Goal: Task Accomplishment & Management: Manage account settings

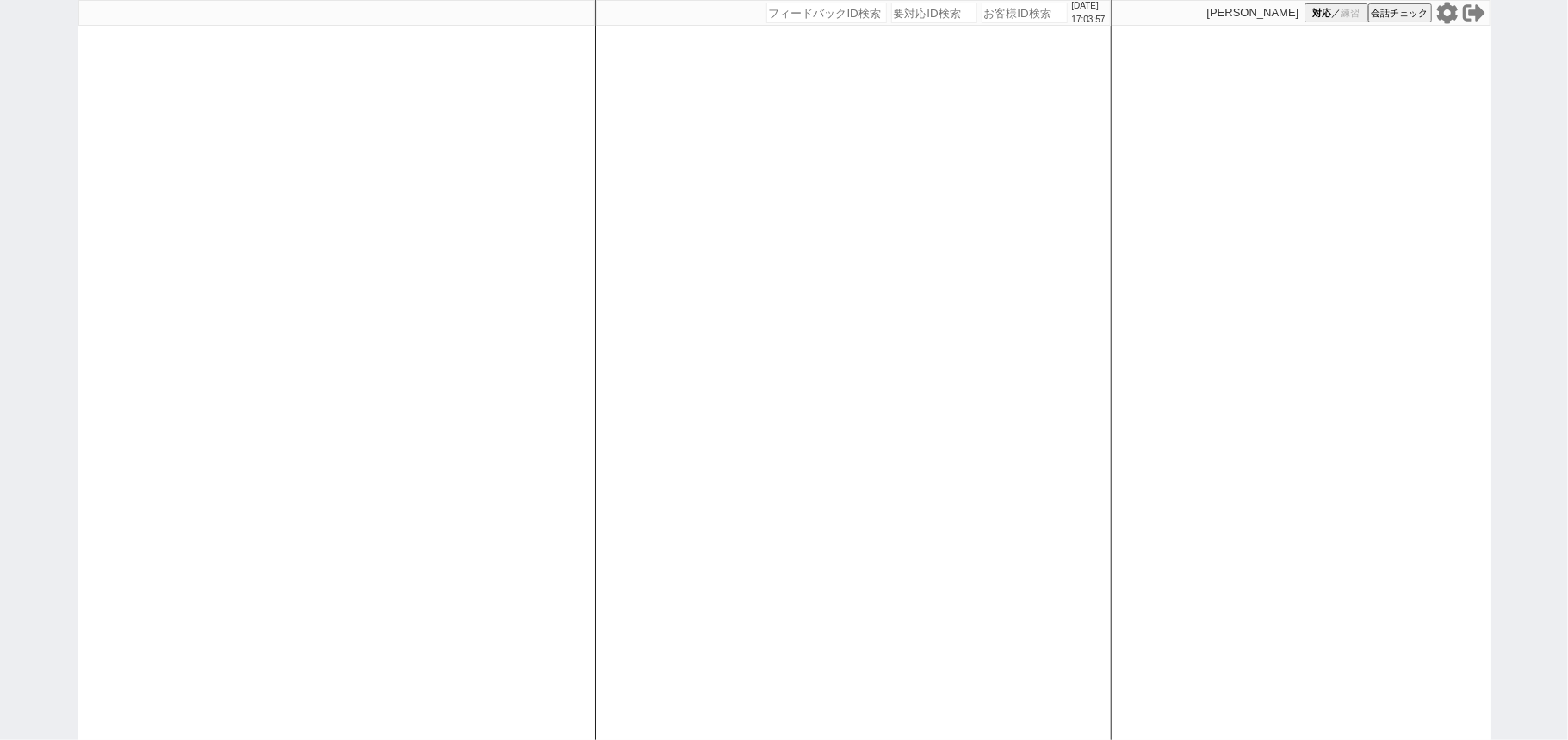
click at [526, 200] on div at bounding box center [337, 370] width 517 height 740
select select "1"
select select "2"
select select "8"
select select
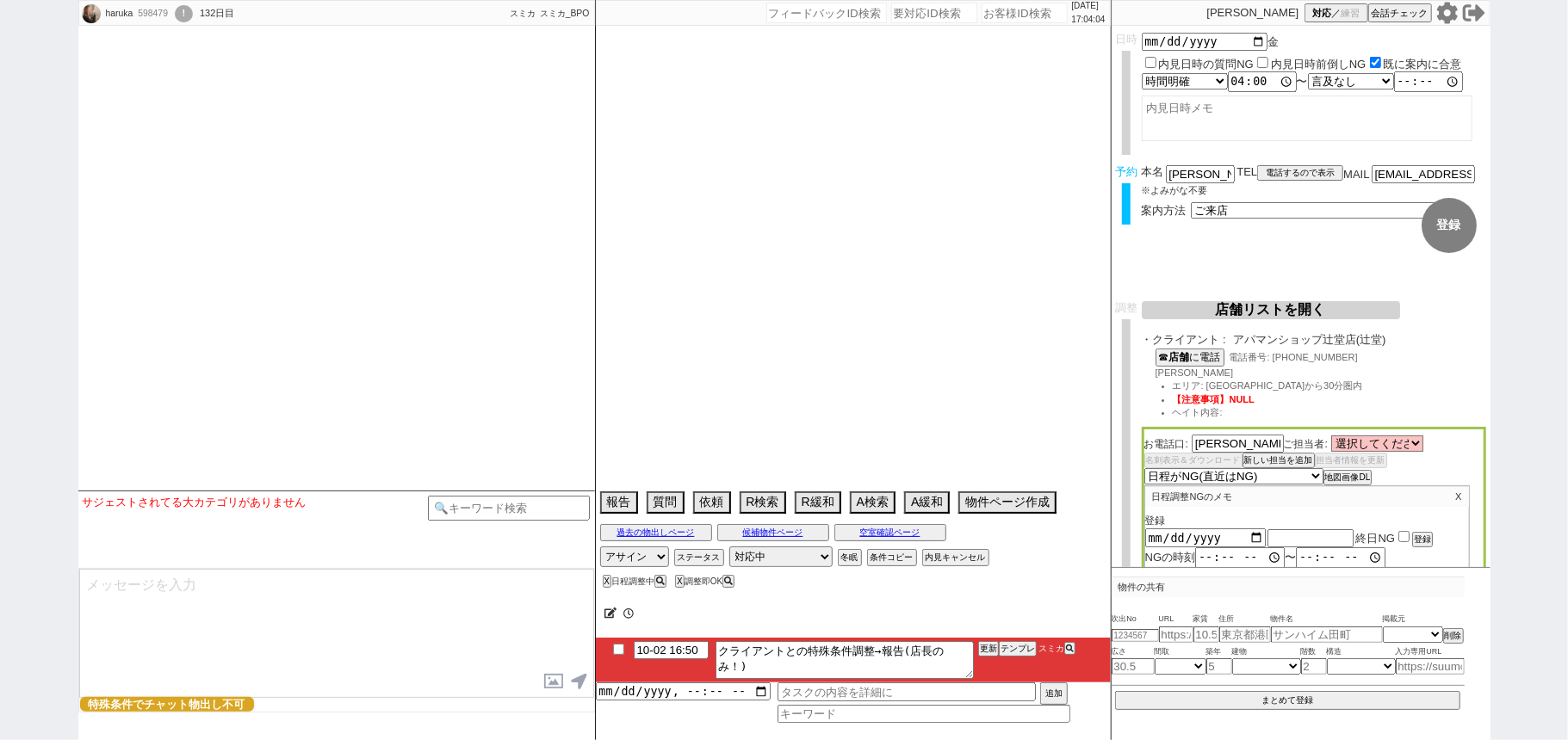
select select "2025"
select select "11"
select select "37"
select select "0"
select select "13"
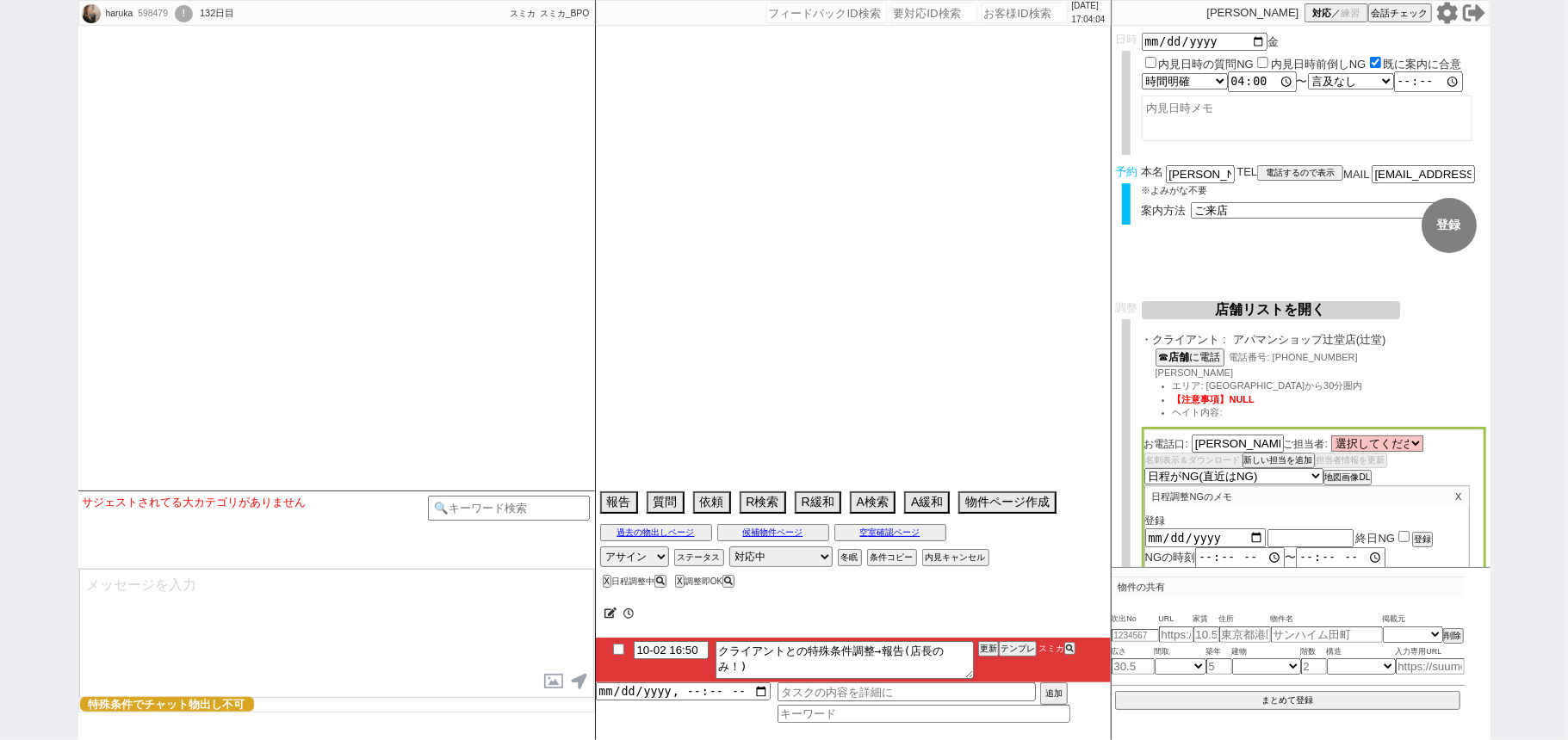
select select "453"
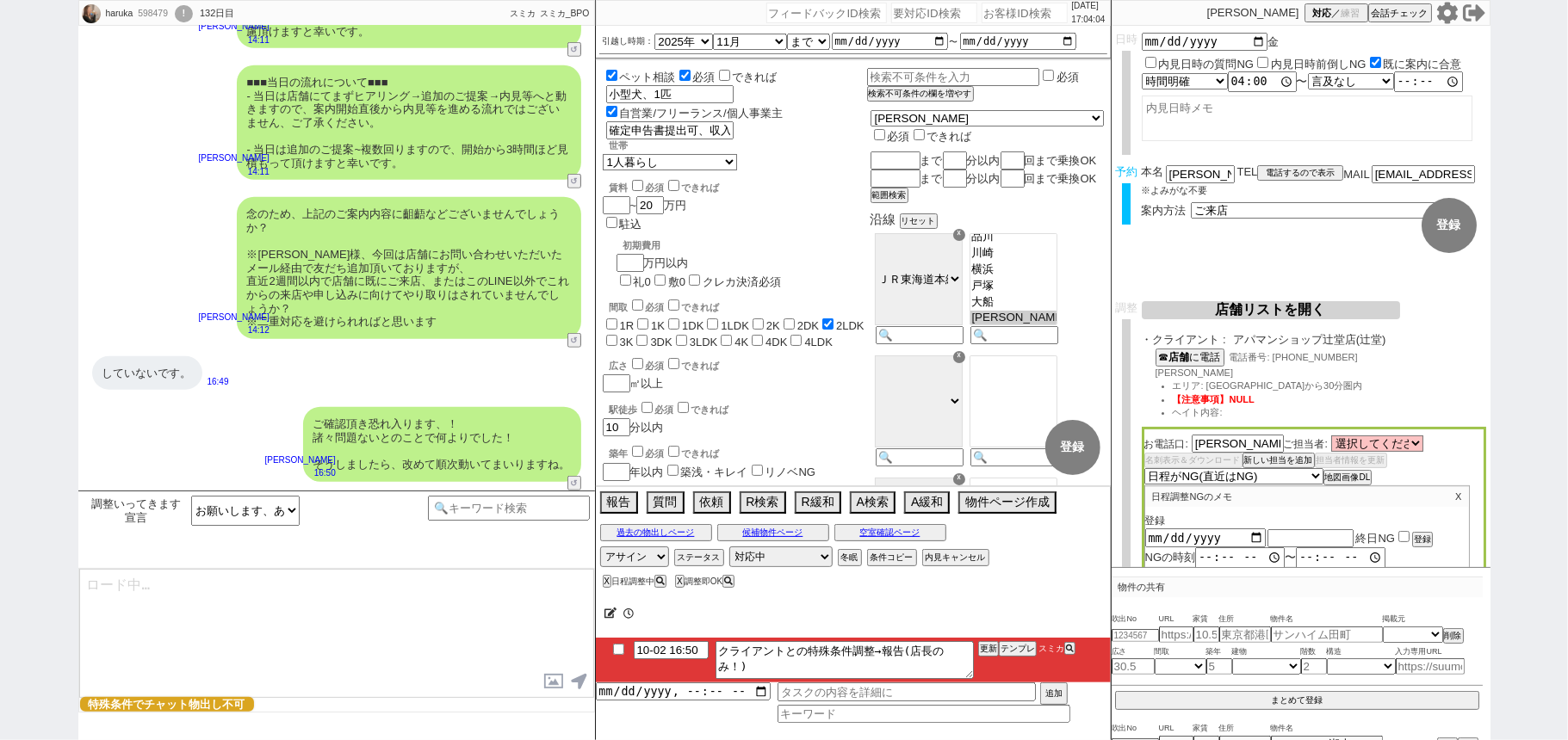
scroll to position [53, 0]
type textarea "はい！時期が時期というのもあり大変人気で完全予約制・枠が中々無いのでしっかり動いてまいりますね。"
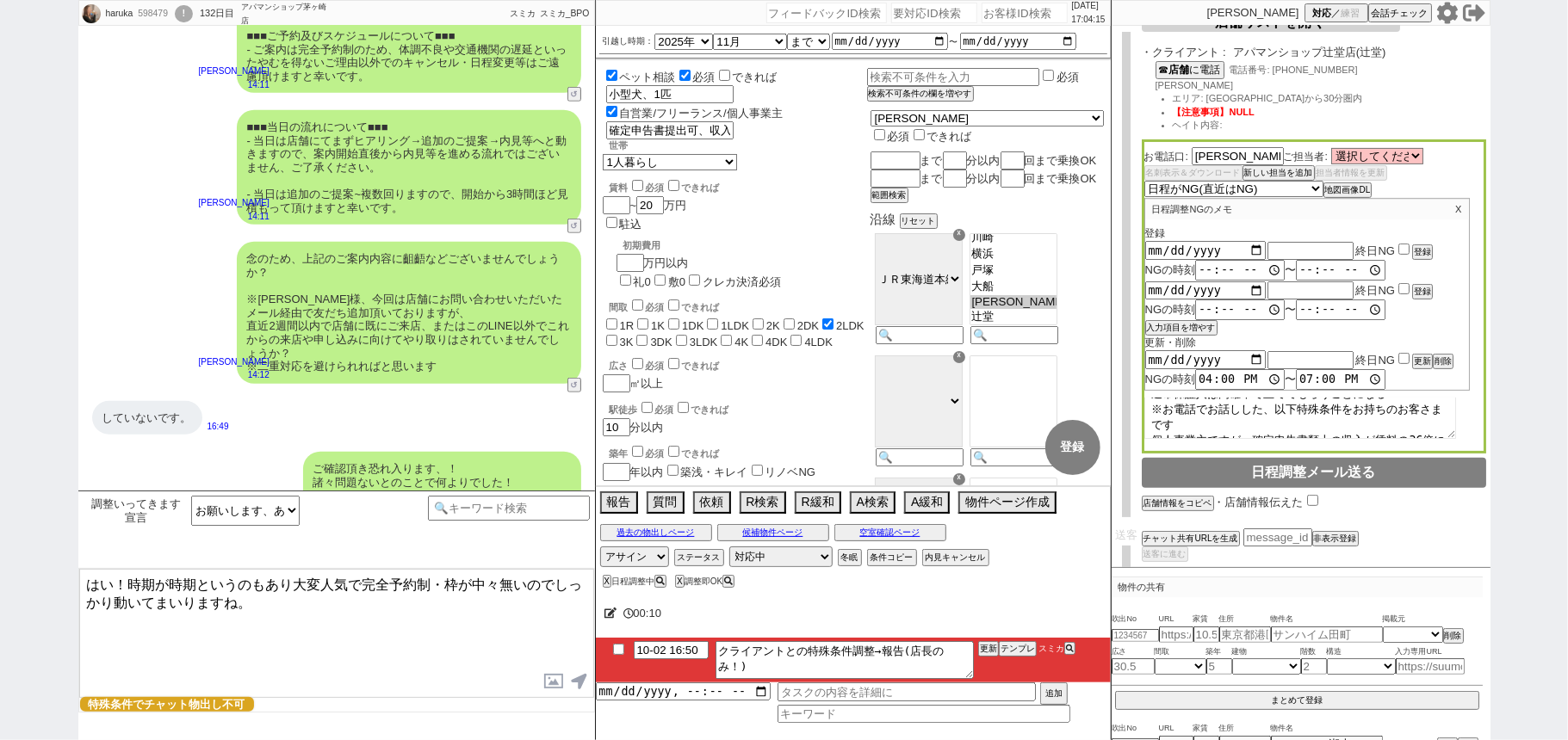
scroll to position [15050, 0]
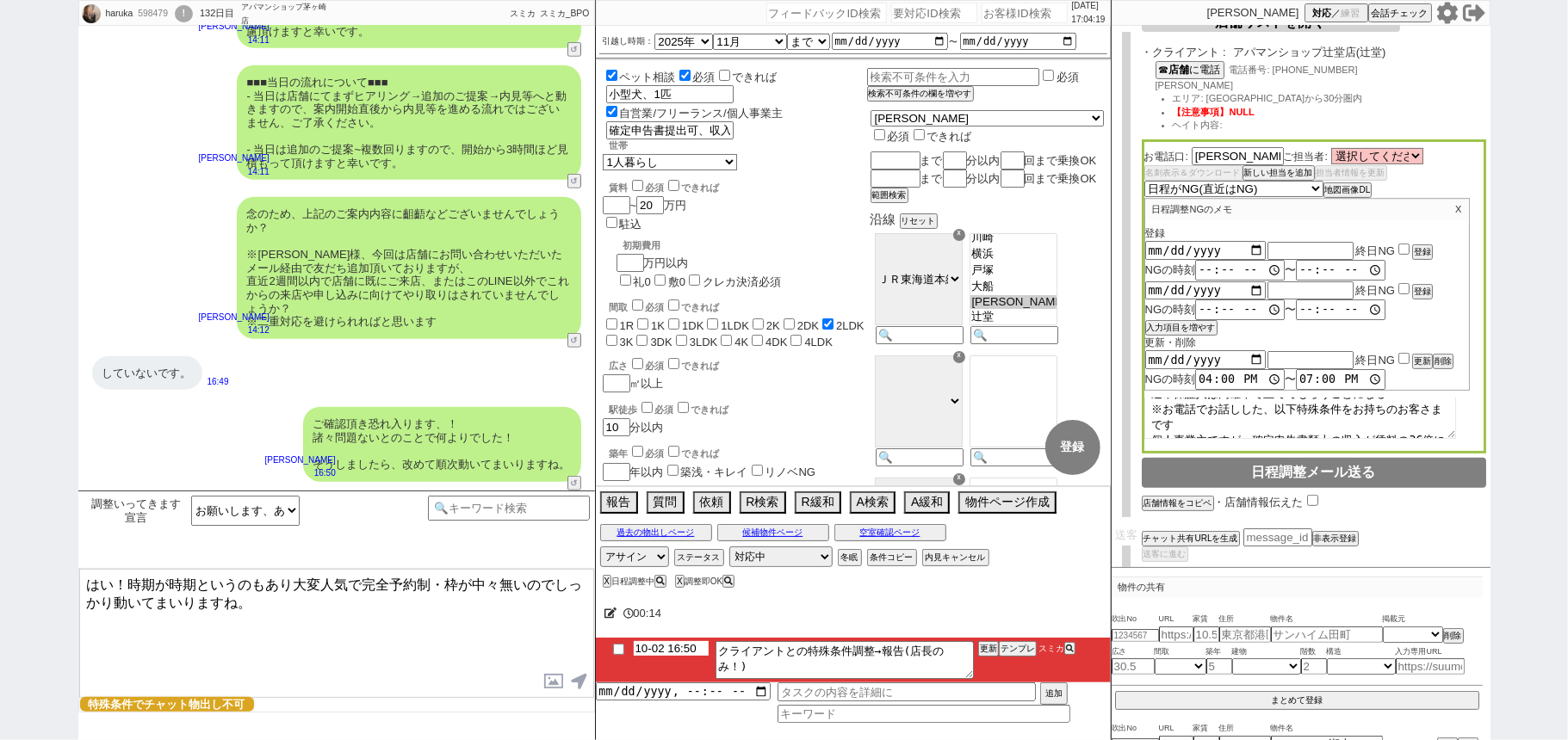
click at [683, 654] on input "10-02 16:50" at bounding box center [670, 648] width 75 height 15
type input "10-02 17:50"
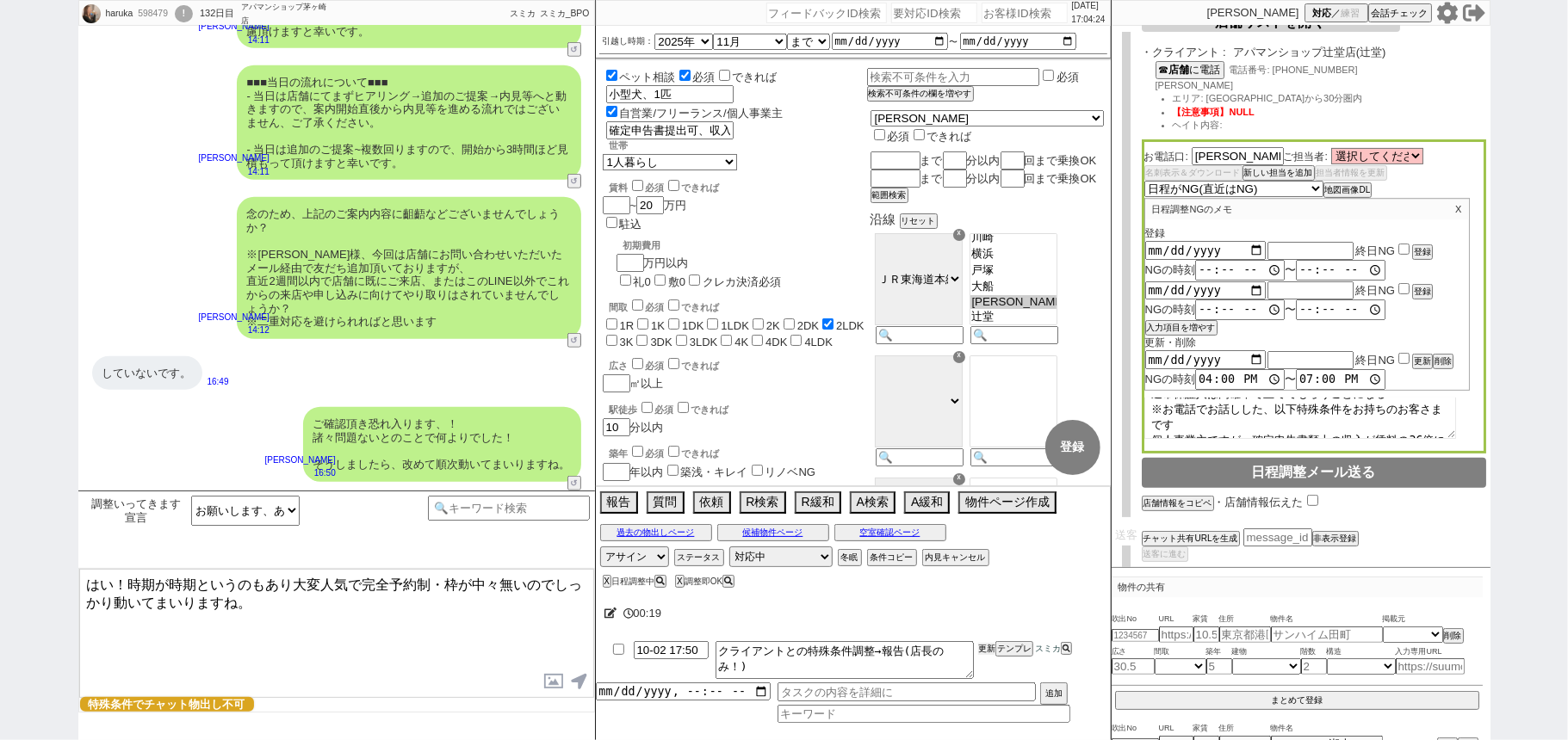
click at [990, 644] on button "更新" at bounding box center [986, 649] width 17 height 12
drag, startPoint x: 987, startPoint y: 621, endPoint x: 989, endPoint y: 638, distance: 17.1
click at [989, 628] on div "00:19" at bounding box center [852, 613] width 515 height 34
click at [989, 645] on button "更新" at bounding box center [986, 649] width 17 height 12
drag, startPoint x: 989, startPoint y: 635, endPoint x: 989, endPoint y: 647, distance: 12.0
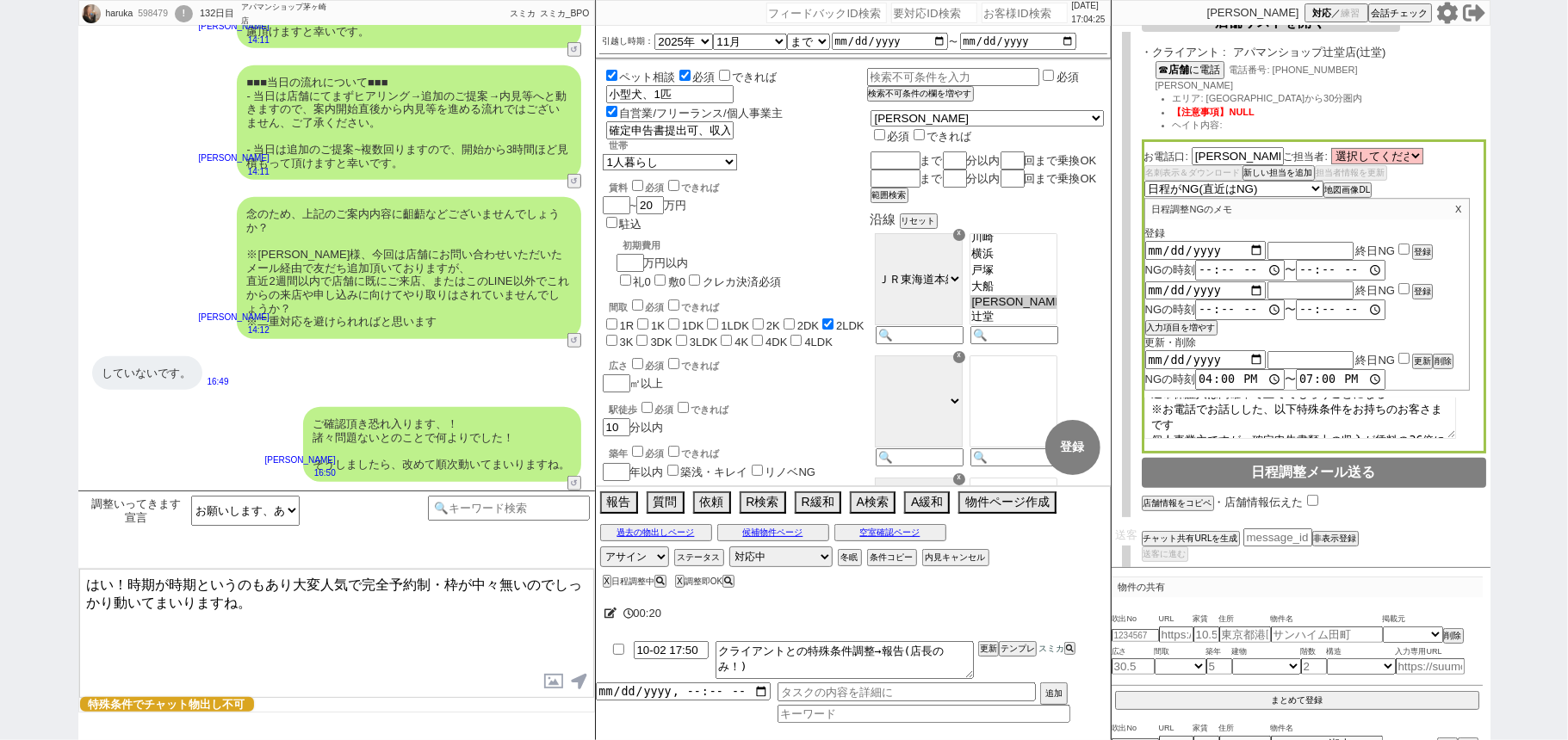
click at [989, 638] on div at bounding box center [852, 634] width 515 height 7
click at [989, 647] on button "更新" at bounding box center [986, 649] width 17 height 12
click at [987, 642] on li "10-02 17:50 クライアントとの特殊条件調整→報告(店長のみ！) 更新 テンプレ スミカ" at bounding box center [852, 660] width 515 height 45
click at [986, 652] on button "更新" at bounding box center [986, 649] width 17 height 12
drag, startPoint x: 986, startPoint y: 652, endPoint x: 987, endPoint y: 640, distance: 12.0
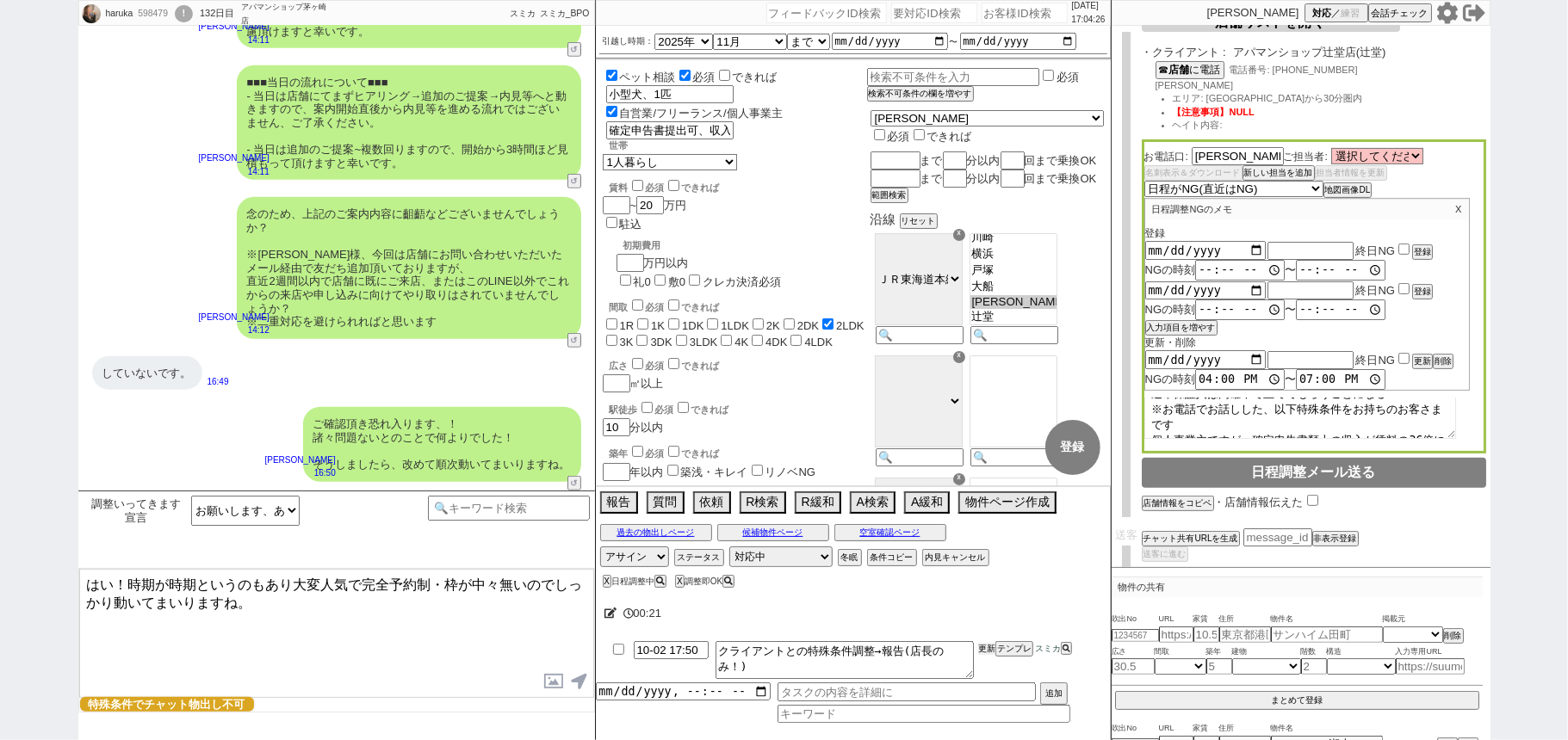
click at [987, 640] on li "10-02 17:50 クライアントとの特殊条件調整→報告(店長のみ！) 更新 テンプレ スミカ" at bounding box center [852, 660] width 515 height 45
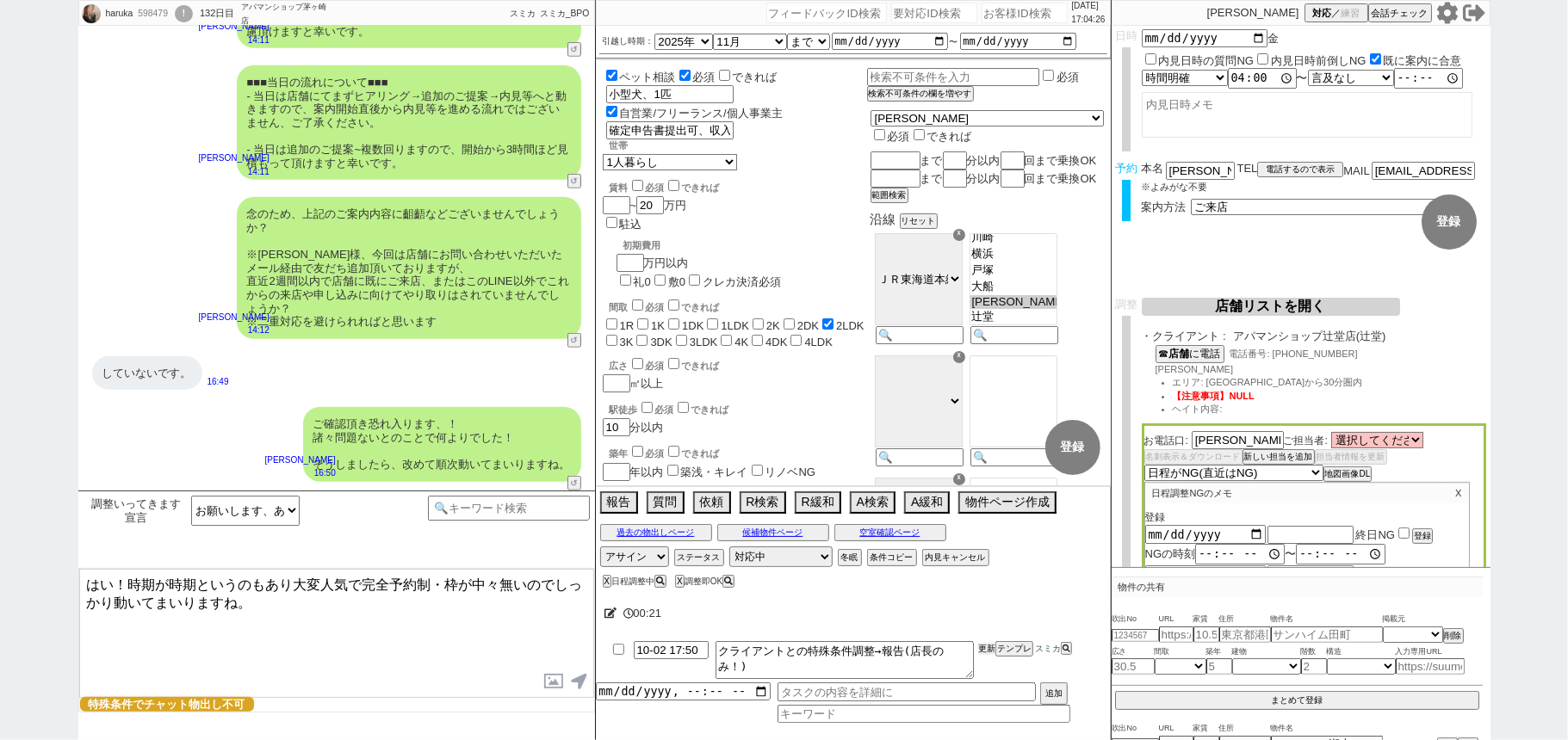
scroll to position [0, 0]
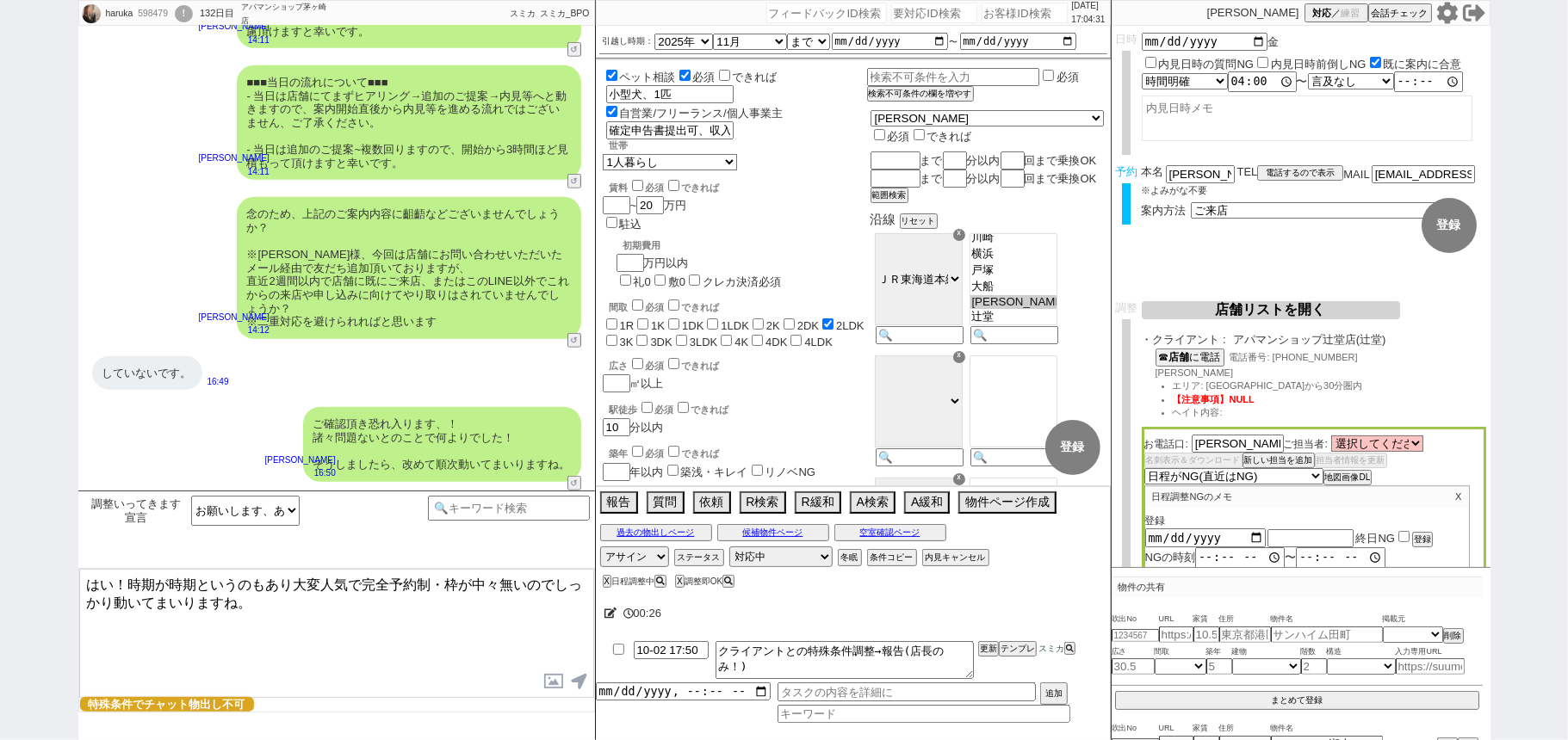
click at [191, 16] on div "!" at bounding box center [184, 13] width 18 height 17
click at [152, 12] on div "598479" at bounding box center [152, 14] width 39 height 14
click at [152, 11] on div "598479" at bounding box center [152, 14] width 39 height 14
copy div "598479"
click at [987, 19] on input "number" at bounding box center [1024, 12] width 86 height 20
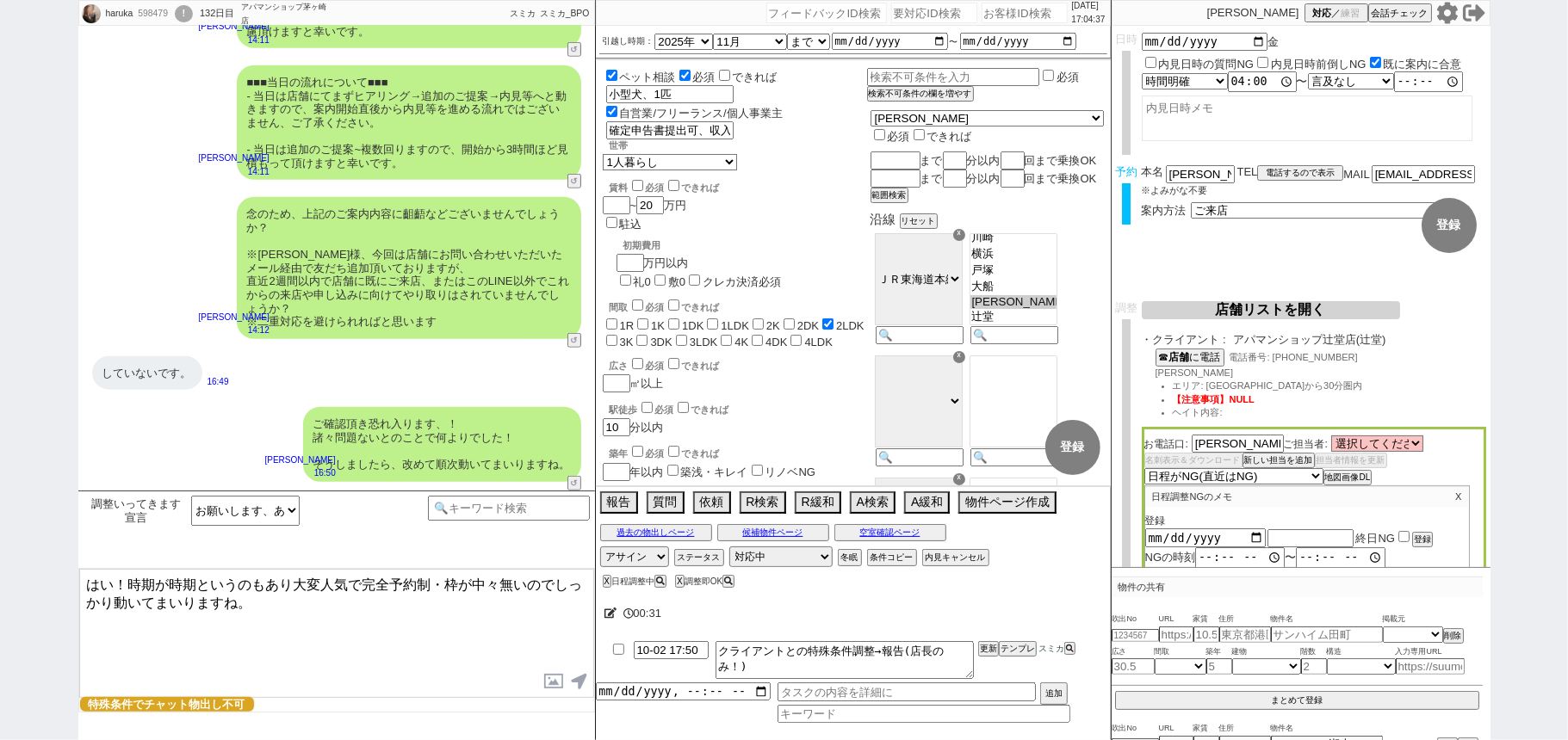
paste input "598479"
type input "598479"
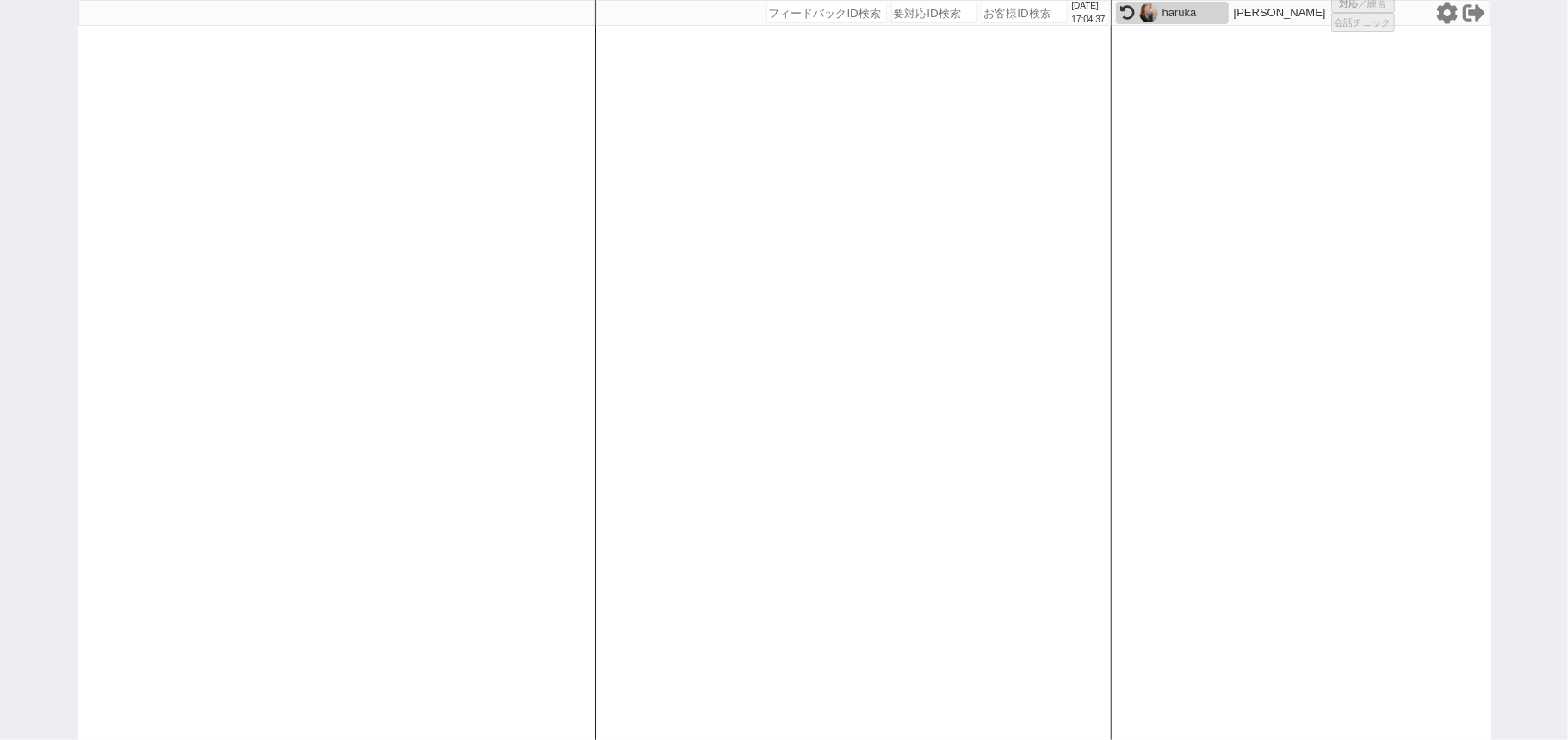
select select "1"
select select "2"
select select "8"
select select
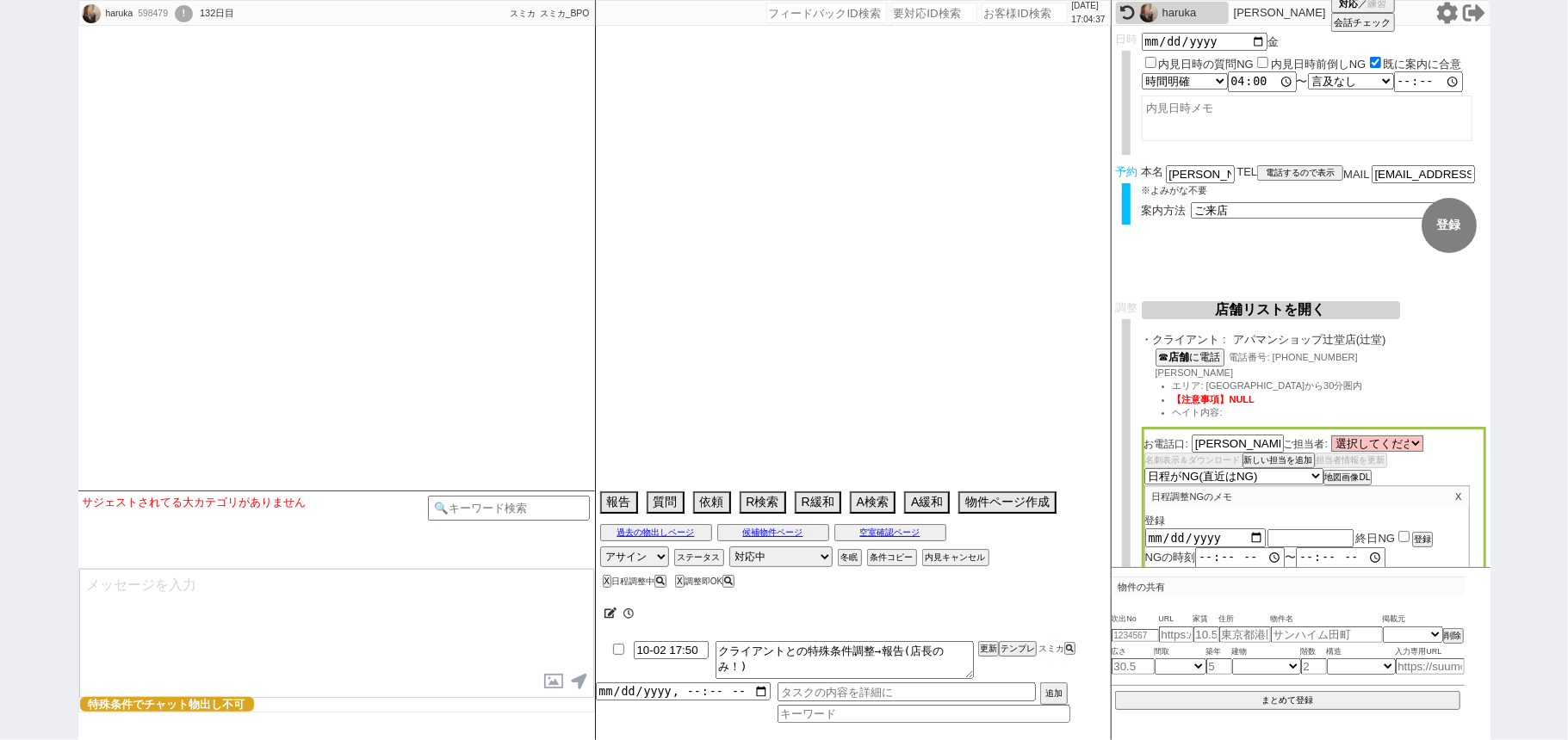
select select "2025"
select select "11"
select select "37"
select select "0"
select select "13"
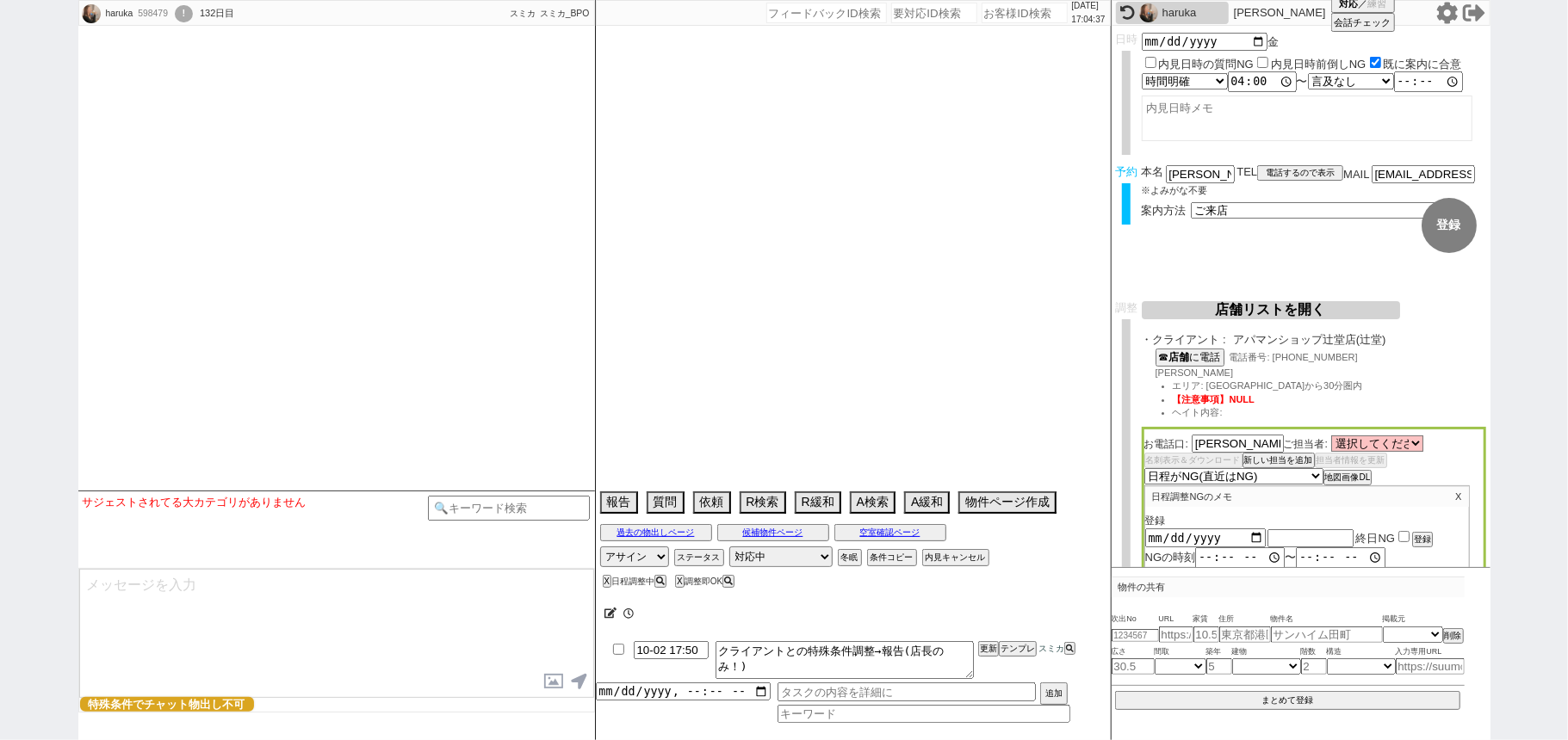
select select "453"
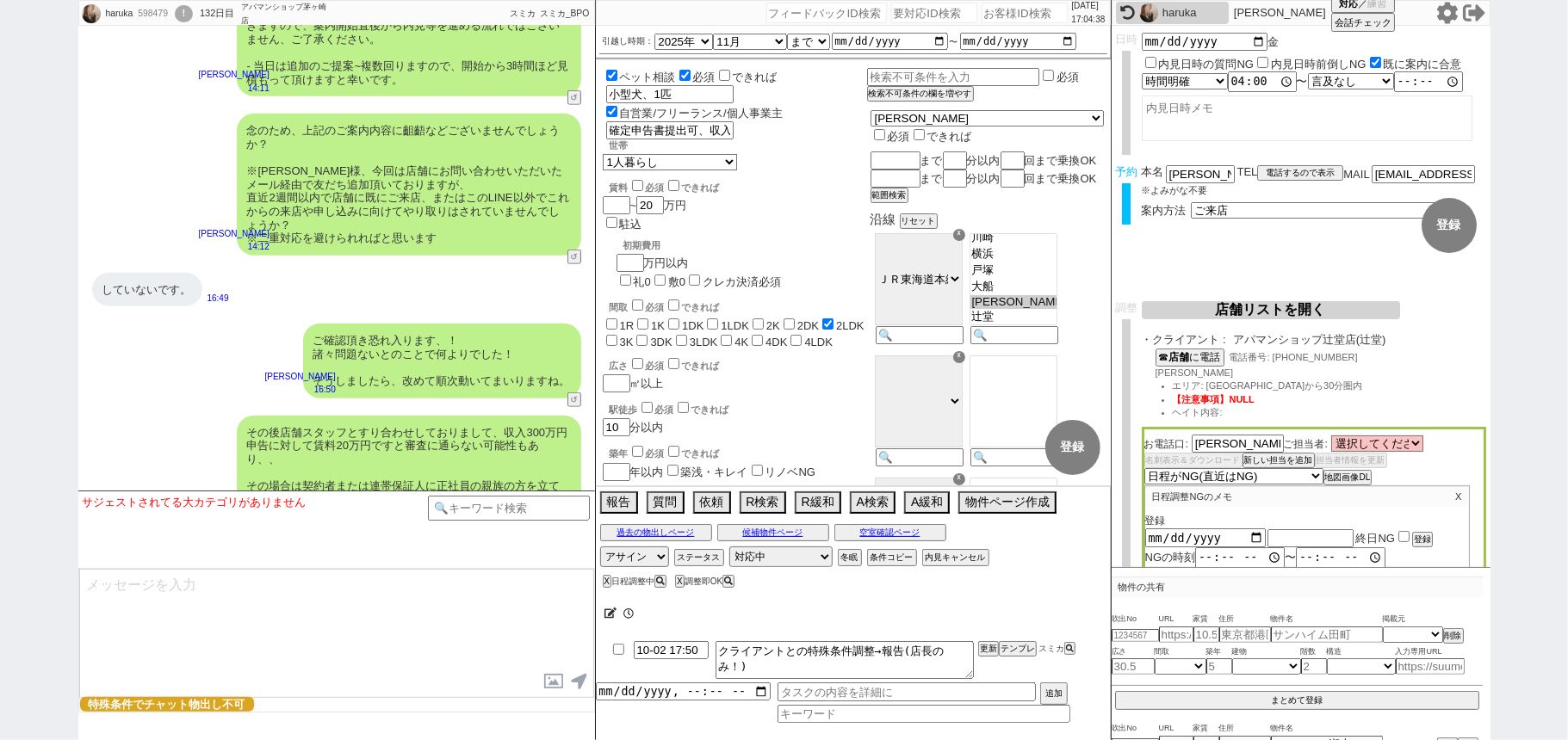
scroll to position [15168, 0]
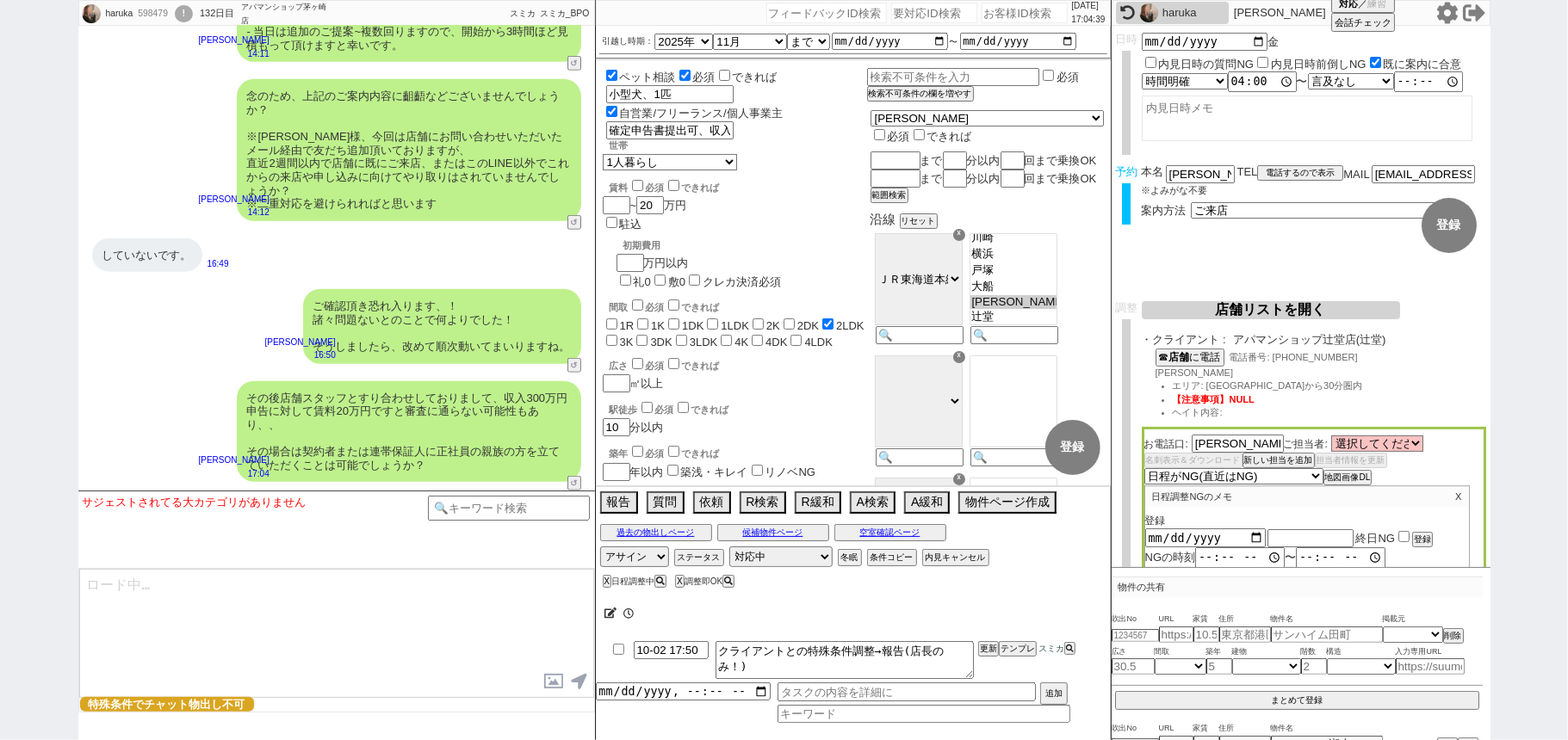
select select "535"
type textarea "@@【@@メッセージは打たず、以下やってください@@】@@ @@【@@タスク整理、追加、条件入力等のやるべきことはやりましたか？？全て終わったら自分に付いたア…"
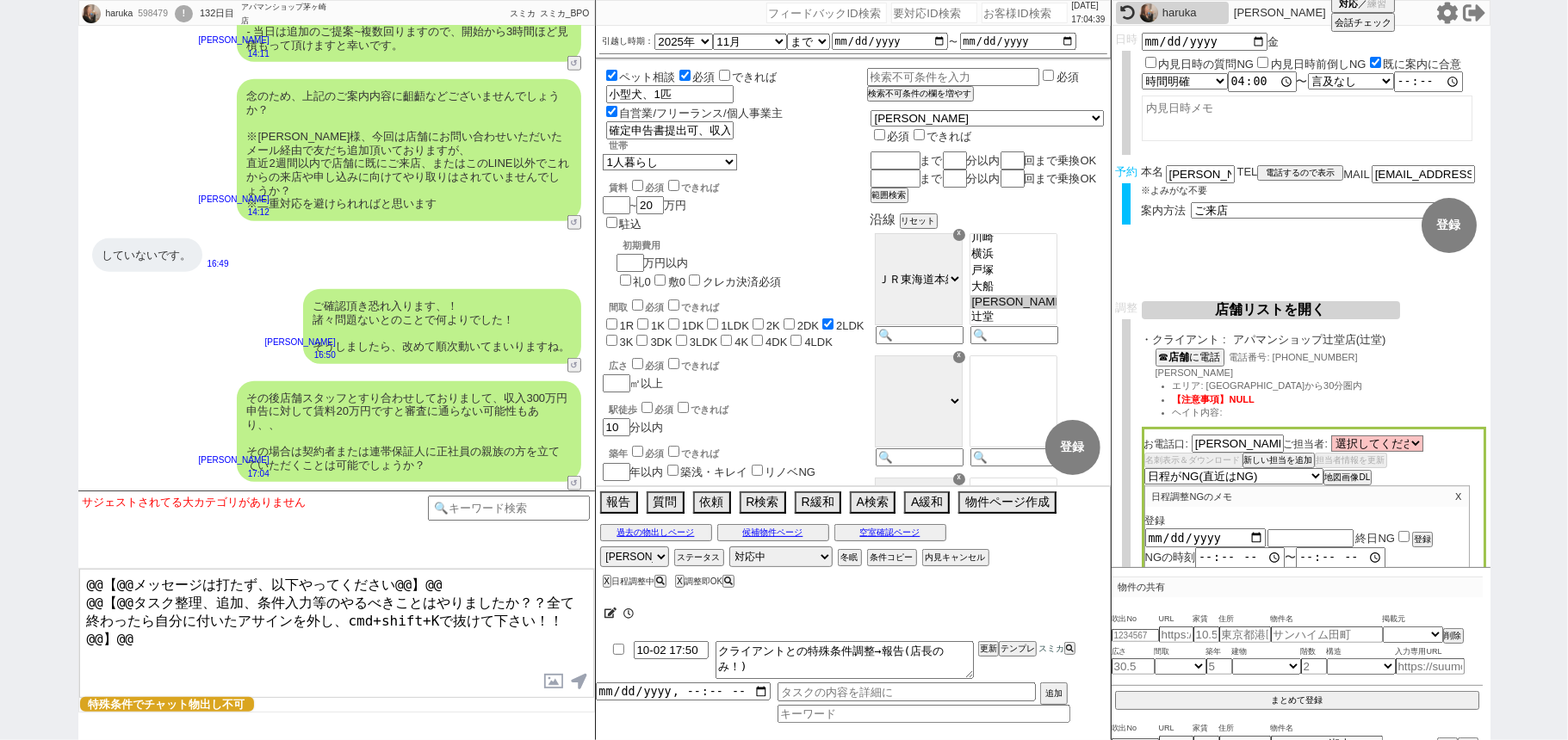
click at [191, 11] on div "!" at bounding box center [184, 13] width 18 height 17
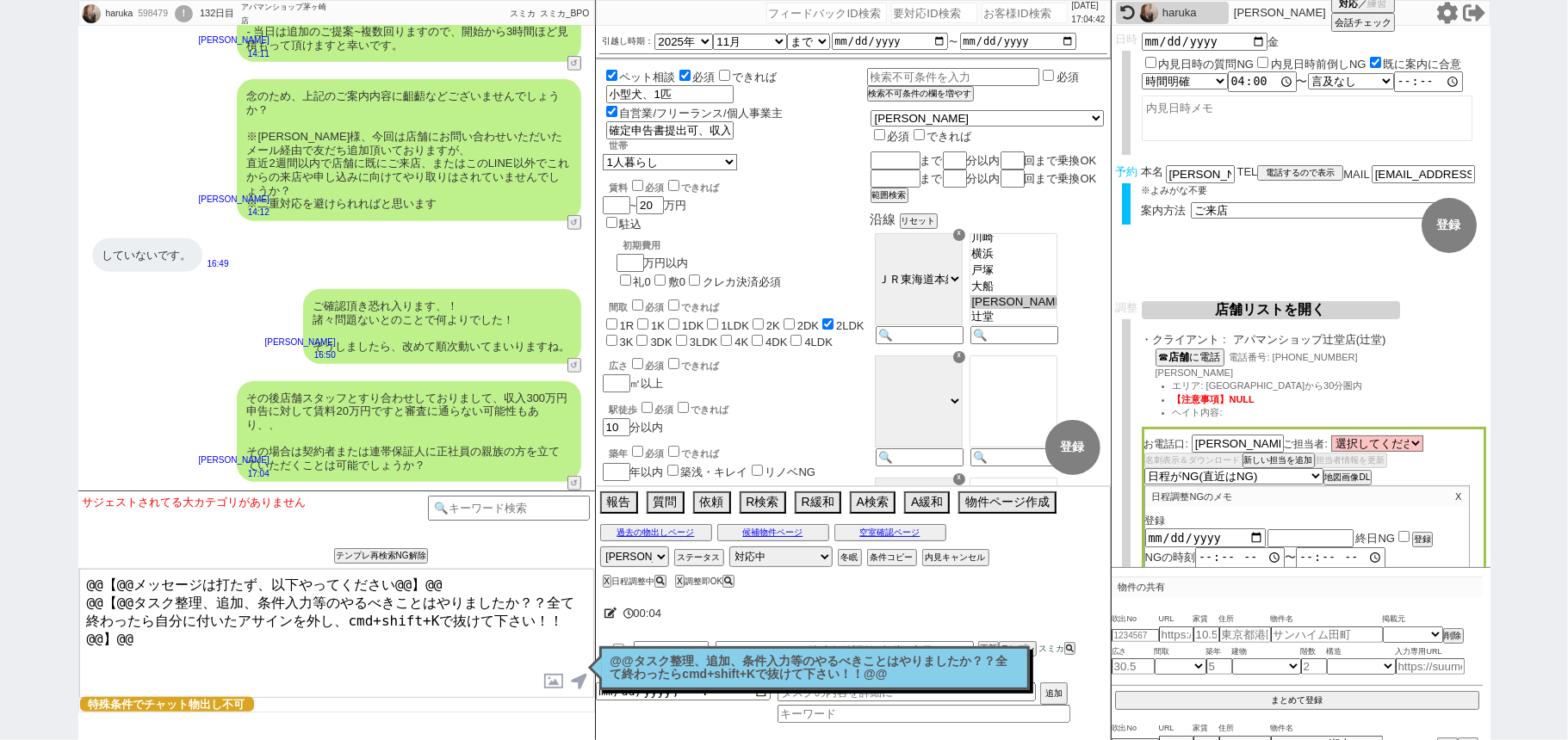
click at [193, 19] on div "!" at bounding box center [184, 13] width 18 height 17
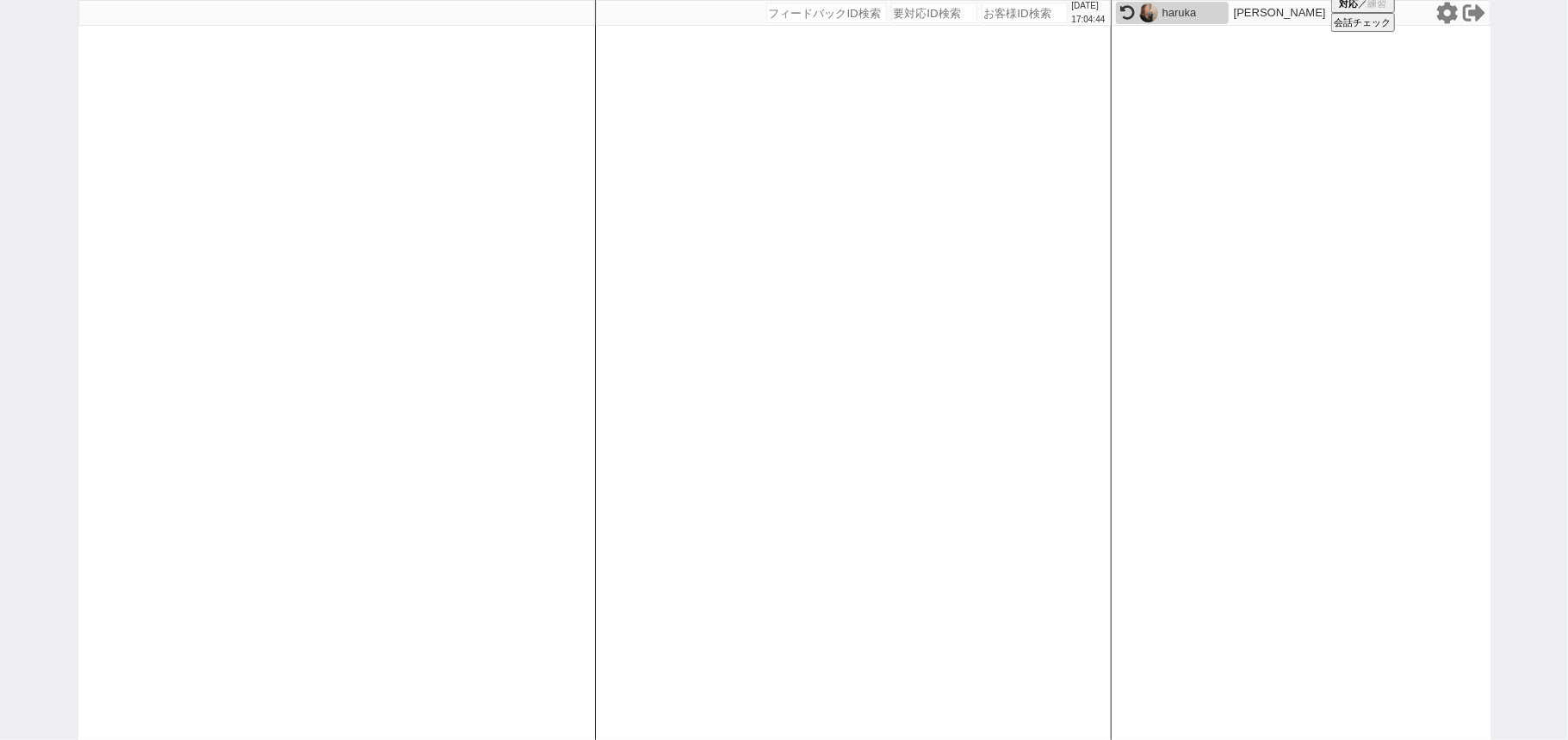
click at [1140, 21] on div "haruka" at bounding box center [1172, 12] width 113 height 22
select select "535"
select select "1"
select select "2"
select select "8"
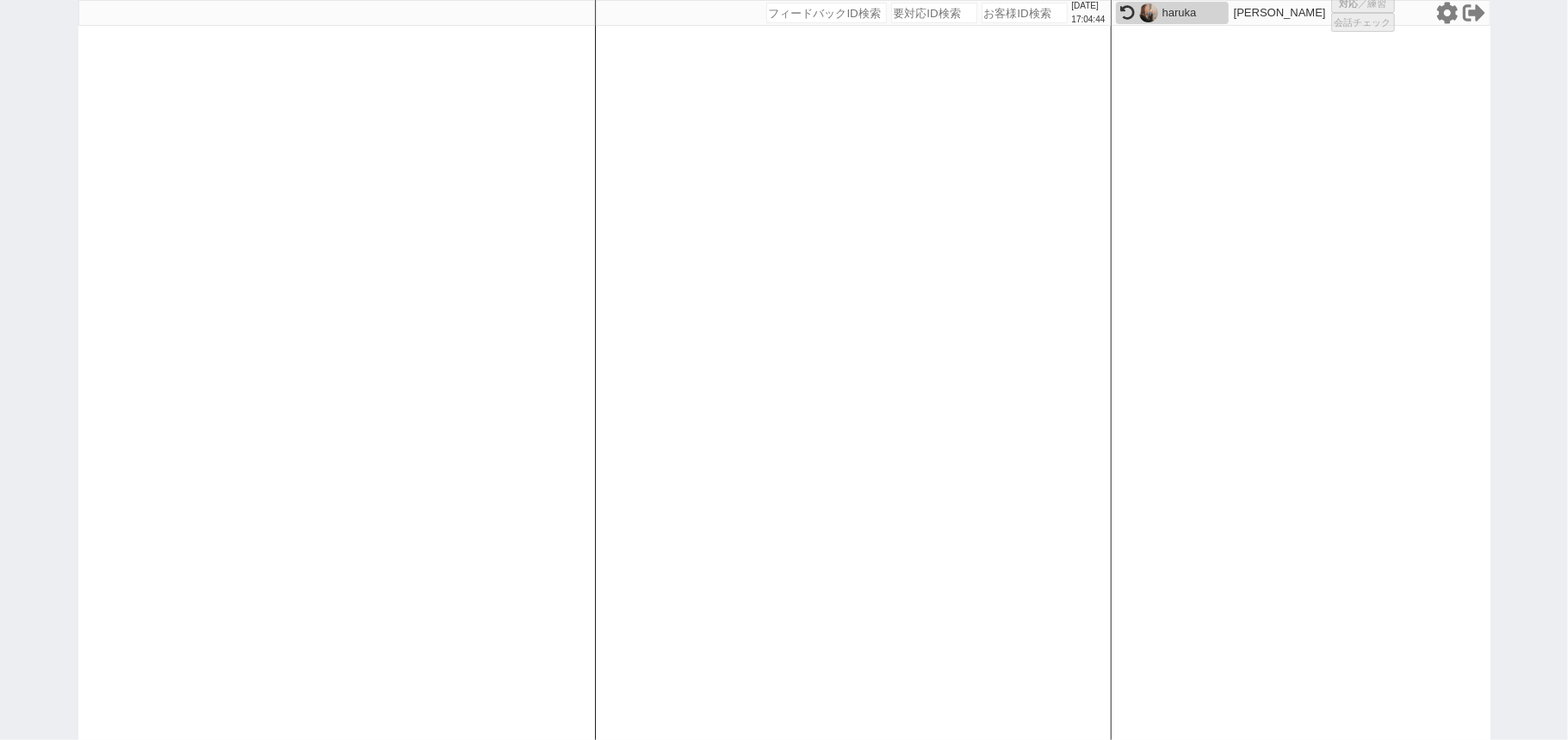
select select
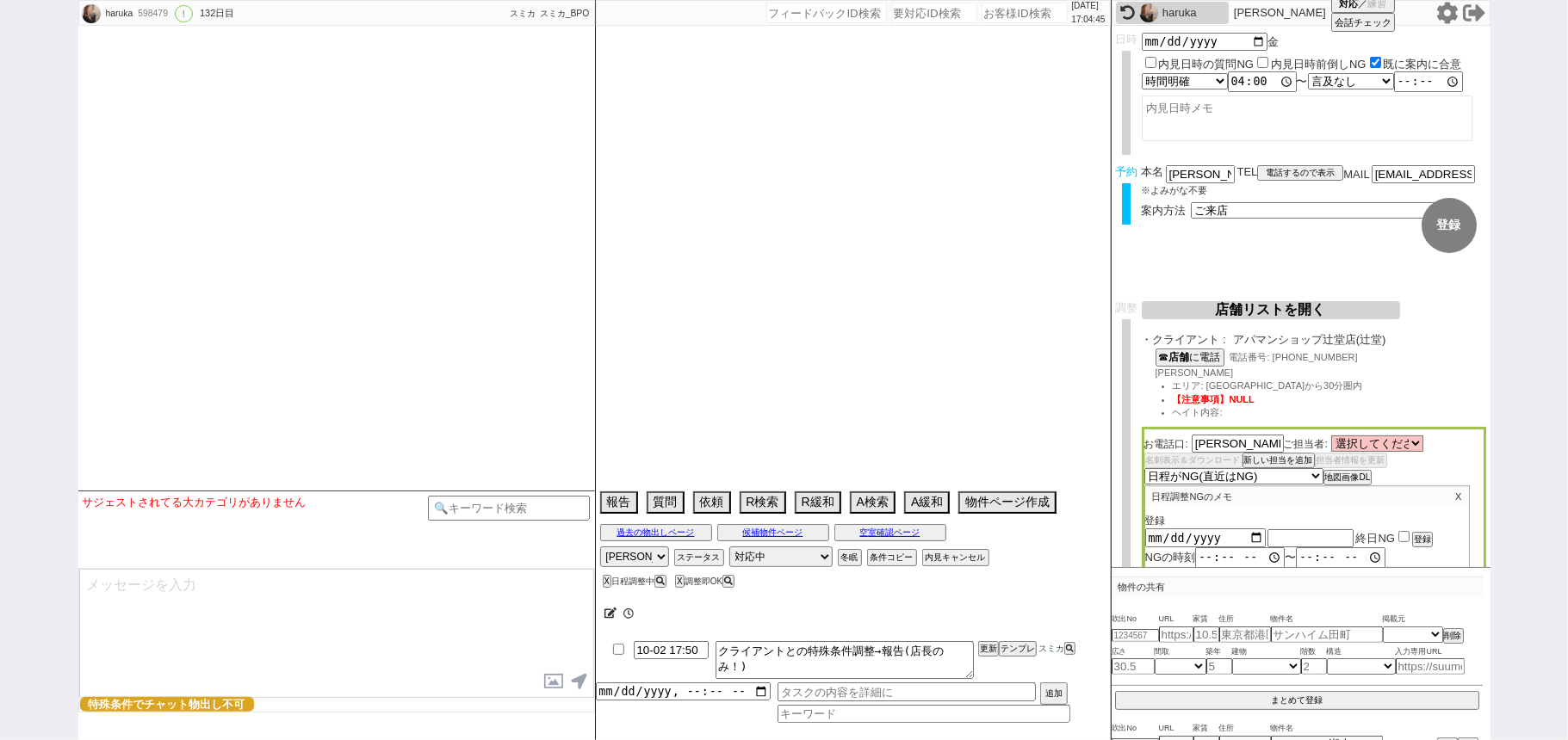
select select "2025"
select select "11"
select select "37"
select select "0"
select select "13"
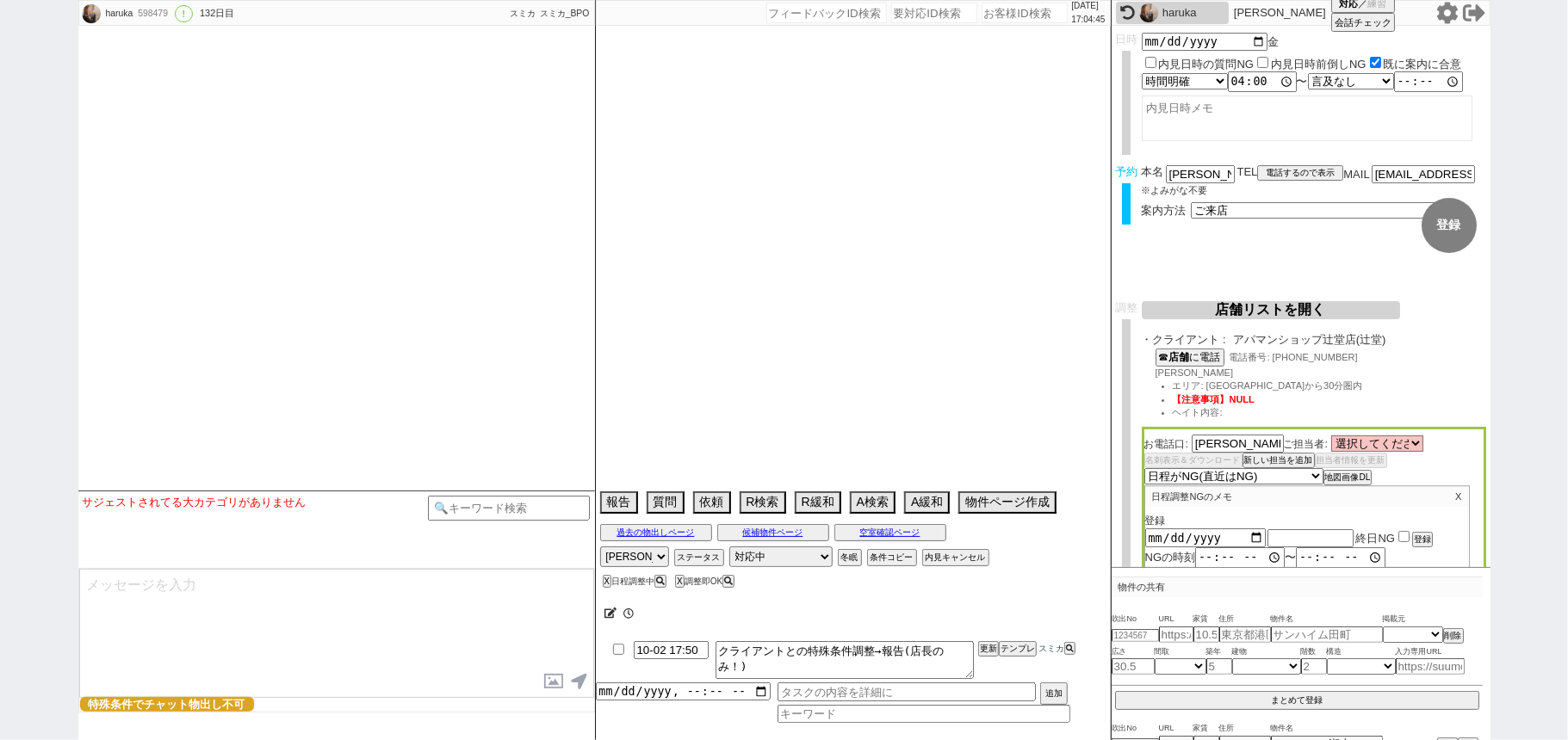
select select "453"
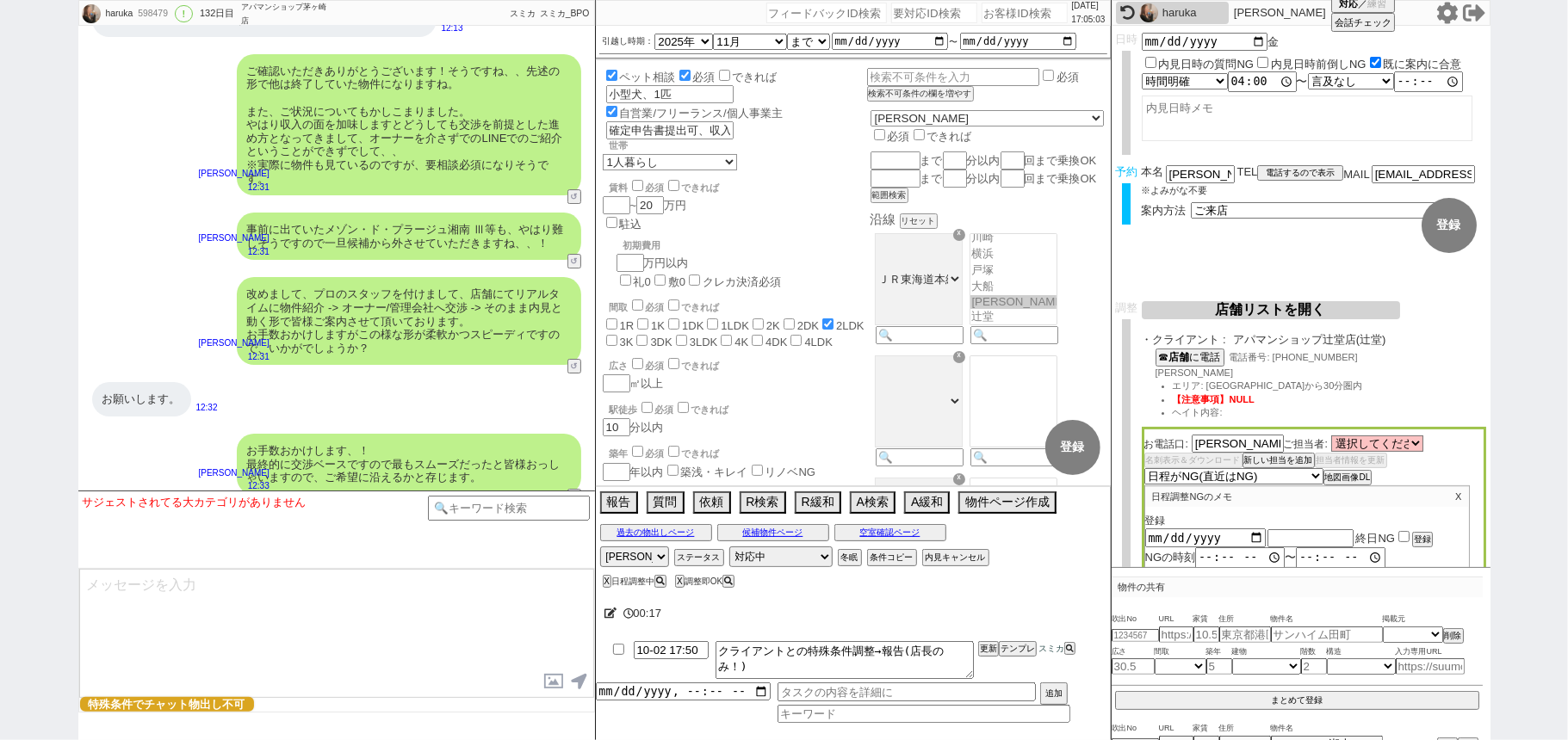
scroll to position [13633, 0]
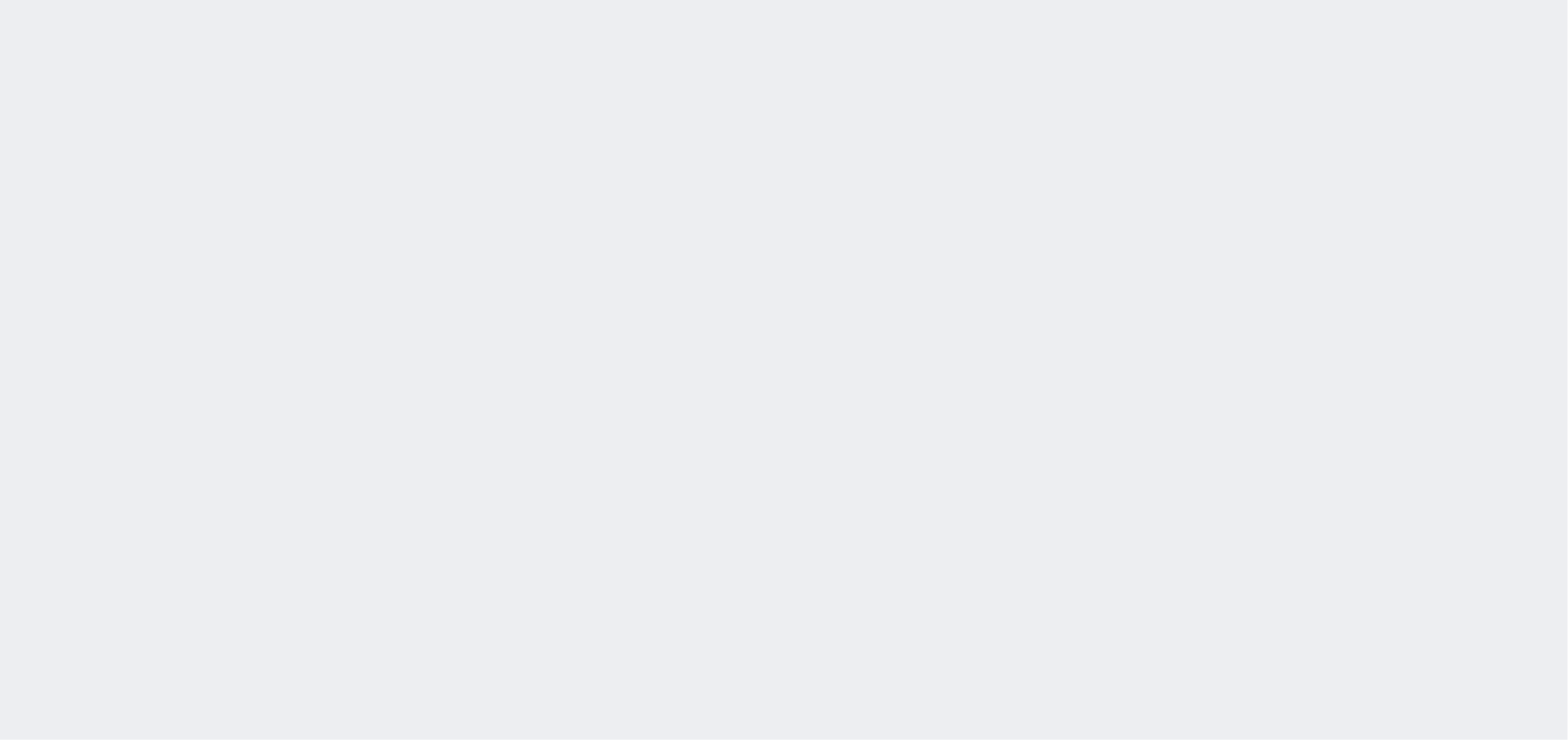
click at [645, 374] on div at bounding box center [784, 370] width 1568 height 740
click at [0, 0] on div "2025/10/02 17:05:06 候補物件を追加してしてください 紹介した物件一覧 他社物件を追加する 空室確認ページに追加・削除 紹介した物件一覧 他…" at bounding box center [0, 0] width 0 height 0
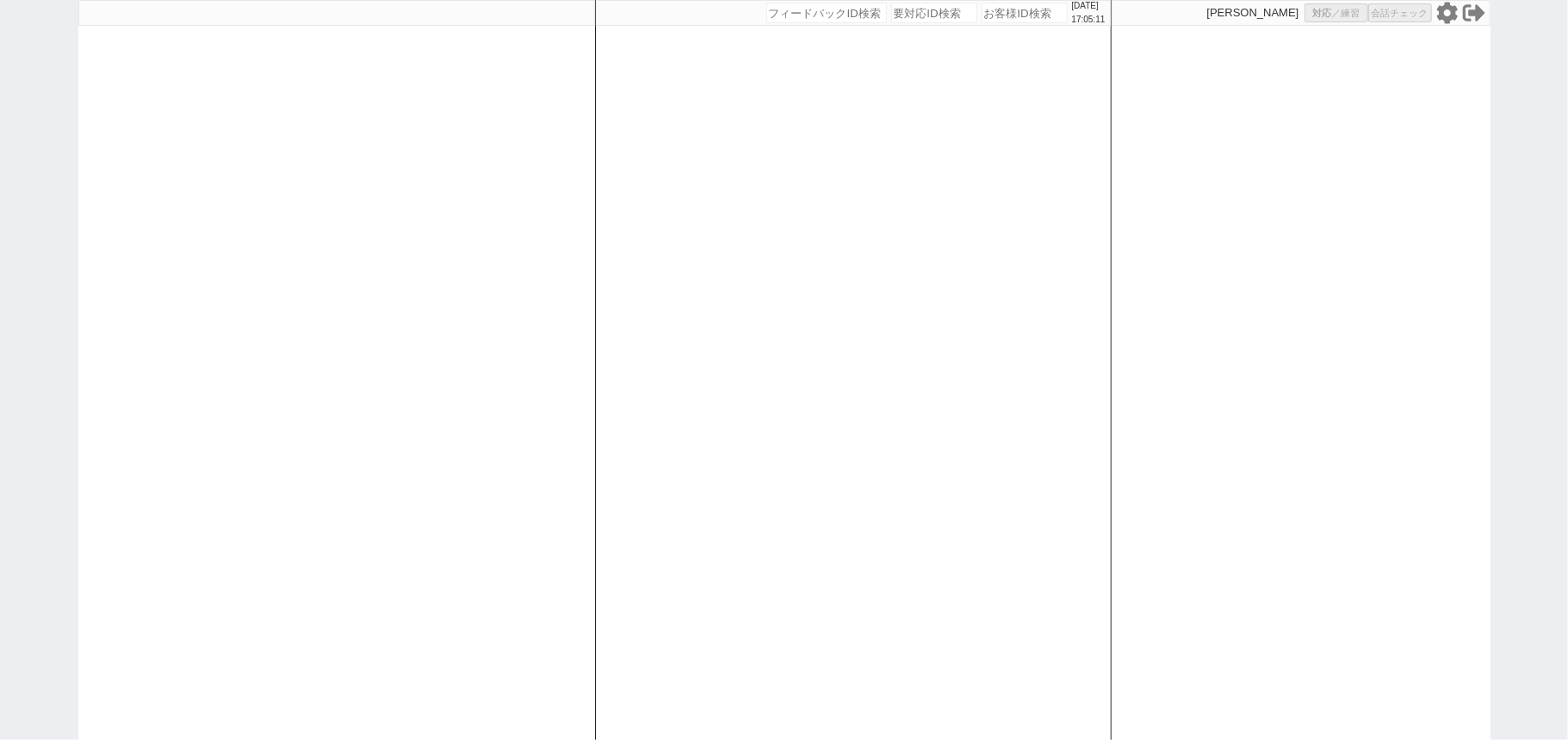
select select "1"
select select
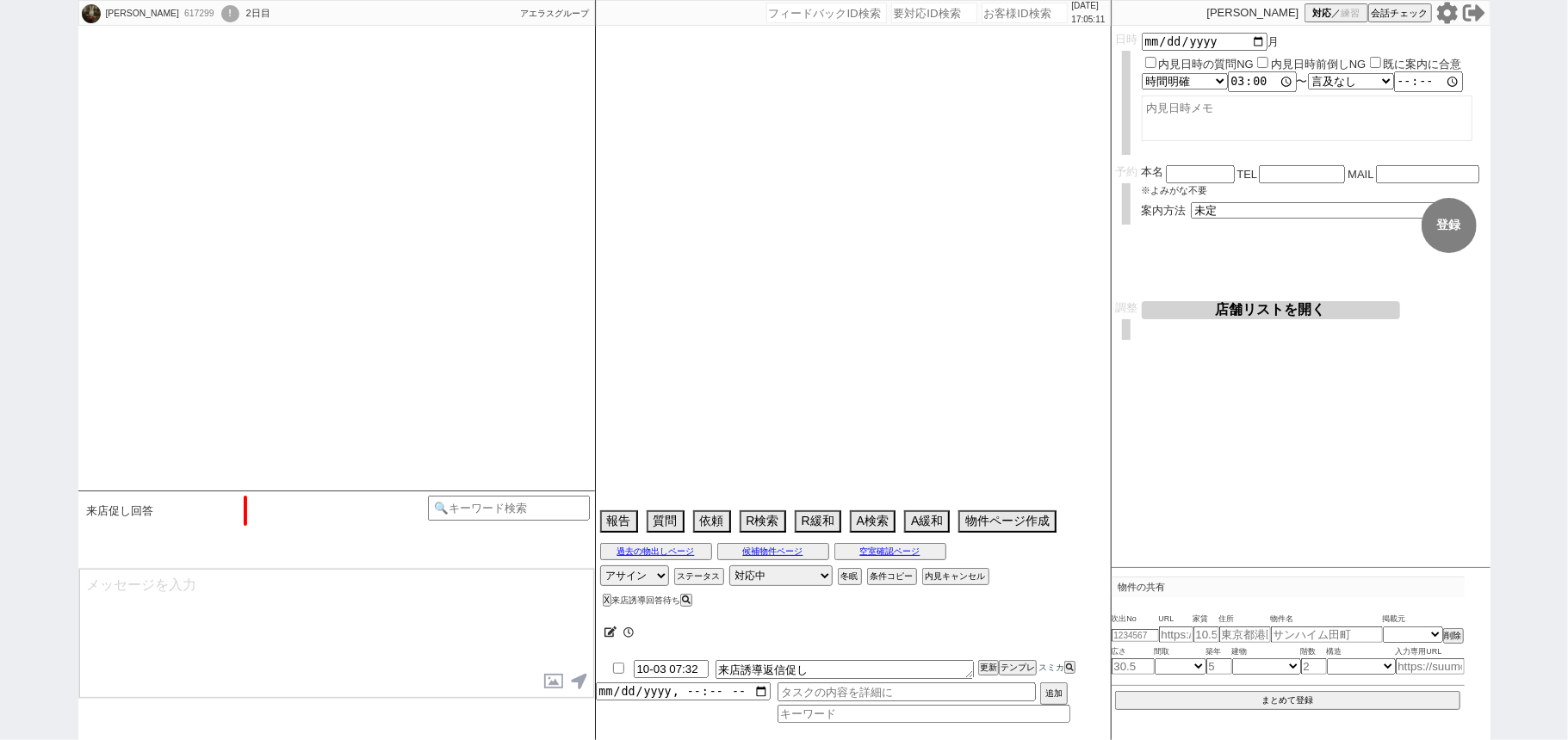
select select "2025"
select select "11"
select select "36"
select select "0"
select select "2"
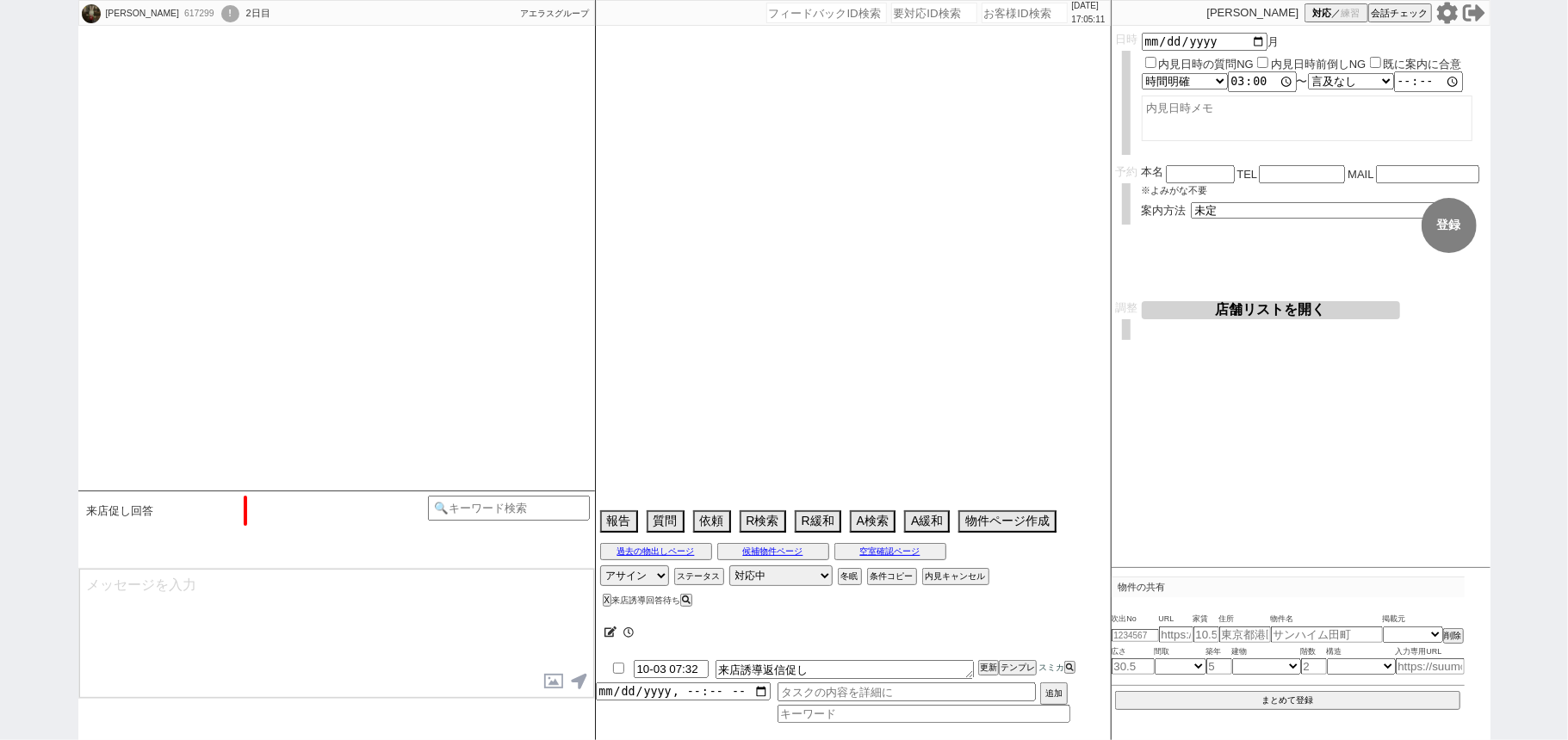
select select "3"
select select "4"
select select "5"
select select "6"
select select "7"
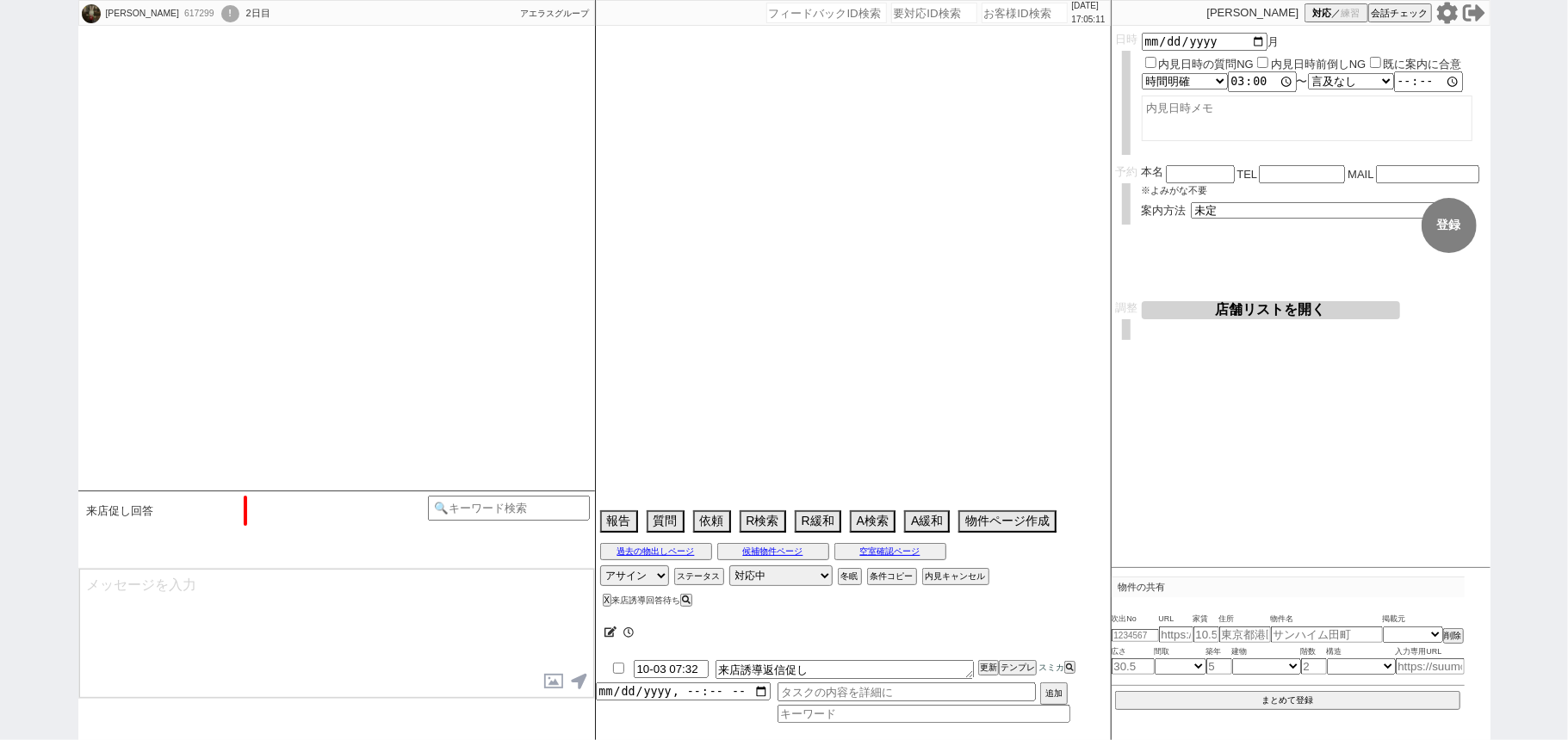
select select "8"
select select "9"
select select "10"
select select "11"
select select "12"
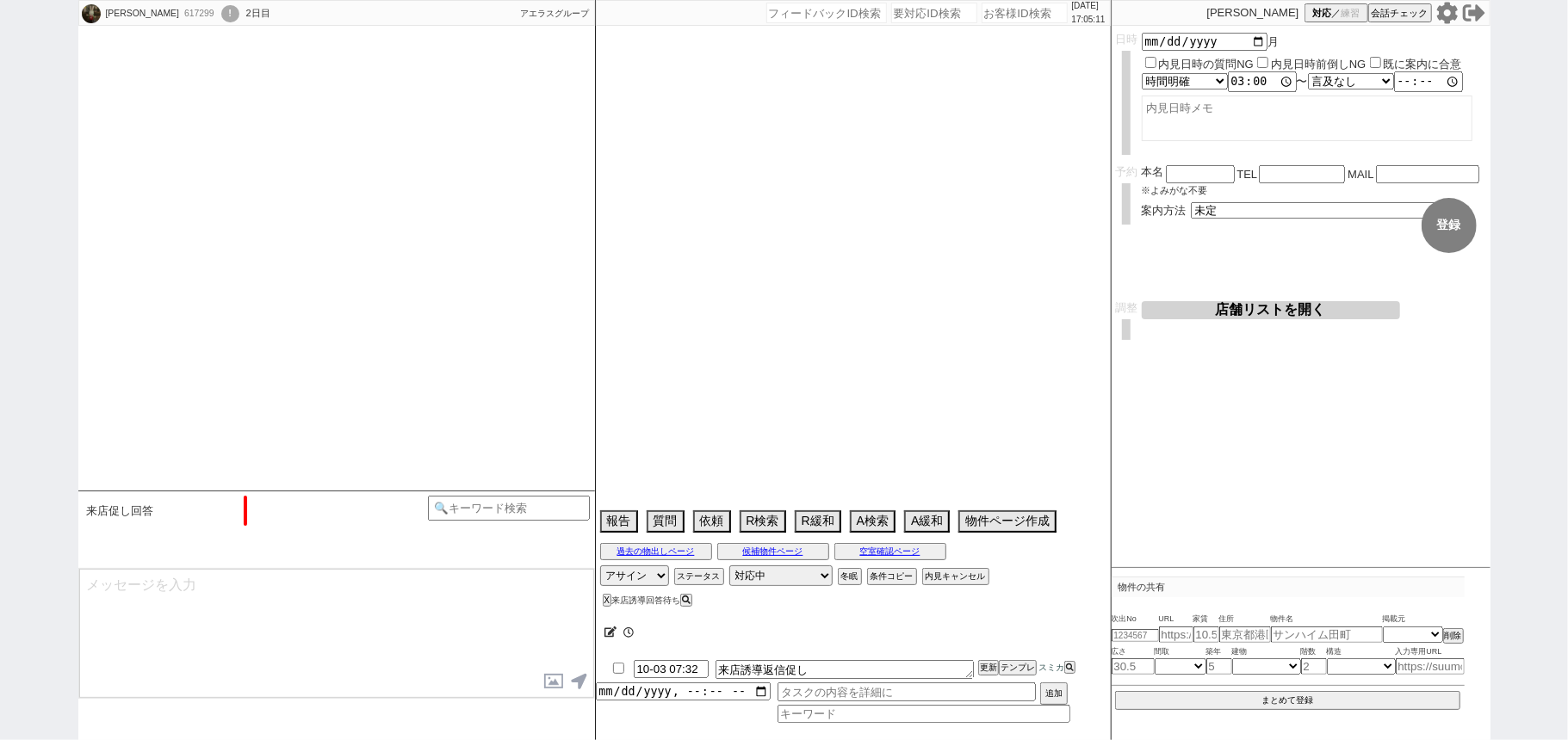
select select "13"
select select "14"
select select "15"
select select "16"
select select "17"
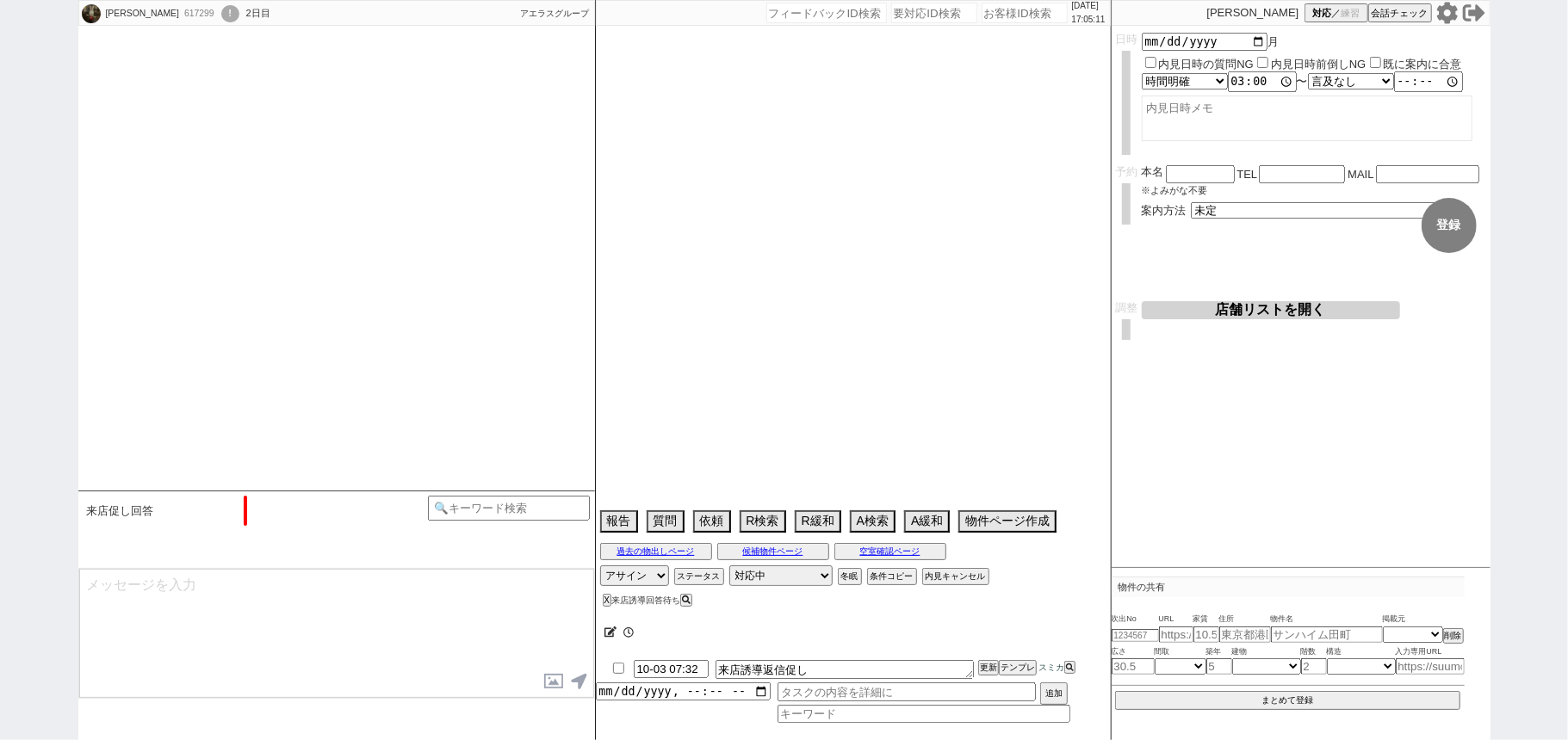
select select "18"
select select "19"
select select "20"
select select "21"
select select "22"
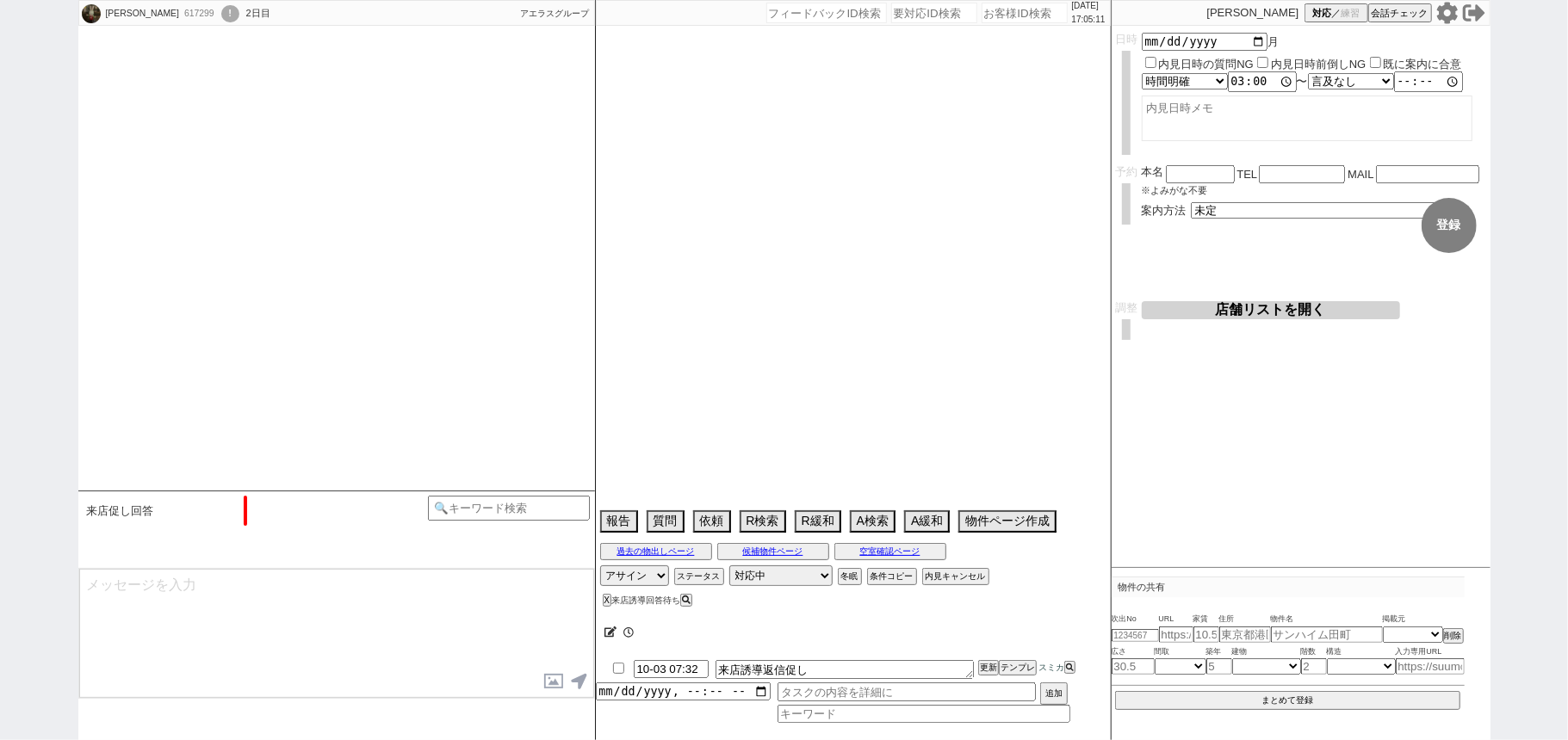
select select "23"
select select "24"
select select "25"
select select "26"
select select "27"
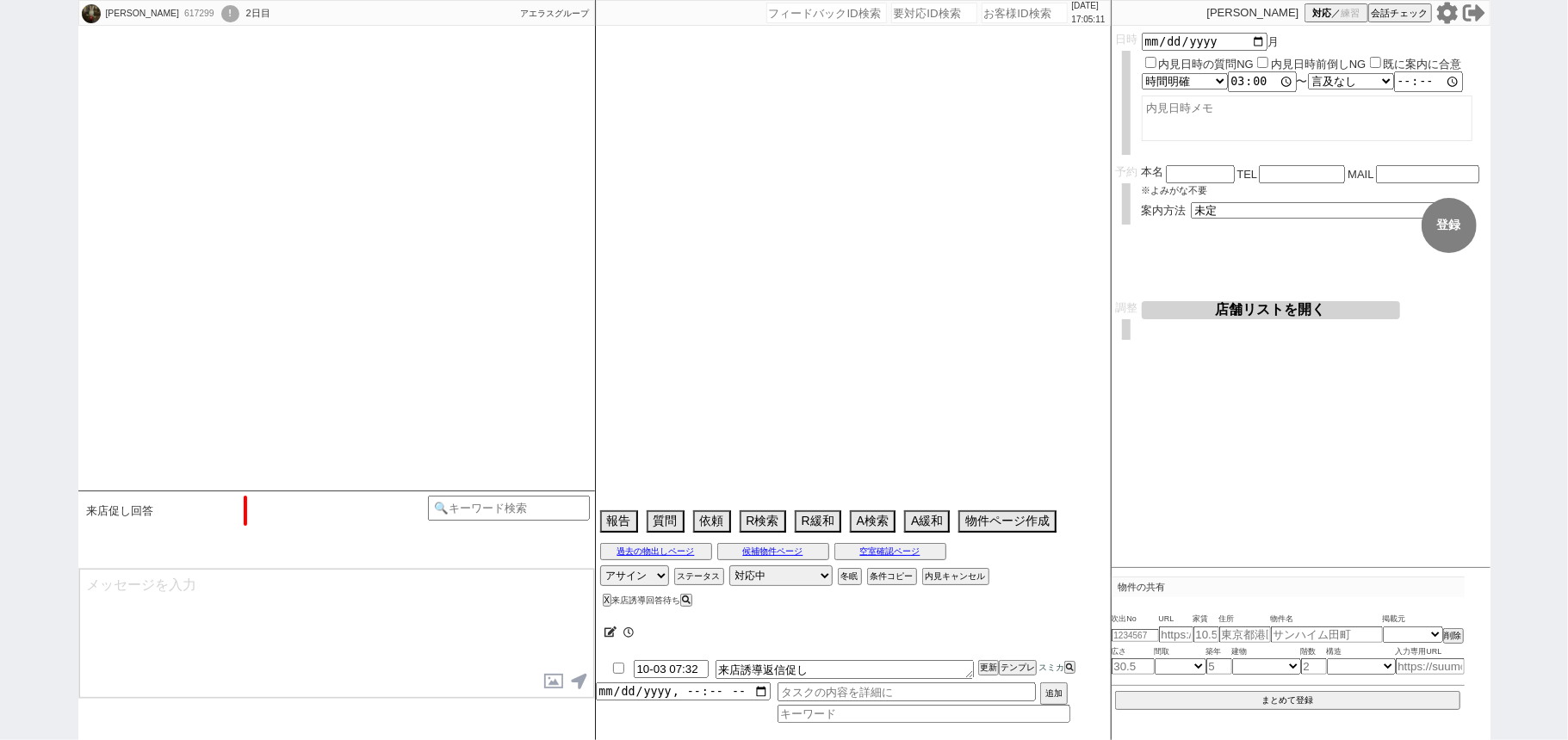
select select "28"
select select "29"
select select "30"
select select "31"
select select "32"
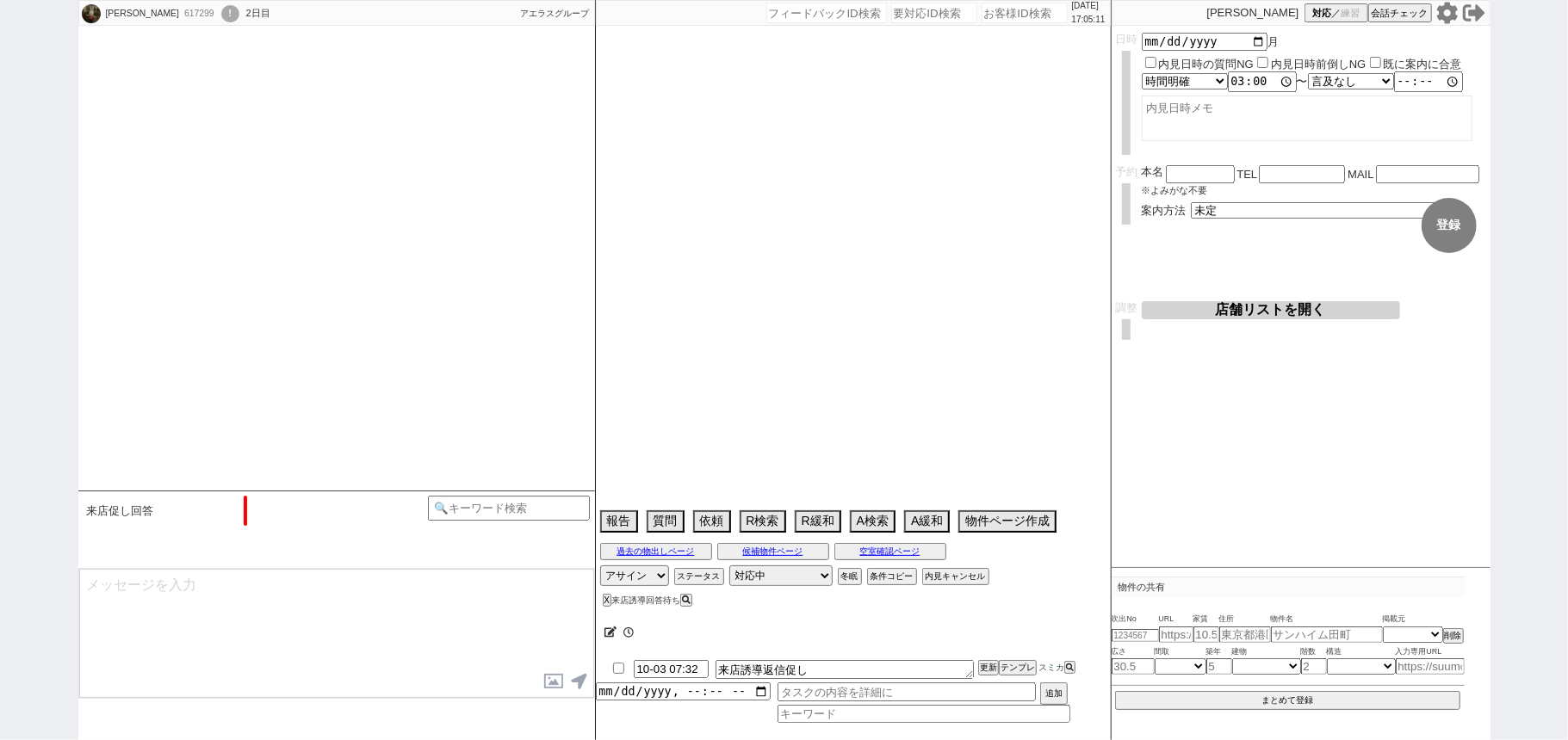
select select "33"
select select "34"
select select "35"
select select "36"
select select "37"
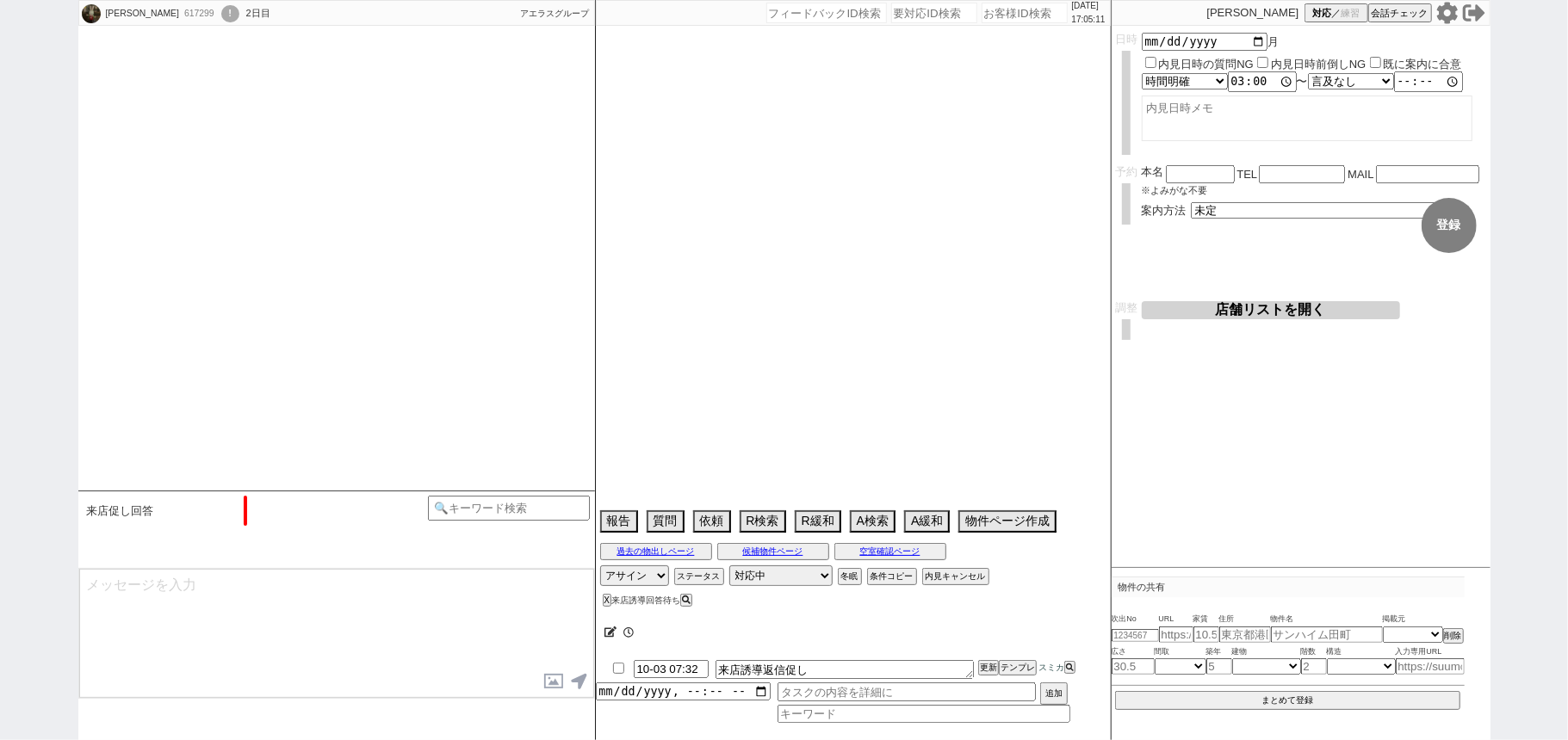
select select "38"
select select "39"
select select "40"
select select "41"
select select "42"
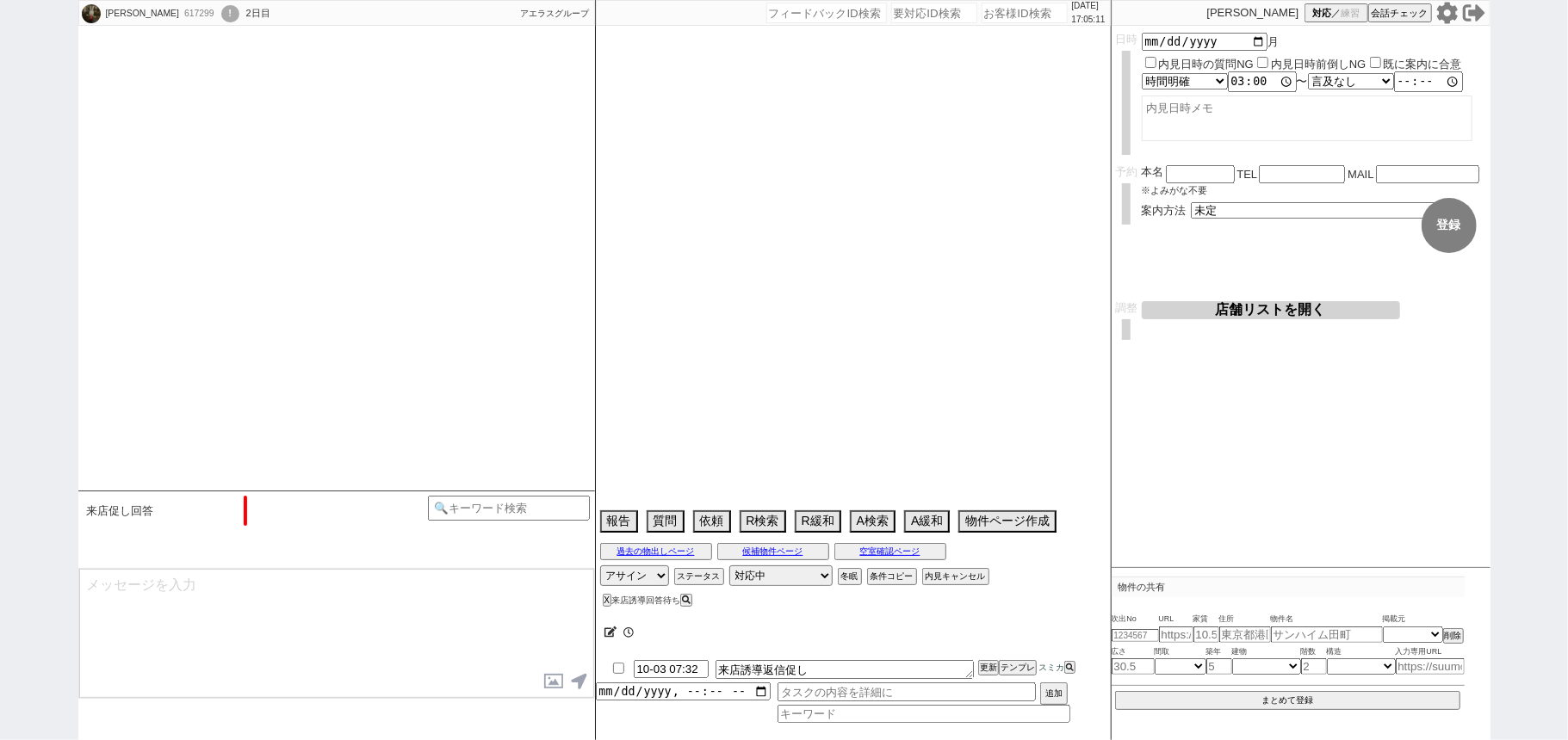
select select "43"
select select "45"
select select "46"
select select "47"
select select "48"
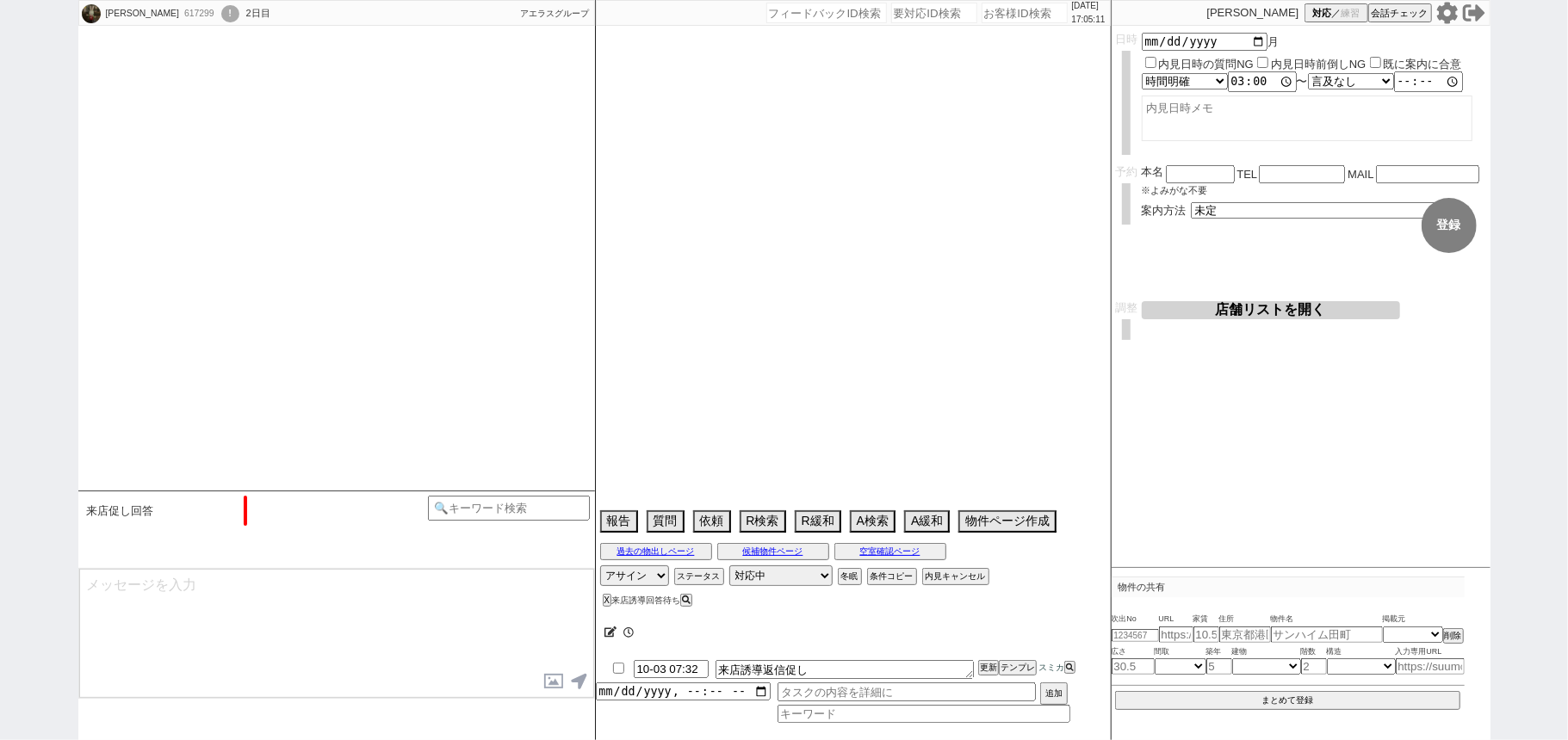
select select "49"
select select "53"
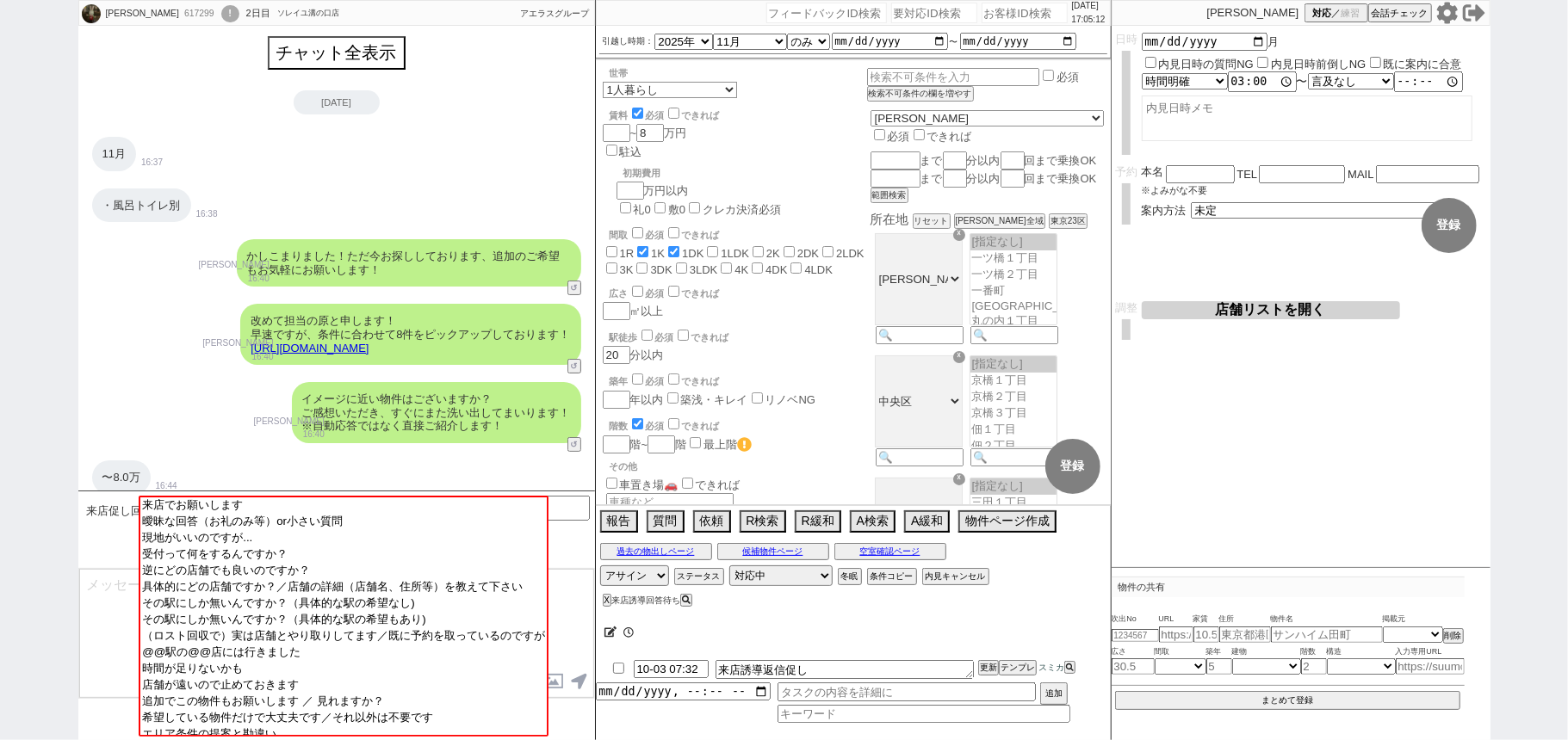
scroll to position [1165, 0]
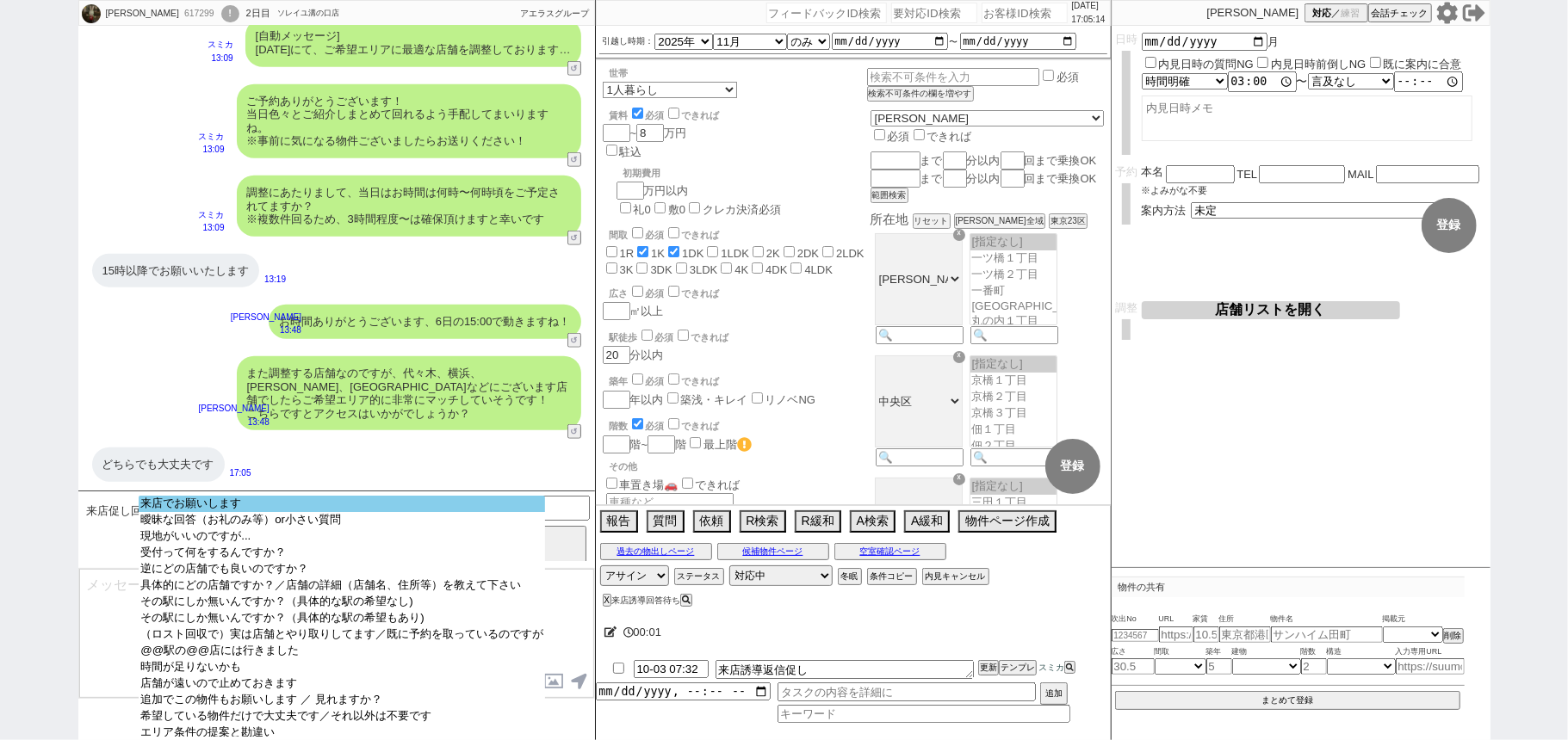
select select "来店でお願いします"
click at [262, 502] on option "来店でお願いします" at bounding box center [342, 503] width 406 height 17
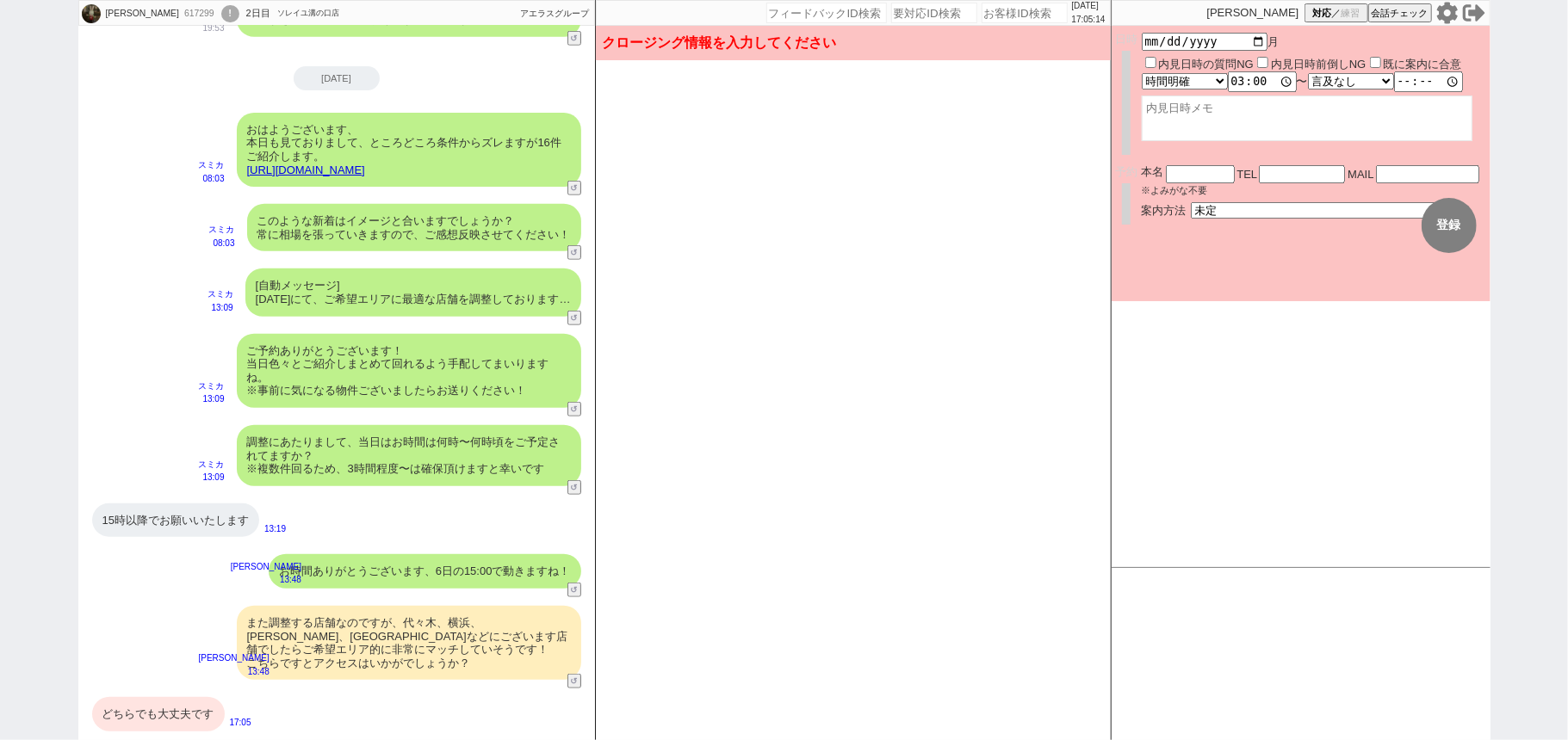
scroll to position [914, 0]
click at [1214, 210] on select "未定 現地お待ち合わせ ご来店 先行申し込みのご案内or内見無しでの申し込みのご案内 オンラインでのご接客 オンラインで1件の内見のご案内" at bounding box center [1320, 209] width 258 height 15
select select "2"
click at [1191, 202] on select "未定 現地お待ち合わせ ご来店 先行申し込みのご案内or内見無しでの申し込みのご案内 オンラインでのご接客 オンラインで1件の内見のご案内" at bounding box center [1320, 209] width 258 height 15
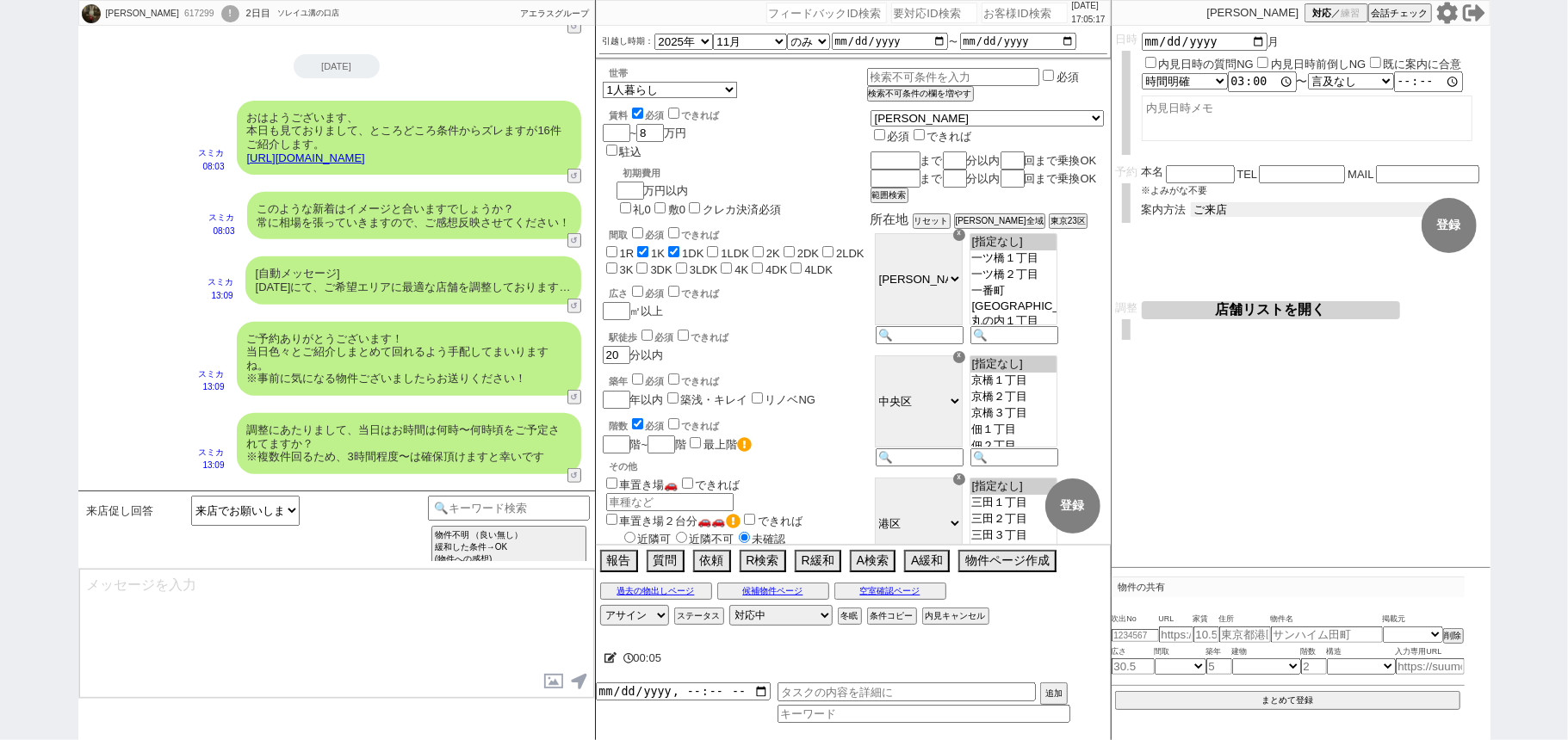
scroll to position [1165, 0]
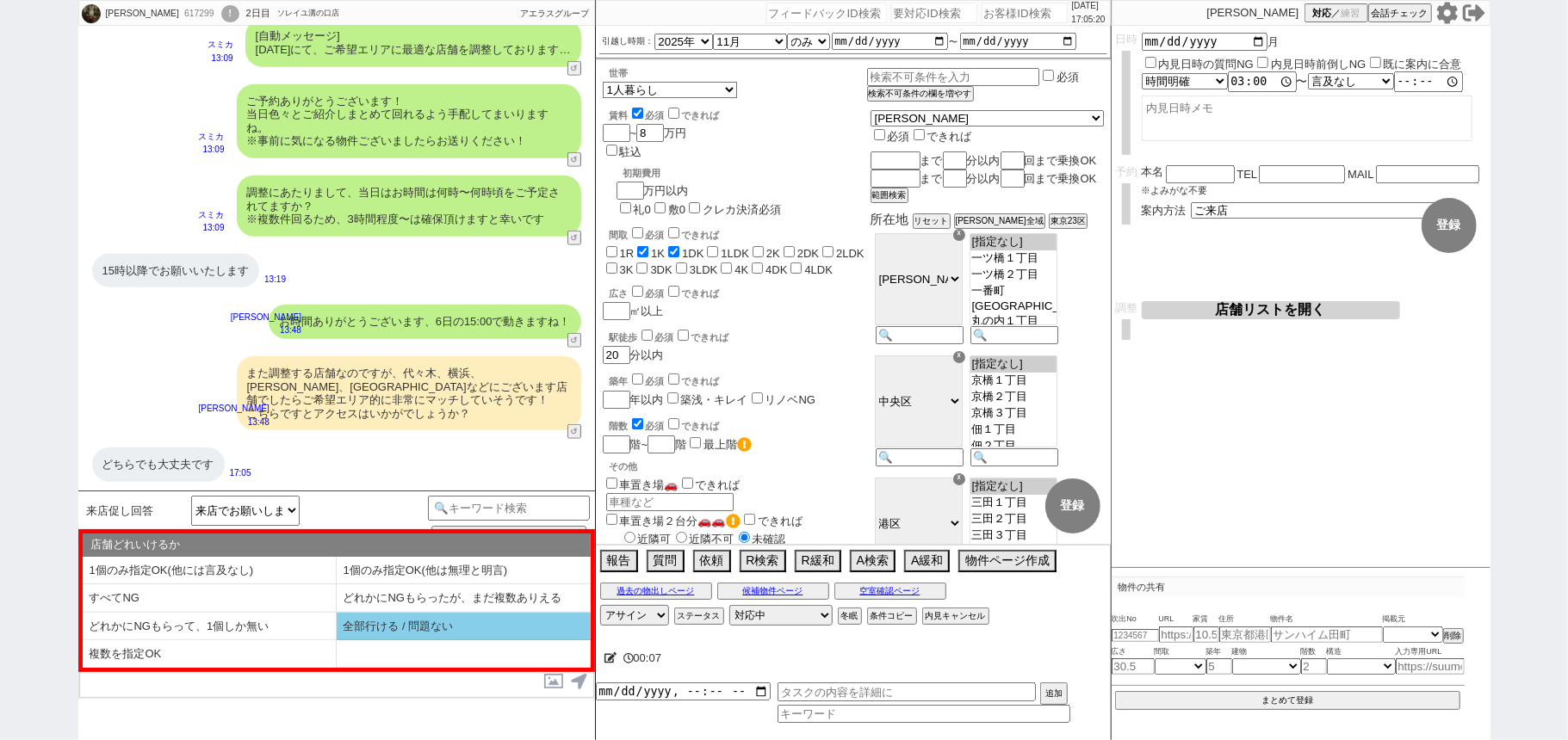
click at [372, 630] on li "全部行ける / 問題ない" at bounding box center [464, 627] width 254 height 28
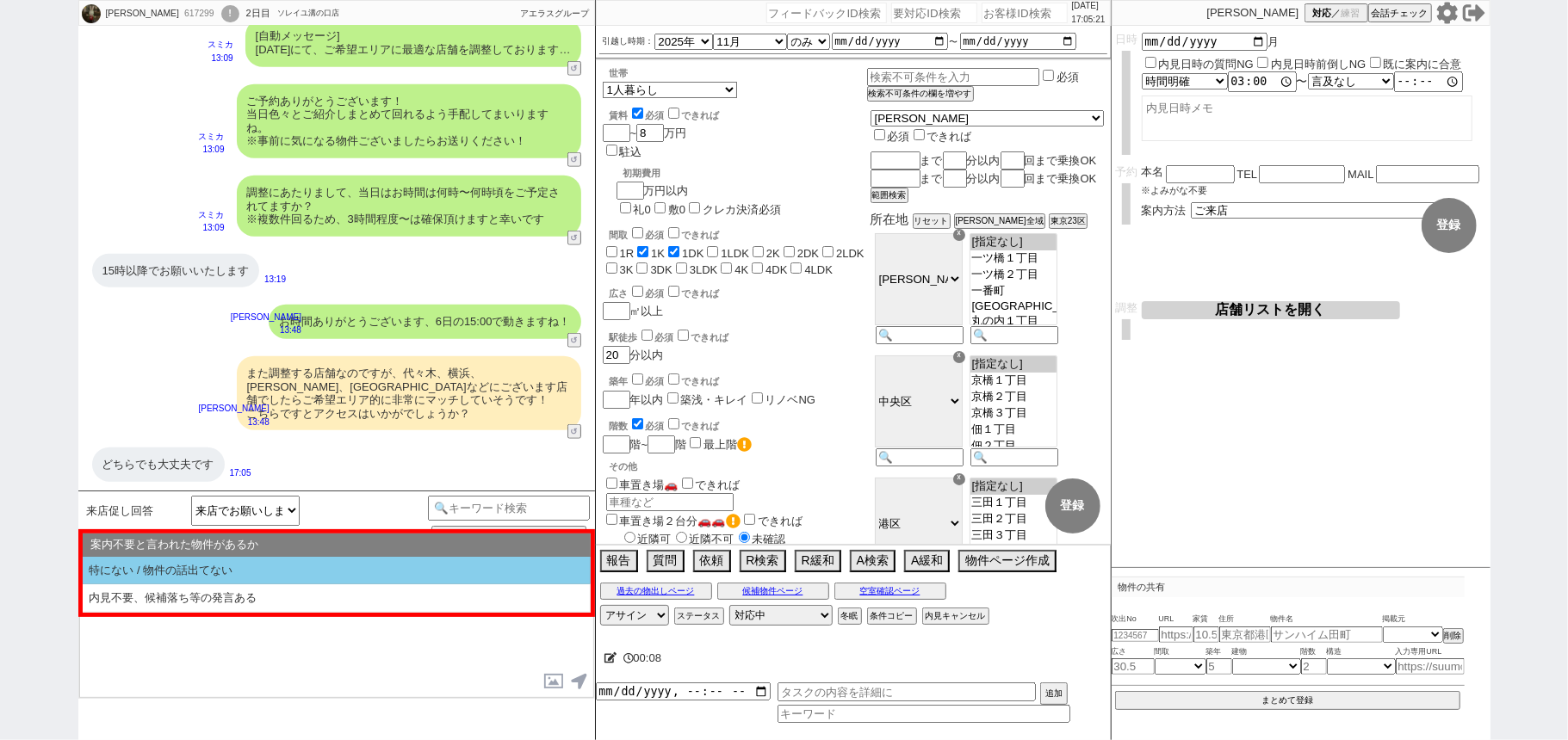
click at [339, 576] on li "特にない / 物件の話出てない" at bounding box center [337, 571] width 508 height 28
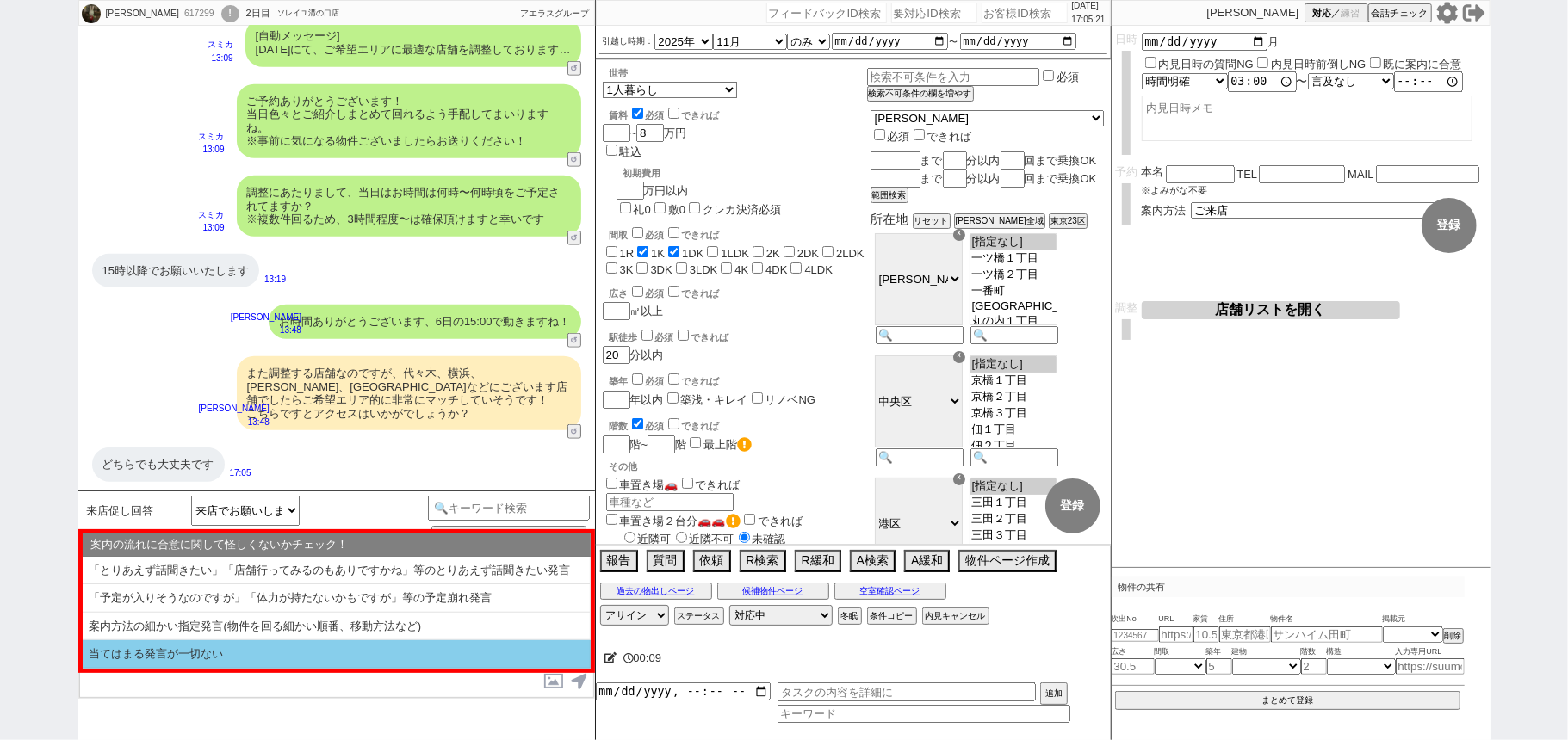
click at [289, 660] on li "当てはまる発言が一切ない" at bounding box center [337, 654] width 508 height 28
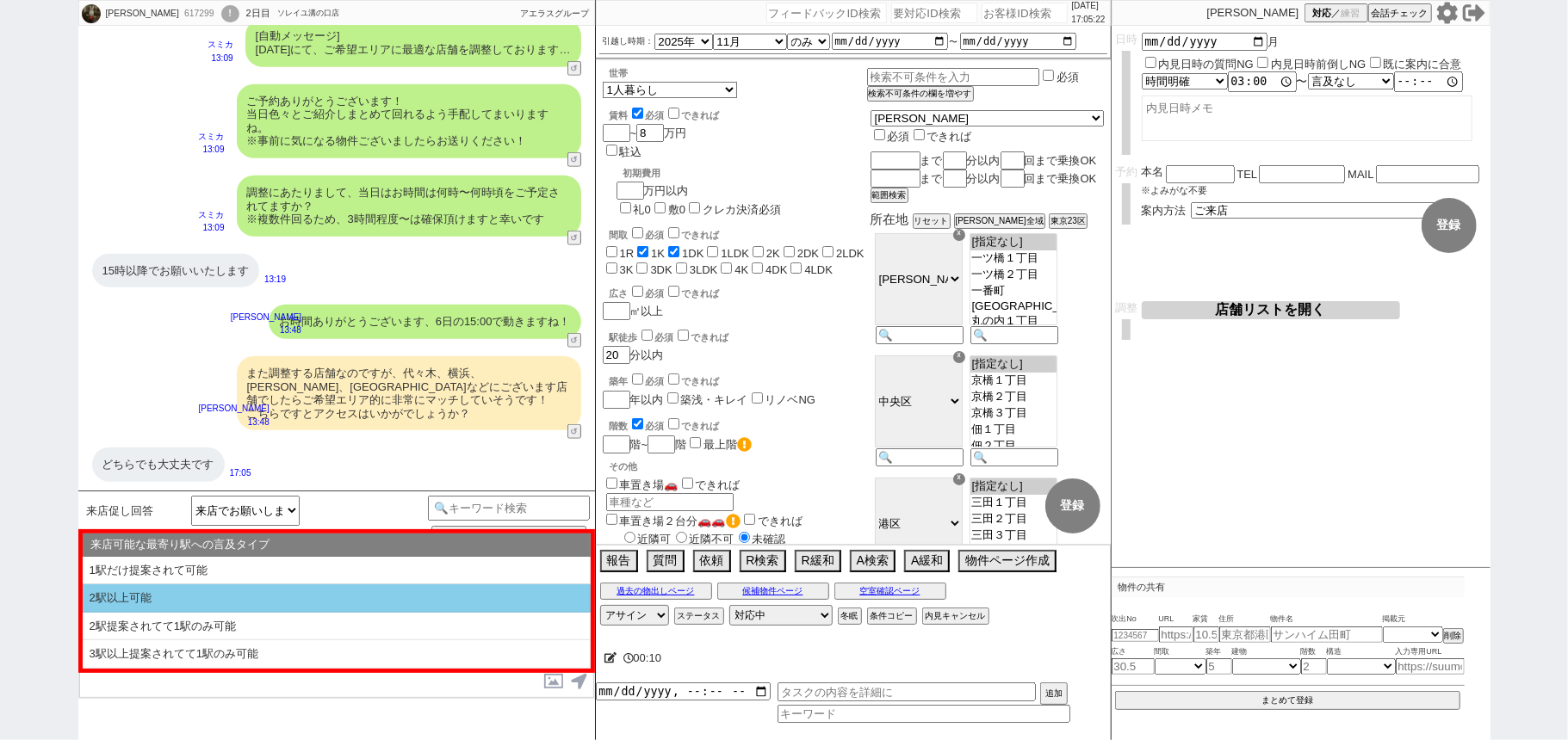
click at [227, 599] on li "2駅以上可能" at bounding box center [337, 599] width 508 height 28
select select "全部行ける / 問題ない"
select select "特にない / 物件の話出てない"
select select "当てはまる発言が一切ない"
select select "2駅以上可能"
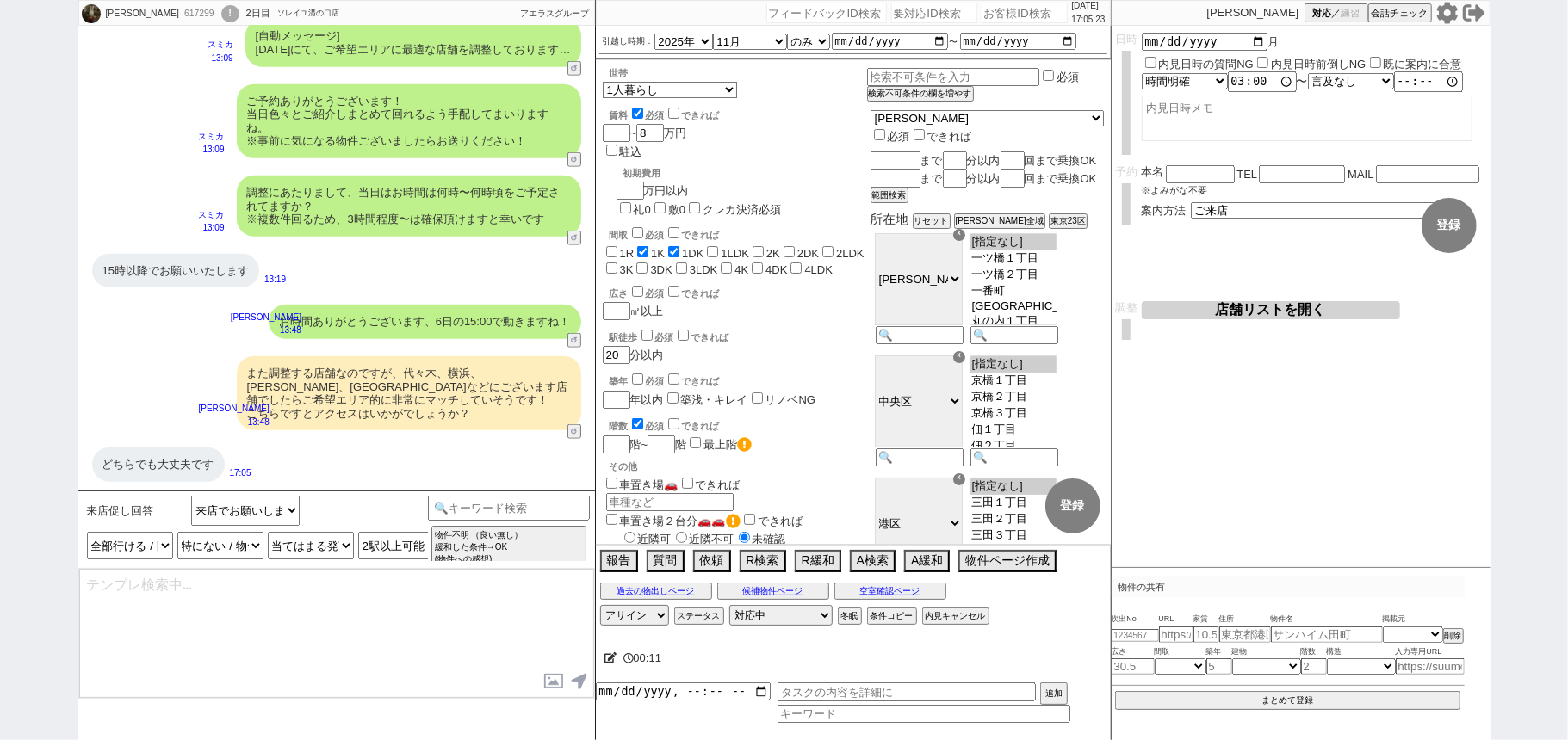
type textarea "かしこまりました、それぞれ進めてまいりますね。"
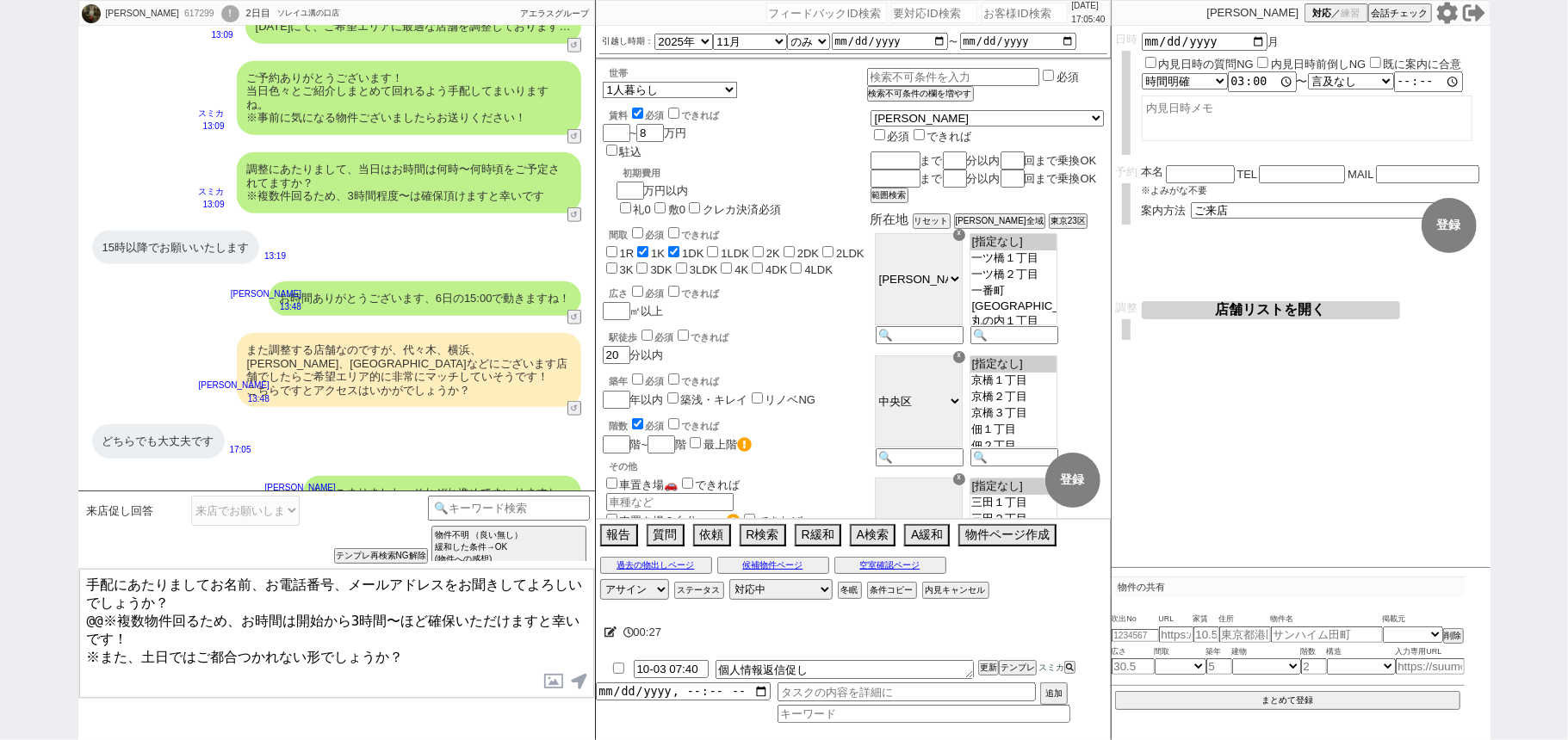
scroll to position [1215, 0]
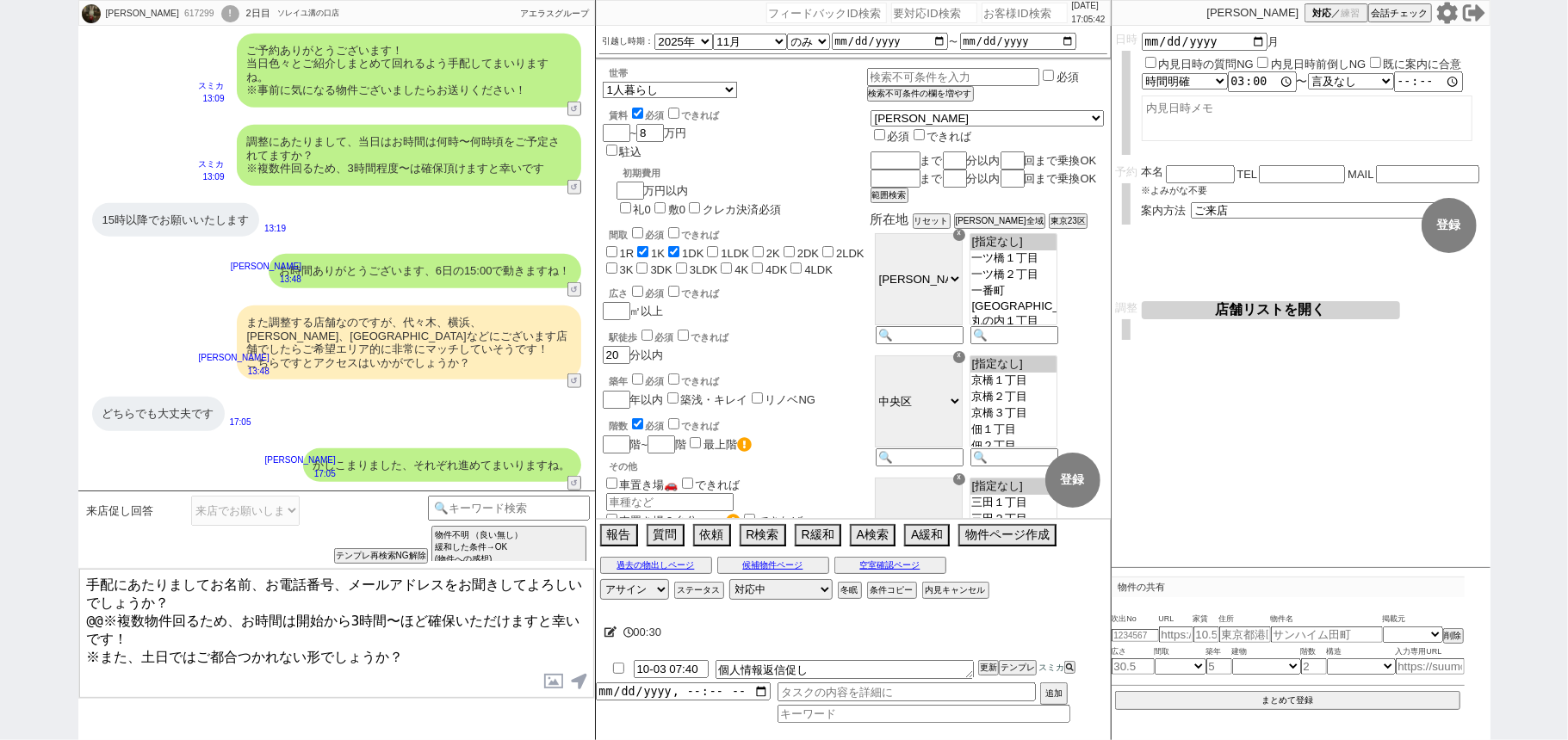
drag, startPoint x: 125, startPoint y: 610, endPoint x: 72, endPoint y: 607, distance: 53.1
click at [73, 607] on div "水野紗衣羅 617299 ! 0 2日目 ソレイユ溝の口店 冬眠中 自社客 アエラスグループ スミカ_BPO チャット全表示 2025-10-01 11月 1…" at bounding box center [784, 370] width 1568 height 740
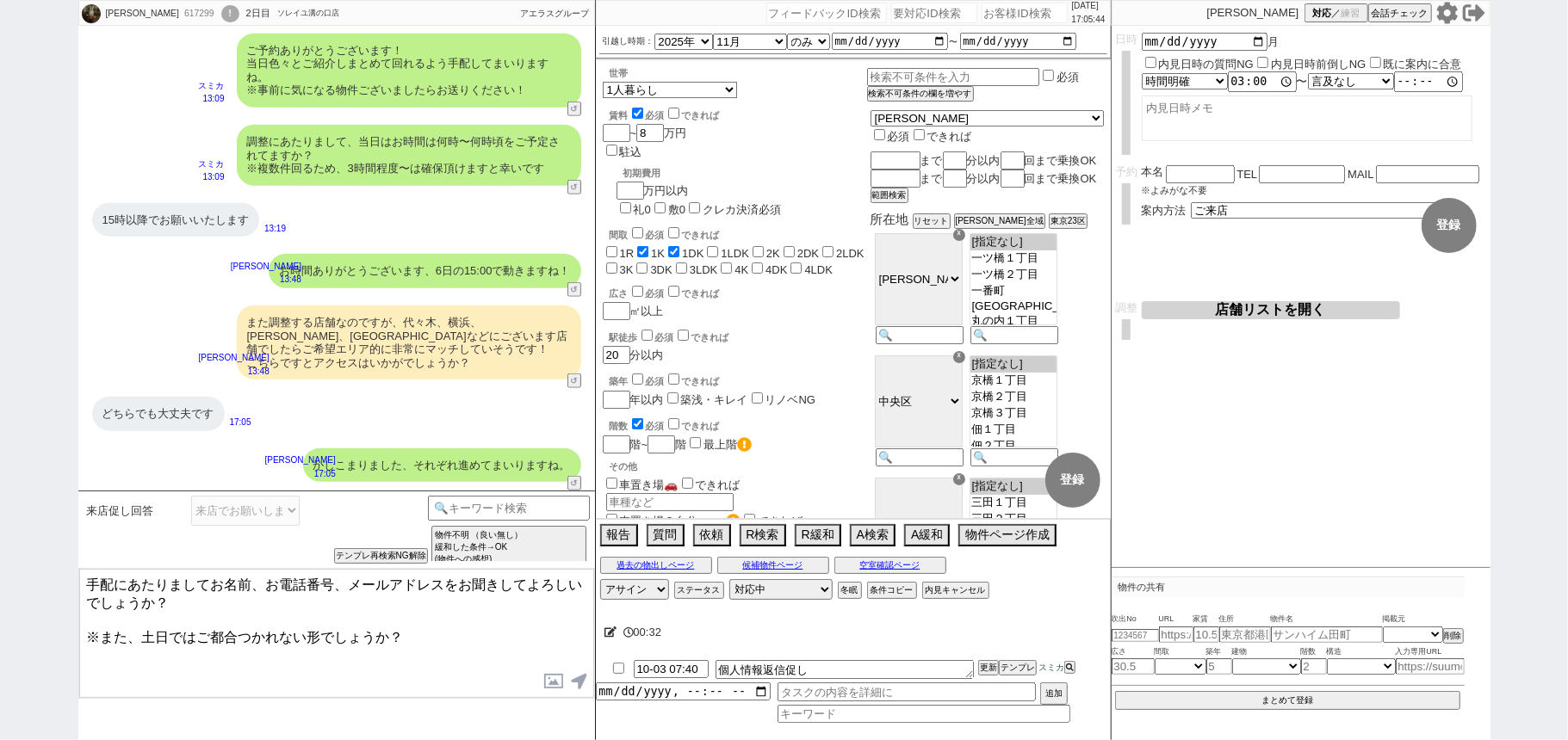
type textarea "手配にあたりましてお名前、お電話番号、メールアドレスをお聞きしてよろしいでしょうか？ ※また、土日ではご都合つかれない形でしょうか？"
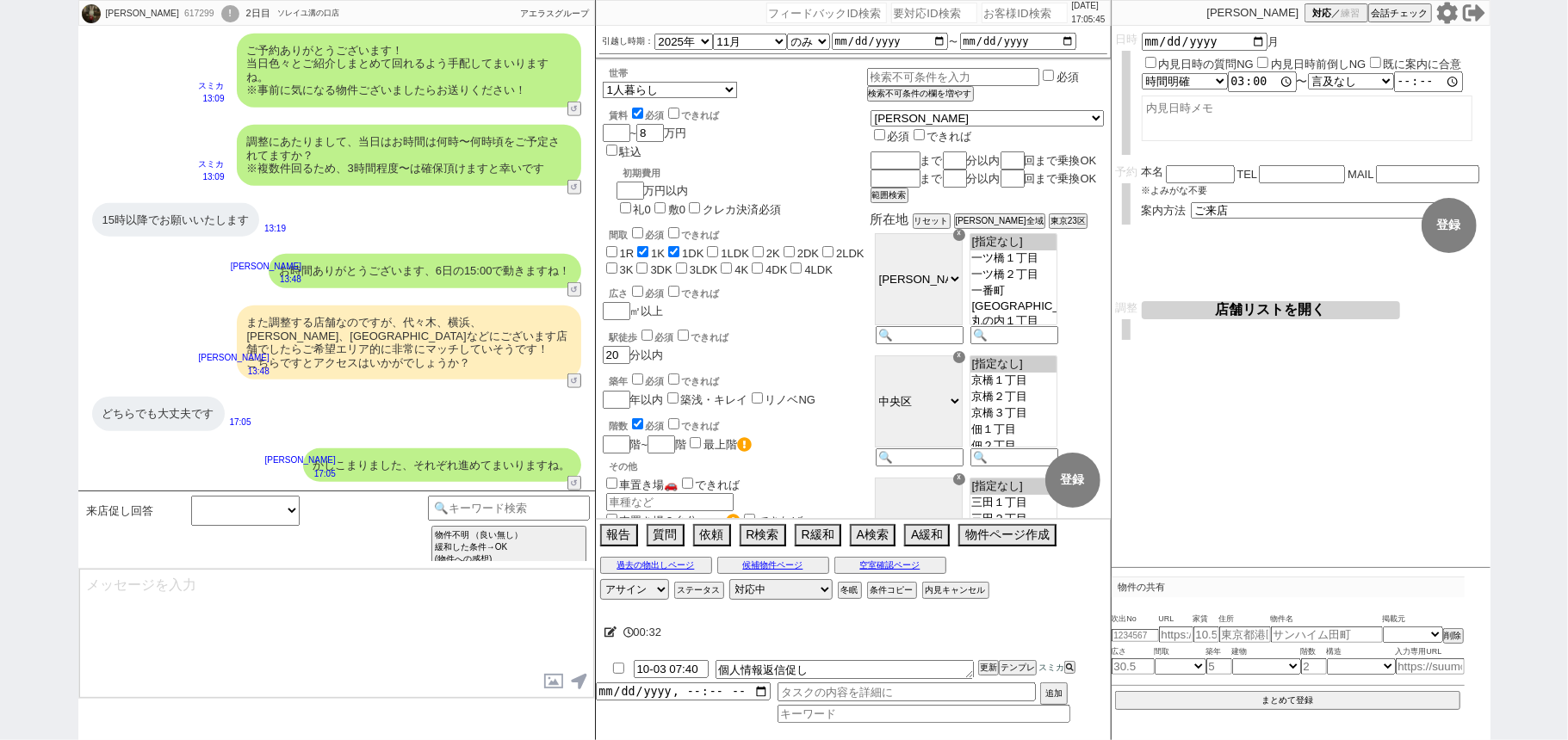
scroll to position [1308, 0]
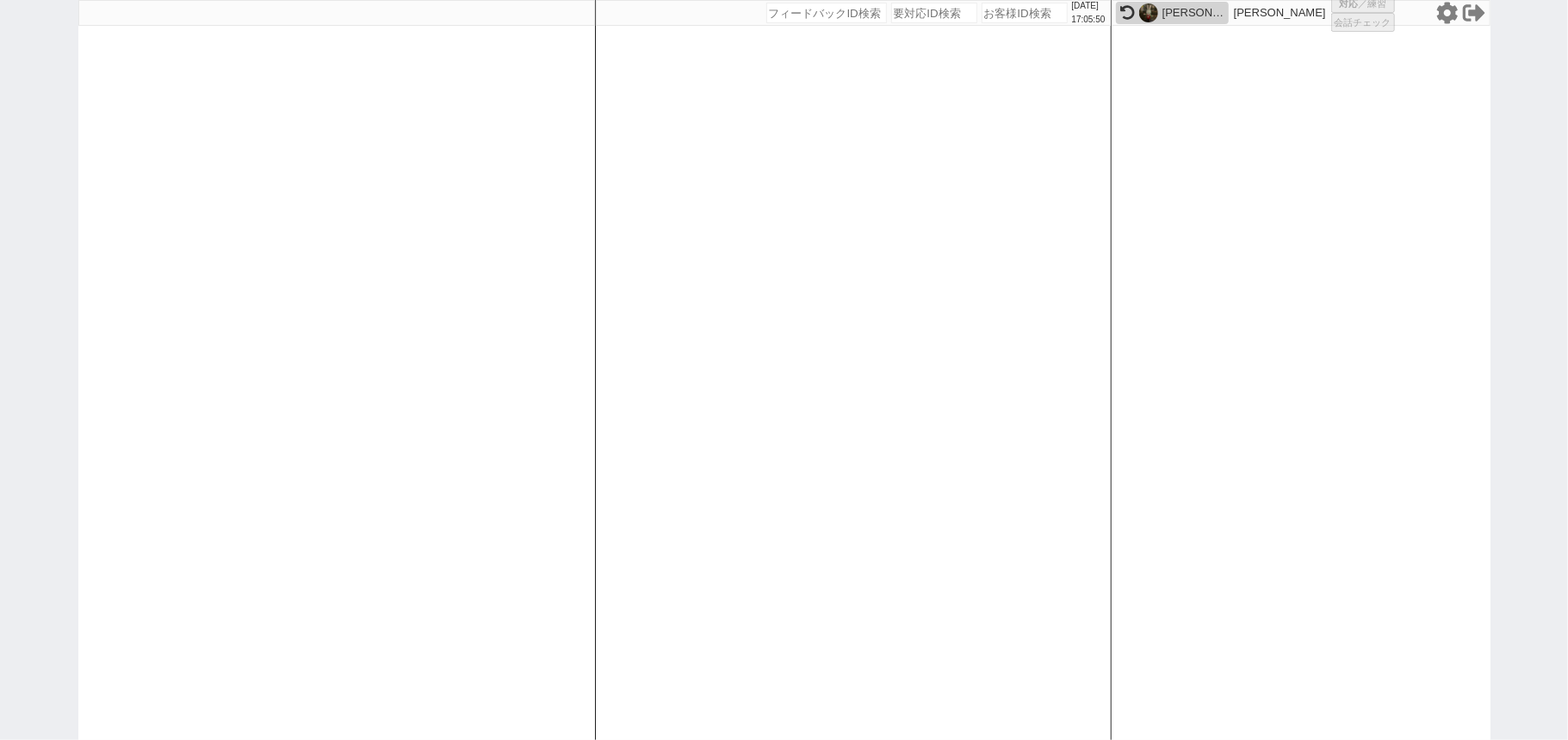
select select
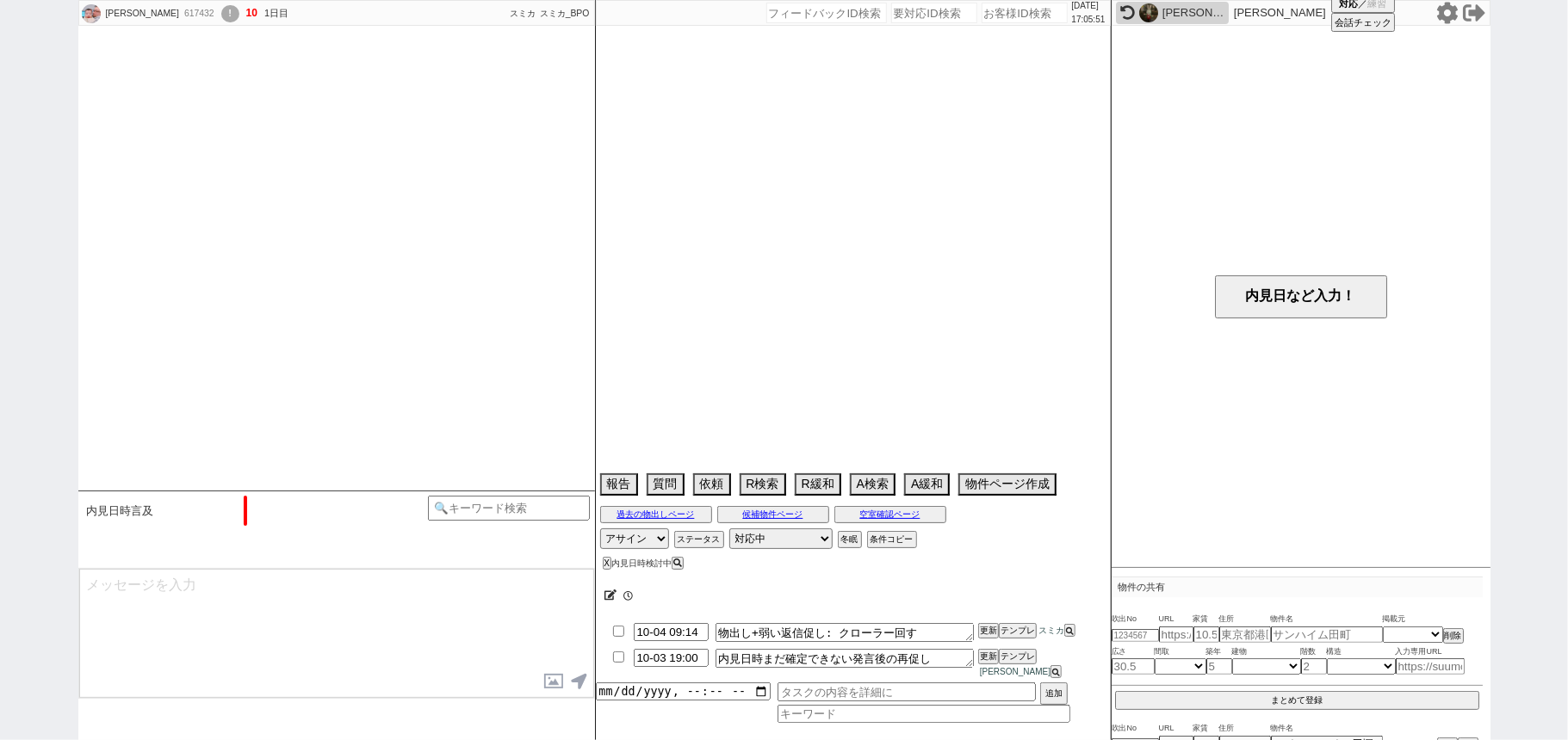
select select "16"
select select "6"
select select "14"
select select "23"
select select "765"
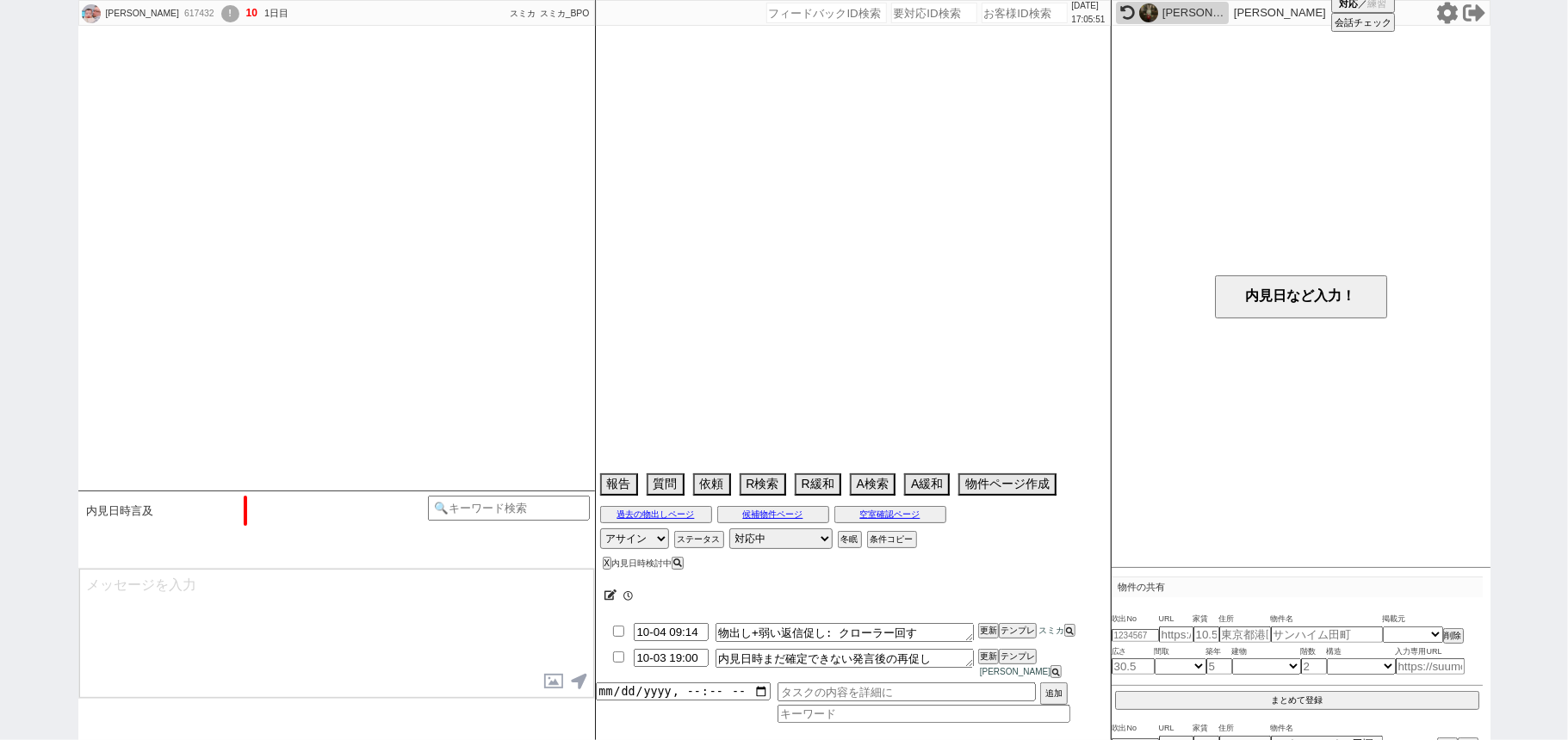
select select "9"
select select "345"
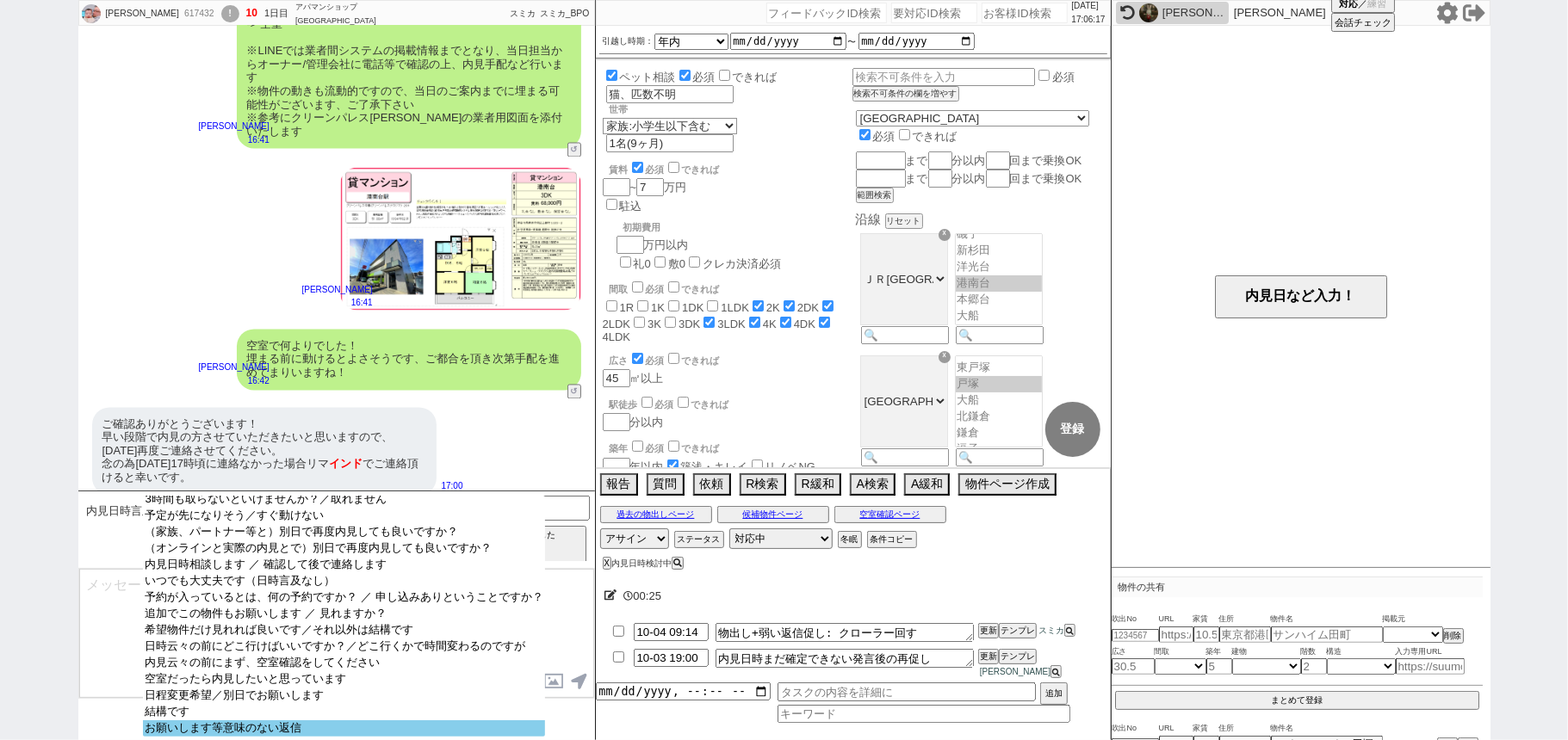
scroll to position [120, 0]
select select "お願いします等意味のない返信"
click at [219, 723] on option "お願いします等意味のない返信" at bounding box center [344, 729] width 401 height 17
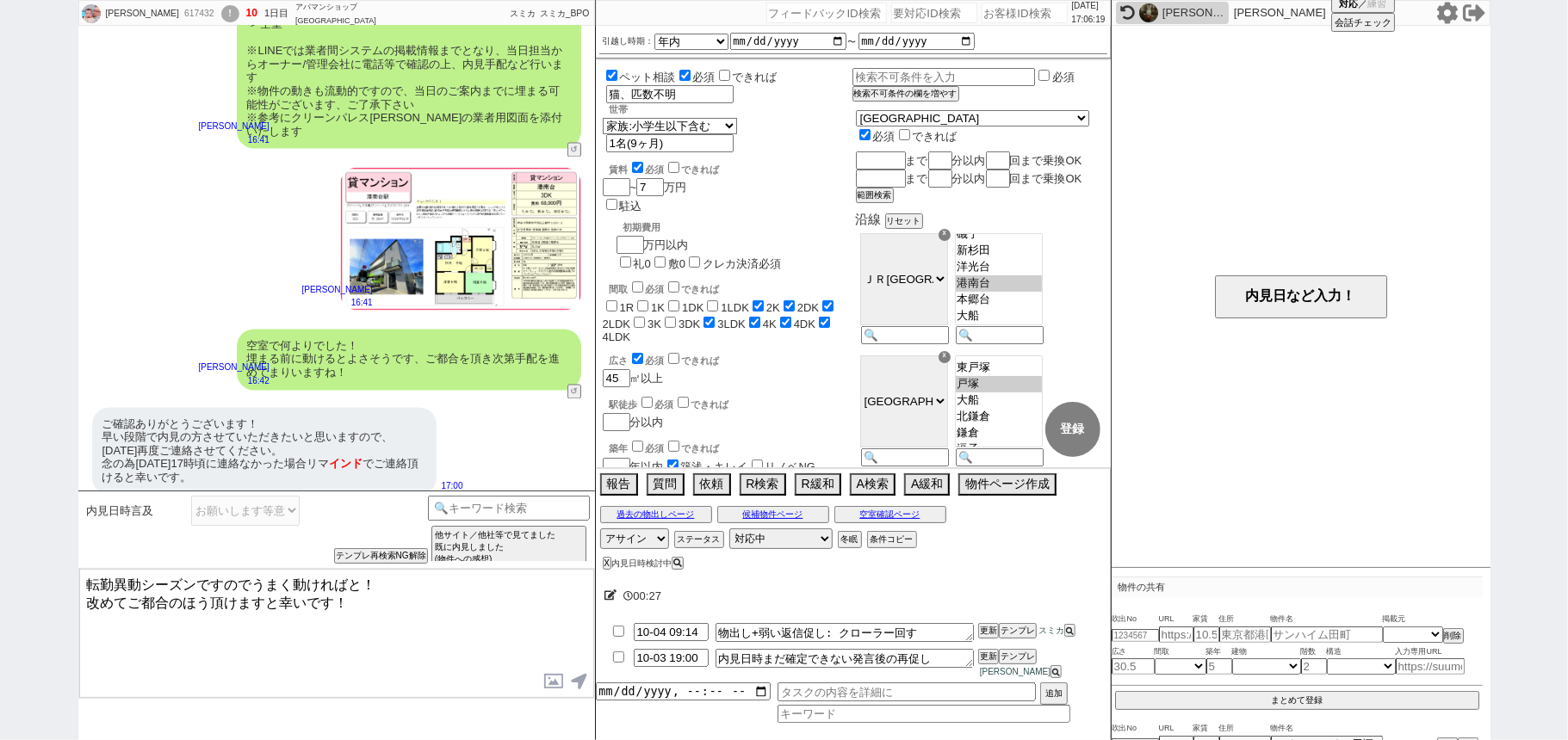
drag, startPoint x: 330, startPoint y: 600, endPoint x: 0, endPoint y: 456, distance: 360.0
click at [0, 510] on div "Gino 617432 ! 10 1日目 アパマンショップ上大岡店 冬眠中 自社客 スミカ スミカ_BPO チャット全表示 2025-10-02 SUUMOを…" at bounding box center [784, 370] width 1568 height 740
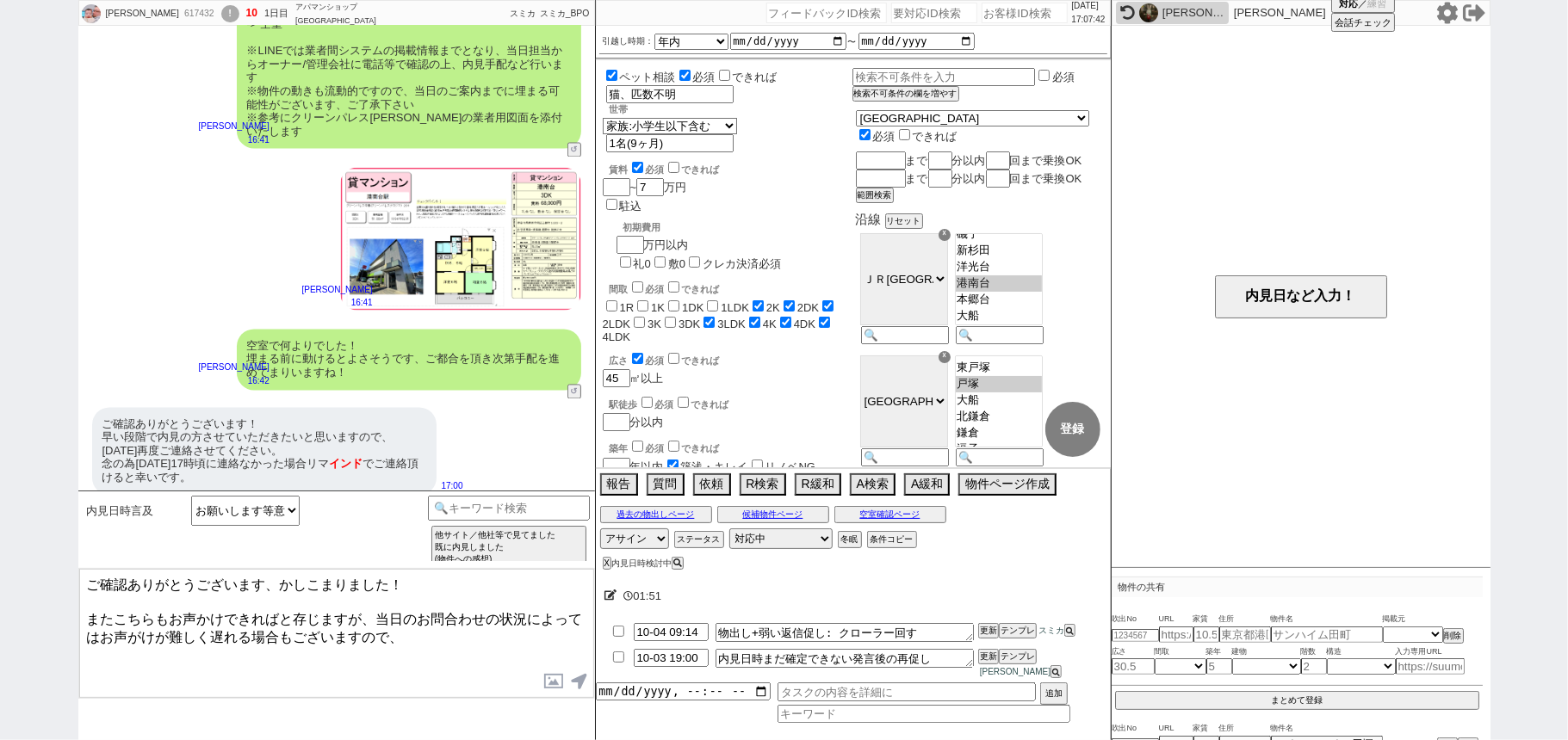
click at [400, 633] on textarea "ご確認ありがとうございます、かしこまりました！ またこちらもお声かけできればと存じますが、当日のお問合わせの状況によってはお声がけが難しく遅れる場合もございま…" at bounding box center [337, 633] width 515 height 129
type textarea "ご確認ありがとうございます、かしこまりました！ またこちらもお声かけできればと存じますが、当日のお問合わせの状況によってはお声がけが難しく遅れる場合もございま…"
click at [683, 663] on input "10-03 19:00" at bounding box center [670, 656] width 75 height 15
type input "10-03 17:00"
drag, startPoint x: 985, startPoint y: 672, endPoint x: 982, endPoint y: 662, distance: 10.4
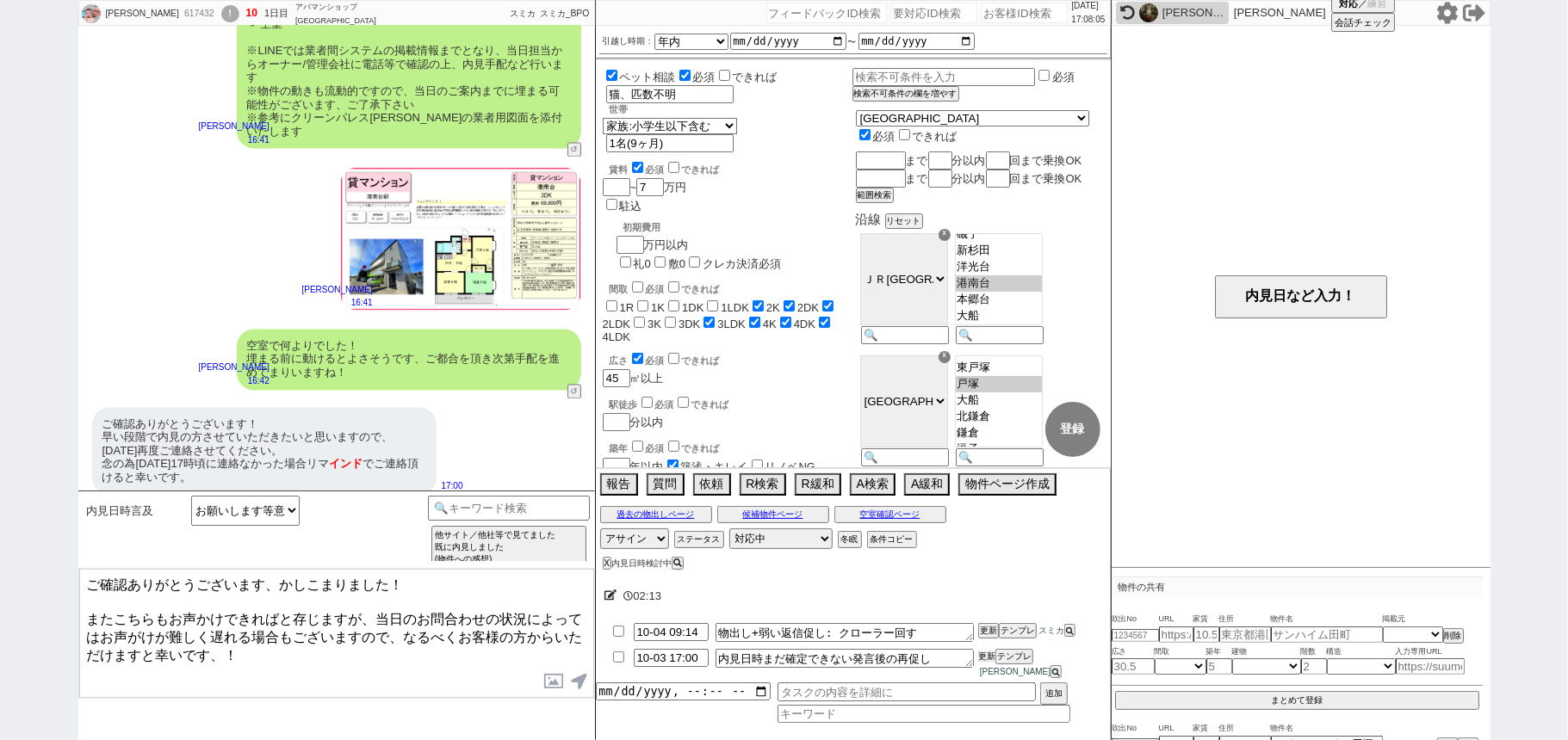
click at [983, 662] on button "更新" at bounding box center [986, 657] width 17 height 12
click at [980, 659] on li "10-03 17:00 内見日時まだ確定できない発言後の再促し 更新 テンプレ 中村夏海" at bounding box center [852, 664] width 515 height 37
drag, startPoint x: 981, startPoint y: 665, endPoint x: 981, endPoint y: 653, distance: 12.0
click at [981, 662] on button "更新" at bounding box center [986, 657] width 17 height 12
drag, startPoint x: 981, startPoint y: 653, endPoint x: 982, endPoint y: 664, distance: 11.0
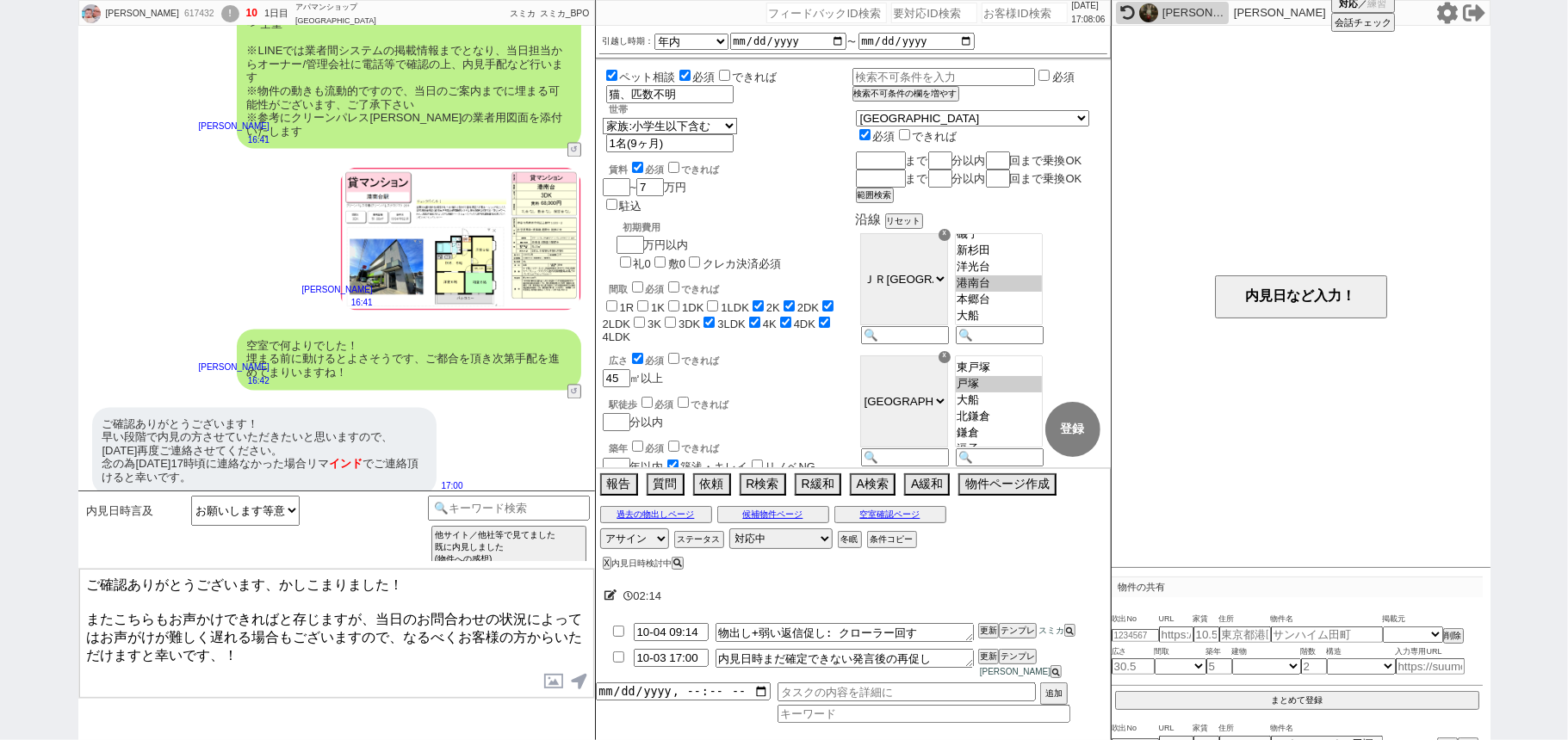
click at [981, 646] on li "10-04 09:14 物出し+弱い返信促し: クローラー回す 更新 テンプレ スミカ" at bounding box center [852, 632] width 515 height 26
drag, startPoint x: 982, startPoint y: 664, endPoint x: 981, endPoint y: 655, distance: 9.1
click at [983, 660] on li "10-03 17:00 内見日時まだ確定できない発言後の再促し 更新 テンプレ 中村夏海" at bounding box center [852, 664] width 515 height 37
click at [981, 659] on ul "10-04 09:14 物出し+弱い返信促し: クローラー回す 更新 テンプレ スミカ 10-03 17:00 内見日時まだ確定できない発言後の再促し 更新 …" at bounding box center [852, 651] width 515 height 63
click at [981, 646] on li "10-04 09:14 物出し+弱い返信促し: クローラー回す 更新 テンプレ スミカ" at bounding box center [852, 632] width 515 height 26
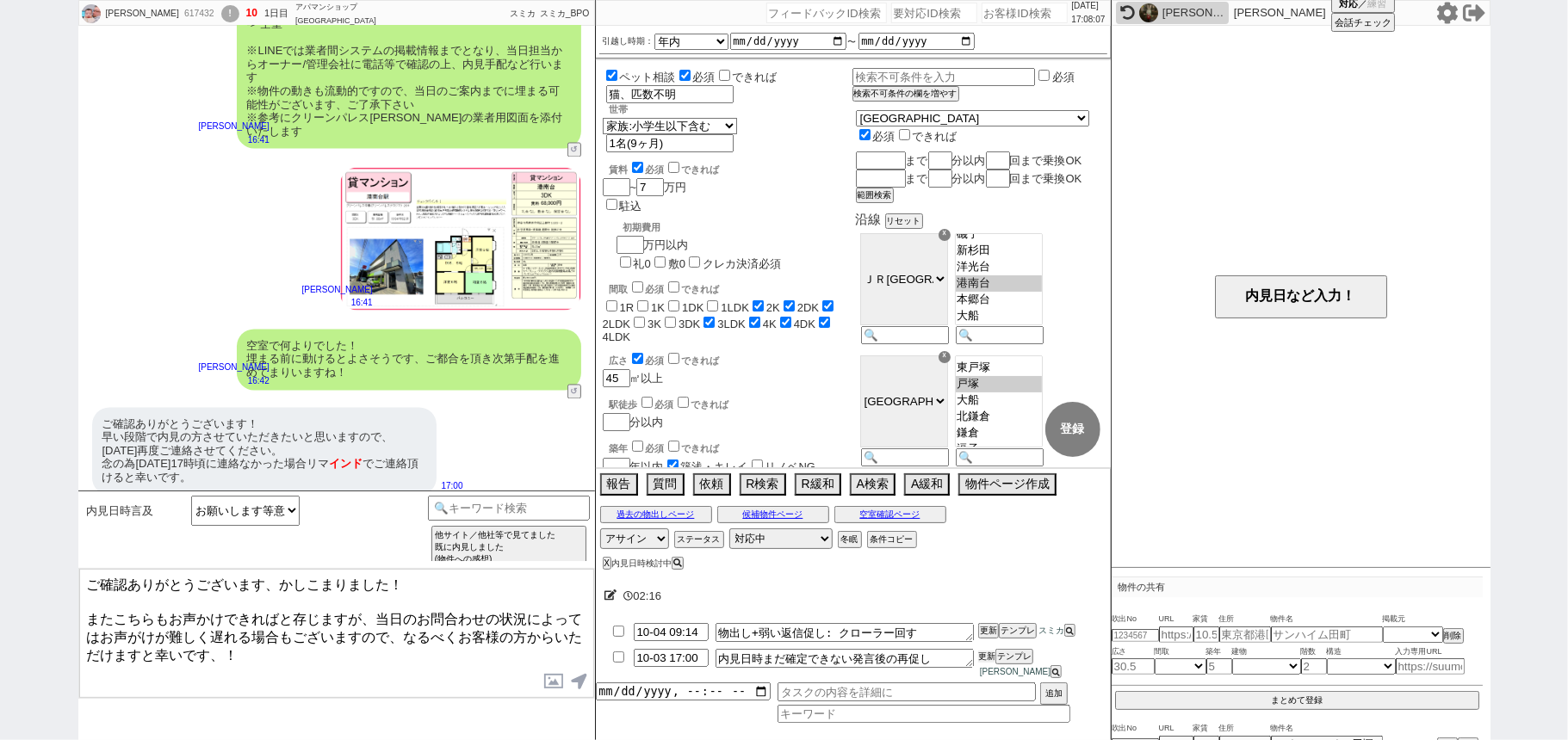
drag, startPoint x: 985, startPoint y: 666, endPoint x: 983, endPoint y: 658, distance: 8.2
click at [985, 662] on li "10-03 17:00 内見日時まだ確定できない発言後の再促し 更新 テンプレ 中村夏海" at bounding box center [852, 664] width 515 height 37
click at [983, 646] on li "10-04 09:14 物出し+弱い返信促し: クローラー回す 更新 テンプレ スミカ" at bounding box center [852, 632] width 515 height 26
drag, startPoint x: 983, startPoint y: 665, endPoint x: 981, endPoint y: 656, distance: 9.2
click at [982, 662] on li "10-03 17:00 内見日時まだ確定できない発言後の再促し 更新 テンプレ 中村夏海" at bounding box center [852, 664] width 515 height 37
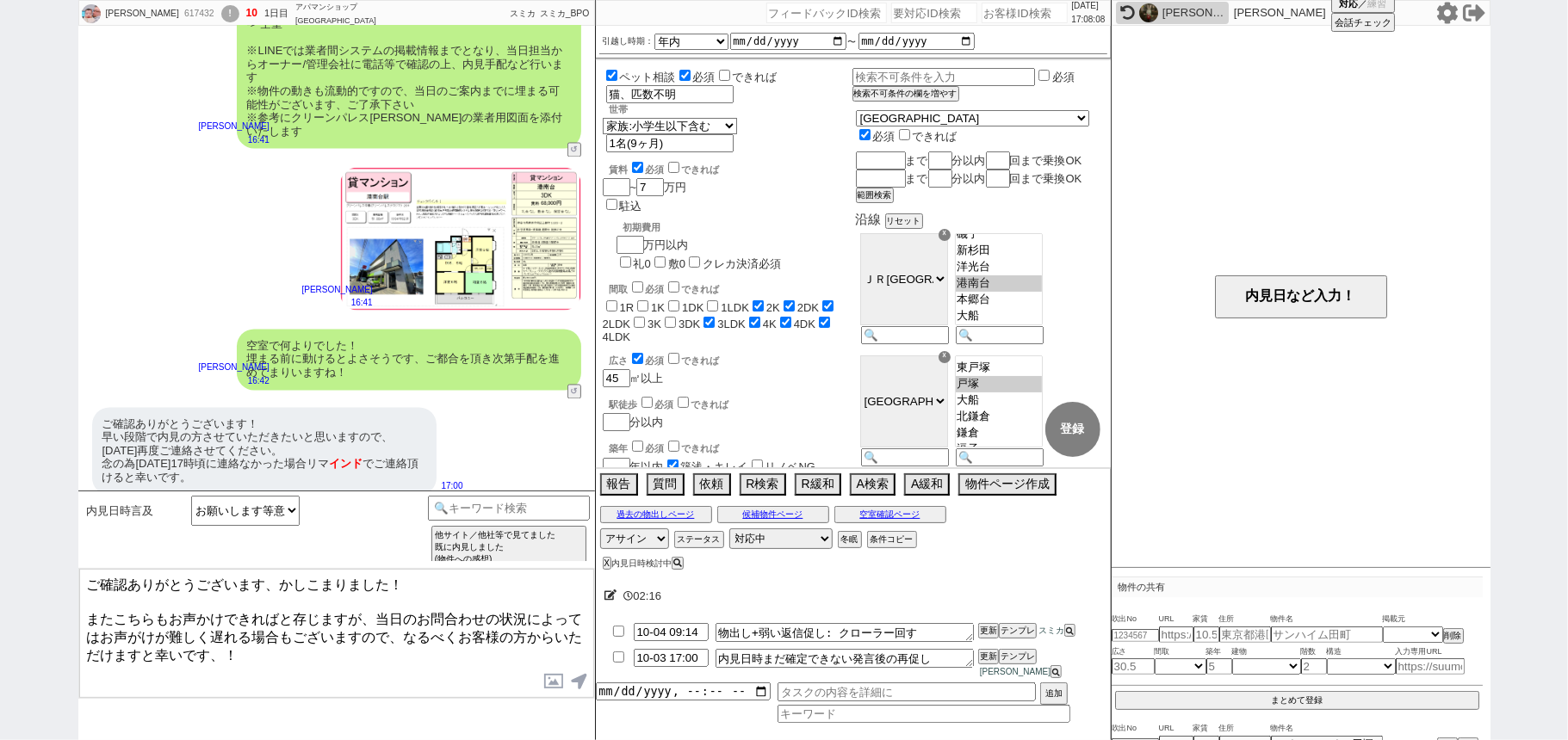
drag, startPoint x: 981, startPoint y: 656, endPoint x: 948, endPoint y: 659, distance: 33.1
click at [971, 646] on li "10-04 09:14 物出し+弱い返信促し: クローラー回す 更新 テンプレ スミカ" at bounding box center [852, 632] width 515 height 26
click at [393, 676] on textarea "ご確認ありがとうございます、かしこまりました！ またこちらもお声かけできればと存じますが、当日のお問合わせの状況によってはお声がけが難しく遅れる場合もございま…" at bounding box center [337, 633] width 515 height 129
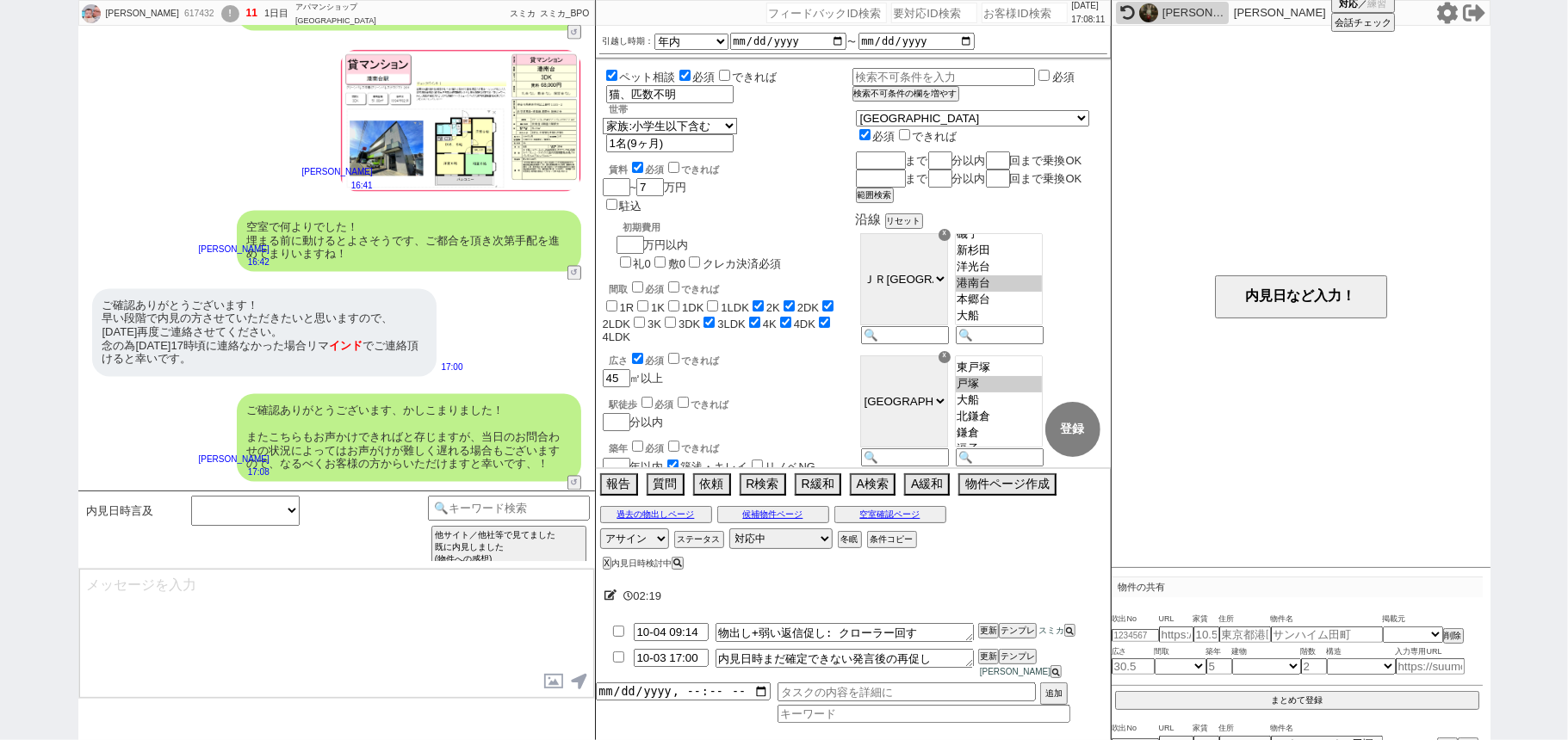
scroll to position [2173, 0]
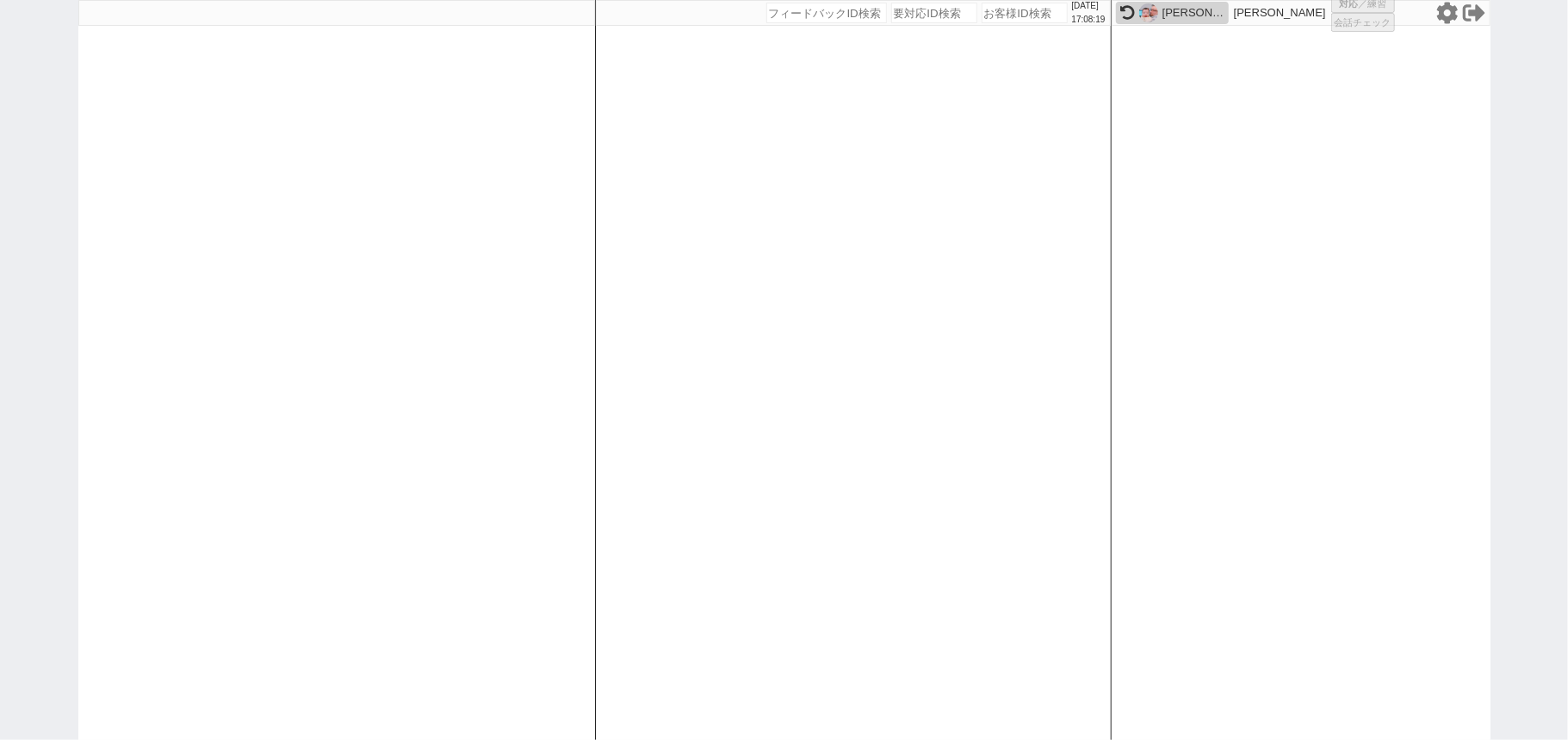
select select "6"
select select "2"
select select "5"
select select "9"
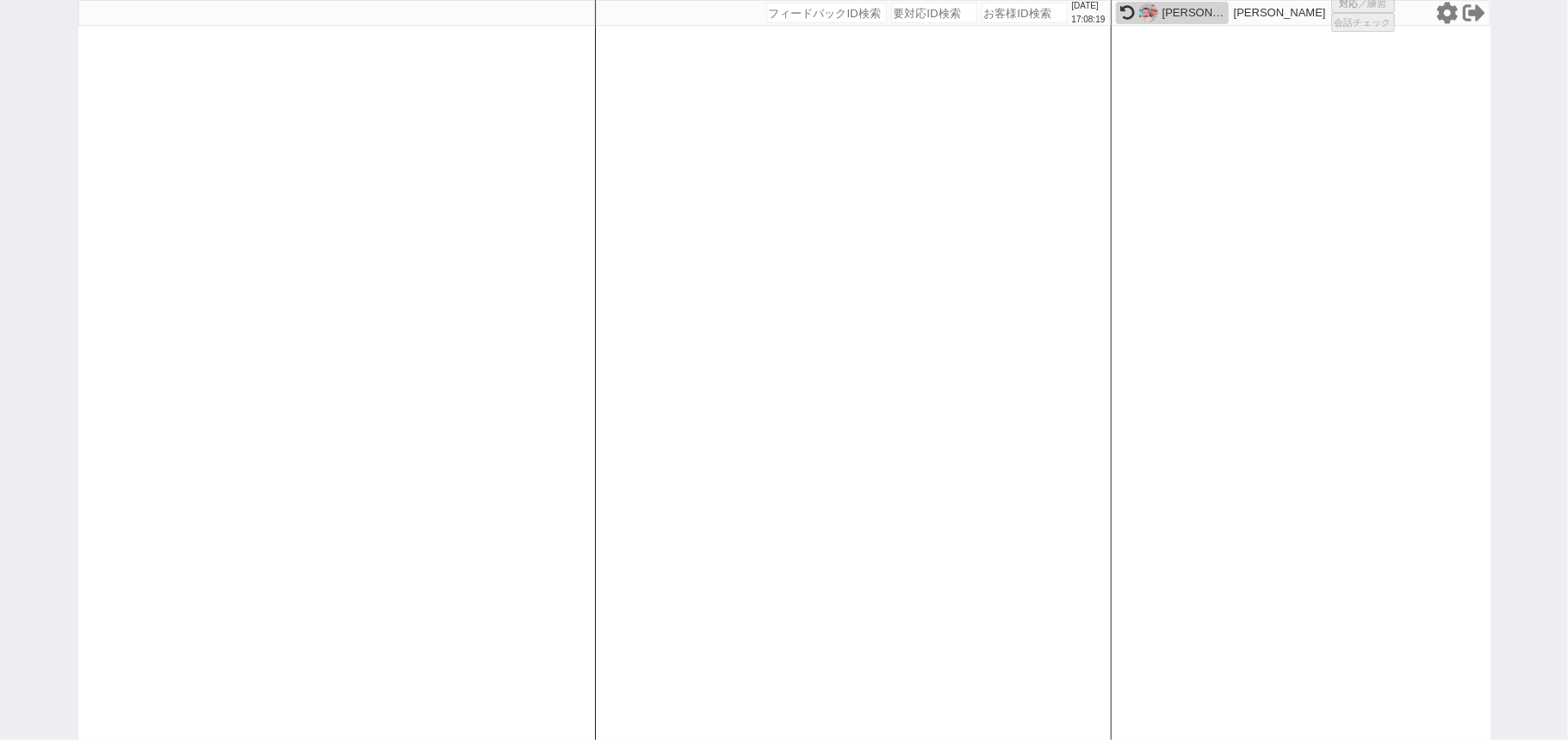
select select
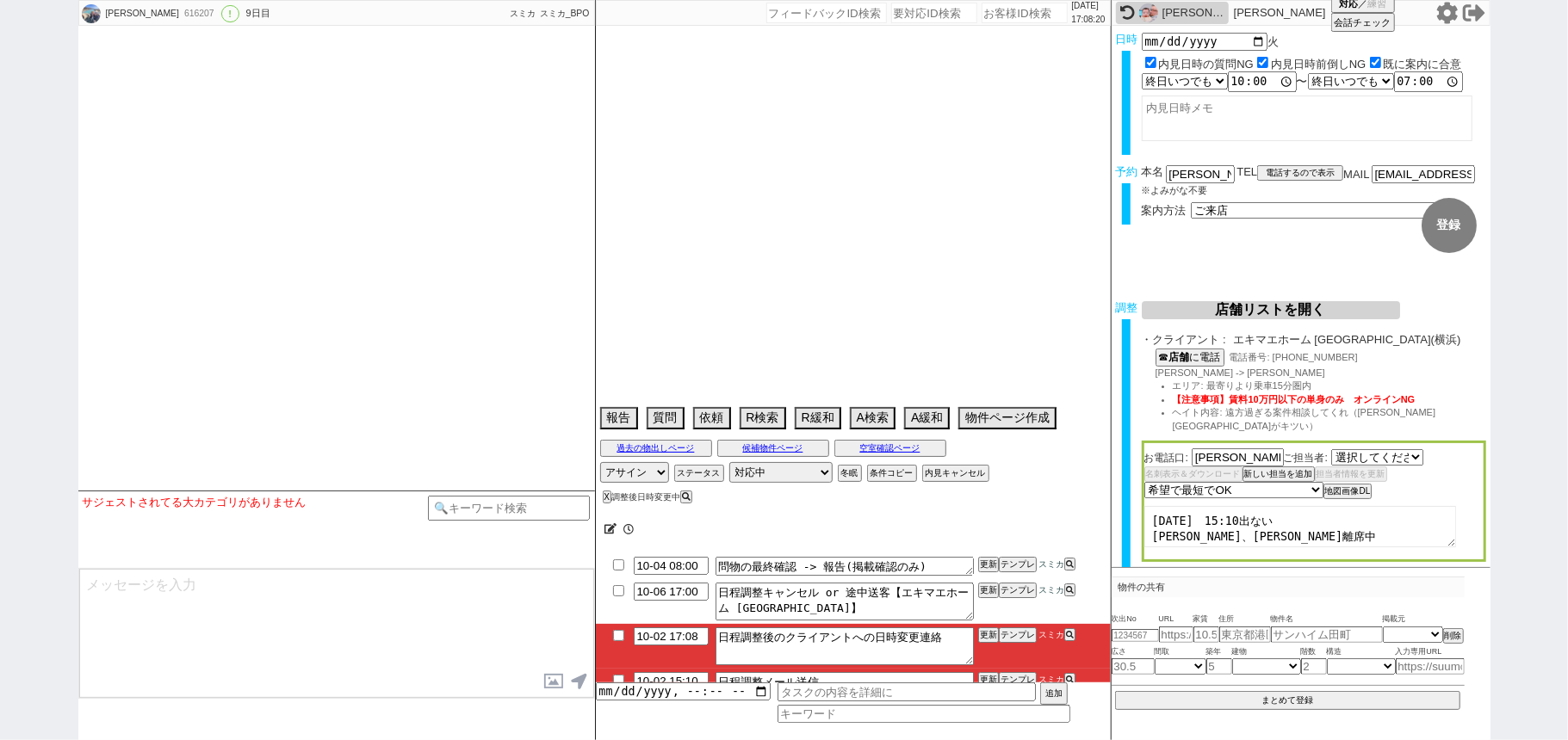
select select "1389"
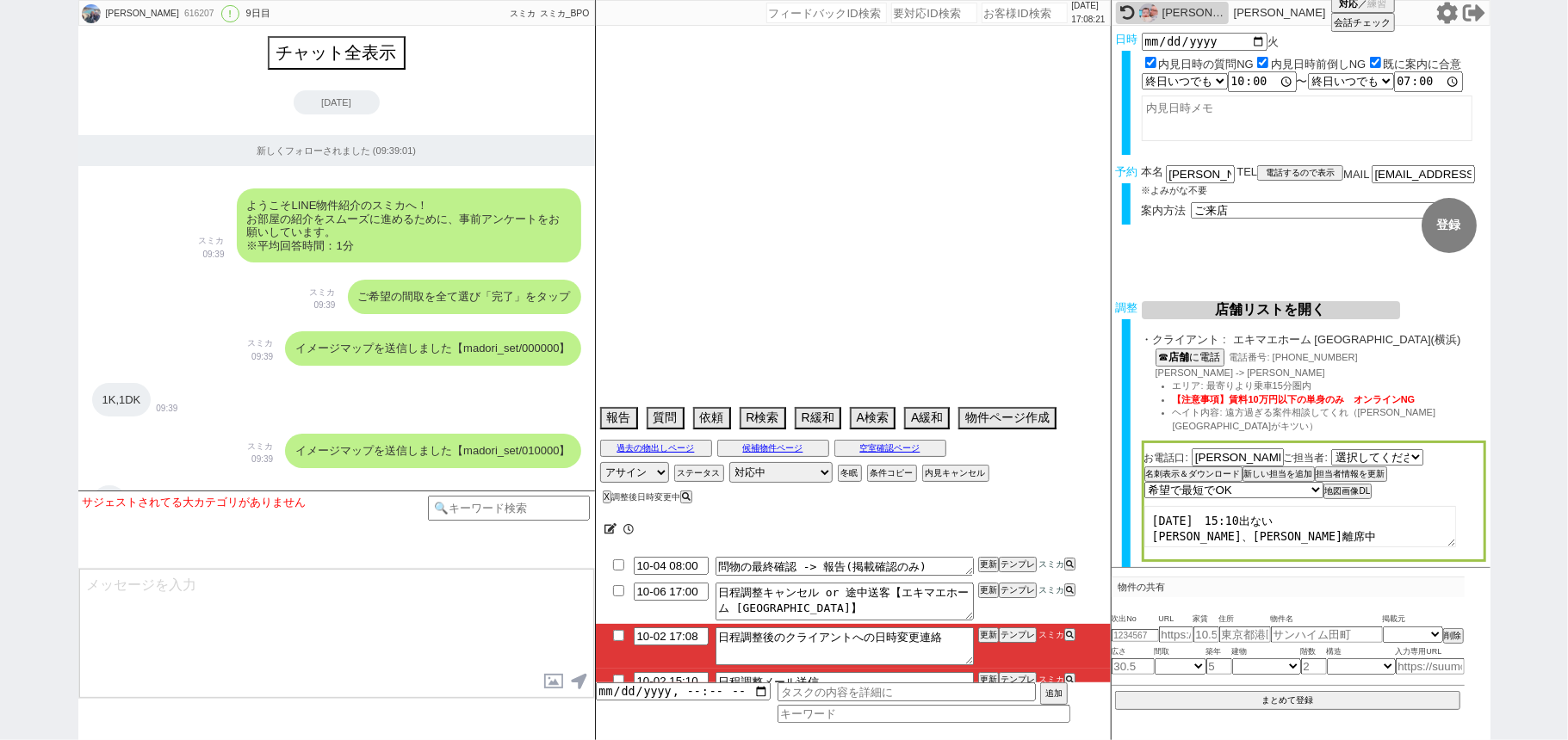
scroll to position [8698, 0]
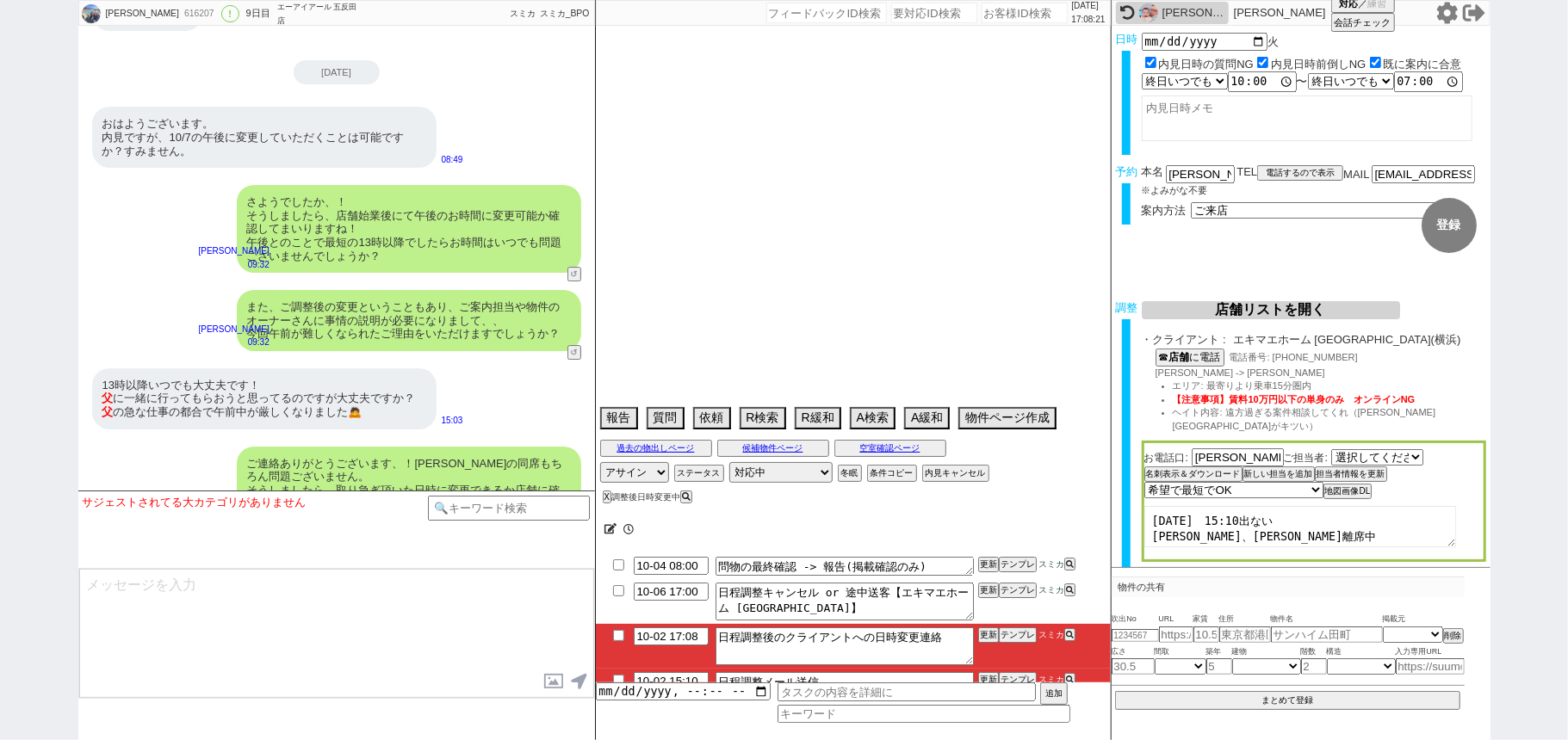
click at [1159, 18] on div "Gino" at bounding box center [1172, 12] width 113 height 22
type textarea "10月にならないと予定わからない、他社なし @禊OKもらったら横浜で再度来店誘導してください"
select select "15"
select select "0"
select select "14"
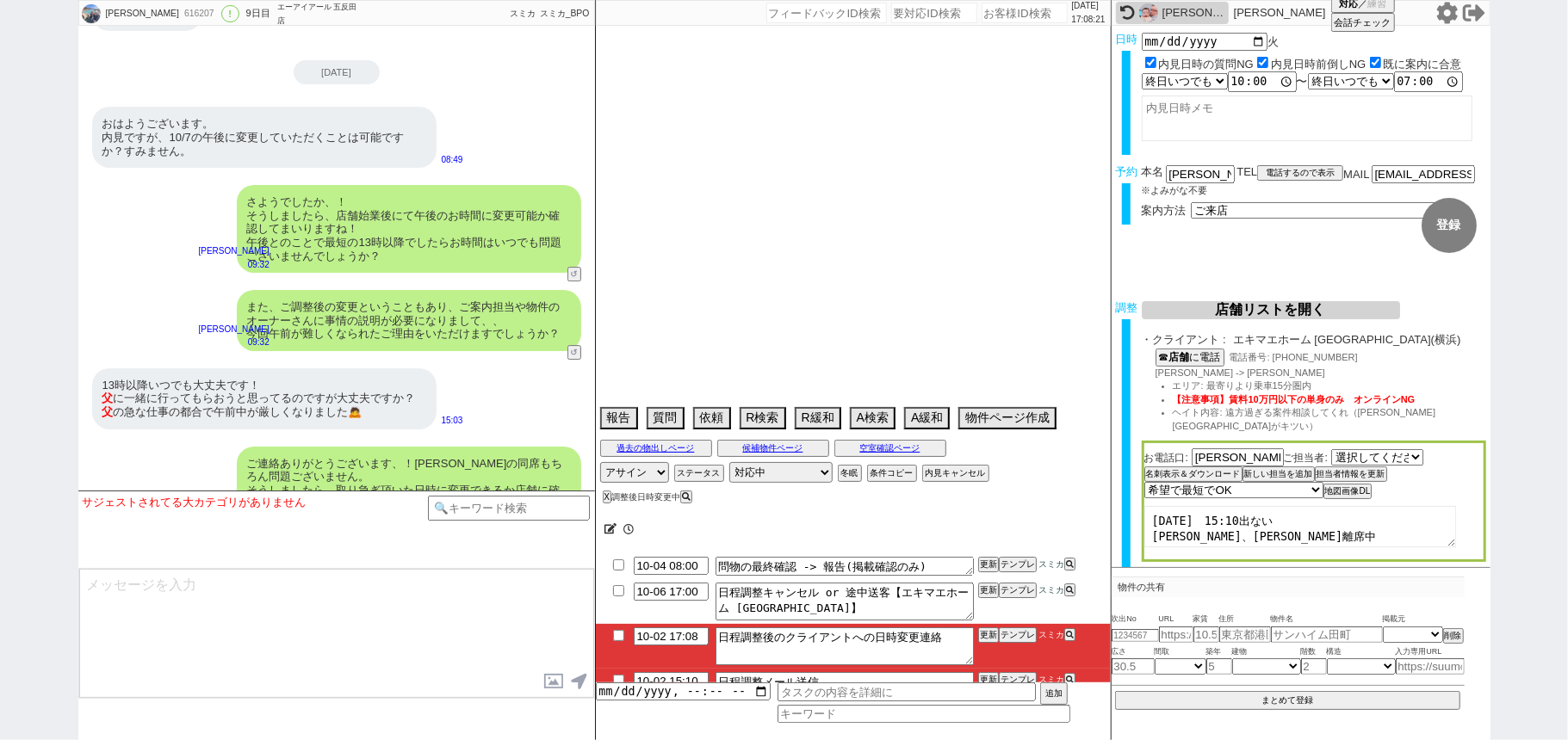
select select "64"
select select "65"
select select "66"
select select "67"
select select "68"
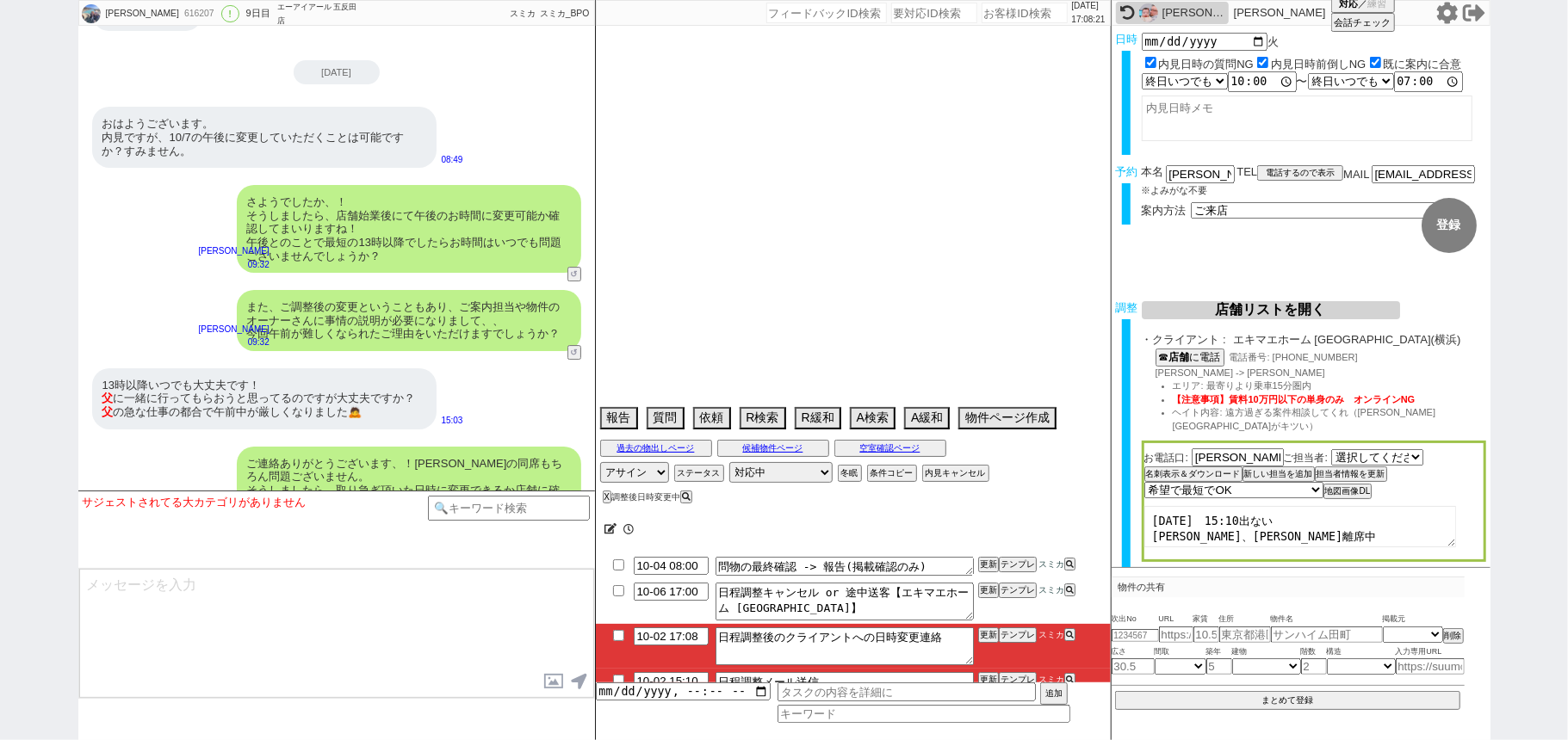
select select "69"
select select "70"
select select "71"
select select "72"
select select "73"
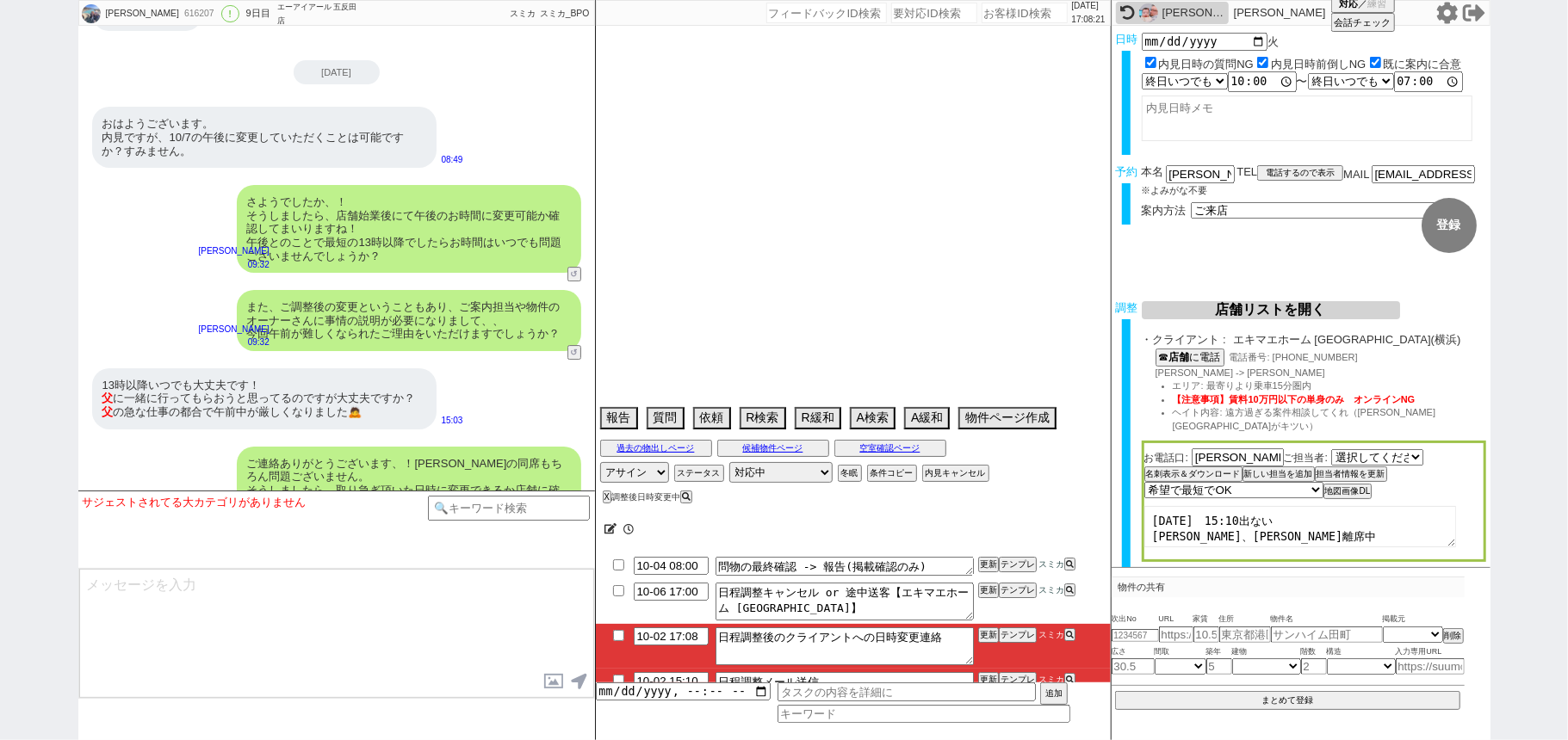
select select "74"
select select "75"
select select "76"
select select "77"
select select "78"
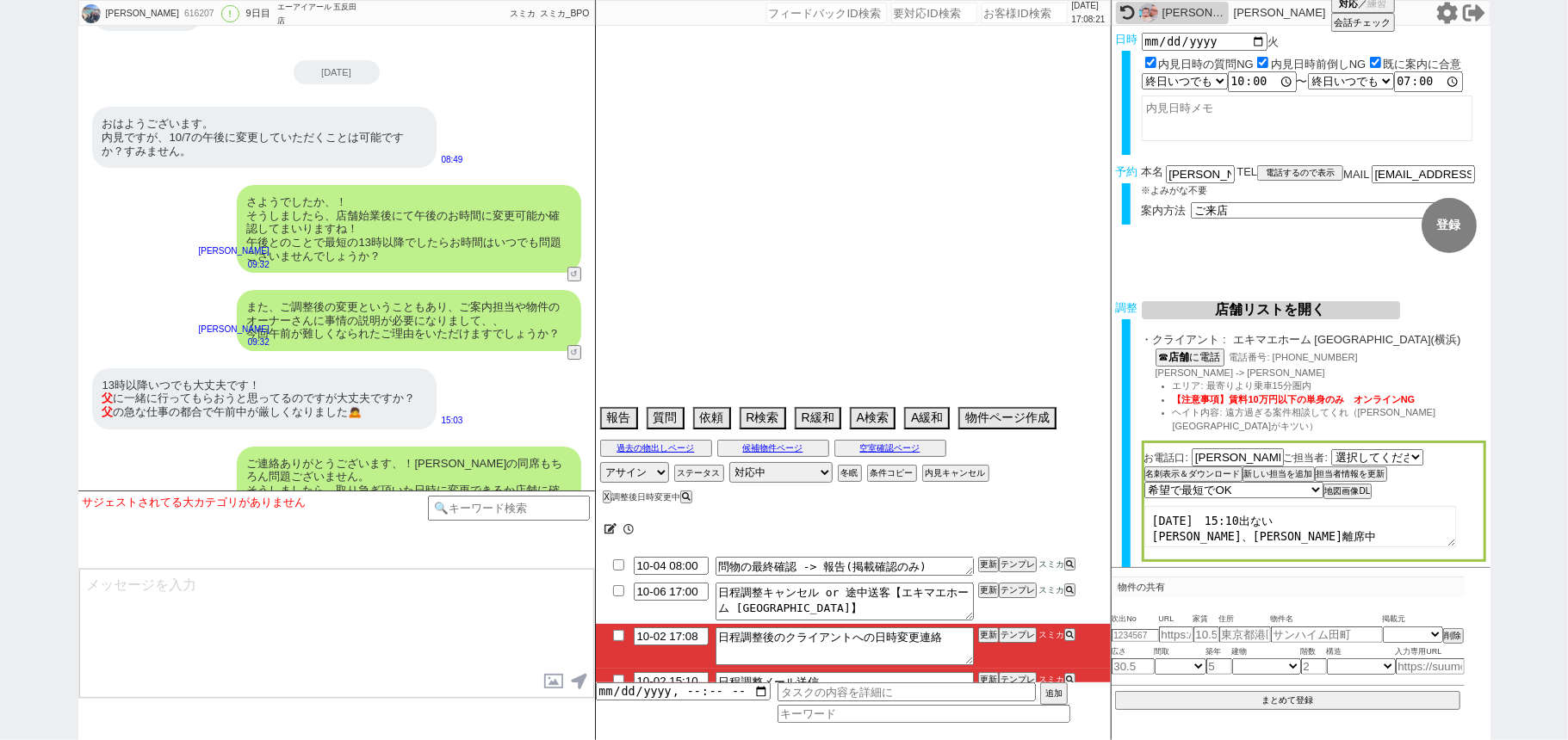
select select "79"
select select "80"
select select "81"
select select "82"
select select "83"
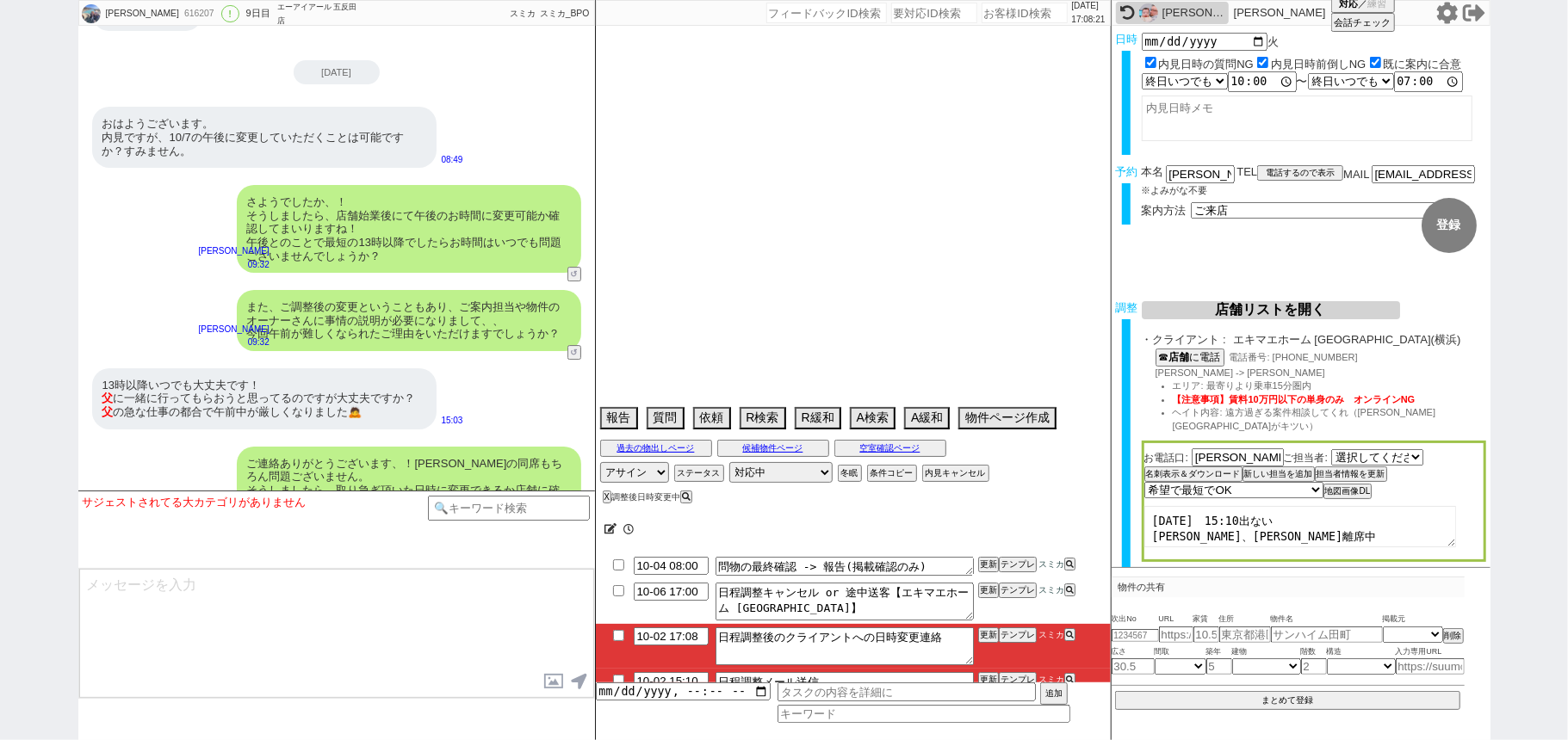
select select "84"
select select "85"
select select "86"
select select "87"
select select "88"
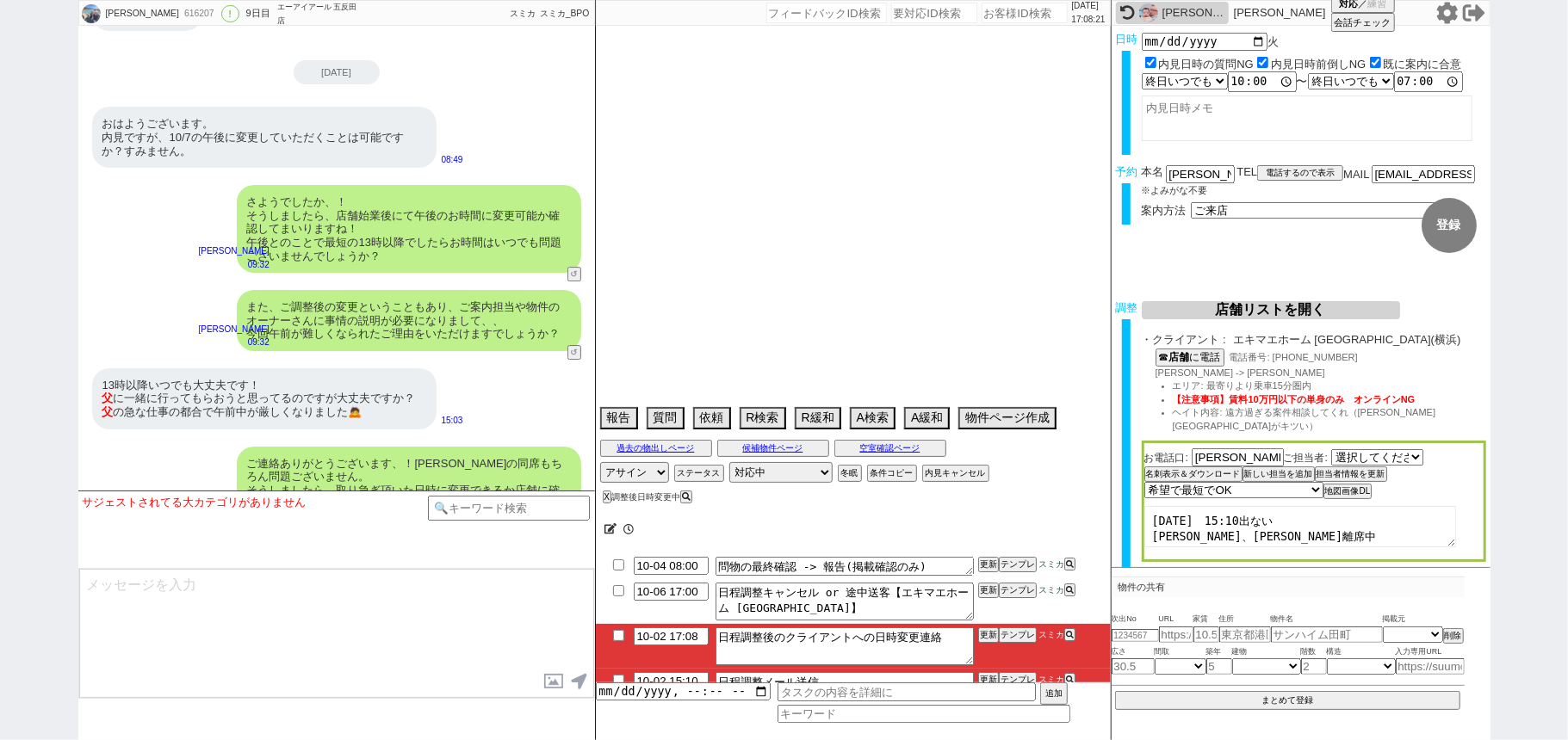
select select "89"
select select "90"
select select "91"
select select "92"
select select "93"
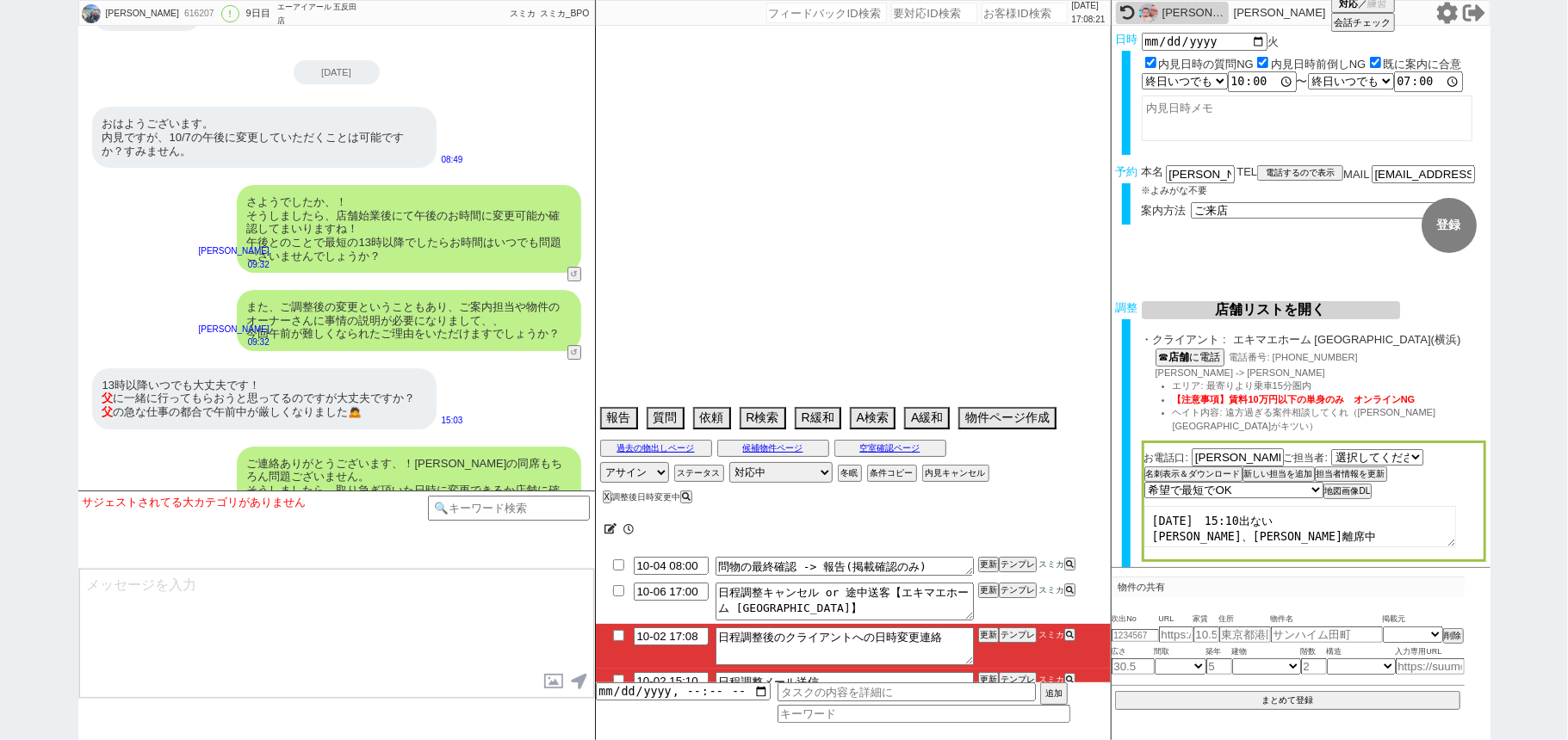
select select "94"
select select "95"
select select "96"
select select "97"
select select "98"
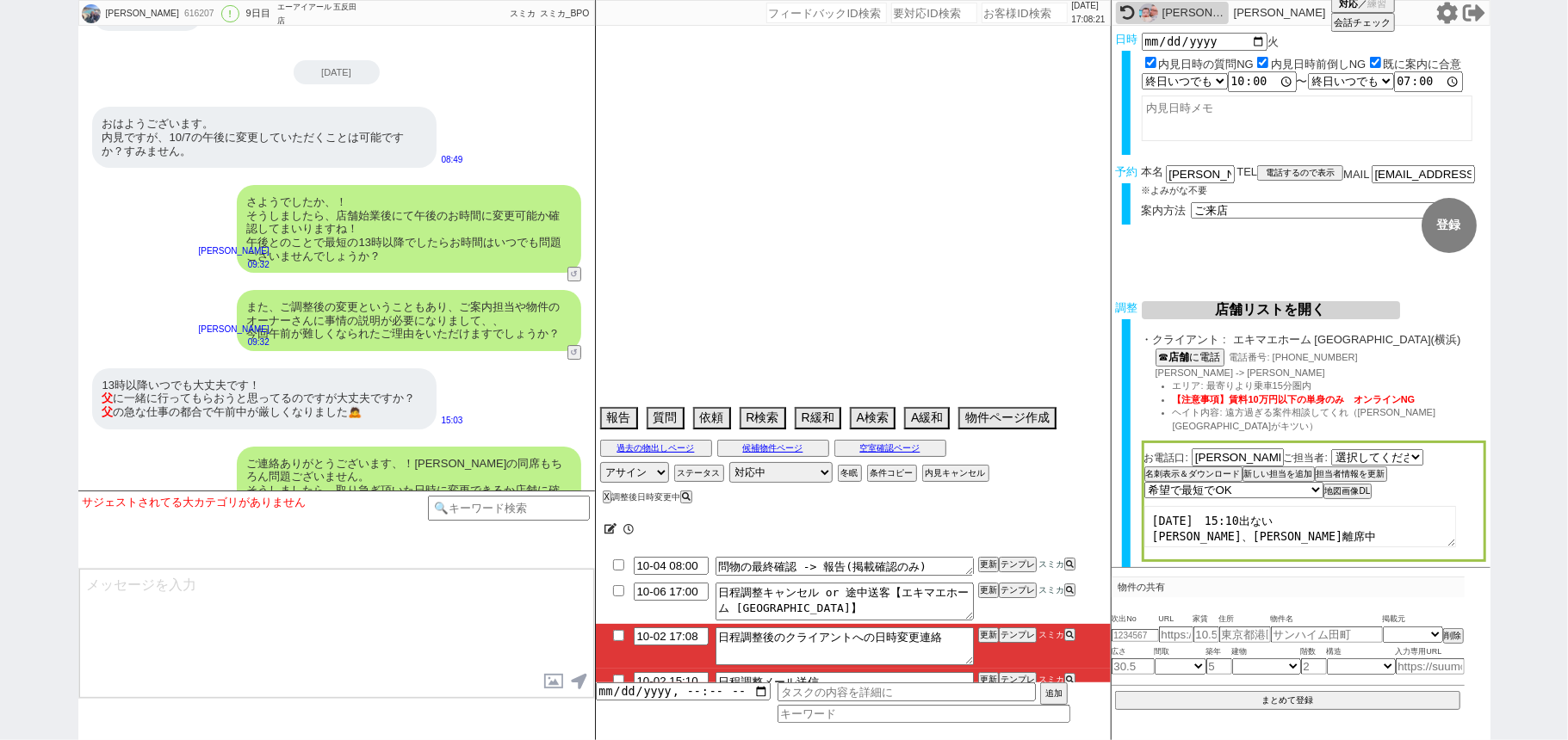
select select "99"
select select "100"
select select "101"
select select "102"
select select "103"
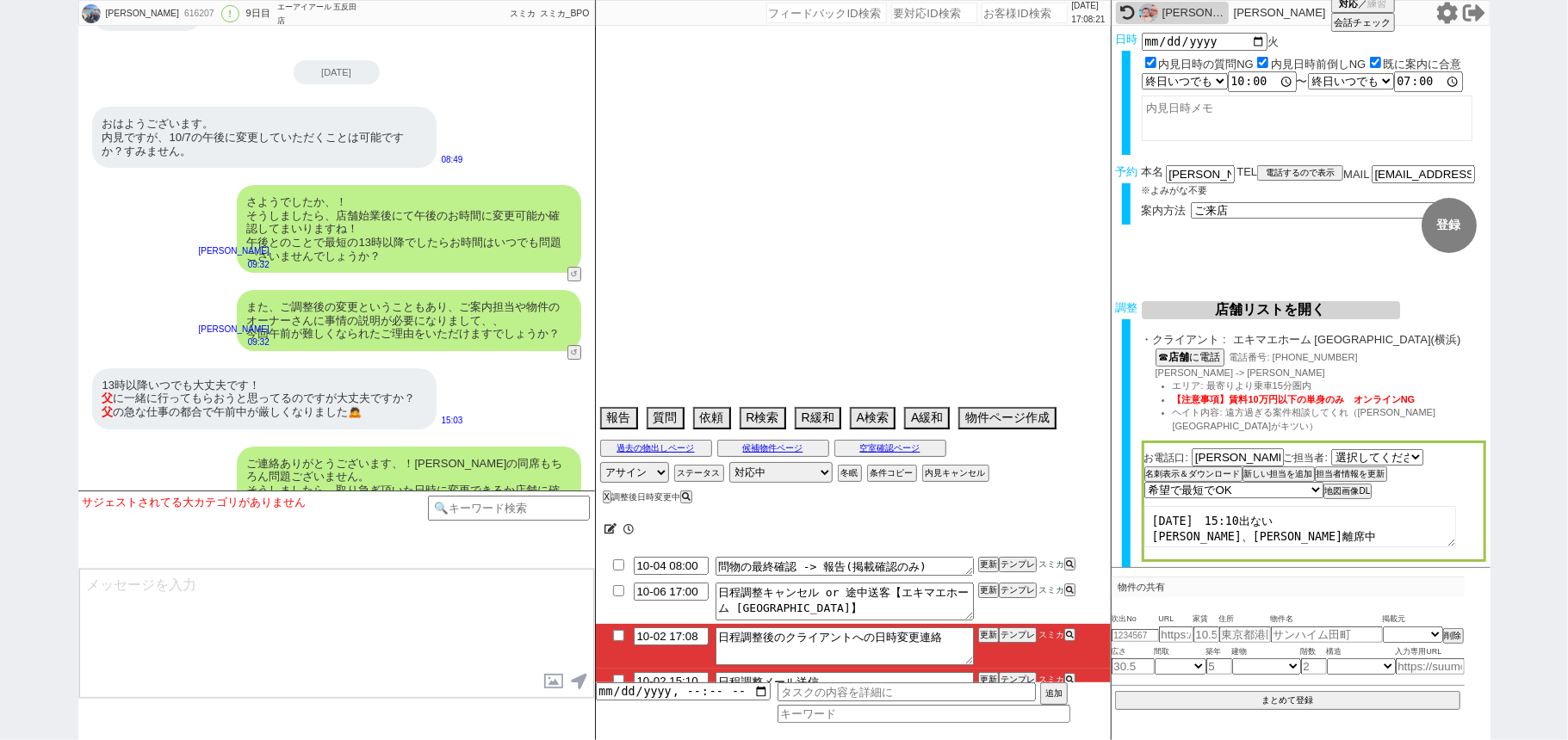
select select "104"
select select "105"
select select "108"
select select "109"
select select "110"
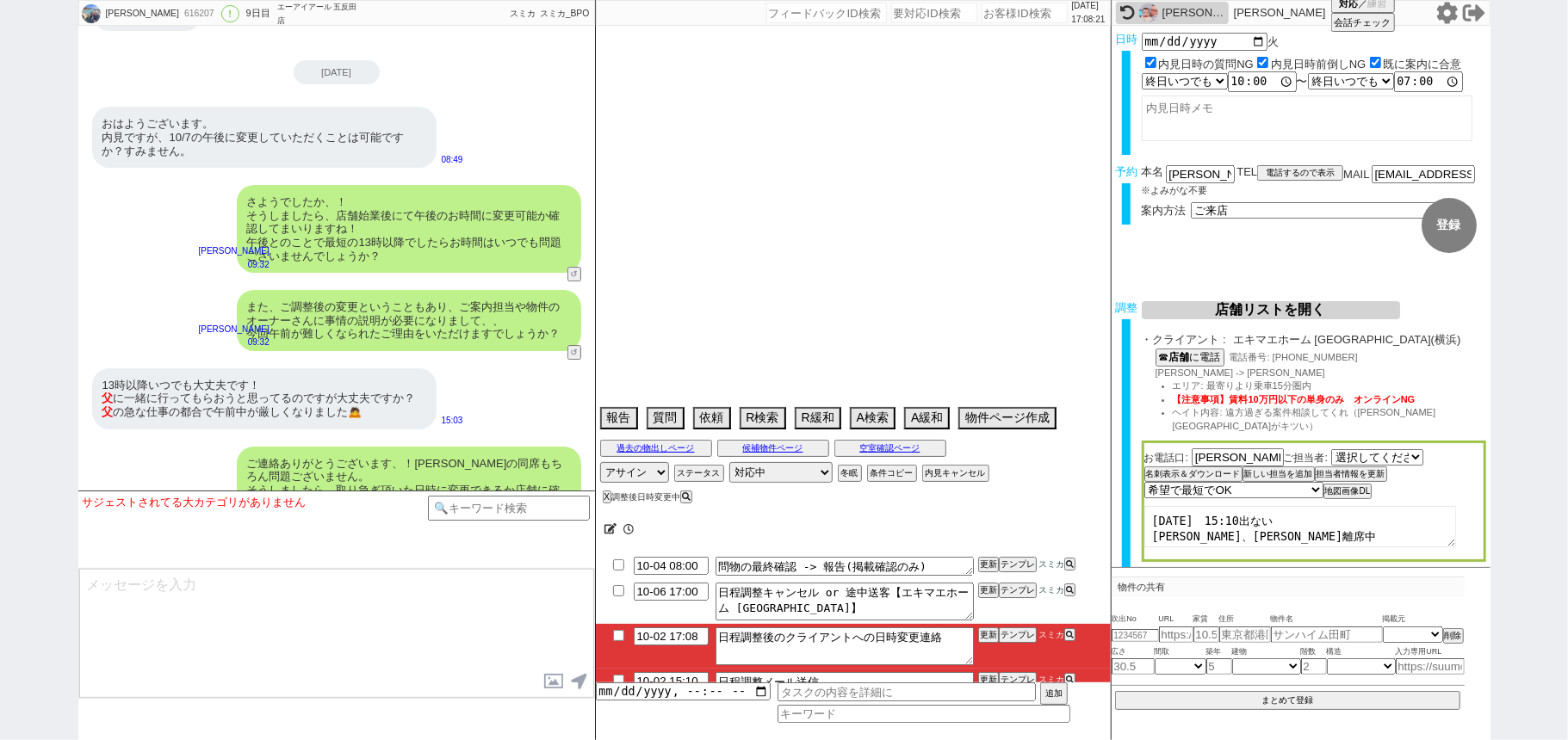
select select "113"
select select "115"
select select "116"
select select "117"
select select "118"
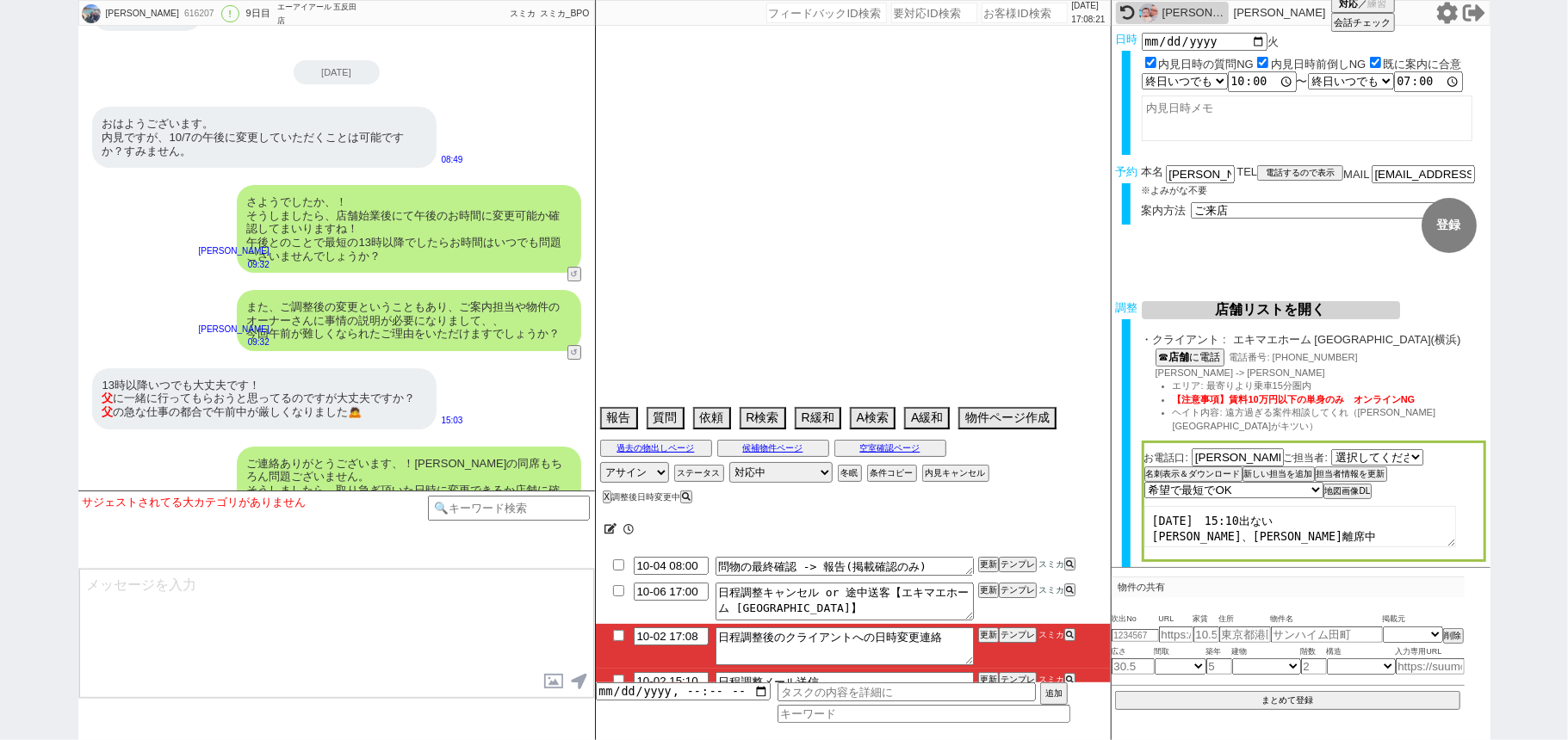
select select "1291"
select select "23"
select select "752"
select select "57"
select select "1413"
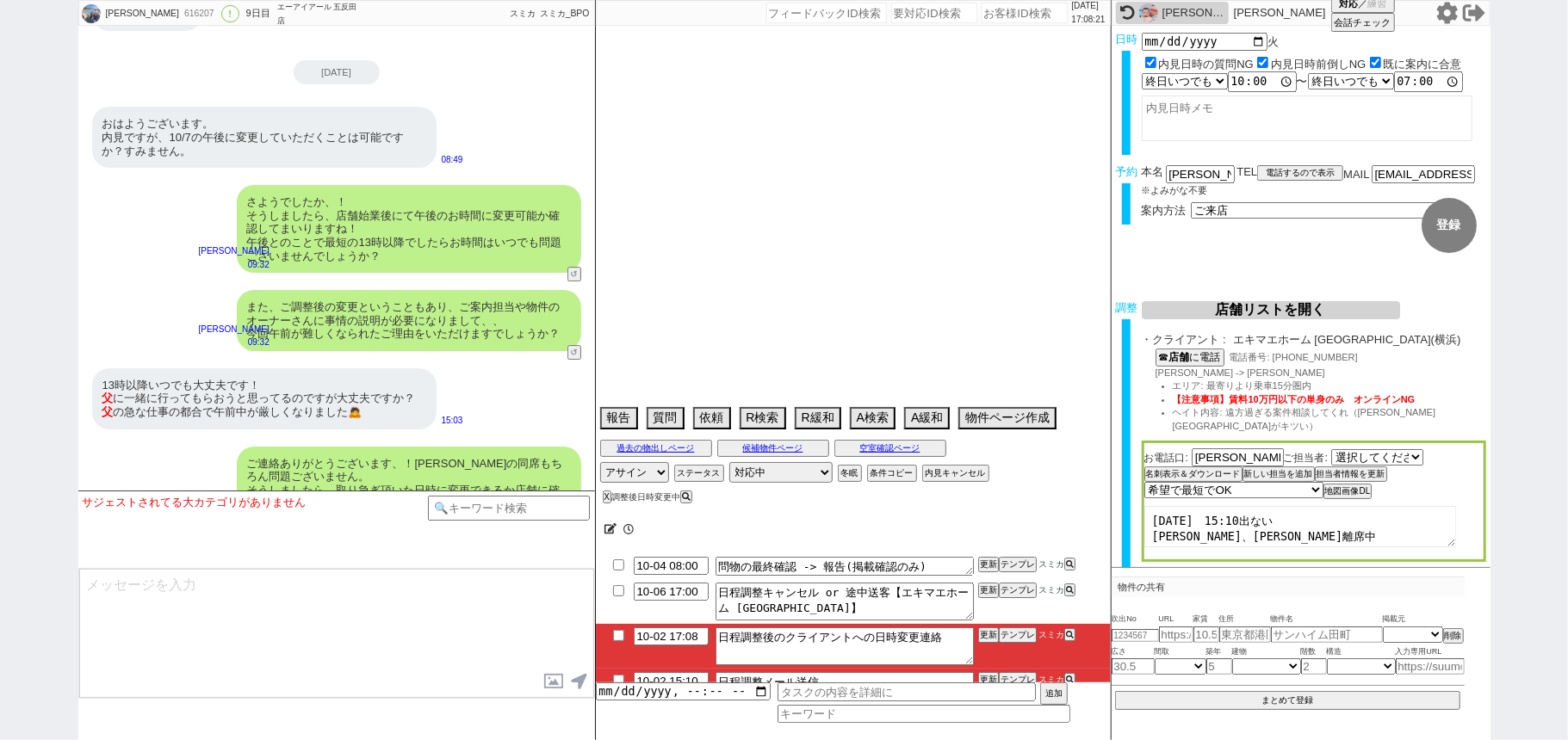
select select "9"
select select "340"
select select "91"
select select "2509"
select select "89"
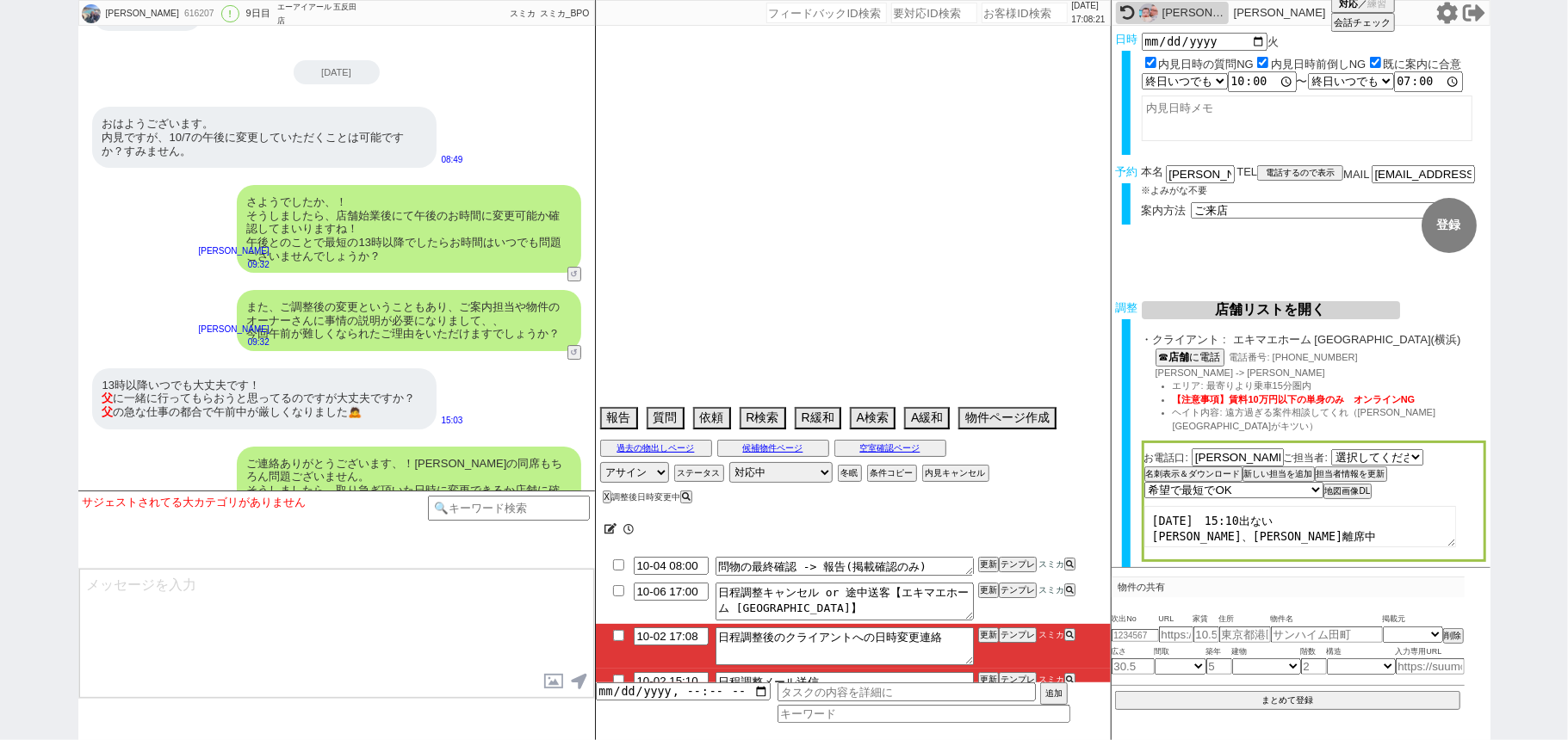
select select "93"
select select "17"
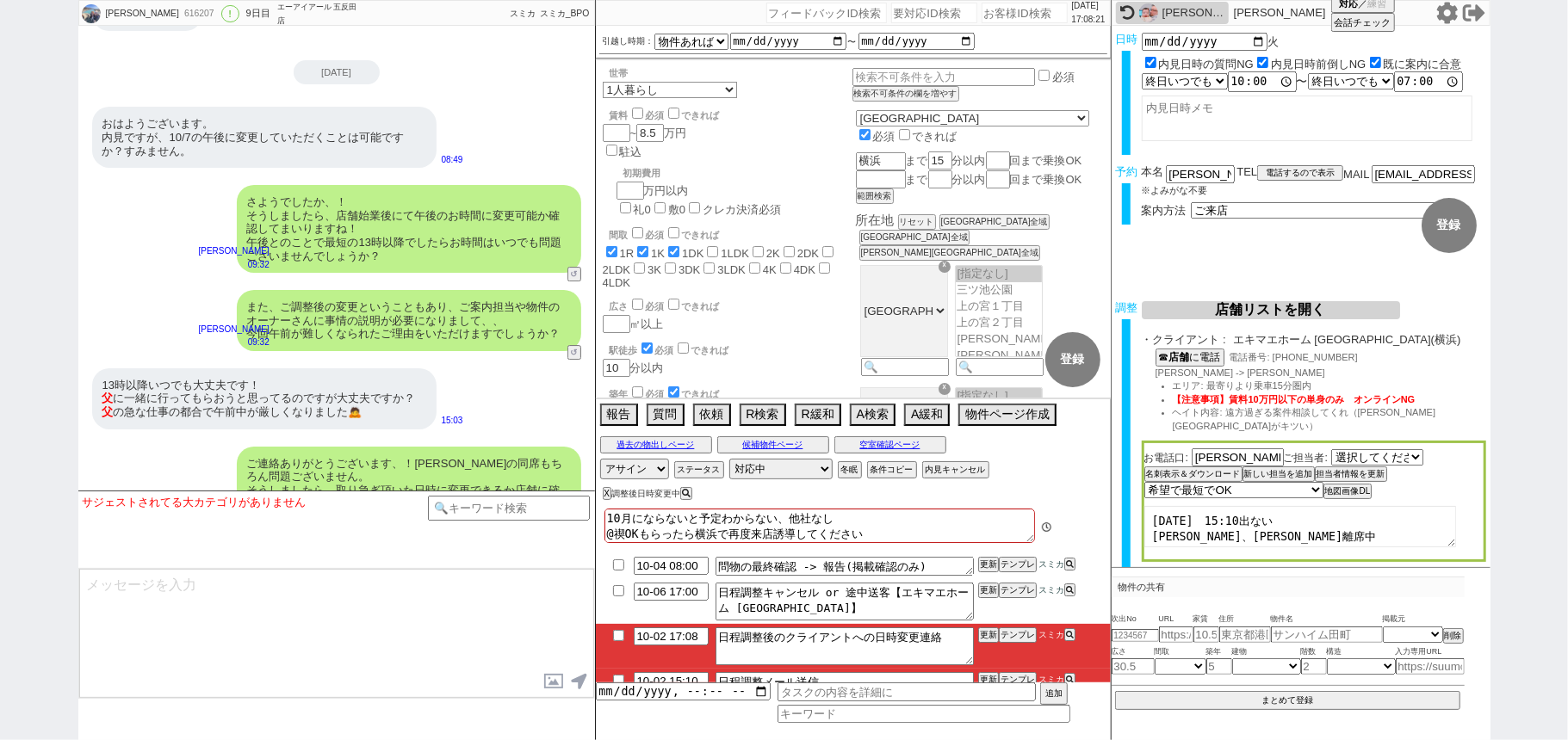
scroll to position [18, 0]
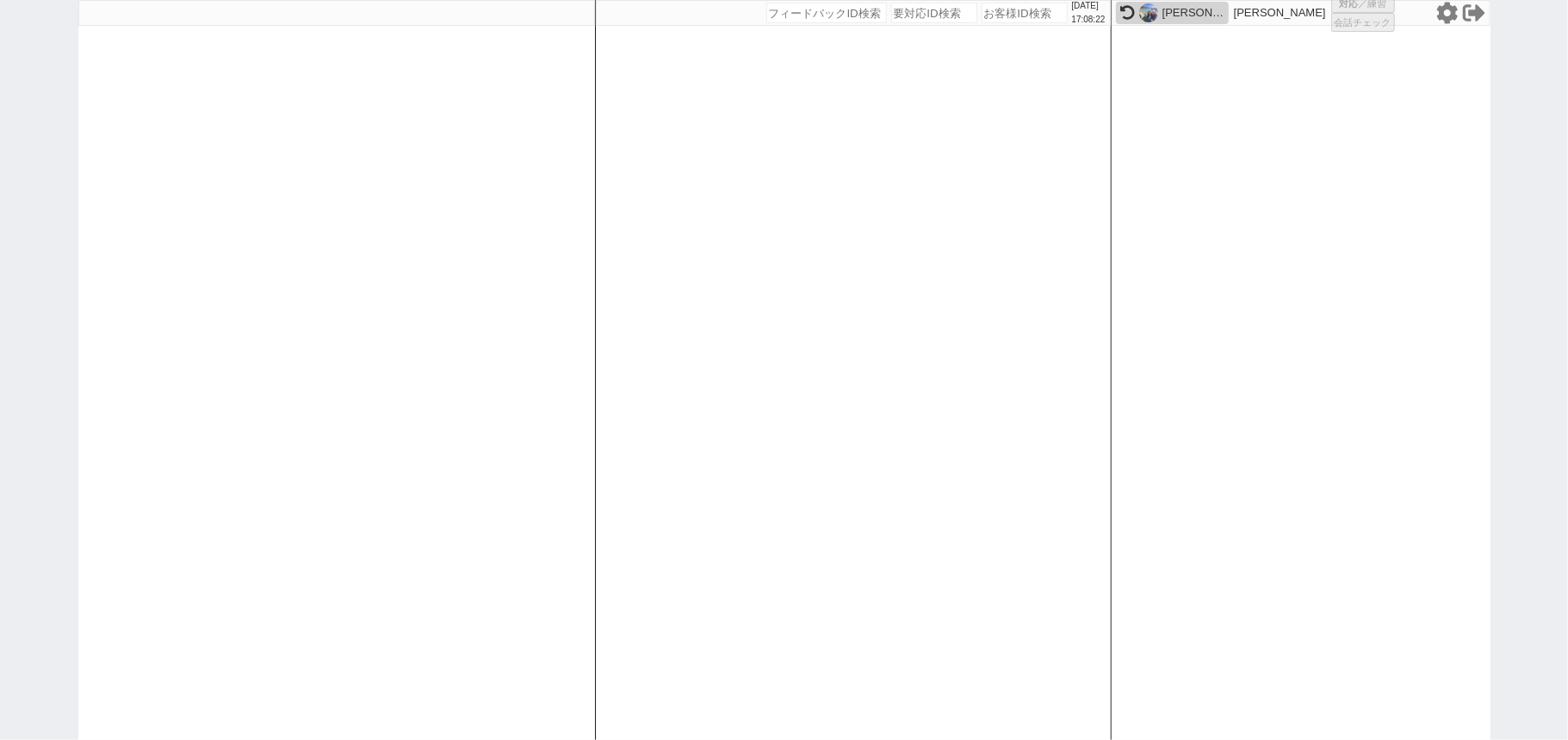
select select
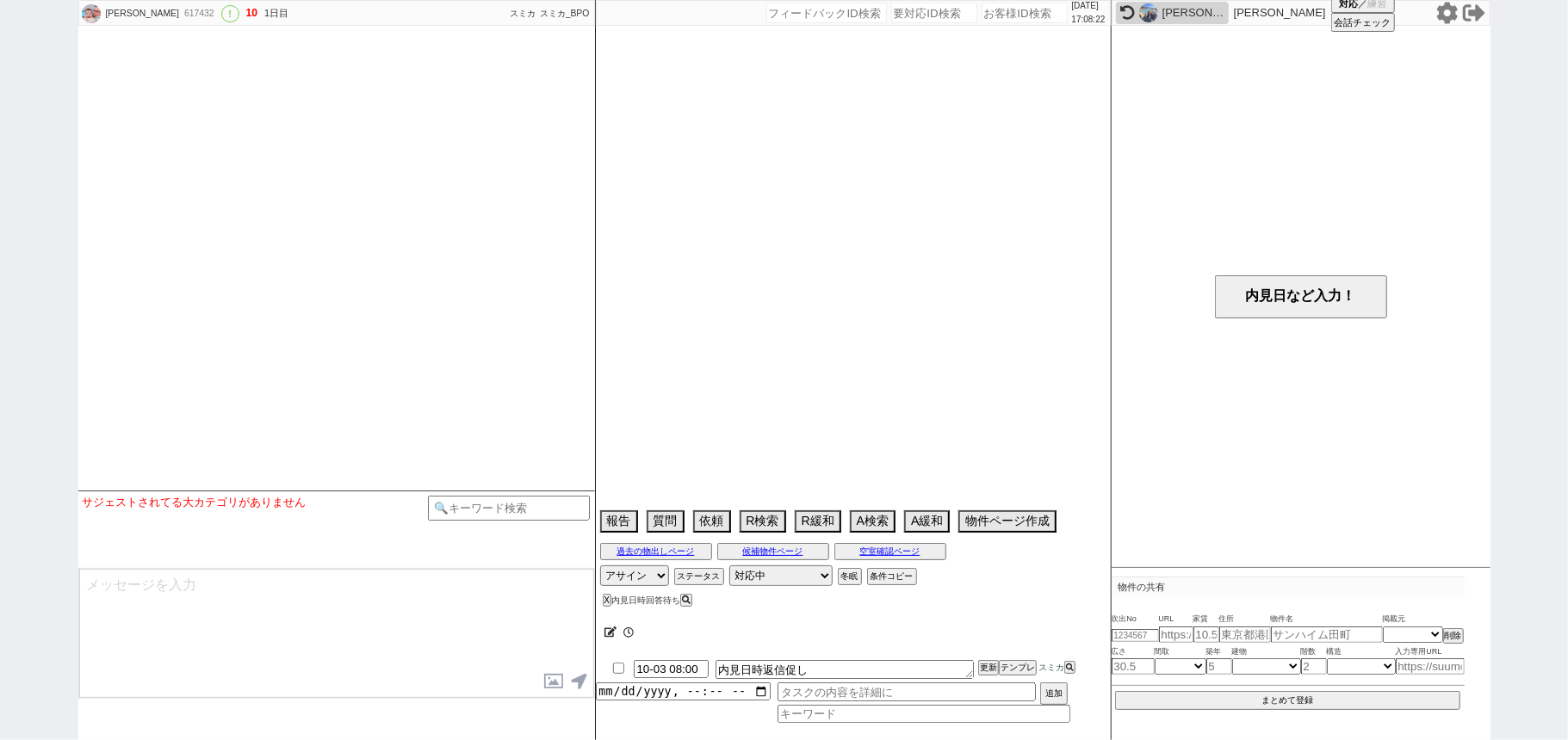
select select "16"
select select "6"
select select "14"
select select "23"
select select "765"
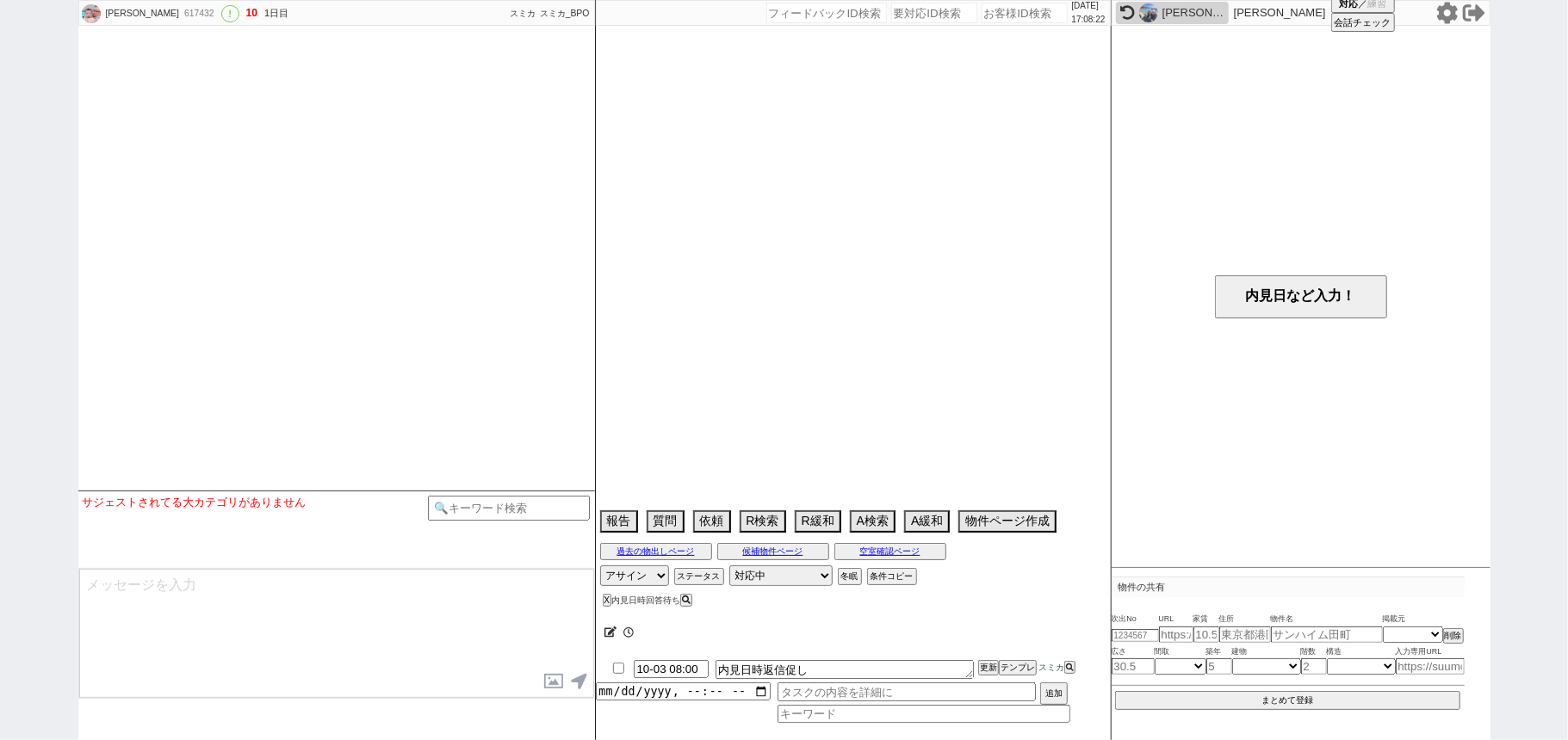
select select "9"
select select "345"
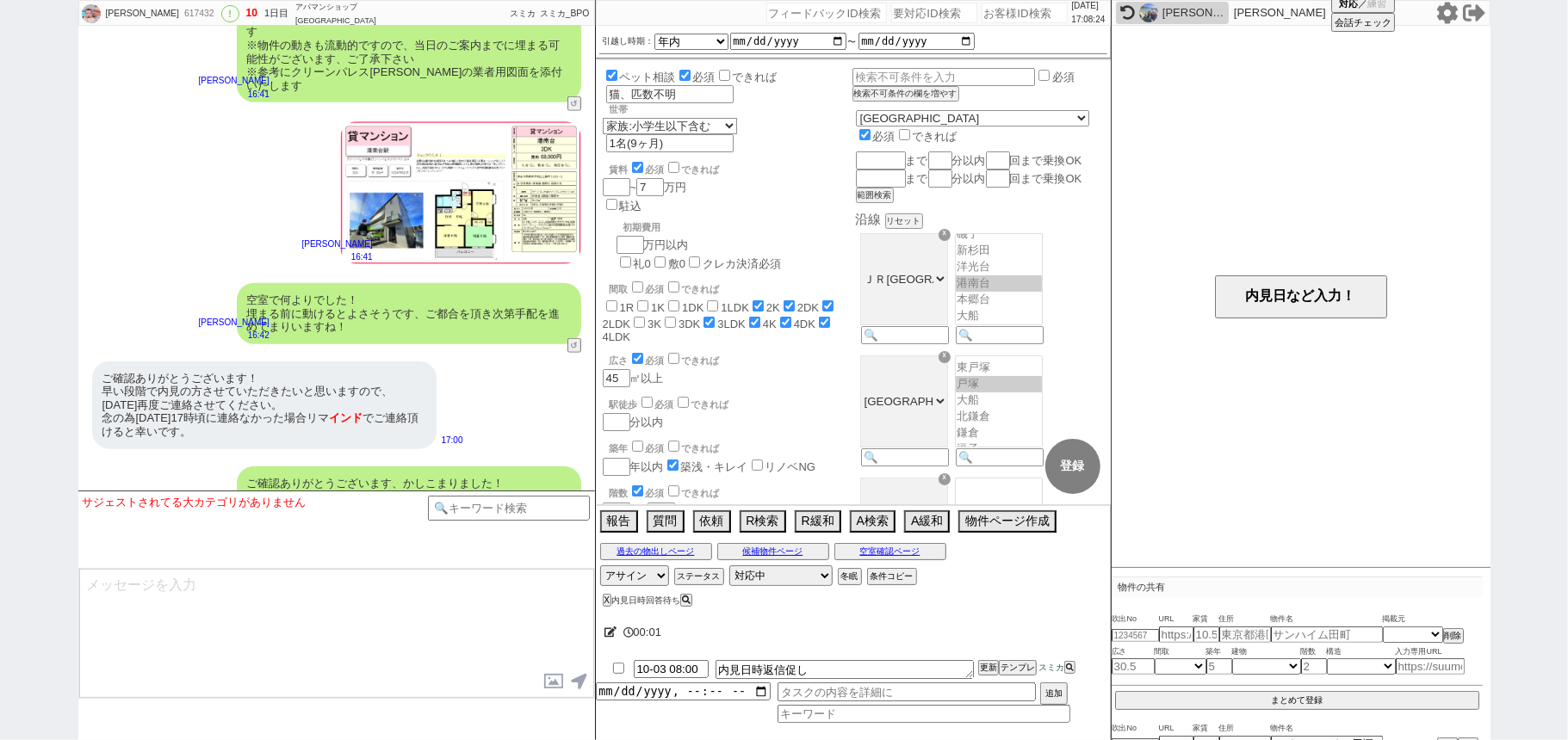
scroll to position [5961, 0]
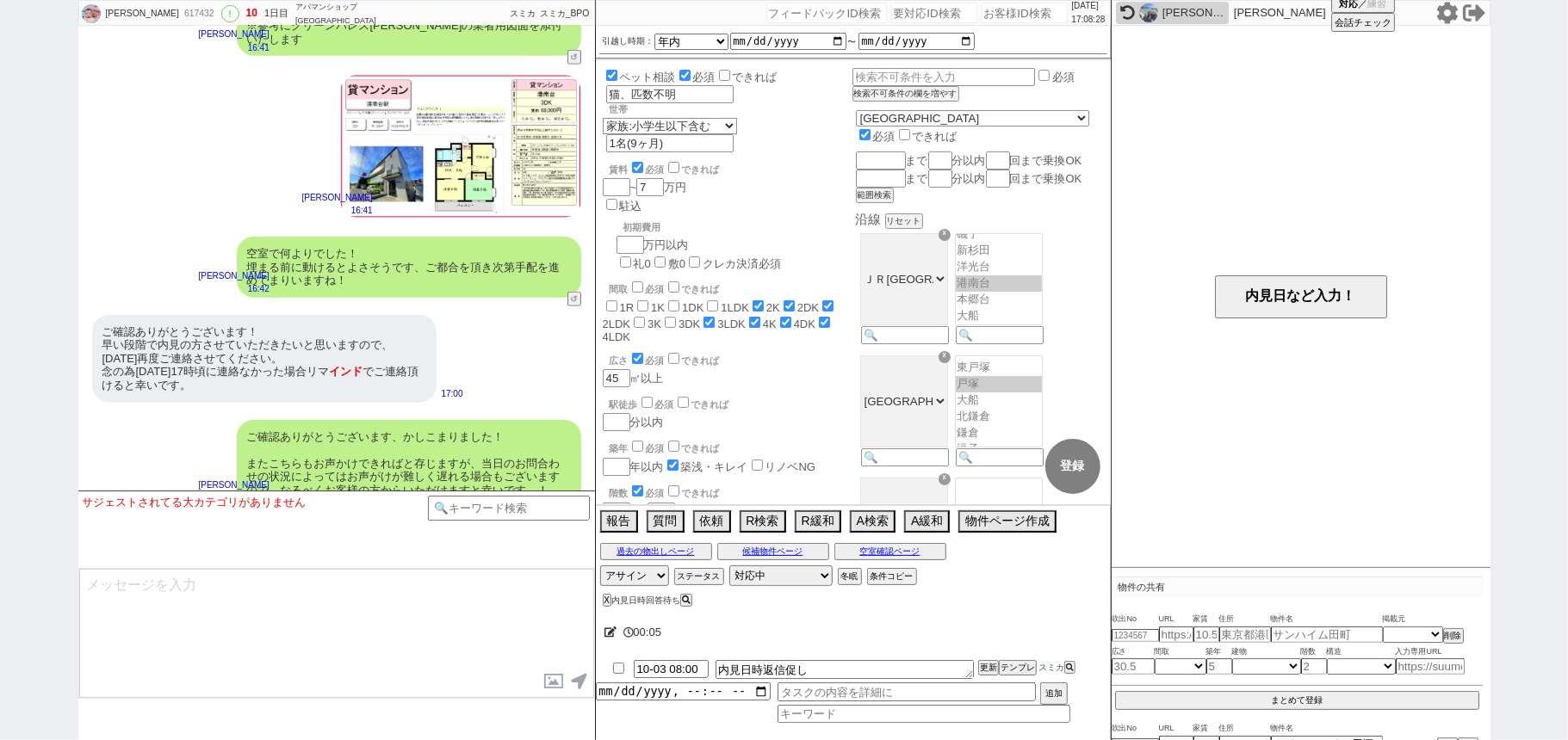
click at [614, 668] on input "checkbox" at bounding box center [618, 668] width 25 height 11
checkbox input "true"
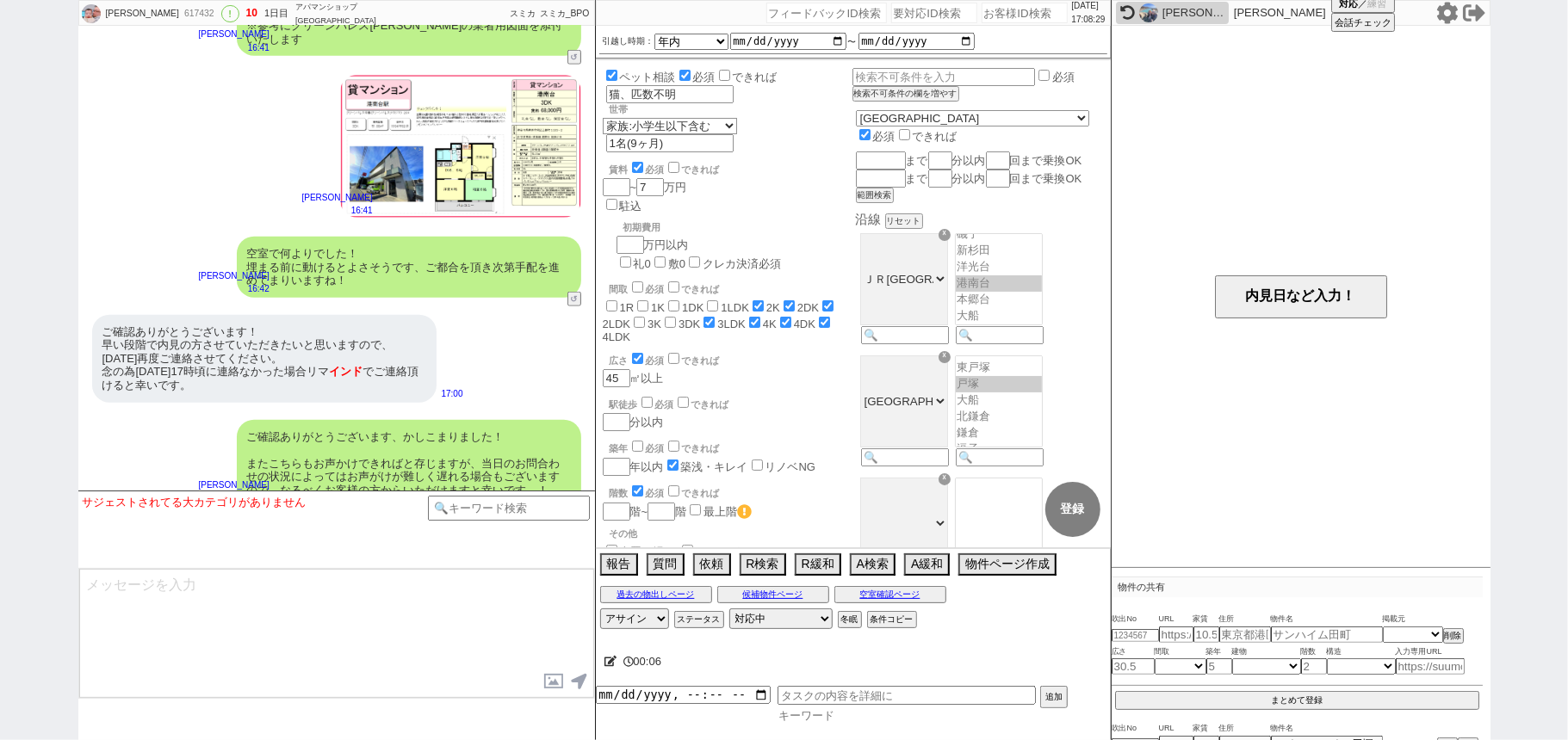
click at [934, 718] on input at bounding box center [923, 715] width 292 height 15
type input "日時"
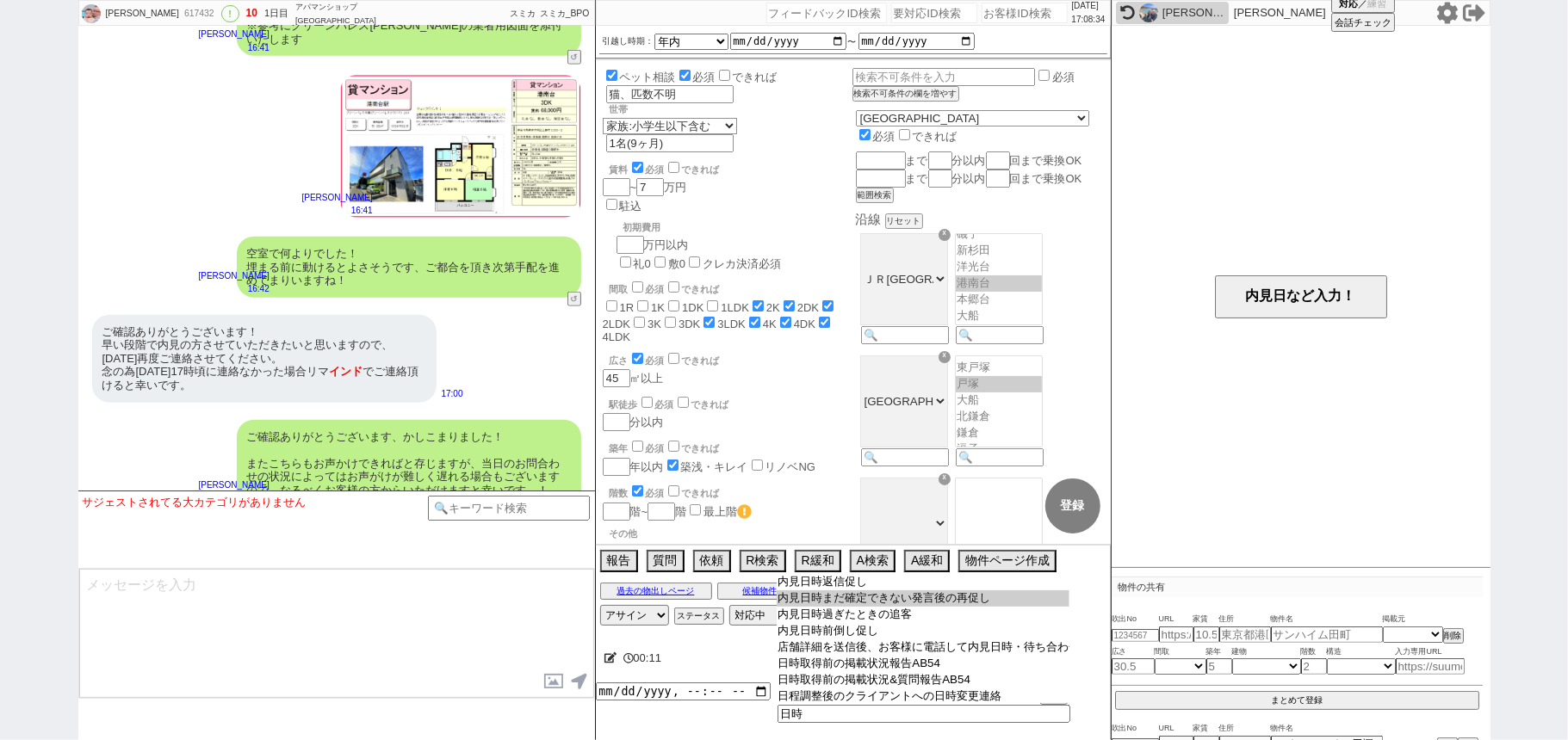
type input "内見日時まだ確定できない発言後の再促し"
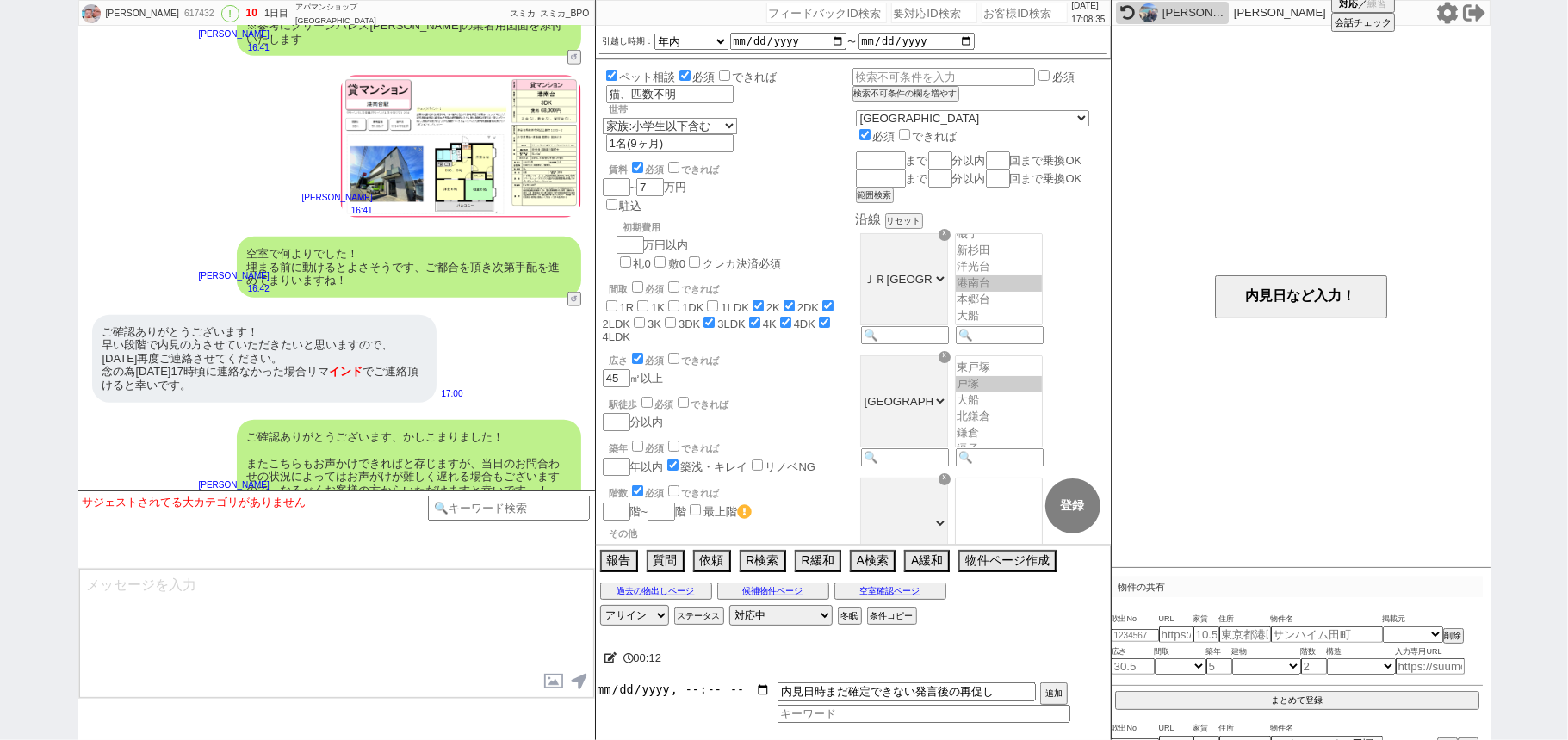
click at [655, 690] on input "datetime-local" at bounding box center [683, 690] width 175 height 15
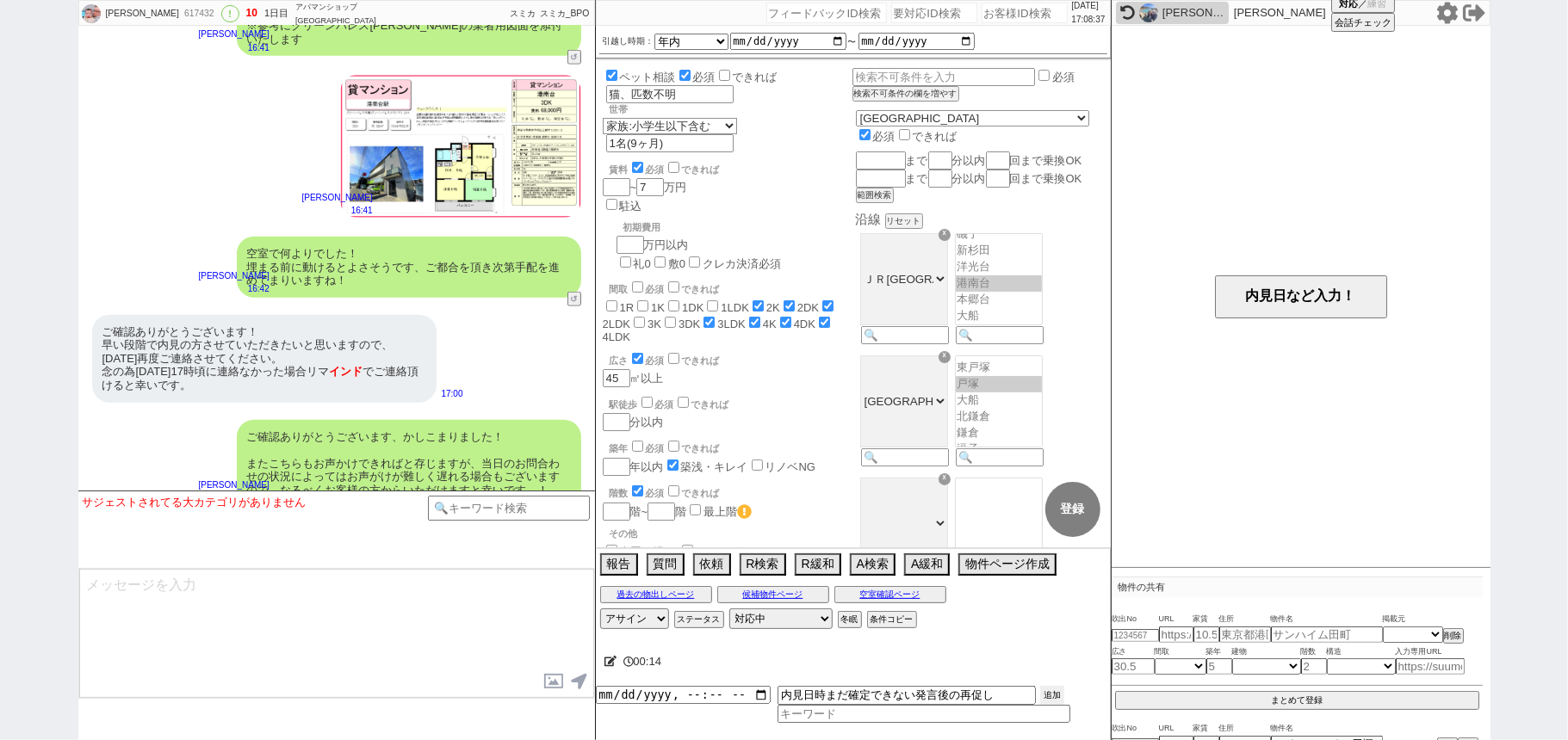
click at [1049, 697] on button "追加" at bounding box center [1051, 695] width 24 height 19
type input "2025-10-02T17:00"
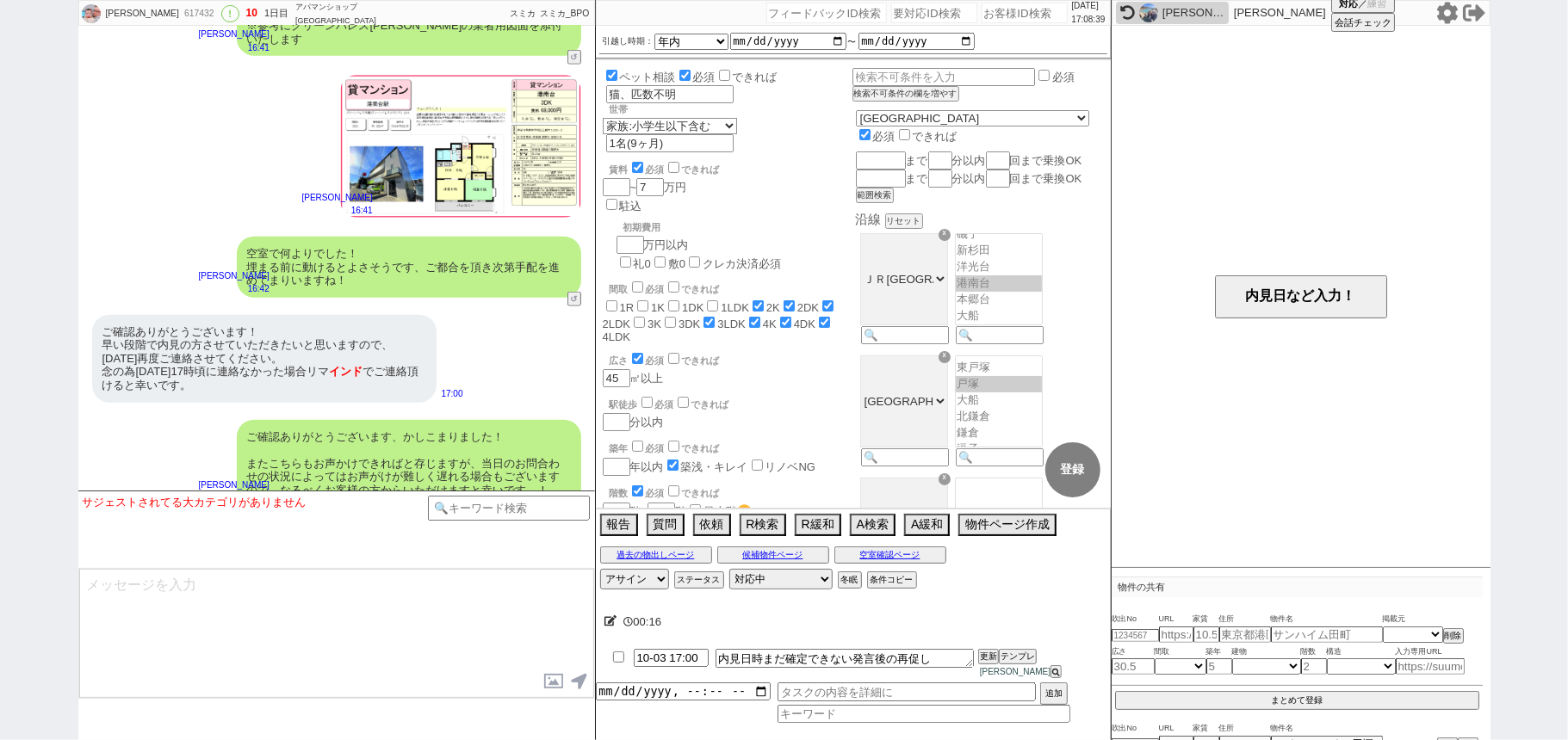
click at [1134, 11] on icon at bounding box center [1127, 13] width 15 height 15
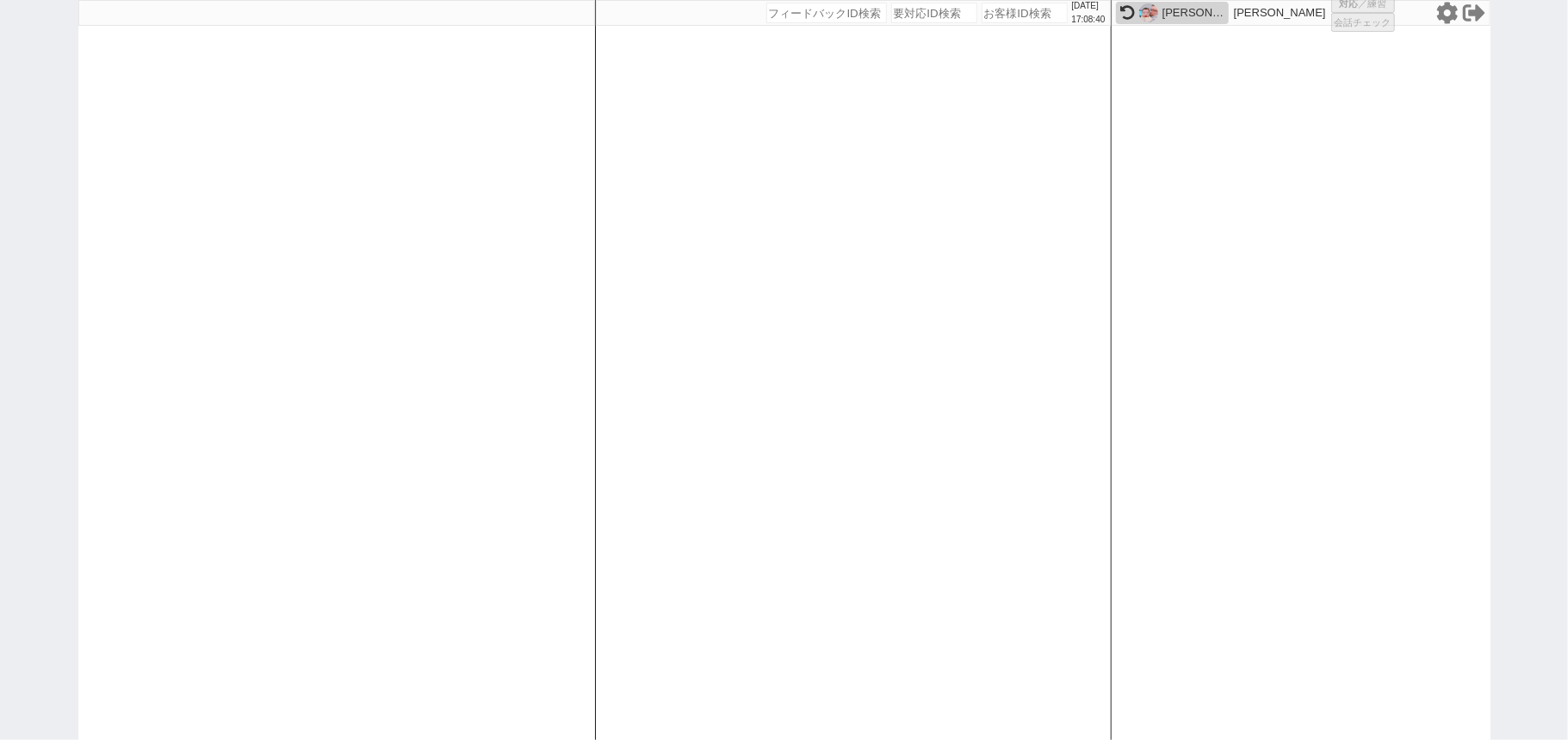
select select "6"
select select "2"
select select "5"
select select "9"
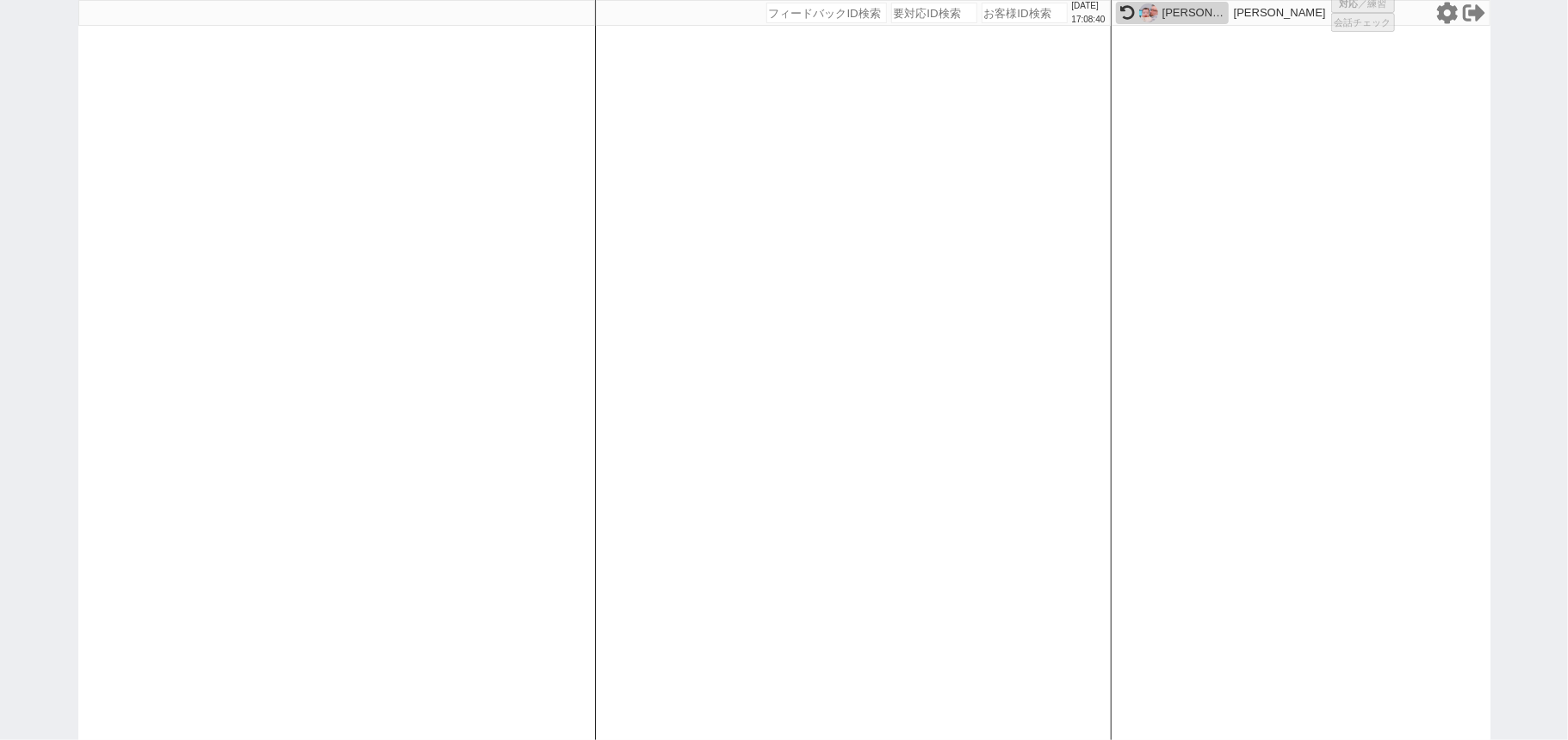
select select
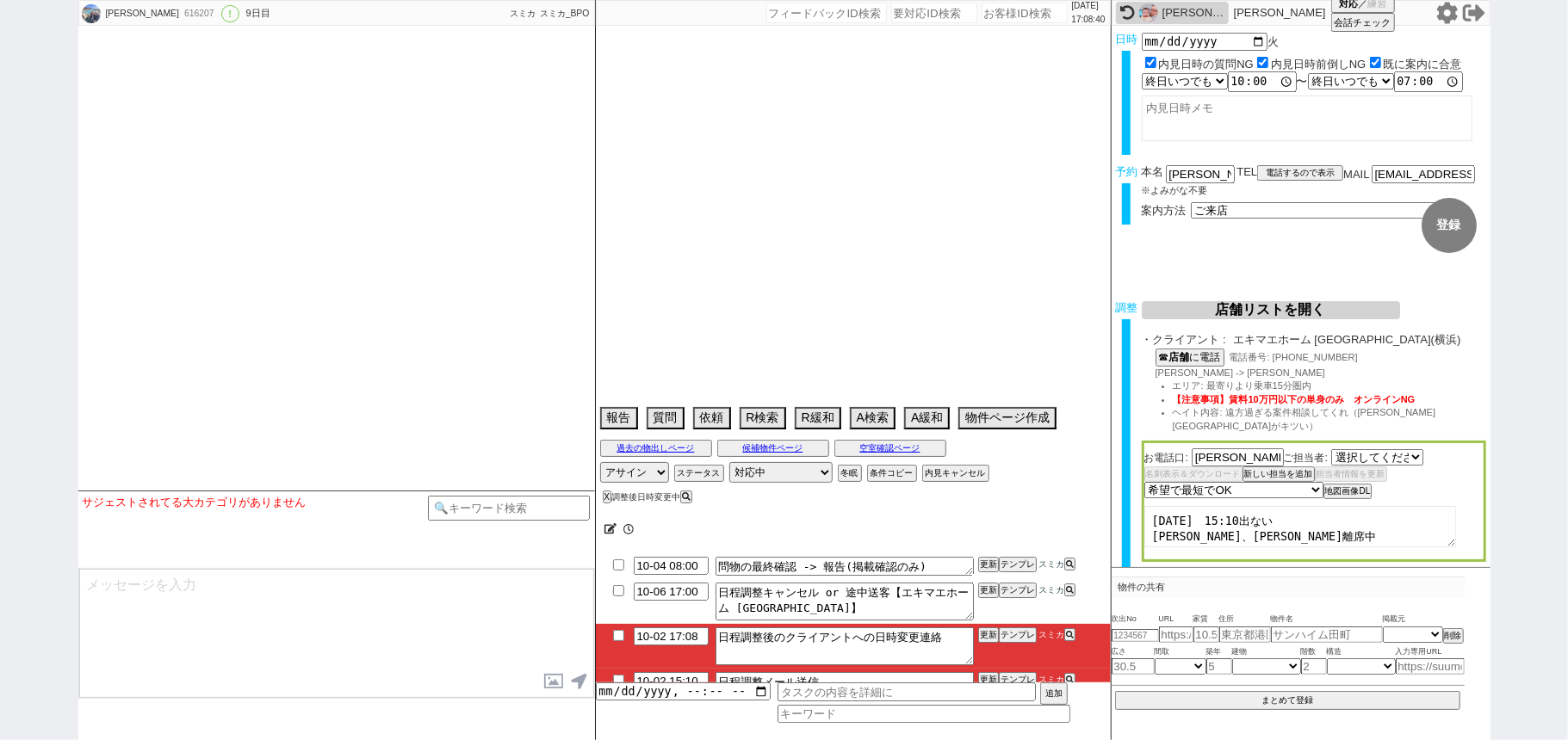
select select "1389"
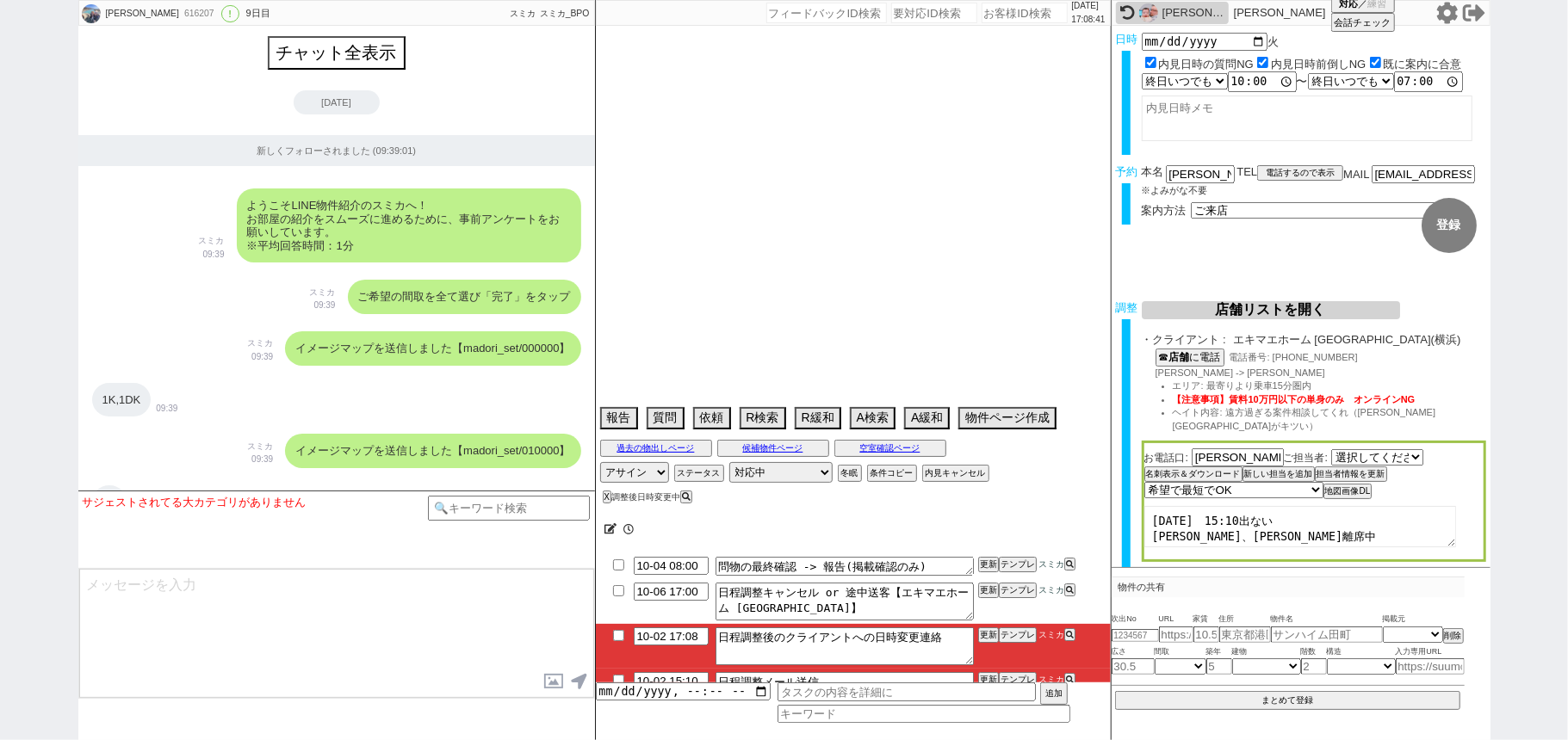
scroll to position [8698, 0]
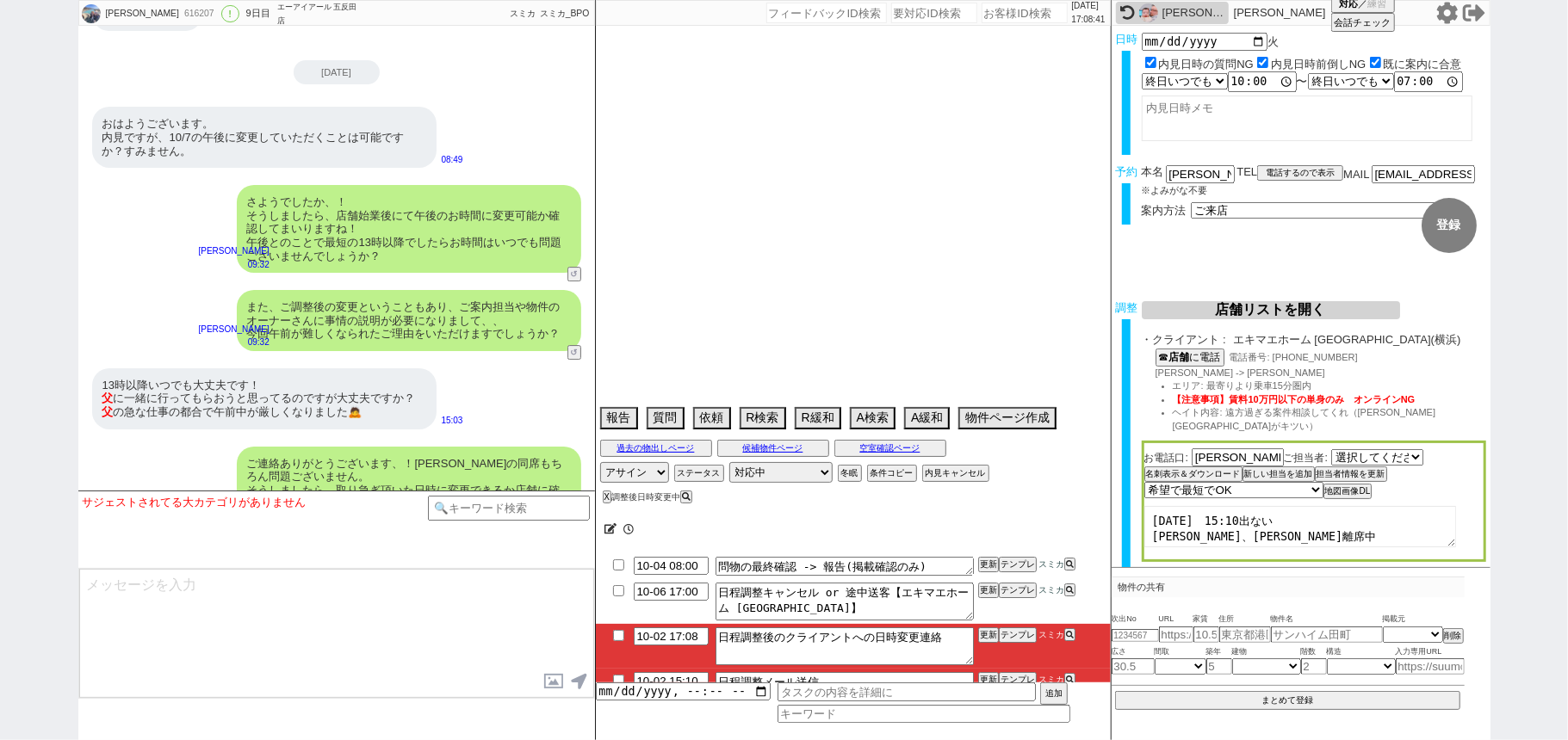
type textarea "10月にならないと予定わからない、他社なし @禊OKもらったら横浜で再度来店誘導してください"
select select "15"
select select "0"
select select "14"
select select "64"
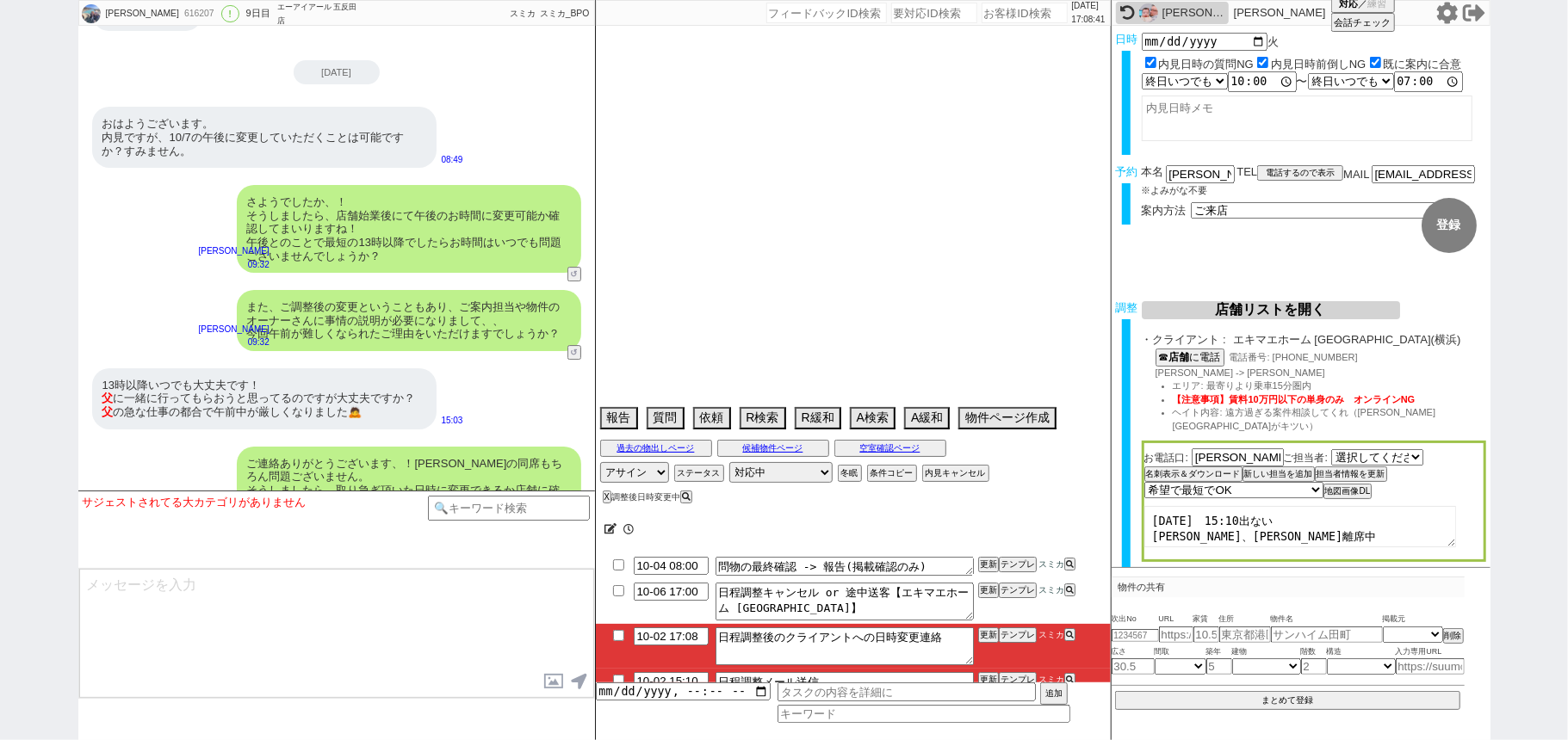
select select "65"
select select "66"
select select "67"
select select "68"
select select "69"
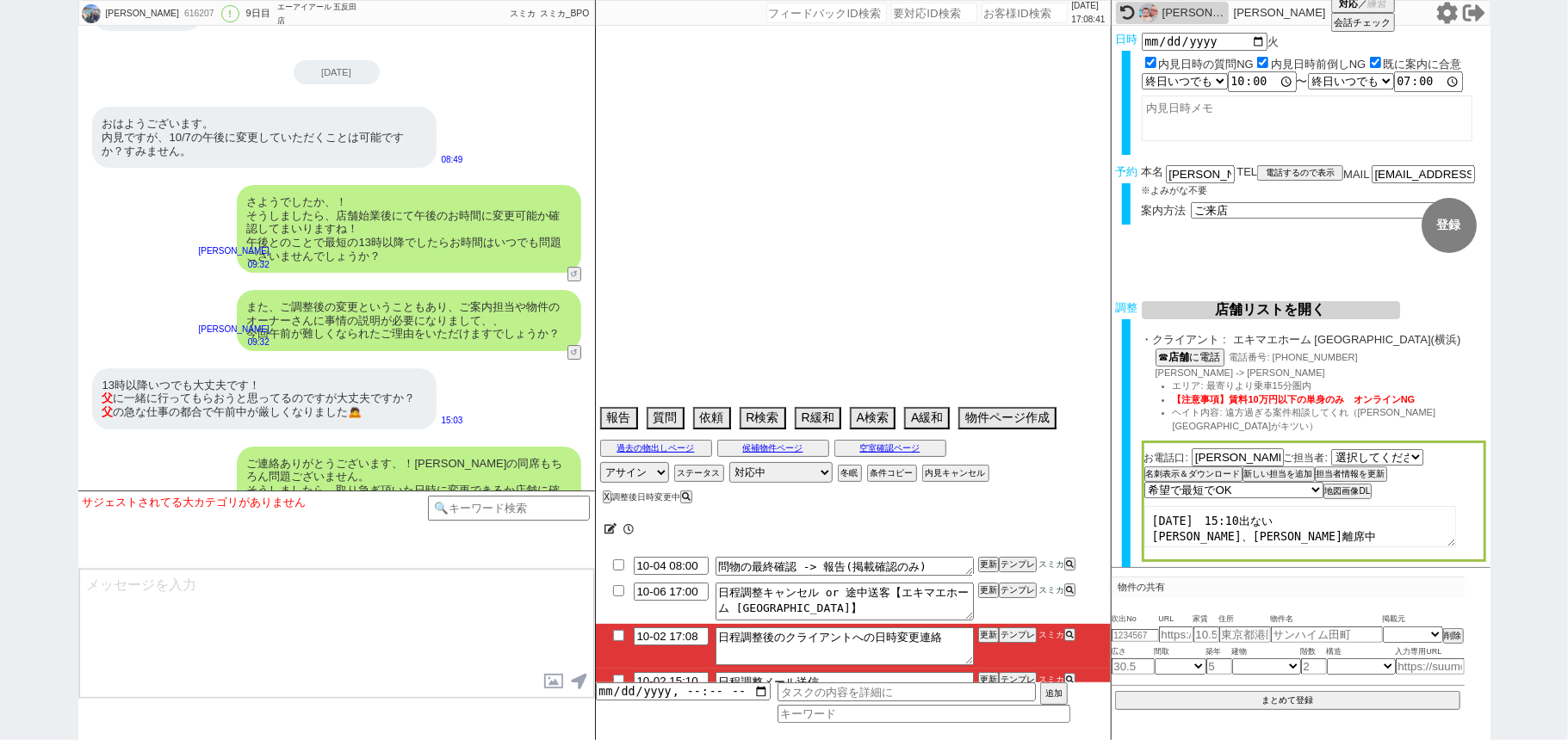
select select "70"
select select "71"
select select "72"
select select "73"
select select "74"
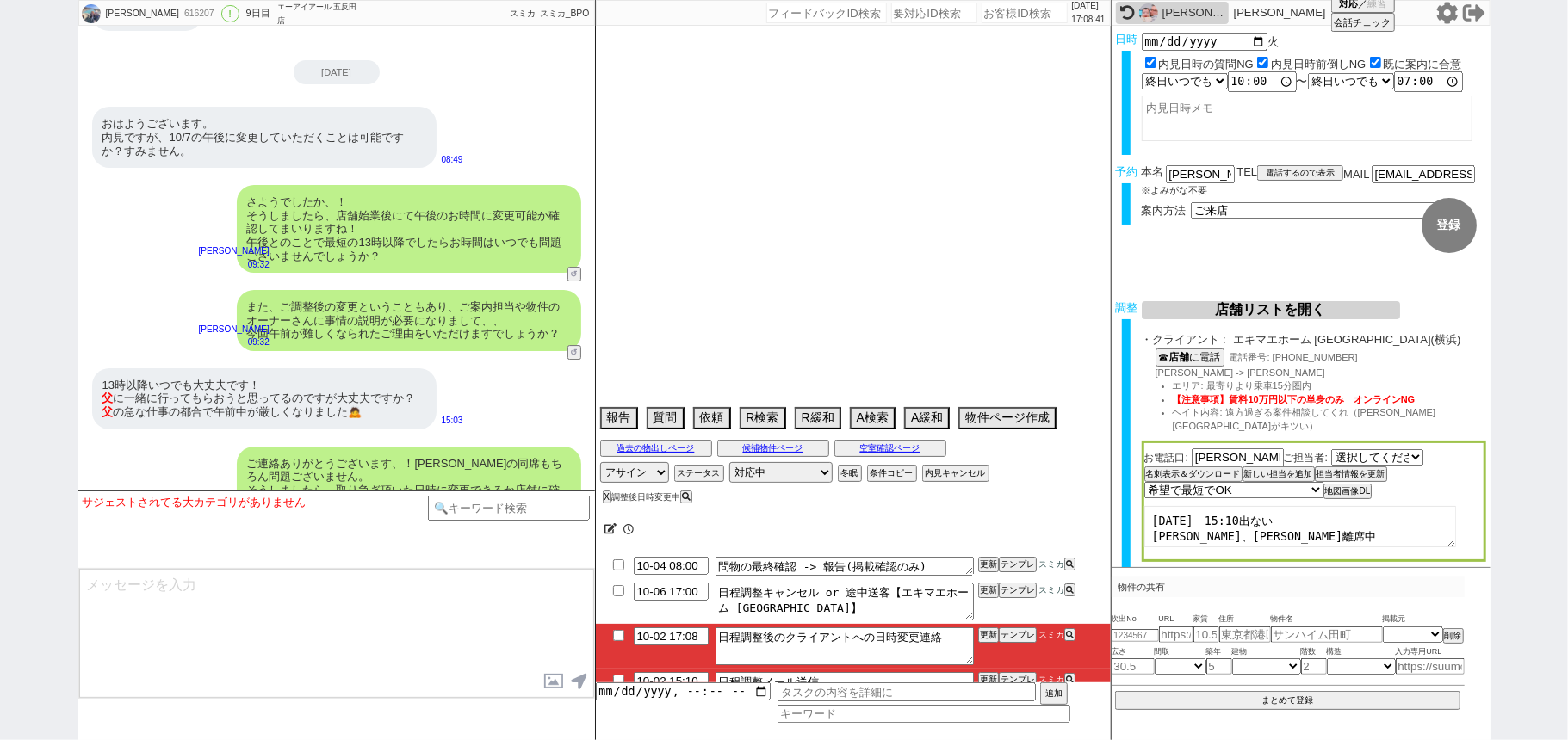
select select "75"
select select "76"
select select "77"
select select "78"
select select "79"
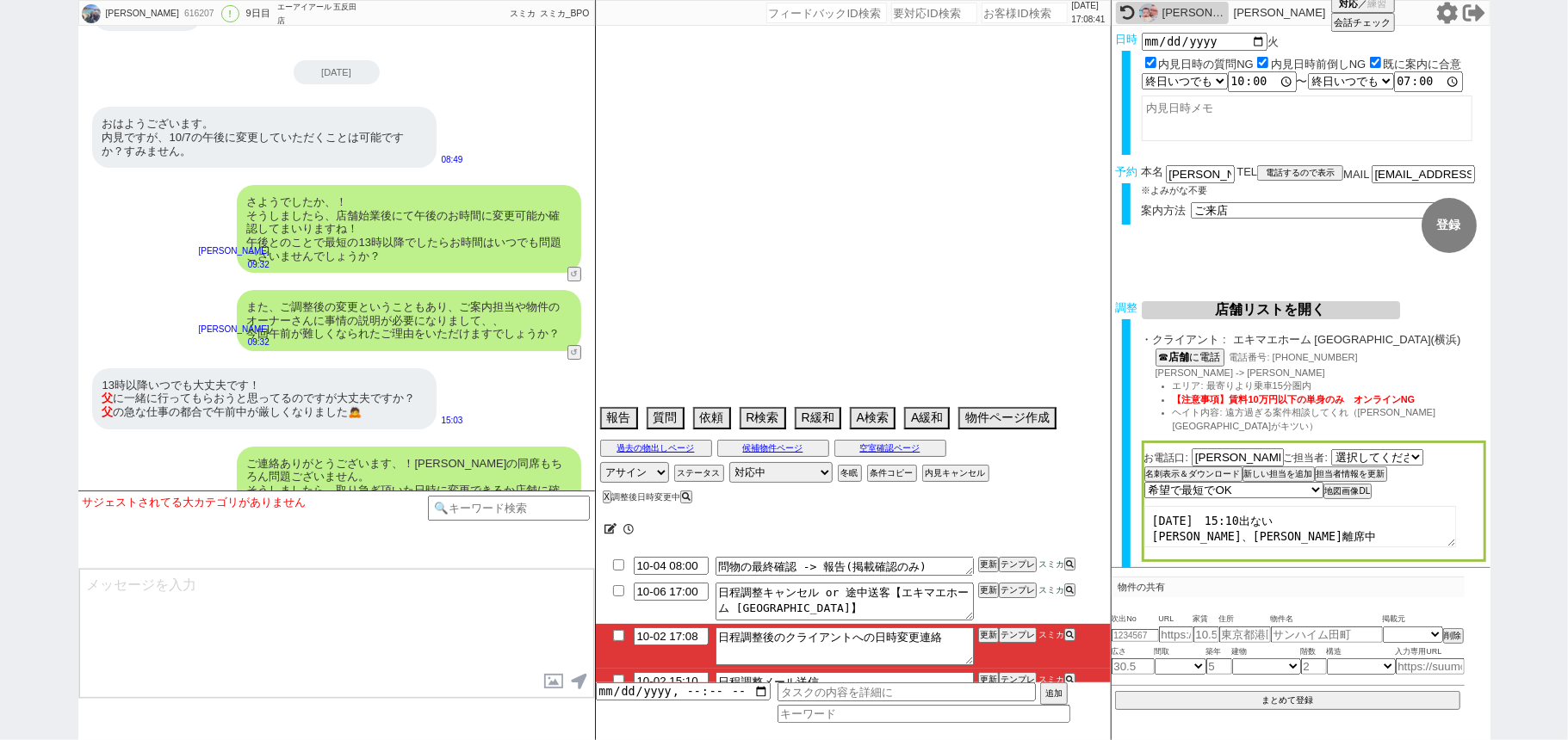
select select "80"
select select "81"
select select "82"
select select "83"
select select "84"
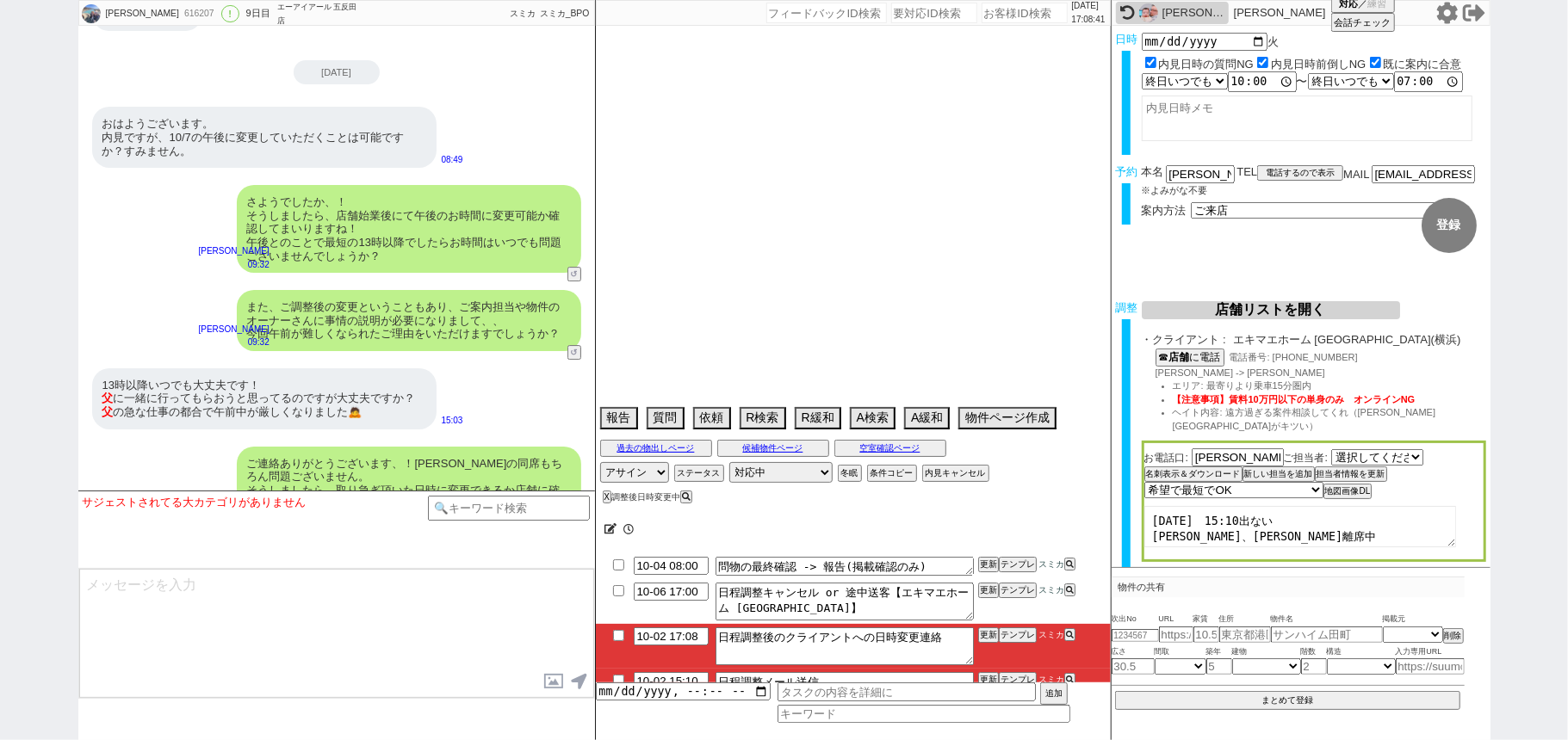
select select "85"
select select "86"
select select "87"
select select "88"
select select "89"
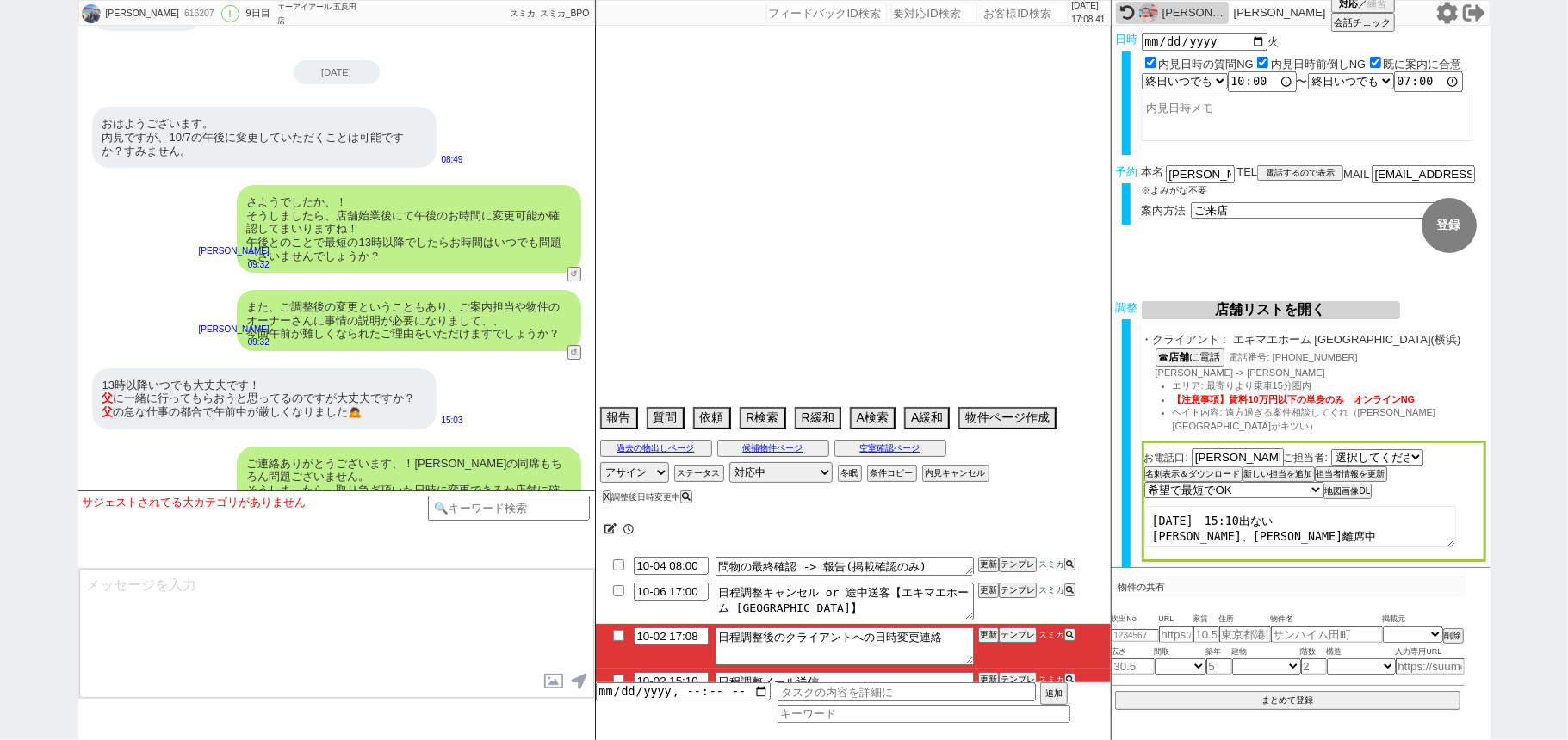
select select "90"
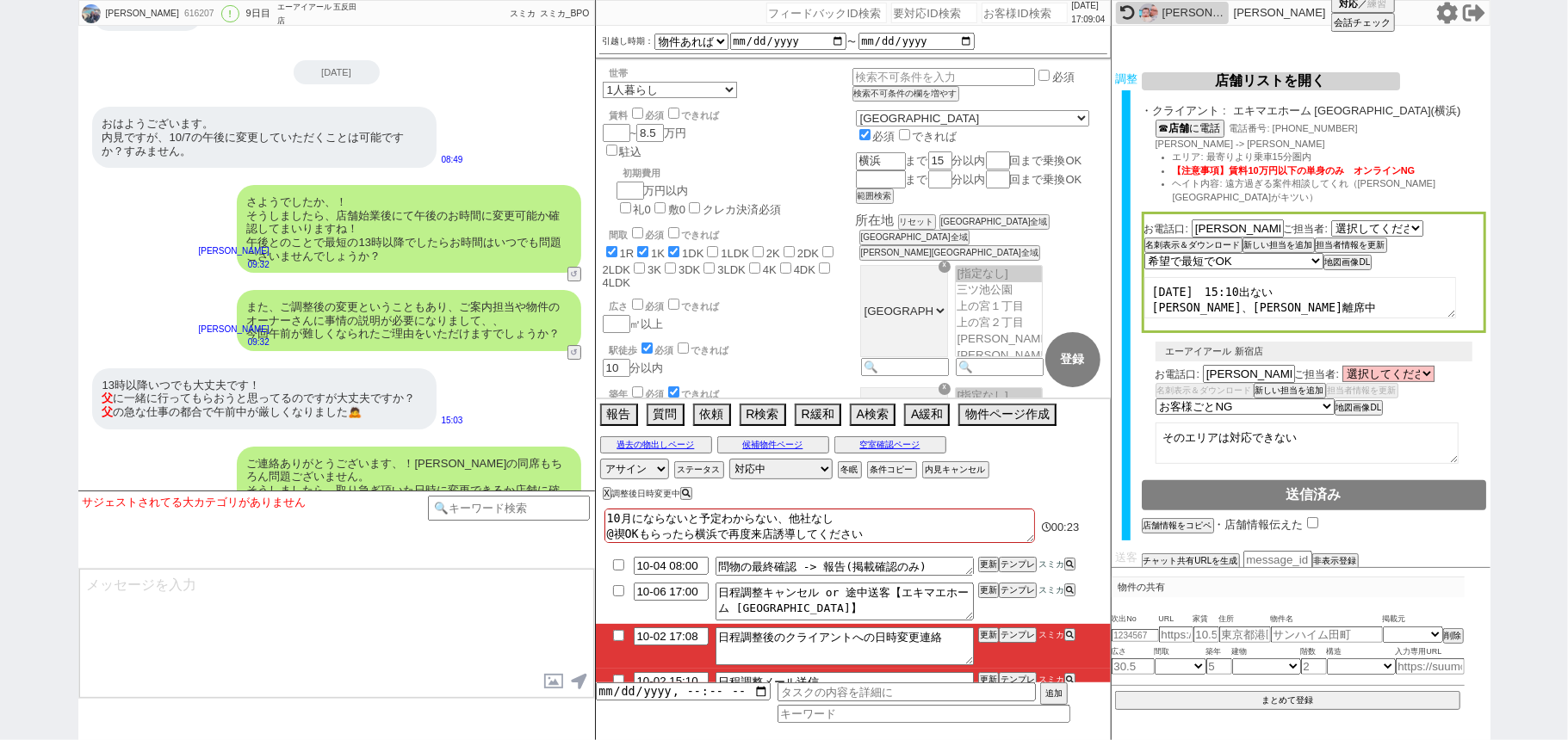
scroll to position [11, 0]
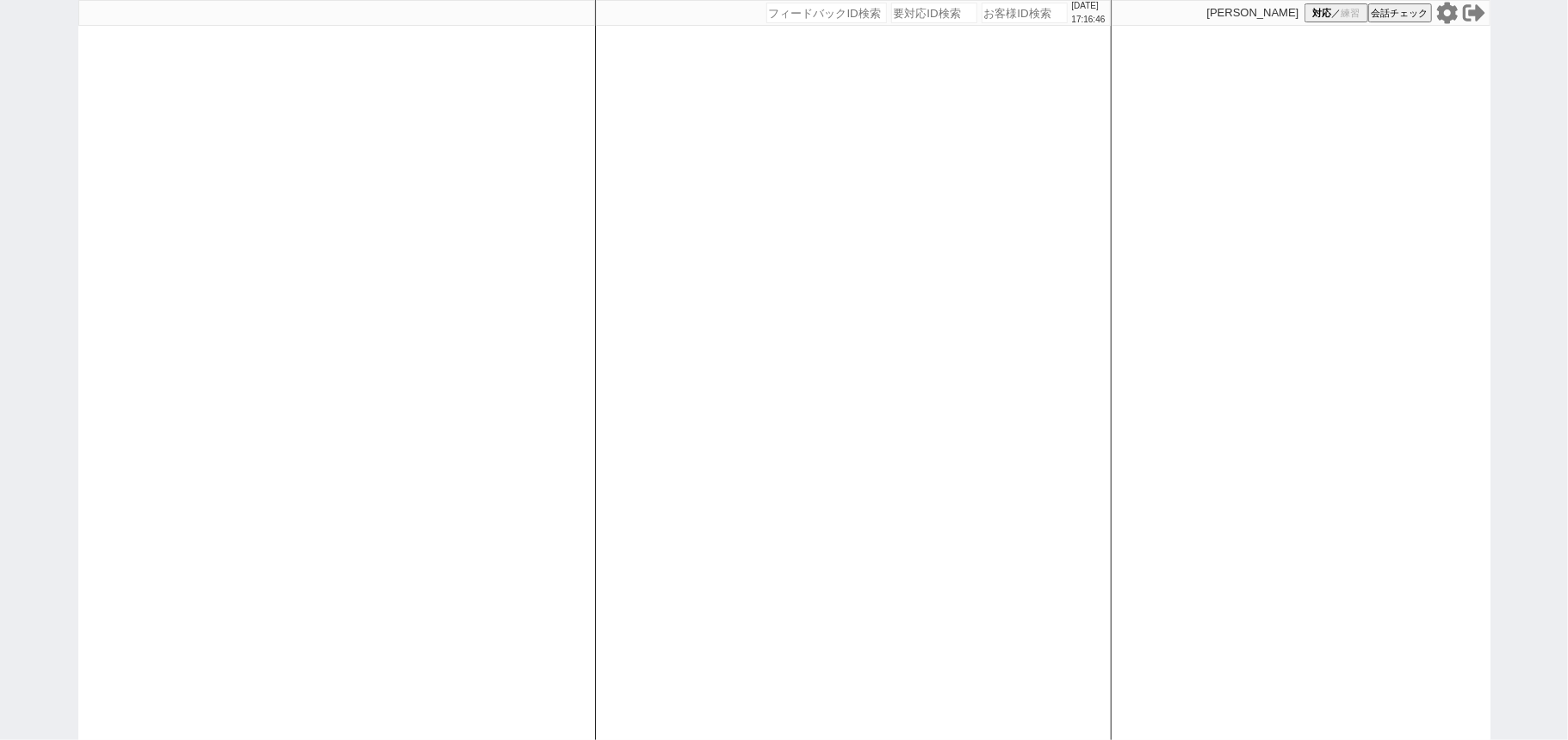
click at [1000, 9] on input "number" at bounding box center [1024, 12] width 86 height 20
paste input "617465"
type input "617465"
select select
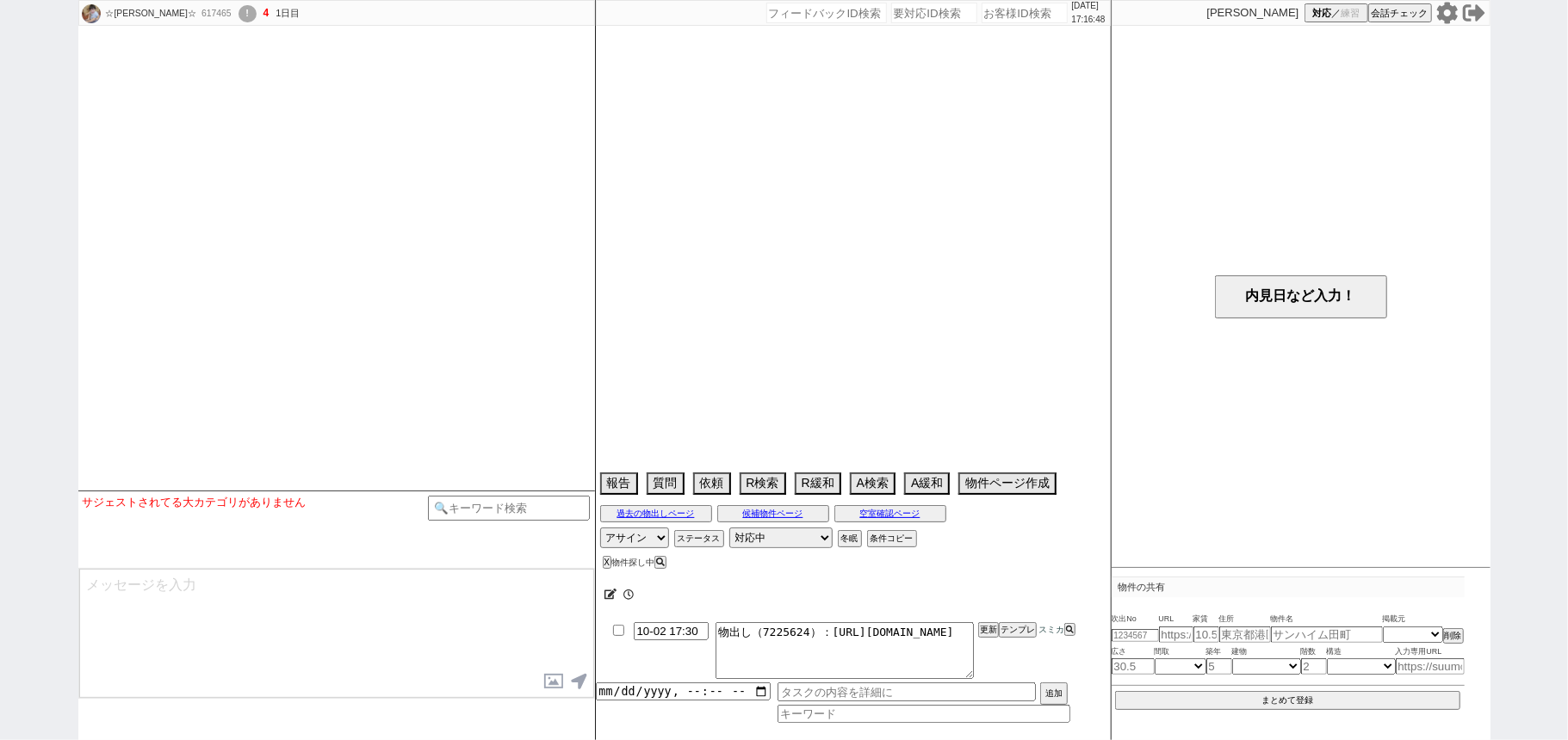
select select "2025"
select select "10"
select select "35"
select select "6"
select select "14"
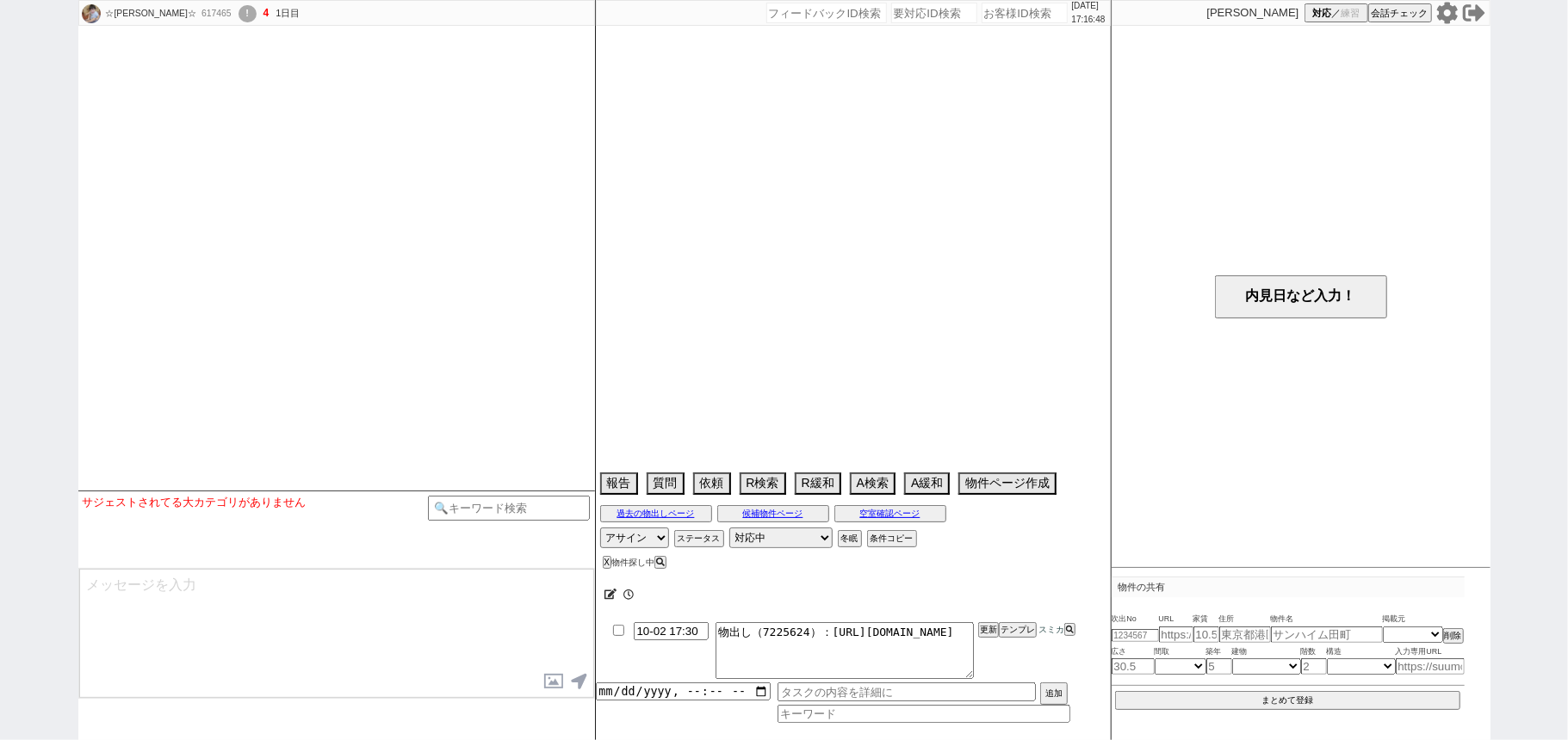
select select "100"
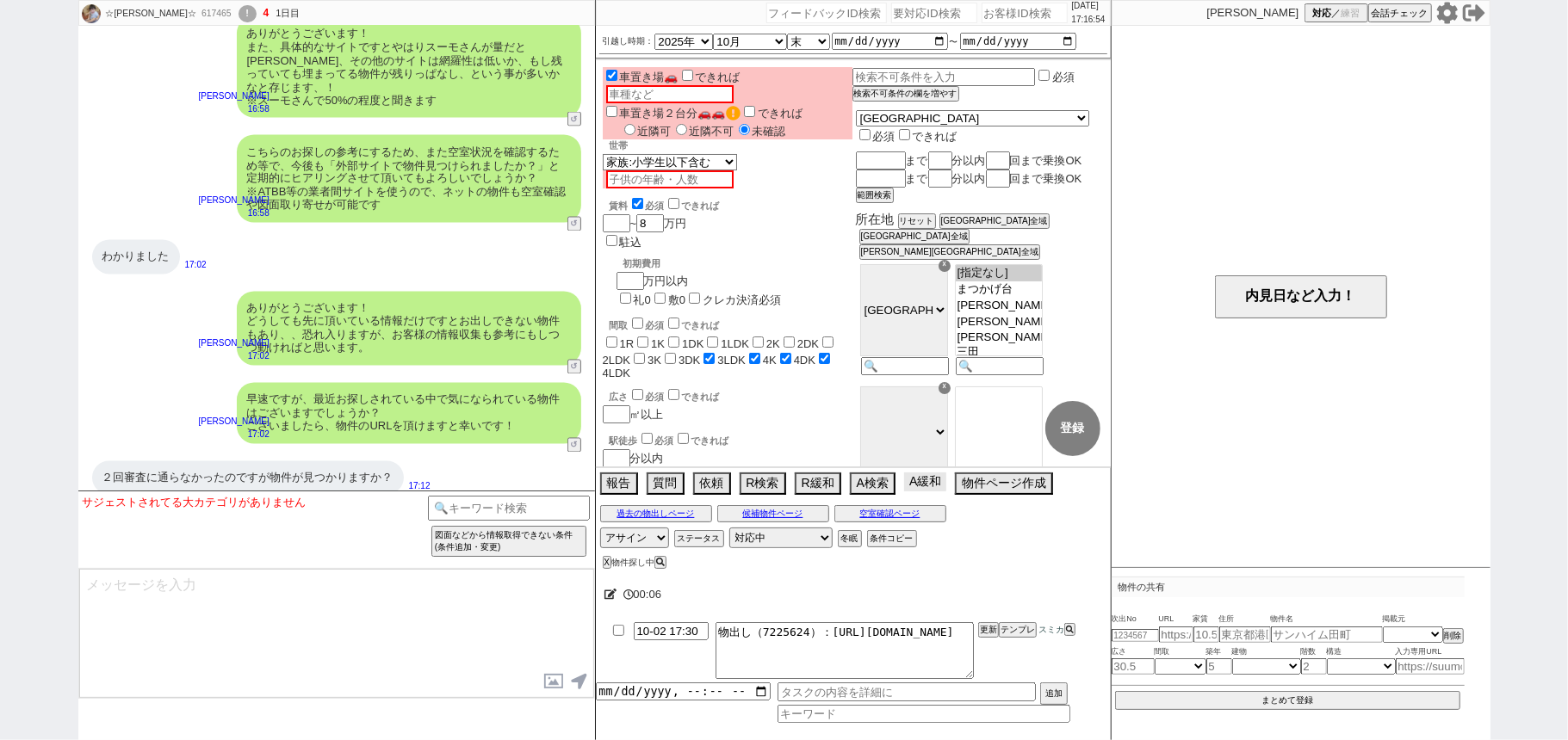
click at [917, 490] on button "A緩和" at bounding box center [925, 481] width 42 height 19
click at [913, 492] on button "A緩和" at bounding box center [925, 481] width 42 height 19
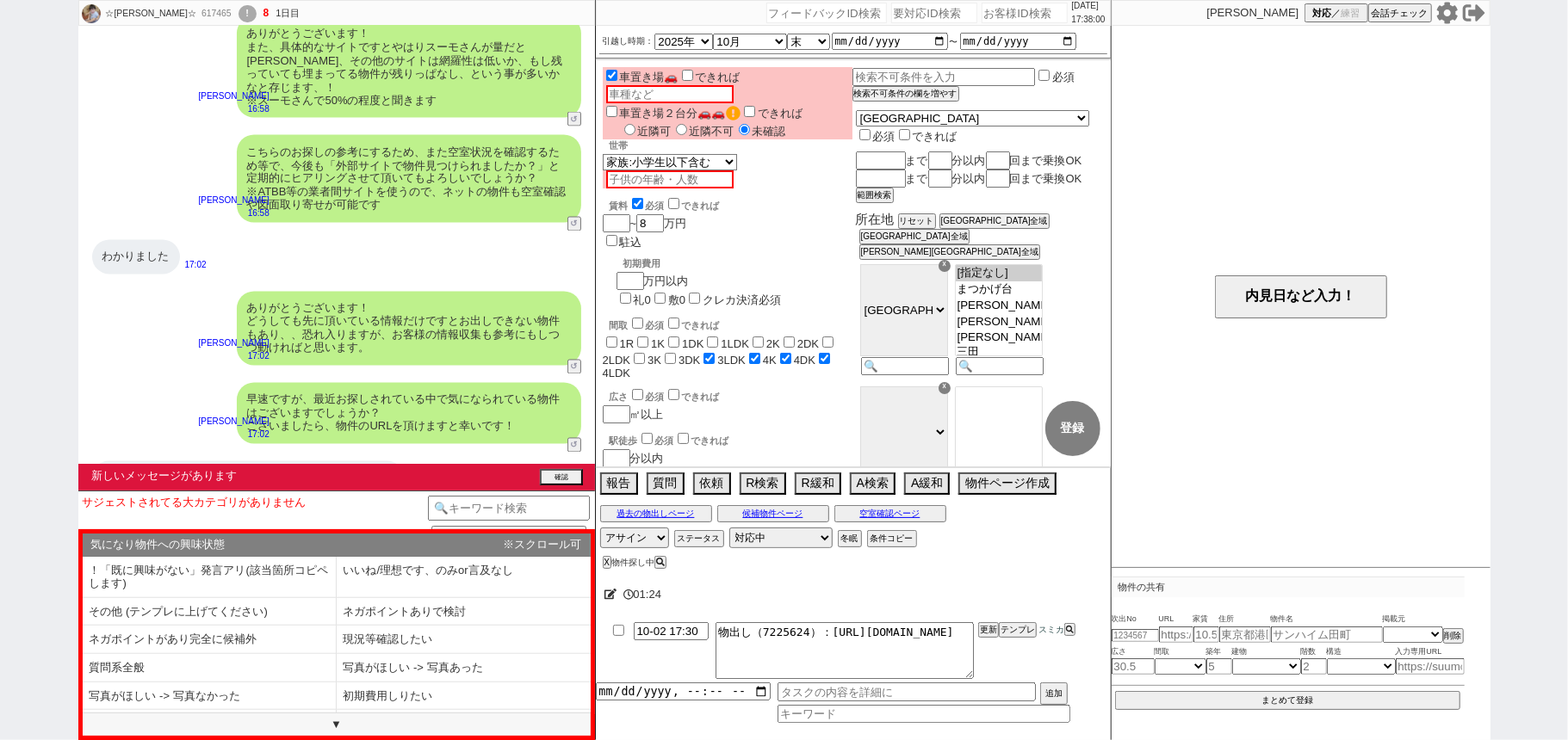
type textarea "(自動送信できず)物出し（7225624）：https://jent-crm.com/2ng-84y191pn3984hy/introduction_page…"
type input "10-02 17:54"
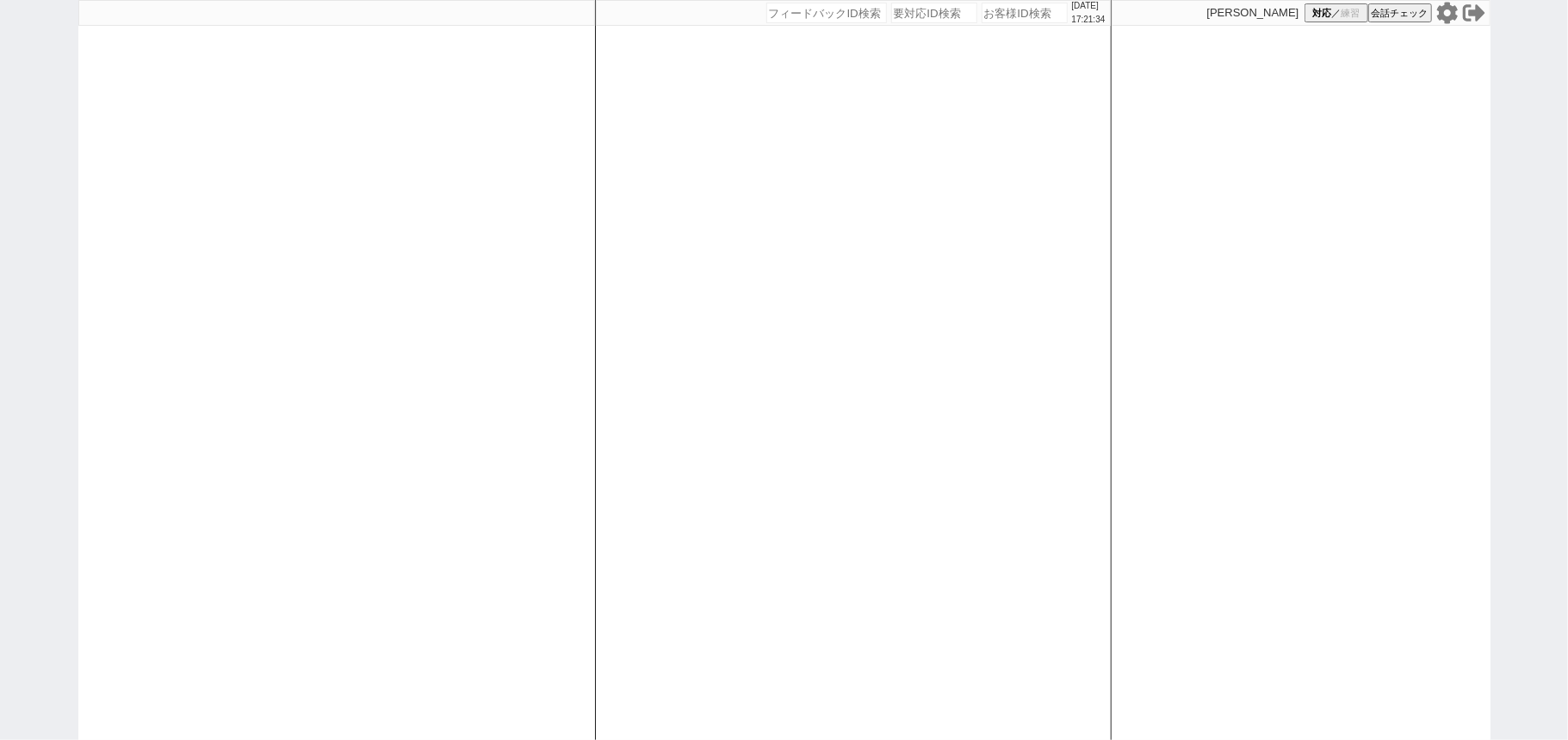
click at [1020, 16] on input "number" at bounding box center [1024, 12] width 86 height 20
paste input "616829"
type input "616829"
select select
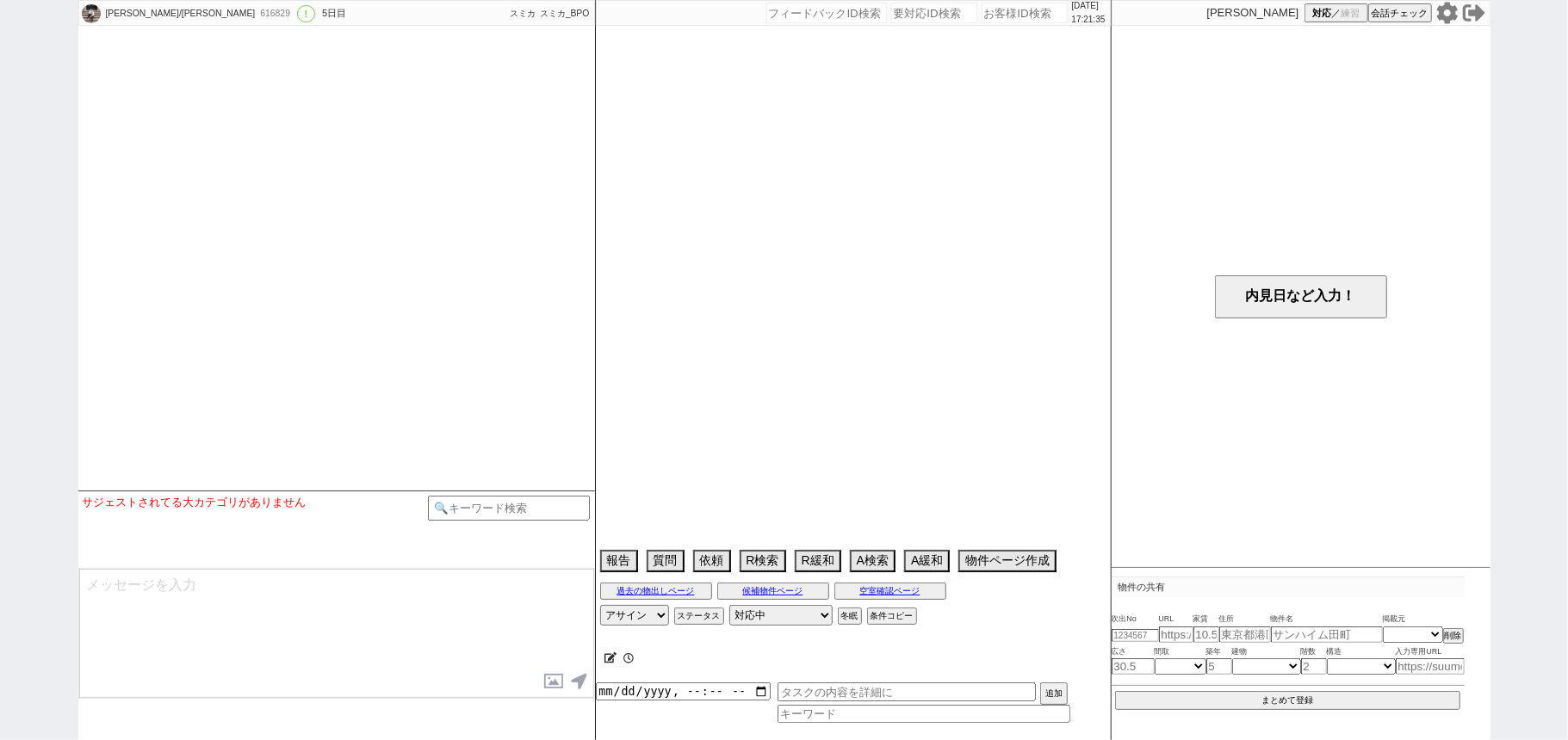
select select "13"
select select "0"
select select "56"
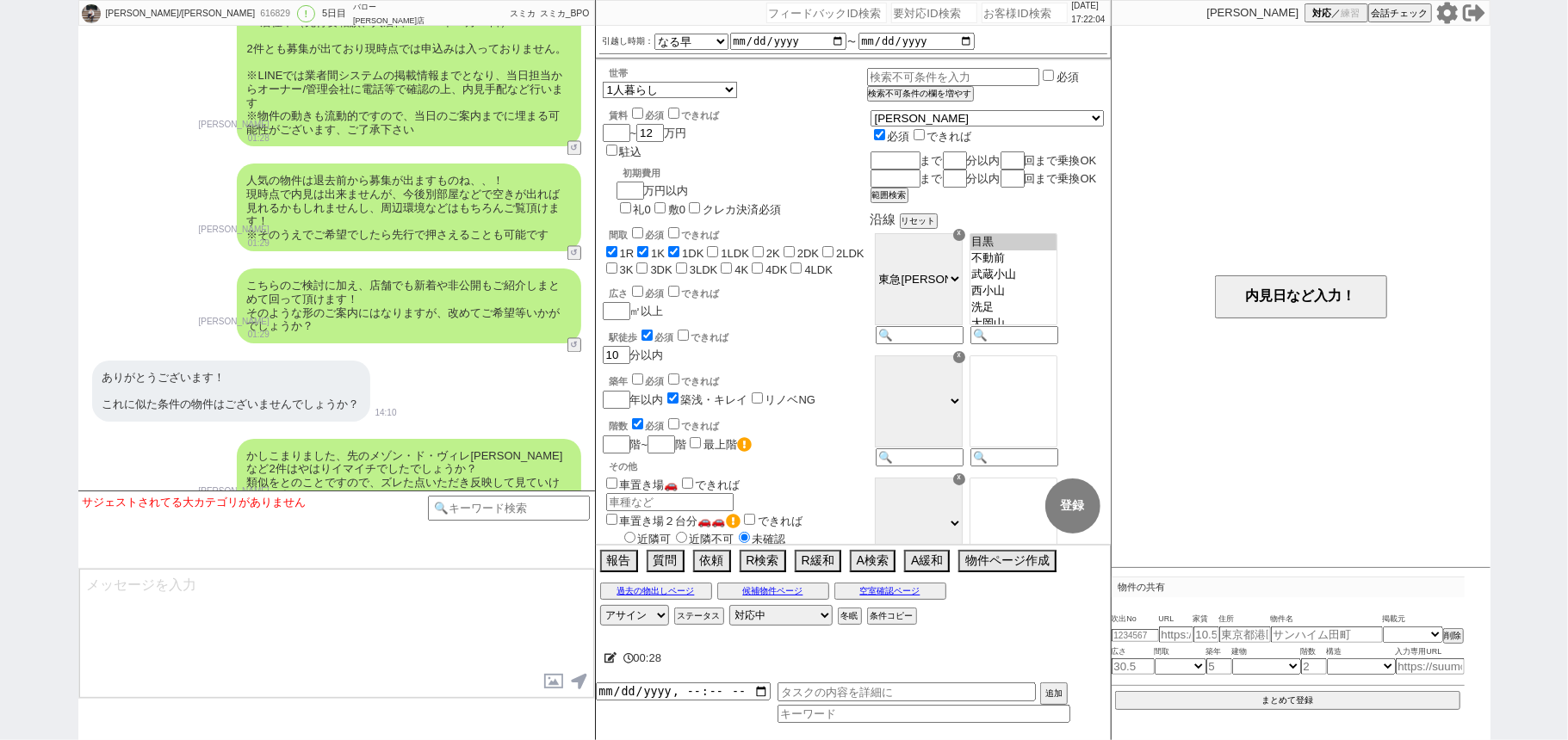
scroll to position [2386, 0]
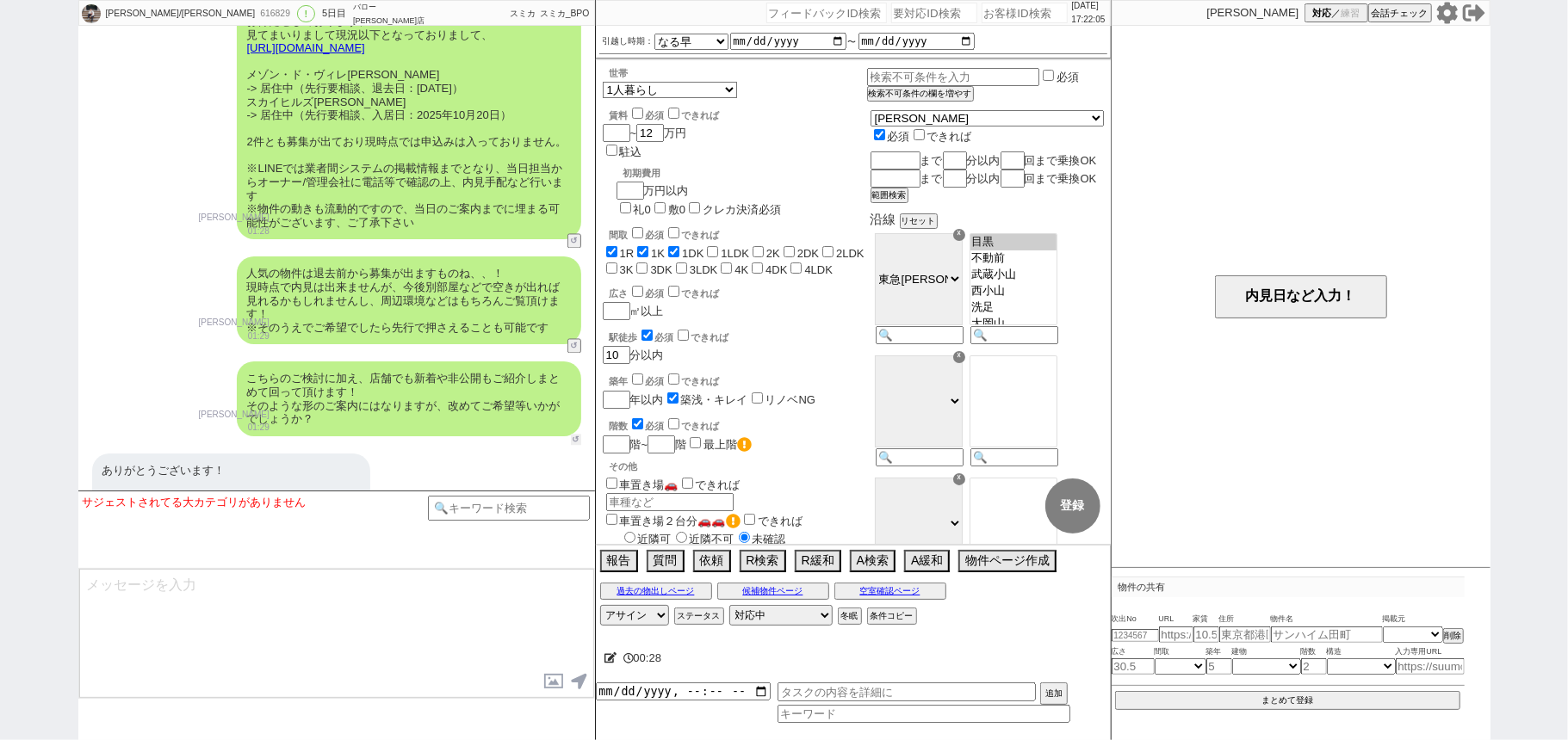
click at [579, 434] on button "↺" at bounding box center [576, 439] width 11 height 11
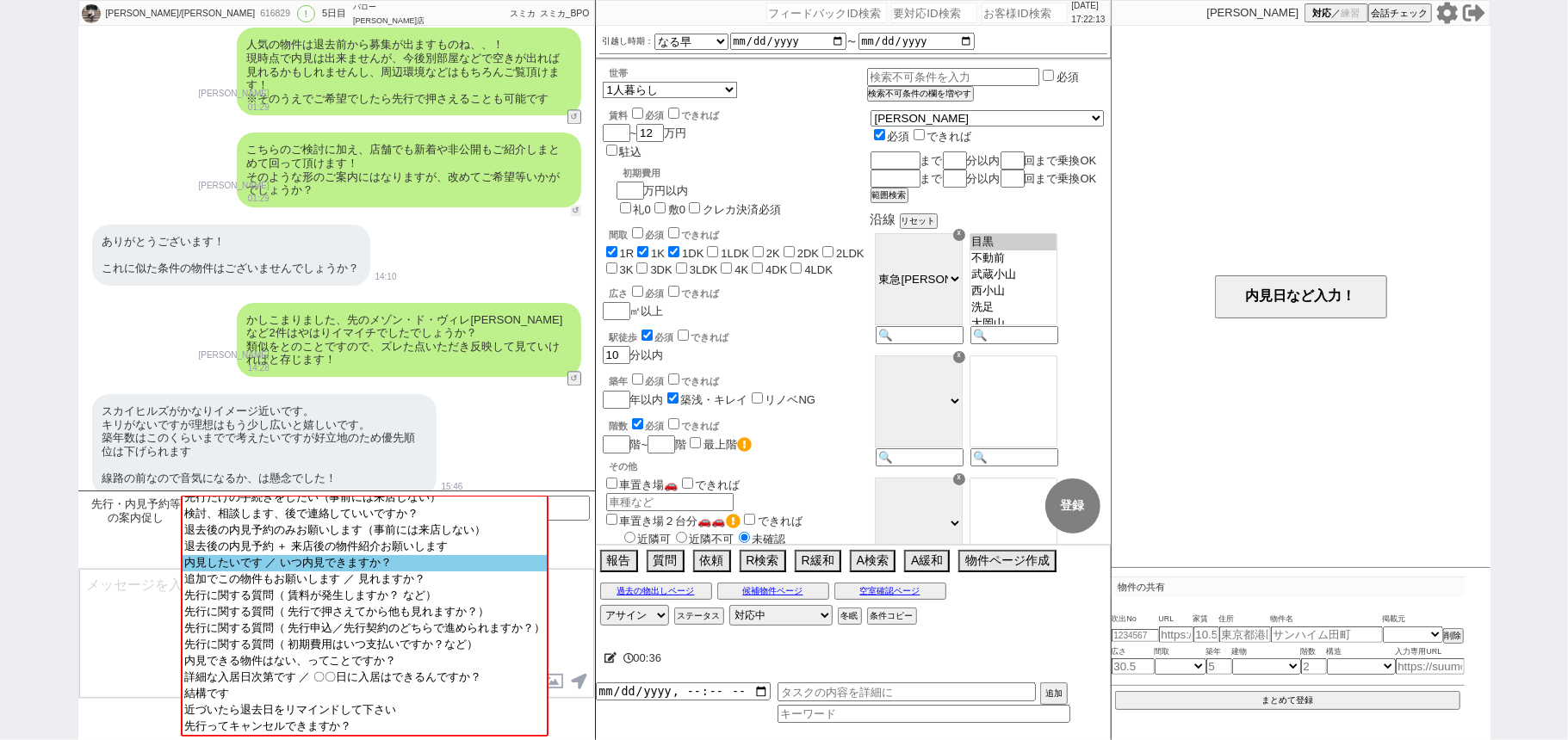
scroll to position [50, 0]
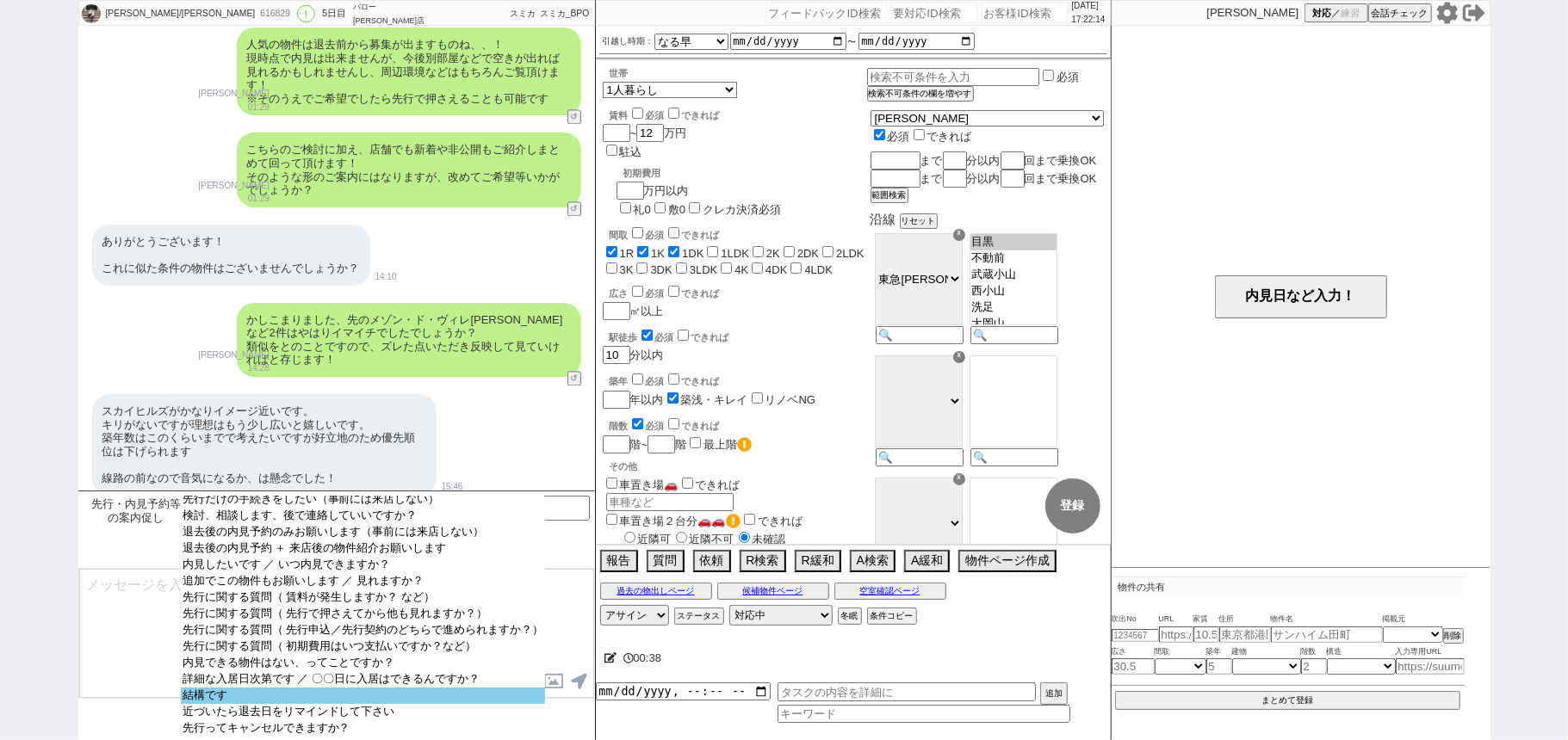
select select "結構です"
click at [259, 697] on option "結構です" at bounding box center [363, 696] width 365 height 17
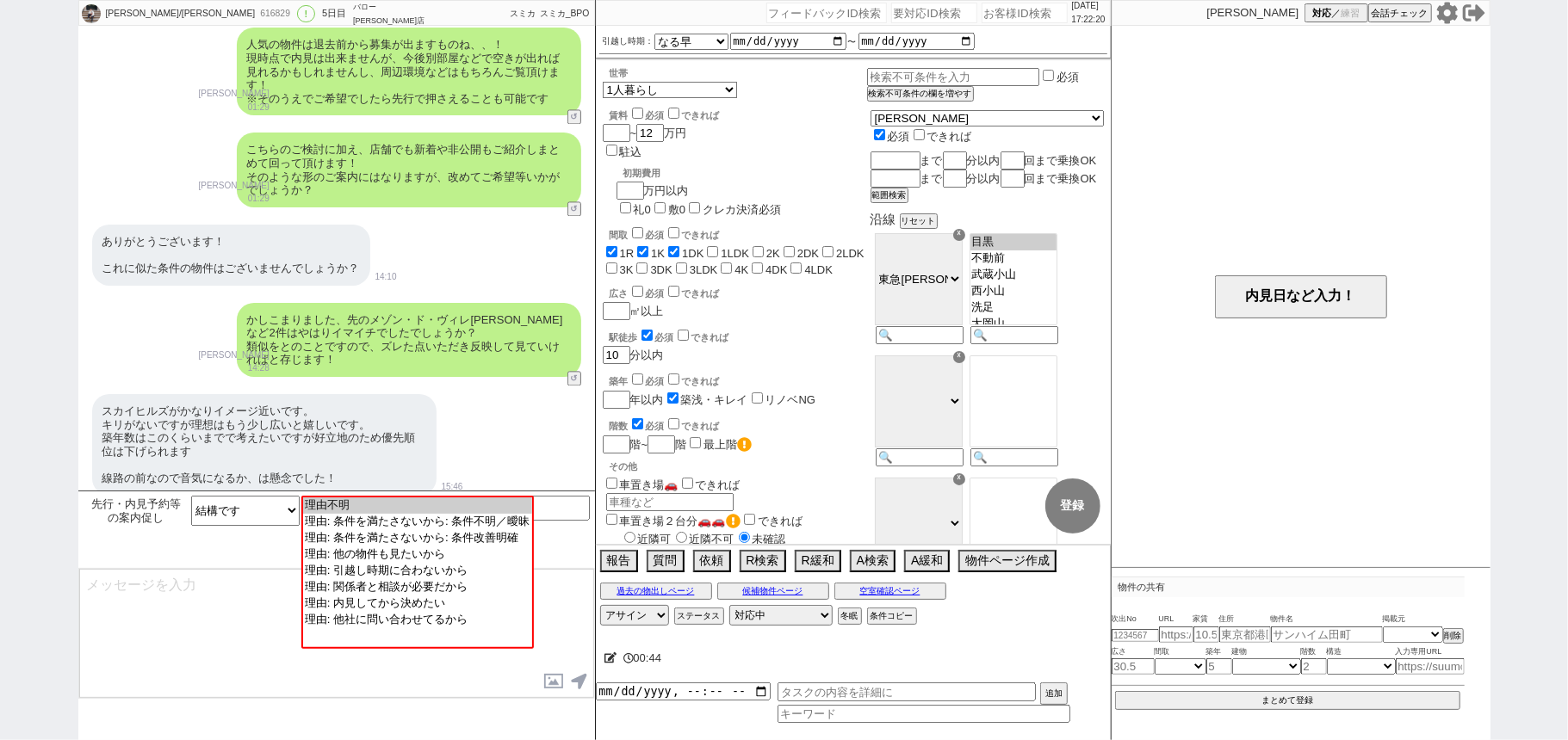
click at [461, 428] on div "スカイヒルズがかなりイメージ近いです。 キリがないですが理想はもう少し広いと嬉しいです。 築年数はこのくらいまでで考えたいですが好立地のため優先順位は下げられ…" at bounding box center [337, 445] width 517 height 119
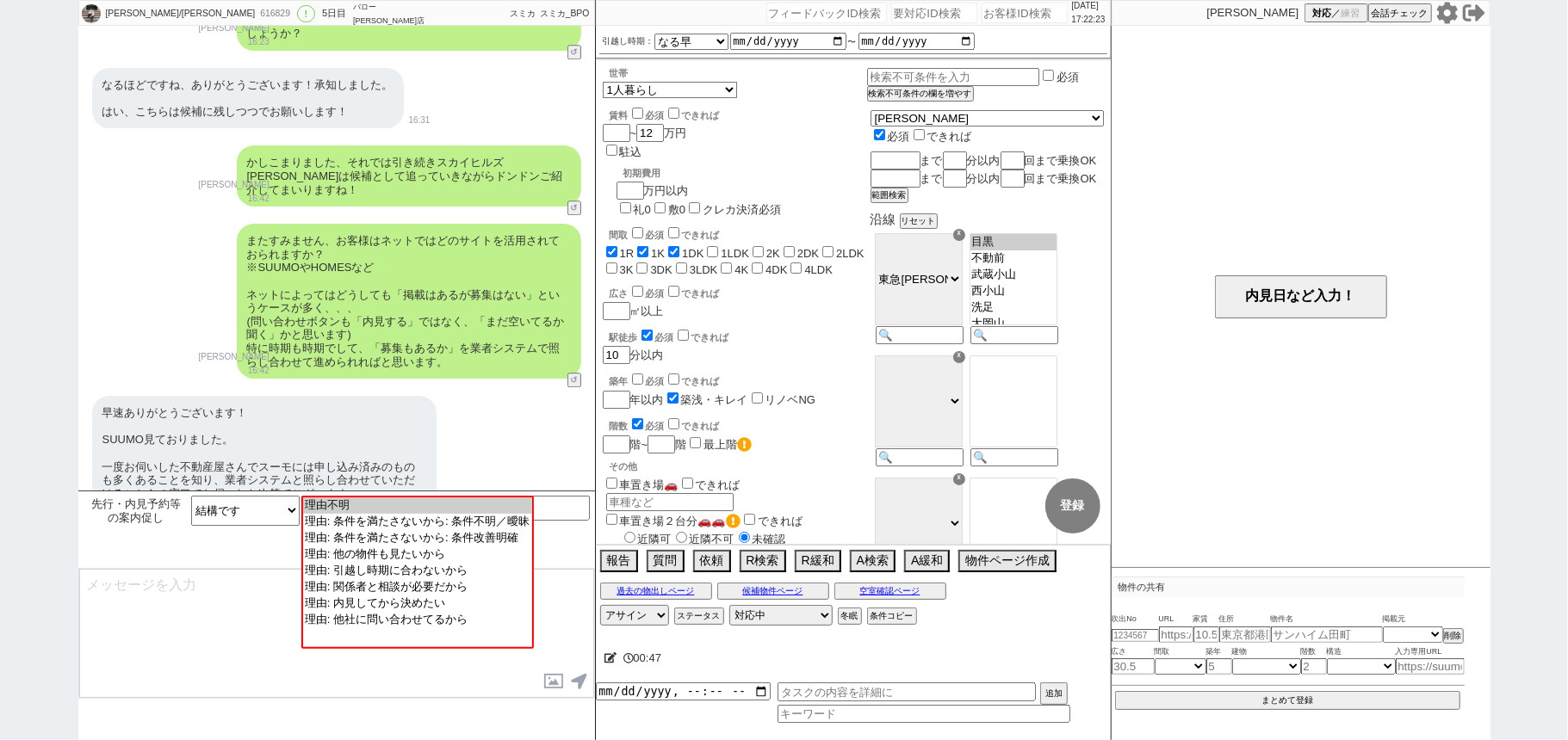
scroll to position [3189, 0]
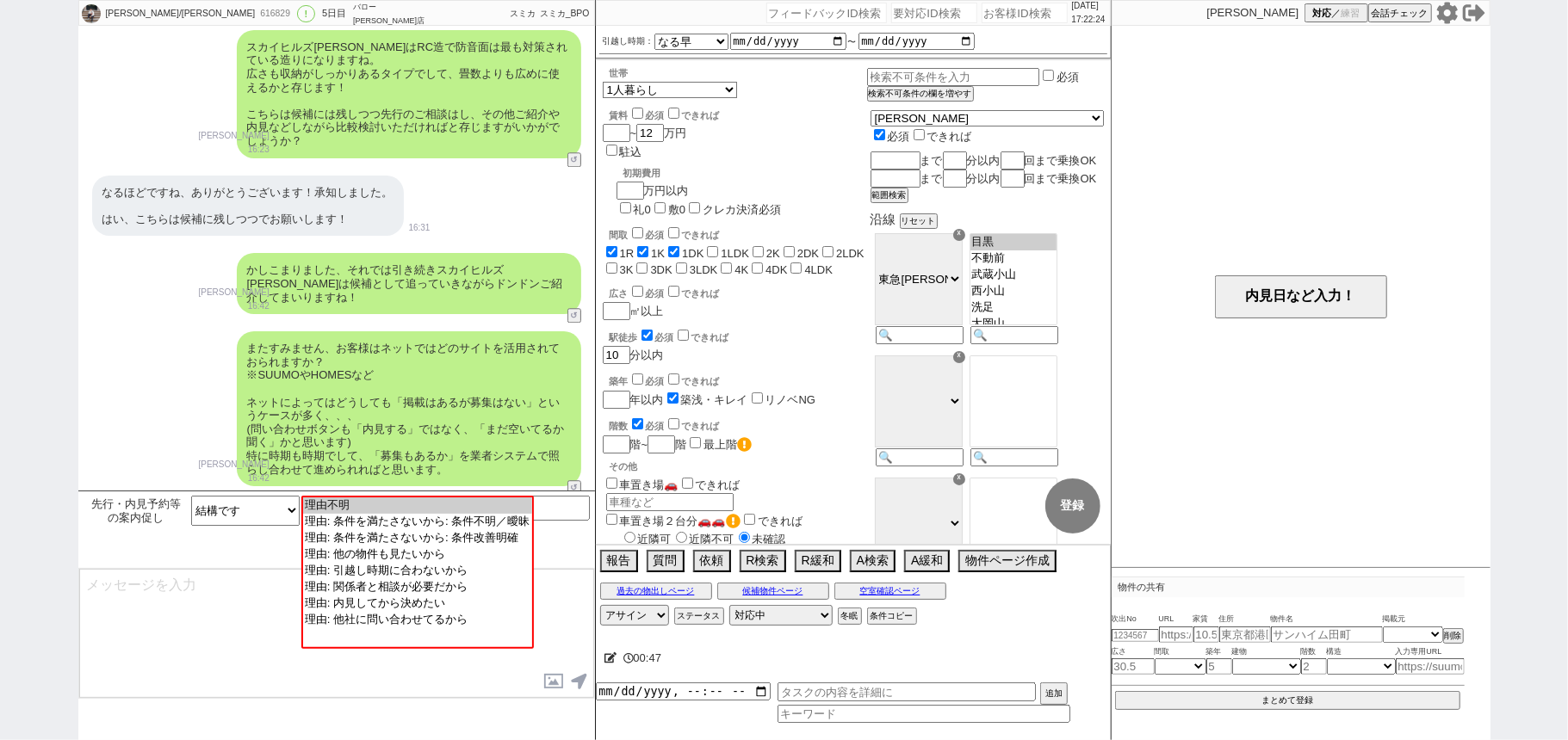
click at [534, 186] on div "なるほどですね、ありがとうございます！承知しました。 はい、こちらは候補に残しつつでお願いします！ 16:31" at bounding box center [337, 206] width 517 height 79
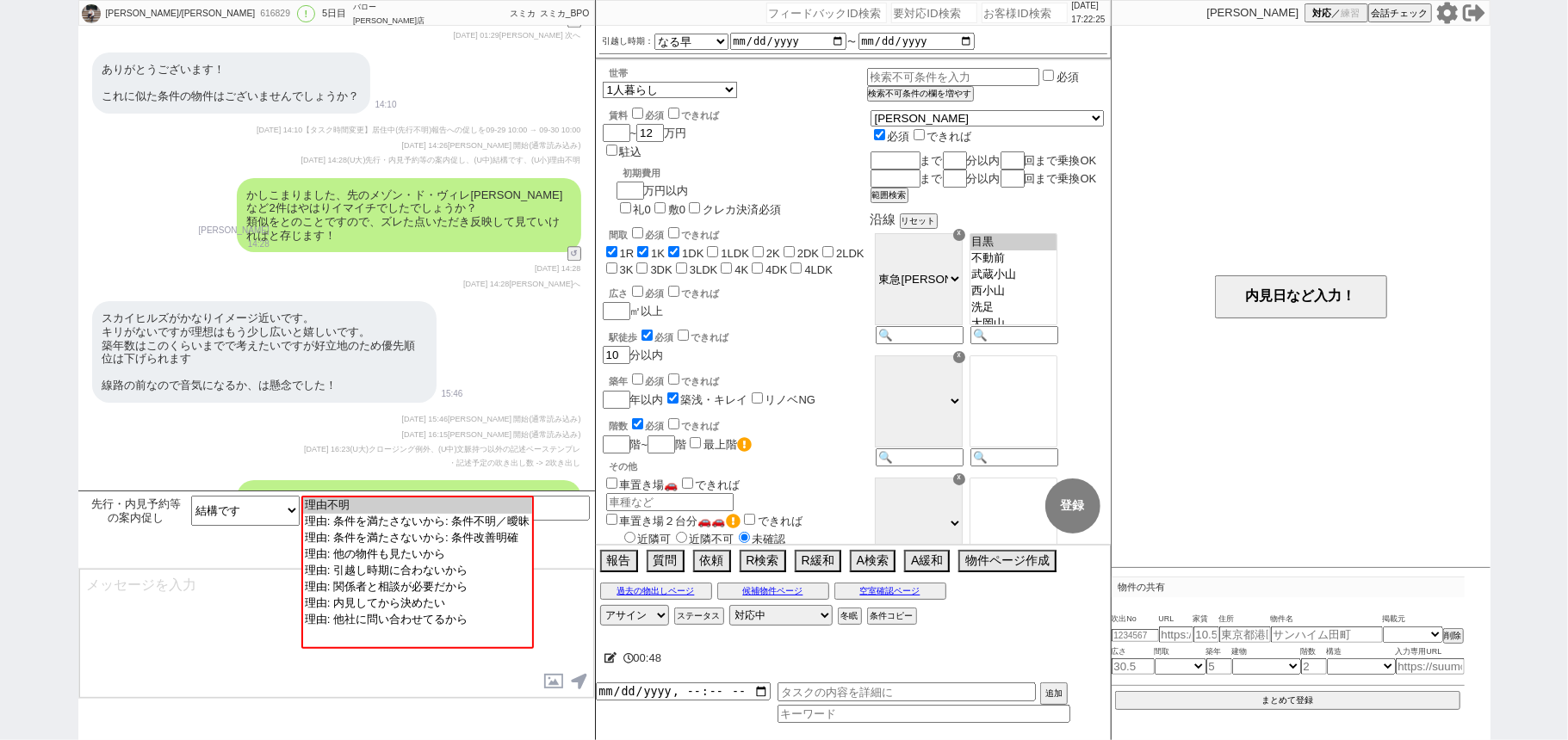
scroll to position [3744, 0]
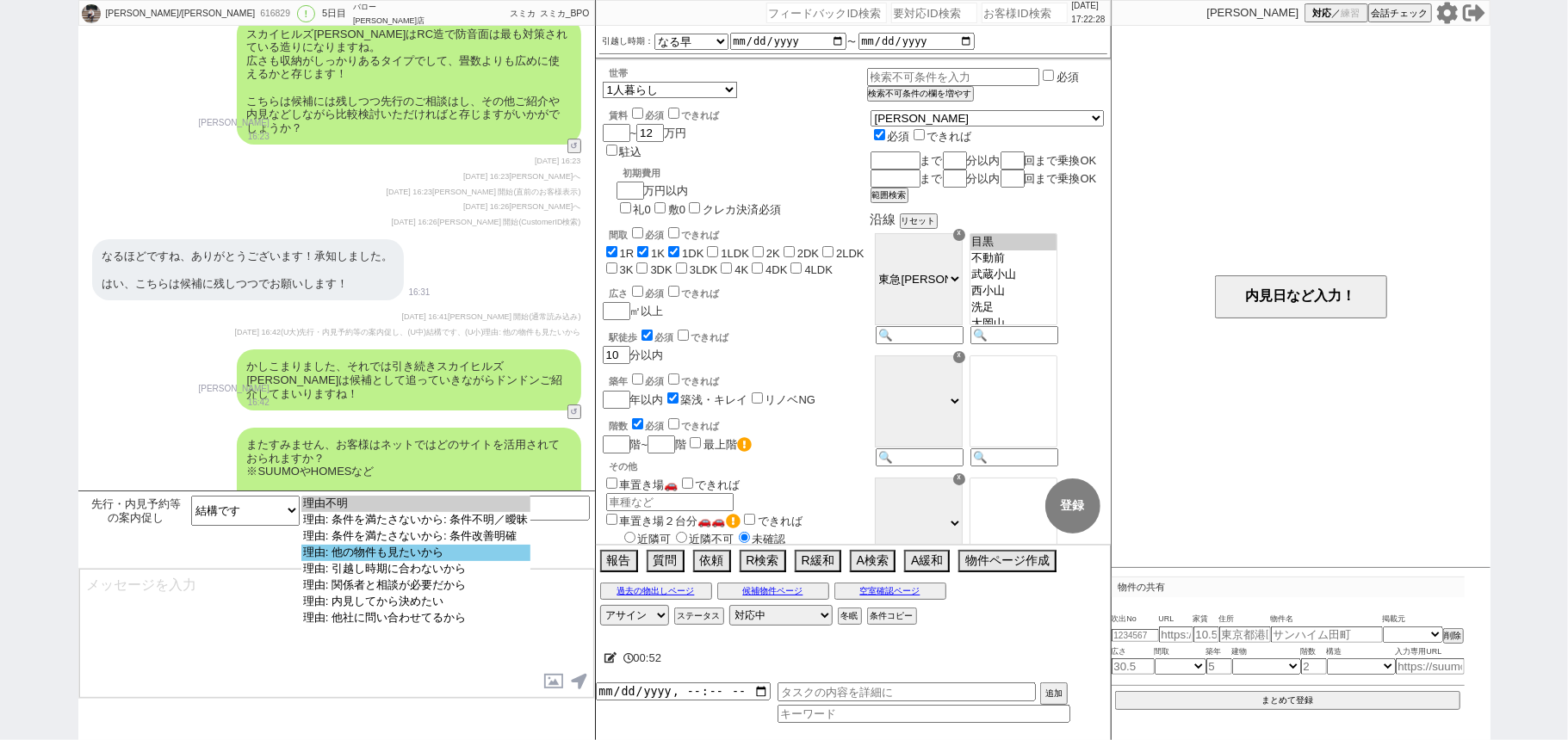
select select "理由: 他の物件も見たいから"
click at [504, 559] on option "理由: 他の物件も見たいから" at bounding box center [415, 553] width 229 height 17
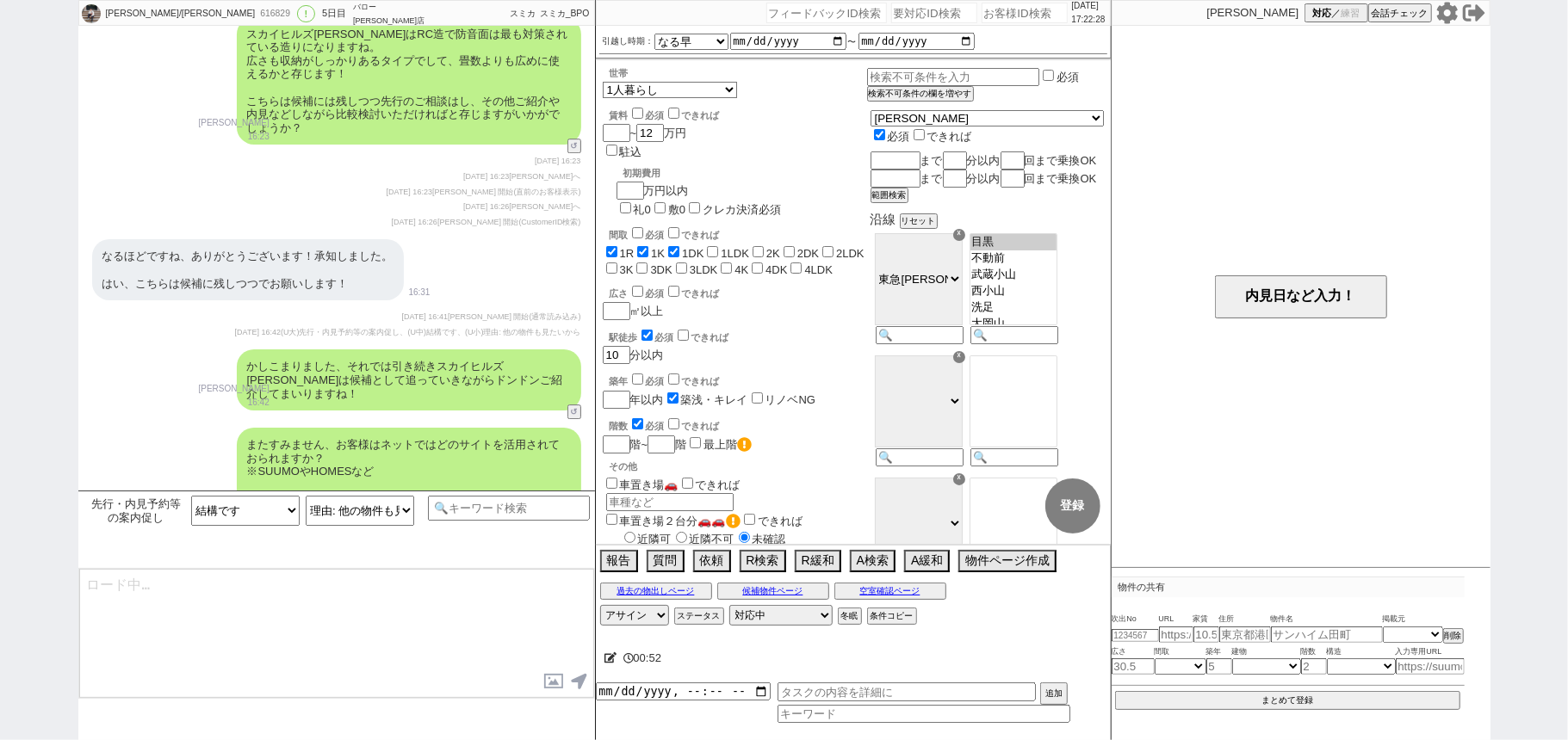
type textarea "かしこまりました、それでは引き続き@@【物件名】は候補として追っていきながらドンドンご紹介してまいりますね！"
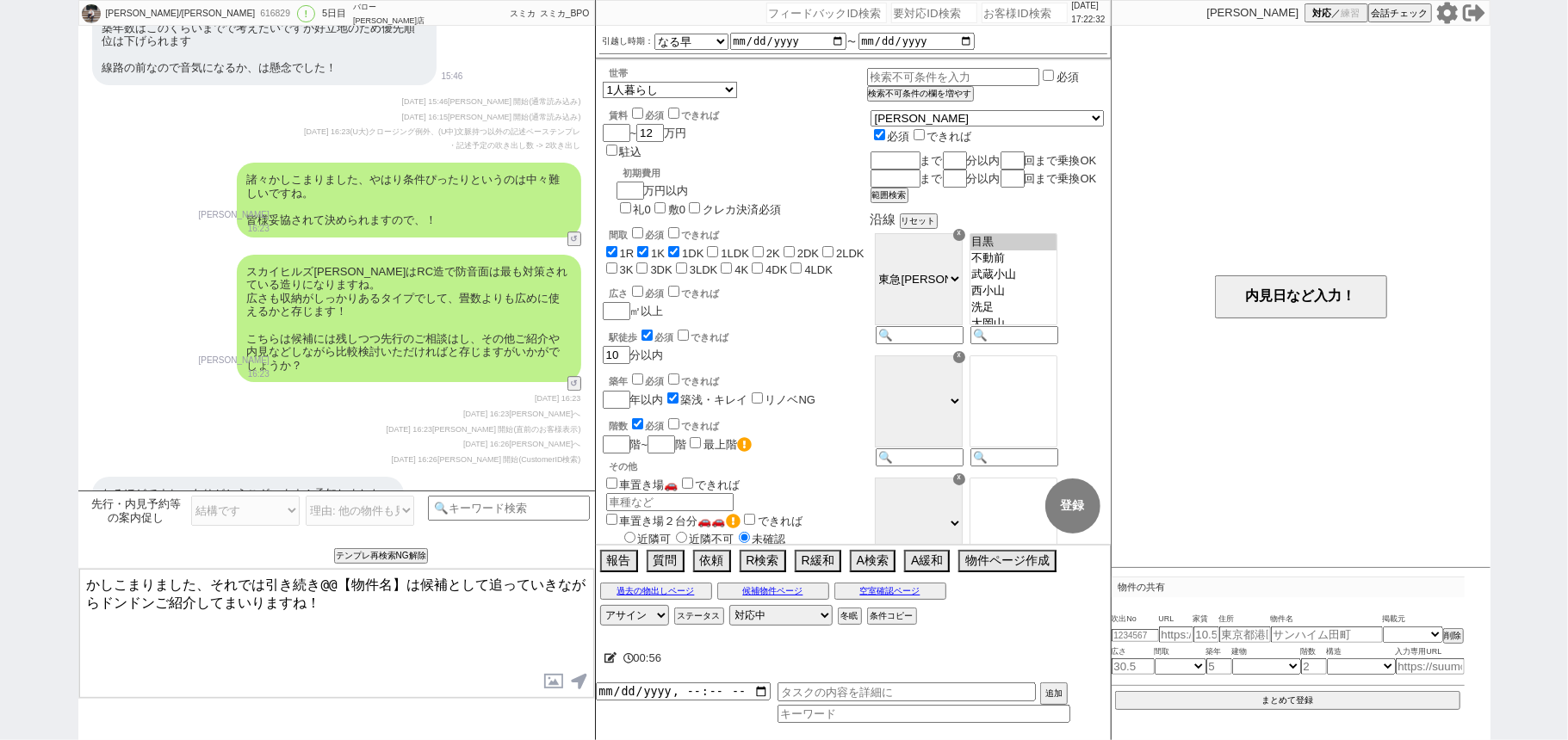
scroll to position [3515, 0]
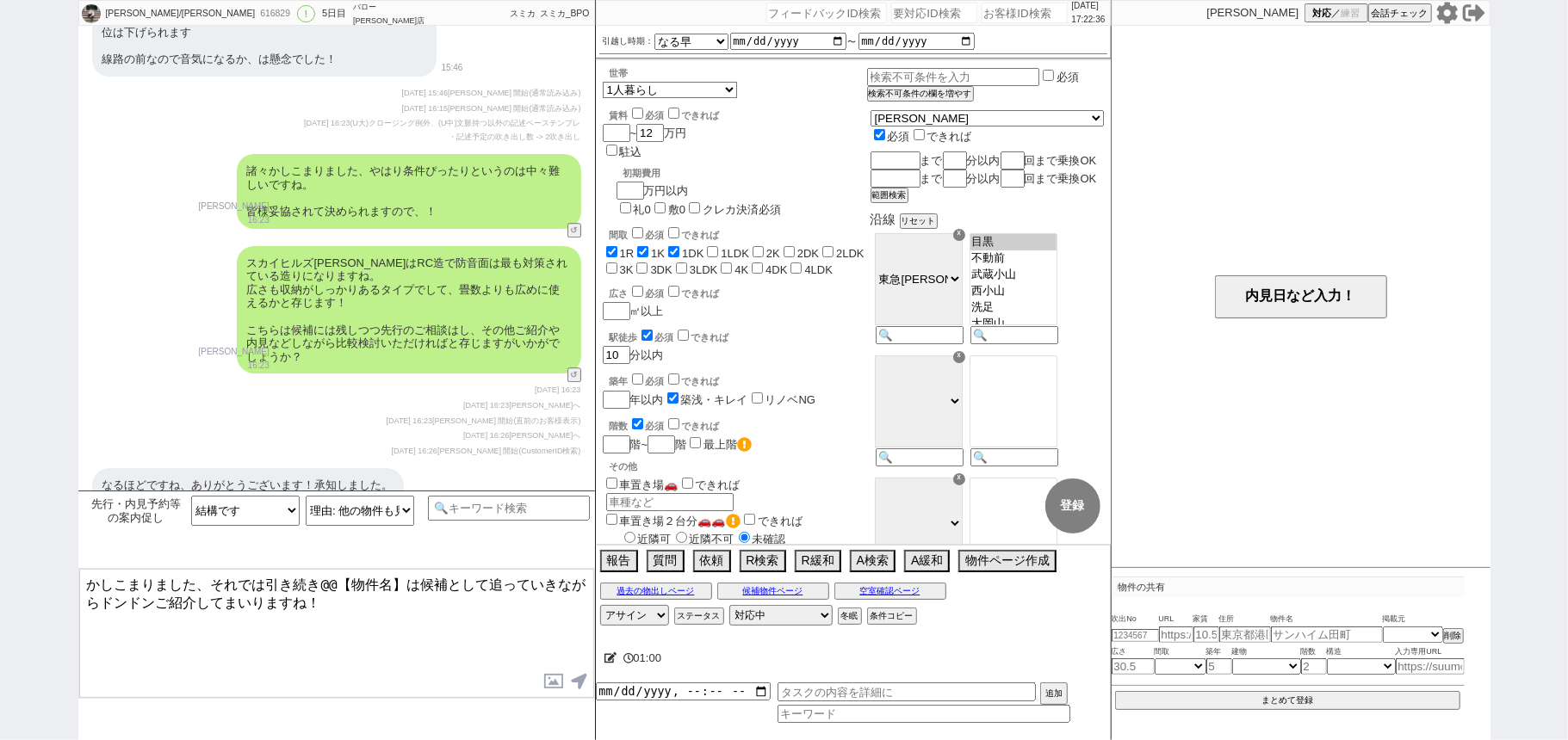
drag, startPoint x: 217, startPoint y: 580, endPoint x: 437, endPoint y: 602, distance: 221.1
click at [437, 602] on textarea "かしこまりました、それでは引き続き@@【物件名】は候補として追っていきながらドンドンご紹介してまいりますね！" at bounding box center [337, 633] width 515 height 129
click at [1446, 11] on icon at bounding box center [1447, 12] width 22 height 22
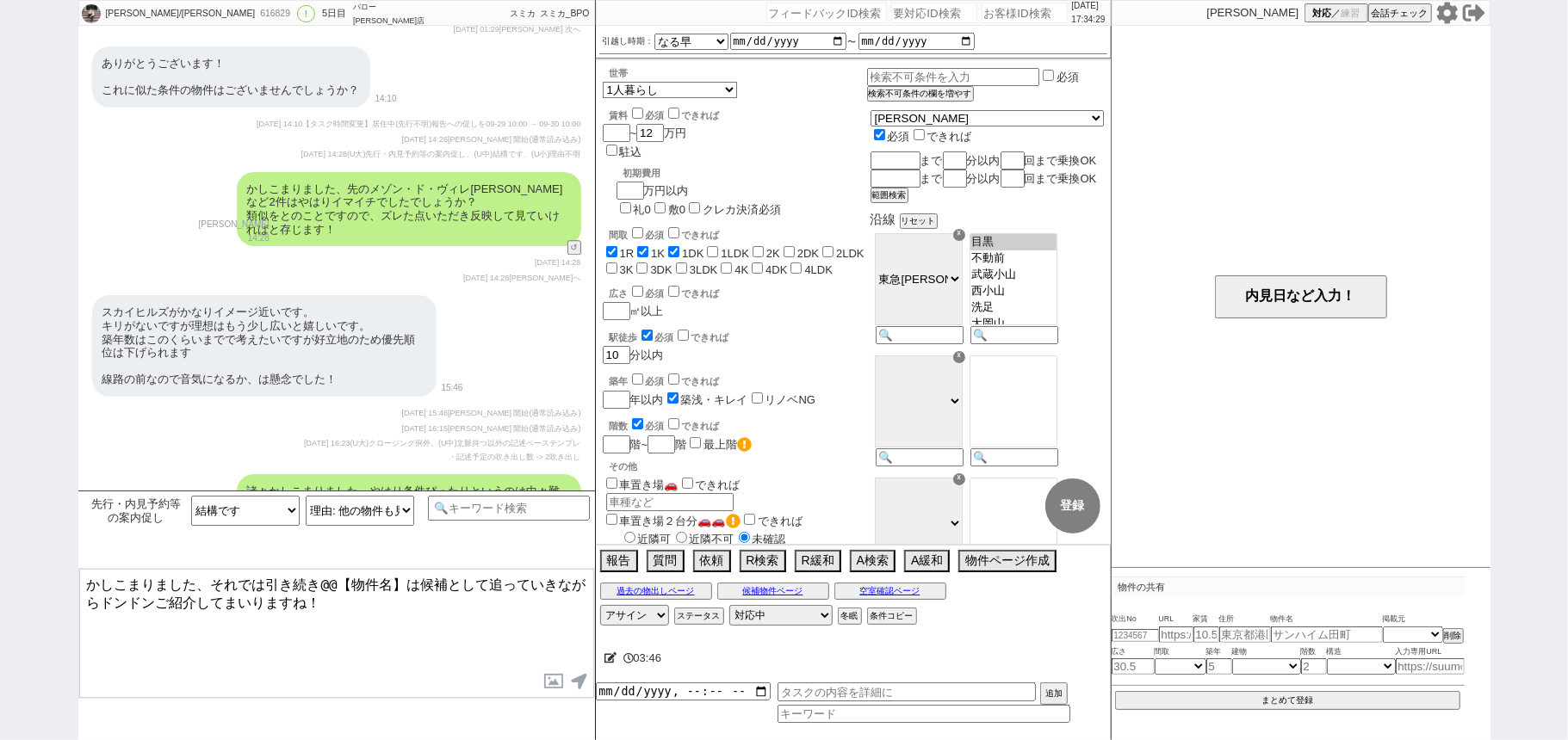
scroll to position [3055, 0]
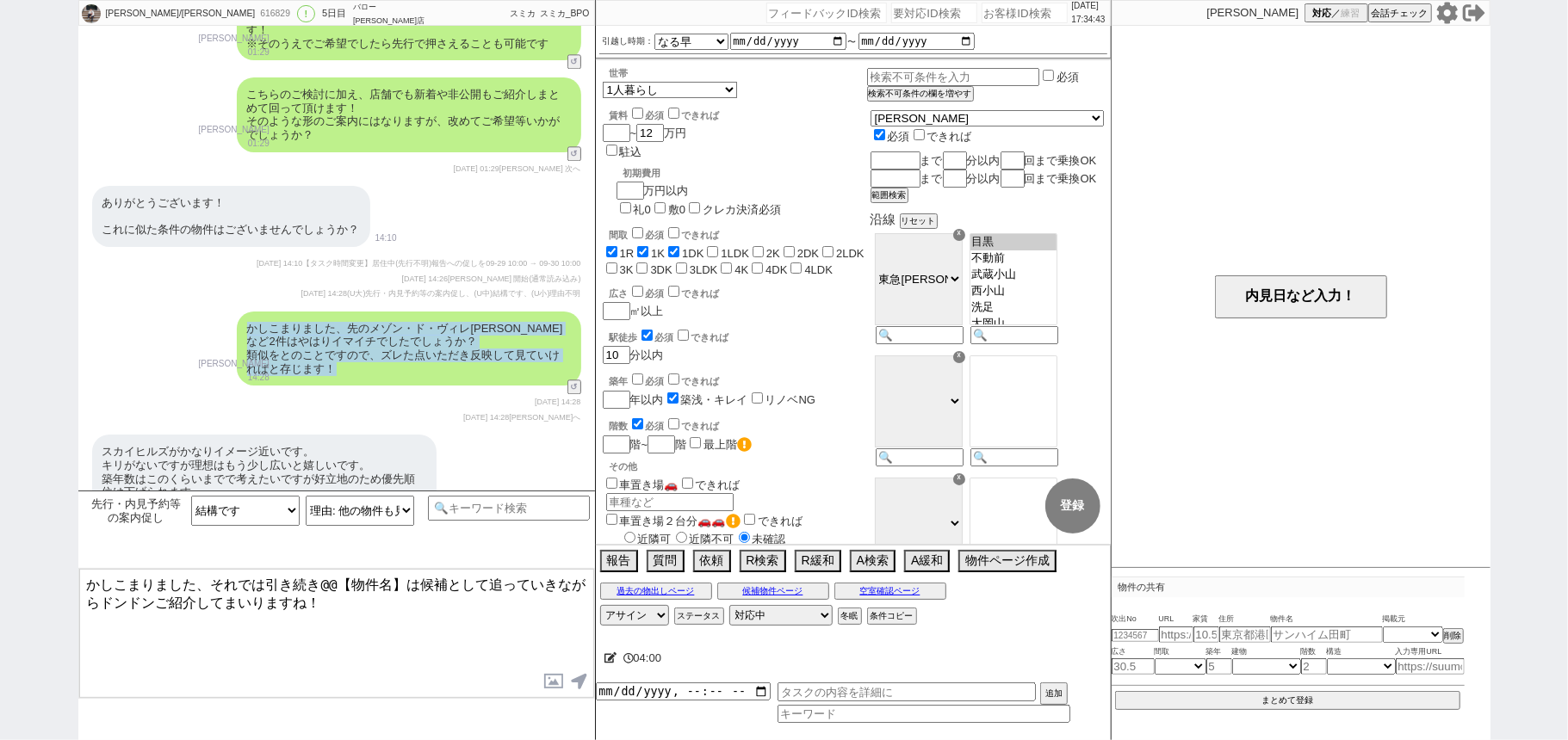
drag, startPoint x: 250, startPoint y: 297, endPoint x: 350, endPoint y: 342, distance: 109.7
click at [350, 342] on div "かしこまりました、先のメゾン・ド・ヴィレ目黒など2件はやはりイマイチでしたでしょうか？ 類似をとのことですので、ズレた点いただき反映して見ていければと存じます！" at bounding box center [409, 349] width 345 height 74
copy div "かしこまりました、先のメゾン・ド・ヴィレ目黒など2件はやはりイマイチでしたでしょうか？ 類似をとのことですので、ズレた点いただき反映して見ていければと存じます！"
click at [407, 314] on div "かしこまりました、先のメゾン・ド・ヴィレ目黒など2件はやはりイマイチでしたでしょうか？ 類似をとのことですので、ズレた点いただき反映して見ていければと存じます！" at bounding box center [409, 349] width 345 height 74
copy div "かしこまりました、先のメゾン・ド・ヴィレ目黒など2件はやはりイマイチでしたでしょうか？"
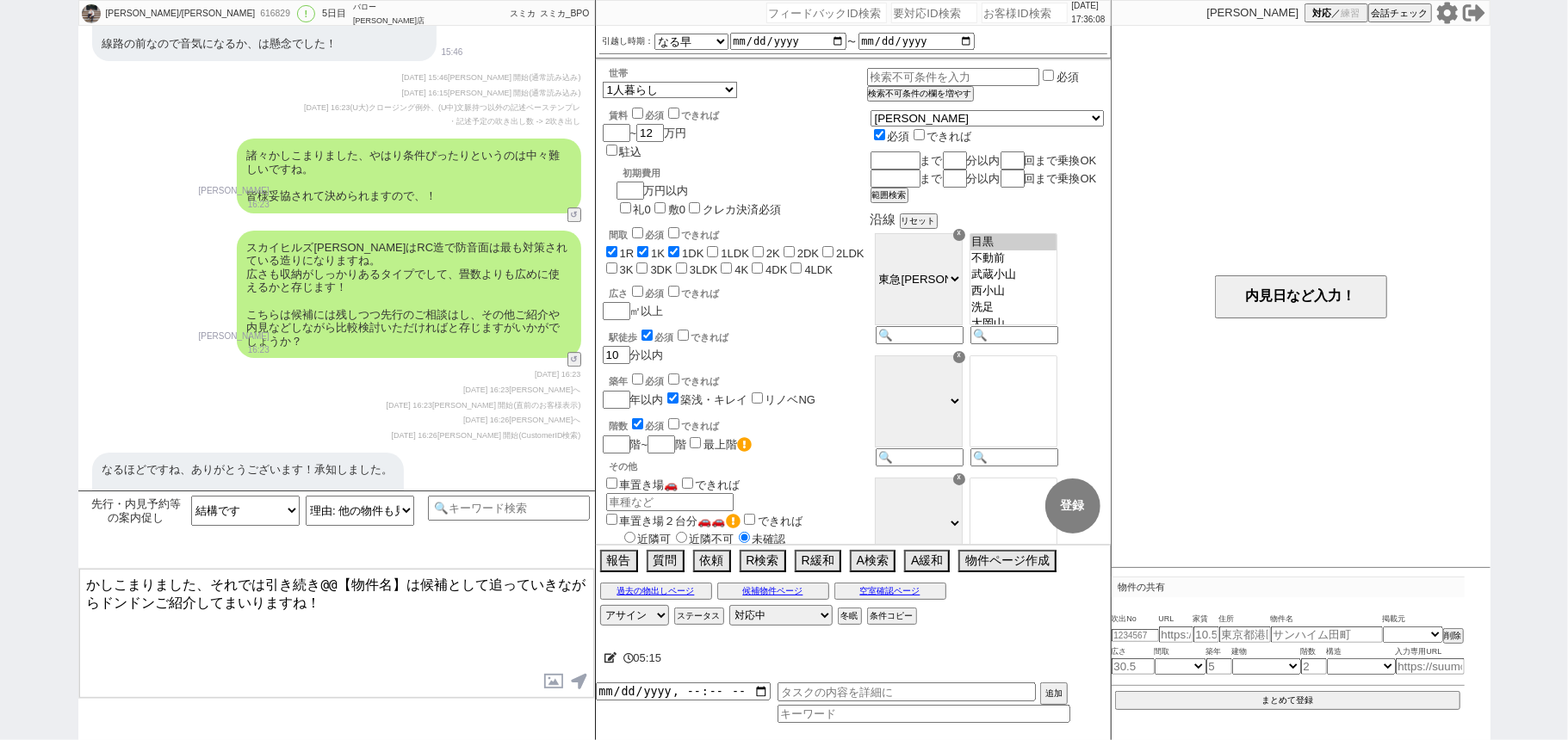
scroll to position [3629, 0]
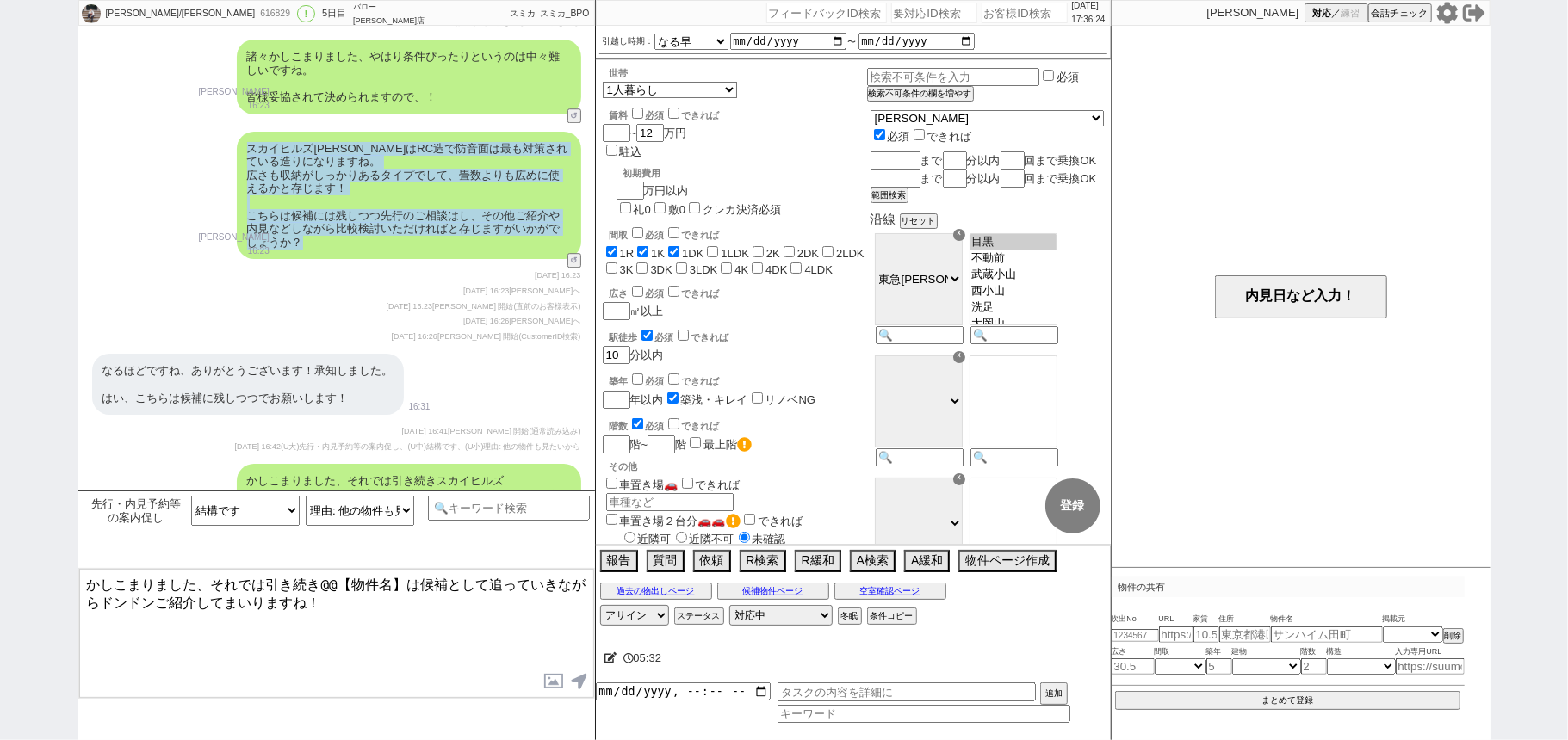
drag, startPoint x: 250, startPoint y: 116, endPoint x: 314, endPoint y: 222, distance: 123.8
click at [314, 222] on div "スカイヒルズ目黒はRC造で防音面は最も対策されている造りになりますね。 広さも収納がしっかりあるタイプでして、畳数よりも広めに使えるかと存じます！ こちらは候…" at bounding box center [409, 195] width 345 height 128
copy div "スカイヒルズ目黒はRC造で防音面は最も対策されている造りになりますね。 広さも収納がしっかりあるタイプでして、畳数よりも広めに使えるかと存じます！ こちらは候…"
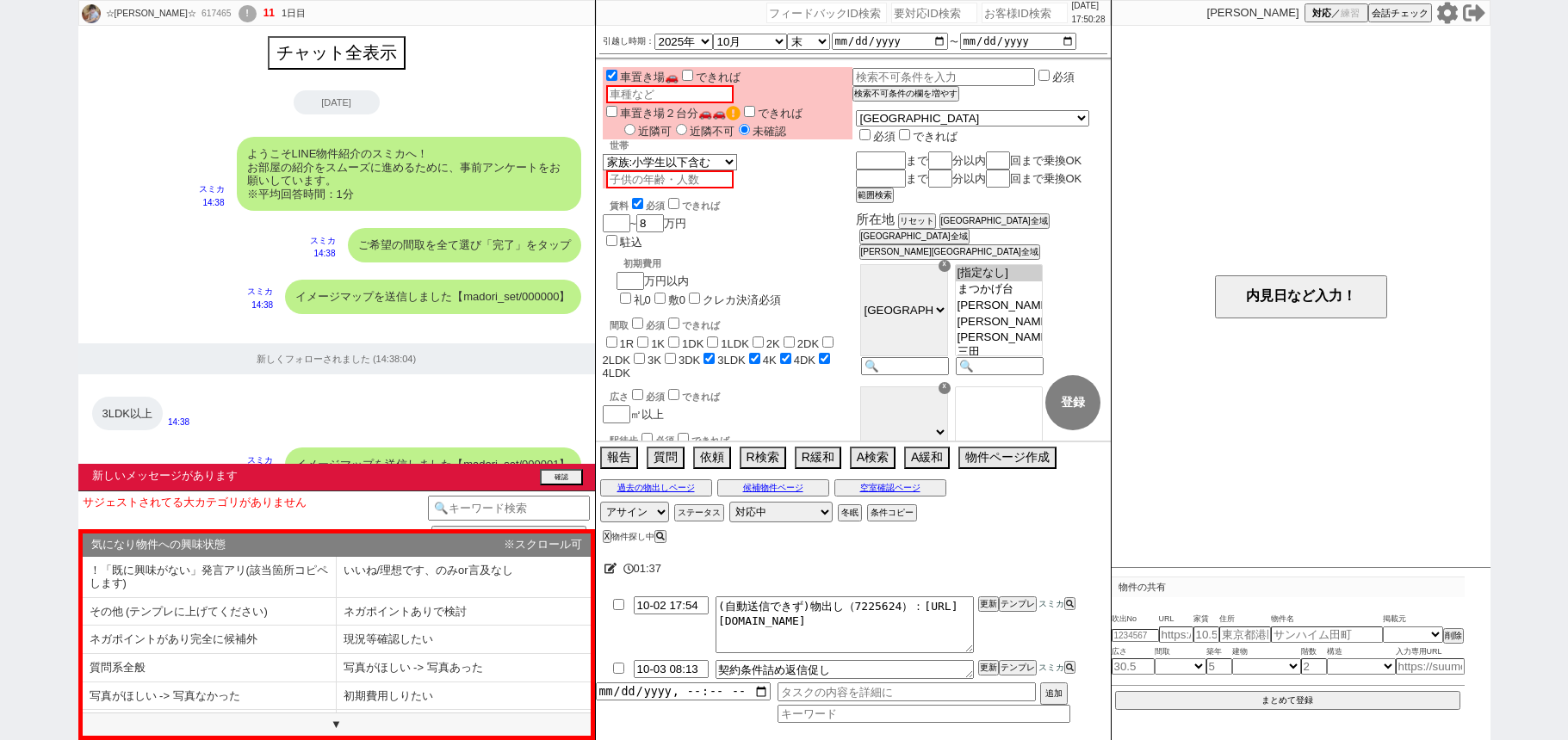
select select "2025"
select select "10"
select select "35"
select select "6"
select select "14"
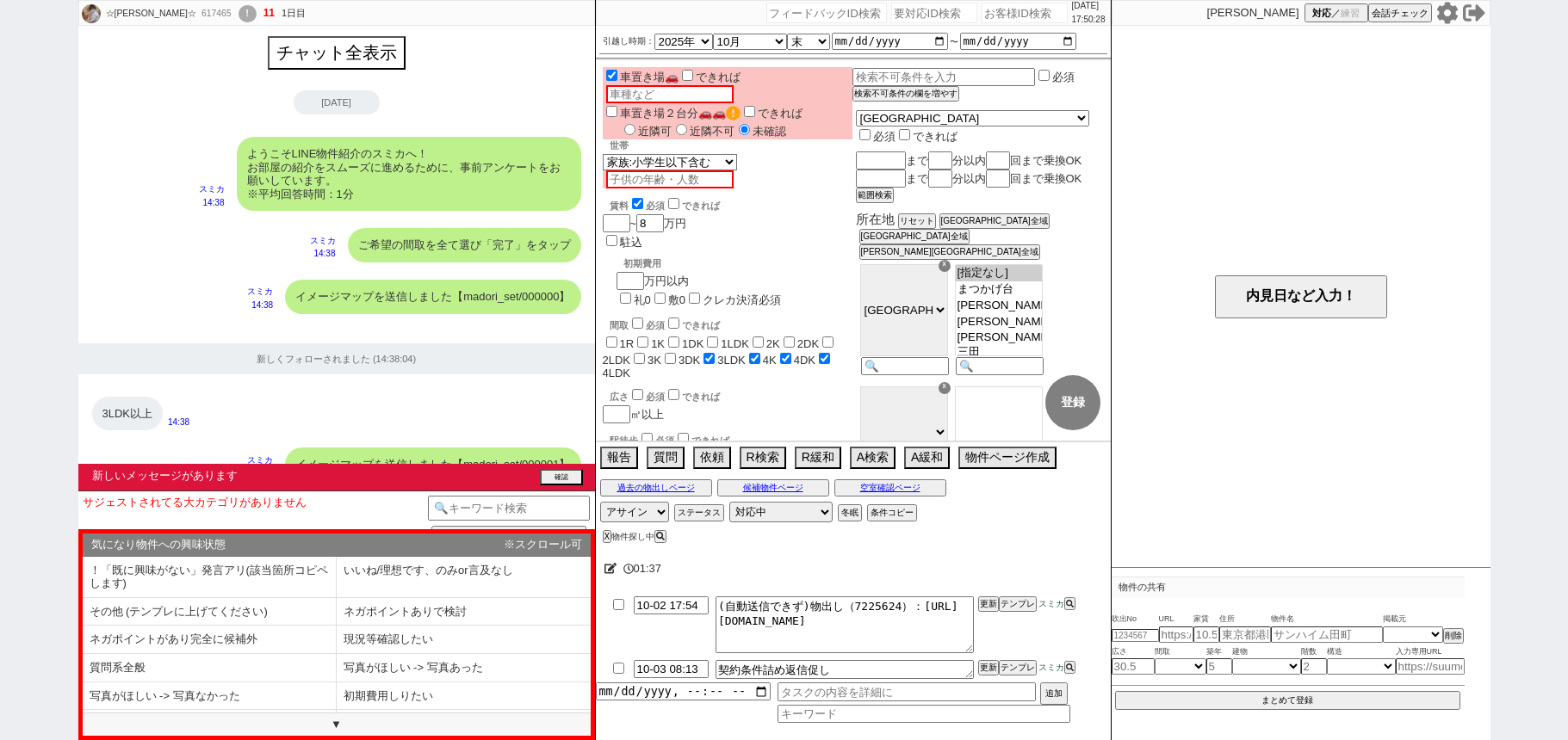
select select "100"
select select
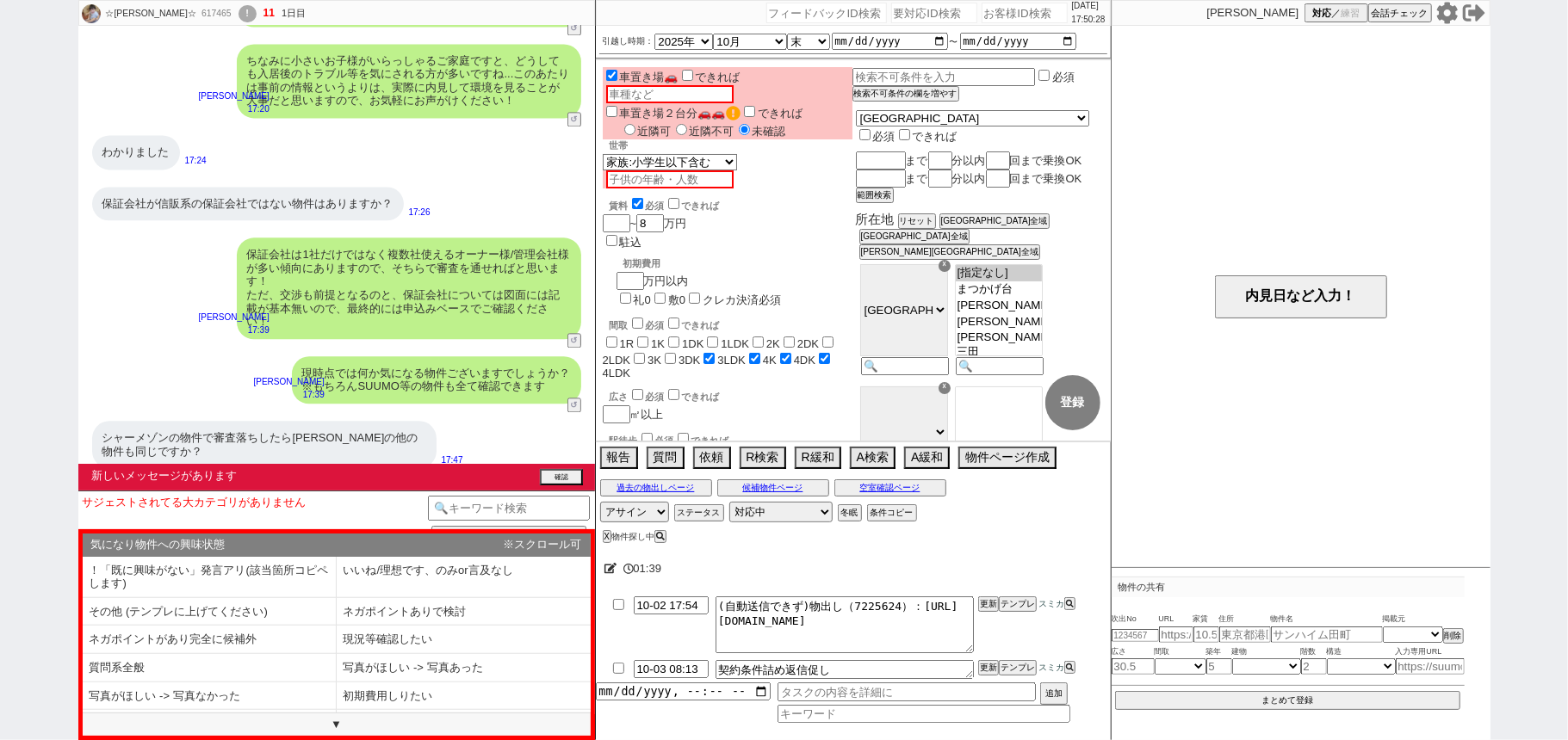
click at [997, 18] on input "number" at bounding box center [1024, 12] width 86 height 20
paste input "615802"
type input "615802"
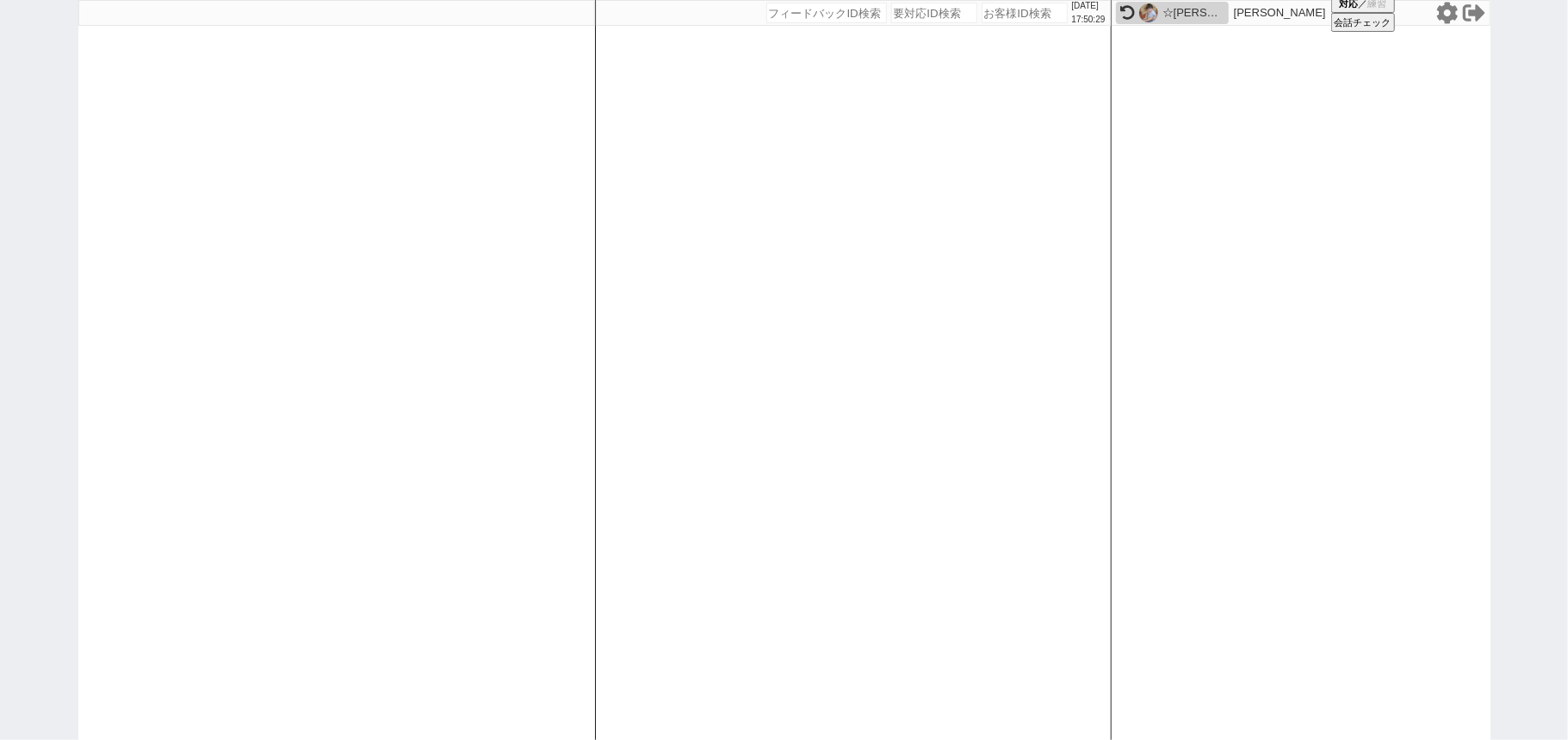
select select "1"
select select "2"
select select
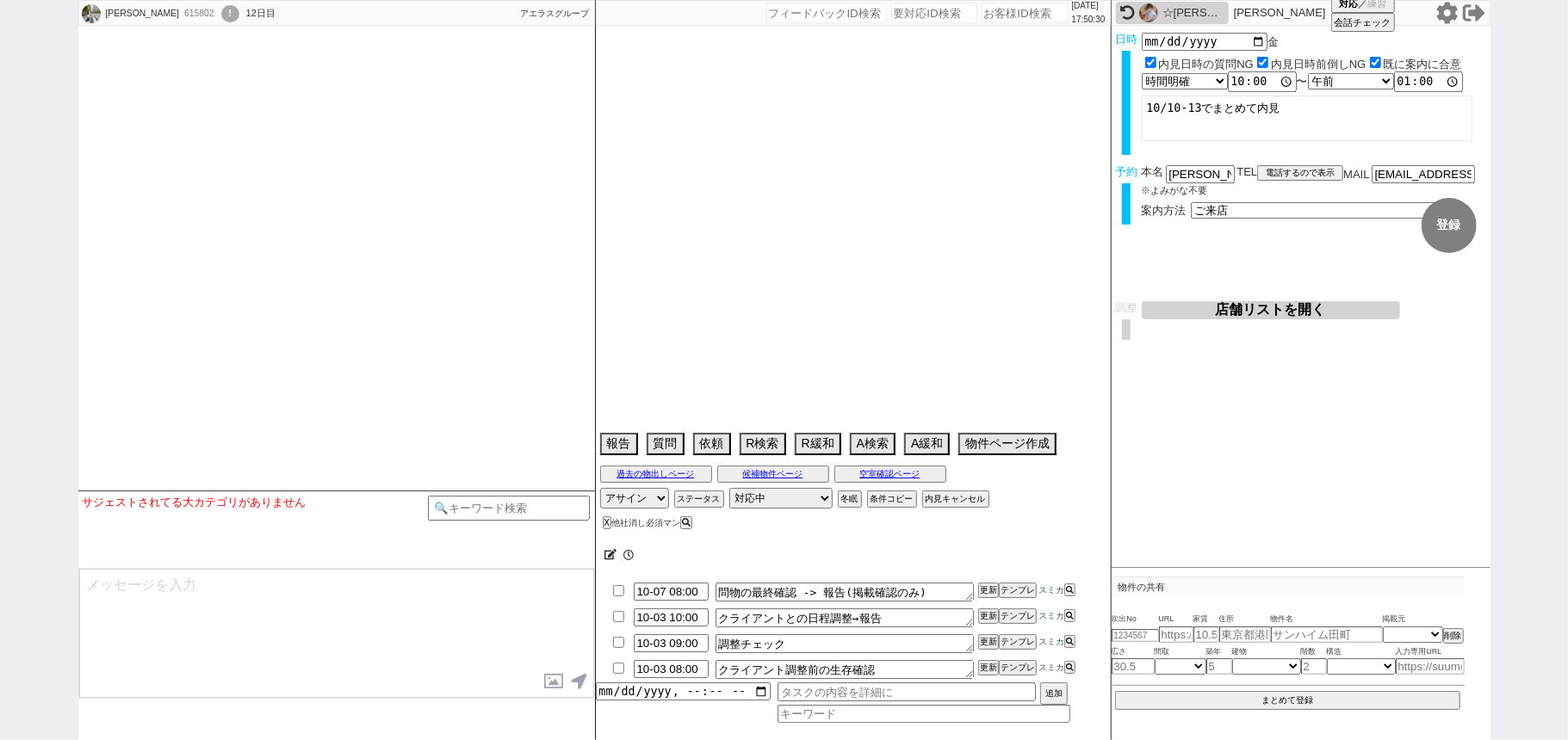
select select "2025"
select select "11"
select select "33"
select select "0"
select select "50"
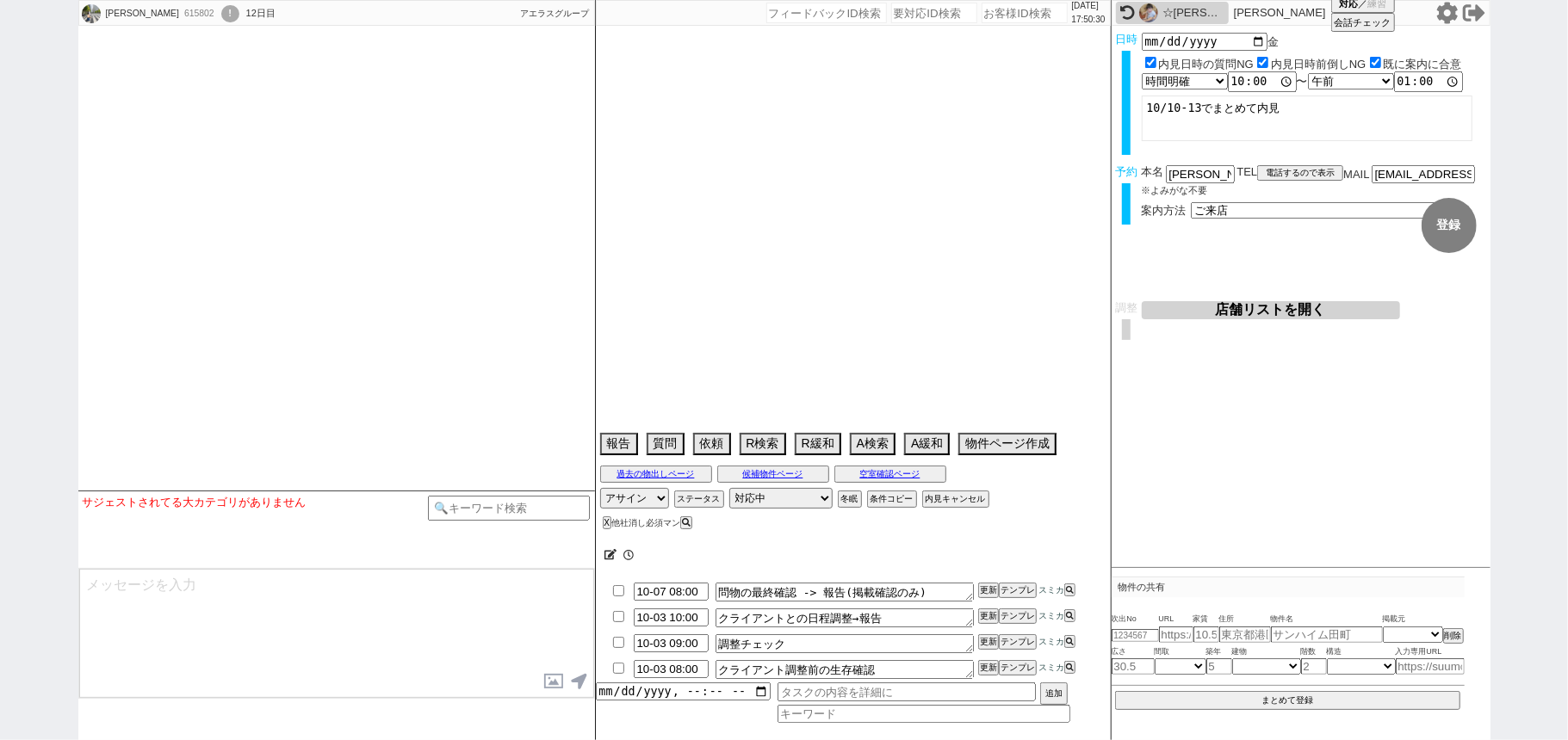
select select "53"
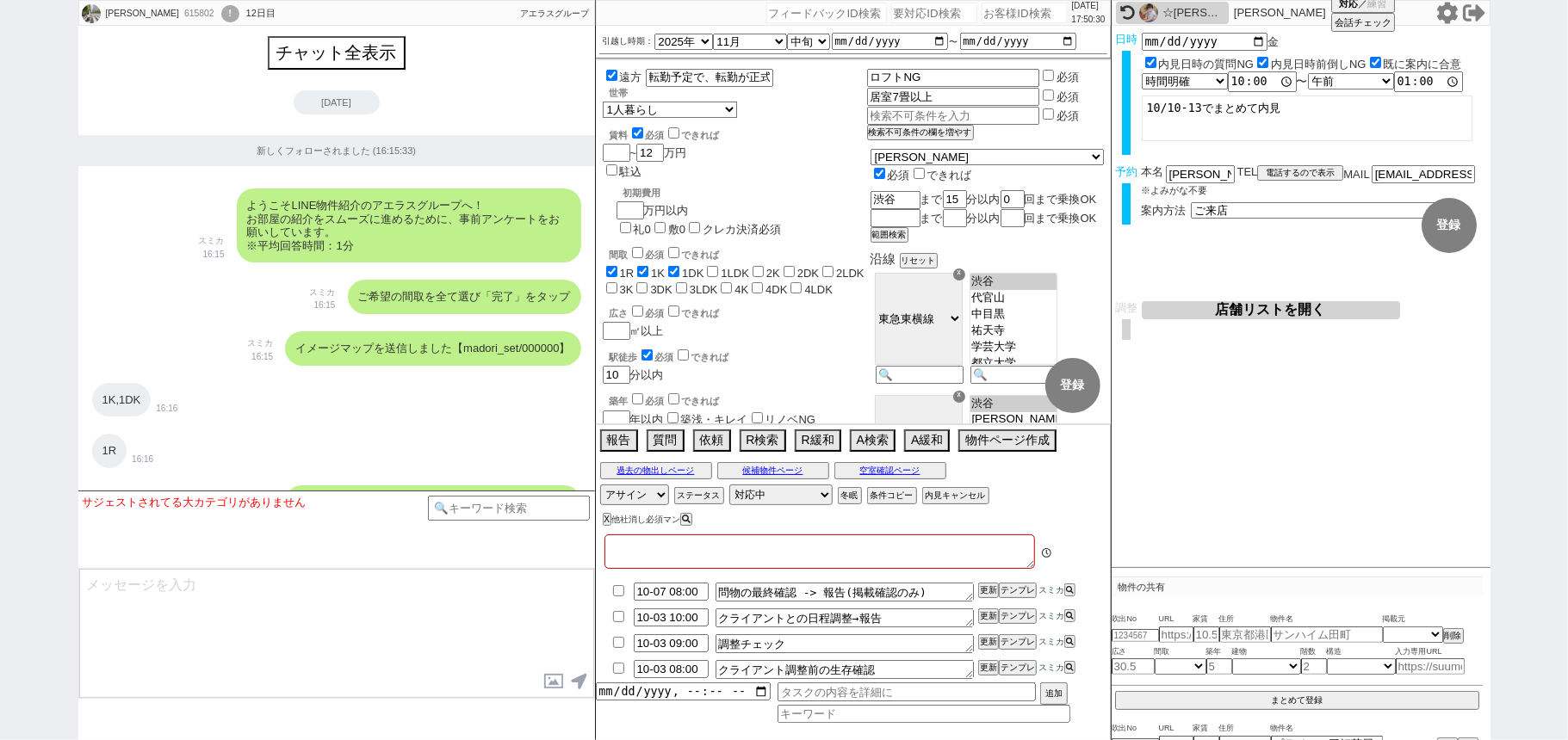
type textarea "@内見日等は他社の予定と調整する"
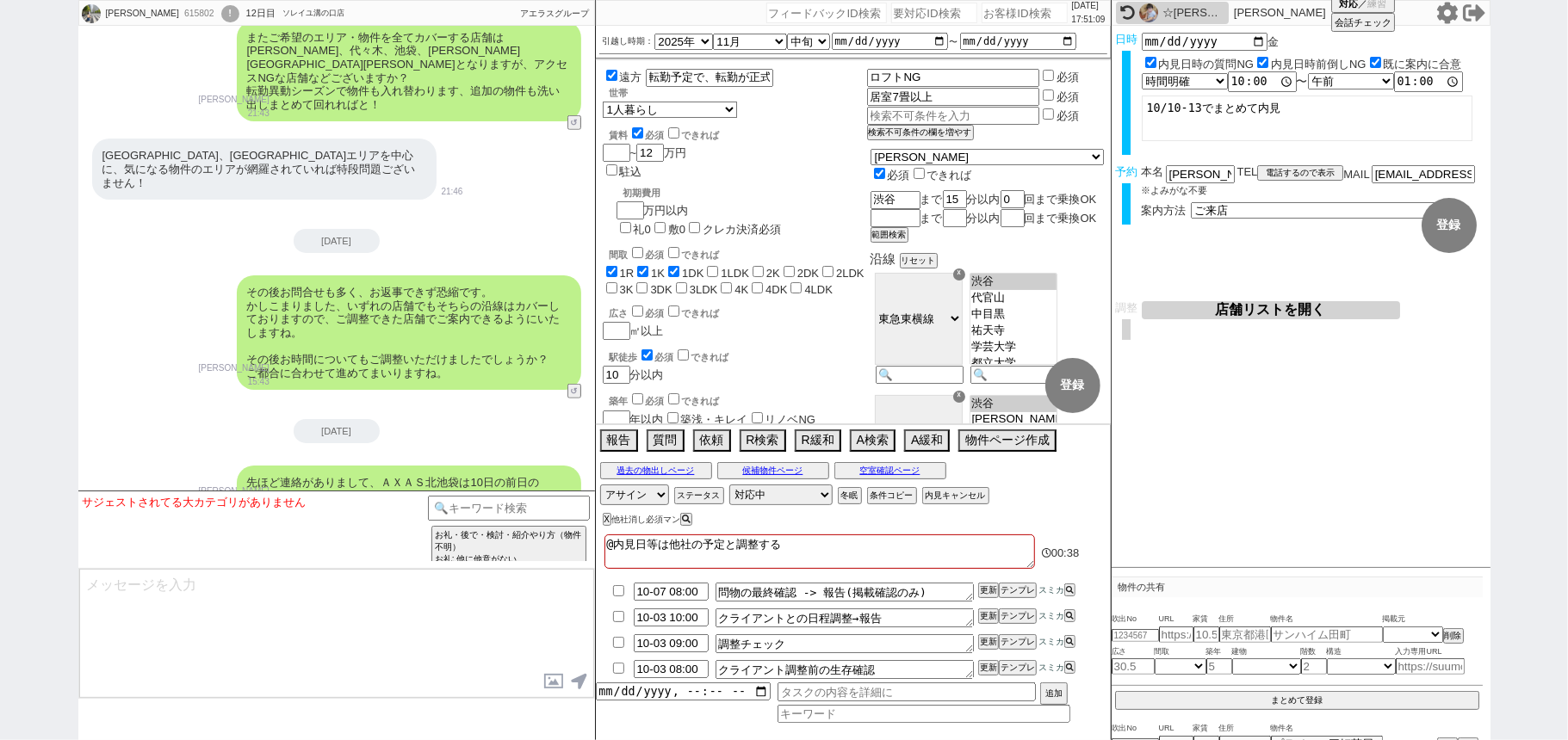
scroll to position [10122, 0]
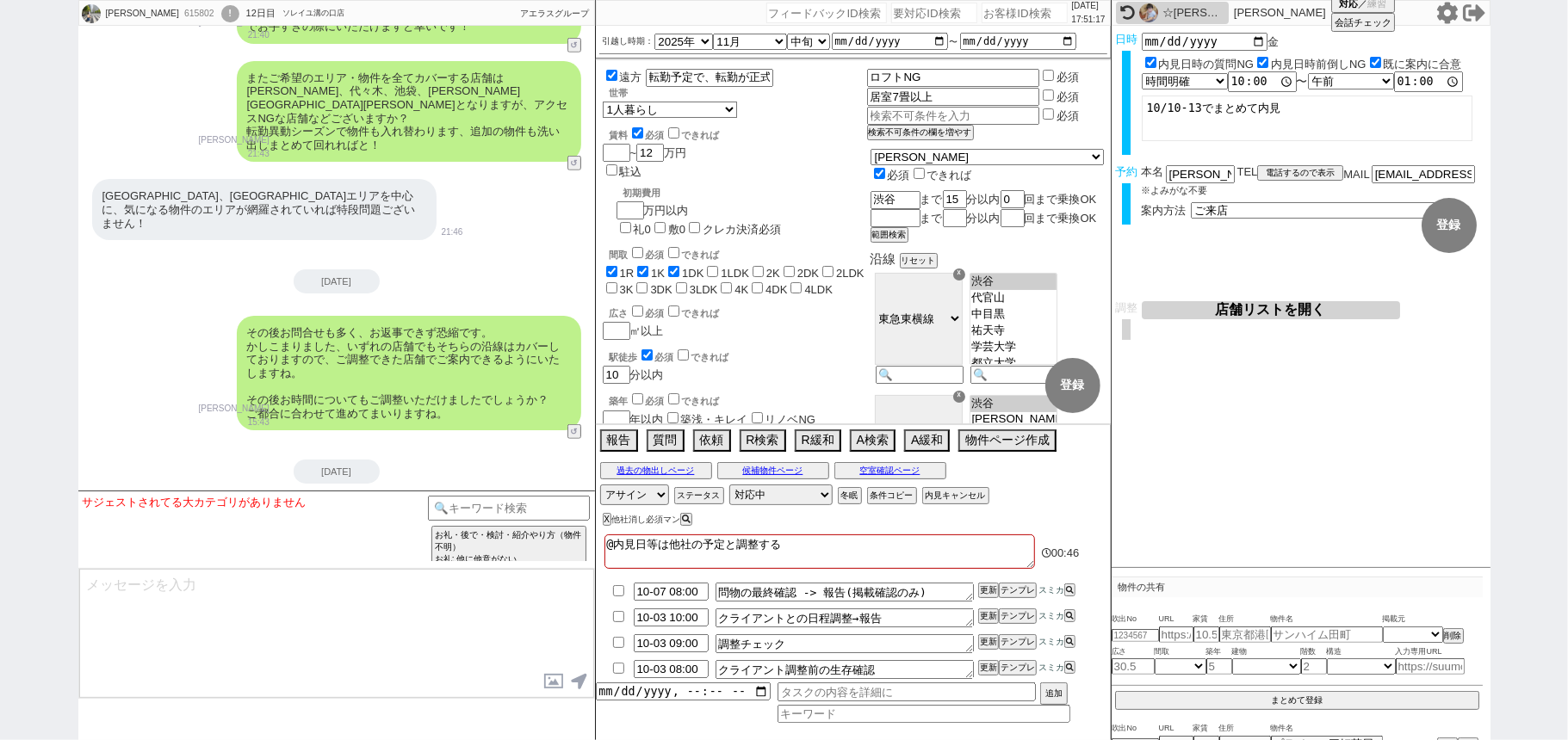
click at [1185, 306] on button "店舗リストを開く" at bounding box center [1270, 310] width 258 height 18
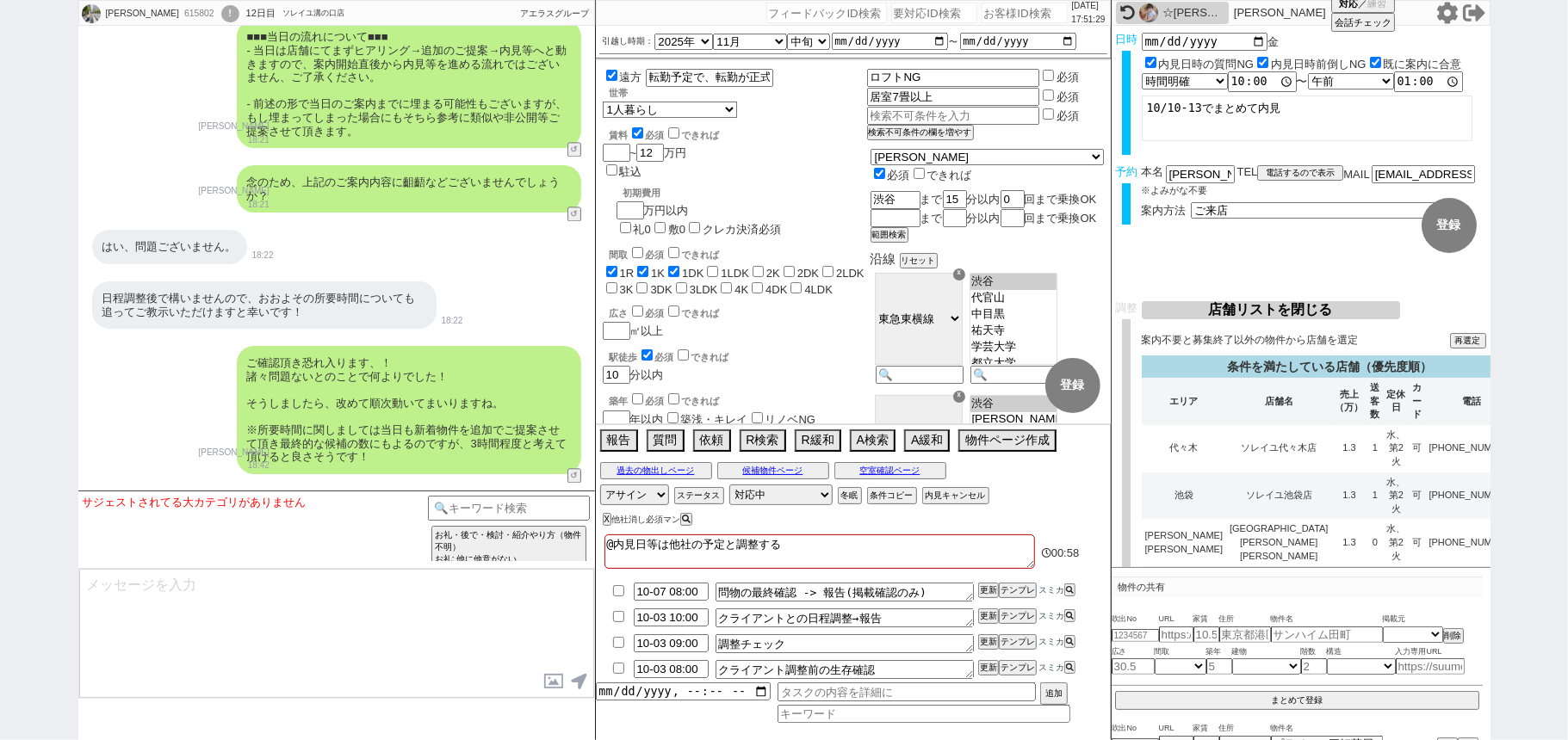
scroll to position [12188, 0]
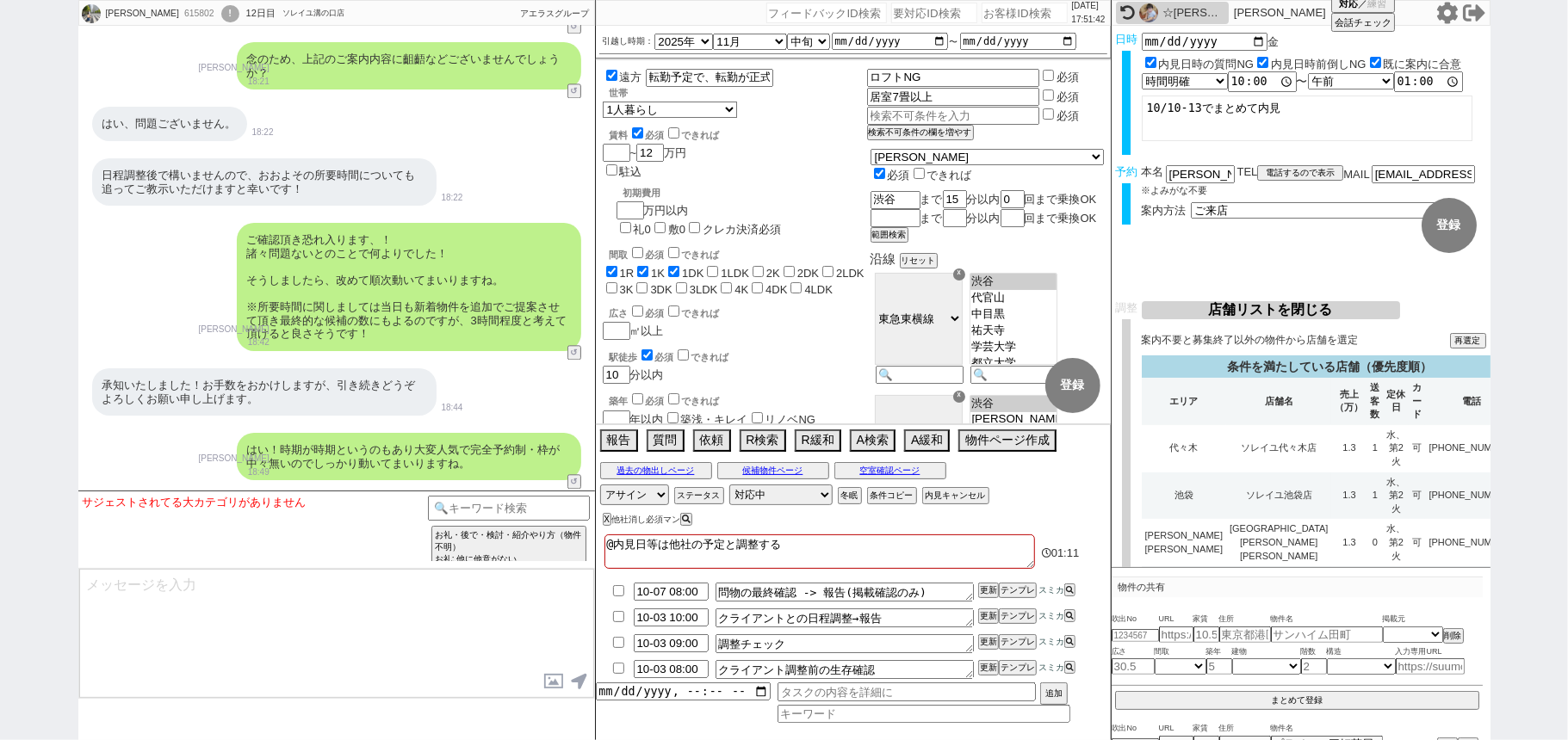
click at [0, 538] on div "[PERSON_NAME] 615802 ! 0 12日目 ソレイユ溝の口店 冬眠中 自社客 アエラスグループ スミカ_BPO チャット全表示 [DATE] …" at bounding box center [784, 370] width 1568 height 740
click at [1444, 11] on icon at bounding box center [1447, 12] width 22 height 22
click at [909, 437] on button "A緩和" at bounding box center [925, 438] width 42 height 19
click at [466, 495] on input at bounding box center [509, 506] width 163 height 21
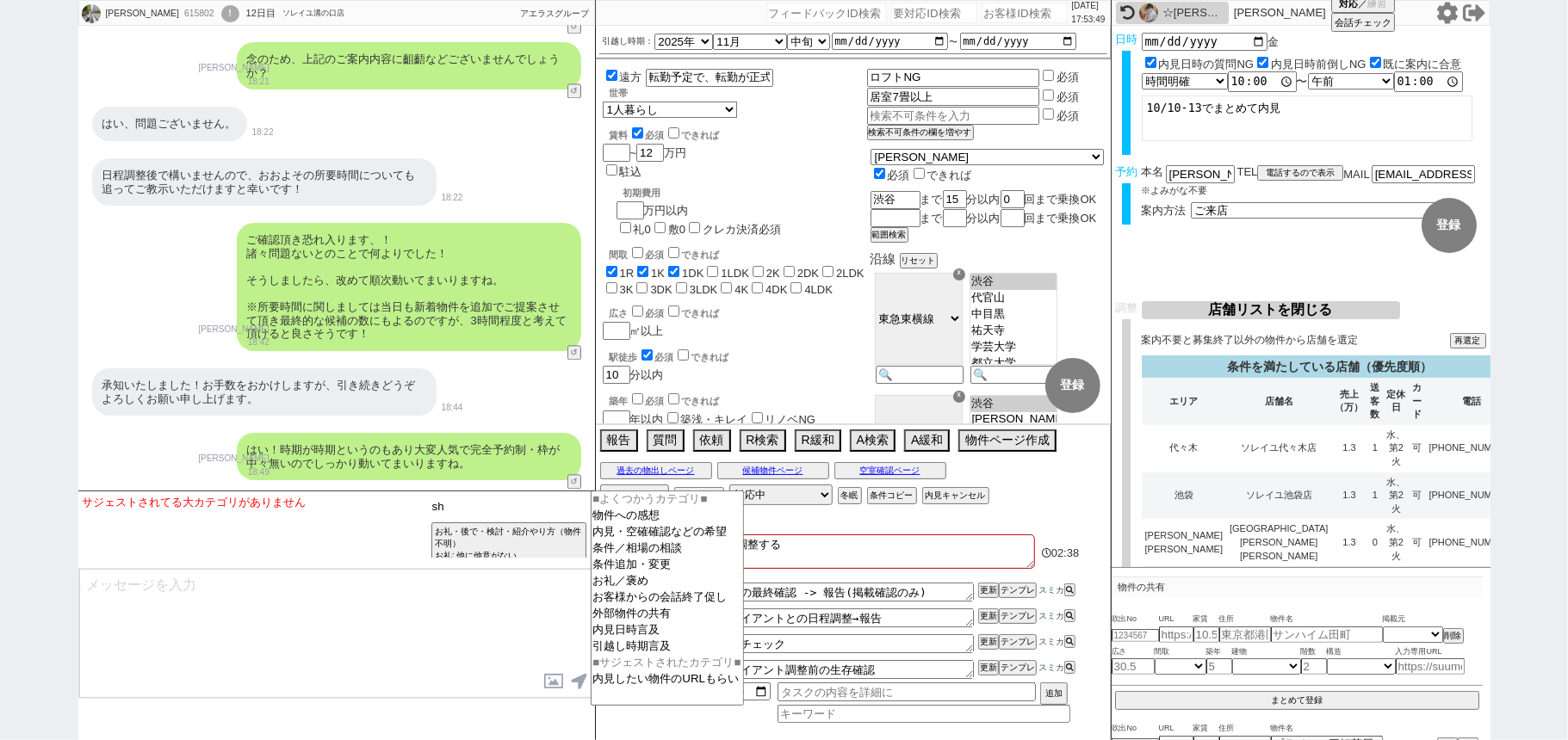
type input "s"
type input "手動"
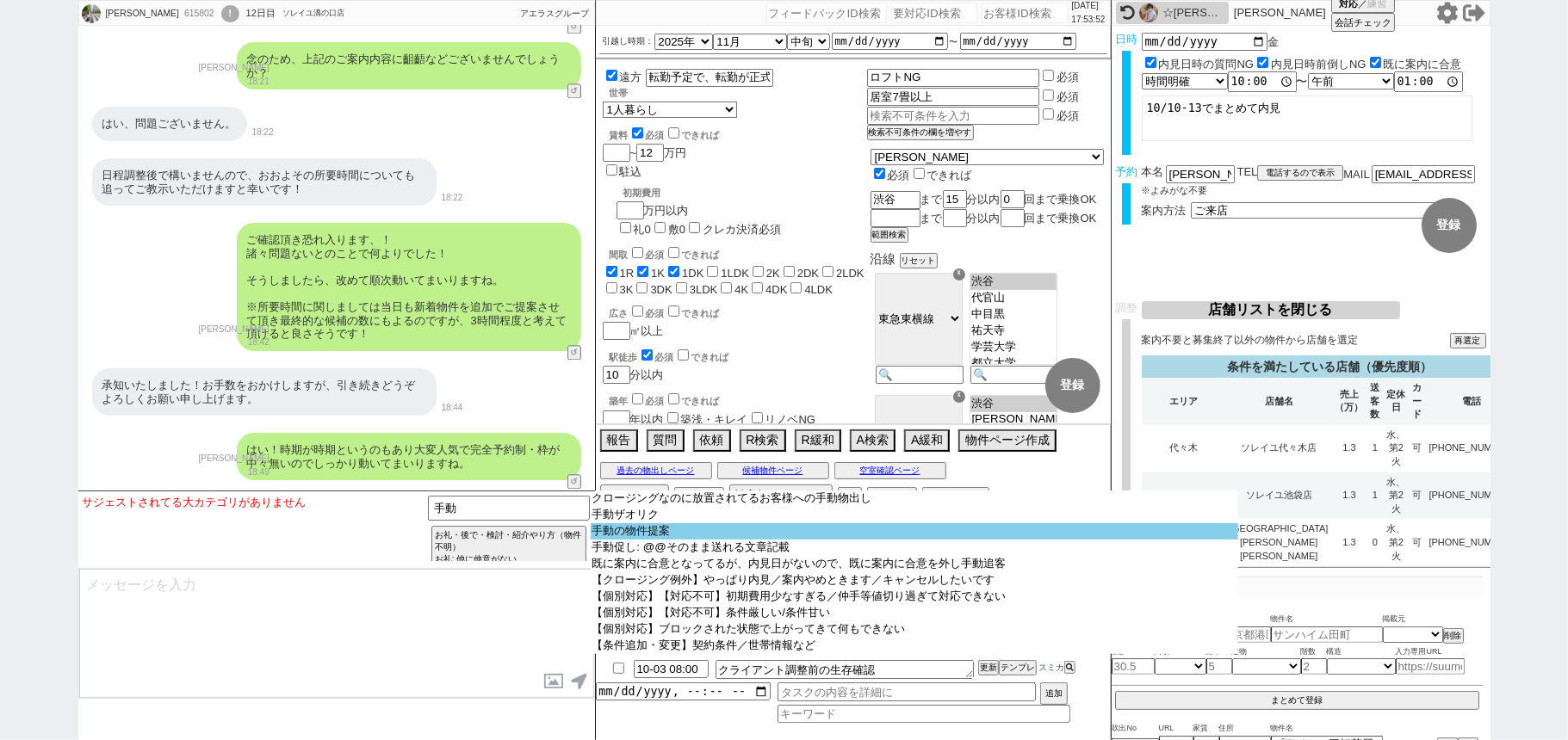
click at [638, 528] on option "手動の物件提案" at bounding box center [914, 532] width 648 height 17
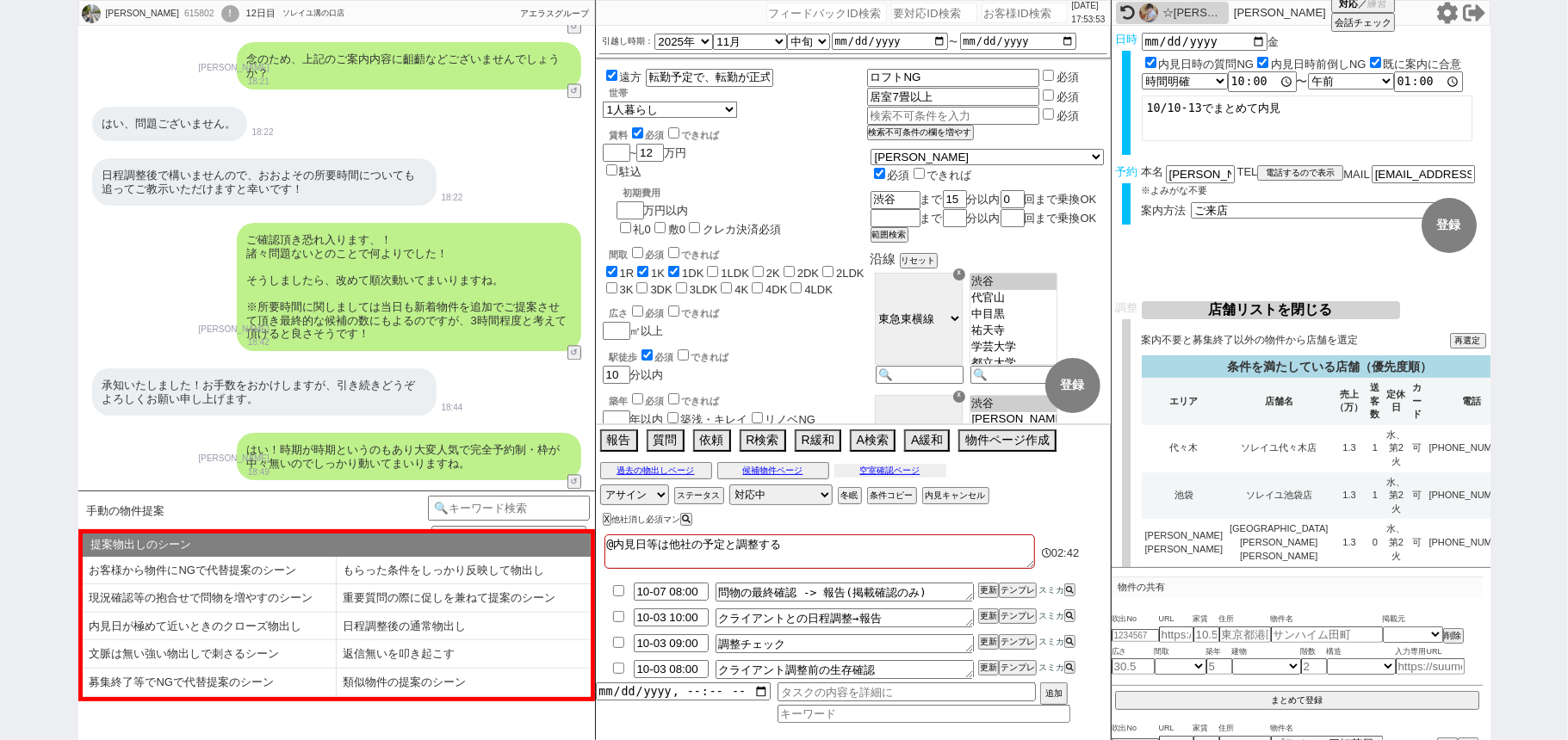
click at [909, 478] on button "空室確認ページ" at bounding box center [890, 471] width 112 height 14
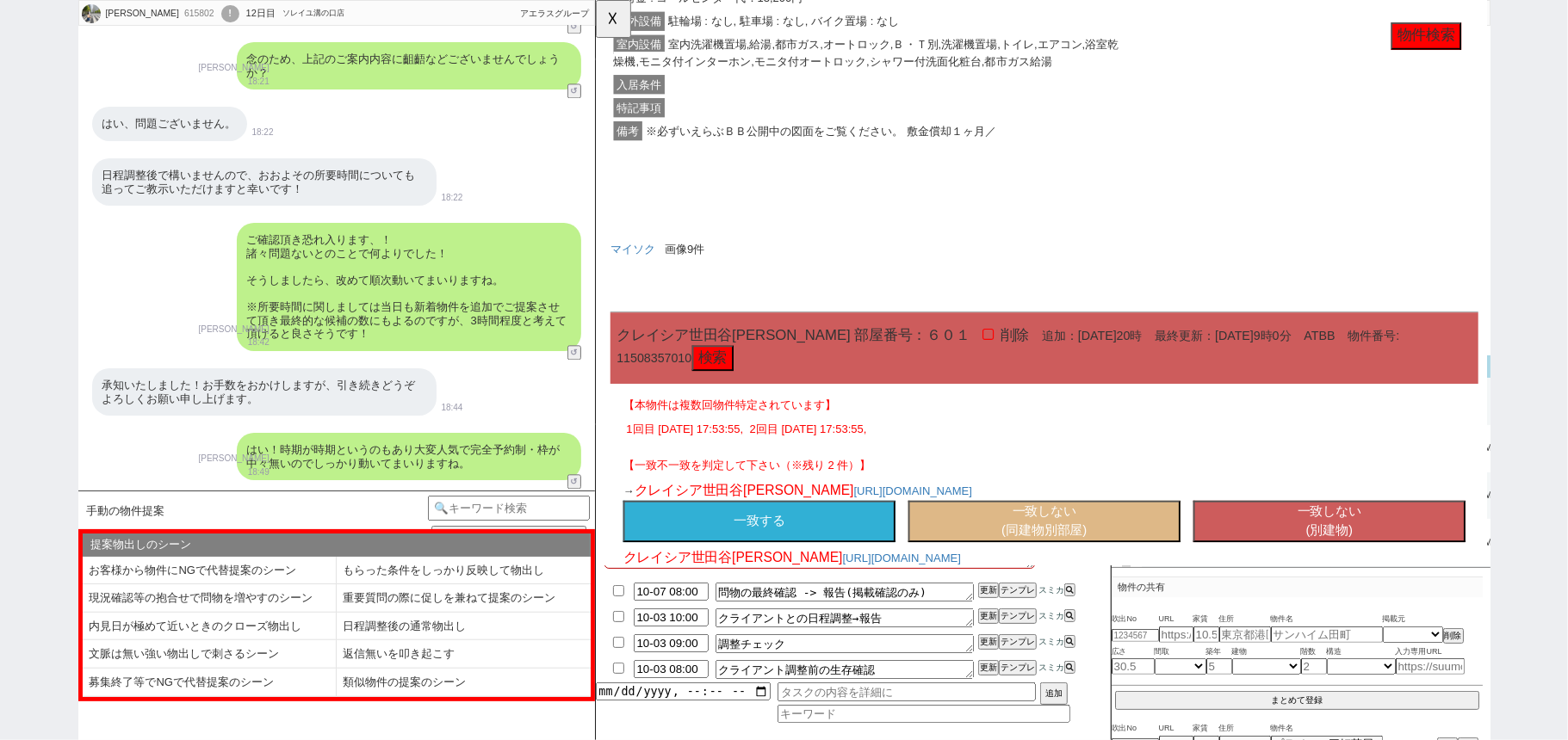
scroll to position [1836, 0]
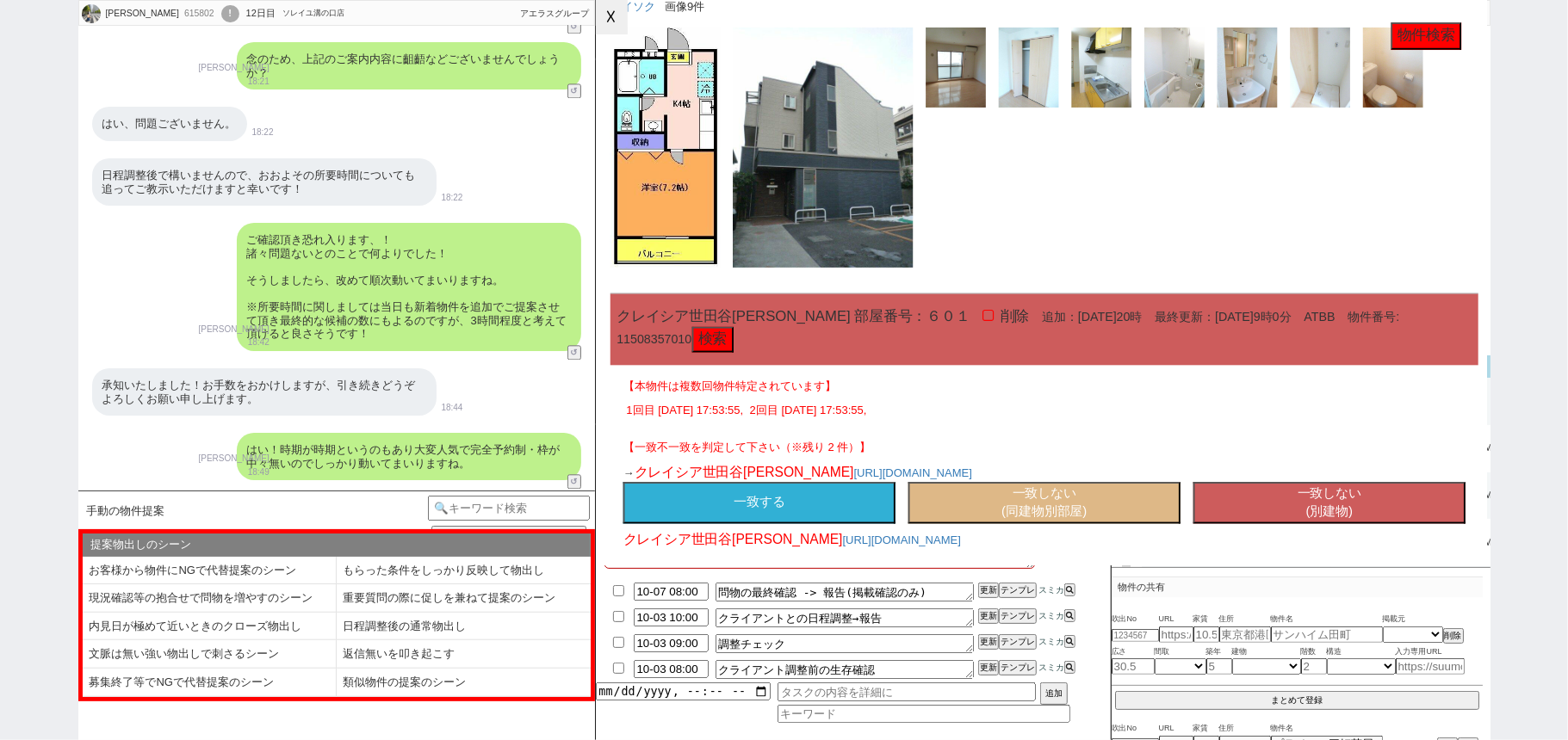
click at [621, 12] on button "☓" at bounding box center [611, 17] width 32 height 34
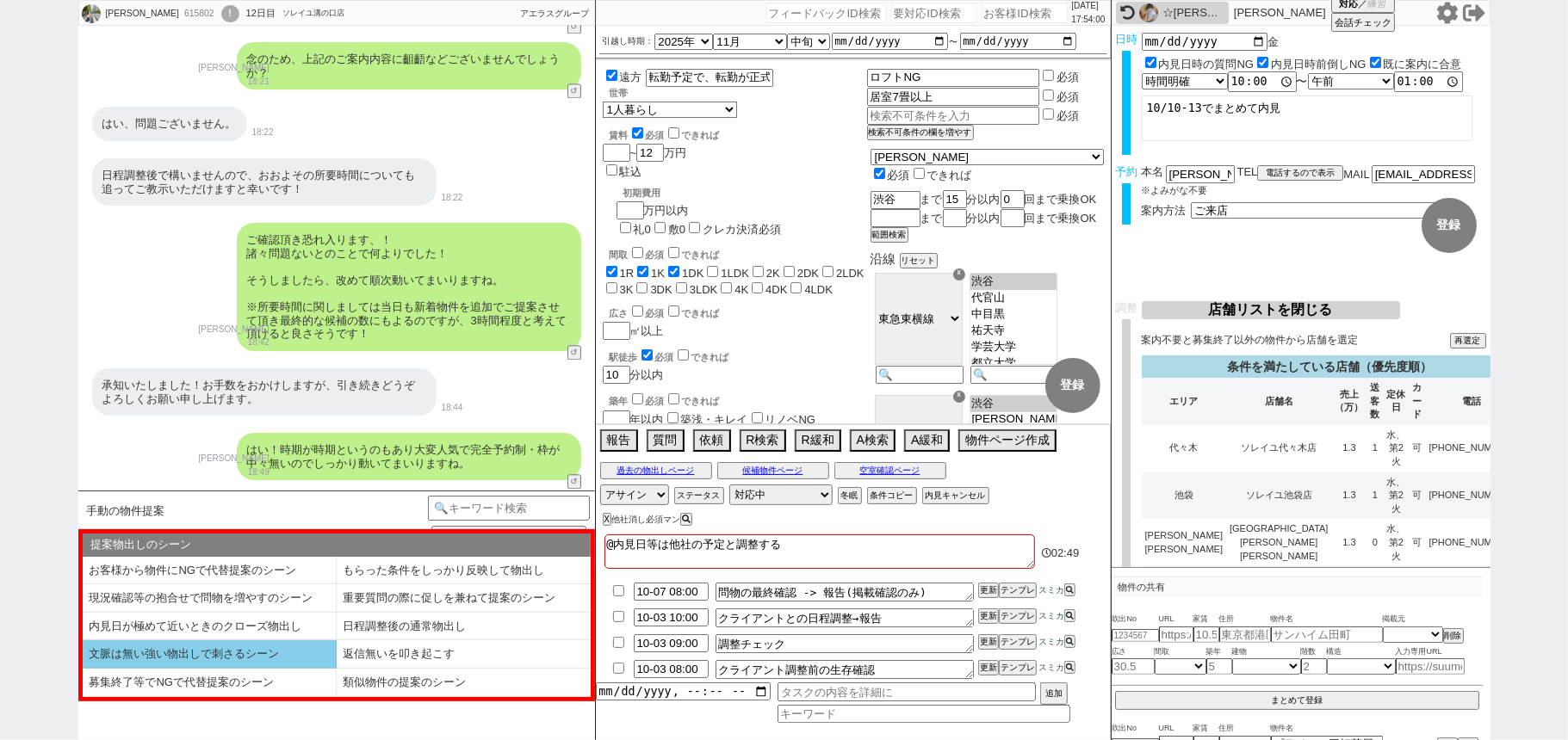
click at [303, 655] on li "文脈は無い強い物出しで刺さるシーン" at bounding box center [210, 654] width 254 height 28
select select "文脈は無い強い物出しで刺さるシーン"
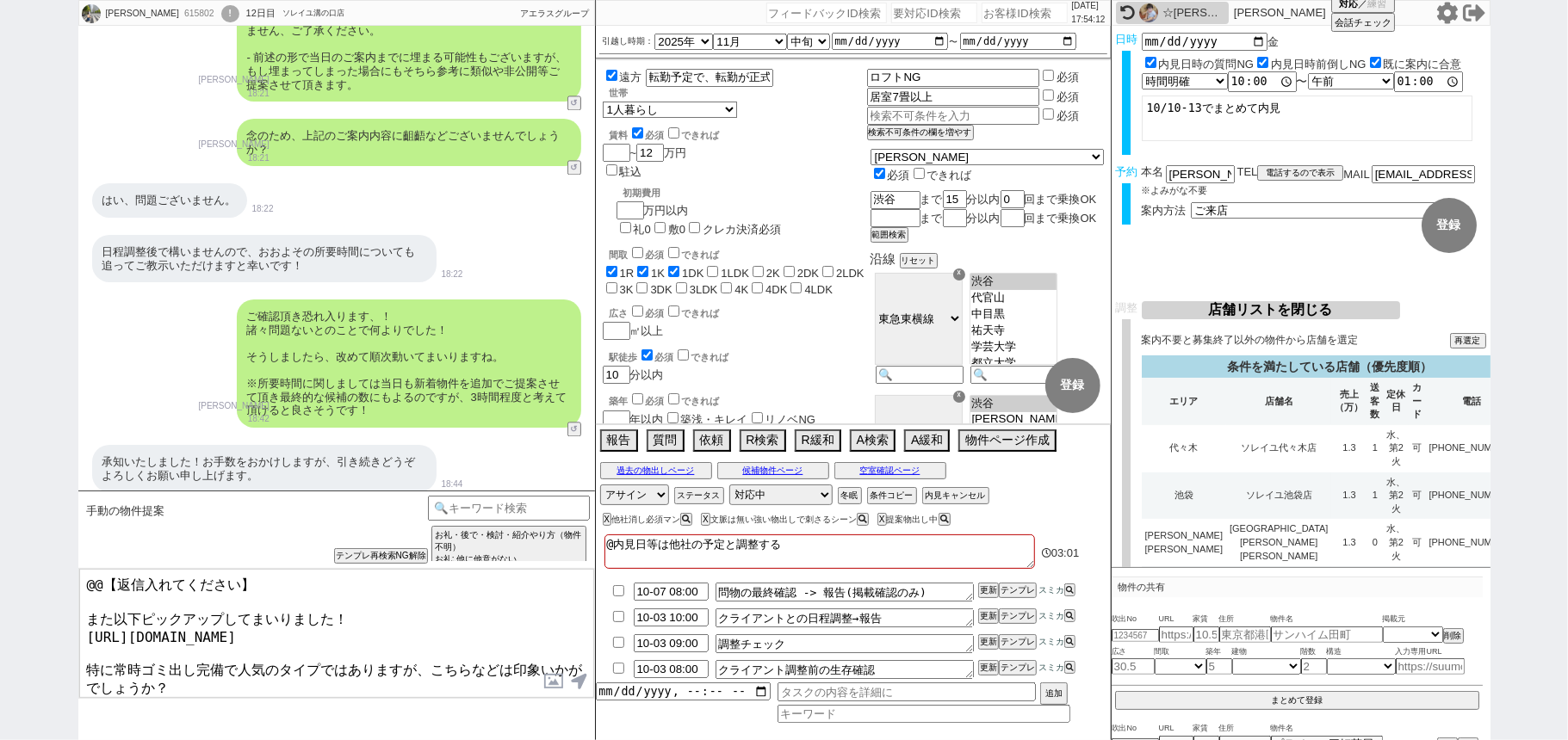
scroll to position [12188, 0]
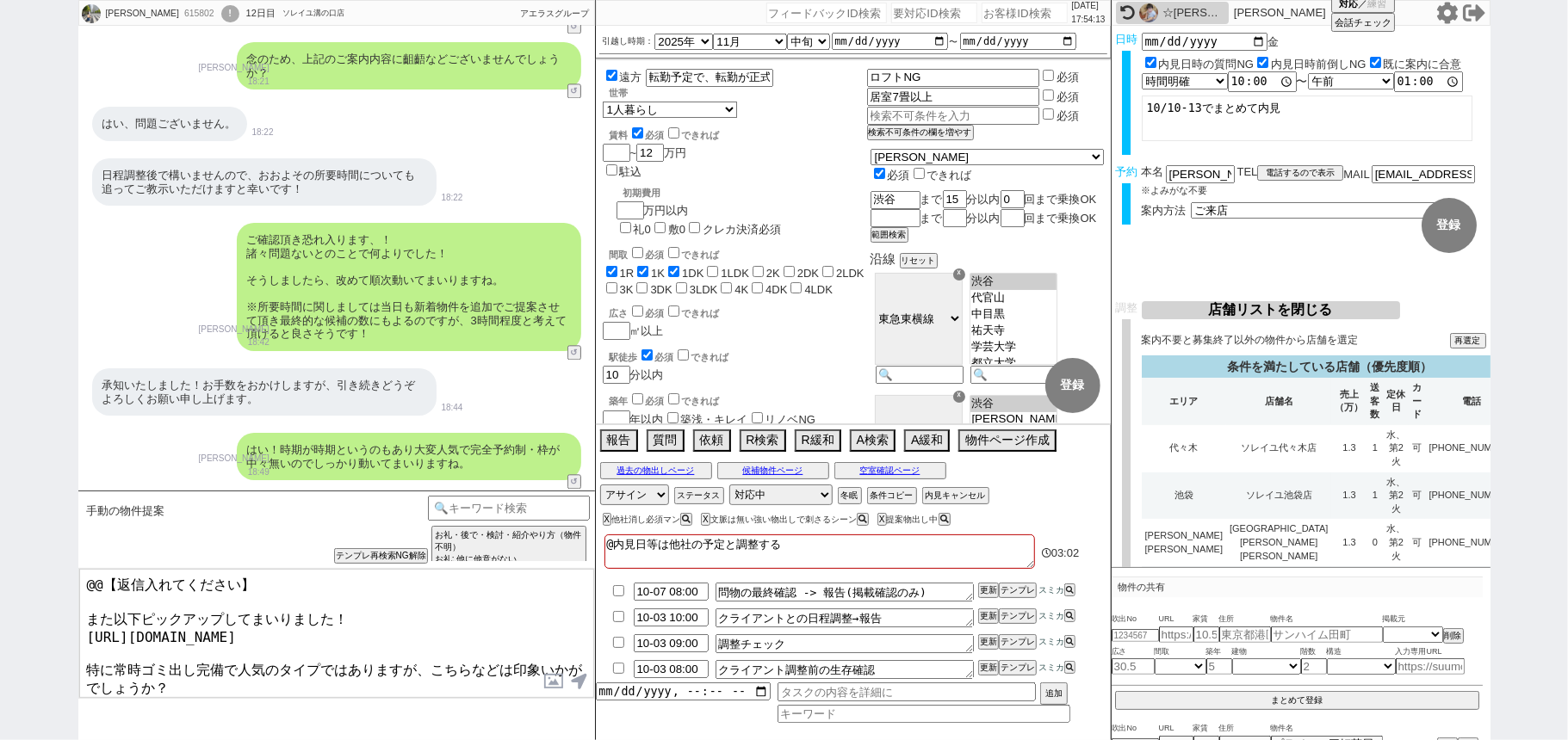
drag, startPoint x: 293, startPoint y: 575, endPoint x: 0, endPoint y: 438, distance: 323.4
click at [0, 486] on div "伊東春樹 615802 ! 0 12日目 ソレイユ溝の口店 冬眠中 自社客 アエラスグループ スミカ_BPO チャット全表示 2025-09-21 新しくフォ…" at bounding box center [784, 370] width 1568 height 740
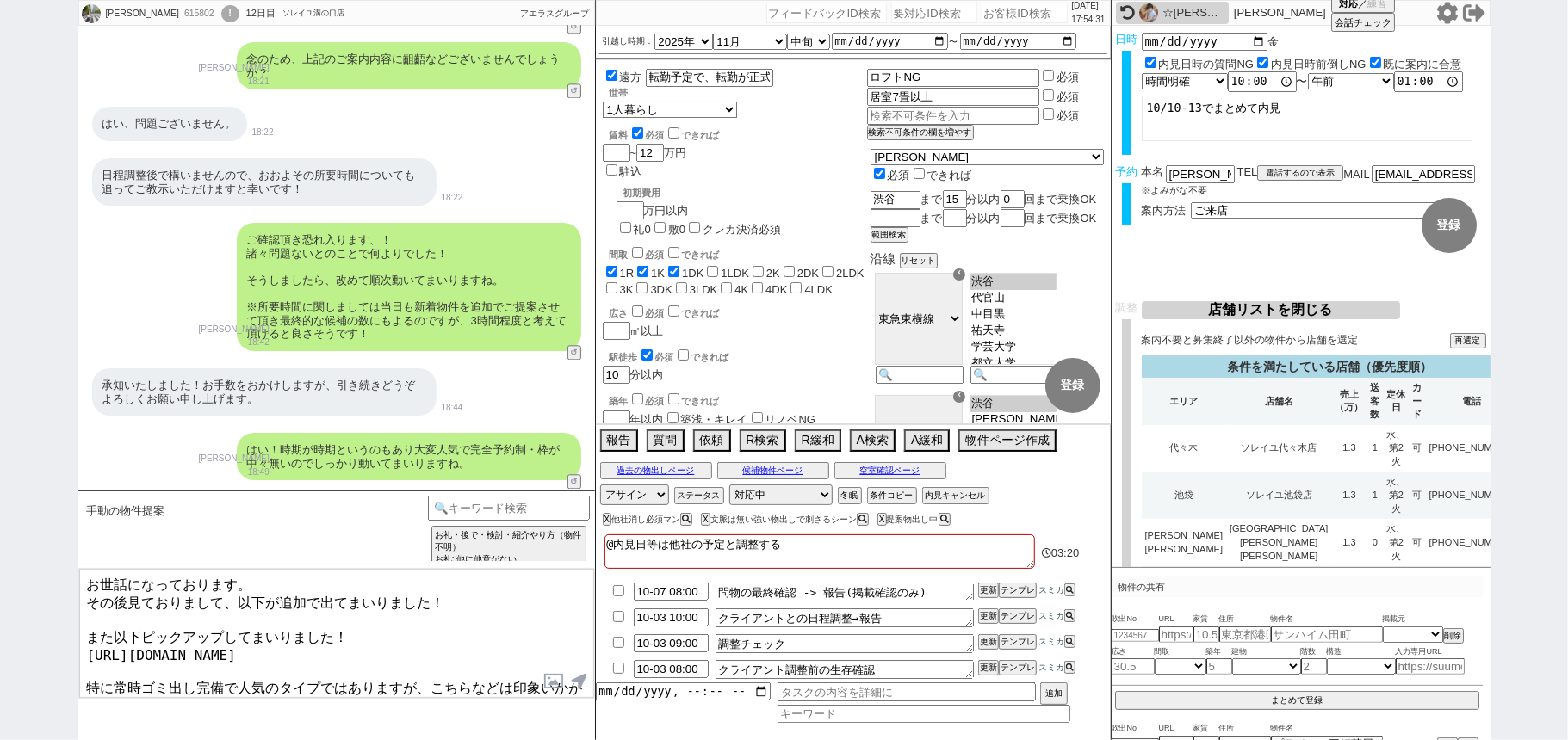
click at [283, 675] on textarea "お世話になっております。 その後見ておりまして、以下が追加で出てまいりました！ また以下ピックアップしてまいりました！ https://tools.sumik…" at bounding box center [337, 633] width 515 height 129
drag, startPoint x: 438, startPoint y: 668, endPoint x: 453, endPoint y: 683, distance: 21.2
click at [453, 683] on textarea "お世話になっております。 その後見ておりまして、以下が追加で出てまいりました！ また以下ピックアップしてまいりました！ https://tools.sumik…" at bounding box center [337, 633] width 515 height 129
type textarea "お世話になっております。 その後見ておりまして、以下が追加で出てまいりました！ また以下ピックアップしてまいりました！ https://tools.sumik…"
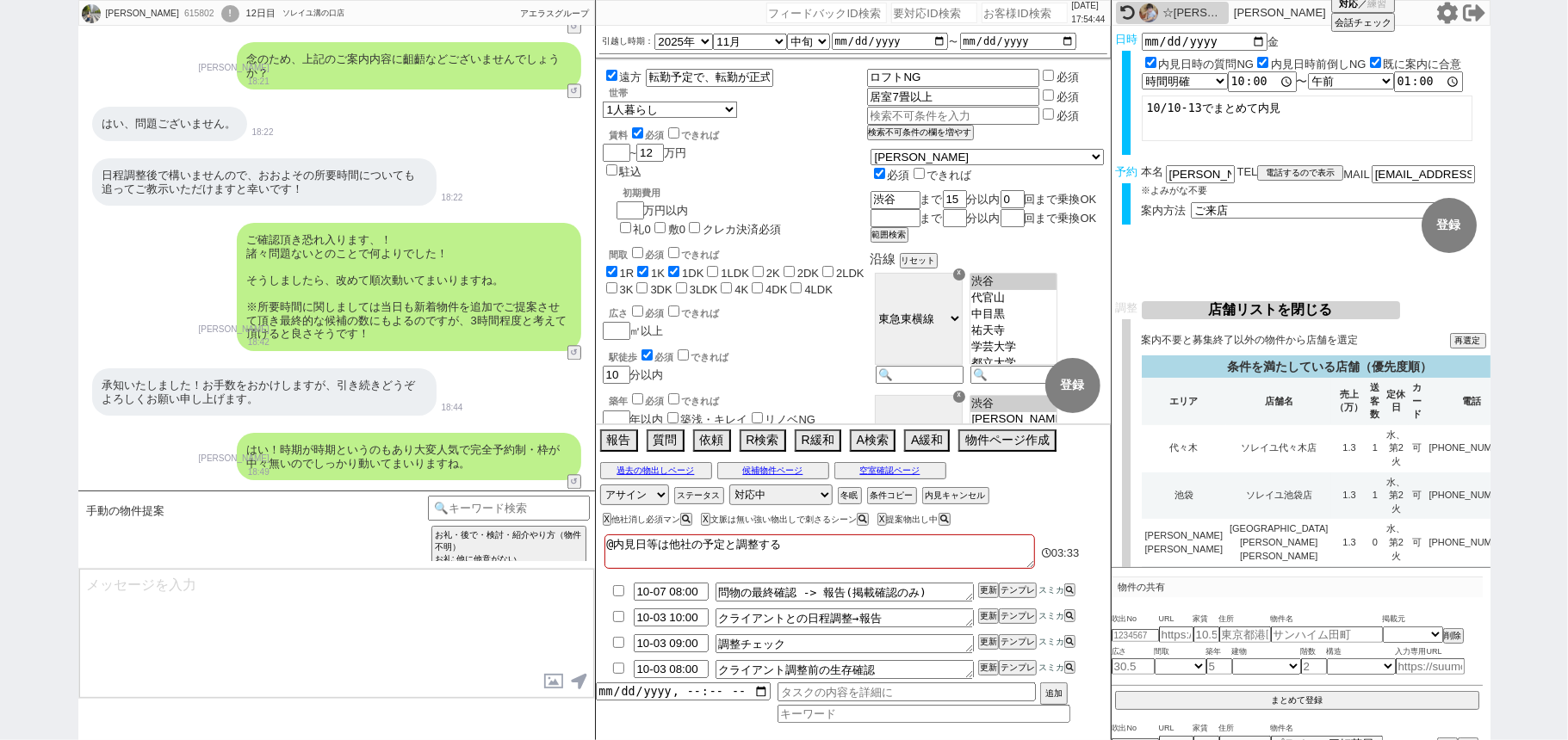
scroll to position [12392, 0]
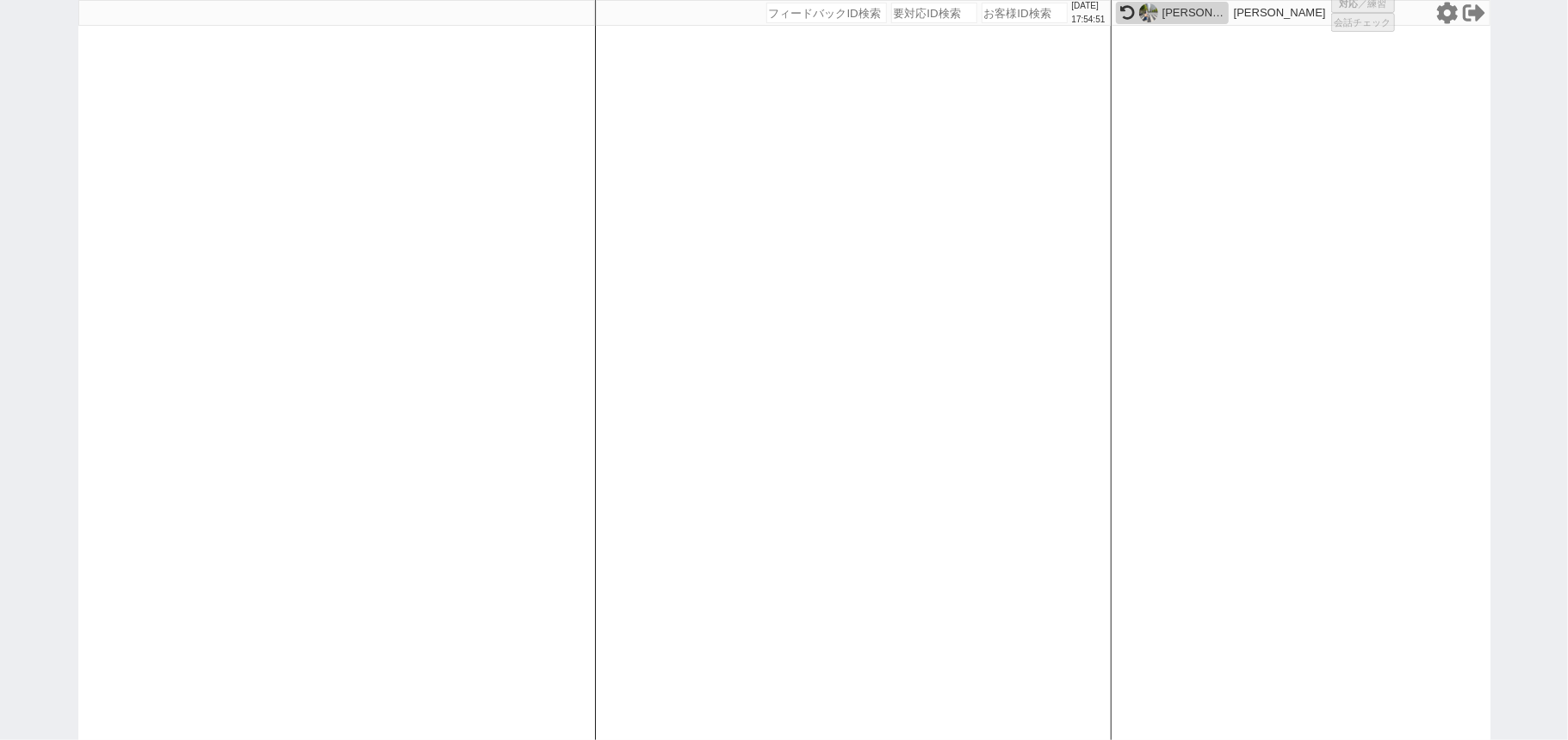
select select
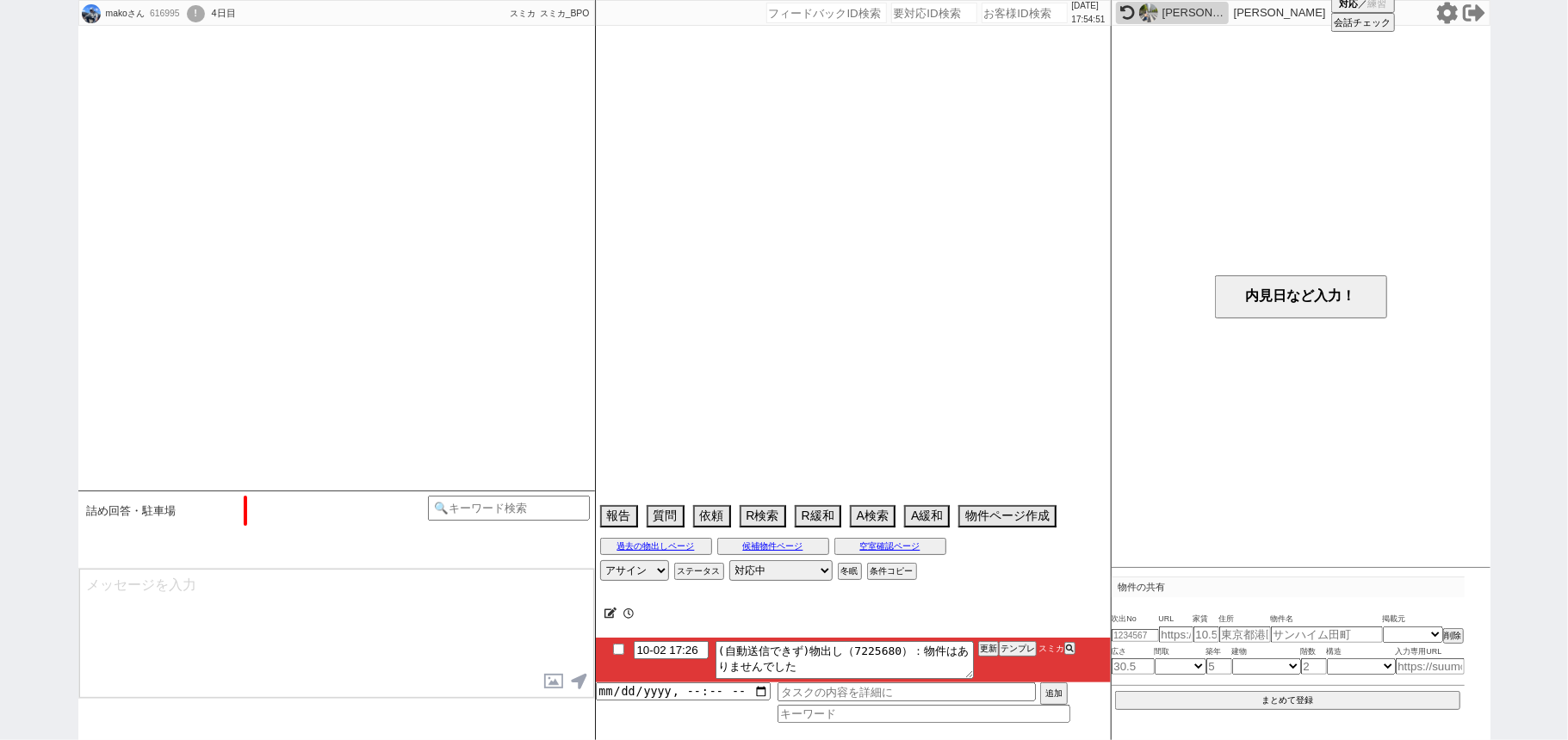
scroll to position [1881, 0]
select select "2025"
select select "10"
select select "35"
select select "0"
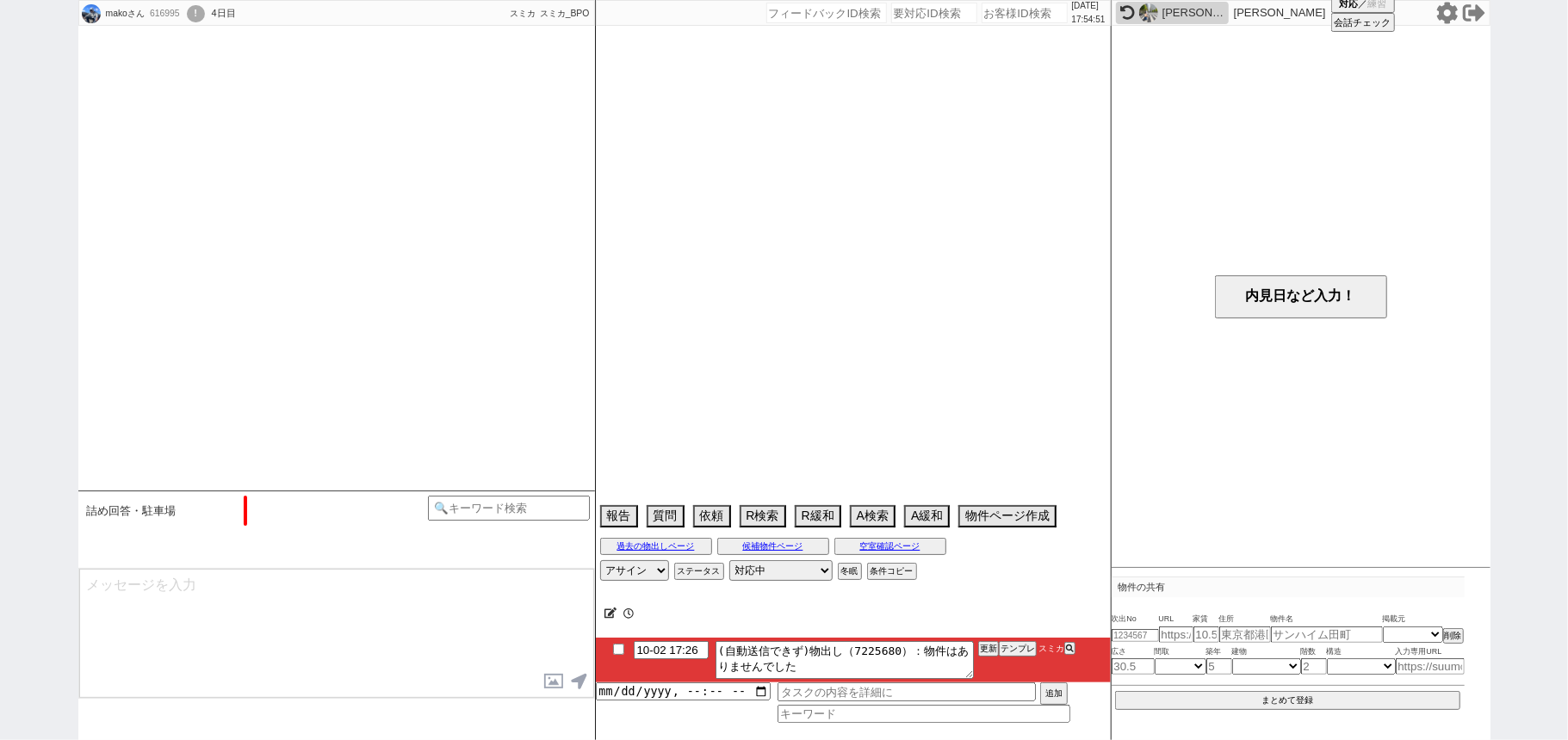
select select "11"
select select "209"
select select "20002"
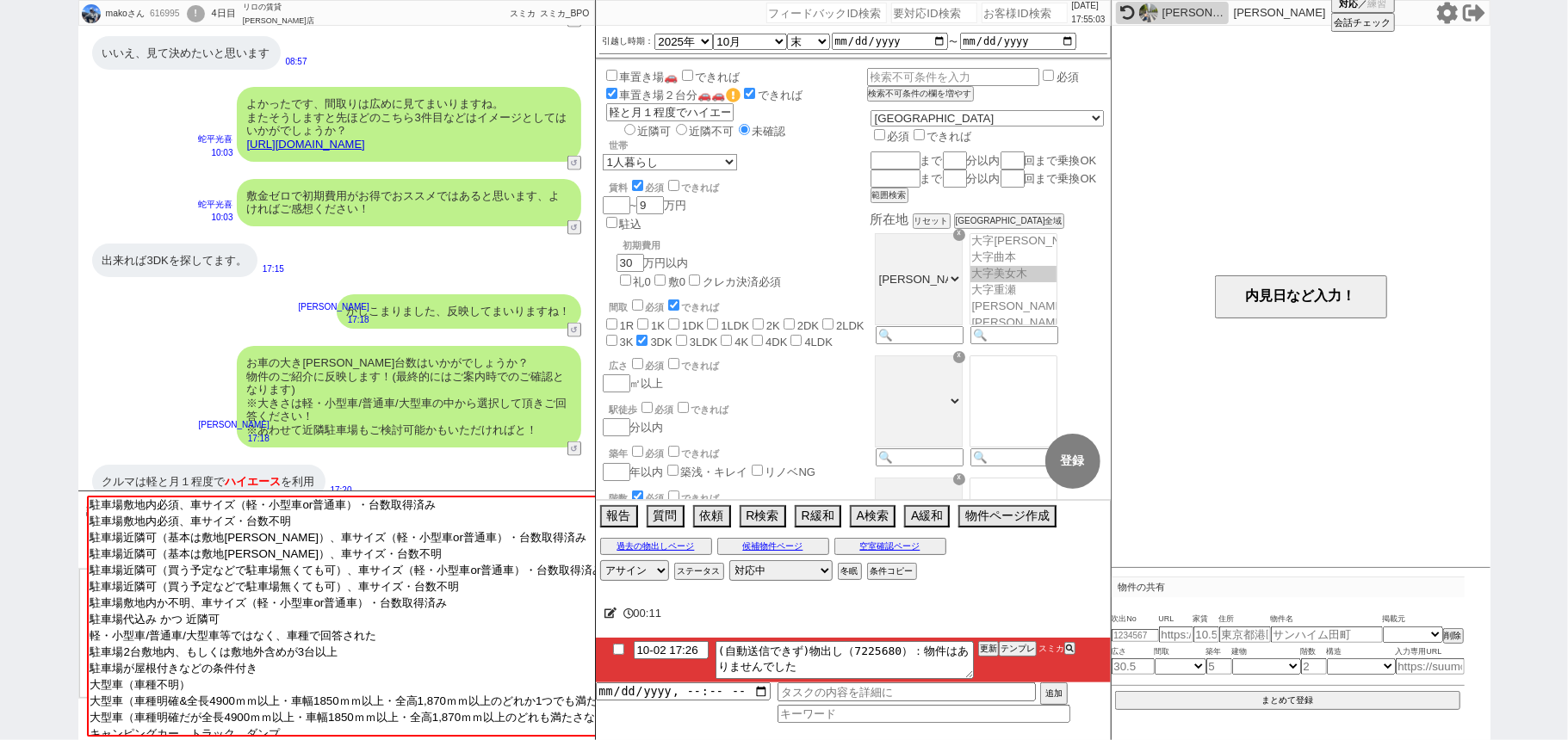
scroll to position [1880, 0]
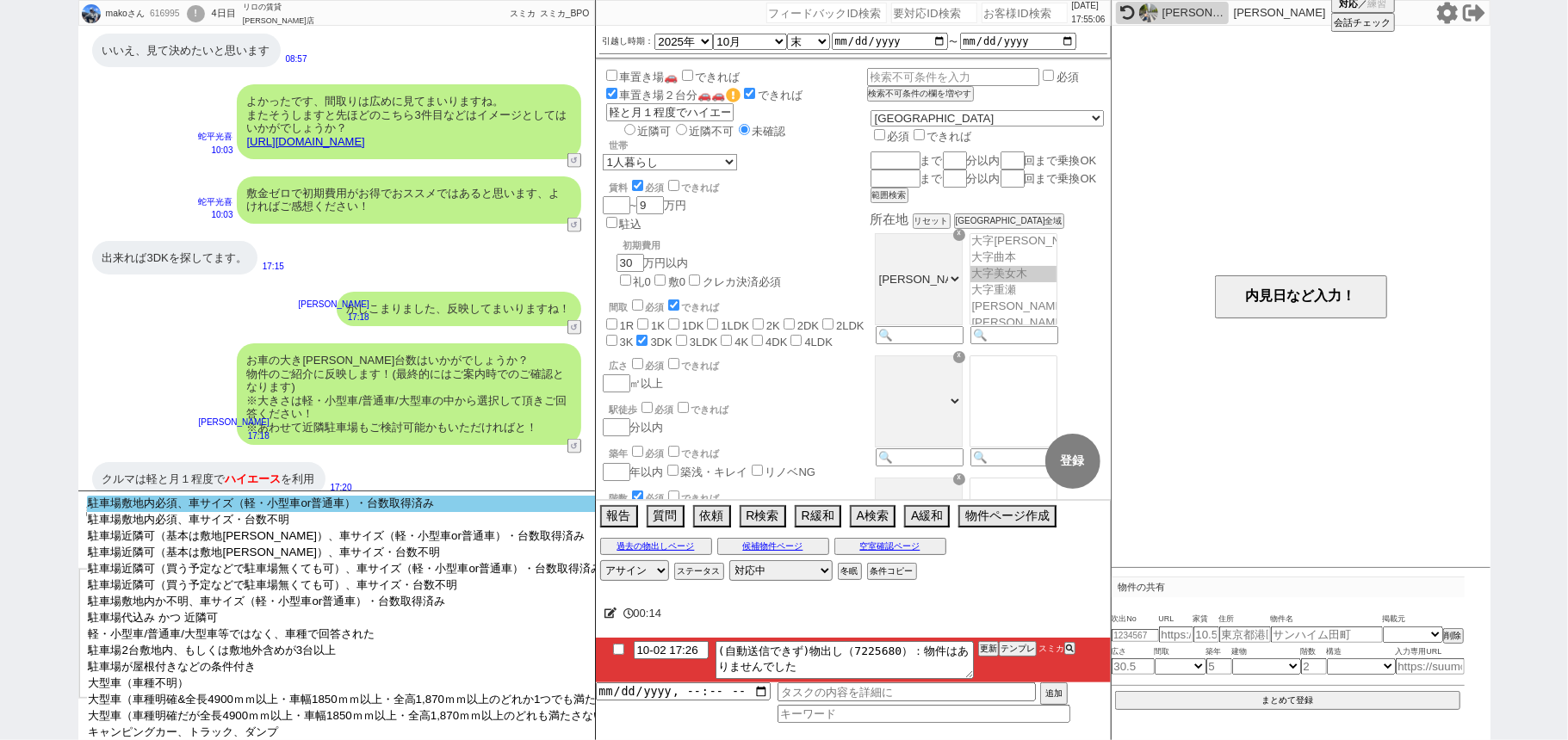
click at [336, 507] on option "駐車場敷地内必須、車サイズ（軽・小型車or普通車）・台数取得済み" at bounding box center [353, 503] width 534 height 17
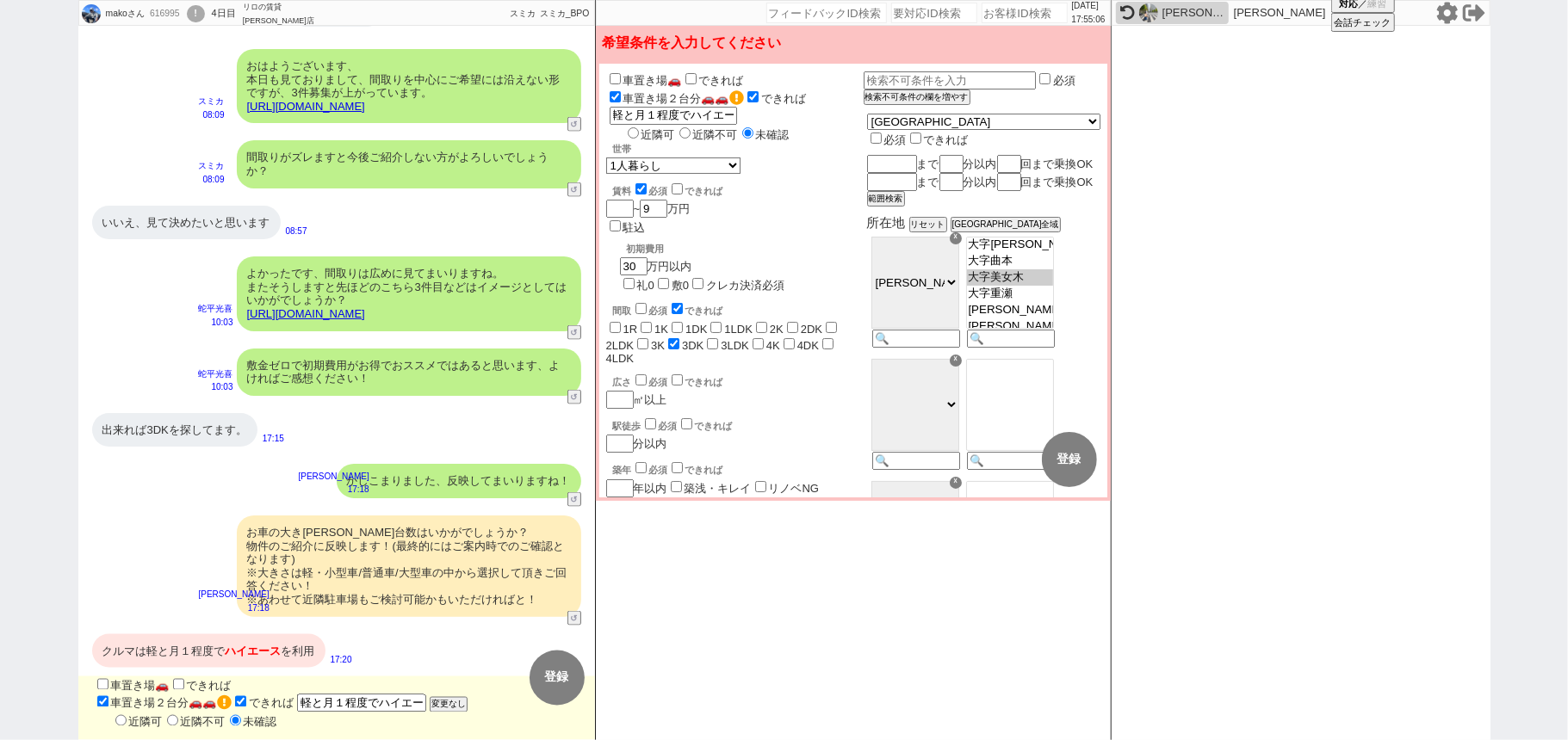
scroll to position [1695, 0]
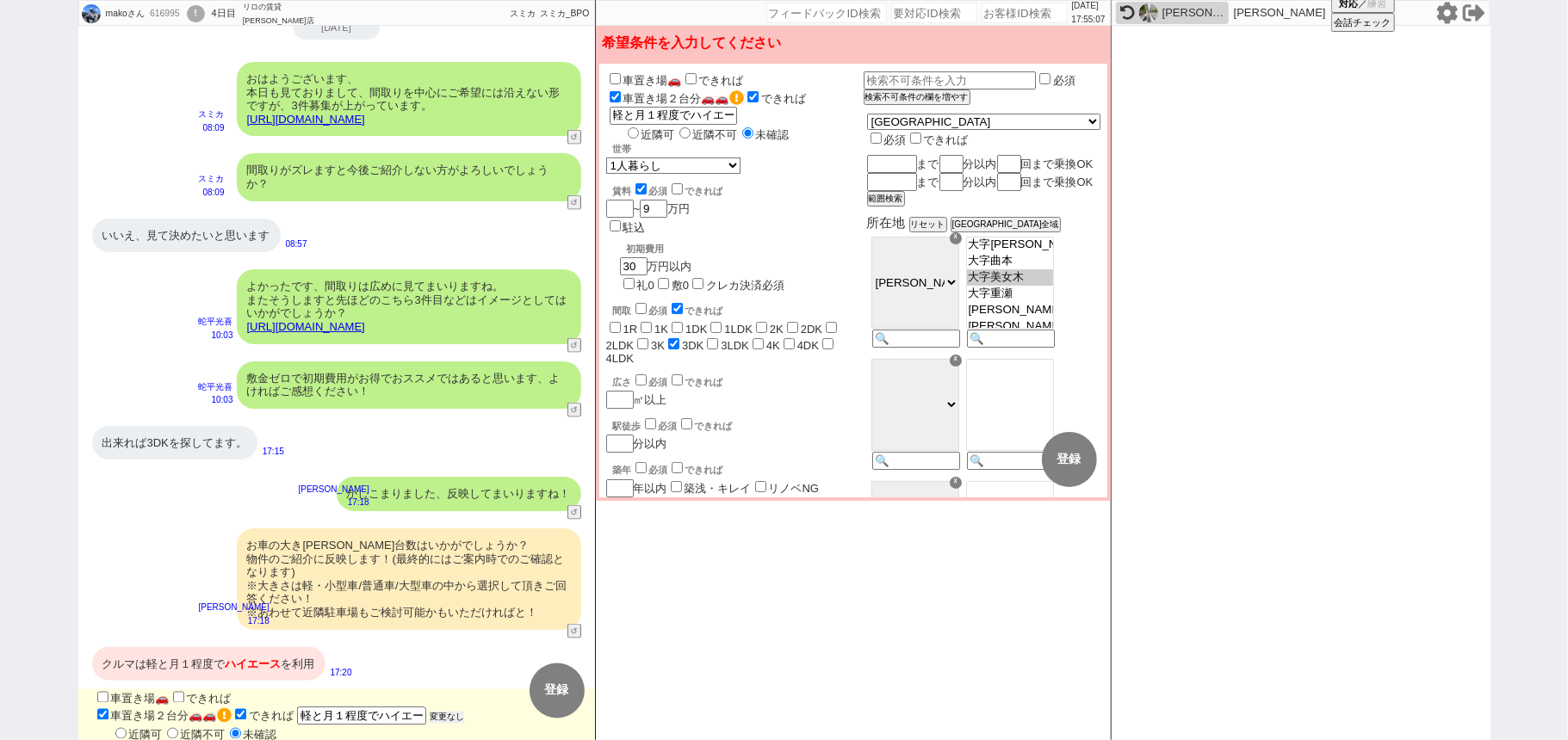
click at [449, 712] on button "変更なし" at bounding box center [446, 718] width 34 height 12
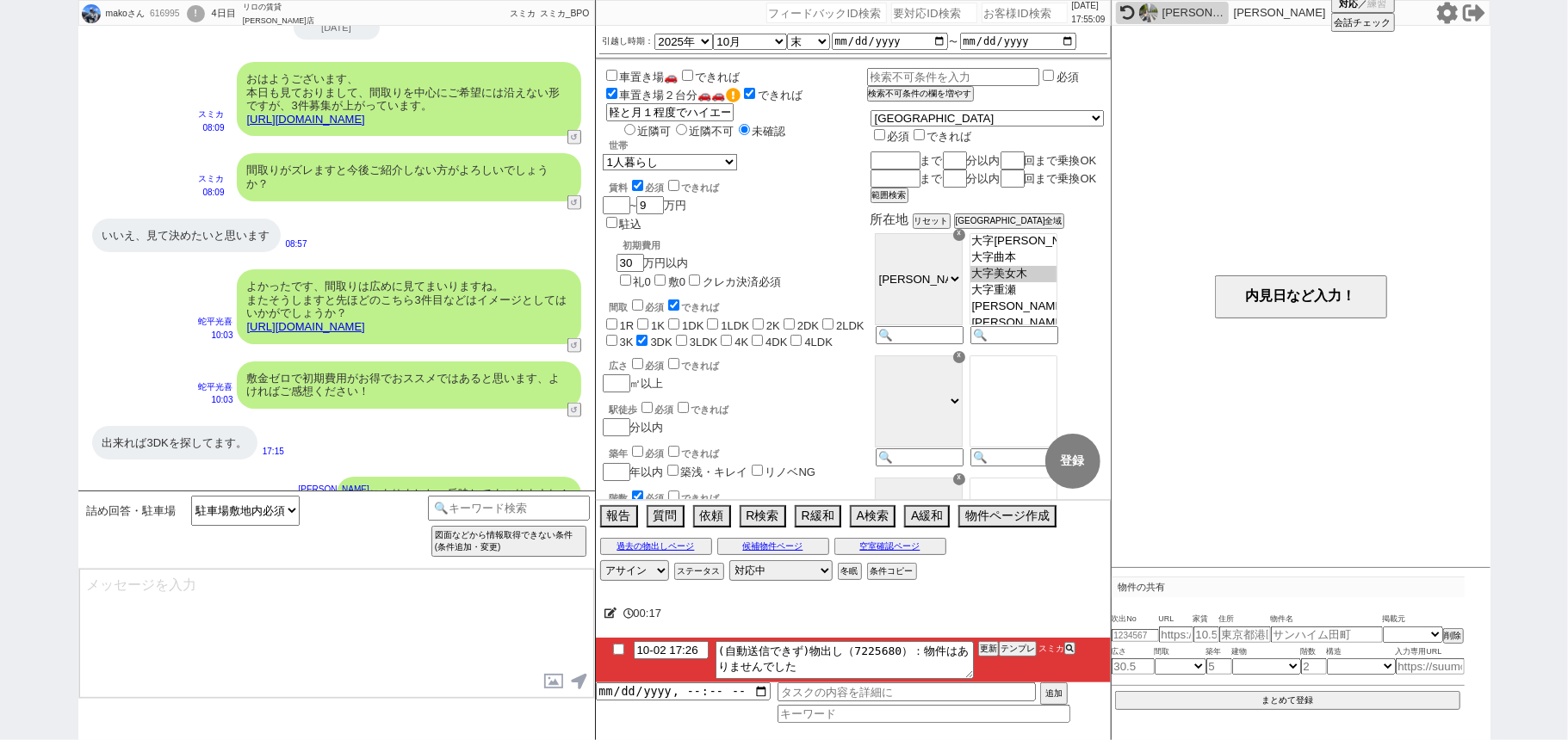
type textarea "@@敷地内必須、@@サイズ、@@台数、かしこまりました！ ※@@サイズ等が問題ないかは図面ではわからないため、最終的には現地にて調査して頂く形となります"
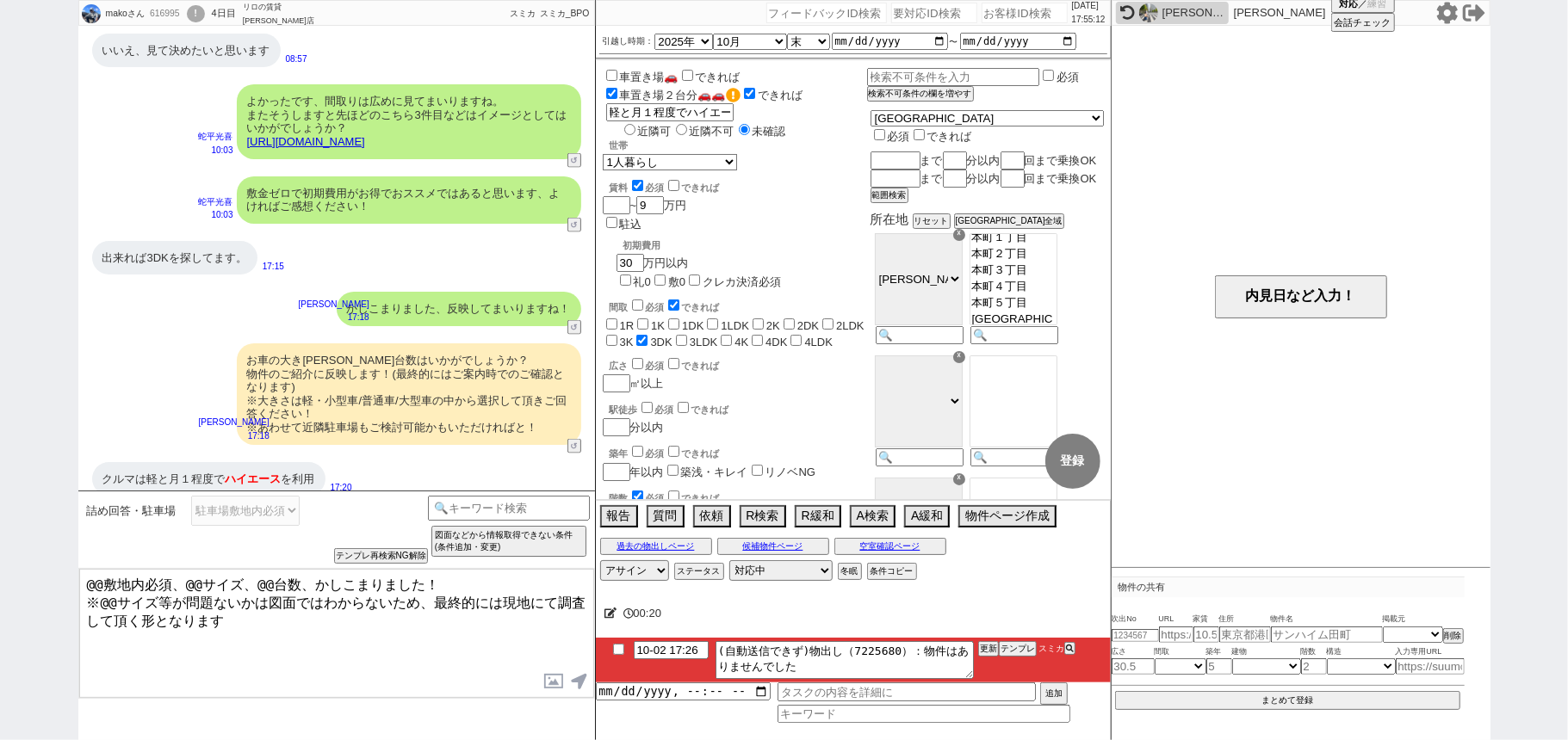
scroll to position [441, 0]
click at [551, 514] on input at bounding box center [509, 506] width 163 height 21
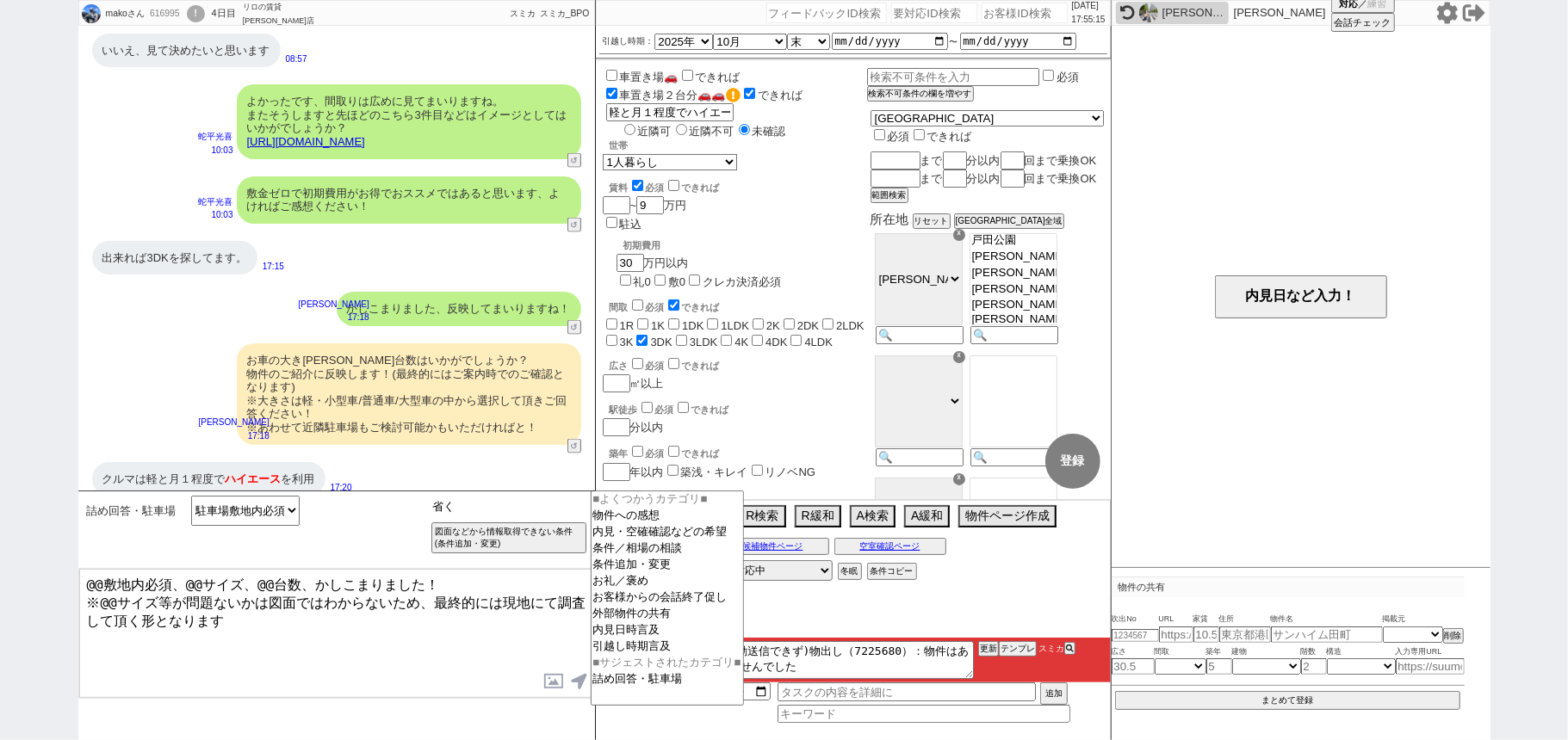
type input "省く"
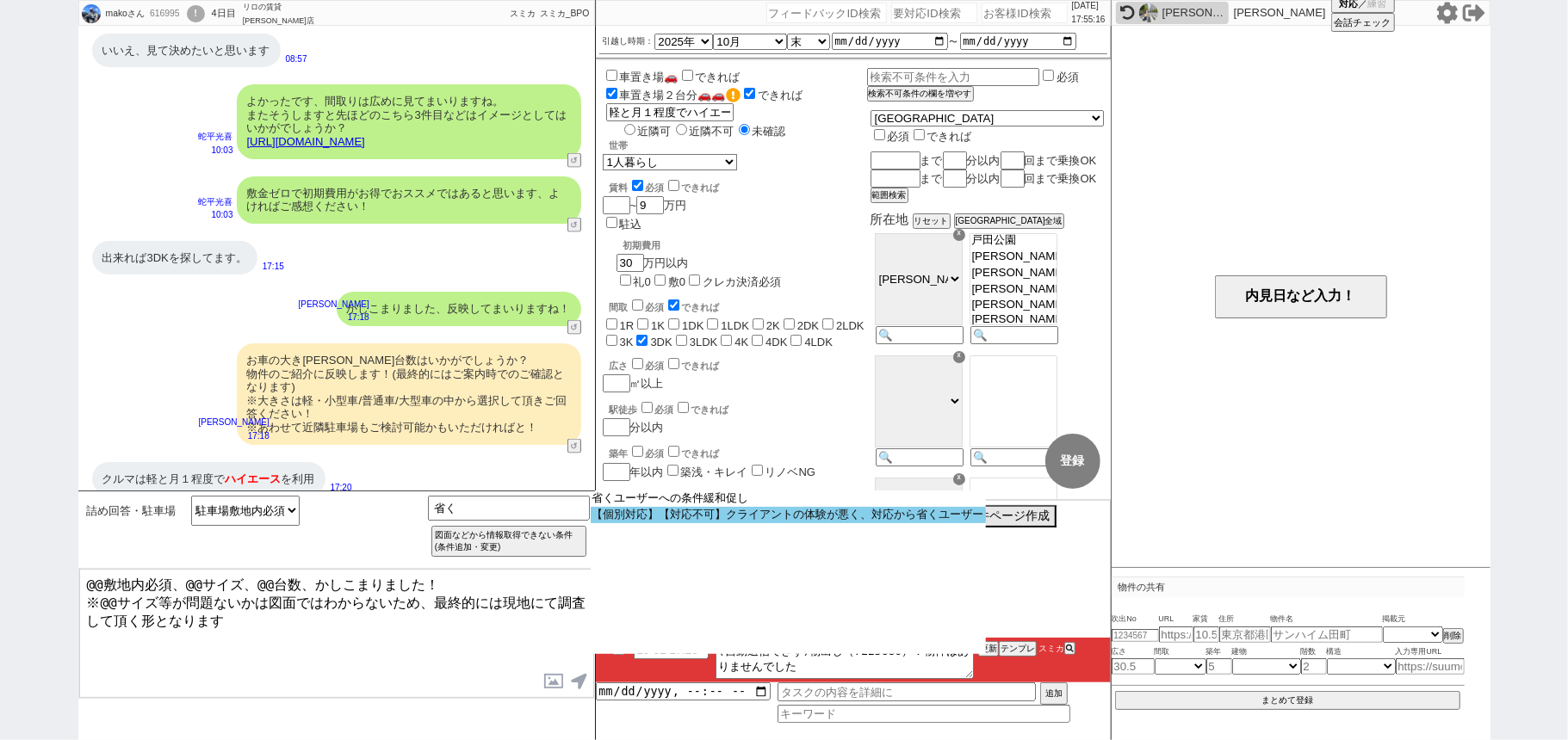
click at [679, 518] on option "【個別対応】【対応不可】クライアントの体験が悪く、対応から省くユーザー" at bounding box center [788, 515] width 395 height 17
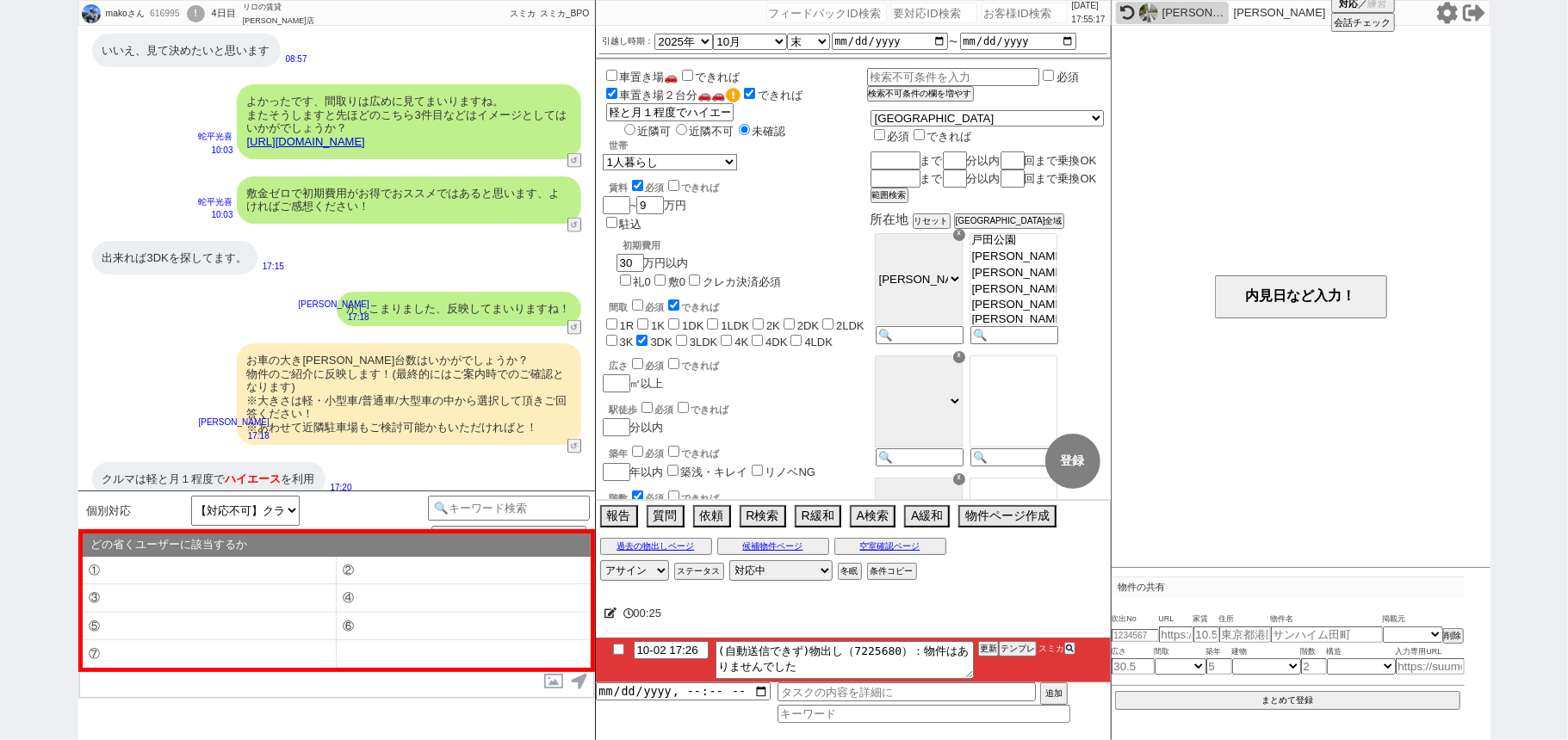
click at [392, 596] on li "④" at bounding box center [464, 599] width 254 height 28
select select "④"
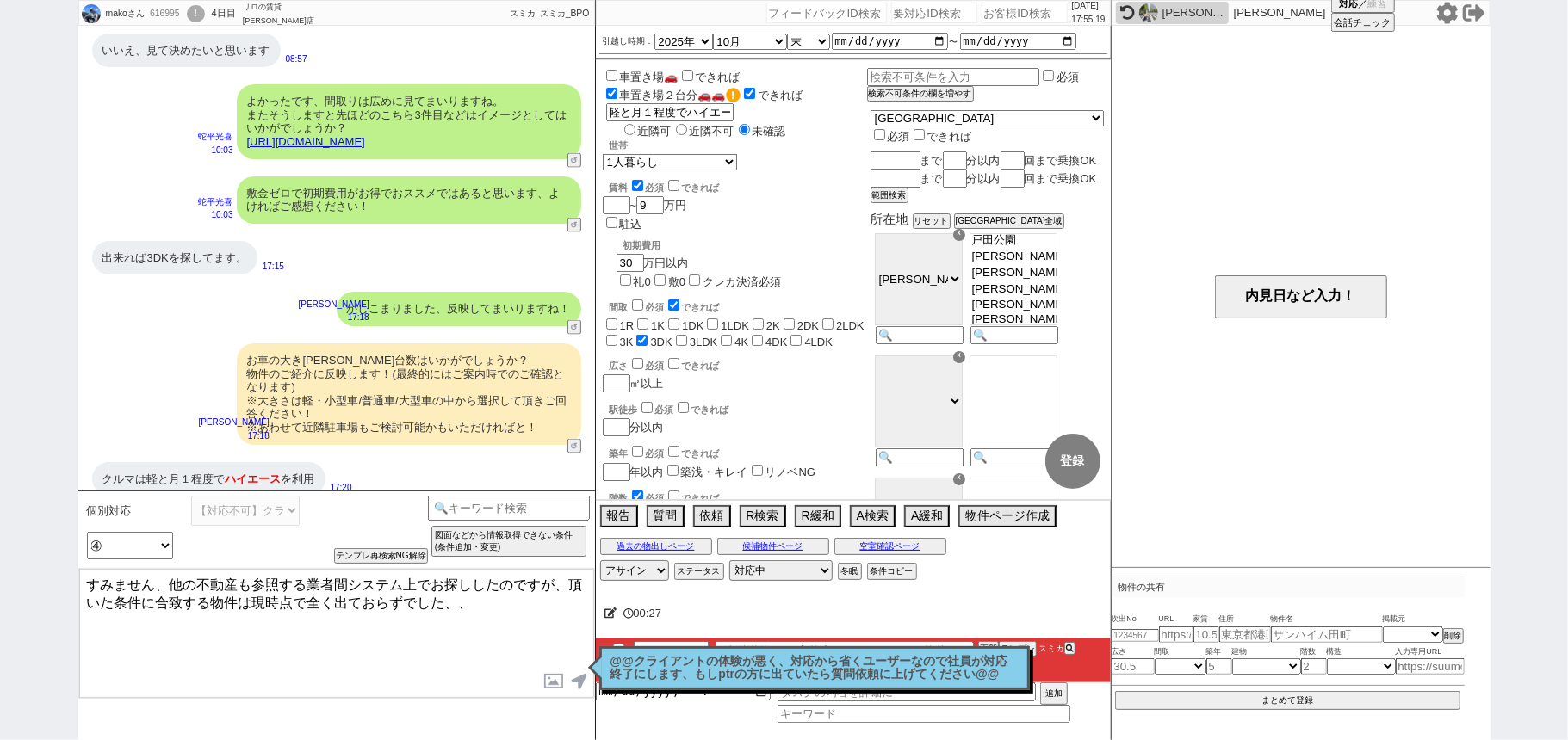
click at [86, 582] on textarea "すみません、他の不動産も参照する業者間システム上でお探ししたのですが、頂いた条件に合致する物件は現時点で全く出ておらずでした、、" at bounding box center [337, 633] width 515 height 129
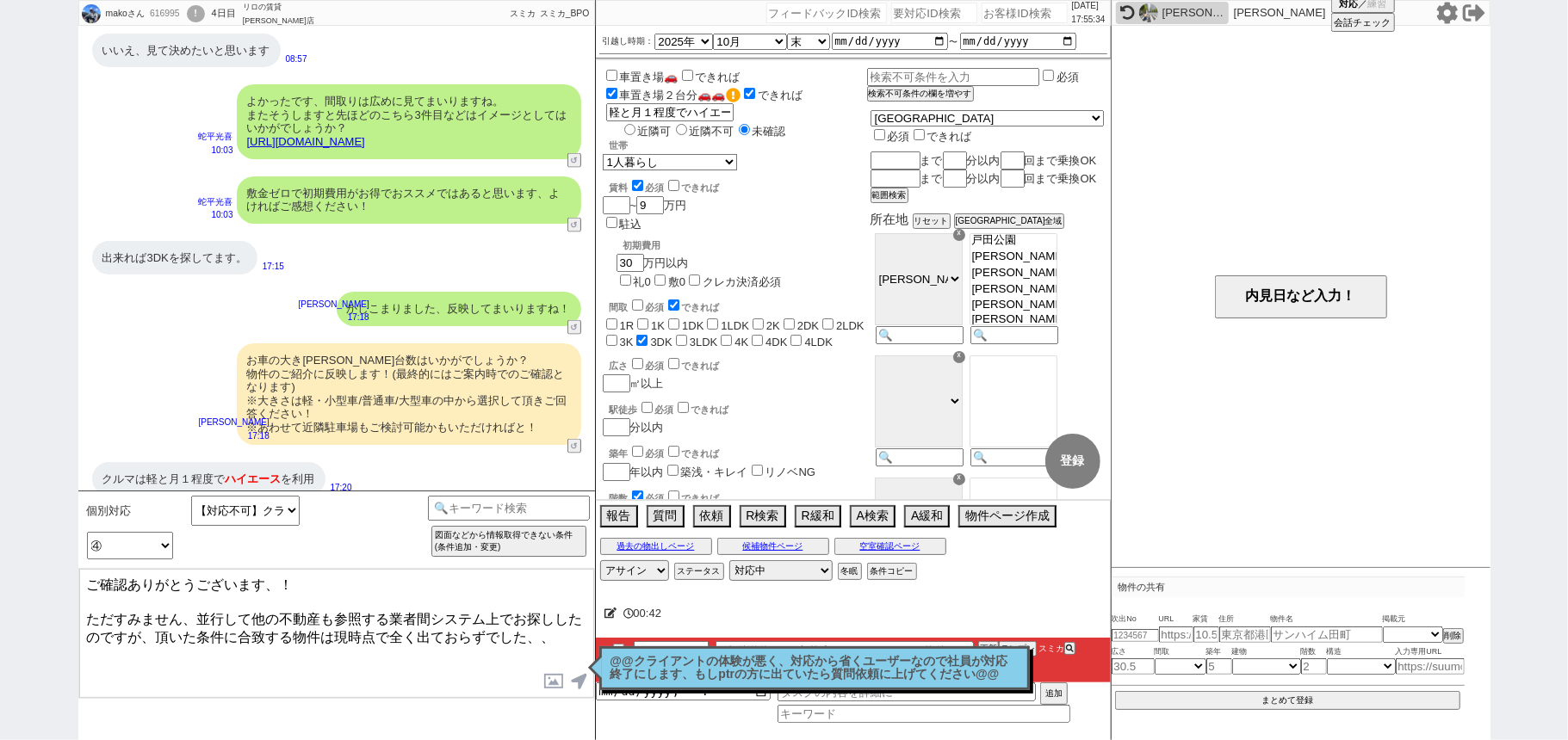
click at [437, 634] on textarea "ご確認ありがとうございます、！ ただすみません、並行して他の不動産も参照する業者間システム上でお探ししたのですが、頂いた条件に合致する物件は現時点で全く出てお…" at bounding box center [337, 633] width 515 height 129
type textarea "ご確認ありがとうございます、！ ただすみません、並行して他の不動産も参照する業者間システム上でお探ししたのですが、頂いた条件に合致する物件は現時点で全く出てお…"
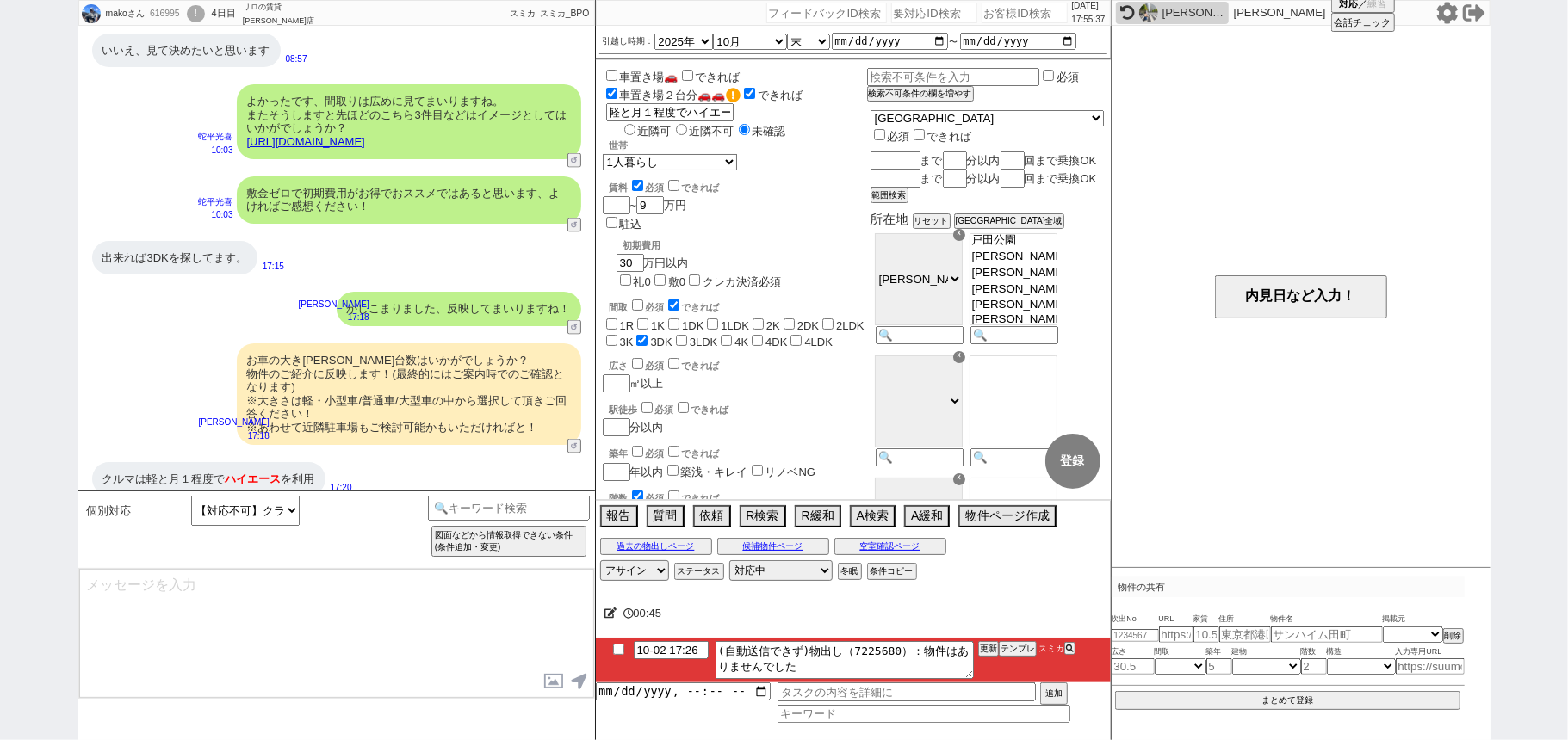
scroll to position [1985, 0]
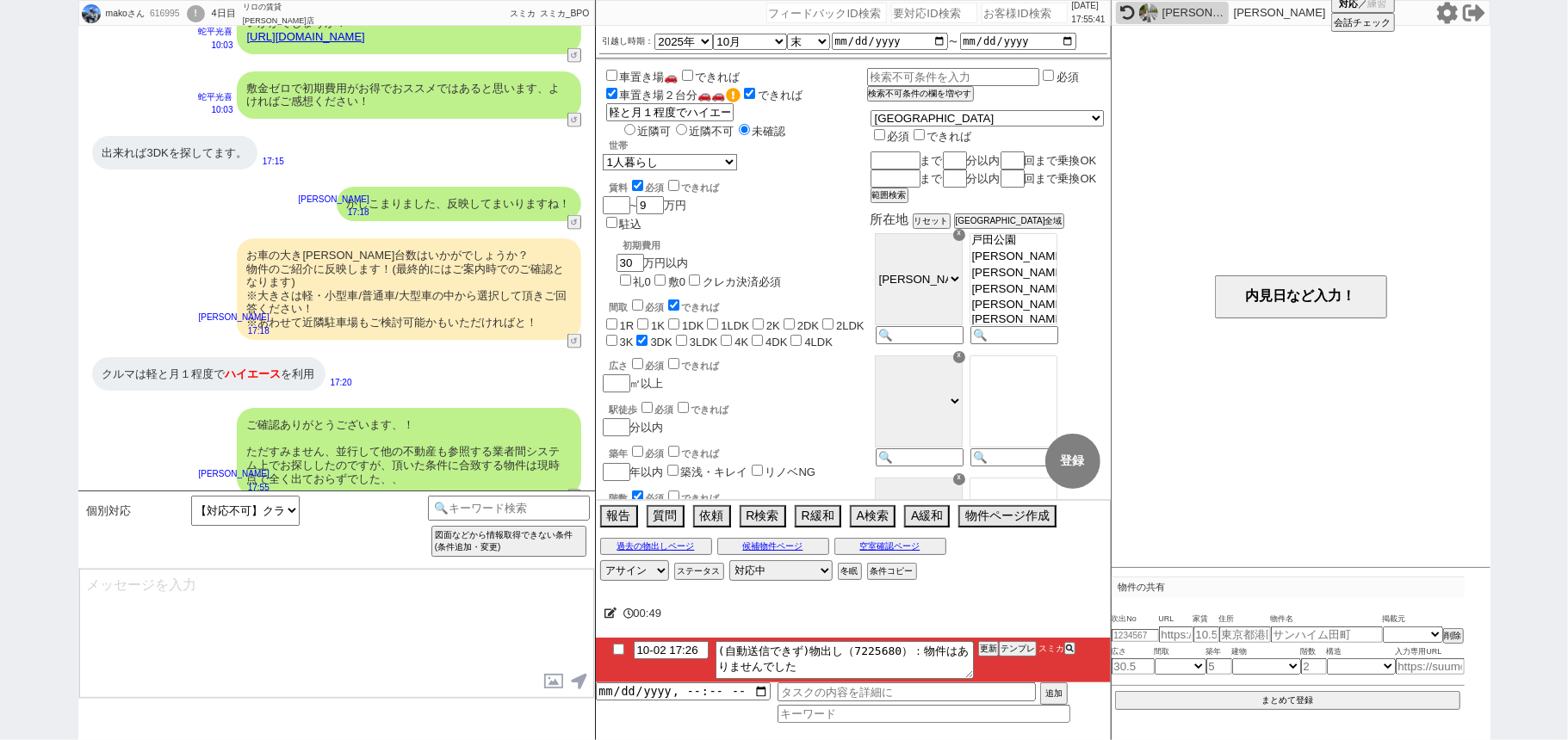
type input "10-02 18:10"
type textarea "お力添えできず申し訳ございません、、また機会がございましたら宜しくお願い致します。"
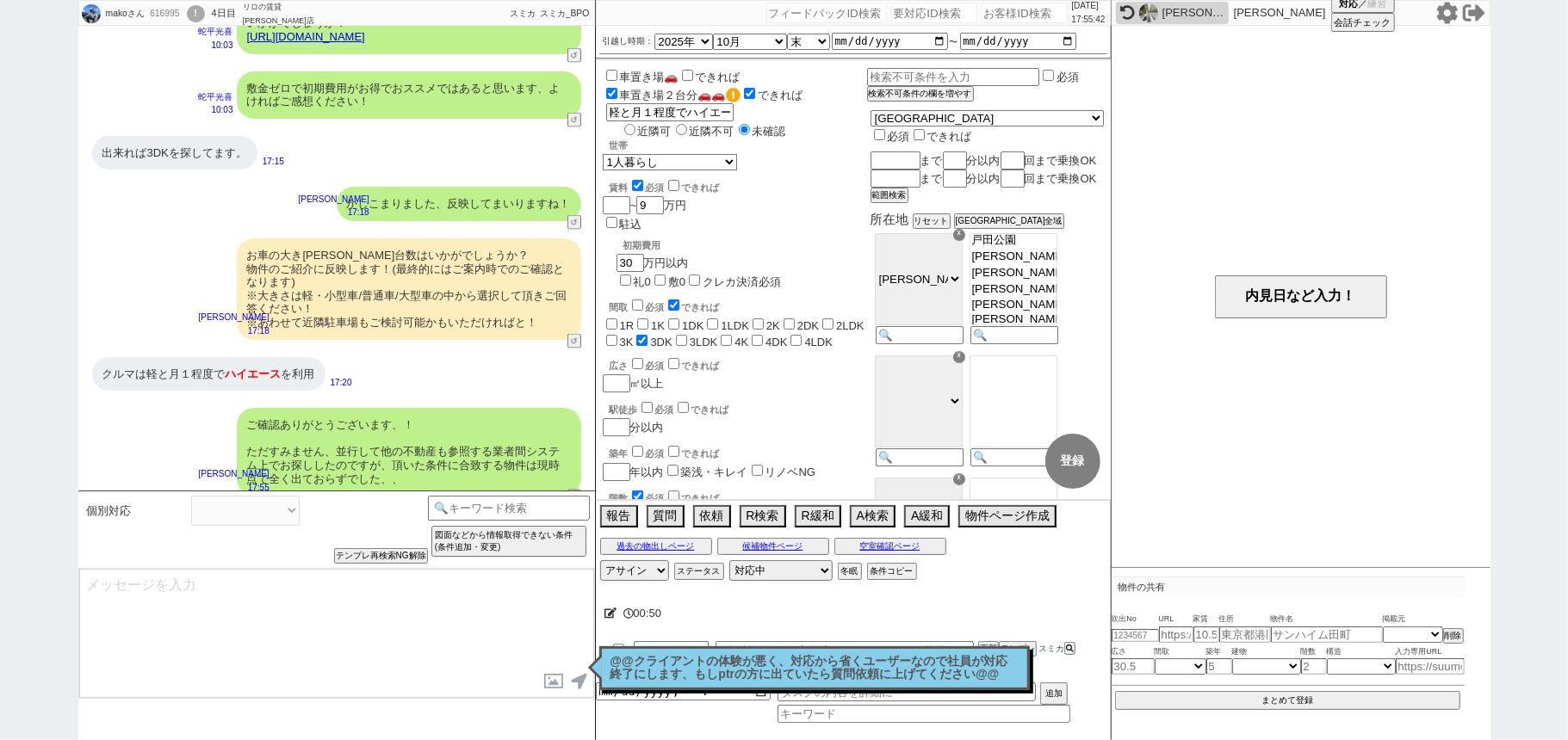
select select
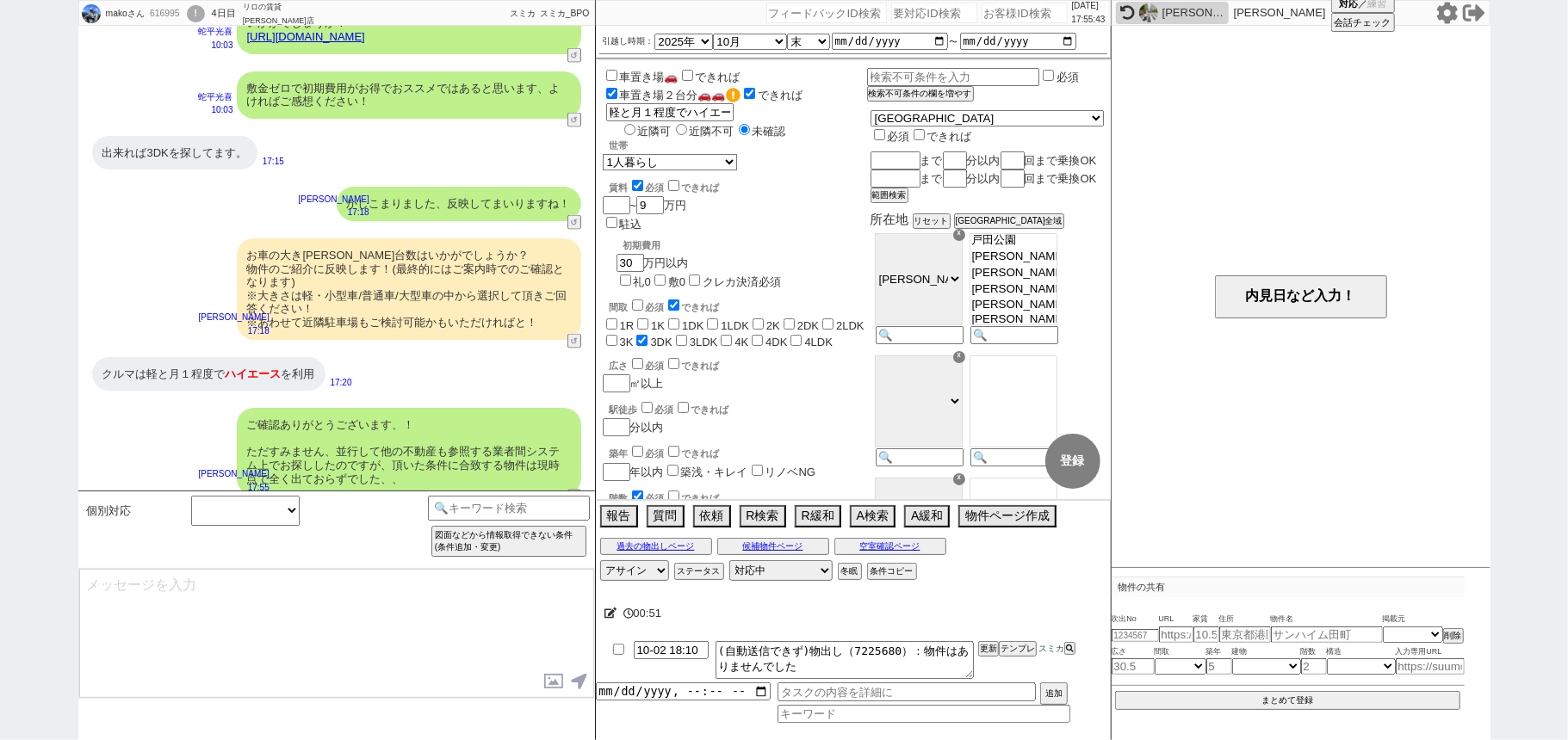
scroll to position [2050, 0]
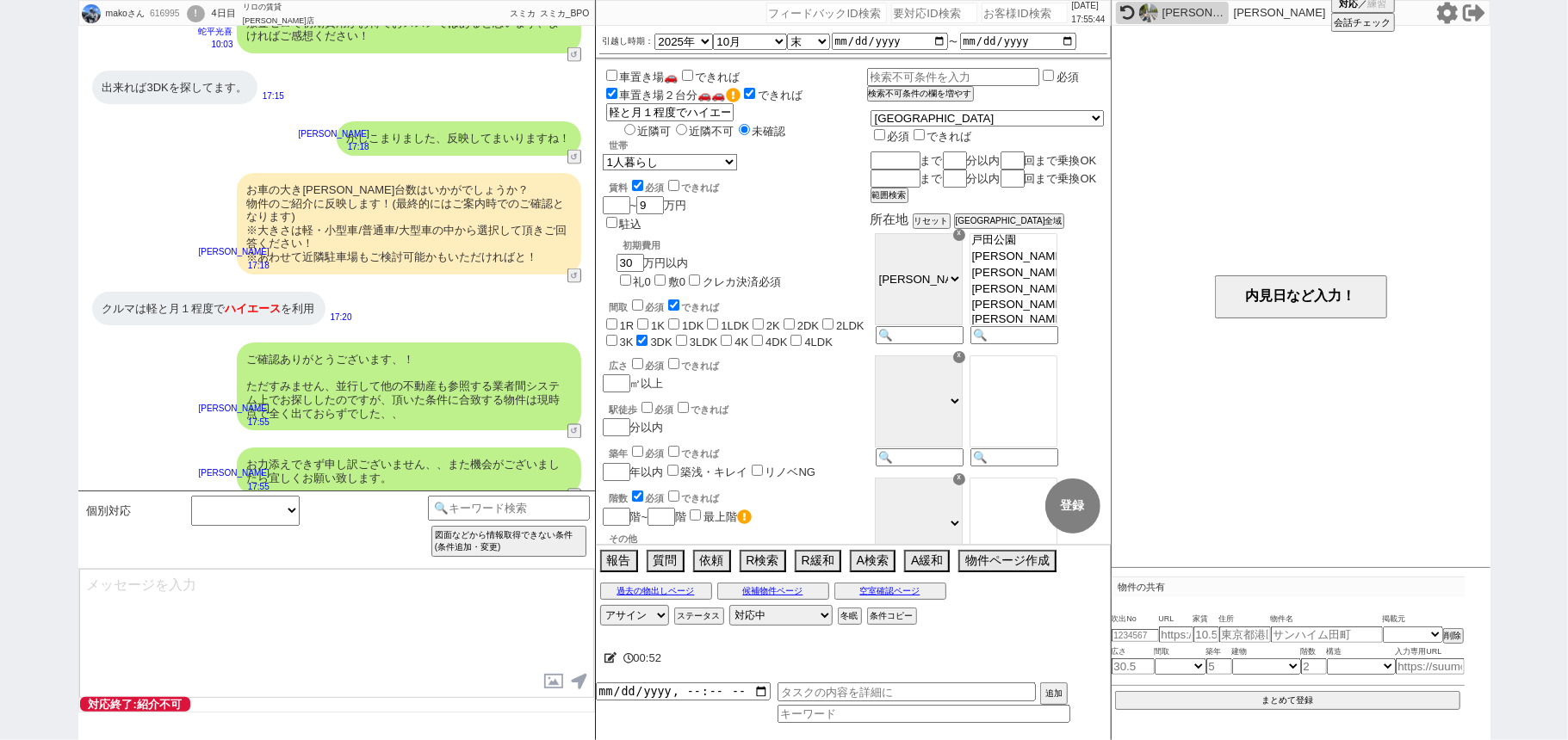
select select "400"
select select
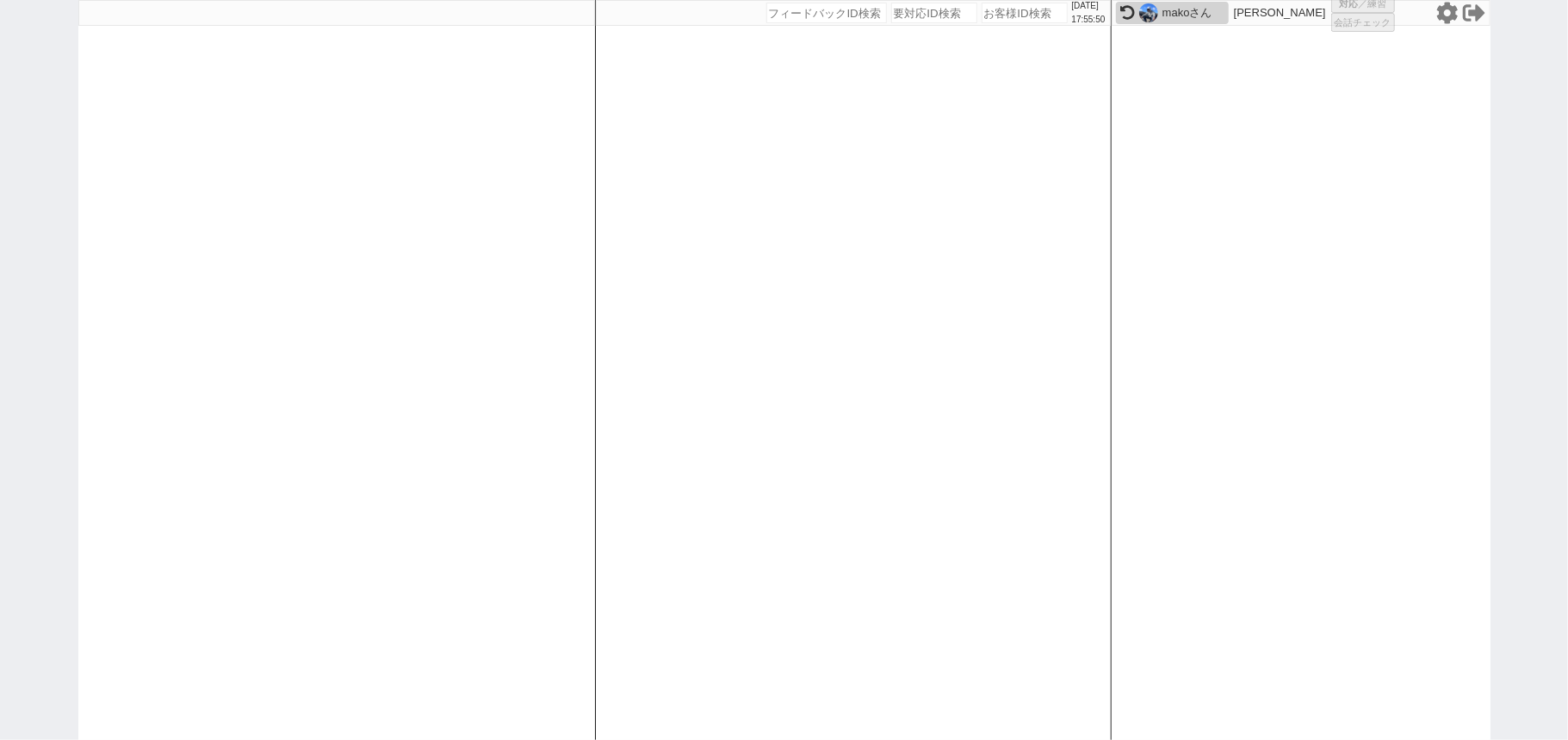
select select
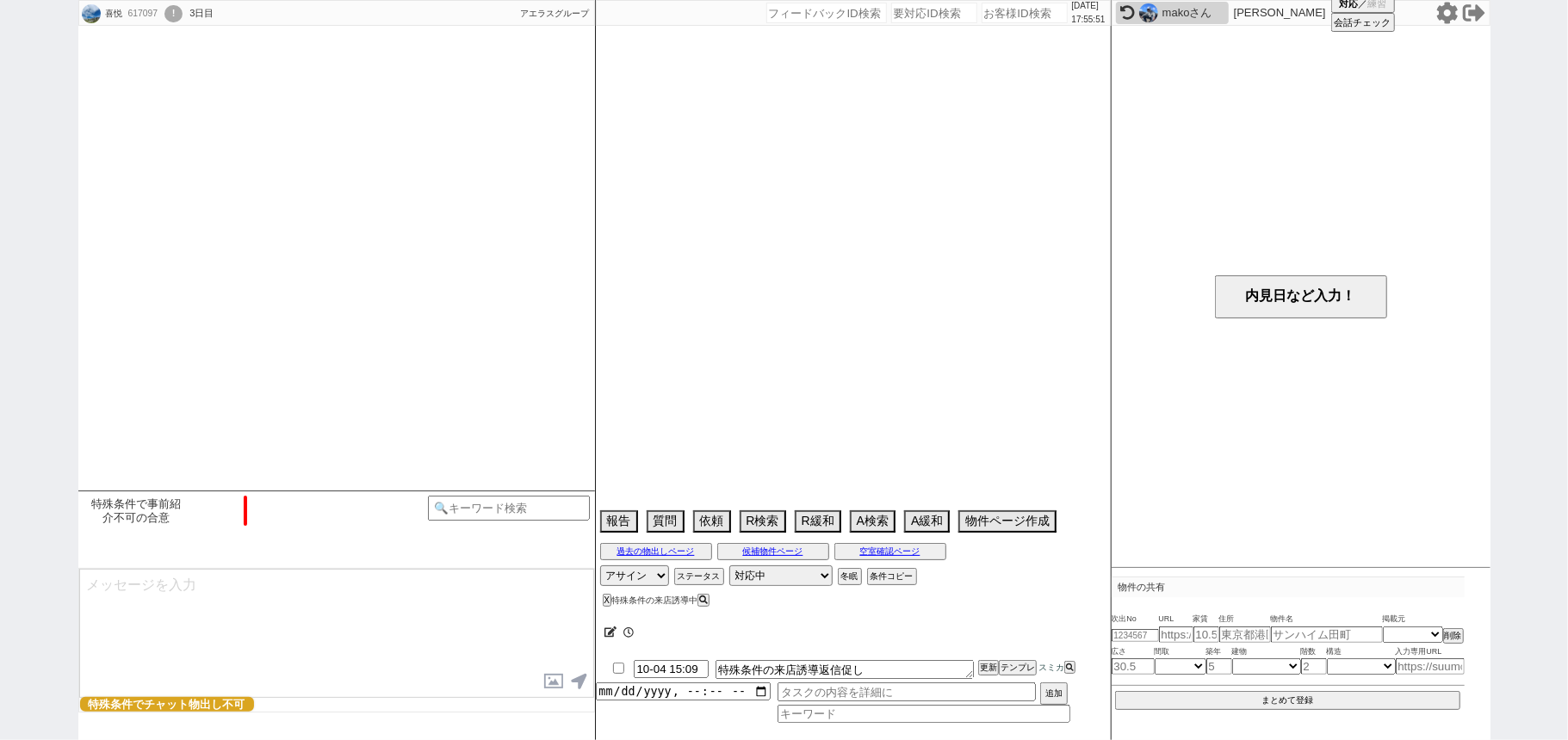
scroll to position [1557, 0]
select select "15"
select select "1"
select select "62"
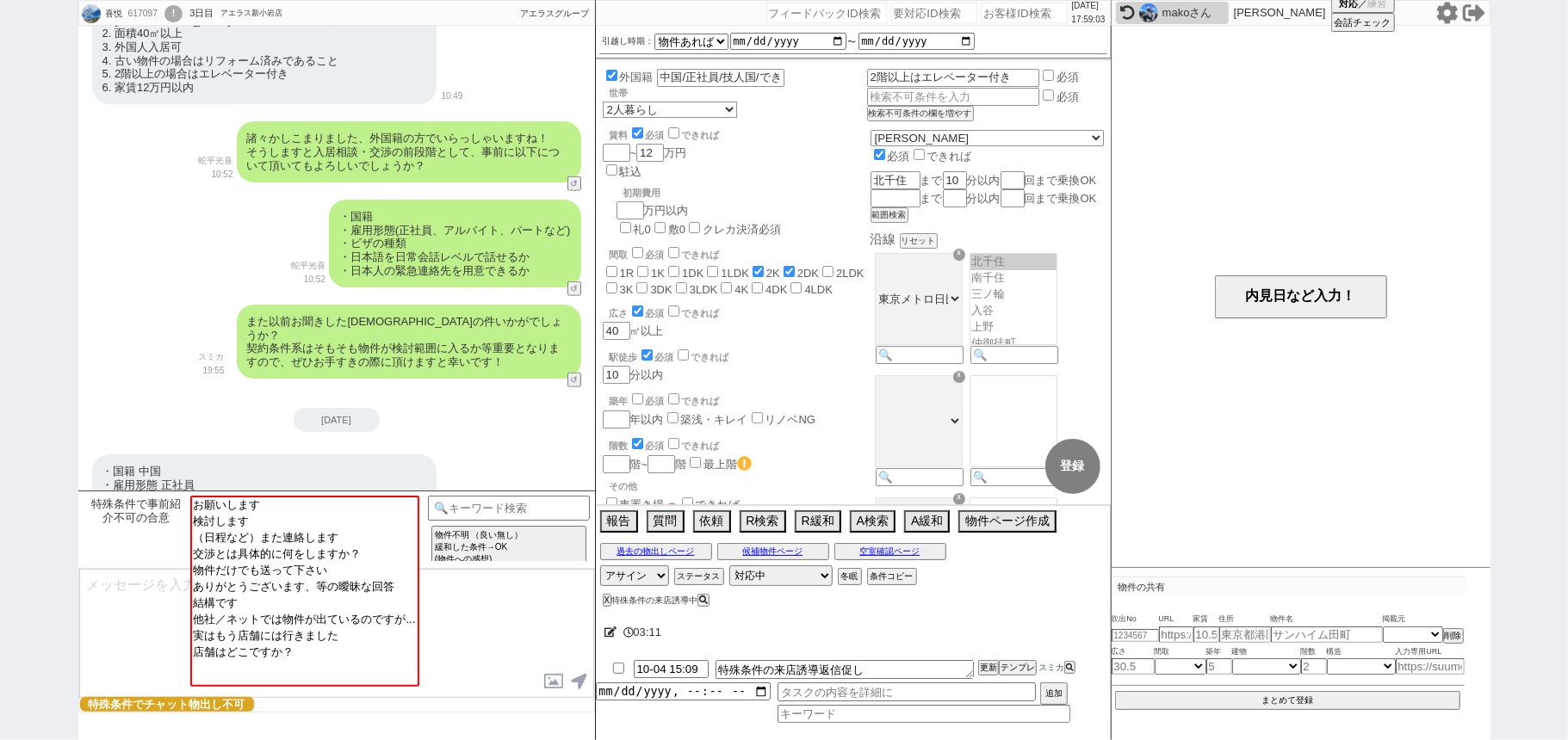
scroll to position [1556, 0]
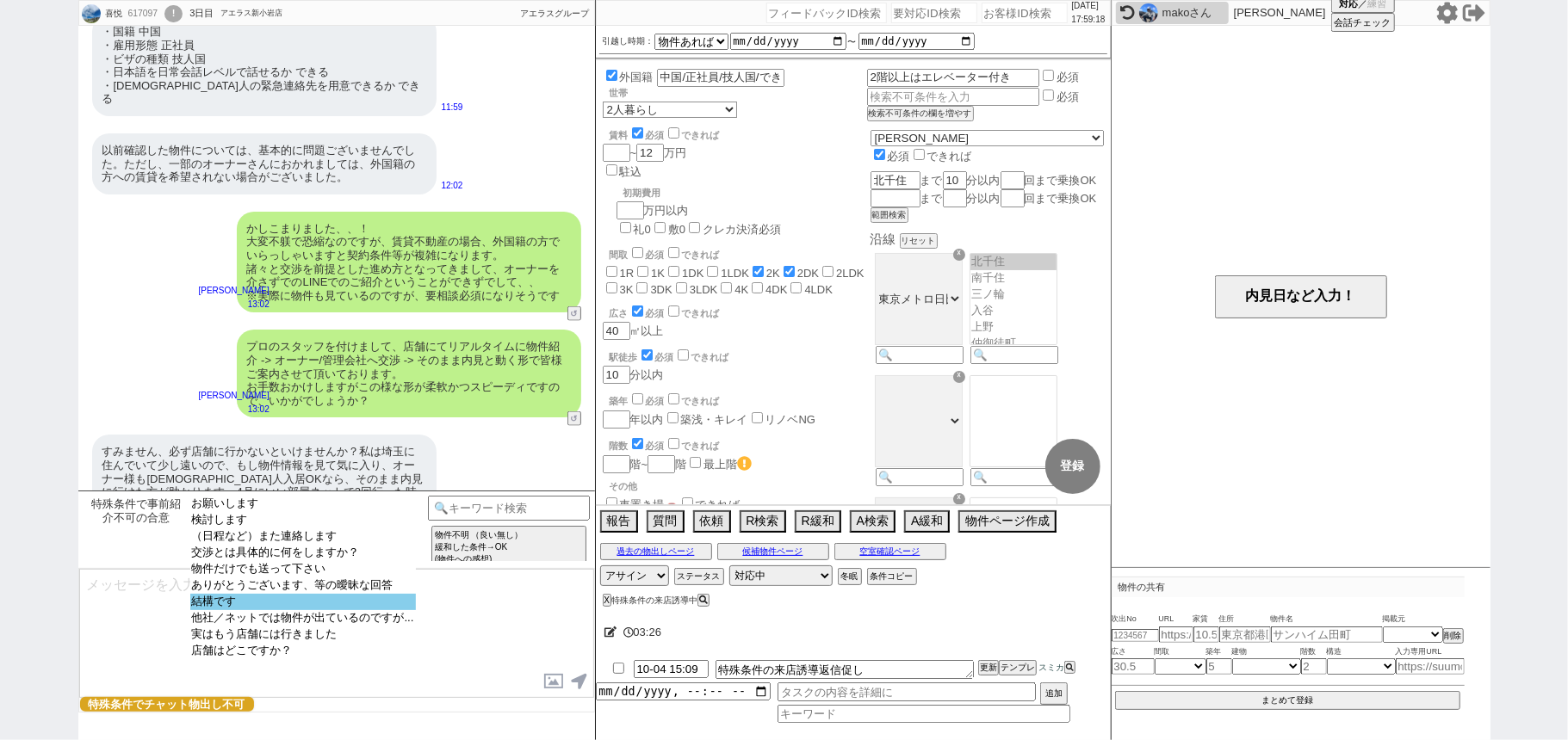
select select "結構です"
click at [329, 610] on option "結構です" at bounding box center [302, 602] width 225 height 17
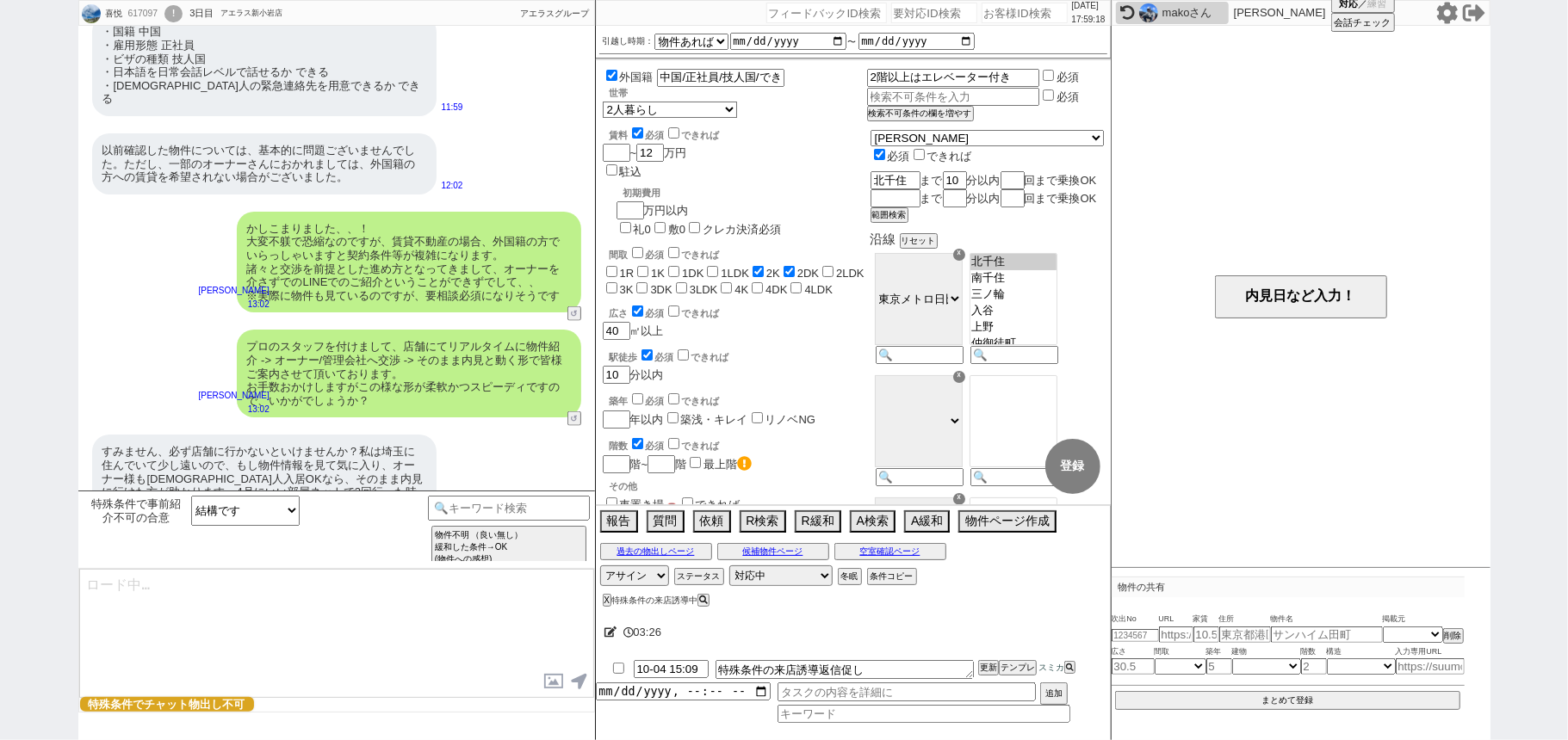
type textarea "さようでしたか、かしこまりました！ いつでもご相談可能ですので、もしご入用でしたらいつでもお声かけください！"
click at [380, 549] on div "特殊条件で事前紹介不可の合意 お願いします 検討します （日程など）また連絡します 交渉とは具体的に何をしますか？ 物件だけでも送って下さい ありがとうござい…" at bounding box center [255, 529] width 345 height 68
click at [284, 510] on select "お願いします 検討します （日程など）また連絡します 交渉とは具体的に何をしますか？ 物件だけでも送って下さい ありがとうございます、等の曖昧な回答 結構です…" at bounding box center [245, 510] width 109 height 30
select select "物件だけでも送って下さい"
click at [191, 495] on select "お願いします 検討します （日程など）また連絡します 交渉とは具体的に何をしますか？ 物件だけでも送って下さい ありがとうございます、等の曖昧な回答 結構です…" at bounding box center [245, 510] width 109 height 30
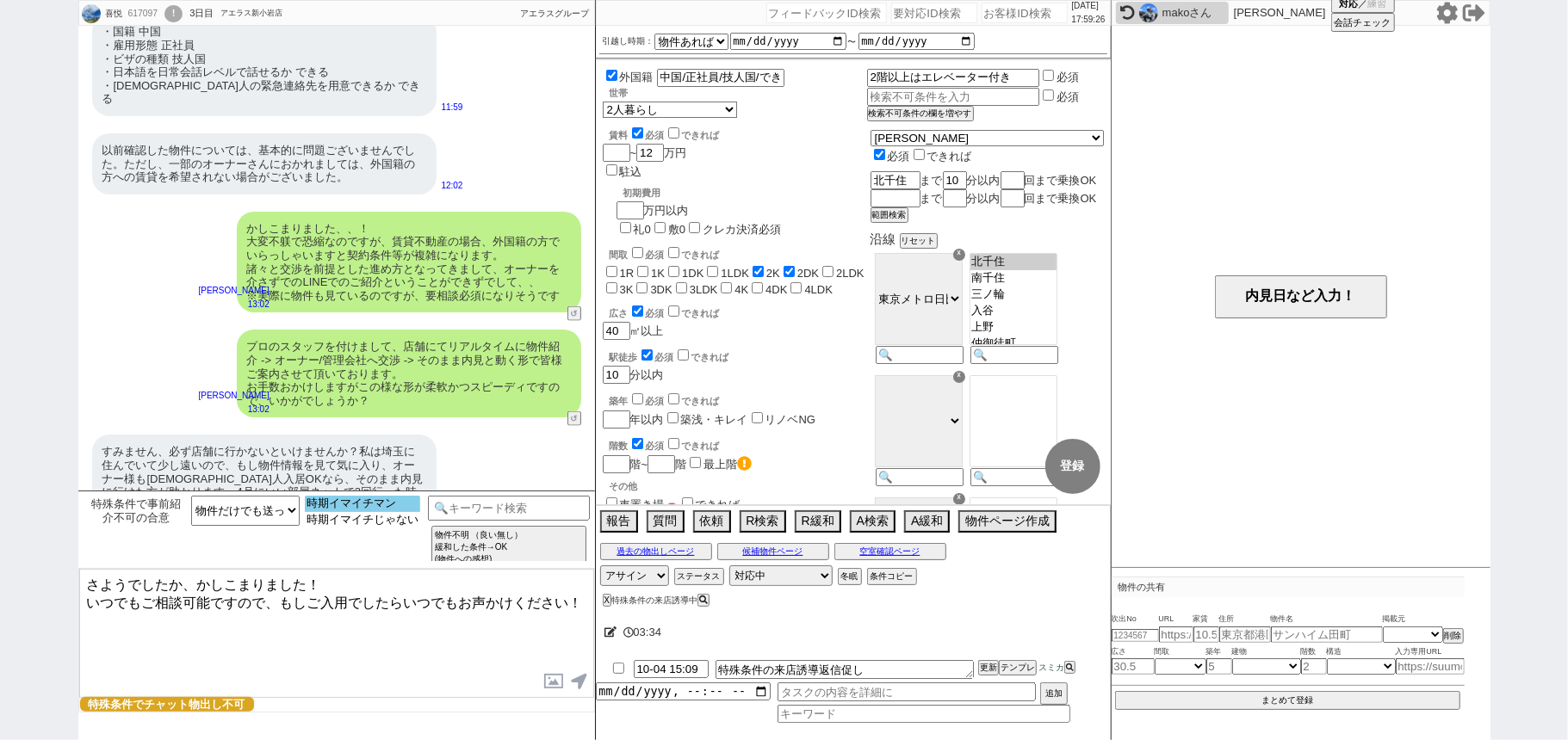
select select "時期イマイチマン"
click at [365, 503] on option "時期イマイチマン" at bounding box center [362, 503] width 116 height 17
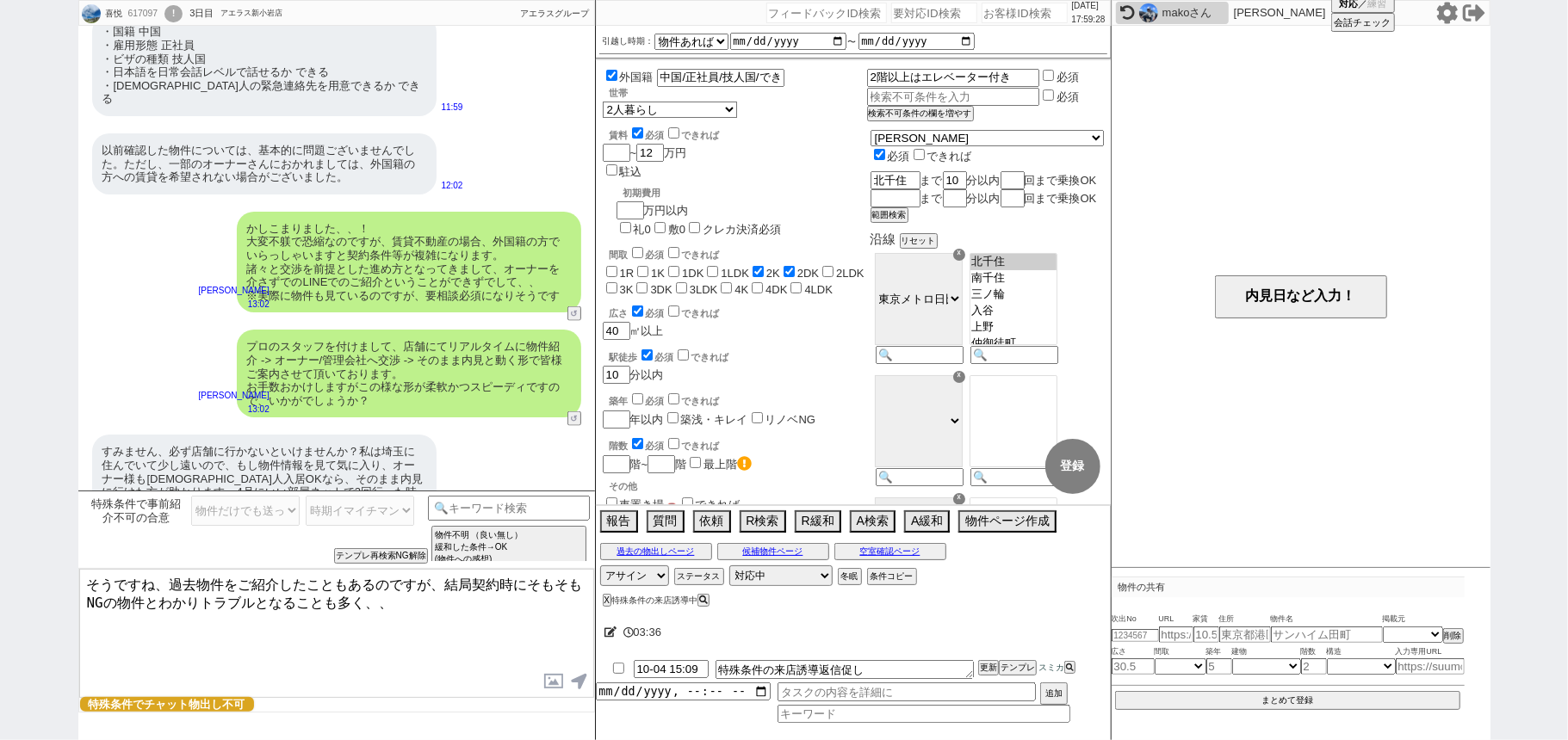
click at [87, 583] on textarea "そうですね、過去物件をご紹介したこともあるのですが、結局契約時にそもそもNGの物件とわかりトラブルとなることも多く、、" at bounding box center [337, 633] width 515 height 129
click at [444, 603] on textarea "そうですね、、過去物件をご紹介したこともあるのですが、結局契約時にそもそもNGの物件とわかりトラブルとなることも多く、、" at bounding box center [337, 633] width 515 height 129
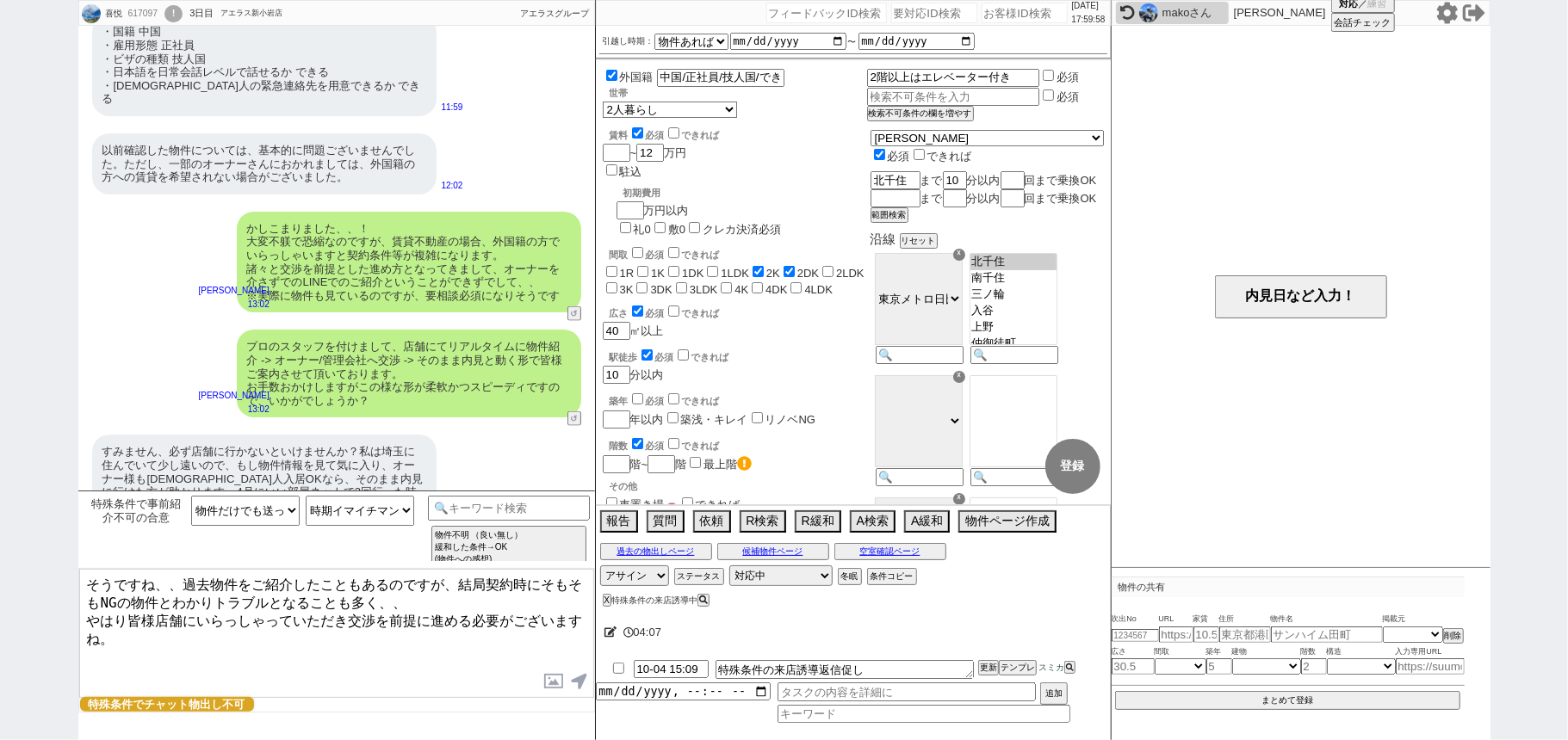
type textarea "そうですね、、過去物件をご紹介したこともあるのですが、結局契約時にそもそもNGの物件とわかりトラブルとなることも多く、、 やはり皆様店舗にいらっしゃっていただ…"
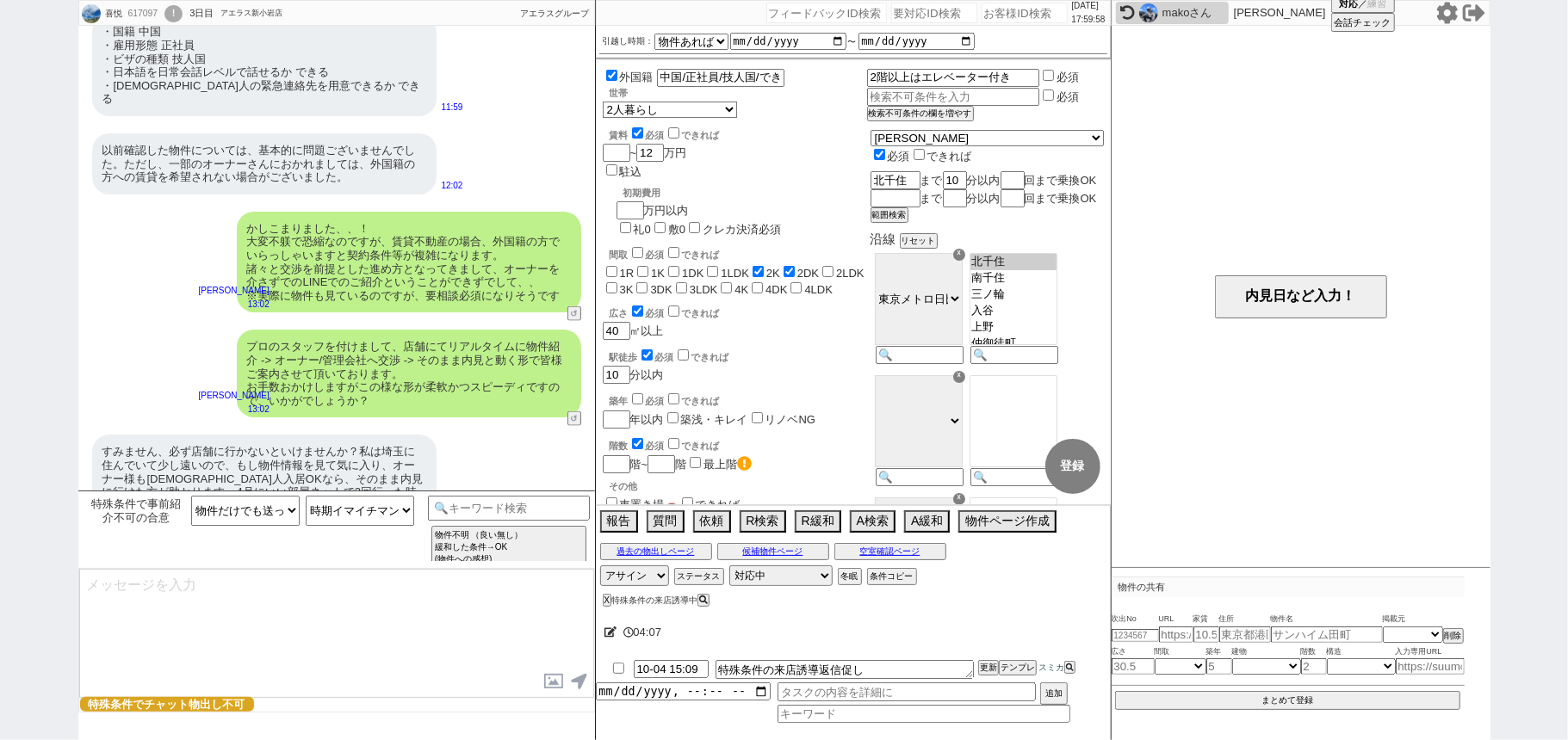
scroll to position [1661, 0]
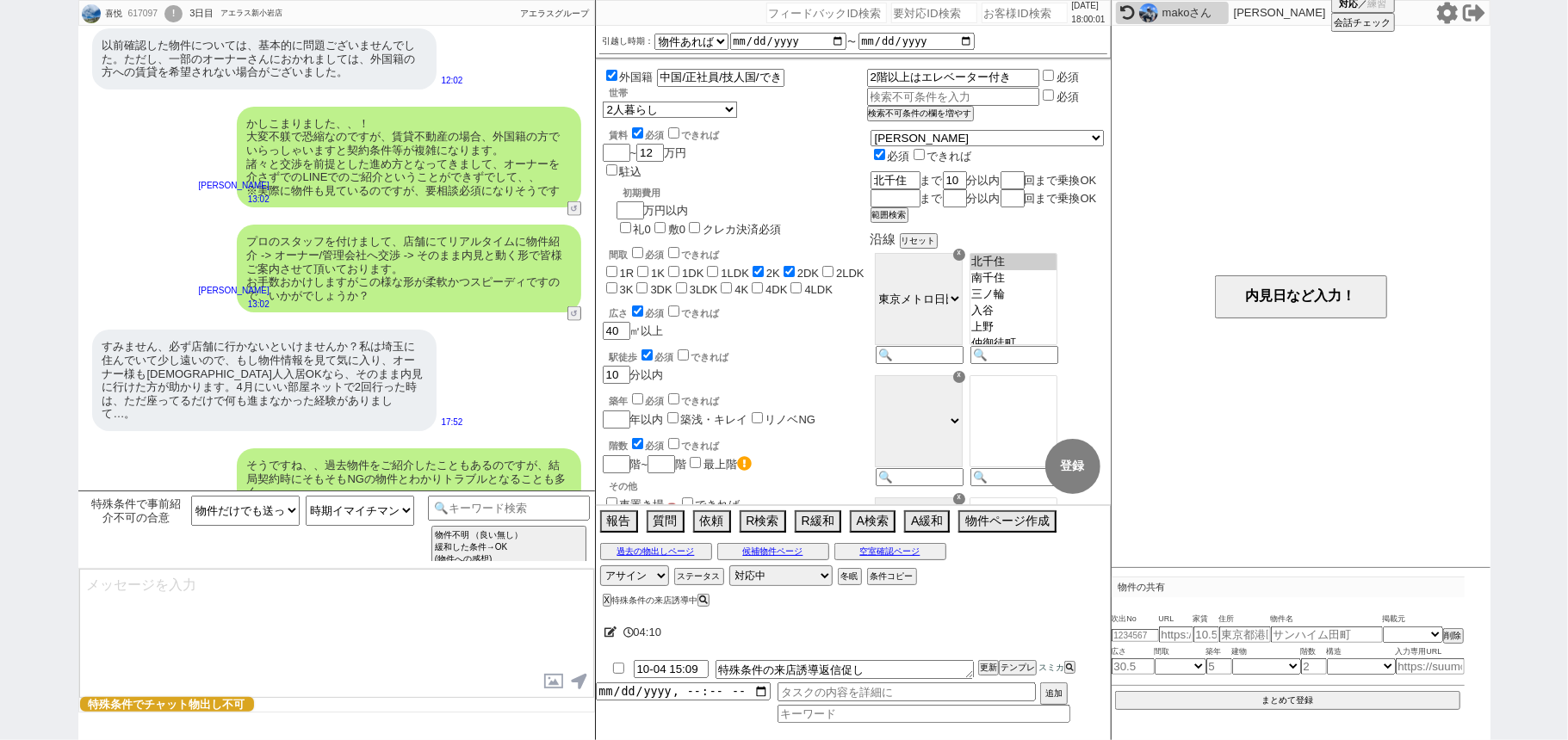
select select "431"
select select
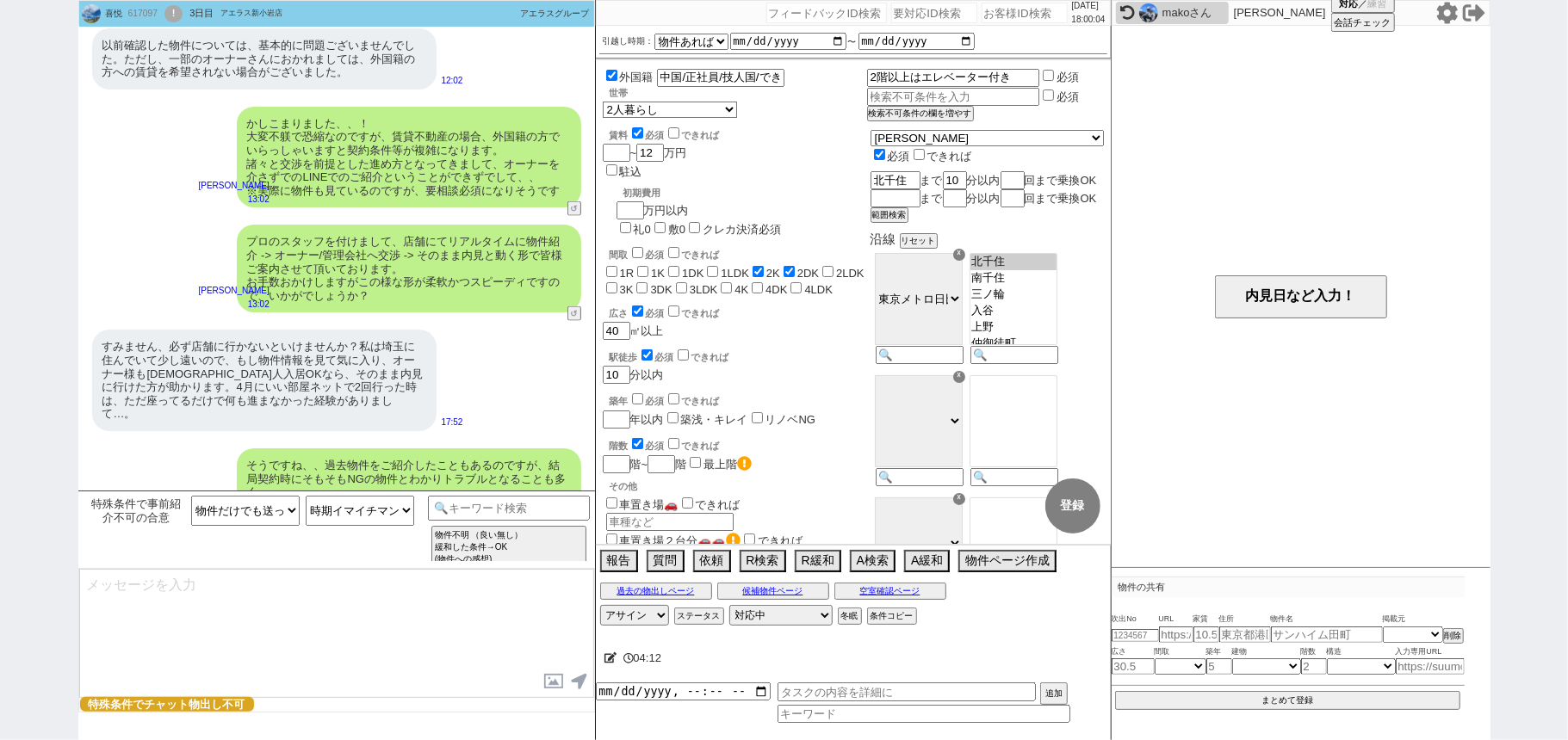
type textarea "ご状況に合わせてご紹介できればと思いますので、現時点ですとまずは物件先行とのことで(交渉ベースで進められない)、 期間を空けてご連絡できればと思いますがいかが…"
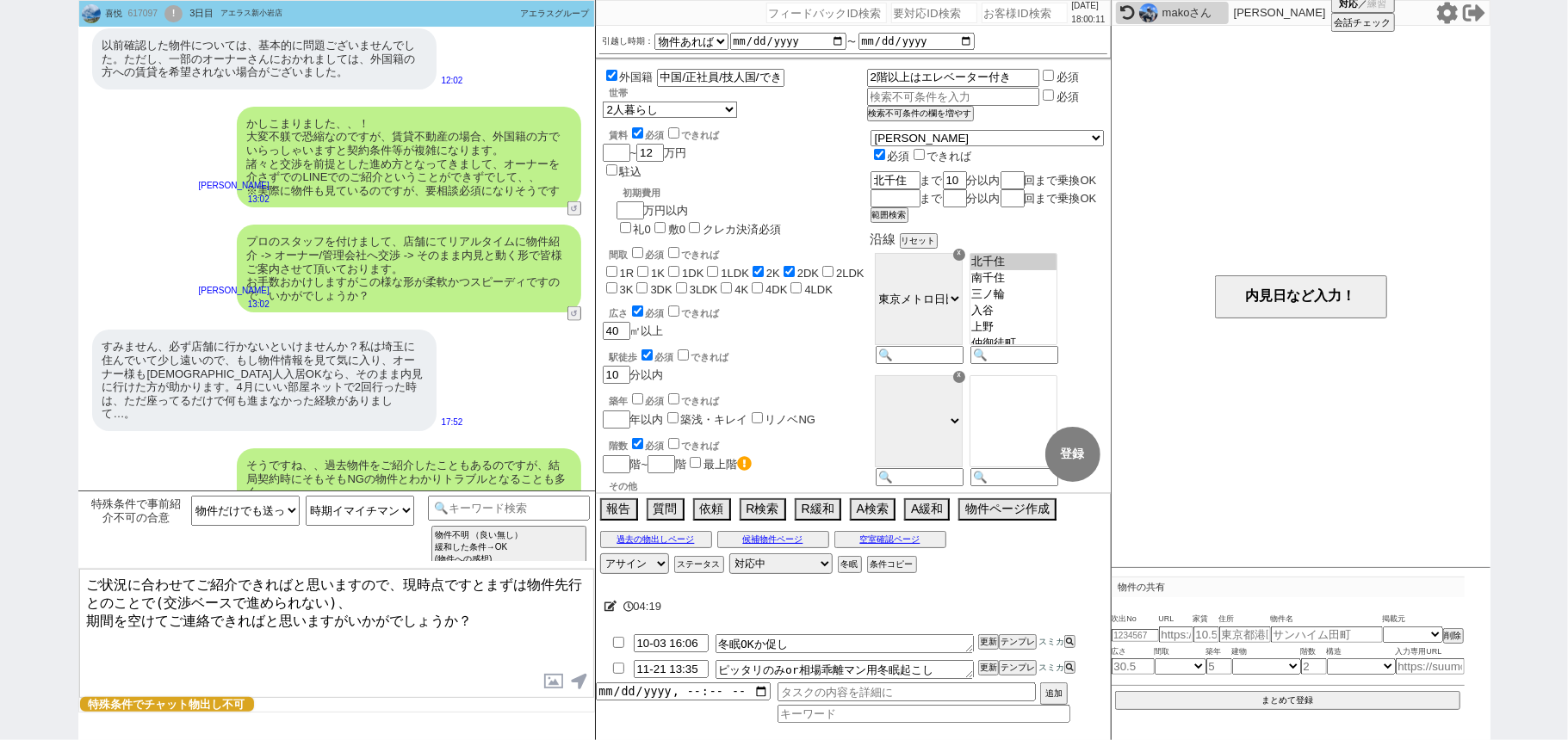
click at [530, 615] on textarea "ご状況に合わせてご紹介できればと思いますので、現時点ですとまずは物件先行とのことで(交渉ベースで進められない)、 期間を空けてご連絡できればと思いますがいかが…" at bounding box center [337, 633] width 515 height 129
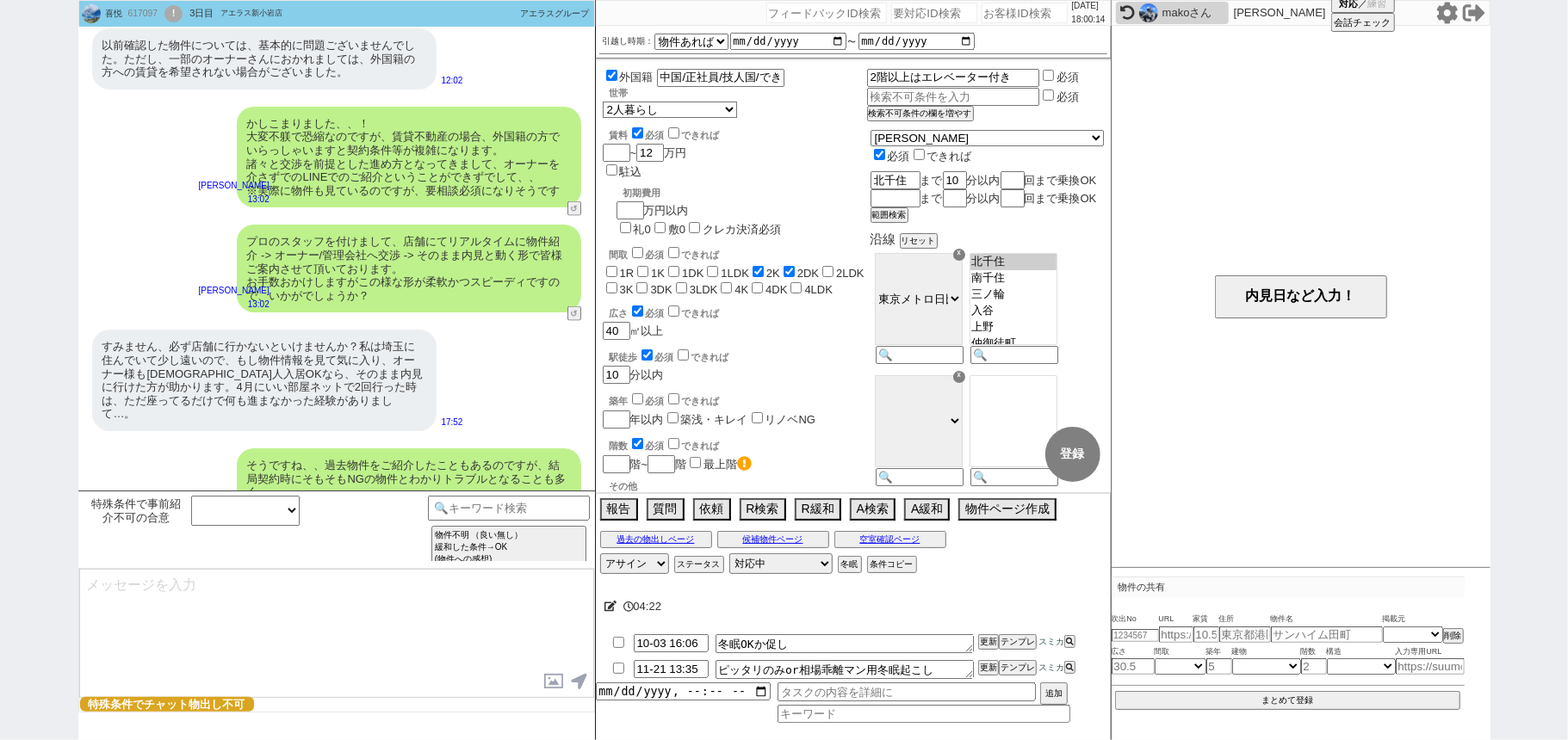
scroll to position [1740, 0]
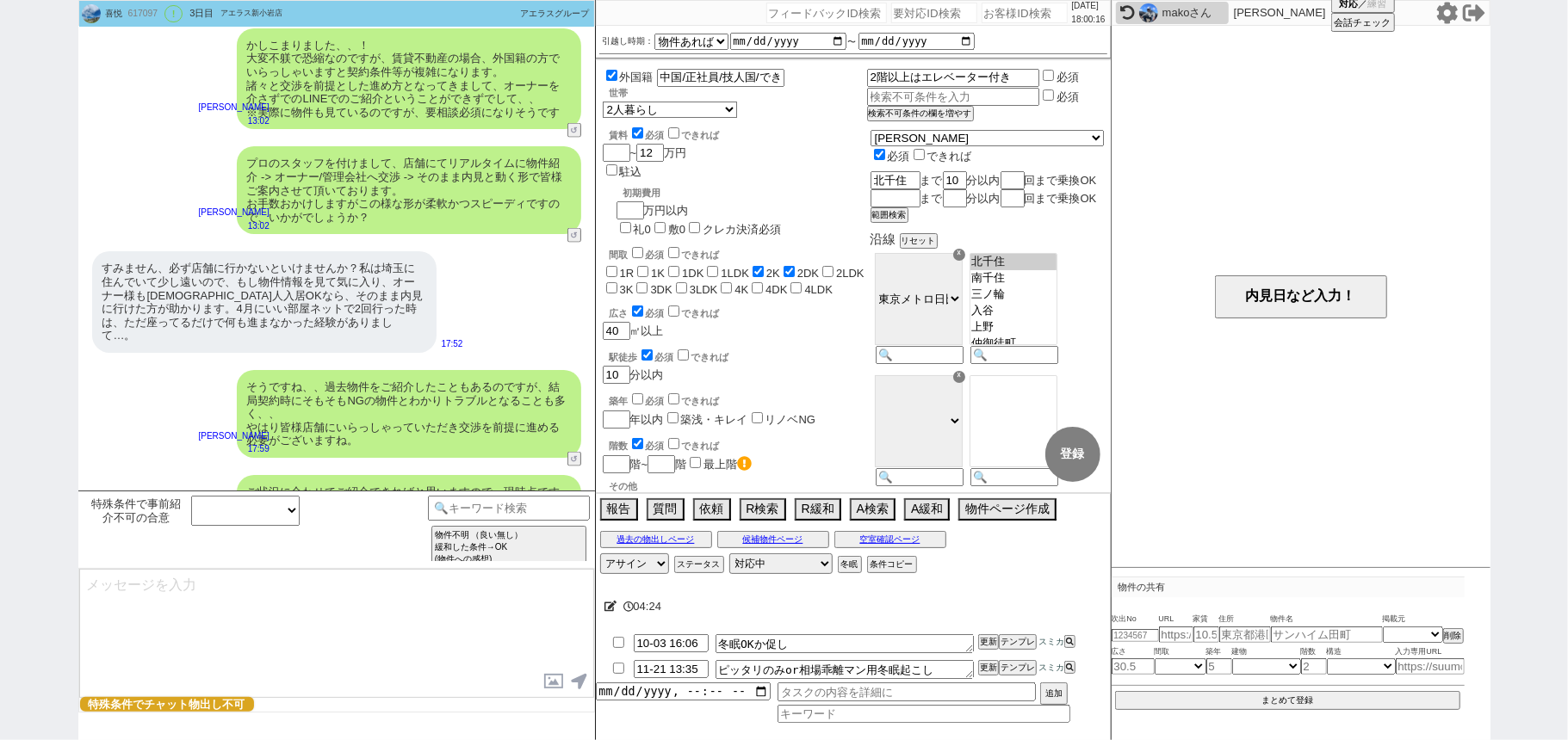
select select "431"
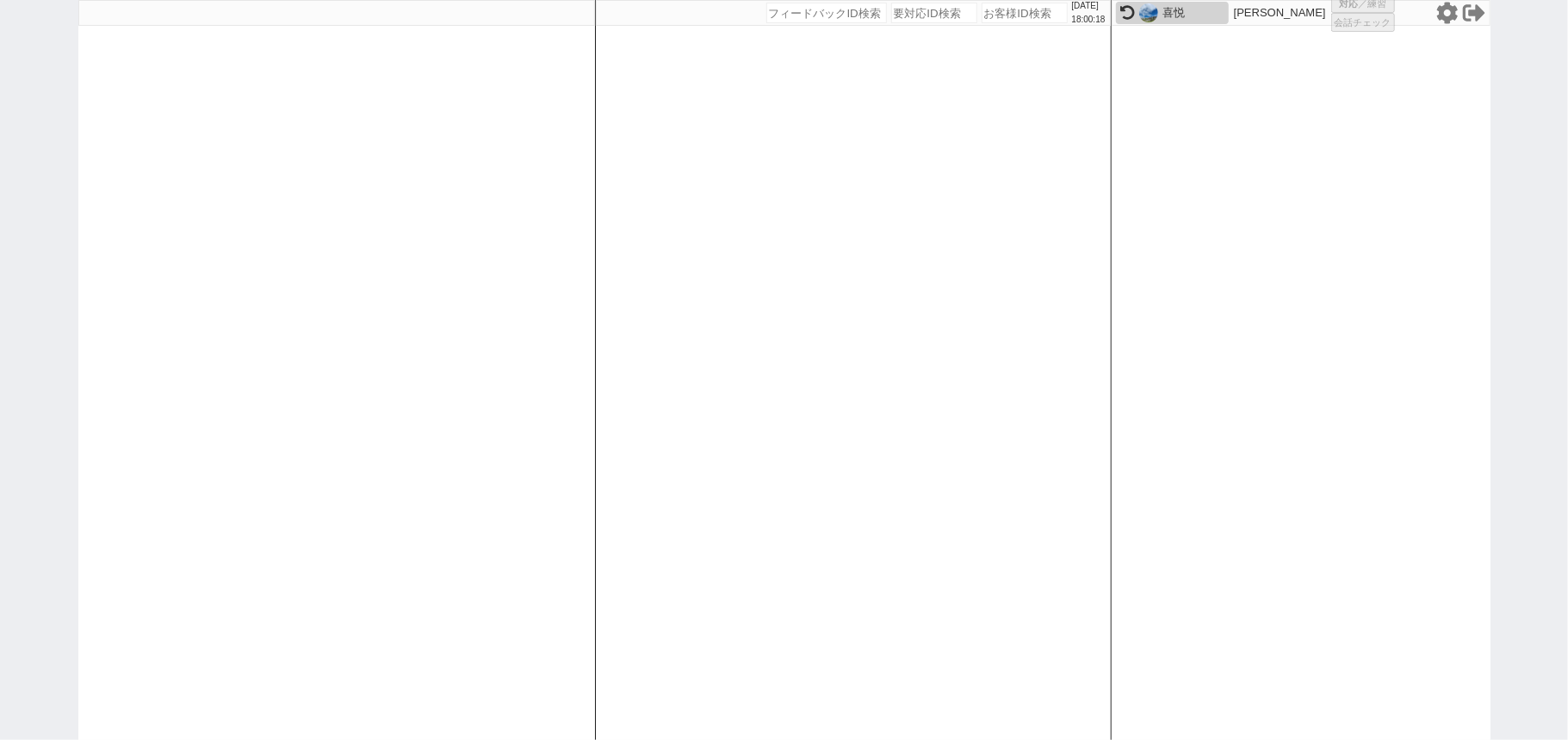
click at [648, 585] on div "2025/10/02 18:00:18 候補物件を追加してしてください 紹介した物件一覧 他社物件を追加する 空室確認ページに追加・削除 紹介した物件一覧 他…" at bounding box center [852, 370] width 517 height 740
select select "2"
select select
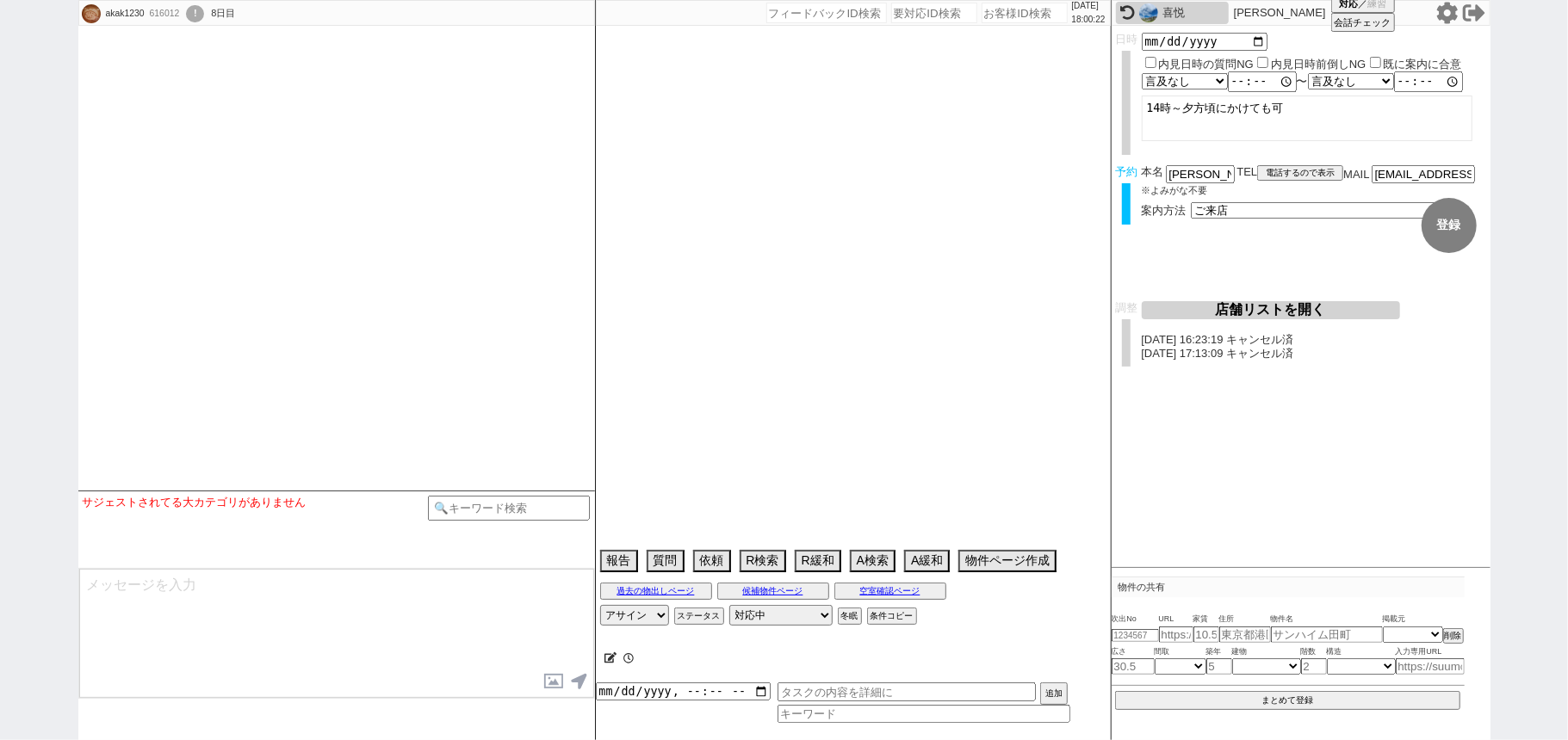
select select
select select "16"
select select "1"
select select "75"
select select "1797"
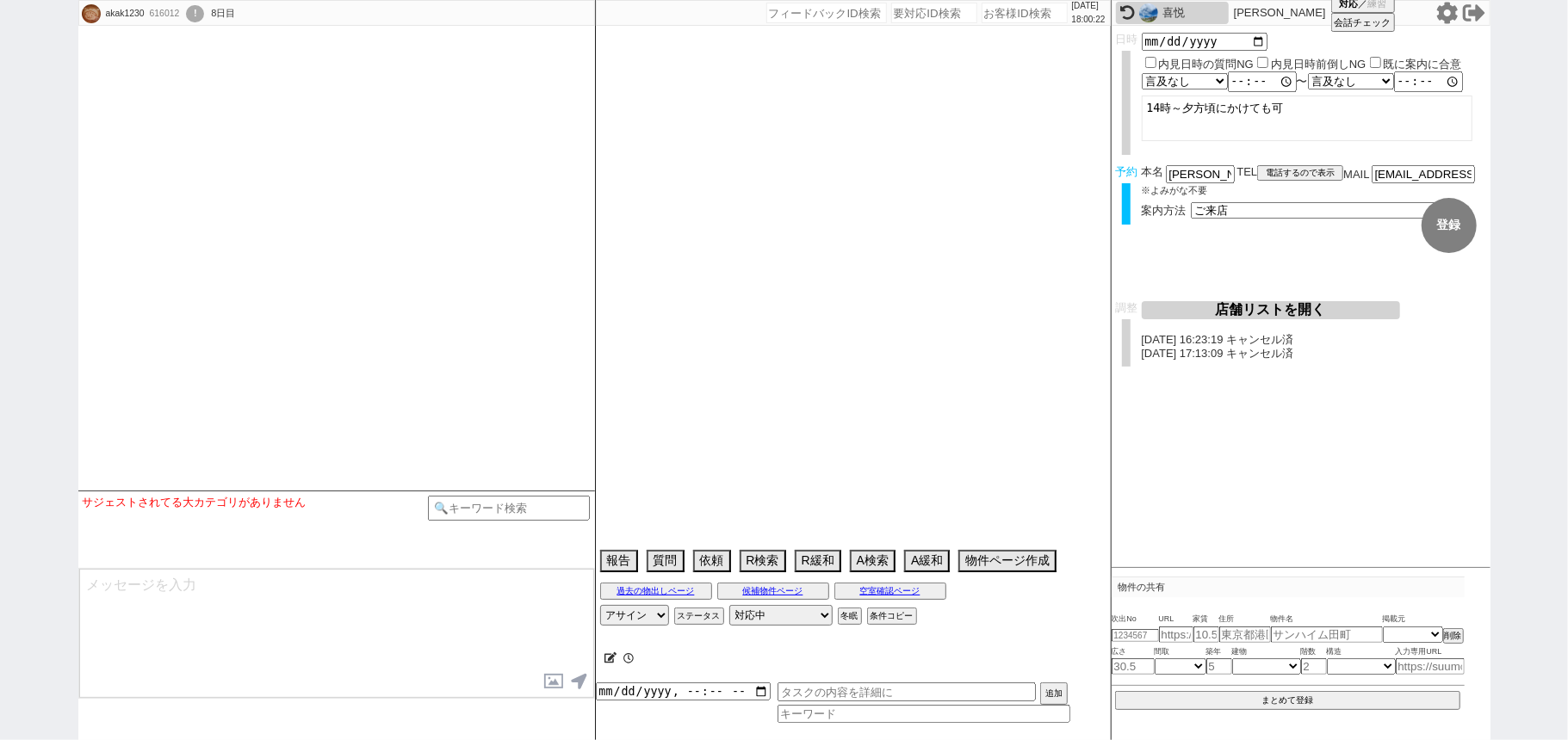
select select "66"
select select "1610"
select select "62"
select select "1517"
select select "71"
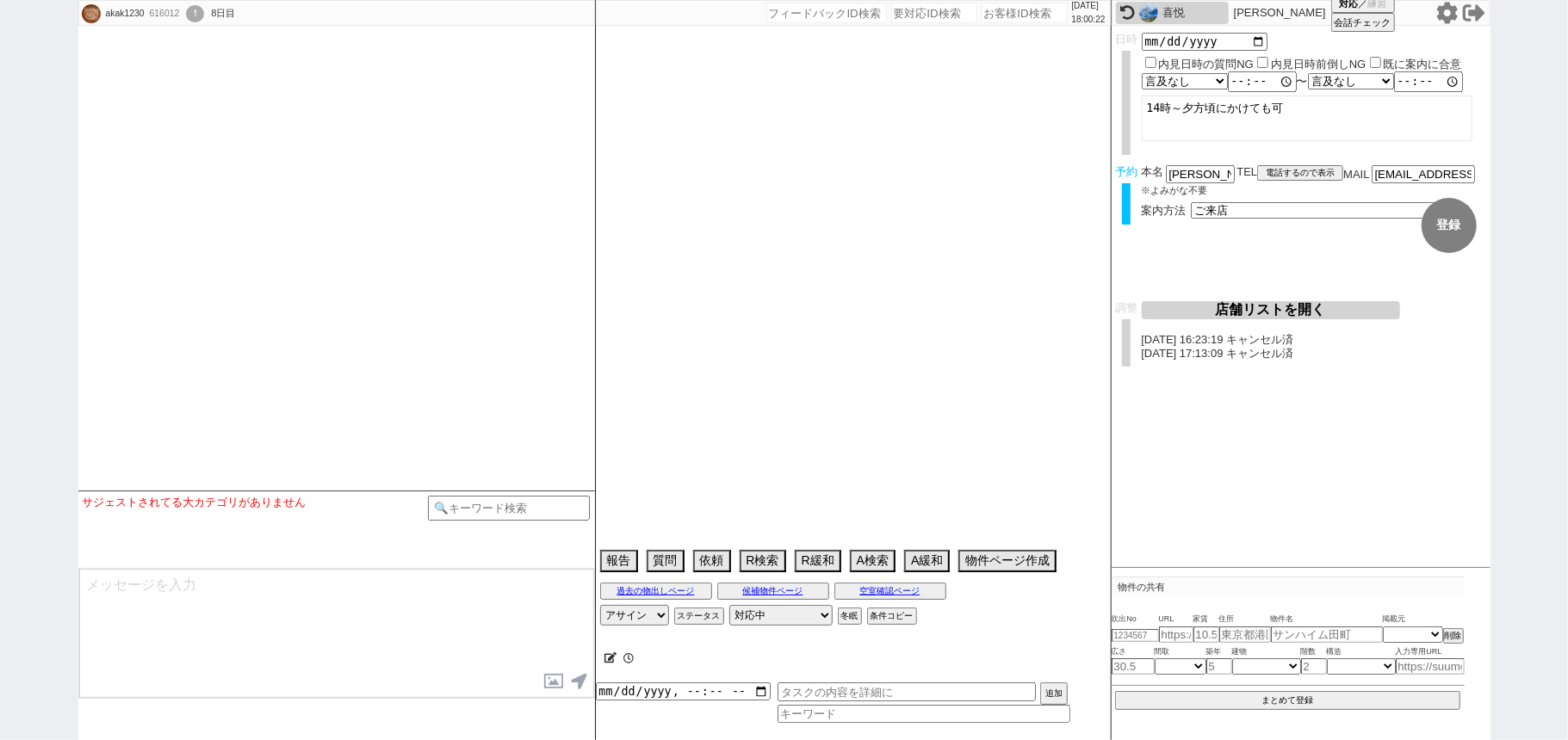
select select "1711"
select select "63"
select select "1543"
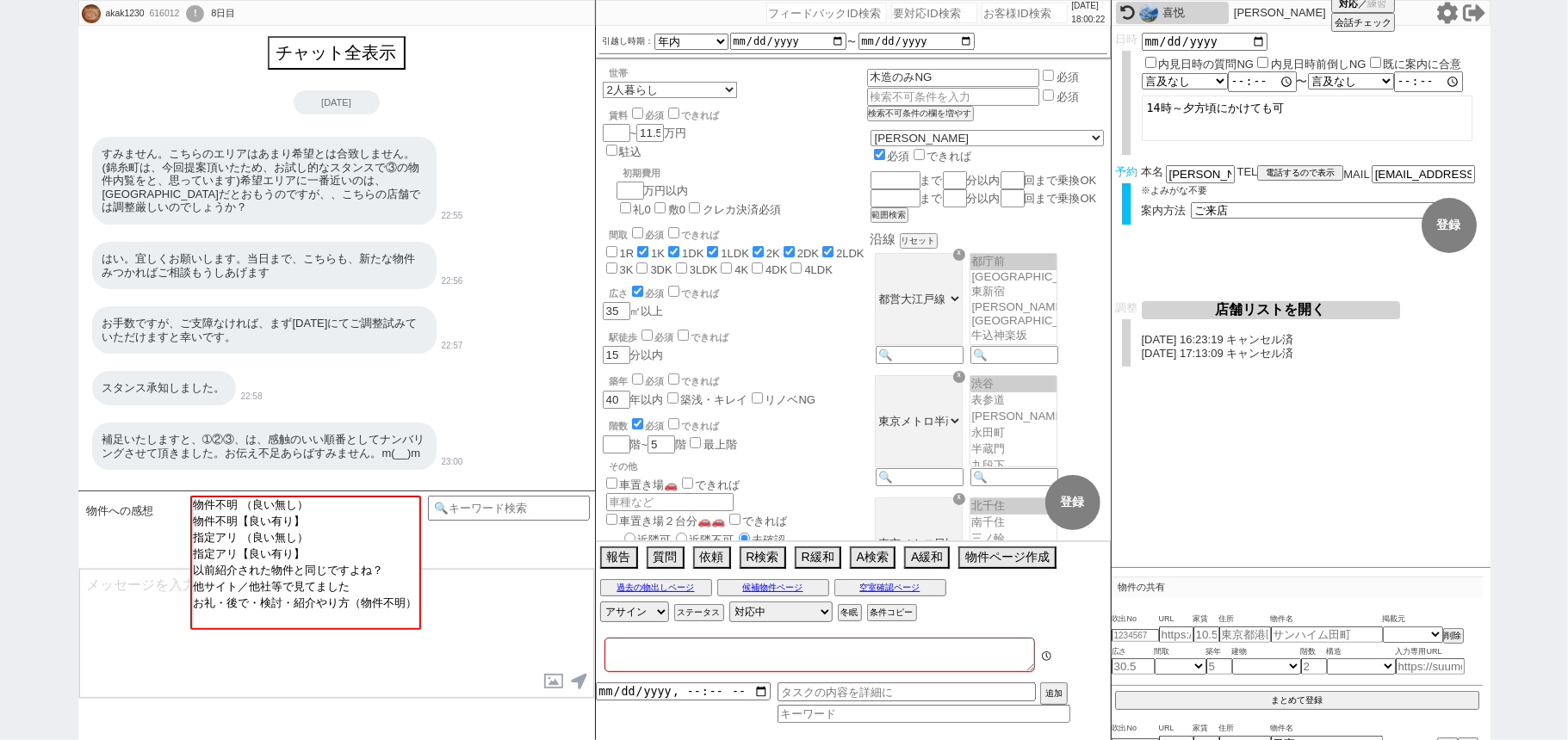
type textarea "個人情報は旦那様　門前仲町希望"
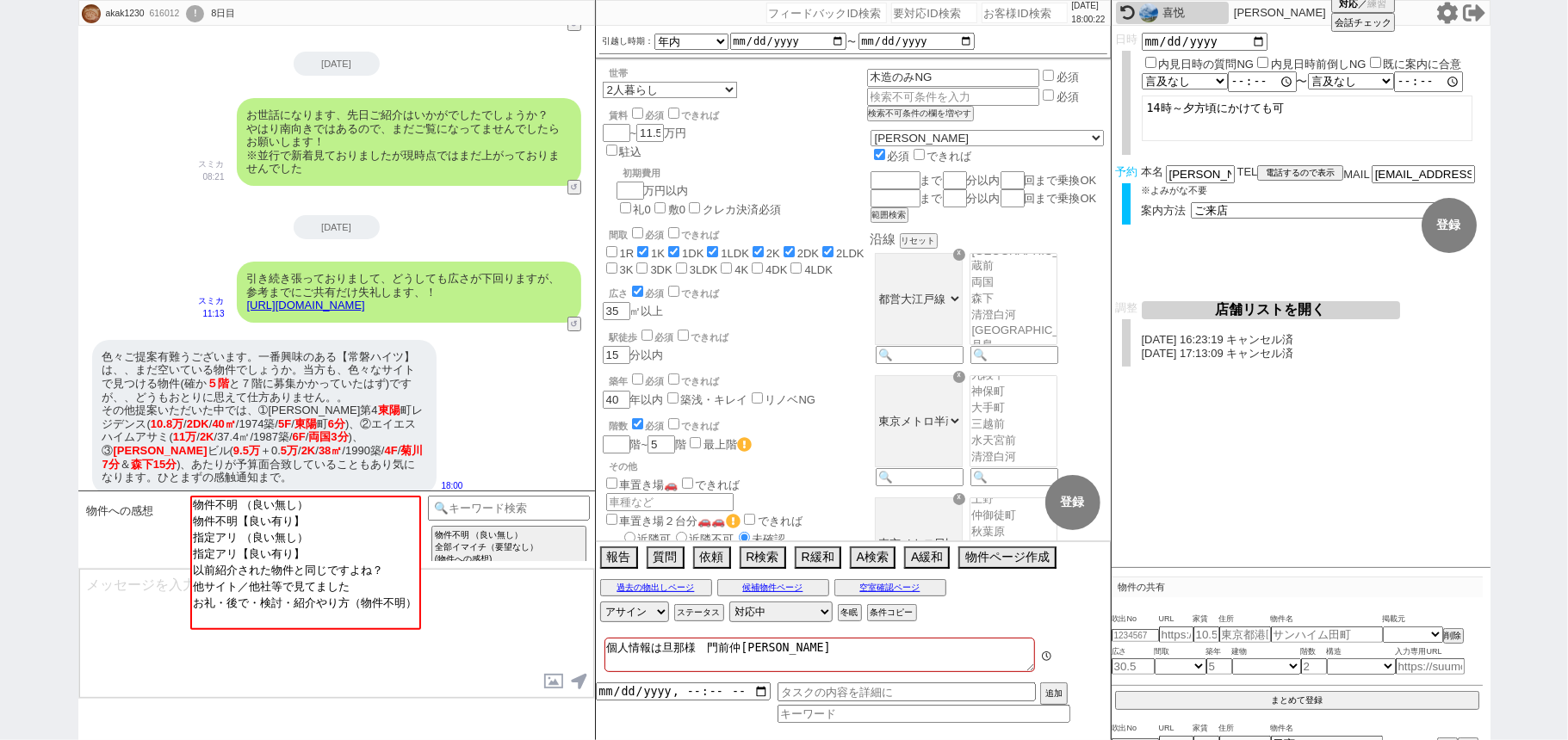
scroll to position [145, 0]
click at [1168, 17] on div "喜悦" at bounding box center [1193, 13] width 62 height 14
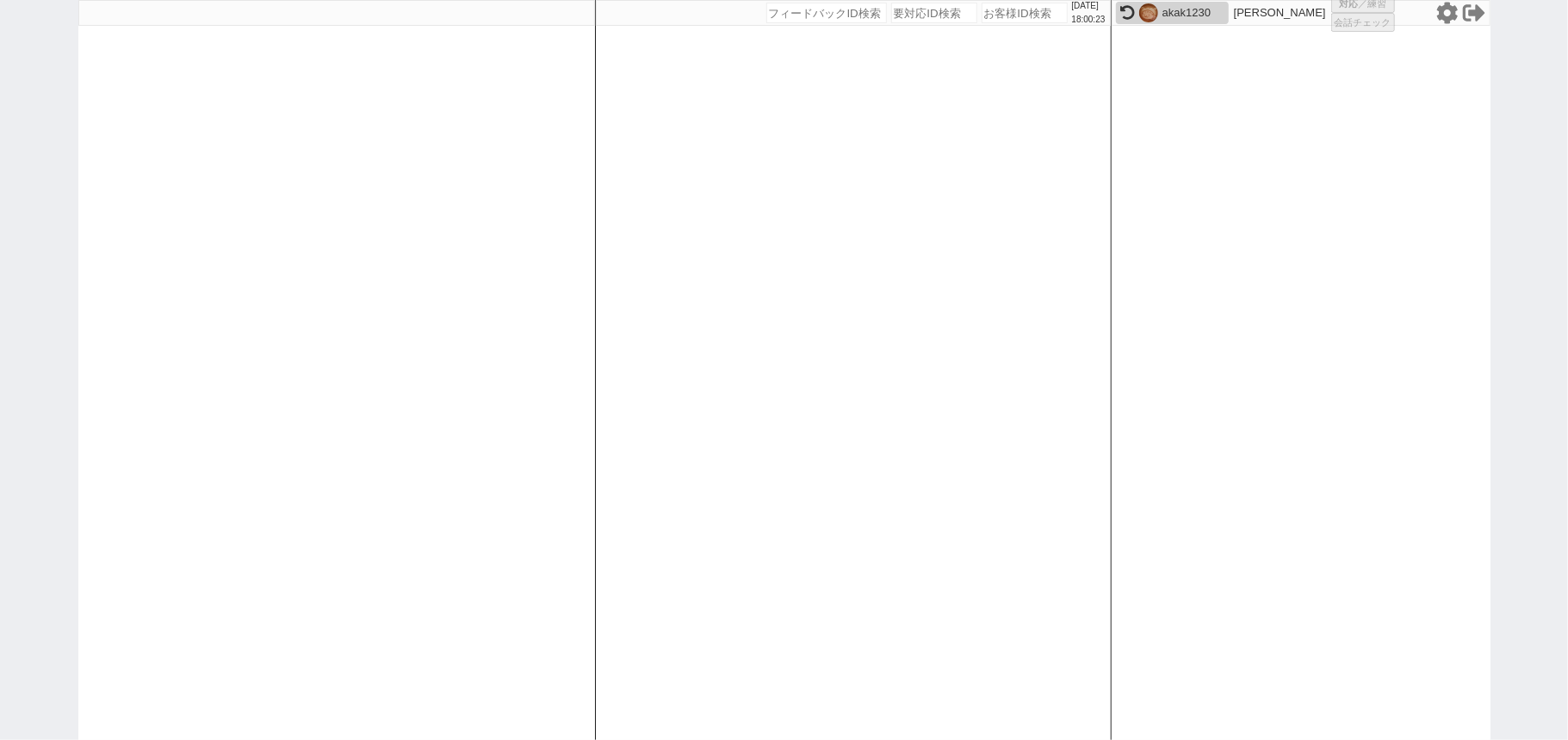
select select "431"
select select
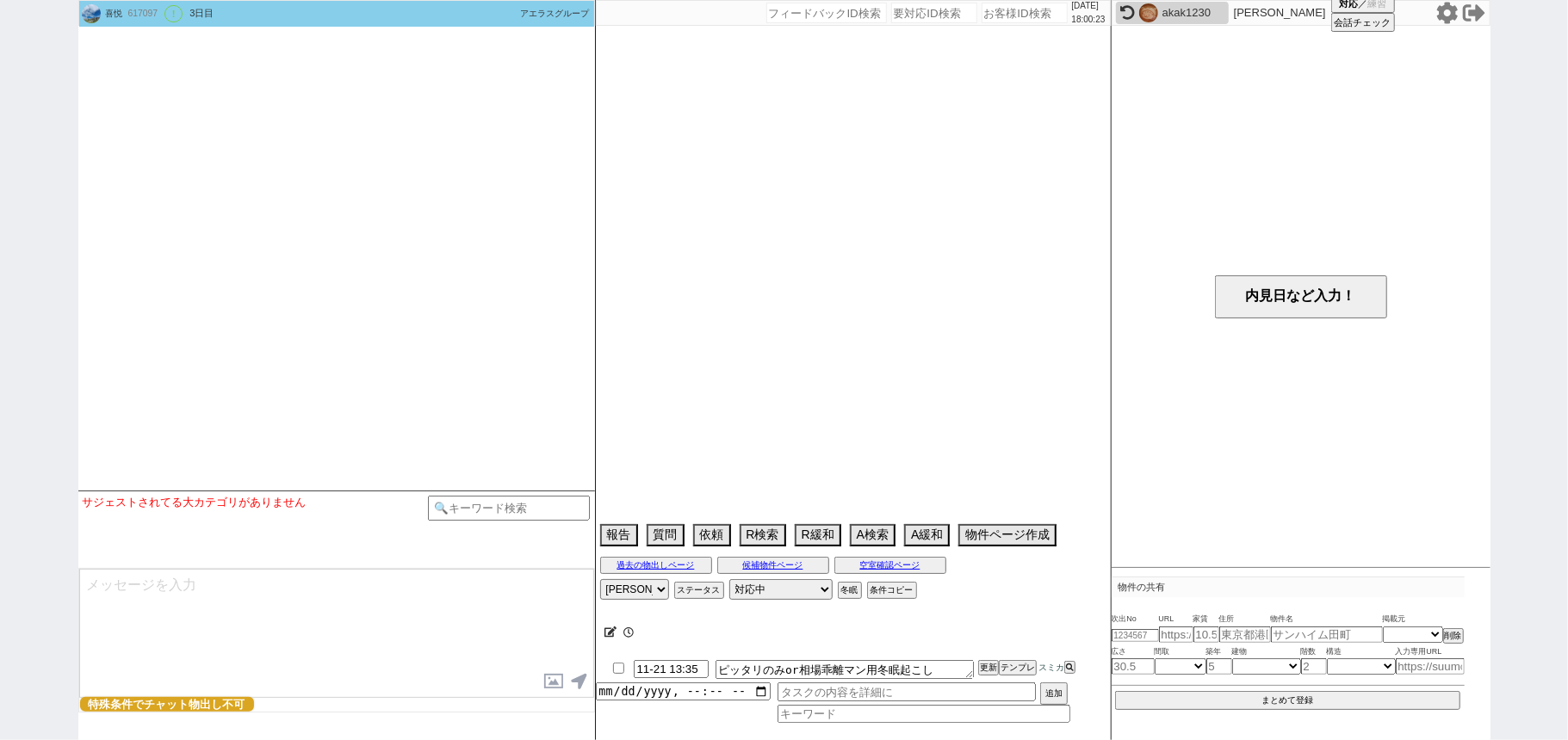
scroll to position [3059, 0]
select select "15"
select select "1"
select select "62"
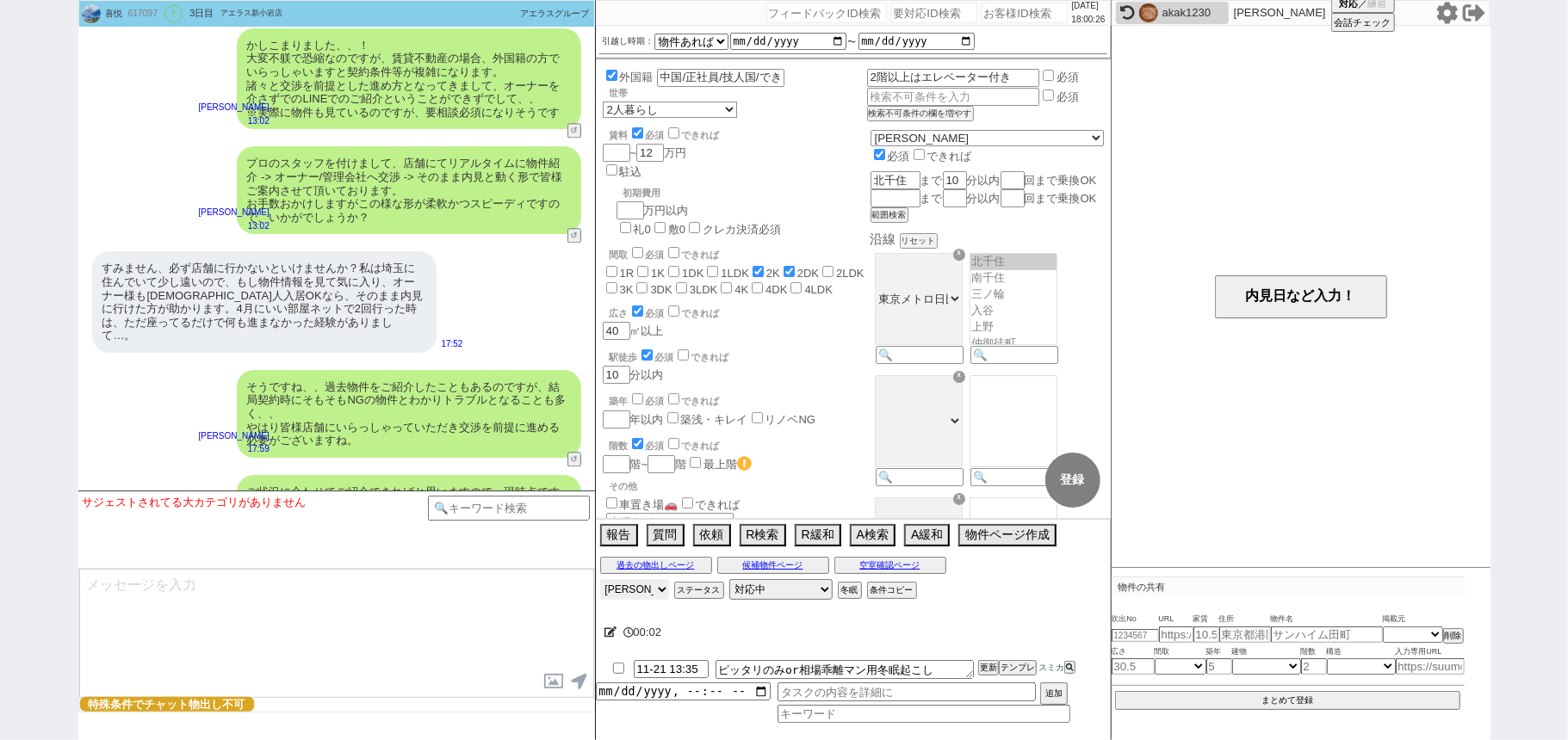
drag, startPoint x: 659, startPoint y: 595, endPoint x: 660, endPoint y: 585, distance: 10.0
click at [659, 595] on select "アサイン 松井健太朗 中村夏海 小澤結 廣瀬晶子 林瑞季 和田麻衣" at bounding box center [634, 589] width 69 height 20
select select
click at [600, 581] on select "アサイン 松井健太朗 中村夏海 小澤結 廣瀬晶子 林瑞季 和田麻衣" at bounding box center [634, 589] width 69 height 20
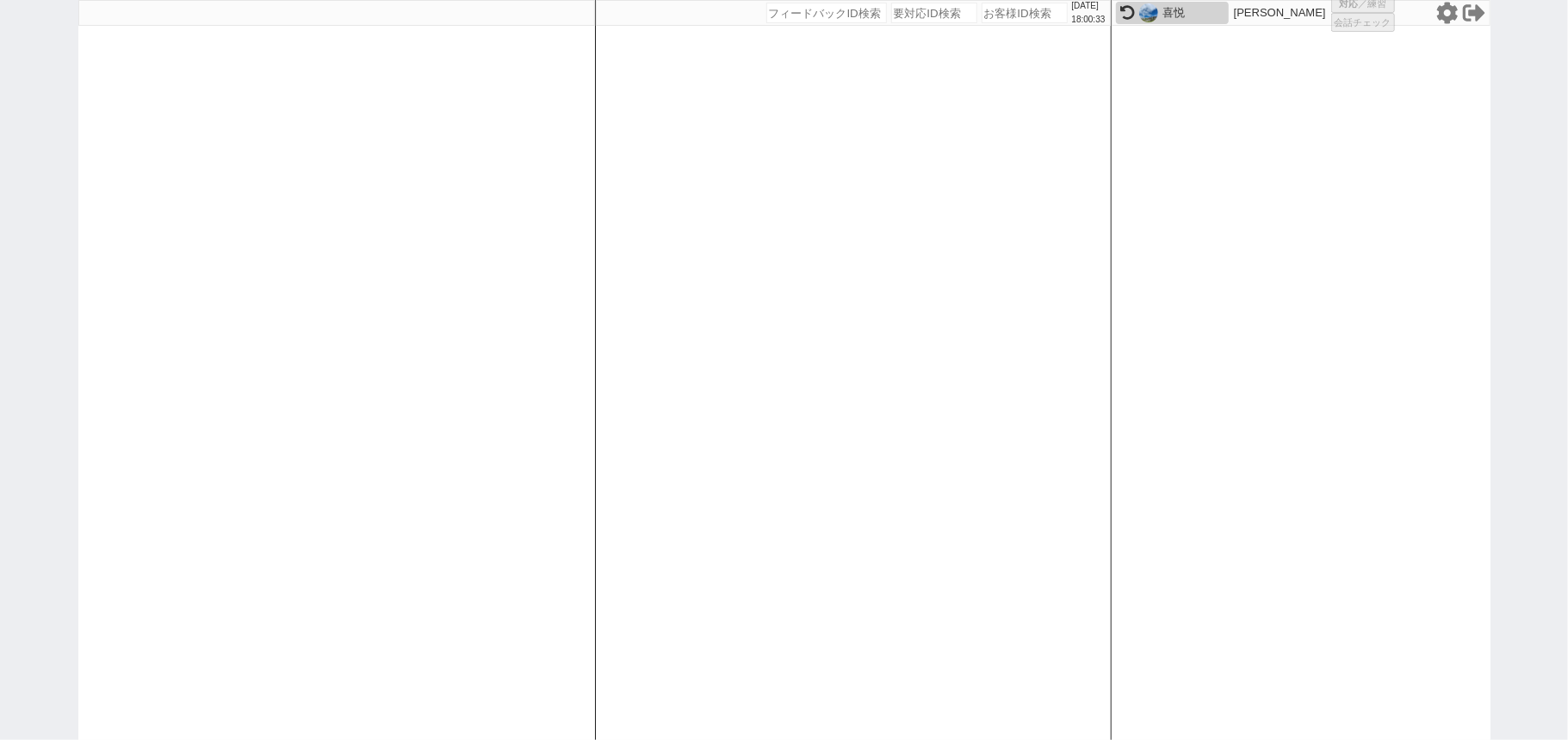
select select "2"
select select
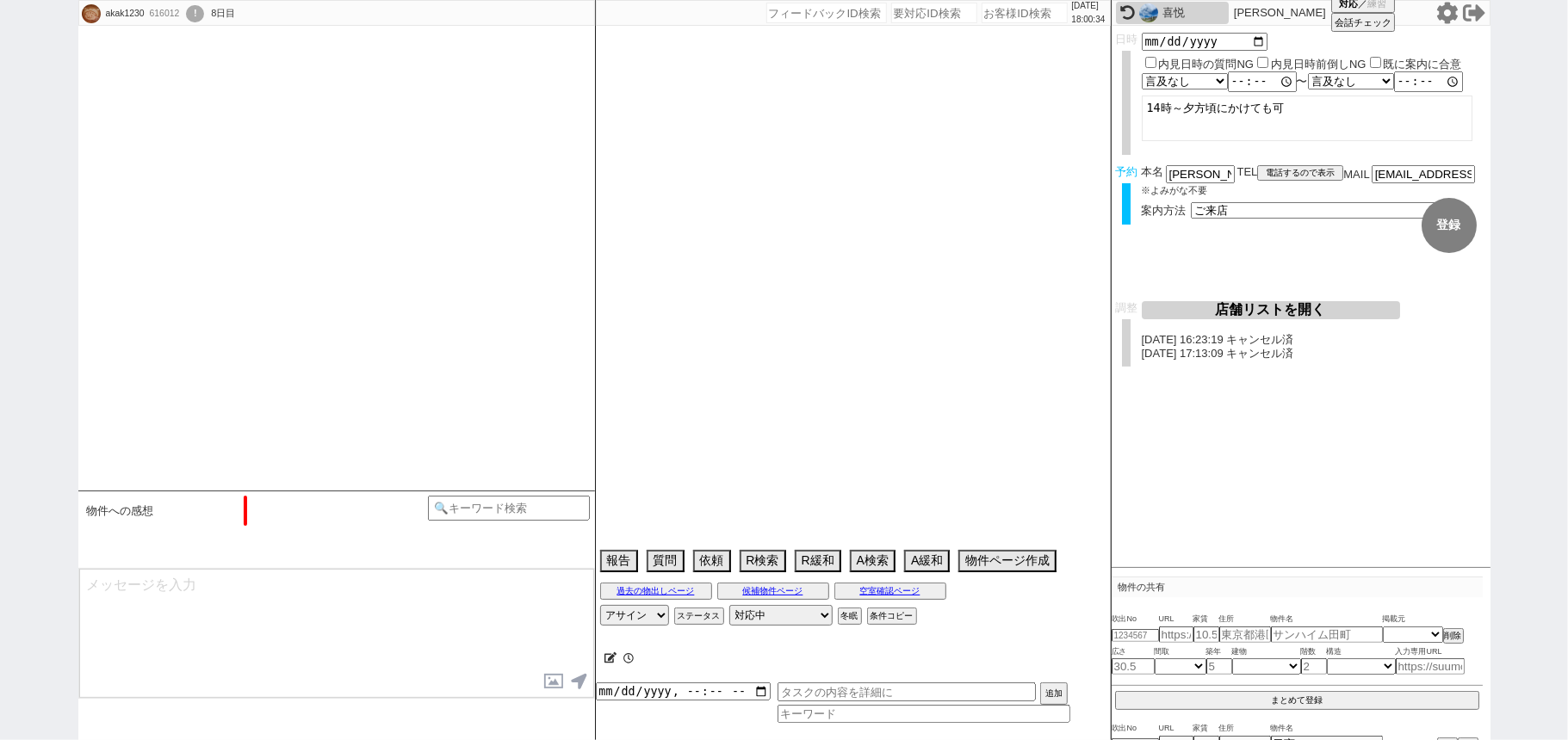
type textarea "個人情報は旦那様　門前仲町希望"
select select "16"
select select "1"
select select "75"
select select "1797"
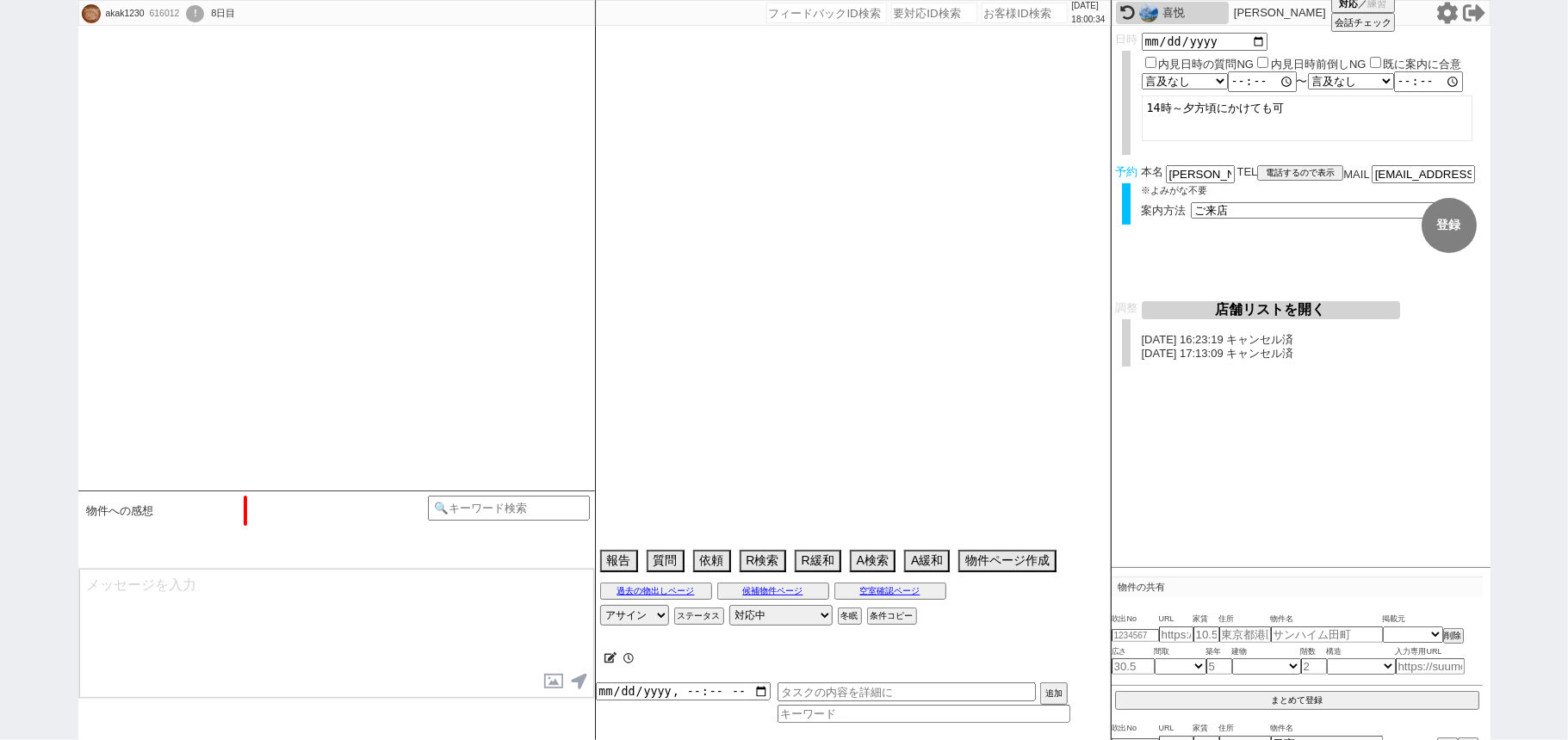
select select "66"
select select "1610"
select select "62"
select select "1517"
select select "71"
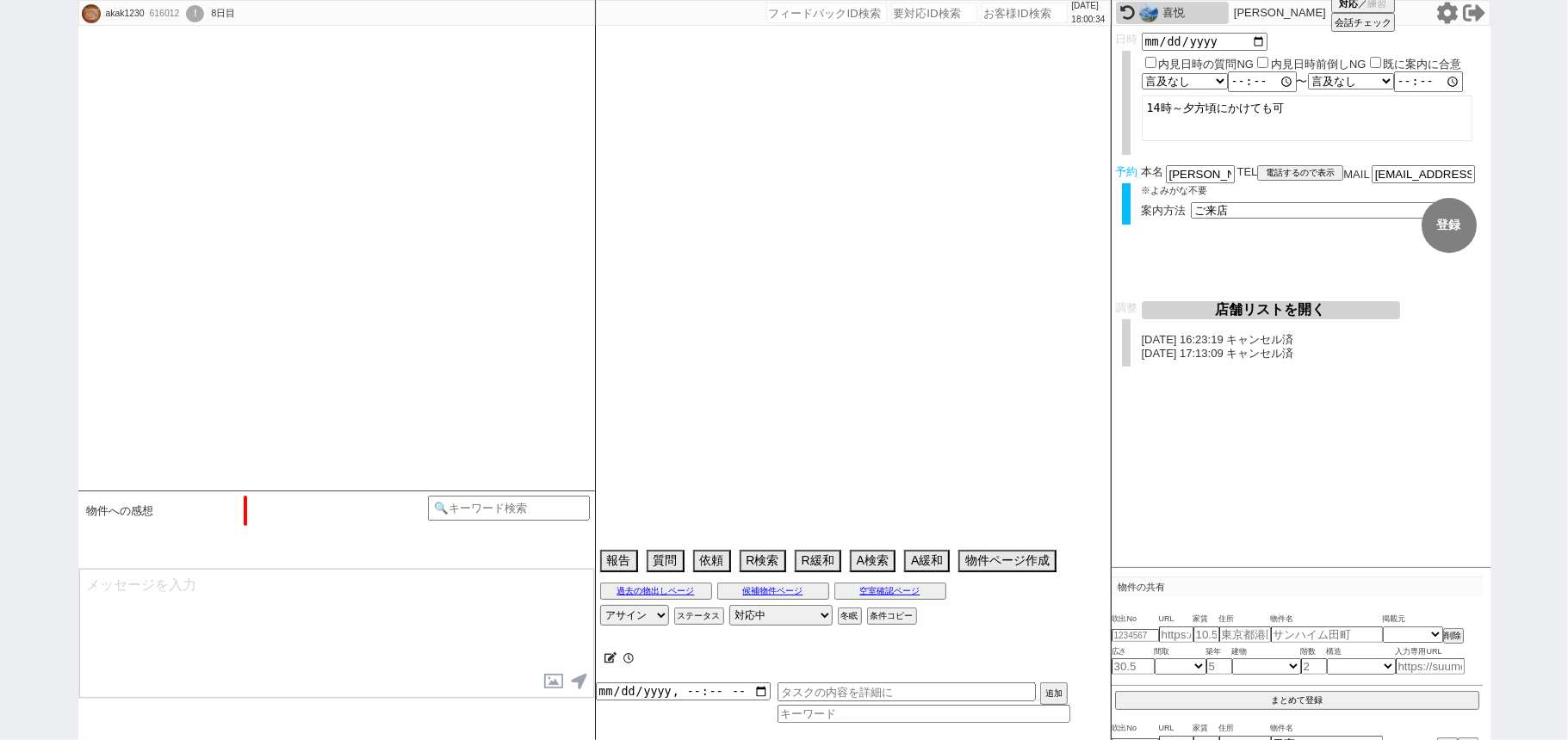
select select "1711"
select select "63"
select select "1543"
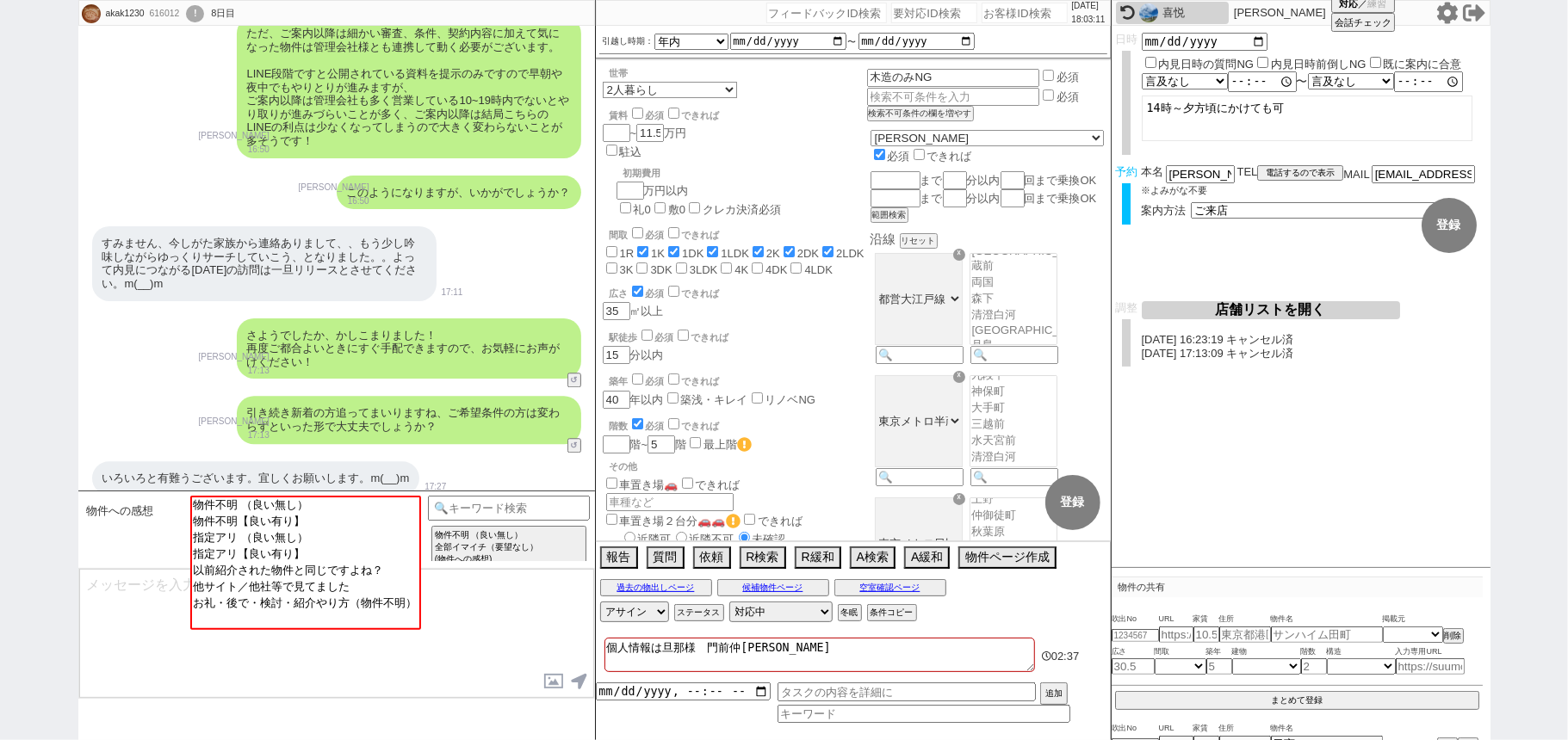
scroll to position [3134, 0]
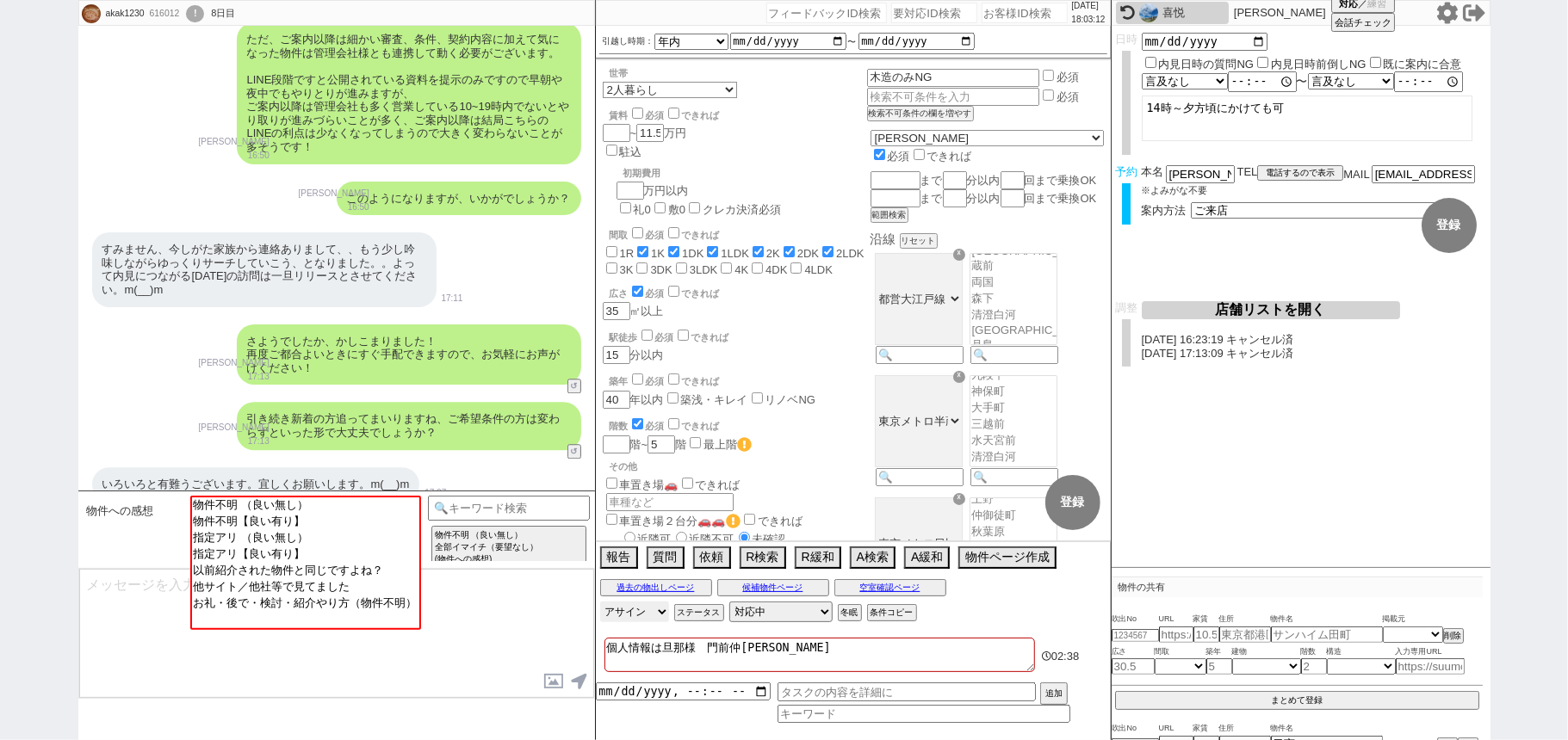
click at [656, 620] on select "アサイン 松井健太朗 中村夏海 小澤結 廣瀬晶子 林瑞季 和田麻衣" at bounding box center [634, 611] width 69 height 20
click at [227, 390] on div "さようでしたか、かしこまりました！ 再度ご都合よいときにすぐ手配できますので、お気軽にお声がけください！ 青木琢磨 17:13 4615-A1" at bounding box center [337, 355] width 517 height 79
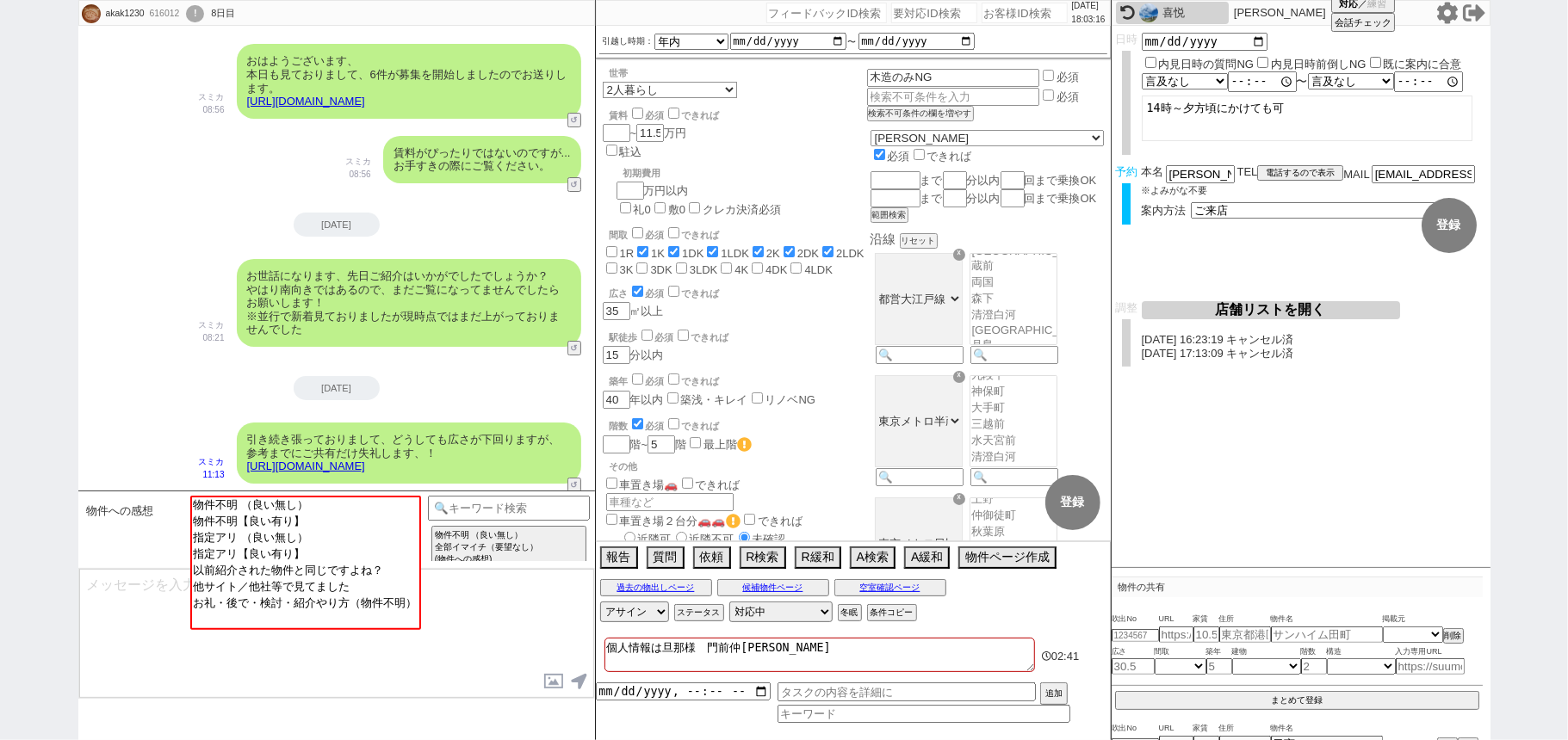
scroll to position [4511, 0]
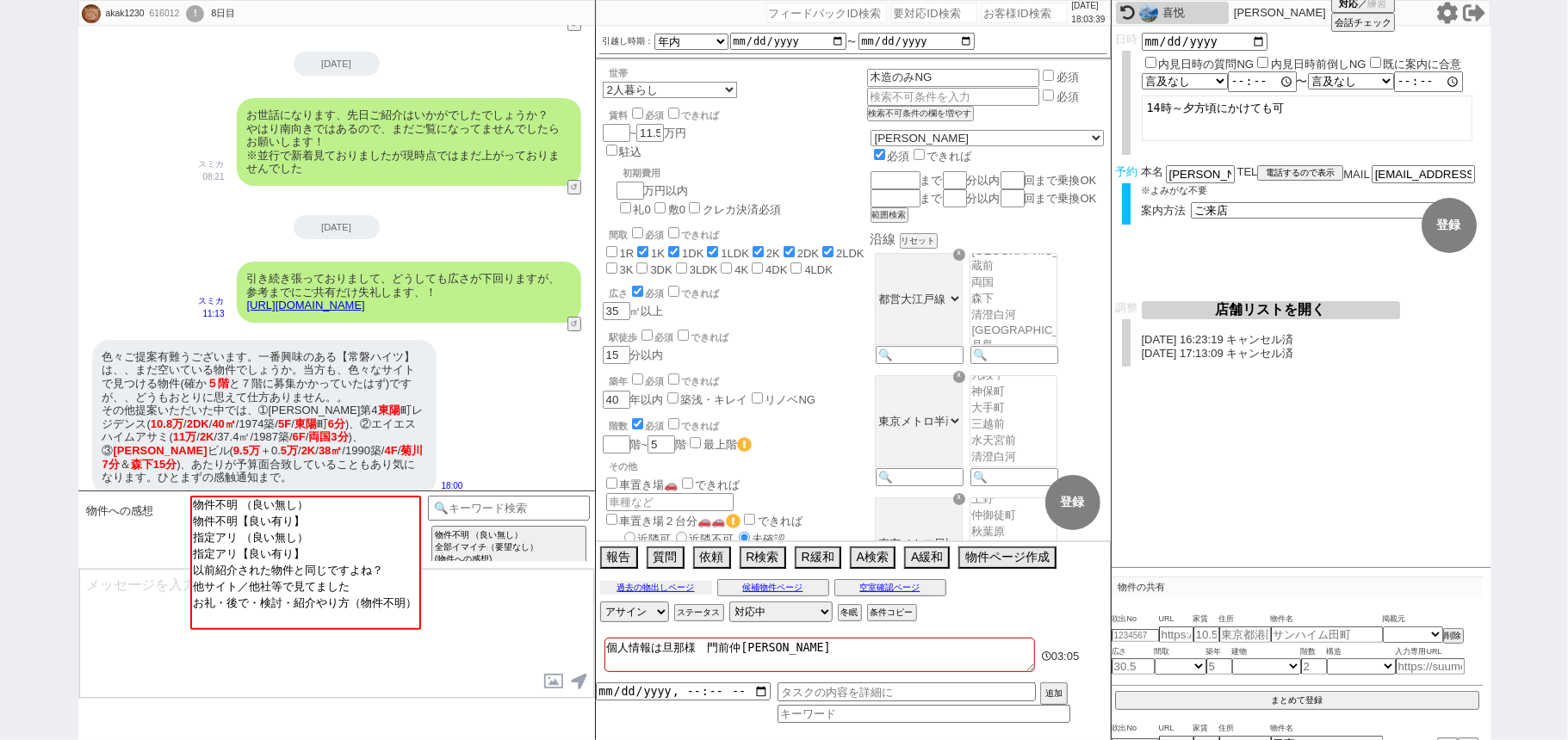
click at [687, 590] on button "過去の物出しページ" at bounding box center [655, 588] width 112 height 14
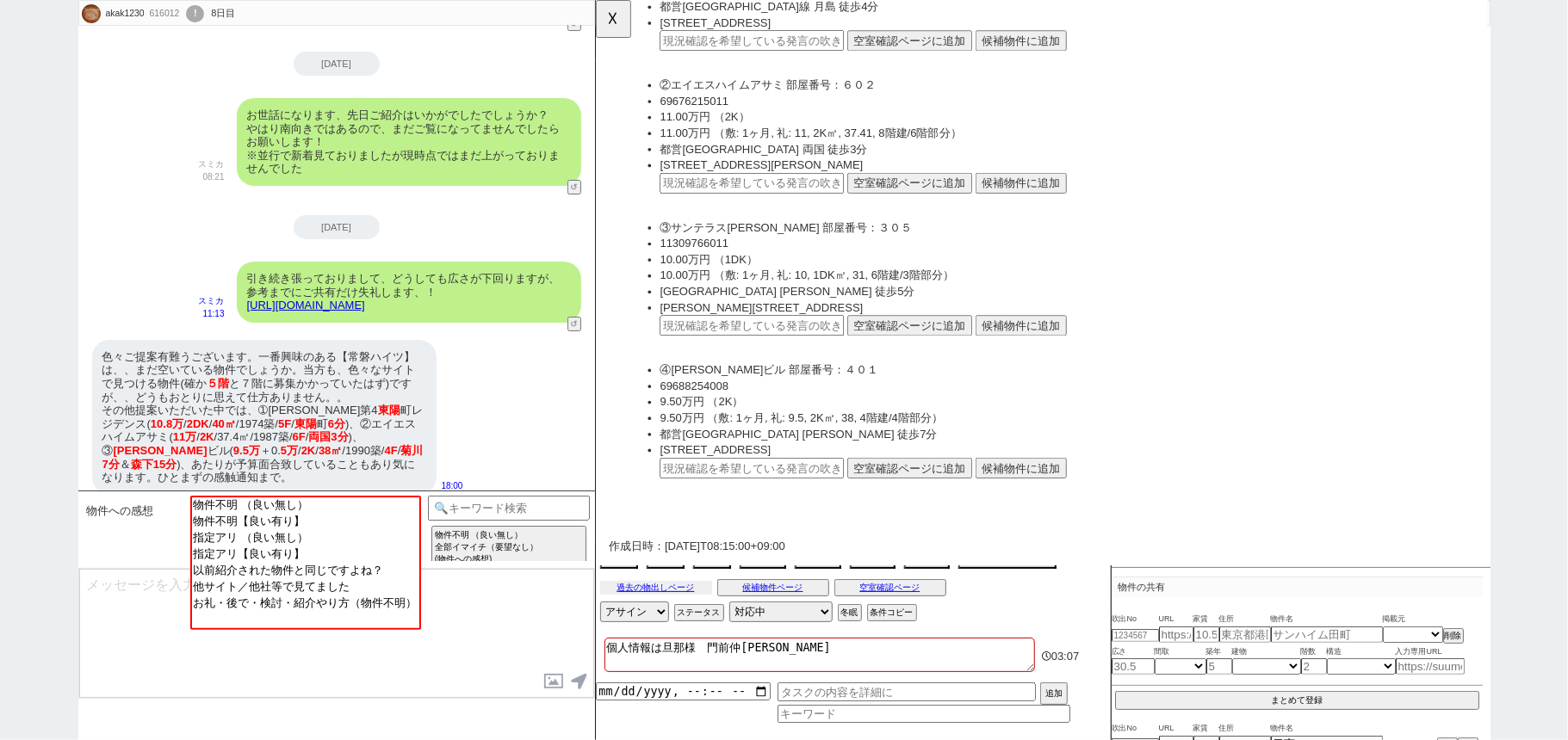
scroll to position [458, 0]
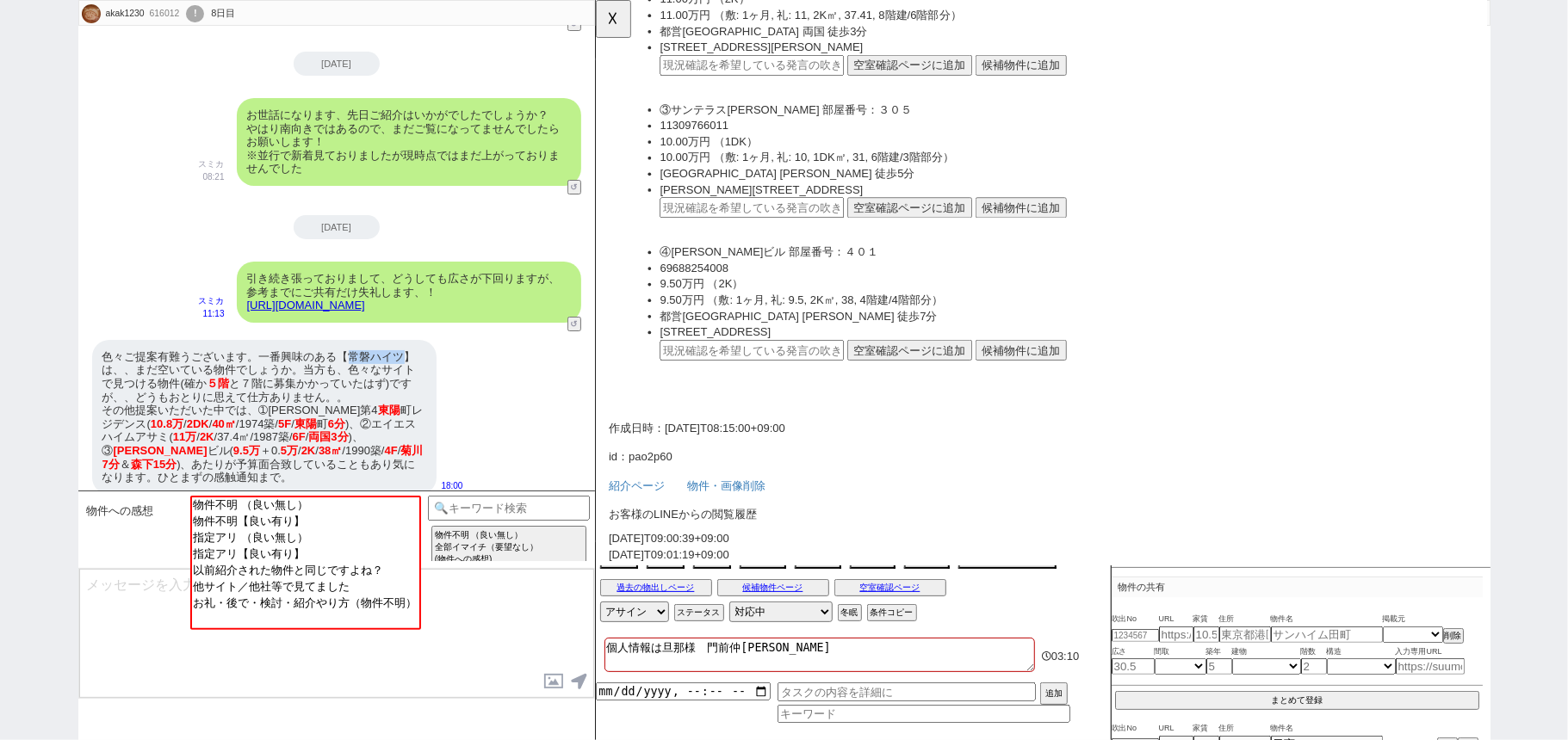
drag, startPoint x: 348, startPoint y: 341, endPoint x: 399, endPoint y: 344, distance: 51.1
click at [399, 344] on div "色々ご提案有難うございます。一番興味のある【常磐ハイツ】は、、まだ空いている物件でしょうか。当方も、色々なサイトで見つける物件(確か ５階 と７階に募集かかっ…" at bounding box center [264, 417] width 345 height 155
copy div "常磐ハイツ"
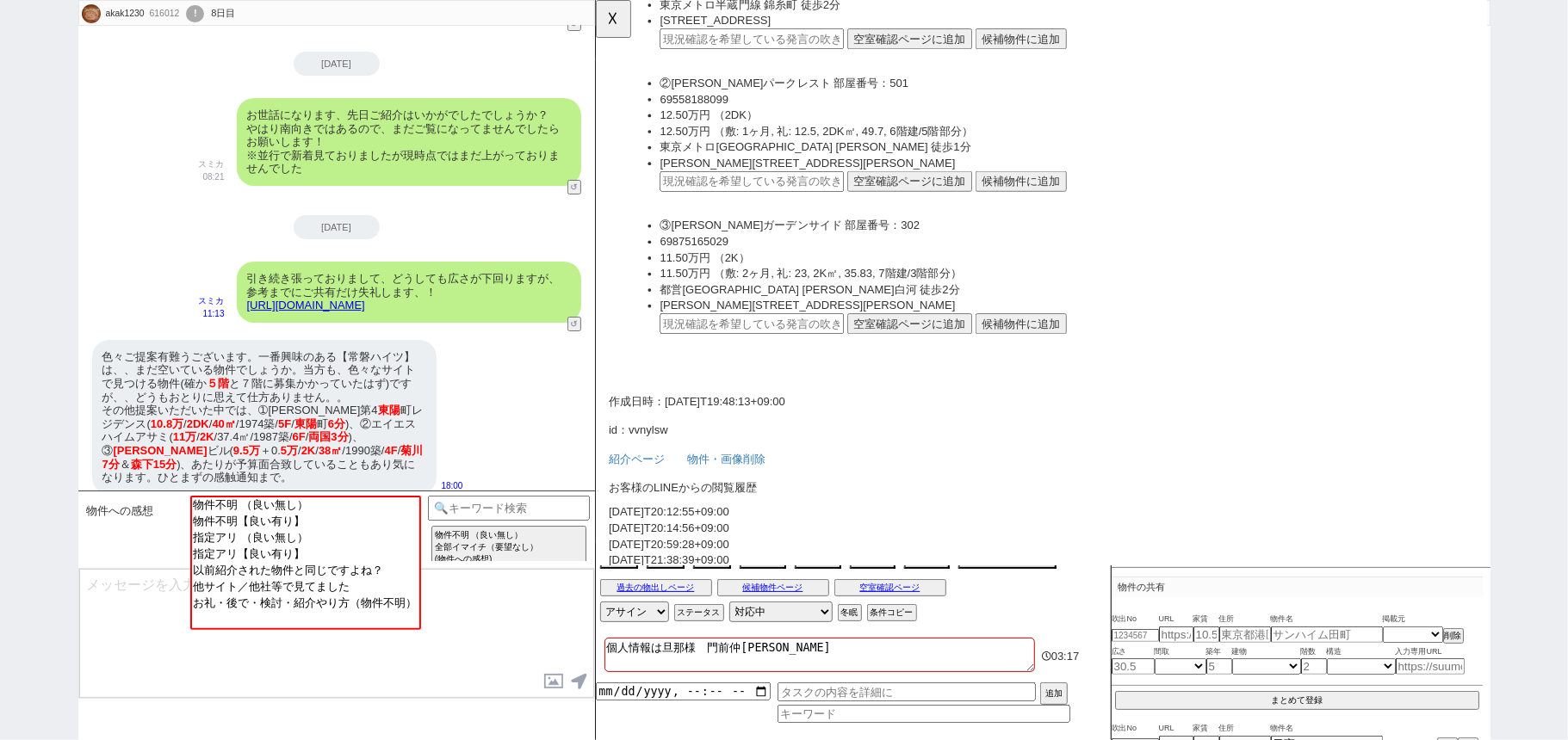
scroll to position [2065, 0]
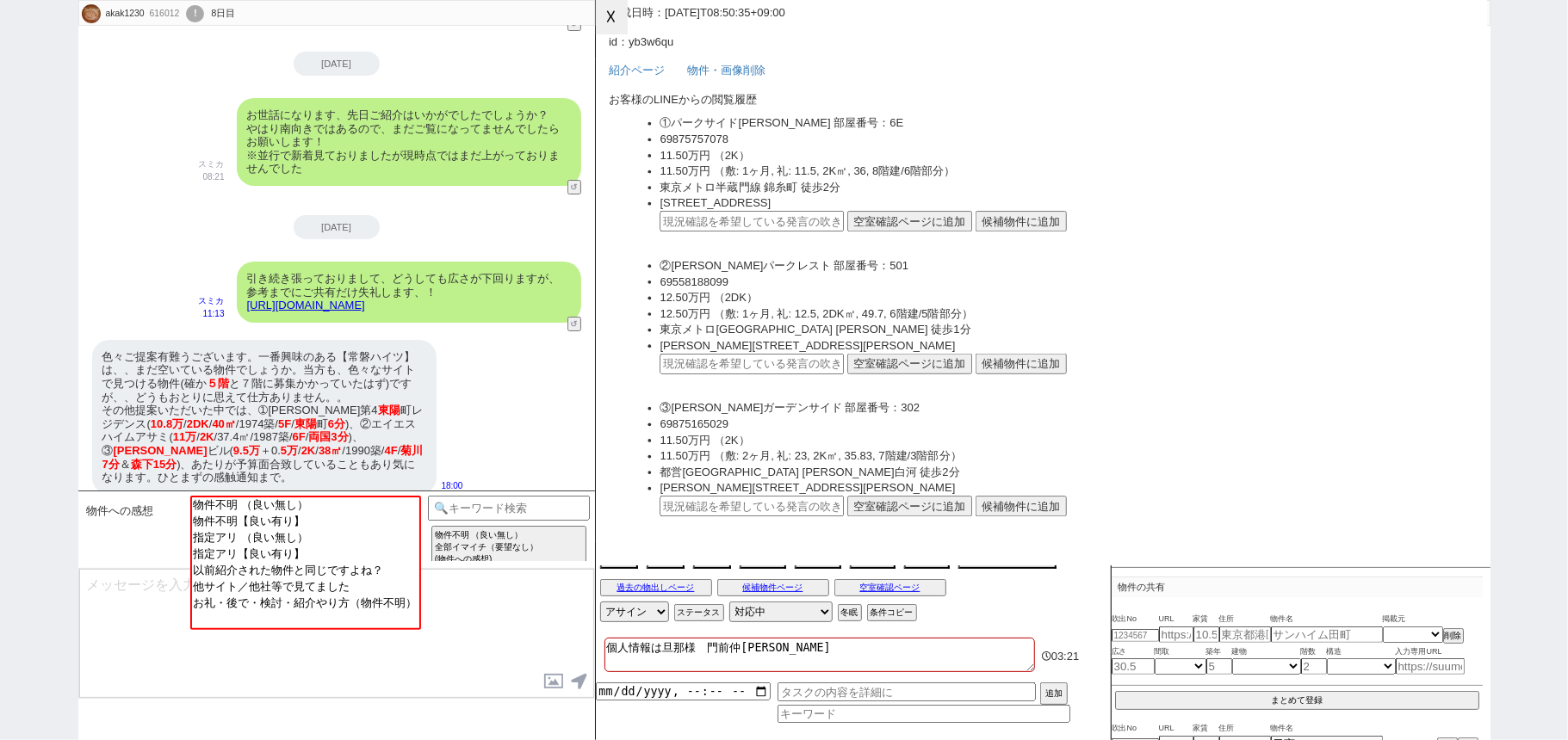
click at [606, 12] on button "☓" at bounding box center [611, 17] width 32 height 34
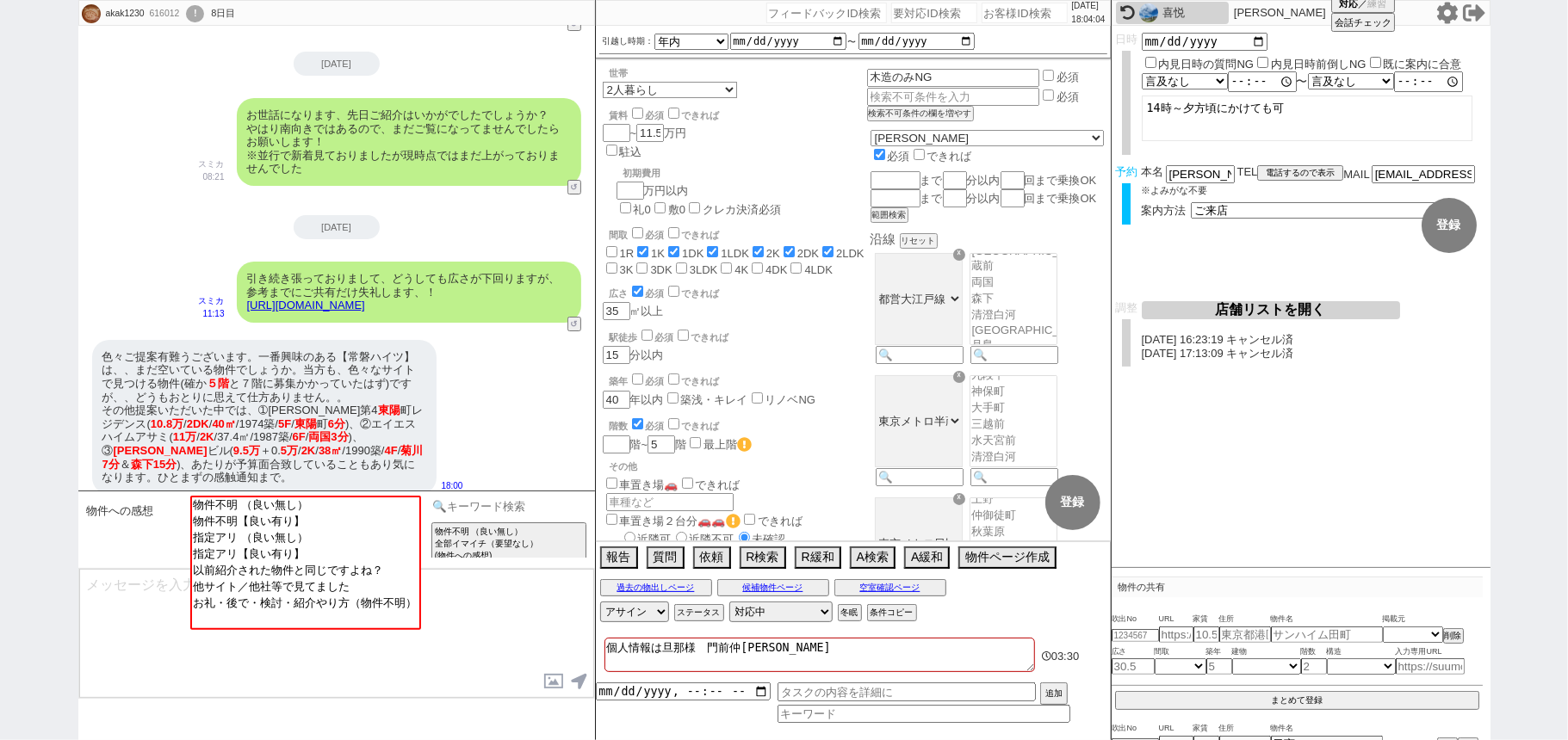
click at [501, 507] on input at bounding box center [509, 506] width 163 height 21
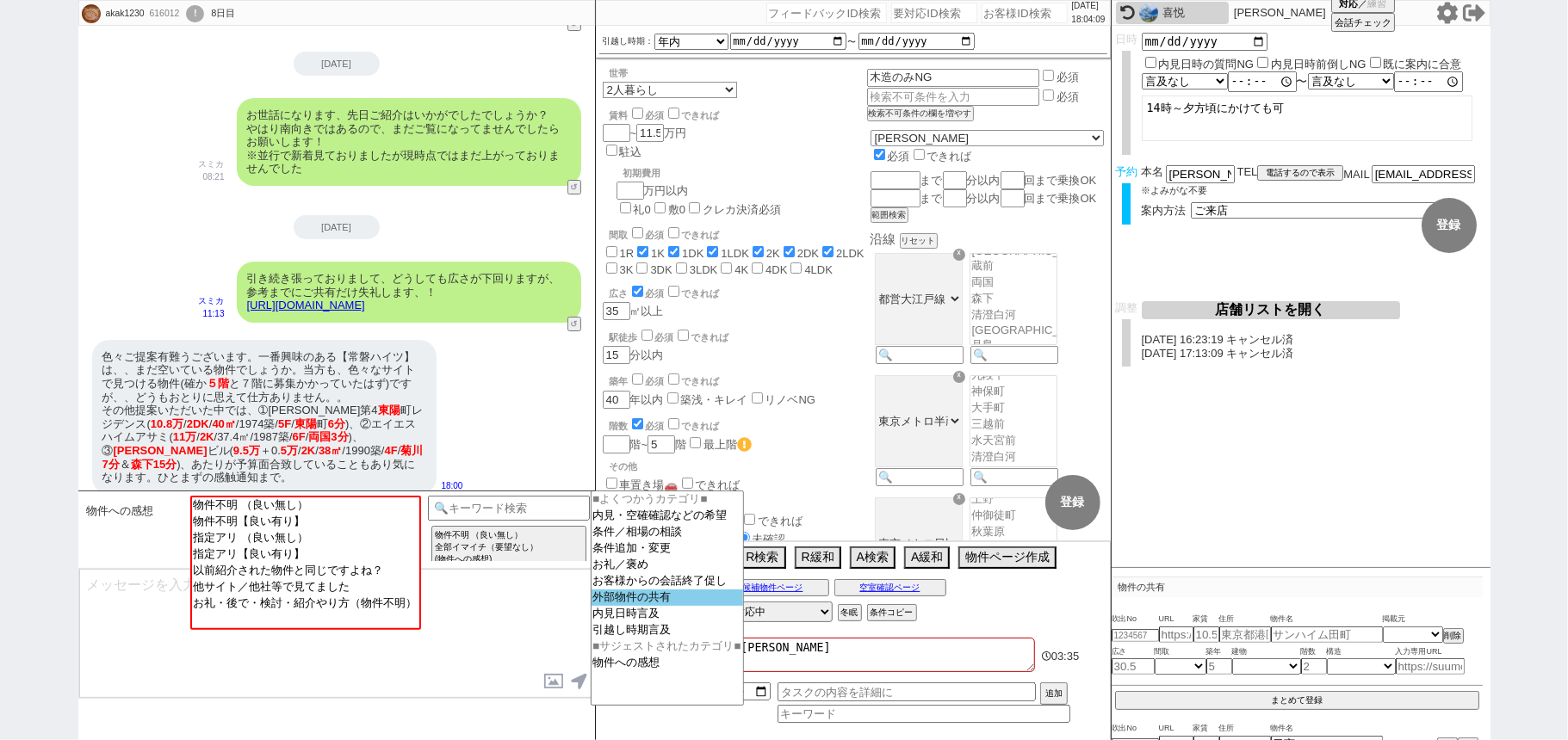
click at [660, 606] on option "外部物件の共有" at bounding box center [668, 598] width 152 height 17
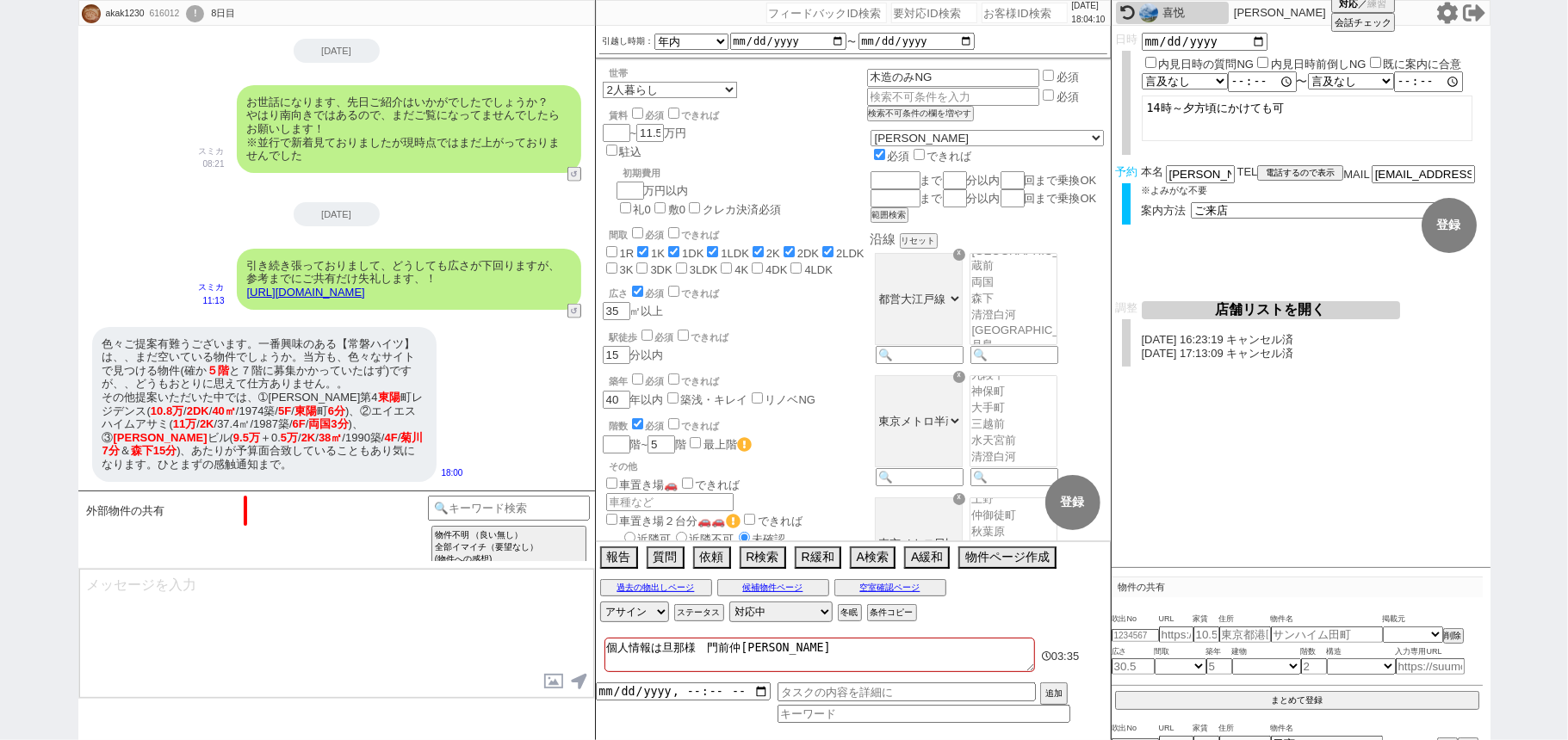
scroll to position [1660, 0]
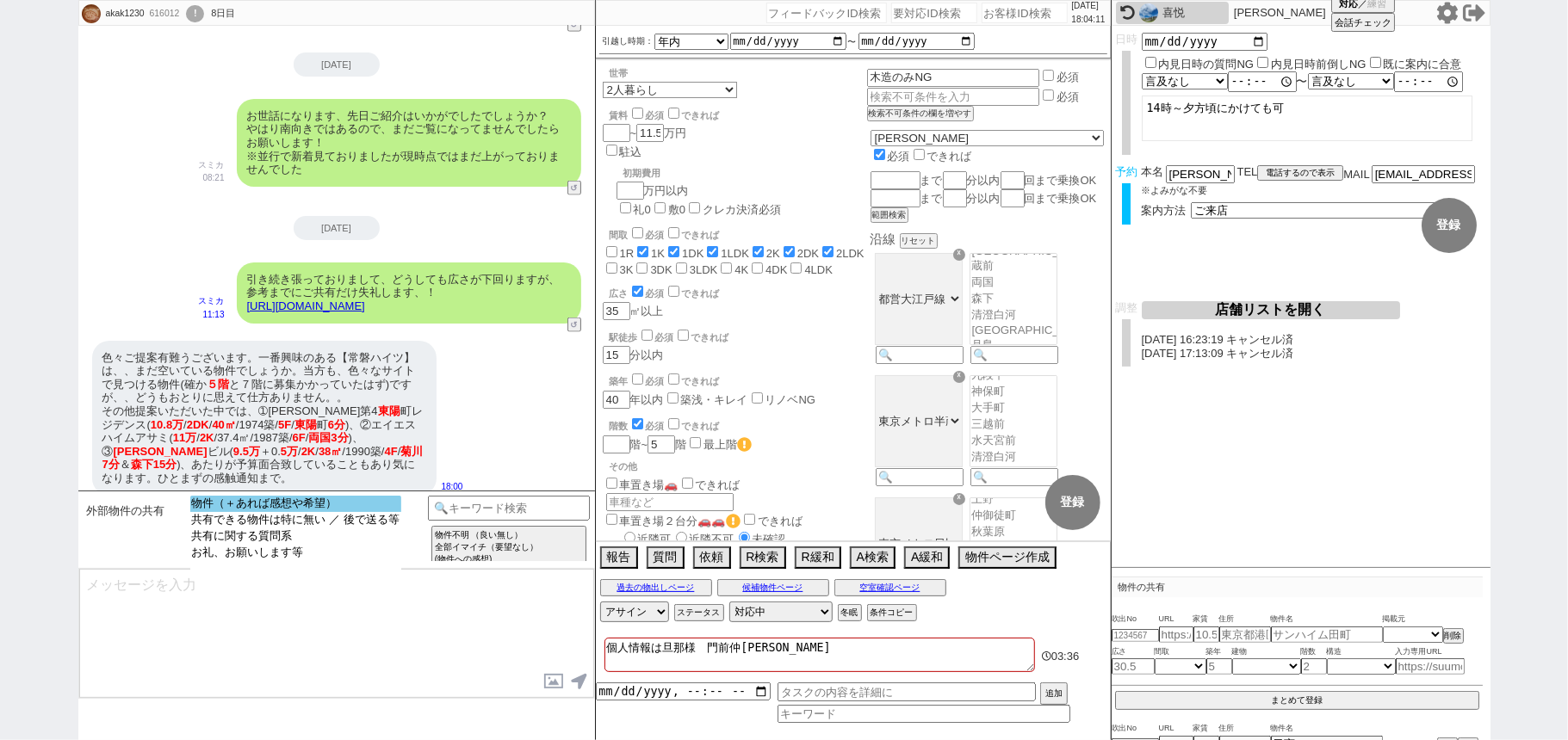
select select "物件（＋あれば感想や希望）"
click at [348, 507] on option "物件（＋あれば感想や希望）" at bounding box center [295, 503] width 211 height 17
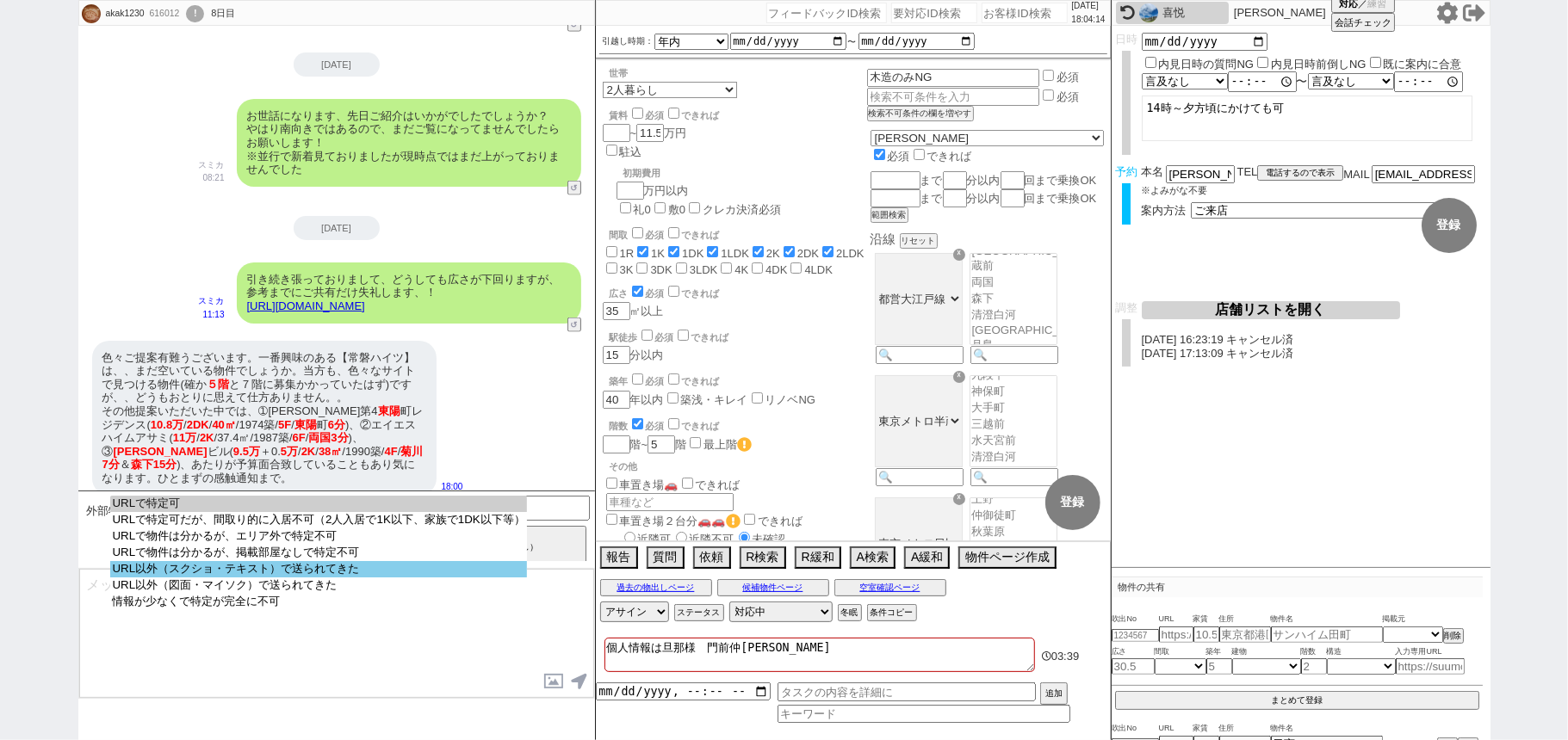
select select "URL以外（スクショ・テキスト）で送られてきた"
click at [376, 572] on option "URL以外（スクショ・テキスト）で送られてきた" at bounding box center [318, 569] width 416 height 17
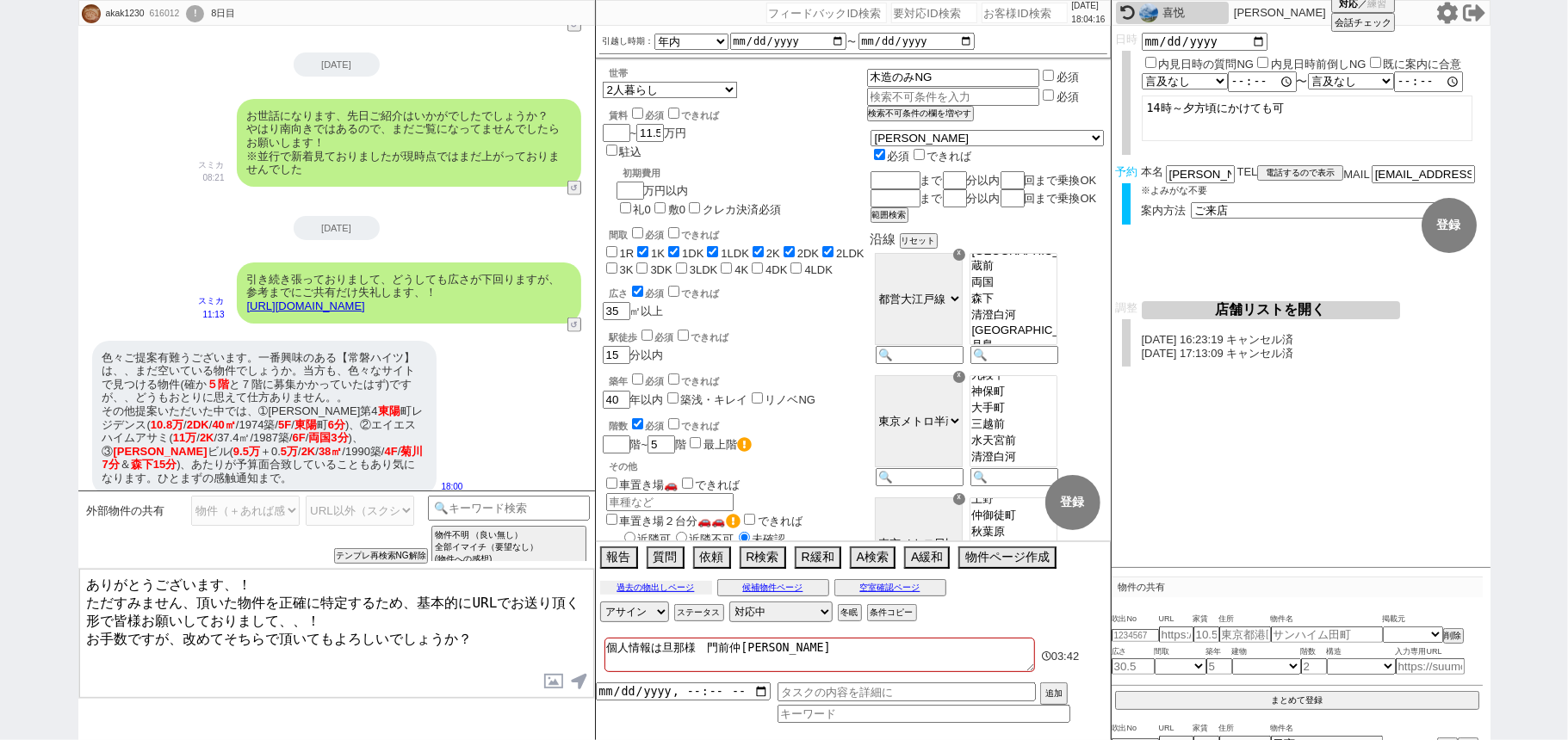
click at [645, 587] on button "過去の物出しページ" at bounding box center [655, 588] width 112 height 14
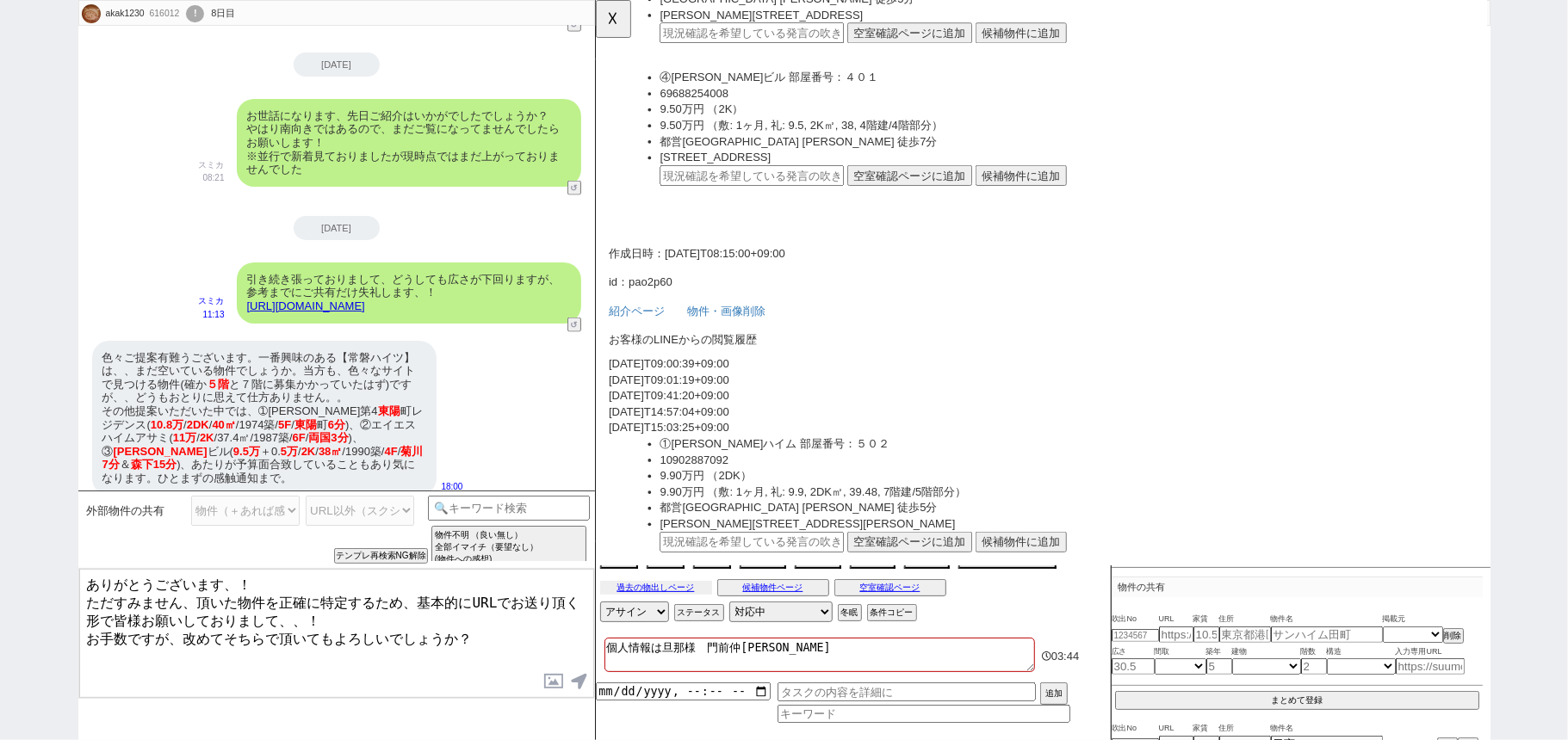
scroll to position [689, 0]
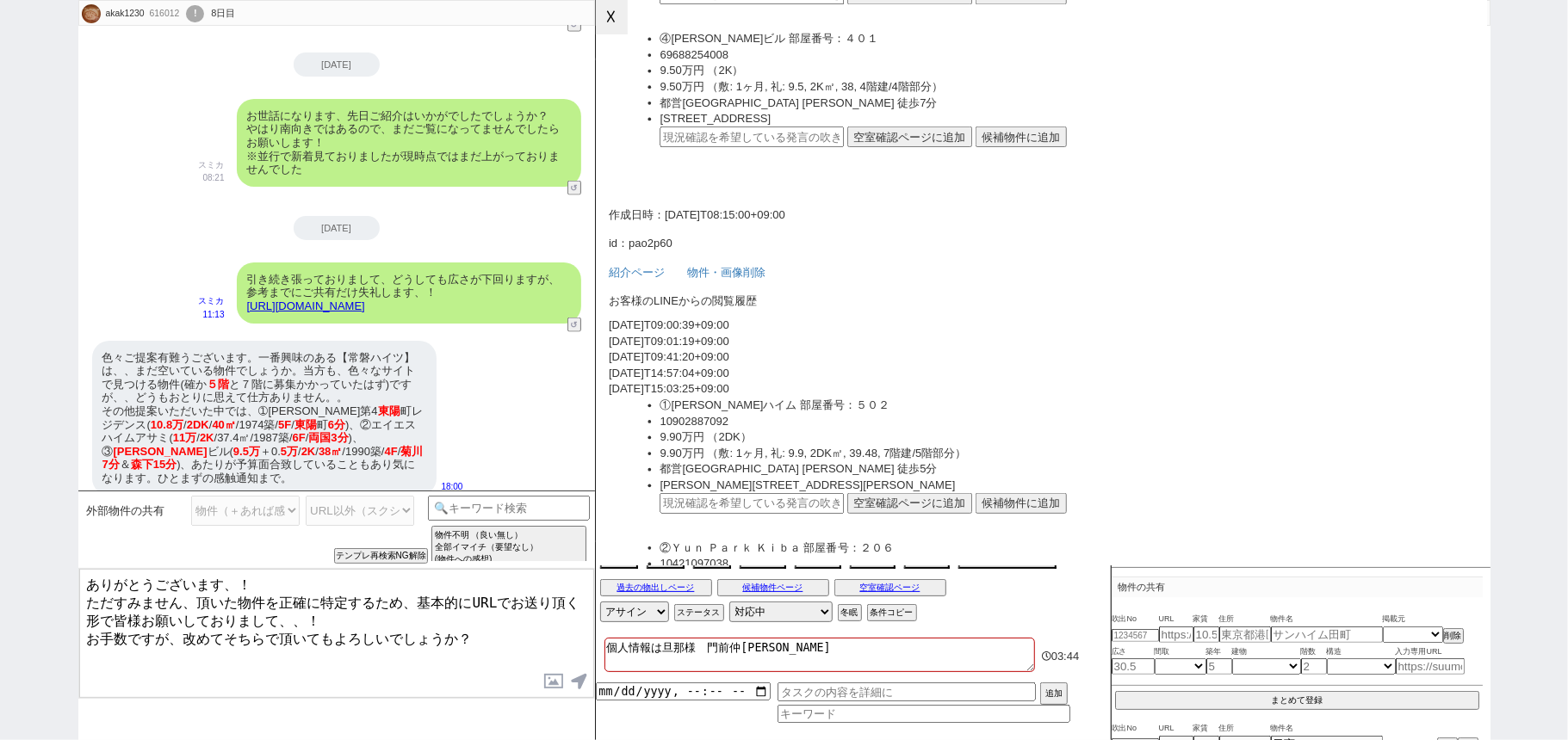
click at [607, 25] on button "☓" at bounding box center [611, 17] width 32 height 34
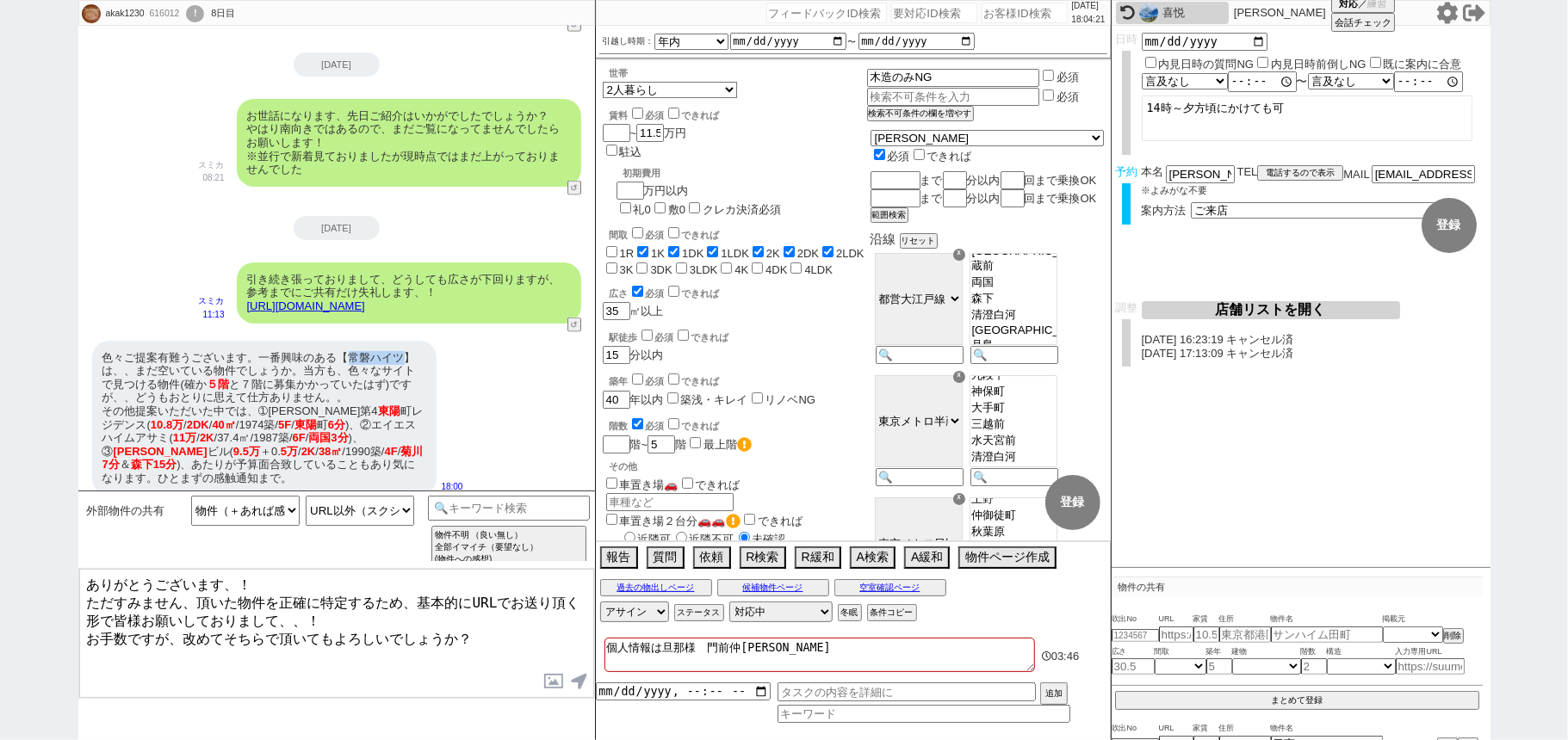
drag, startPoint x: 352, startPoint y: 337, endPoint x: 401, endPoint y: 343, distance: 49.4
click at [401, 343] on div "色々ご提案有難うございます。一番興味のある【常磐ハイツ】は、、まだ空いている物件でしょうか。当方も、色々なサイトで見つける物件(確か ５階 と７階に募集かかっ…" at bounding box center [264, 418] width 345 height 155
copy div "常磐ハイツ"
click at [184, 628] on textarea "ありがとうございます、！ ただすみません、頂いた物件を正確に特定するため、基本的にURLでお送り頂く形で皆様お願いしておりまして、、！ お手数ですが、改めてそ…" at bounding box center [337, 633] width 515 height 129
paste textarea "常磐ハイツ"
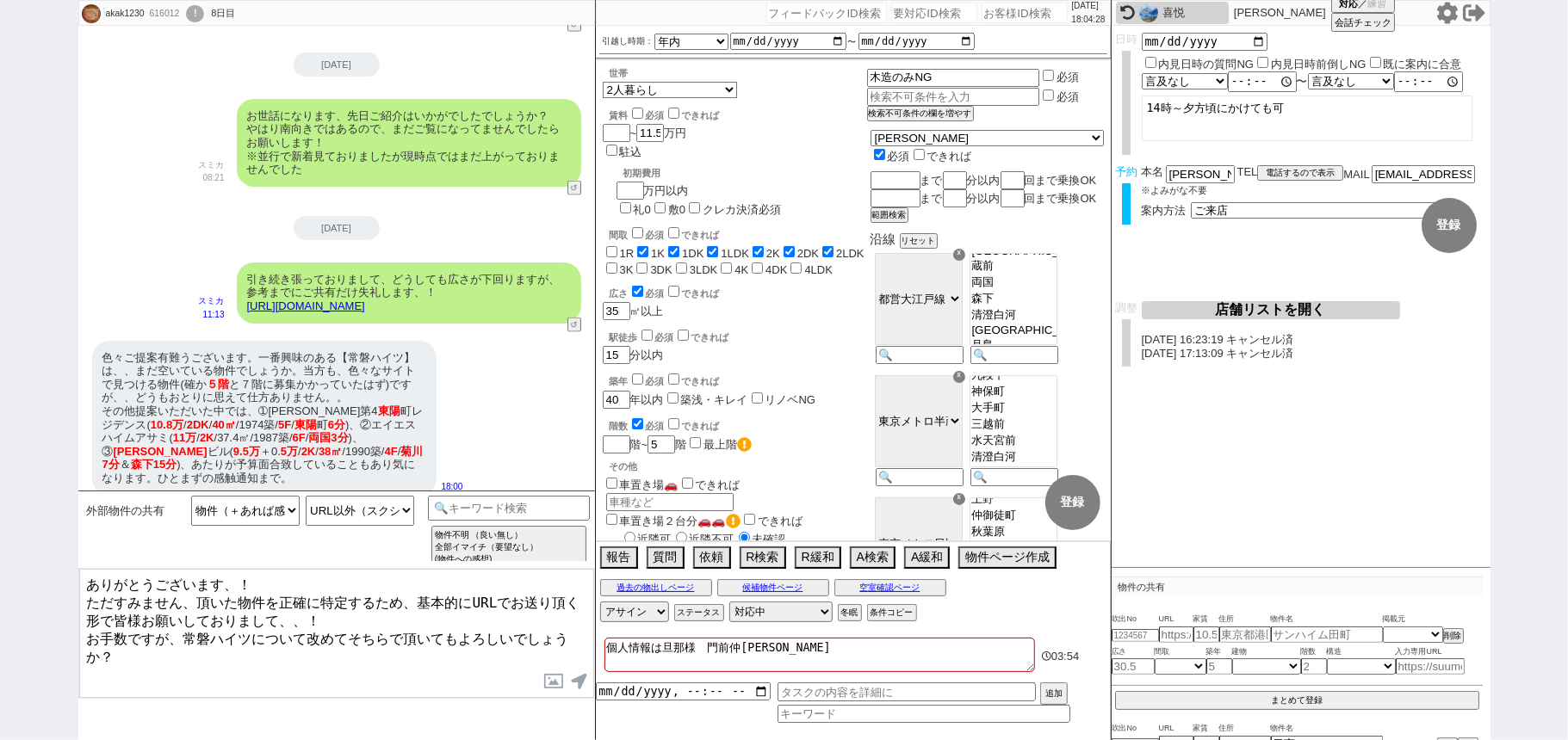
click at [374, 647] on textarea "ありがとうございます、！ ただすみません、頂いた物件を正確に特定するため、基本的にURLでお送り頂く形で皆様お願いしておりまして、、！ お手数ですが、常磐ハイ…" at bounding box center [337, 633] width 515 height 129
drag, startPoint x: 272, startPoint y: 396, endPoint x: 400, endPoint y: 393, distance: 128.0
click at [400, 393] on div "色々ご提案有難うございます。一番興味のある【常磐ハイツ】は、、まだ空いている物件でしょうか。当方も、色々なサイトで見つける物件(確か ５階 と７階に募集かかっ…" at bounding box center [264, 418] width 345 height 155
copy div "秀和第4 東陽 町レジデンス"
click at [125, 672] on textarea "ありがとうございます、！ ただすみません、頂いた物件を正確に特定するため、基本的にURLでお送り頂く形で皆様お願いしておりまして、、！ お手数ですが、常磐ハイ…" at bounding box center [337, 633] width 515 height 129
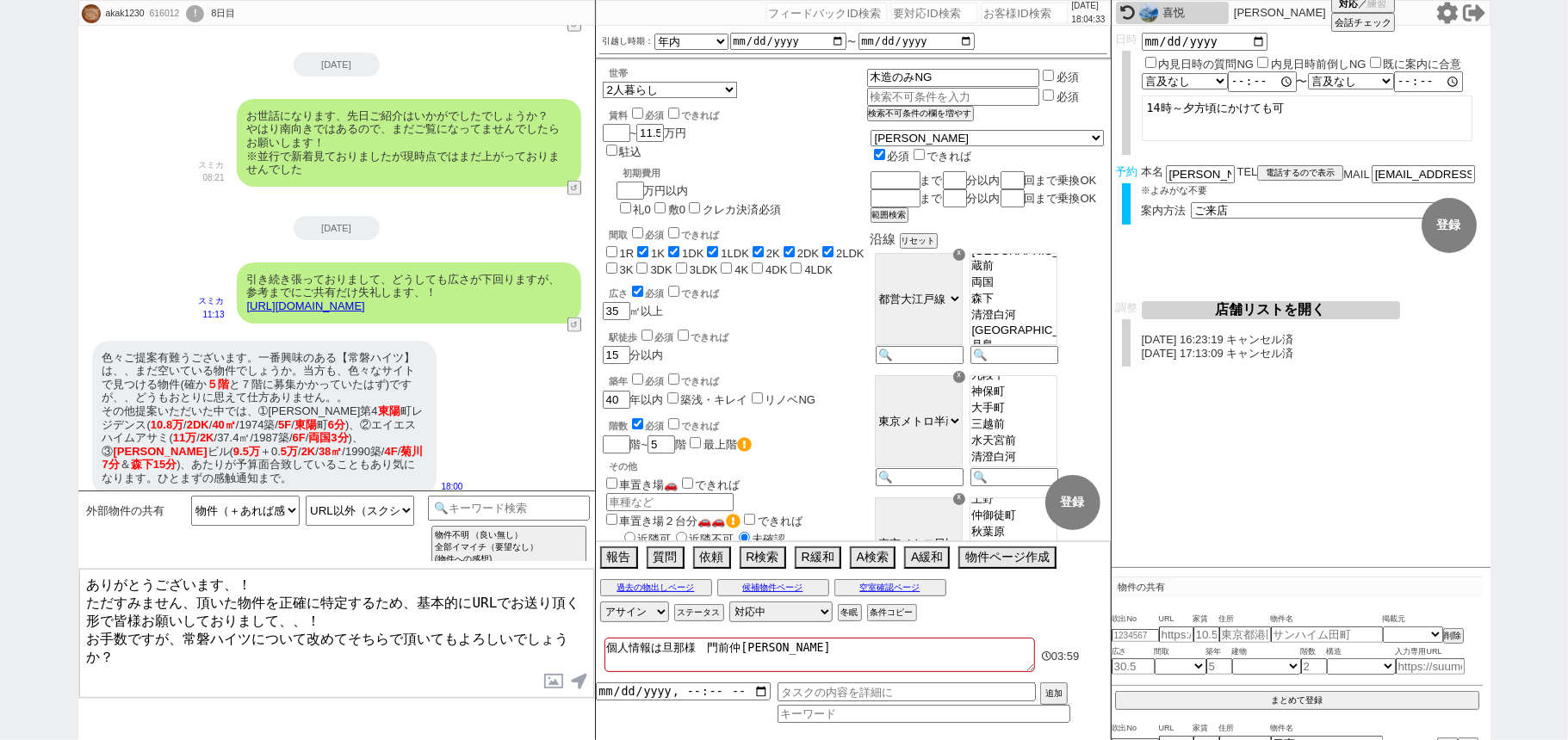
paste textarea "秀和第4東陽町レジデンス"
type textarea "ありがとうございます、！ ただすみません、頂いた物件を正確に特定するため、基本的にURLでお送り頂く形で皆様お願いしておりまして、、！ お手数ですが、常磐ハイ…"
click at [675, 596] on div "過去の物出しページ 候補物件ページ 空室確認ページ" at bounding box center [852, 587] width 515 height 22
click at [701, 587] on button "過去の物出しページ" at bounding box center [655, 588] width 112 height 14
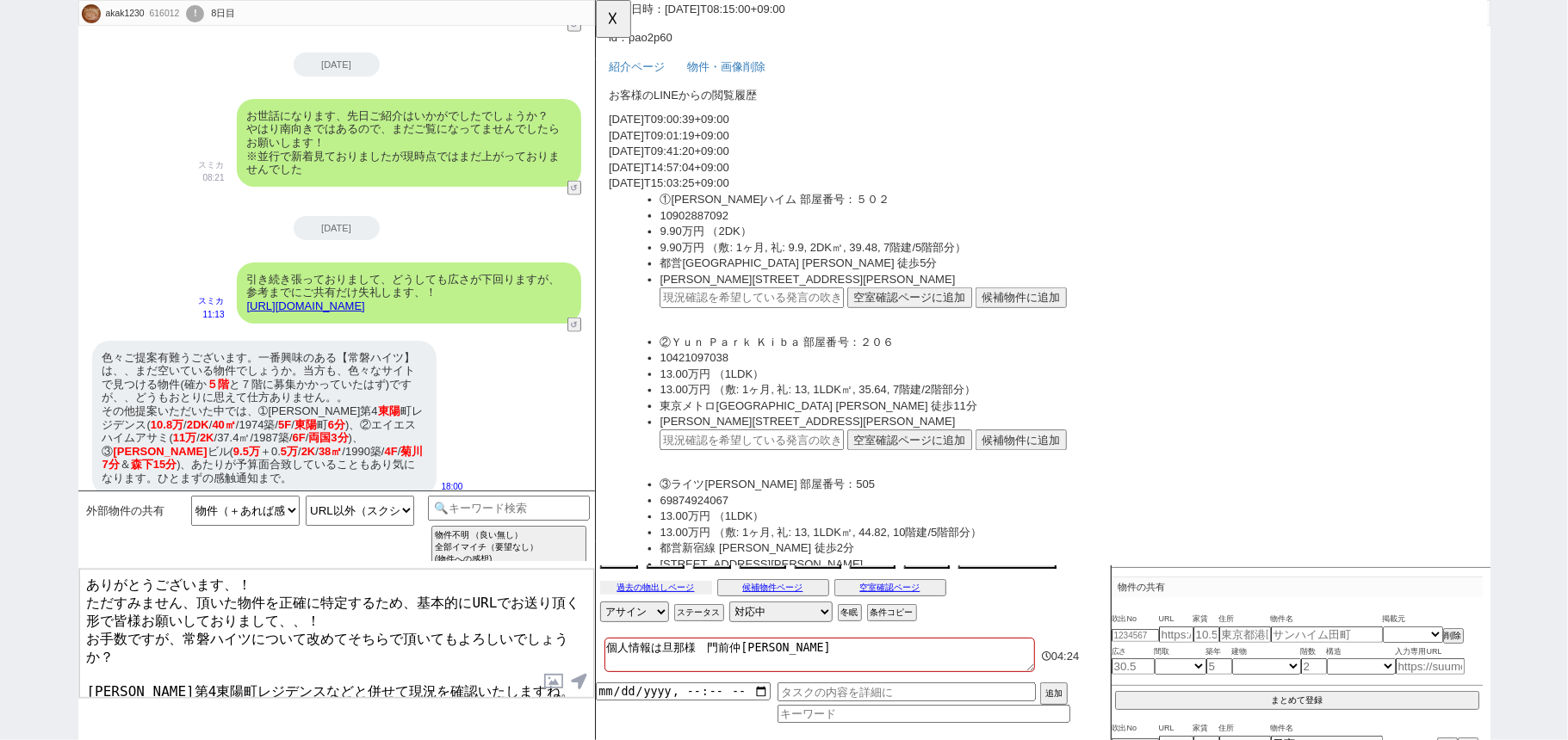
scroll to position [1491, 0]
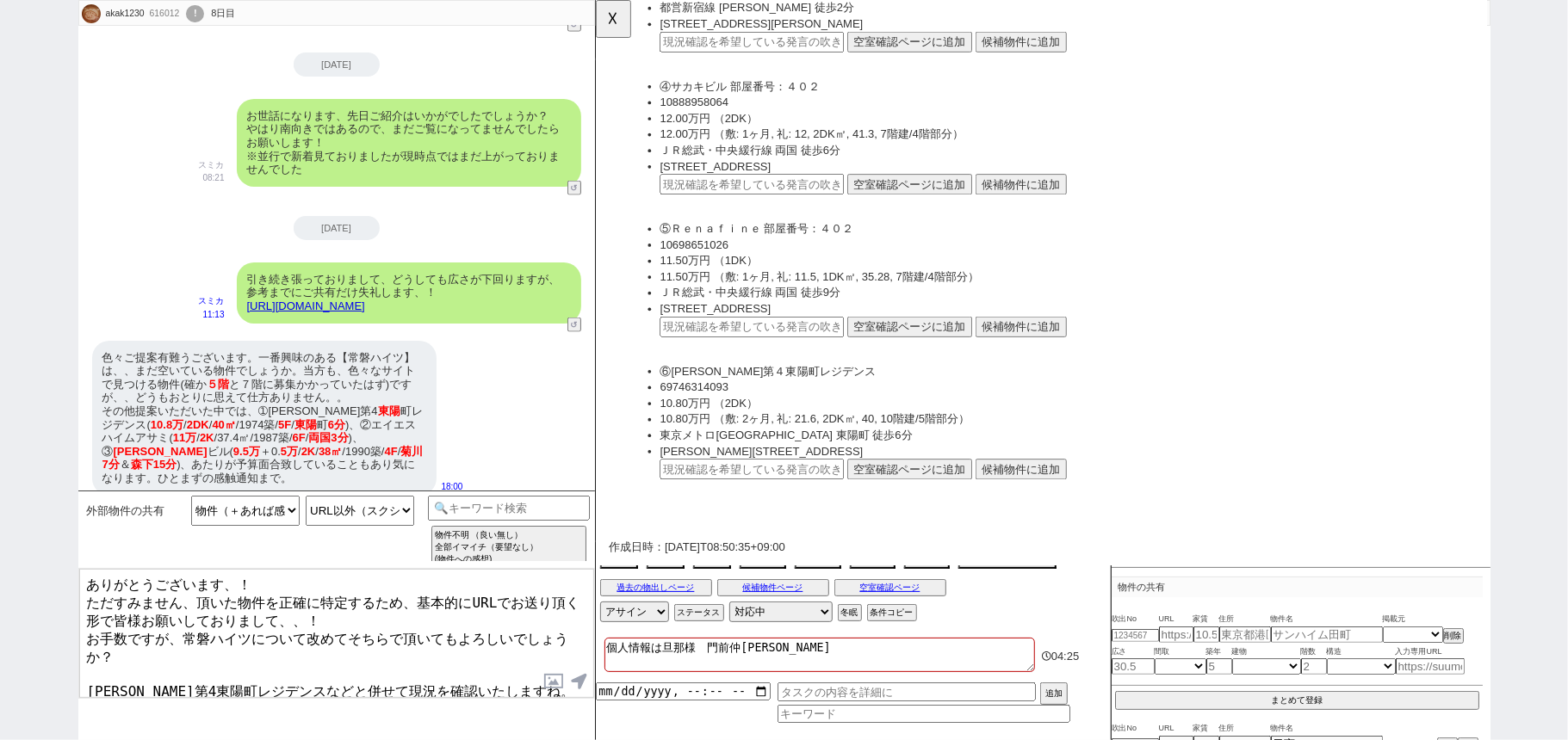
click at [1048, 493] on button "候補物件に追加" at bounding box center [1051, 503] width 98 height 22
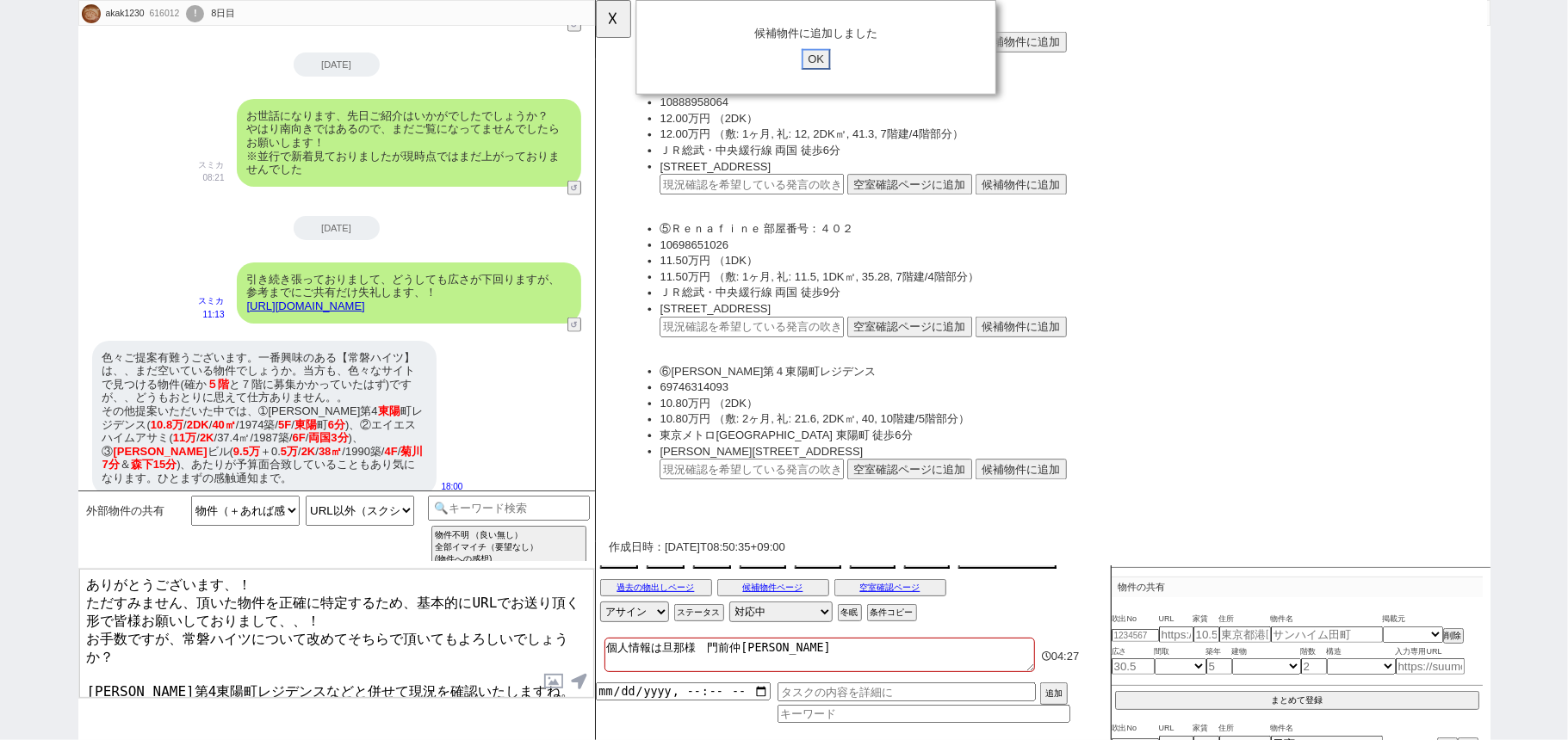
click at [843, 57] on input "OK" at bounding box center [831, 63] width 31 height 22
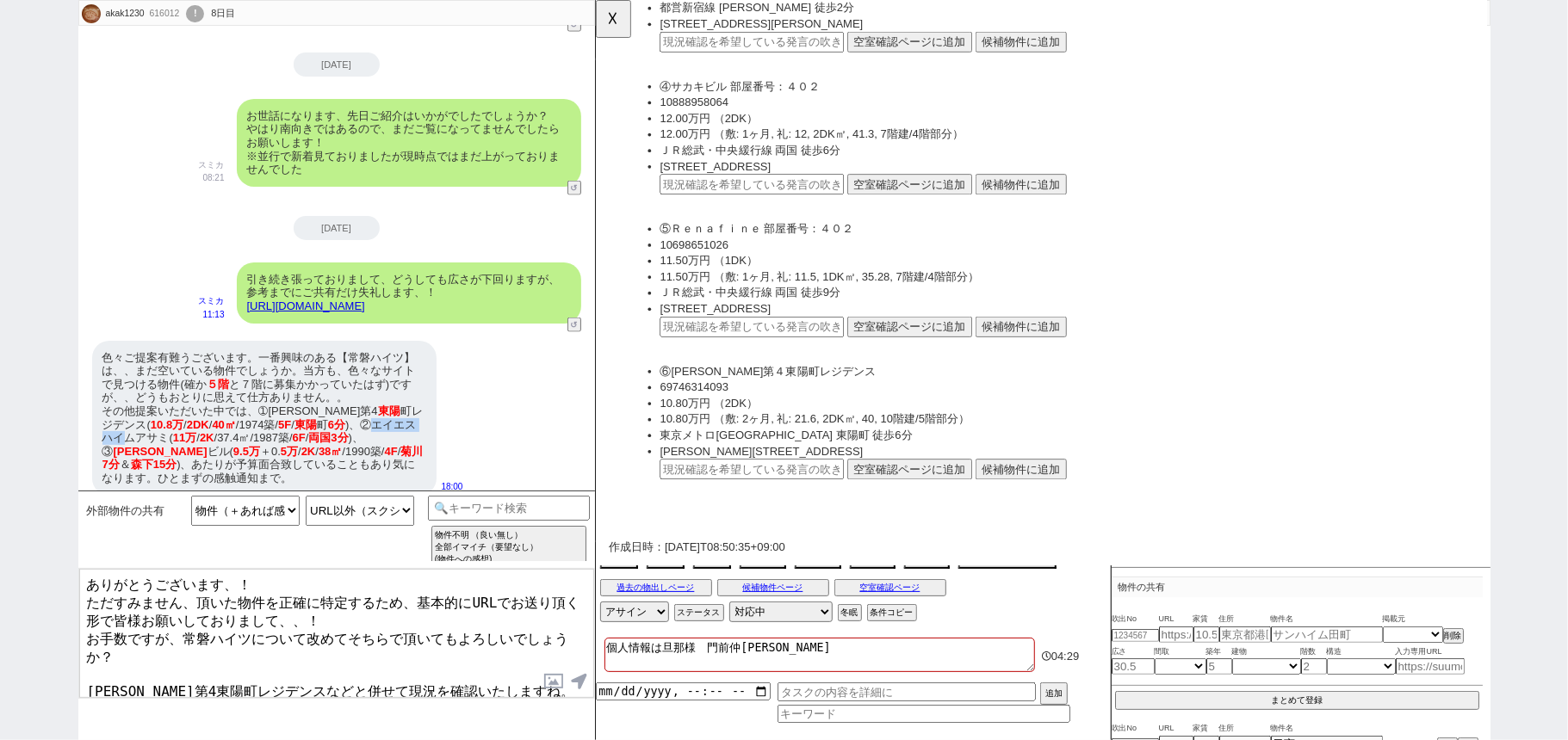
drag, startPoint x: 357, startPoint y: 410, endPoint x: 419, endPoint y: 410, distance: 62.0
click at [419, 410] on div "色々ご提案有難うございます。一番興味のある【常磐ハイツ】は、、まだ空いている物件でしょうか。当方も、色々なサイトで見つける物件(確か ５階 と７階に募集かかっ…" at bounding box center [264, 418] width 345 height 155
copy div "エイエスハイ"
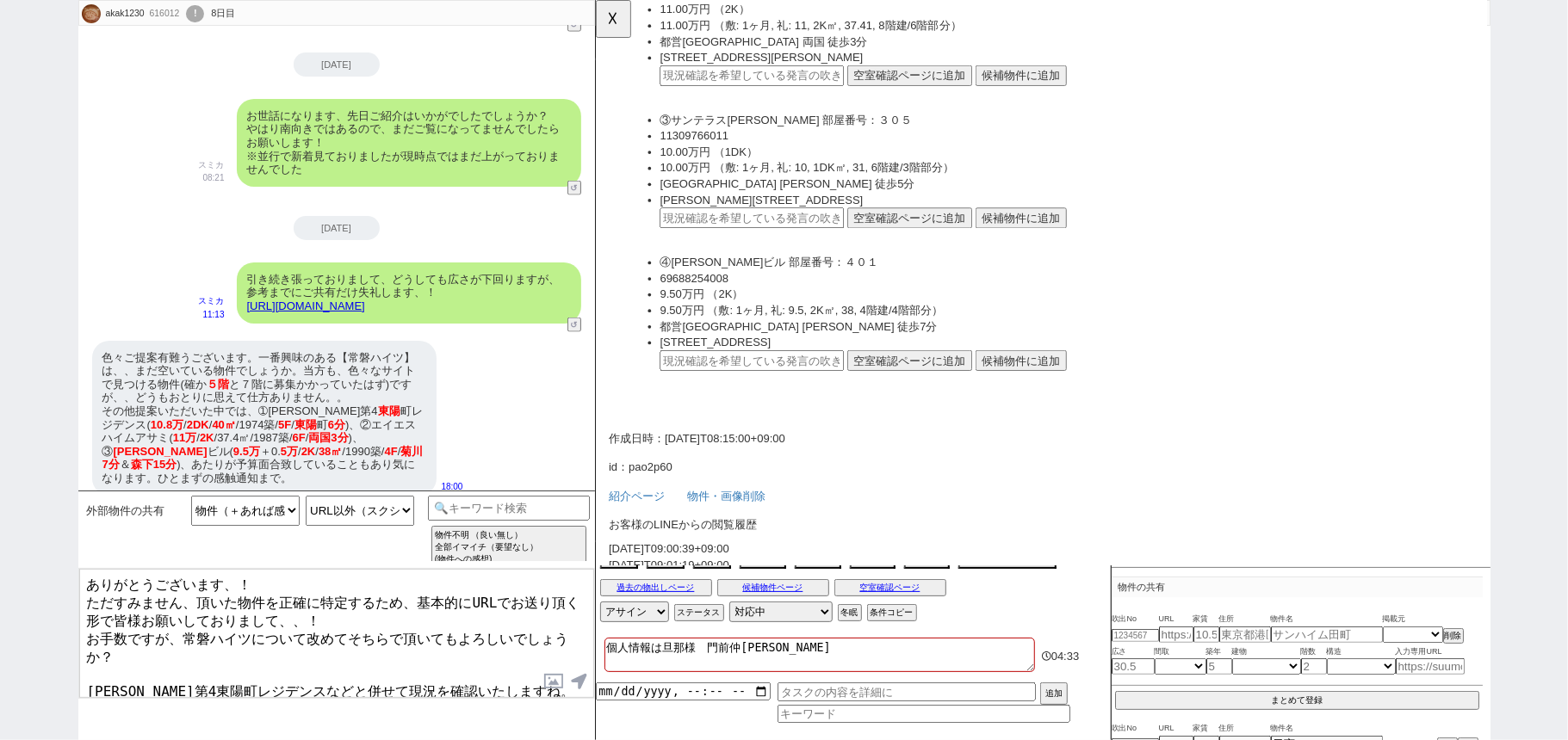
scroll to position [344, 0]
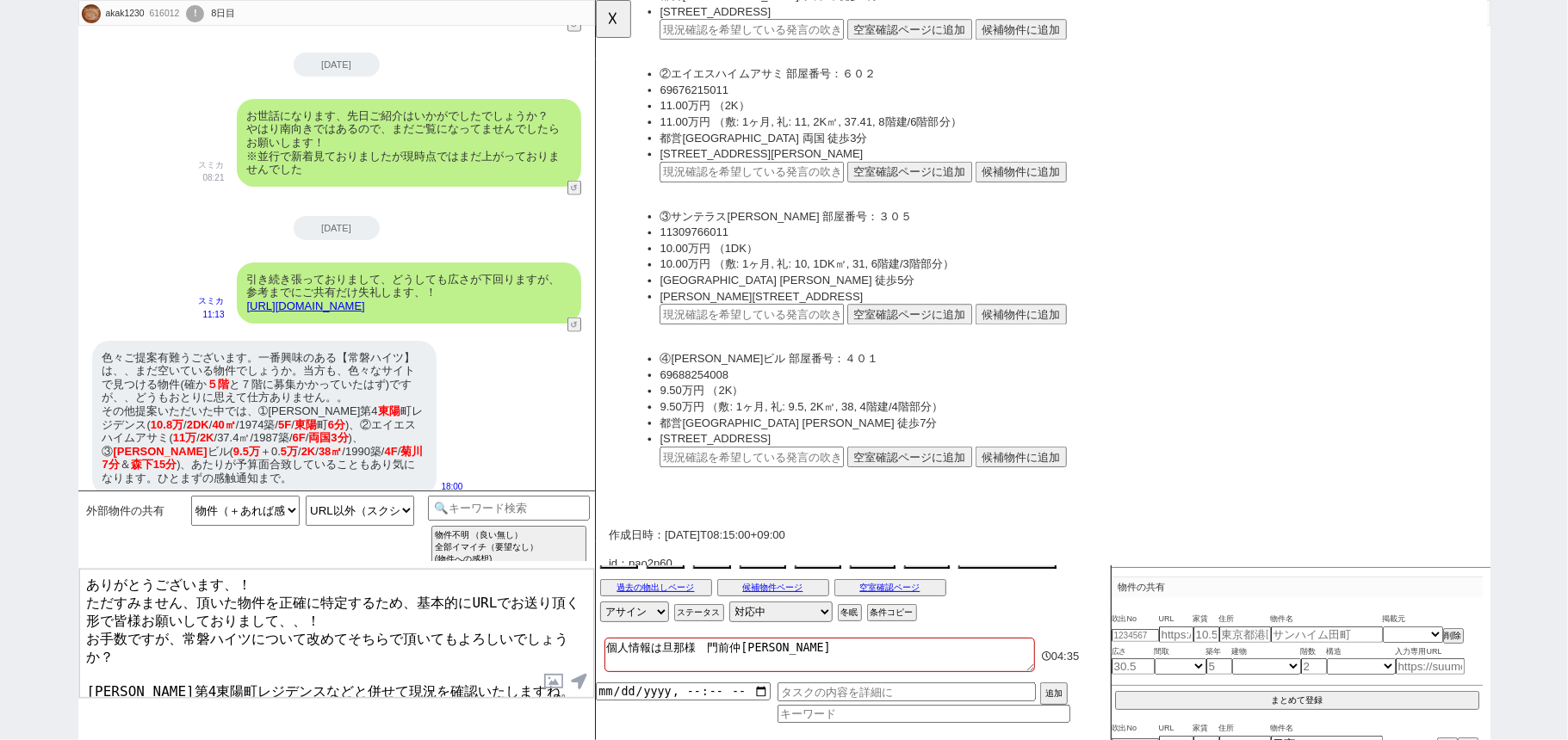
click at [1045, 186] on button "候補物件に追加" at bounding box center [1051, 185] width 98 height 22
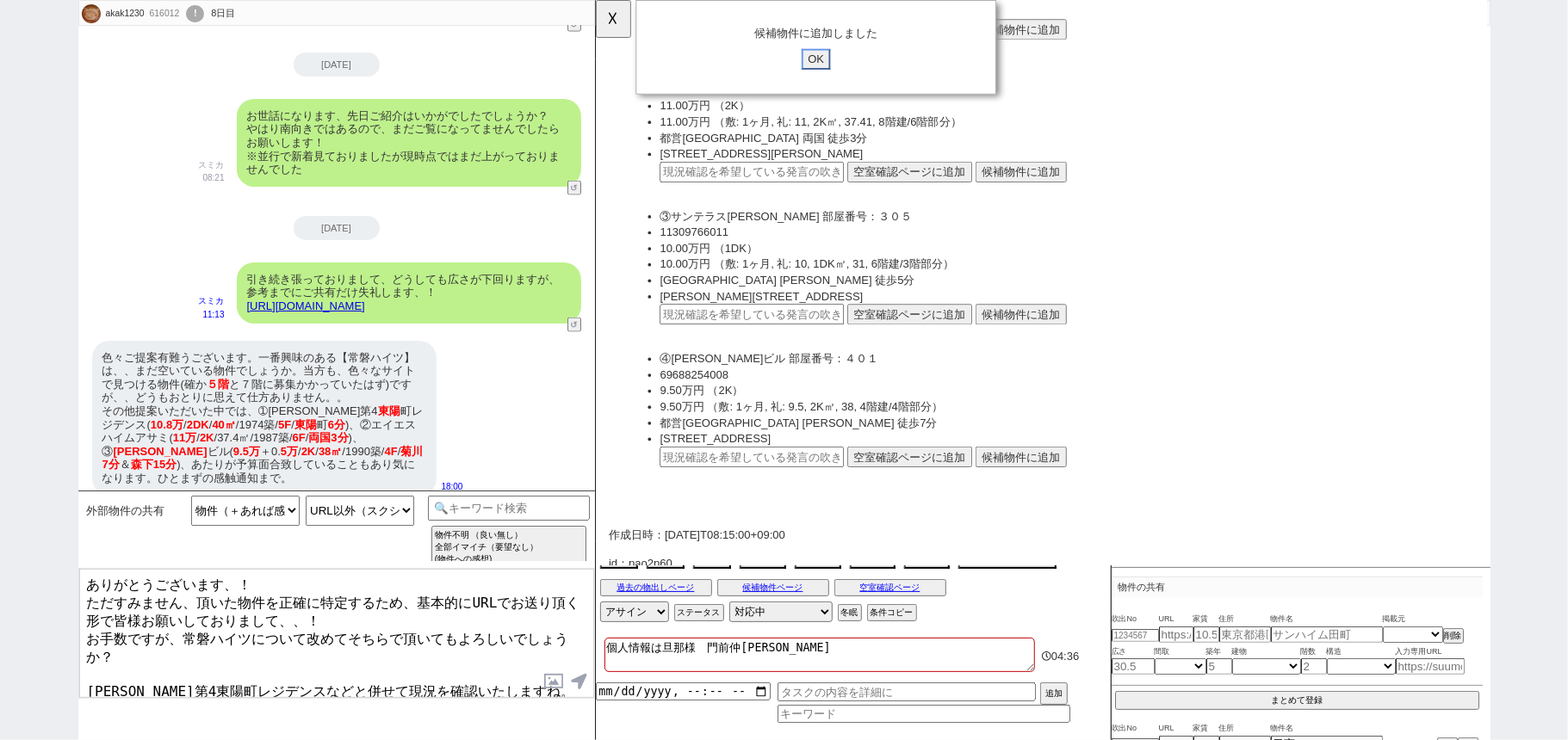
drag, startPoint x: 837, startPoint y: 63, endPoint x: 822, endPoint y: 79, distance: 21.9
click at [837, 61] on input "OK" at bounding box center [831, 63] width 31 height 22
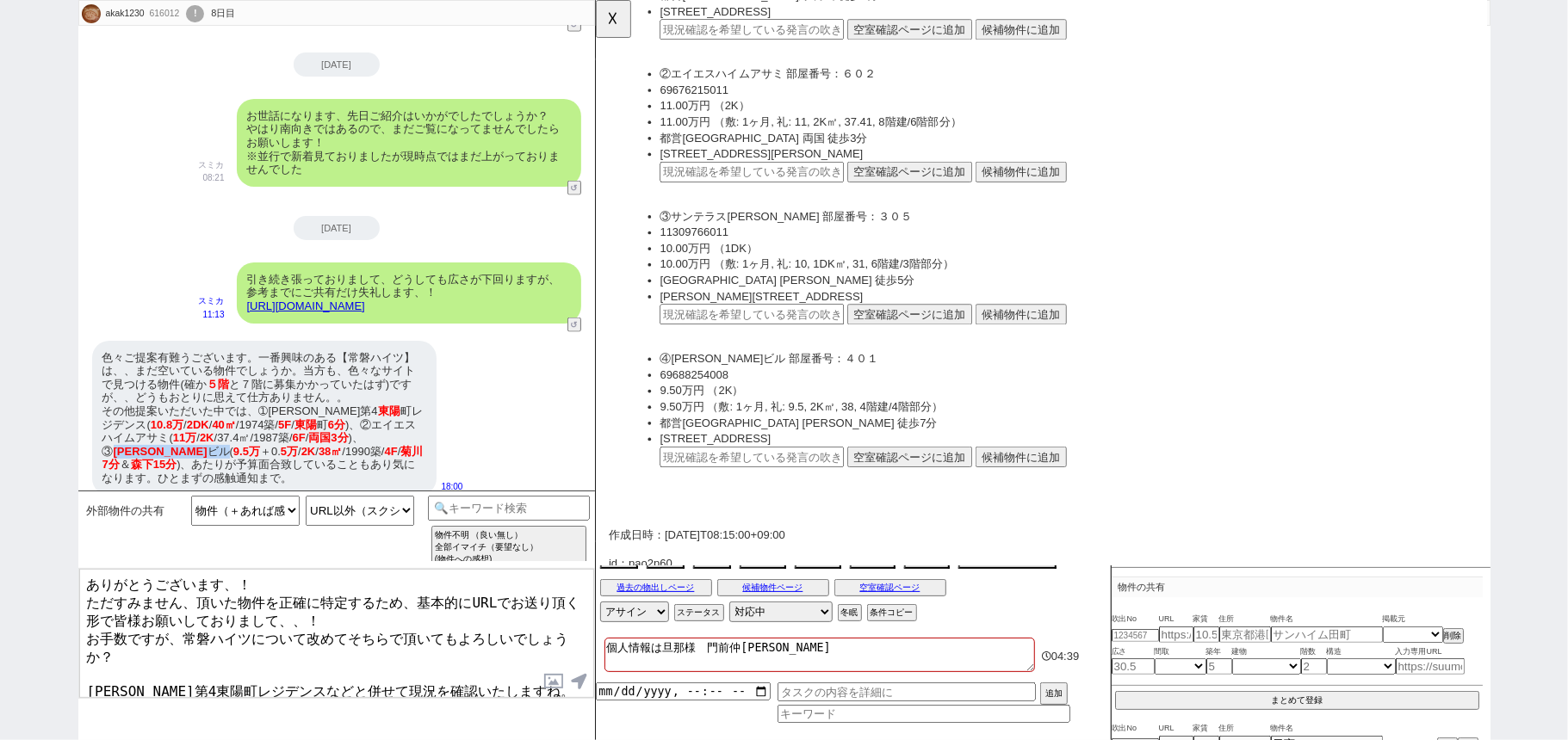
drag, startPoint x: 379, startPoint y: 417, endPoint x: 418, endPoint y: 420, distance: 39.1
click at [418, 420] on div "色々ご提案有難うございます。一番興味のある【常磐ハイツ】は、、まだ空いている物件でしょうか。当方も、色々なサイトで見つける物件(確か ５階 と７階に募集かかっ…" at bounding box center [264, 418] width 345 height 155
copy div "黒田 ビル"
click at [1042, 480] on button "候補物件に追加" at bounding box center [1051, 491] width 98 height 22
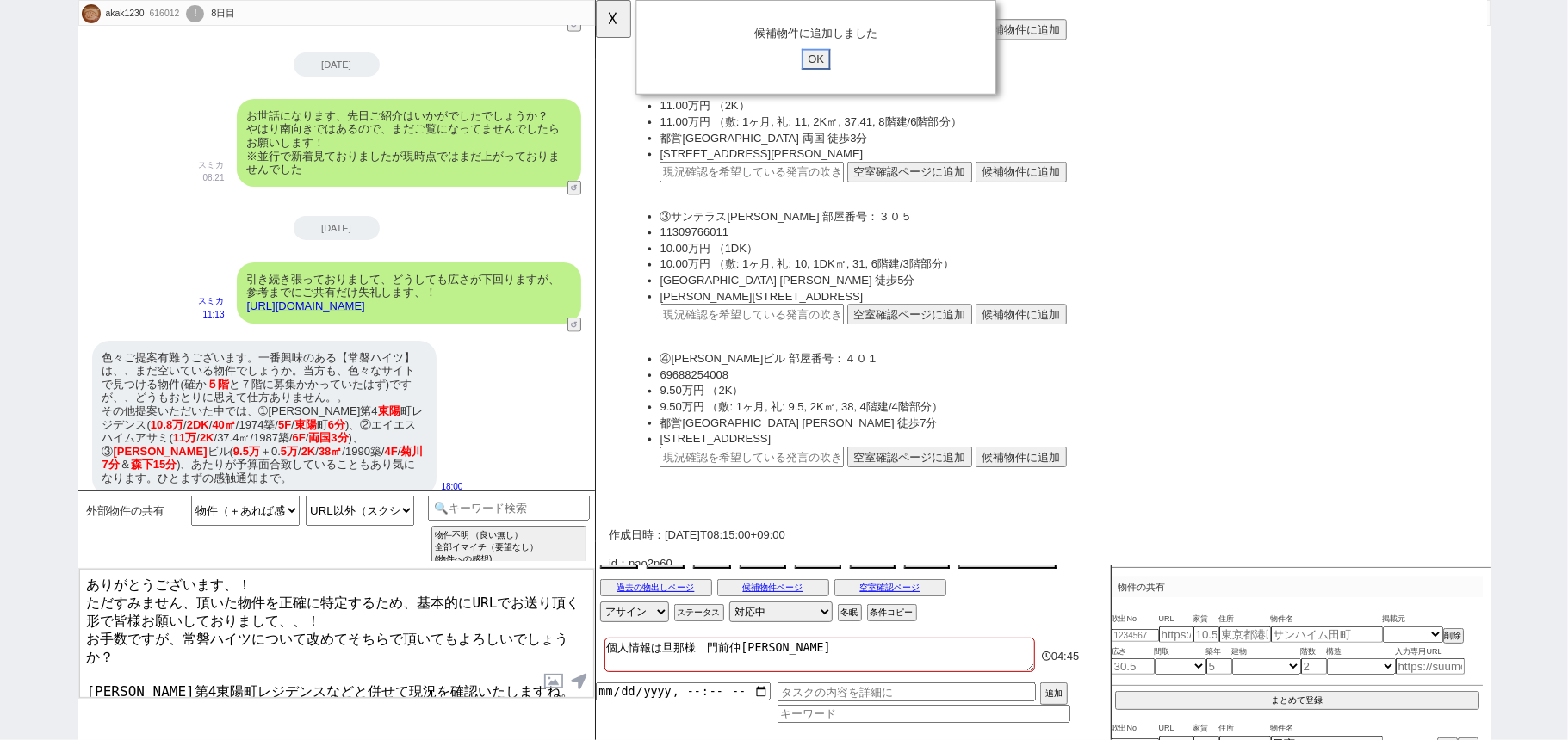
click at [828, 58] on input "OK" at bounding box center [831, 63] width 31 height 22
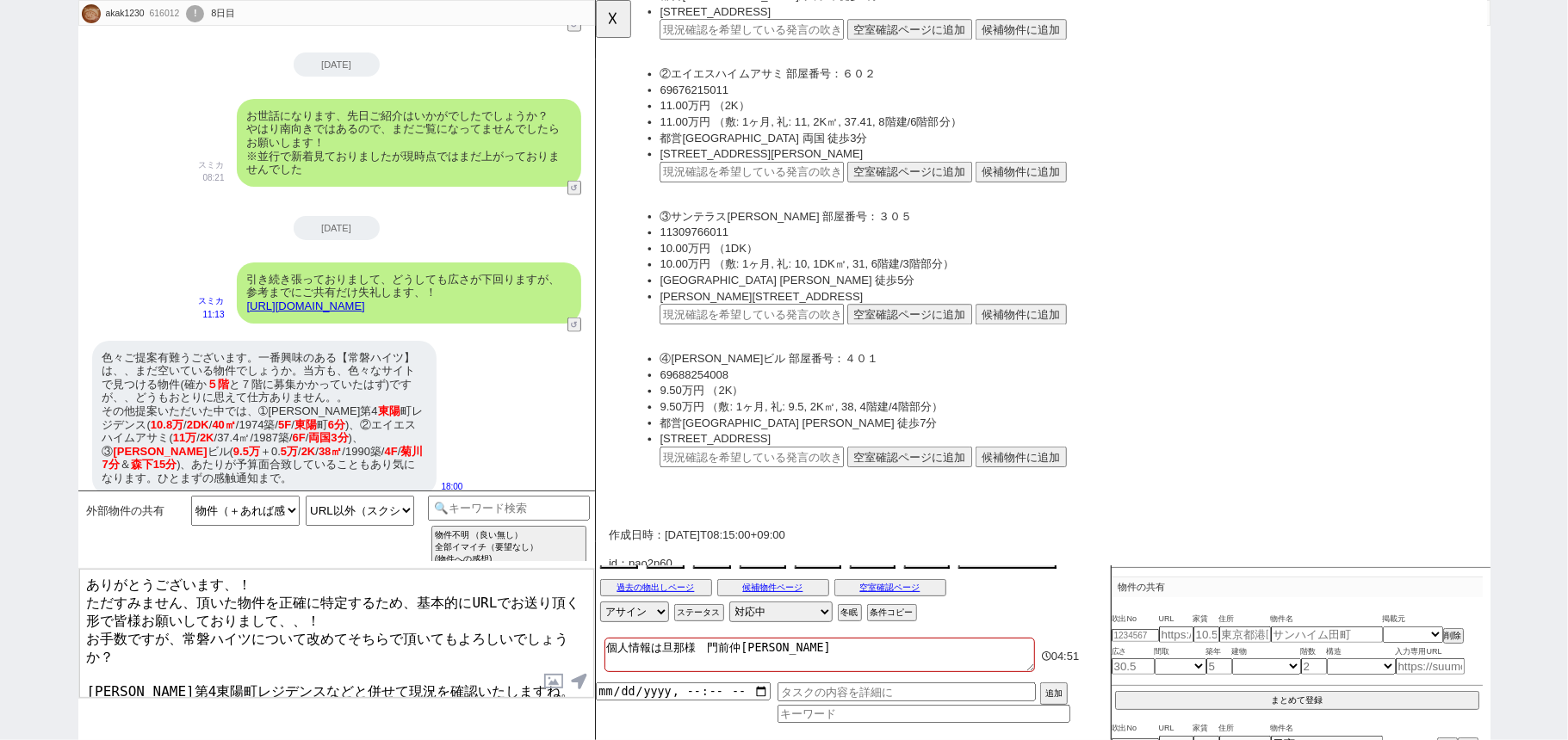
click at [153, 458] on span "森下" at bounding box center [141, 464] width 22 height 13
drag, startPoint x: 618, startPoint y: 24, endPoint x: 644, endPoint y: 87, distance: 68.2
click at [617, 22] on button "☓" at bounding box center [611, 17] width 32 height 34
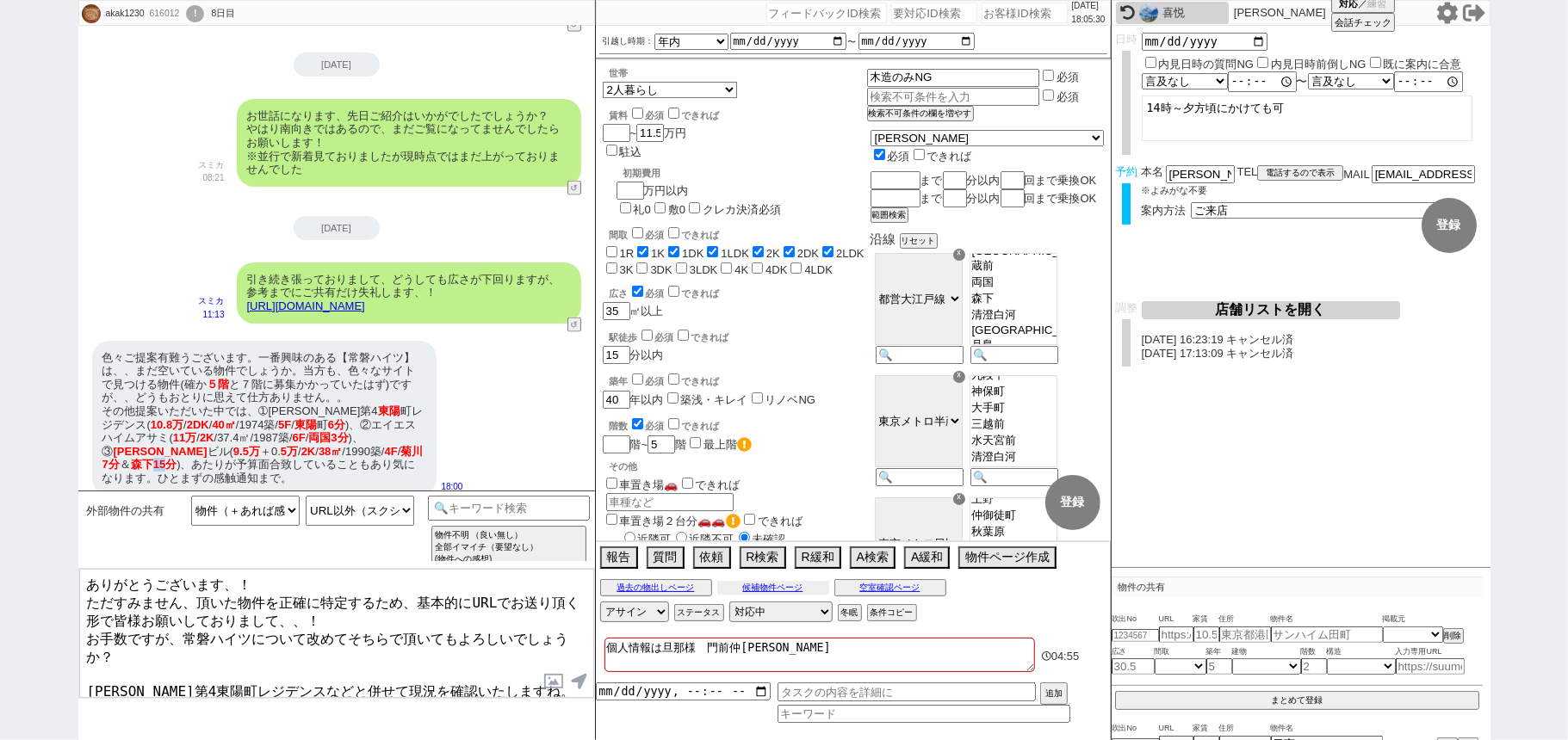
click at [776, 587] on button "候補物件ページ" at bounding box center [773, 588] width 112 height 14
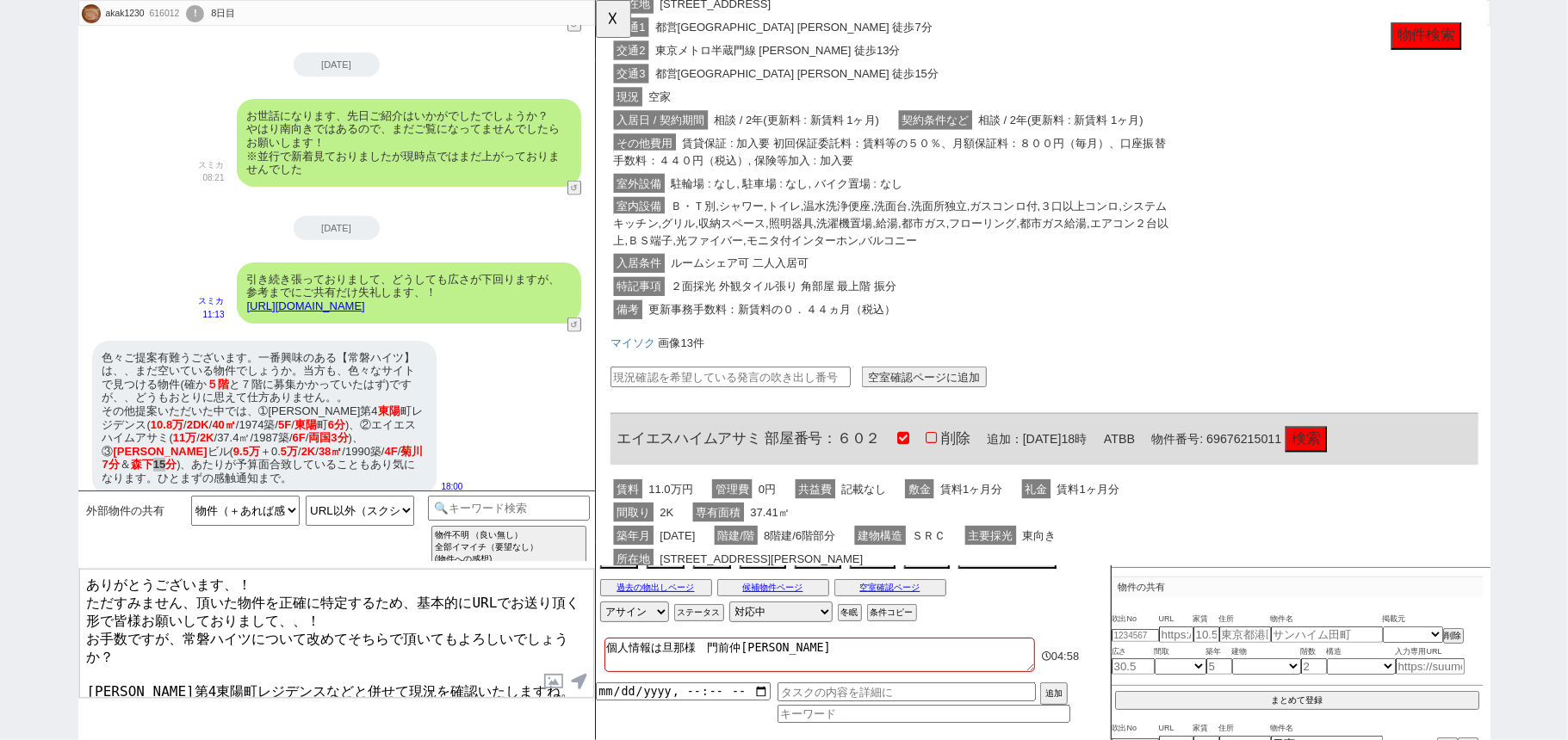
click at [807, 399] on input "text" at bounding box center [739, 404] width 258 height 22
type input "37226241"
click at [933, 405] on button "空室確認ページに追加" at bounding box center [948, 404] width 134 height 22
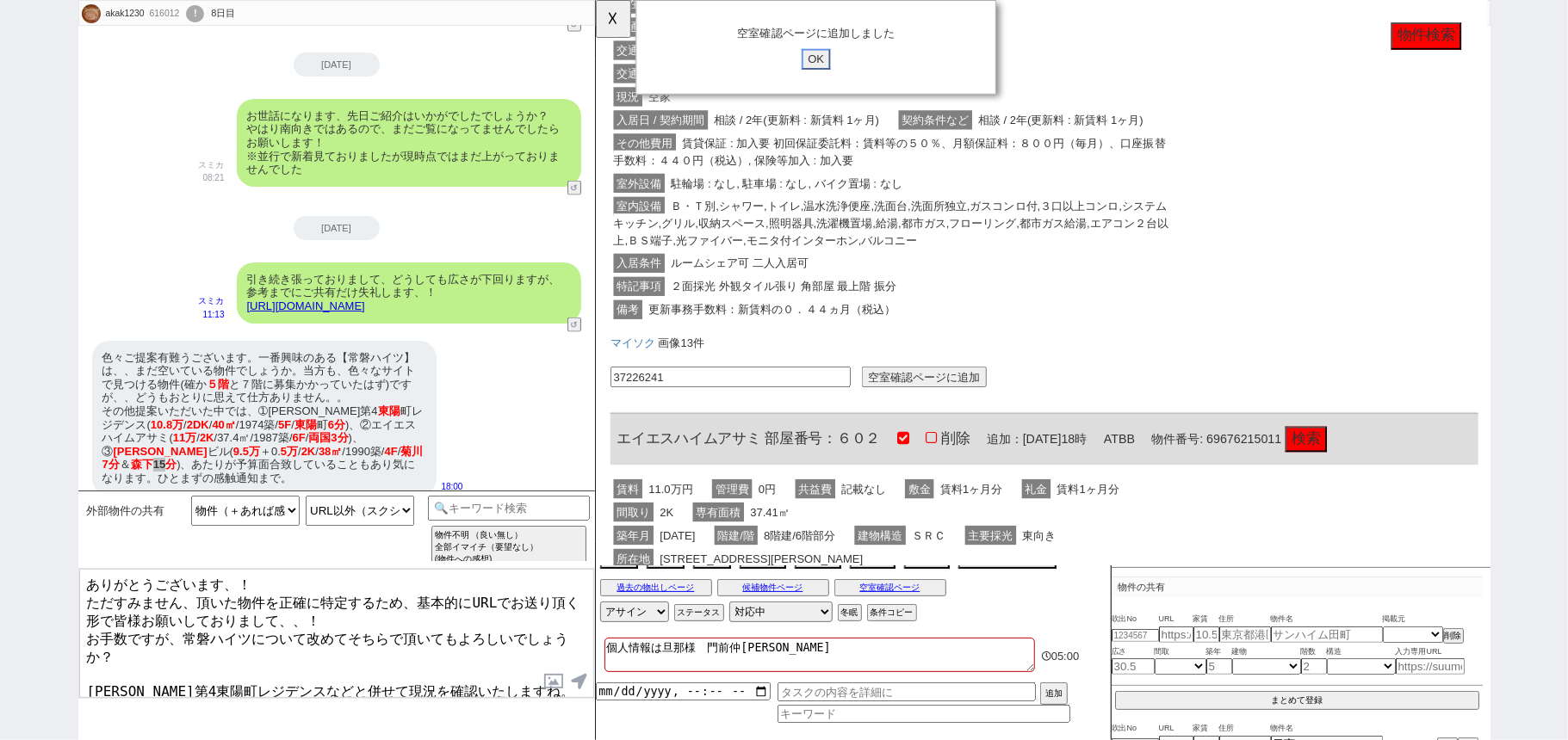
click at [822, 63] on input "OK" at bounding box center [831, 63] width 31 height 22
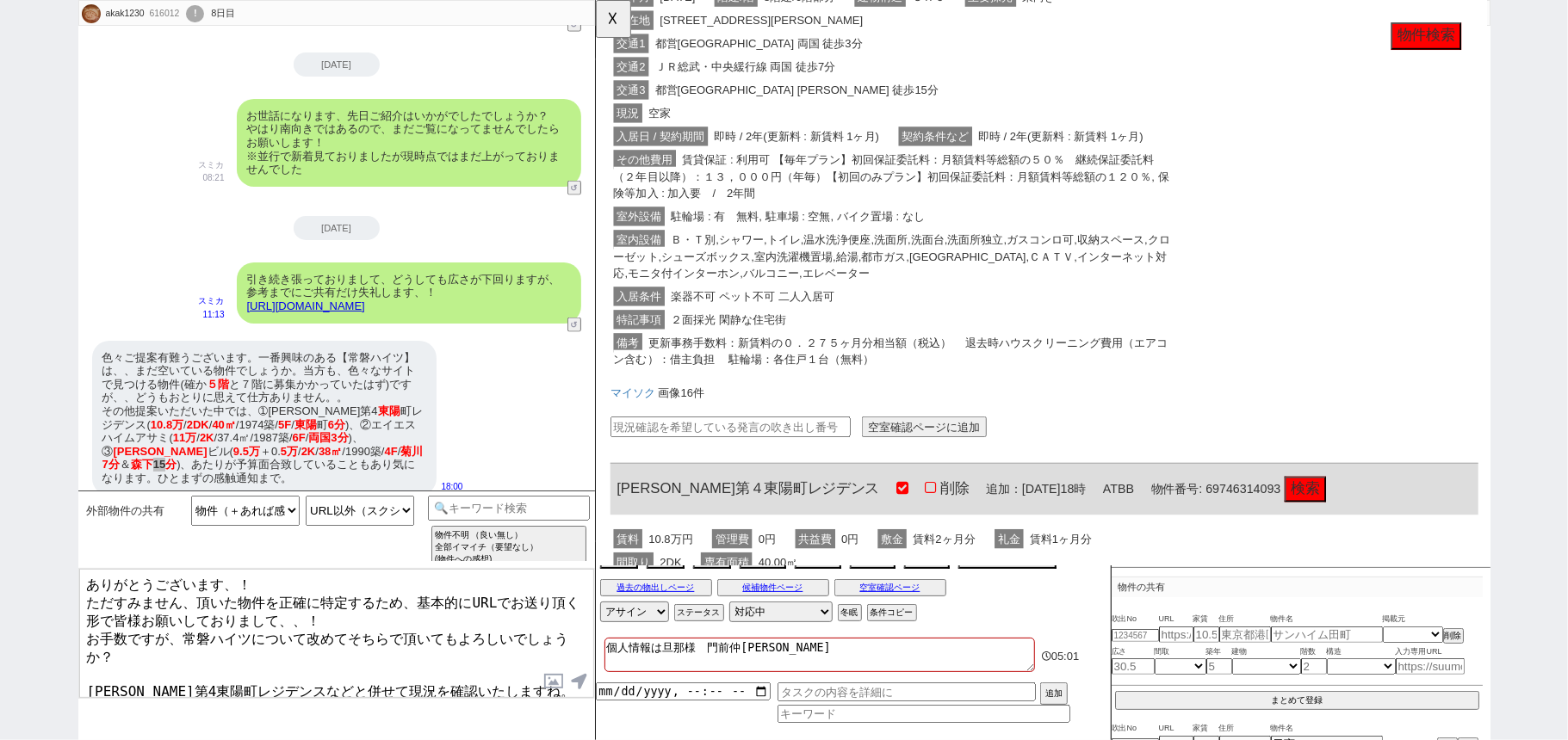
scroll to position [458, 0]
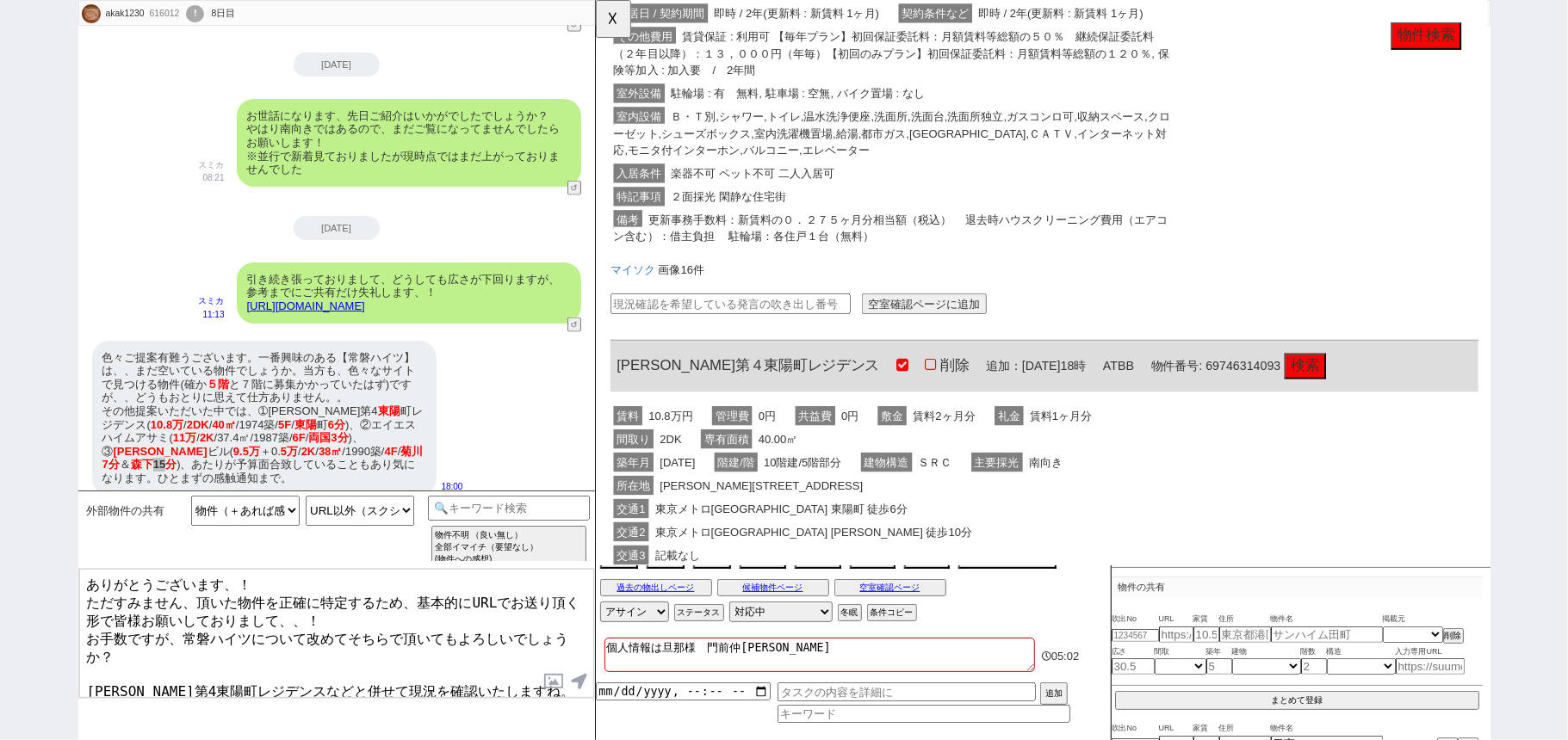
click at [750, 325] on input "text" at bounding box center [739, 327] width 258 height 22
paste input "37226241"
type input "37226241"
click at [920, 325] on button "空室確認ページに追加" at bounding box center [948, 327] width 134 height 22
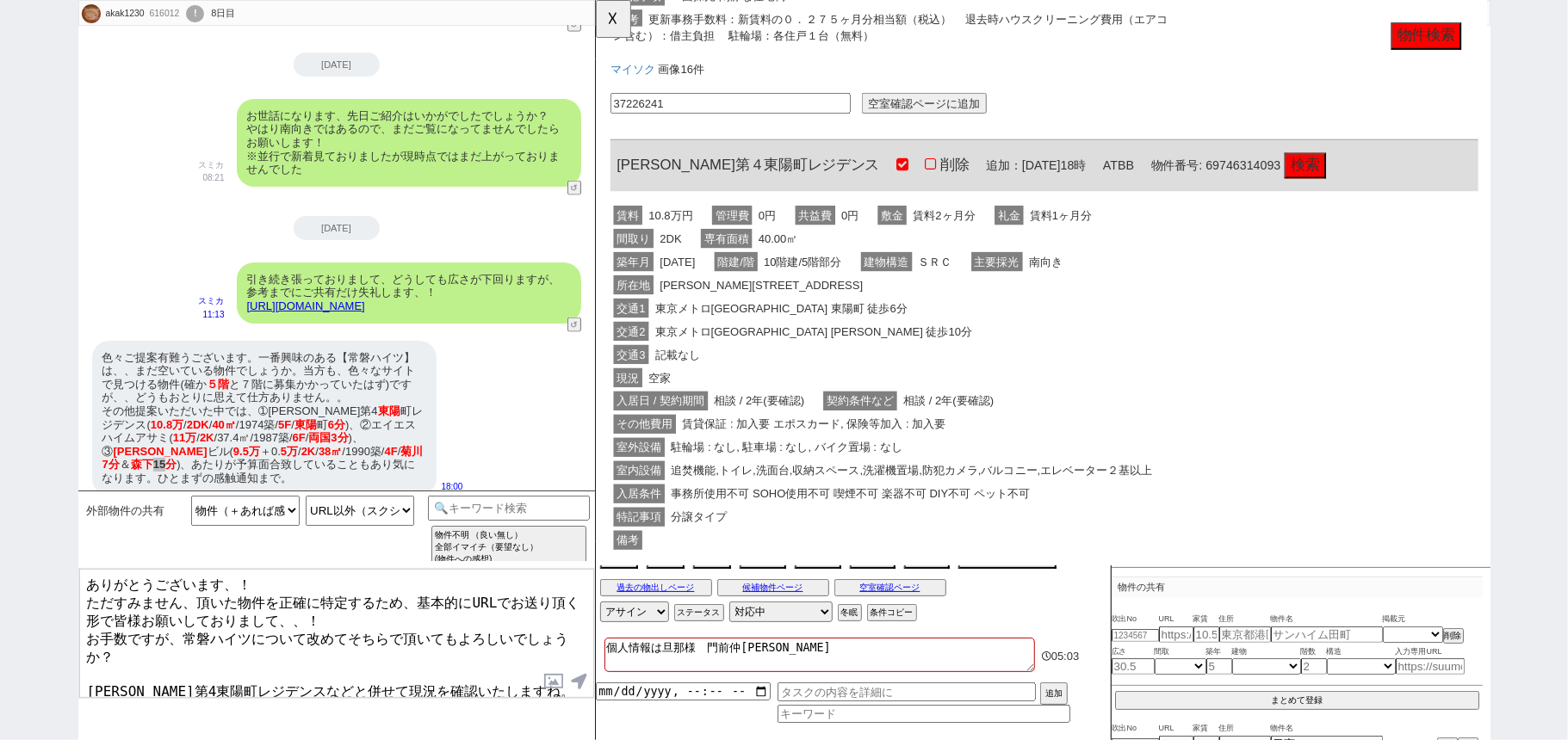
scroll to position [689, 0]
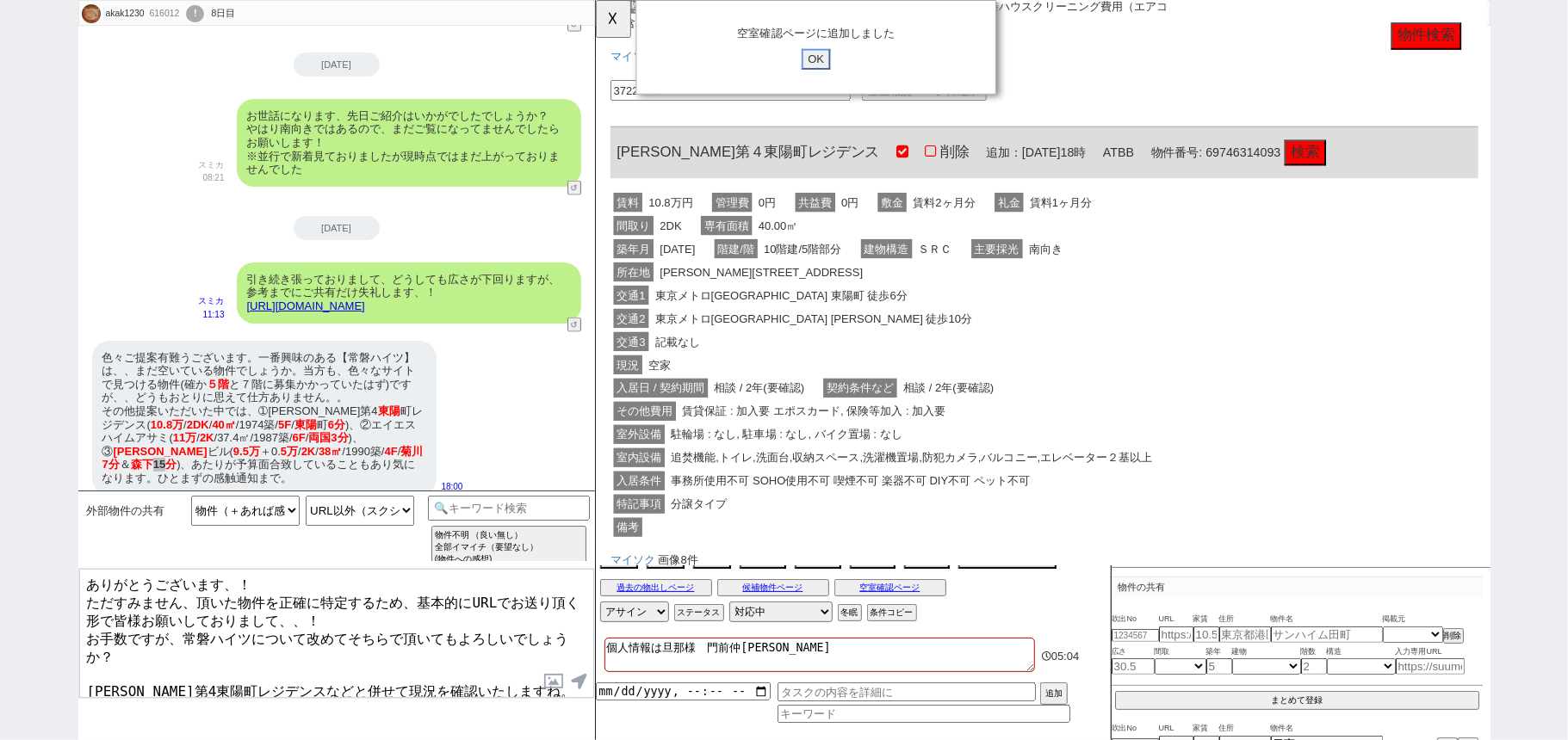
click at [824, 66] on input "OK" at bounding box center [831, 63] width 31 height 22
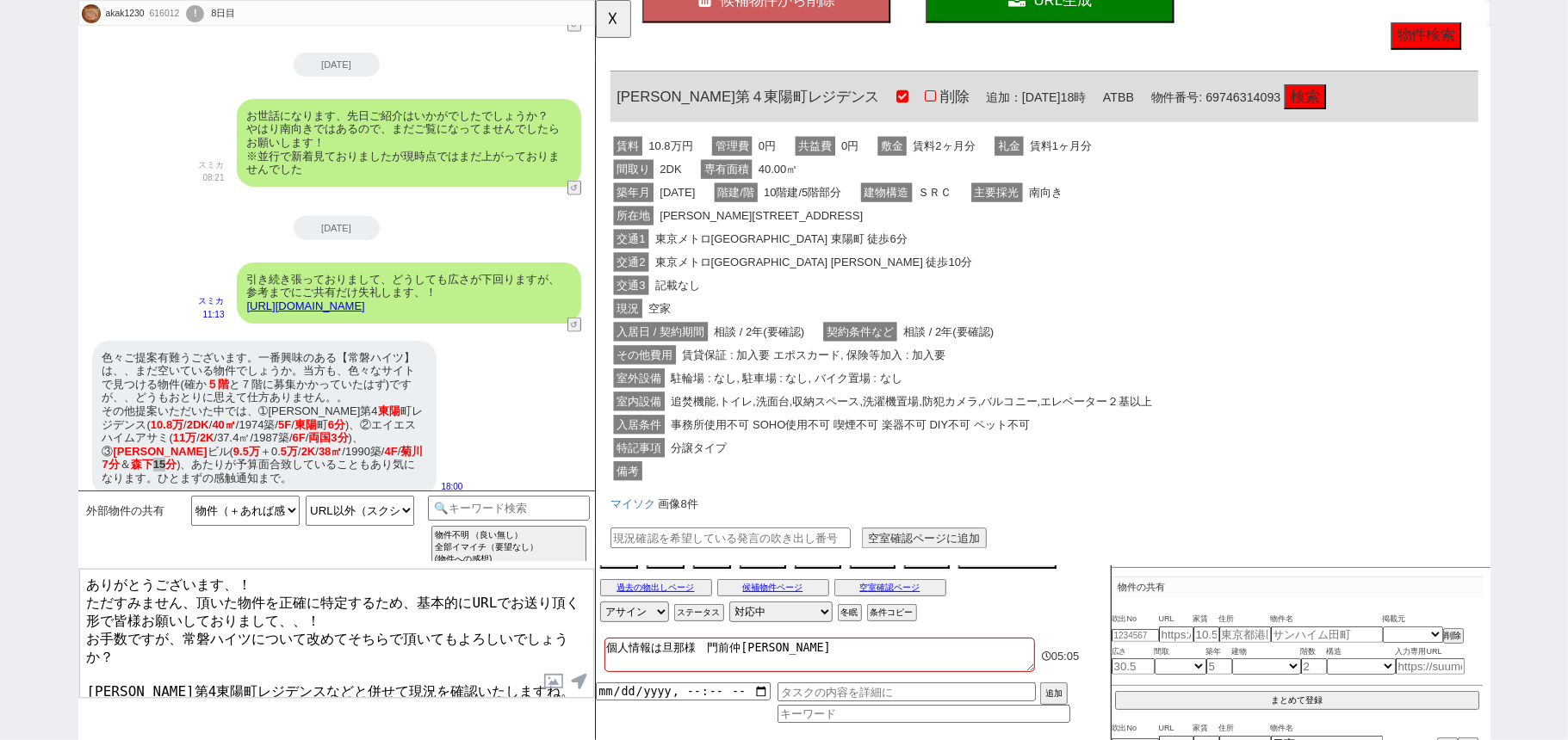
scroll to position [170, 0]
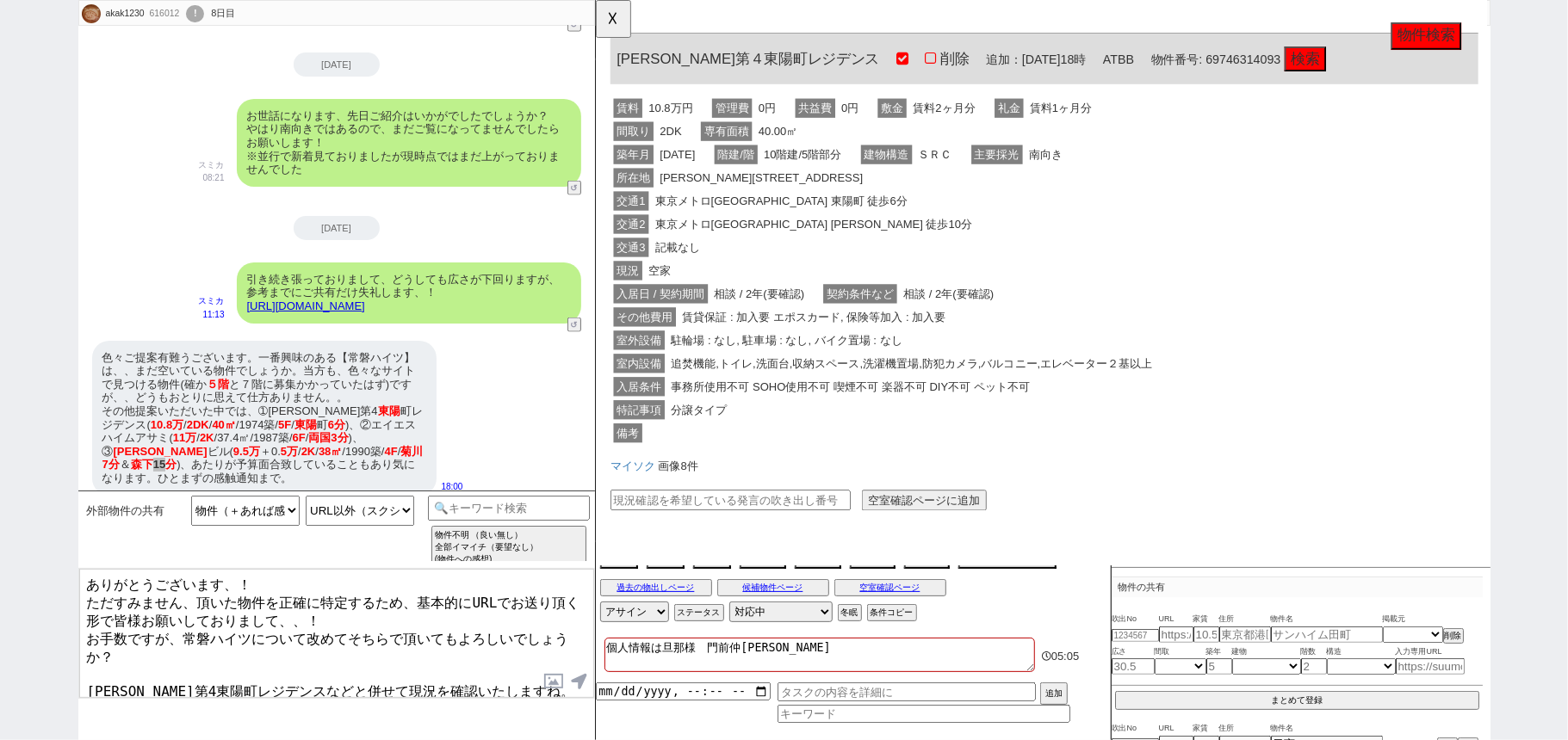
click at [749, 530] on input "text" at bounding box center [739, 537] width 258 height 22
paste input "37226241"
type input "37226241"
click at [924, 526] on button "空室確認ページに追加" at bounding box center [948, 537] width 134 height 22
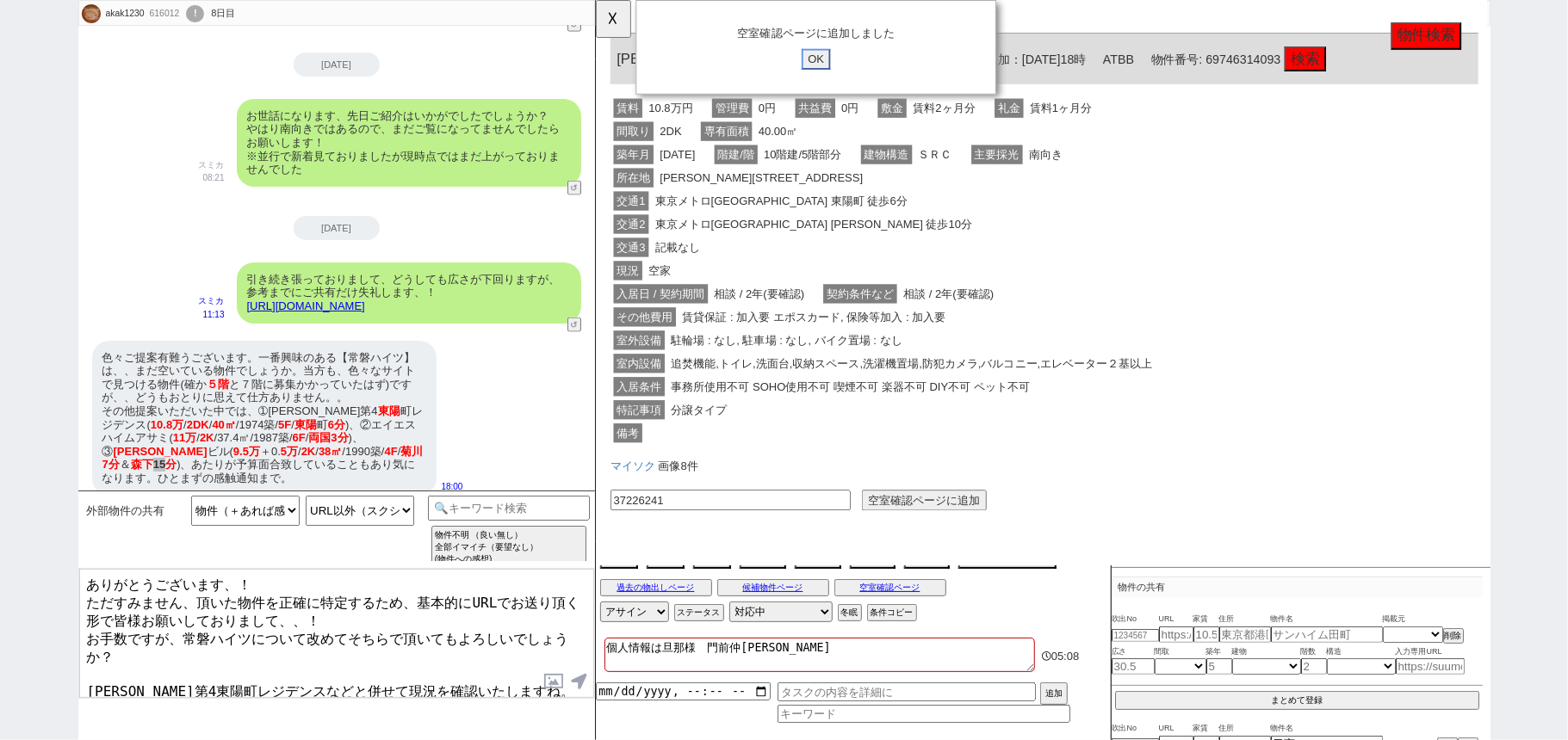
click at [838, 70] on input "OK" at bounding box center [831, 63] width 31 height 22
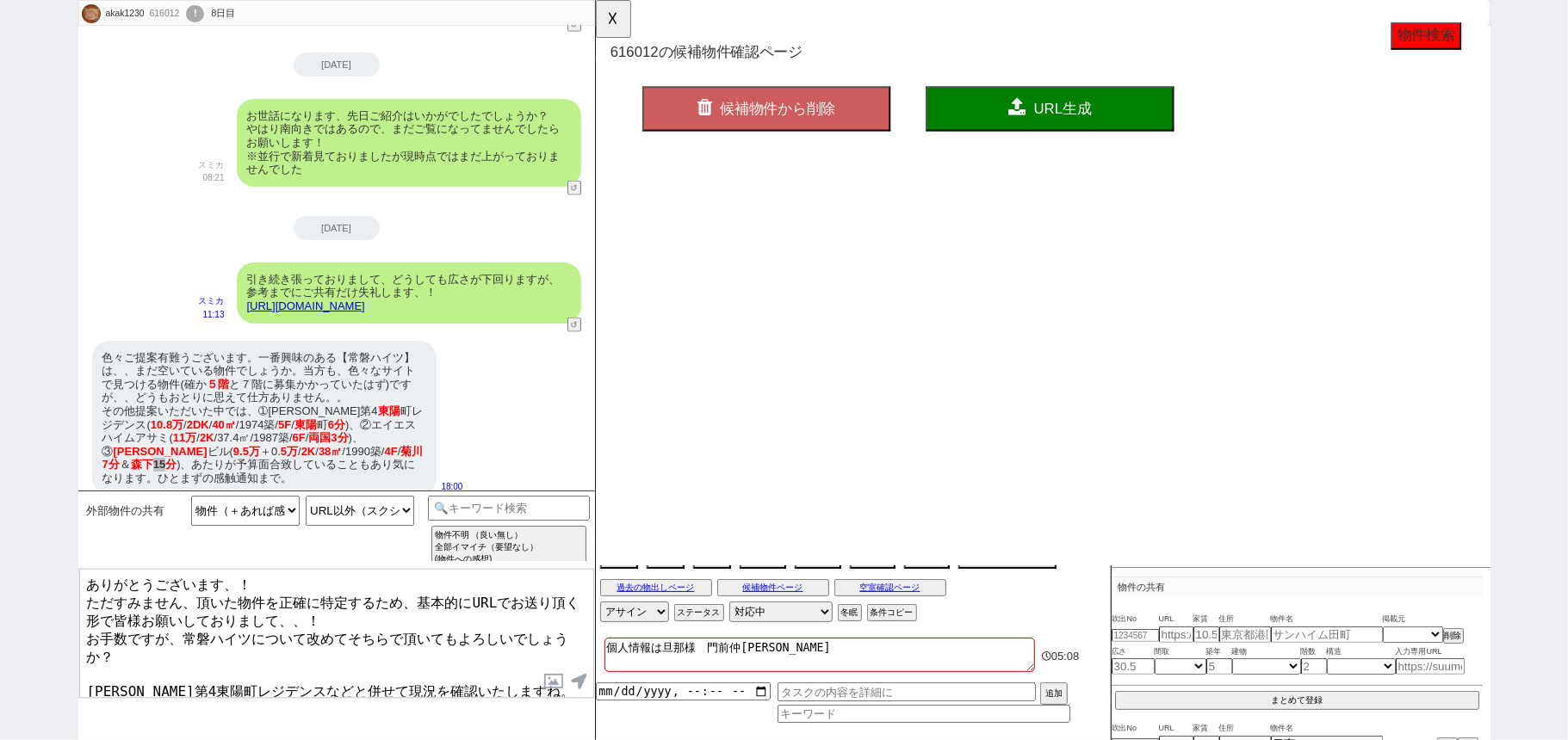
scroll to position [0, 0]
click at [595, 22] on button "☓" at bounding box center [611, 17] width 32 height 34
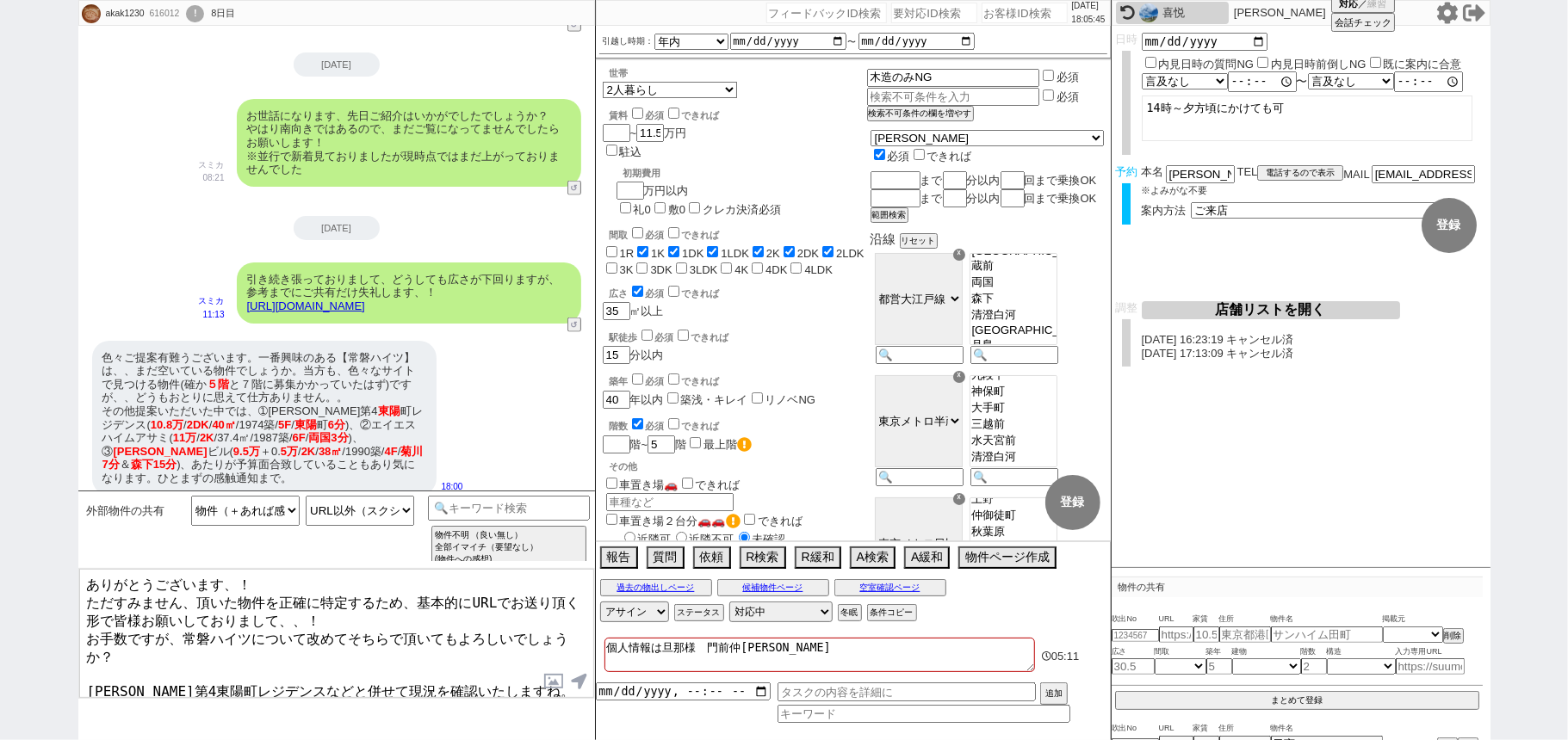
drag, startPoint x: 501, startPoint y: 675, endPoint x: 95, endPoint y: 675, distance: 406.0
click at [95, 675] on textarea "ありがとうございます、！ ただすみません、頂いた物件を正確に特定するため、基本的にURLでお送り頂く形で皆様お願いしておりまして、、！ お手数ですが、常磐ハイ…" at bounding box center [337, 633] width 515 height 129
type textarea "ありがとうございます、！ ただすみません、頂いた物件を正確に特定するため、基本的にURLでお送り頂く形で皆様お願いしておりまして、、！ お手数ですが、常磐ハイ…"
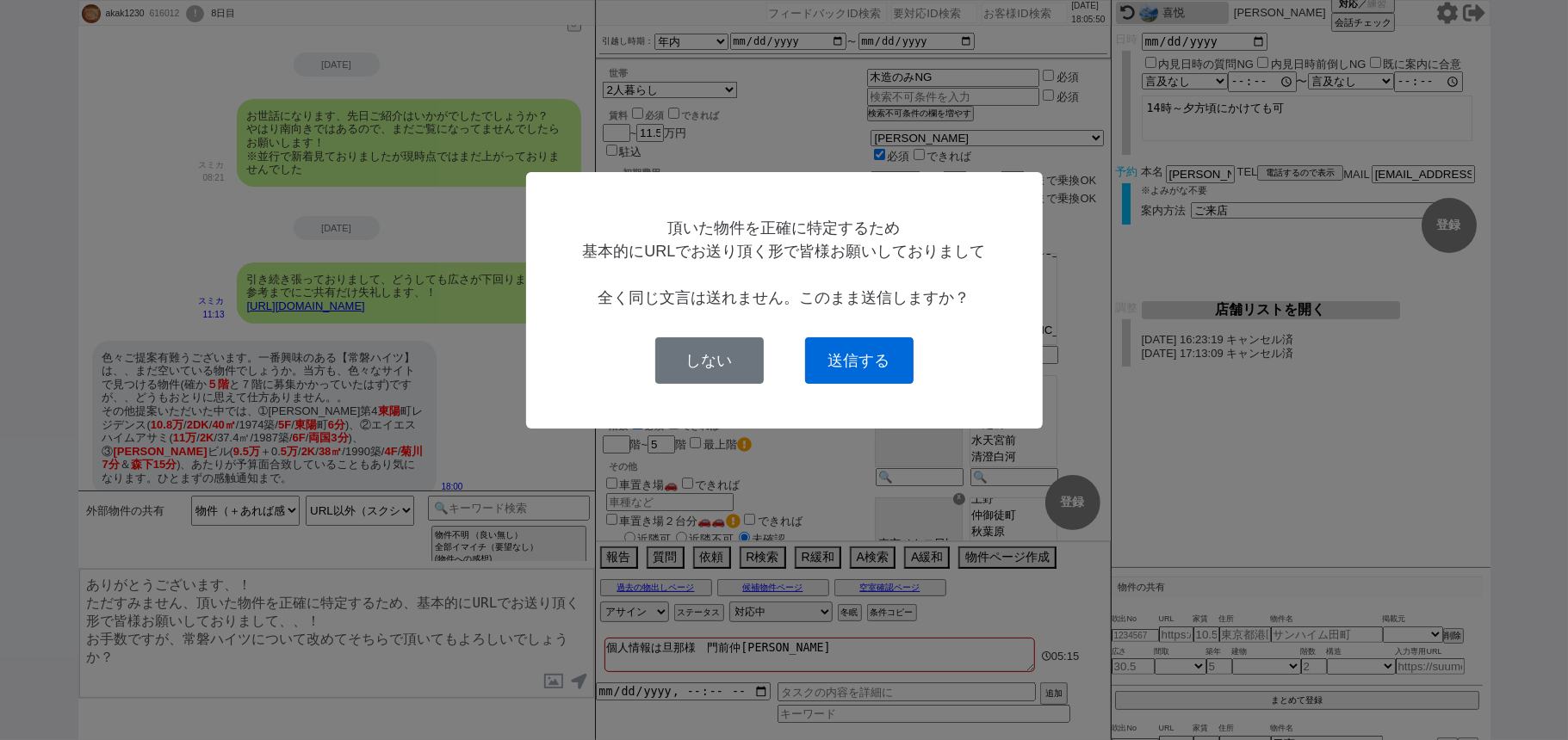
click at [845, 362] on button "送信する" at bounding box center [859, 360] width 109 height 47
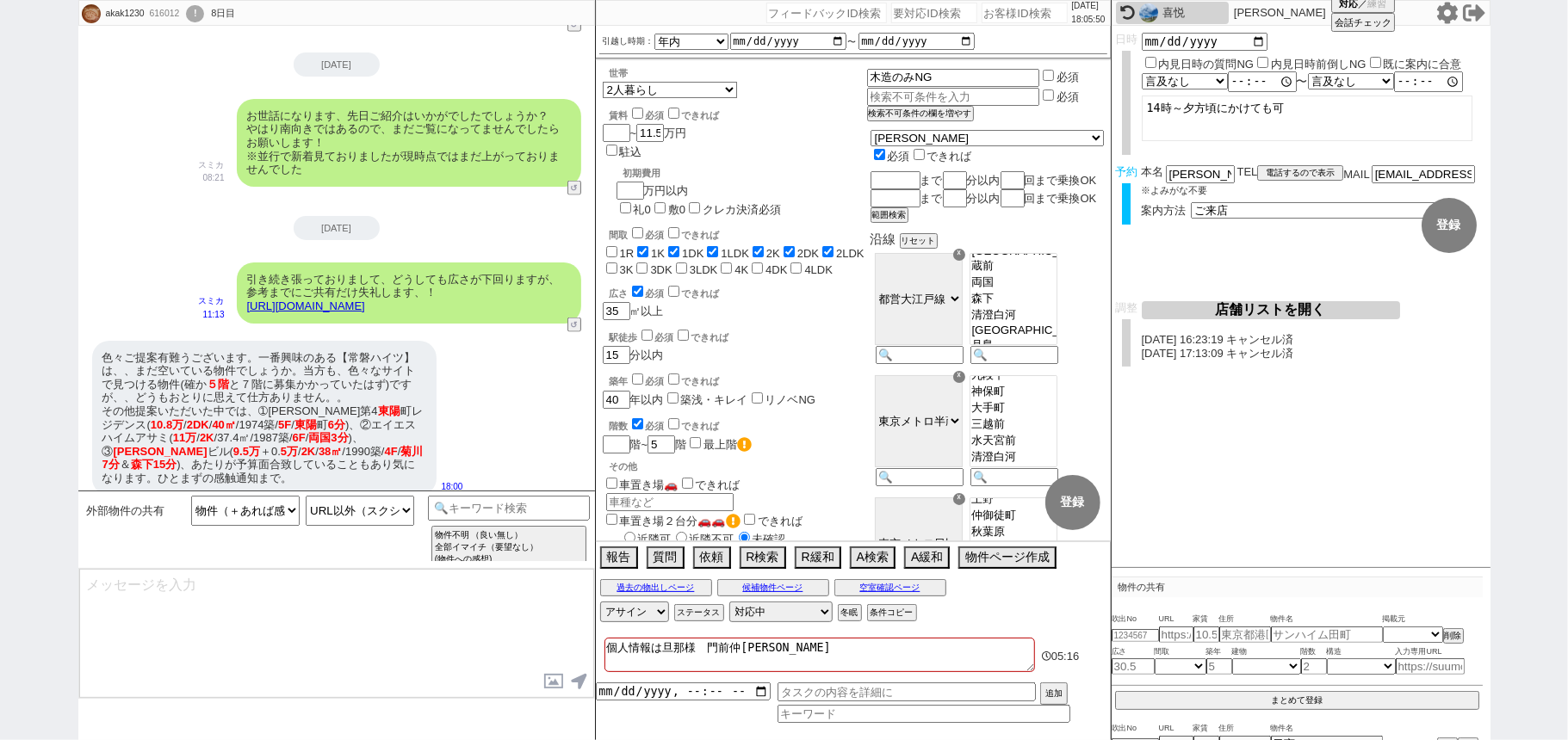
scroll to position [1386, 0]
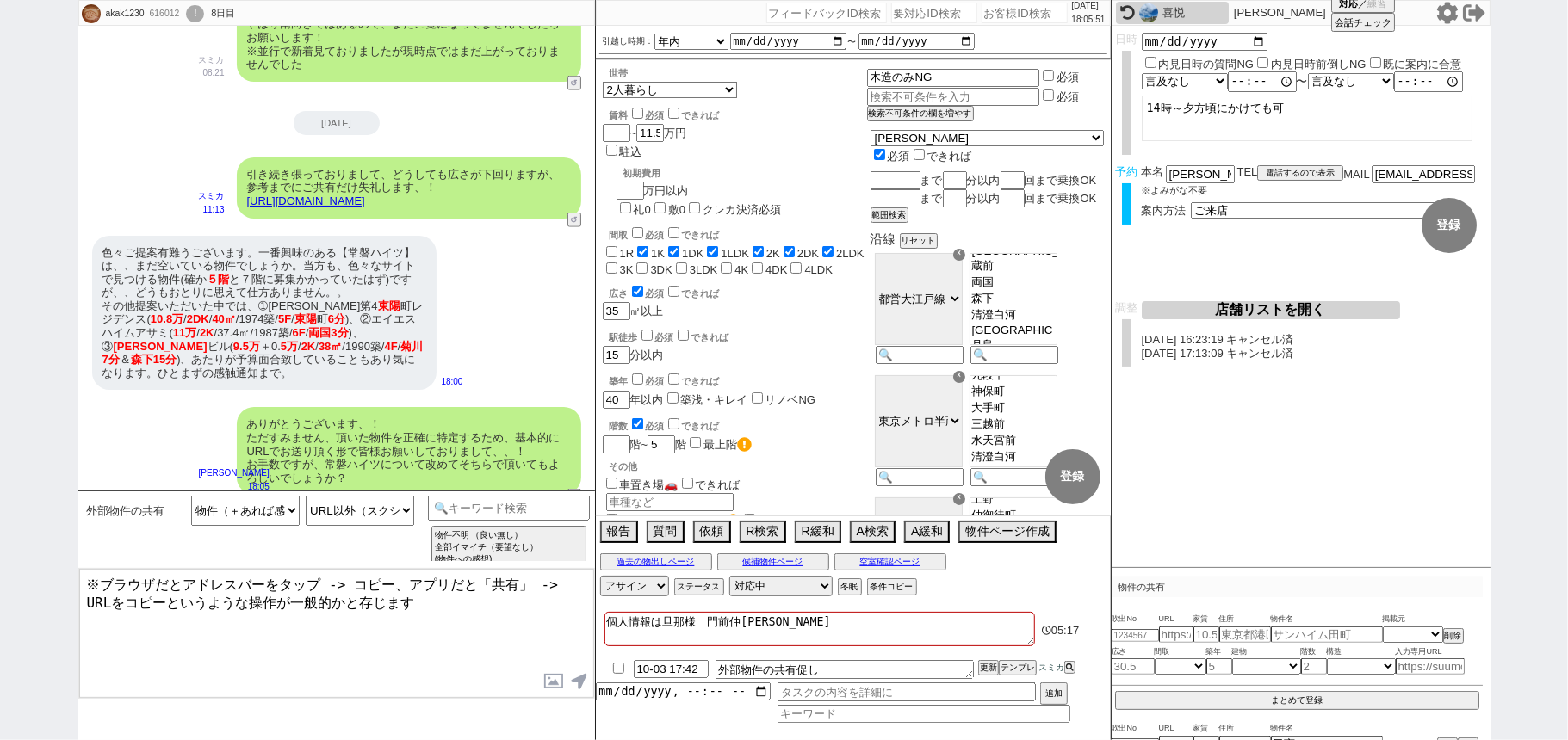
click at [457, 613] on textarea "※ブラウザだとアドレスバーをタップ -> コピー、アプリだと「共有」 -> URLをコピーというような操作が一般的かと存じます" at bounding box center [337, 633] width 515 height 129
paste textarea "秀和第4東陽町レジデンスなどと併せて現況を確認いたしますね。"
type textarea "※ブラウザだとアドレスバーをタップ -> コピー、アプリだと「共有」 -> URLをコピーというような操作が一般的かと存じます 秀和第4東陽町レジデンスなどと…"
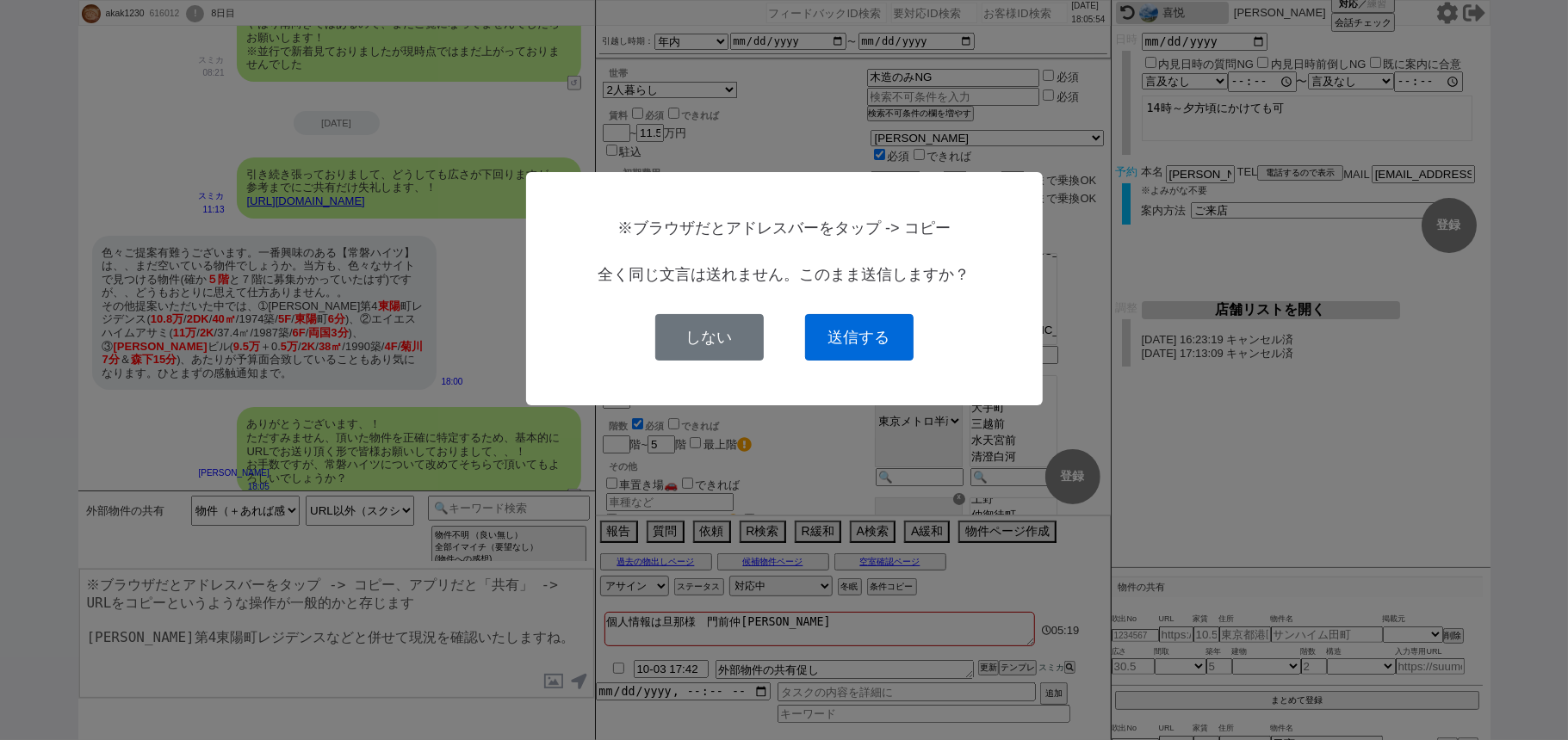
click at [876, 331] on button "送信する" at bounding box center [859, 337] width 109 height 47
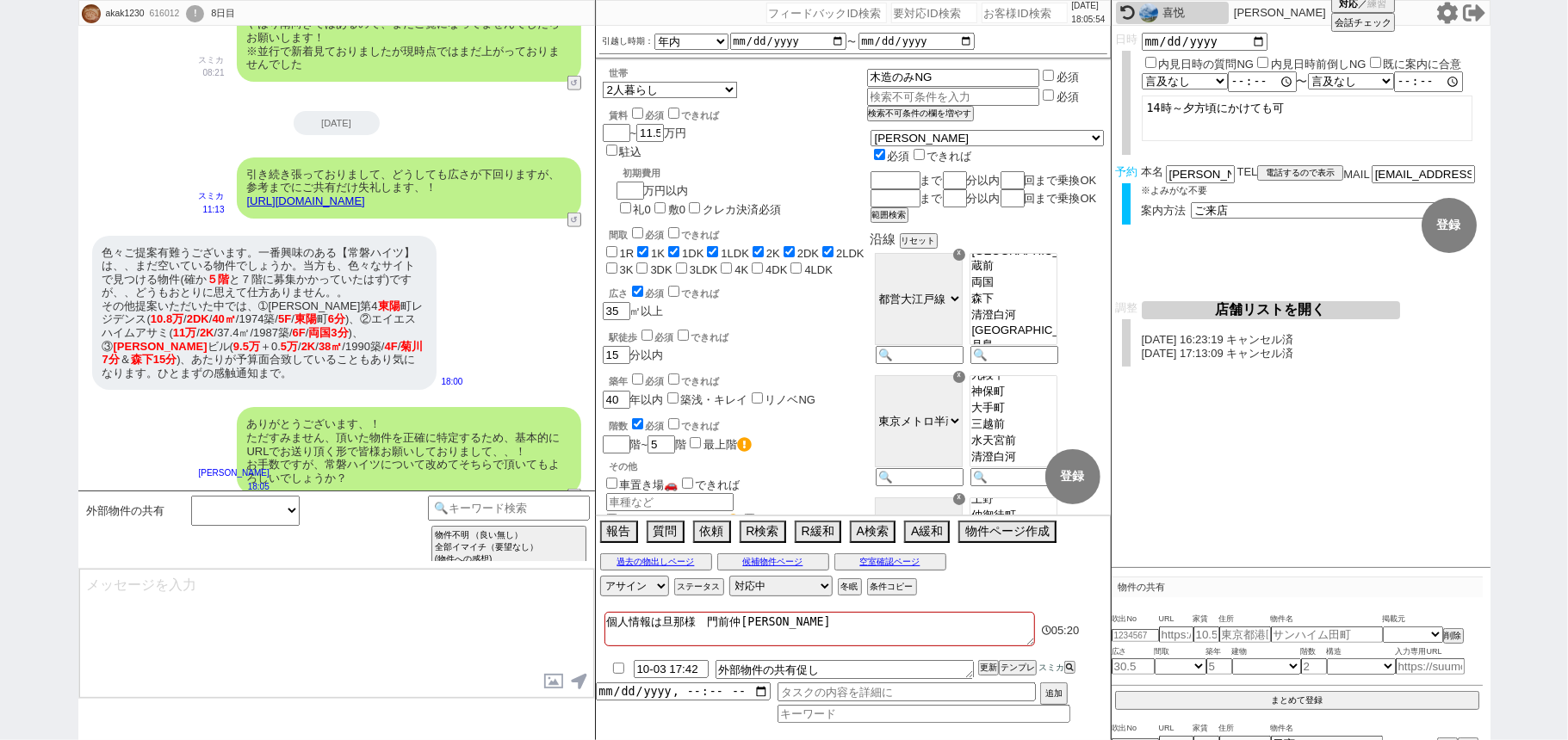
scroll to position [1505, 0]
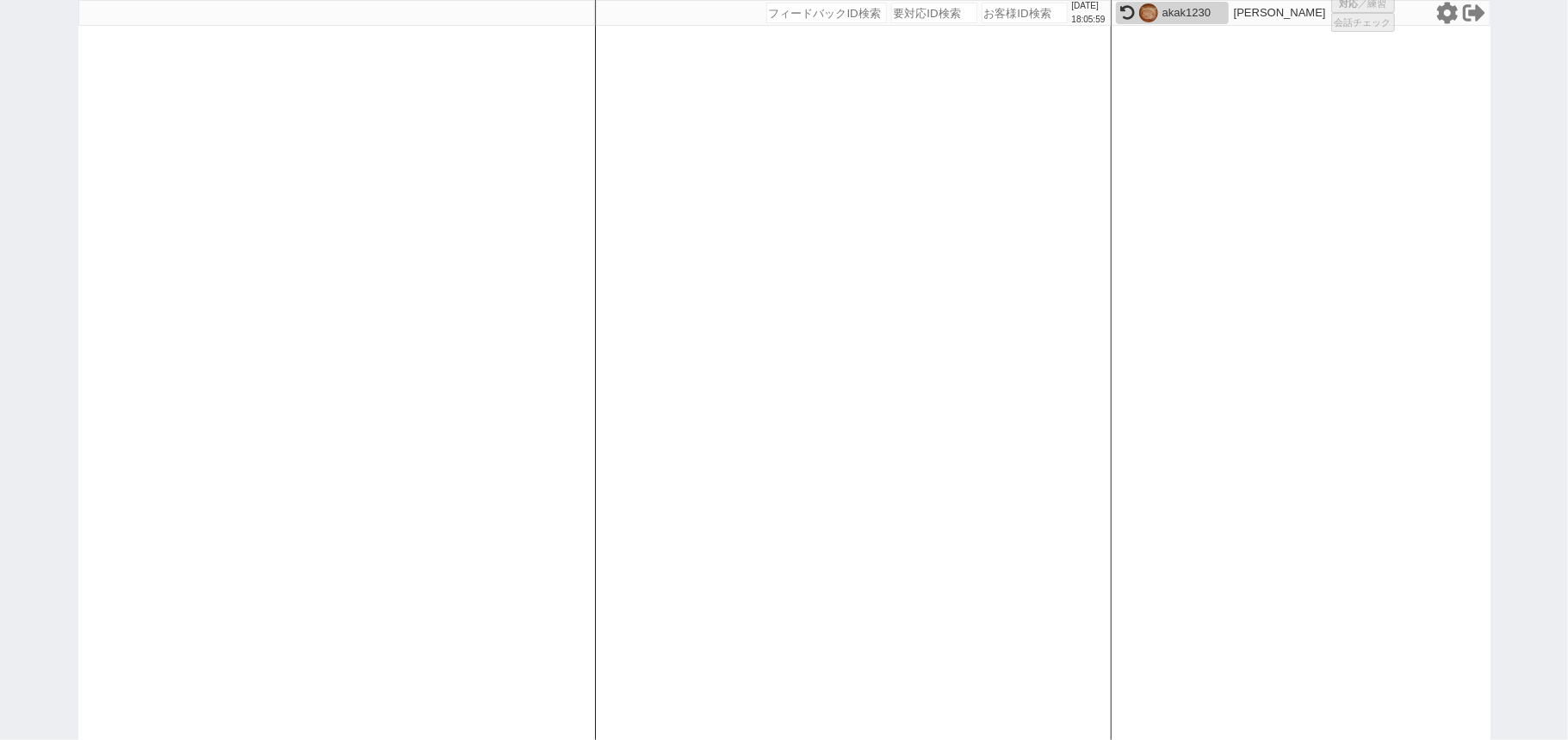
select select "2"
select select "10"
select select "3"
select select
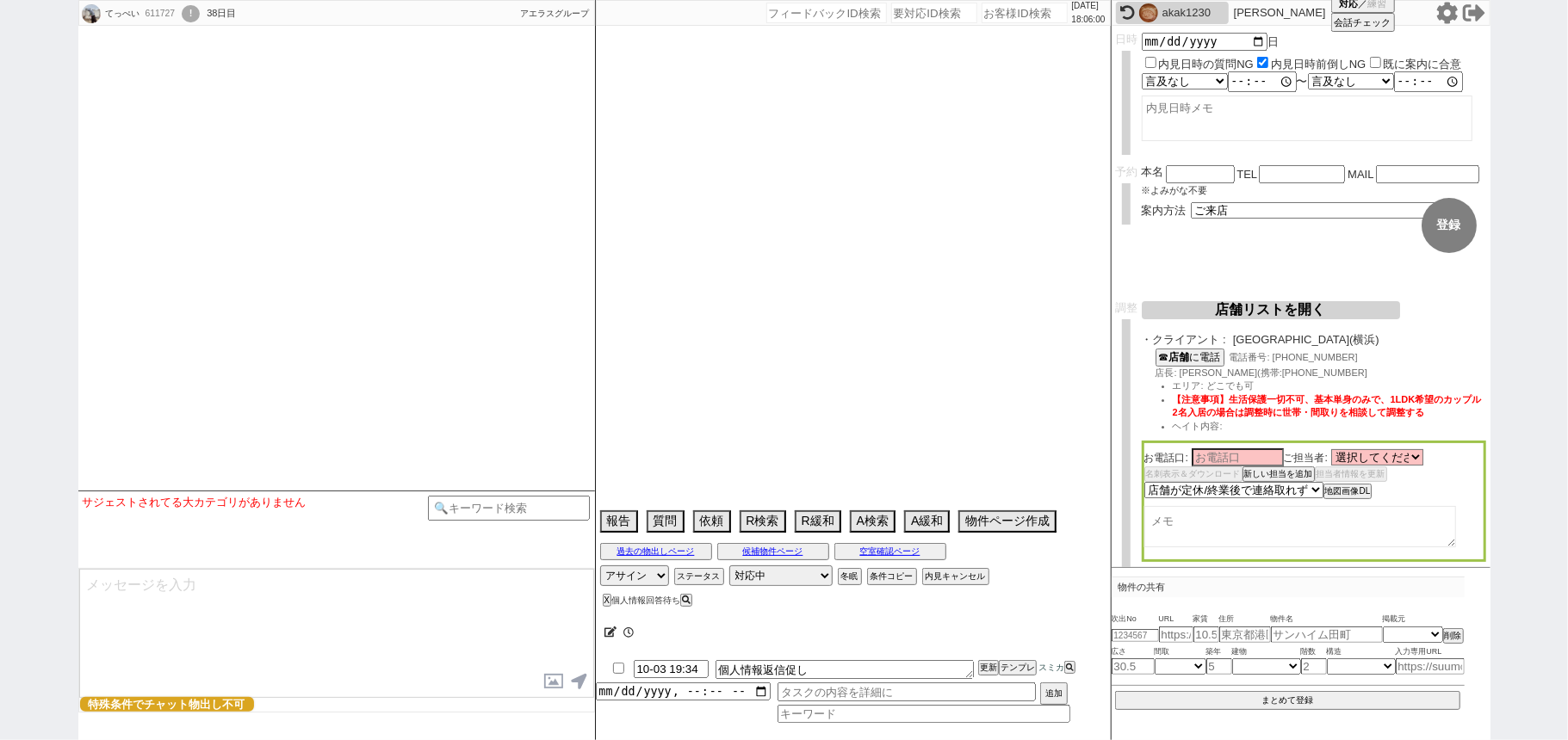
type textarea "住民票の住所聞いて、住めるところに住む感じにするがいいか？だけ合意とって来店させる"
select select
select select "15"
select select "0"
select select "14"
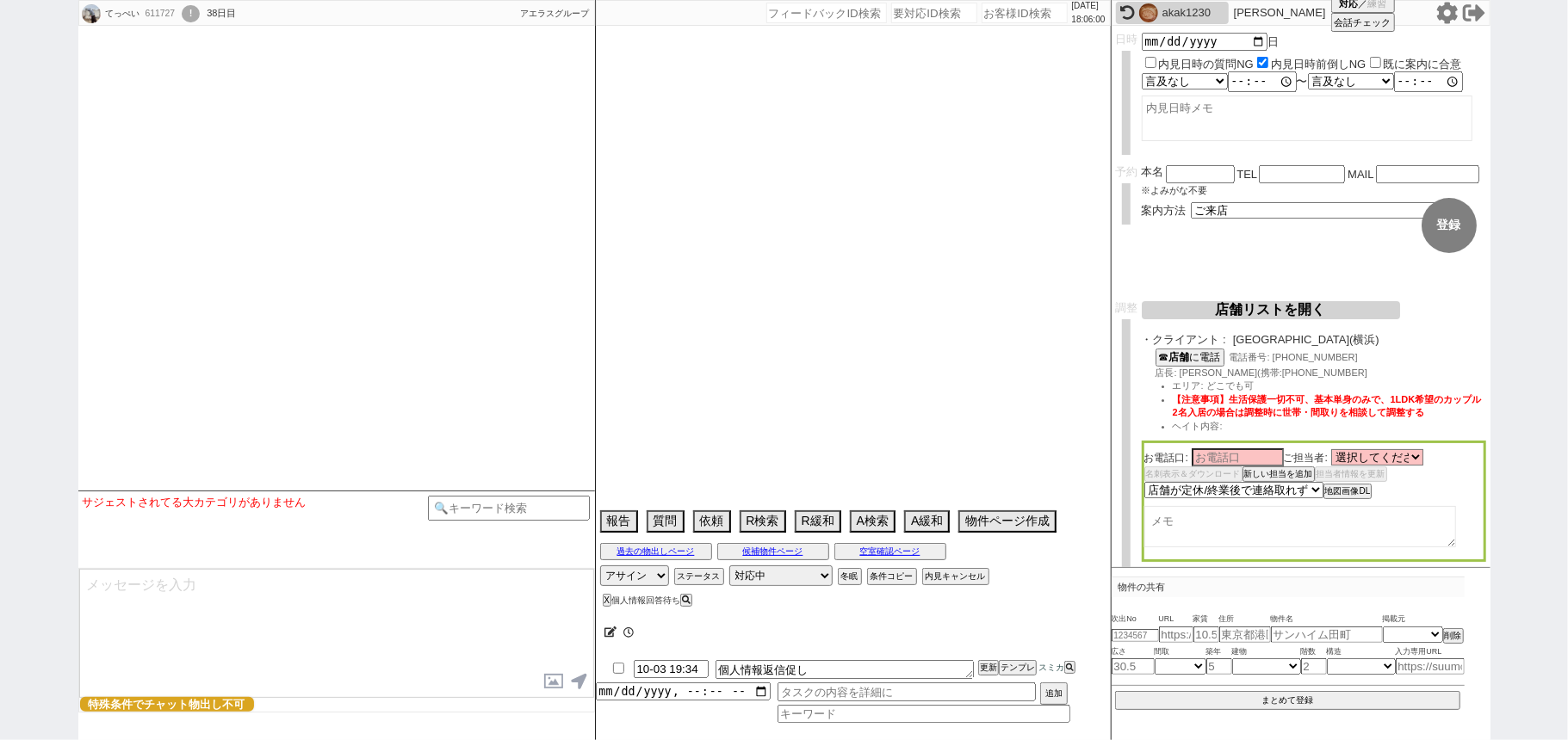
select select "57"
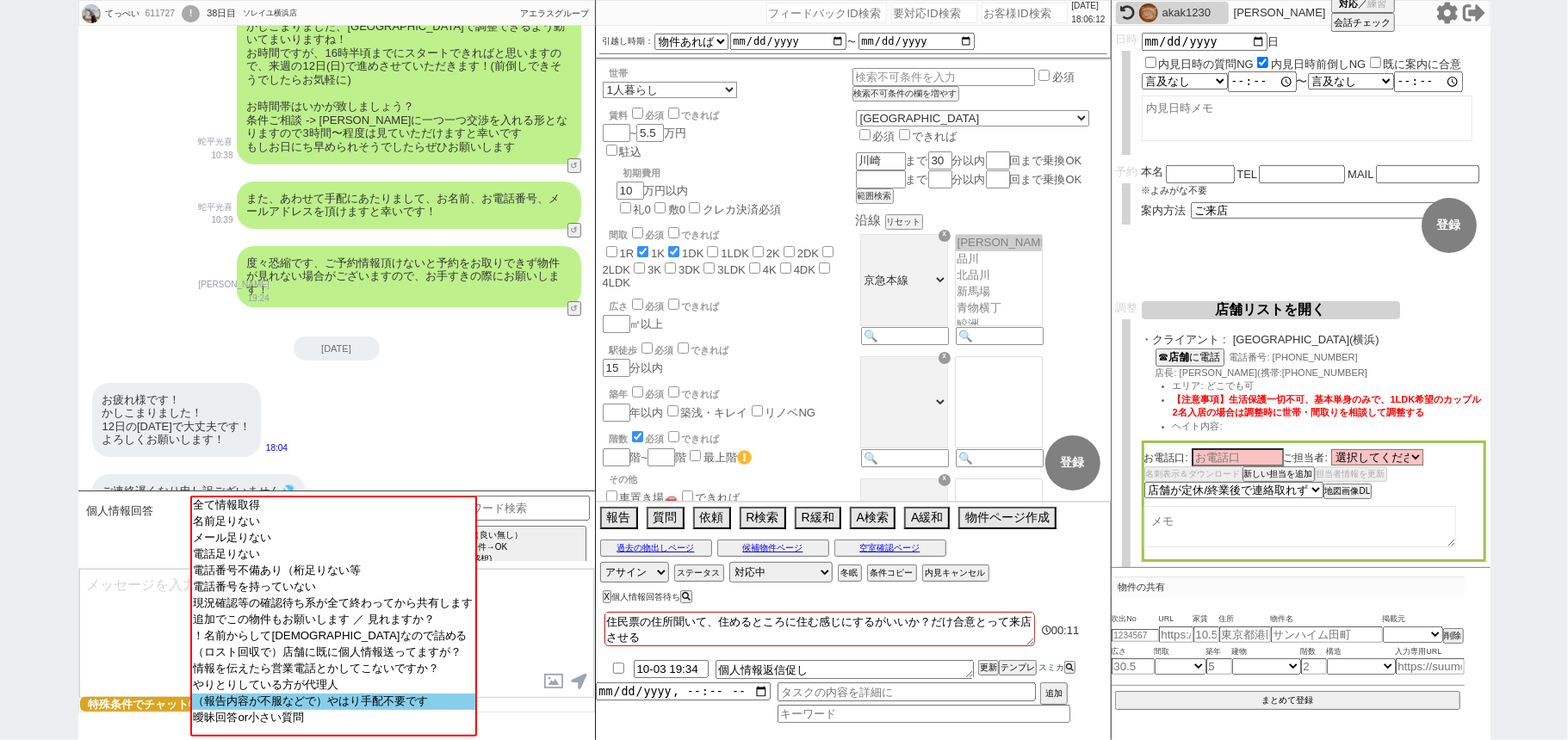
scroll to position [15, 0]
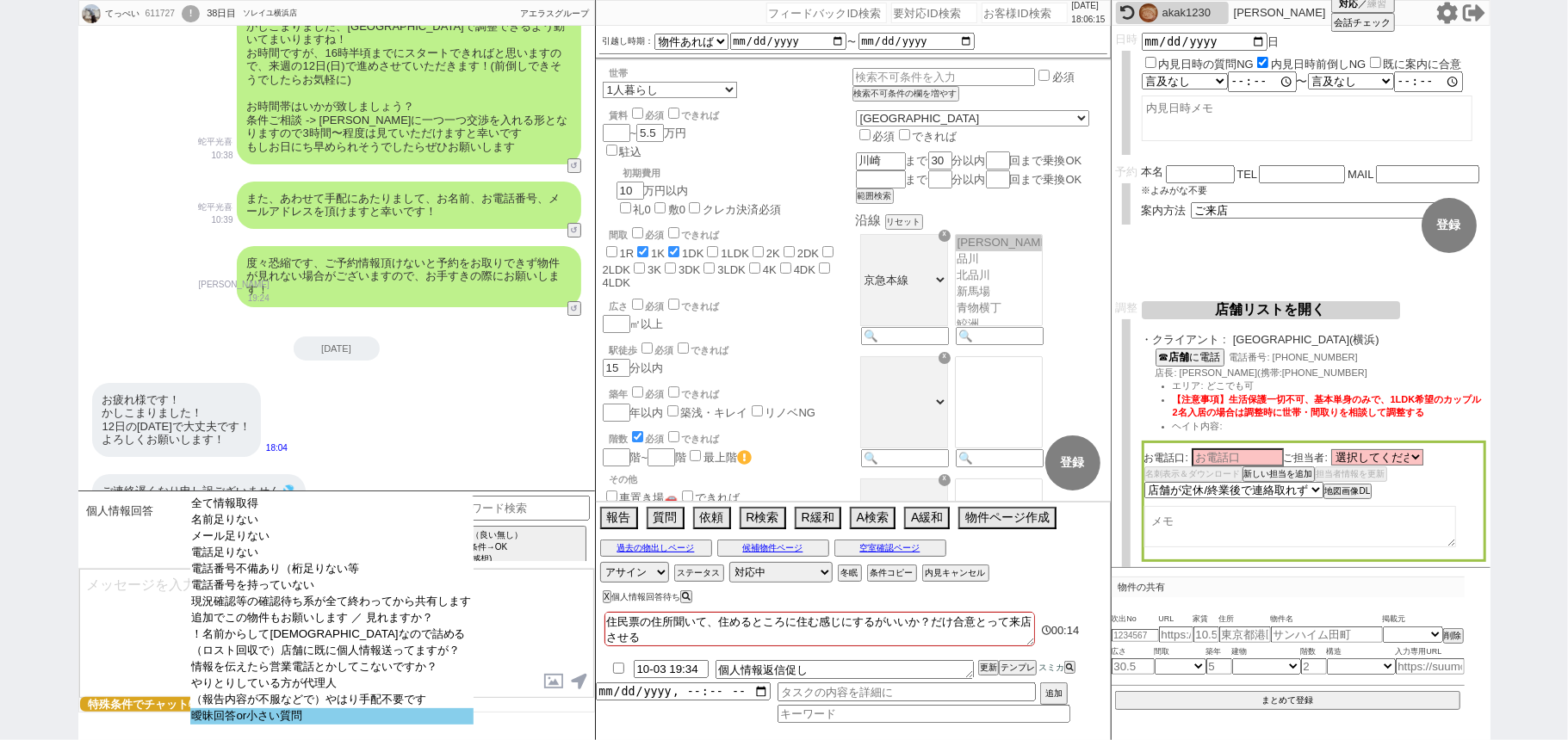
select select "曖昧回答or小さい質問"
click at [288, 725] on option "曖昧回答or小さい質問" at bounding box center [331, 716] width 284 height 17
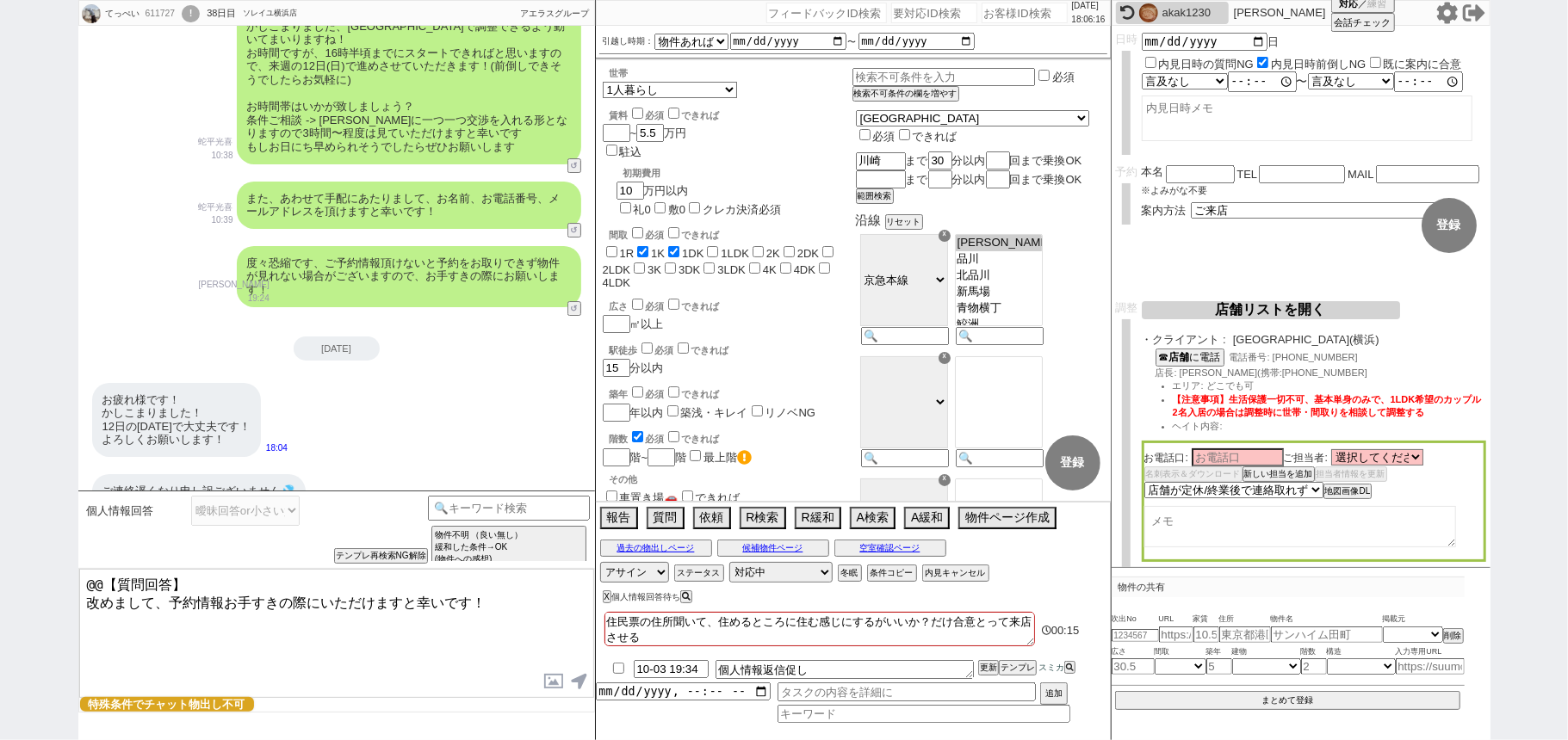
drag, startPoint x: 162, startPoint y: 594, endPoint x: 28, endPoint y: 537, distance: 145.6
click at [55, 556] on div "てっぺい 611727 ! 0 38日目 ソレイユ横浜店 冬眠中 自社客 アエラスグループ スミカ_BPO チャット全表示 2025-08-26 保証人不要で…" at bounding box center [784, 370] width 1568 height 740
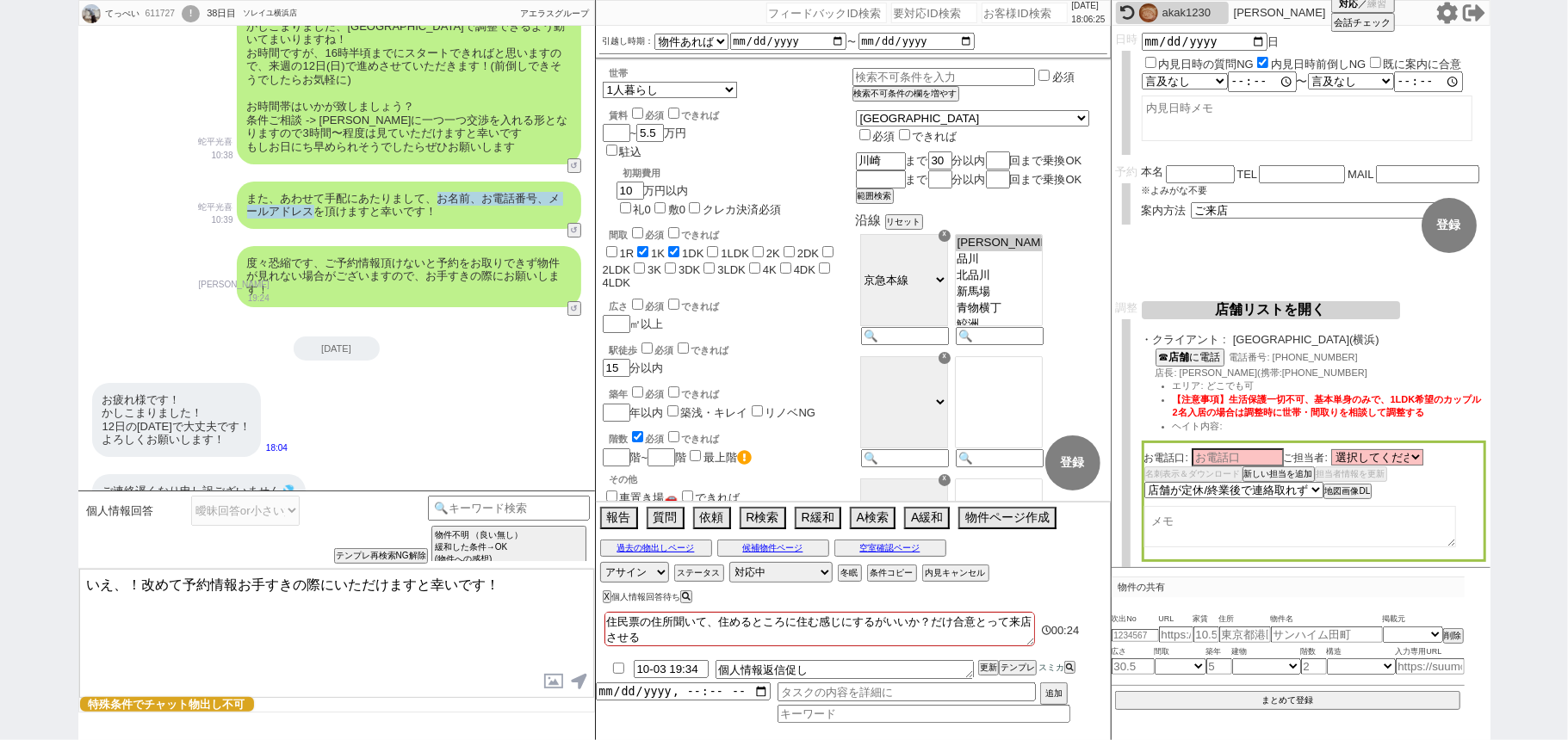
drag, startPoint x: 442, startPoint y: 165, endPoint x: 314, endPoint y: 187, distance: 129.9
click at [314, 187] on div "また、あわせて手配にあたりまして、お名前、お電話番号、メールアドレスを頂けますと幸いです！" at bounding box center [409, 206] width 345 height 48
copy div "お名前、お電話番号、メールアドレス"
drag, startPoint x: 242, startPoint y: 583, endPoint x: 816, endPoint y: 546, distance: 575.2
click at [810, 562] on div "てっぺい 611727 ! 0 38日目 ソレイユ横浜店 冬眠中 自社客 アエラスグループ スミカ_BPO チャット全表示 2025-08-26 保証人不要で…" at bounding box center [784, 370] width 1412 height 740
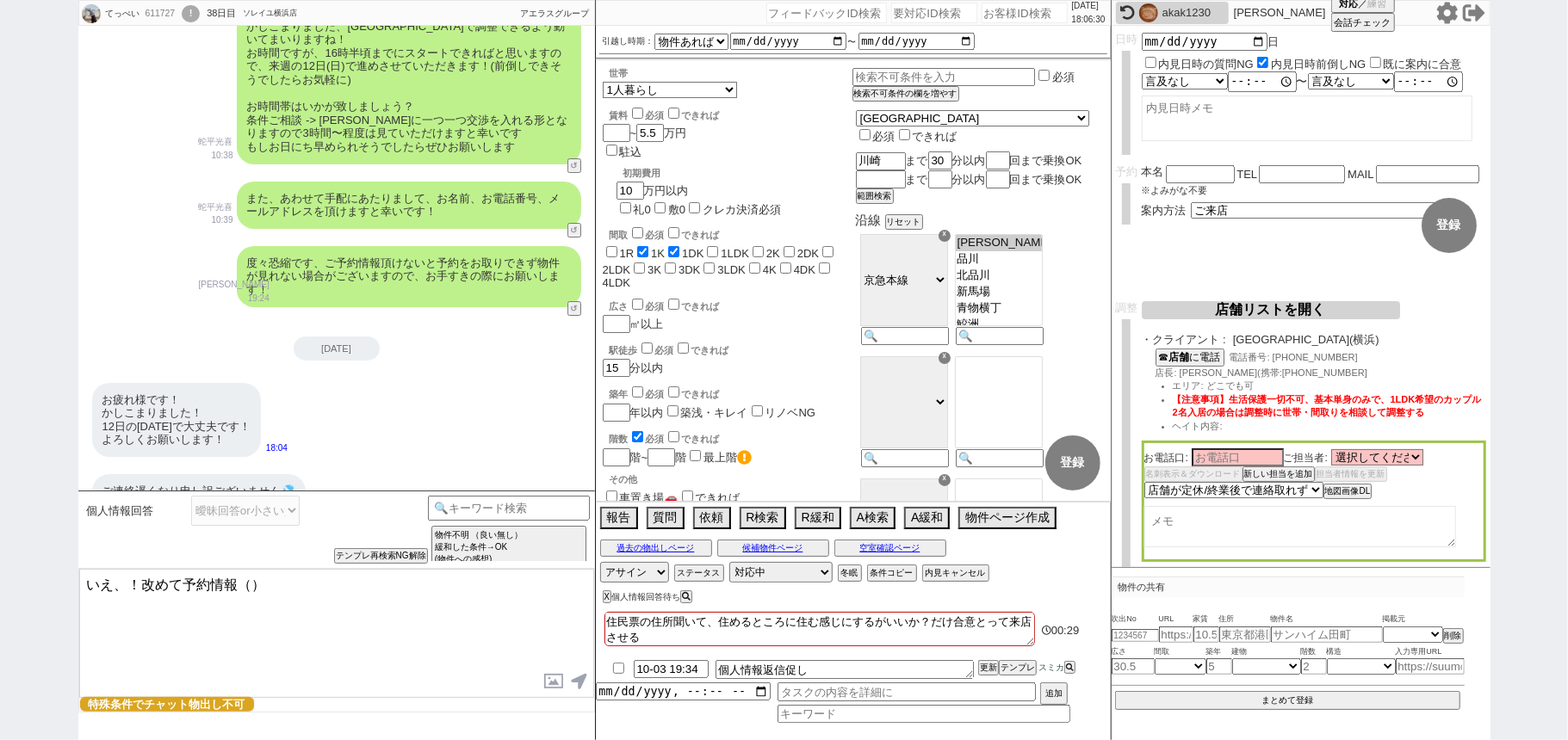
paste textarea "お名前、お電話番号、メールアドレス"
type textarea "いえ、！改めて予約情報（お名前、お電話番号、メールアドレス）の3点をいただけますでしょうか？"
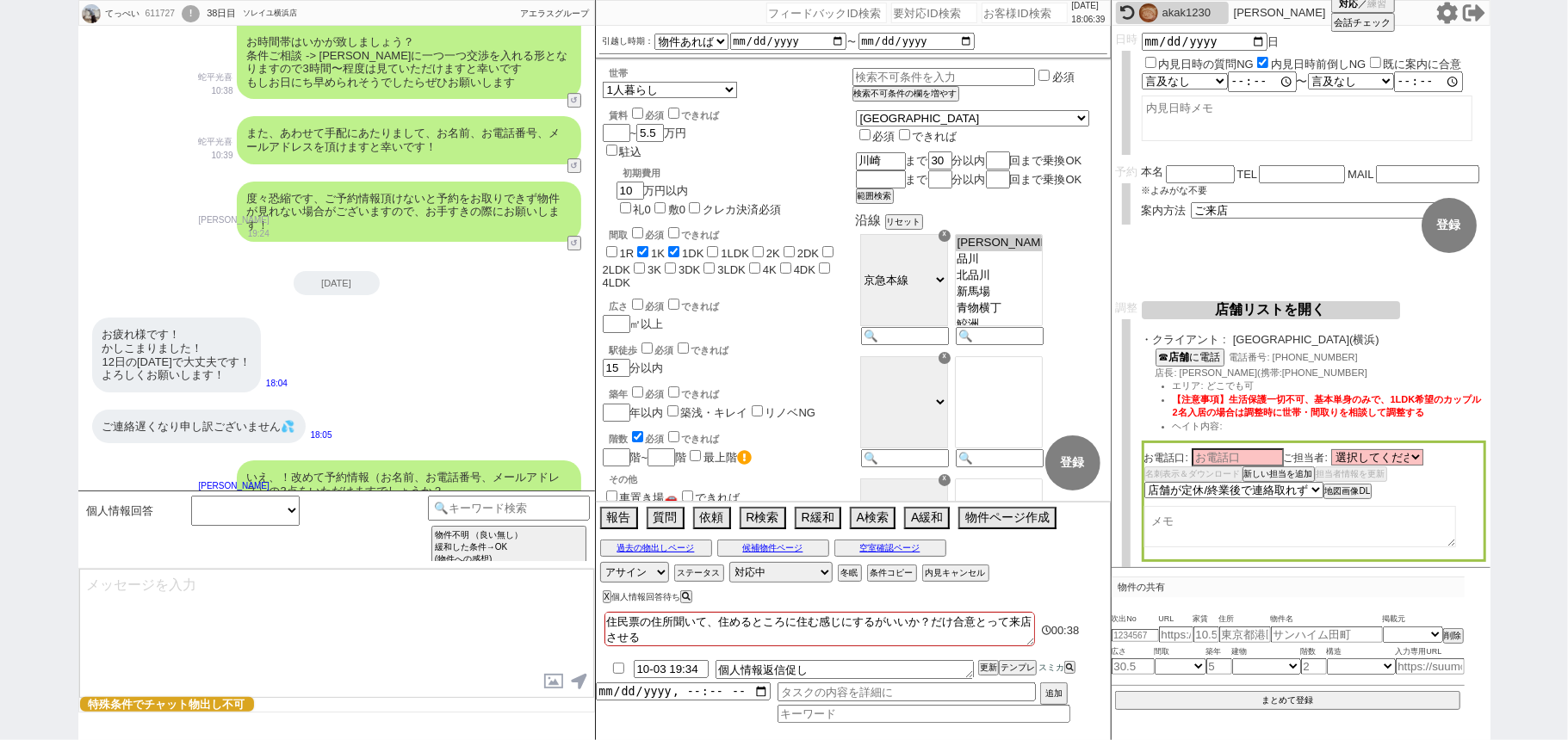
select select "431"
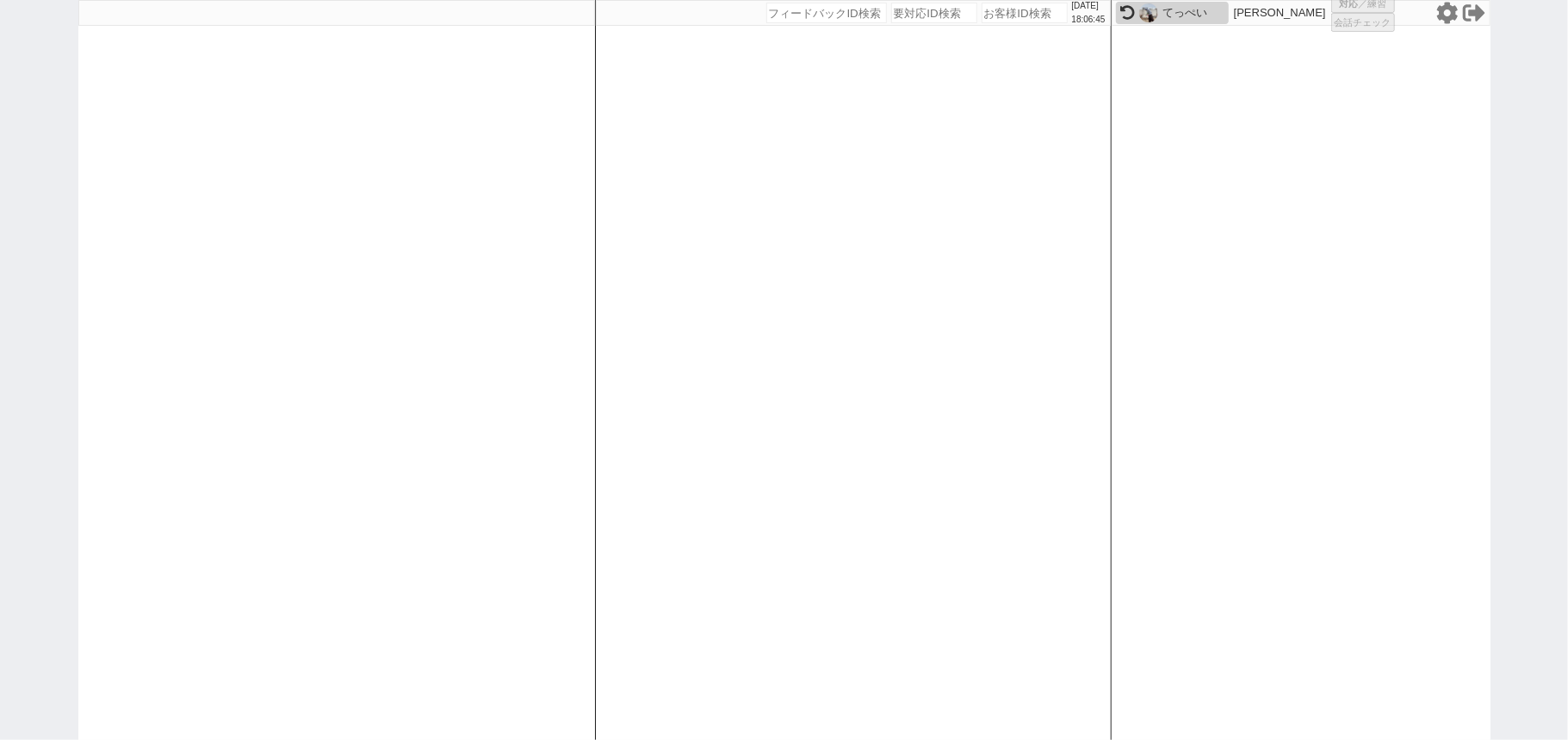
select select
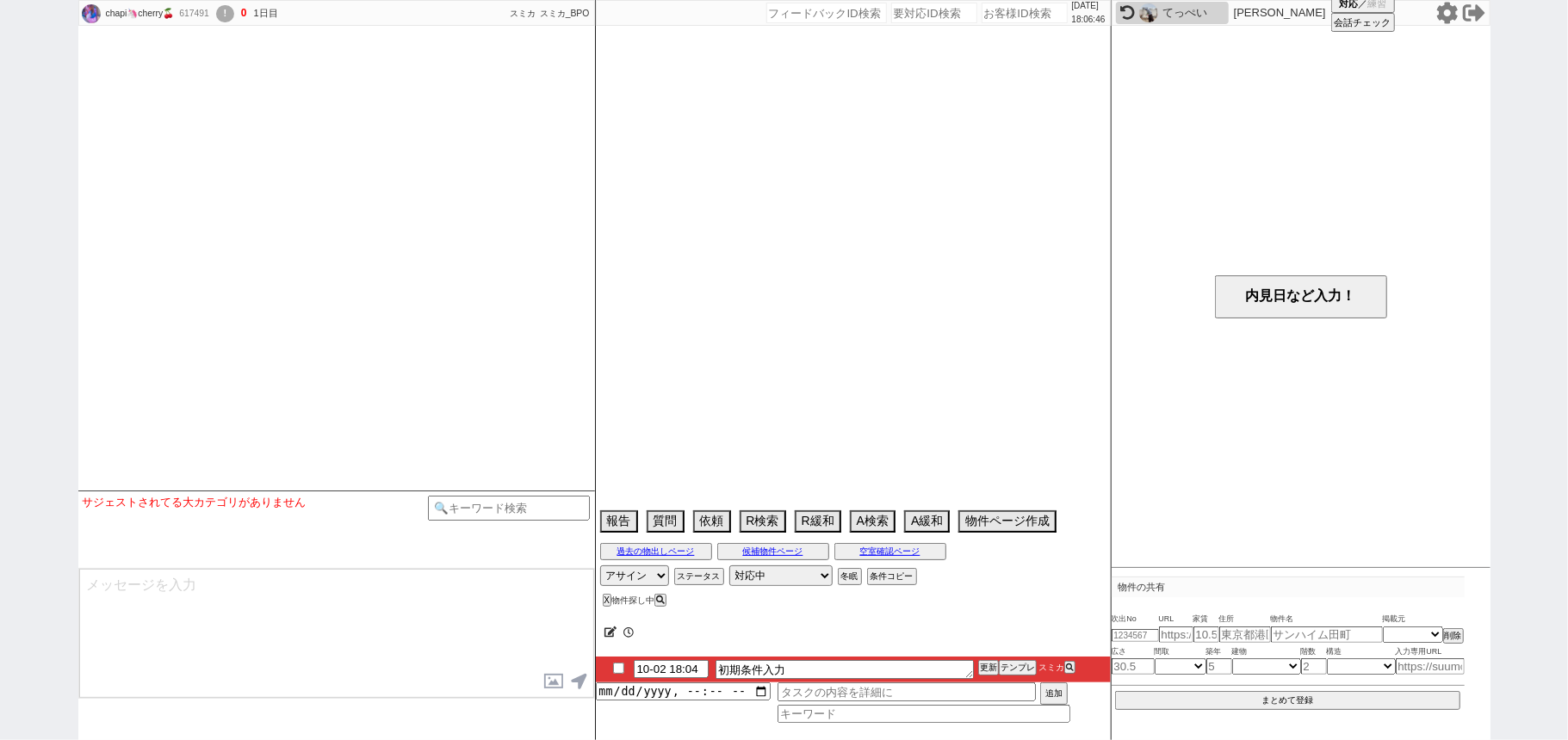
select select
select select "1"
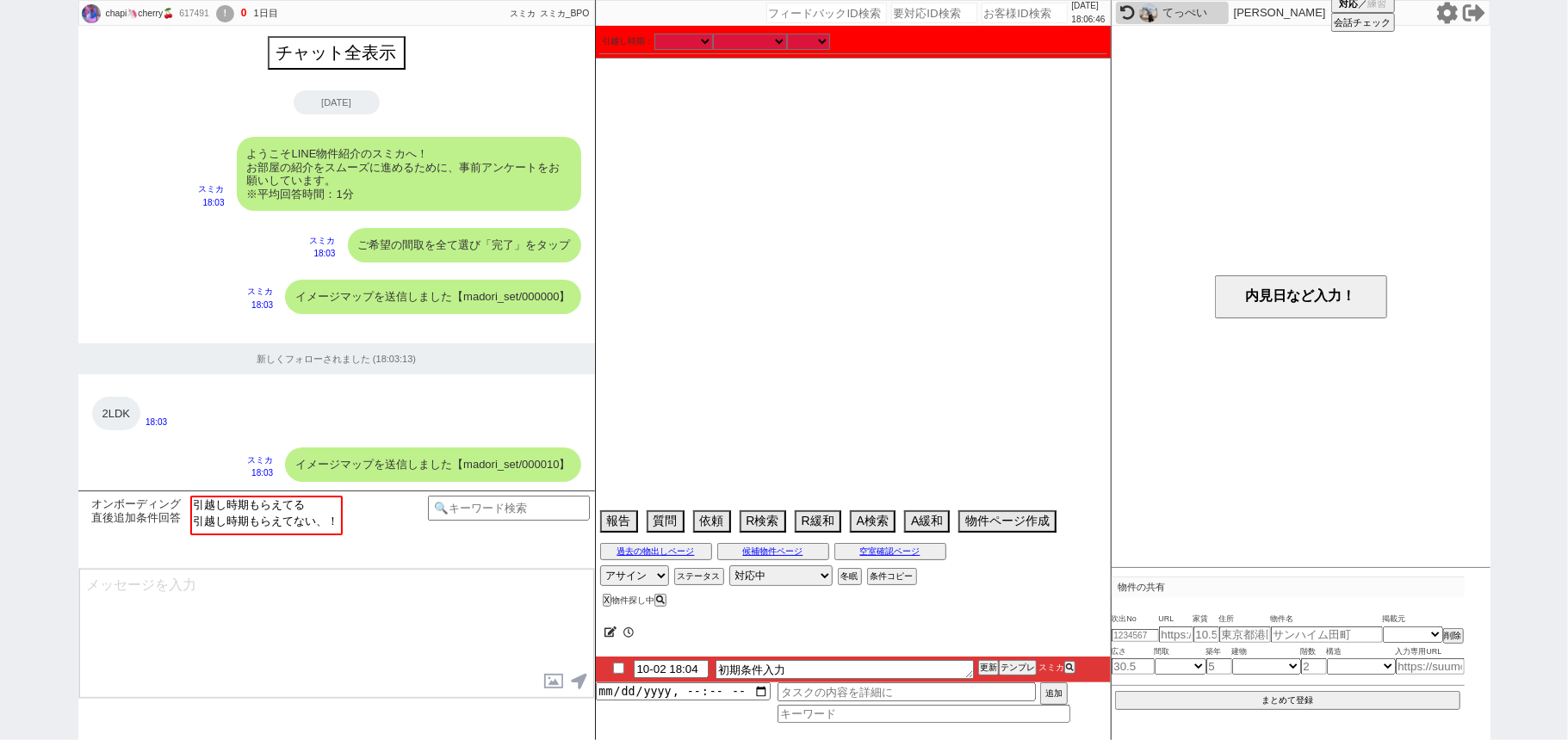
scroll to position [1330, 0]
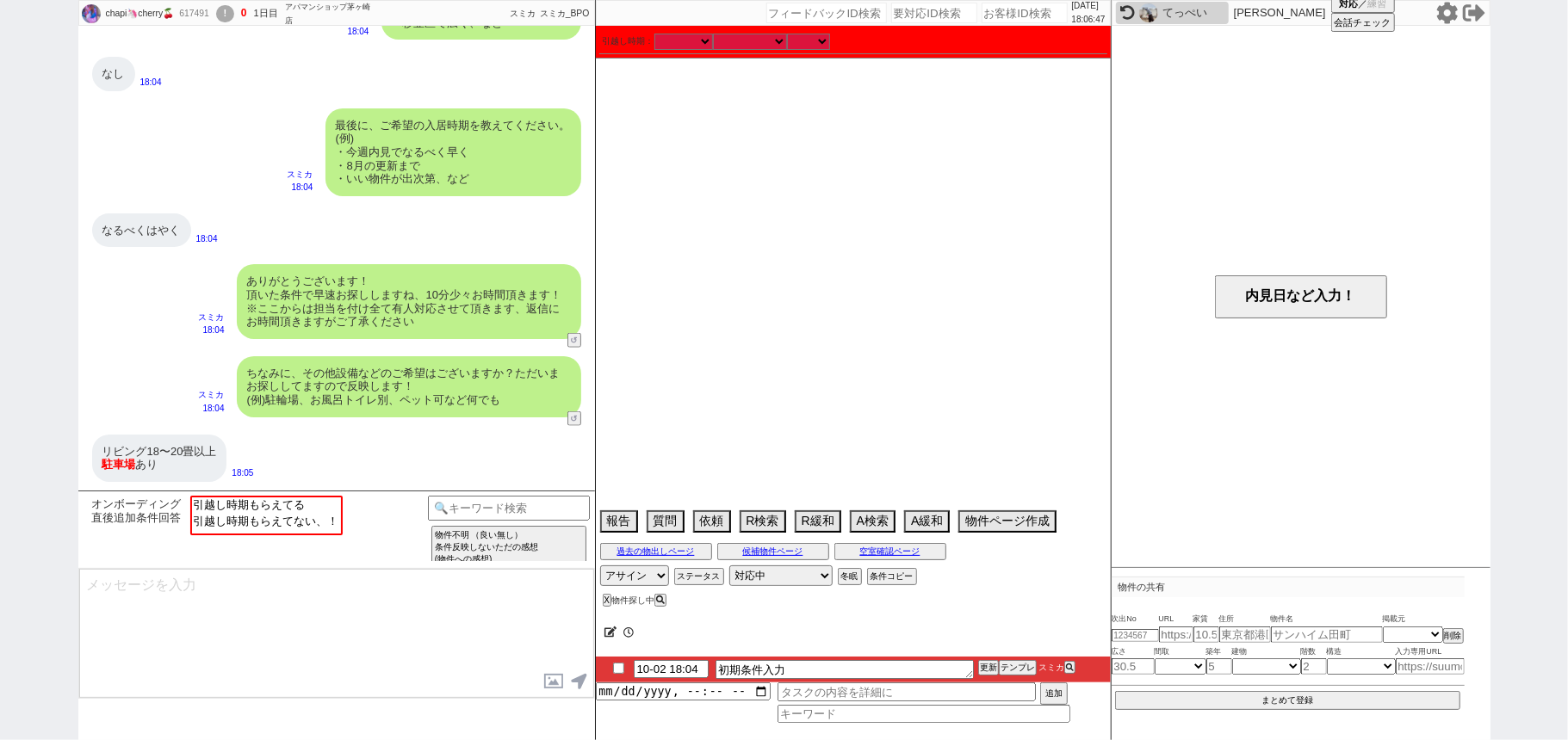
click at [1192, 12] on div "てっぺい" at bounding box center [1193, 13] width 62 height 14
select select "431"
select select "2"
select select "10"
select select "3"
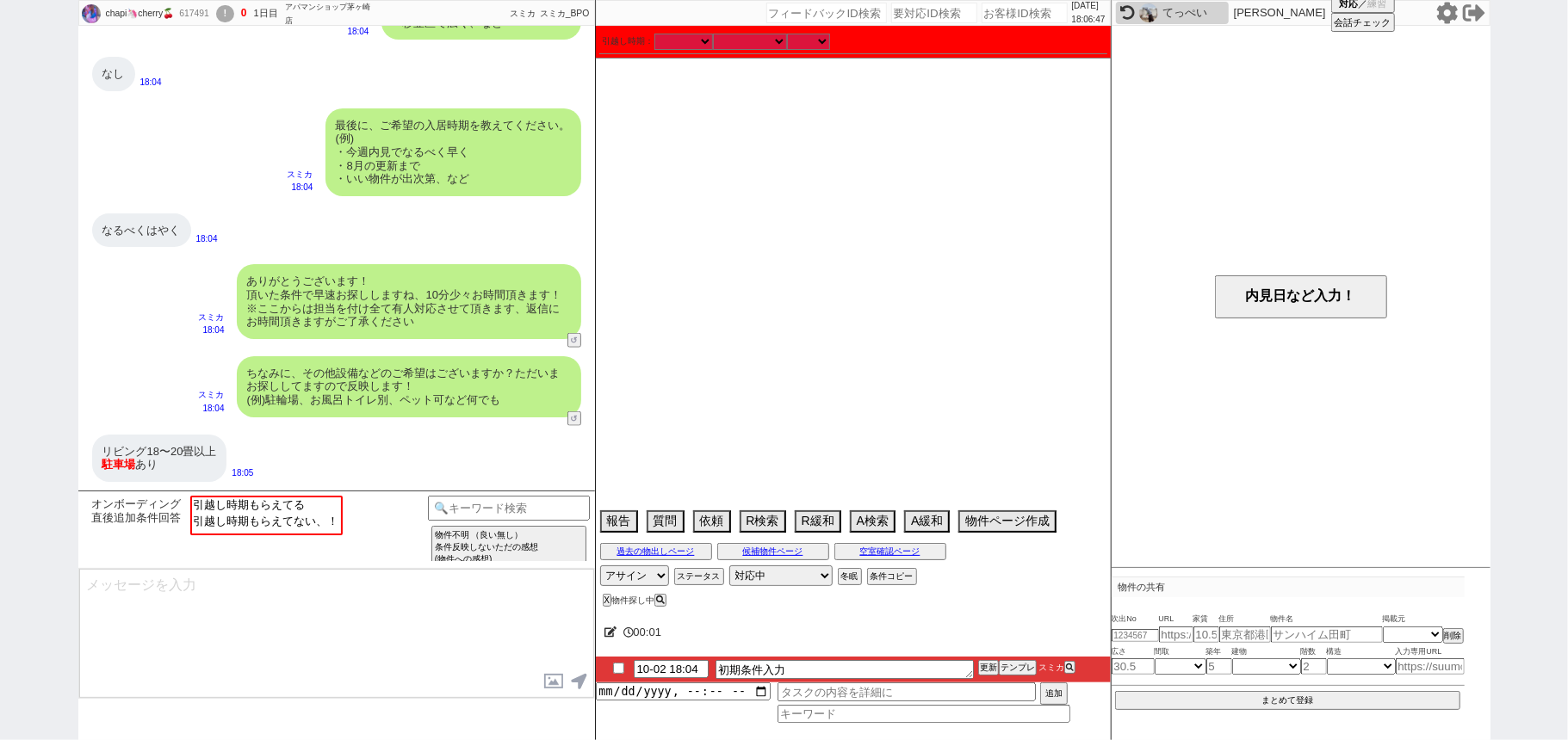
select select
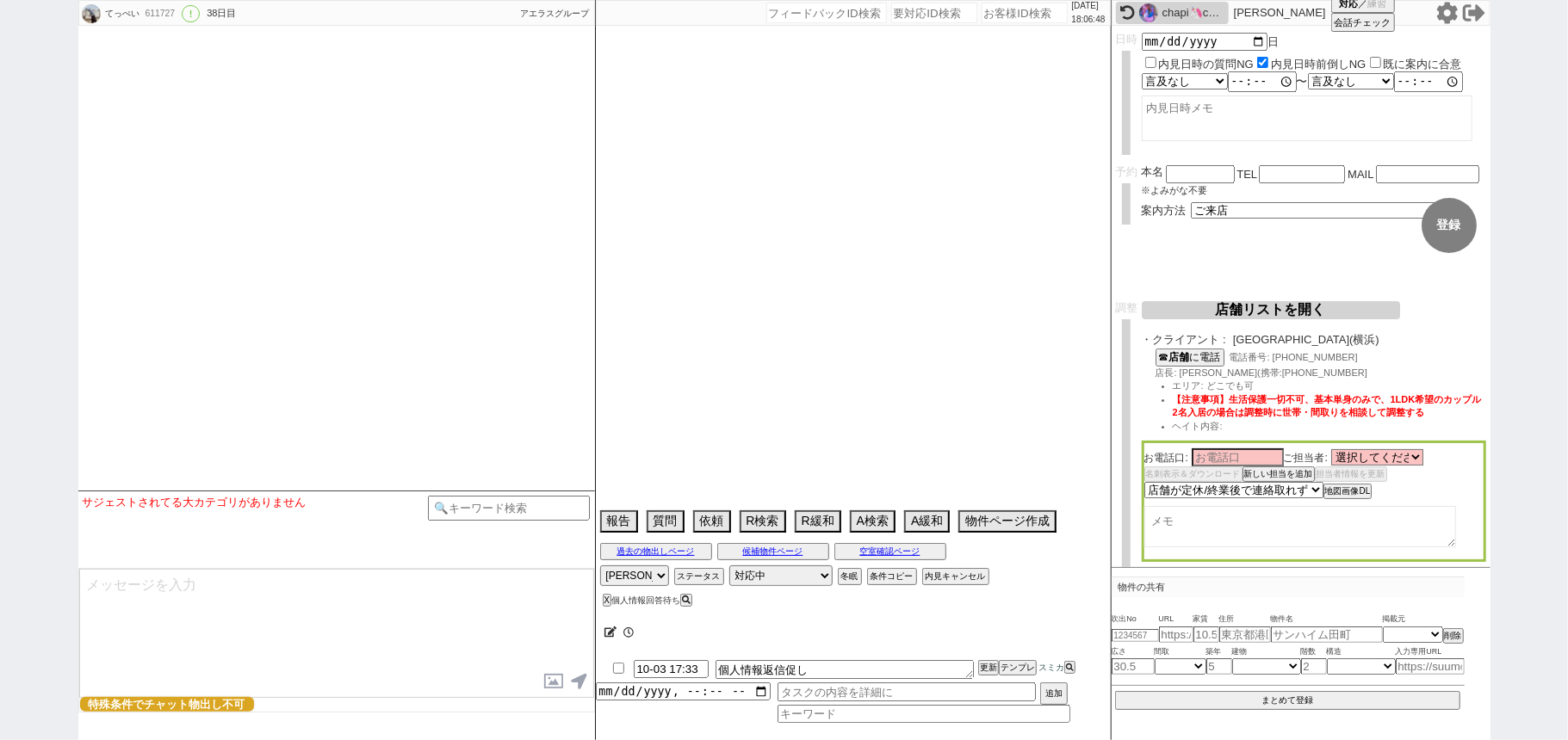
type textarea "住民票の住所聞いて、住めるところに住む感じにするがいいか？だけ合意とって来店させる"
select select "15"
select select "0"
select select "14"
select select "57"
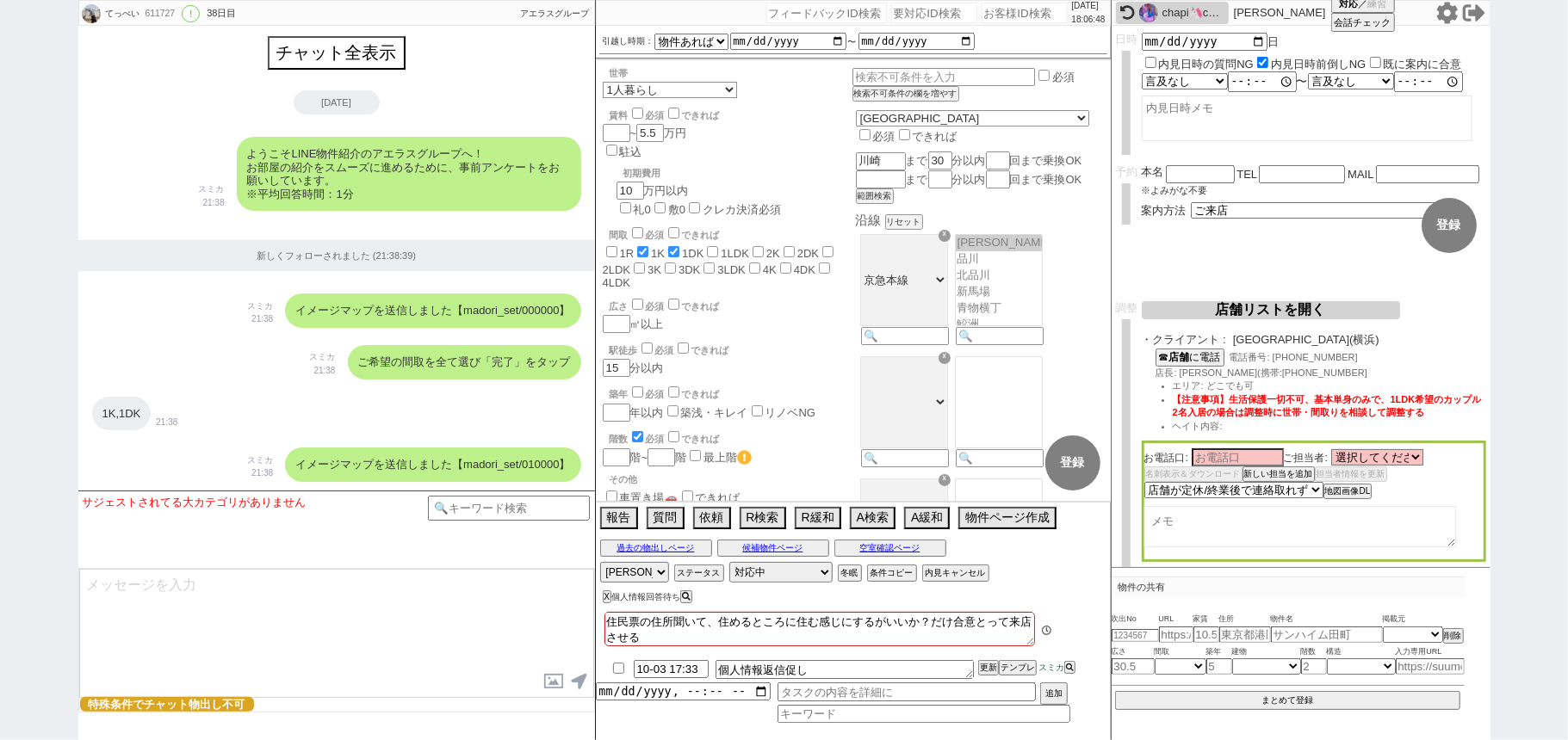
scroll to position [5902, 0]
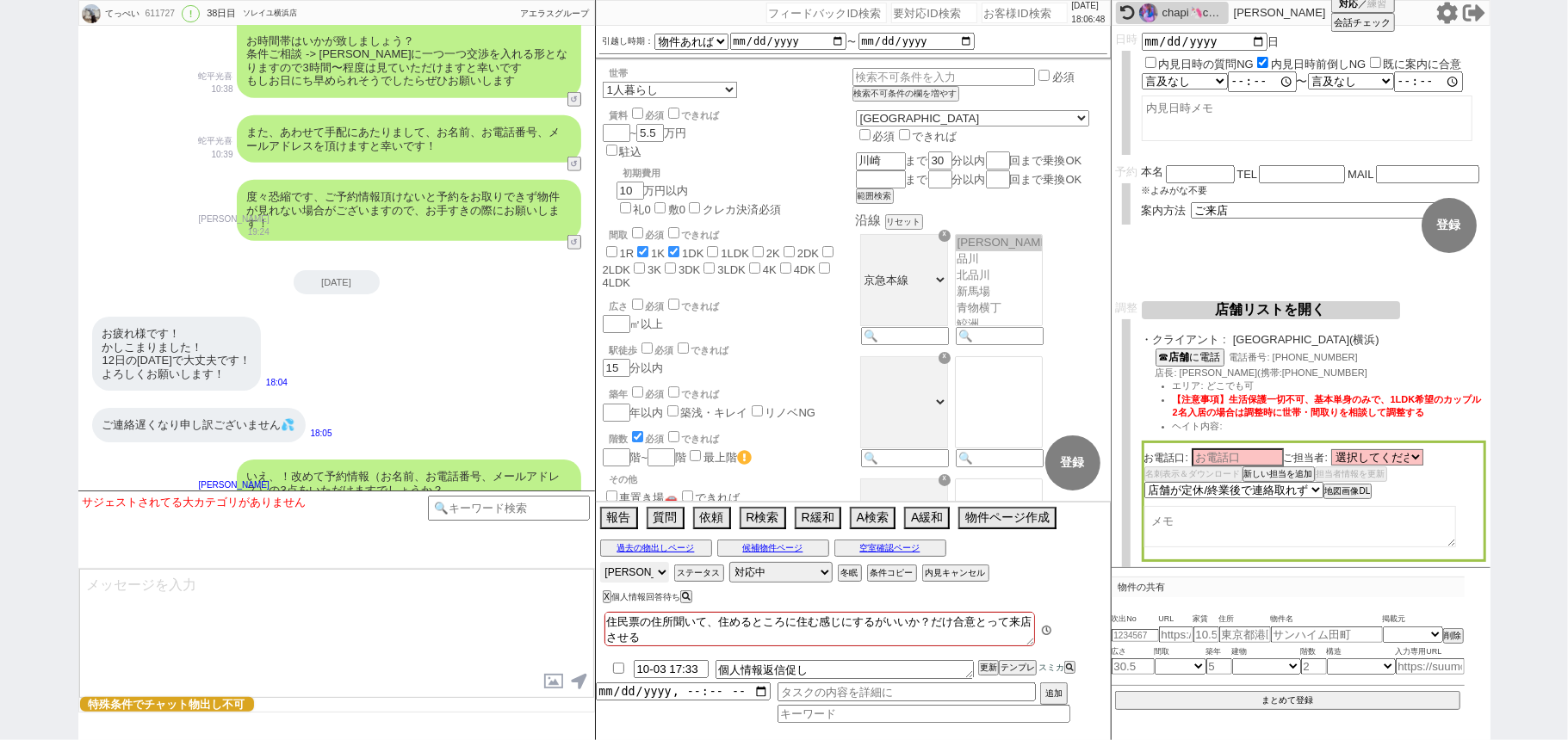
click at [648, 580] on select "アサイン 松井健太朗 小澤結 廣瀬晶子 林瑞季 和田麻衣" at bounding box center [634, 571] width 69 height 20
select select
click at [600, 563] on select "アサイン 松井健太朗 小澤結 廣瀬晶子 林瑞季 和田麻衣" at bounding box center [634, 571] width 69 height 20
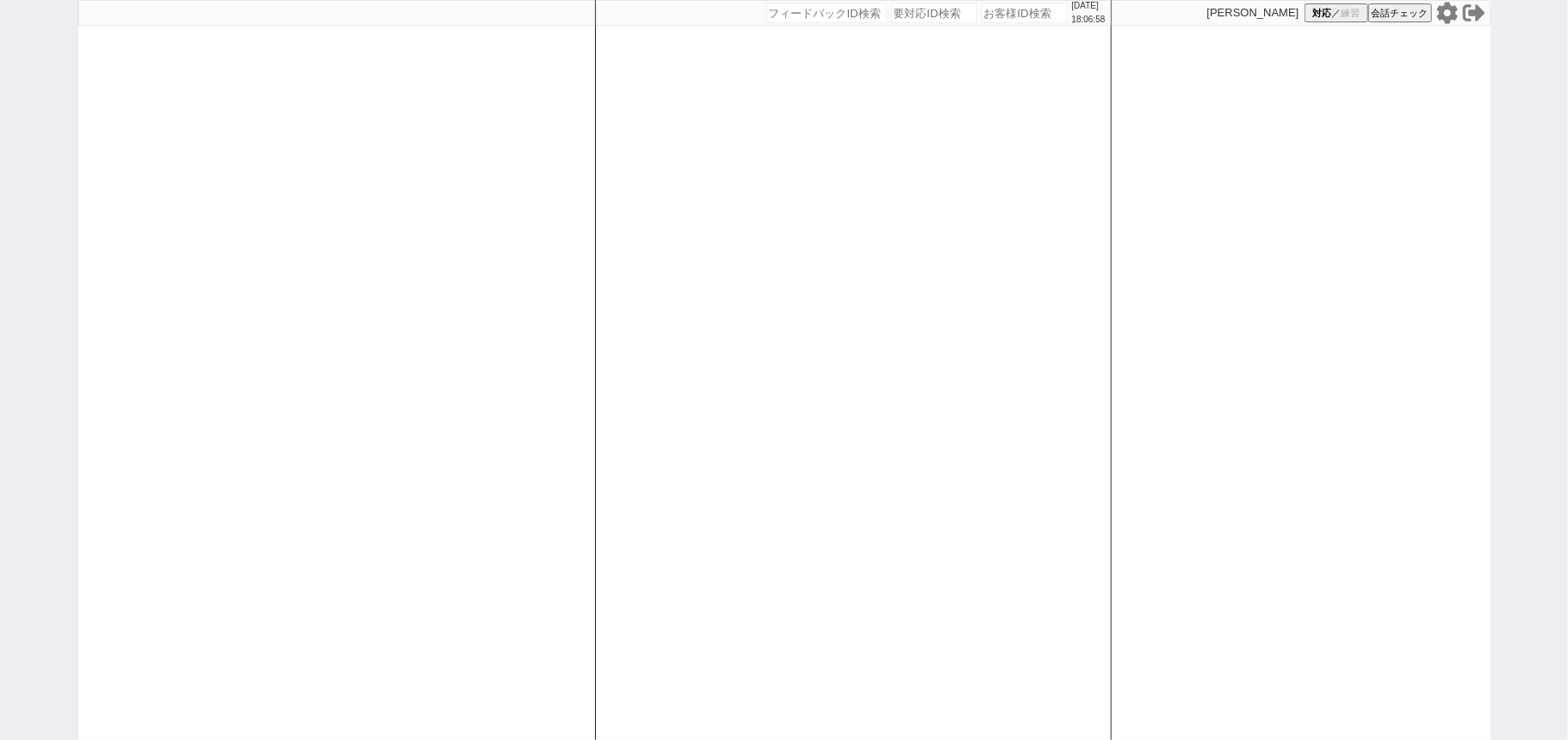
click at [776, 377] on div "[DATE] 18:06:58 候補物件を追加してしてください 紹介した物件一覧 他社物件を追加する 空室確認ページに追加・削除 紹介した物件一覧 他社物件を…" at bounding box center [852, 370] width 517 height 740
select select
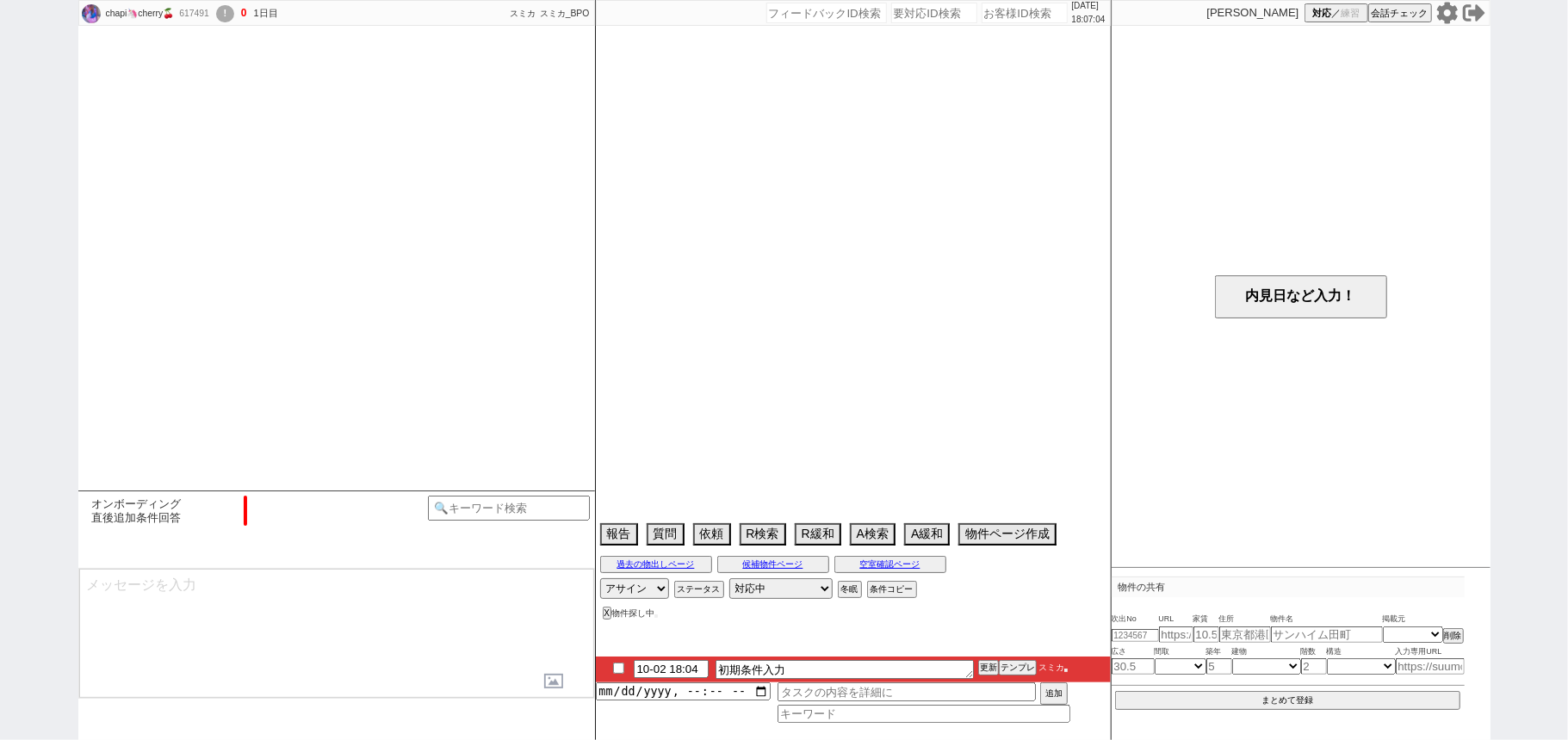
select select "1"
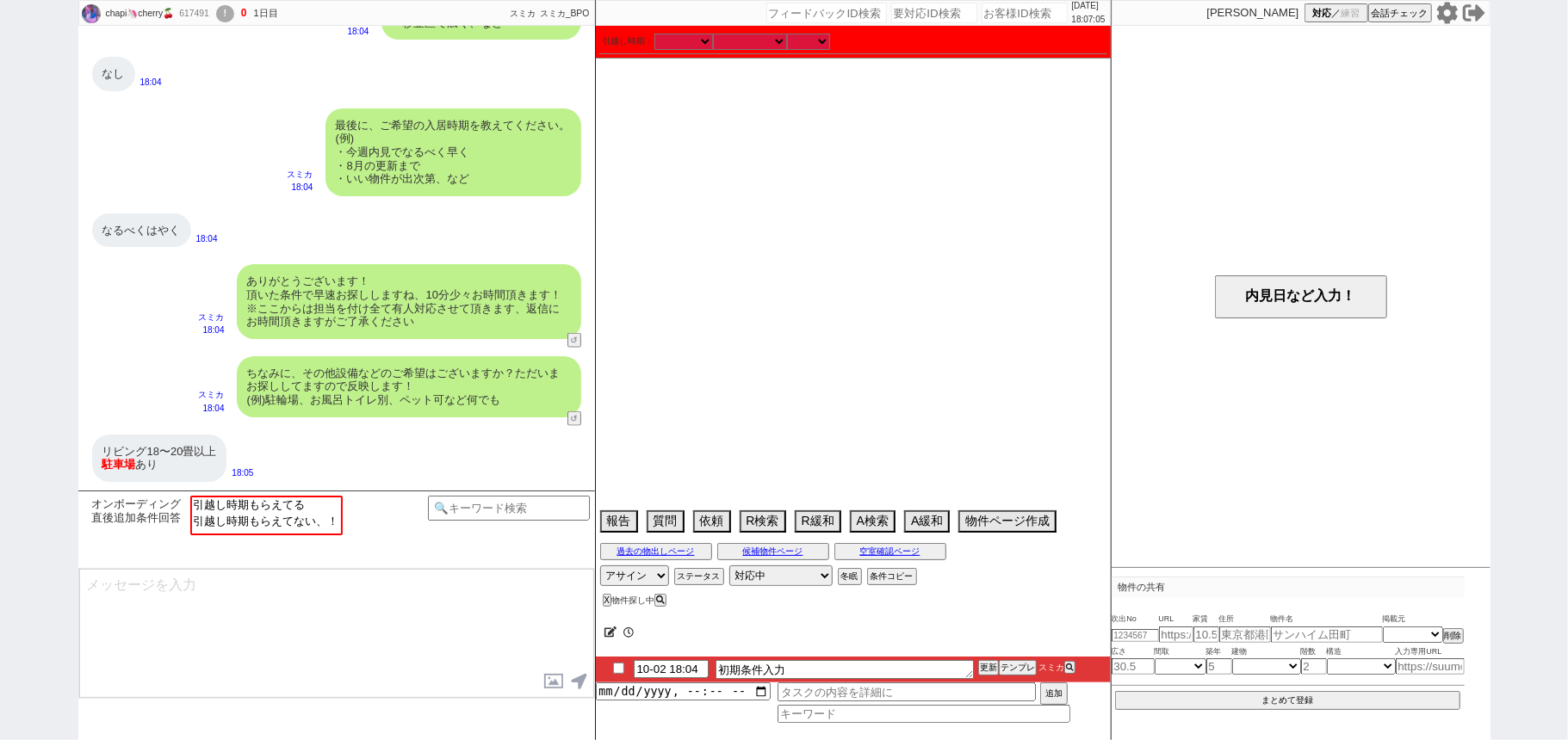
scroll to position [1329, 0]
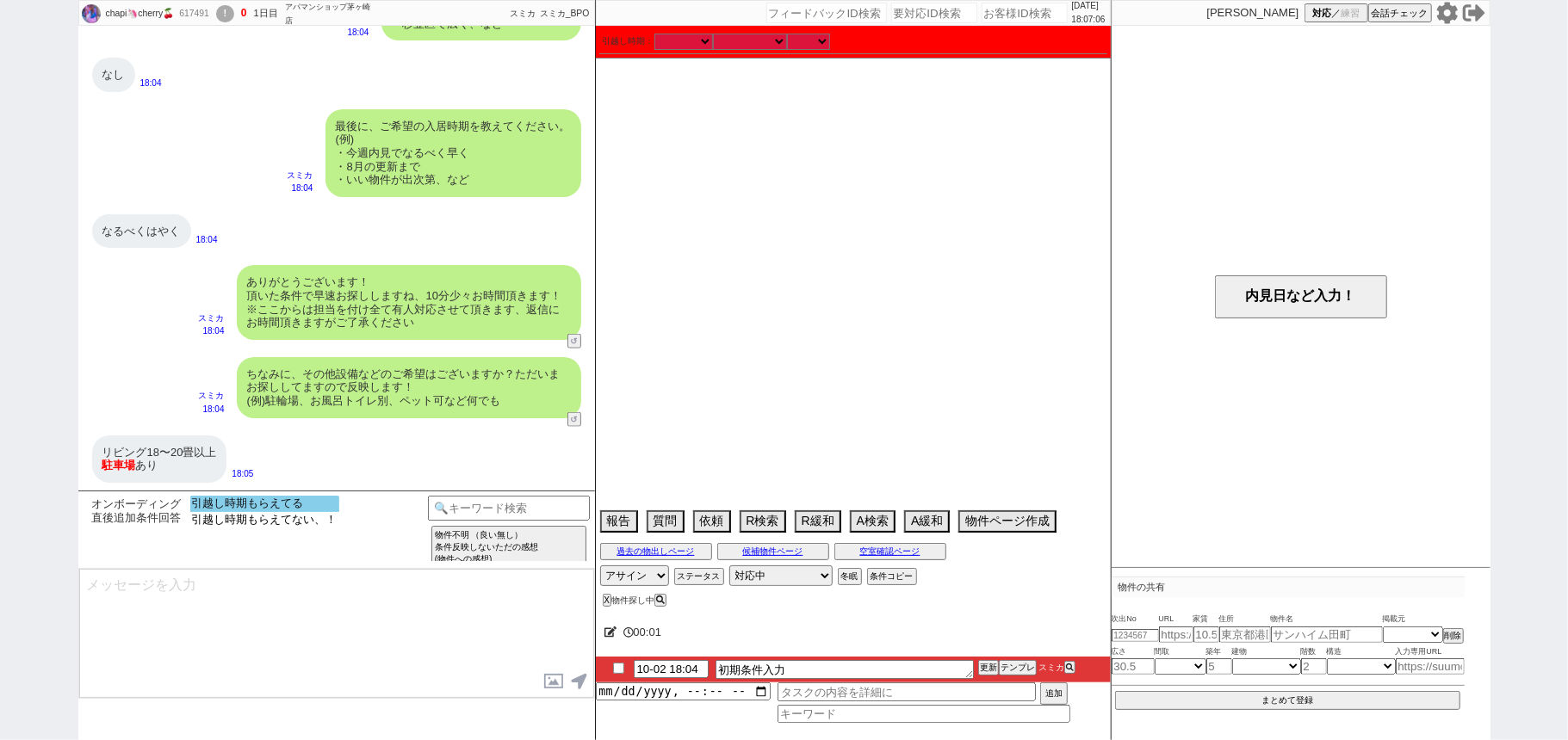
click at [322, 508] on option "引越し時期もらえてる" at bounding box center [264, 503] width 149 height 17
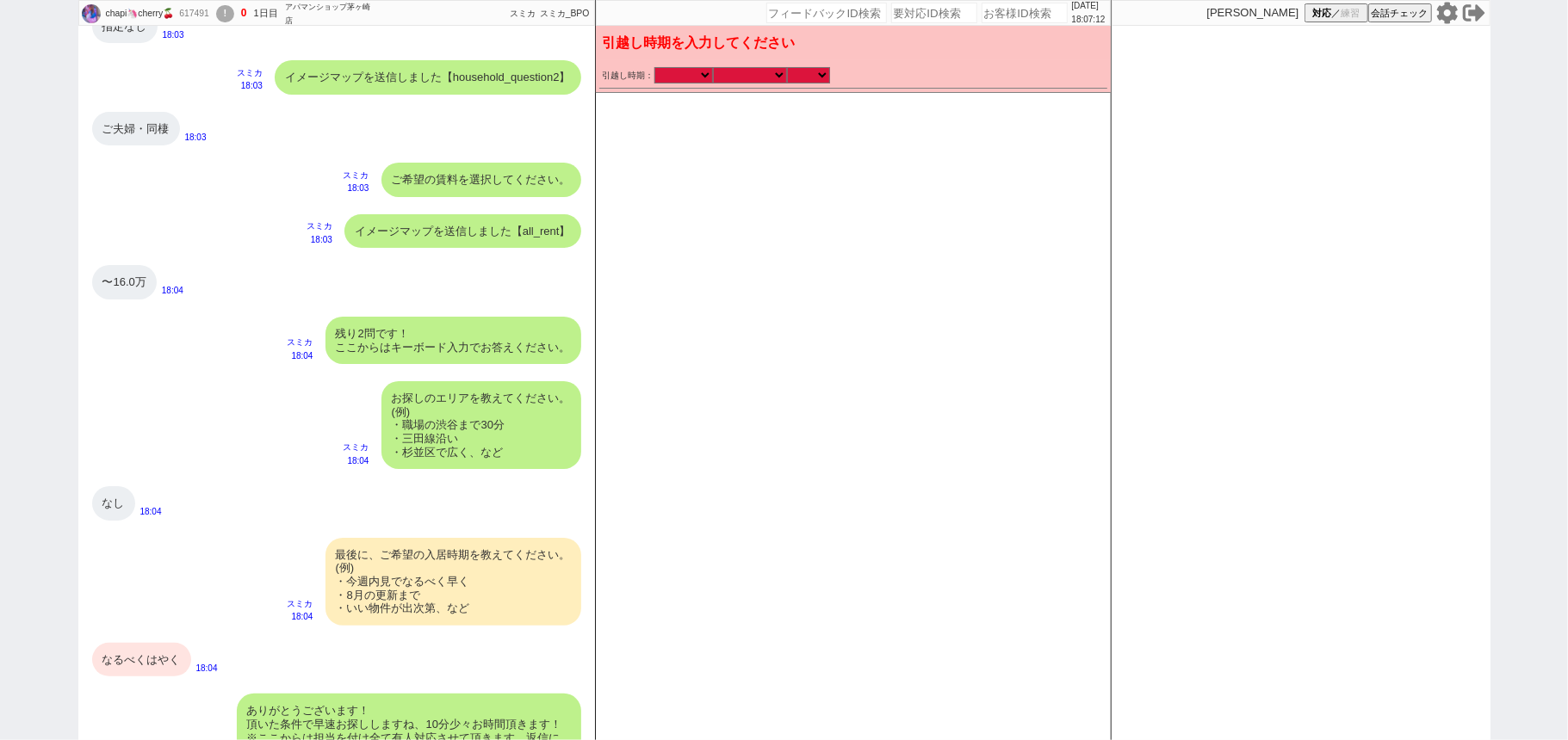
scroll to position [850, 0]
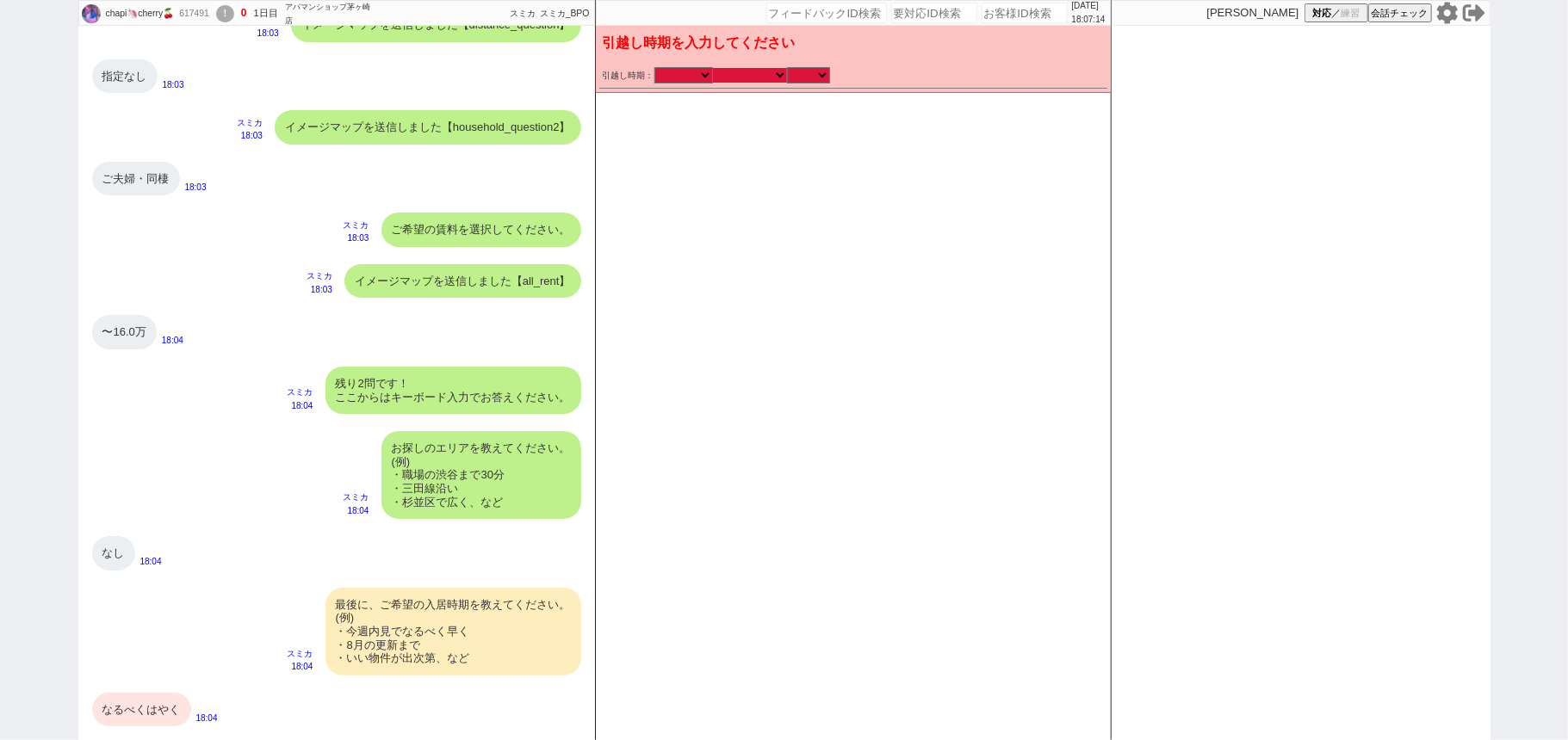
click at [715, 74] on select "なる早 未定 いつでも 物件あれば 年内 来年 1月 2月 3月 4月 5月 6月 7月 8月 9月 10月 11月 12月 春 夏 [PERSON_NAME]" at bounding box center [750, 75] width 74 height 15
select select "13"
click at [713, 68] on select "なる早 未定 いつでも 物件あれば 年内 来年 1月 2月 3月 4月 5月 6月 7月 8月 9月 10月 11月 12月 春 夏 [PERSON_NAME]" at bounding box center [750, 75] width 74 height 15
type input "[DATE]"
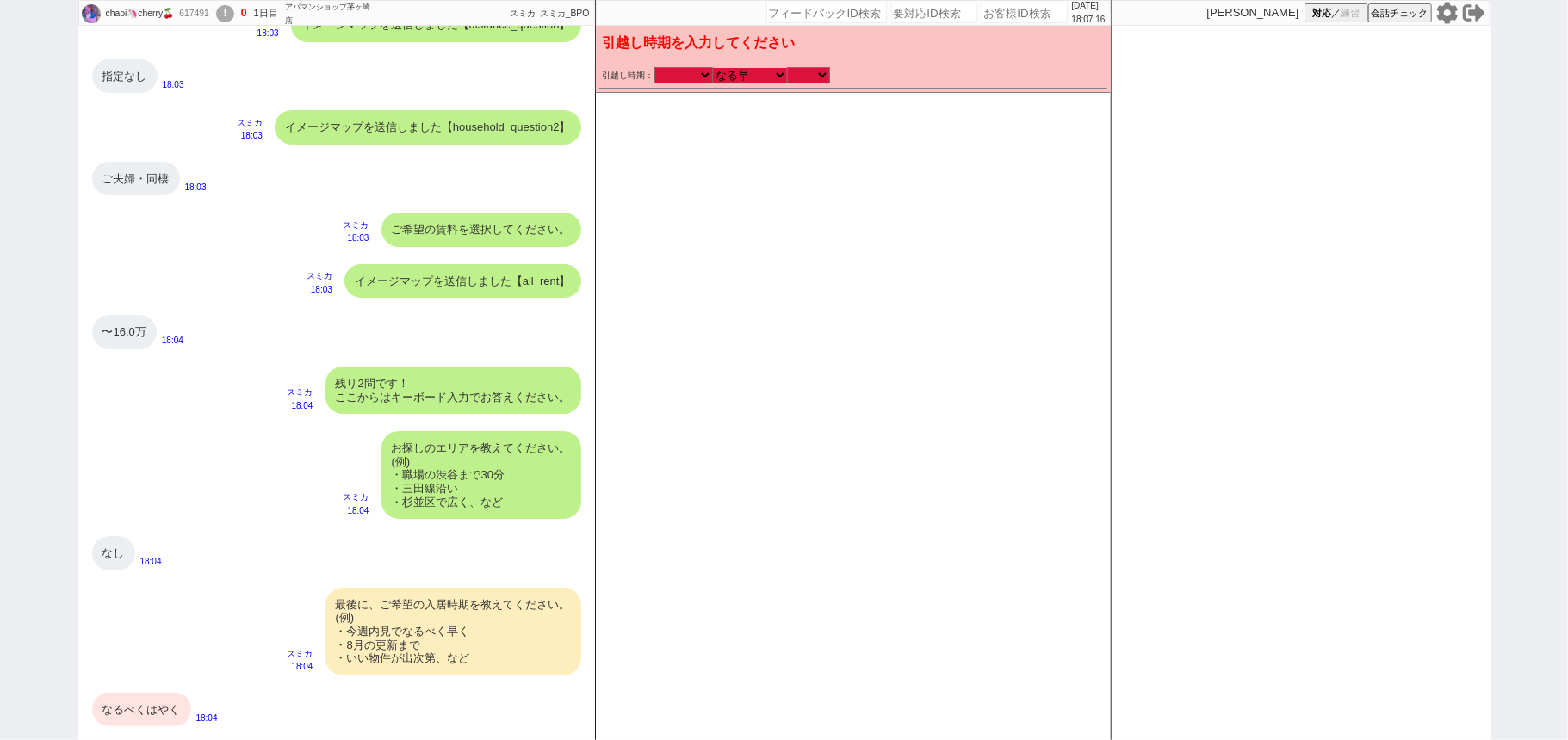
checkbox input "false"
checkbox input "true"
checkbox input "false"
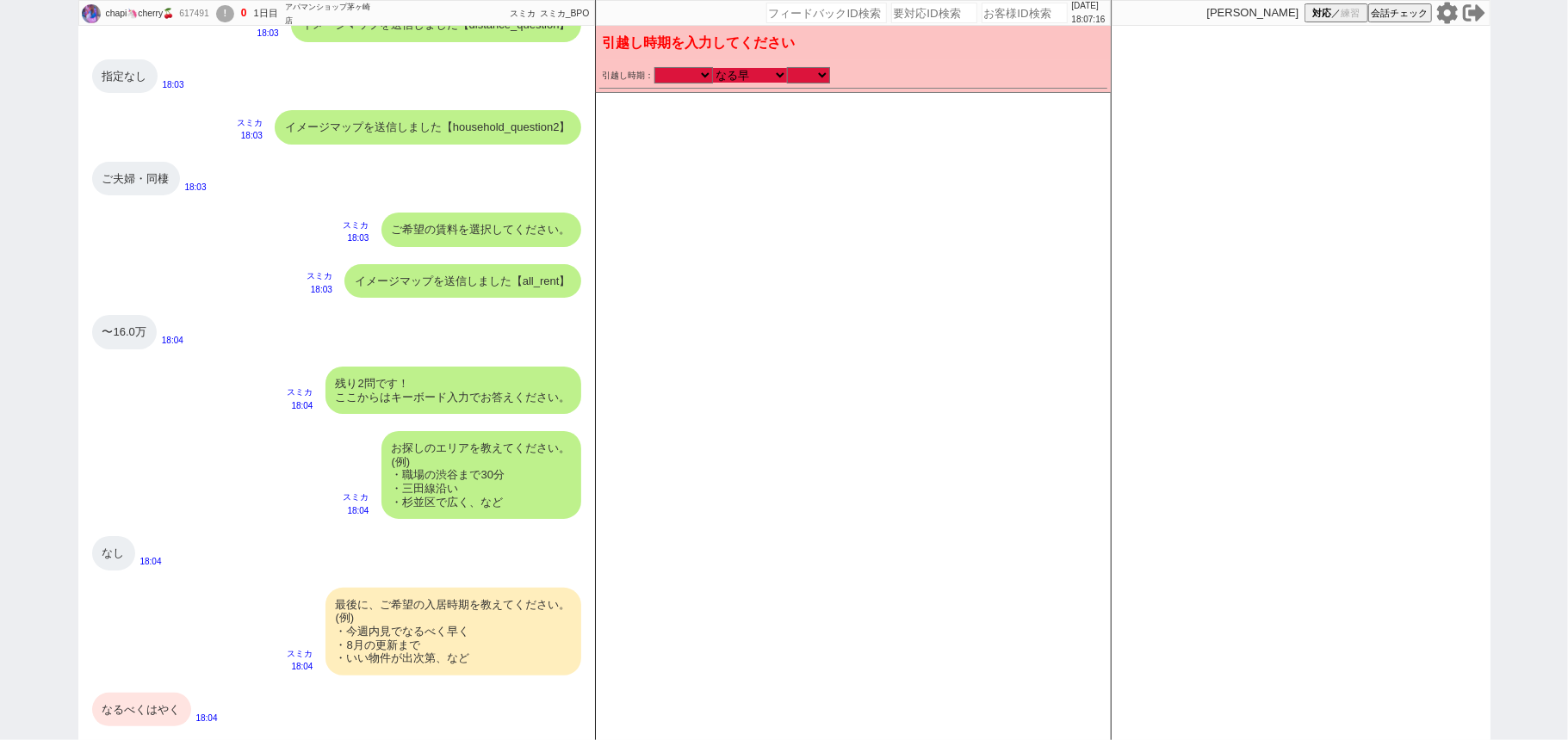
checkbox input "false"
checkbox input "true"
checkbox input "false"
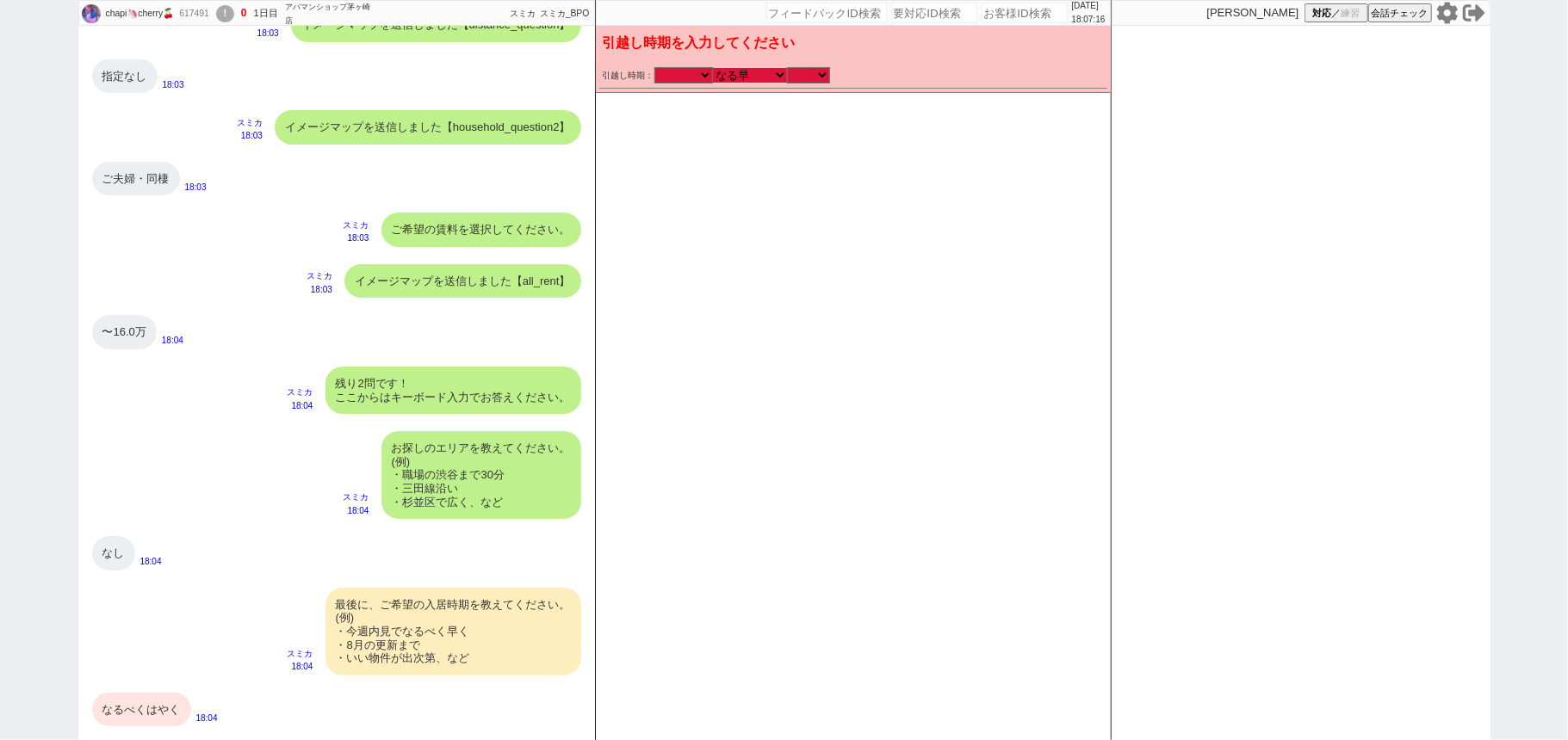
checkbox input "false"
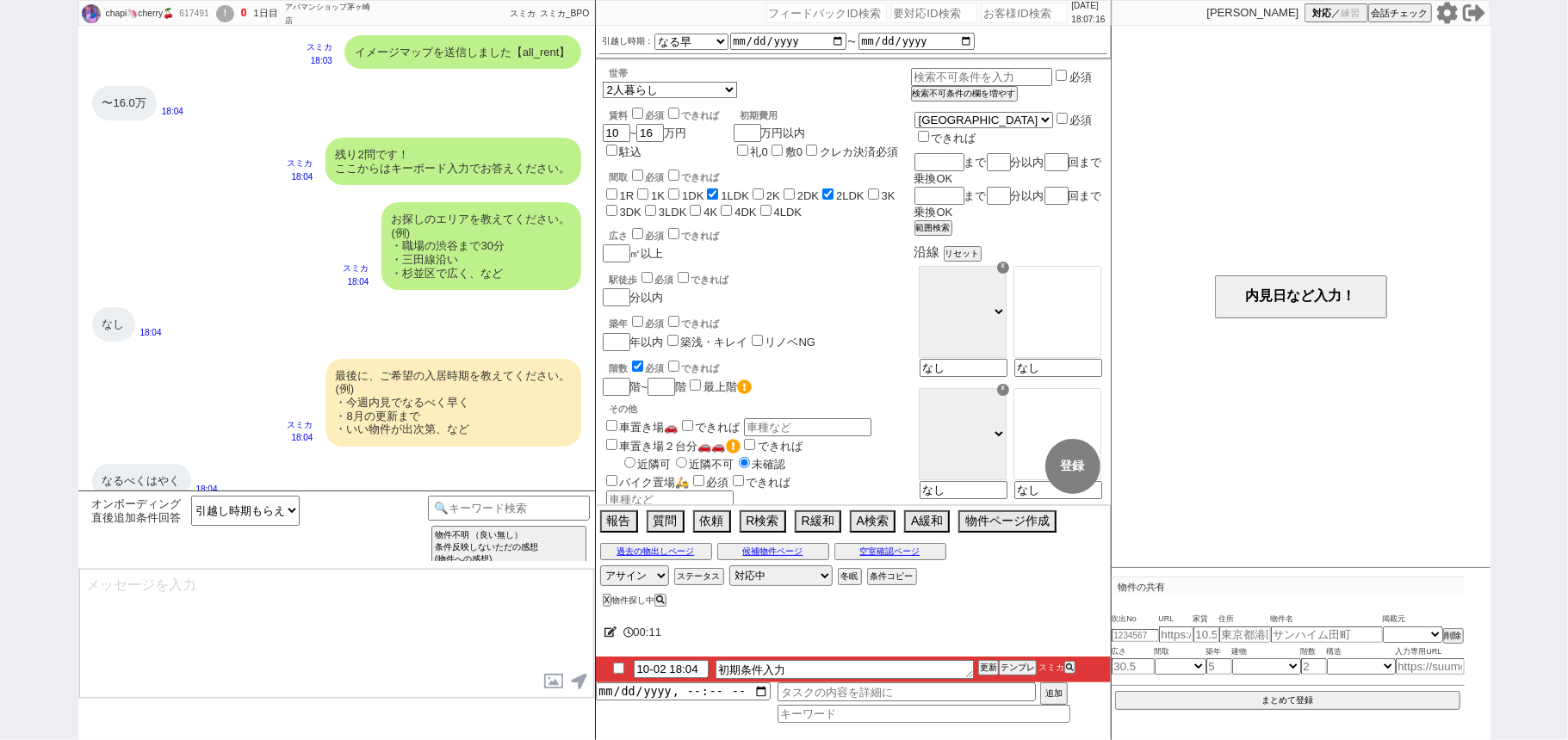
type textarea "かしこまりました！ただ今お探ししております、追加のご希望もお気軽にお願いします！"
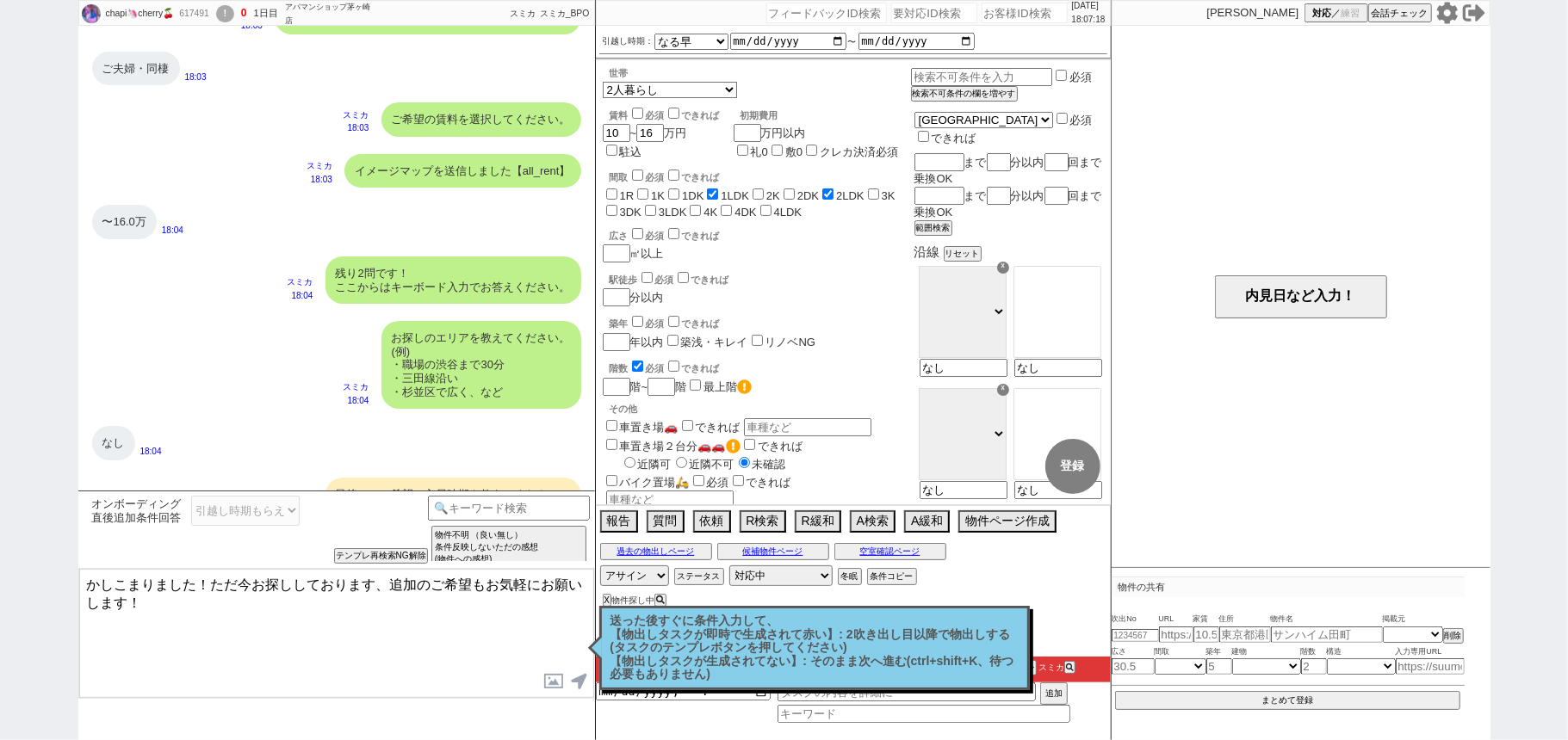
scroll to position [1079, 0]
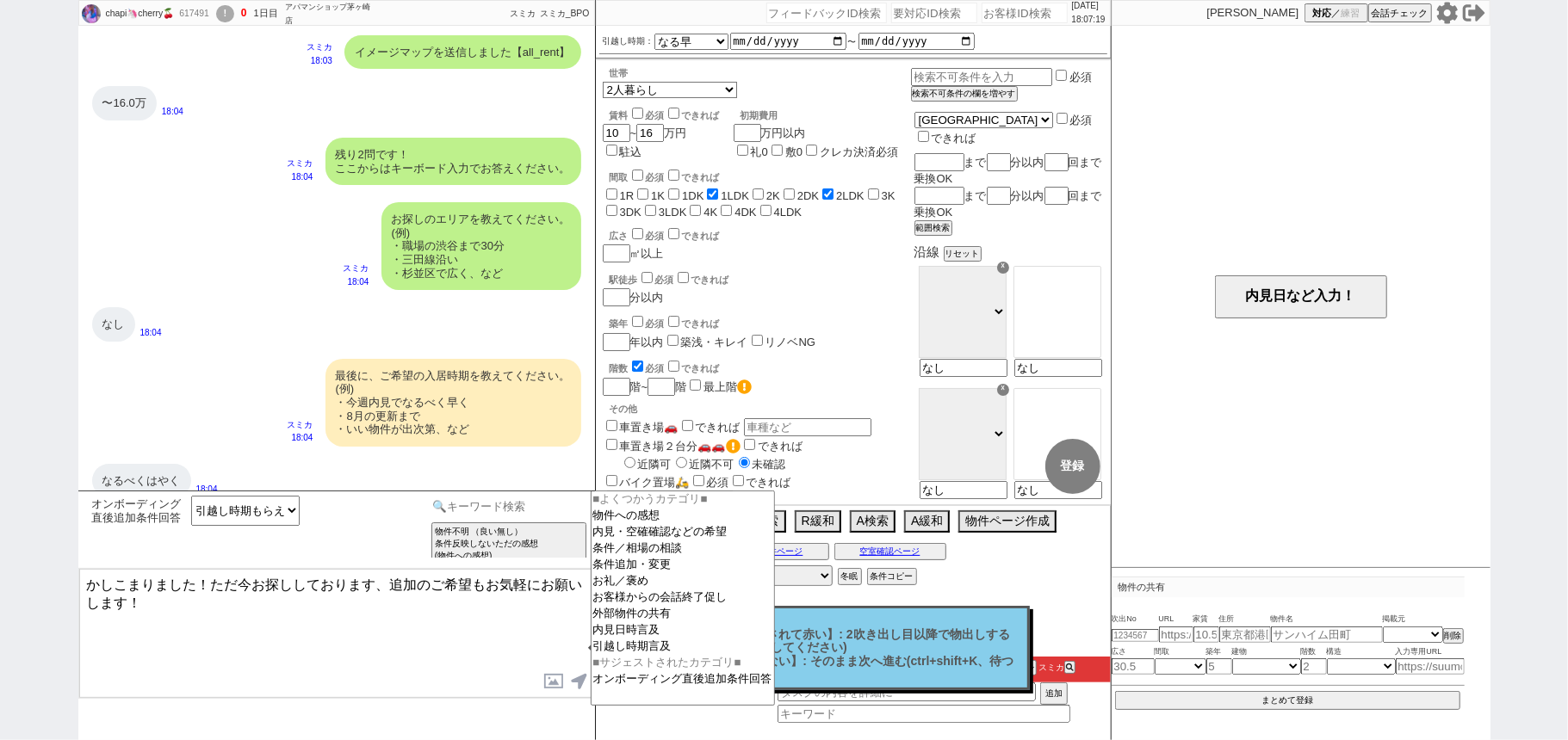
click at [443, 515] on input at bounding box center [509, 506] width 163 height 21
type input "ん"
type input "オンボ"
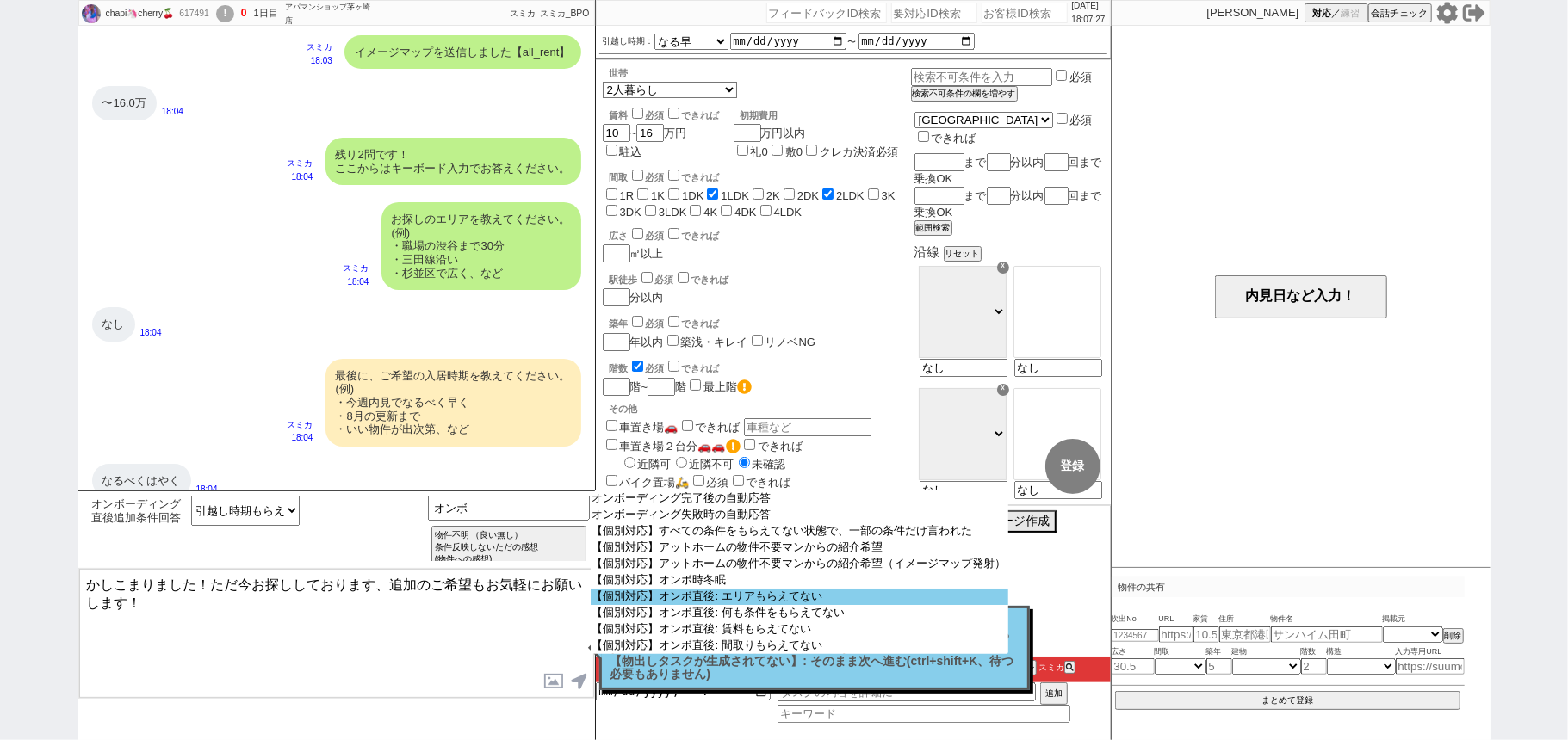
scroll to position [16, 0]
click at [718, 602] on option "【個別対応】オンボ直後: エリアもらえてない" at bounding box center [799, 598] width 418 height 17
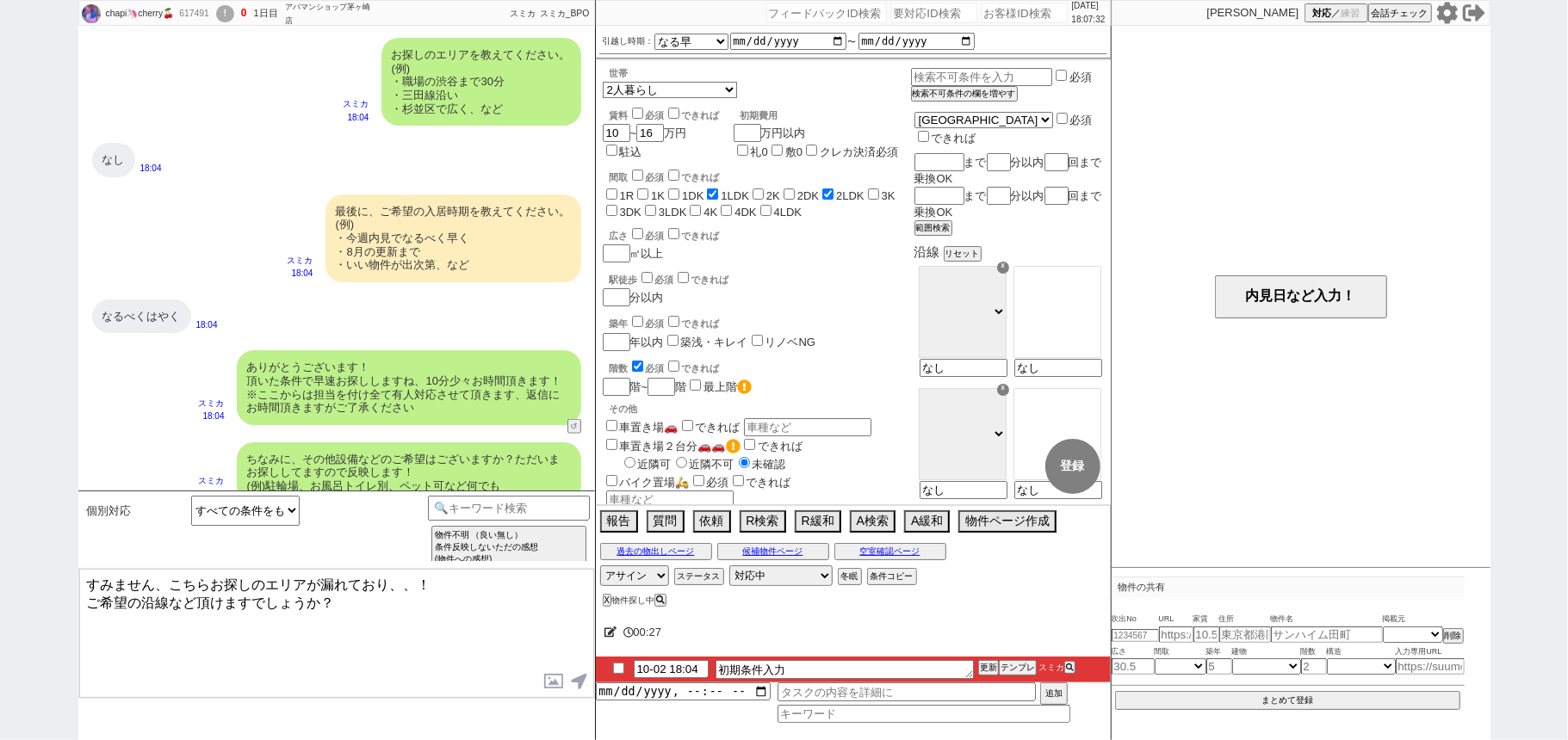
scroll to position [1400, 0]
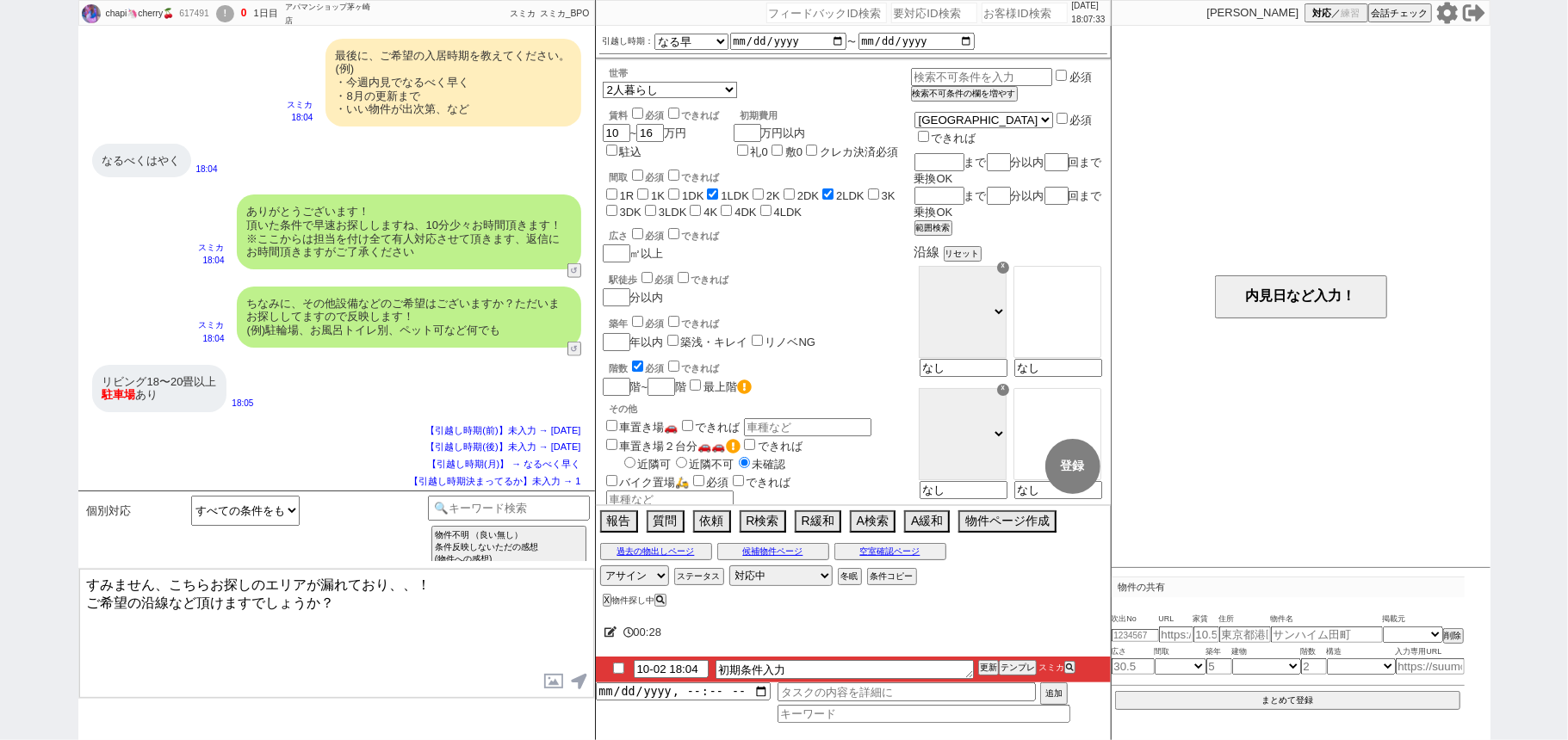
click at [319, 584] on textarea "すみません、こちらお探しのエリアが漏れており、、！ ご希望の沿線など頂けますでしょうか？" at bounding box center [337, 633] width 515 height 129
click at [388, 585] on textarea "すみません、こちらお探しのエリアが漏れており、、！ ご希望の沿線など頂けますでしょうか？" at bounding box center [337, 633] width 515 height 129
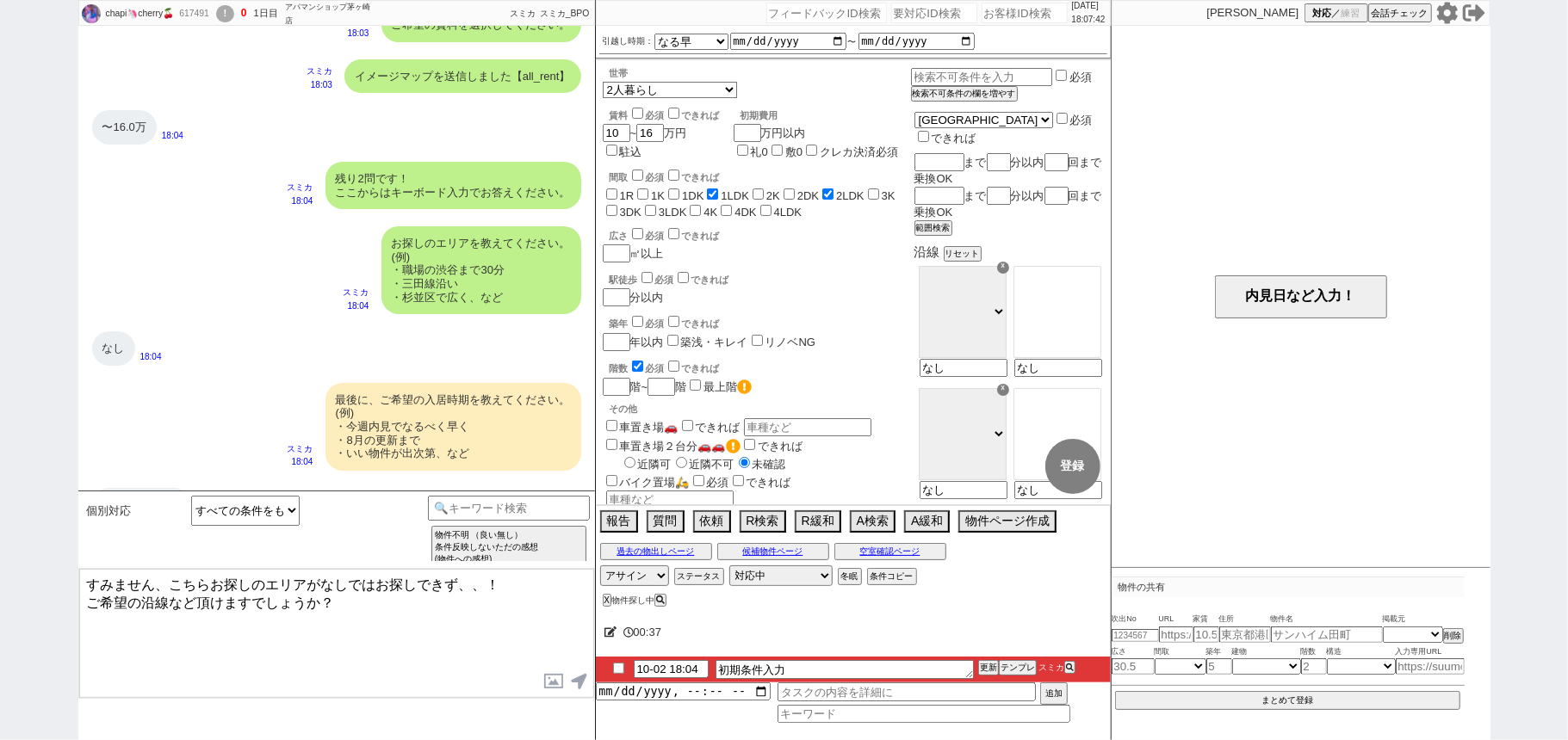
click at [369, 624] on textarea "すみません、こちらお探しのエリアがなしではお探しできず、、！ ご希望の沿線など頂けますでしょうか？" at bounding box center [337, 633] width 515 height 129
click at [83, 600] on textarea "すみません、こちらお探しのエリアがなしではお探しできず、、！ ご希望の沿線など頂けますでしょうか？" at bounding box center [337, 633] width 515 height 129
click at [145, 597] on textarea "すみません、こちらお探しのエリアがなしではお探しできず、、！ ご希望の沿線など頂けますでしょうか？" at bounding box center [337, 633] width 515 height 129
type textarea "すみません、こちらお探しのエリアがなしではお探しできず、、！ ご希望の沿線など頂けますでしょうか？"
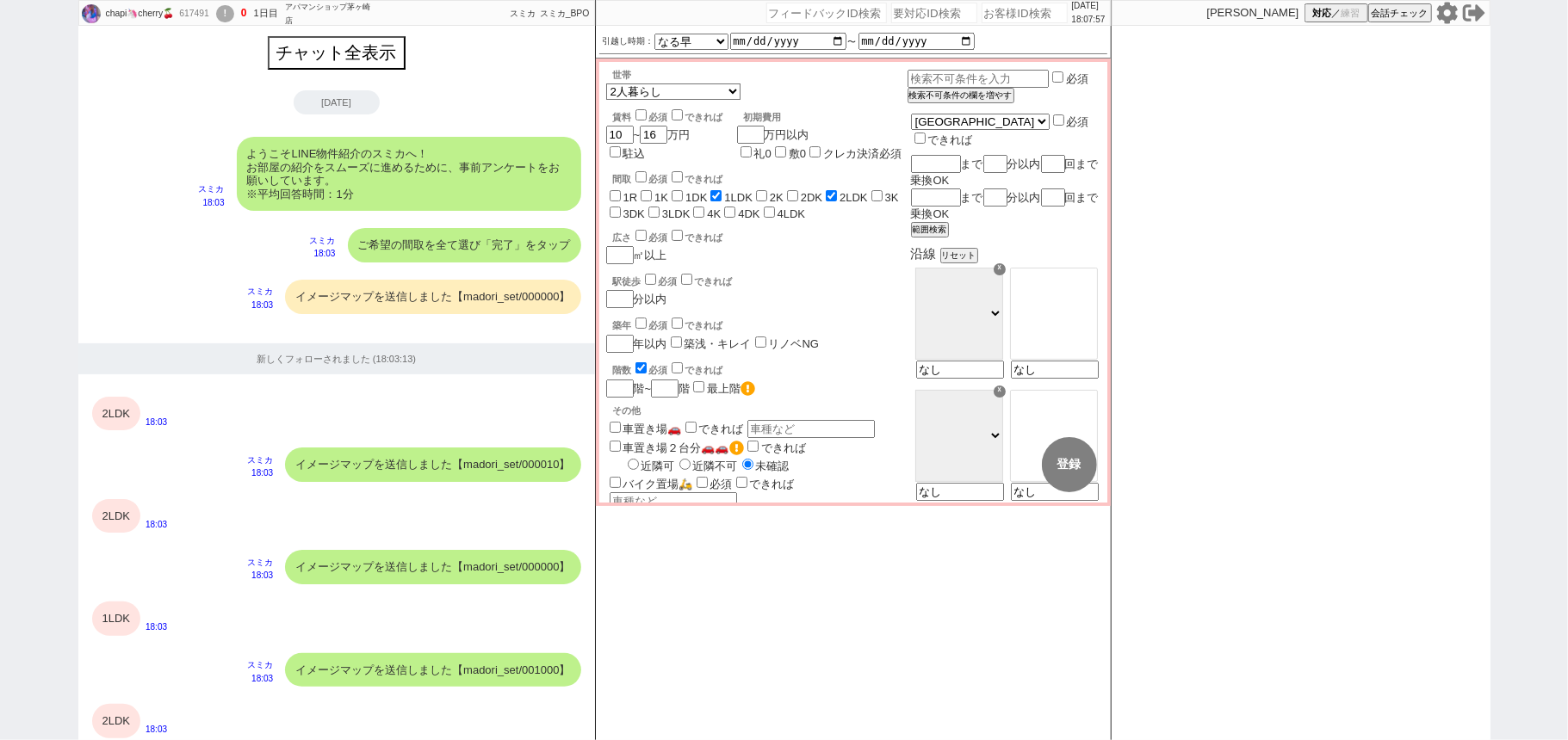
scroll to position [1293, 0]
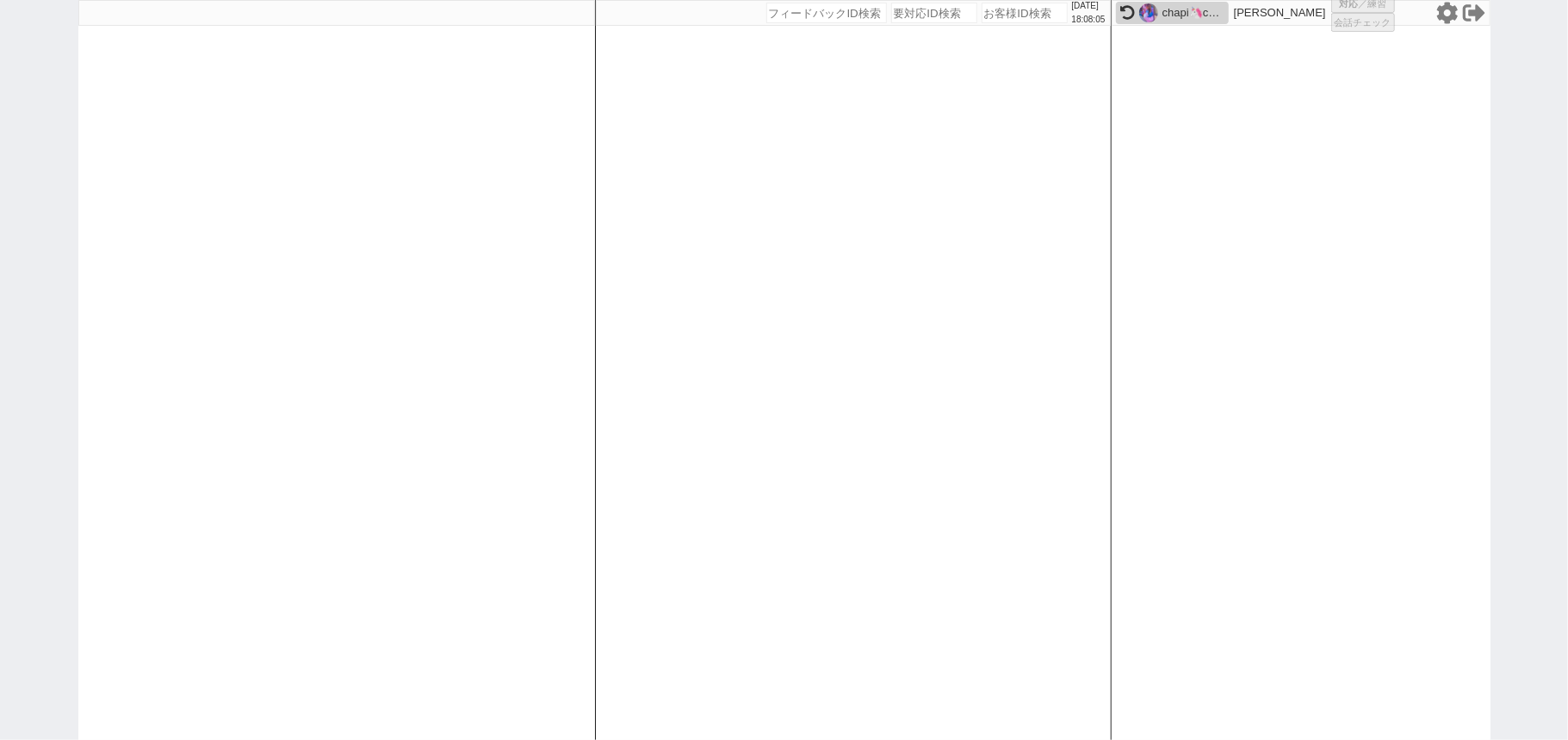
select select
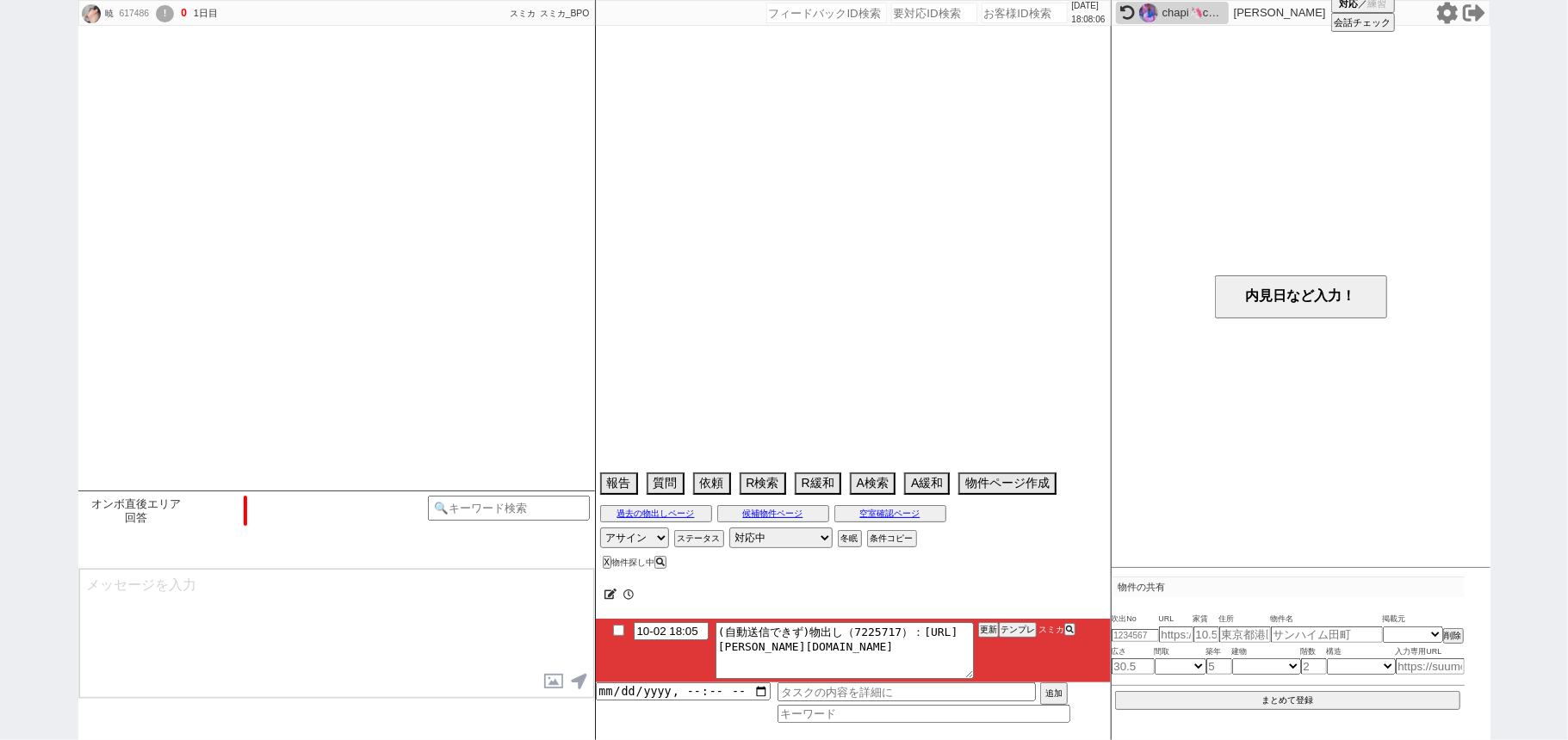
select select "13"
select select "6"
select select "19"
select select "615"
select select "78"
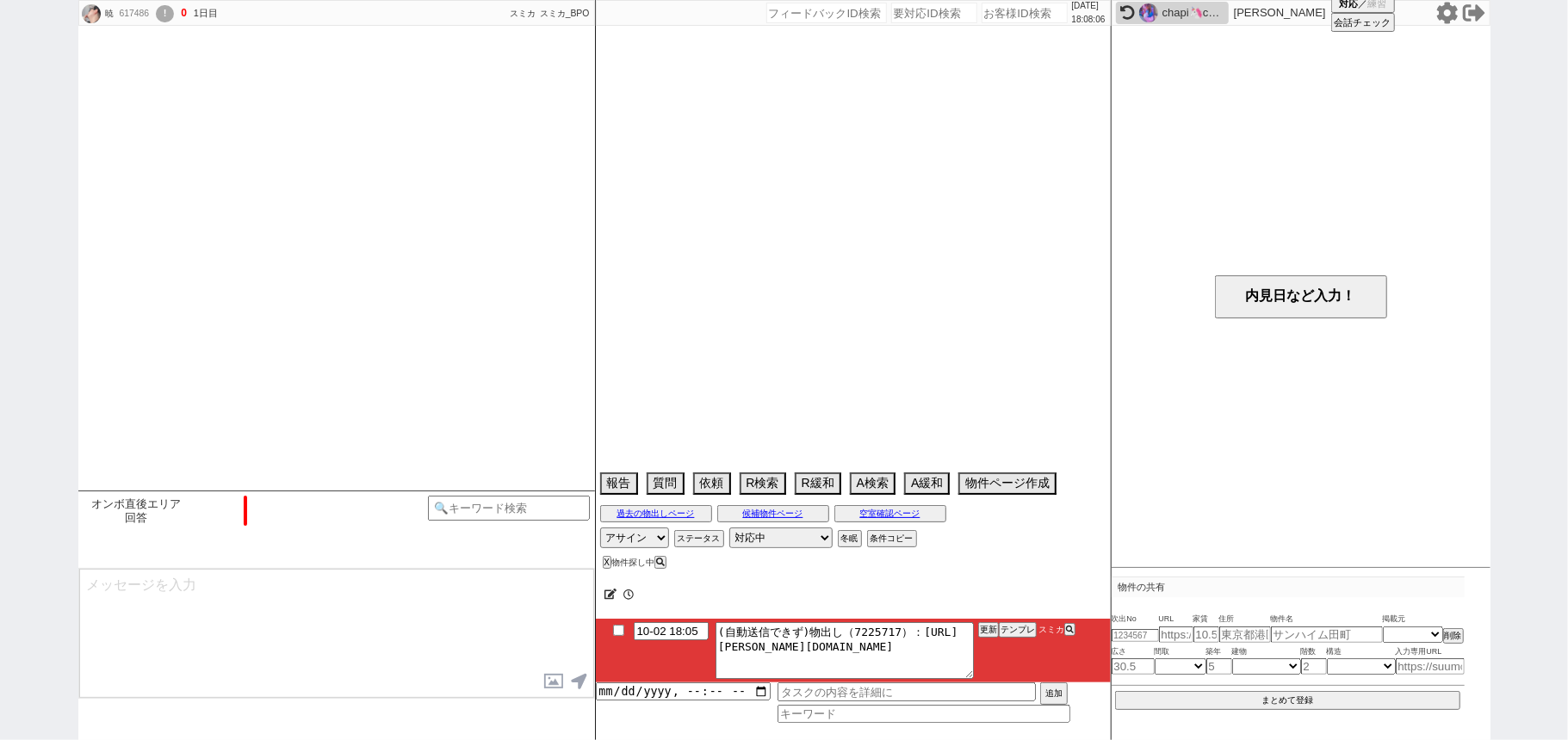
select select "1855"
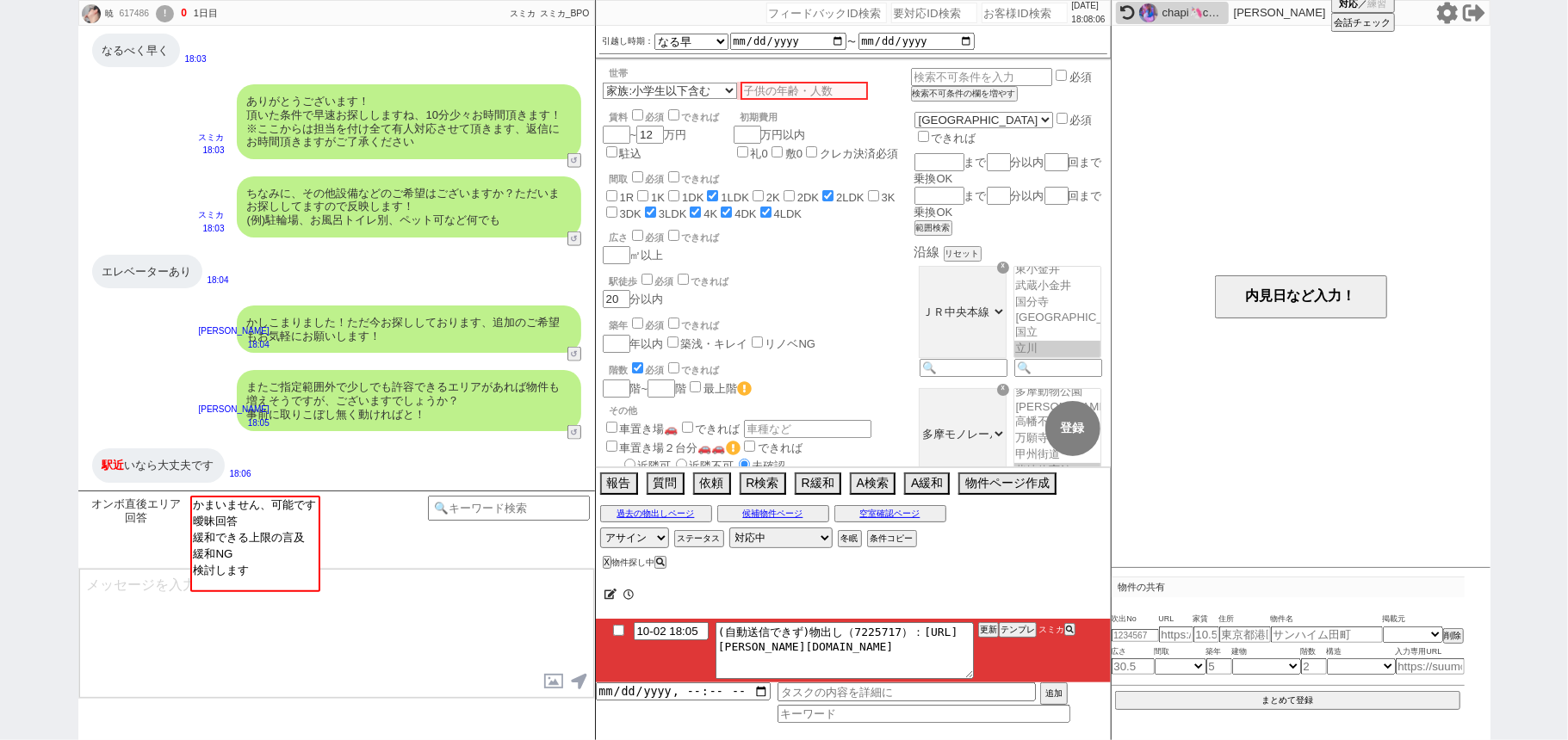
scroll to position [90, 0]
click at [1010, 631] on button "テンプレ" at bounding box center [1018, 631] width 38 height 12
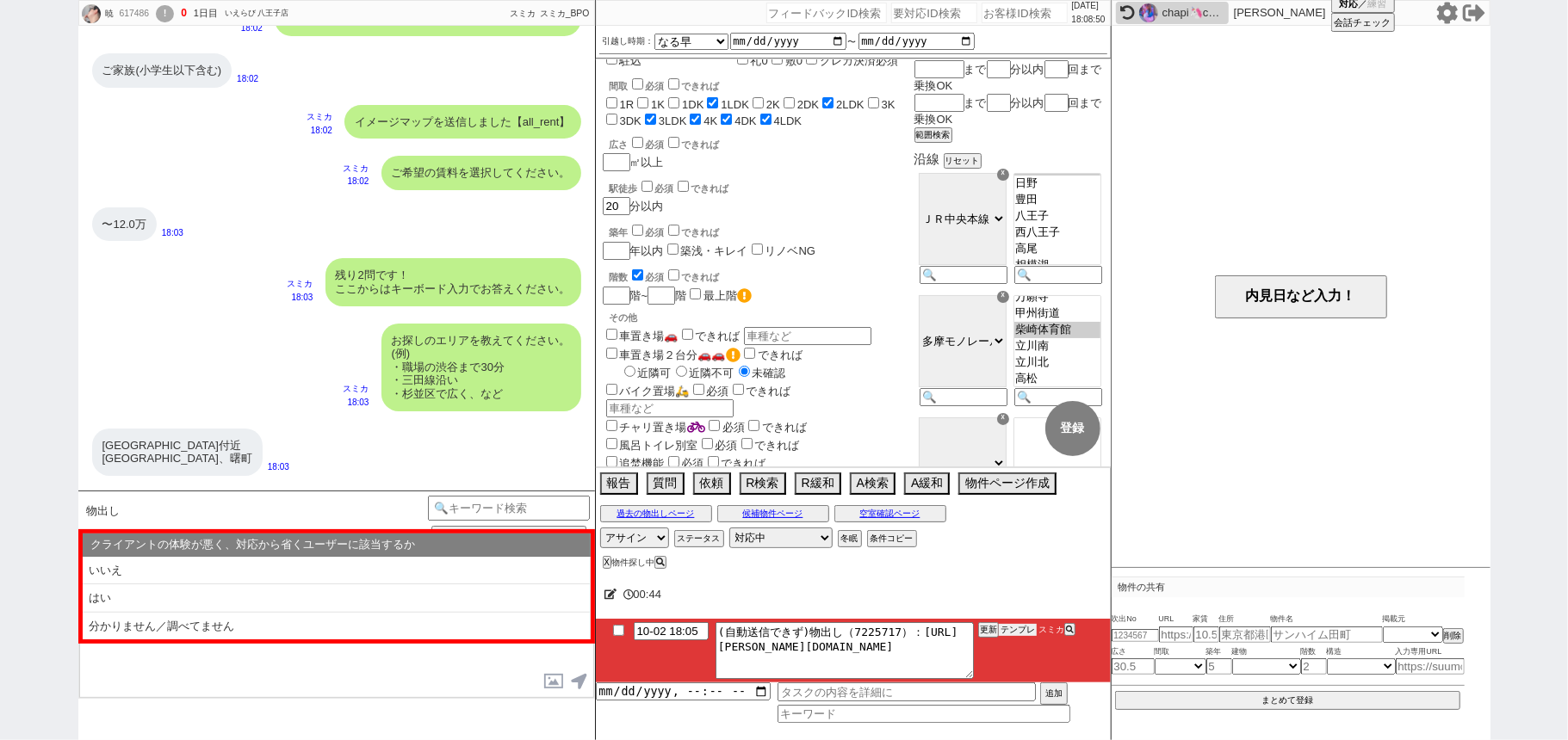
scroll to position [909, 0]
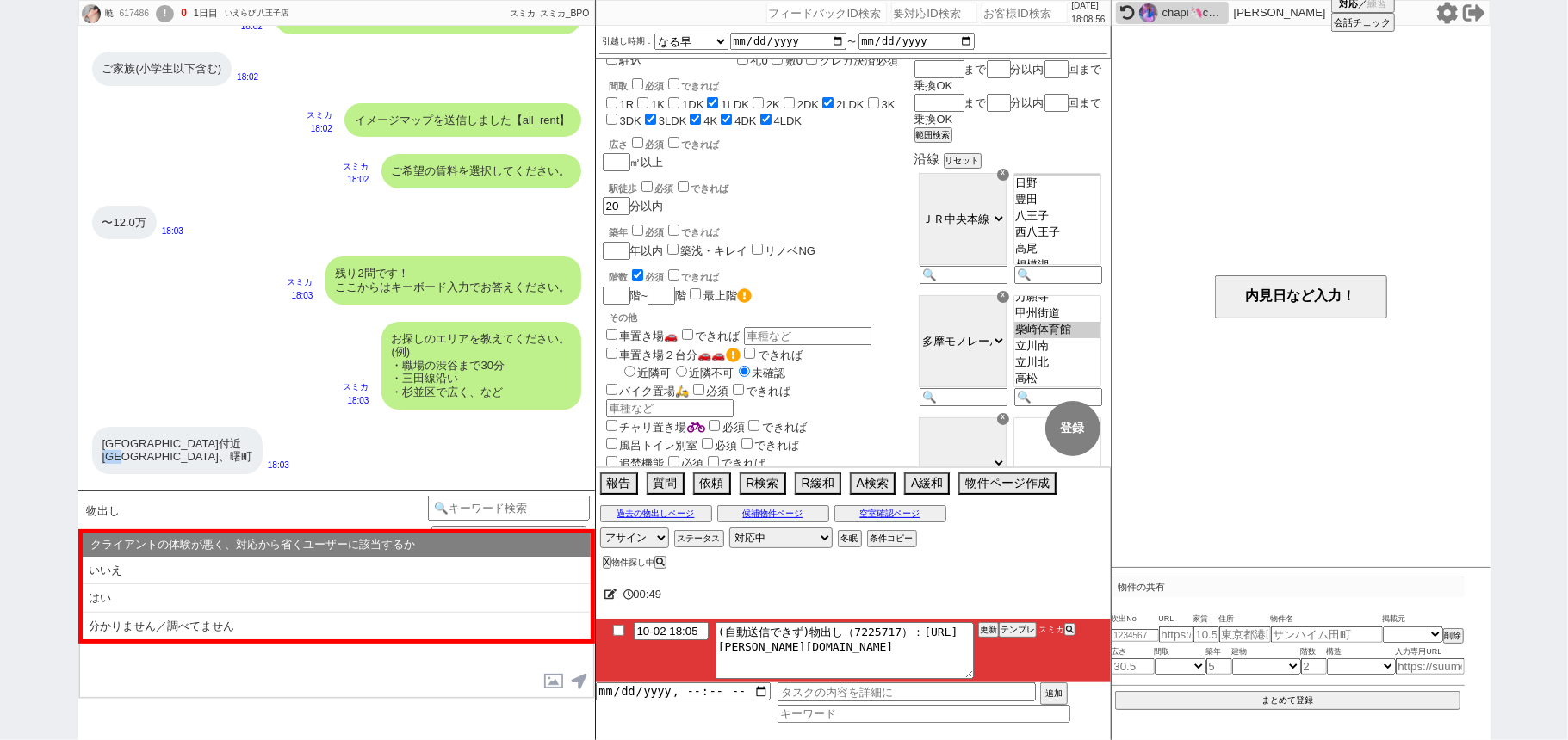
drag, startPoint x: 101, startPoint y: 457, endPoint x: 132, endPoint y: 453, distance: 31.3
click at [132, 453] on div "立川駅付近 柴崎町、曙町" at bounding box center [177, 450] width 170 height 48
copy div "柴崎町"
drag, startPoint x: 148, startPoint y: 453, endPoint x: 165, endPoint y: 456, distance: 17.3
click at [165, 456] on div "立川駅付近 柴崎町、曙町" at bounding box center [177, 450] width 170 height 48
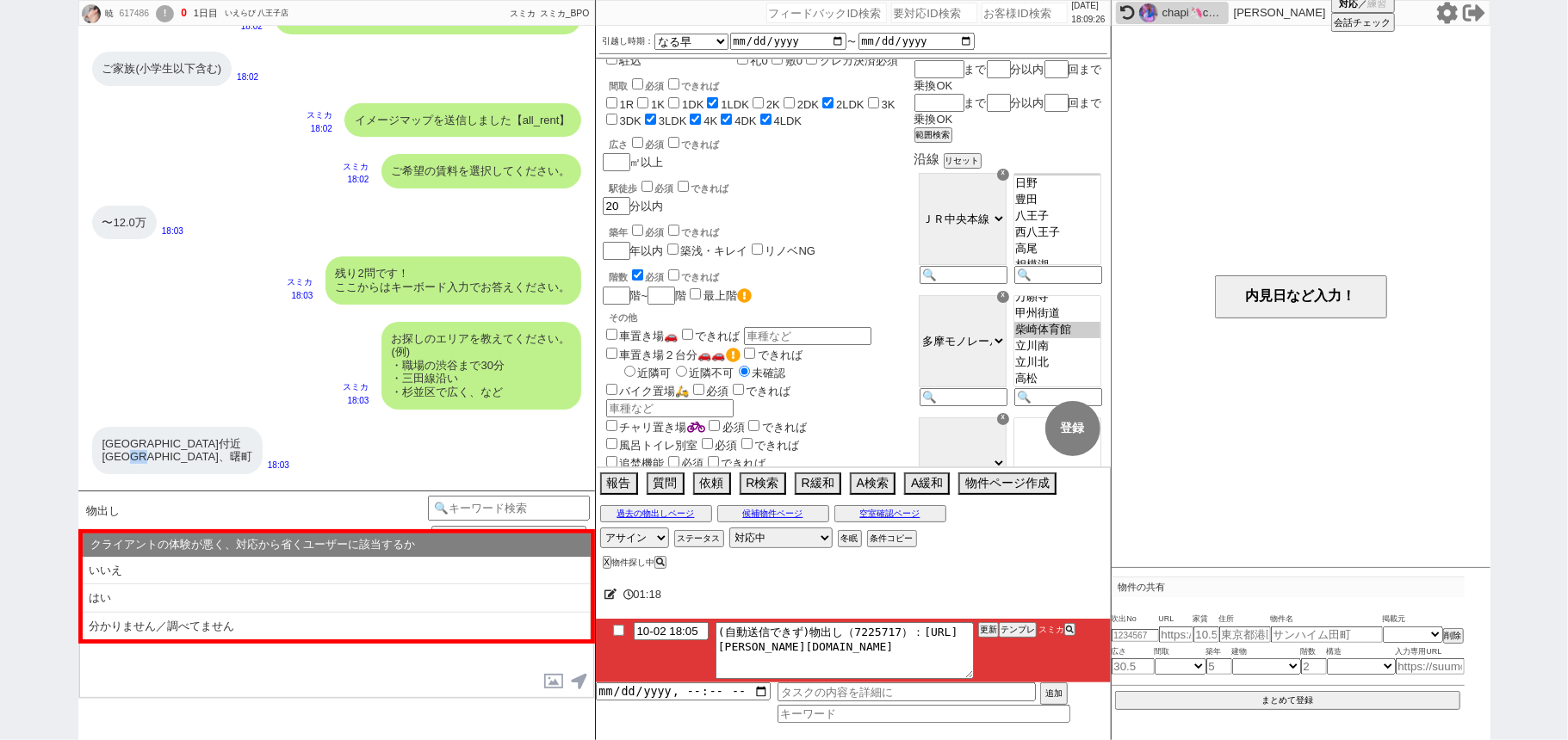
copy div "曙町"
drag, startPoint x: 625, startPoint y: 210, endPoint x: 572, endPoint y: 208, distance: 53.0
click at [573, 210] on div "暁 617486 ! 0 1日目 いえらび 八王子店 冬眠中 自社客 スミカ スミカ_BPO チャット全表示 2025-10-02 ようこそLINE物件紹介の…" at bounding box center [784, 370] width 1412 height 740
checkbox input "false"
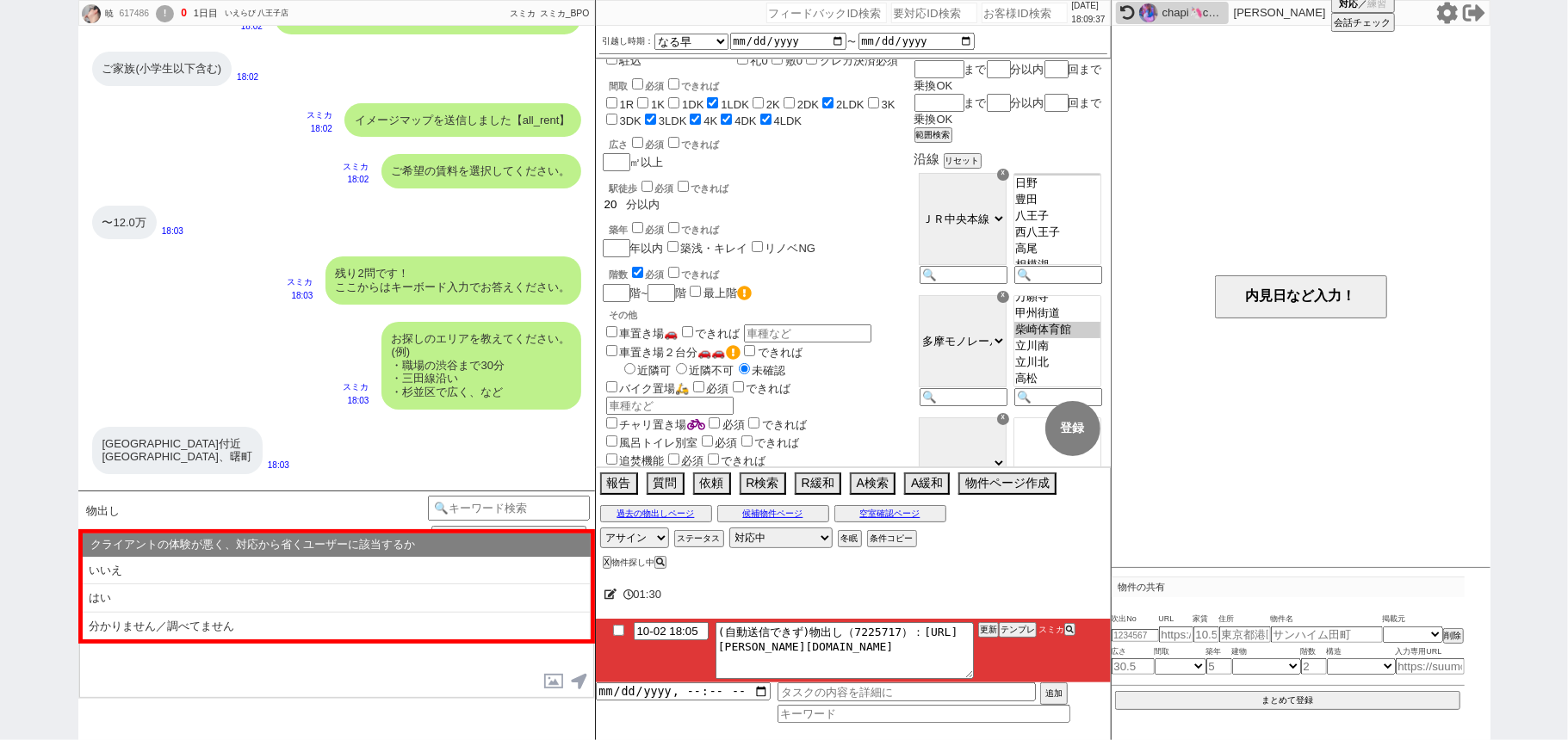
checkbox input "false"
checkbox input "true"
checkbox input "false"
checkbox input "true"
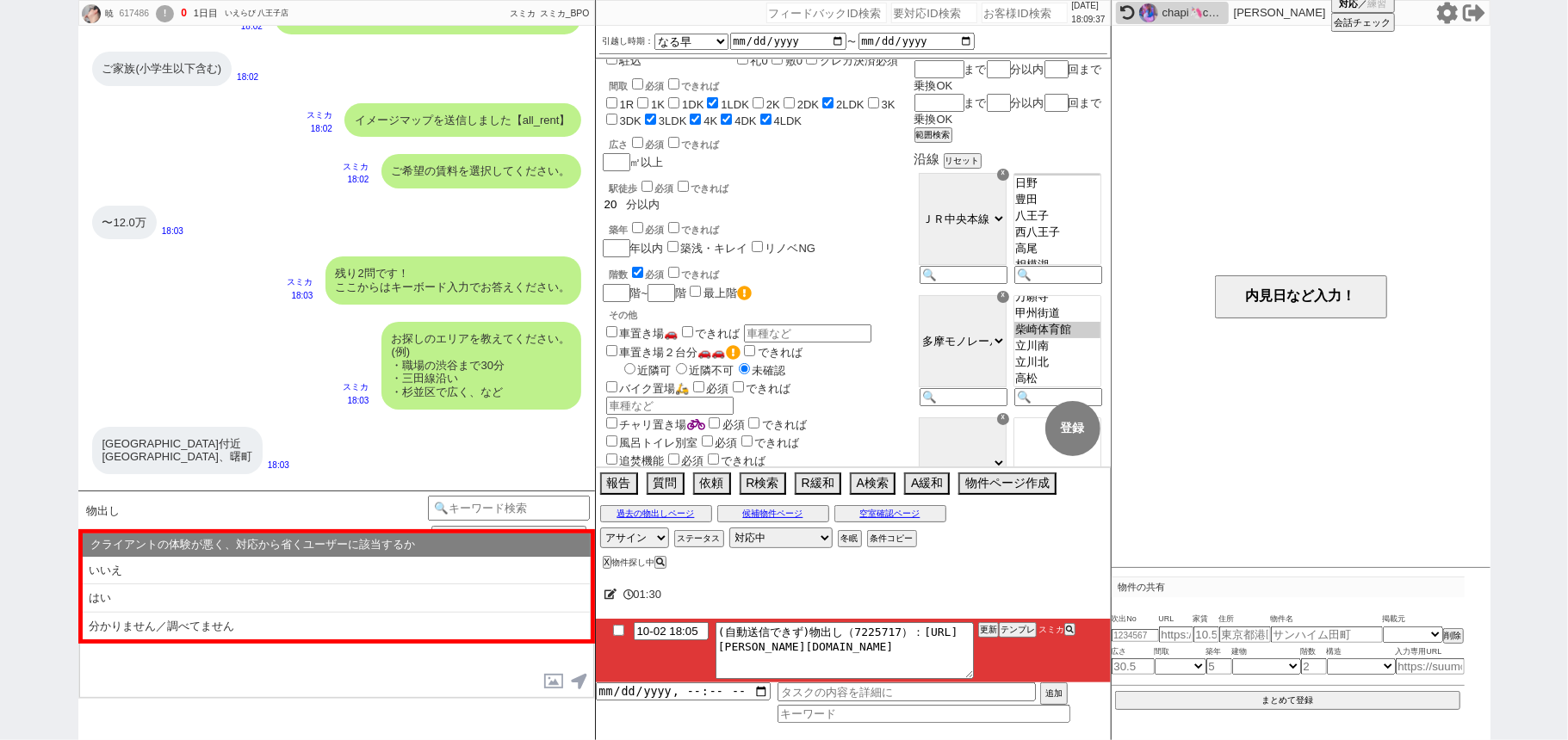
checkbox input "false"
checkbox input "true"
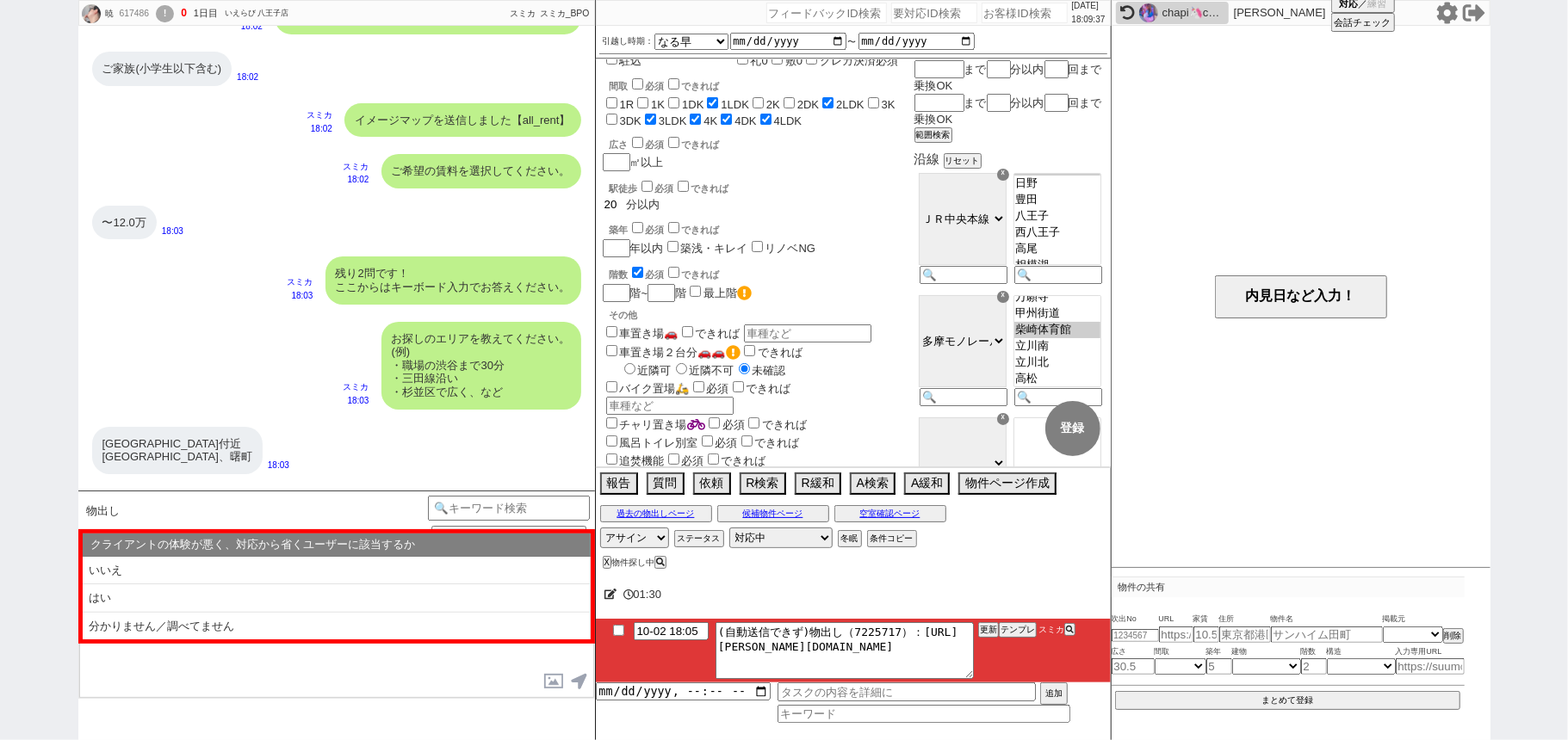
checkbox input "true"
checkbox input "false"
checkbox input "true"
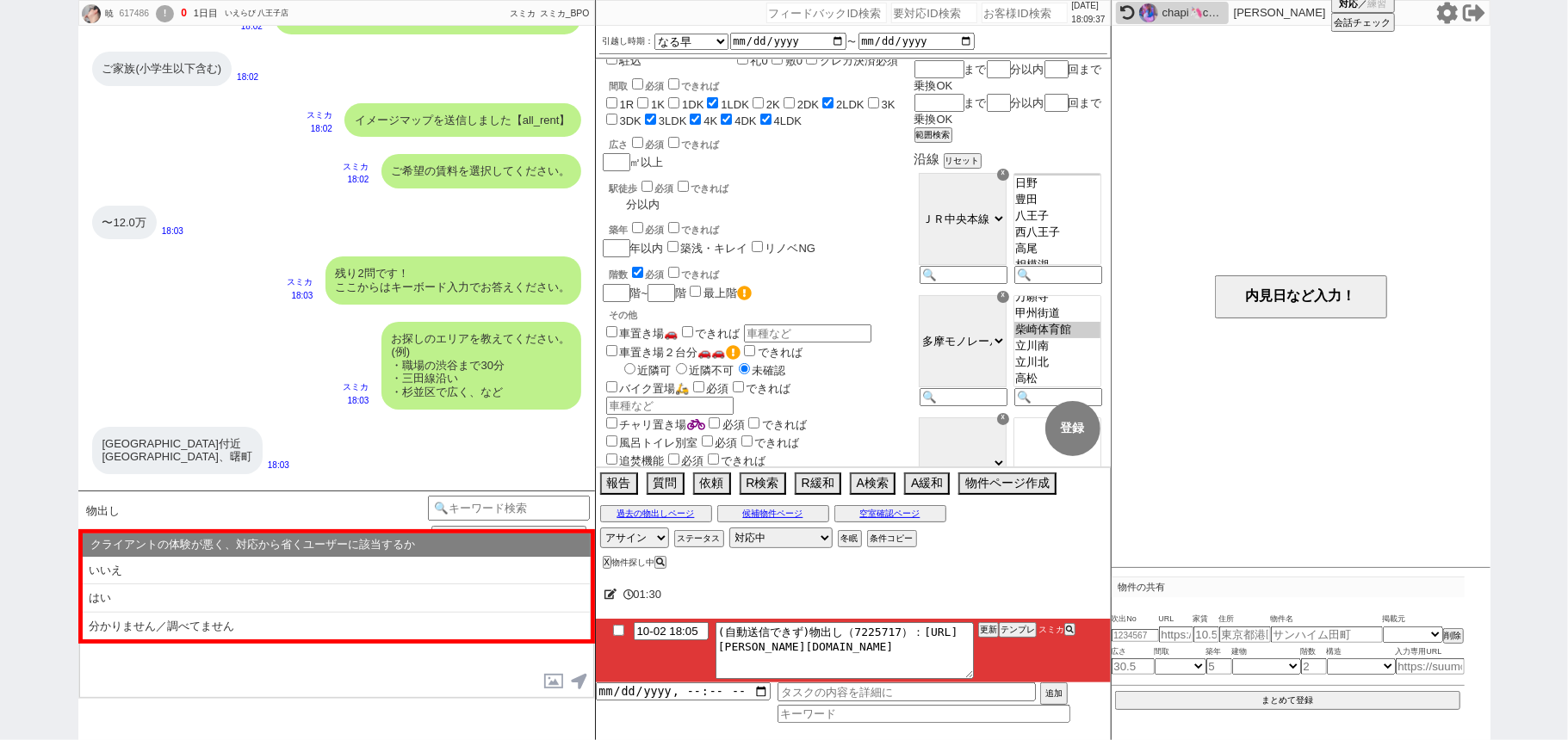
checkbox input "false"
checkbox input "true"
checkbox input "false"
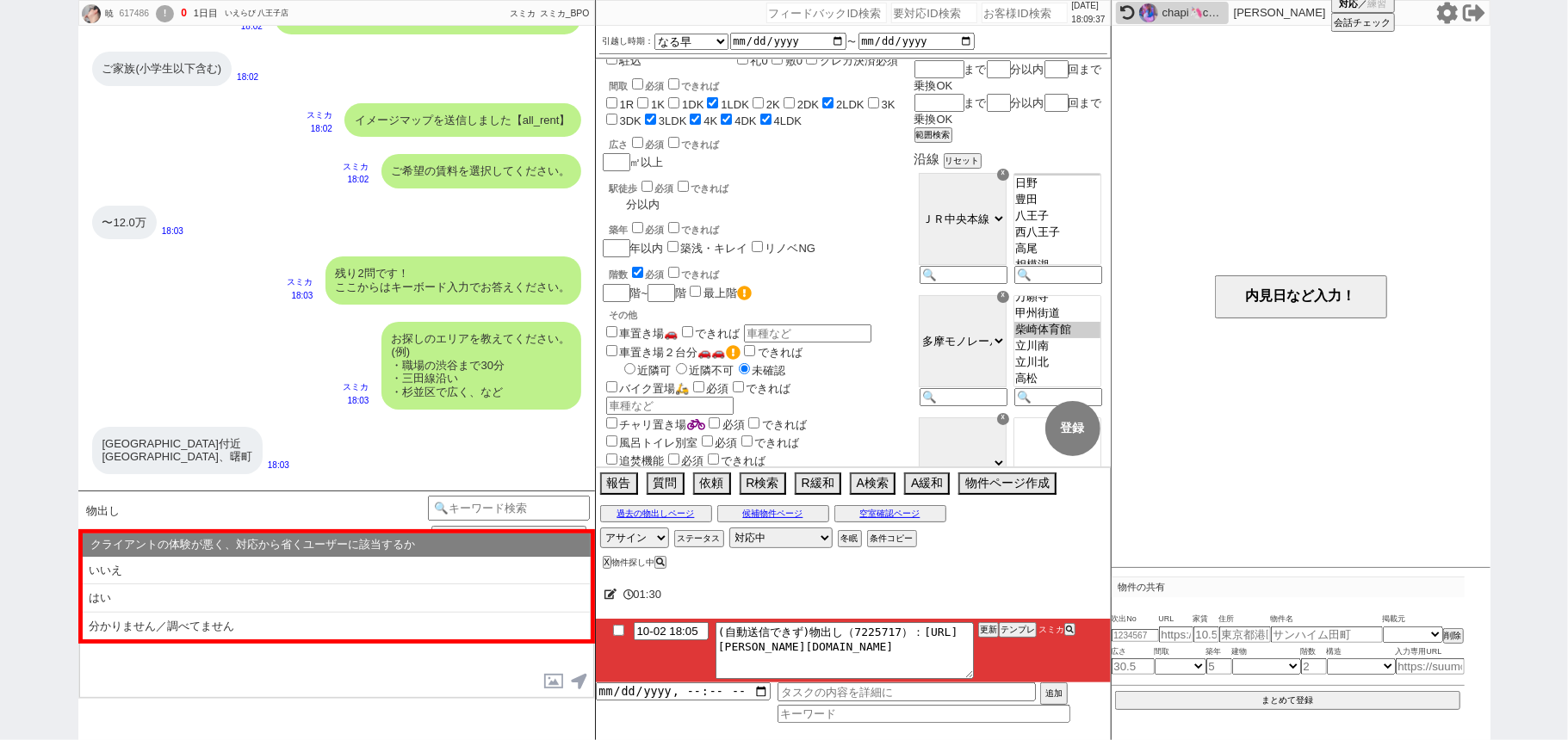
checkbox input "true"
type input "1"
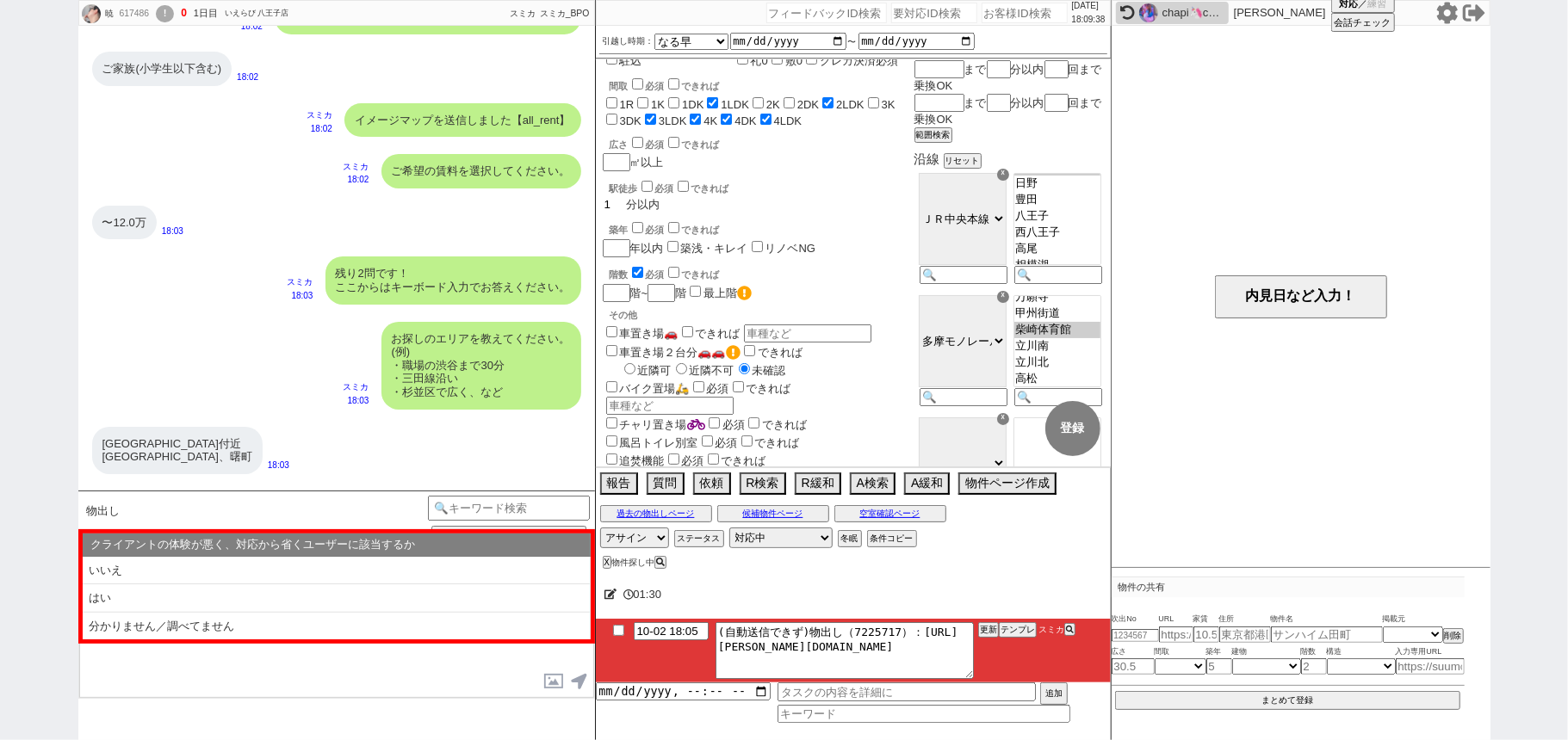
checkbox input "false"
checkbox input "true"
checkbox input "false"
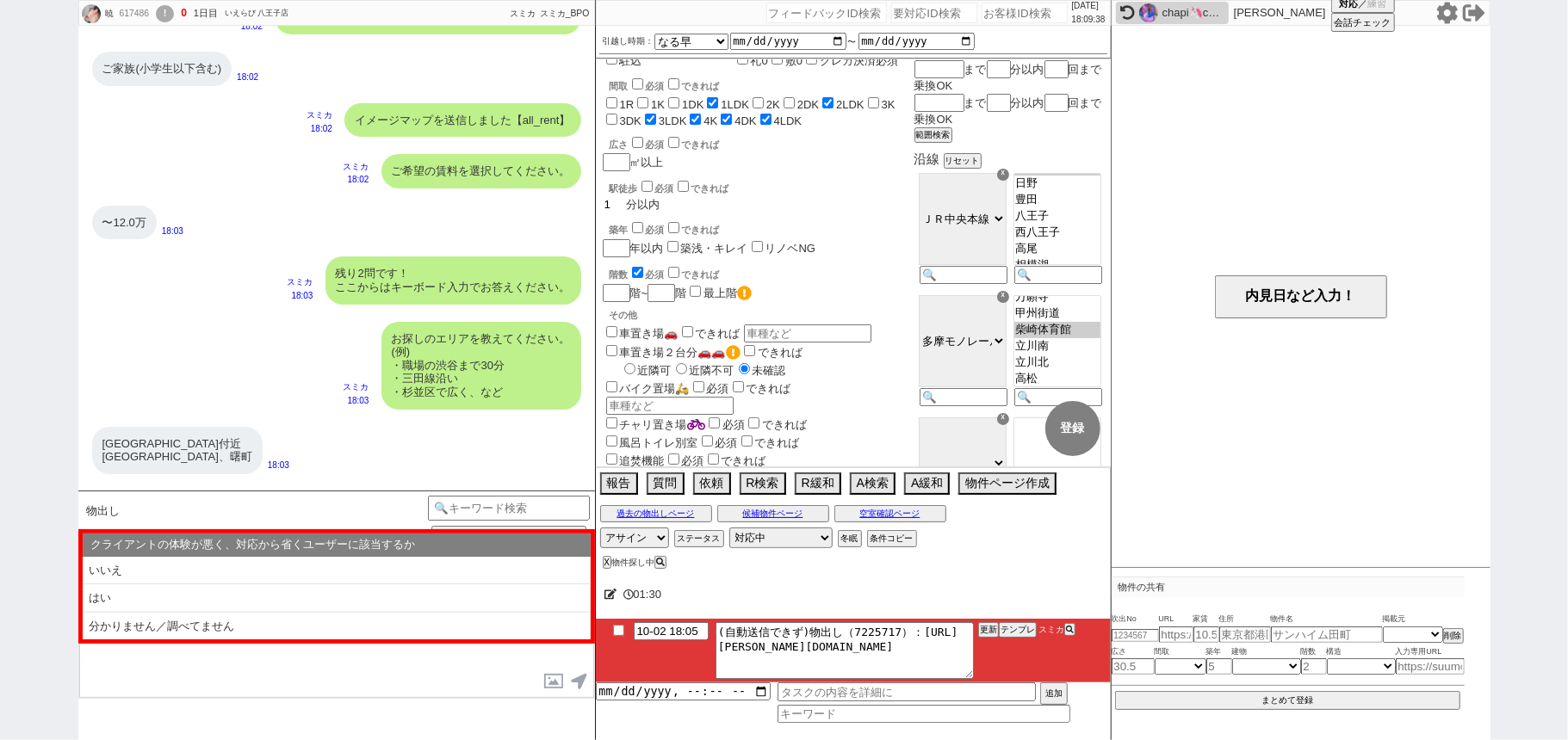
checkbox input "false"
checkbox input "true"
checkbox input "false"
checkbox input "true"
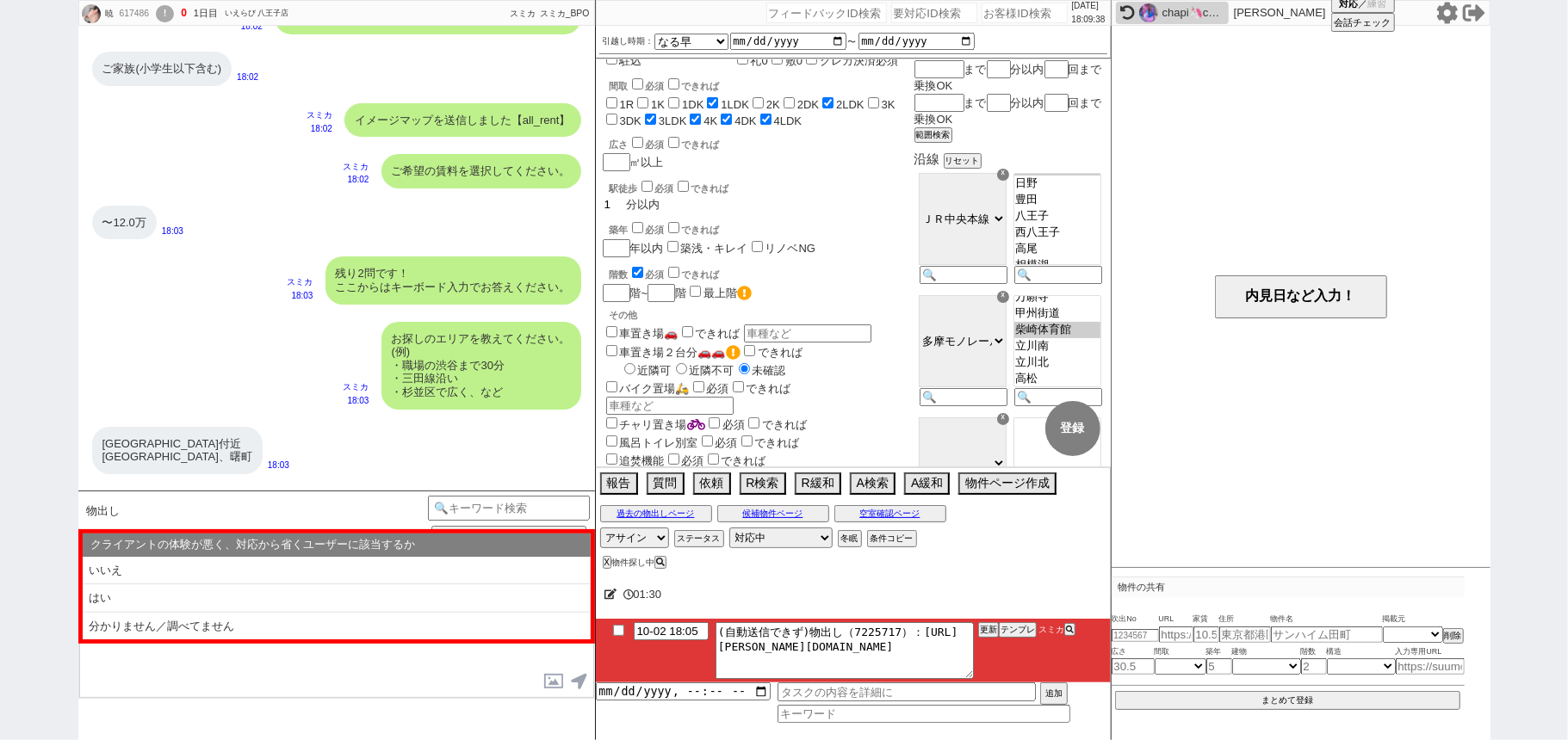
checkbox input "true"
type input "10"
click at [1001, 291] on div "☓" at bounding box center [1004, 297] width 12 height 12
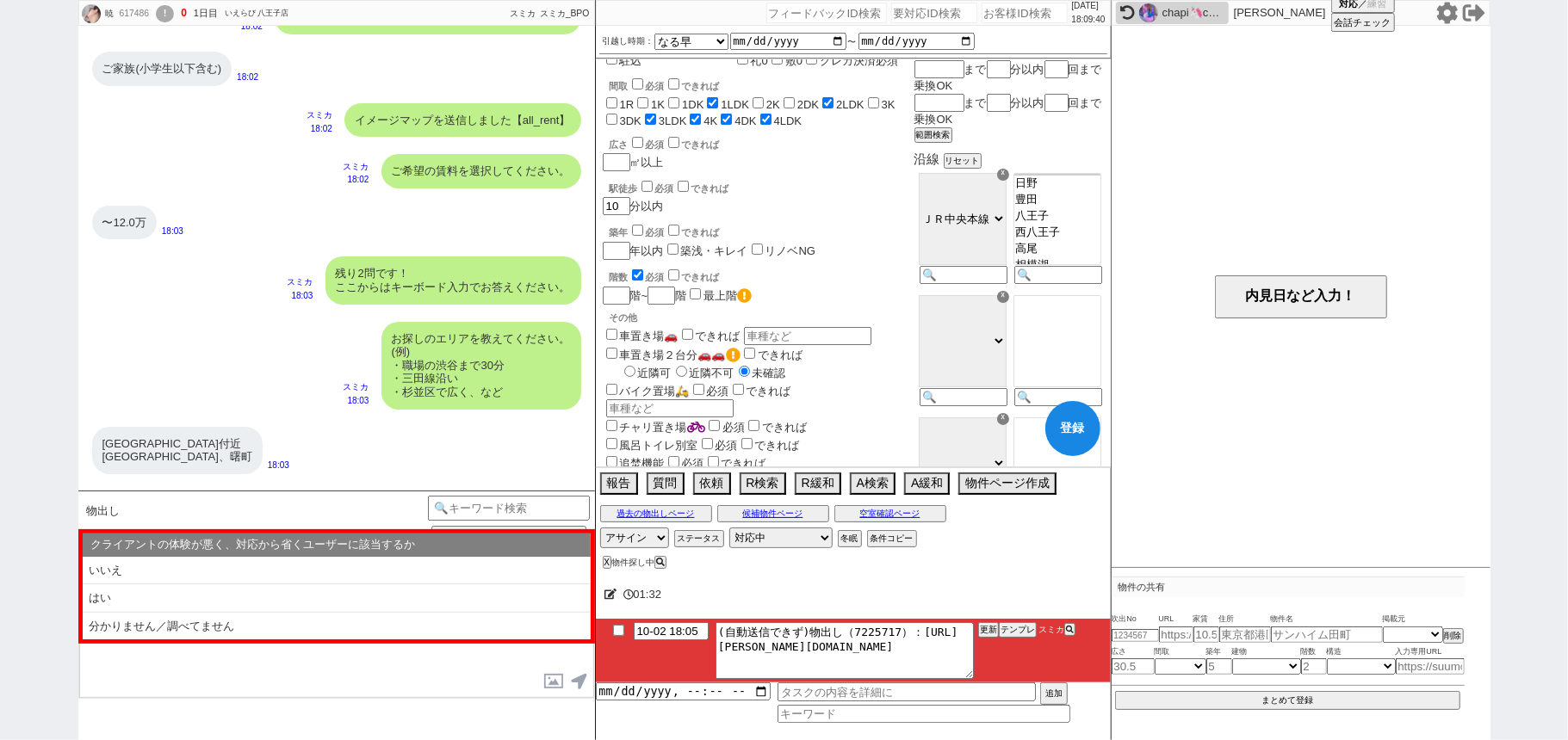
click at [1069, 435] on button "登録" at bounding box center [1072, 428] width 55 height 55
checkbox input "false"
checkbox input "true"
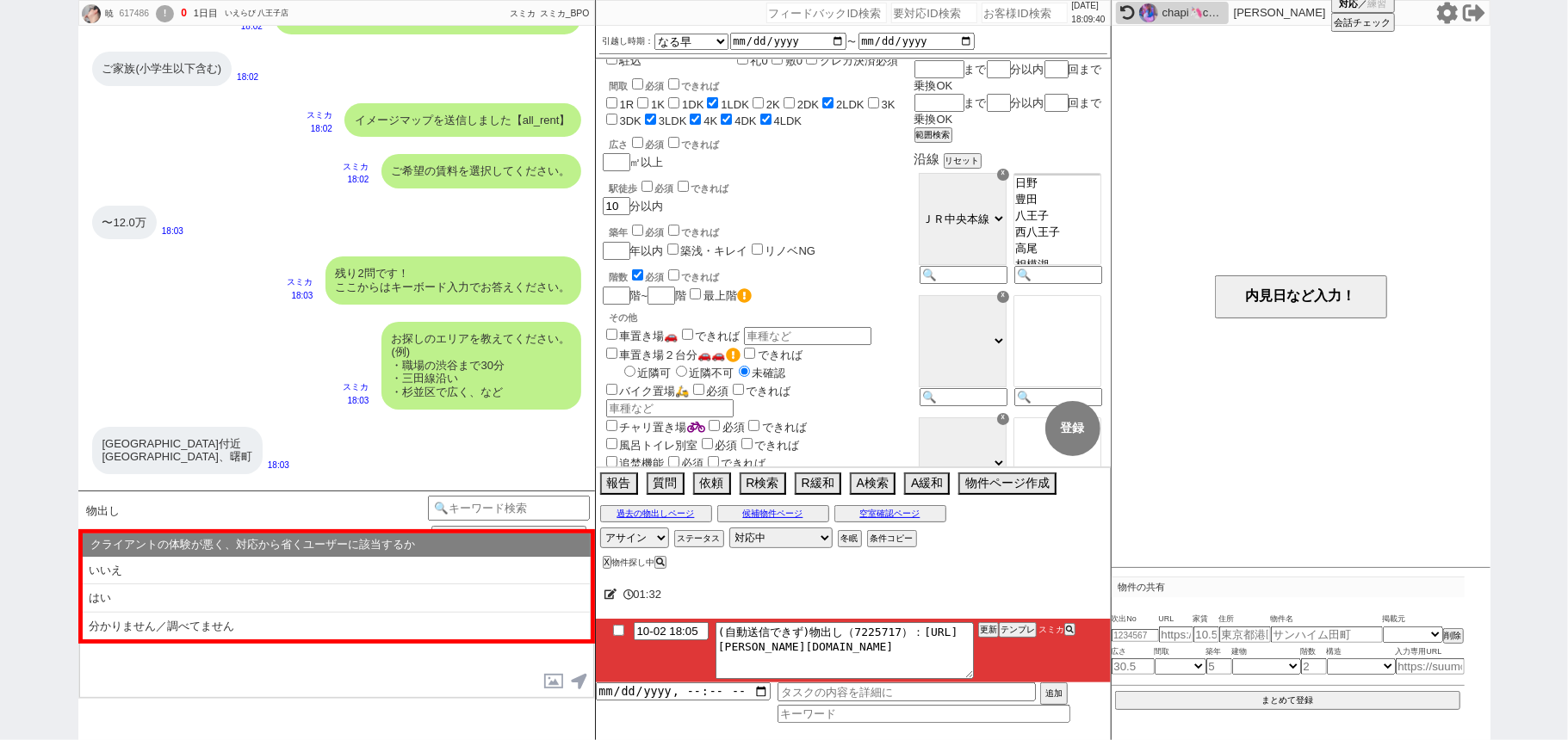
checkbox input "false"
checkbox input "true"
checkbox input "false"
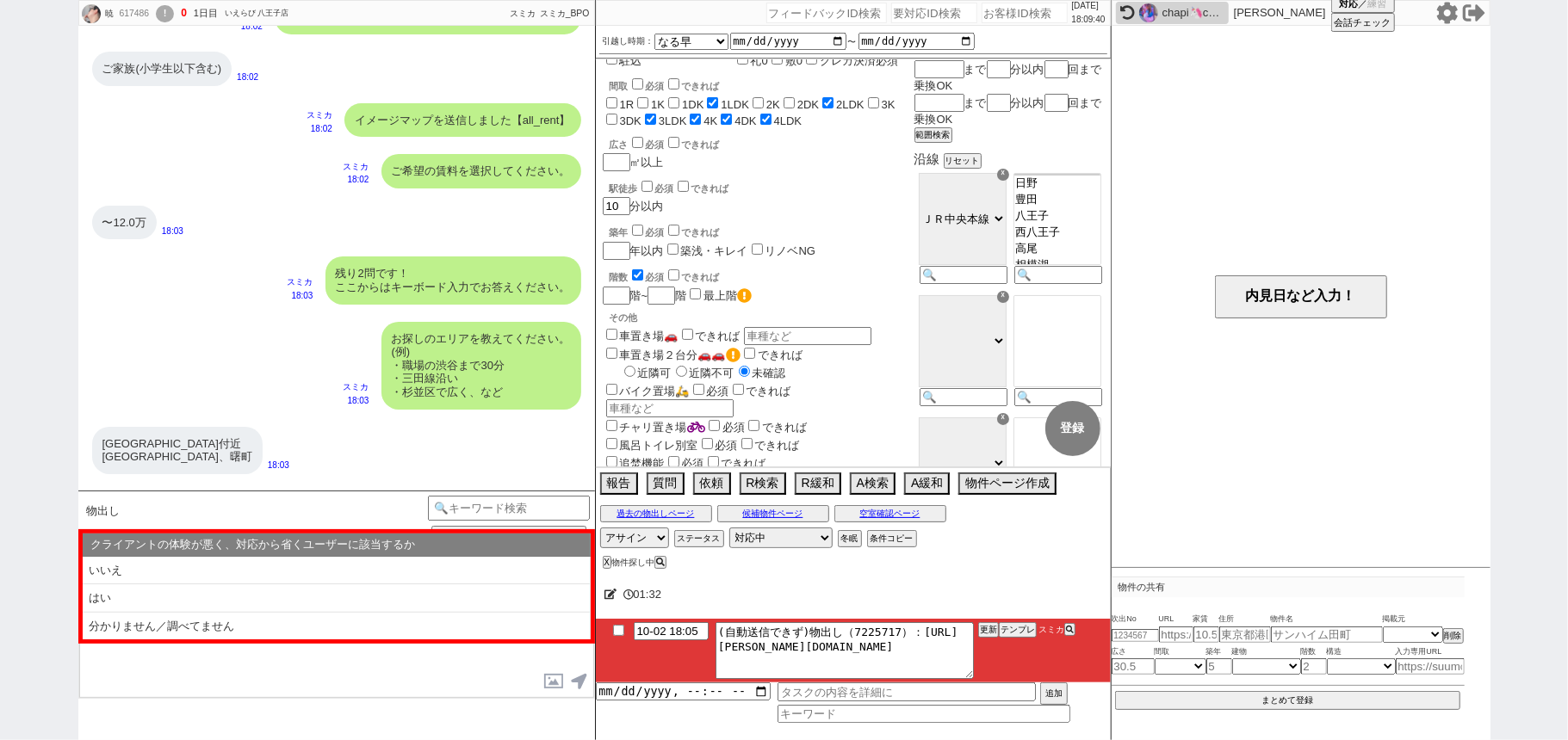
checkbox input "true"
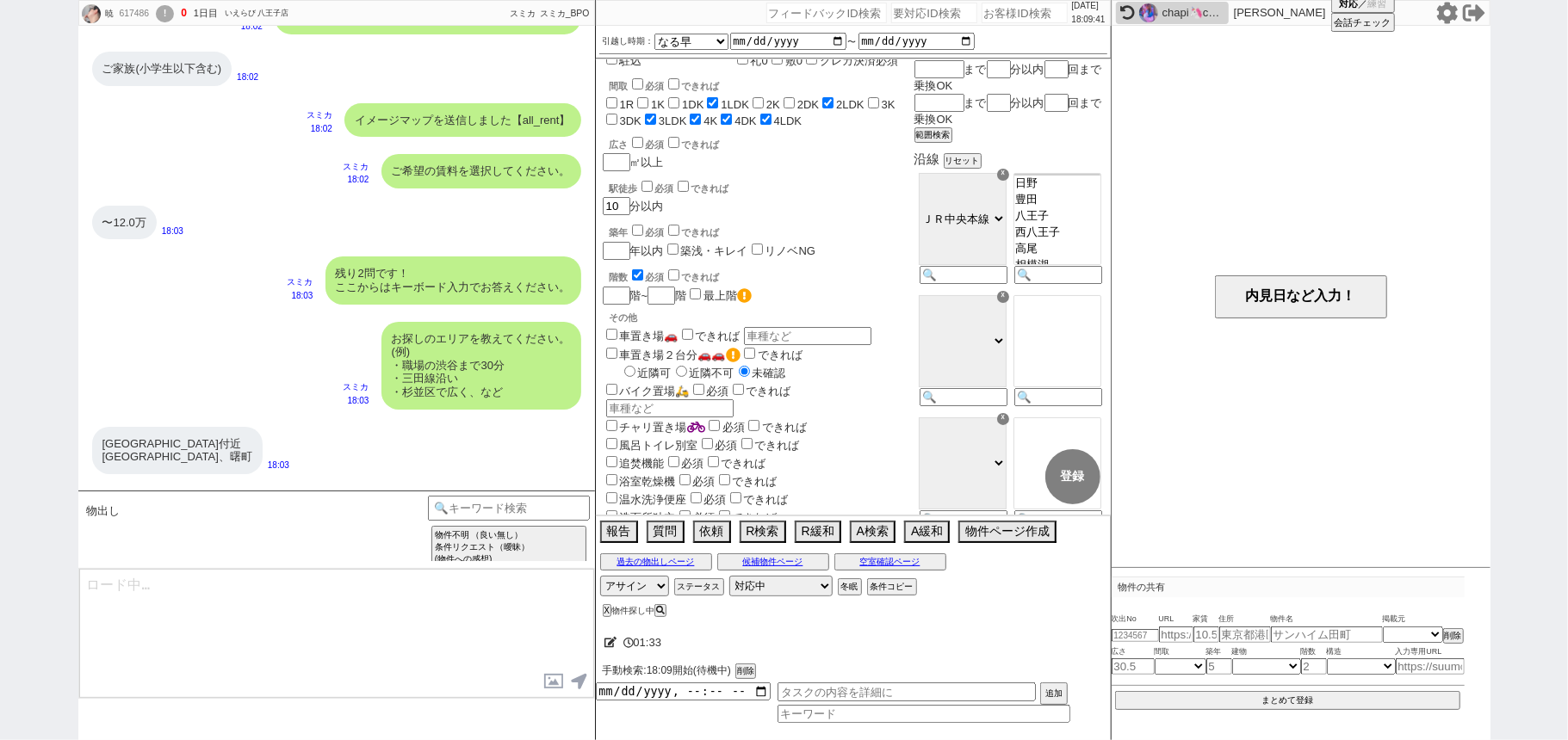
scroll to position [1472, 0]
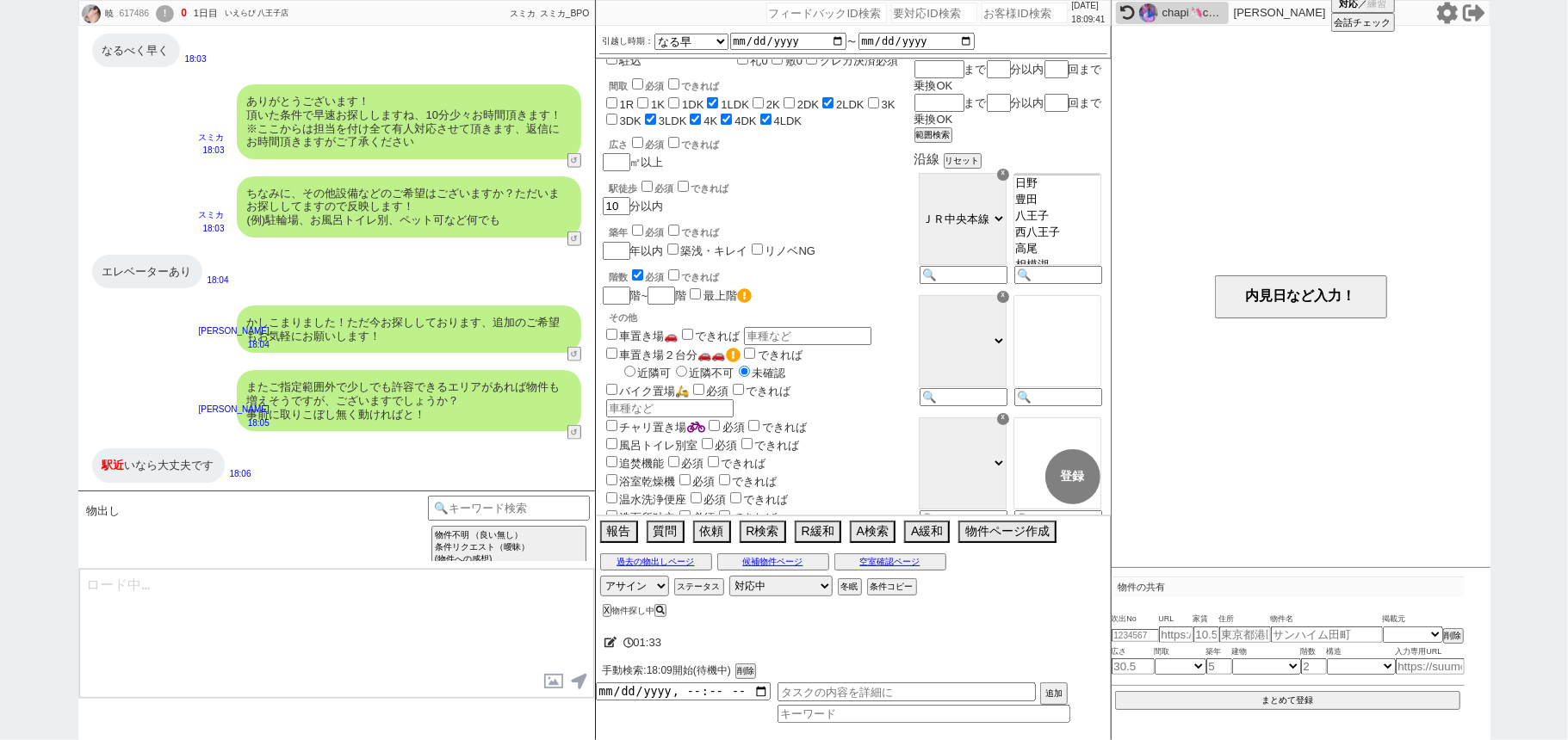
select select "19"
select select "615"
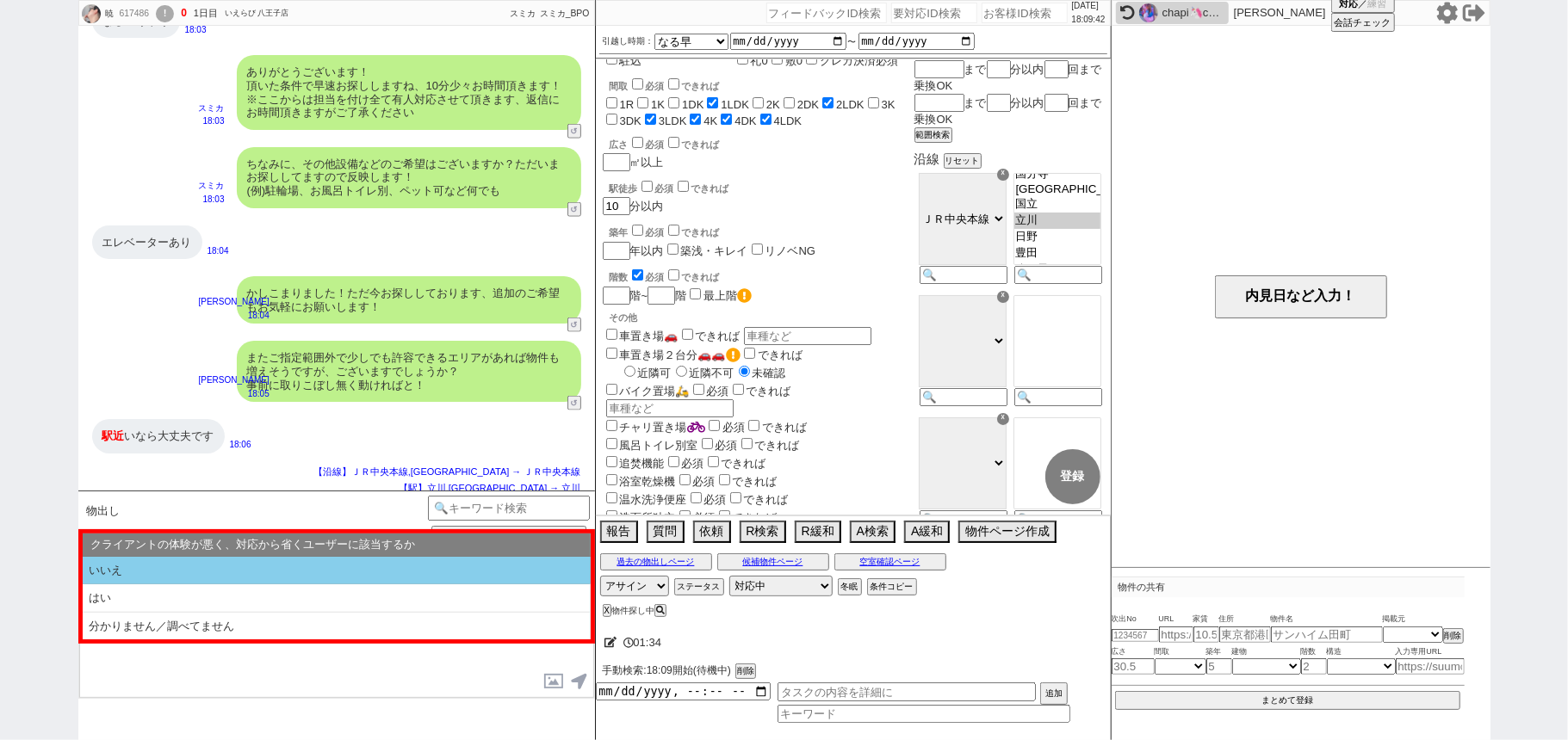
scroll to position [1526, 0]
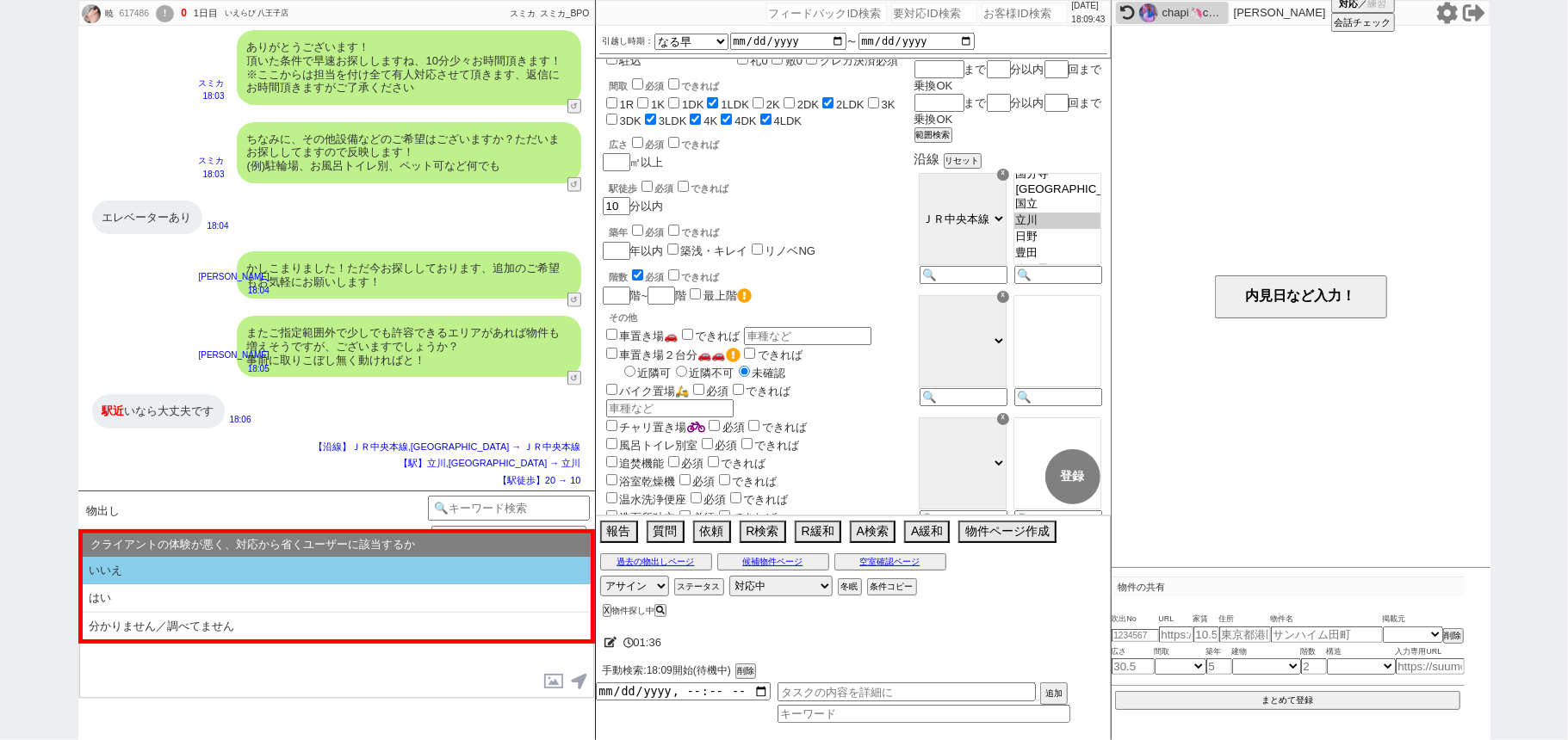
click at [246, 571] on li "いいえ" at bounding box center [337, 571] width 508 height 28
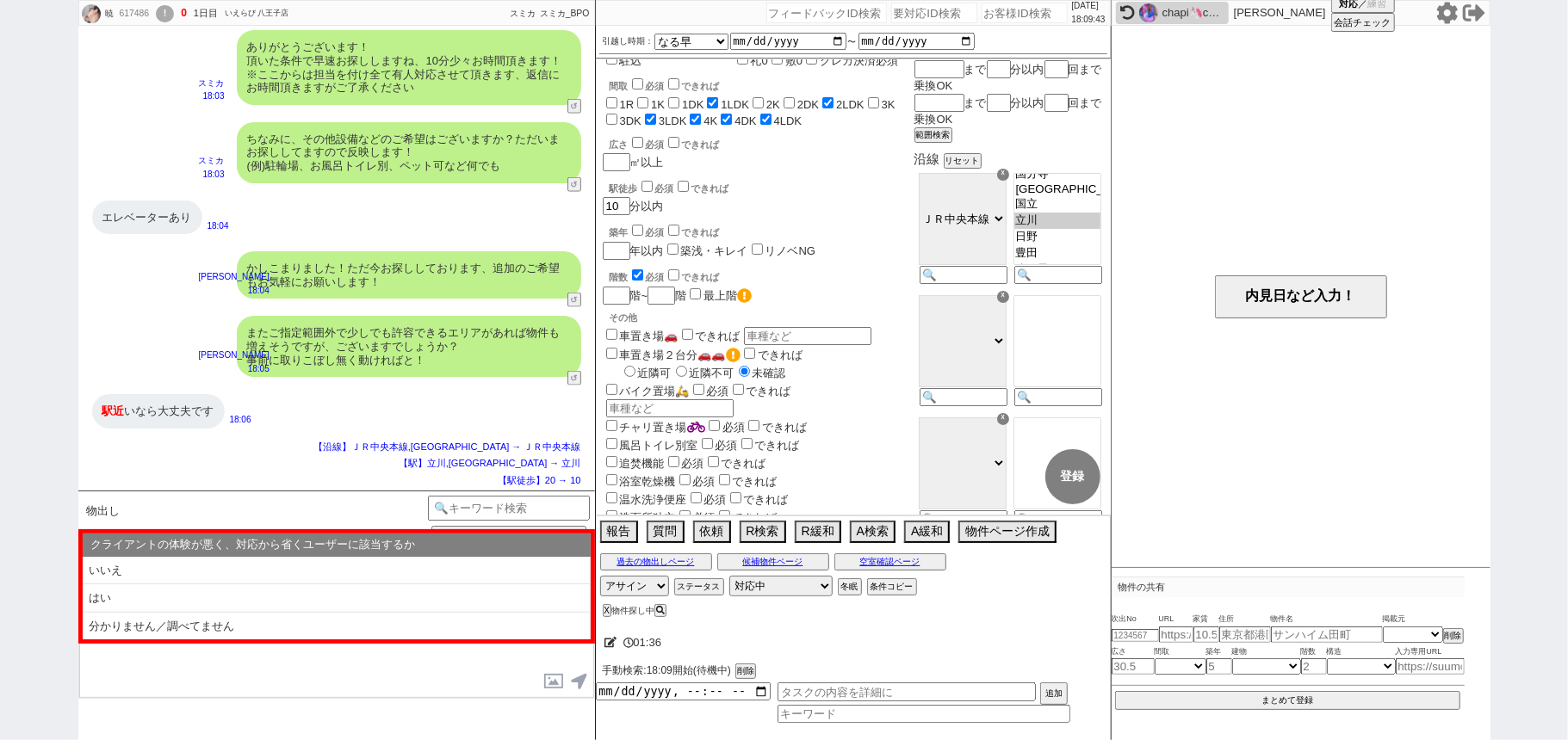
select select "いいえ"
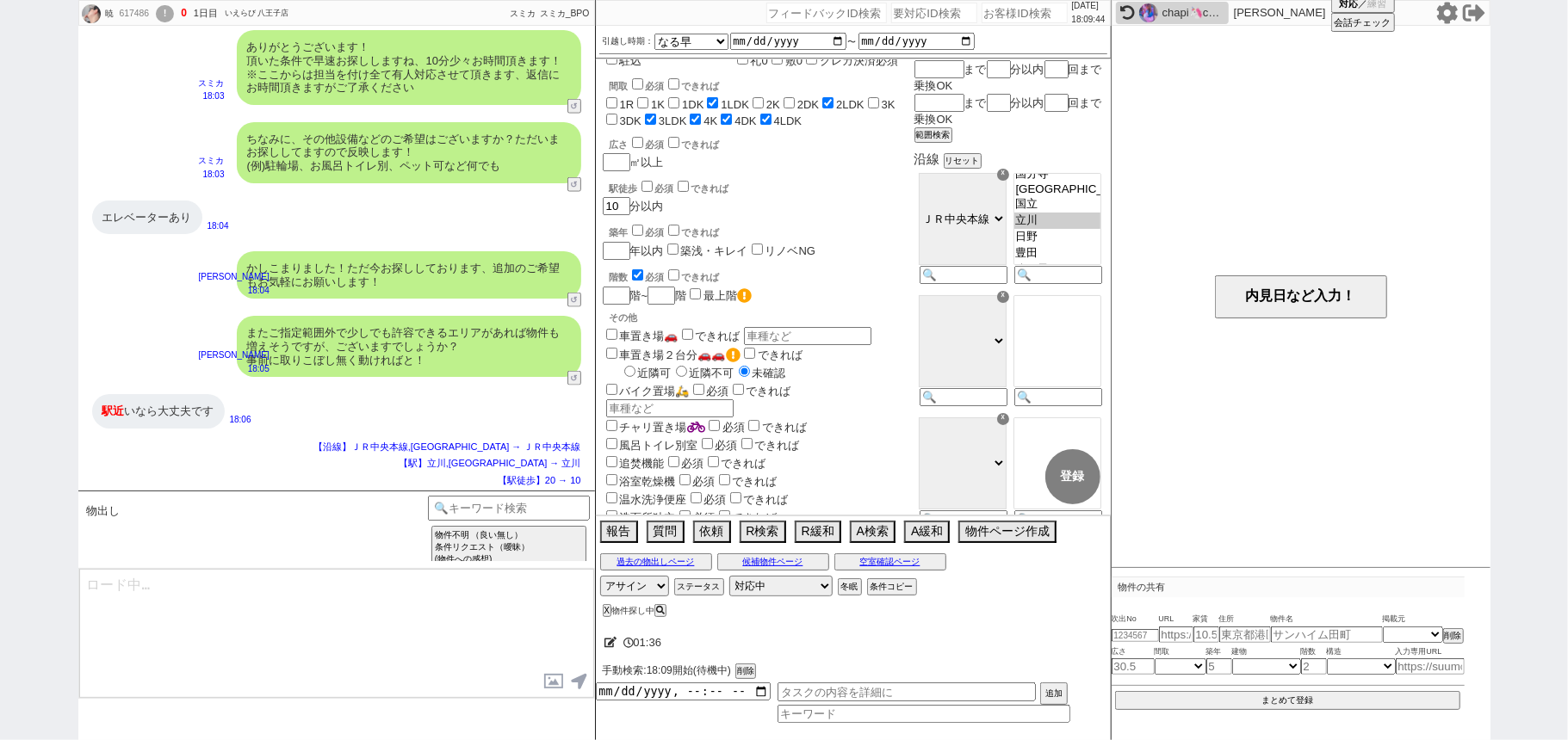
type textarea "@@【@@メッセージは打たず、以下やってください@@】@@ @@【@@まだ出す物件ページが生成されてません、以下のいずれかのパターンが想定されますので、状況に…"
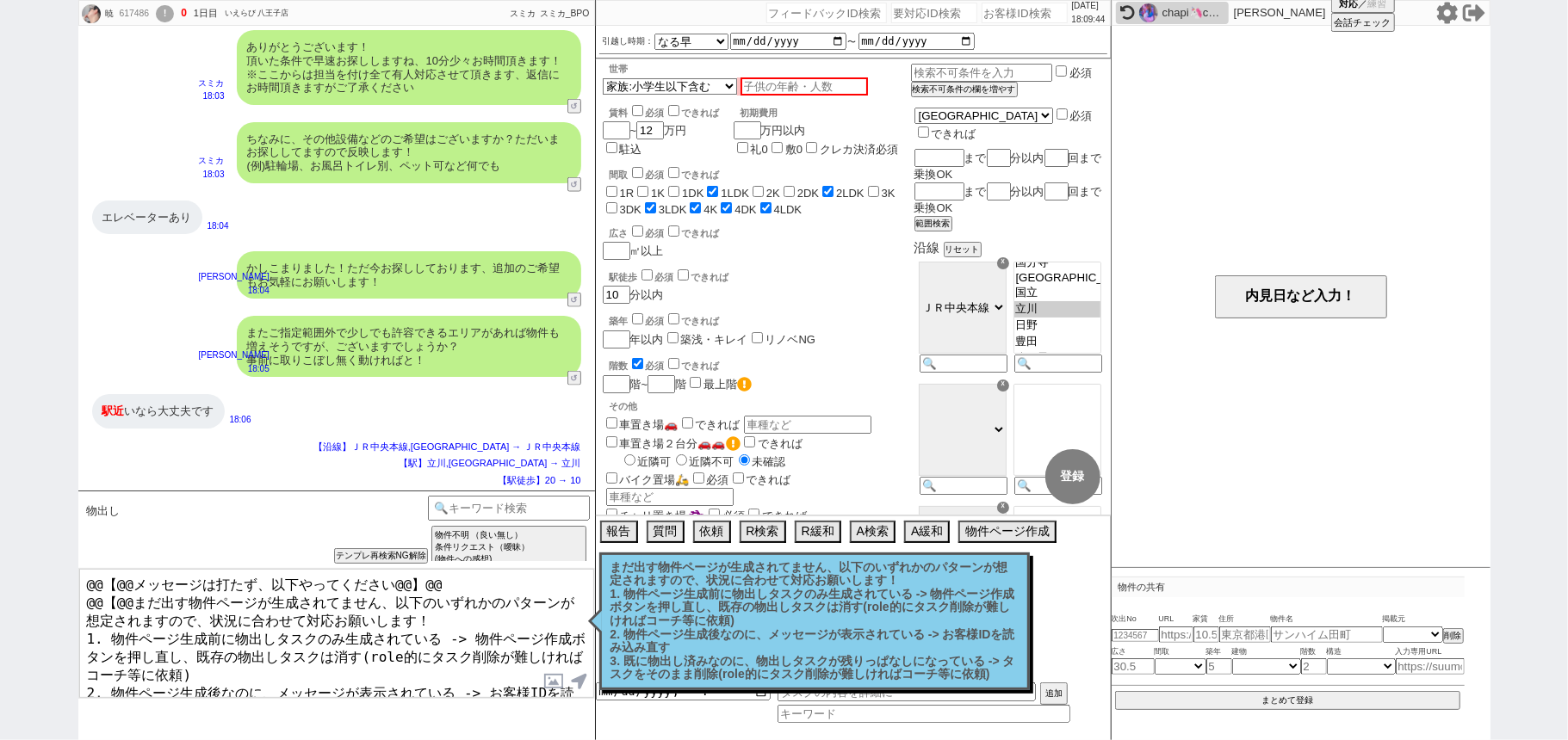
scroll to position [0, 0]
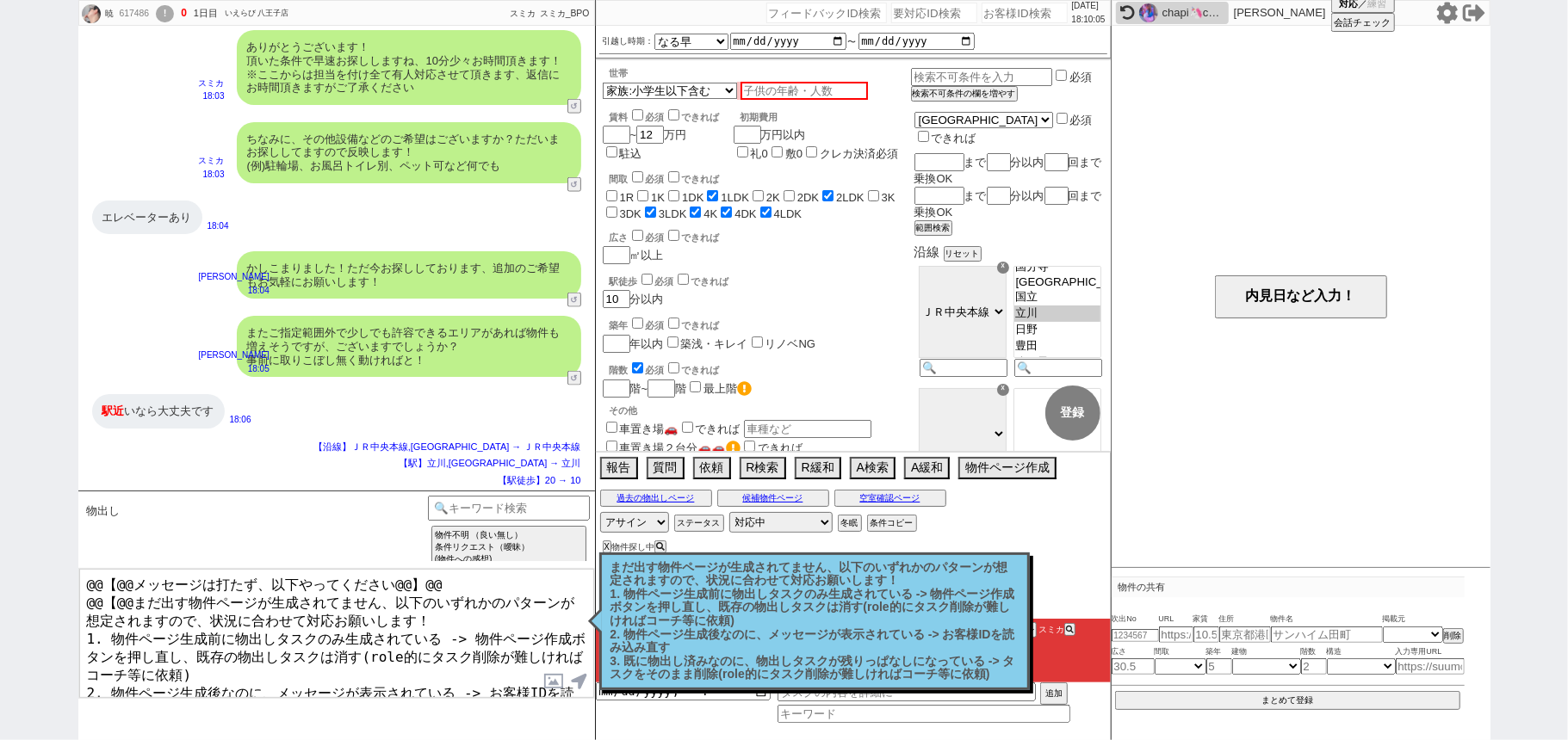
drag, startPoint x: 700, startPoint y: 633, endPoint x: 724, endPoint y: 634, distance: 24.0
click at [702, 633] on p "まだ出す物件ページが生成されてません、以下のいずれかのパターンが想定されますので、状況に合わせて対応お願いします！ 1. 物件ページ生成前に物出しタスクのみ生…" at bounding box center [814, 621] width 408 height 120
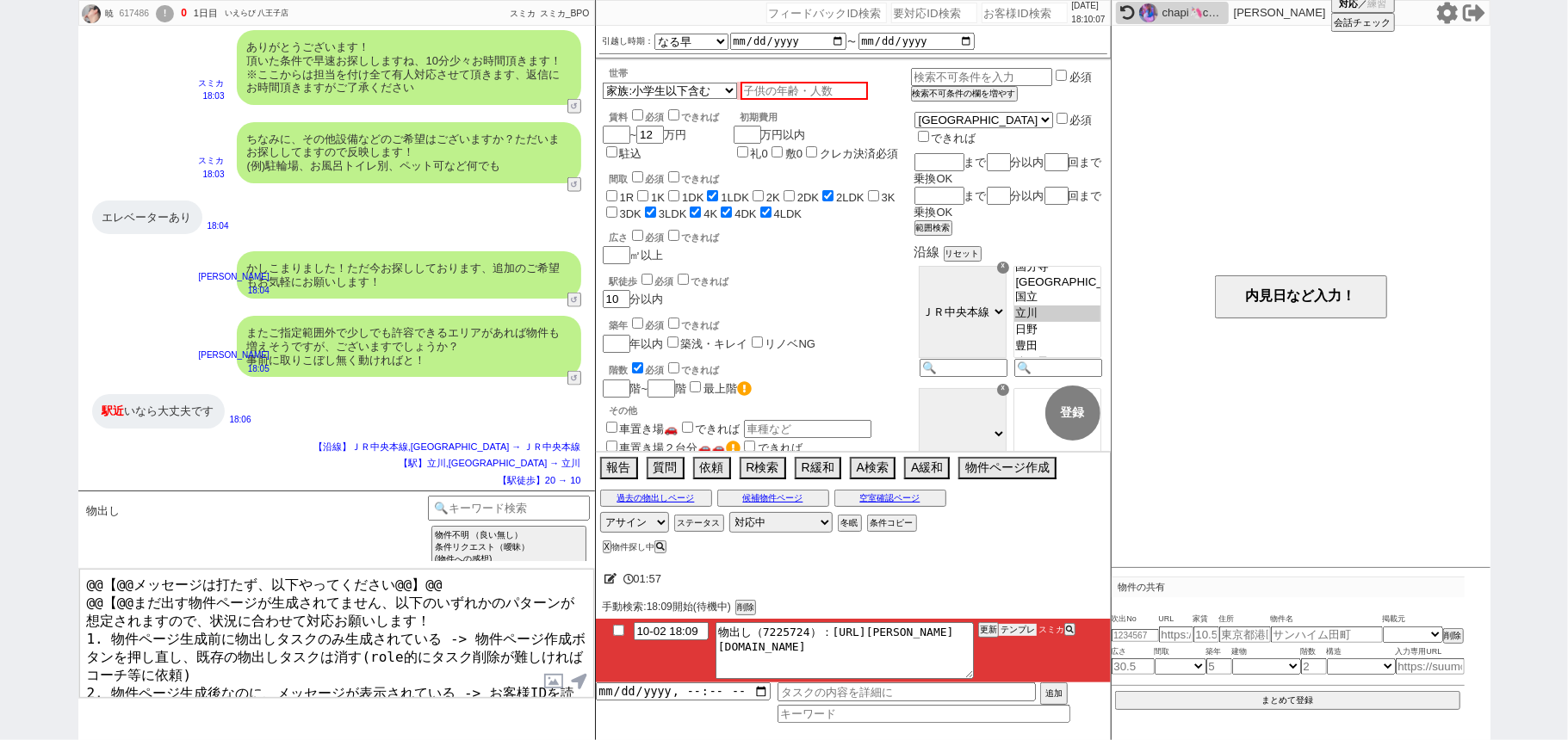
click at [1025, 631] on button "テンプレ" at bounding box center [1018, 631] width 38 height 12
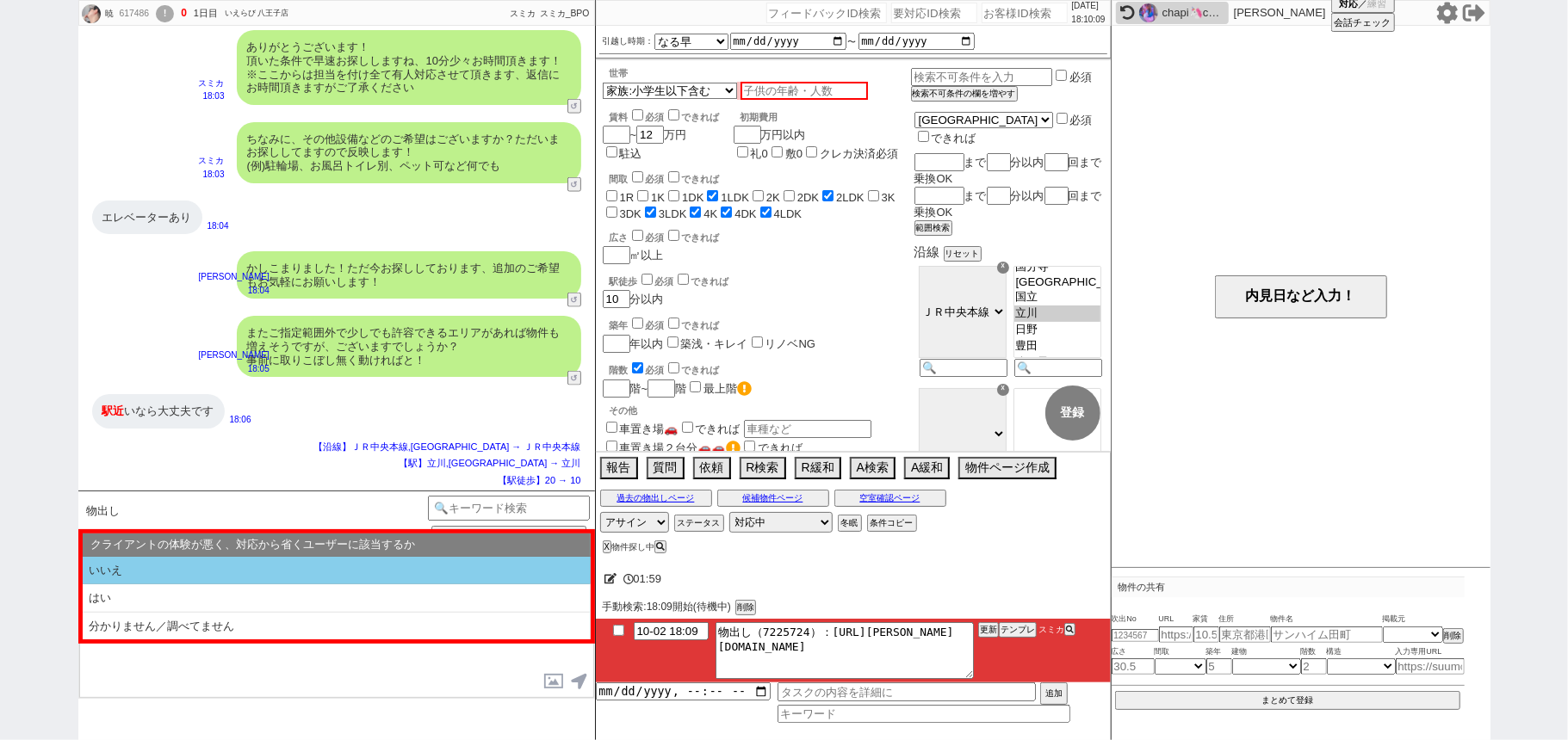
click at [392, 573] on li "いいえ" at bounding box center [337, 571] width 508 height 28
select select "いいえ"
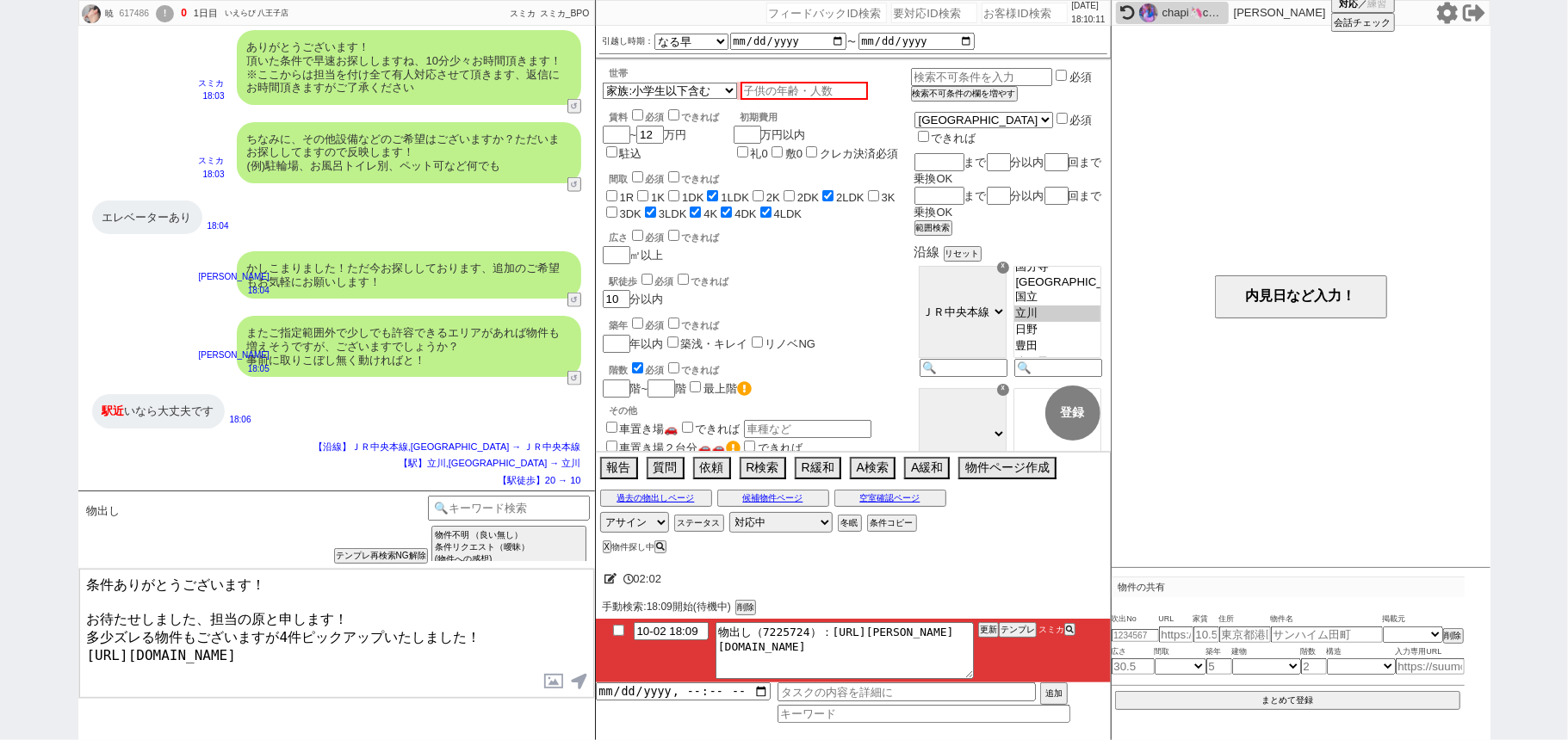
click at [0, 551] on div "暁 617486 ! 0 1日目 いえらび 八王子店 冬眠中 自社客 スミカ スミカ_BPO チャット全表示 2025-10-02 ようこそLINE物件紹介の…" at bounding box center [784, 370] width 1568 height 740
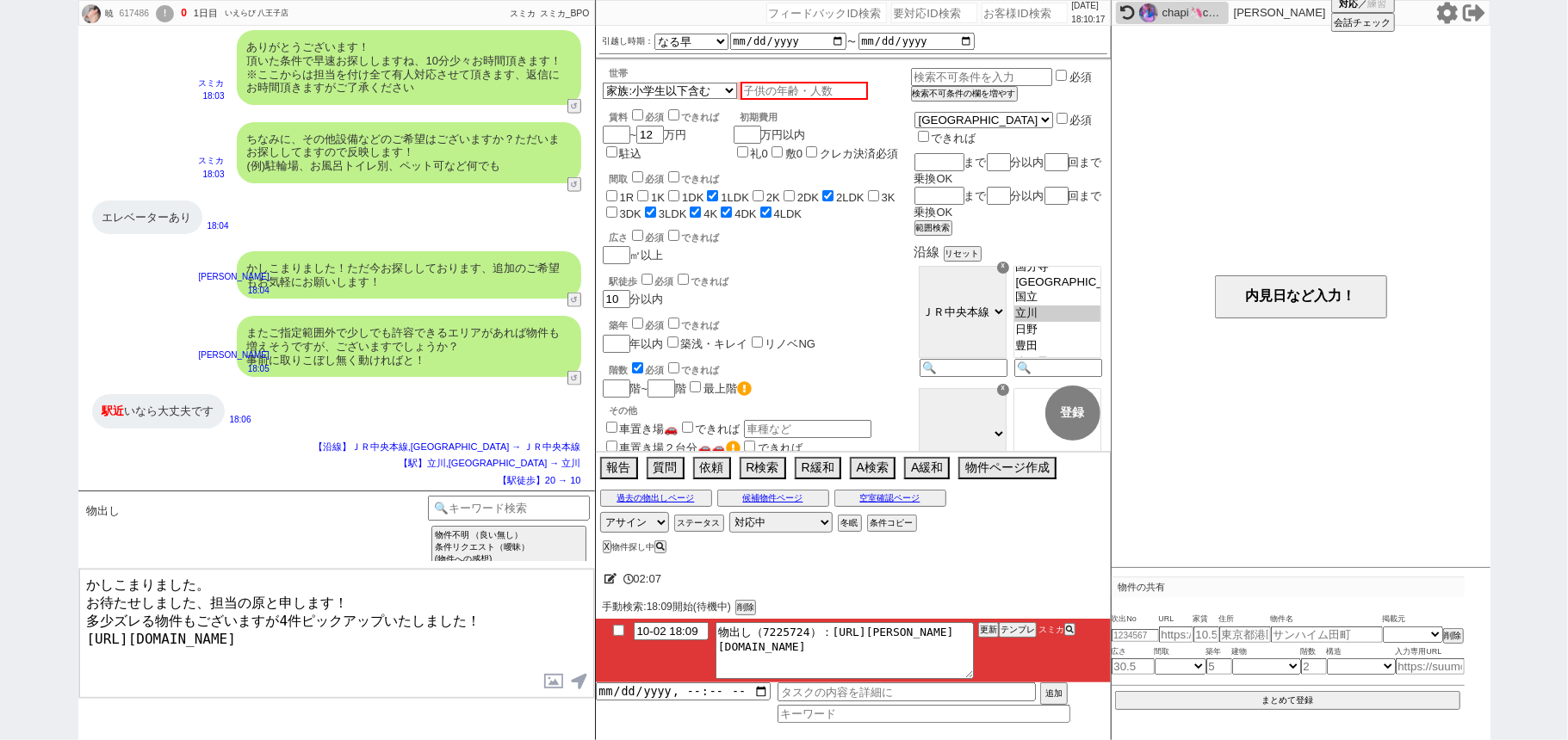
type textarea "かしこまりました。 お待たせしました、担当の原と申します！ 多少ズレる物件もございますが4件ピックアップいたしました！ https://tools.sumik…"
checkbox input "true"
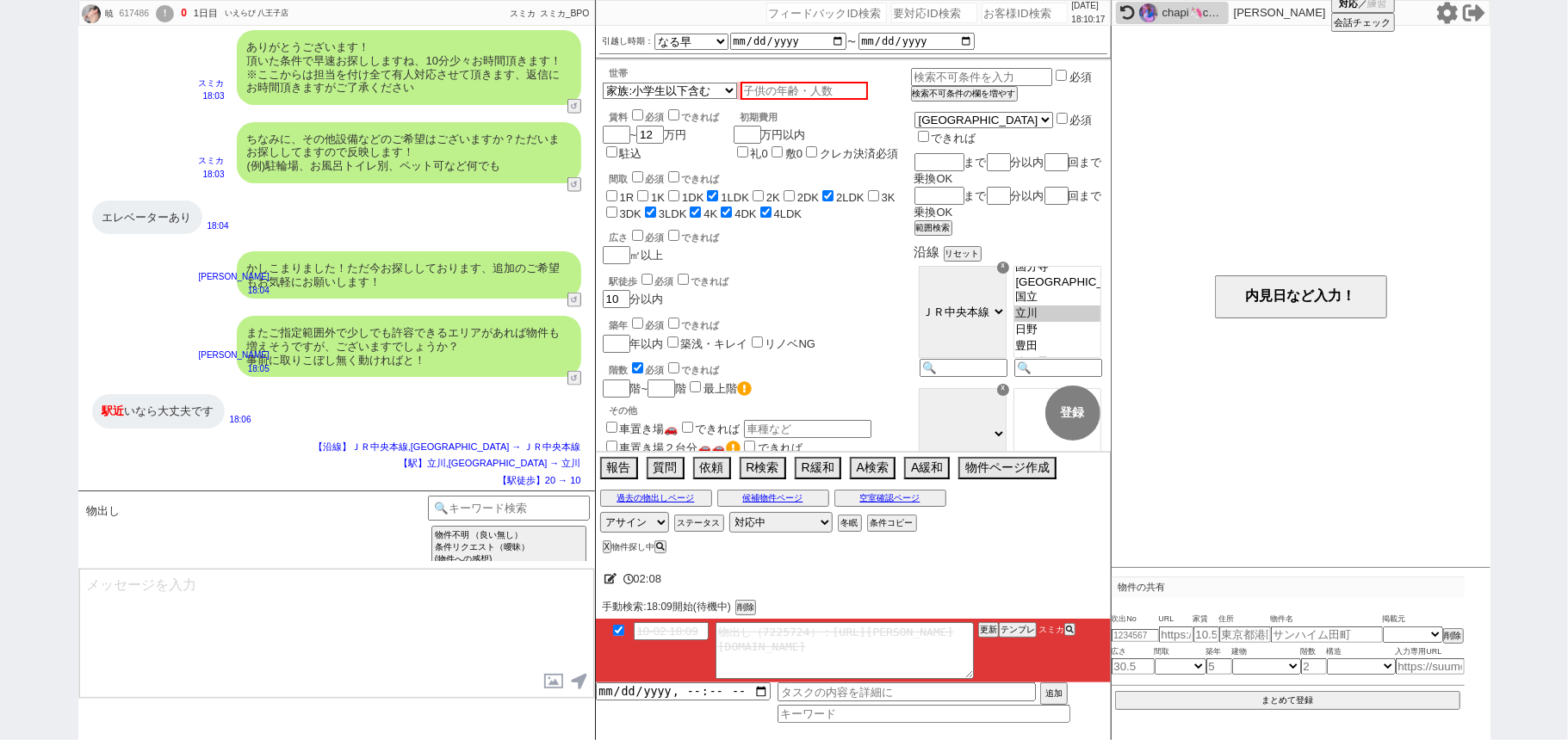
scroll to position [1618, 0]
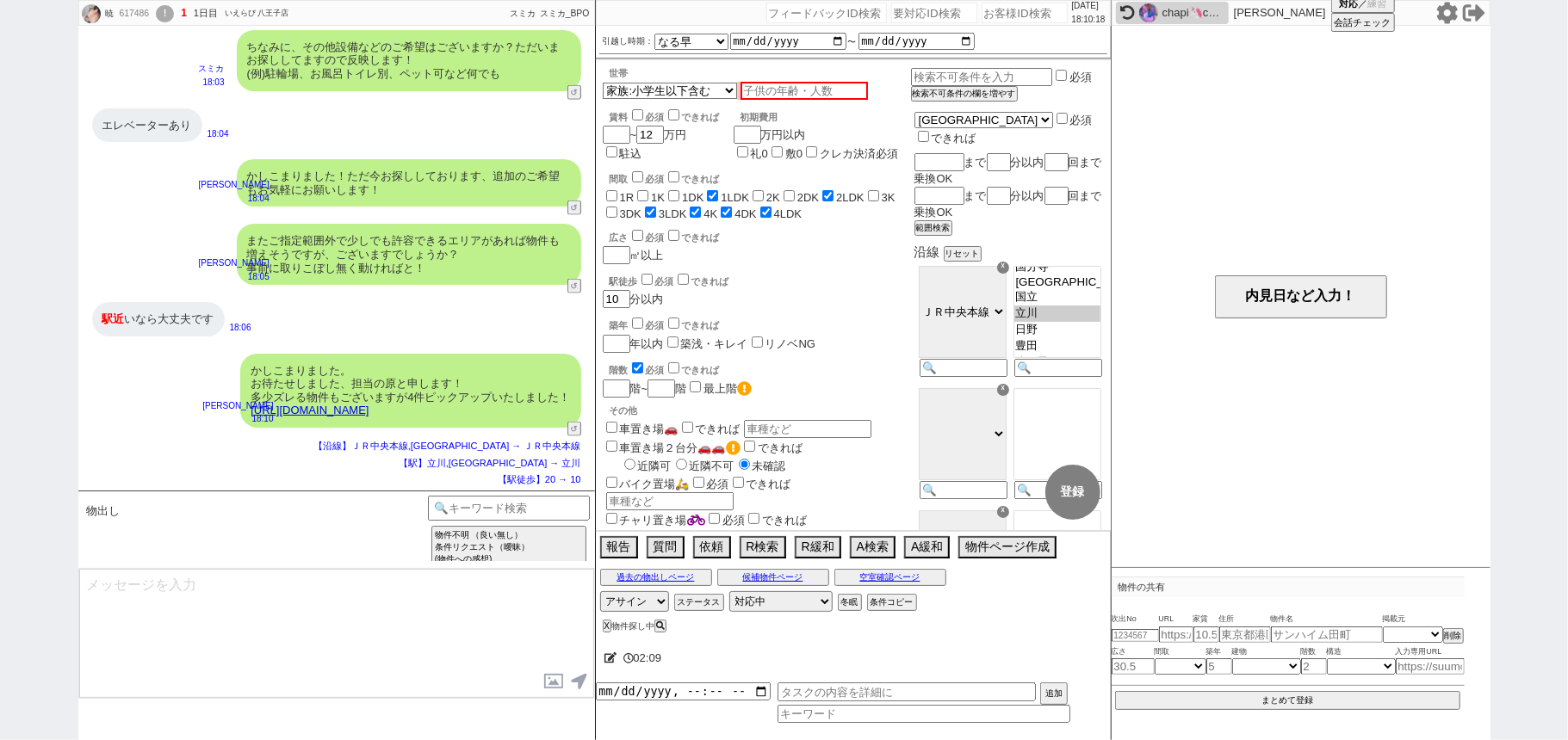
type textarea "条件ぴったりではないかもしれませんが、少しでもイメージに近い物件はございますか？ 反映しすぐに見てまいります！ ※自動応答ではなく直接ご紹介します！"
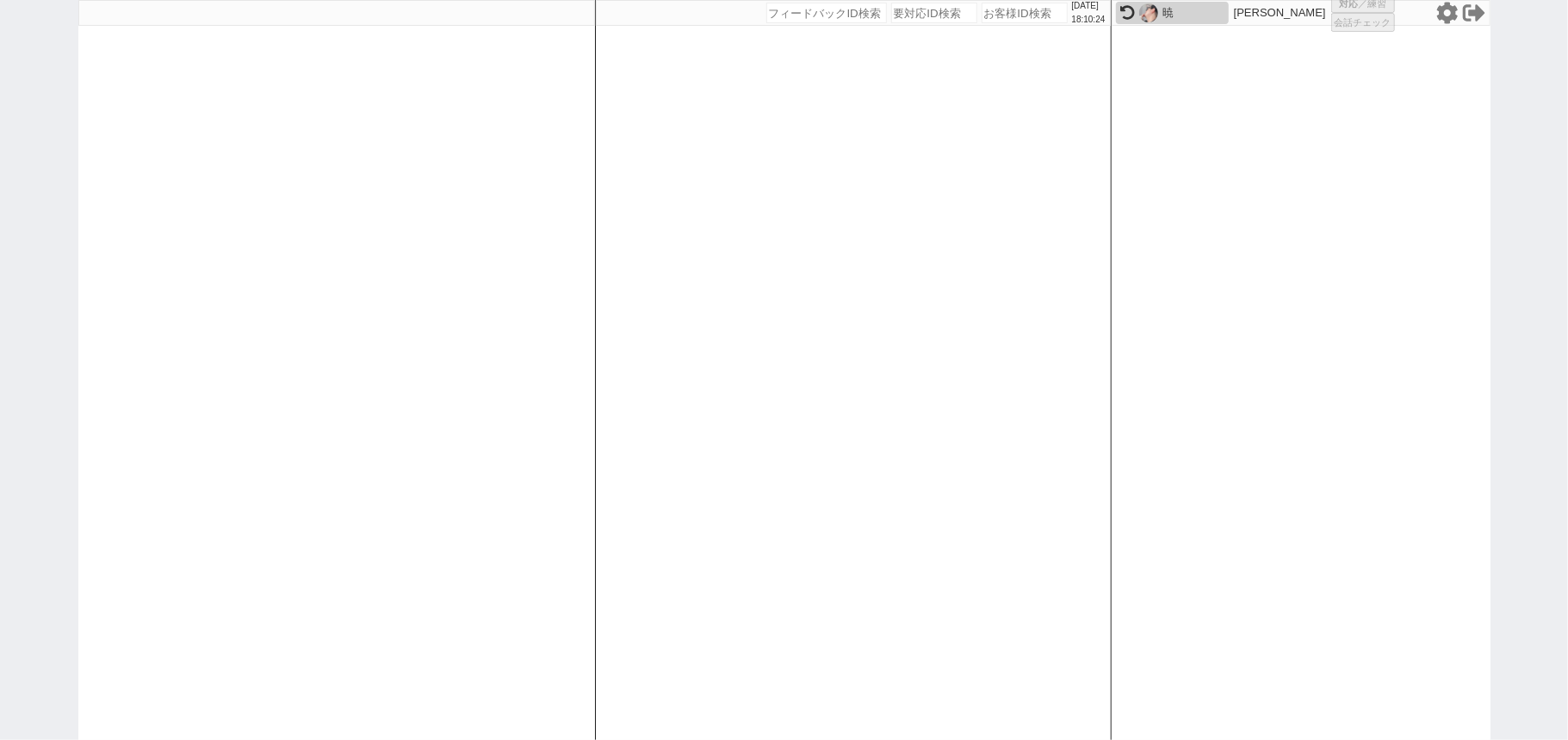
select select
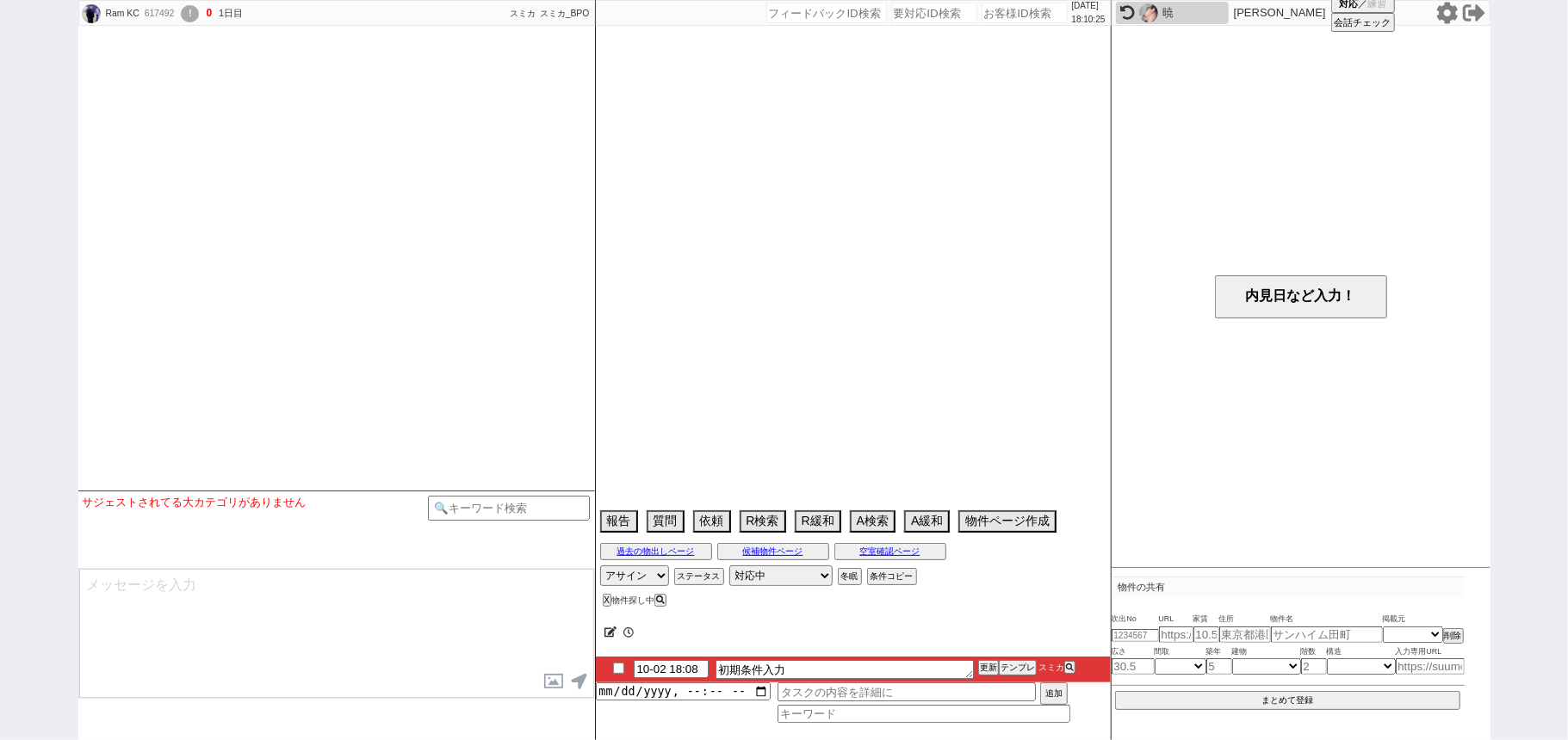
scroll to position [957, 0]
select select
select select "1"
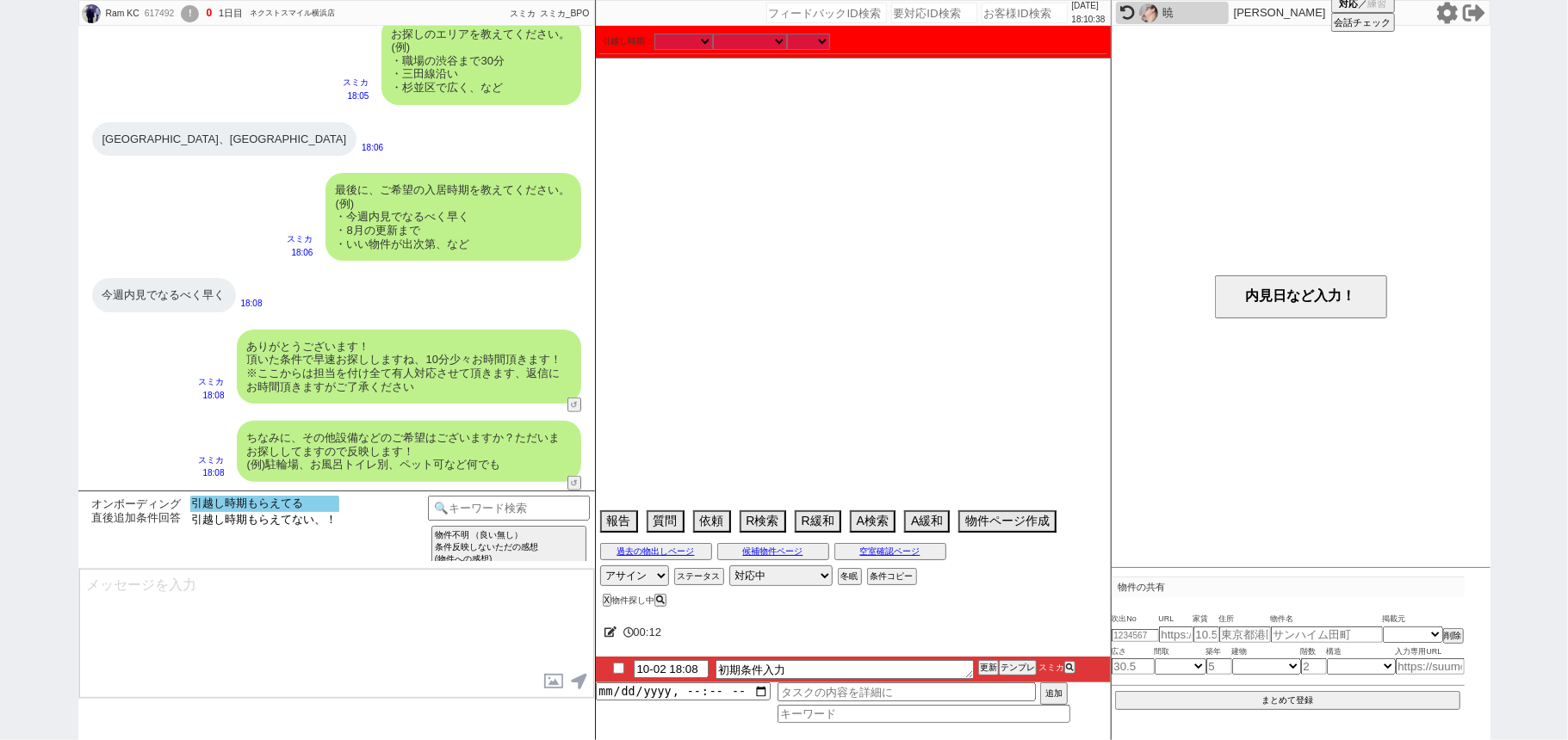
click at [296, 501] on option "引越し時期もらえてる" at bounding box center [264, 503] width 149 height 17
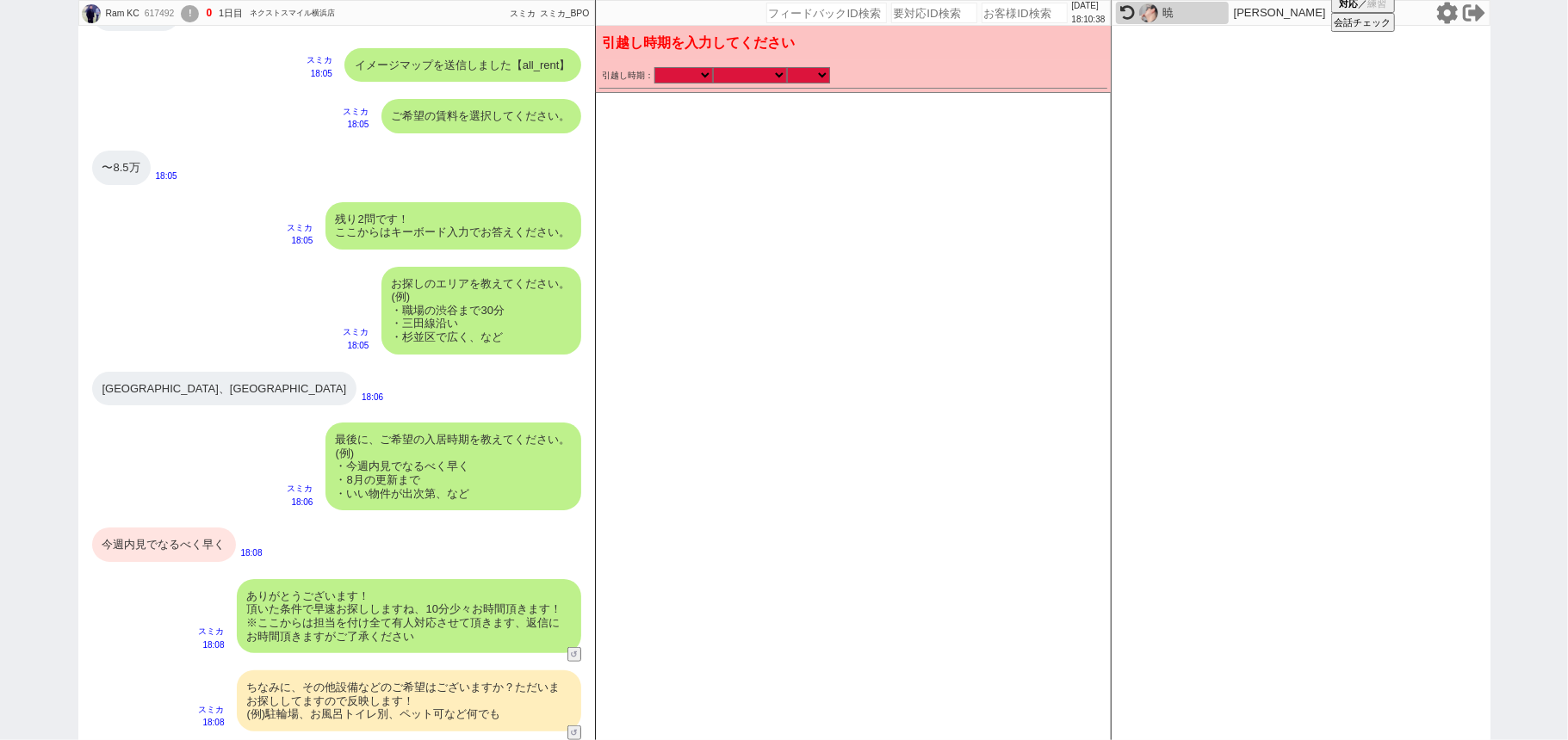
scroll to position [706, 0]
click at [742, 70] on select "なる早 未定 いつでも 物件あれば 年内 来年 1月 2月 3月 4月 5月 6月 7月 8月 9月 10月 11月 12月 春 夏 秋 冬" at bounding box center [750, 75] width 74 height 15
select select "13"
click at [713, 68] on select "なる早 未定 いつでも 物件あれば 年内 来年 1月 2月 3月 4月 5月 6月 7月 8月 9月 10月 11月 12月 春 夏 秋 冬" at bounding box center [750, 75] width 74 height 15
type input "[DATE]"
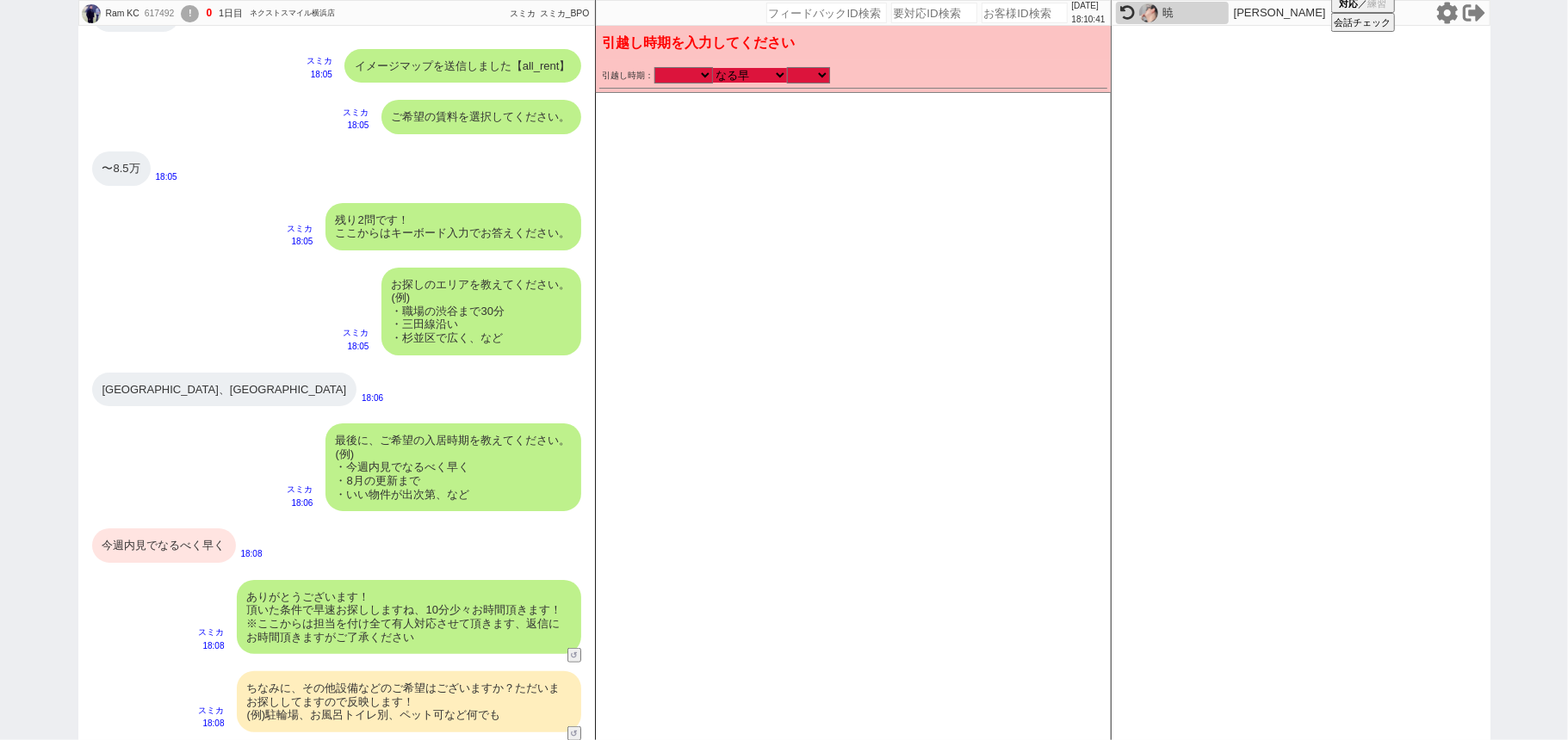
type input "[DATE]"
checkbox input "false"
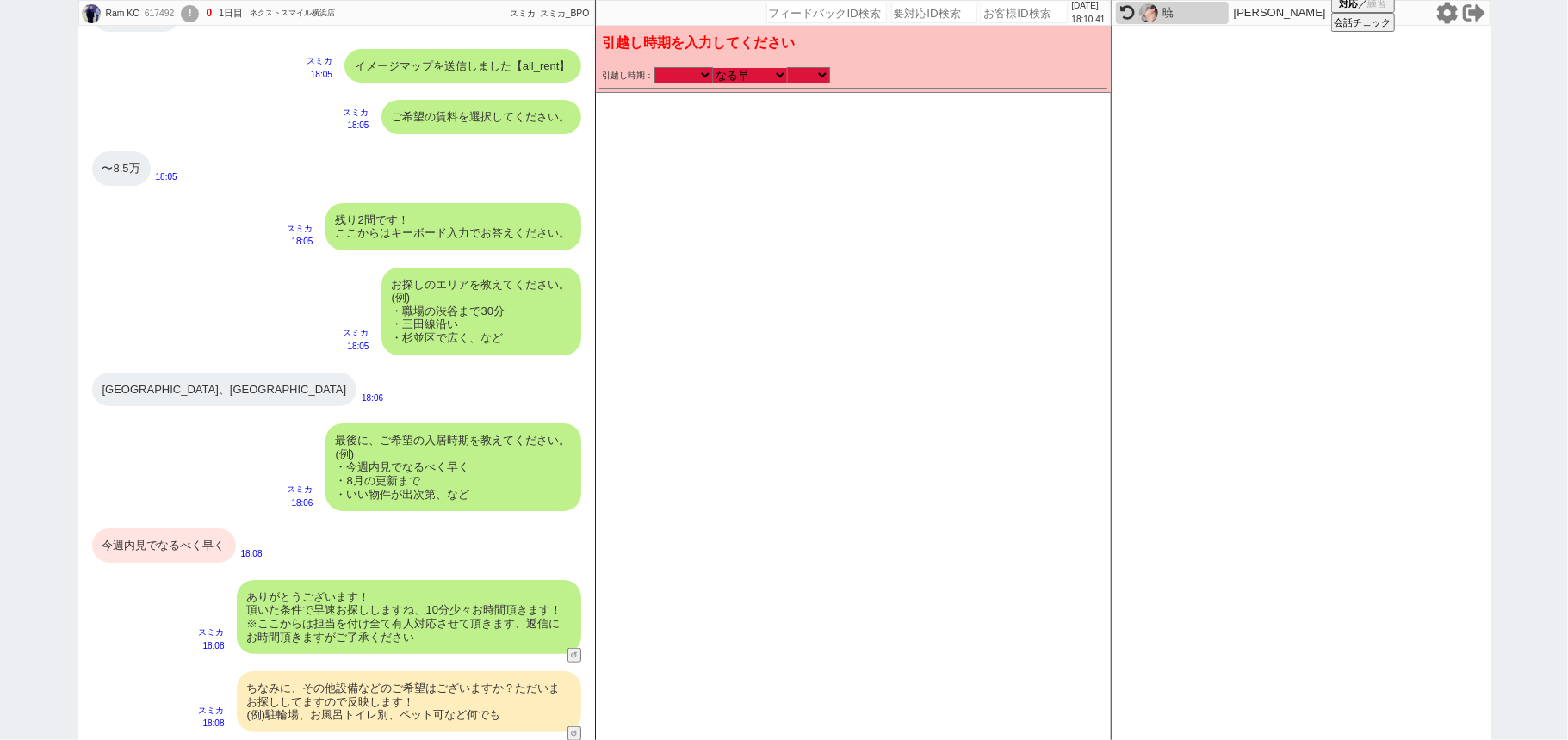
checkbox input "false"
checkbox input "true"
checkbox input "false"
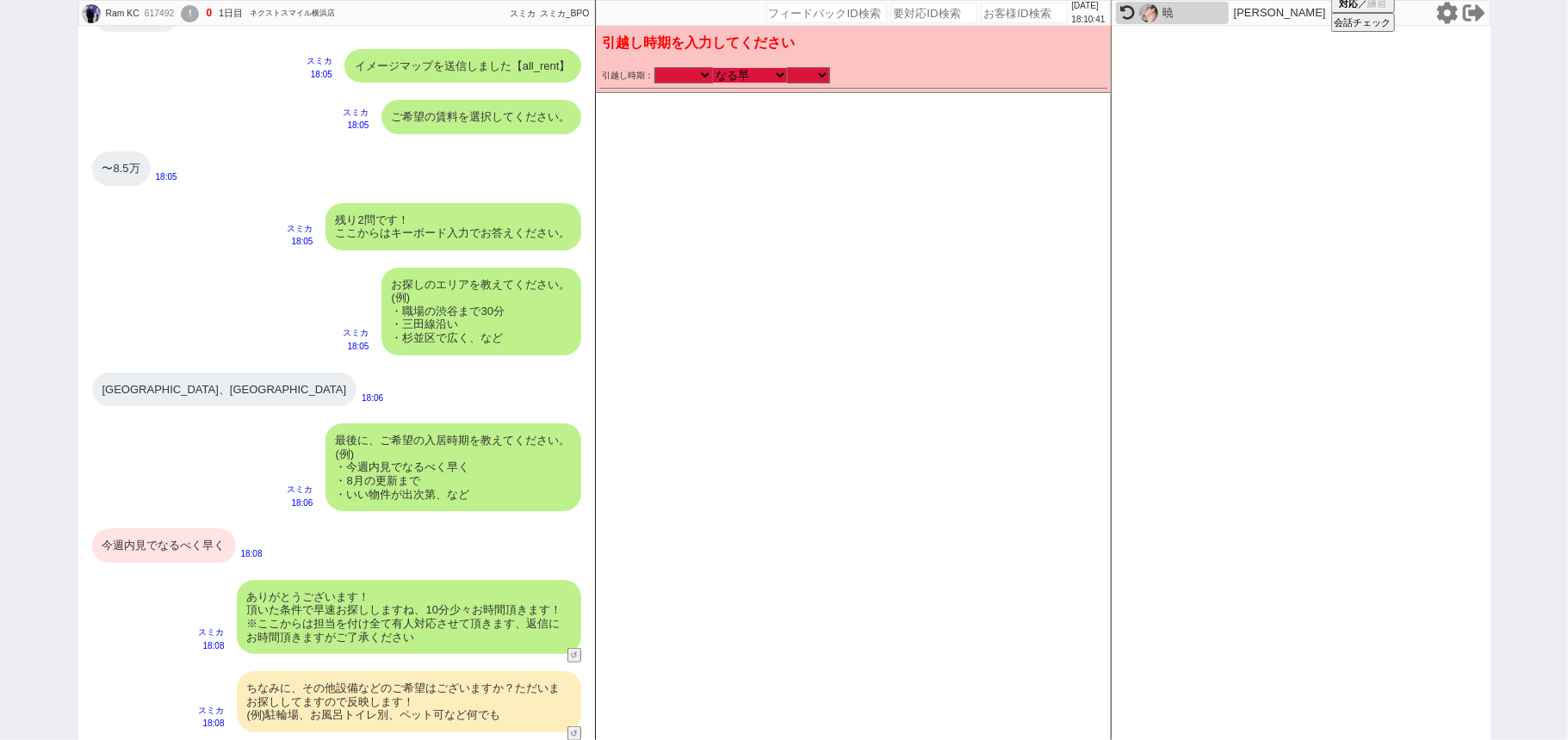
checkbox input "false"
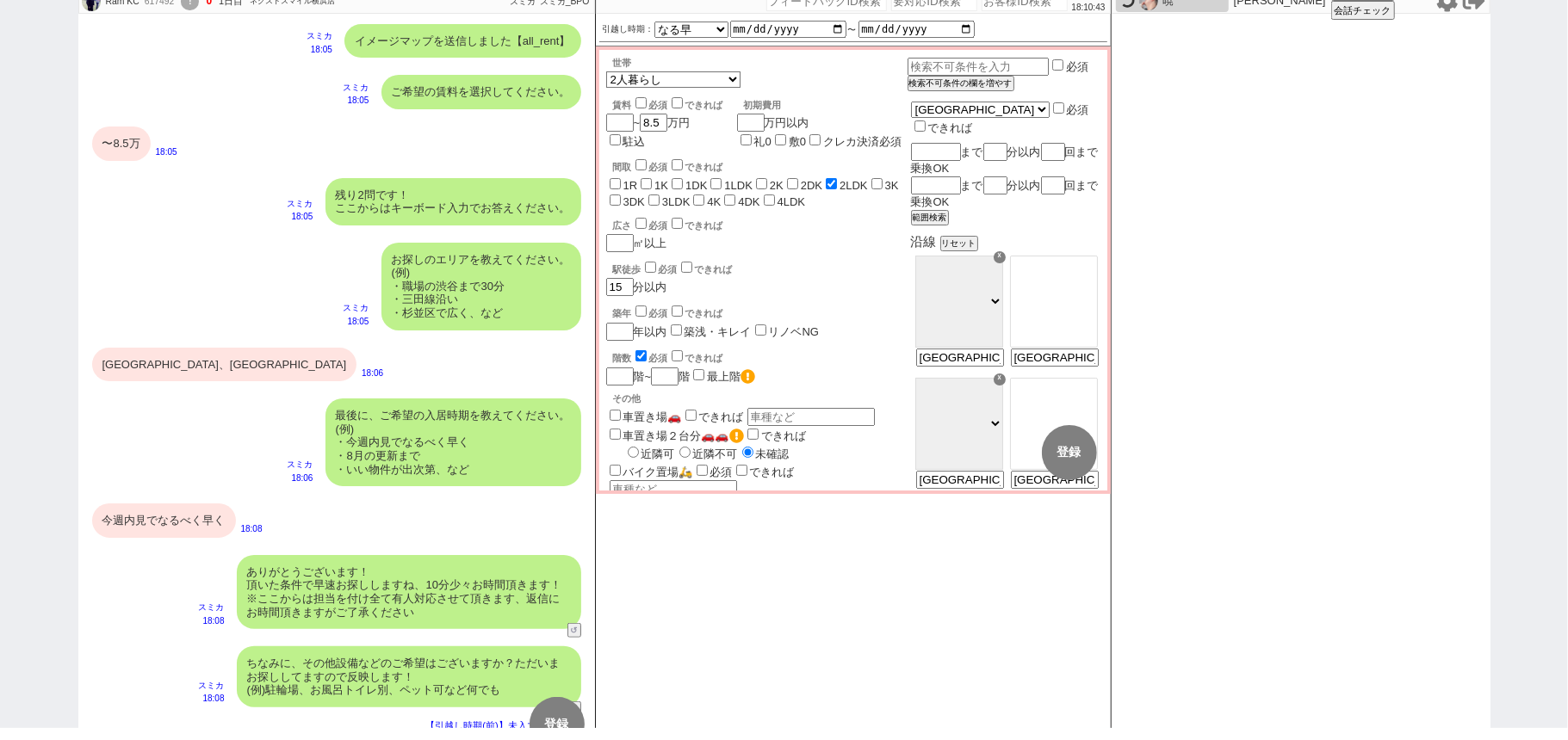
scroll to position [769, 0]
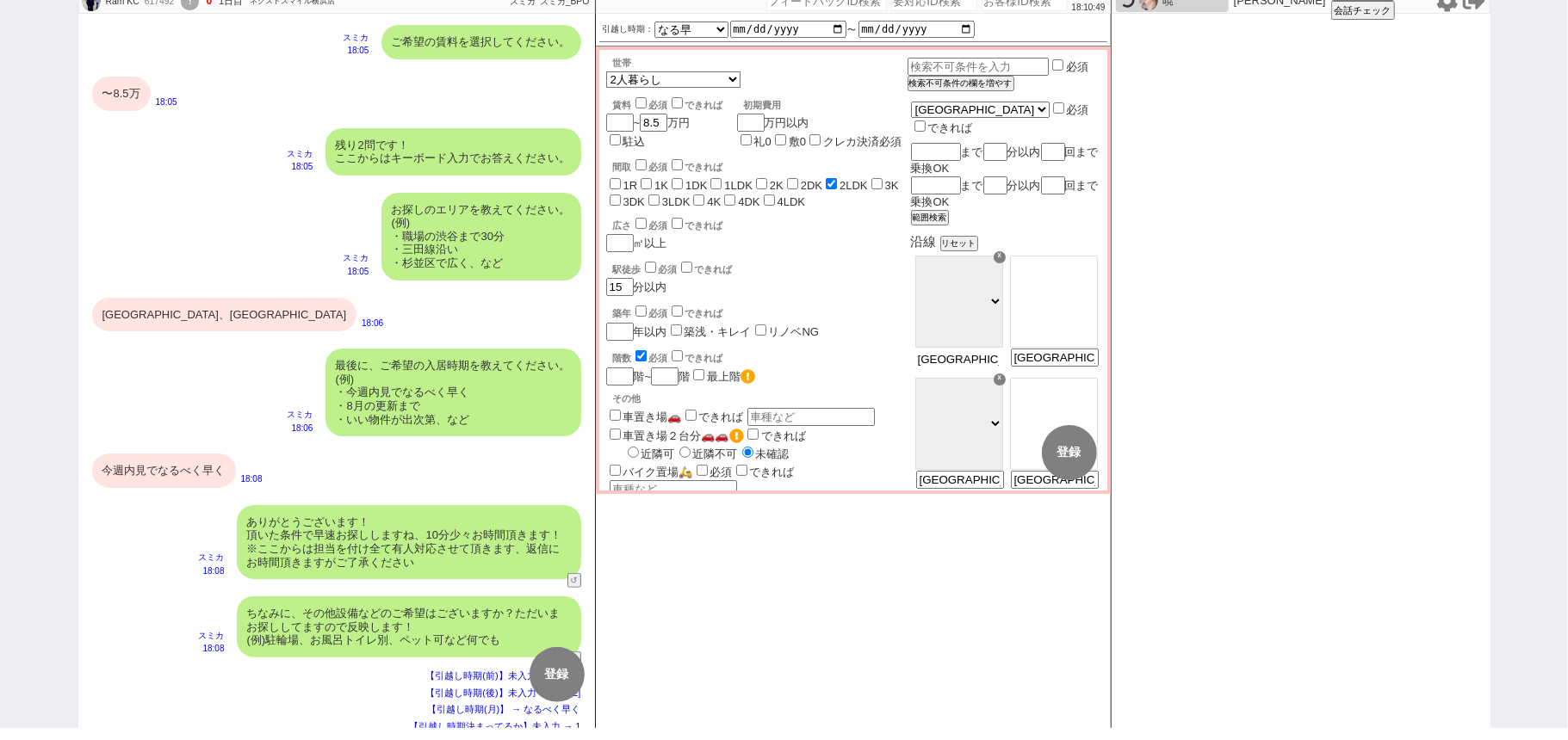
drag, startPoint x: 938, startPoint y: 343, endPoint x: 1482, endPoint y: 219, distance: 558.0
click at [1541, 276] on div "Ram KC 617492 ! 0 1日目 ネクストスマイル横浜店 冬眠中 自社客 スミカ スミカ_BPO チャット全表示 2025-10-02 ようこそLI…" at bounding box center [784, 358] width 1568 height 740
type input "横浜"
select select "17"
type input "横浜線、横浜駅"
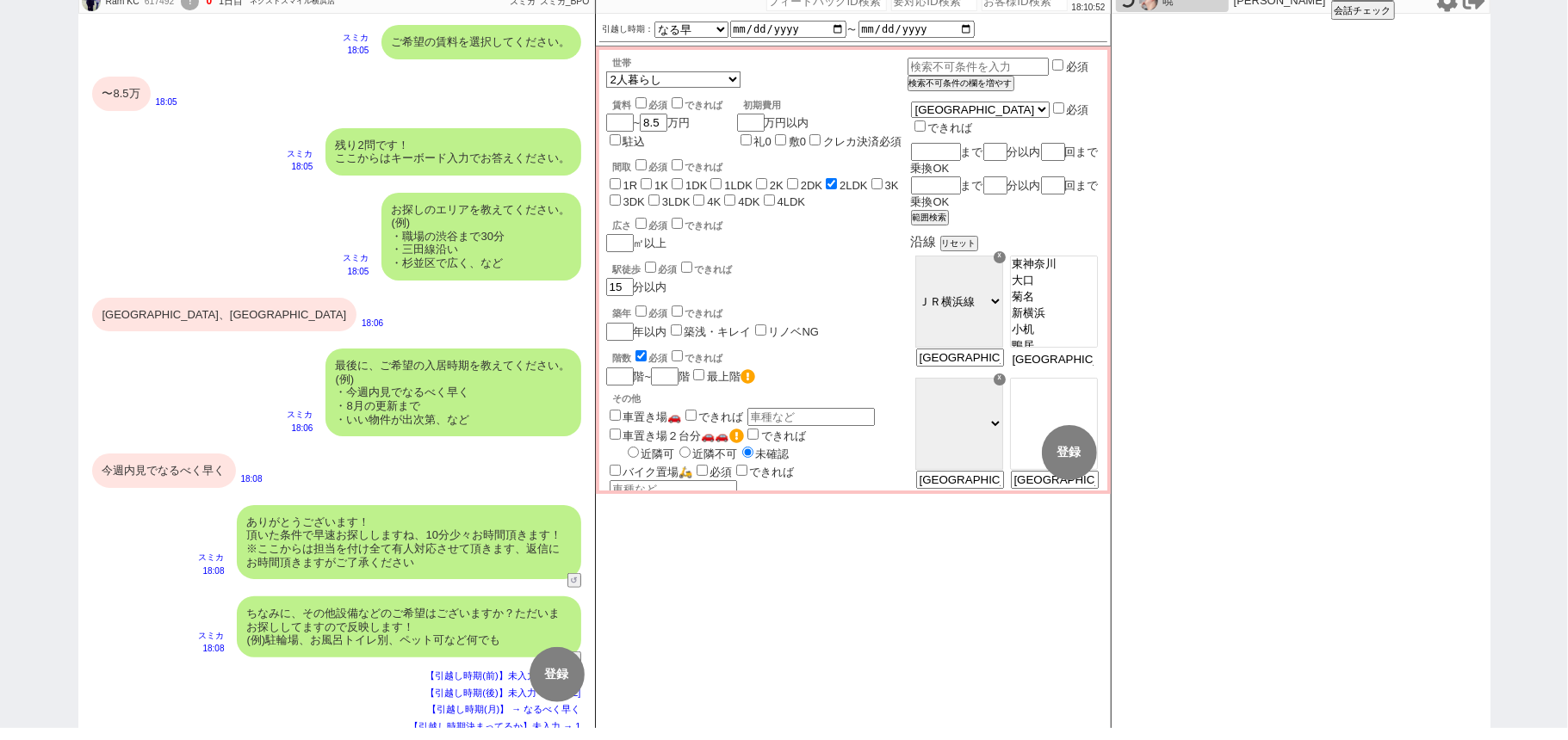
drag, startPoint x: 1059, startPoint y: 344, endPoint x: 601, endPoint y: 218, distance: 475.0
type input "横浜"
select select "50"
type input "横浜線、横浜駅"
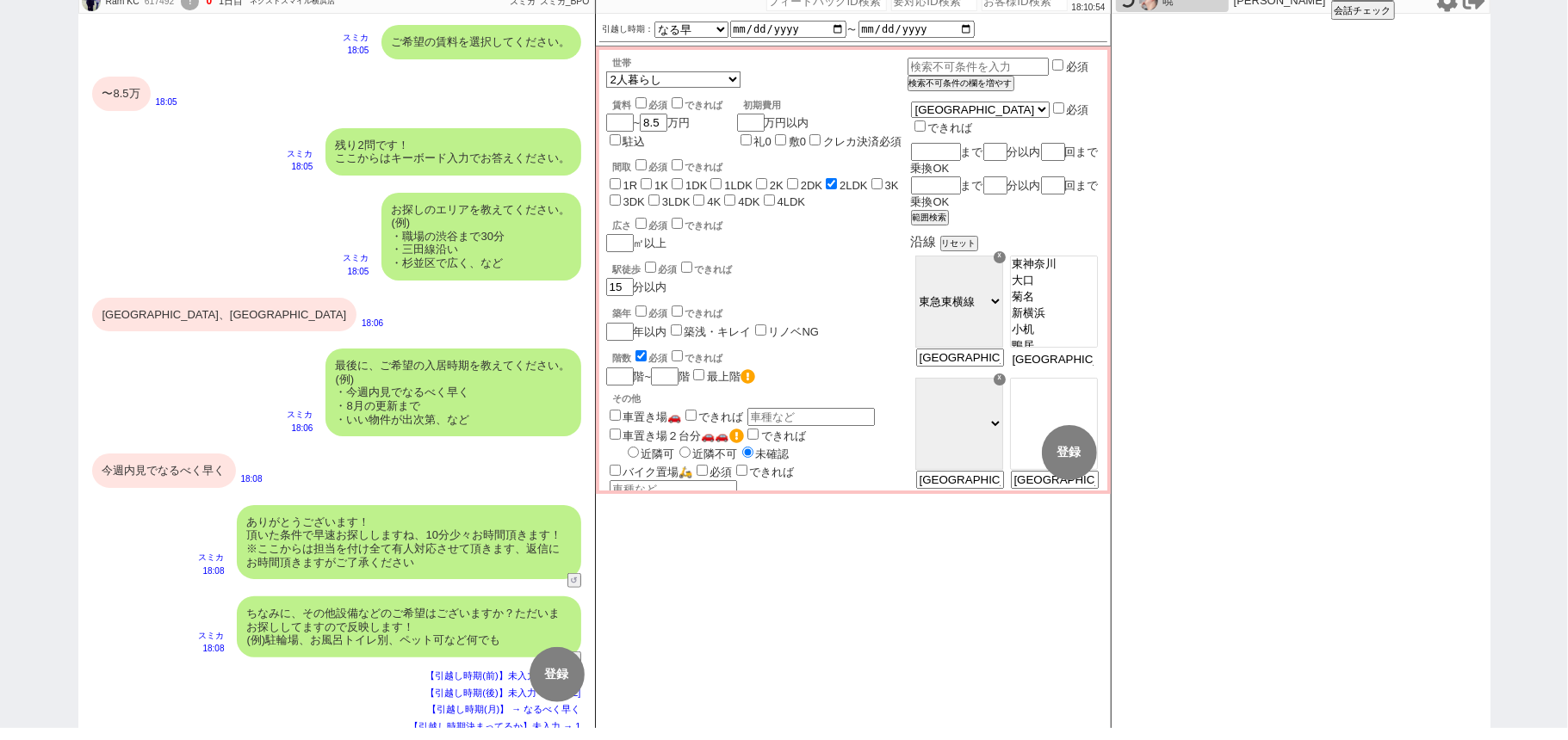
scroll to position [289, 0]
click at [951, 319] on select "ＪＲ総武・中央緩行線 東急東横線 小田急小田原線 ＪＲ京浜東北・根岸線 都営大江戸線 東急田園都市線 京王線 東京メトロ日比谷線 東京メトロ丸ノ内線 東京メト…" at bounding box center [958, 301] width 87 height 92
select select "23"
click at [915, 255] on select "ＪＲ総武・中央緩行線 東急東横線 小田急小田原線 ＪＲ京浜東北・根岸線 都営大江戸線 東急田園都市線 京王線 東京メトロ日比谷線 東京メトロ丸ノ内線 東京メト…" at bounding box center [958, 301] width 87 height 92
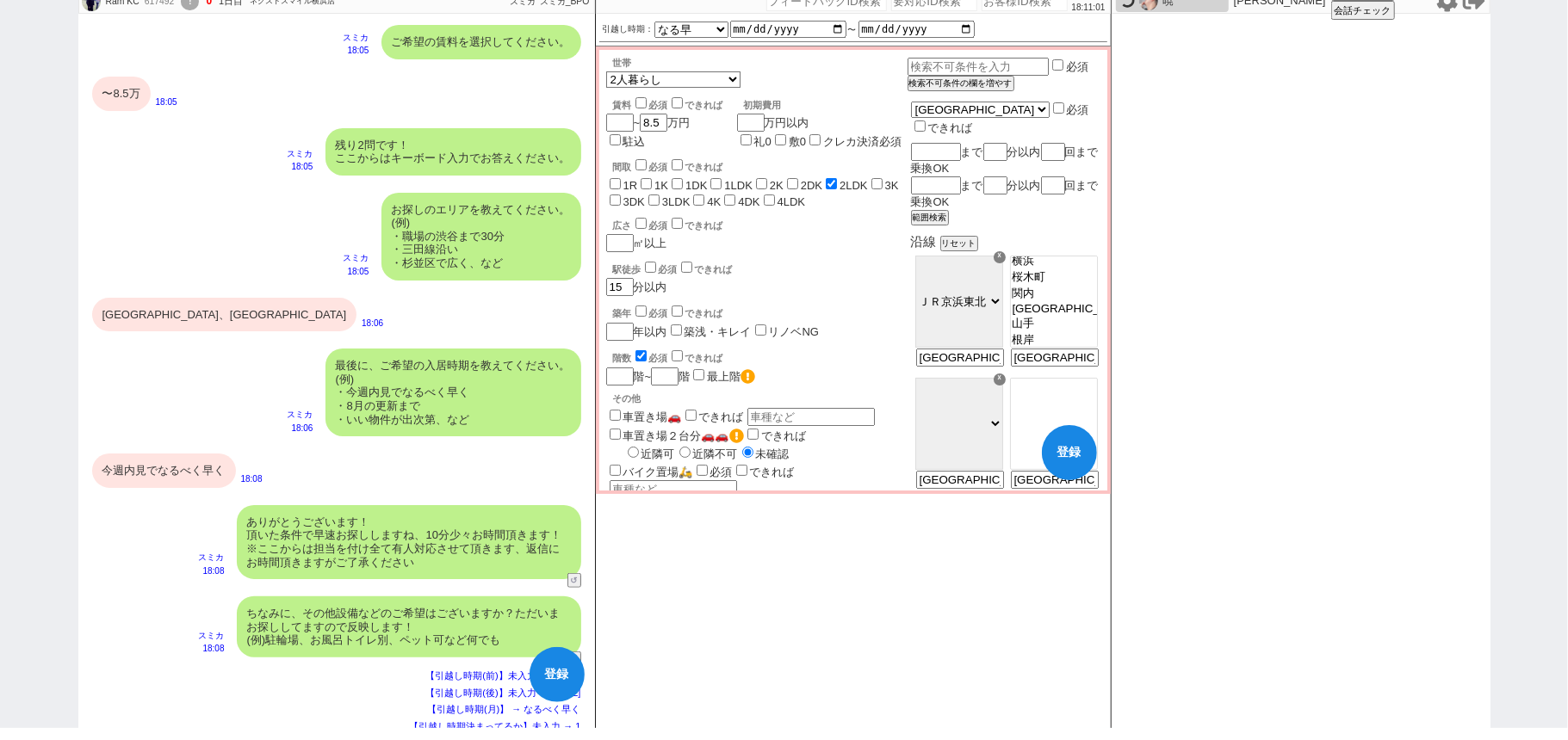
select select "756"
click at [1036, 269] on option "横浜" at bounding box center [1053, 261] width 86 height 17
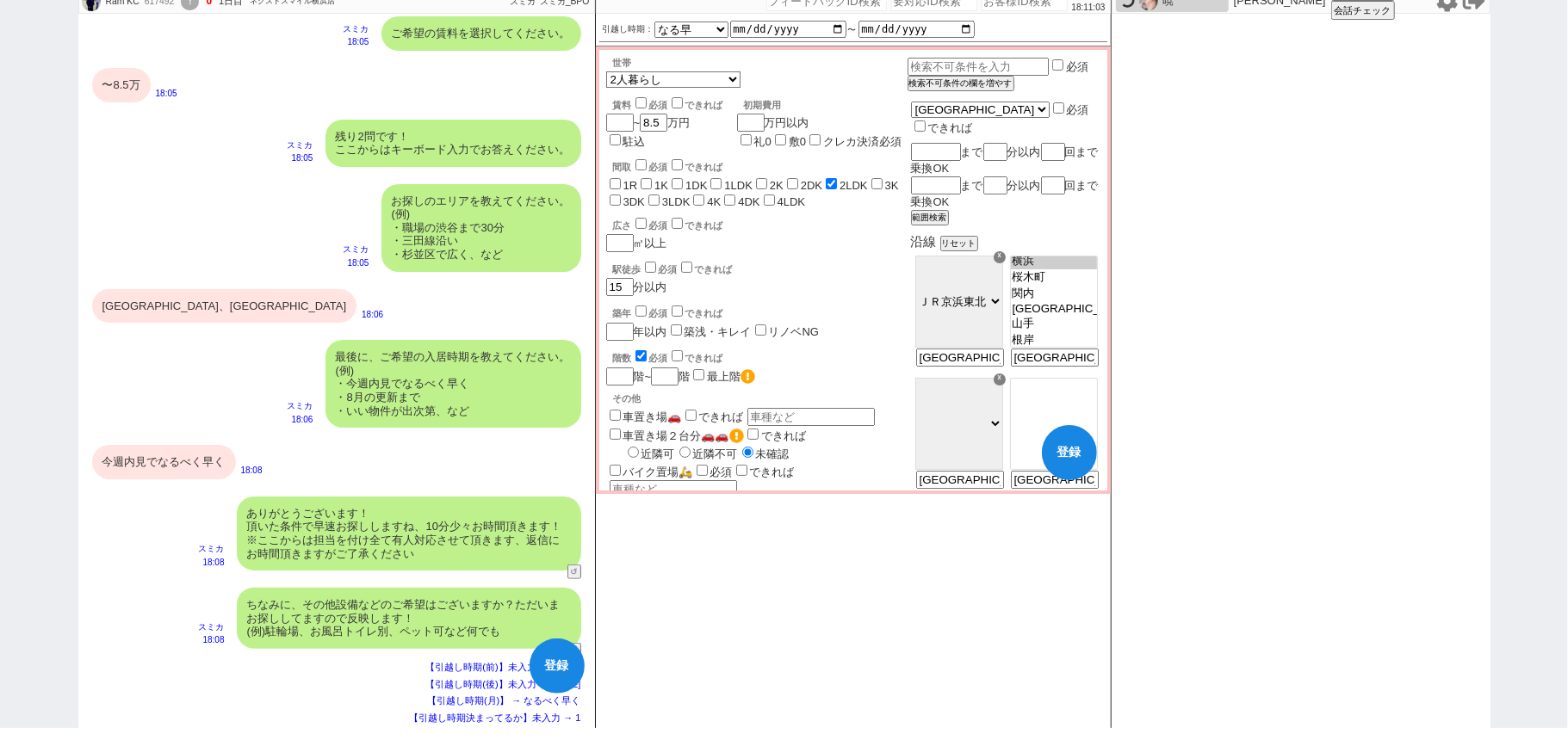
checkbox input "false"
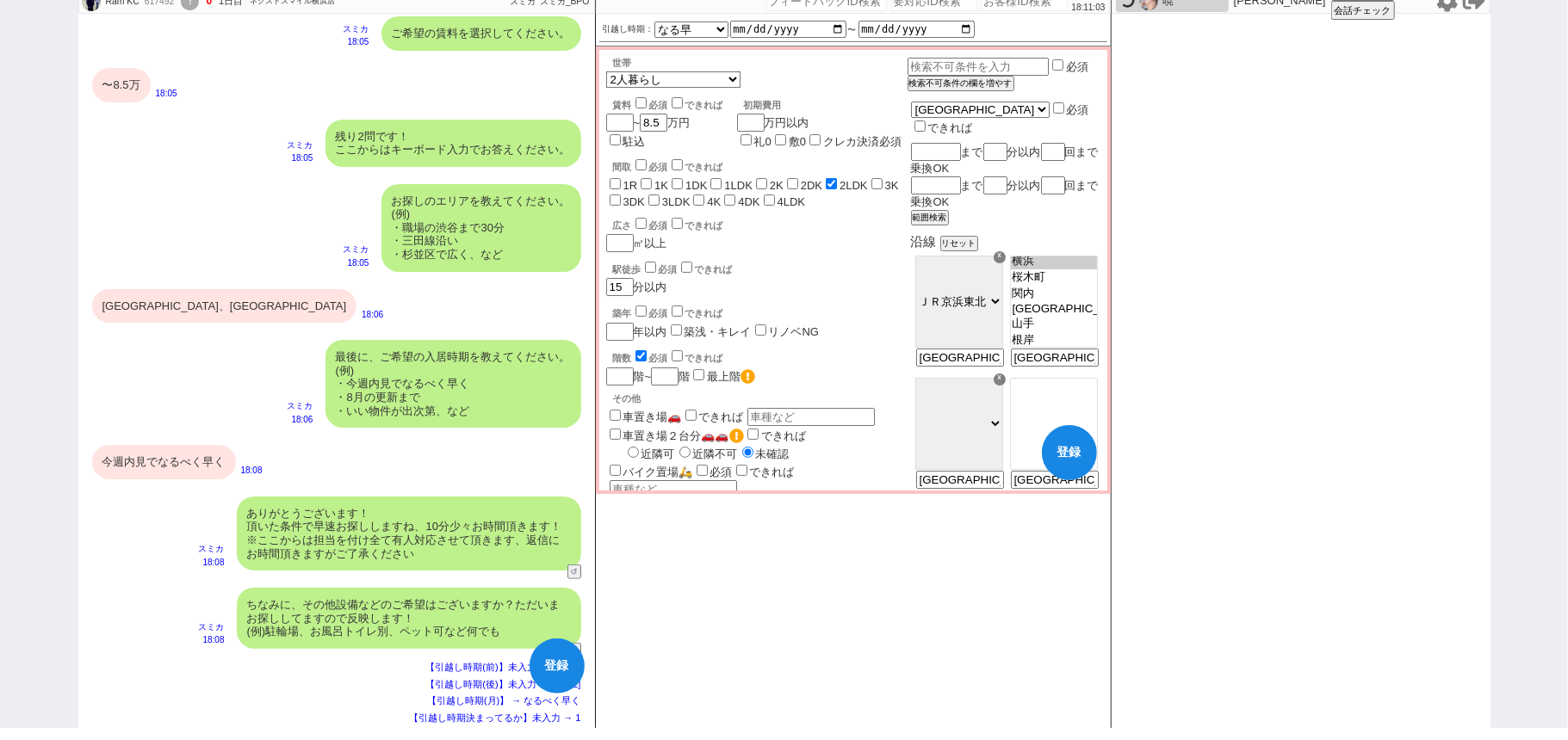
checkbox input "false"
checkbox input "true"
checkbox input "false"
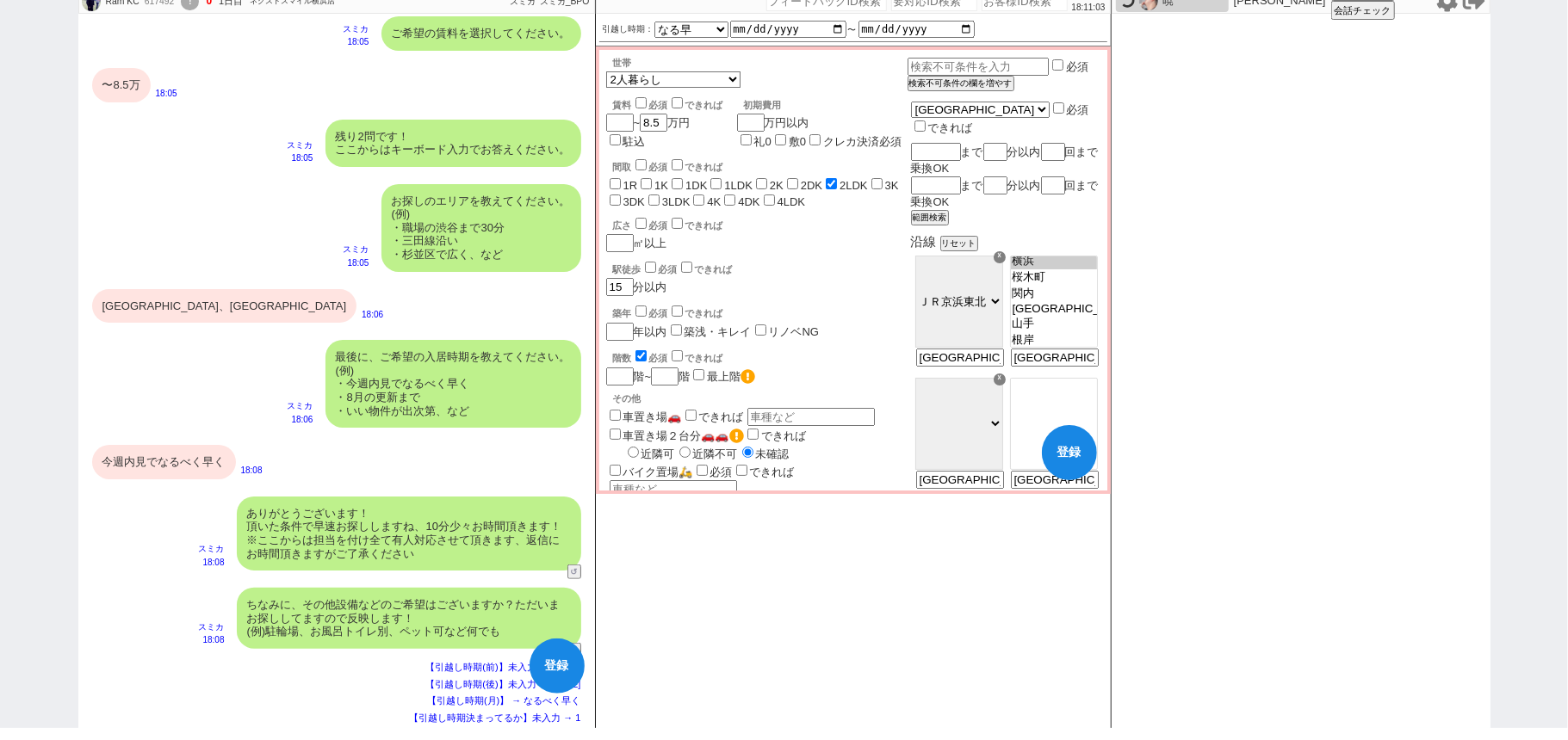
checkbox input "false"
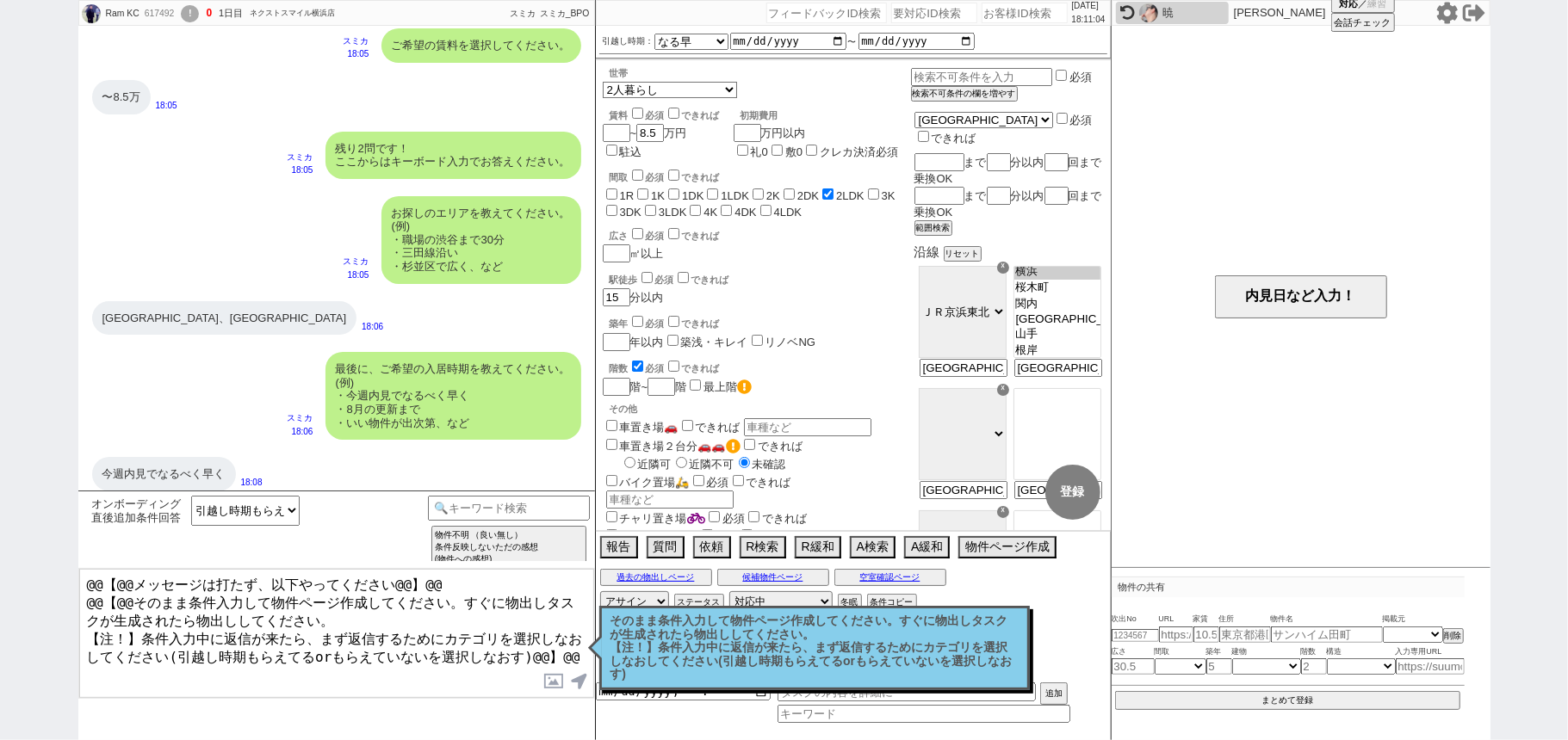
scroll to position [0, 0]
select select "23"
select select "756"
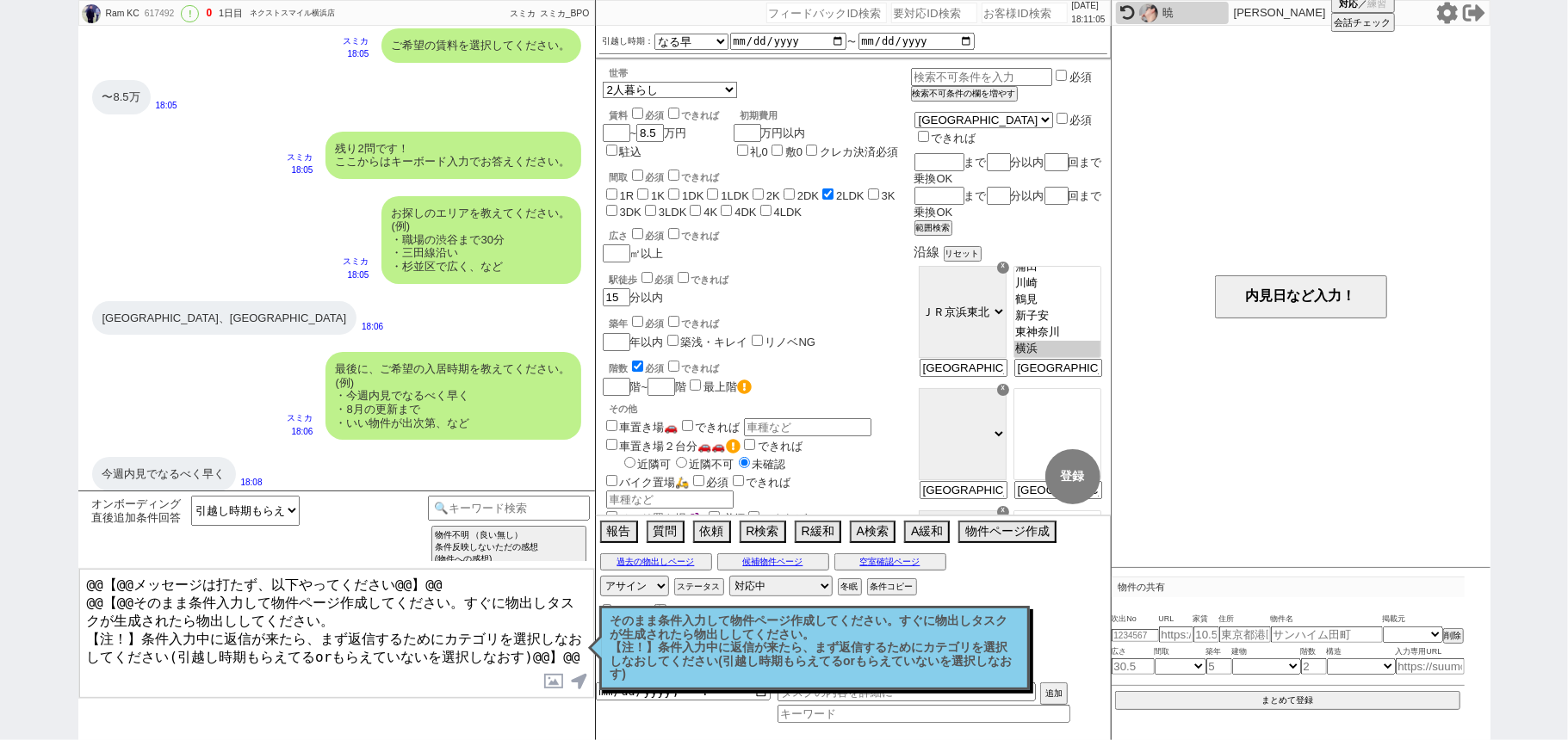
scroll to position [560, 0]
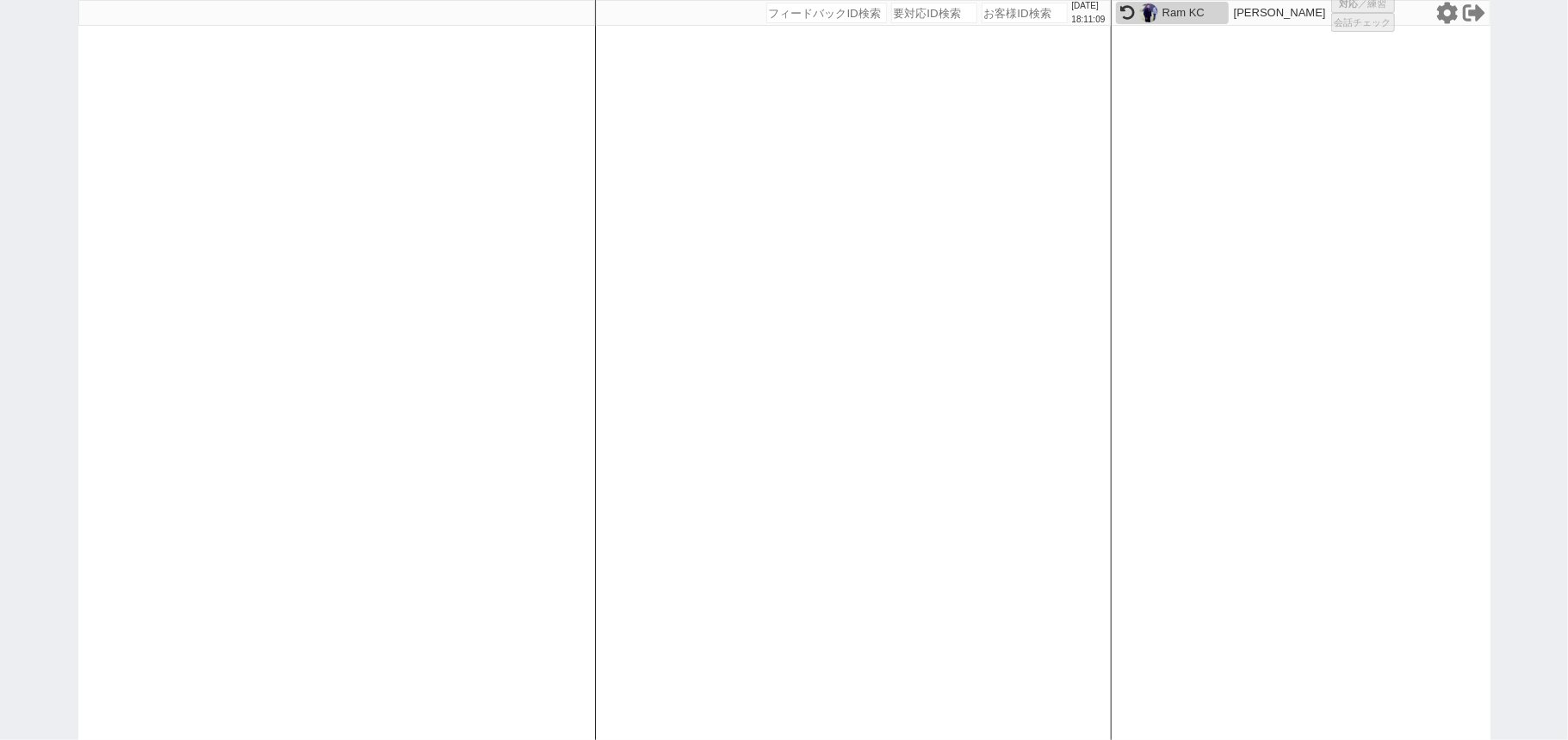
select select
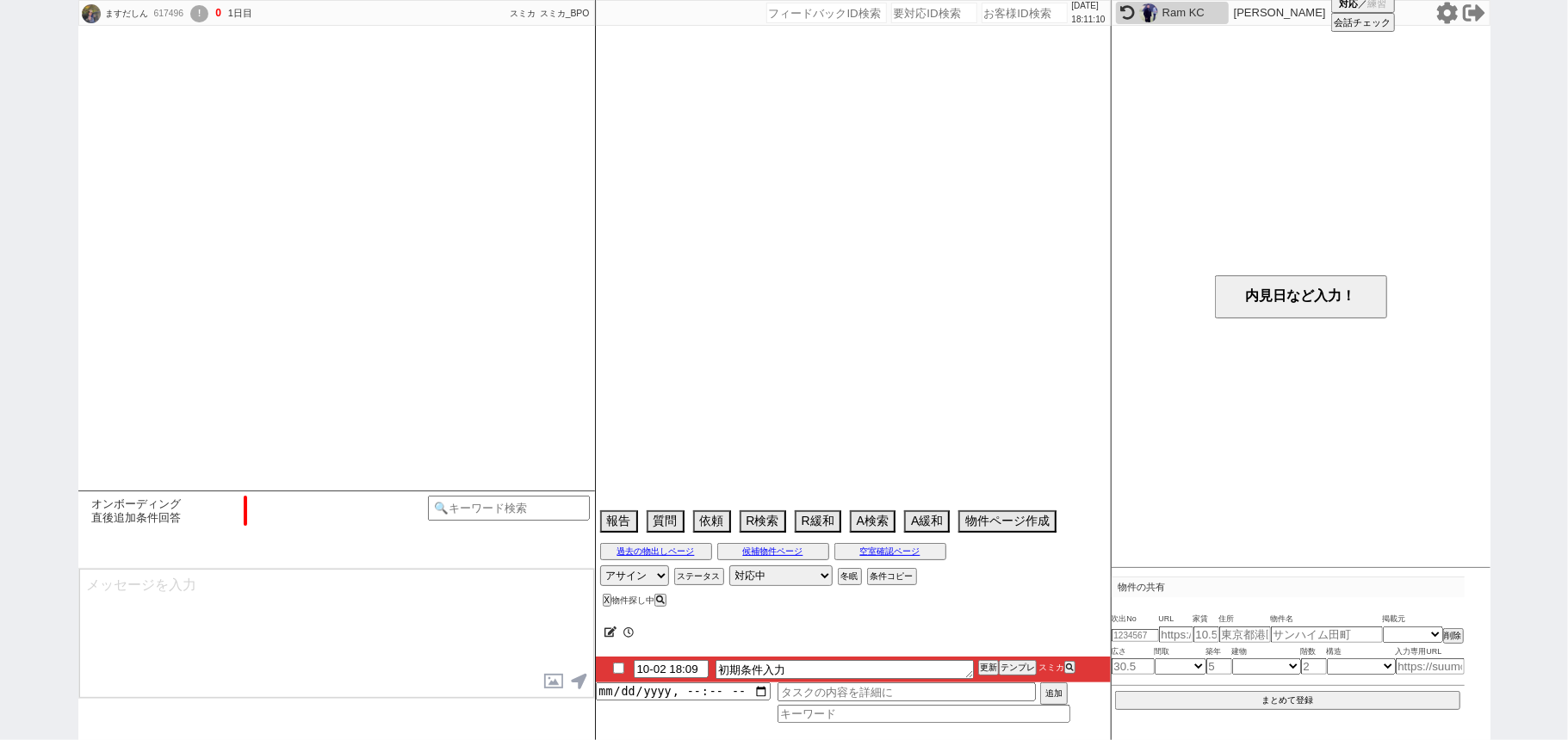
scroll to position [1097, 0]
select select "6"
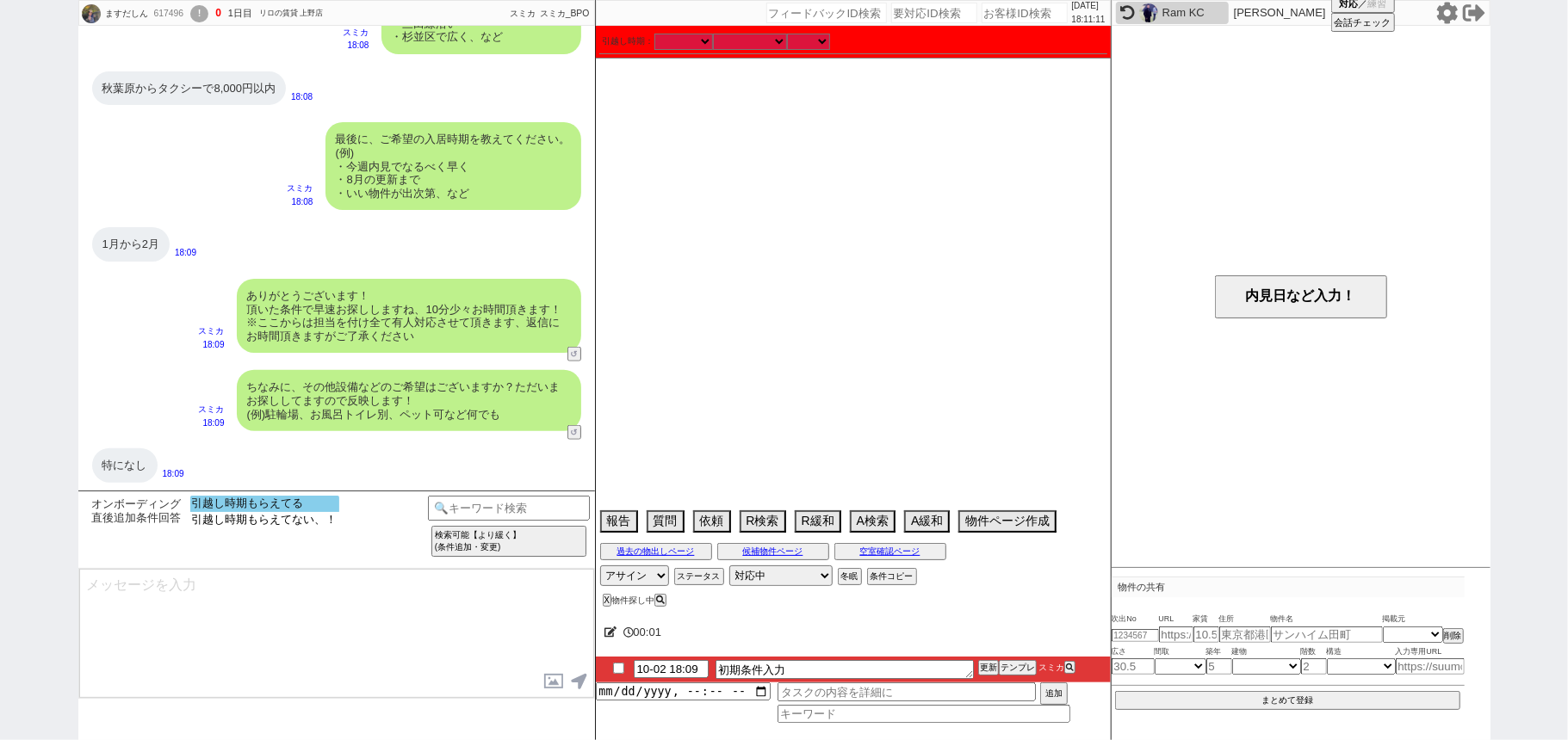
click at [318, 502] on option "引越し時期もらえてる" at bounding box center [264, 503] width 149 height 17
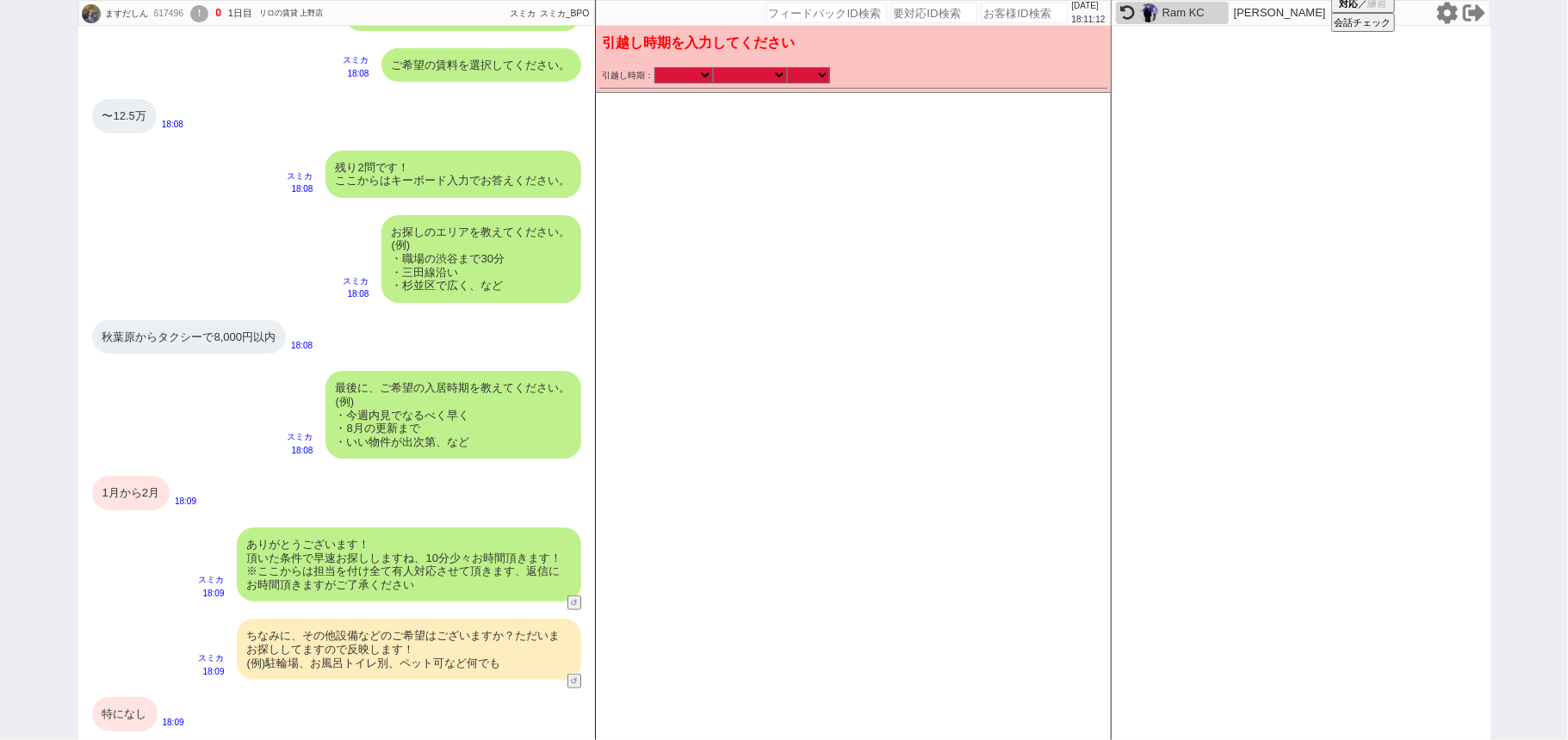
scroll to position [847, 0]
click at [758, 80] on select "なる早 未定 いつでも 物件あれば 年内 来年 1月 2月 3月 4月 5月 6月 7月 8月 9月 10月 11月 12月 春 夏 秋 冬" at bounding box center [750, 75] width 74 height 15
select select "1"
click at [713, 68] on select "なる早 未定 いつでも 物件あれば 年内 来年 1月 2月 3月 4月 5月 6月 7月 8月 9月 10月 11月 12月 春 夏 秋 冬" at bounding box center [750, 75] width 74 height 15
select select "2026"
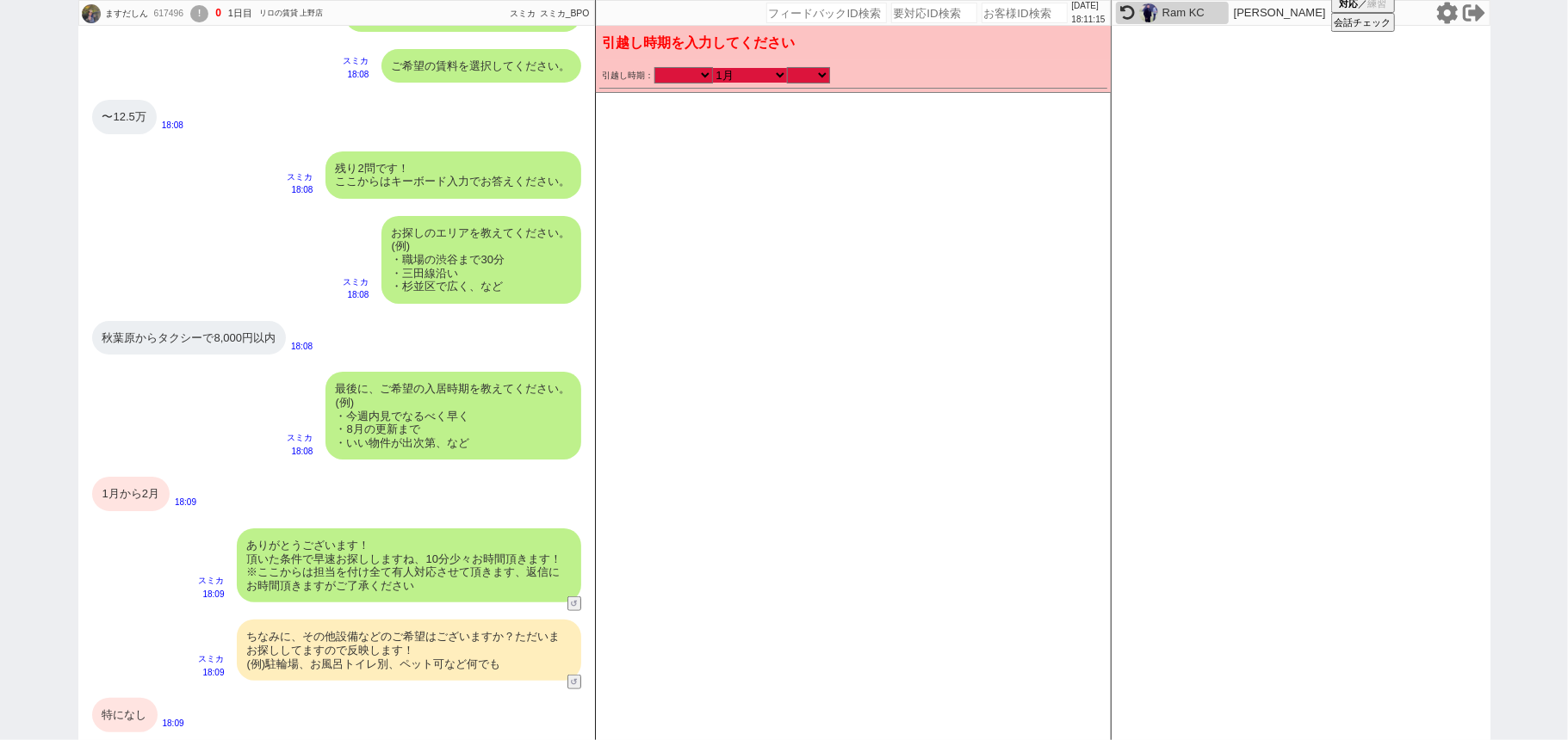
checkbox input "false"
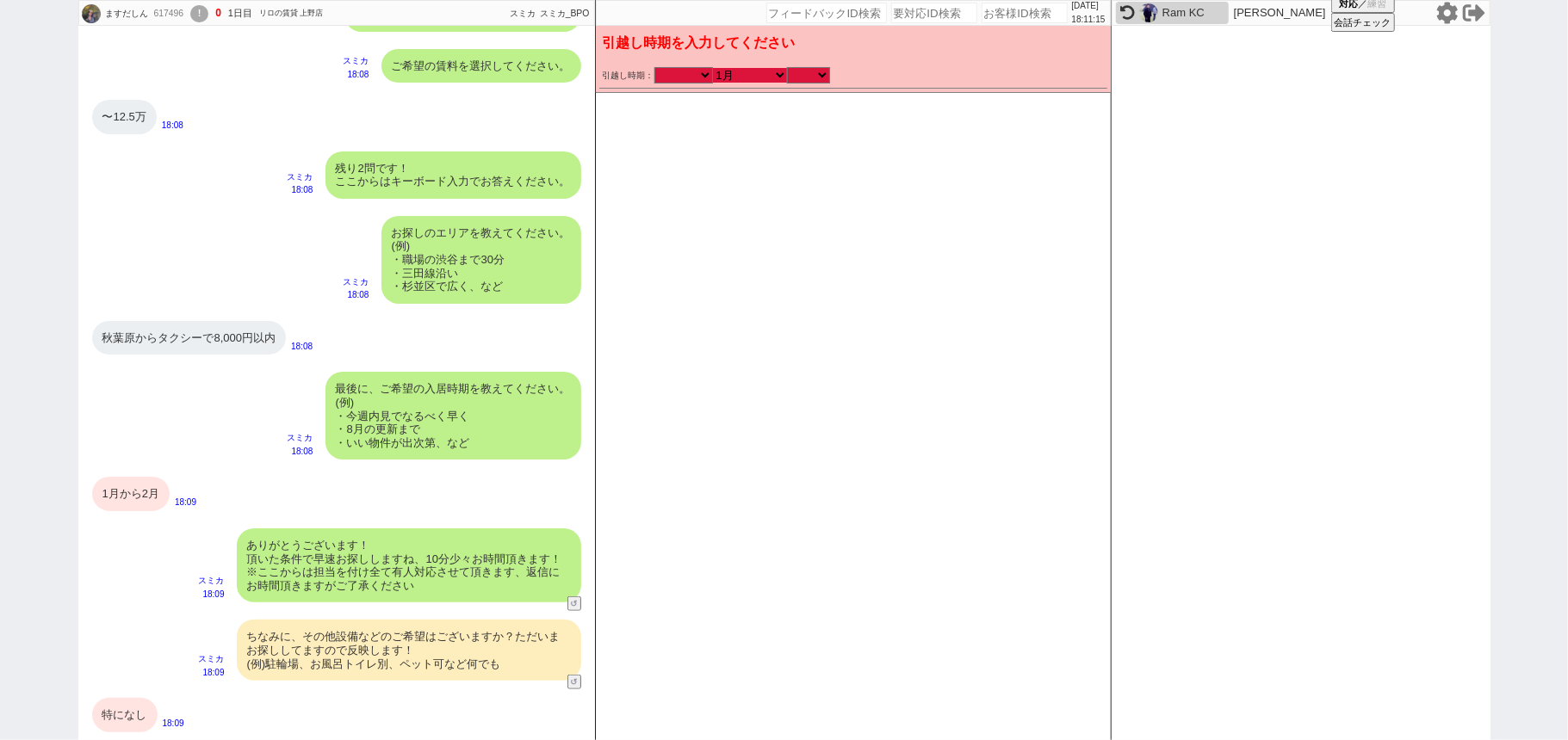
checkbox input "false"
checkbox input "true"
checkbox input "false"
checkbox input "true"
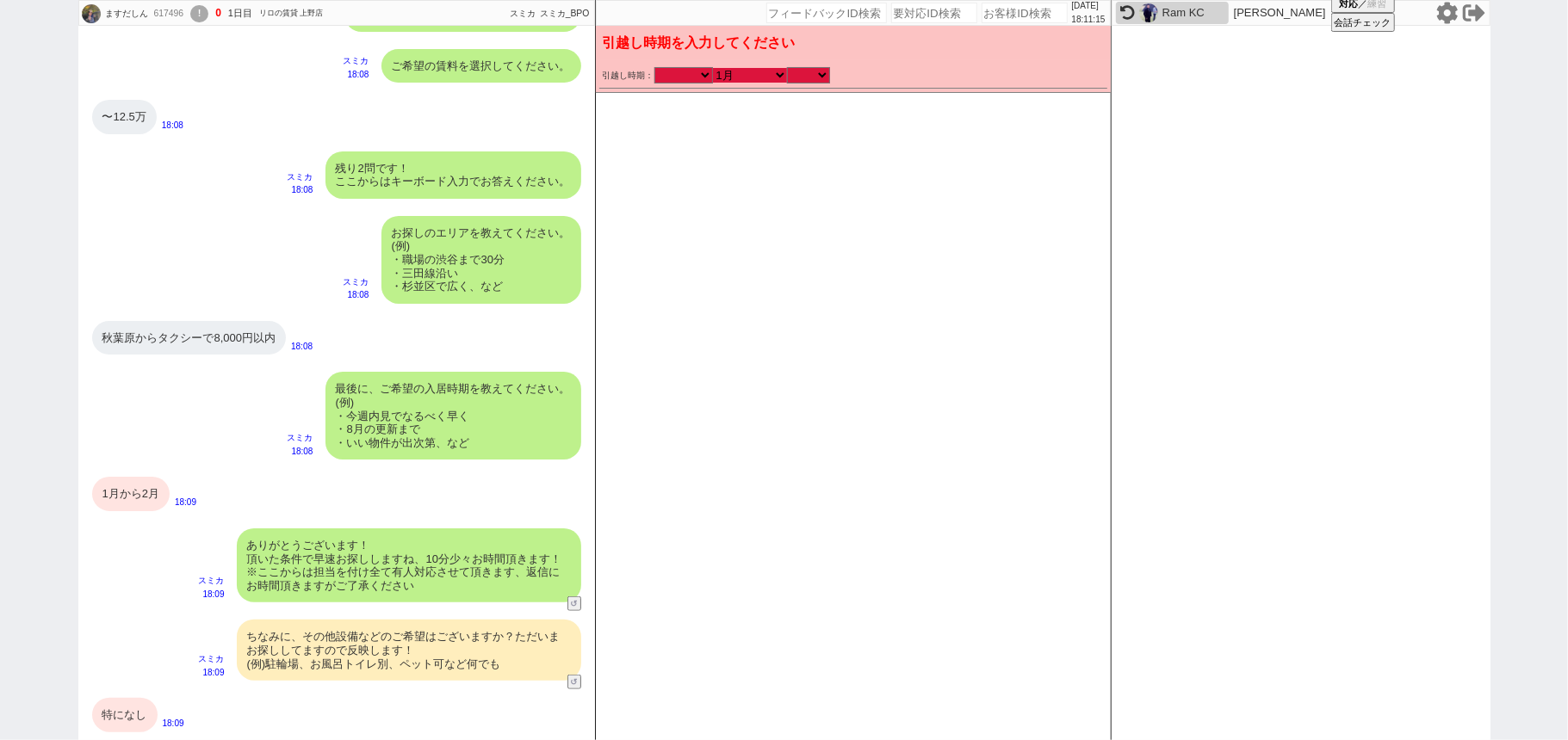
checkbox input "true"
click at [804, 78] on select "のみ 上旬 中旬 下旬 末 まで 1日 2日 3日 4日 5日 6日 7日 8日 9日 10日 11日 12日 13日 14日 15日 16日 17日 18日…" at bounding box center [808, 75] width 43 height 15
select select "36"
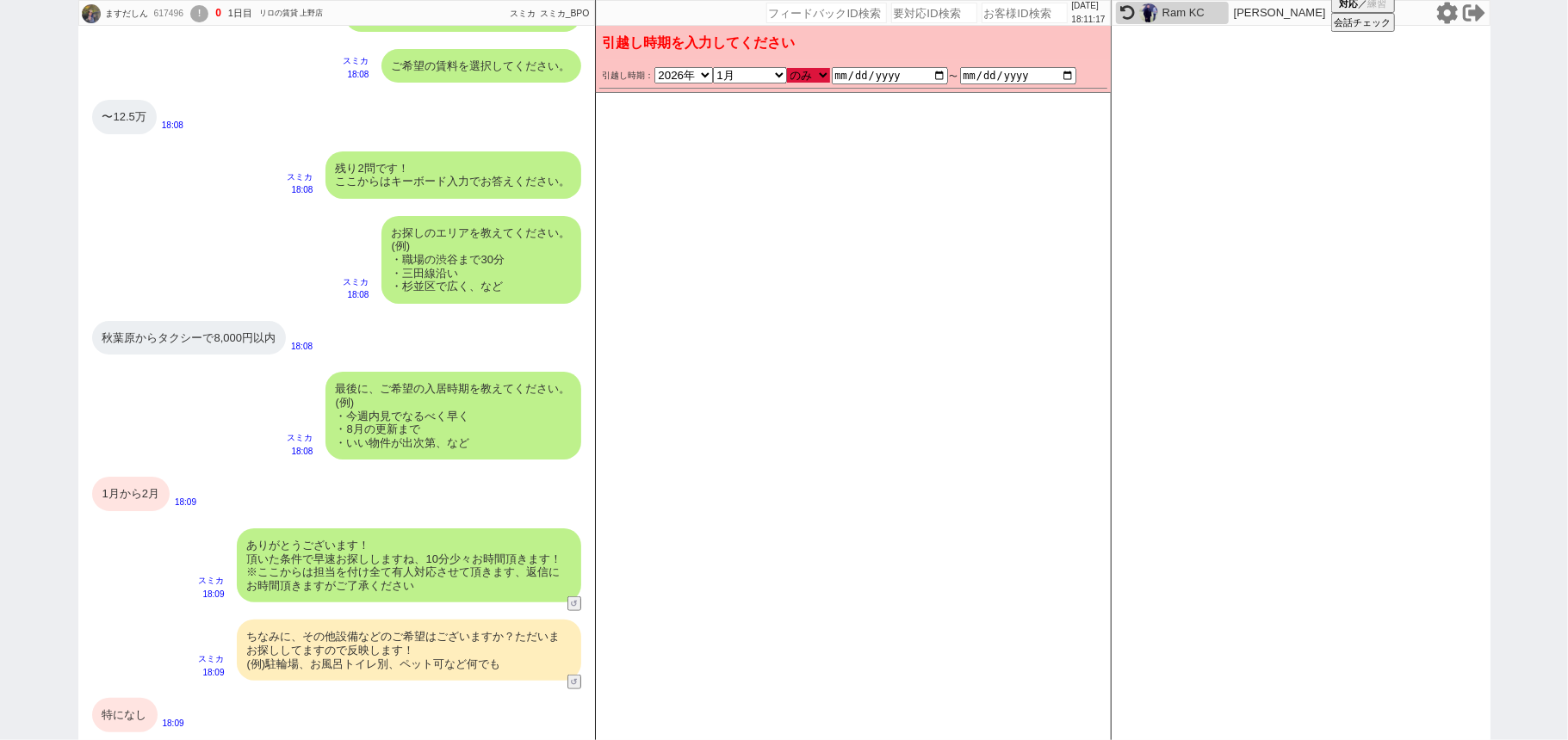
click at [787, 68] on select "のみ 上旬 中旬 下旬 末 まで 1日 2日 3日 4日 5日 6日 7日 8日 9日 10日 11日 12日 13日 14日 15日 16日 17日 18日…" at bounding box center [808, 75] width 43 height 15
type input "2026-01-01"
type input "2026-01-31"
checkbox input "false"
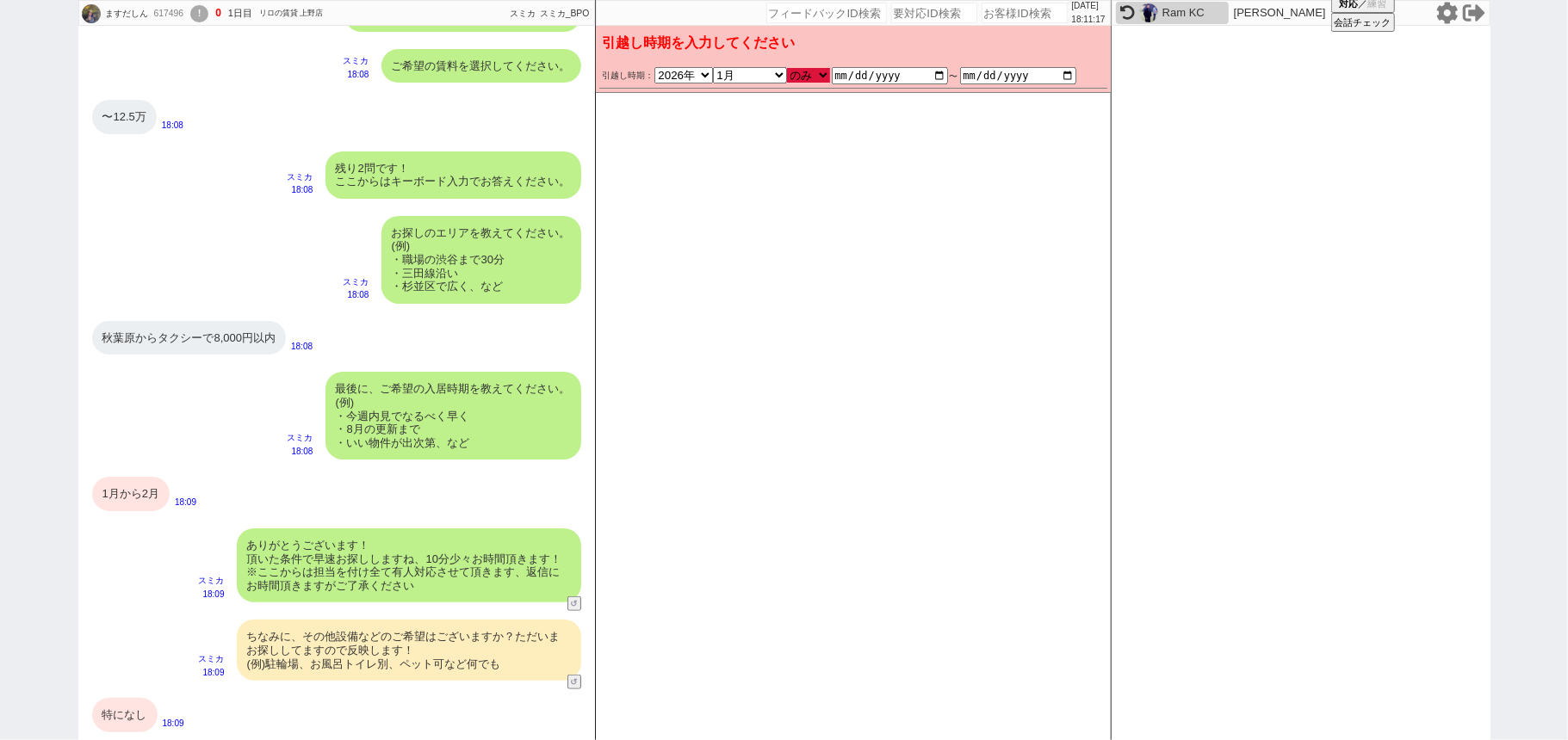
checkbox input "false"
checkbox input "true"
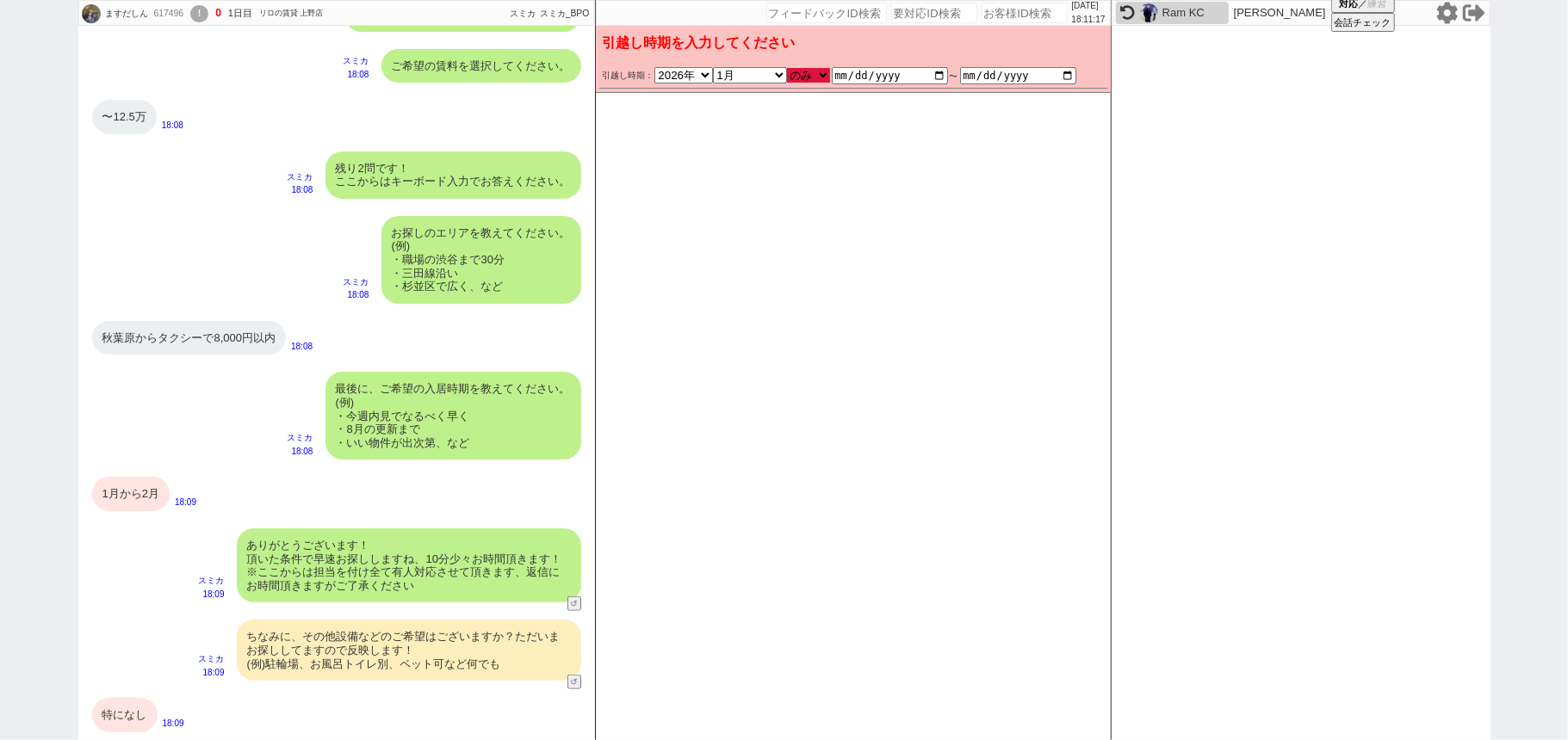
checkbox input "false"
checkbox input "true"
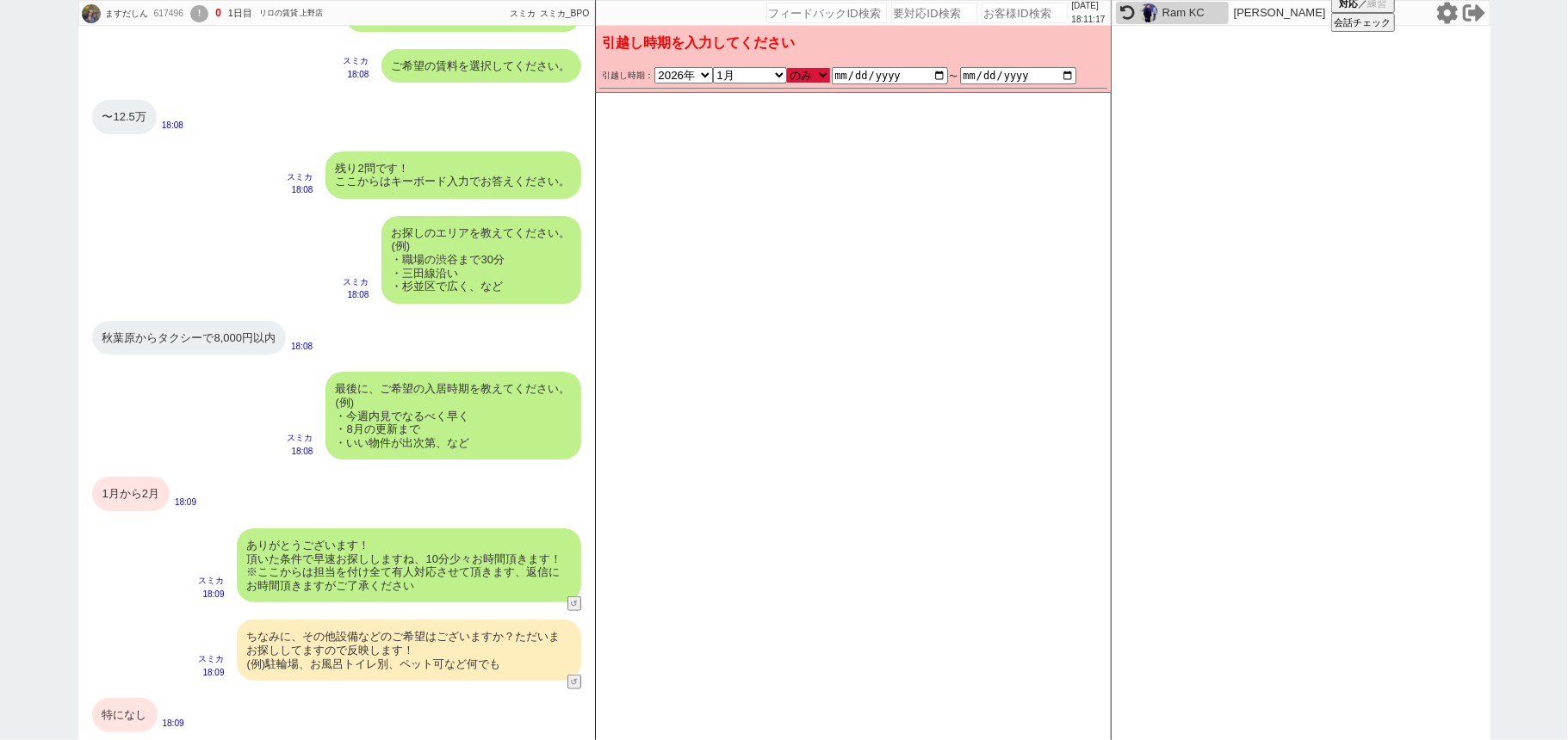
checkbox input "true"
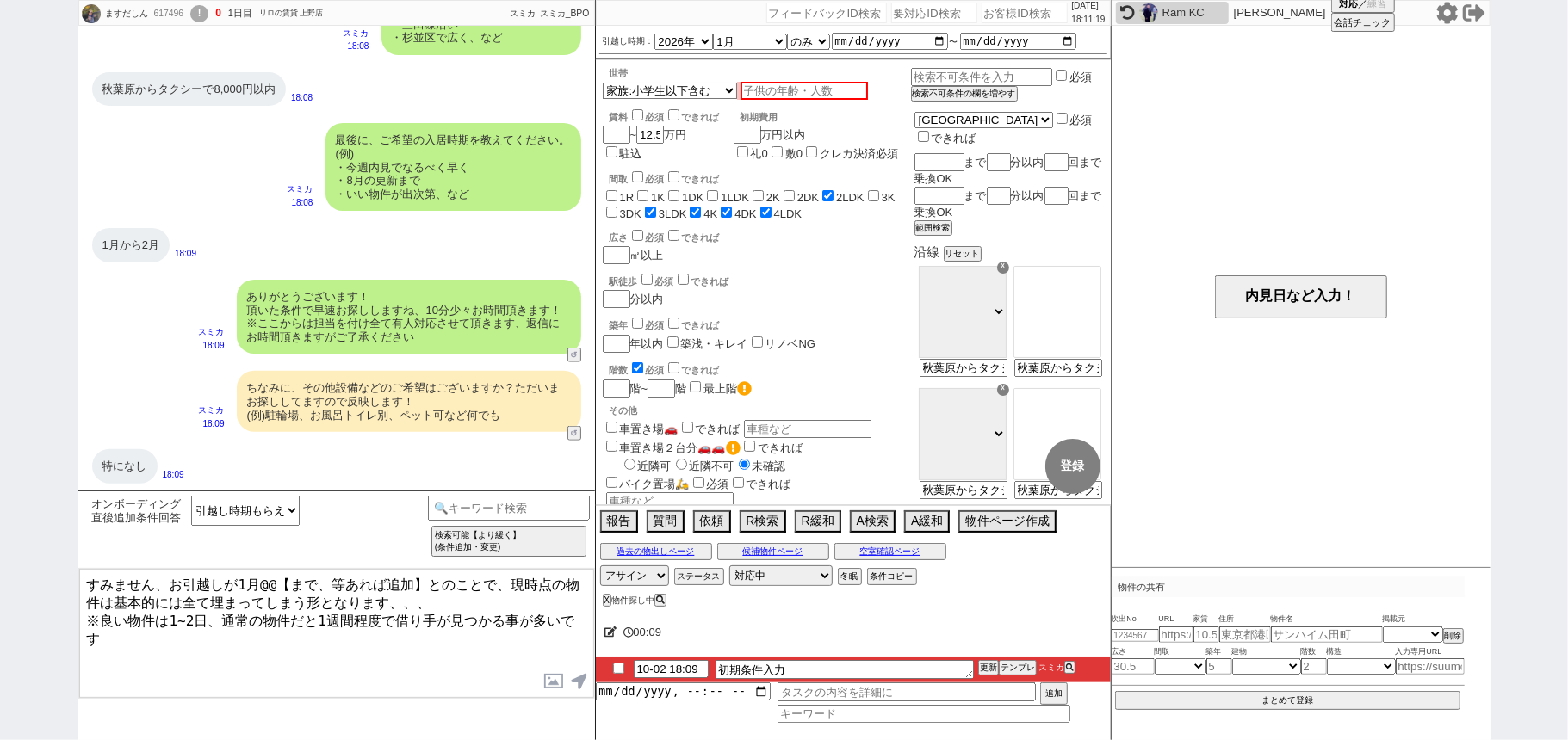
scroll to position [1097, 0]
drag, startPoint x: 103, startPoint y: 248, endPoint x: 162, endPoint y: 248, distance: 59.0
click at [162, 248] on div "1月から2月" at bounding box center [131, 244] width 78 height 34
copy div "1月から2月"
drag, startPoint x: 239, startPoint y: 576, endPoint x: 421, endPoint y: 580, distance: 182.0
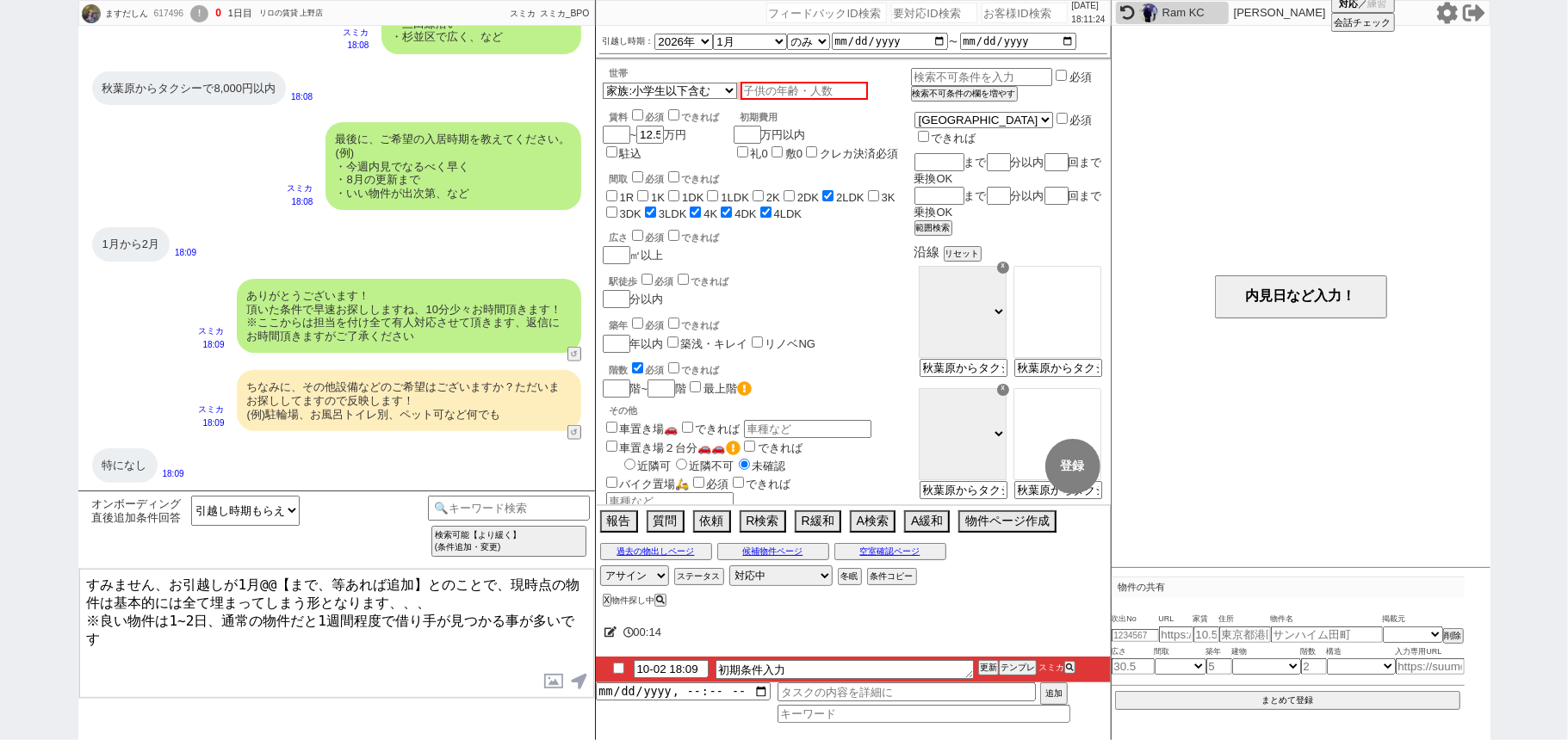
click at [421, 580] on textarea "すみません、お引越しが1月@@【まで、等あれば追加】とのことで、現時点の物件は基本的には全て埋まってしまう形となります、、、 ※良い物件は1~2日、通常の物件…" at bounding box center [337, 633] width 515 height 129
paste textarea "1月から2月"
click at [424, 583] on textarea "すみません、お引越しが1月@@【まで、等あれば追加】1月から2月とのことで、現時点の物件は基本的には全て埋まってしまう形となります、、、 ※良い物件は1~2日…" at bounding box center [337, 633] width 515 height 129
click at [239, 584] on textarea "すみません、お引越しが1月@@【まで、等あれば追加】1月から2月とのことで、現時点の物件は基本的には全て埋まってしまう形となります、、、 ※良い物件は1~2日…" at bounding box center [337, 633] width 515 height 129
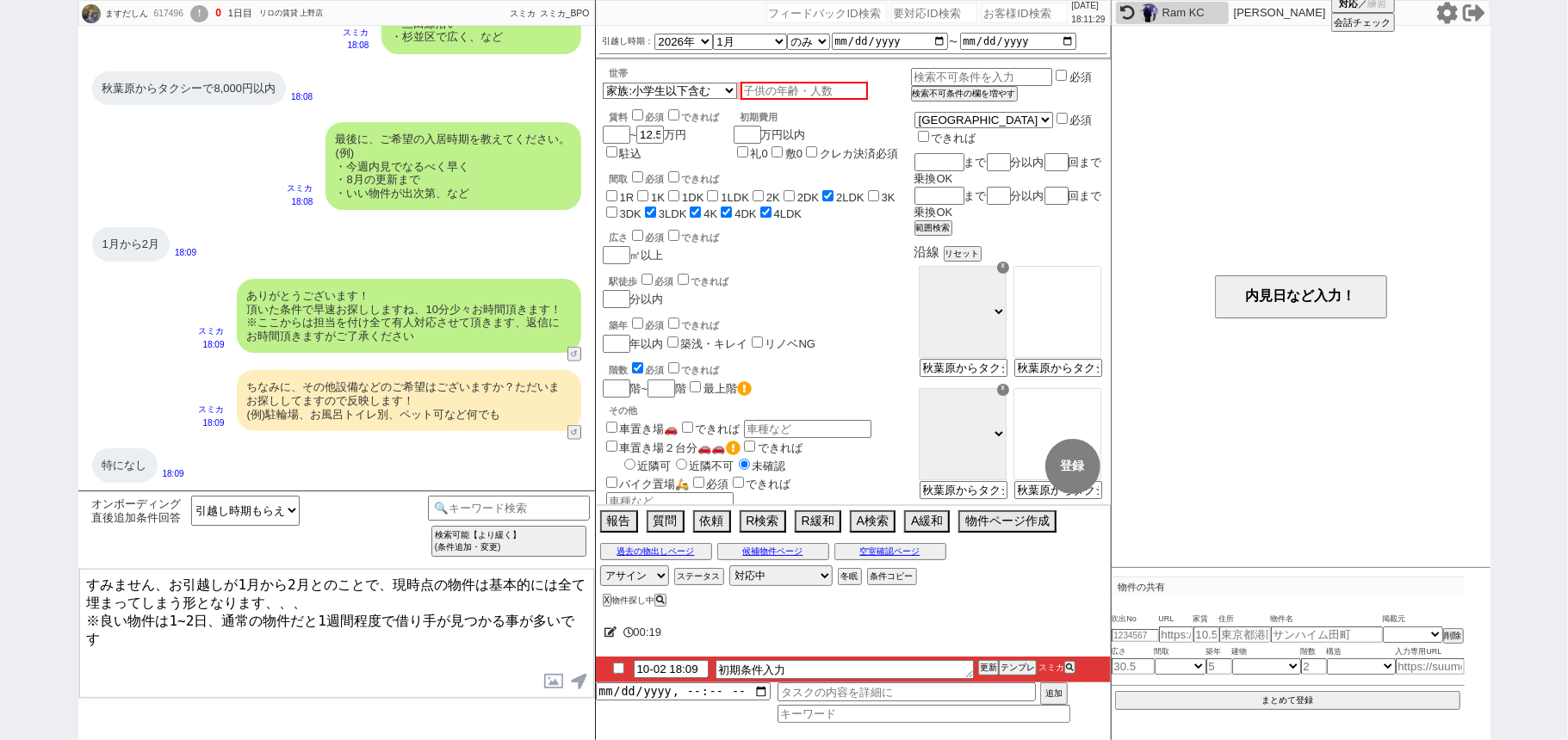
click at [343, 609] on textarea "すみません、お引越しが1月から2月とのことで、現時点の物件は基本的には全て埋まってしまう形となります、、、 ※良い物件は1~2日、通常の物件だと1週間程度で借…" at bounding box center [337, 633] width 515 height 129
type textarea "すみません、お引越しが1月から2月とのことで、現時点の物件は基本的には全て埋まってしまう形となります、、、 ※良い物件は1~2日、通常の物件だと1週間程度で借…"
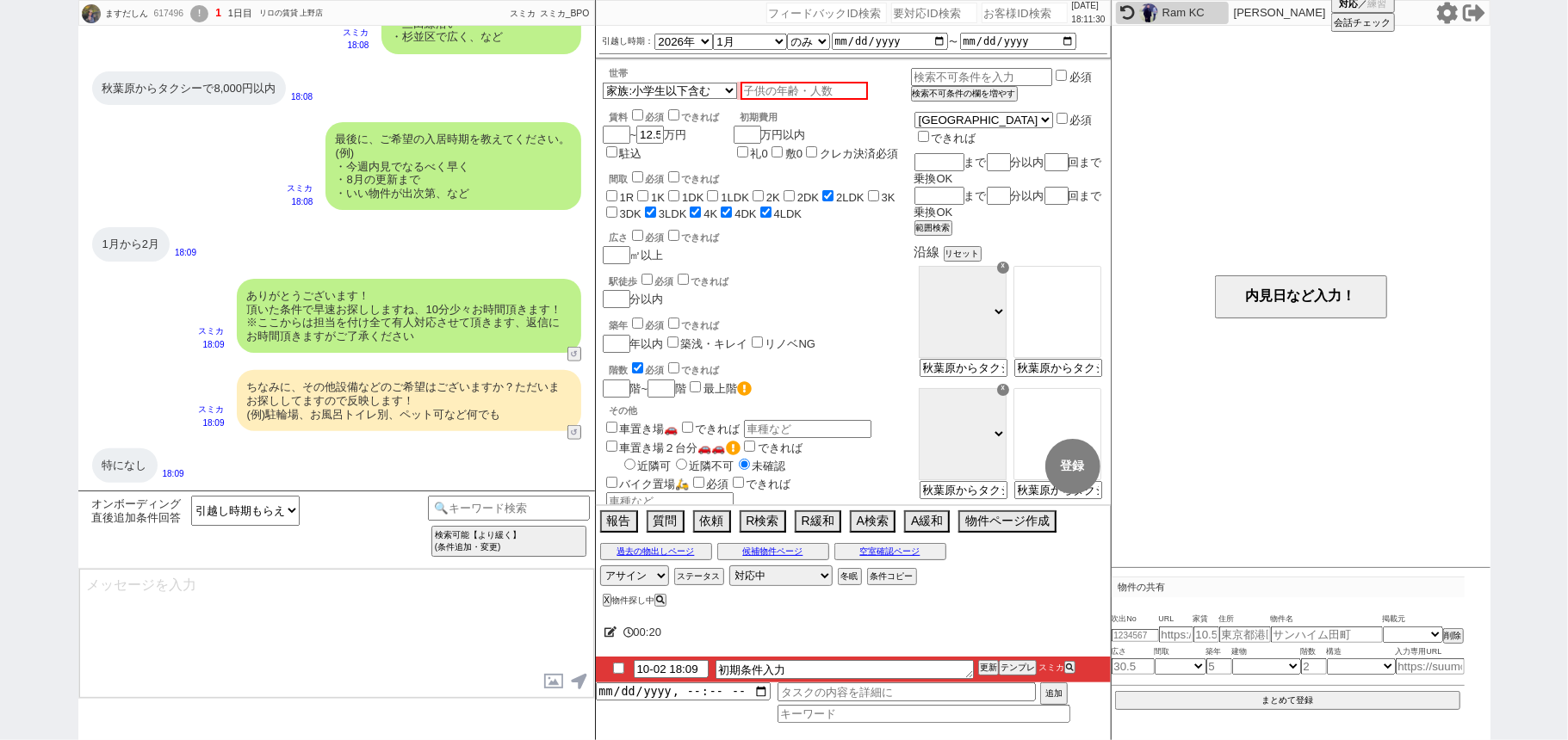
scroll to position [1293, 0]
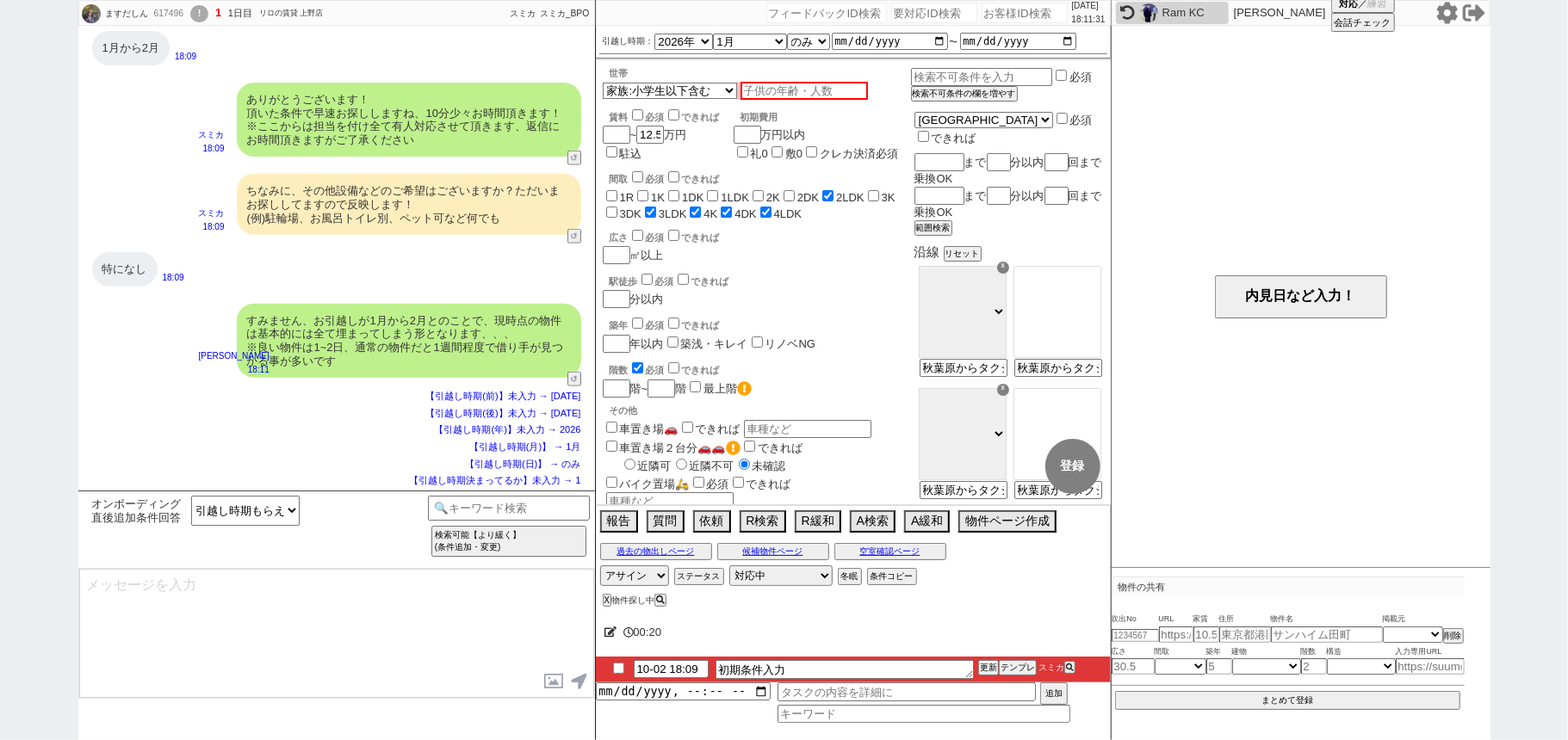
type textarea "ご希望のスケジュールが圏内に入り次第、改めて物件をご紹介させてください！ 一旦お待たせする形にはなりますが、どうぞよろしくお願いいたします。 ※メールの自動配…"
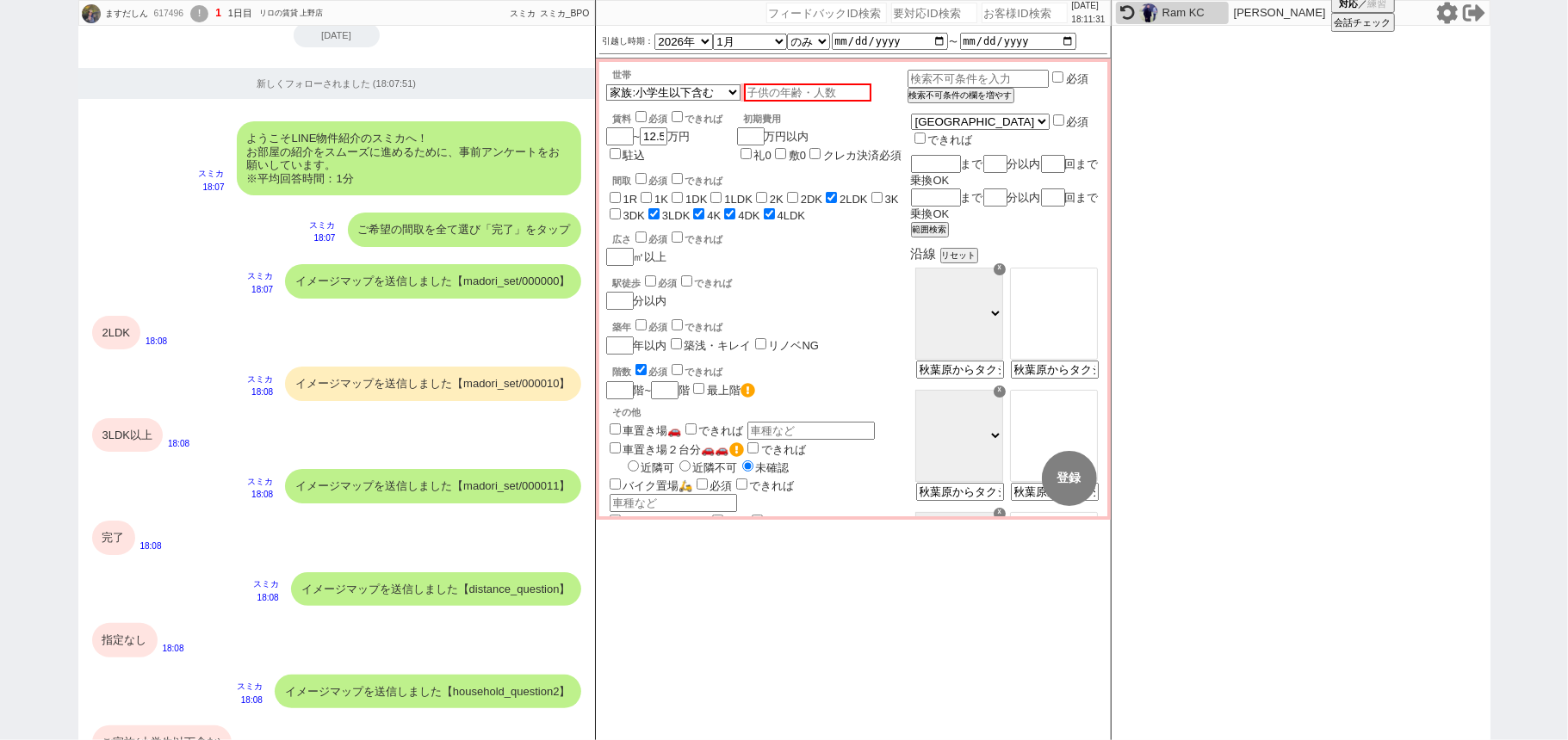
scroll to position [1161, 0]
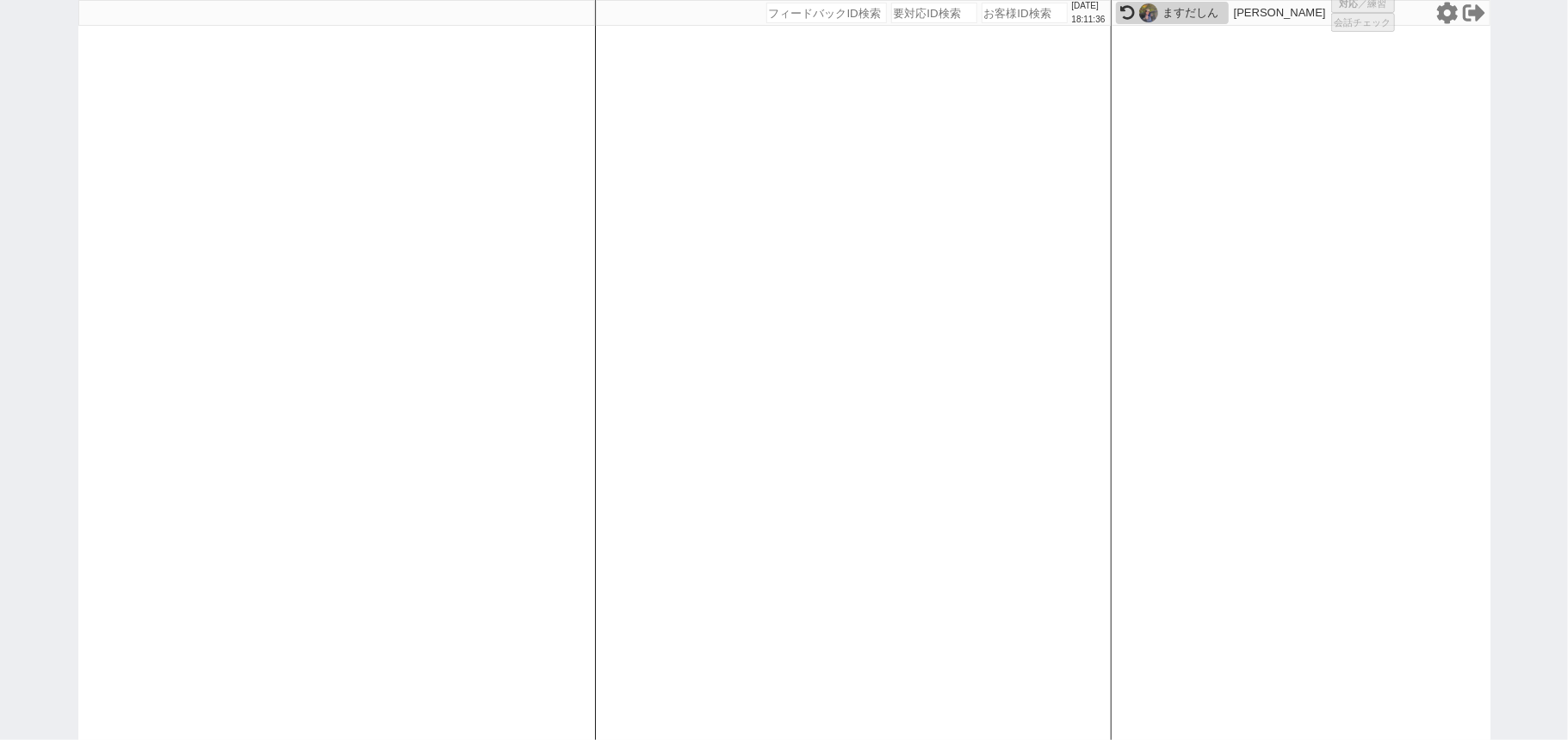
select select
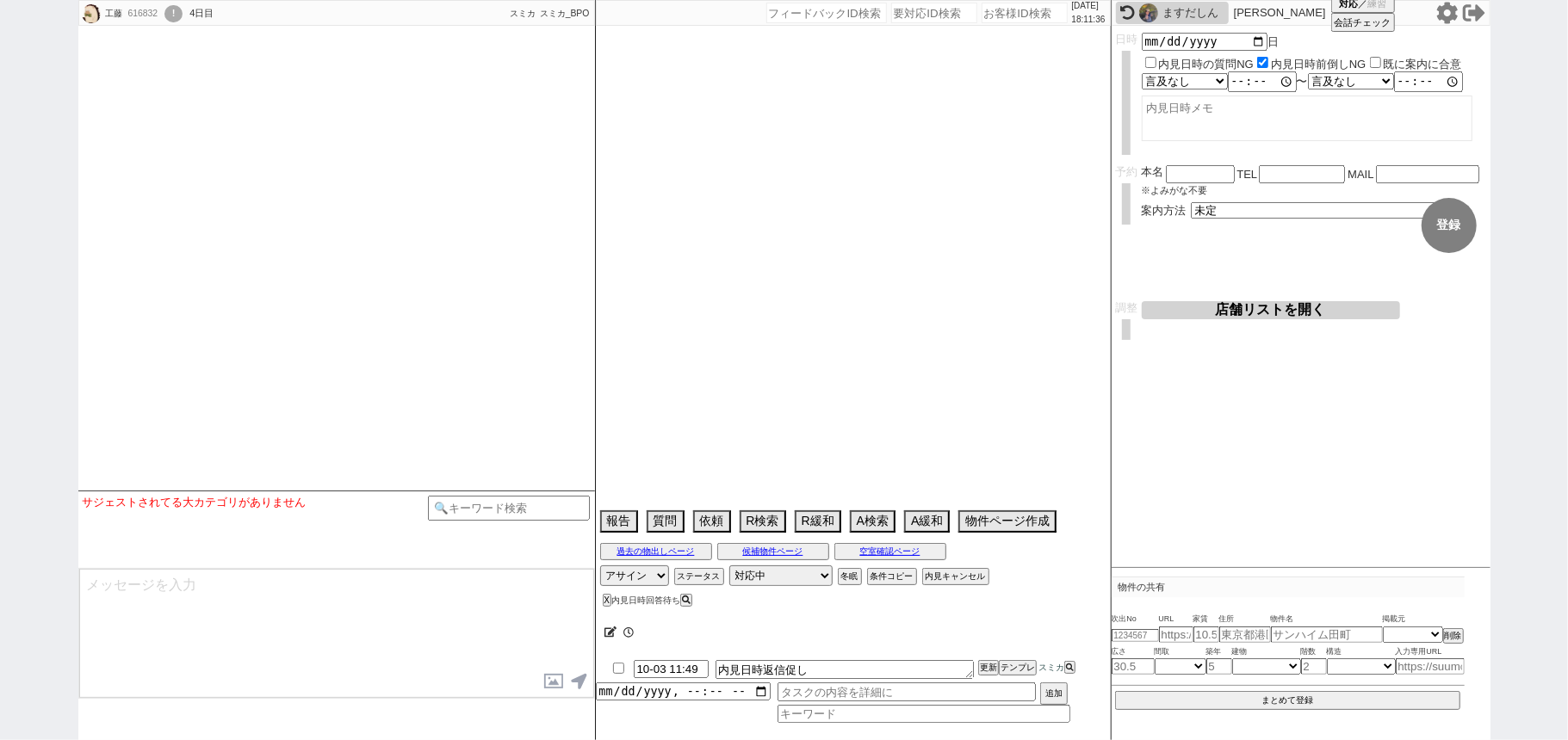
type textarea "浦安在住　浦安店で進める＠＠ 既に西葛西店とやり取りあり、水曜以外で進める＠＠　水日休み"
select select
select select "2026"
select select "4"
select select "37"
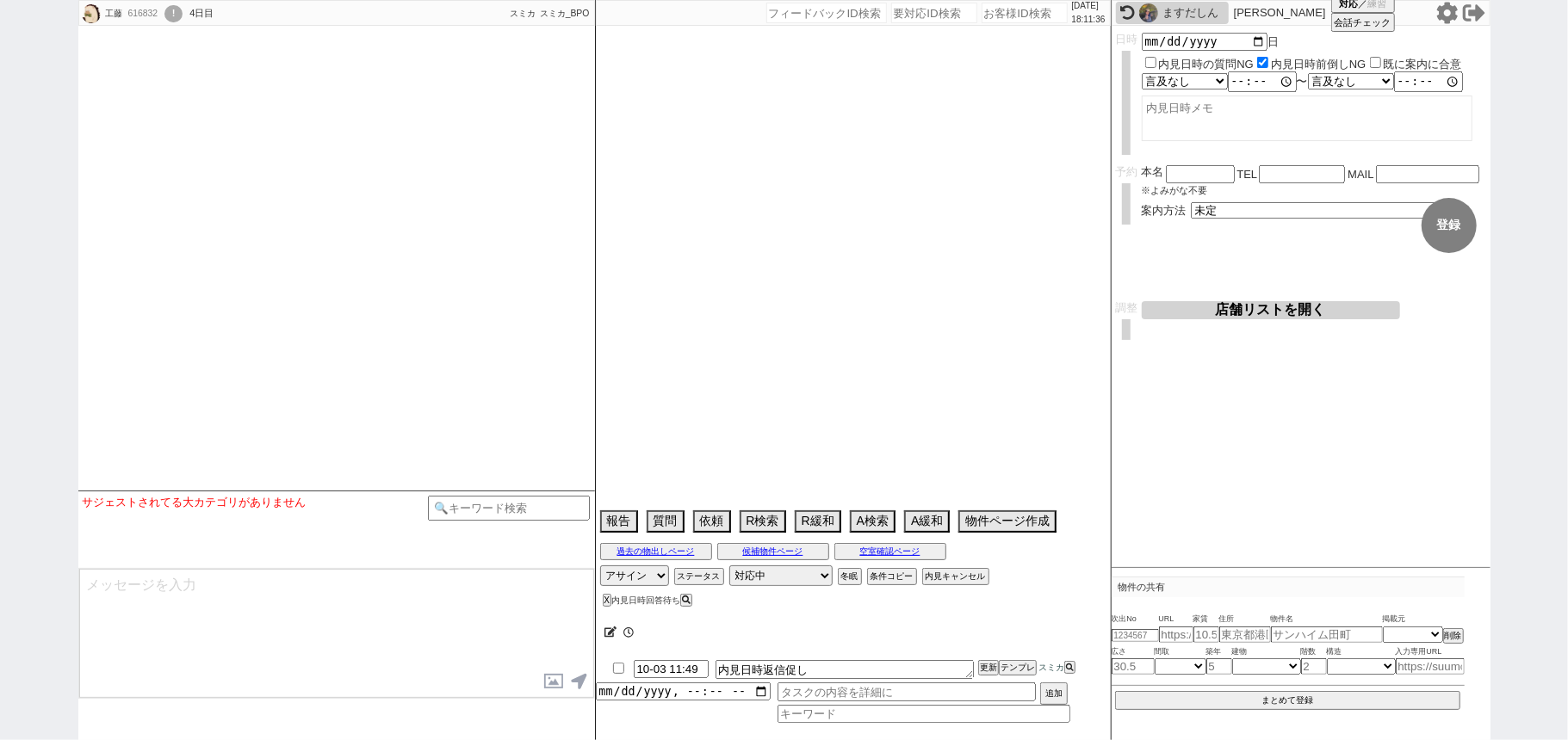
select select "0"
select select "12"
select select "150"
select select "12"
select select "433"
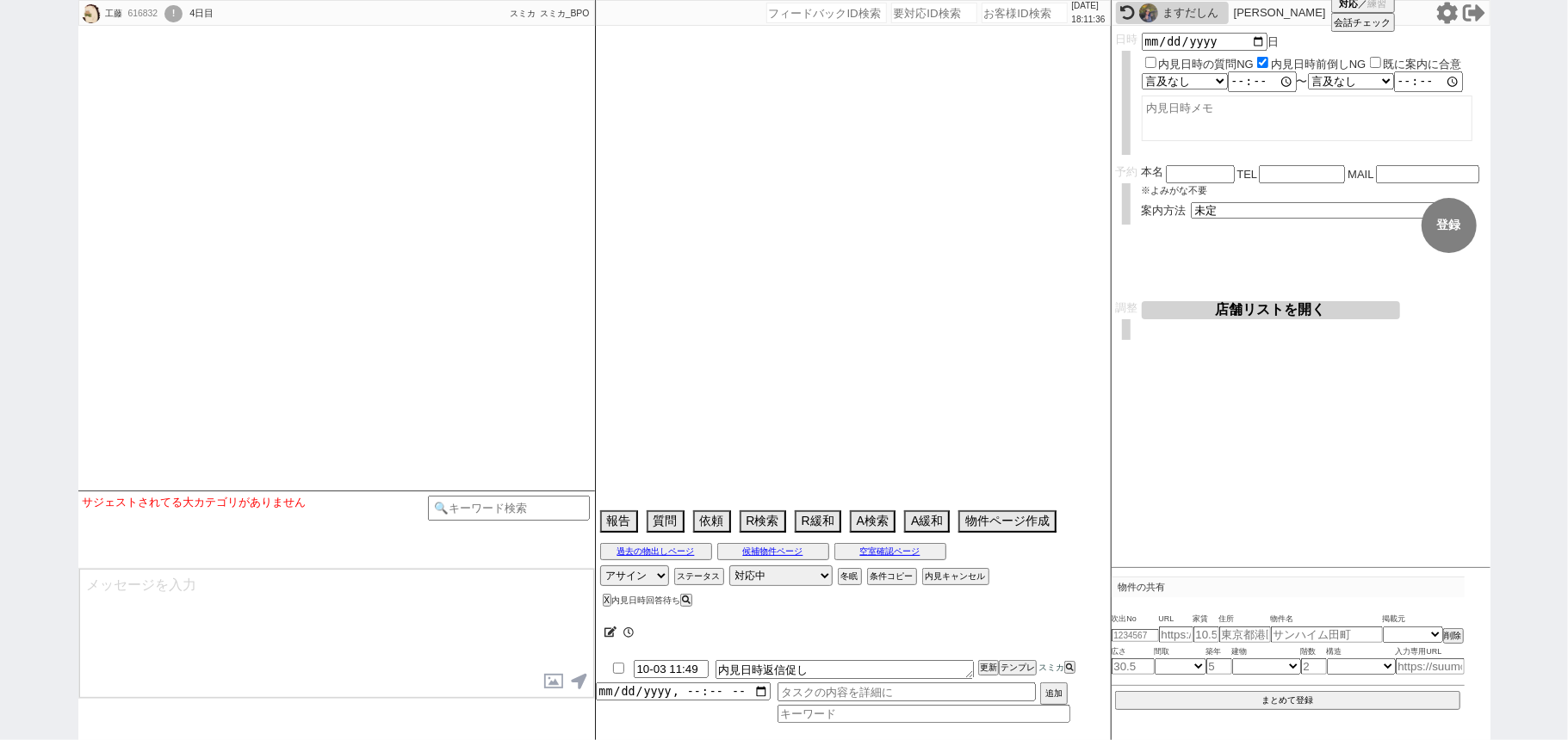
select select "63"
select select "1548"
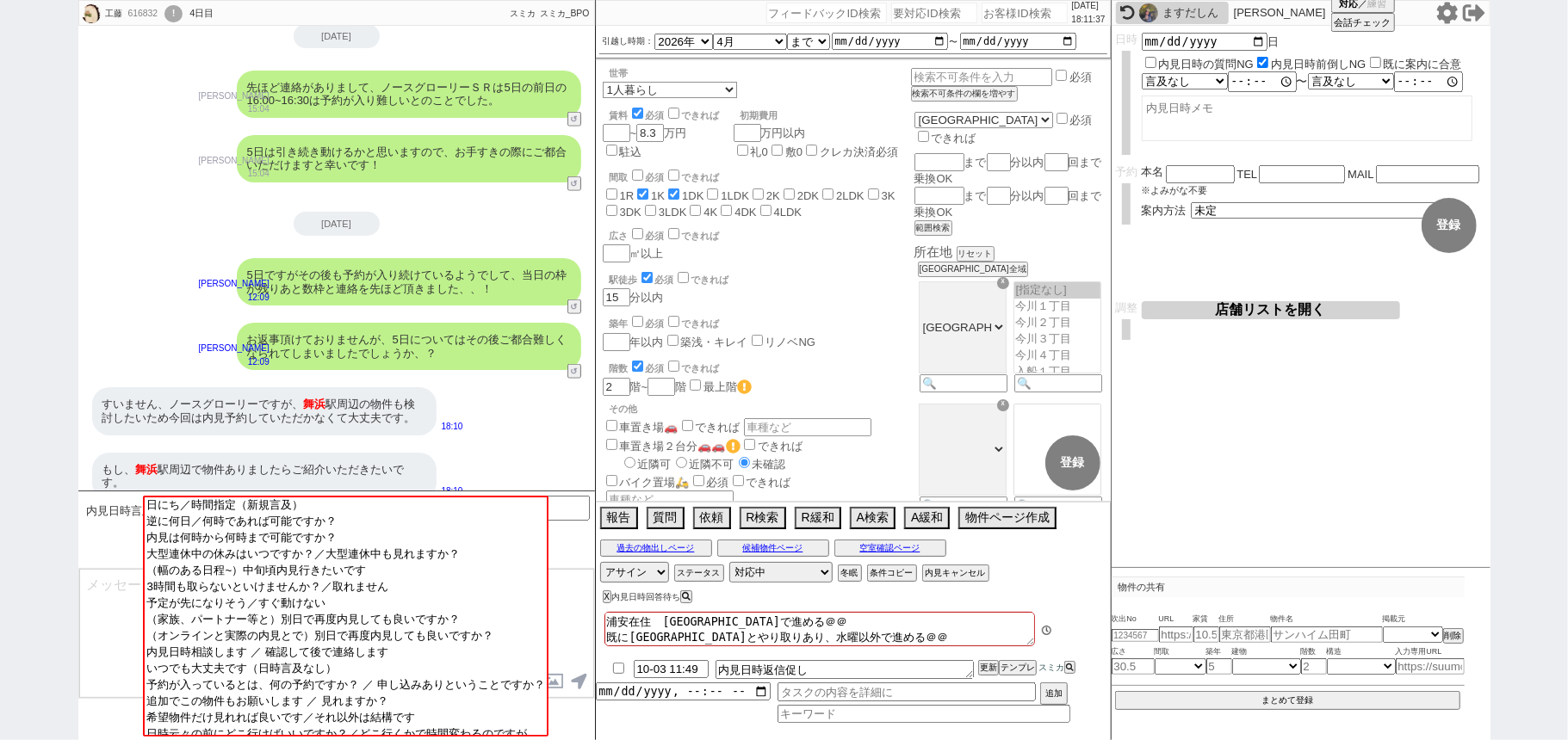
scroll to position [235, 0]
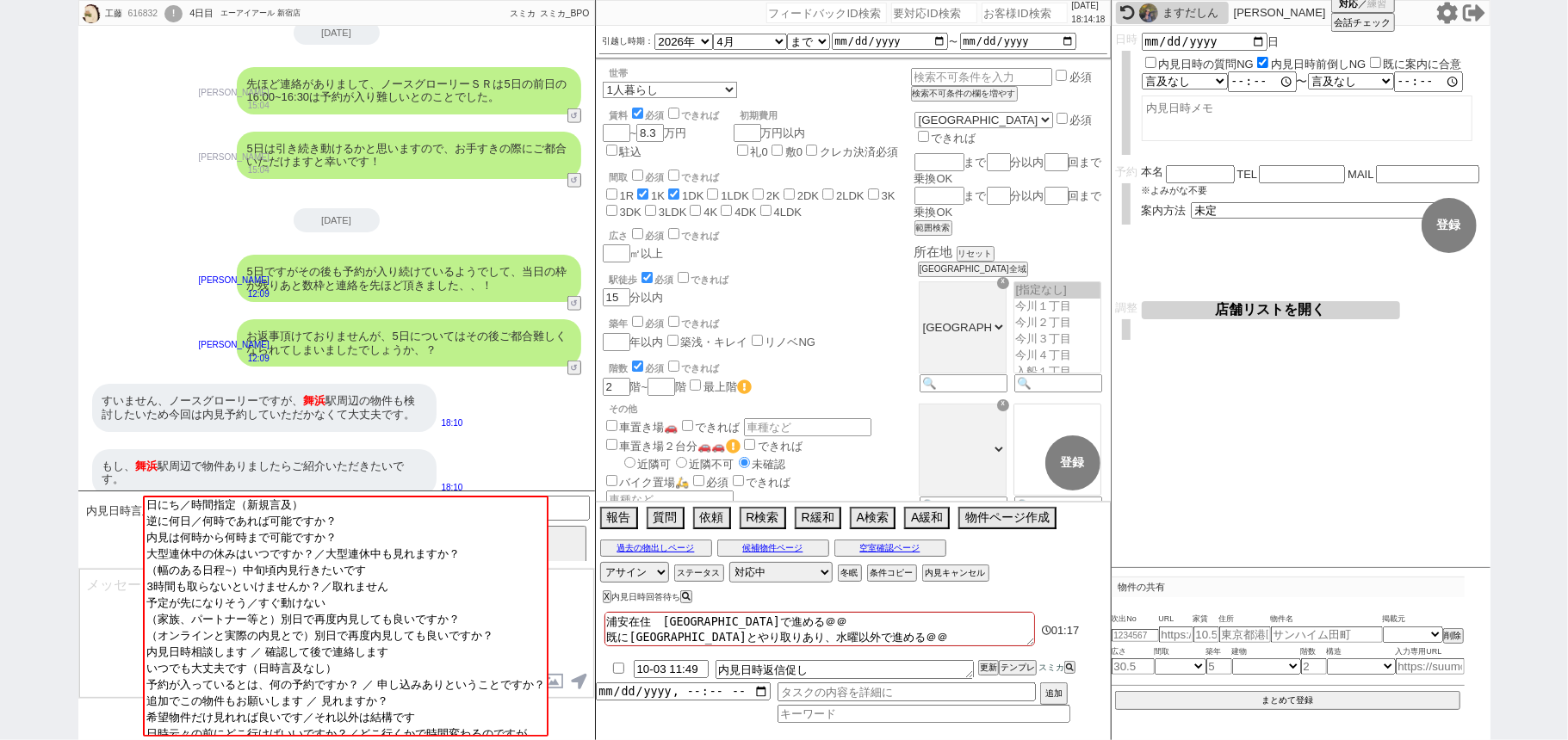
click at [1007, 18] on input "number" at bounding box center [1024, 12] width 86 height 20
paste input "617487"
type input "617487"
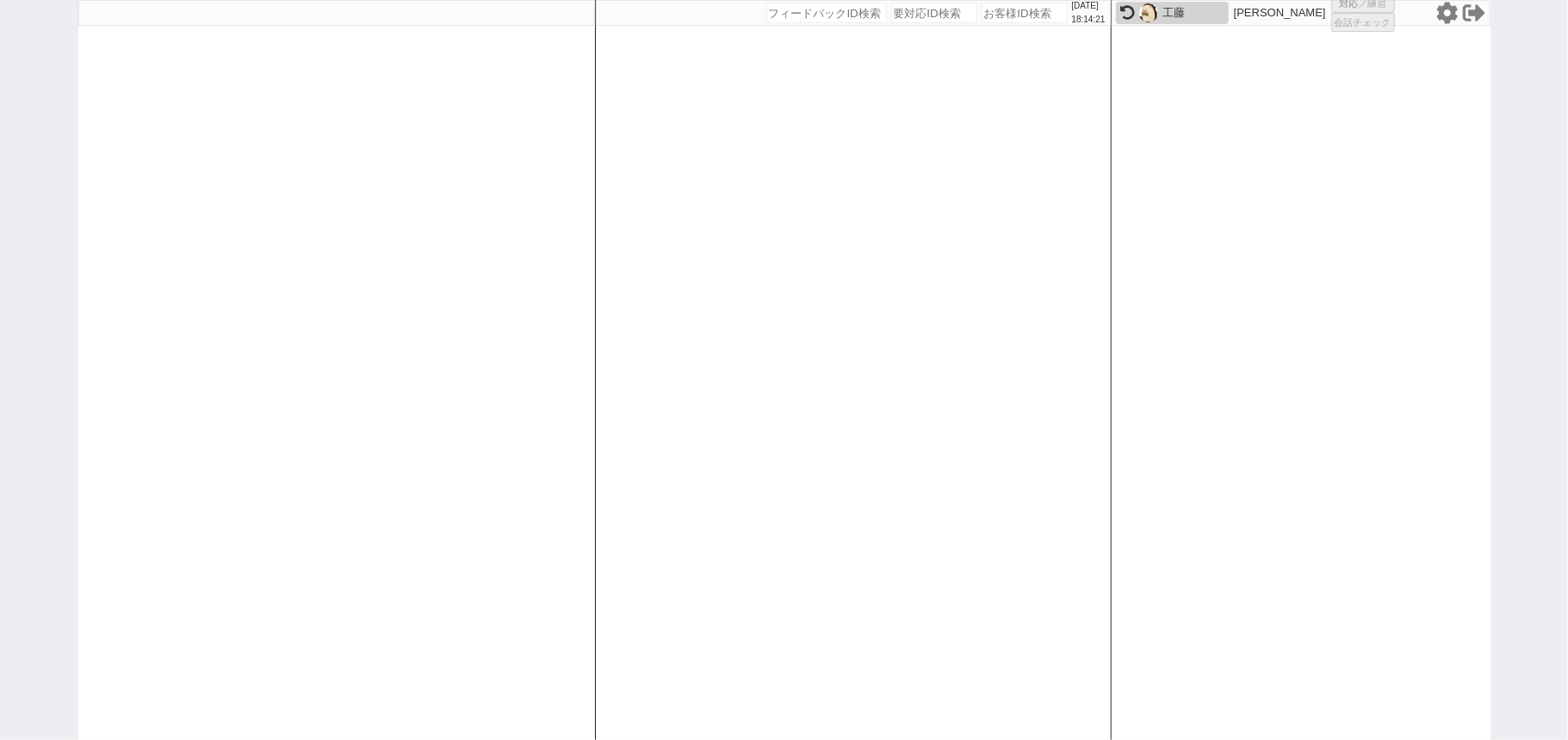
select select
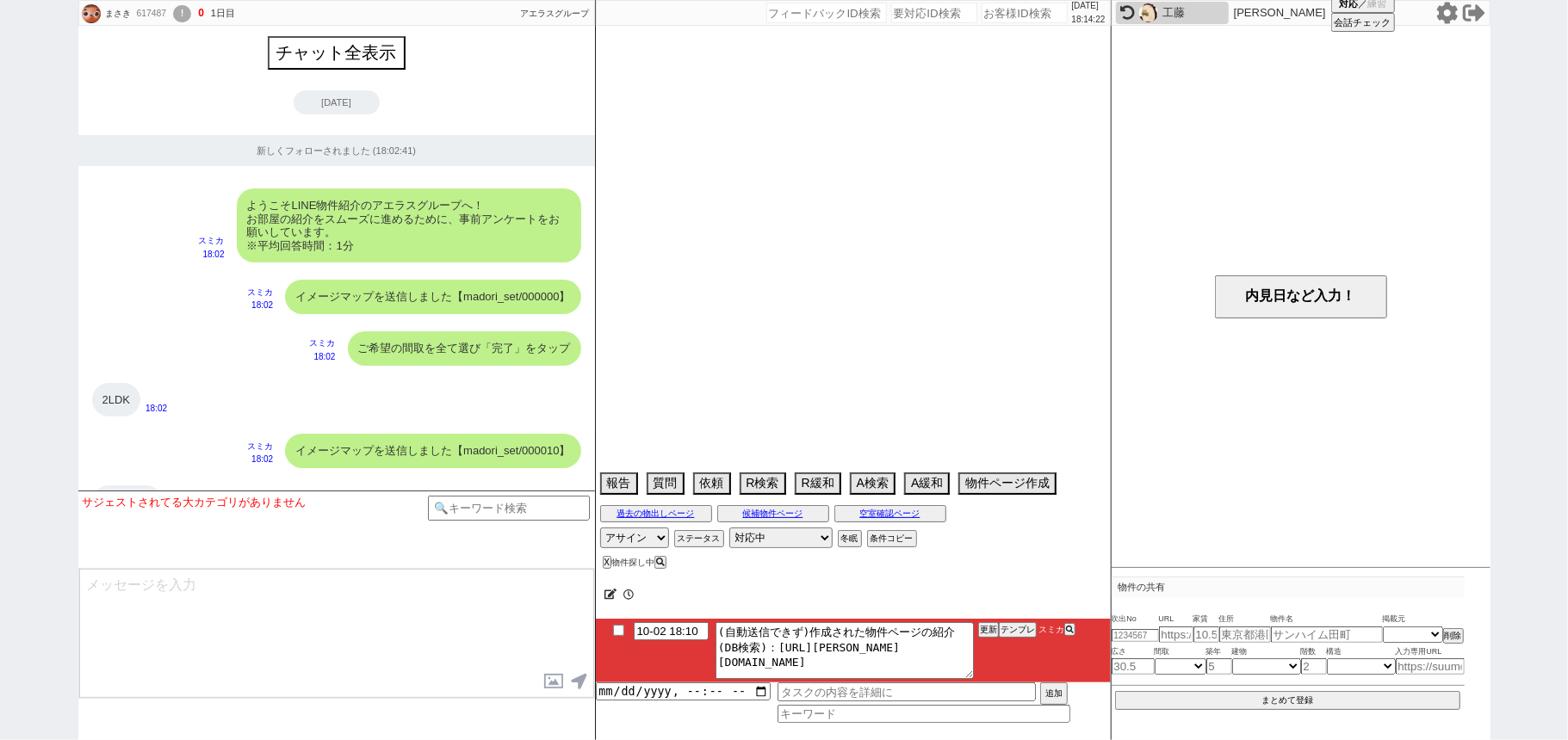
scroll to position [1871, 0]
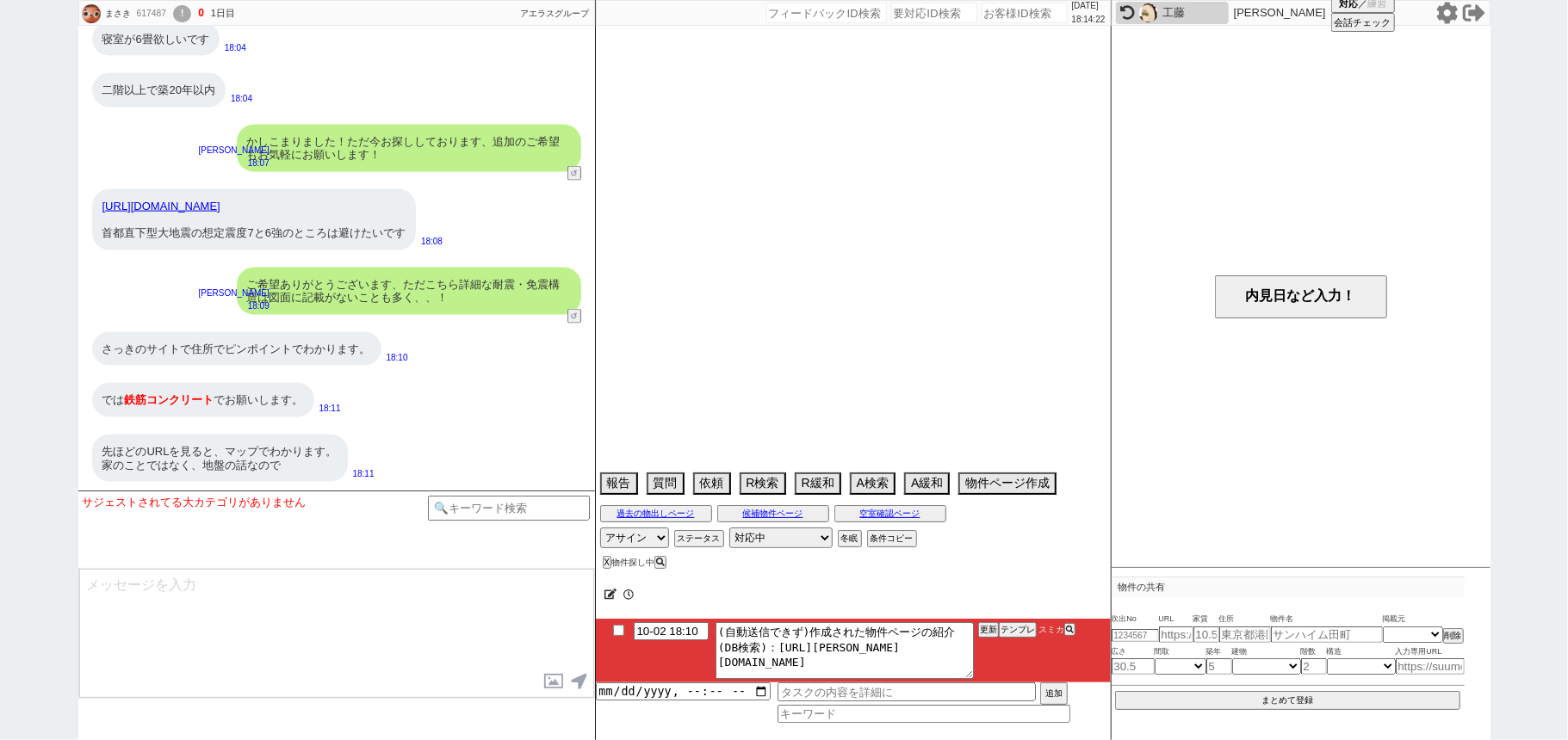
select select "15"
select select "1"
select select "14"
select select "487"
select select "841"
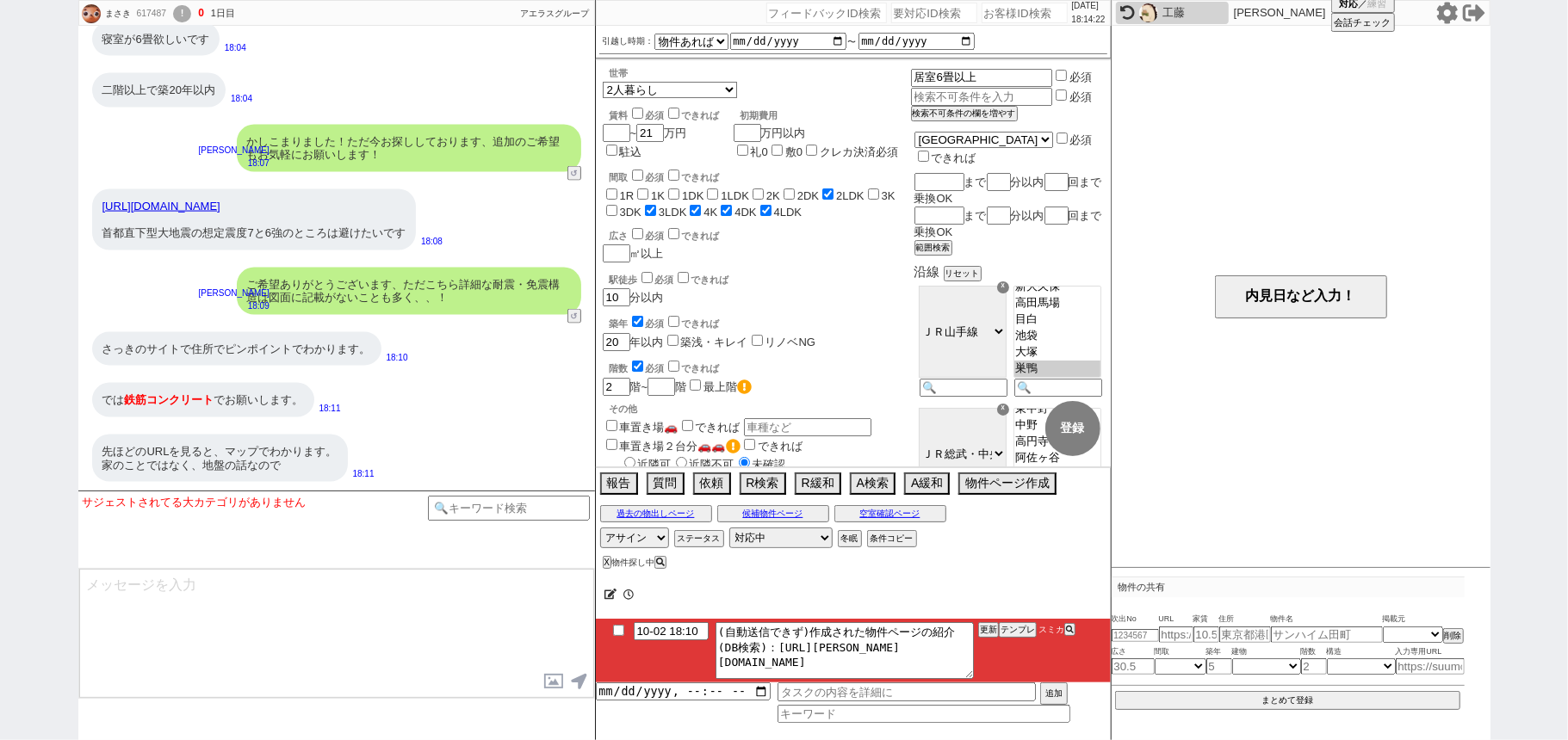
scroll to position [578, 0]
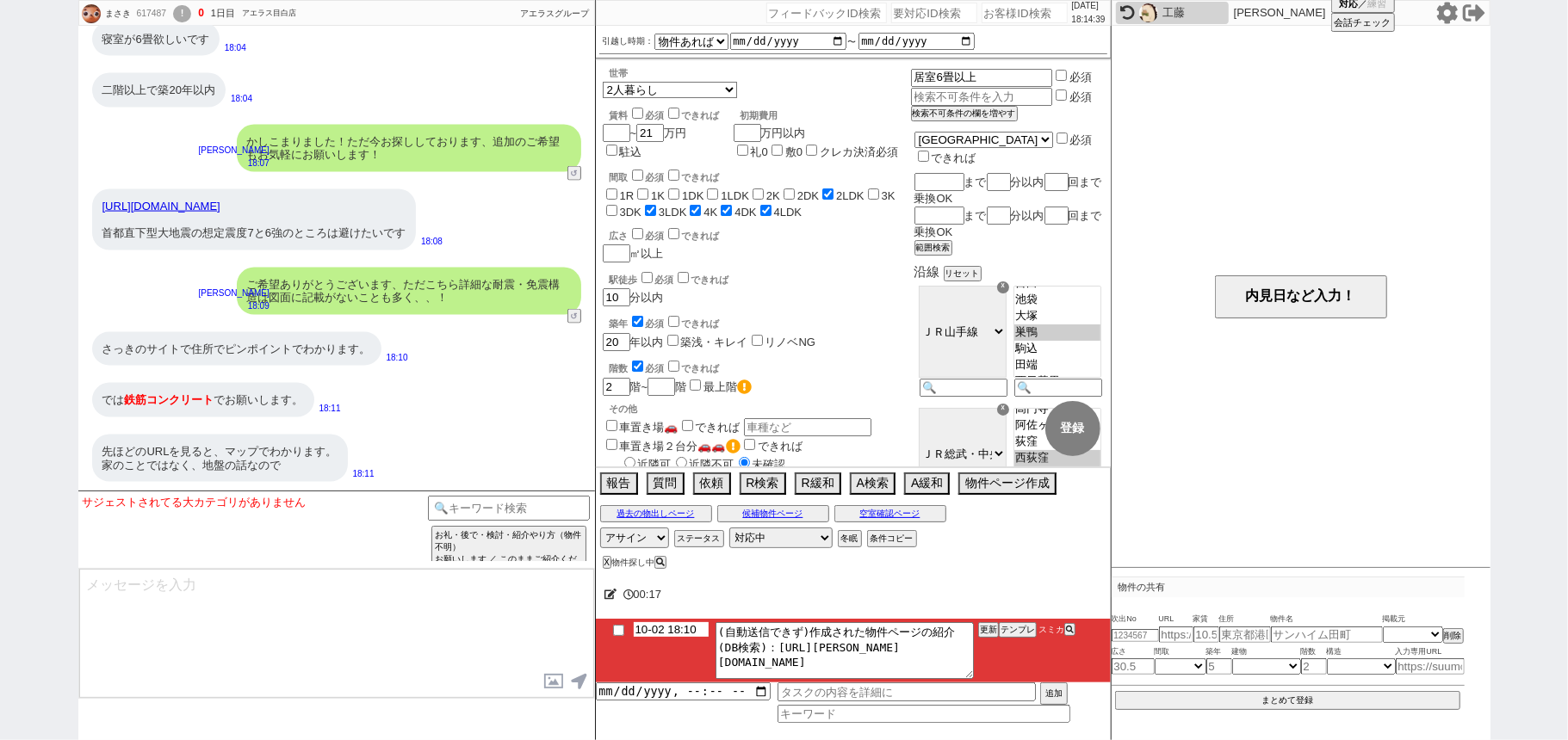
click at [673, 630] on input "10-02 18:10" at bounding box center [670, 630] width 75 height 15
type input "10-02 18:30"
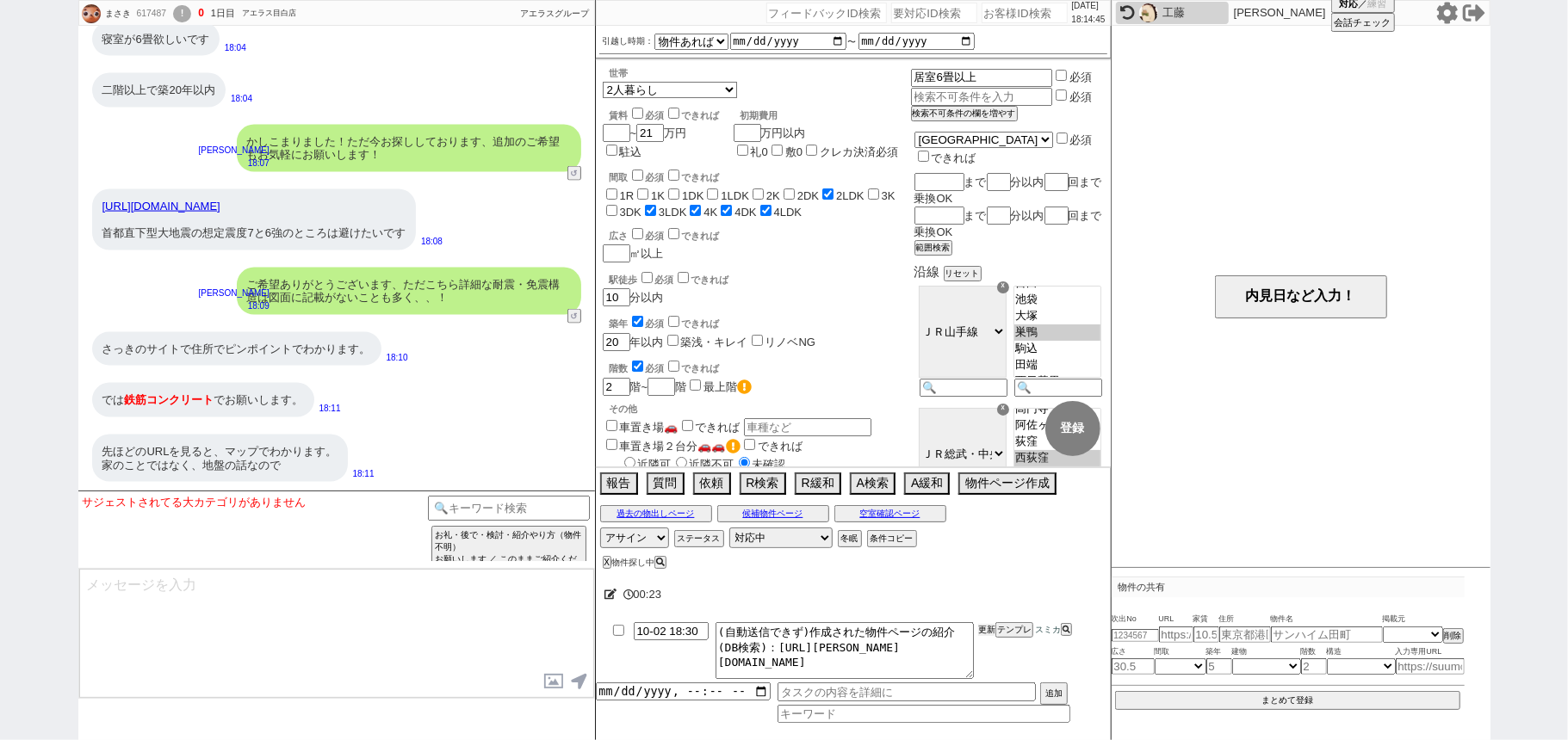
drag, startPoint x: 987, startPoint y: 630, endPoint x: 987, endPoint y: 620, distance: 10.0
click at [987, 621] on li "10-02 18:30 (自動送信できず)作成された物件ページの紹介(DB検索)：https://jent-crm.com/2ng-84y191pn3984h…" at bounding box center [852, 651] width 515 height 64
drag, startPoint x: 987, startPoint y: 620, endPoint x: 987, endPoint y: 631, distance: 11.0
click at [987, 625] on div "00:23 10-02 18:30 (自動送信できず)作成された物件ページの紹介(DB検索)：https://jent-crm.com/2ng-84y191p…" at bounding box center [852, 656] width 515 height 167
click at [989, 624] on li "10-02 18:30 (自動送信できず)作成された物件ページの紹介(DB検索)：https://jent-crm.com/2ng-84y191pn3984h…" at bounding box center [852, 651] width 515 height 64
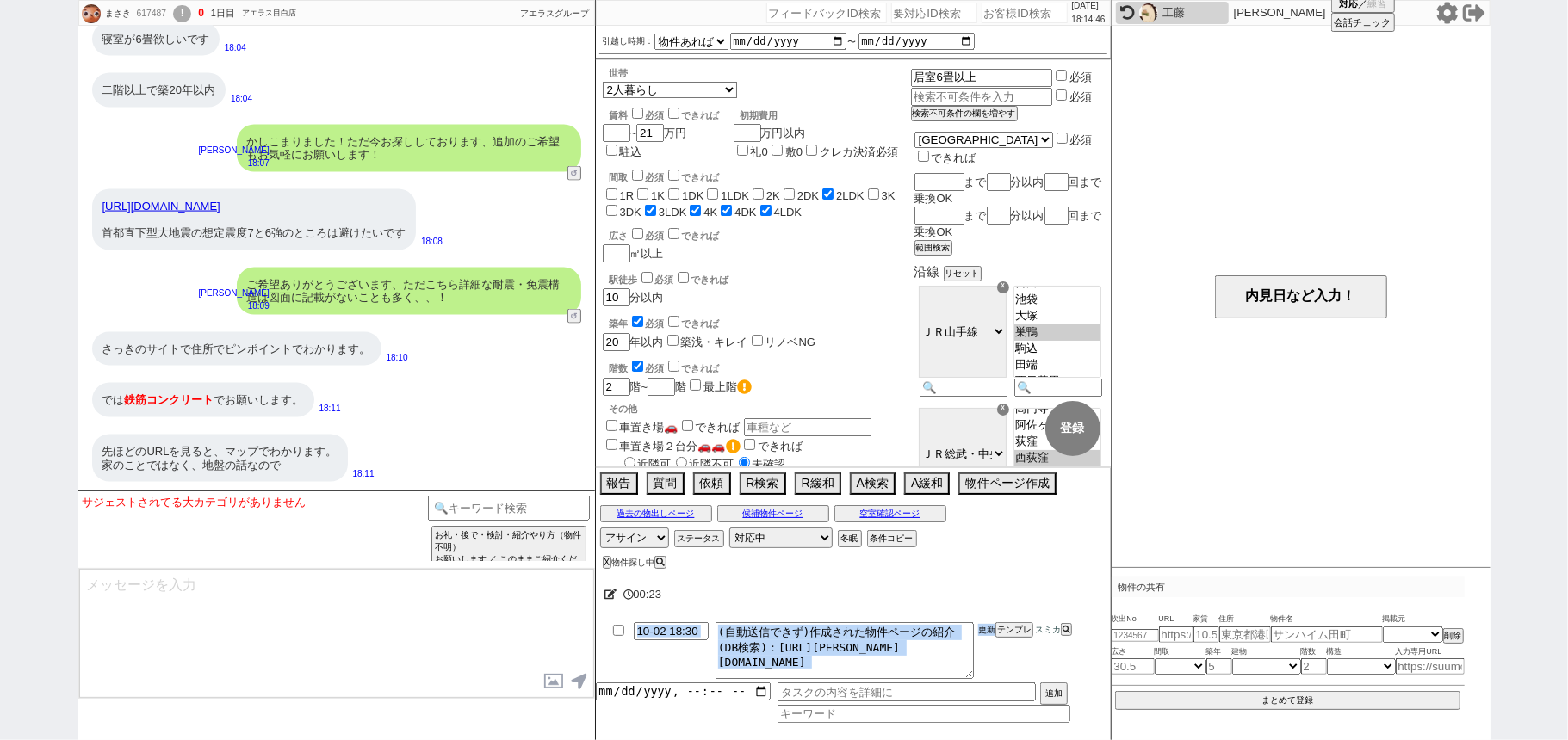
click at [989, 628] on button "更新" at bounding box center [986, 631] width 17 height 12
click at [987, 627] on li "10-02 18:30 (自動送信できず)作成された物件ページの紹介(DB検索)：https://jent-crm.com/2ng-84y191pn3984h…" at bounding box center [852, 651] width 515 height 64
click at [987, 625] on button "更新" at bounding box center [986, 631] width 17 height 12
click at [986, 622] on li "10-02 18:30 (自動送信できず)作成された物件ページの紹介(DB検索)：https://jent-crm.com/2ng-84y191pn3984h…" at bounding box center [852, 651] width 515 height 64
click at [525, 397] on div "では 鉄筋 コンクリート でお願いします。 18:11" at bounding box center [337, 400] width 517 height 51
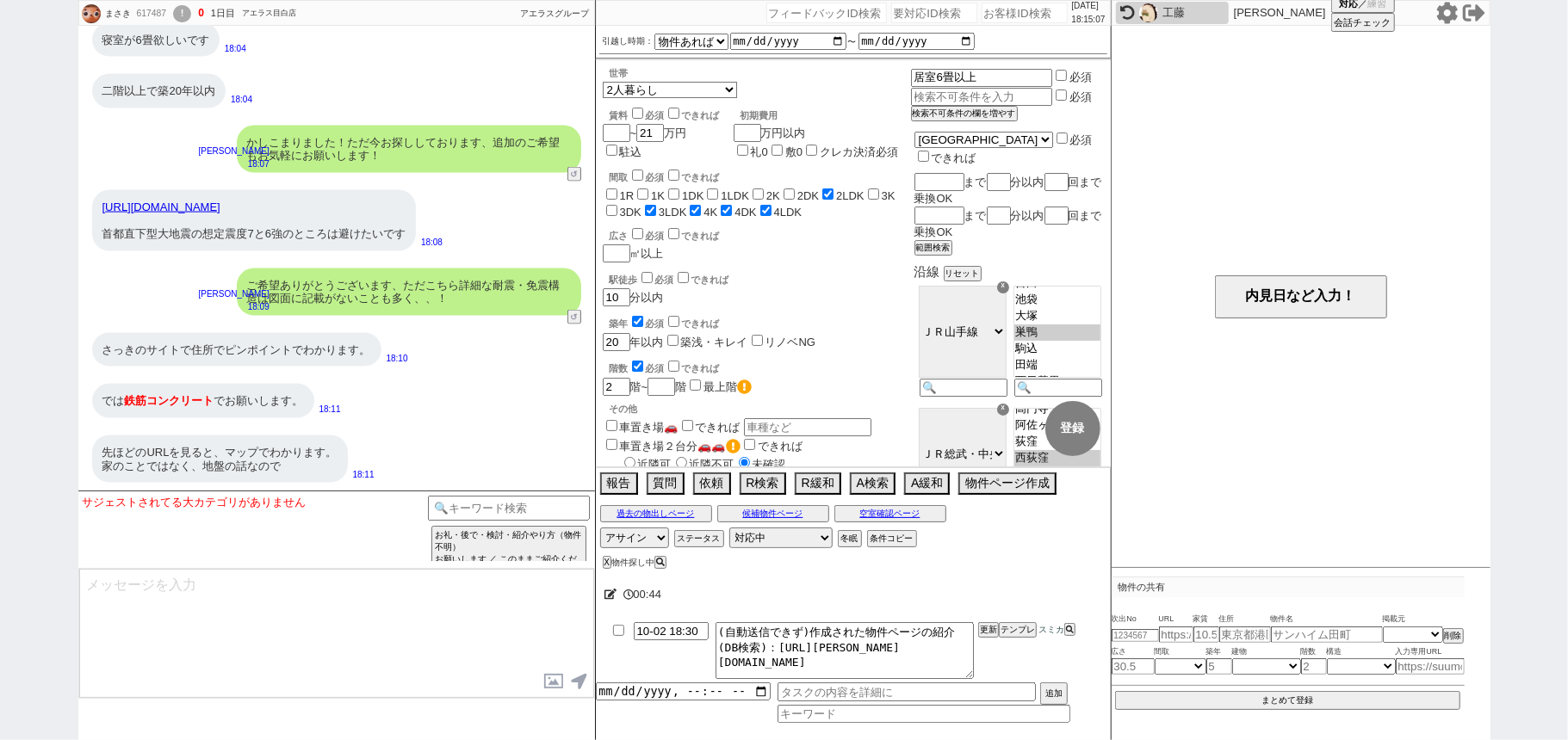
scroll to position [1756, 0]
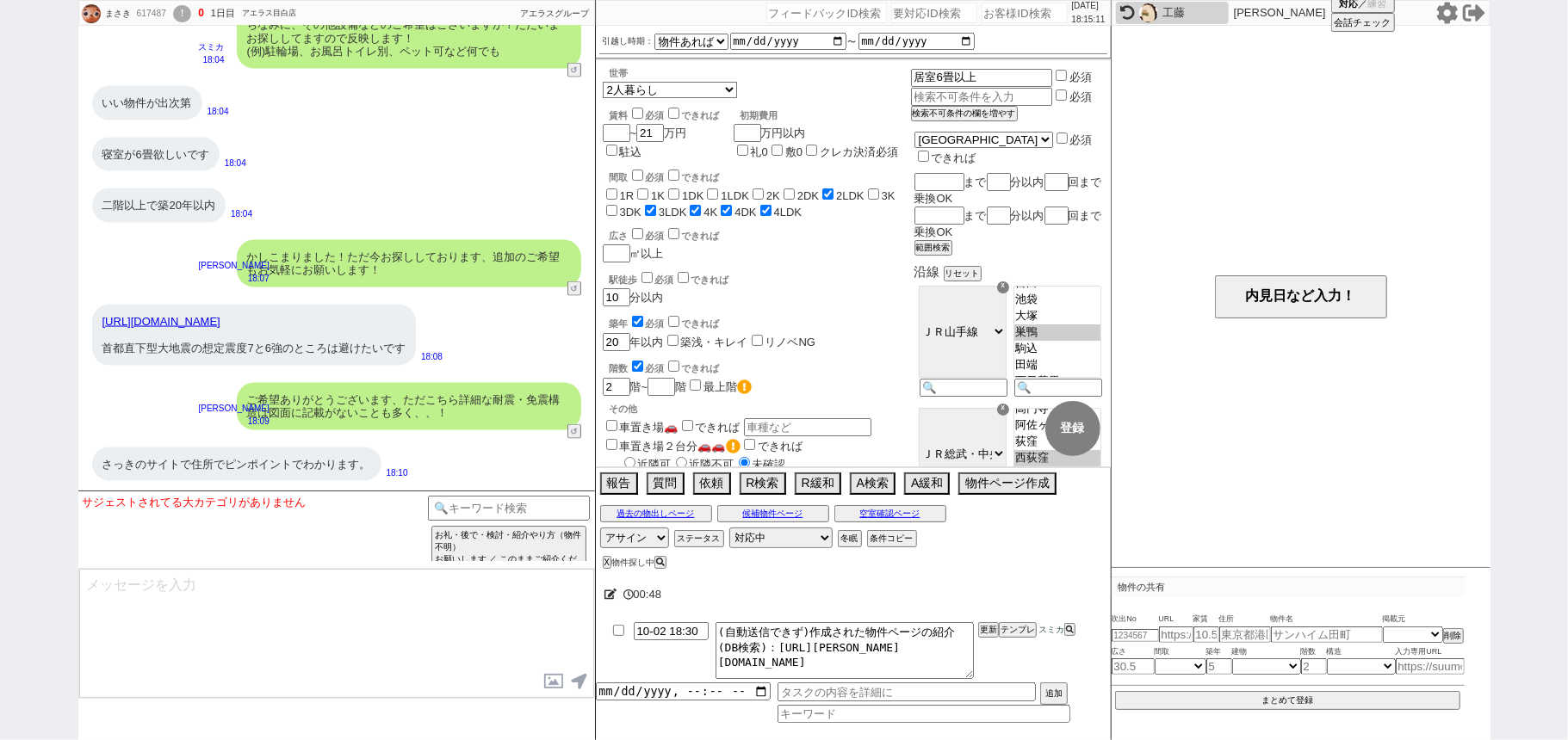
click at [221, 315] on link "https://www.higaisoutei.metro.tokyo.lg.jp/eqmap/eqmapgis.html" at bounding box center [162, 321] width 118 height 13
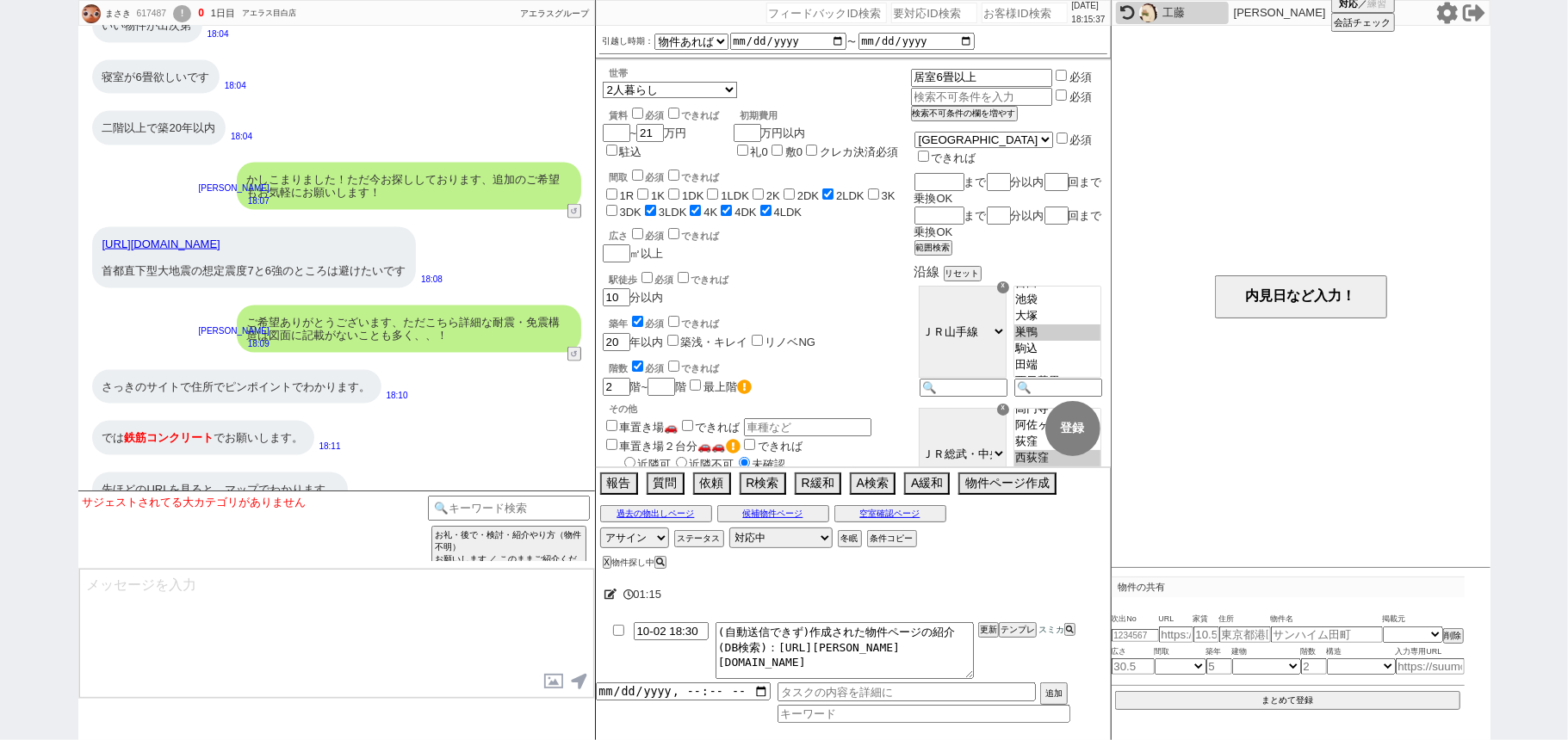
scroll to position [1870, 0]
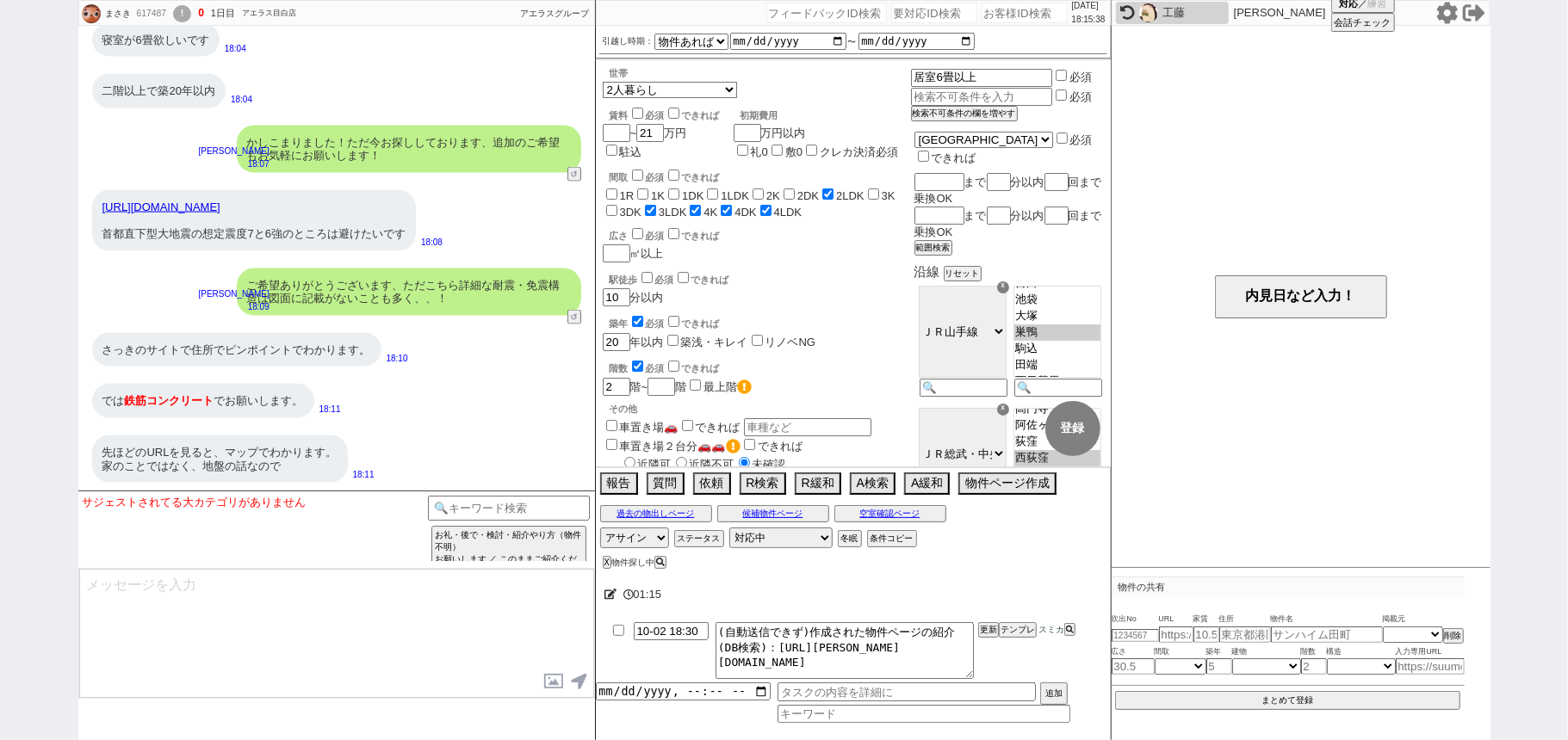
click at [221, 200] on link "https://www.higaisoutei.metro.tokyo.lg.jp/eqmap/eqmapgis.html" at bounding box center [162, 207] width 118 height 13
click at [453, 507] on input at bounding box center [509, 506] width 163 height 21
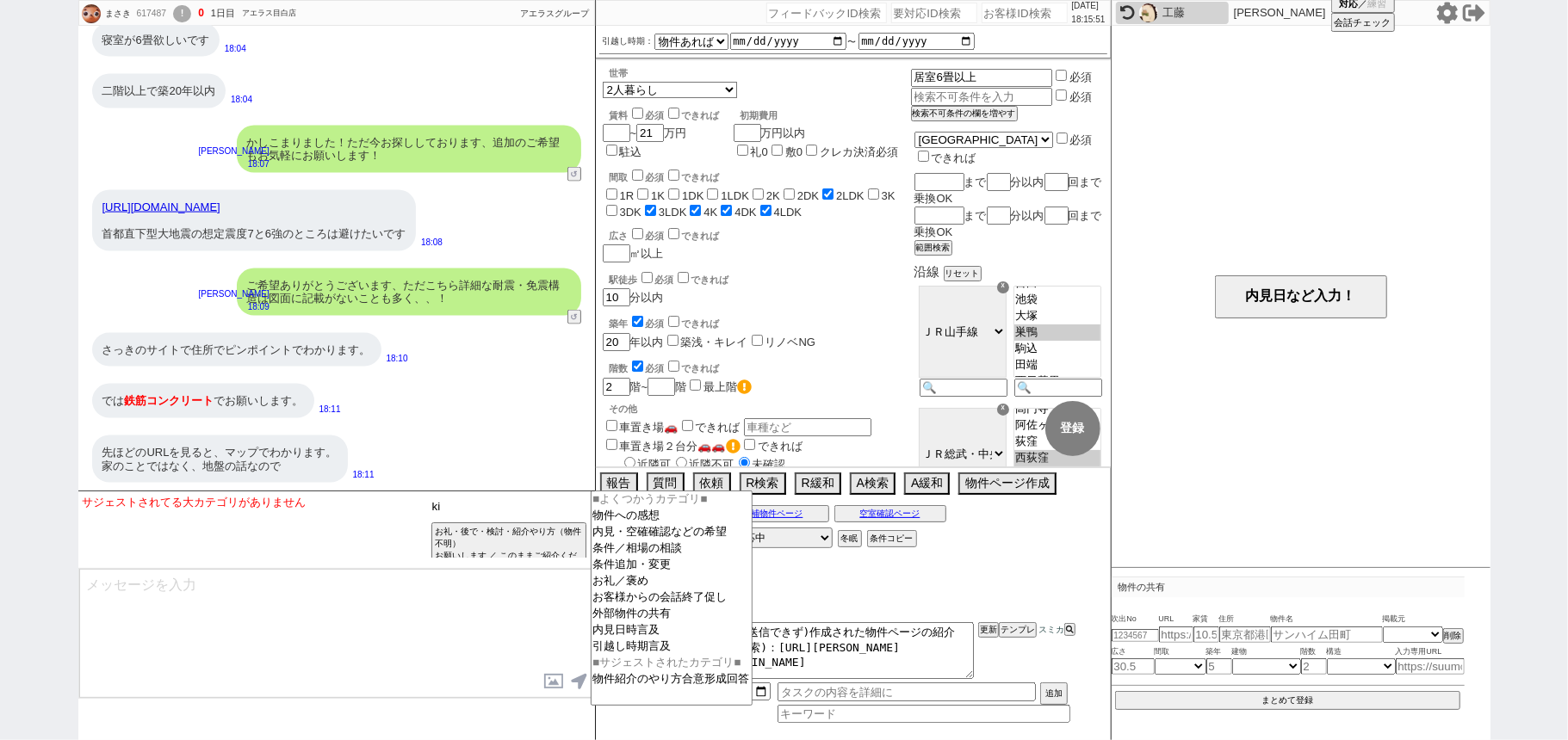
type input "k"
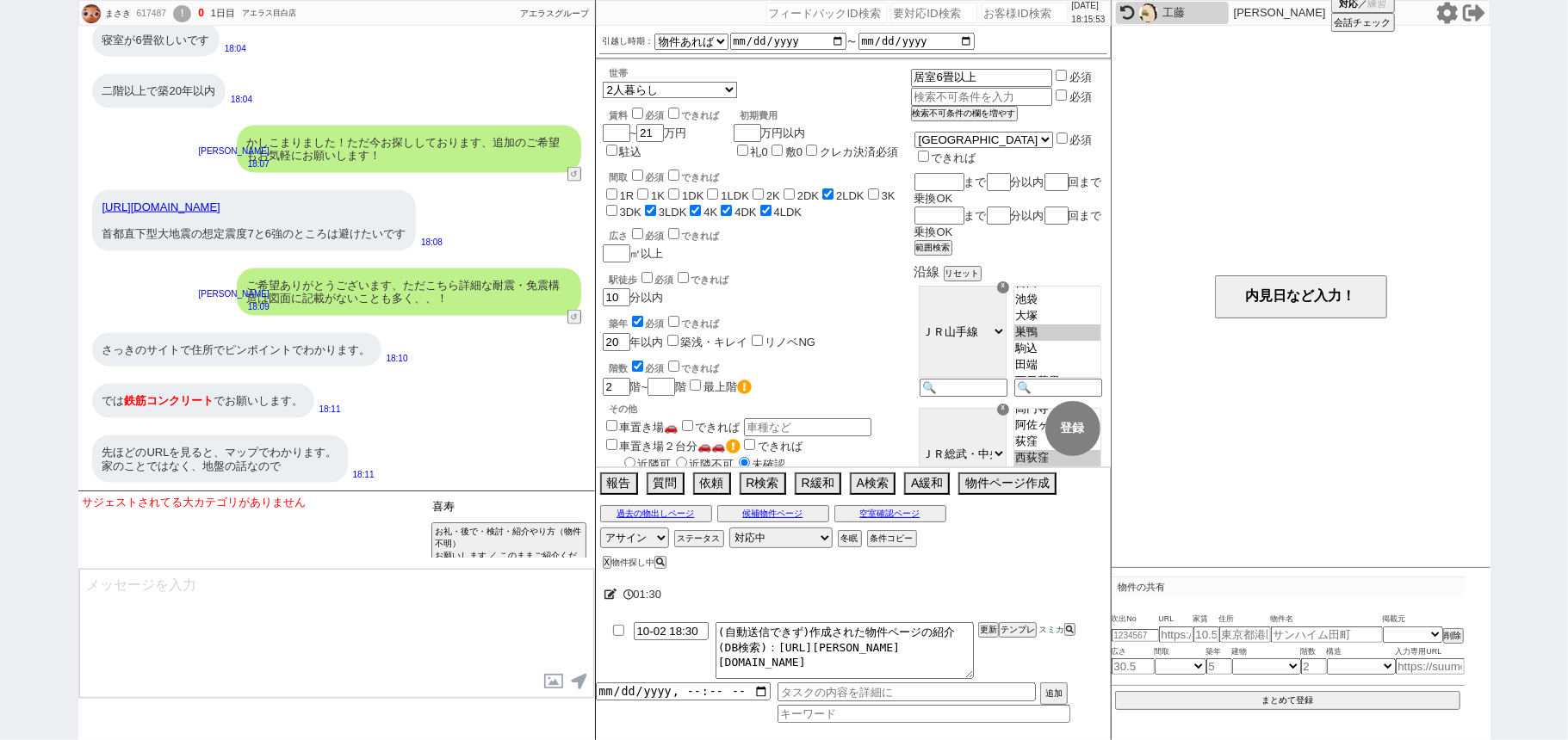
type input "喜"
type input "記述"
click at [497, 507] on input "記述" at bounding box center [509, 506] width 163 height 21
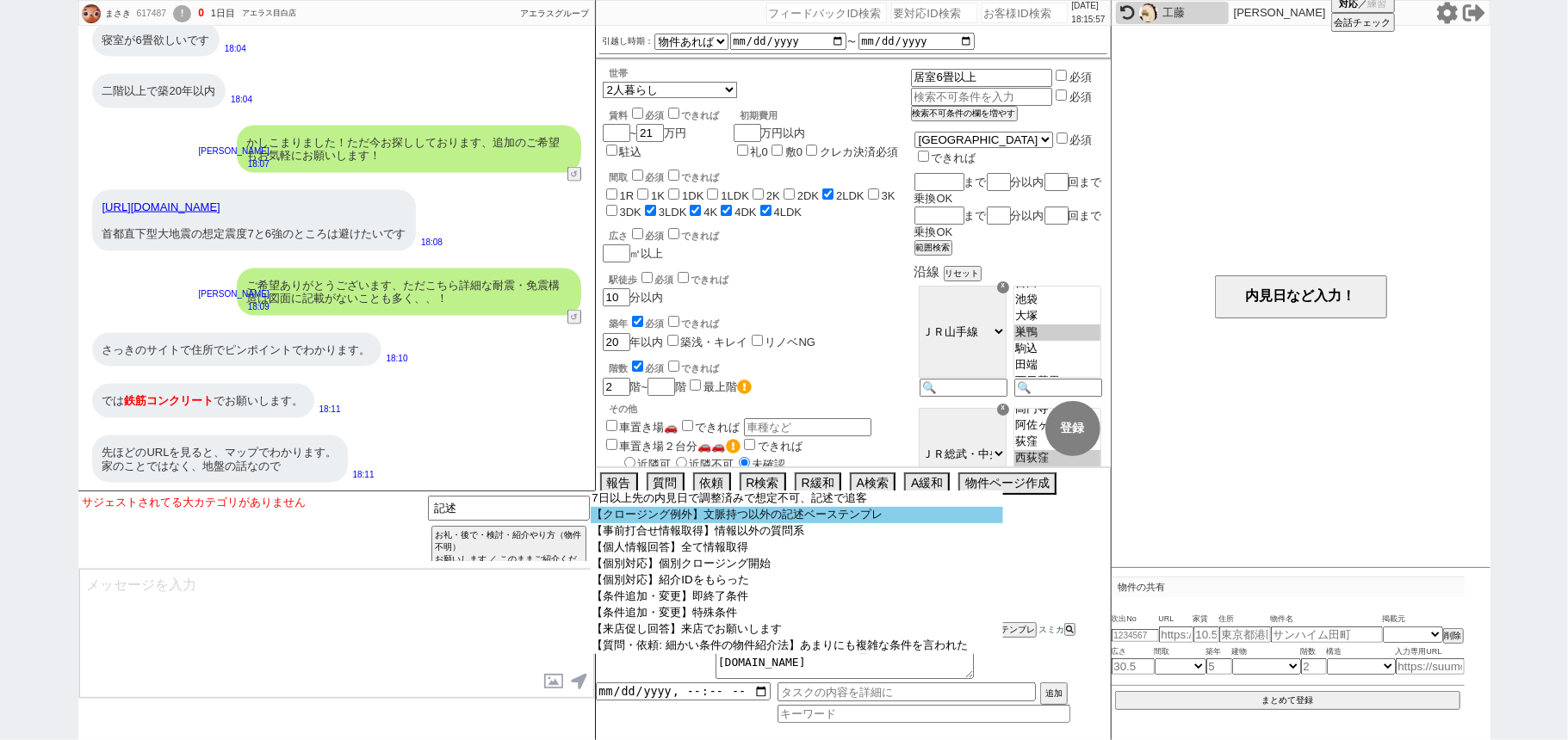
click at [702, 514] on option "【クロージング例外】文脈持つ以外の記述ベーステンプレ" at bounding box center [797, 515] width 413 height 17
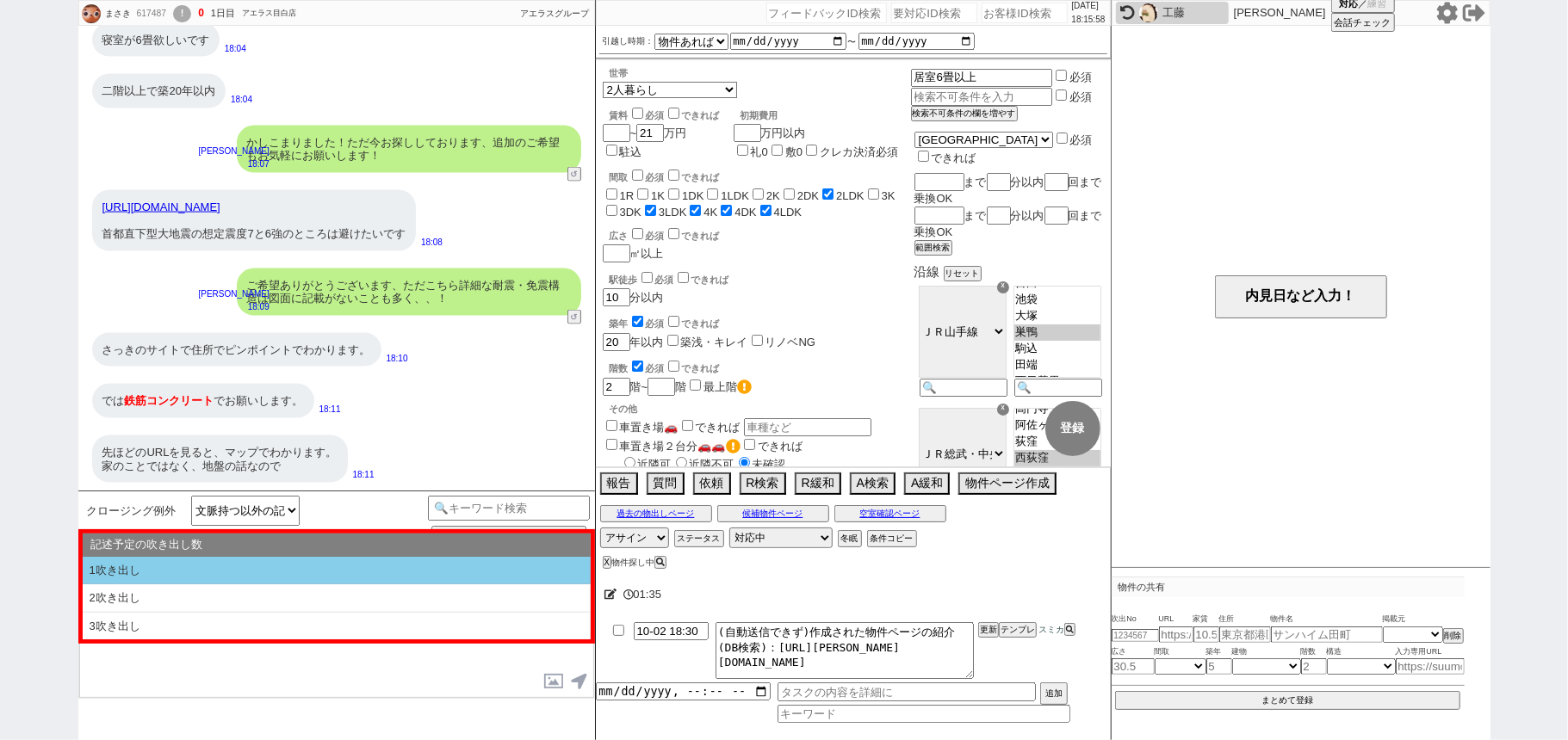
click at [254, 565] on li "1吹き出し" at bounding box center [337, 571] width 508 height 28
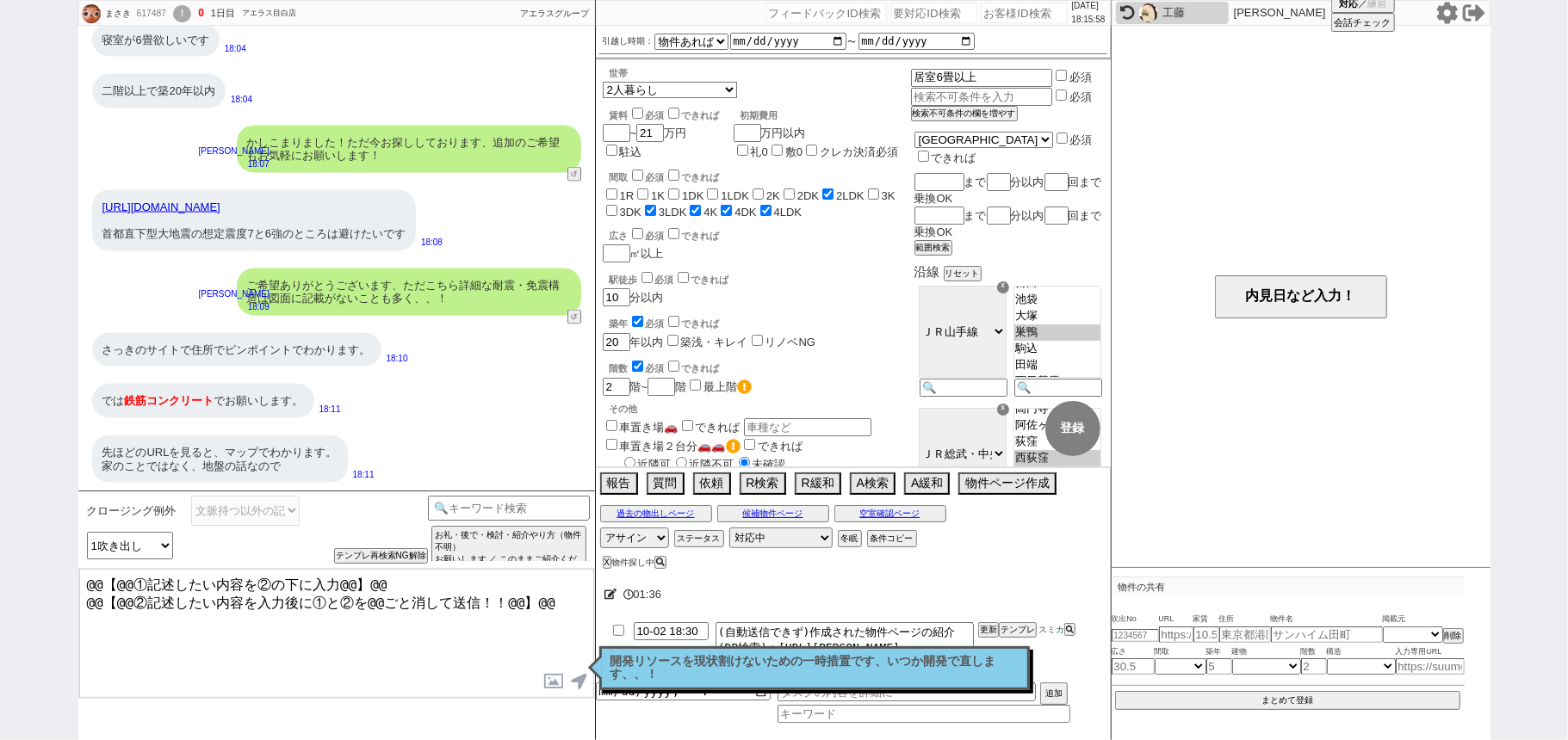
click at [573, 603] on textarea "@@【@@①記述したい内容を②の下に入力@@】@@ @@【@@②記述したい内容を入力後に①と②を@@ごと消して送信！！@@】@@" at bounding box center [337, 633] width 515 height 129
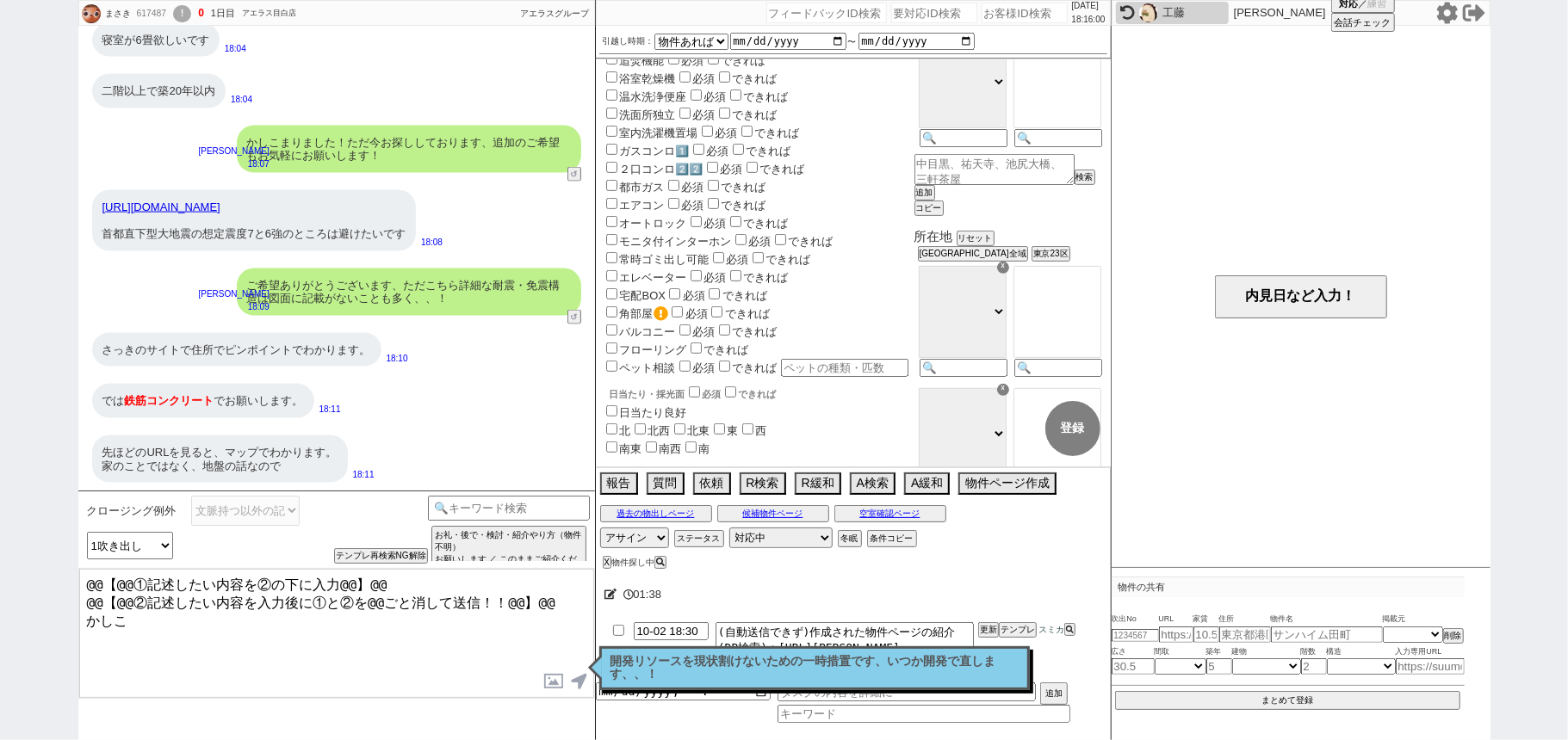
scroll to position [689, 0]
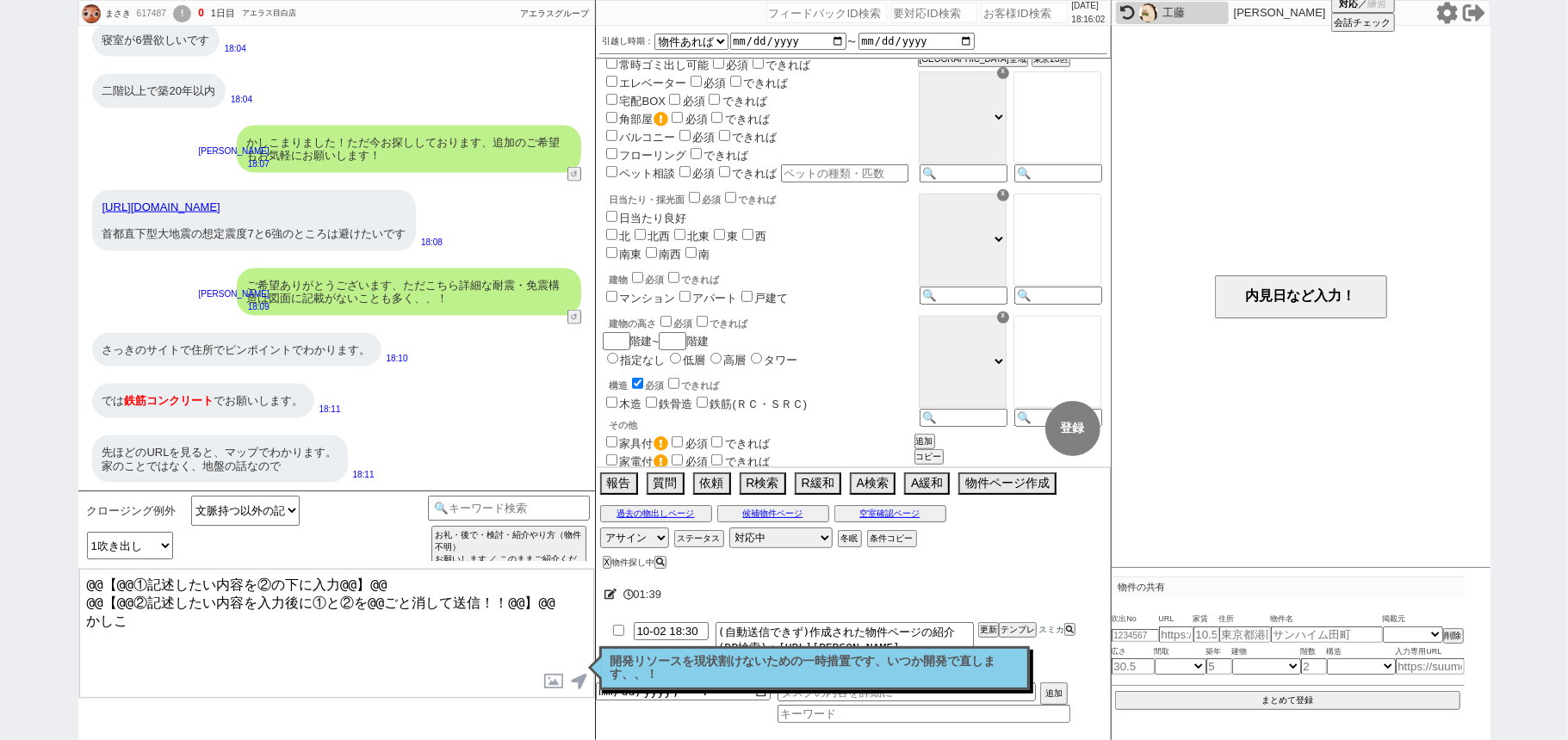
click at [756, 411] on label "鉄筋(ＲＣ・ＳＲＣ)" at bounding box center [759, 404] width 97 height 13
click at [708, 408] on input "鉄筋(ＲＣ・ＳＲＣ)" at bounding box center [701, 402] width 11 height 11
drag, startPoint x: 1057, startPoint y: 434, endPoint x: 1016, endPoint y: 451, distance: 44.4
click at [1059, 434] on button "登録" at bounding box center [1072, 428] width 55 height 55
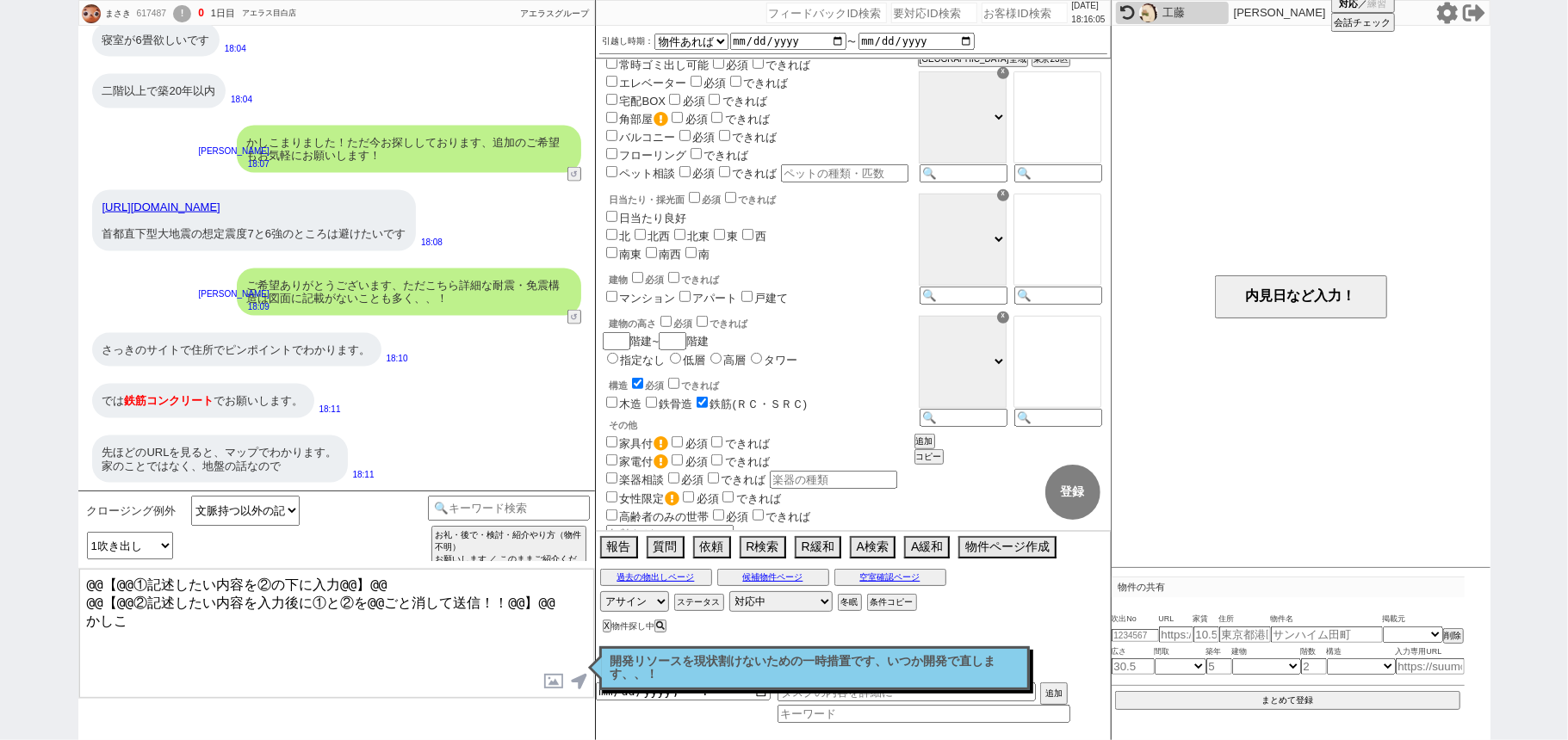
click at [208, 627] on textarea "@@【@@①記述したい内容を②の下に入力@@】@@ @@【@@②記述したい内容を入力後に①と②を@@ごと消して送信！！@@】@@ かしこ" at bounding box center [337, 633] width 515 height 129
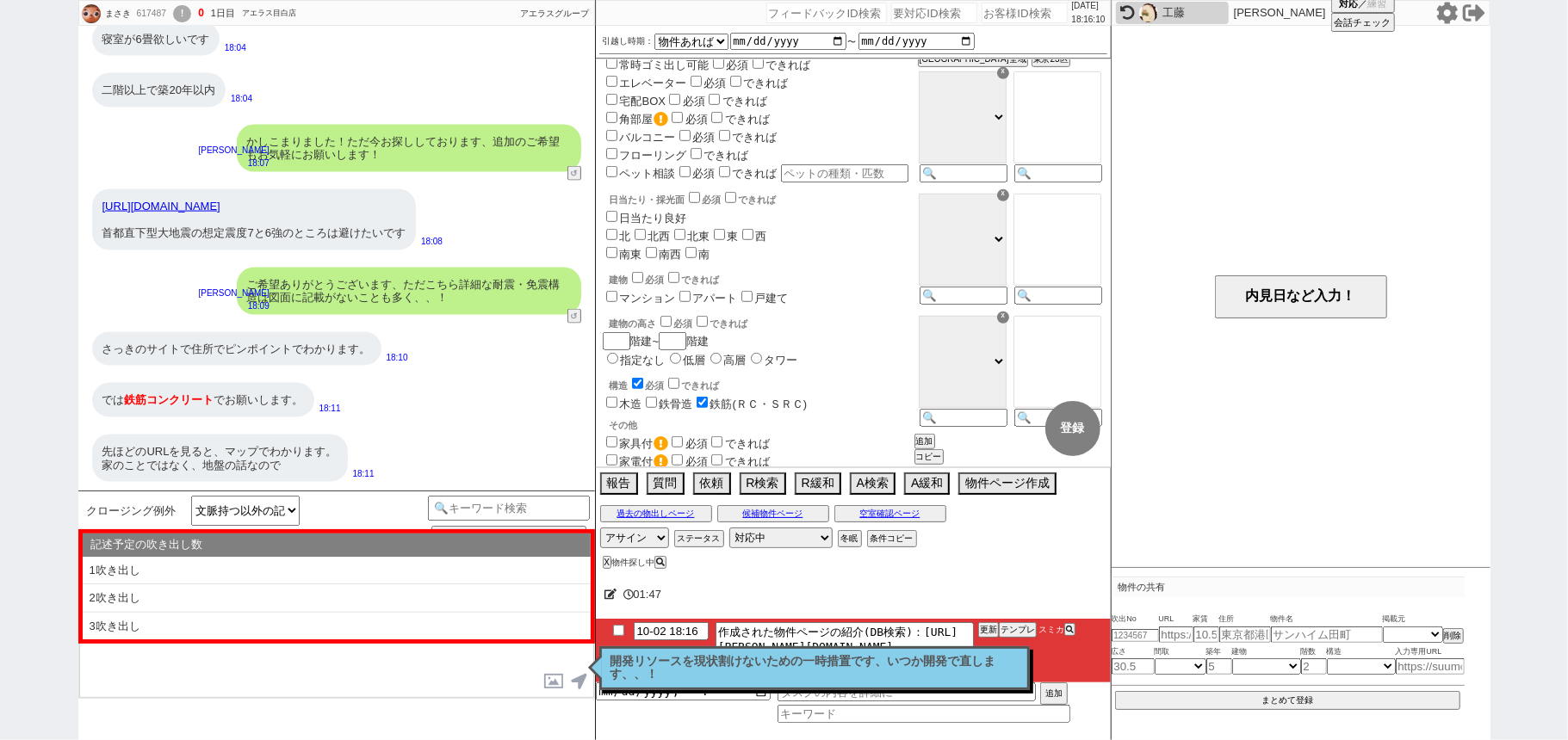
scroll to position [578, 0]
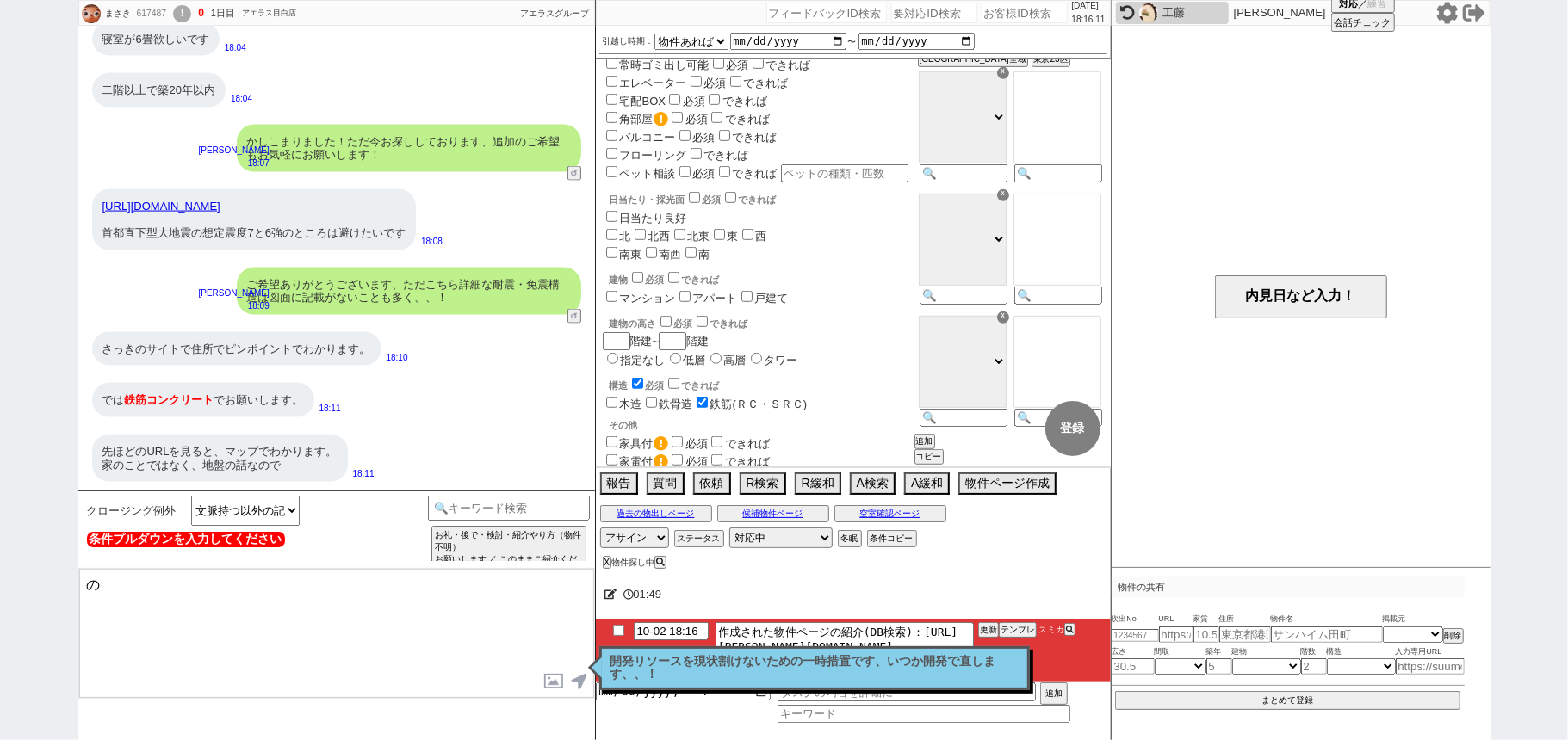
click at [238, 575] on div "クロージング例外 文脈持つ以外の記述ベーステンプレ 小カテゴリを選択 条件プルダウンを入力してください テンプレ再検索NG解除 お礼・後で・検討・紹介やり方（…" at bounding box center [337, 615] width 517 height 250
click at [490, 510] on input at bounding box center [509, 506] width 163 height 21
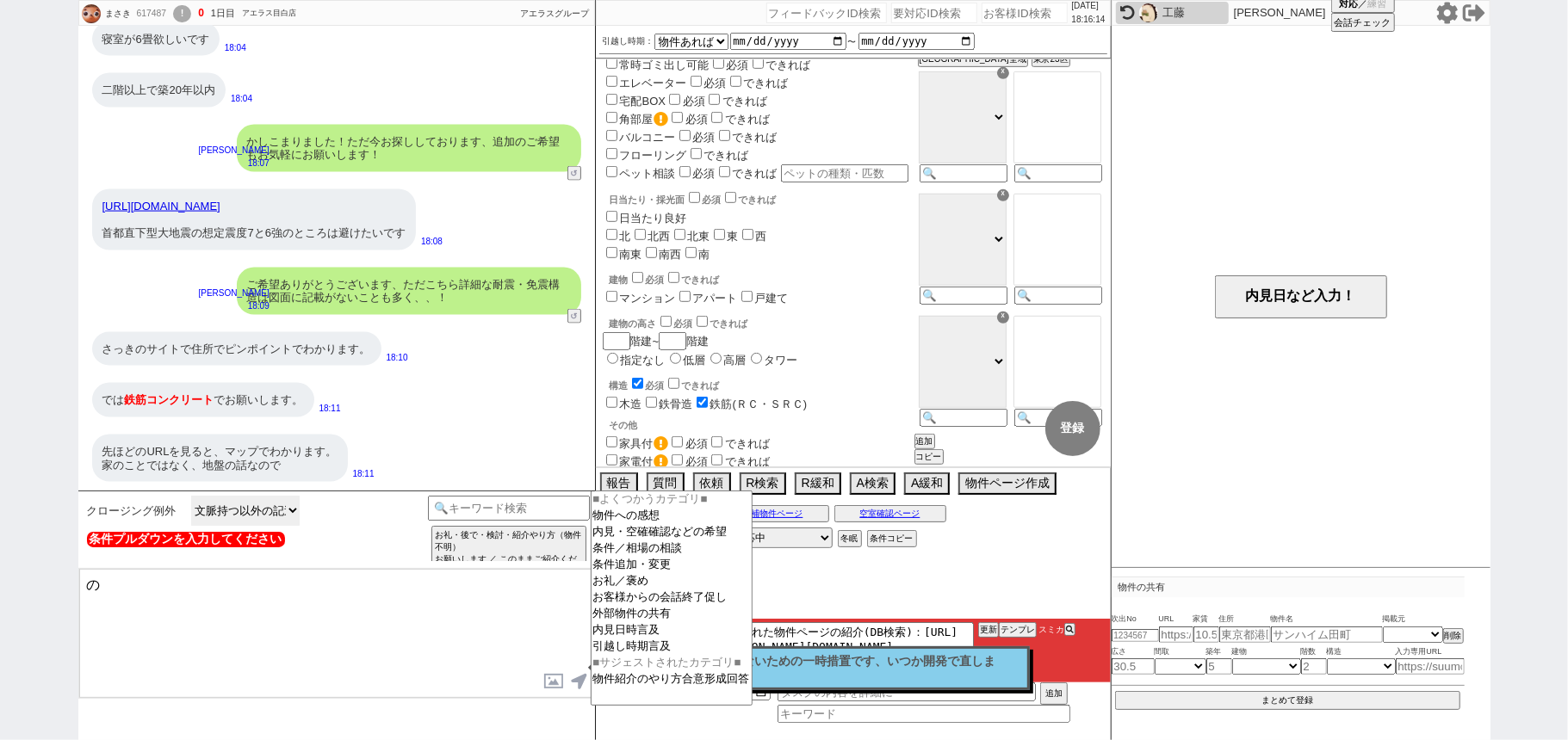
click at [291, 510] on select "文脈持つ以外の記述ベーステンプレ" at bounding box center [245, 510] width 109 height 30
click at [672, 557] on option "条件／相場の相談" at bounding box center [671, 548] width 160 height 17
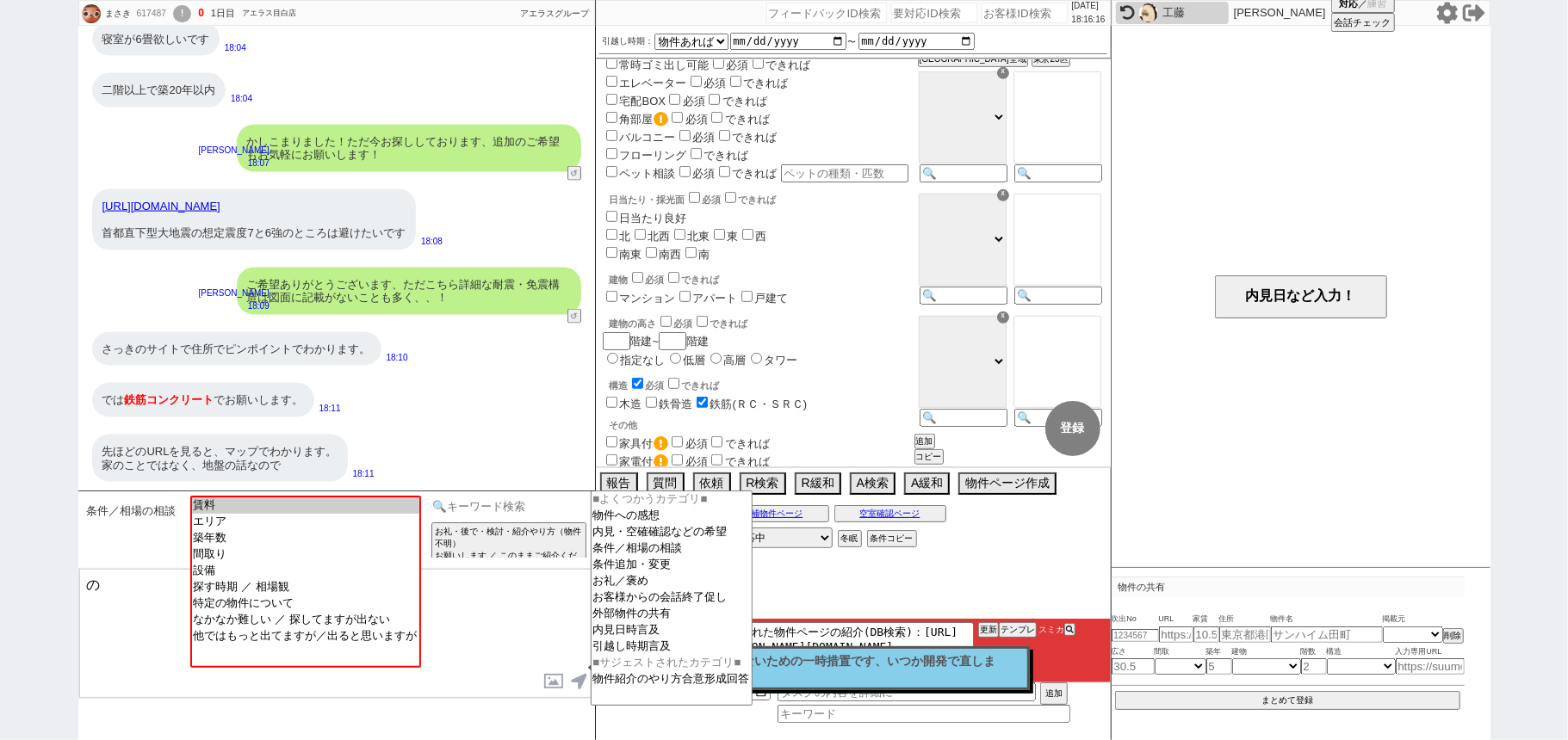
click at [496, 513] on input at bounding box center [509, 506] width 163 height 21
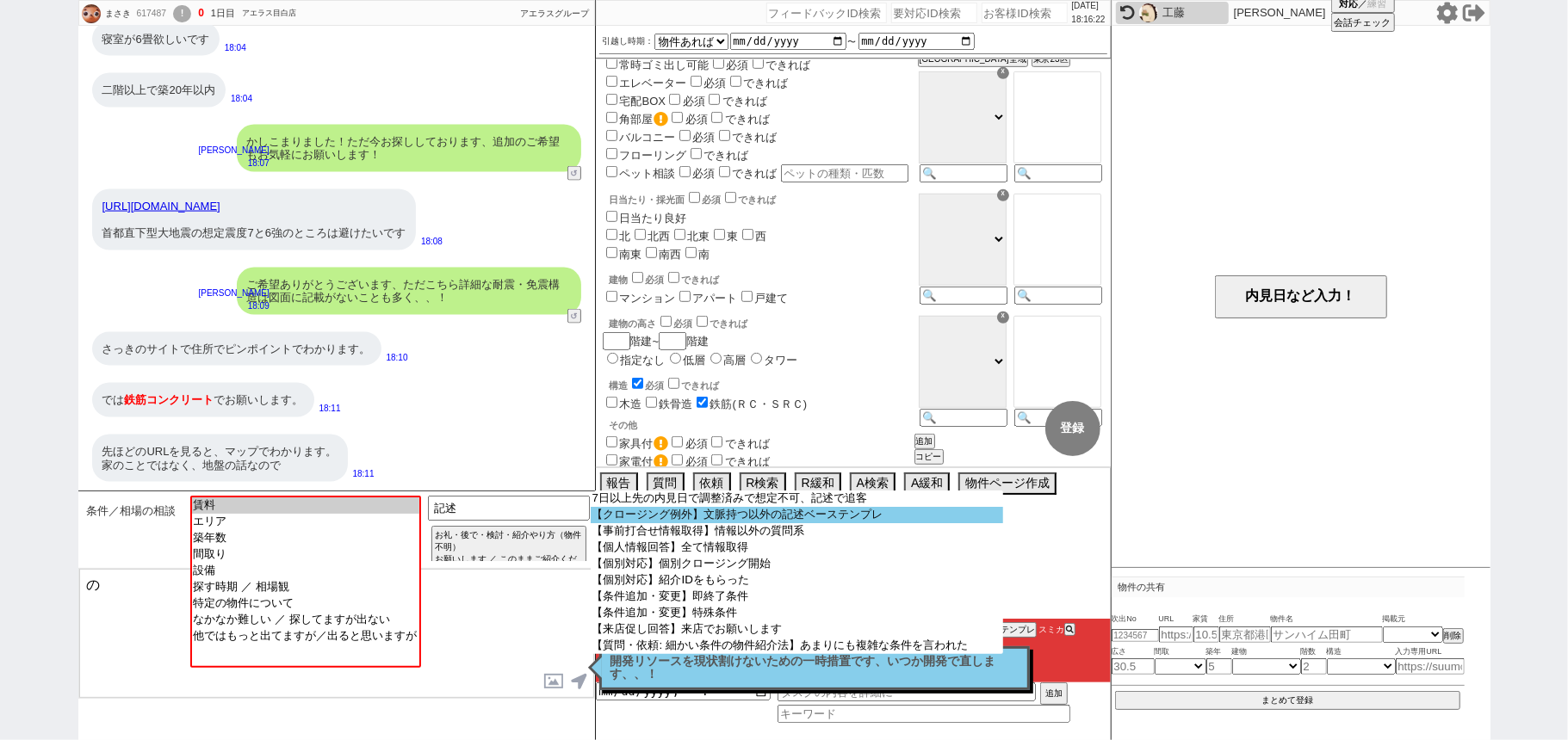
click at [644, 520] on option "【クロージング例外】文脈持つ以外の記述ベーステンプレ" at bounding box center [797, 515] width 413 height 17
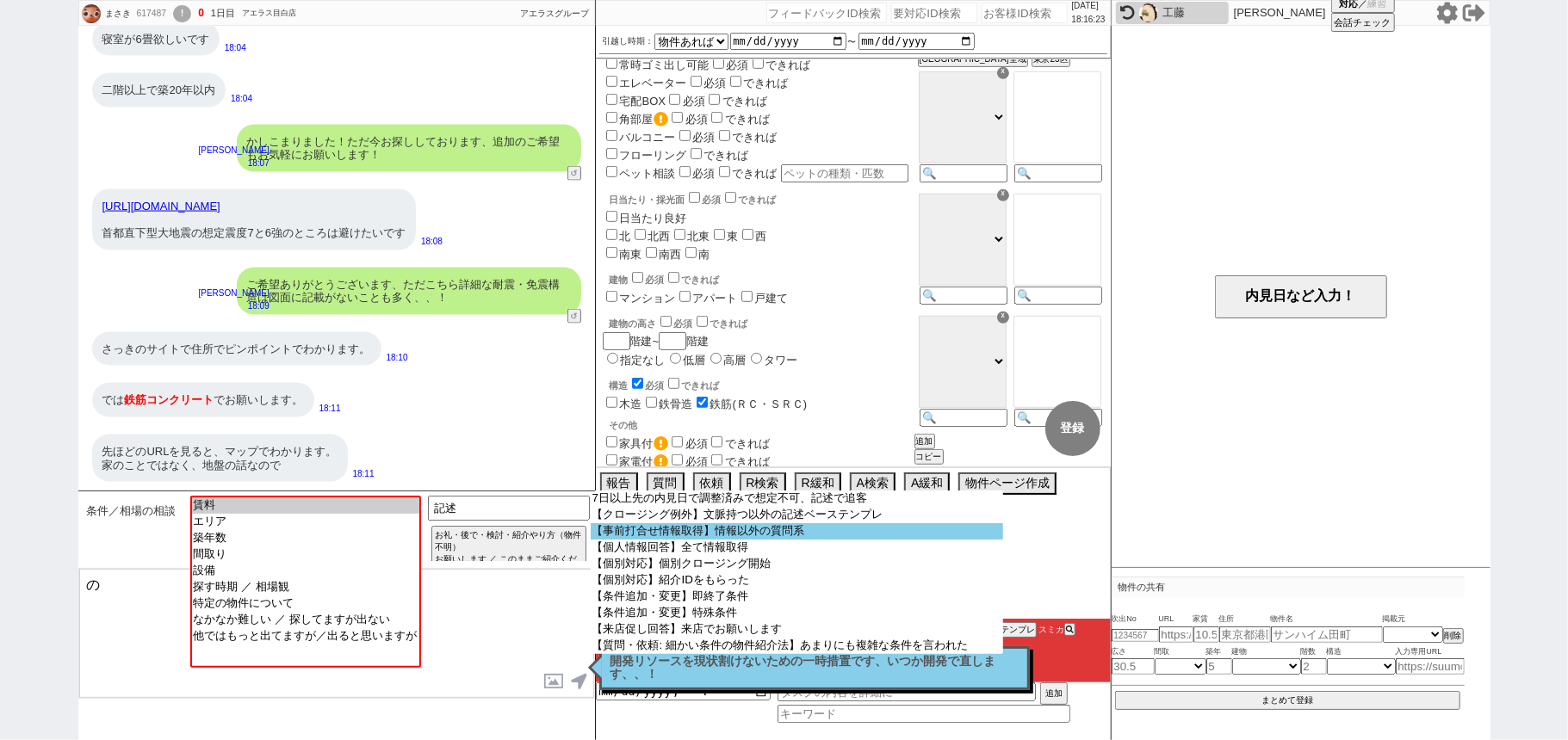
click at [679, 539] on option "【事前打合せ情報取得】情報以外の質問系" at bounding box center [797, 532] width 413 height 17
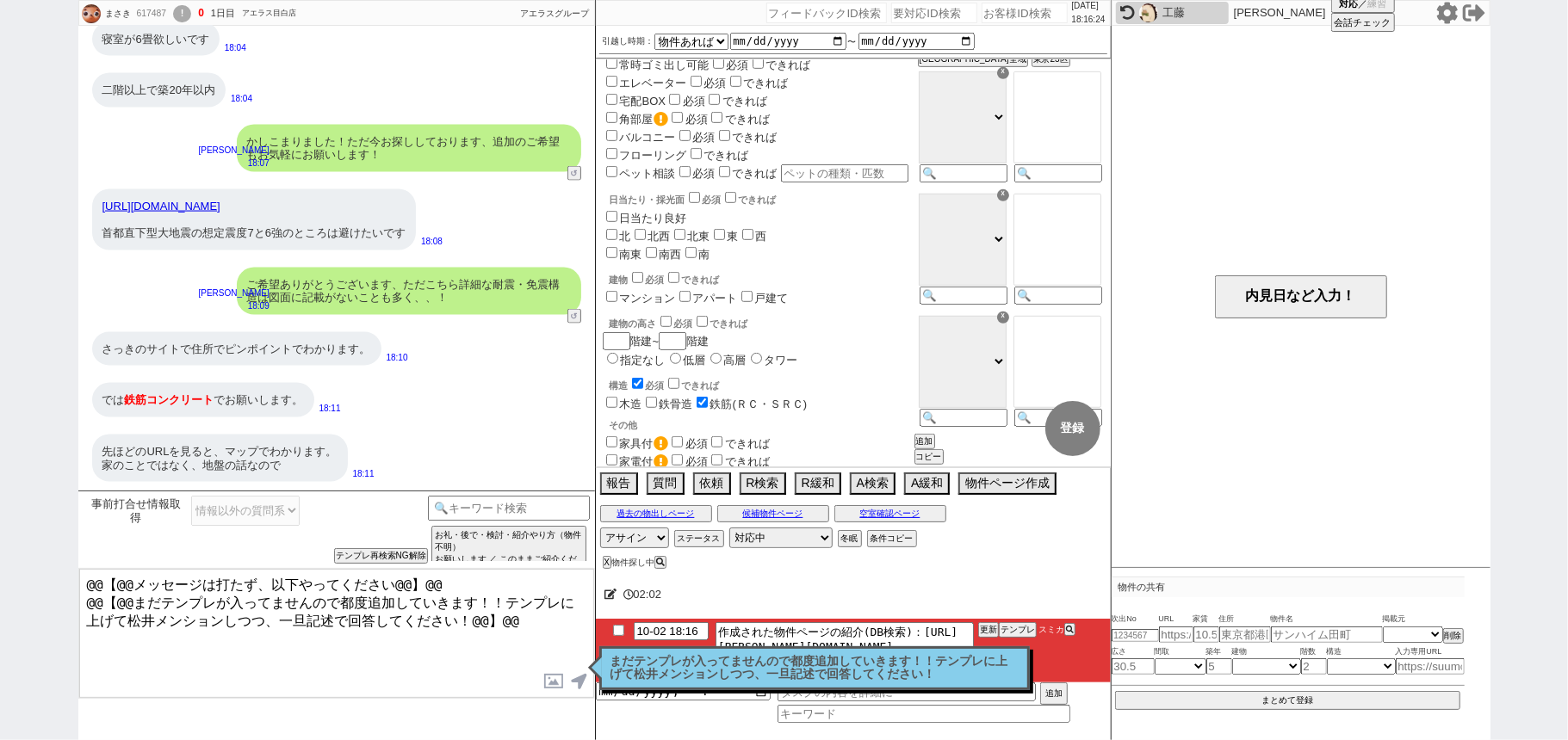
click at [522, 613] on textarea "@@【@@メッセージは打たず、以下やってください@@】@@ @@【@@まだテンプレが入ってませんので都度追加していきます！！テンプレに上げて松井メンションしつ…" at bounding box center [337, 633] width 515 height 129
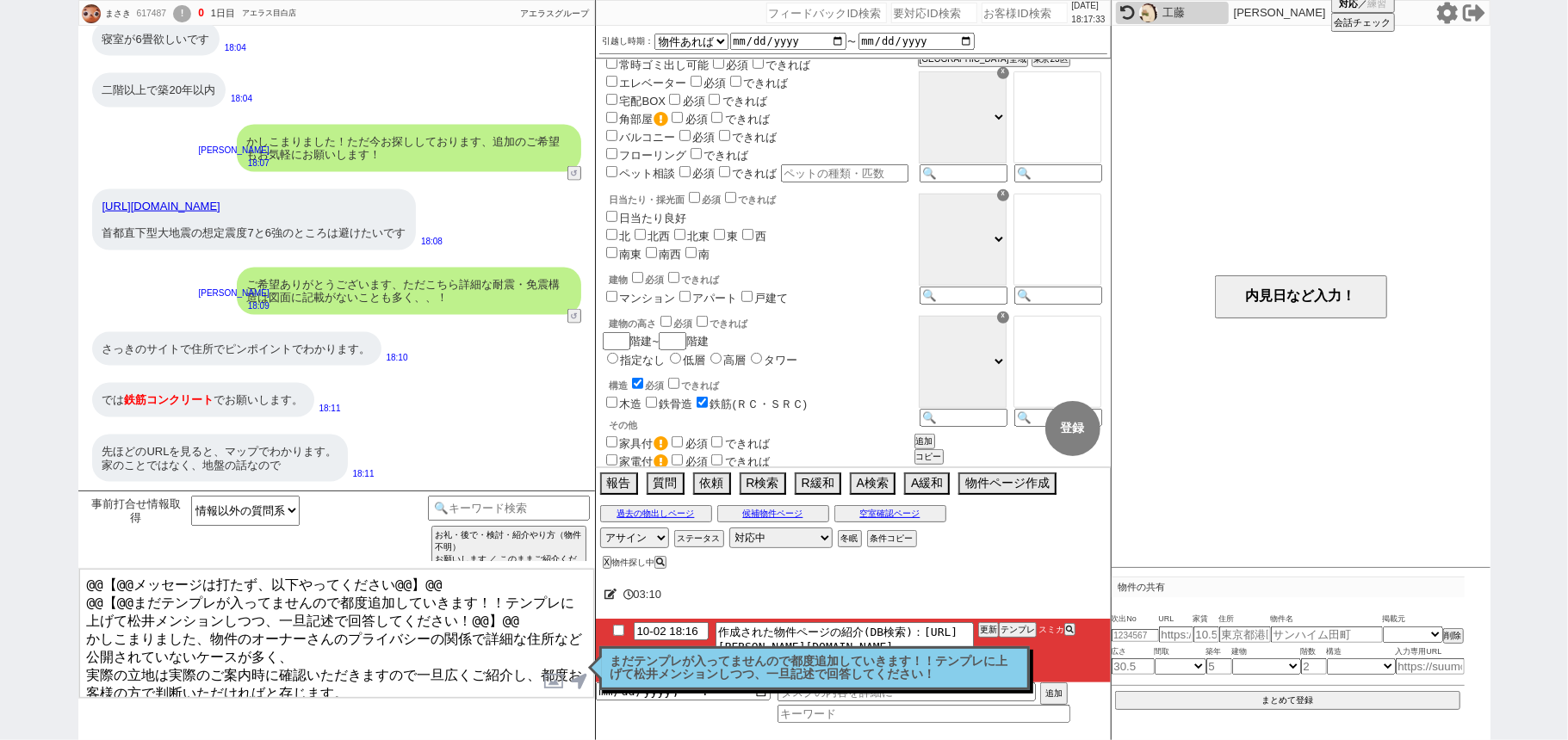
drag, startPoint x: 521, startPoint y: 602, endPoint x: 0, endPoint y: 308, distance: 598.2
click at [0, 451] on div "まさき 617487 ! 0 1日目 アエラス目白店 冬眠中 自社客 アエラスグループ スミカ_BPO チャット全表示 2025-10-02 新しくフォローさ…" at bounding box center [784, 370] width 1568 height 740
click at [511, 616] on textarea "@@【@@メッセージは打たず、以下やってください@@】@@ @@【@@まだテンプレが入ってませんので都度追加していきます！！テンプレに上げて松井メンションしつ…" at bounding box center [337, 633] width 515 height 129
click at [90, 585] on textarea "@@【@@メッセージは打たず、以下やってください@@】@@ @@【@@まだテンプレが入ってませんので都度追加していきます！！テンプレに上げて松井メンションしつ…" at bounding box center [337, 633] width 515 height 129
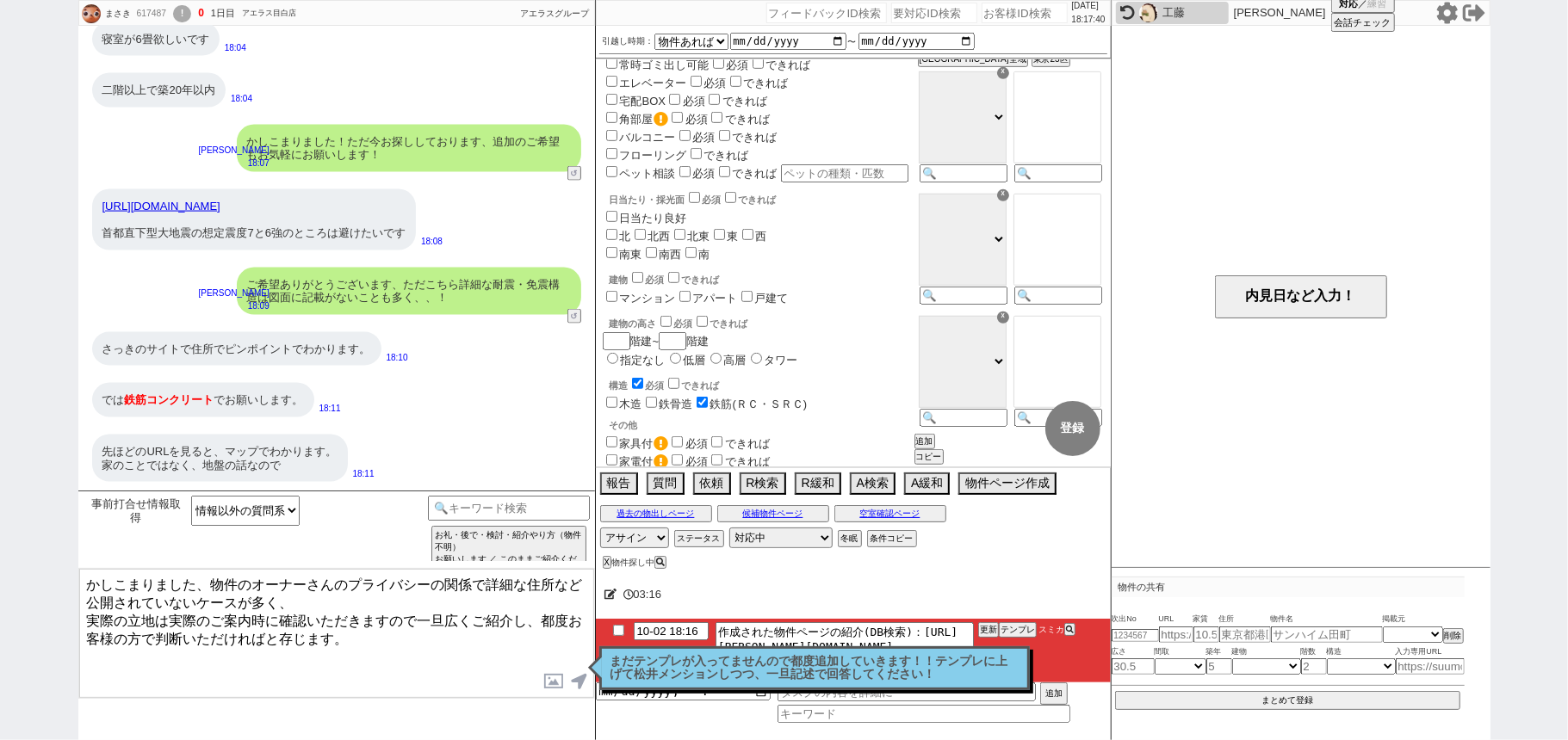
click at [457, 640] on textarea "かしこまりました、物件のオーナーさんのプライバシーの関係で詳細な住所など公開されていないケースが多く、 実際の立地は実際のご案内時に確認いただきますので一旦広…" at bounding box center [337, 633] width 515 height 129
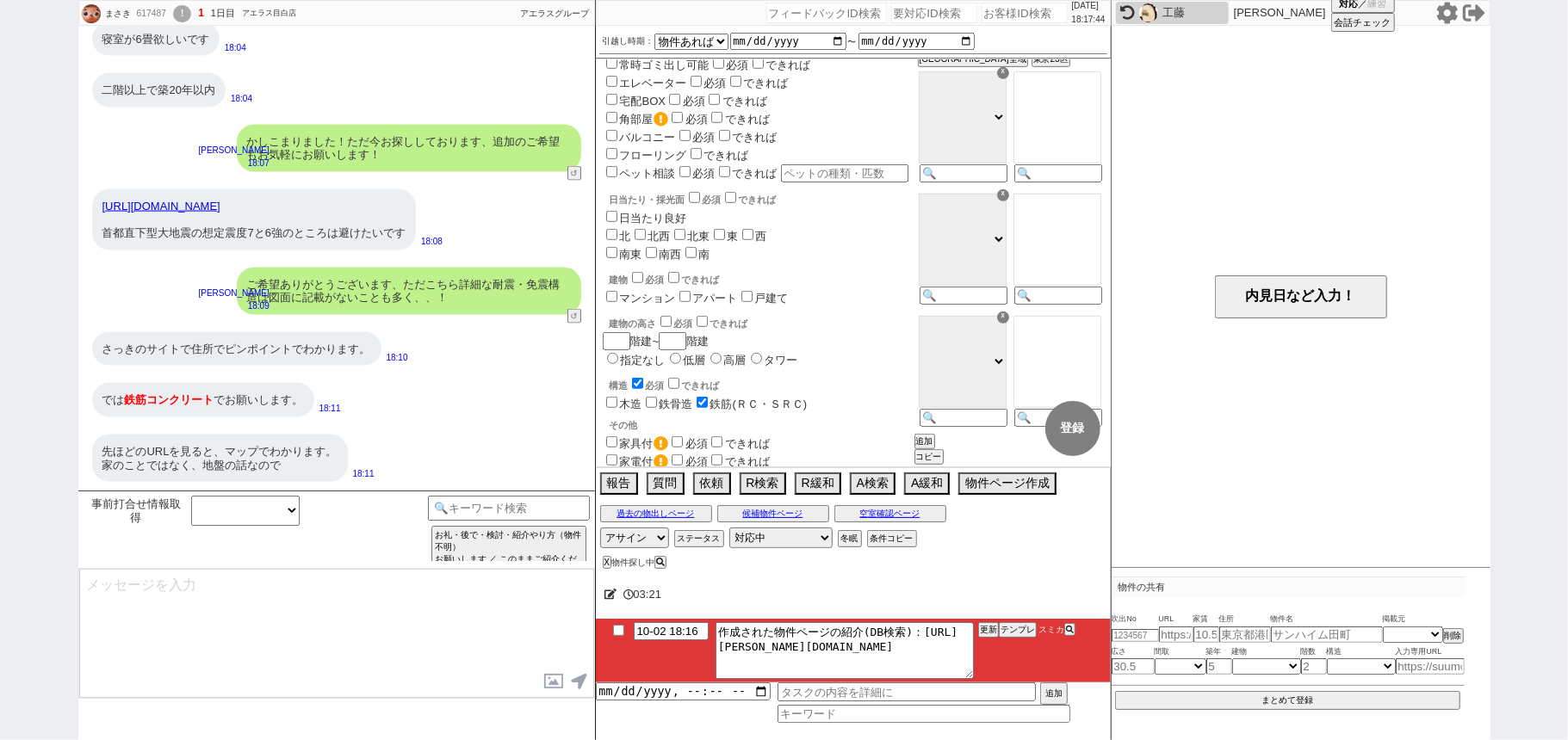
scroll to position [1983, 0]
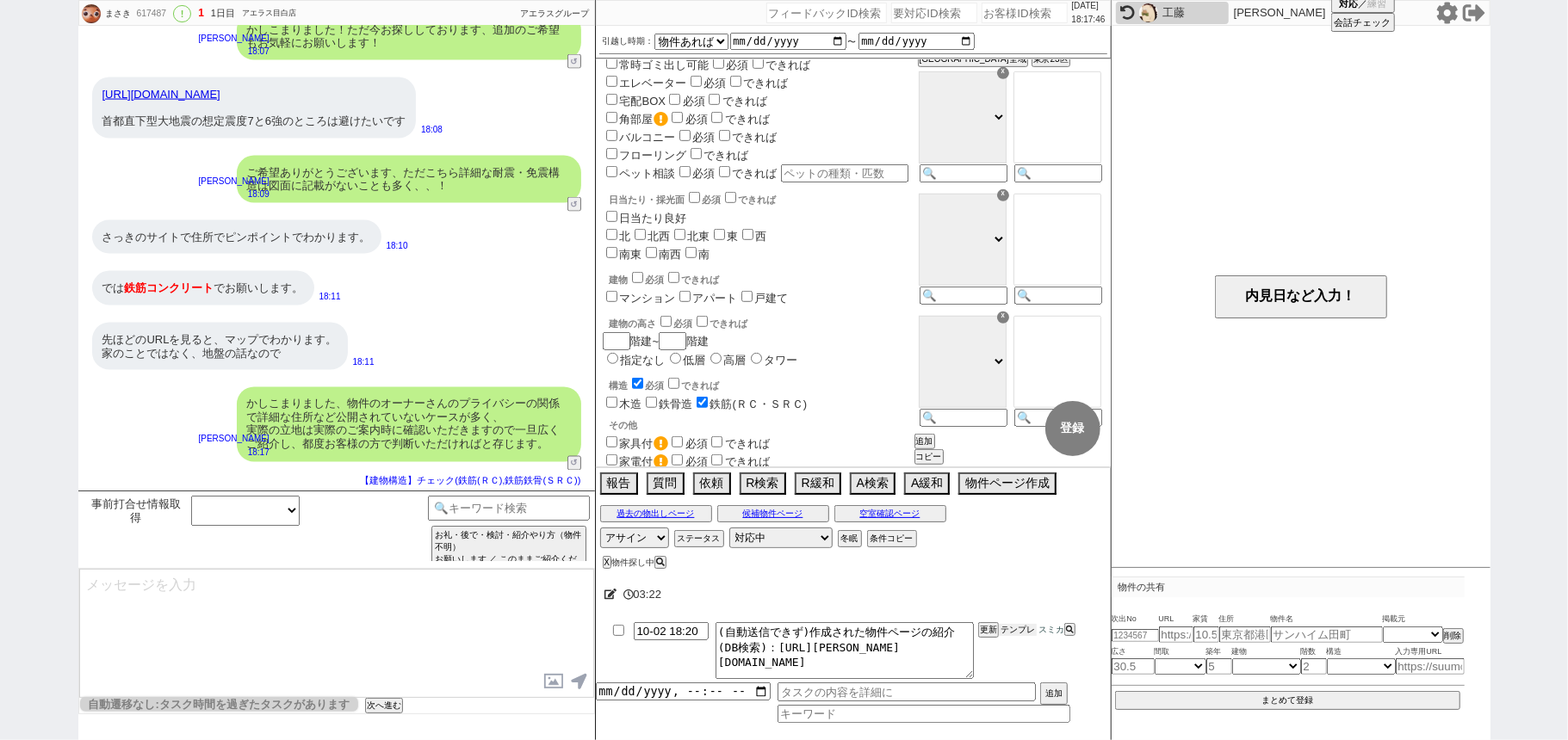
click at [1004, 631] on button "テンプレ" at bounding box center [1018, 631] width 38 height 12
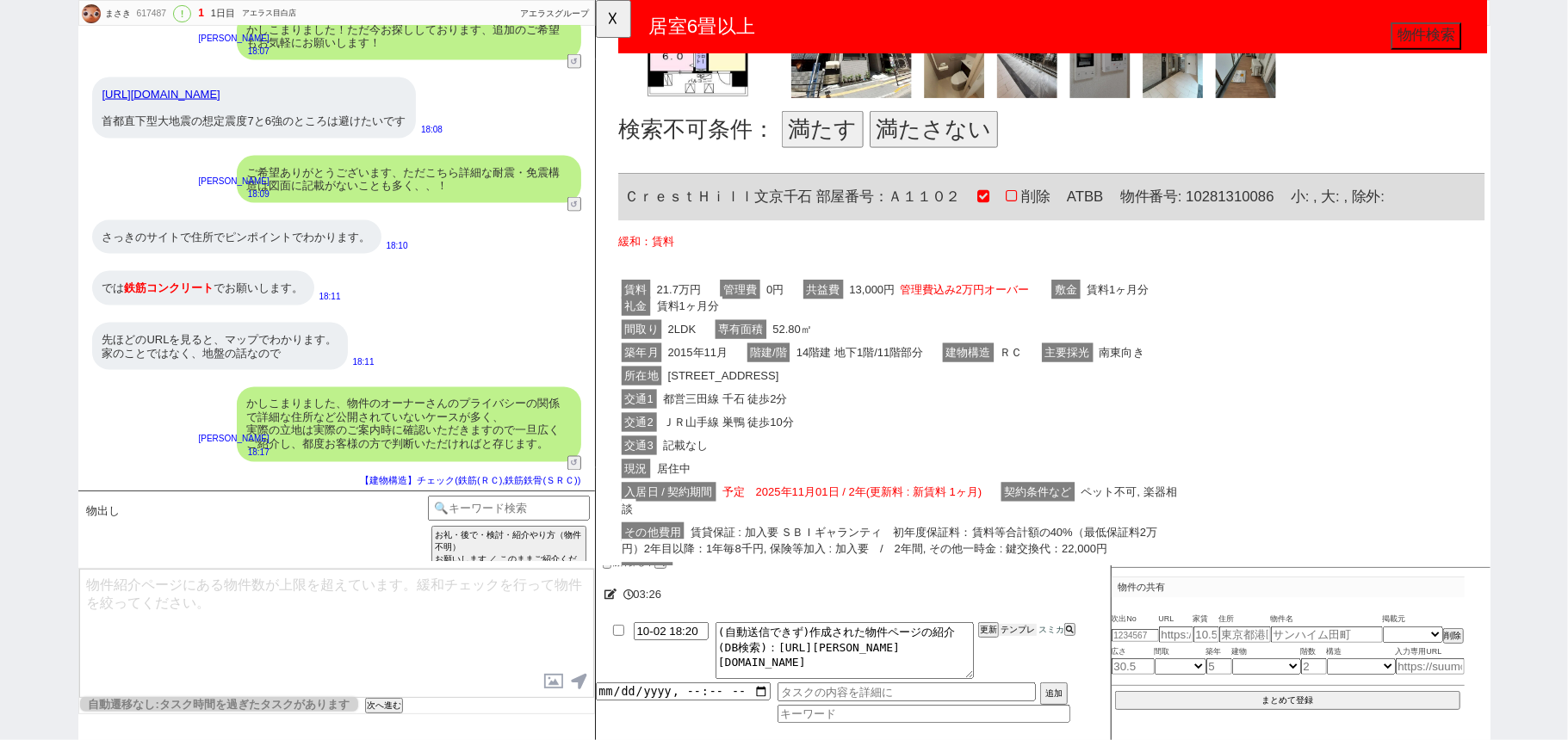
scroll to position [573, 0]
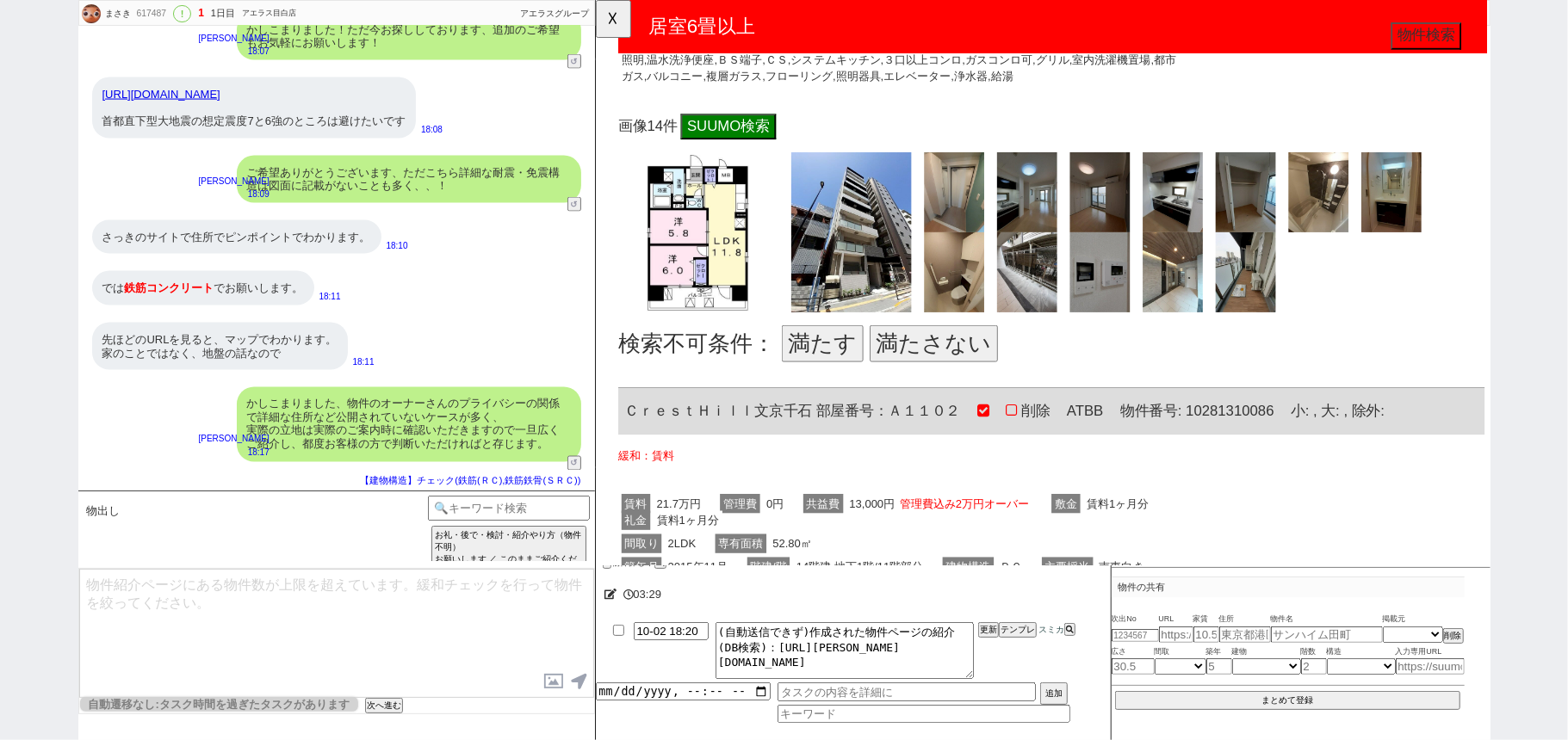
click at [844, 359] on button "満たす" at bounding box center [838, 369] width 87 height 40
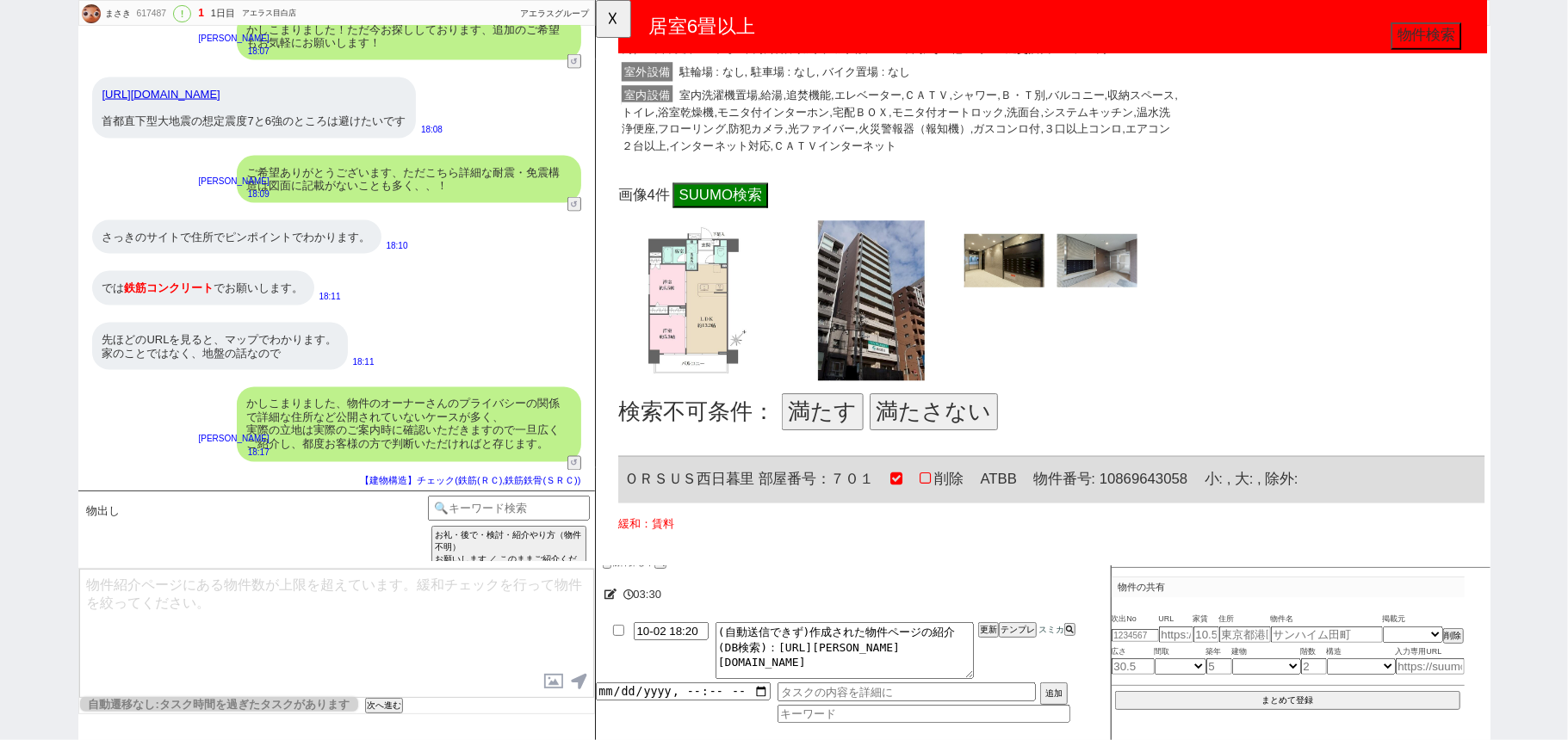
scroll to position [1377, 0]
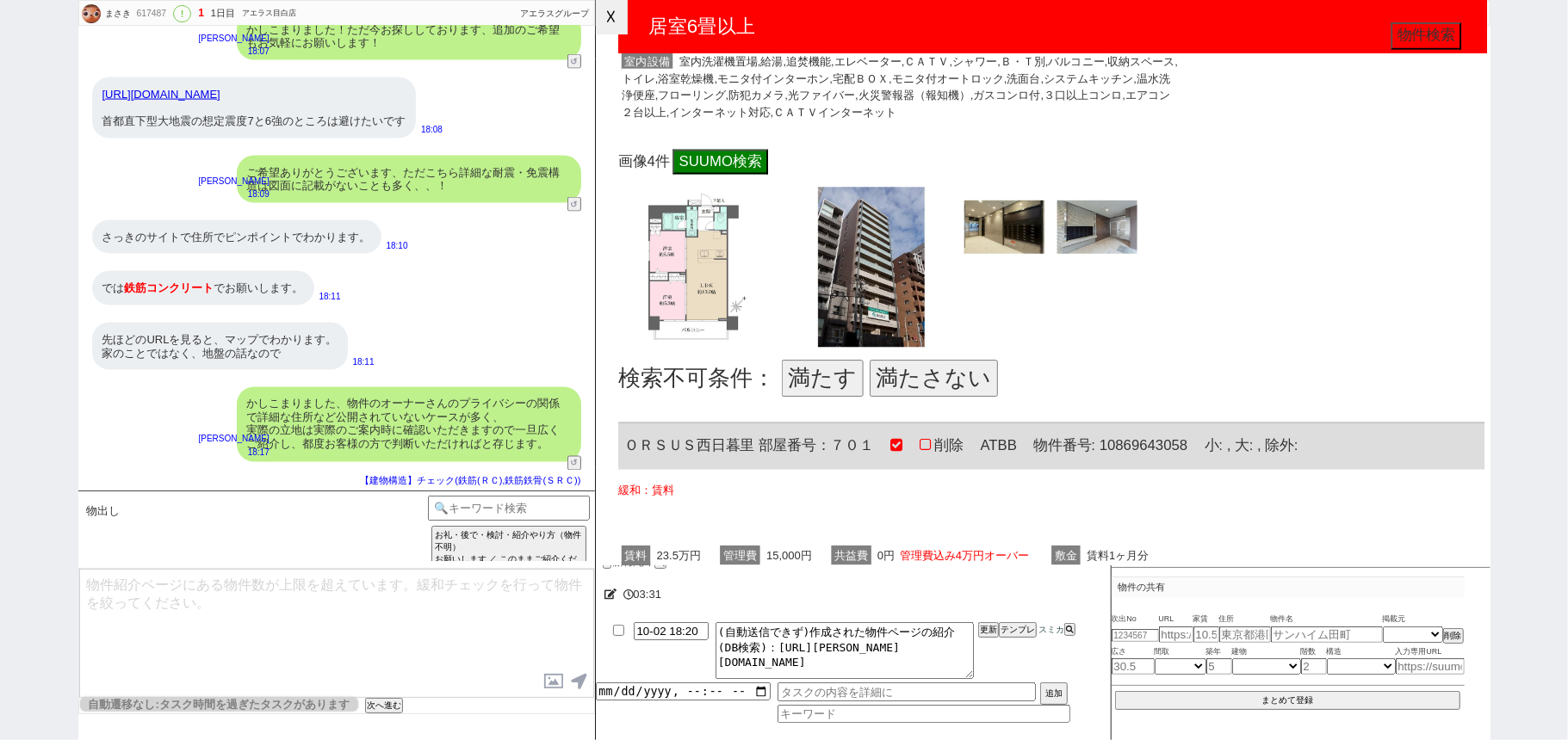
click at [625, 11] on button "☓" at bounding box center [611, 17] width 32 height 34
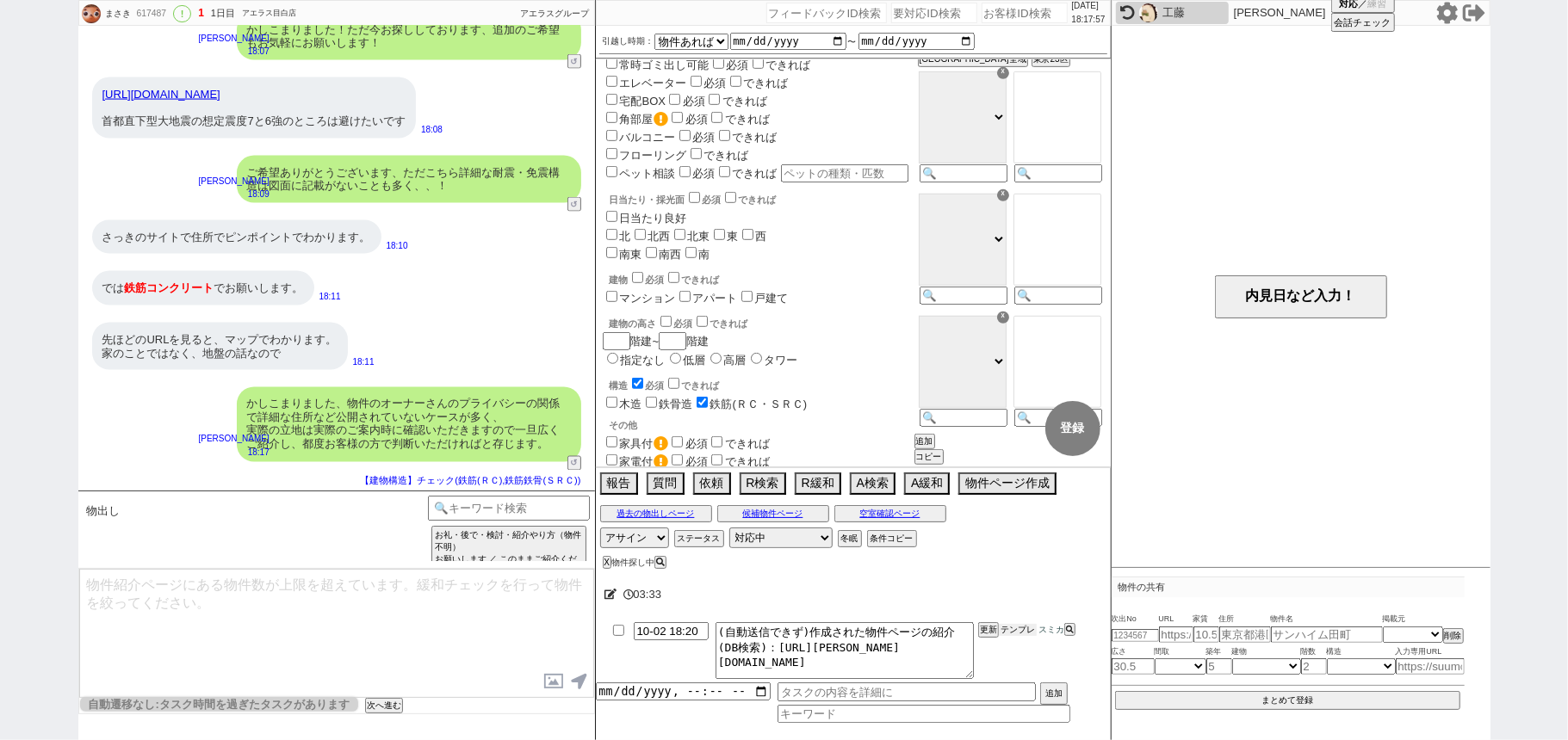
click at [1006, 630] on button "テンプレ" at bounding box center [1018, 631] width 38 height 12
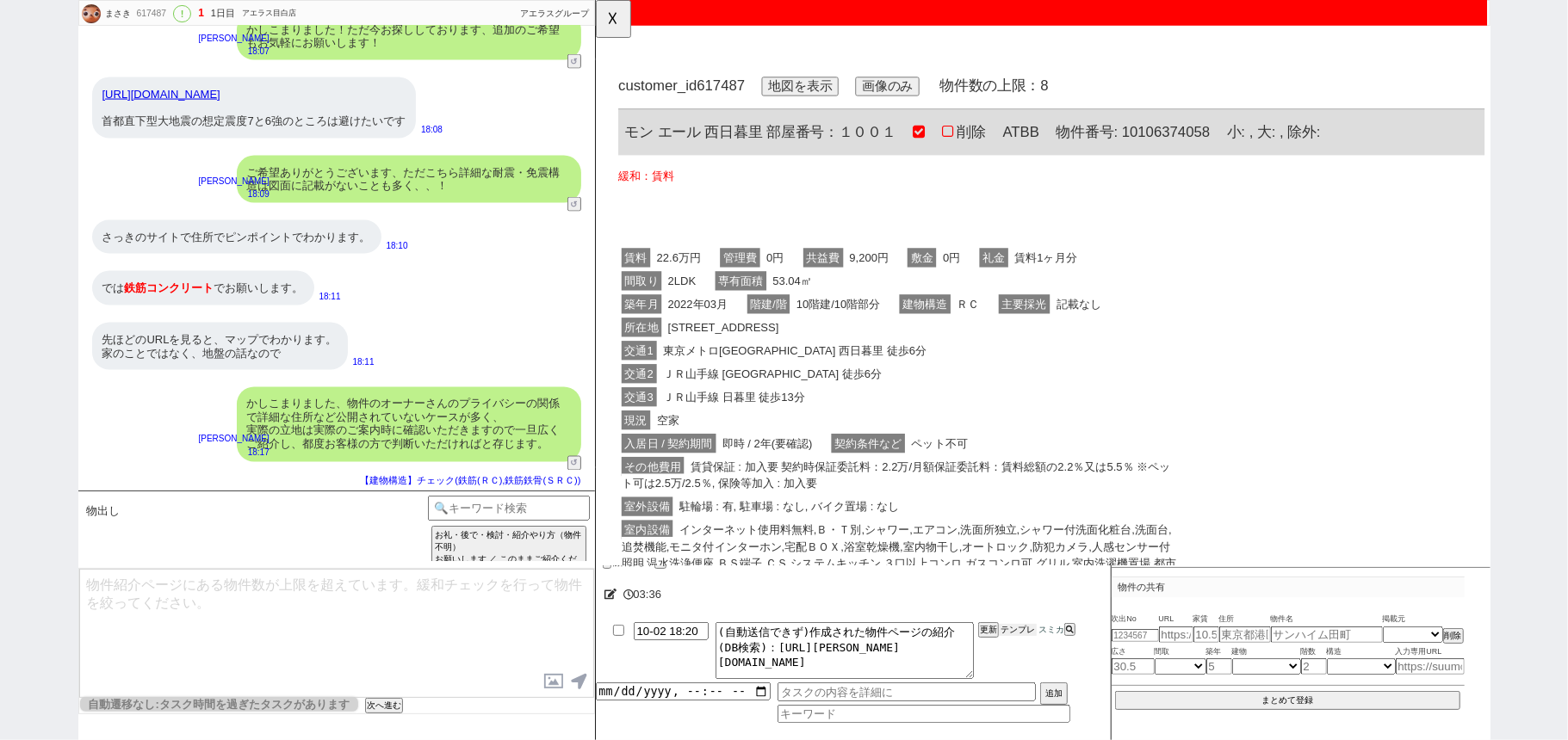
scroll to position [0, 0]
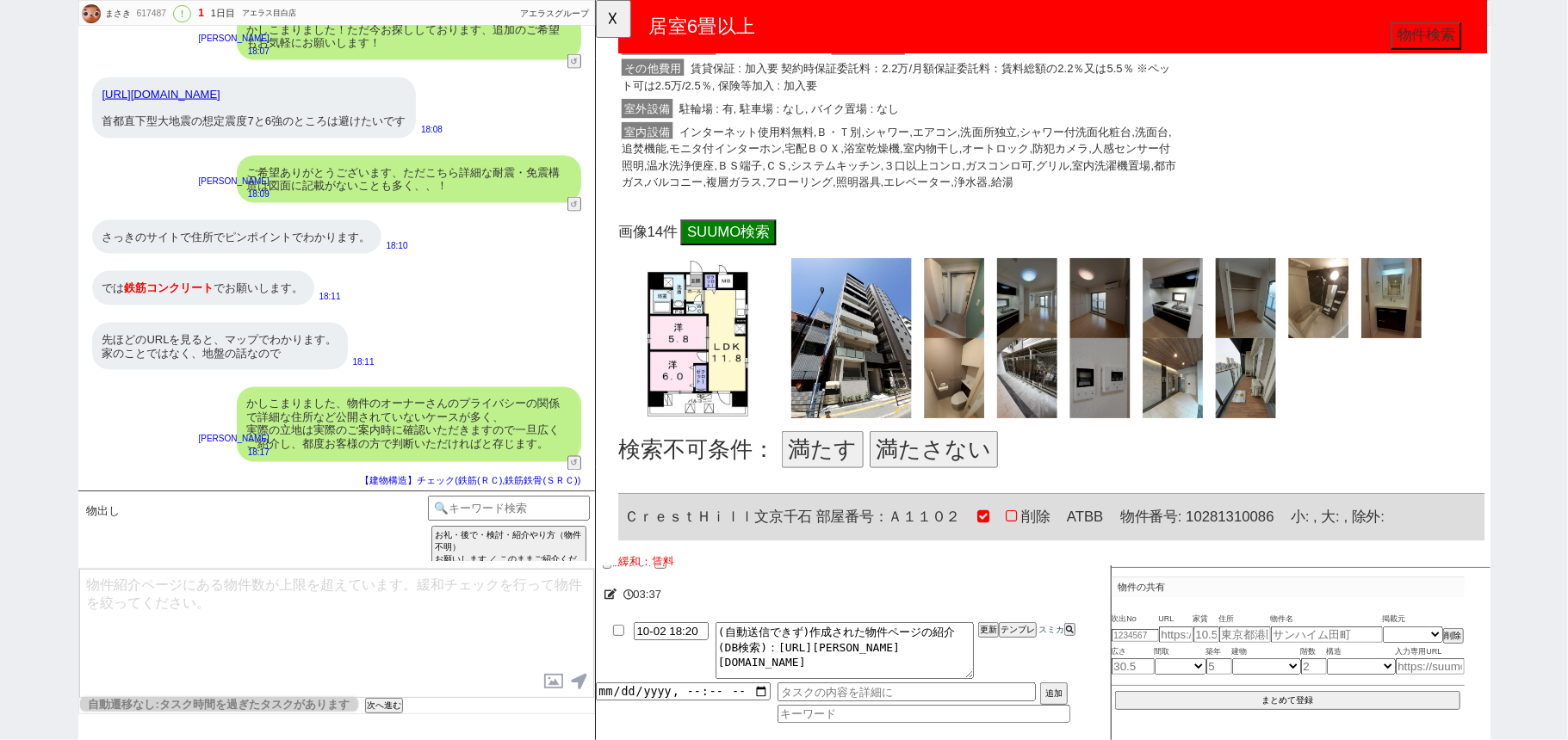
click at [826, 471] on button "満たす" at bounding box center [838, 483] width 87 height 40
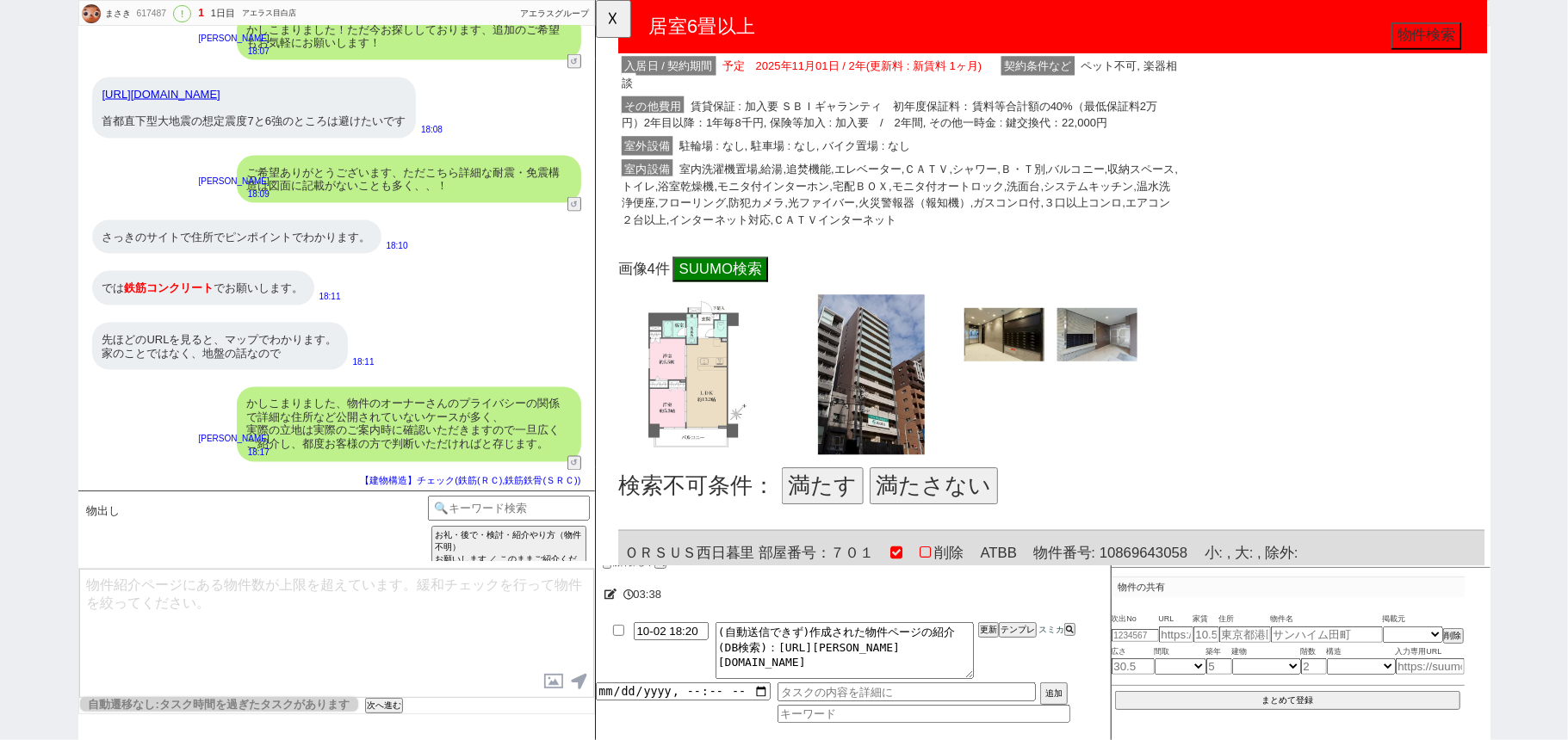
click at [814, 513] on button "満たす" at bounding box center [838, 522] width 87 height 40
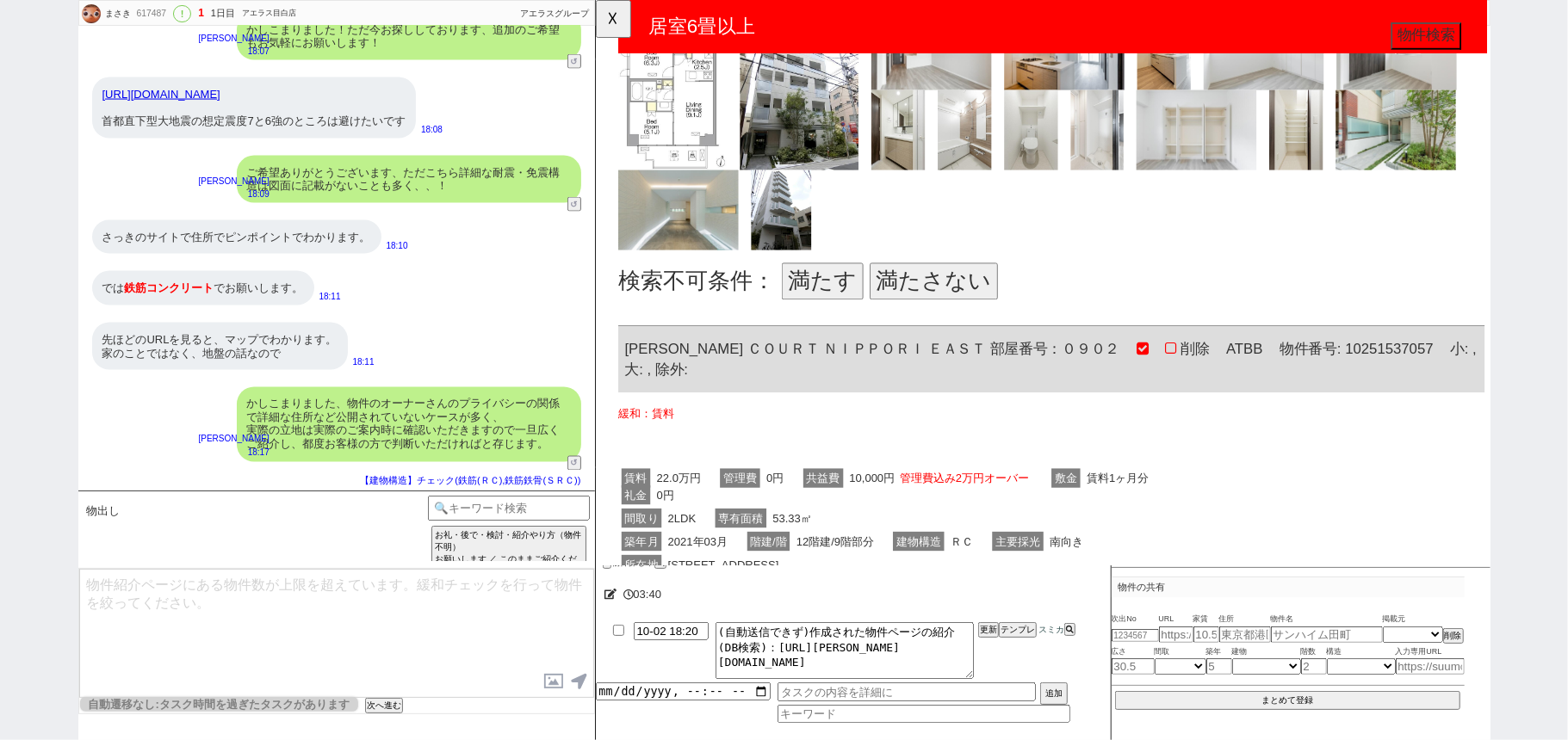
click at [821, 305] on button "満たす" at bounding box center [838, 303] width 87 height 40
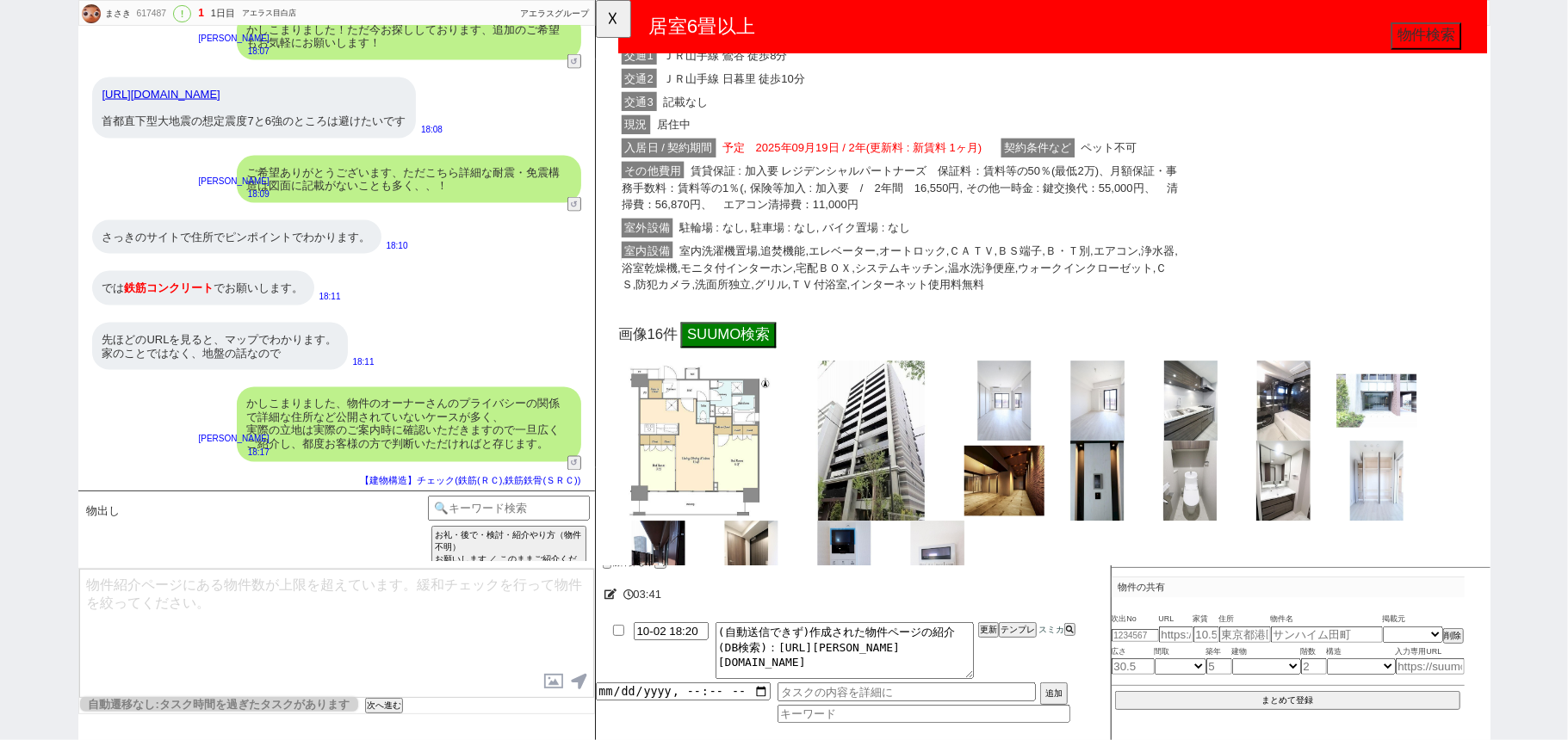
scroll to position [3099, 0]
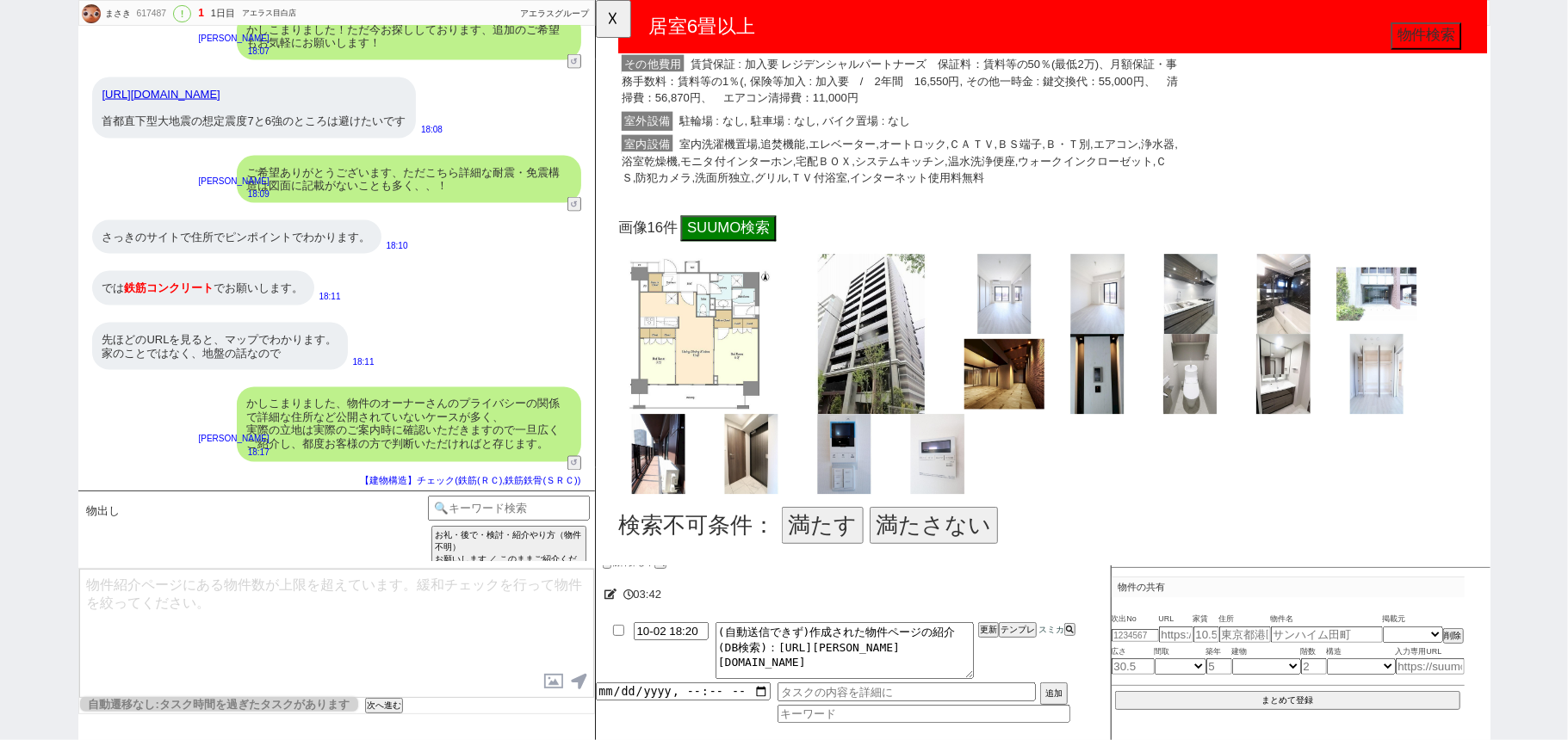
click at [829, 556] on button "満たす" at bounding box center [838, 564] width 87 height 40
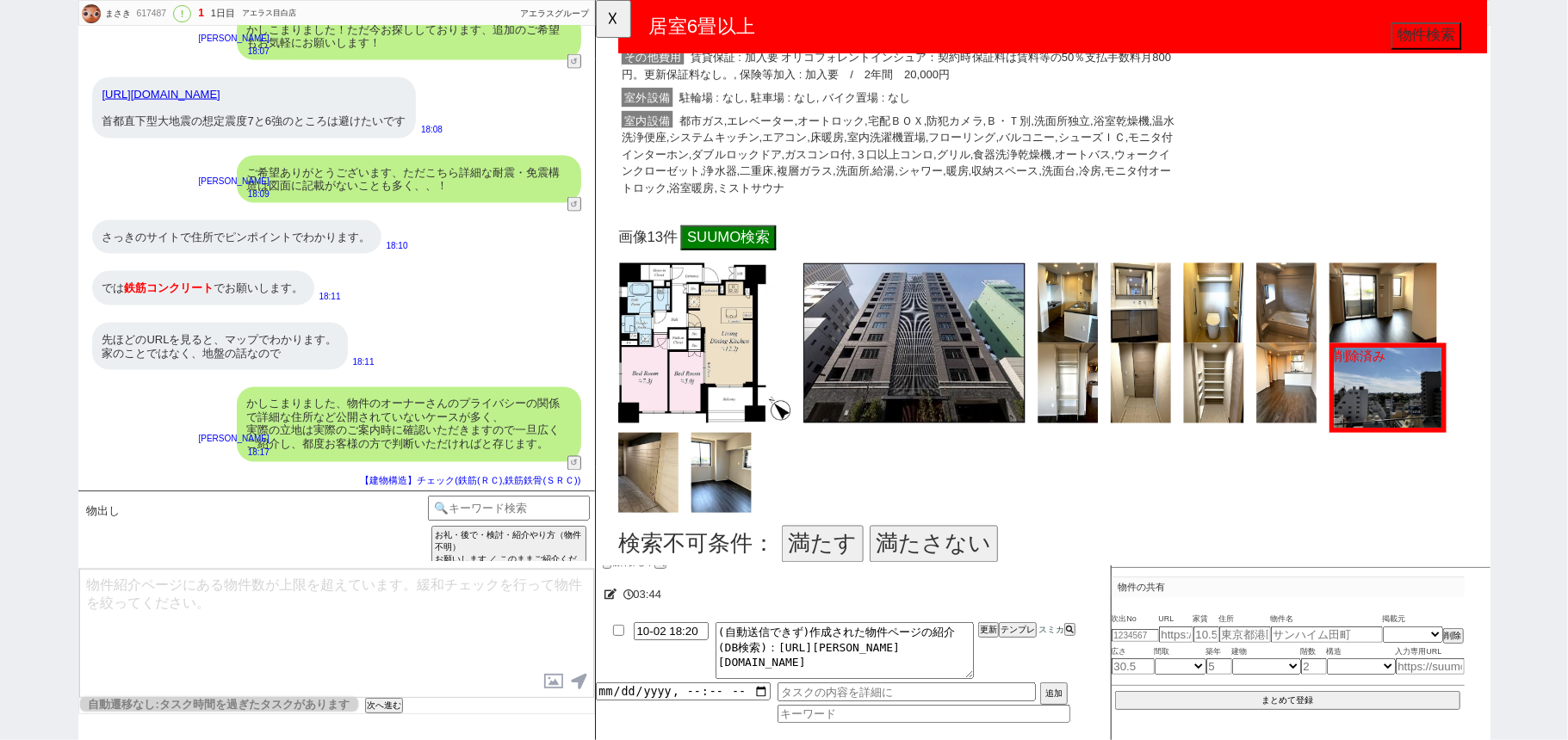
click at [834, 575] on button "満たす" at bounding box center [838, 585] width 87 height 40
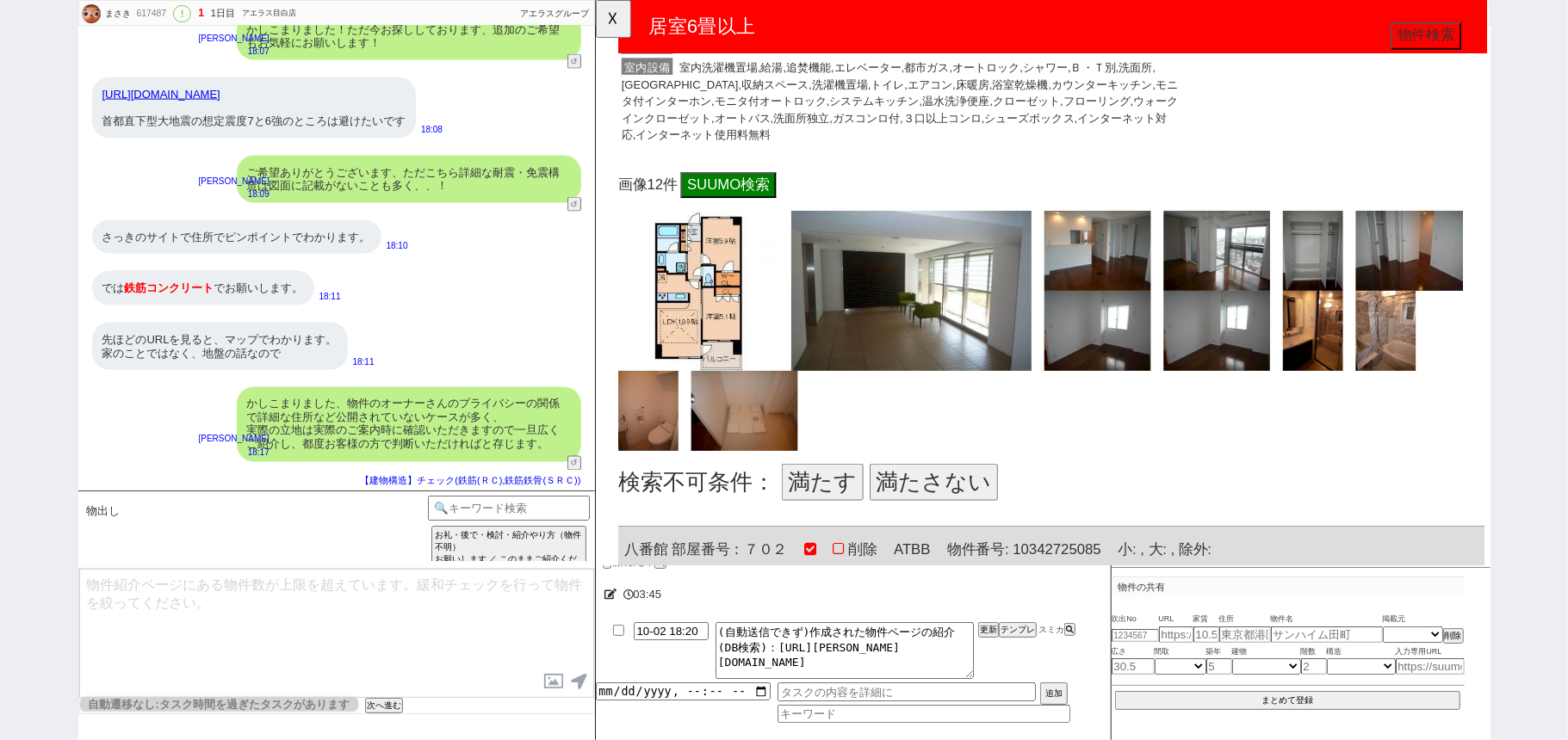
click at [838, 498] on button "満たす" at bounding box center [838, 517] width 87 height 40
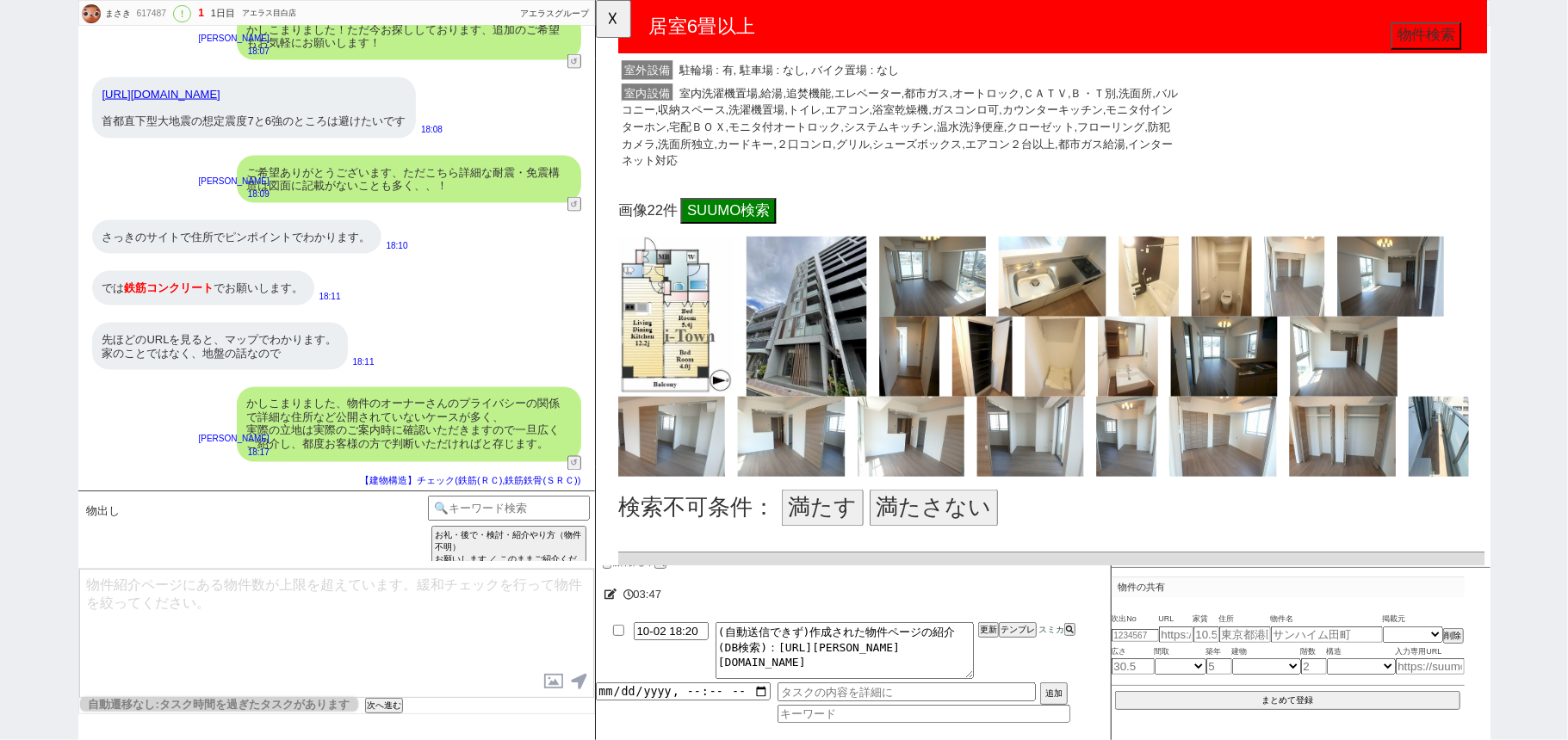
click at [850, 526] on button "満たす" at bounding box center [838, 546] width 87 height 40
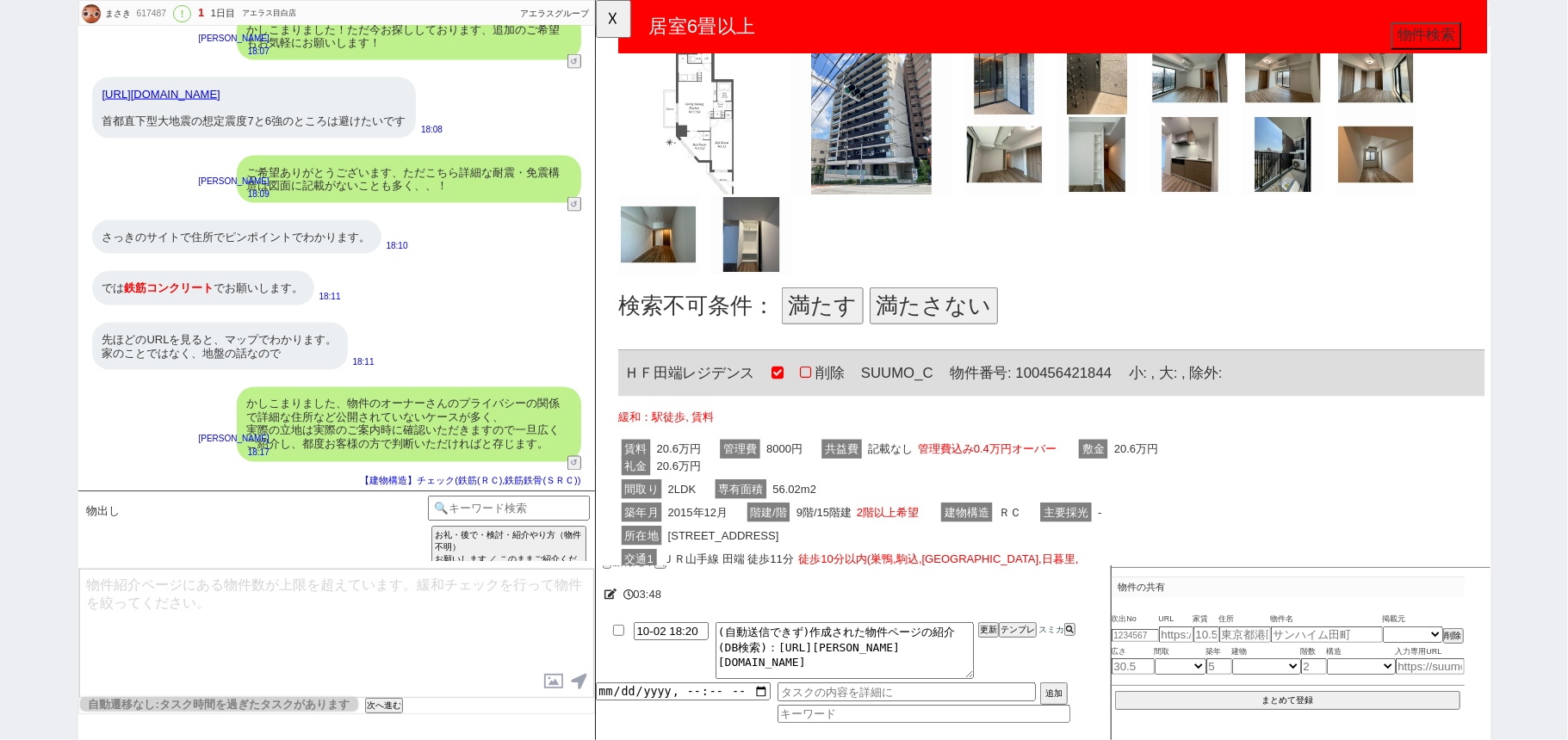
scroll to position [7115, 0]
click at [941, 308] on button "満たさない" at bounding box center [958, 328] width 138 height 40
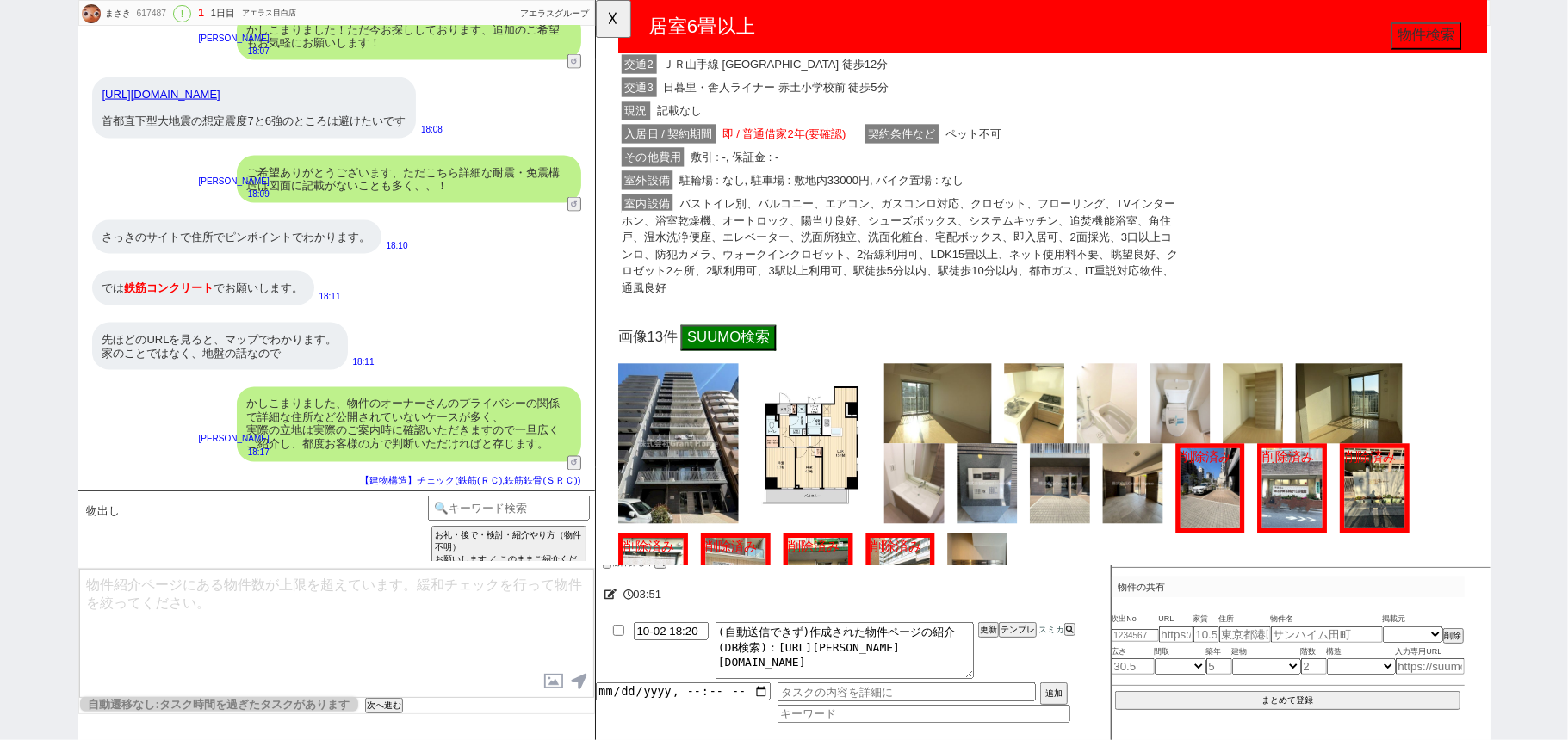
scroll to position [7918, 0]
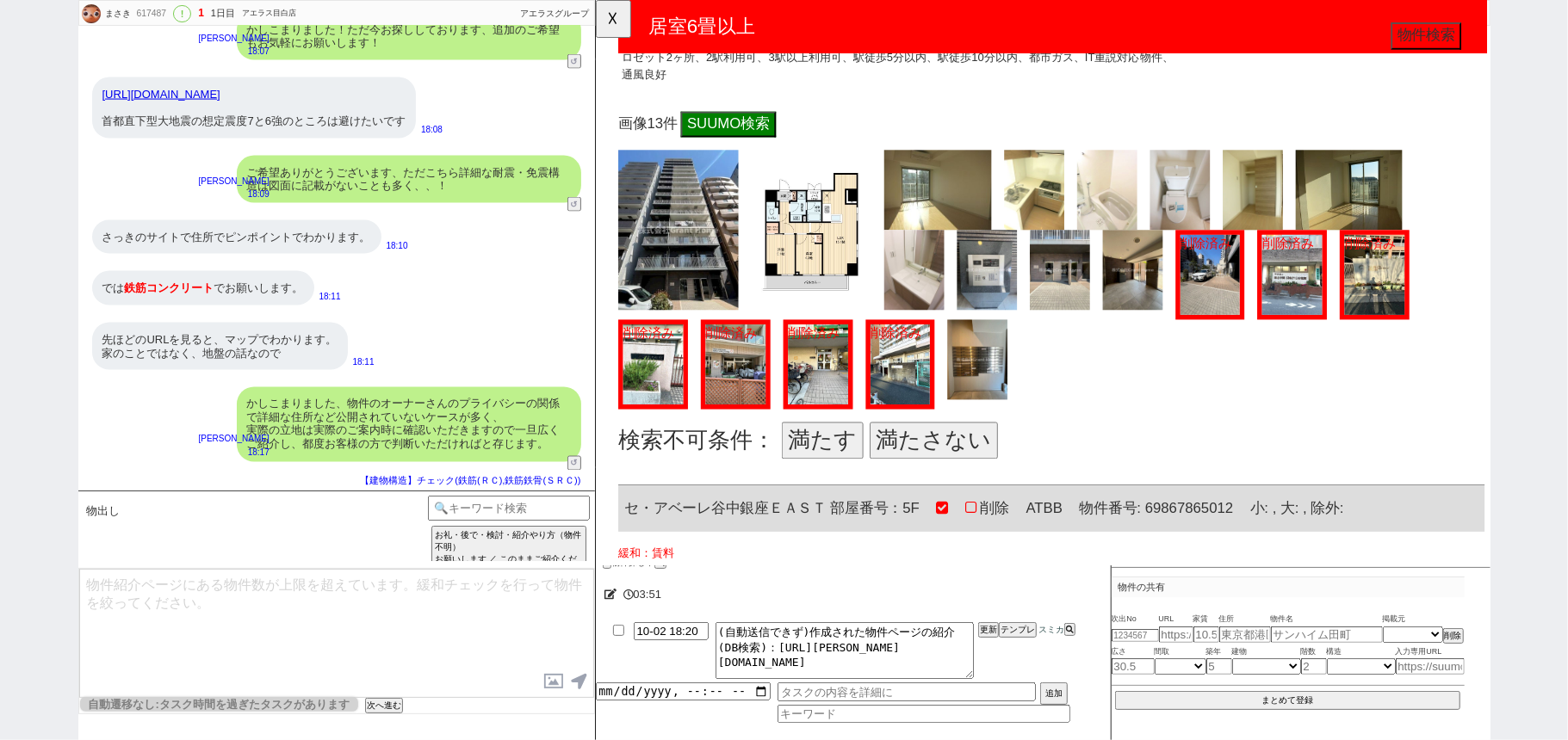
click at [823, 454] on button "満たす" at bounding box center [838, 473] width 87 height 40
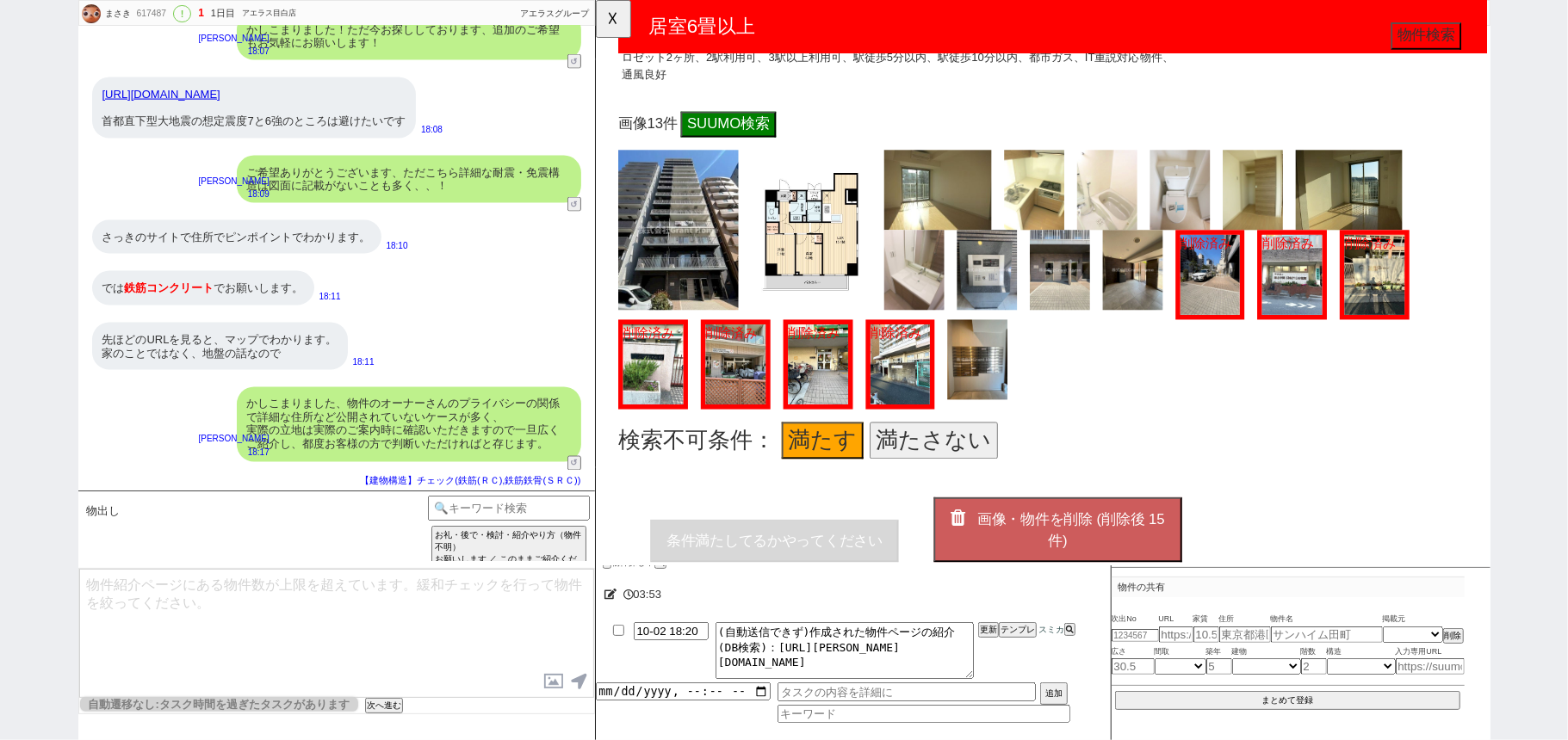
click at [1095, 550] on span "画像・物件を削除 (削除後 15 件)" at bounding box center [1105, 570] width 201 height 40
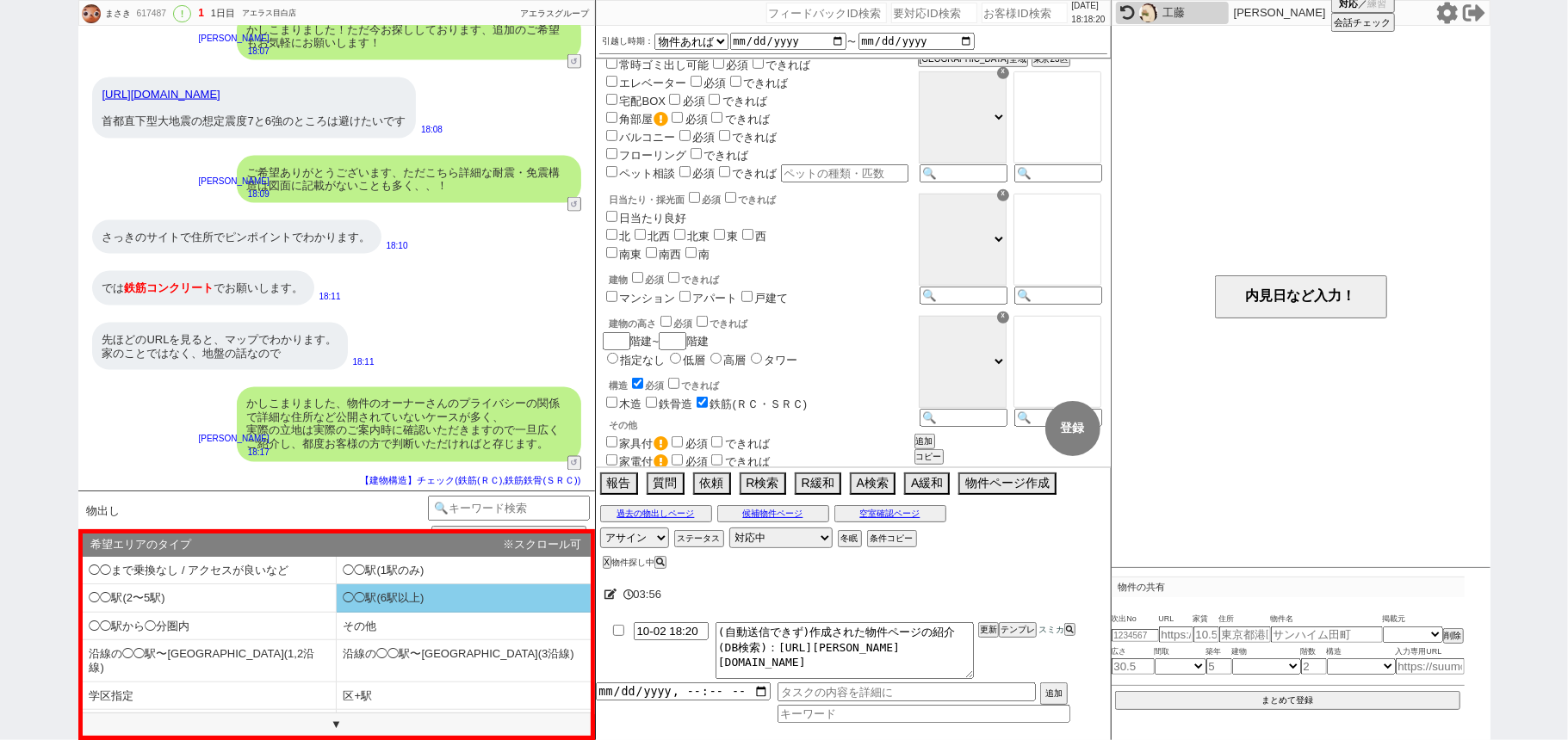
click at [356, 600] on li "◯◯駅(6駅以上)" at bounding box center [464, 599] width 254 height 28
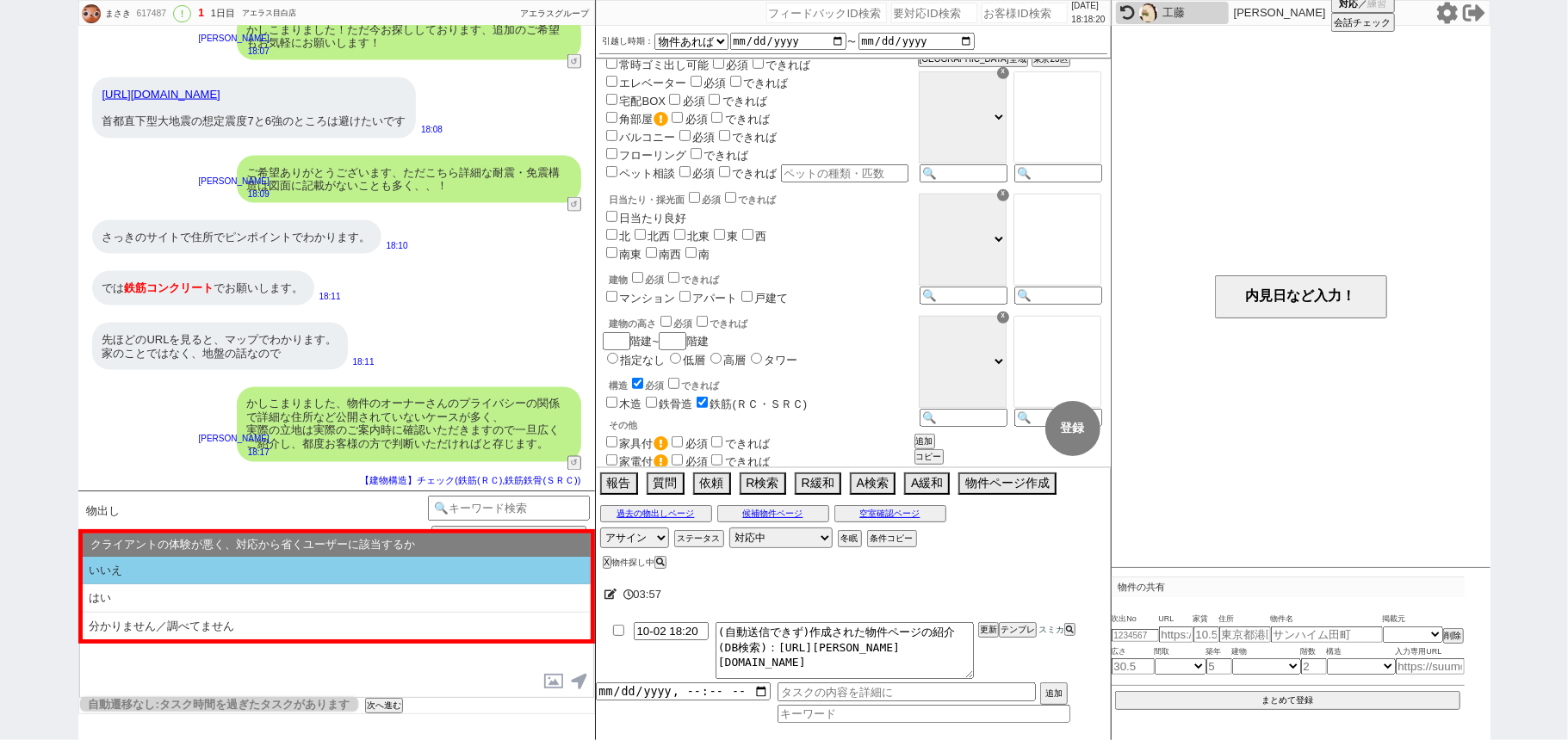
click at [296, 571] on li "いいえ" at bounding box center [337, 571] width 508 height 28
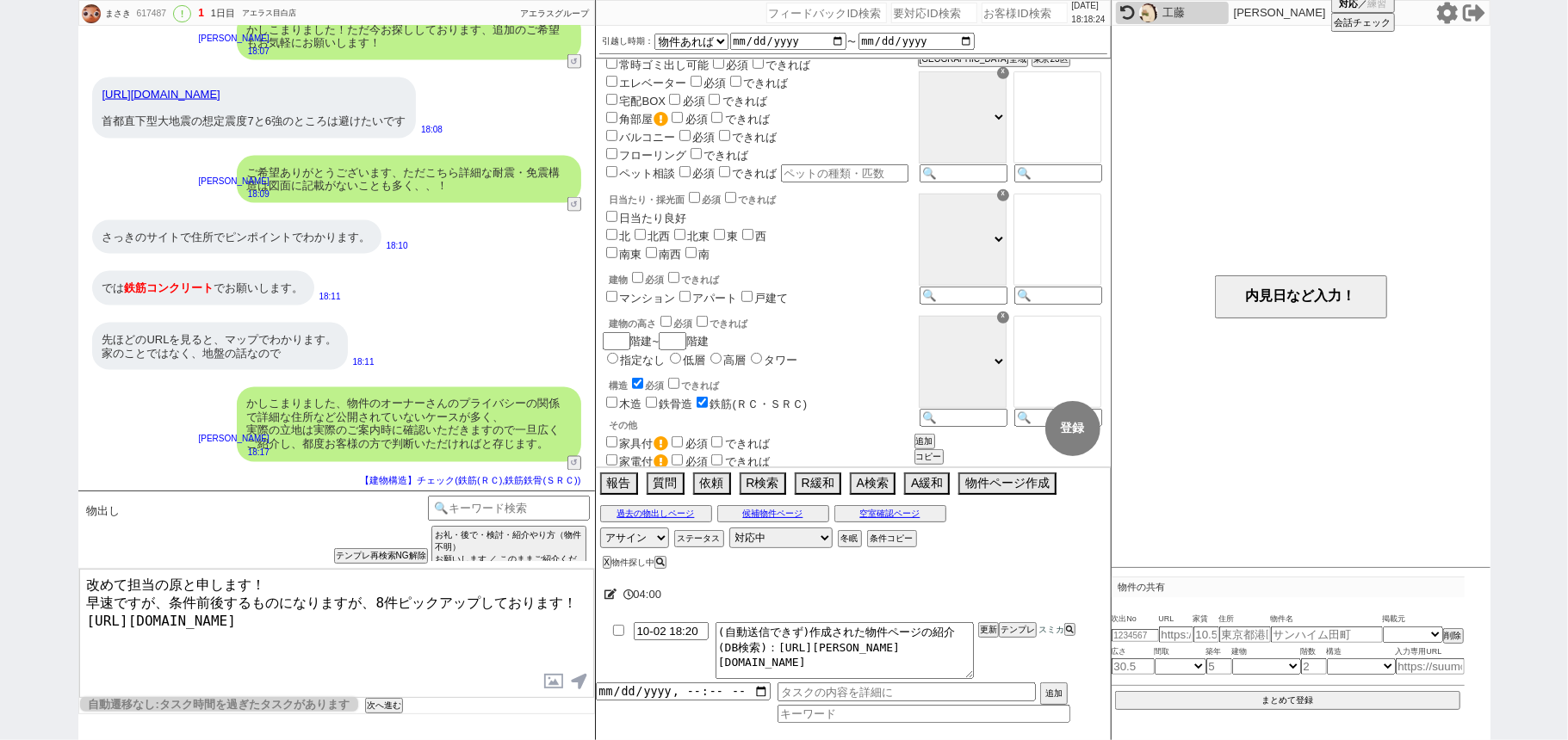
click at [579, 594] on textarea "改めて担当の原と申します！ 早速ですが、条件前後するものになりますが、8件ピックアップしております！ https://tools.sumika.live/pa…" at bounding box center [337, 633] width 515 height 129
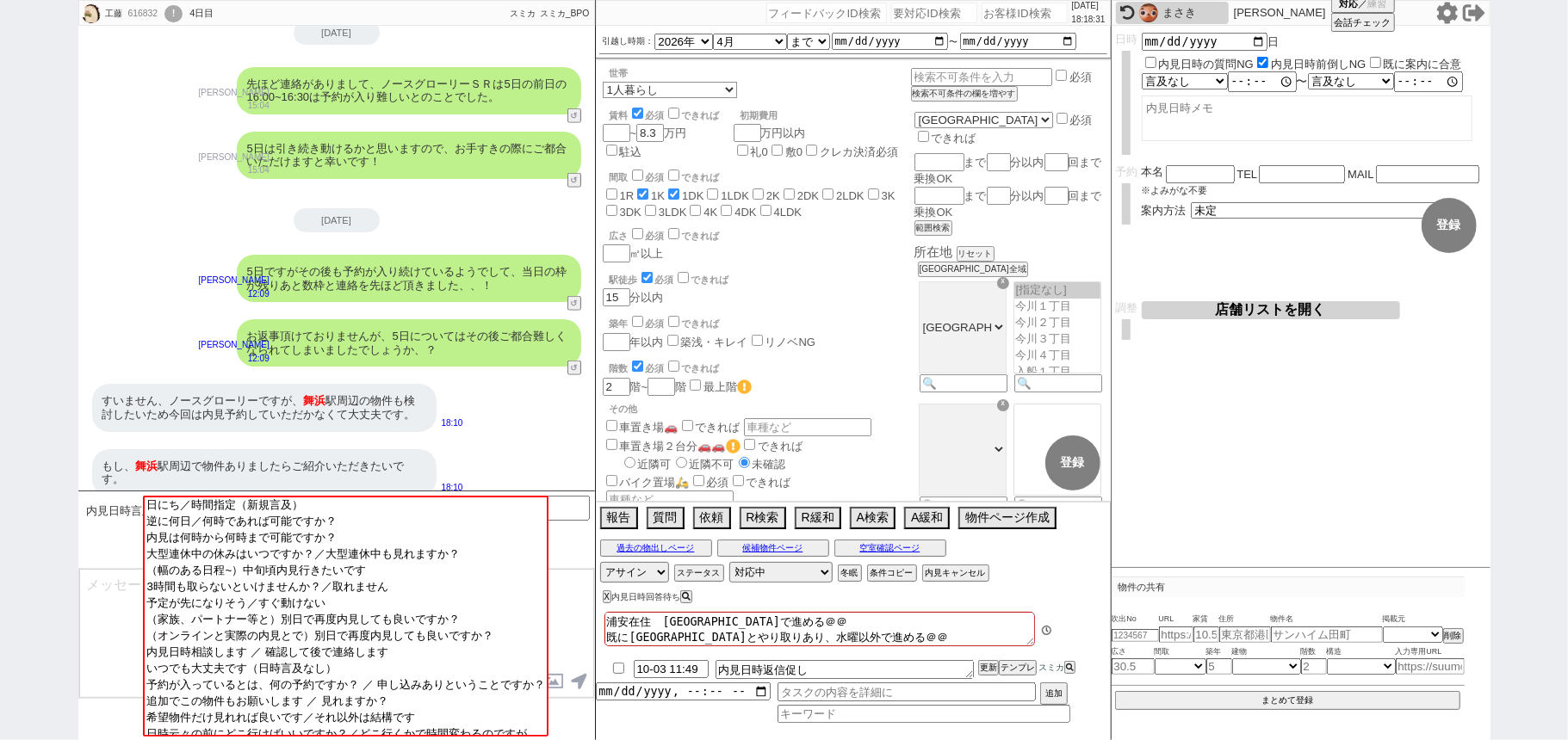
scroll to position [235, 0]
click at [928, 546] on button "空室確認ページ" at bounding box center [890, 548] width 112 height 14
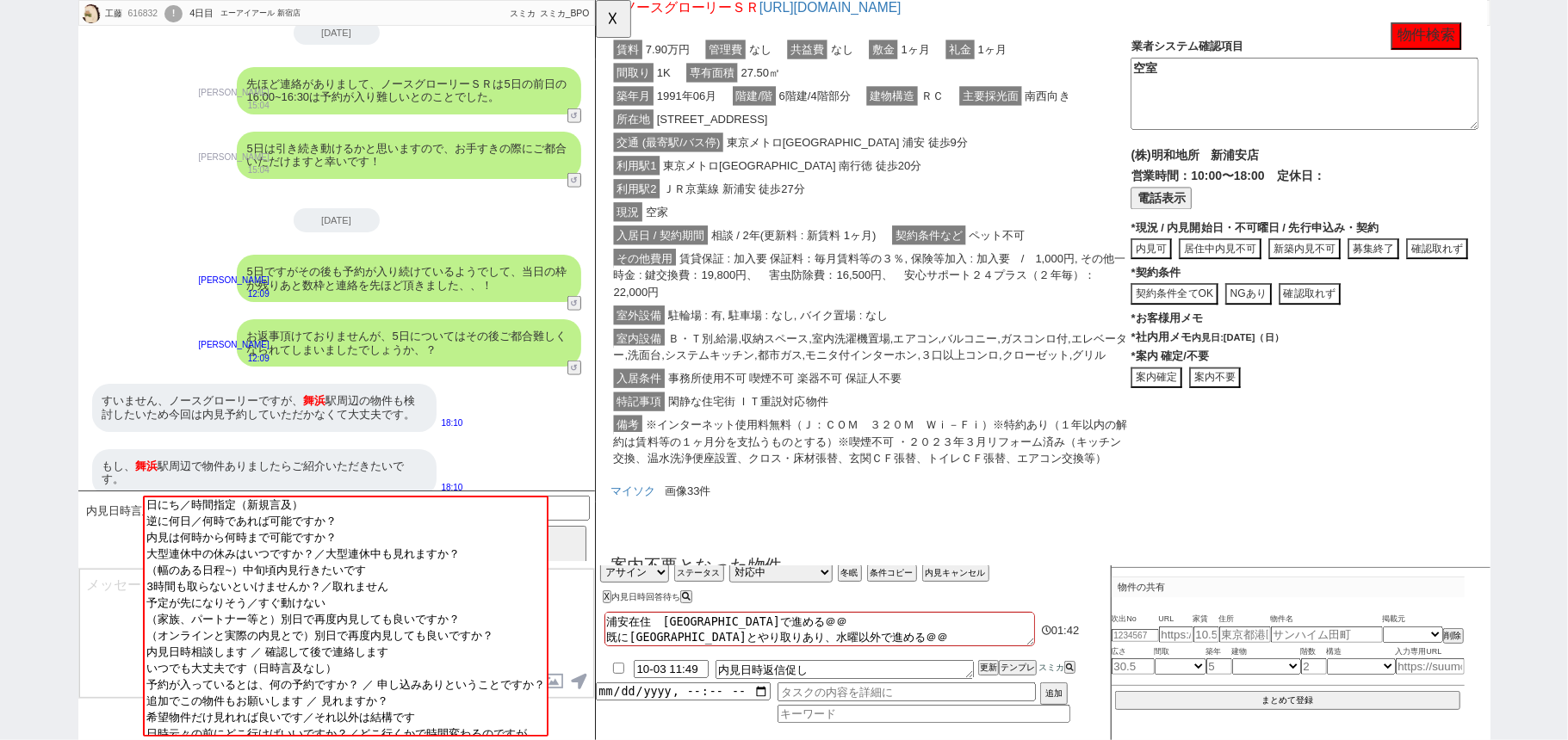
scroll to position [344, 0]
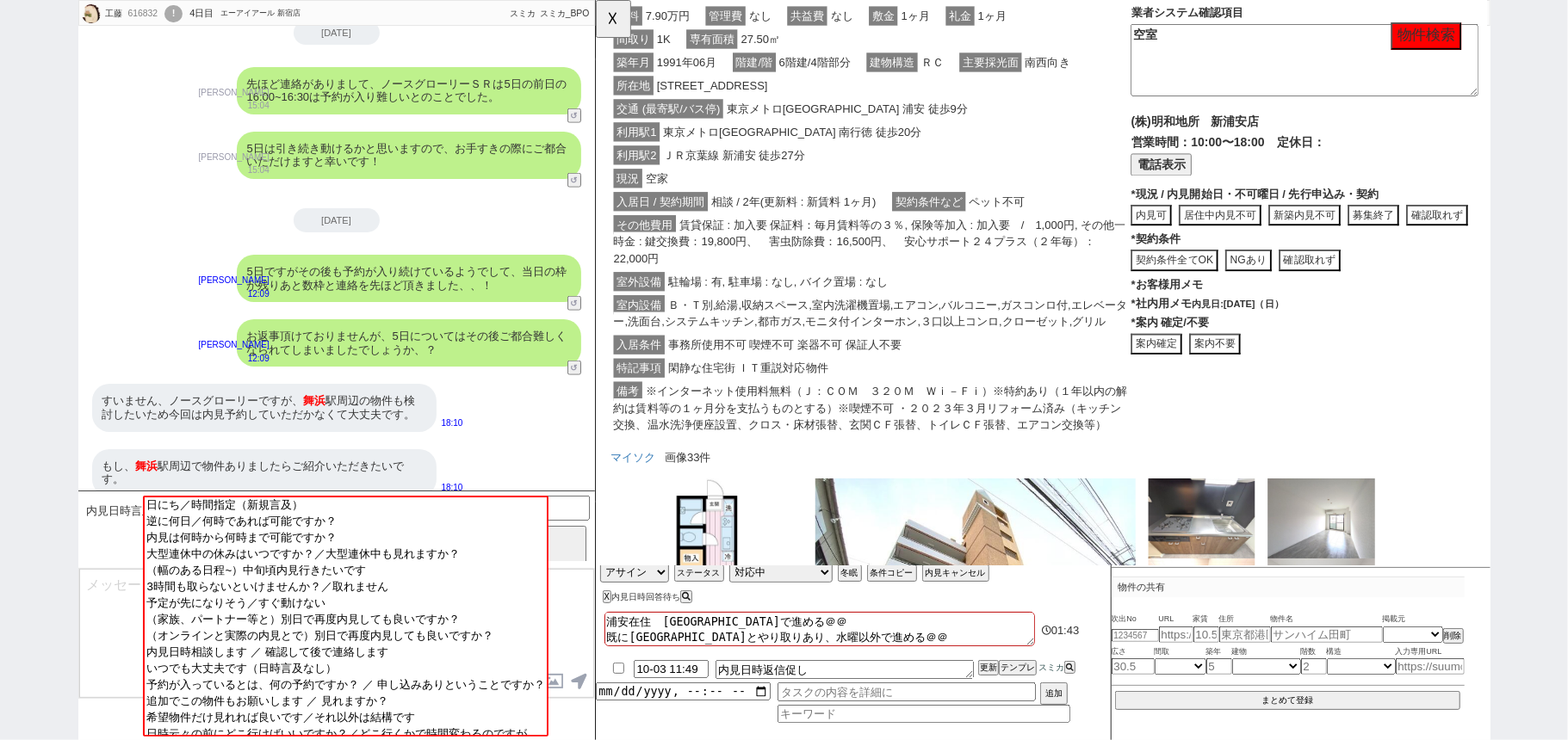
click at [1257, 382] on button "案内不要" at bounding box center [1261, 370] width 55 height 23
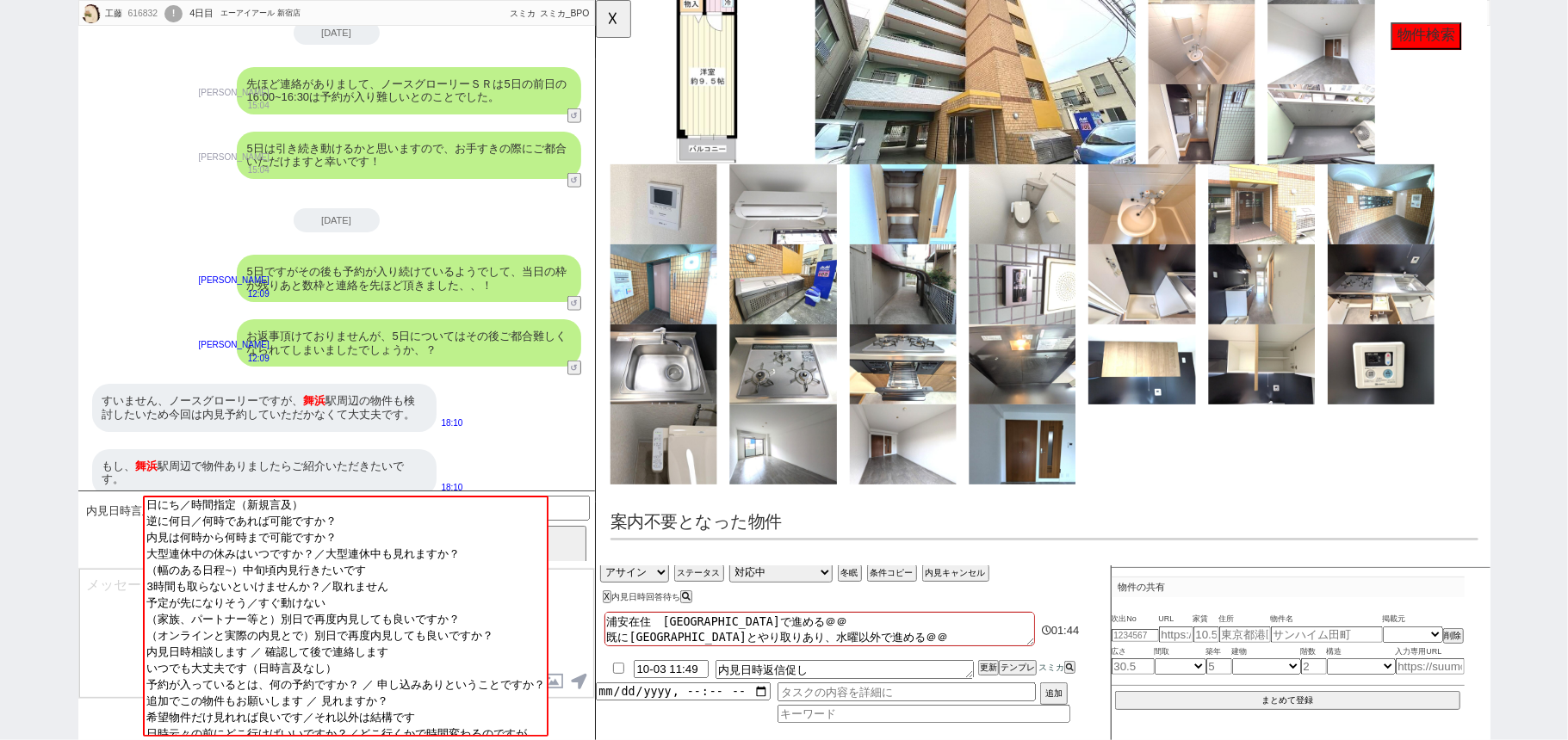
scroll to position [968, 0]
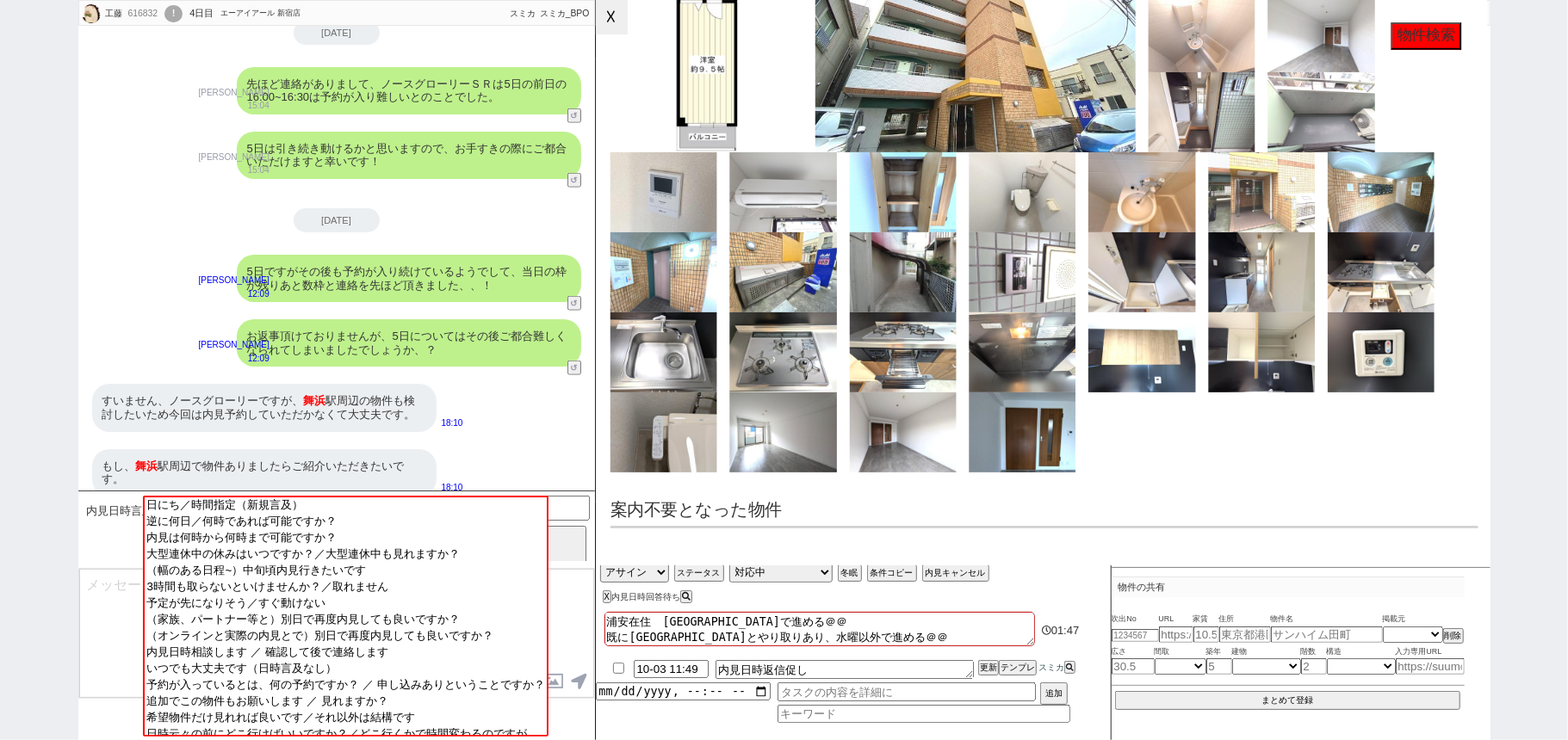
click at [617, 21] on button "☓" at bounding box center [611, 17] width 32 height 34
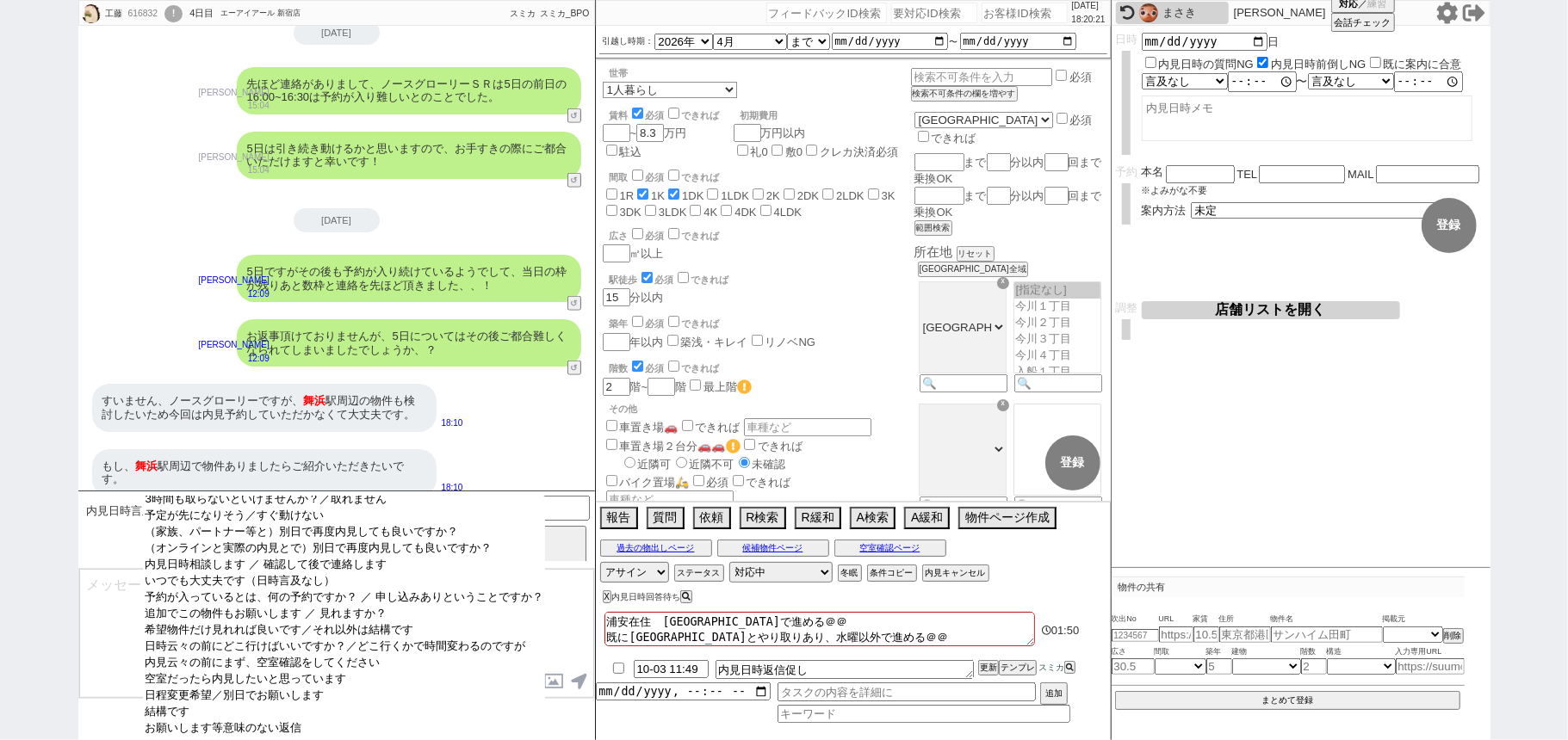
scroll to position [114, 0]
click at [284, 711] on option "結構です" at bounding box center [344, 712] width 401 height 17
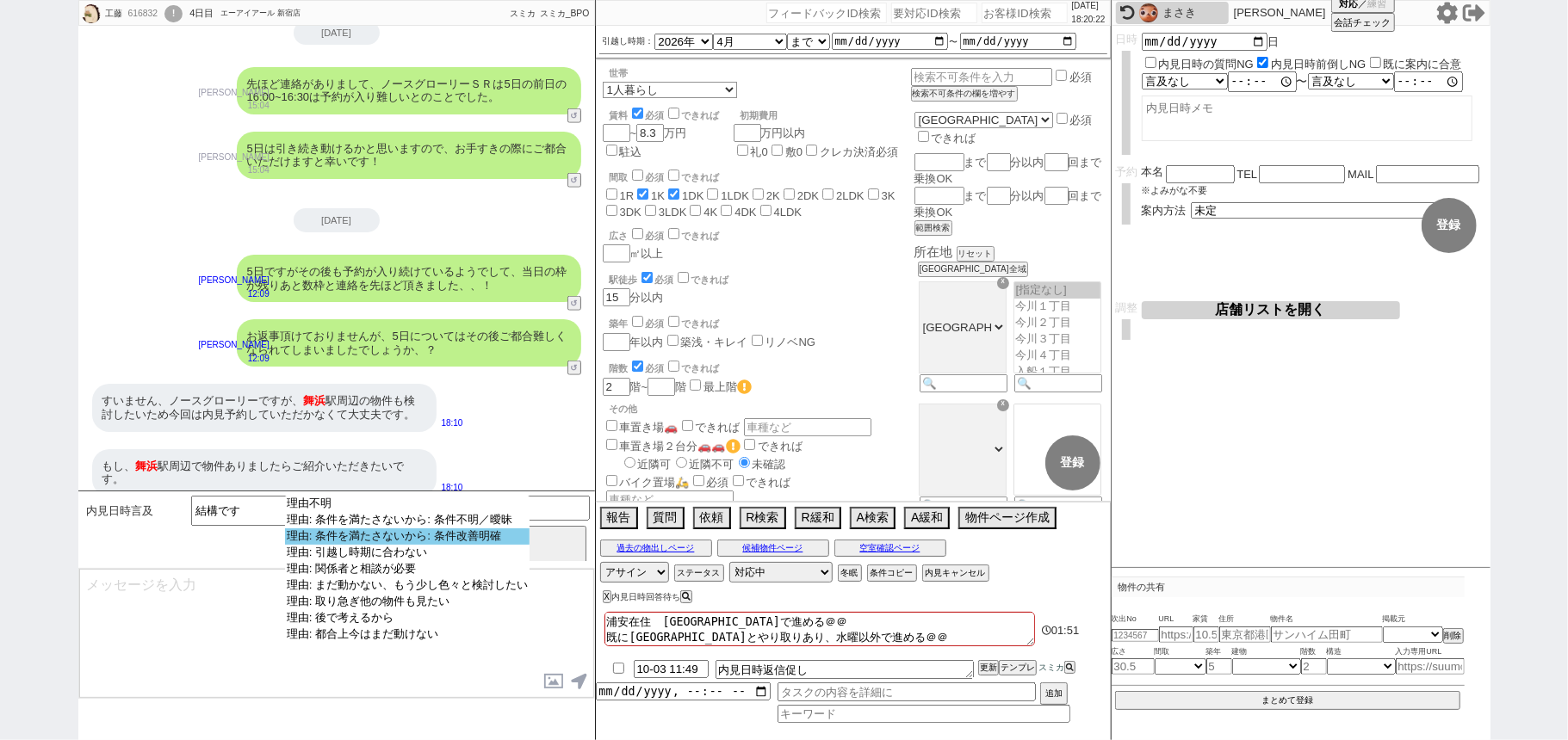
click at [442, 542] on option "理由: 条件を満たさないから: 条件改善明確" at bounding box center [407, 536] width 245 height 17
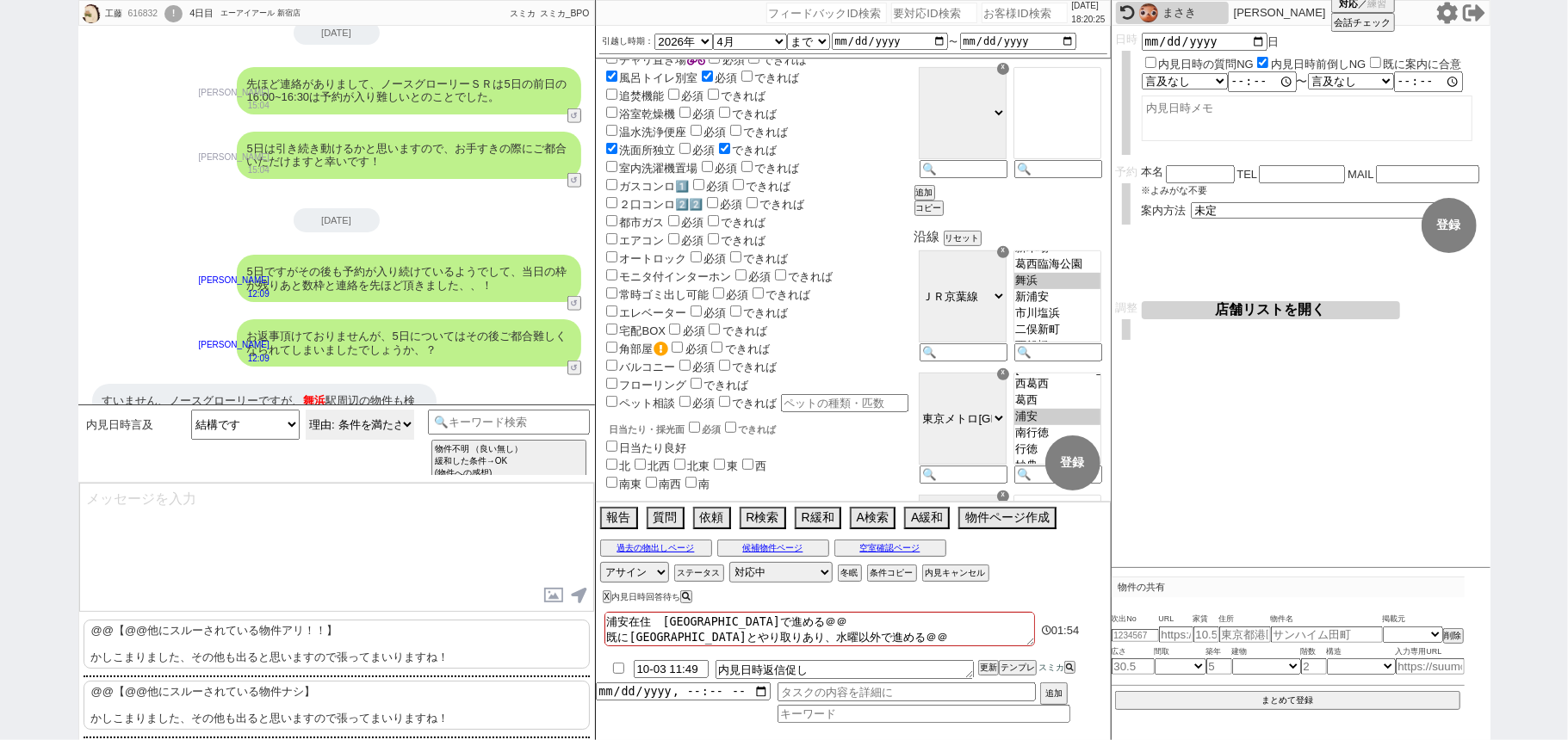
scroll to position [36, 0]
click at [1003, 368] on div "☓" at bounding box center [1004, 374] width 12 height 12
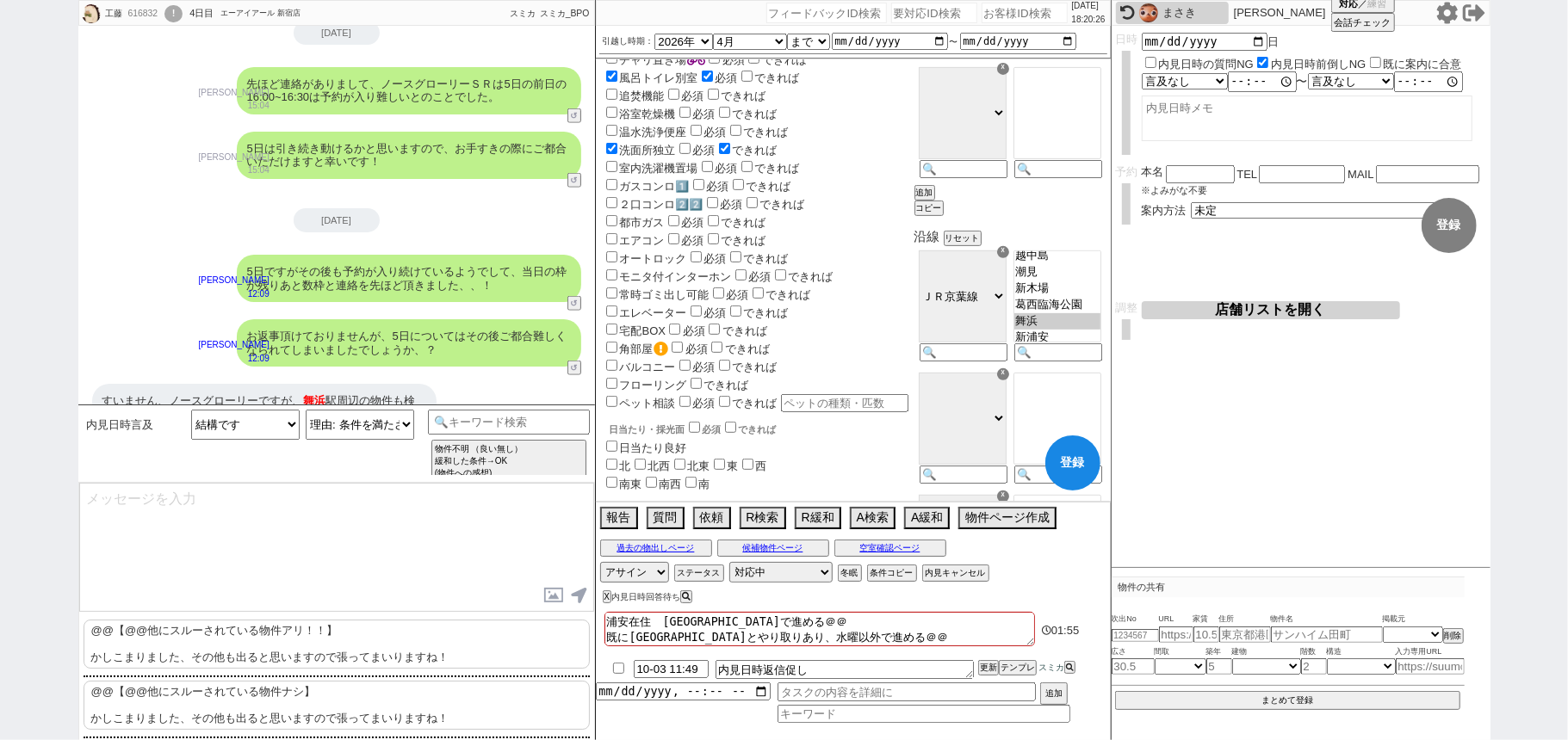
click at [1059, 468] on button "登録" at bounding box center [1072, 463] width 55 height 55
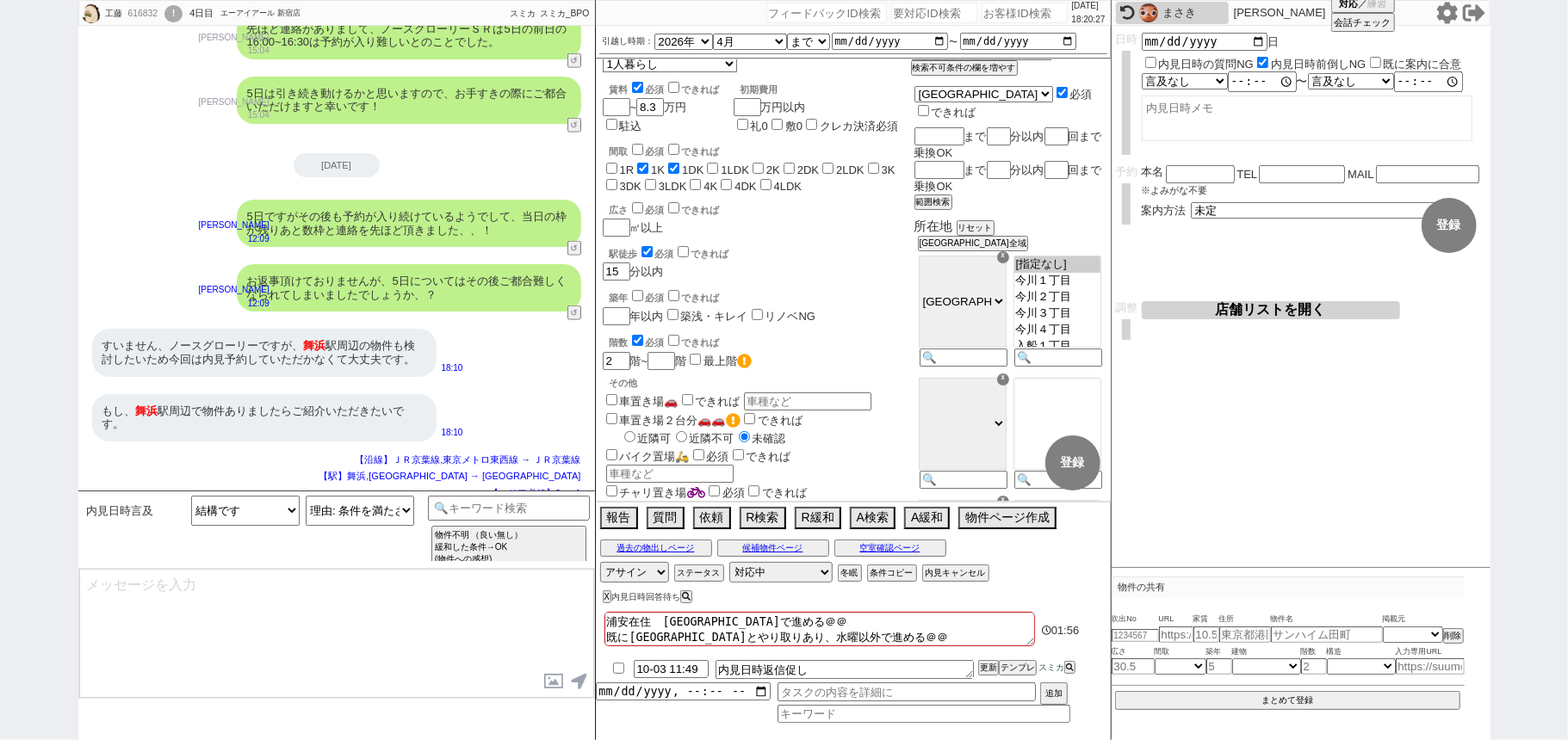
scroll to position [0, 0]
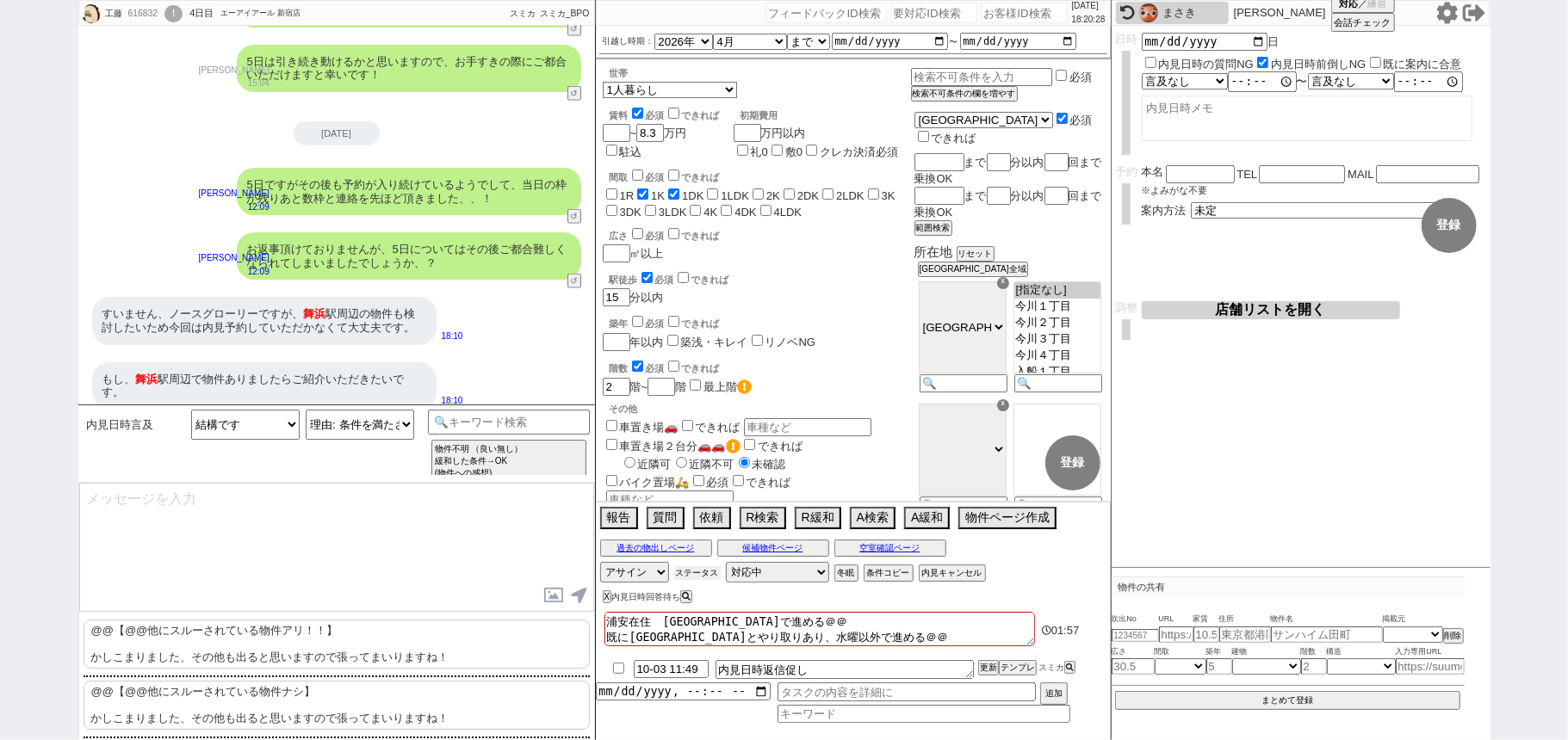
click at [700, 569] on button "ステータス" at bounding box center [697, 573] width 47 height 14
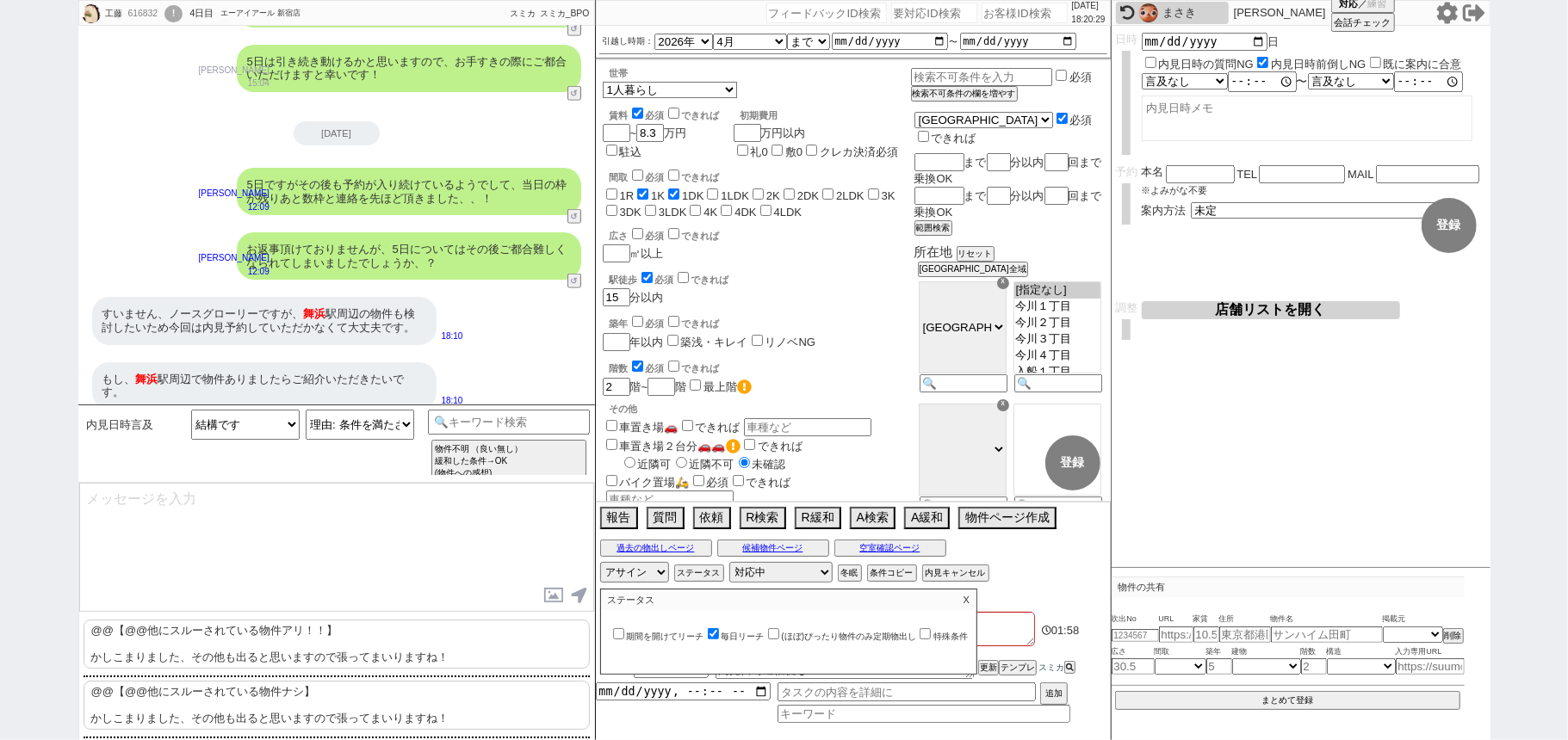
click at [752, 638] on label "毎日リーチ" at bounding box center [734, 636] width 60 height 10
click at [719, 638] on input "毎日リーチ" at bounding box center [713, 634] width 11 height 11
click at [804, 638] on label "(ほぼ)ぴったり物件のみ定期物出し" at bounding box center [840, 636] width 153 height 10
click at [779, 638] on input "(ほぼ)ぴったり物件のみ定期物出し" at bounding box center [773, 634] width 11 height 11
click at [975, 600] on p "X" at bounding box center [966, 600] width 19 height 20
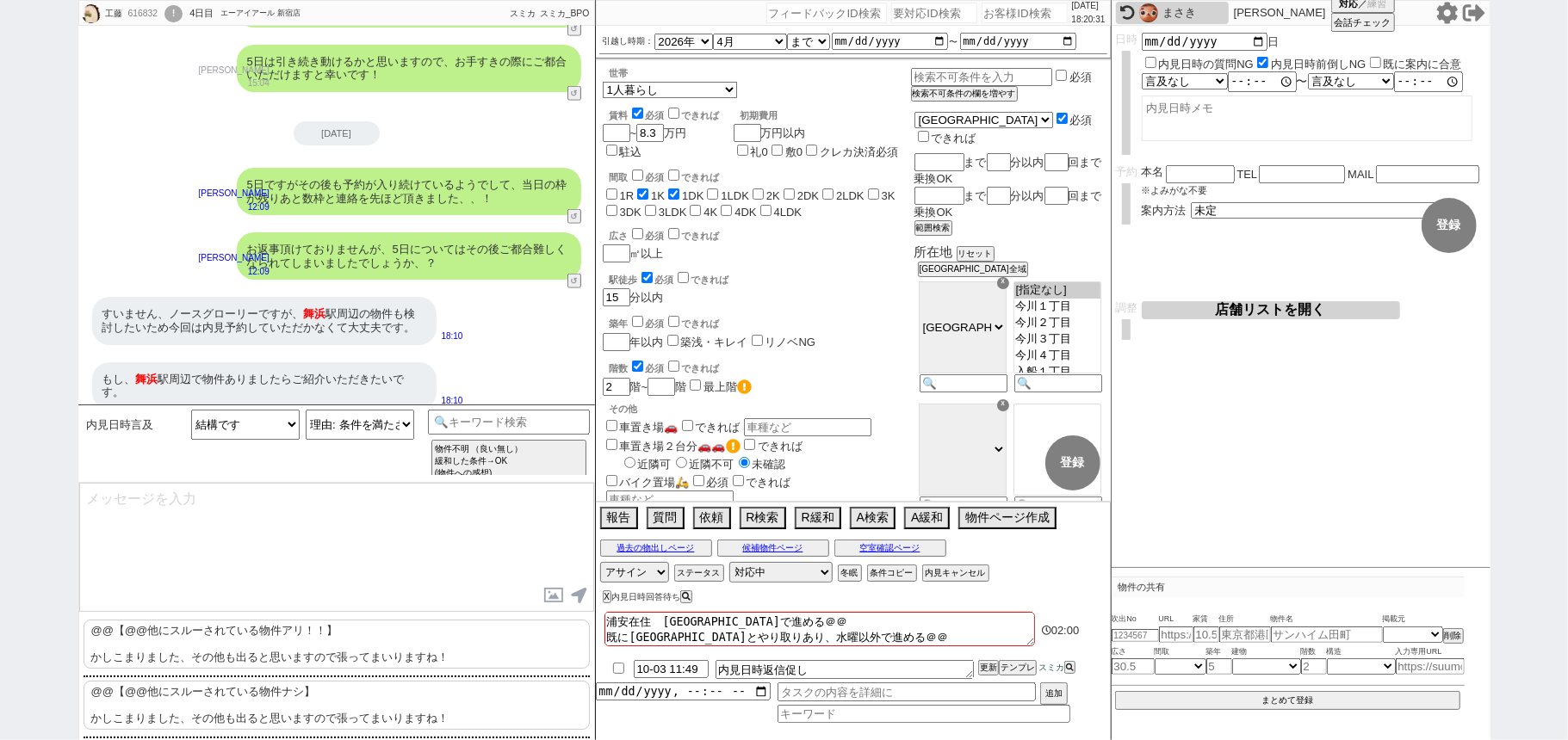
click at [256, 654] on p "@@【@@他にスルーされている物件アリ！！】 かしこまりました、その他も出ると思いますので張ってまいりますね！" at bounding box center [337, 645] width 506 height 49
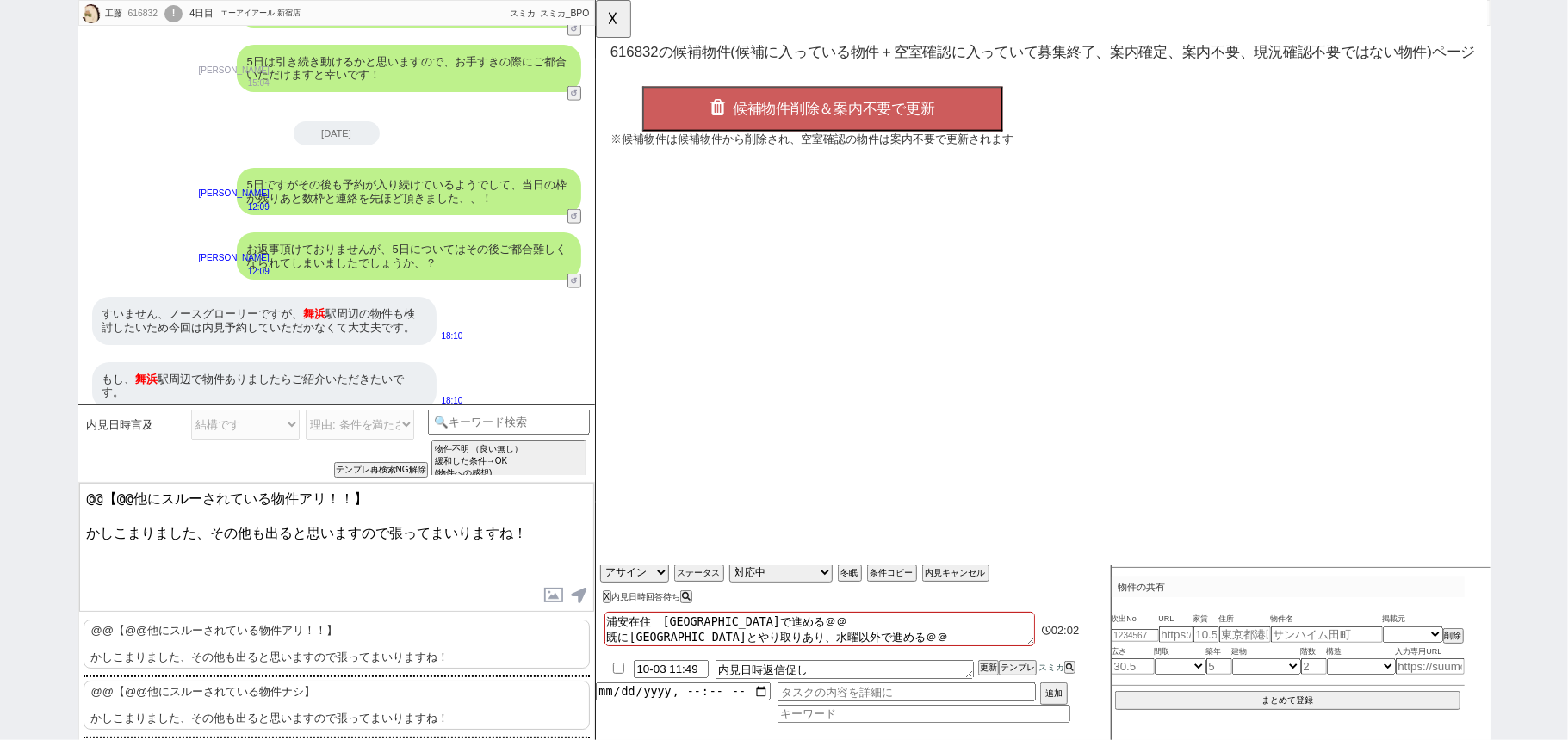
click at [246, 696] on p "@@【@@他にスルーされている物件ナシ】 かしこまりました、その他も出ると思いますので張ってまいりますね！" at bounding box center [337, 706] width 506 height 49
drag, startPoint x: 362, startPoint y: 502, endPoint x: 0, endPoint y: 246, distance: 443.4
click at [0, 362] on div "工藤 616832 ! 0 4日目 エーアイアール 新宿店 冬眠中 自社客 スミカ スミカ_BPO チャット全表示 2025-09-30 スミカの運営してるの…" at bounding box center [784, 370] width 1568 height 740
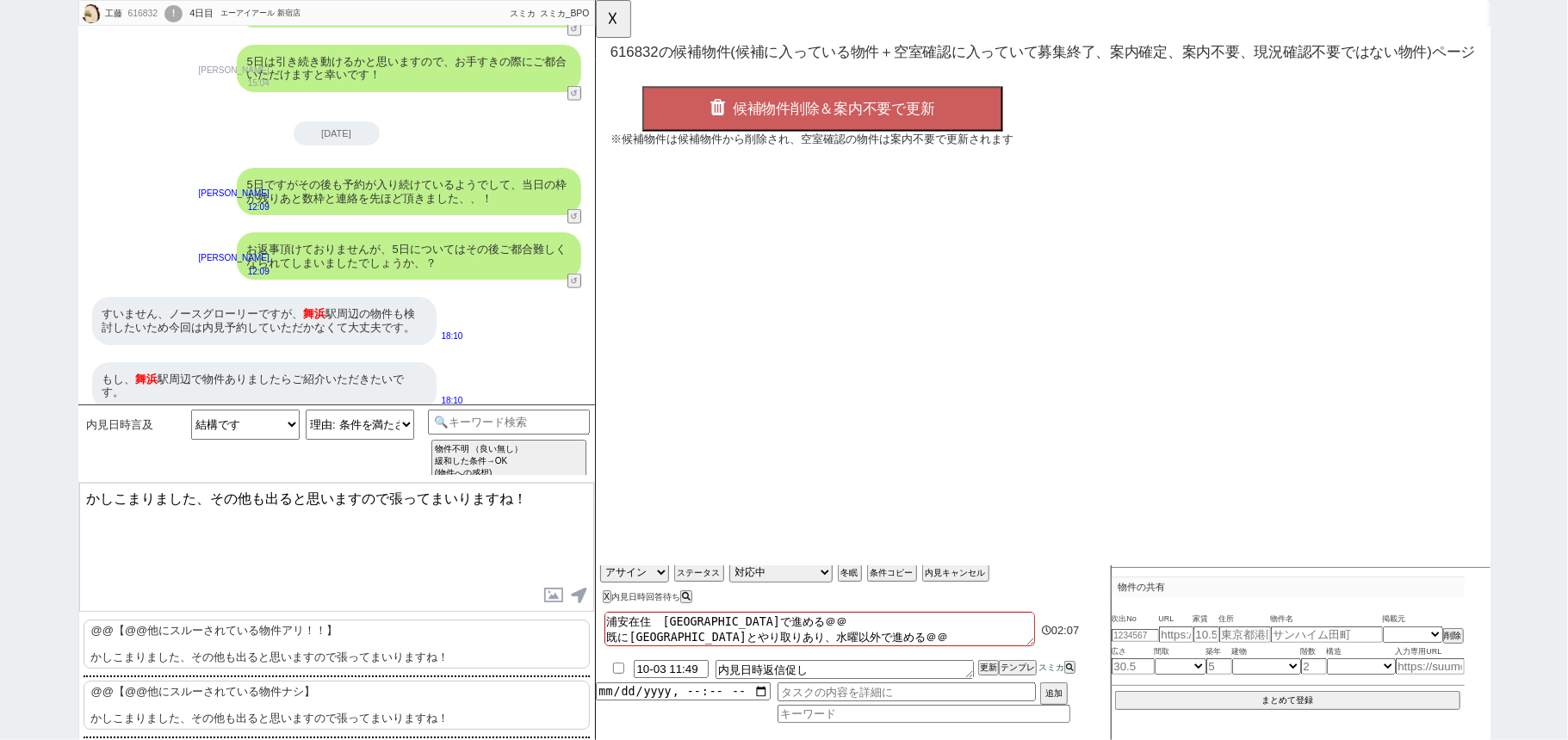
drag, startPoint x: 215, startPoint y: 514, endPoint x: 254, endPoint y: 483, distance: 49.8
click at [215, 513] on textarea "かしこまりました、その他も出ると思いますので張ってまいりますね！" at bounding box center [337, 547] width 515 height 129
click at [615, 29] on button "☓" at bounding box center [611, 17] width 32 height 34
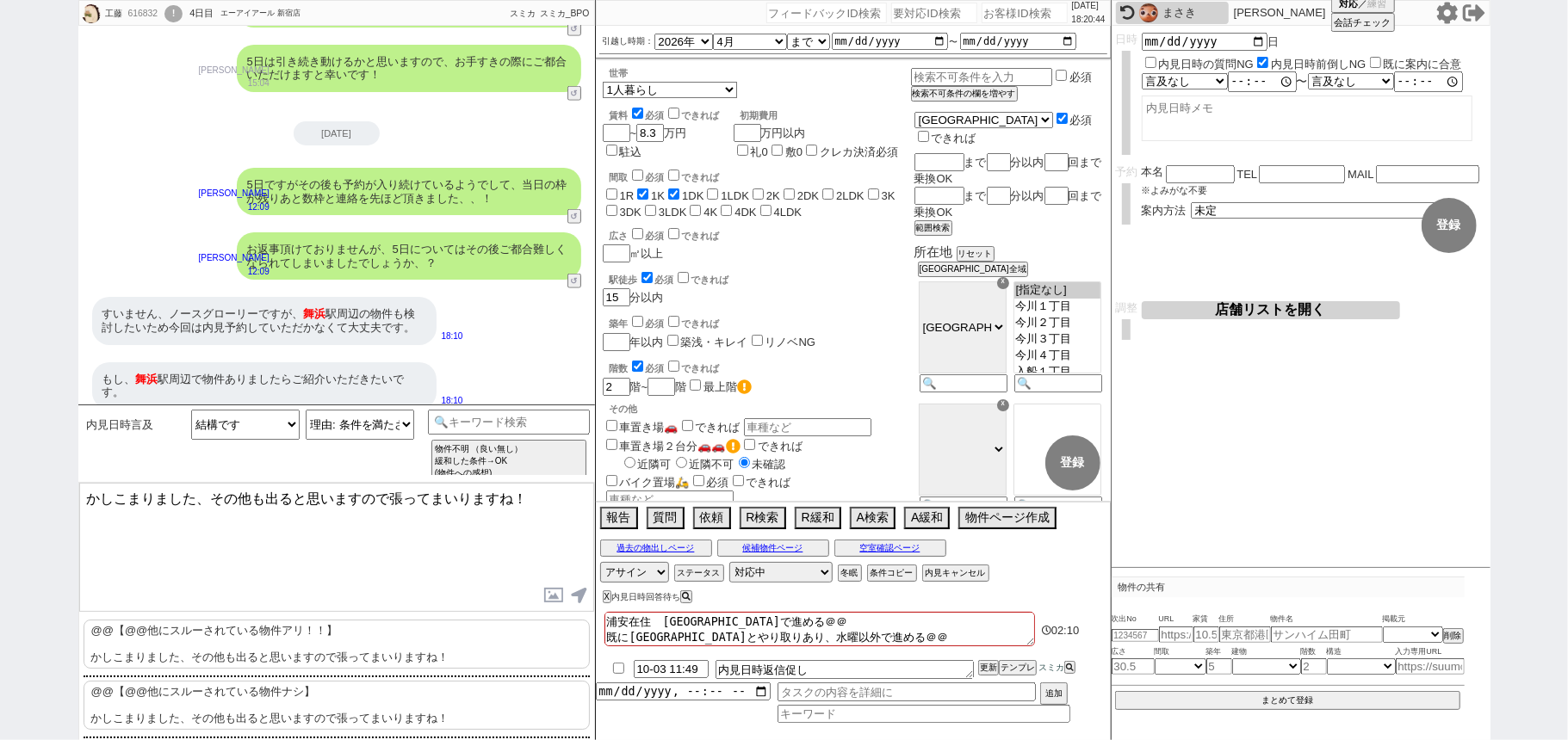
click at [561, 522] on textarea "かしこまりました、その他も出ると思いますので張ってまいりますね！" at bounding box center [337, 547] width 515 height 129
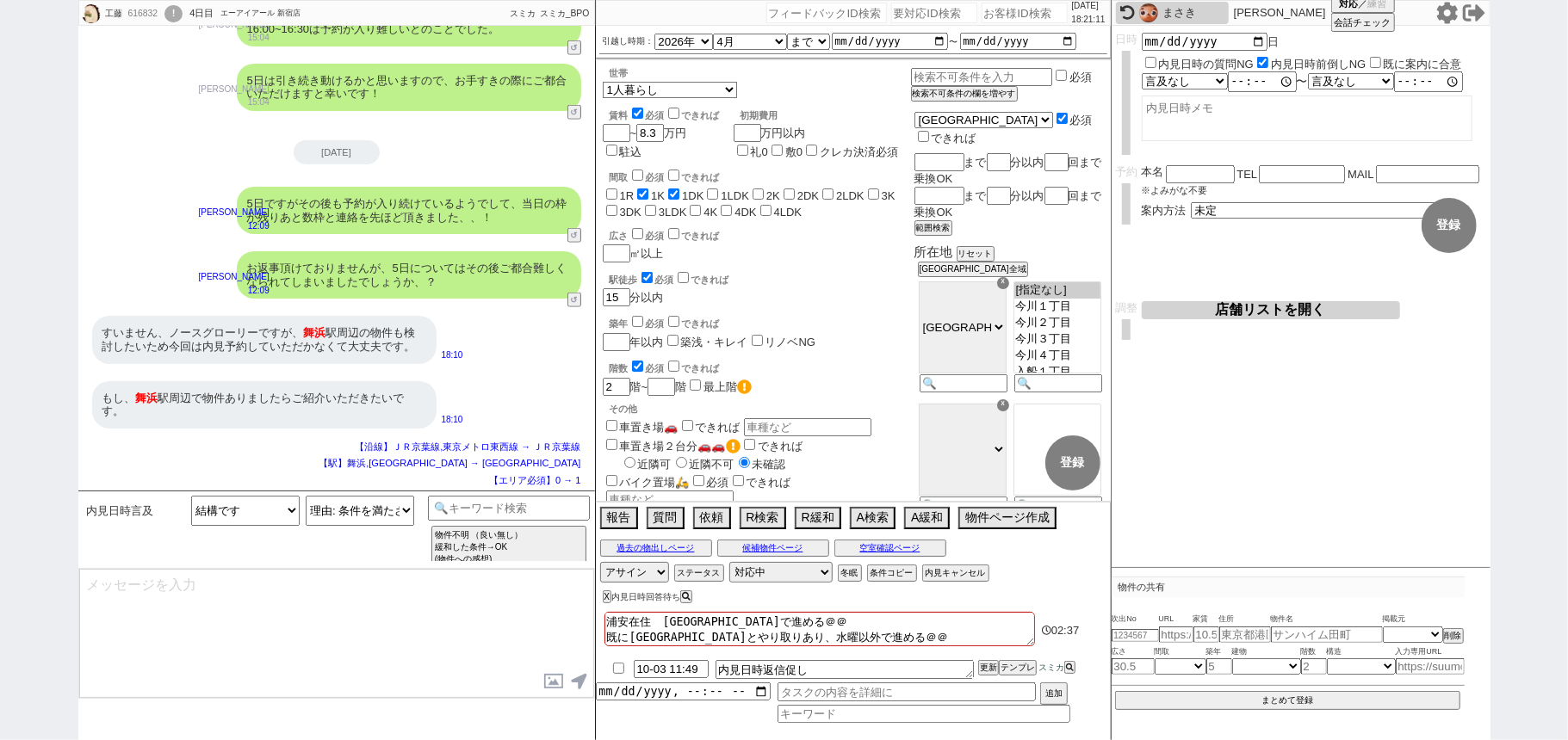
scroll to position [1134, 0]
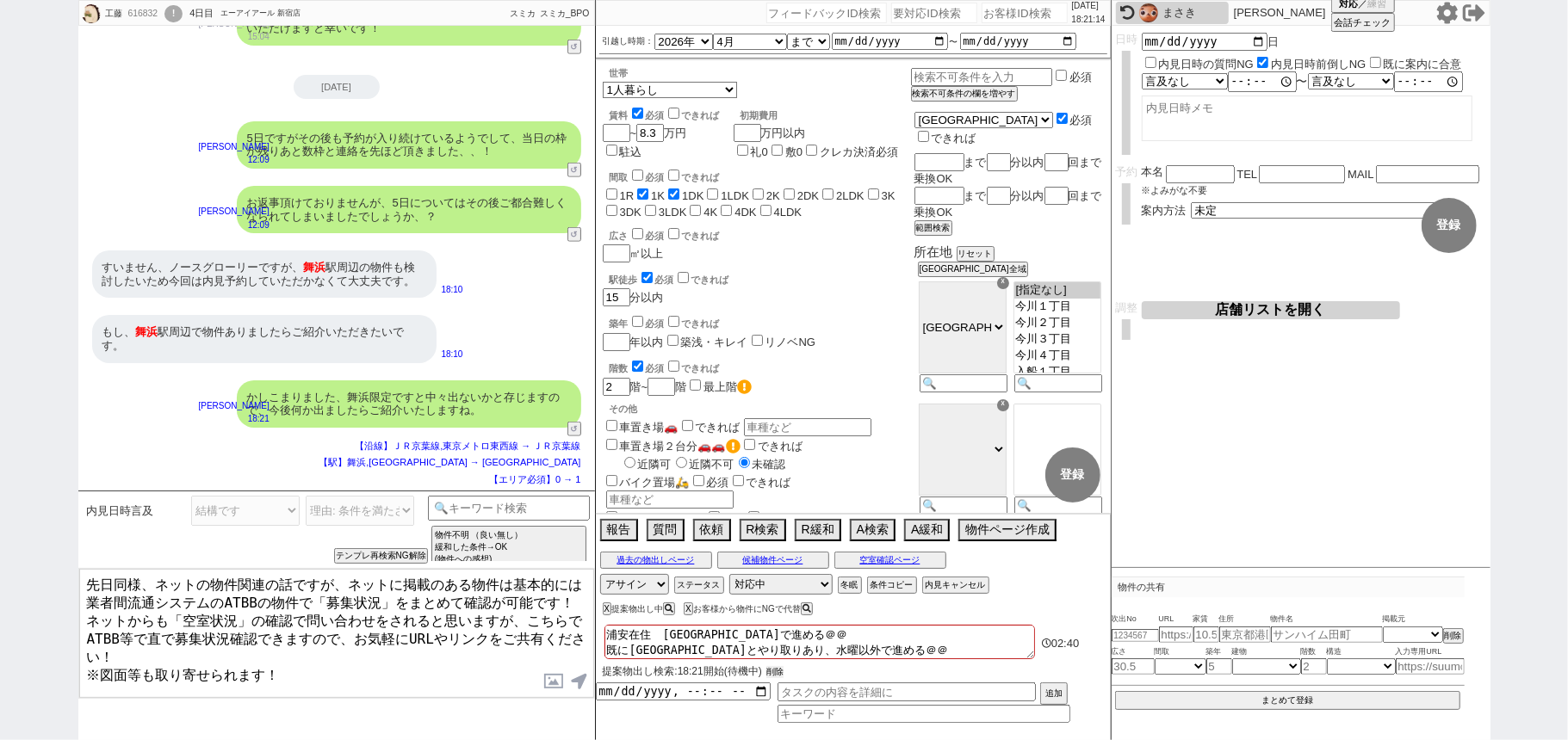
click at [782, 673] on button "削除" at bounding box center [774, 672] width 17 height 12
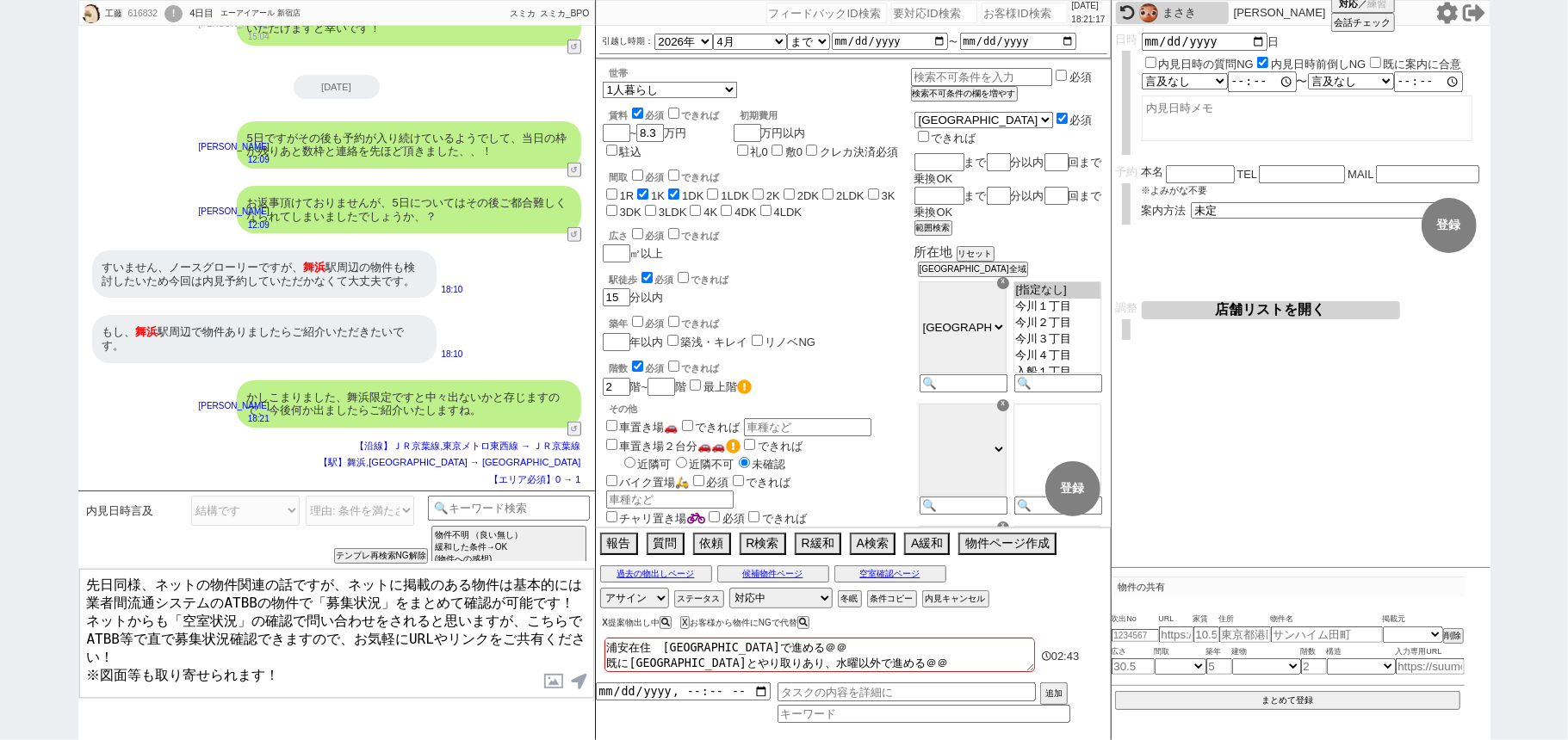
click at [607, 627] on button "X" at bounding box center [605, 623] width 6 height 10
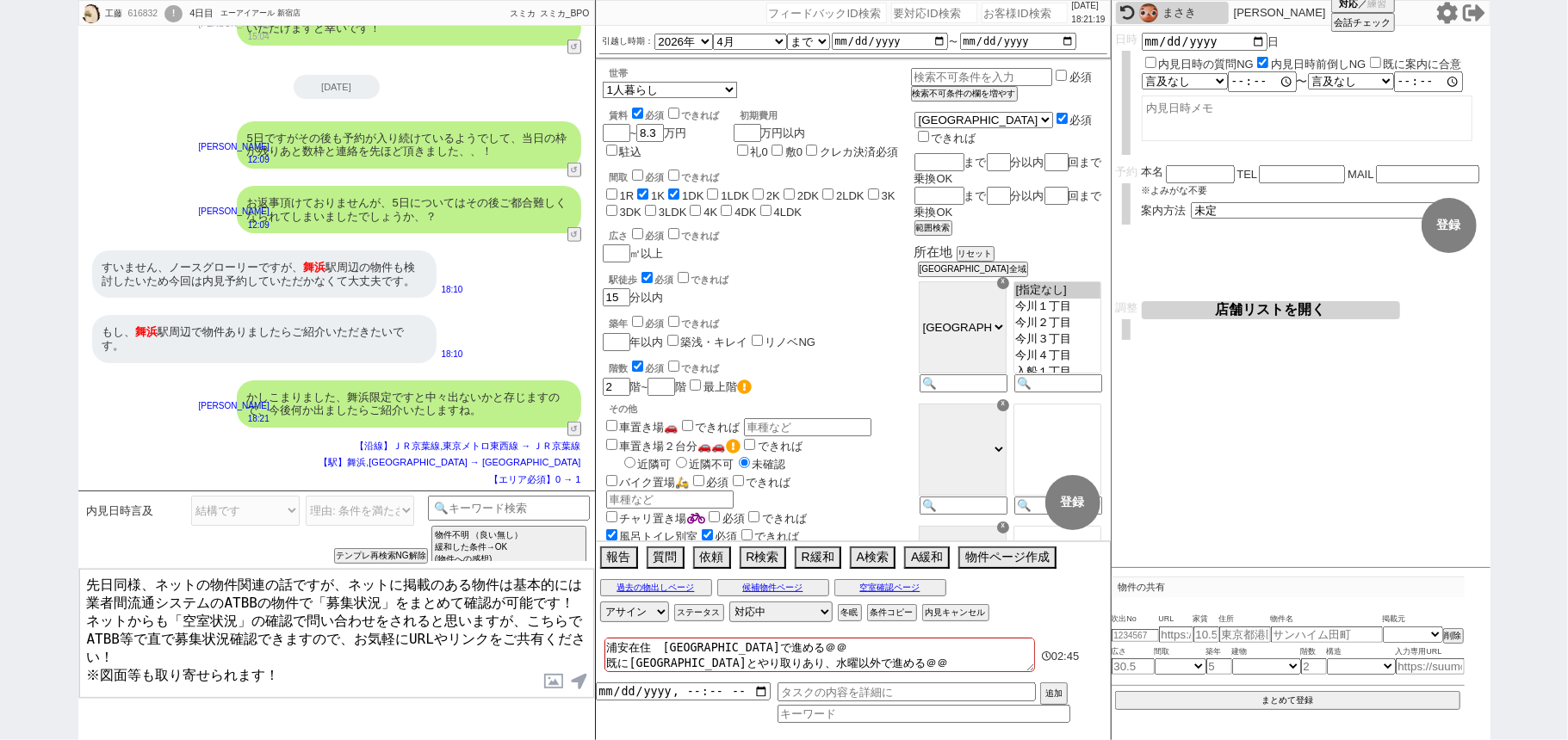
click at [149, 19] on div "616832" at bounding box center [142, 14] width 39 height 14
copy div "616832"
drag, startPoint x: 971, startPoint y: 14, endPoint x: 749, endPoint y: 112, distance: 242.7
click at [981, 14] on input "number" at bounding box center [1024, 12] width 86 height 20
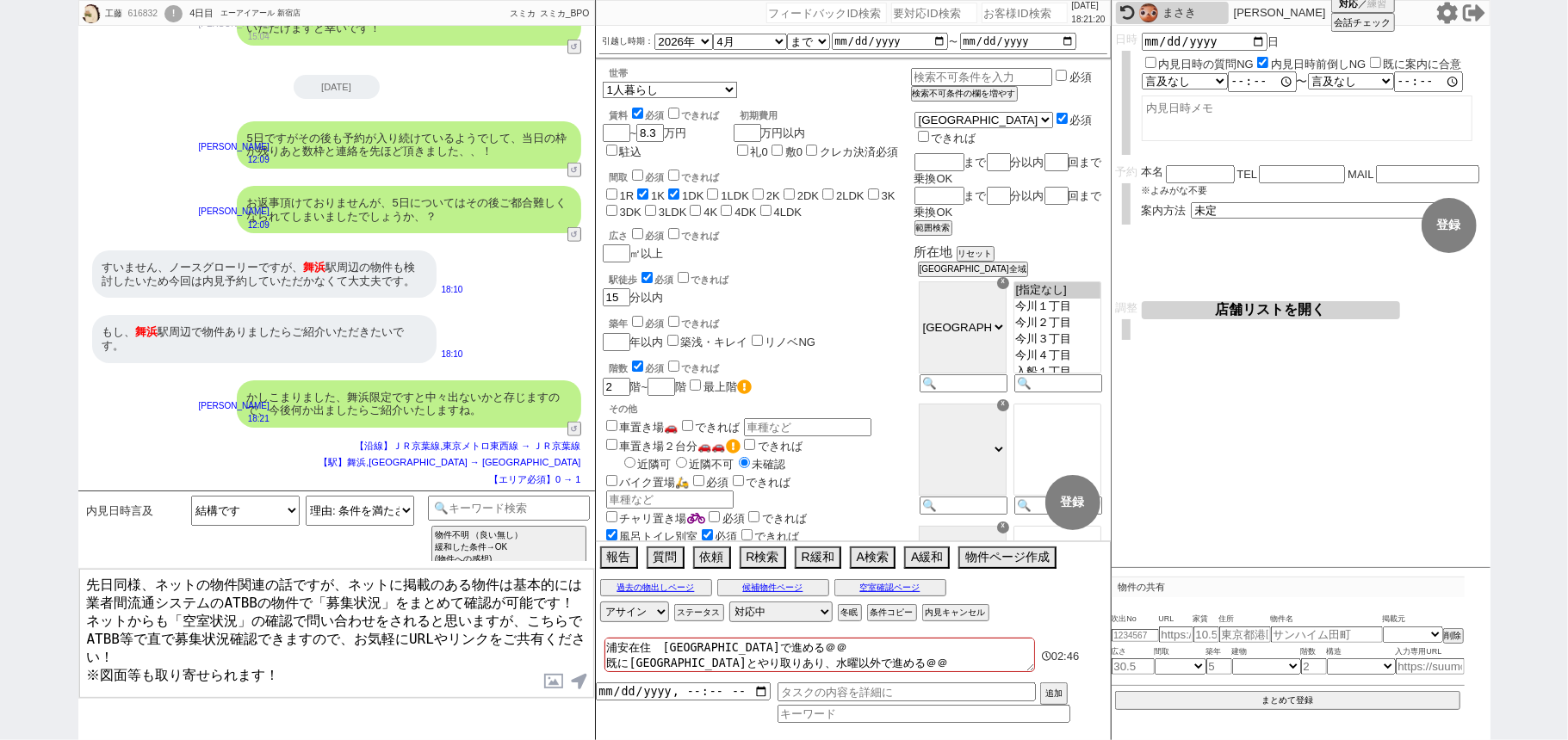
paste input "616832"
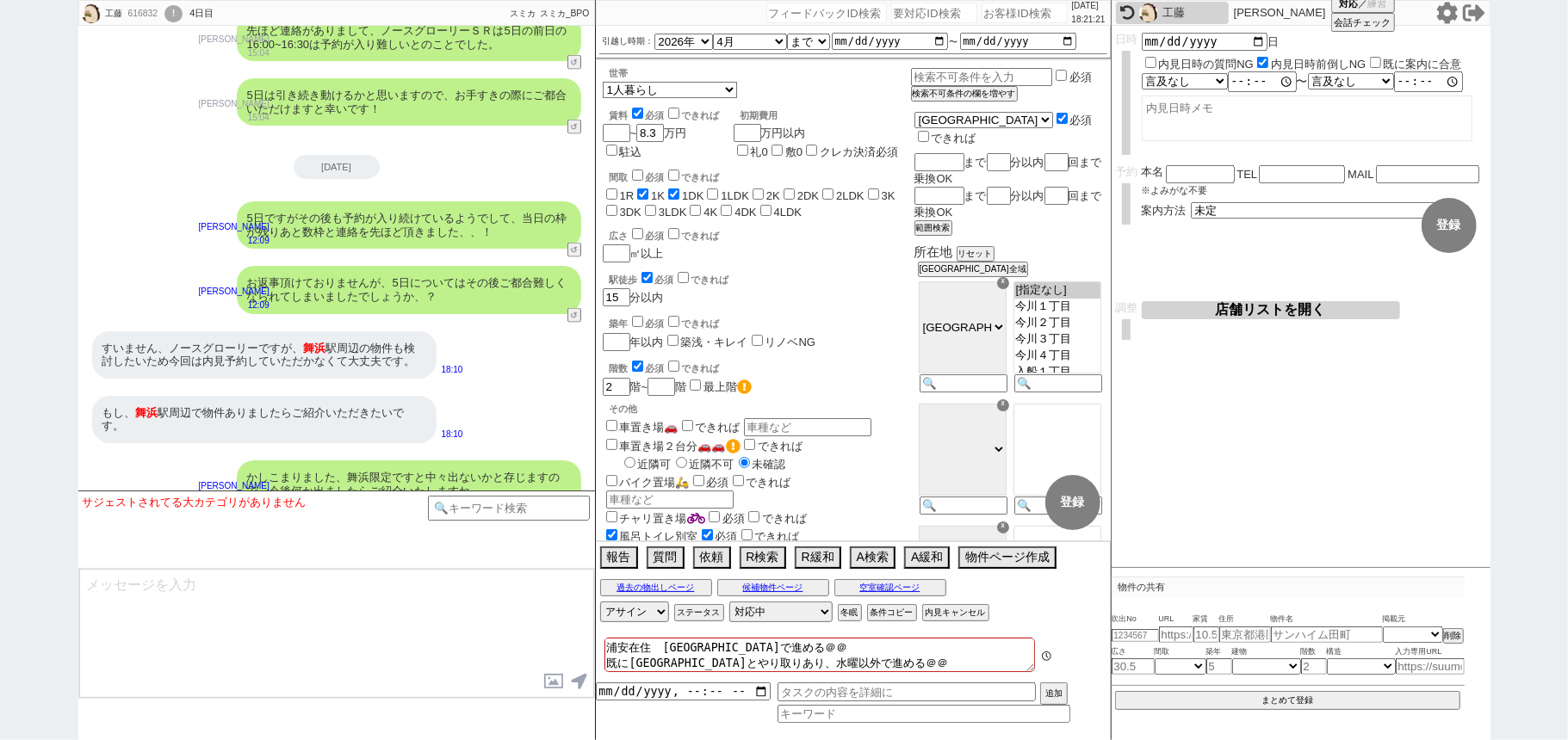
scroll to position [36, 0]
click at [956, 611] on button "内見キャンセル" at bounding box center [954, 613] width 64 height 14
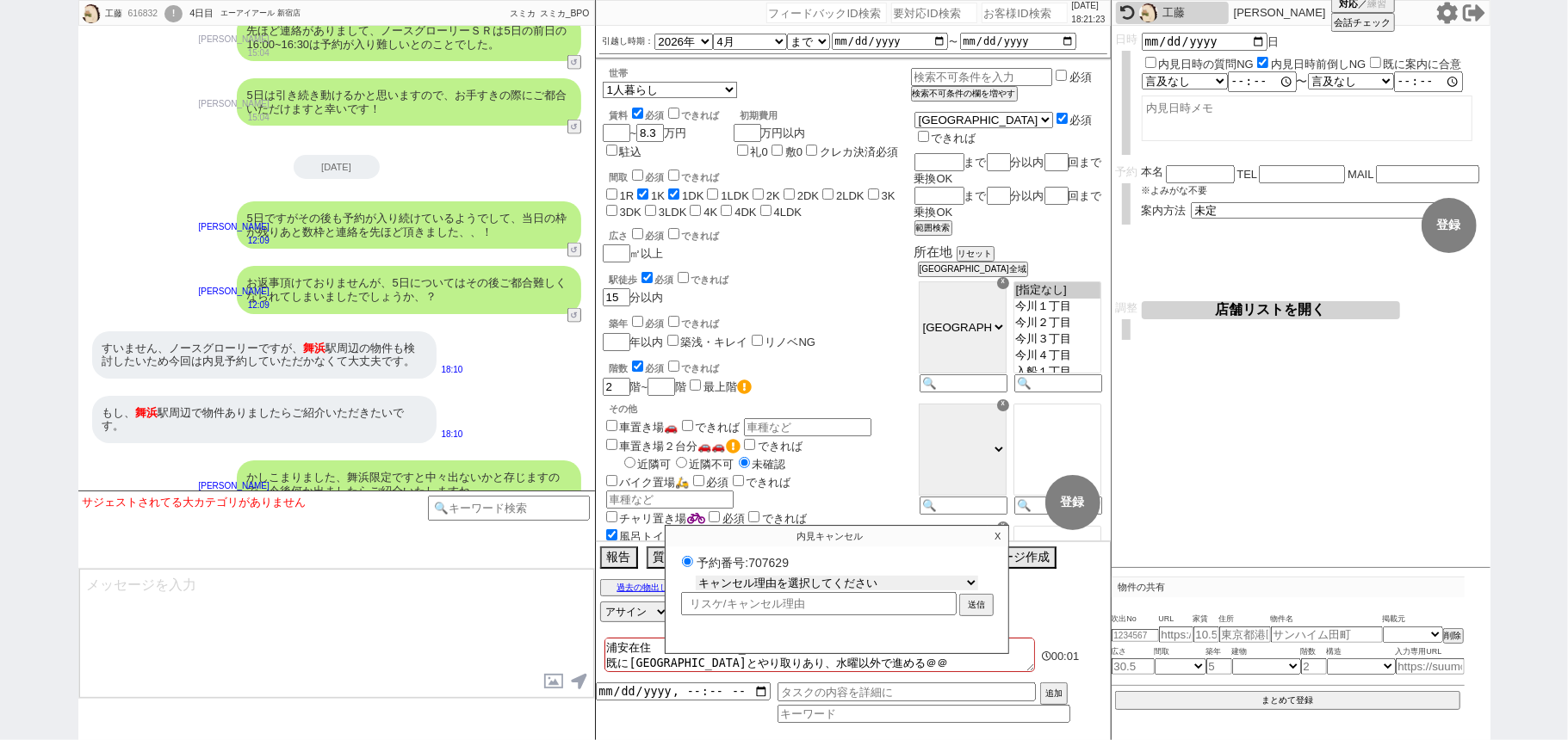
drag, startPoint x: 907, startPoint y: 591, endPoint x: 904, endPoint y: 578, distance: 13.3
click at [906, 590] on select "キャンセル理由を選択してください 希望物件が出なかった 希望物件が見れなかった 返信がこなくなった 他決(日程調整前) 引越し自体消滅(日程調整前) 都合が変…" at bounding box center [837, 583] width 283 height 15
click at [696, 578] on select "キャンセル理由を選択してください 希望物件が出なかった 希望物件が見れなかった 返信がこなくなった 他決(日程調整前) 引越し自体消滅(日程調整前) 都合が変…" at bounding box center [837, 583] width 283 height 15
click at [985, 606] on button "送信" at bounding box center [976, 606] width 31 height 19
click at [999, 533] on p "X" at bounding box center [997, 536] width 19 height 20
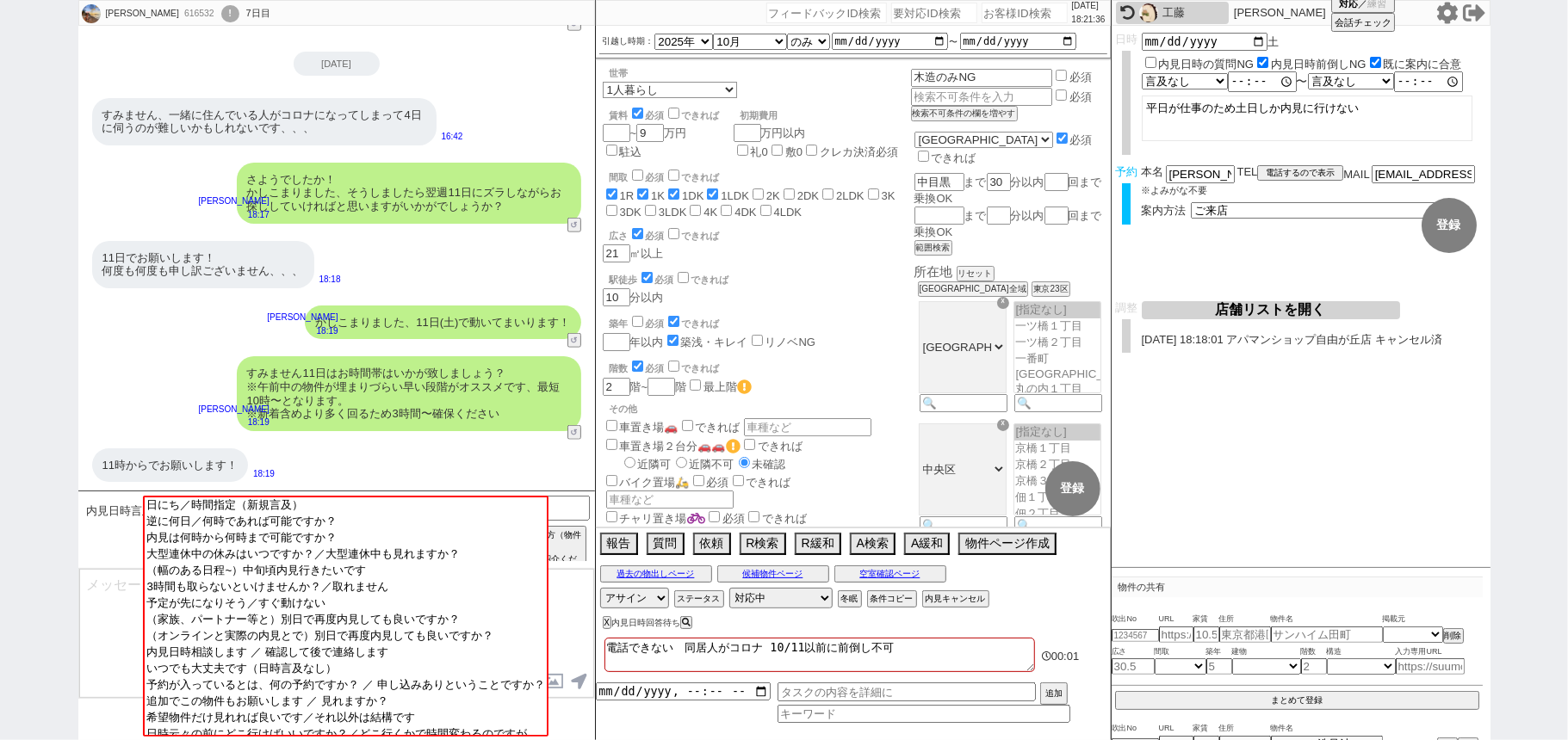
scroll to position [0, 0]
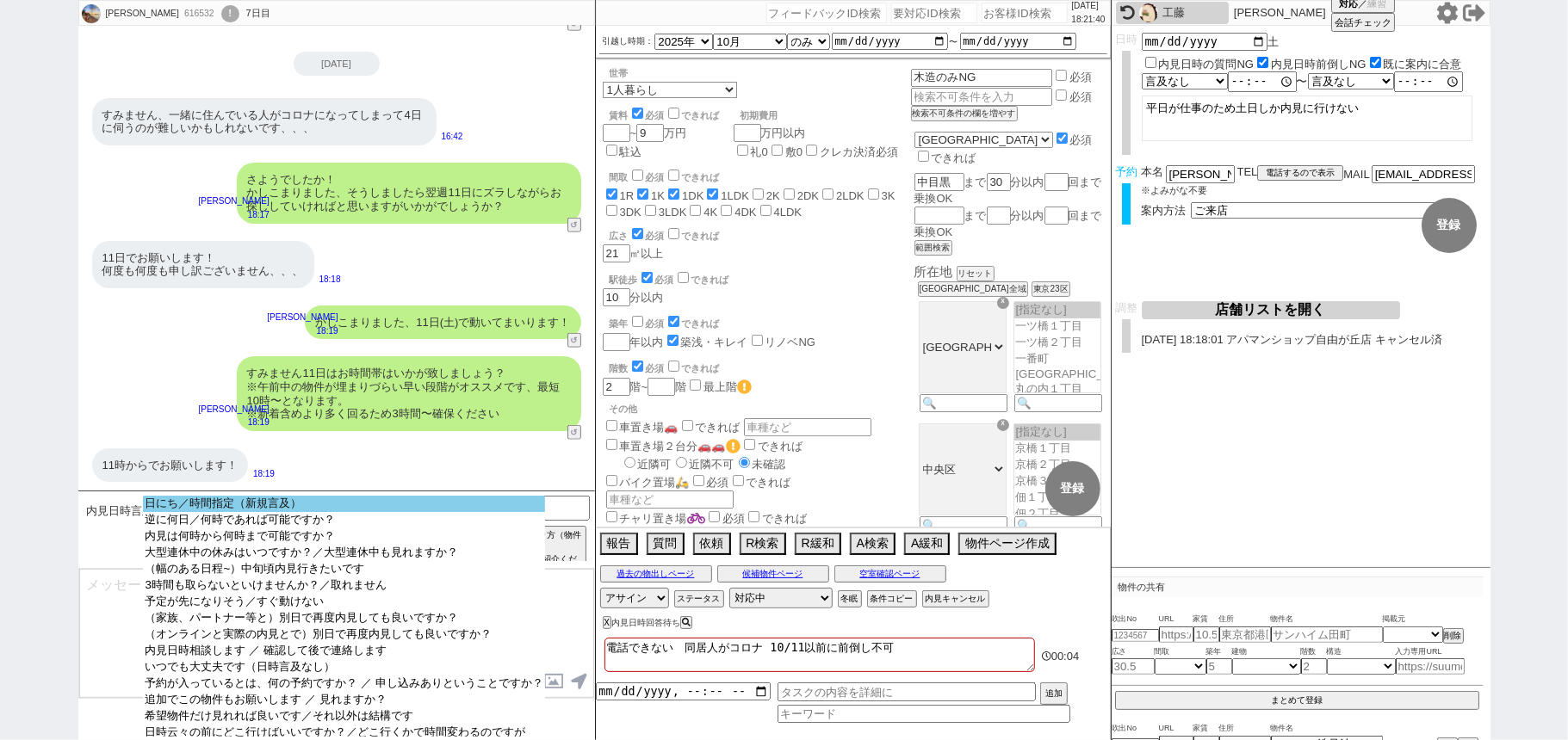
click at [367, 501] on option "日にち／時間指定（新規言及）" at bounding box center [344, 503] width 401 height 17
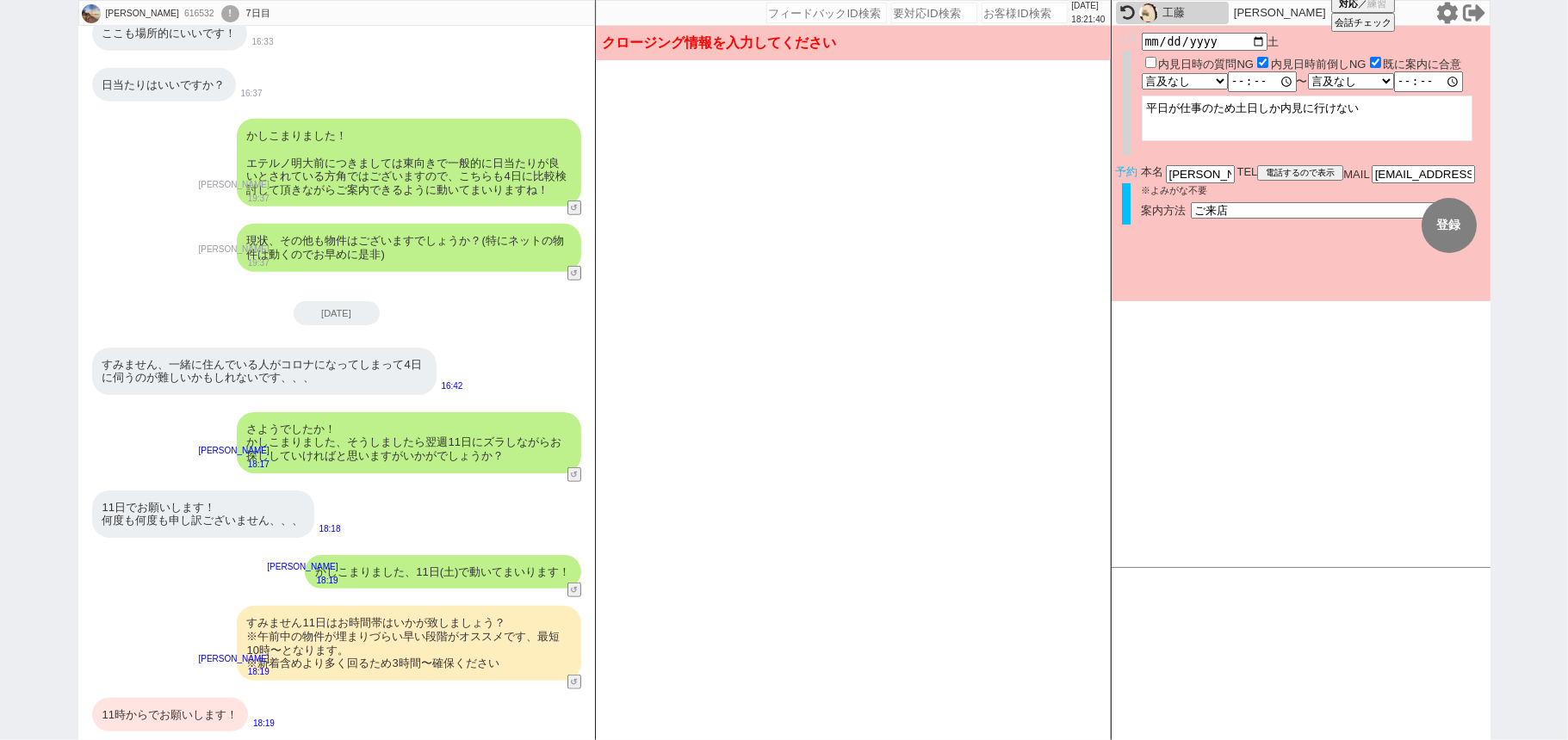
scroll to position [782, 0]
click at [1196, 86] on select "言及なし 時間明確 午前 午後 お昼 夕方・夜 終日いつでも その他" at bounding box center [1184, 81] width 85 height 15
click at [1141, 74] on select "言及なし 時間明確 午前 午後 お昼 夕方・夜 終日いつでも その他" at bounding box center [1184, 81] width 86 height 17
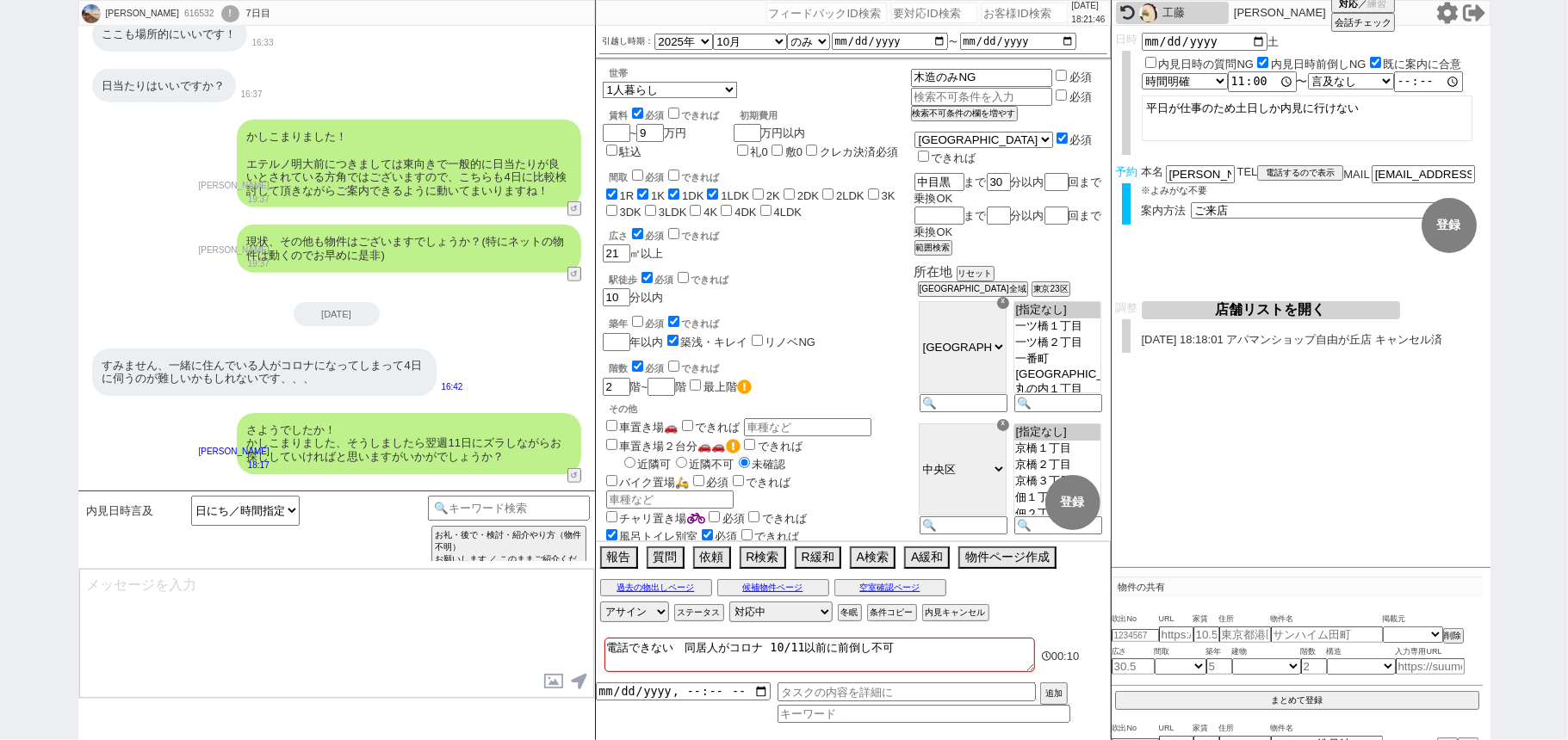
scroll to position [1033, 0]
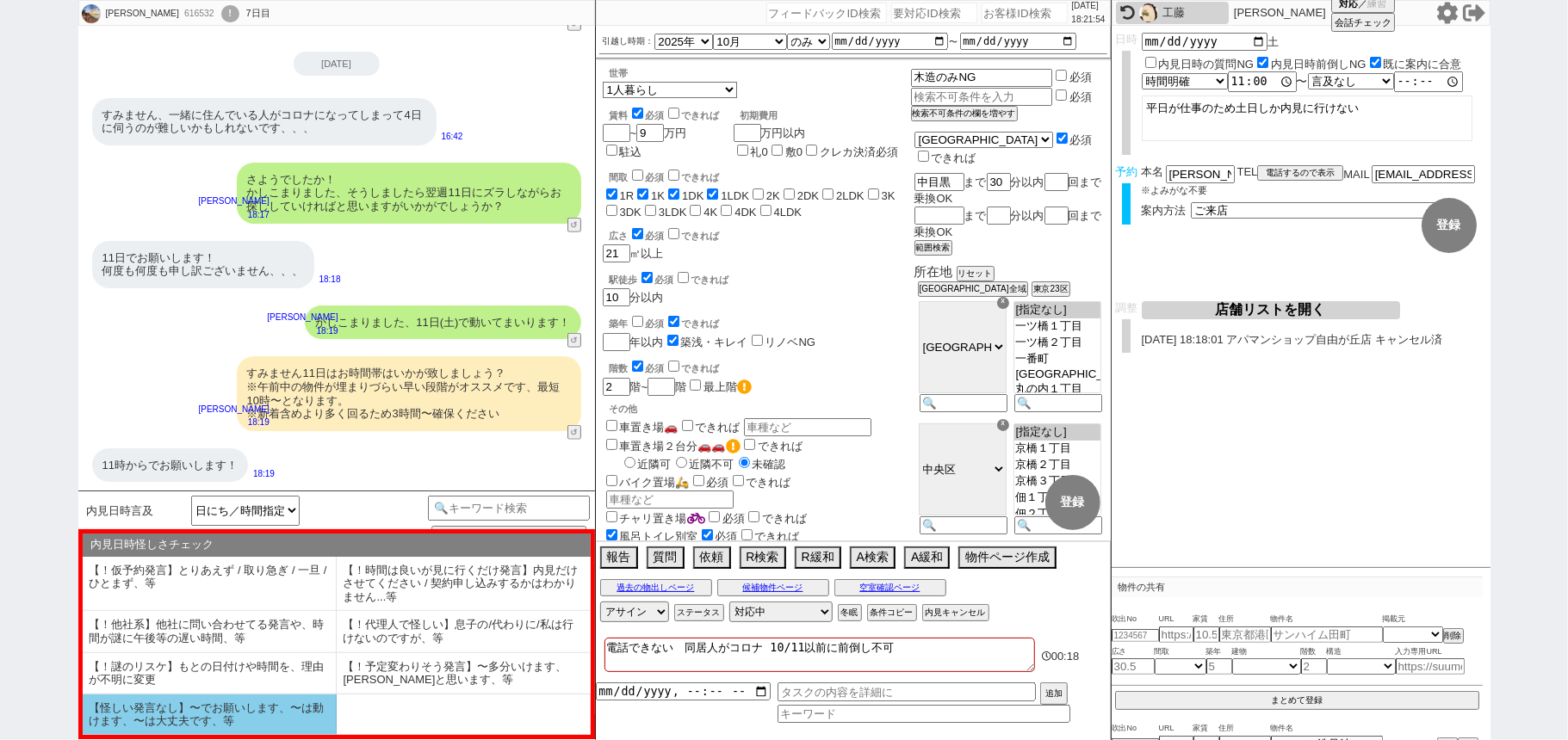
click at [300, 721] on li "【怪しい発言なし】〜でお願いします、〜は動けます、〜は大丈夫です、等" at bounding box center [210, 715] width 254 height 41
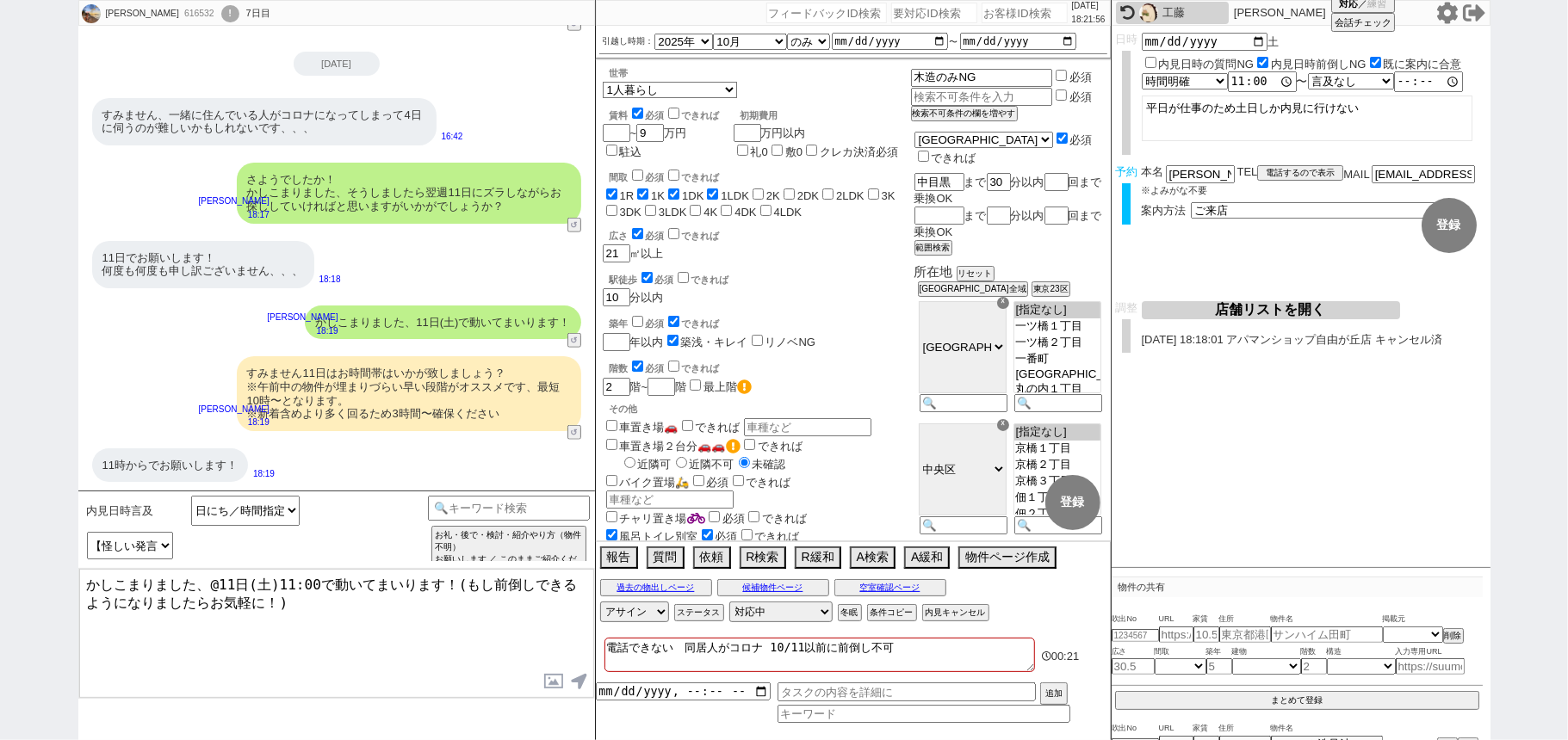
drag, startPoint x: 444, startPoint y: 589, endPoint x: 468, endPoint y: 649, distance: 64.6
click at [468, 649] on textarea "かしこまりました、@11日(土)11:00で動いてまいります！(もし前倒しできるようになりましたらお気軽に！)" at bounding box center [337, 633] width 515 height 129
click at [216, 591] on textarea "かしこまりました、@11日(土)11:00で動いてまいります！" at bounding box center [337, 633] width 515 height 129
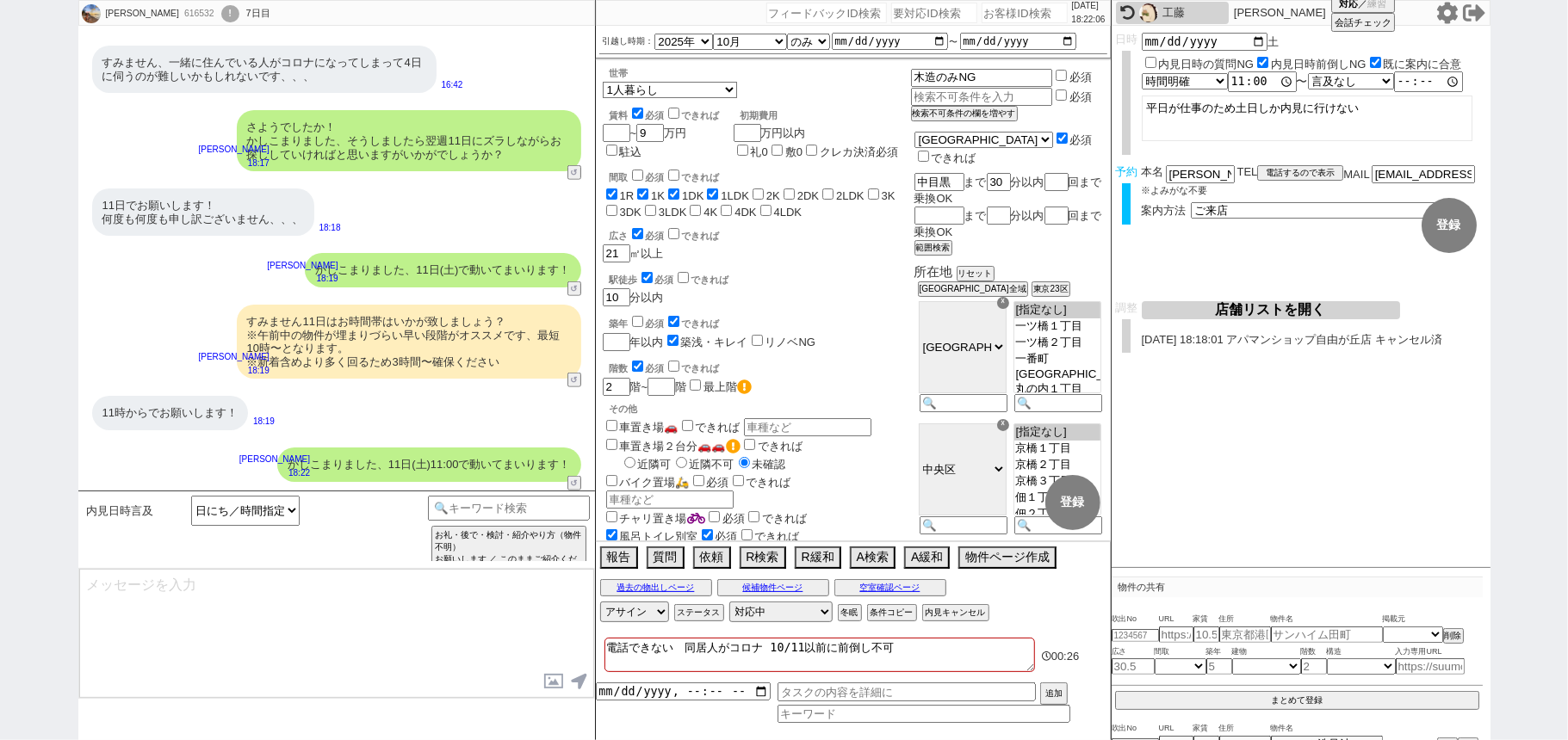
scroll to position [955, 0]
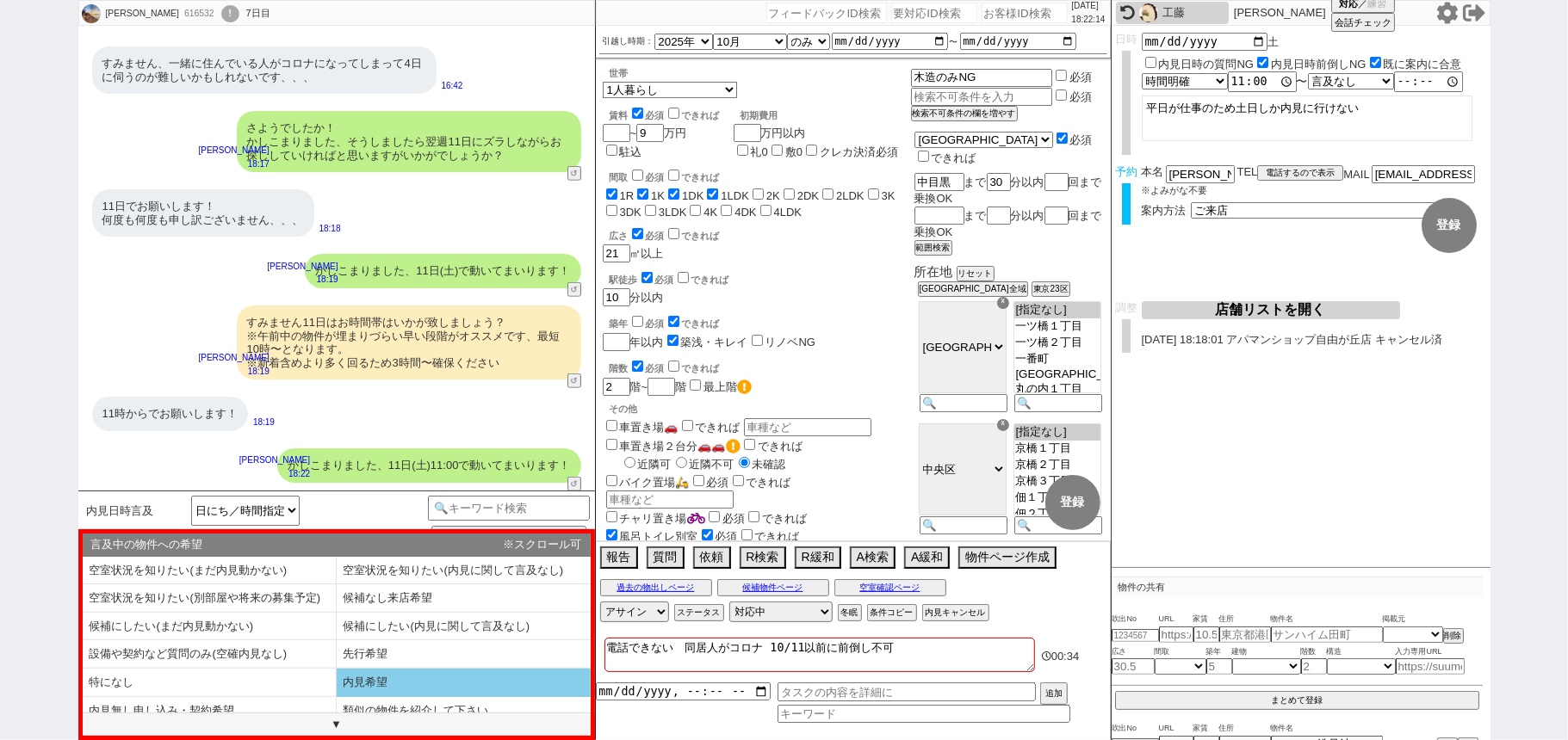
click at [383, 683] on li "内見希望" at bounding box center [464, 683] width 254 height 28
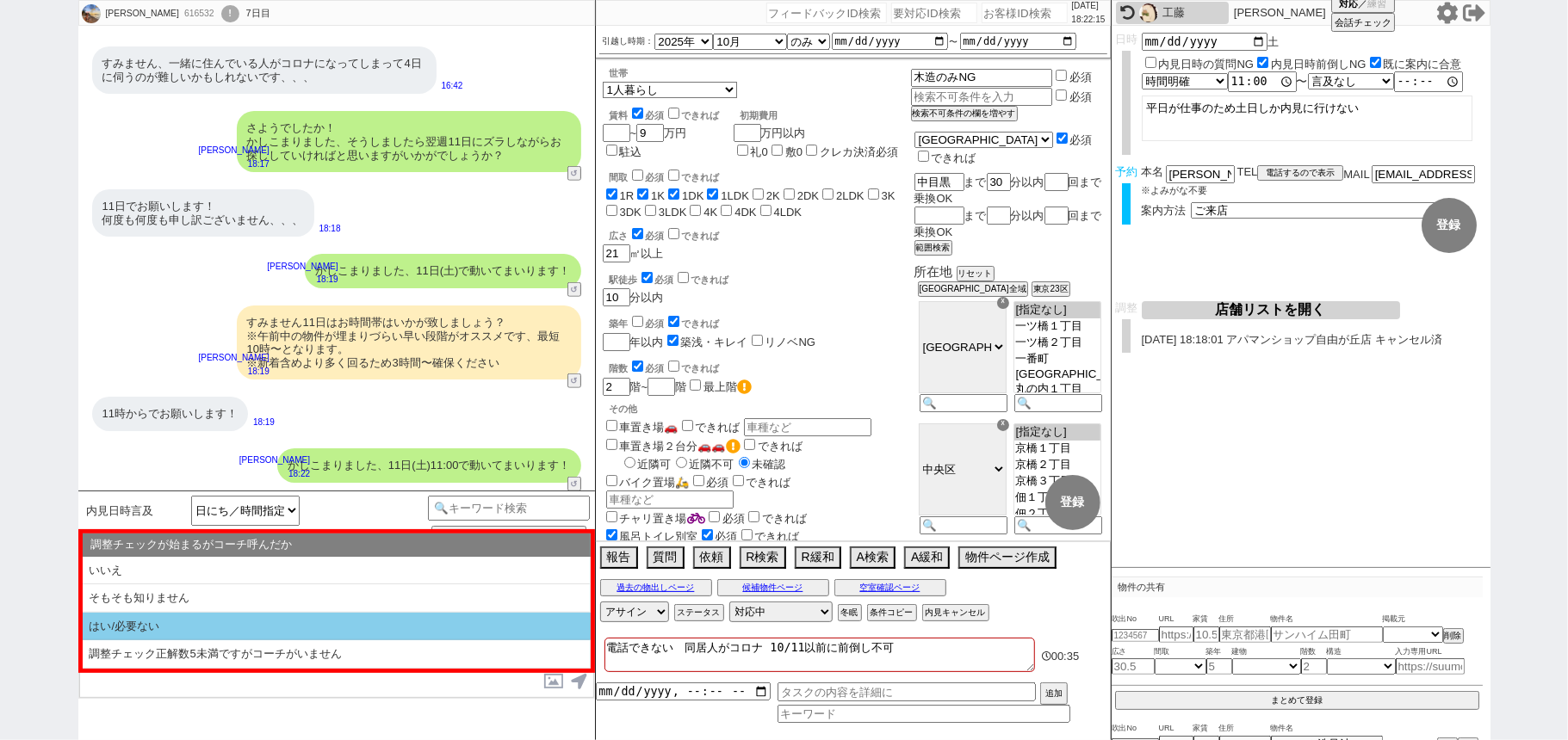
click at [352, 620] on li "はい/必要ない" at bounding box center [337, 627] width 508 height 28
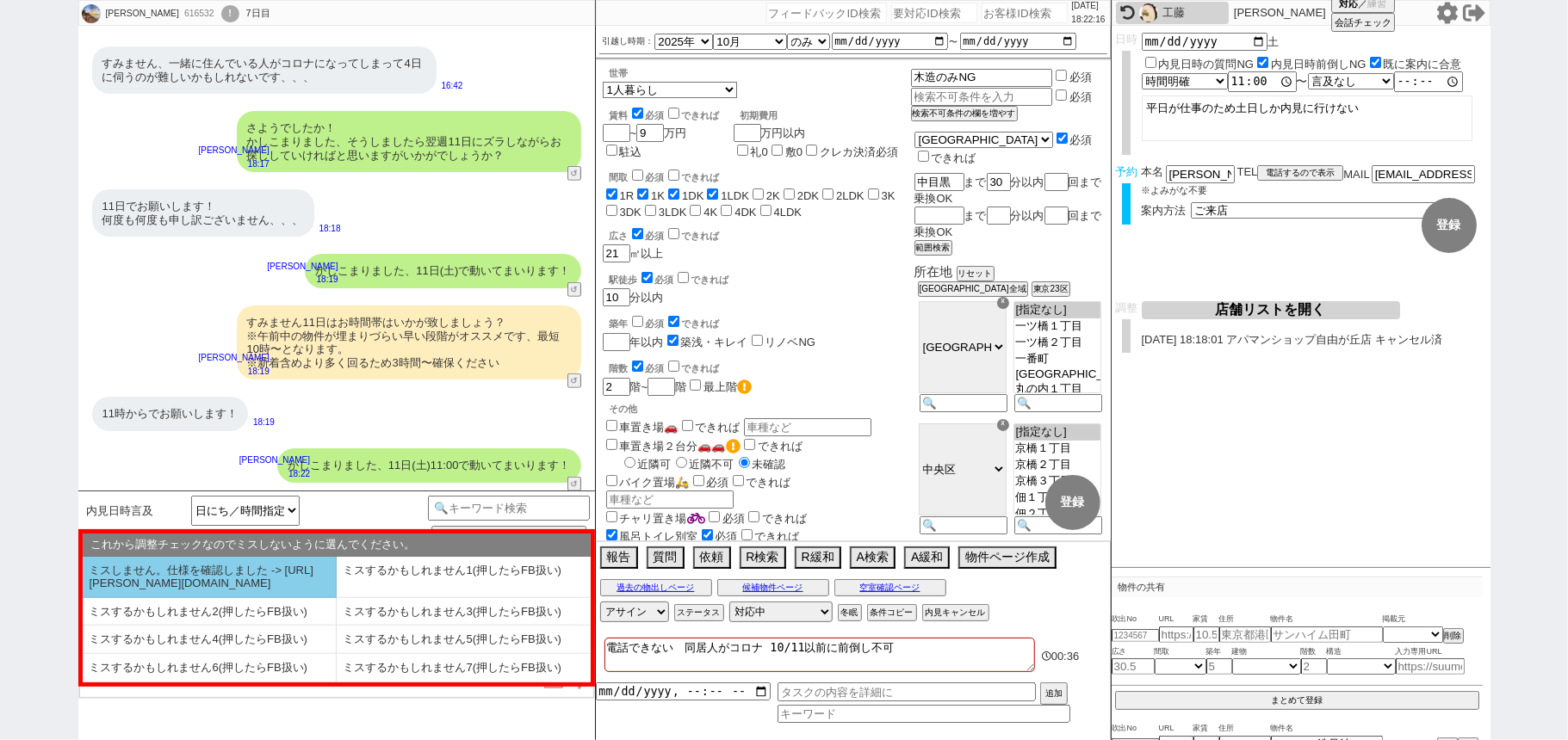
click at [260, 586] on li "ミスしません。仕様を確認しました -> https://jent.notion.site/841a6651aa67425da7d40ddfad41a184" at bounding box center [210, 578] width 254 height 42
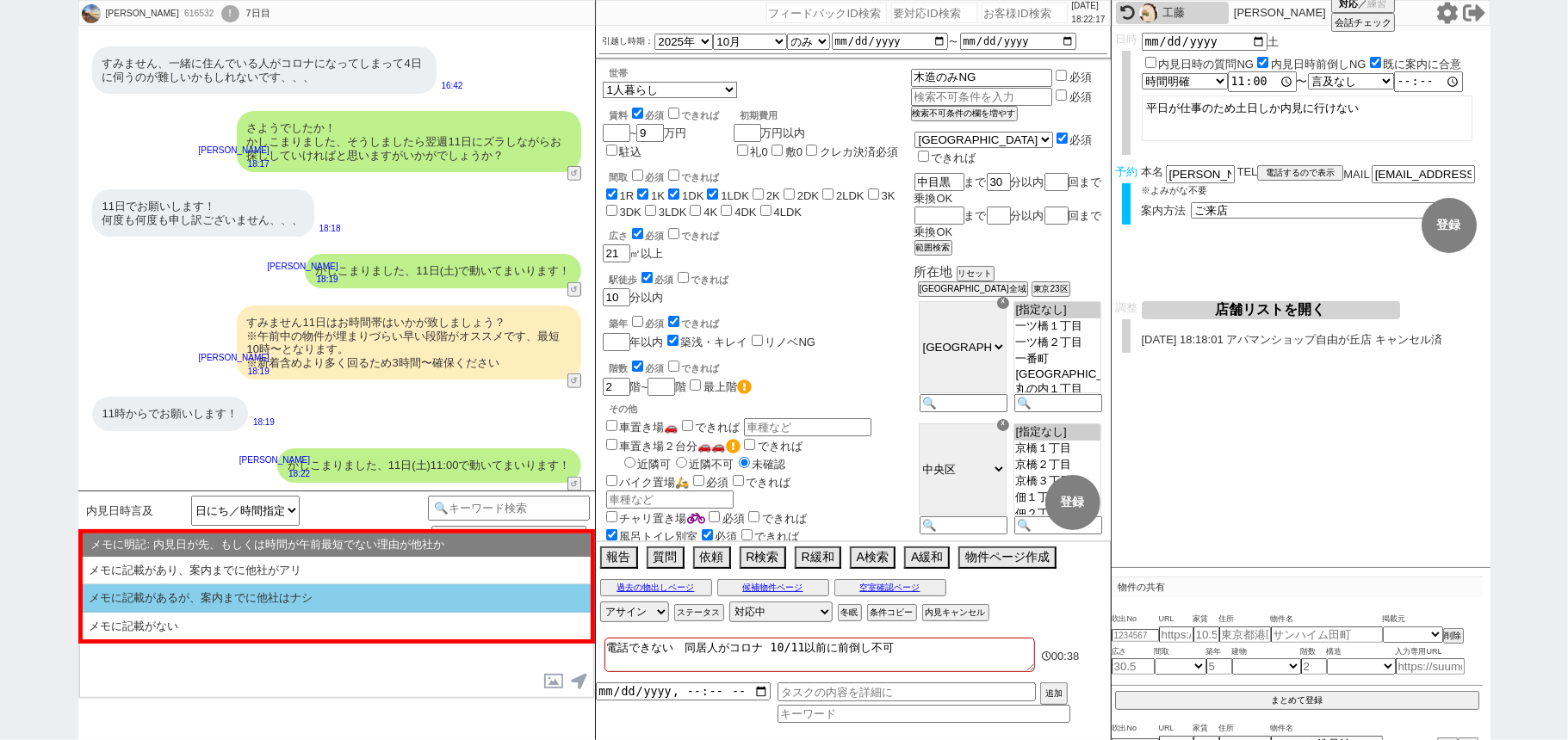
click at [294, 600] on li "メモに記載があるが、案内までに他社はナシ" at bounding box center [337, 599] width 508 height 28
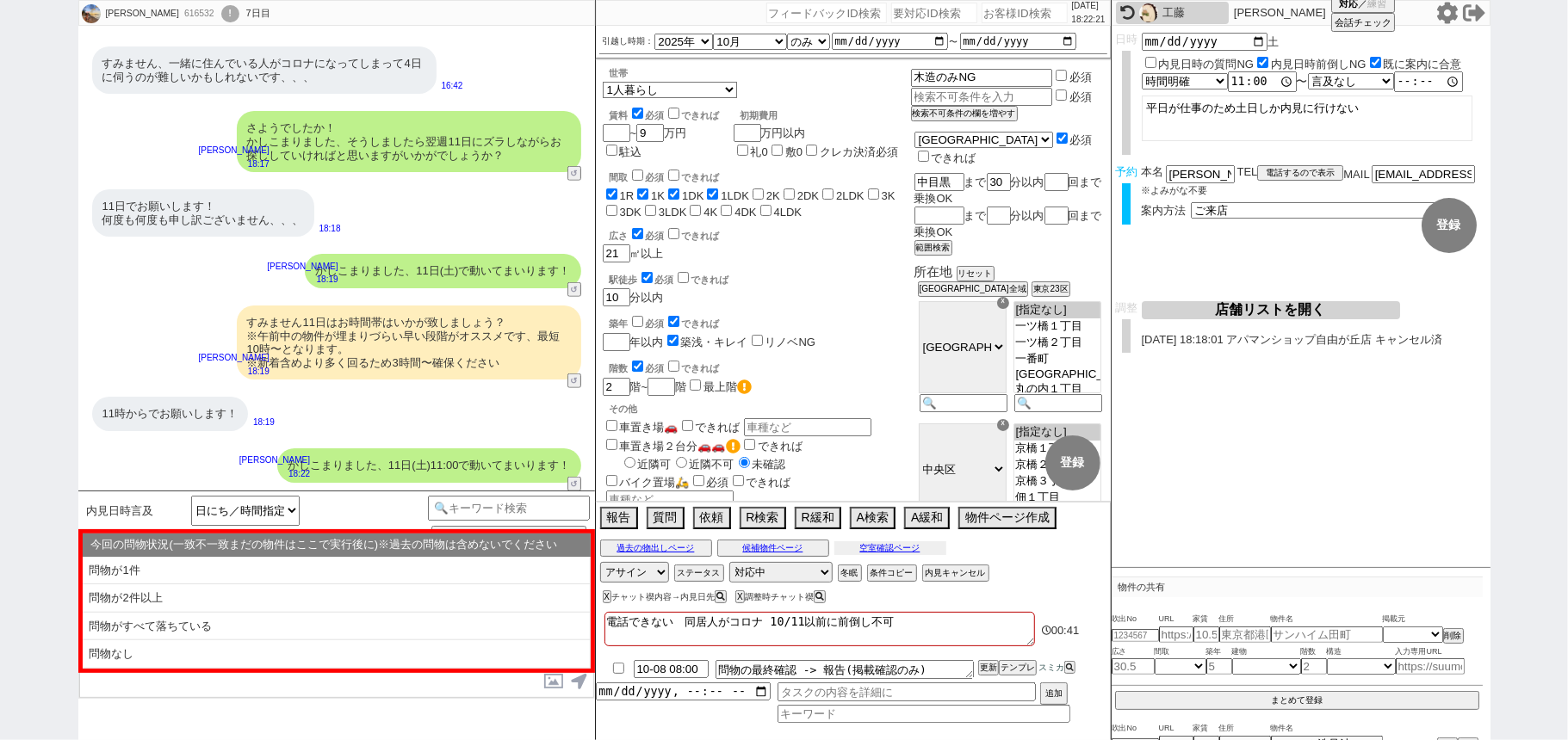
click at [907, 546] on button "空室確認ページ" at bounding box center [890, 548] width 112 height 14
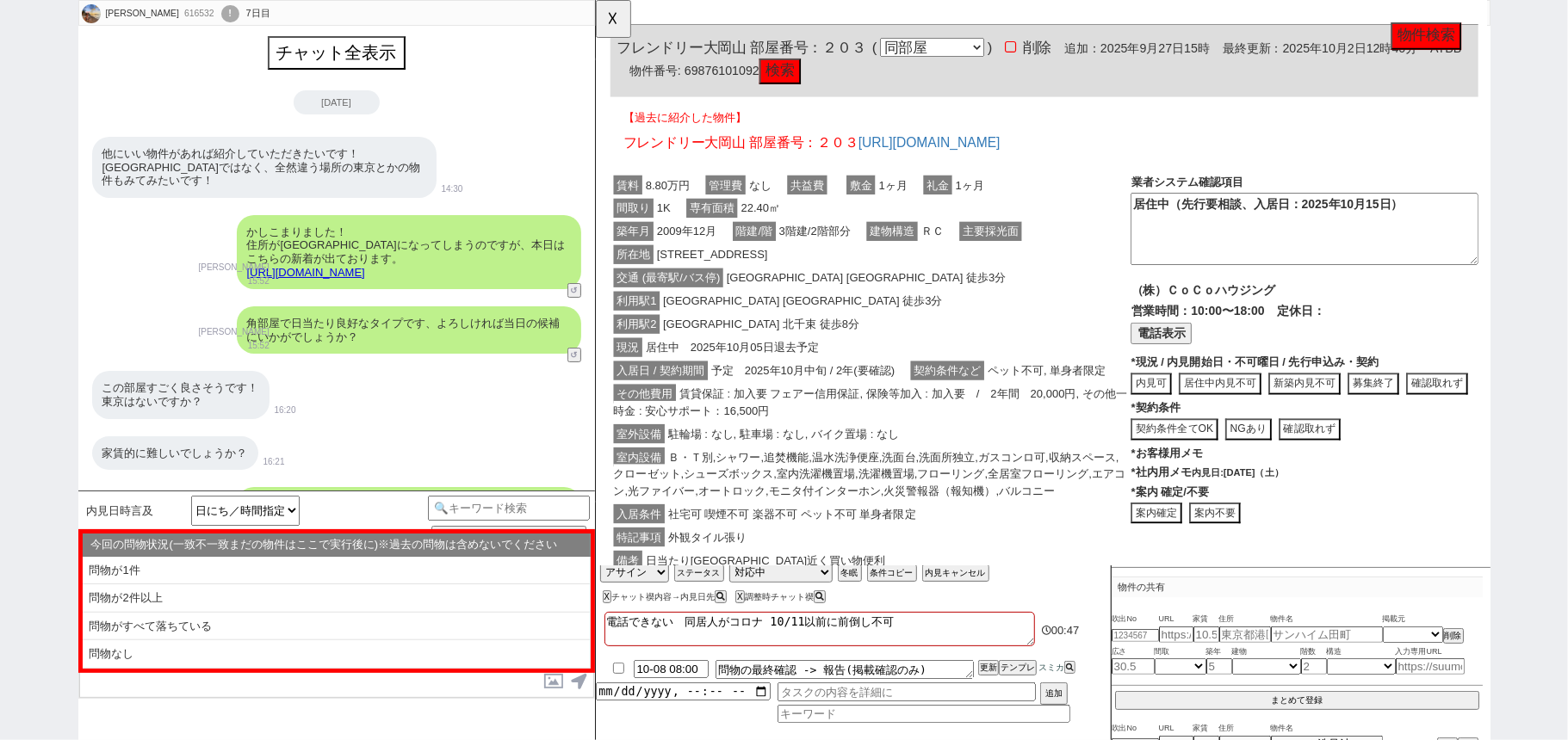
scroll to position [1836, 0]
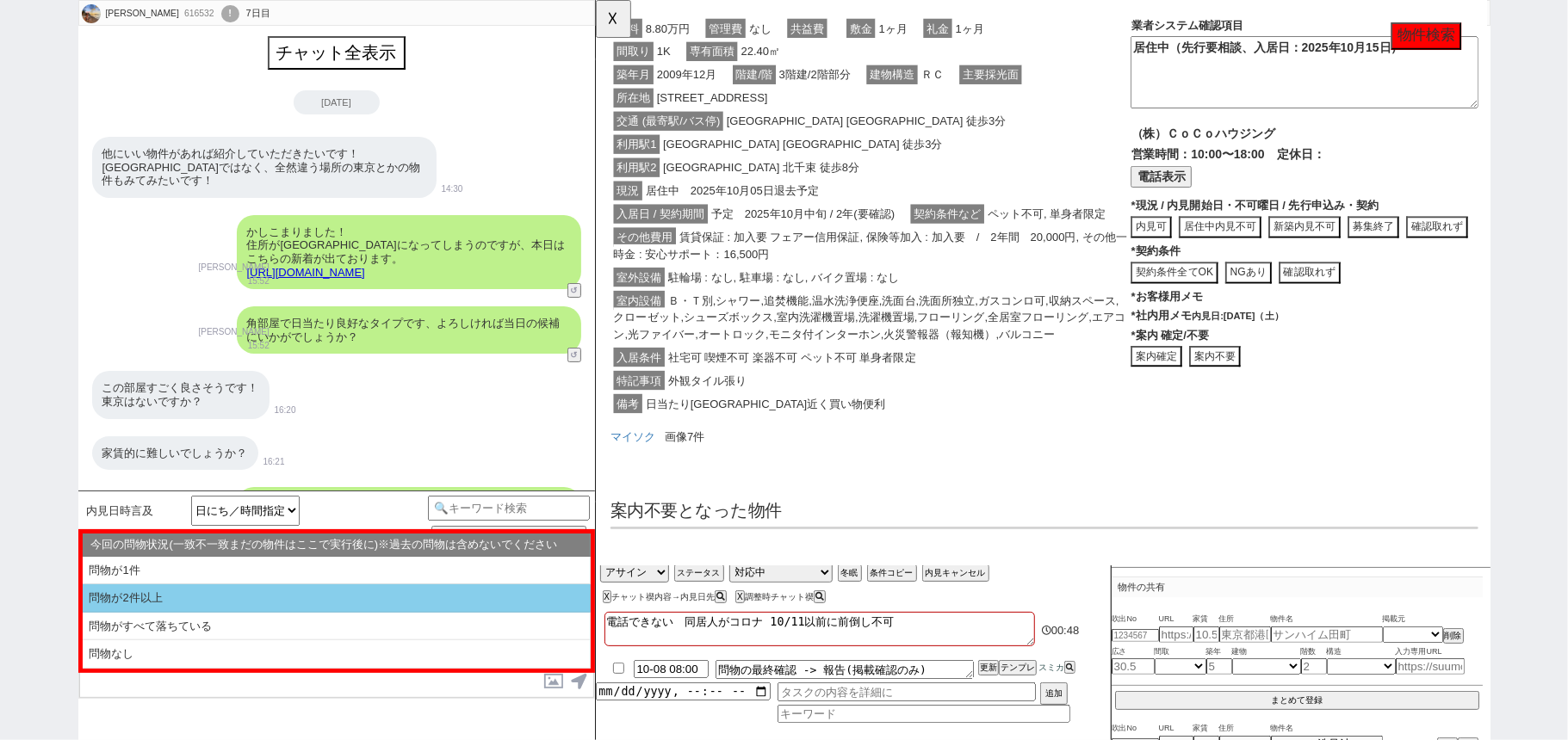
click at [337, 596] on li "問物が2件以上" at bounding box center [337, 599] width 508 height 28
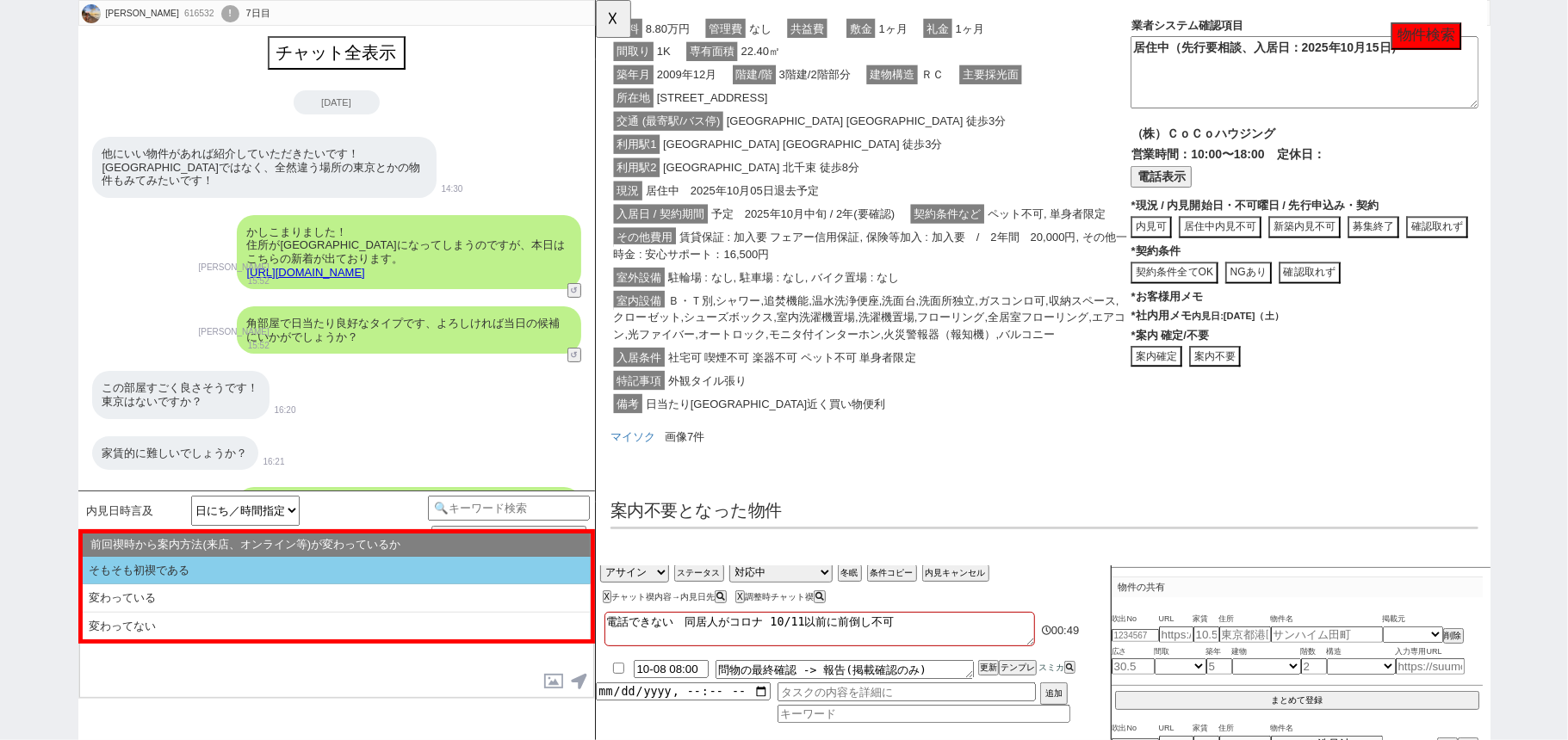
click at [280, 575] on li "そもそも初禊である" at bounding box center [337, 571] width 508 height 28
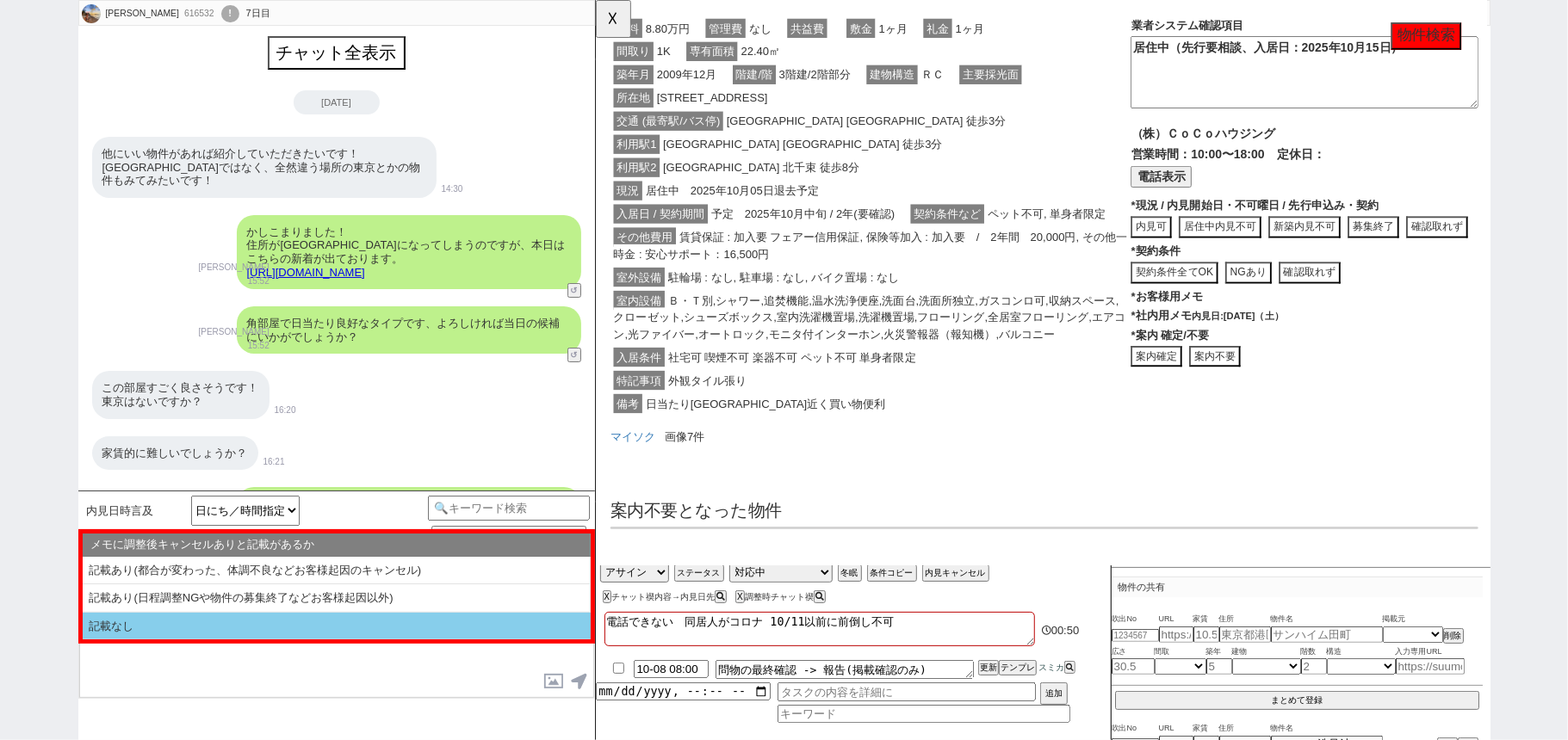
click at [284, 624] on li "記載なし" at bounding box center [337, 626] width 508 height 27
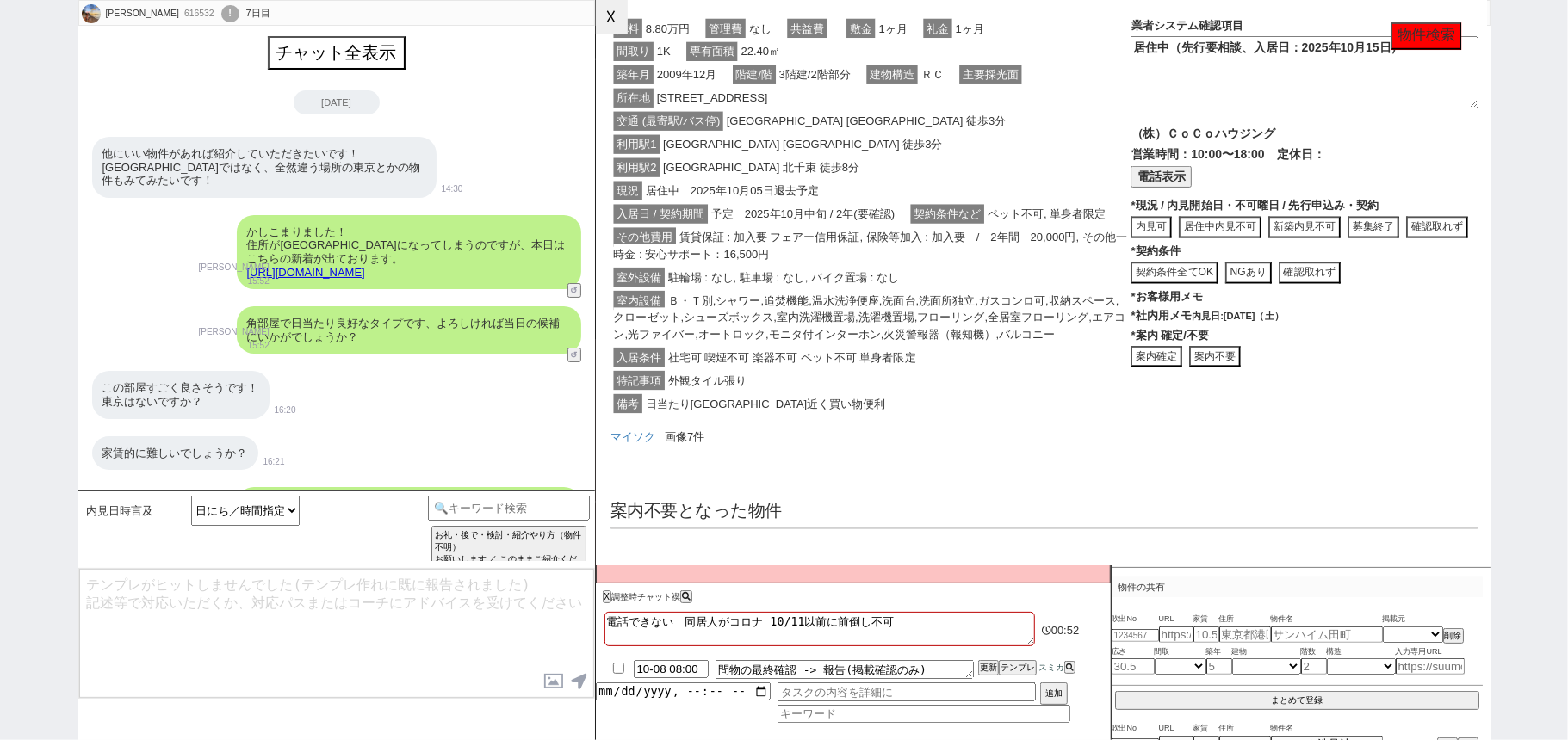
click at [613, 20] on button "☓" at bounding box center [611, 17] width 32 height 34
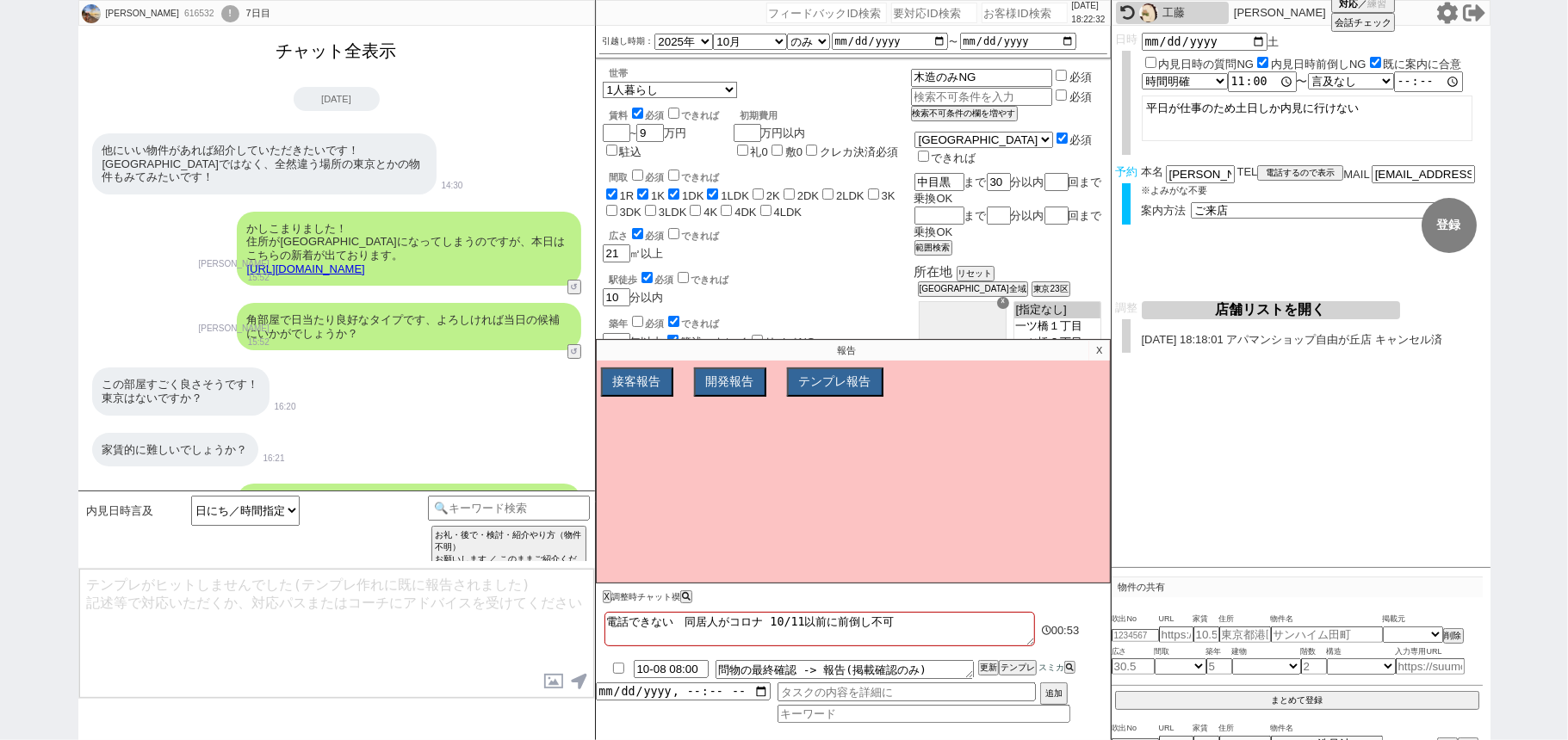
drag, startPoint x: 375, startPoint y: 42, endPoint x: 396, endPoint y: 142, distance: 102.2
click at [375, 43] on button "チャット全表示" at bounding box center [337, 51] width 134 height 30
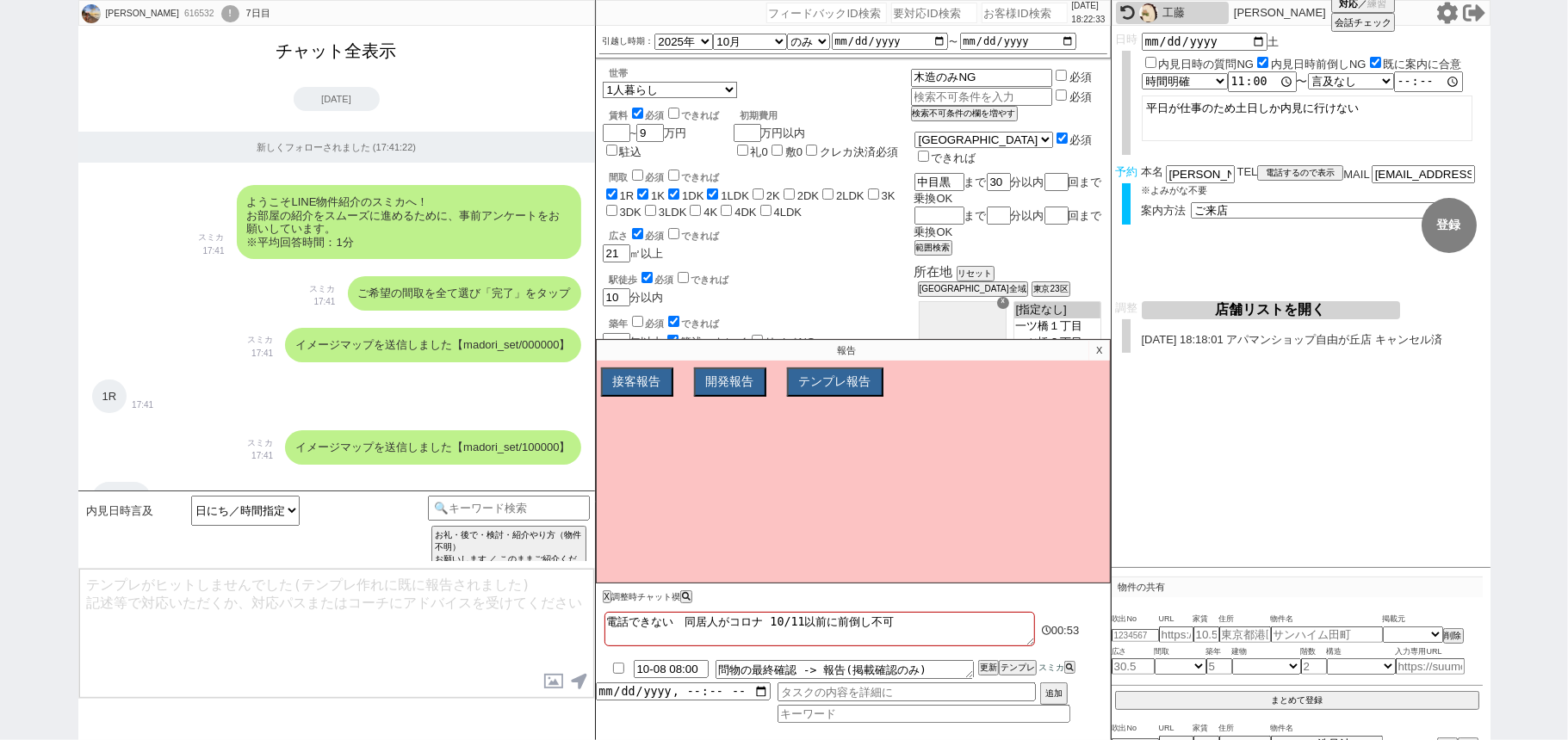
scroll to position [9736, 0]
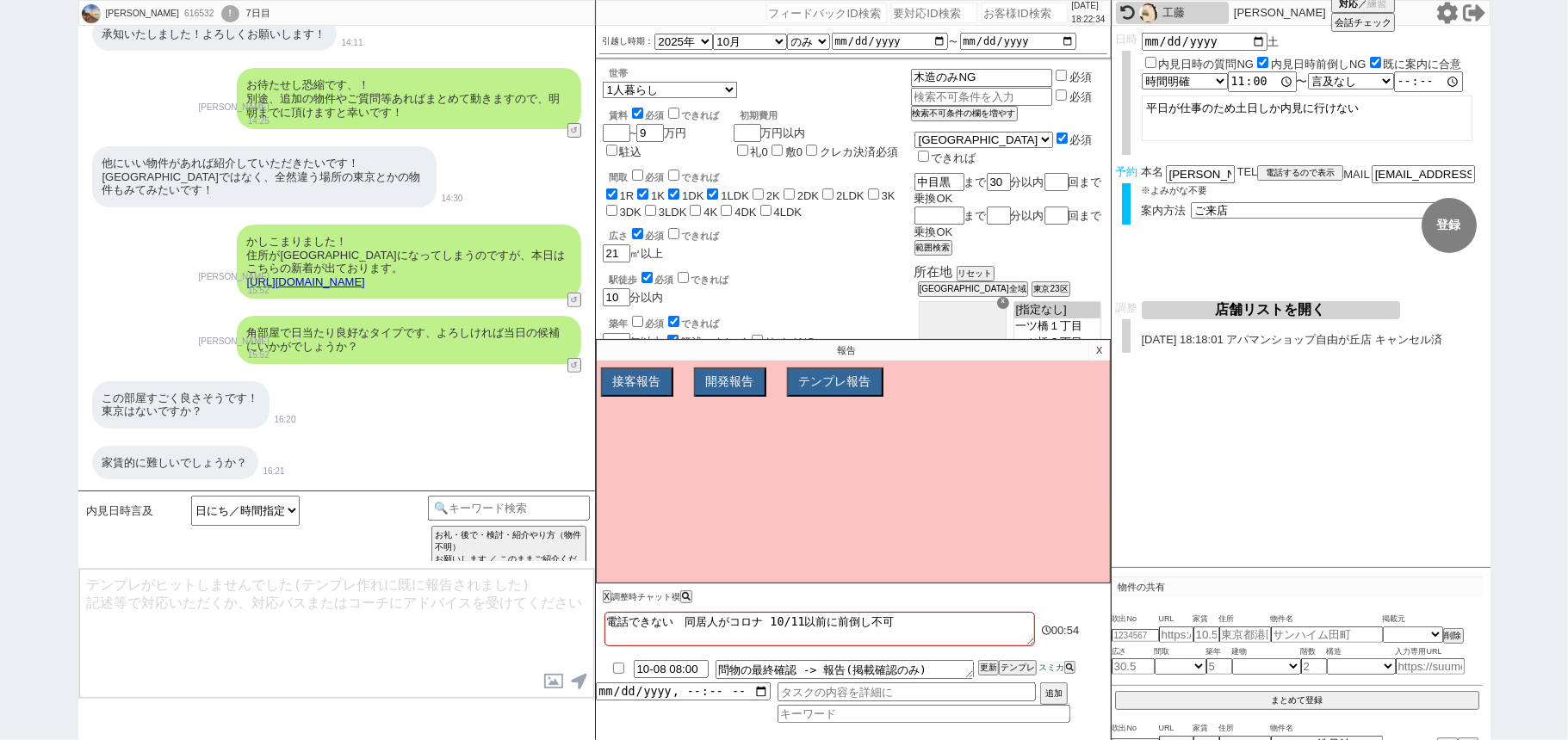
click at [1096, 359] on p "X" at bounding box center [1099, 350] width 19 height 20
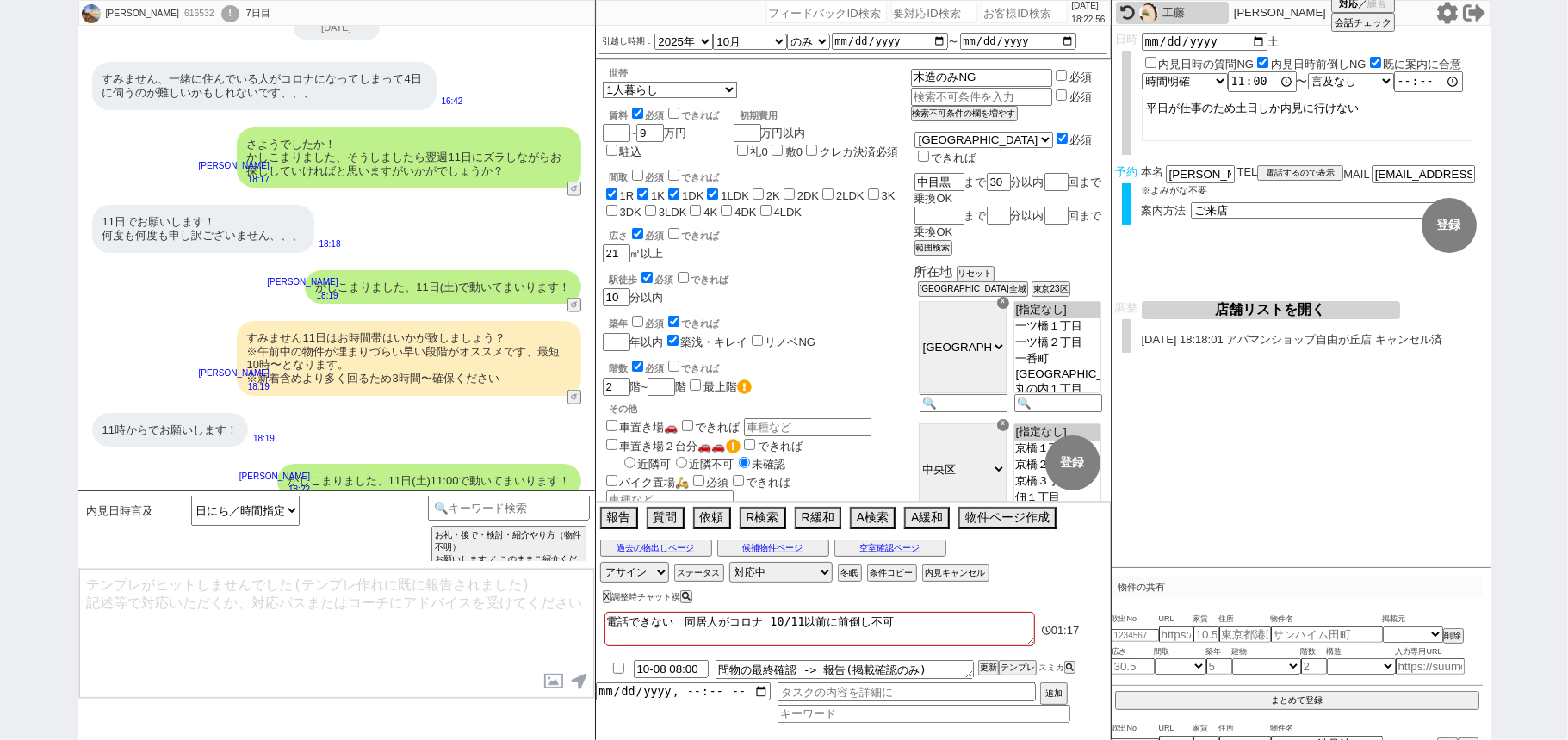
scroll to position [10689, 0]
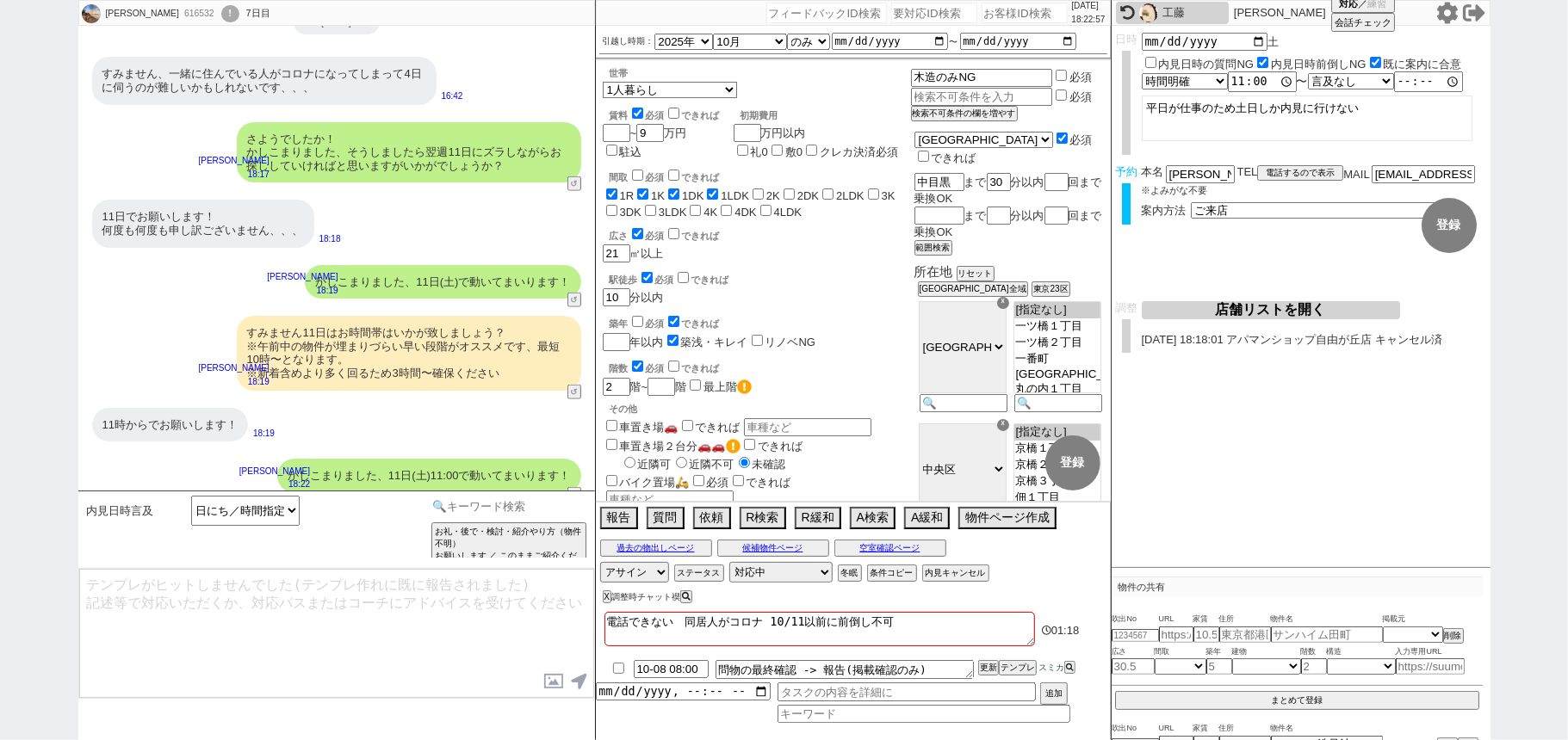
click at [463, 503] on input at bounding box center [509, 506] width 163 height 21
click at [645, 506] on option "調整チェック" at bounding box center [626, 499] width 71 height 17
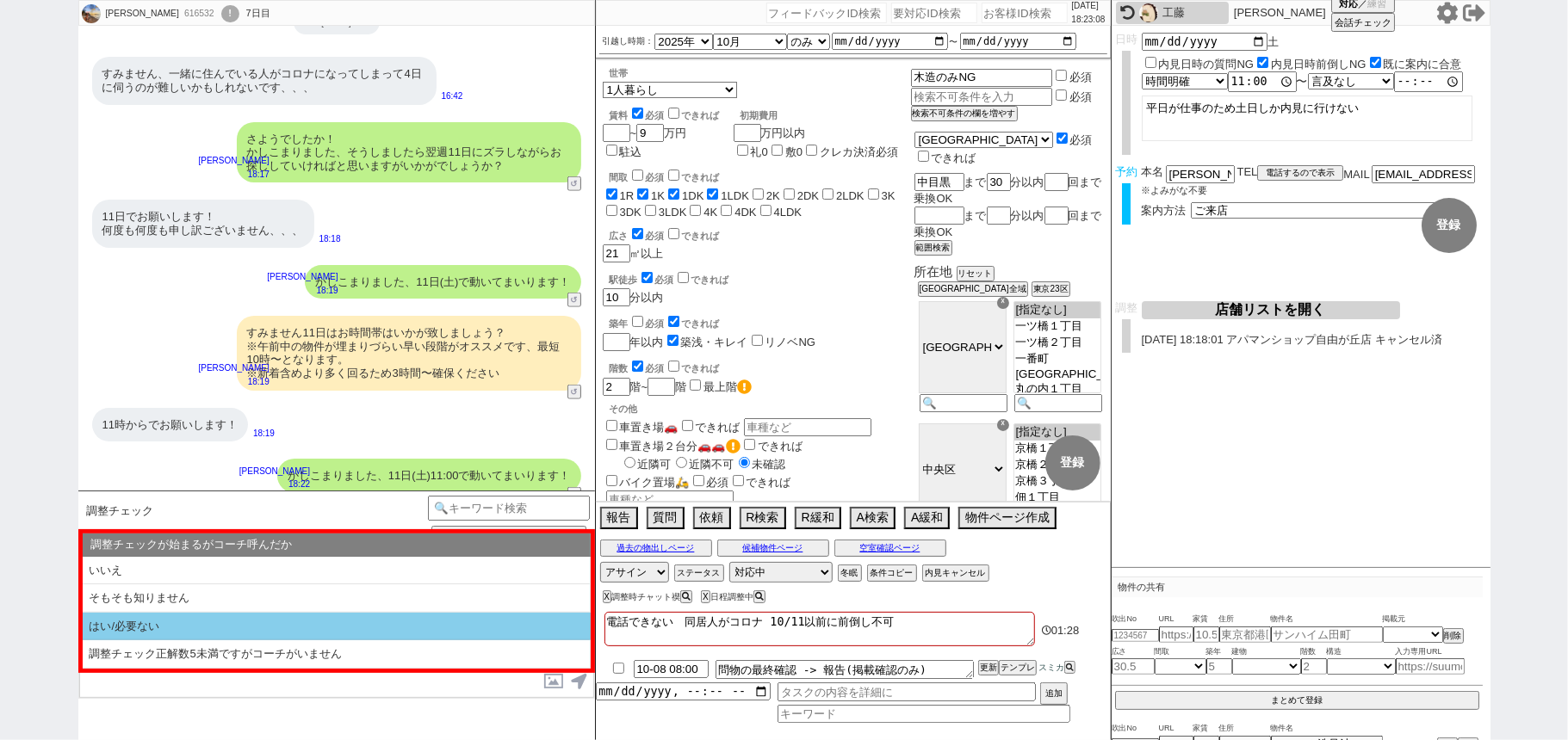
click at [361, 623] on li "はい/必要ない" at bounding box center [337, 627] width 508 height 28
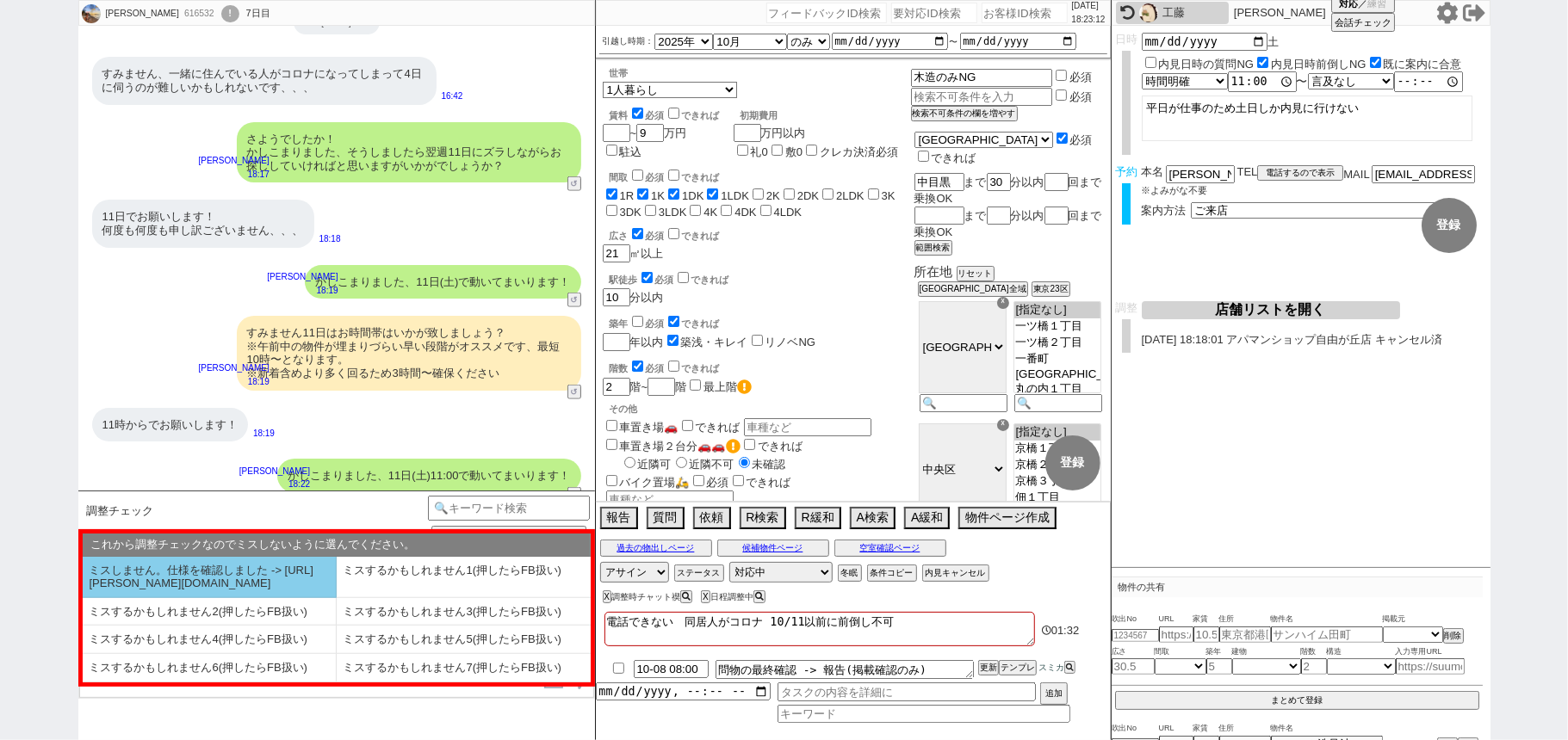
click at [291, 576] on li "ミスしません。仕様を確認しました -> https://jent.notion.site/841a6651aa67425da7d40ddfad41a184" at bounding box center [210, 578] width 254 height 42
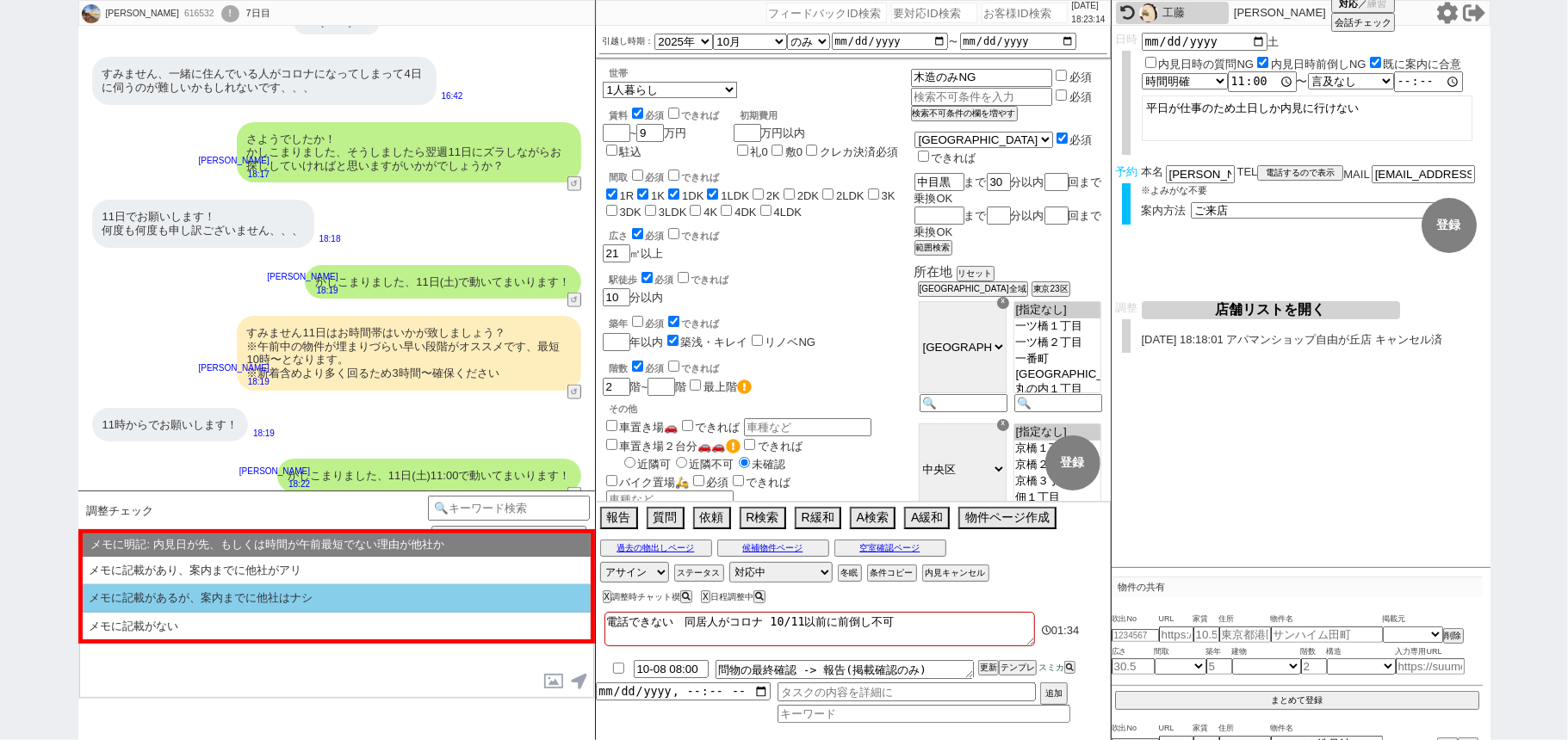
click at [307, 596] on li "メモに記載があるが、案内までに他社はナシ" at bounding box center [337, 599] width 508 height 28
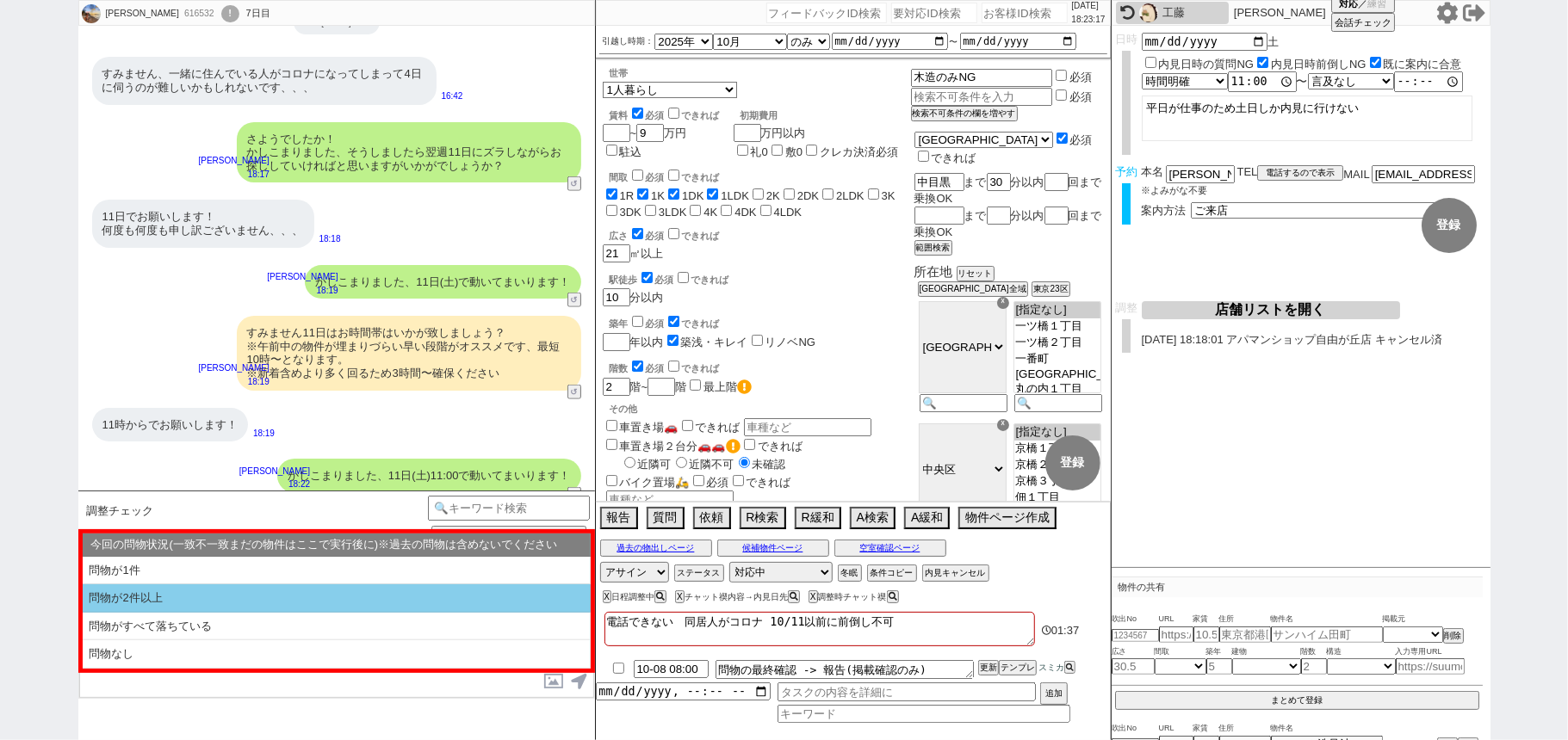
click at [307, 602] on li "問物が2件以上" at bounding box center [337, 599] width 508 height 28
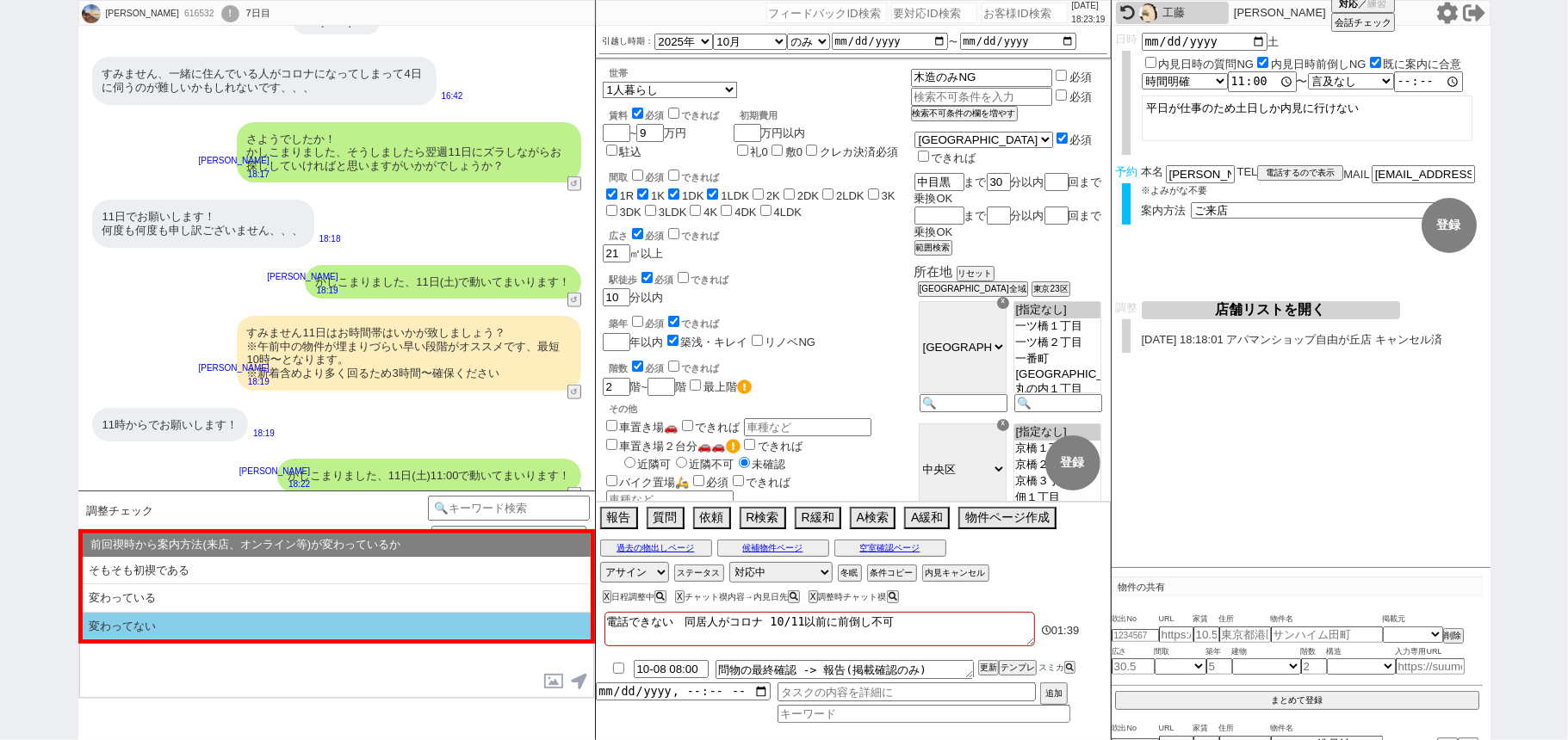
click at [283, 631] on li "変わってない" at bounding box center [337, 626] width 508 height 27
click at [281, 629] on li "記載なし" at bounding box center [337, 626] width 508 height 27
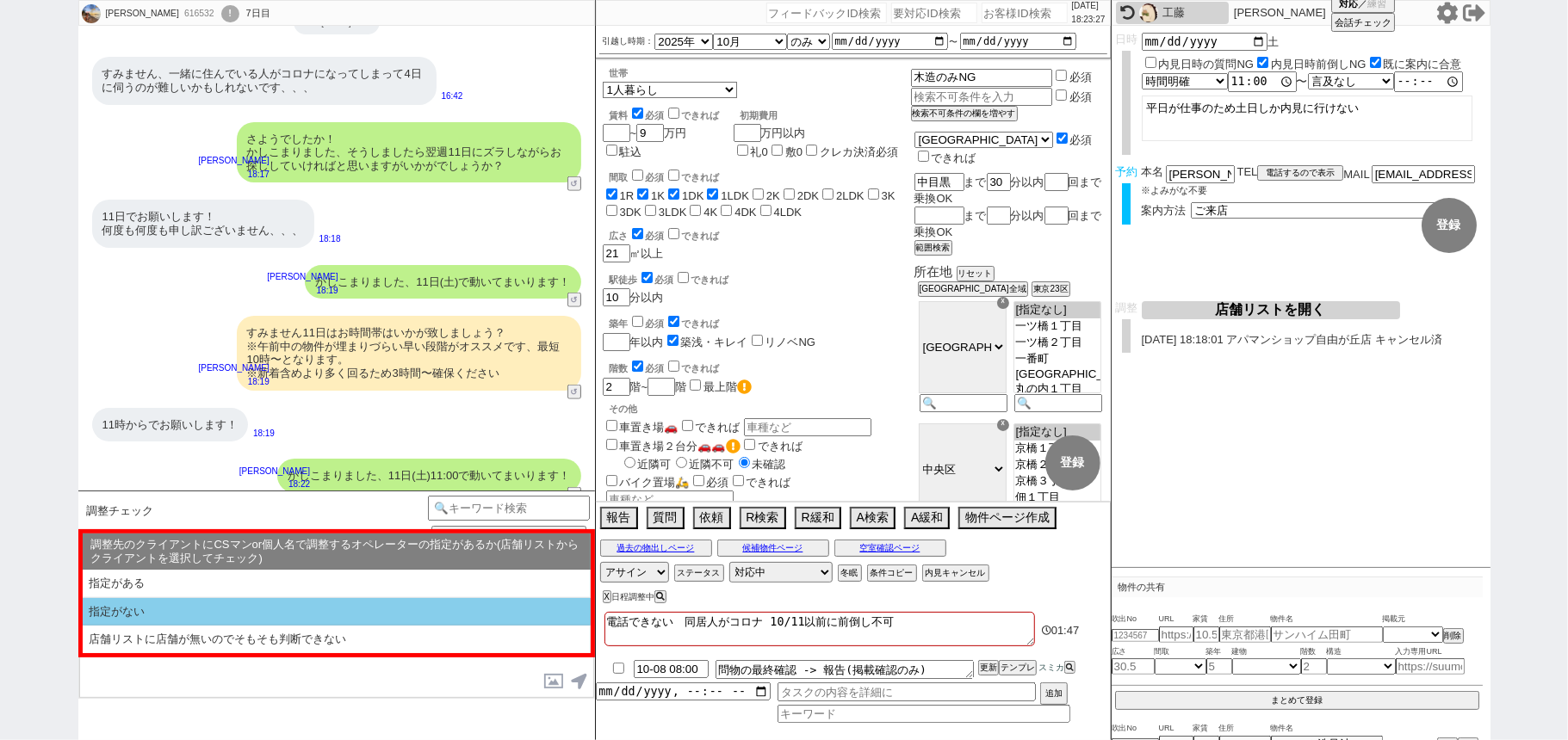
click at [310, 613] on li "指定がない" at bounding box center [337, 612] width 508 height 28
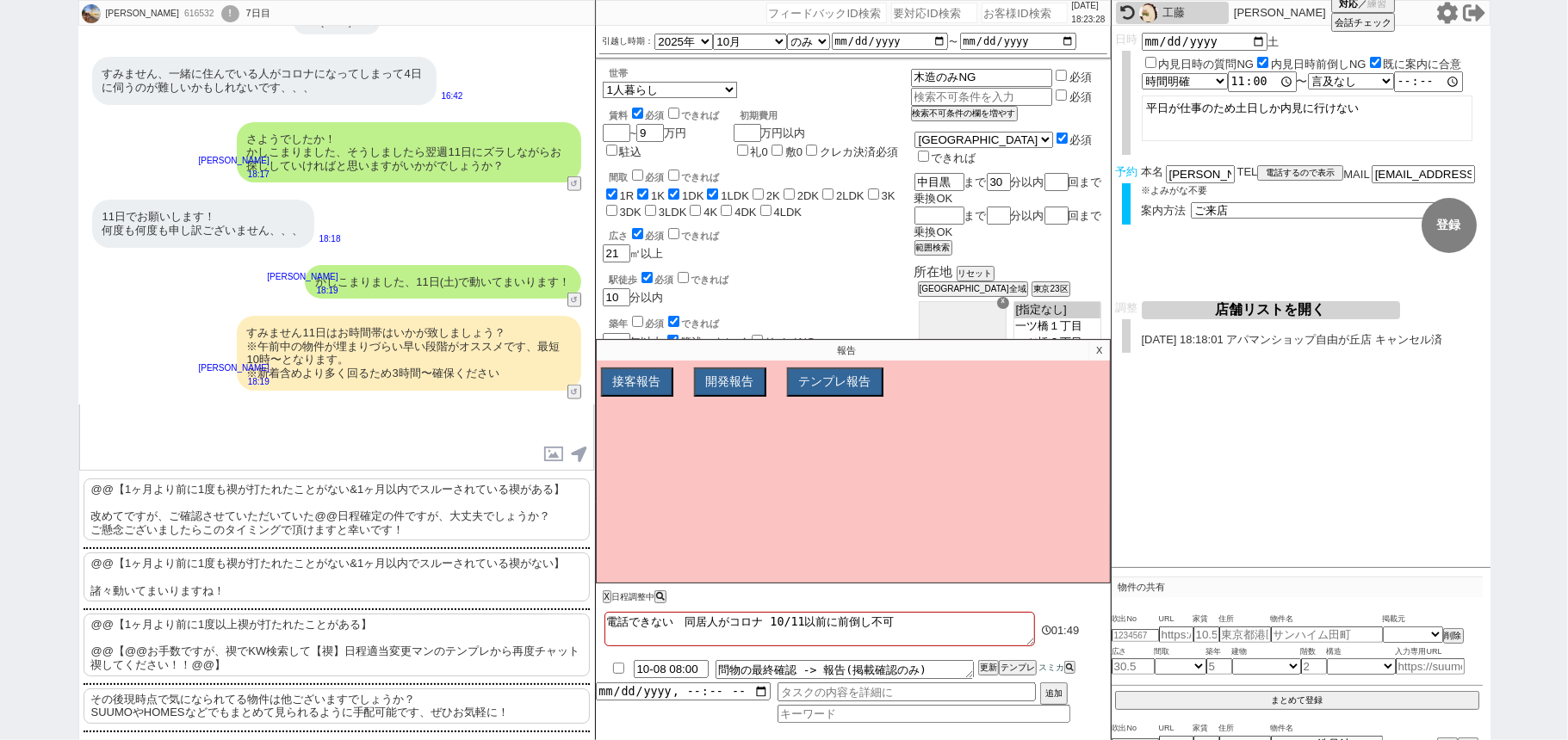
scroll to position [142, 0]
click at [274, 693] on p "その後現時点で気になられてる物件は他ございますでしょうか？ SUUMOやHOMESなどでもまとめて見られるように手配可能です、ぜひお気軽に！" at bounding box center [337, 706] width 506 height 35
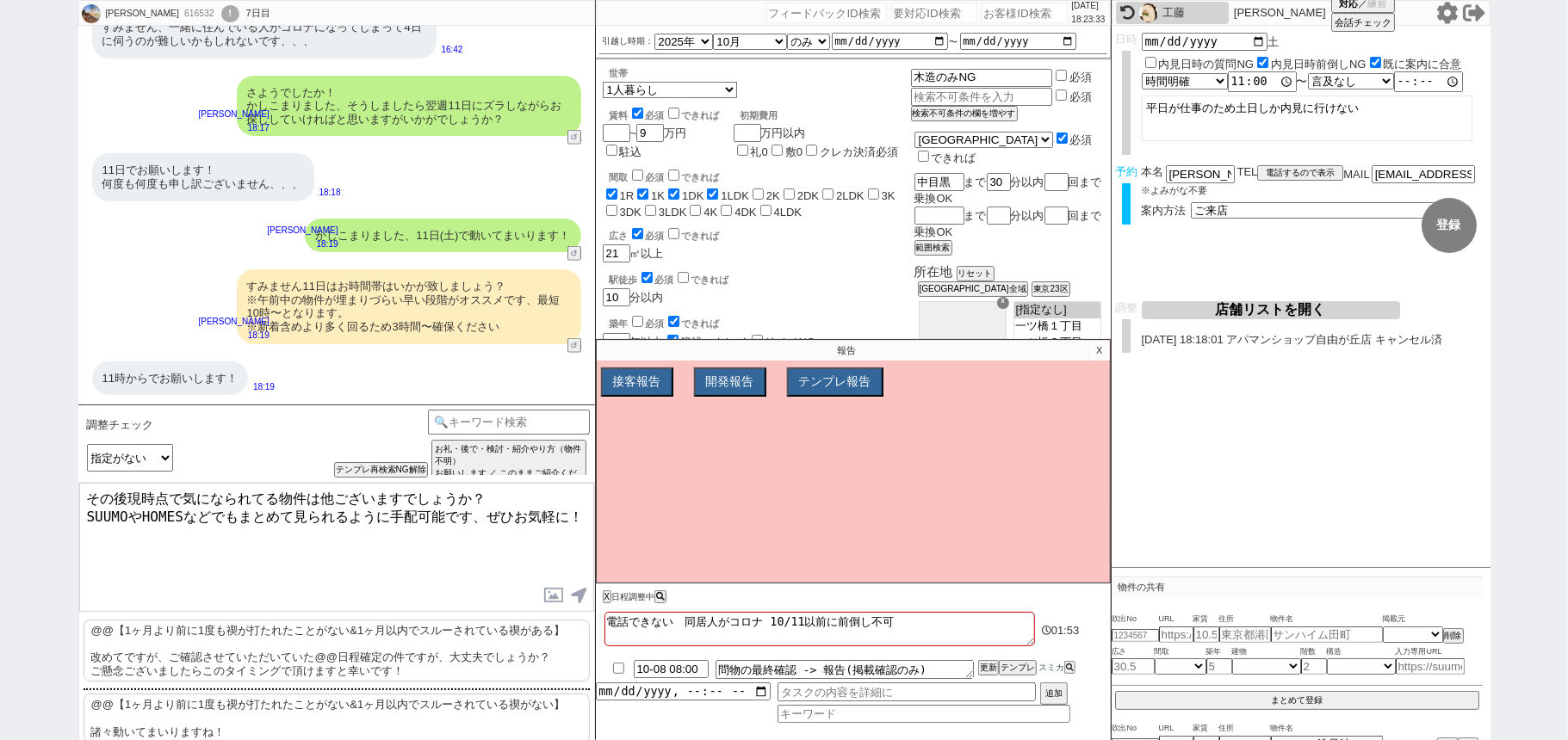
scroll to position [10776, 0]
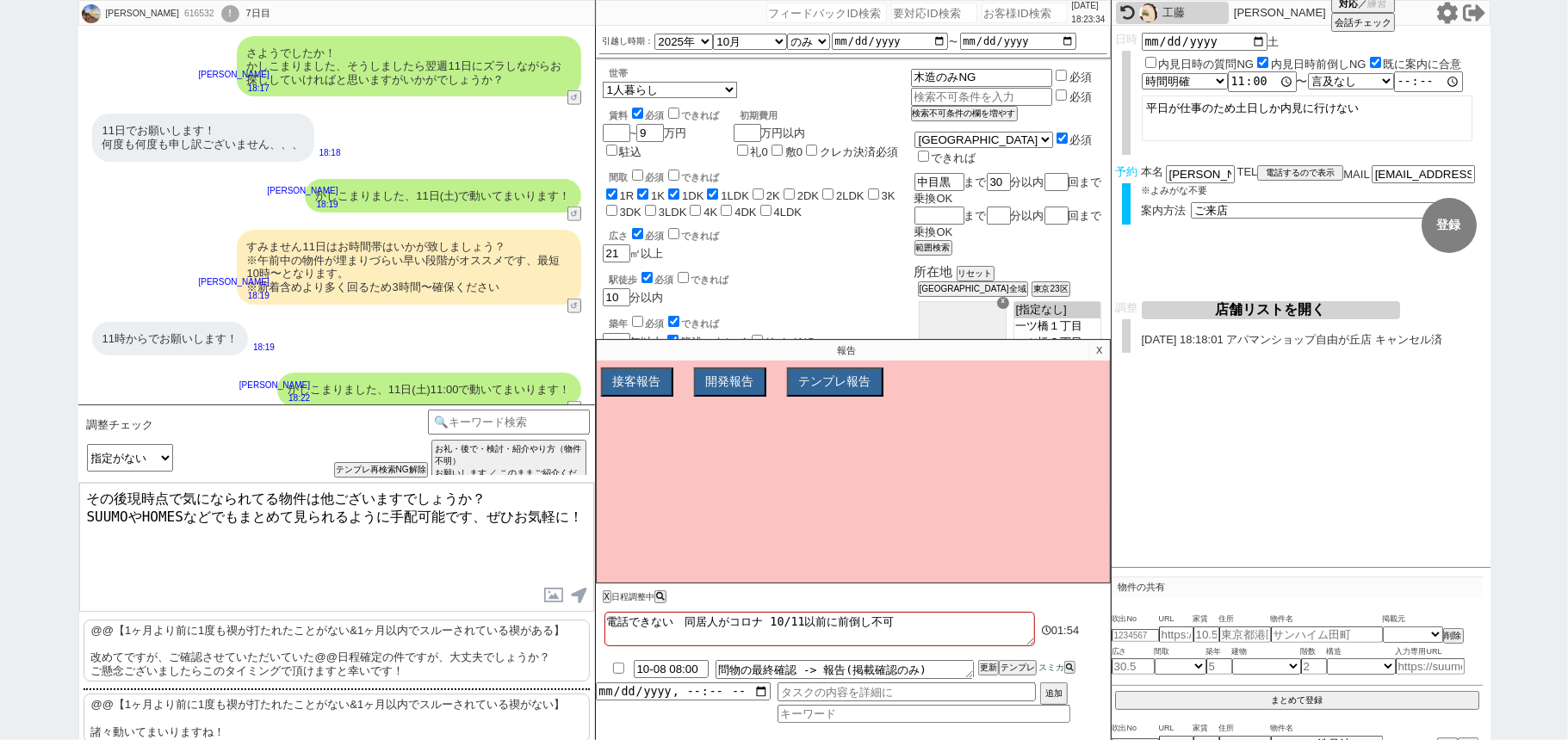
click at [436, 565] on textarea "その後現時点で気になられてる物件は他ございますでしょうか？ SUUMOやHOMESなどでもまとめて見られるように手配可能です、ぜひお気軽に！" at bounding box center [337, 547] width 515 height 129
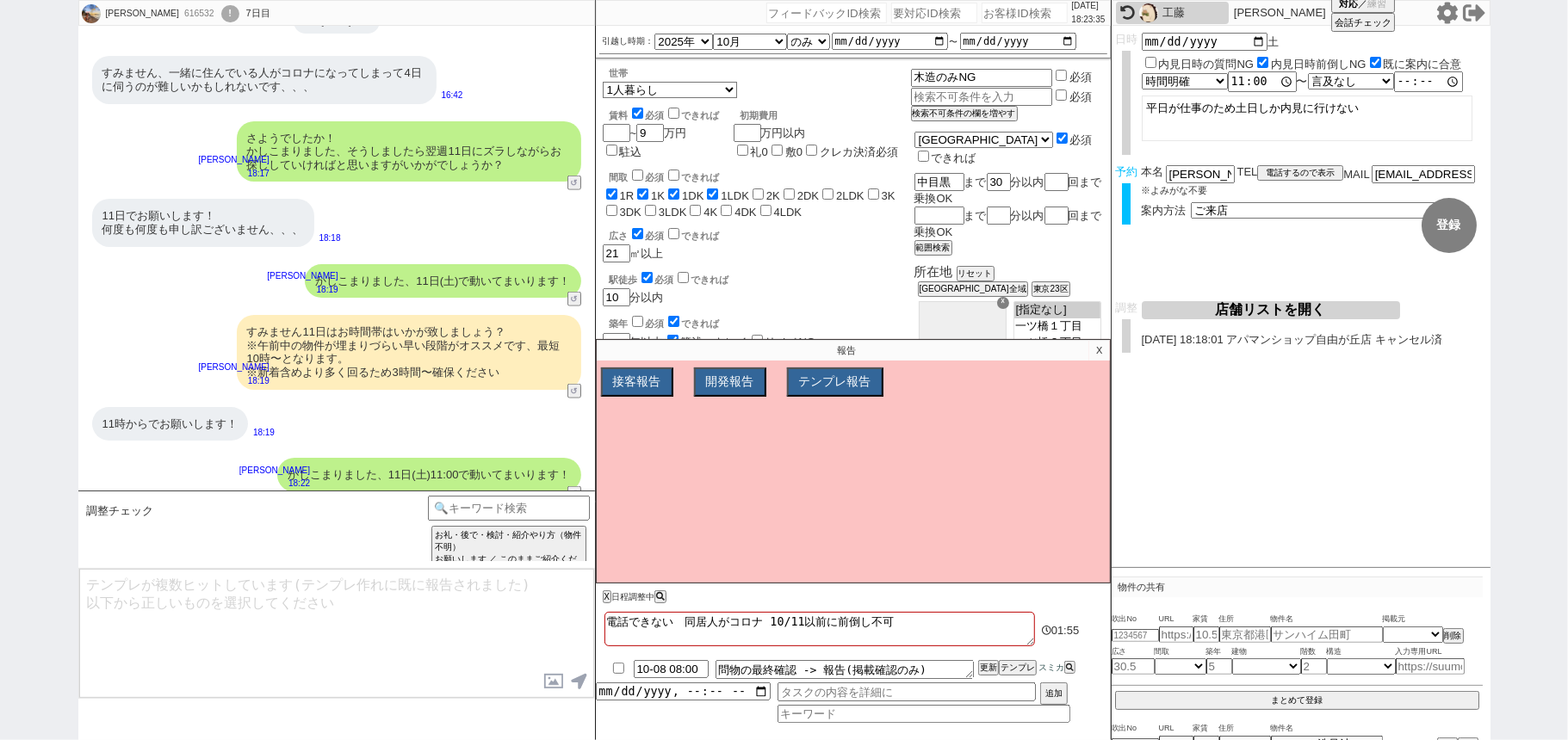
scroll to position [10783, 0]
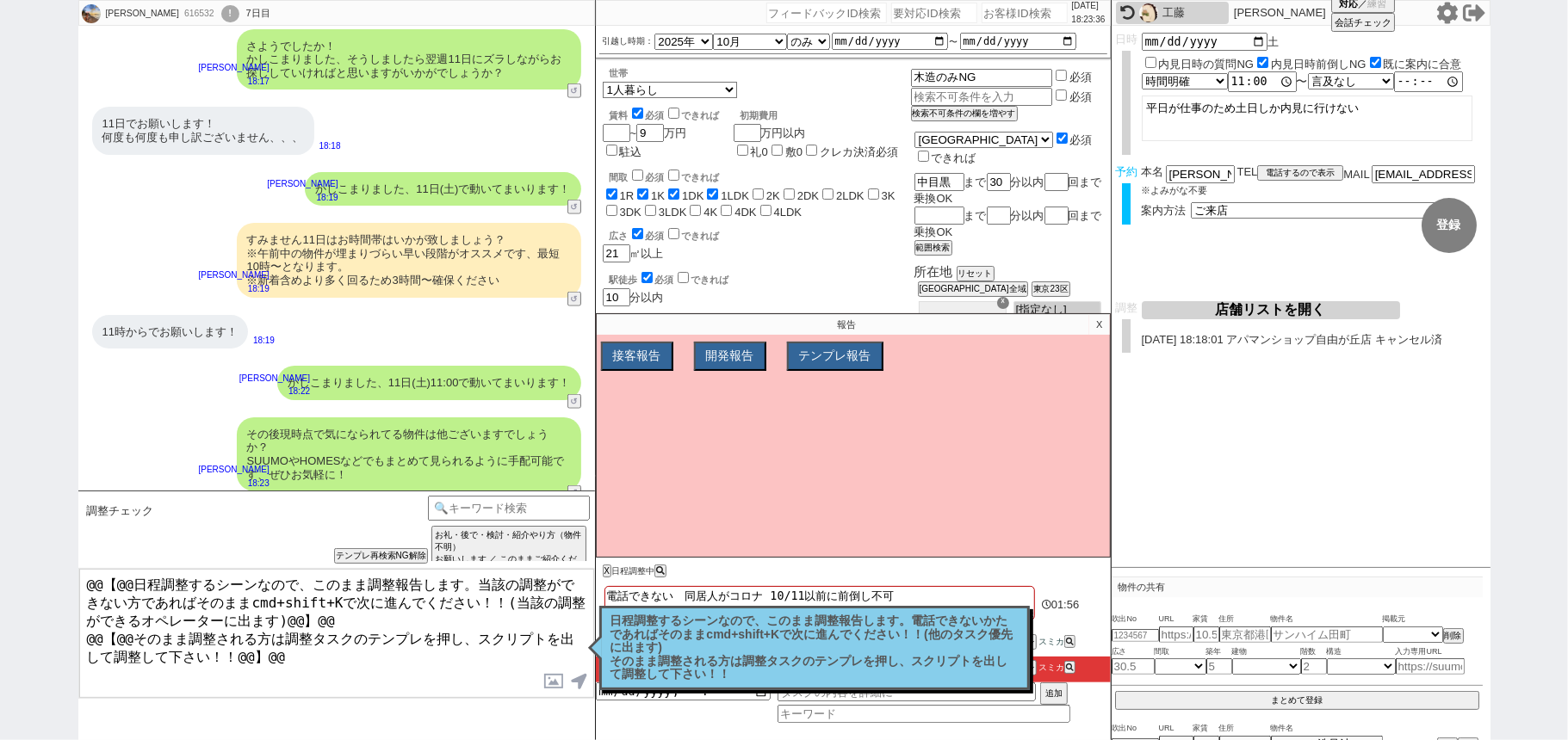
drag, startPoint x: 824, startPoint y: 642, endPoint x: 876, endPoint y: 551, distance: 104.8
click at [824, 644] on p "日程調整するシーンなので、このまま調整報告します。電話できないかたであればそのままcmd+shift+Kで次に進んでください！！(他のタスク優先に出ます) そ…" at bounding box center [814, 648] width 408 height 67
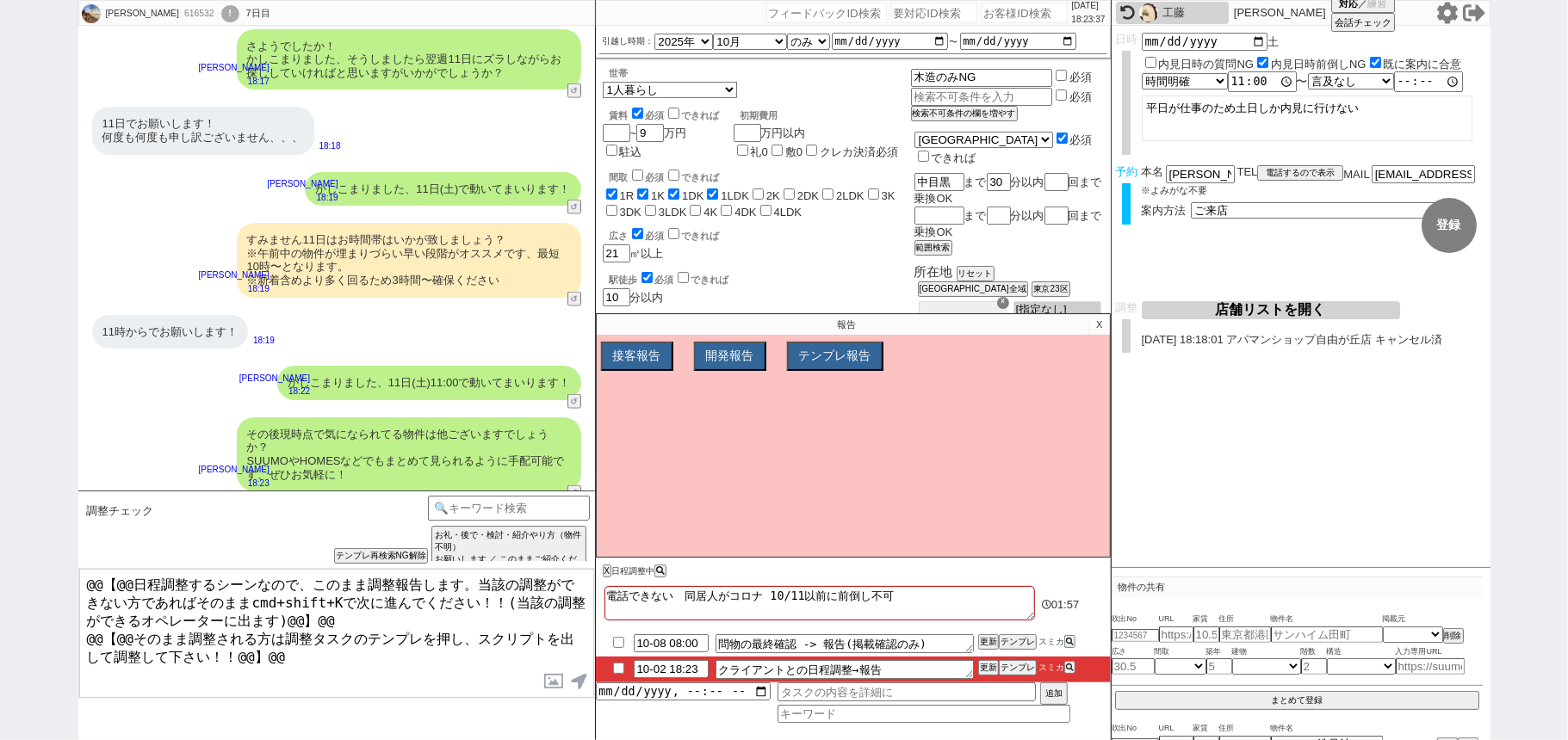
click at [1099, 328] on p "X" at bounding box center [1099, 324] width 19 height 20
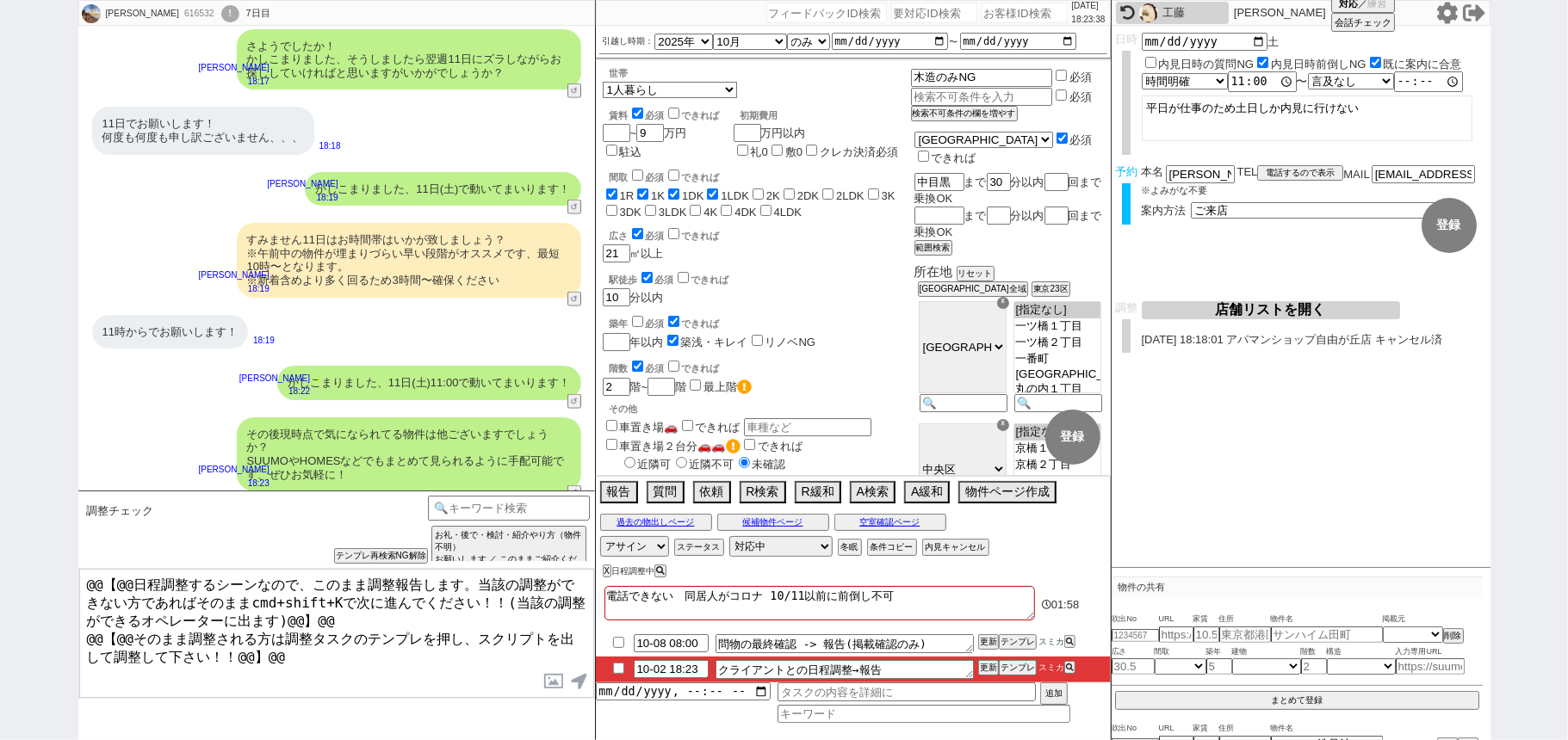
click at [1228, 312] on button "店舗リストを開く" at bounding box center [1270, 310] width 258 height 18
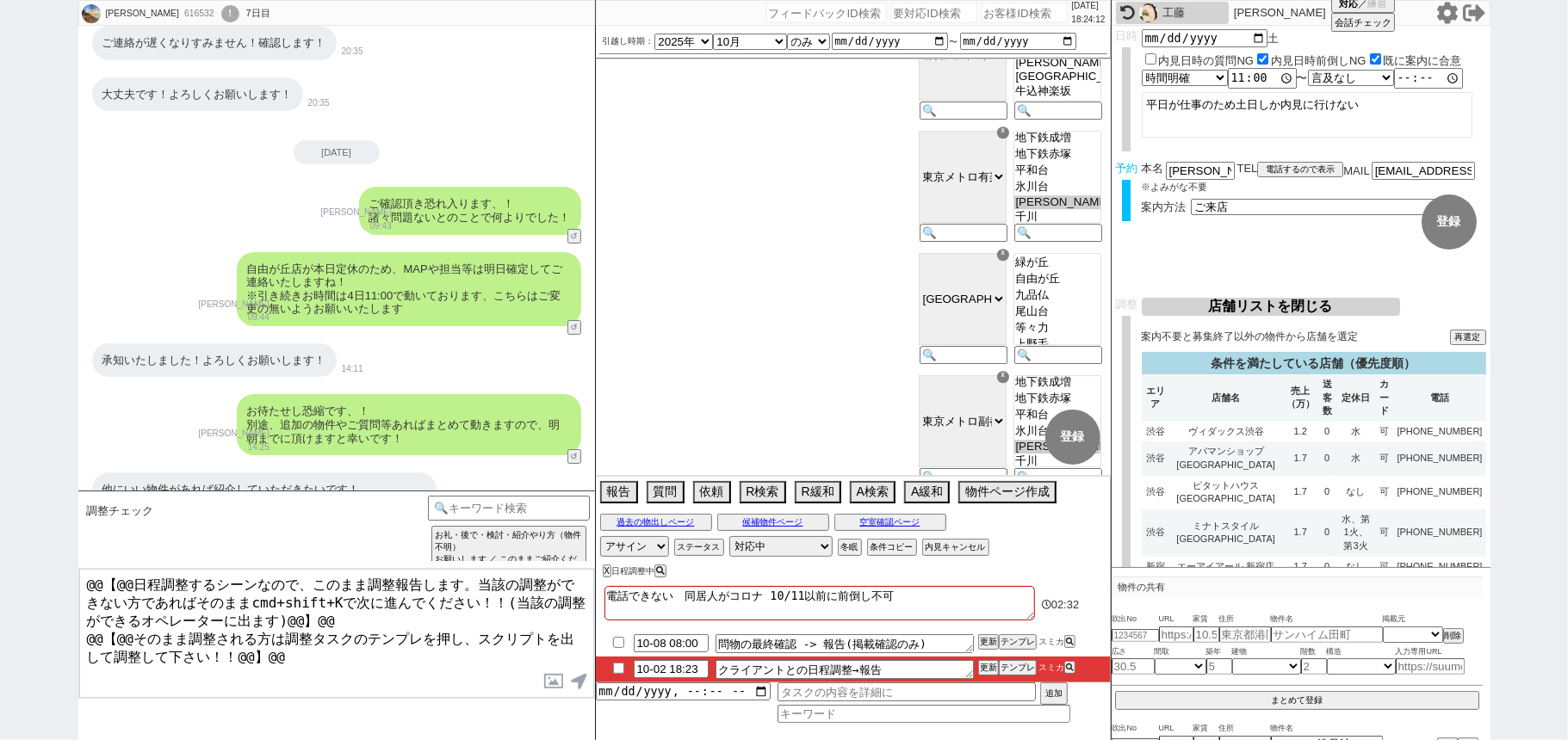
scroll to position [0, 0]
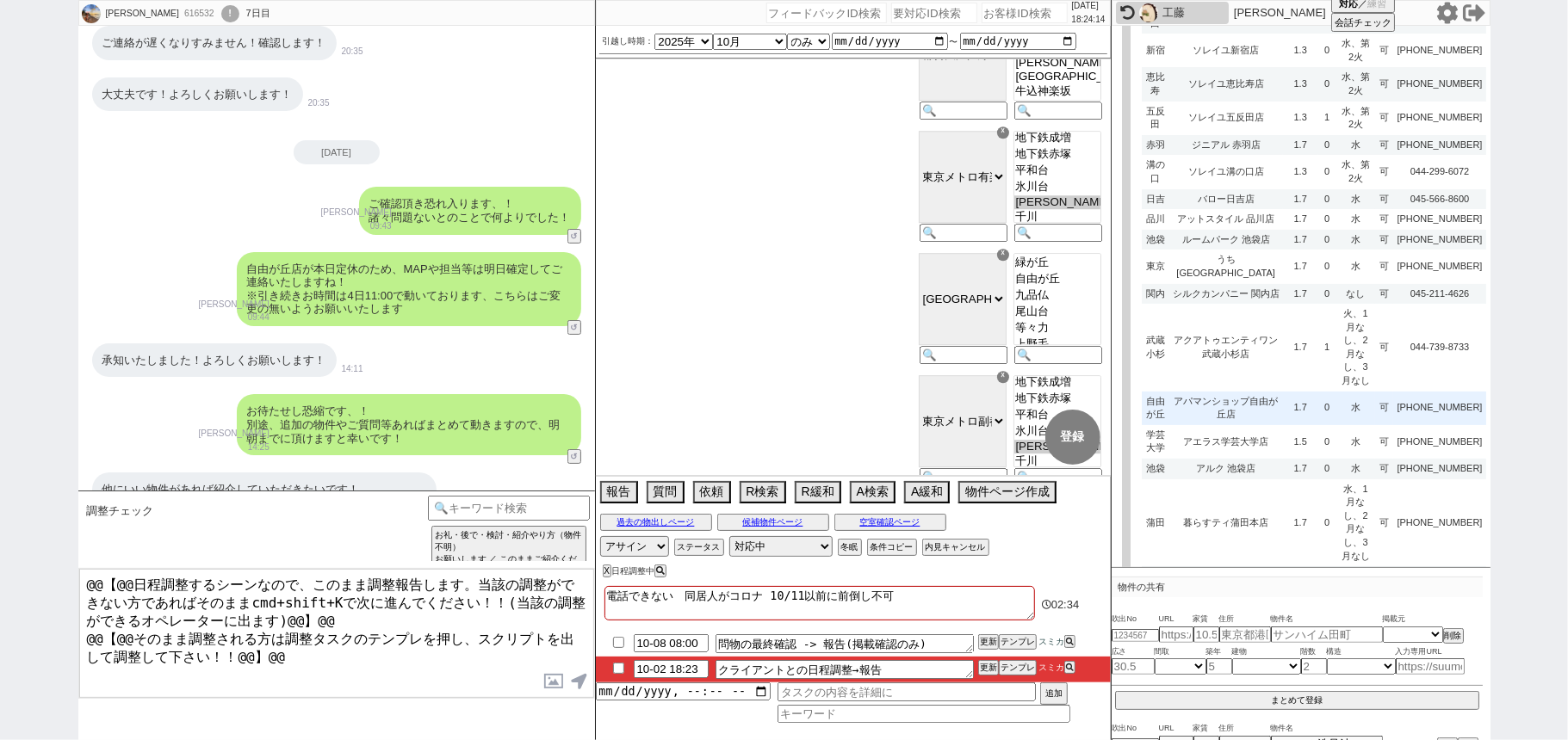
click at [1283, 425] on td "1.7" at bounding box center [1300, 408] width 35 height 34
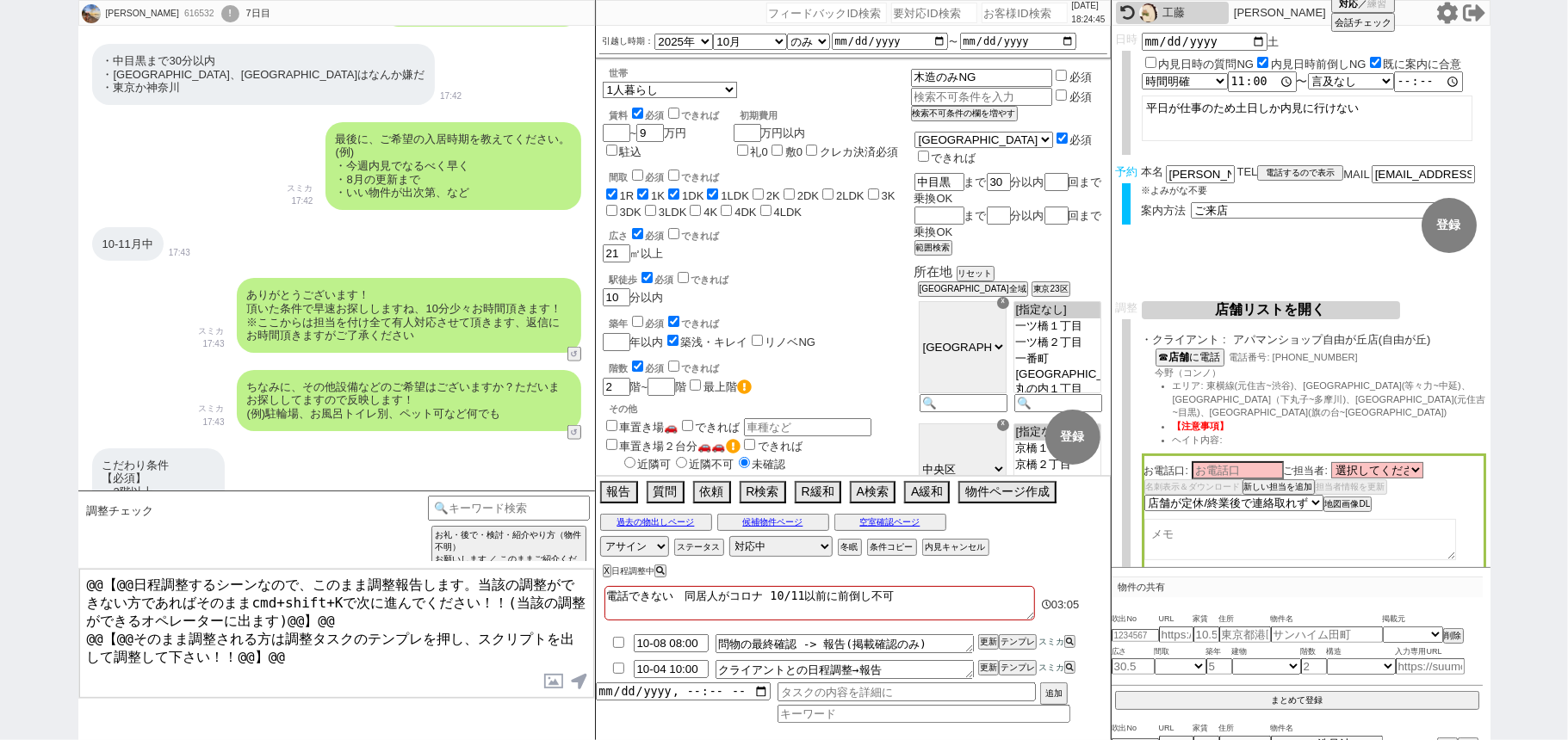
scroll to position [1147, 0]
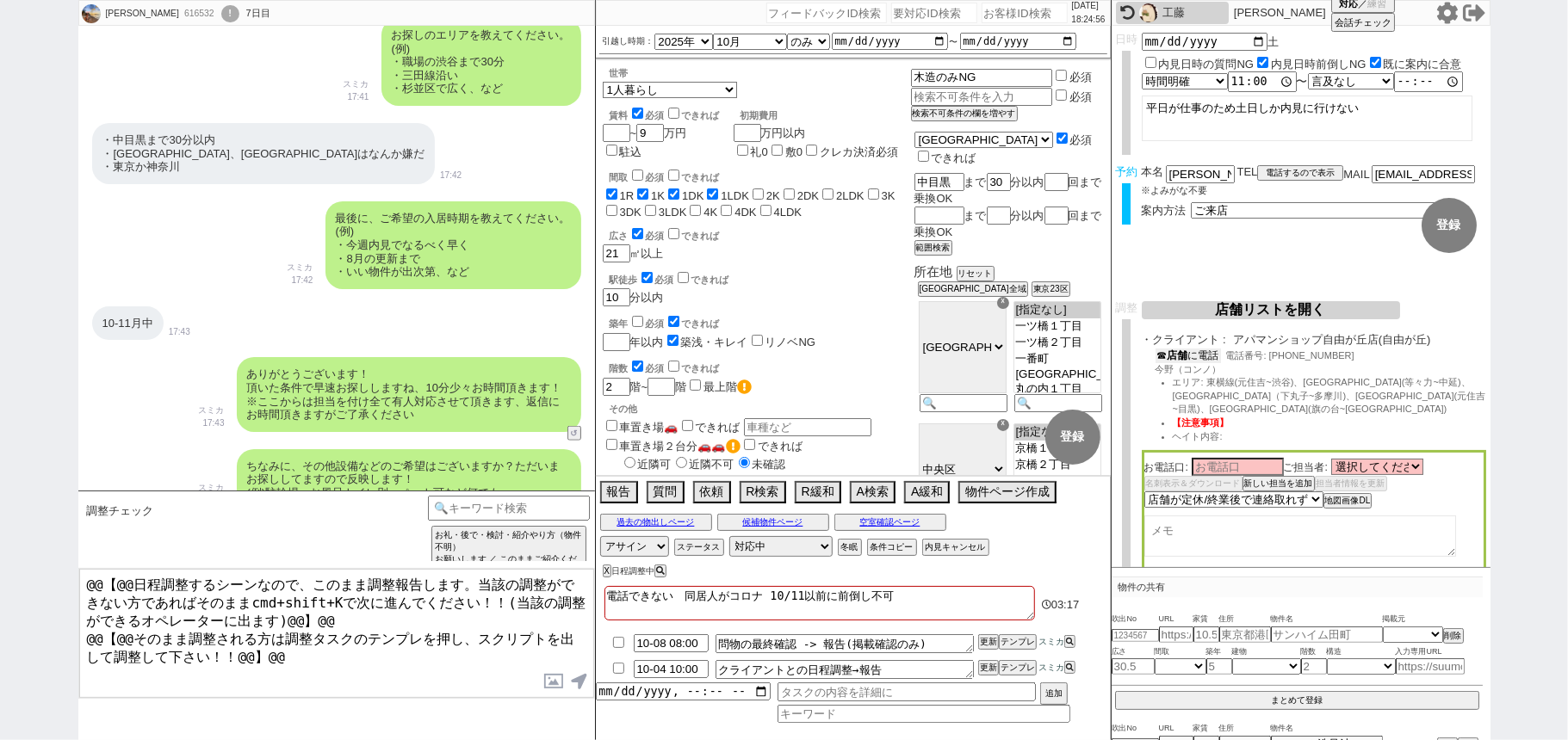
click at [1216, 359] on button "☎ 店舗 に電話" at bounding box center [1188, 356] width 65 height 15
click at [1221, 519] on textarea at bounding box center [1299, 540] width 312 height 42
click at [1147, 519] on textarea "呂" at bounding box center [1299, 540] width 312 height 42
paste textarea "616832"
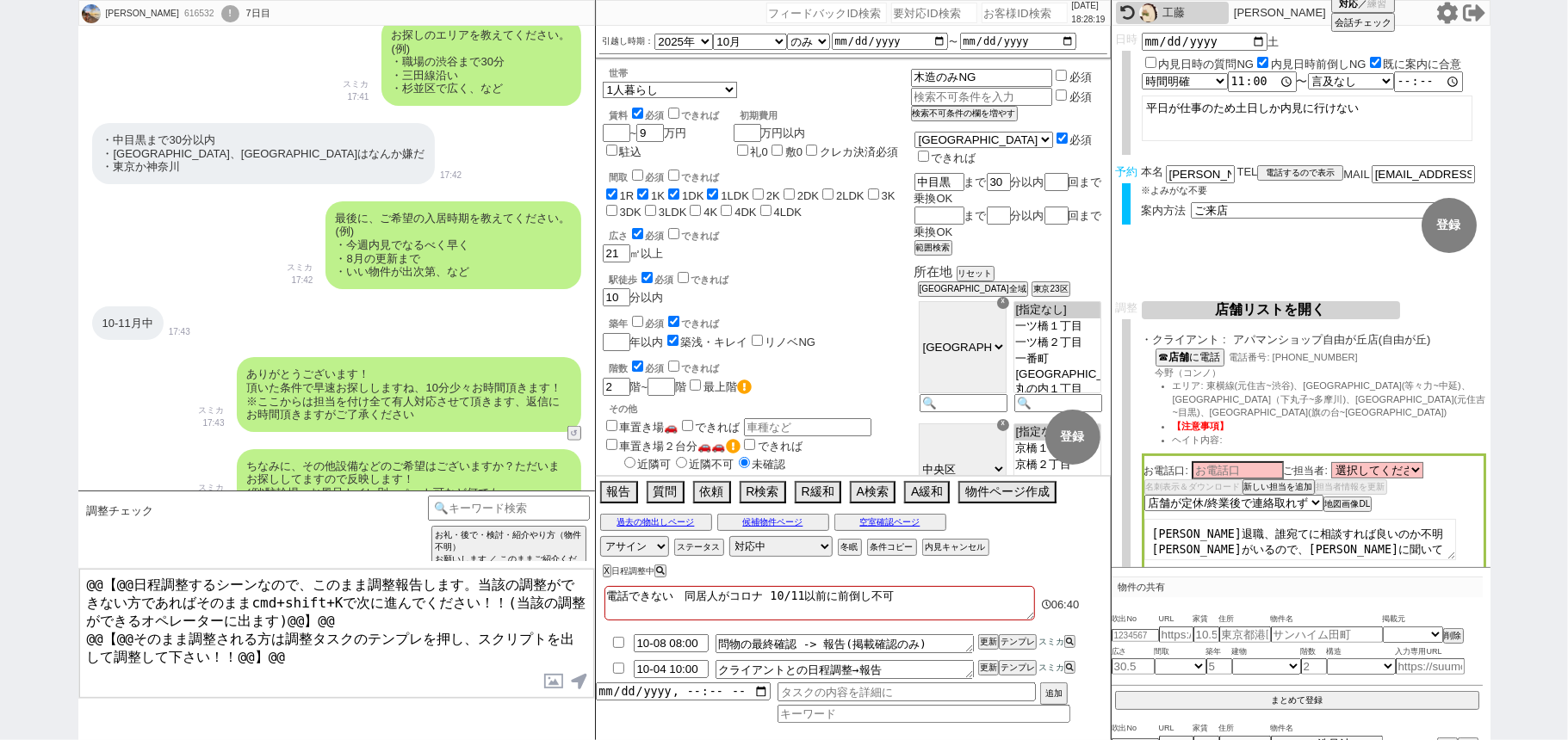
click at [1148, 519] on textarea "今野さん退職、誰宛てに相談すれば良いのか不明 呂さんがいるので、呂さんに聞いてくれとのとのこと 呂さん2日は終日手外せないとのことで3日に連絡する 3日の調整…" at bounding box center [1299, 540] width 312 height 42
click at [1004, 668] on button "テンプレ" at bounding box center [1018, 668] width 38 height 12
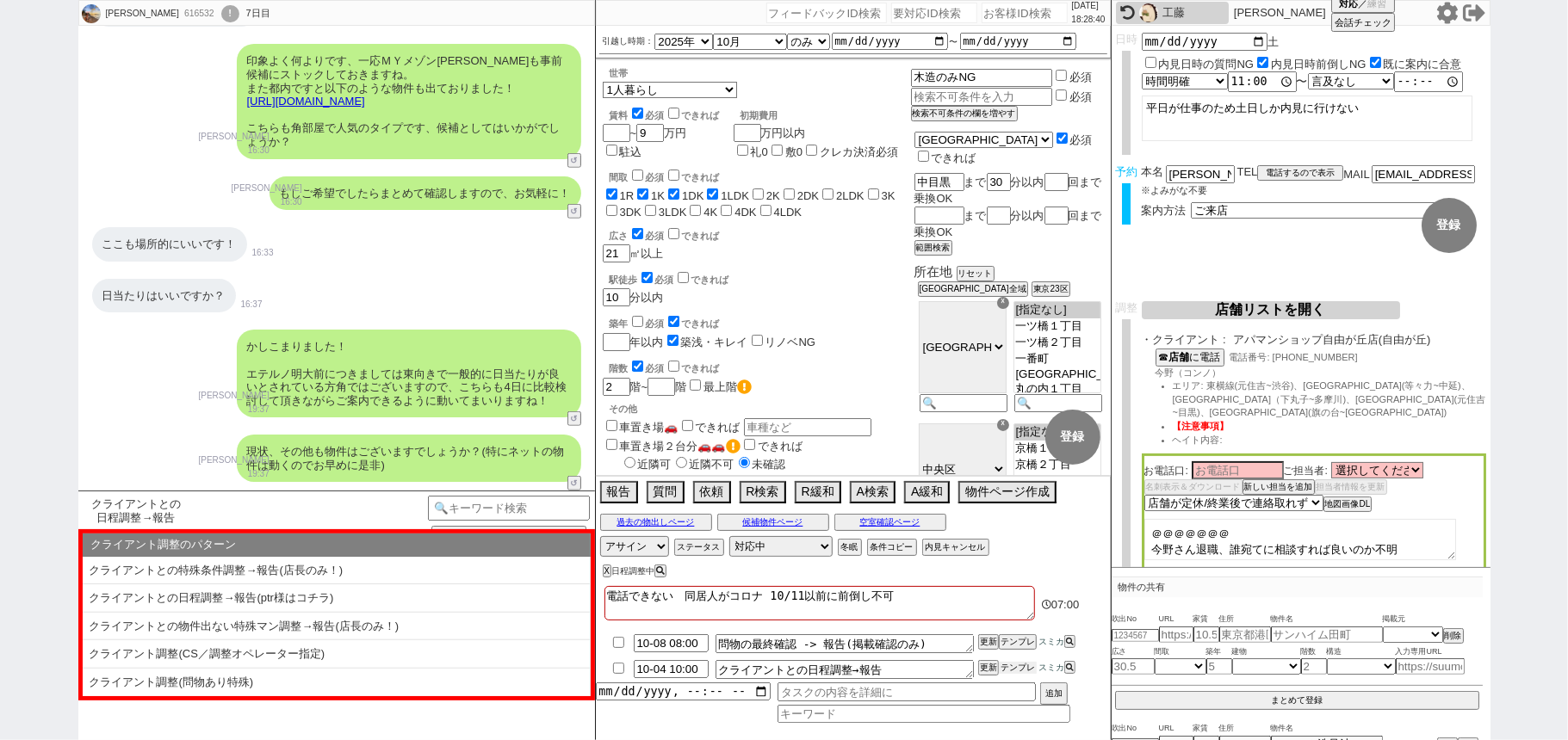
scroll to position [10781, 0]
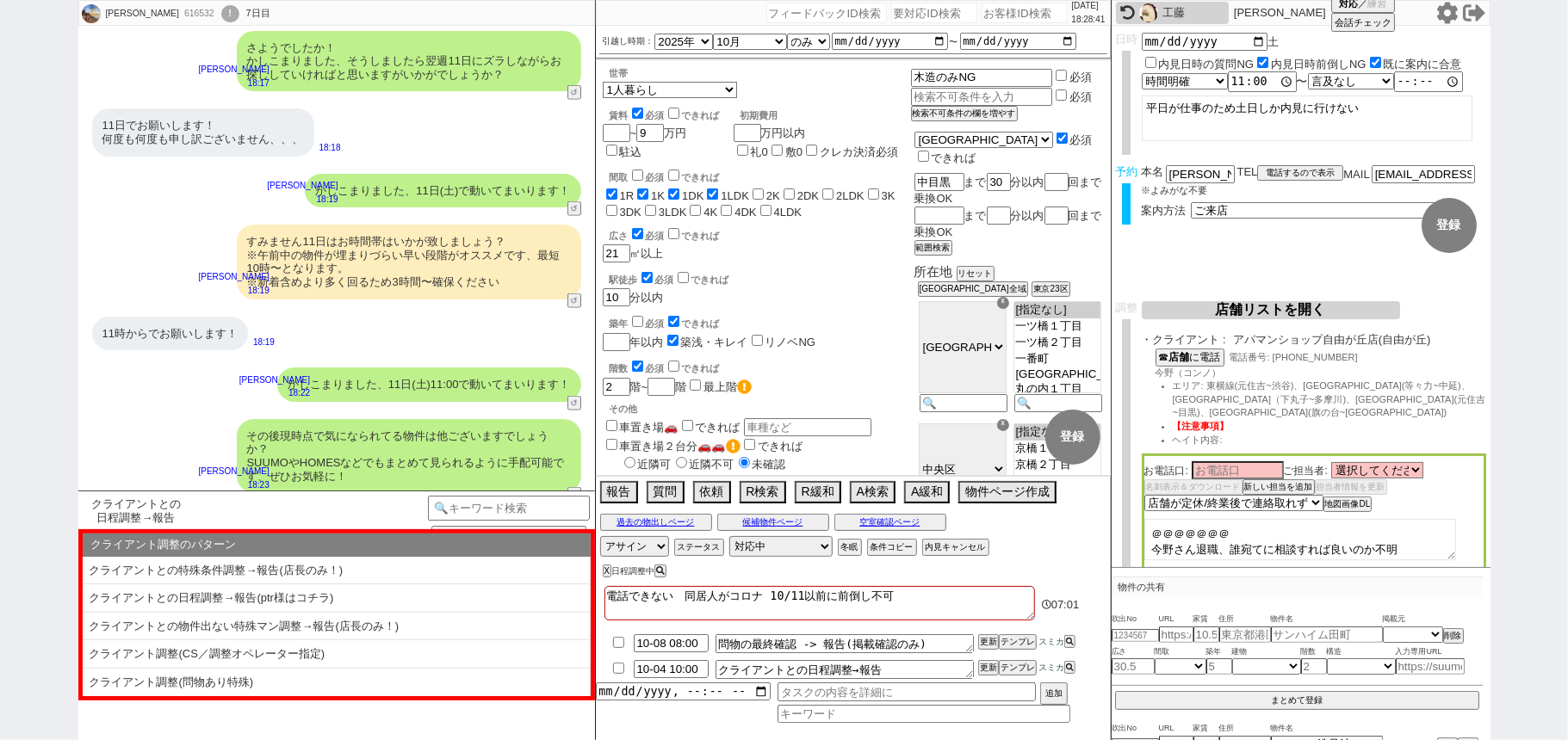
click at [311, 603] on li "クライアントとの日程調整→報告(ptr様はコチラ)" at bounding box center [337, 599] width 508 height 28
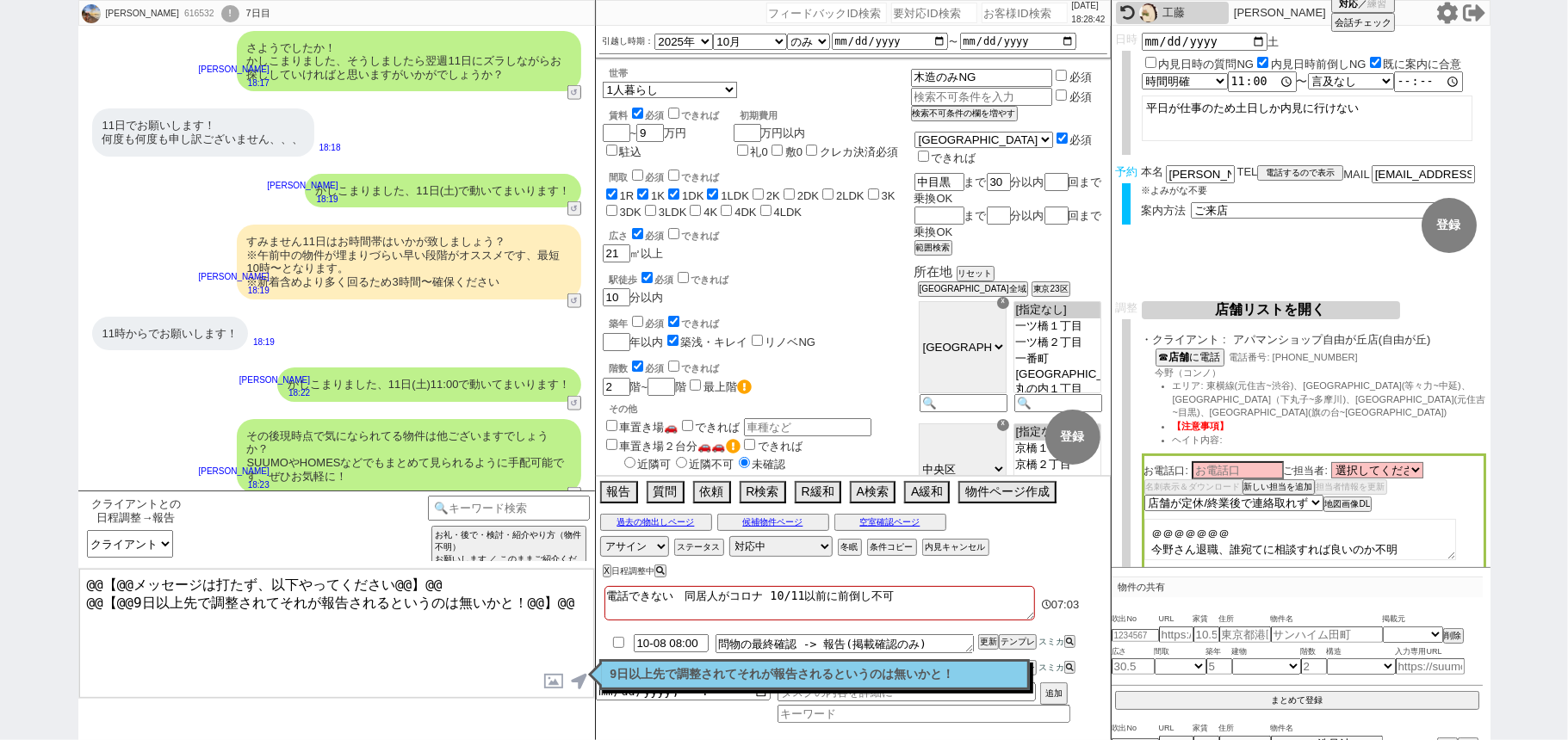
click at [653, 671] on p "9日以上先で調整されてそれが報告されるというのは無いかと！" at bounding box center [814, 675] width 408 height 14
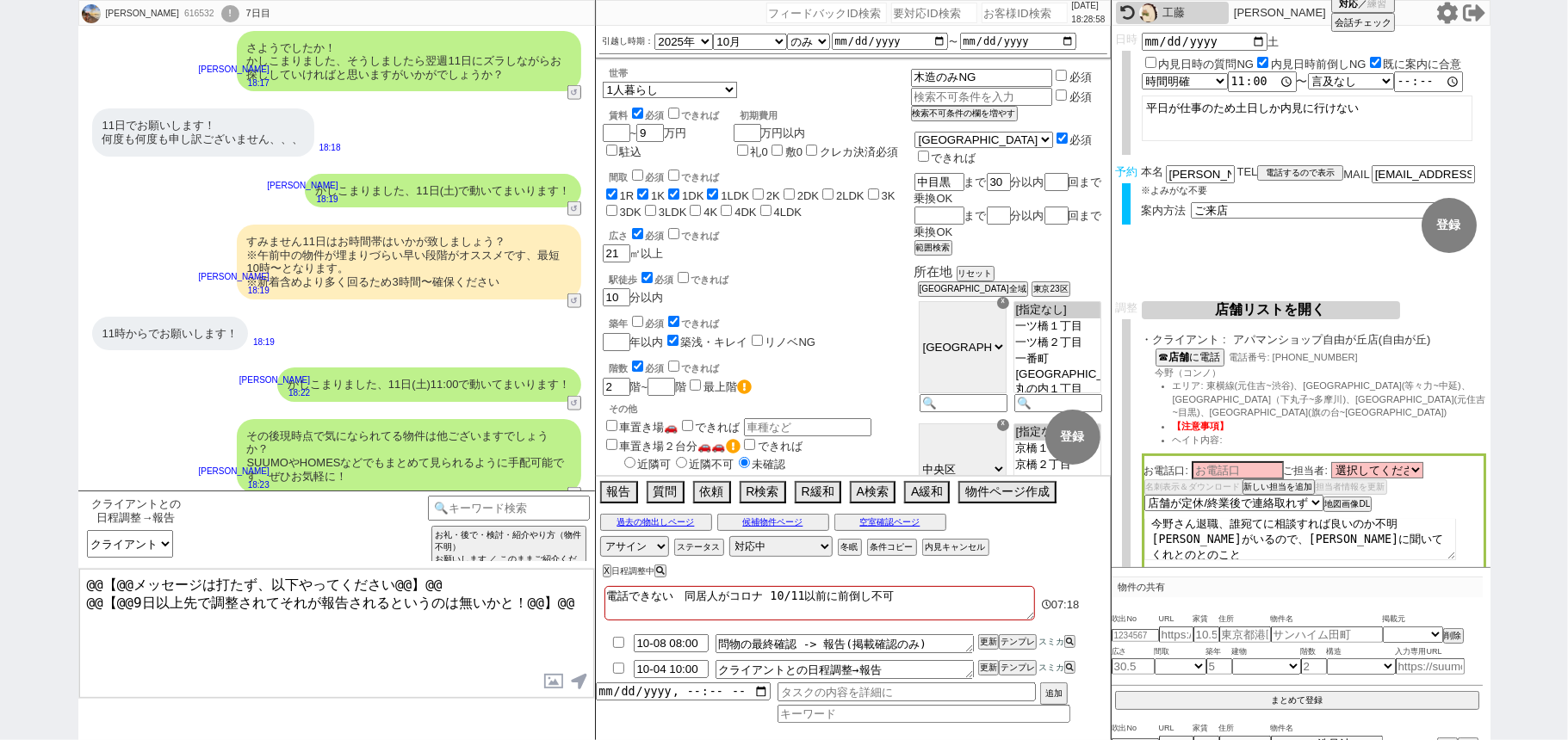
scroll to position [28, 0]
click at [1351, 525] on textarea "＠＠＠＠＠＠＠ 今野さん退職、誰宛てに相談すれば良いのか不明 呂さんがいるので、呂さんに聞いてくれとのとのこと 呂さん2日は終日手外せないとのことで3日に連絡…" at bounding box center [1299, 540] width 312 height 42
click at [660, 673] on input "10-04 10:00" at bounding box center [670, 668] width 75 height 15
click at [990, 668] on button "更新" at bounding box center [986, 668] width 17 height 12
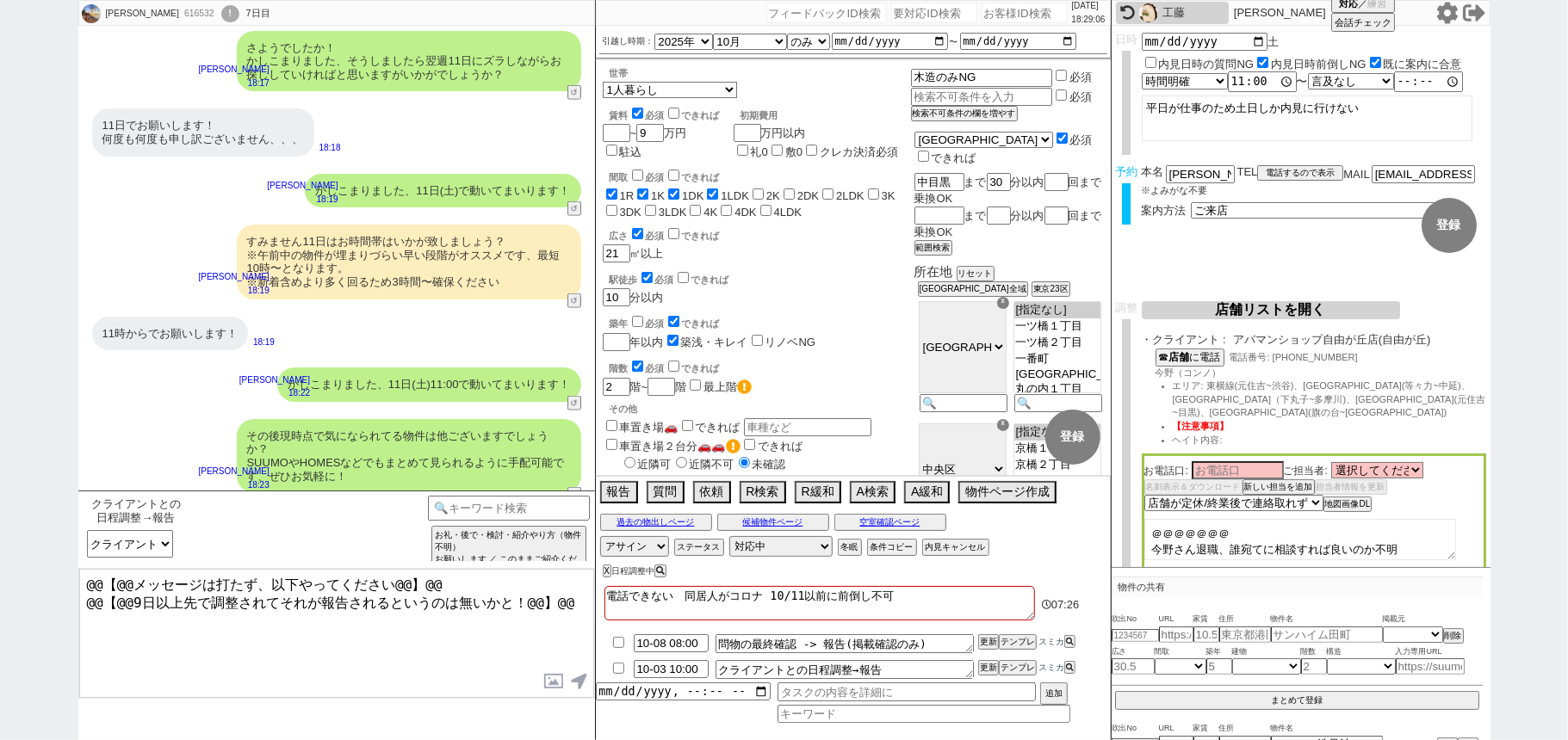
click at [989, 660] on li "10-03 10:00 クライアントとの日程調整→報告 更新 テンプレ スミカ" at bounding box center [852, 669] width 515 height 26
click at [986, 668] on button "更新" at bounding box center [986, 668] width 17 height 12
click at [986, 666] on li "10-03 10:00 クライアントとの日程調整→報告 更新 テンプレ スミカ" at bounding box center [852, 669] width 515 height 26
click at [983, 668] on button "更新" at bounding box center [986, 668] width 17 height 12
click at [979, 657] on li "10-08 08:00 問物の最終確認 -> 報告(掲載確認のみ) 更新 テンプレ スミカ" at bounding box center [852, 643] width 515 height 26
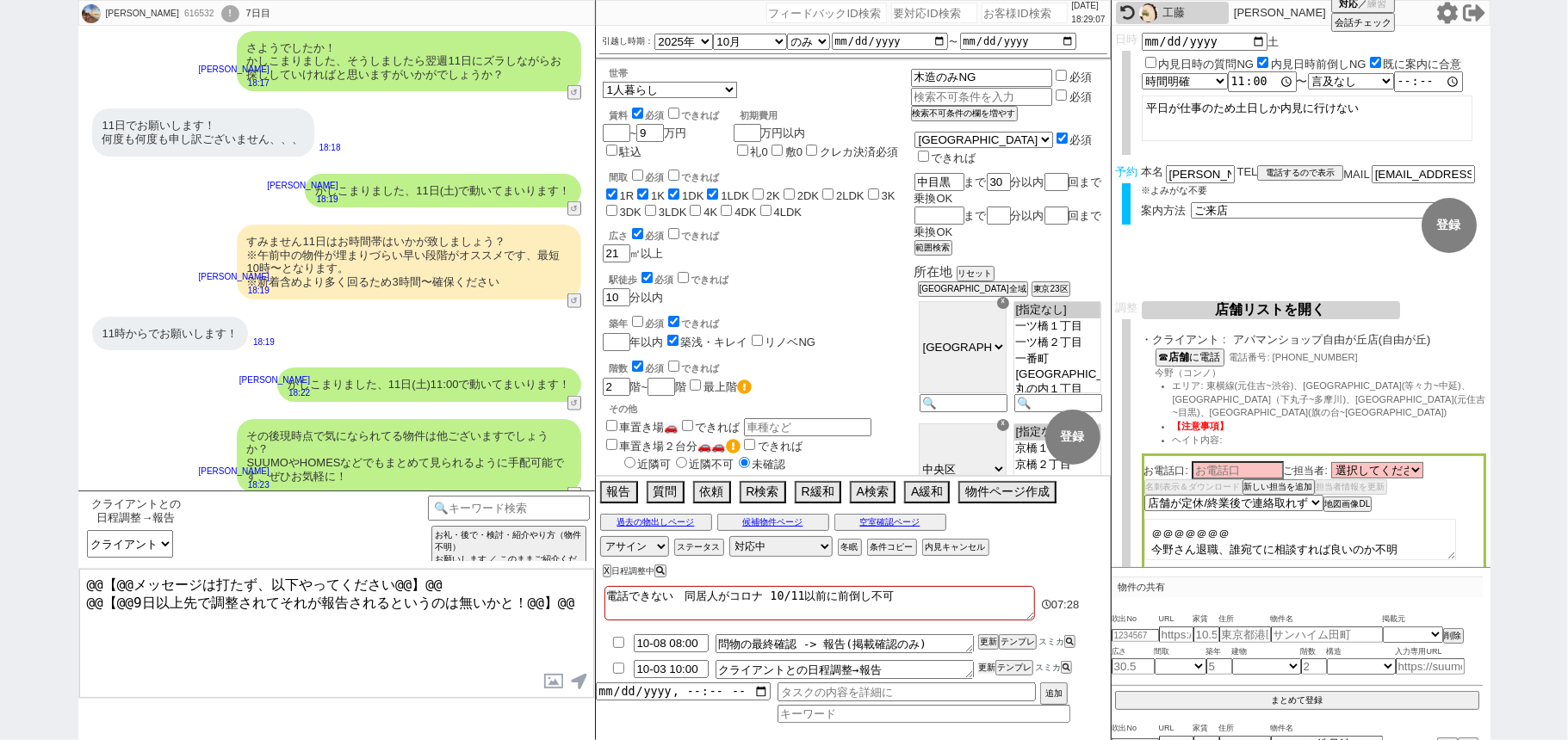
click at [980, 665] on button "更新" at bounding box center [986, 668] width 17 height 12
click at [980, 656] on li "10-08 08:00 問物の最終確認 -> 報告(掲載確認のみ) 更新 テンプレ スミカ" at bounding box center [852, 643] width 515 height 26
click at [981, 662] on button "更新" at bounding box center [986, 668] width 17 height 12
click at [981, 656] on li "10-08 08:00 問物の最終確認 -> 報告(掲載確認のみ) 更新 テンプレ スミカ" at bounding box center [852, 643] width 515 height 26
click at [981, 661] on li "10-03 10:00 クライアントとの日程調整→報告 更新 テンプレ スミカ" at bounding box center [852, 669] width 515 height 26
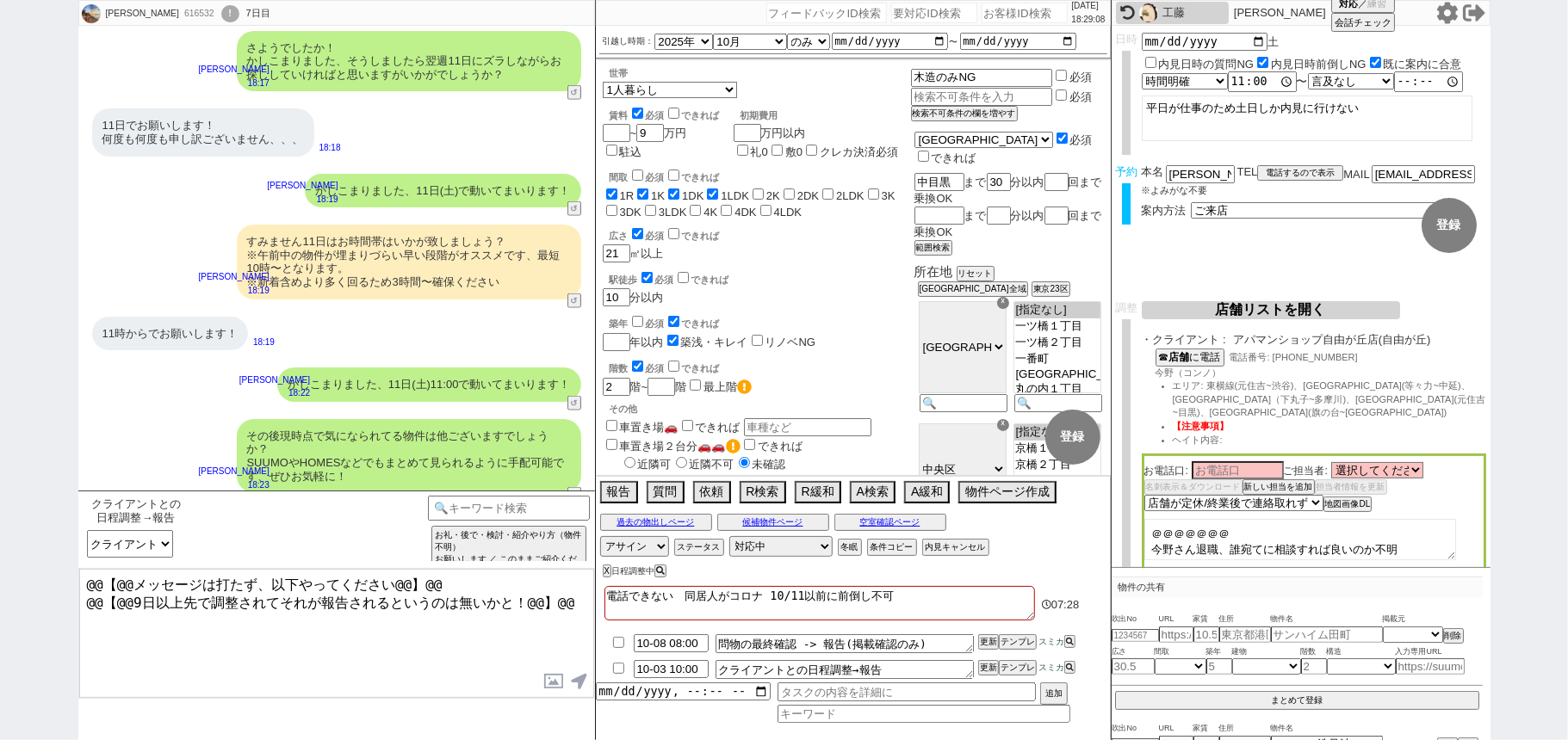
click at [981, 659] on li "10-03 10:00 クライアントとの日程調整→報告 更新 テンプレ スミカ" at bounding box center [852, 669] width 515 height 26
click at [914, 668] on textarea "クライアントとの日程調整→報告" at bounding box center [845, 669] width 258 height 19
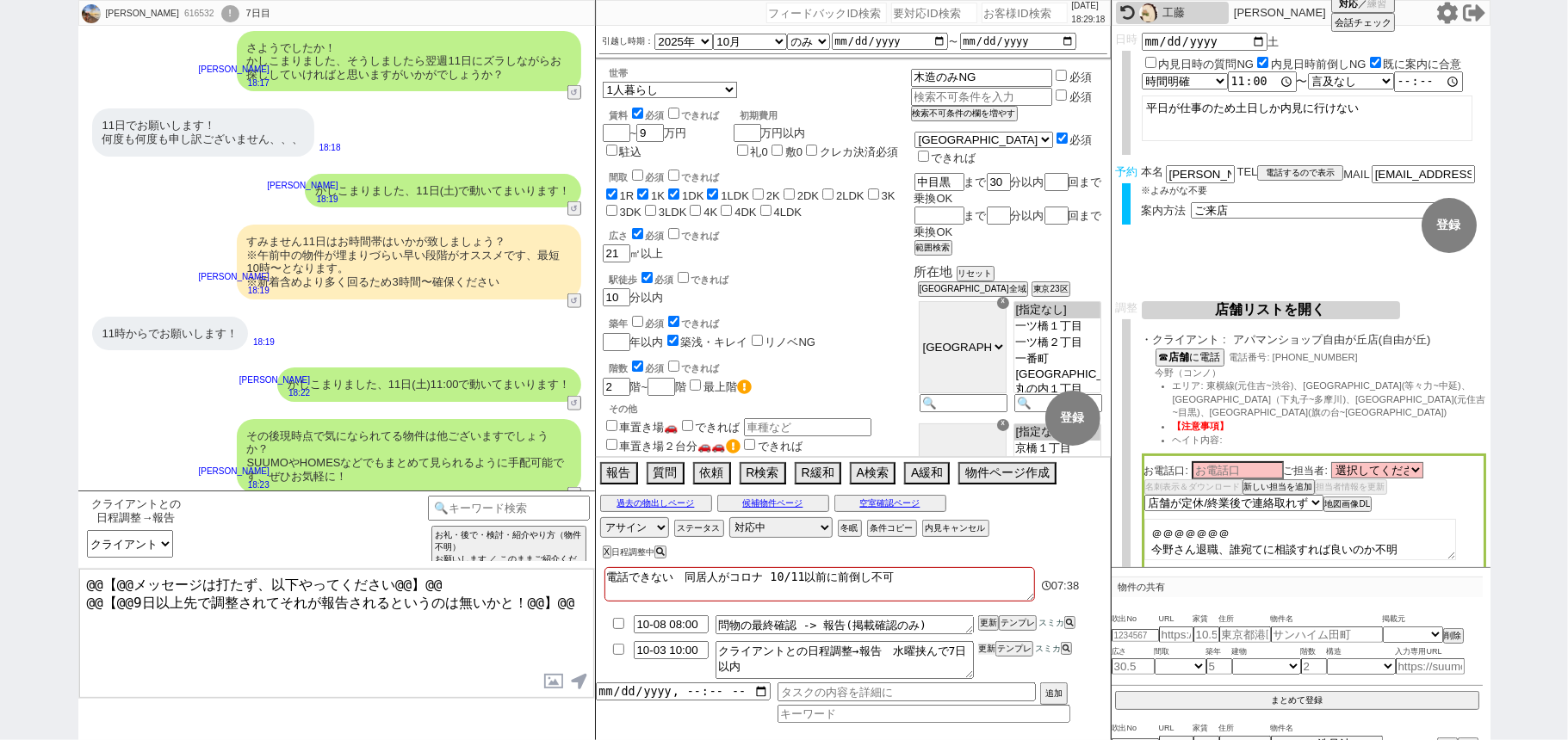
drag, startPoint x: 987, startPoint y: 653, endPoint x: 992, endPoint y: 668, distance: 15.8
click at [989, 655] on button "更新" at bounding box center [986, 649] width 17 height 12
click at [992, 668] on li "10-03 10:00 クライアントとの日程調整→報告　水曜挟んで7日以内 更新 テンプレ スミカ" at bounding box center [852, 660] width 515 height 45
drag, startPoint x: 989, startPoint y: 652, endPoint x: 987, endPoint y: 665, distance: 13.2
click at [989, 655] on button "更新" at bounding box center [986, 649] width 17 height 12
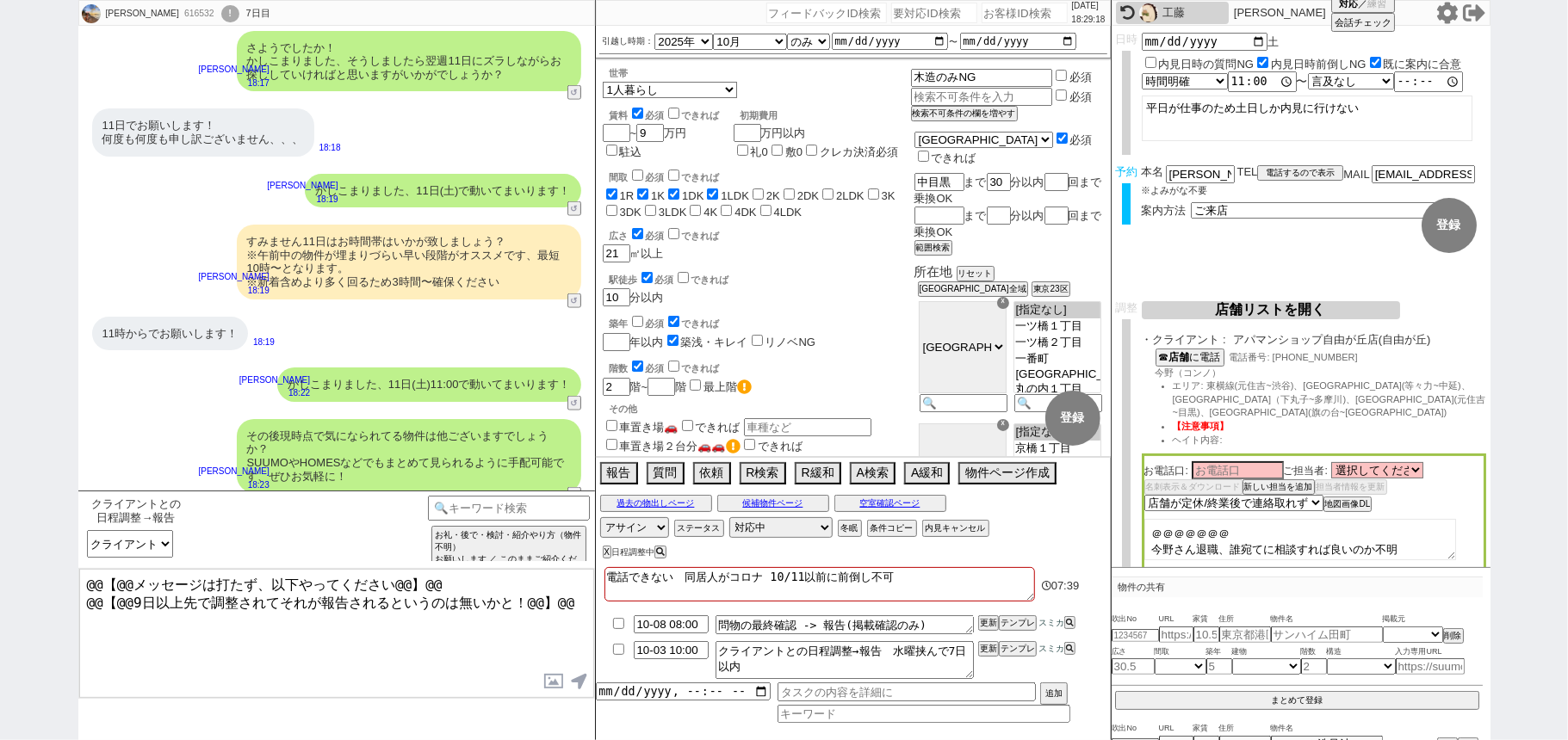
drag, startPoint x: 987, startPoint y: 665, endPoint x: 987, endPoint y: 646, distance: 19.0
click at [987, 662] on li "10-03 10:00 クライアントとの日程調整→報告　水曜挟んで7日以内 更新 テンプレ スミカ" at bounding box center [852, 660] width 515 height 45
drag, startPoint x: 987, startPoint y: 646, endPoint x: 985, endPoint y: 660, distance: 14.1
click at [986, 655] on button "更新" at bounding box center [986, 649] width 17 height 12
drag, startPoint x: 985, startPoint y: 660, endPoint x: 981, endPoint y: 645, distance: 15.5
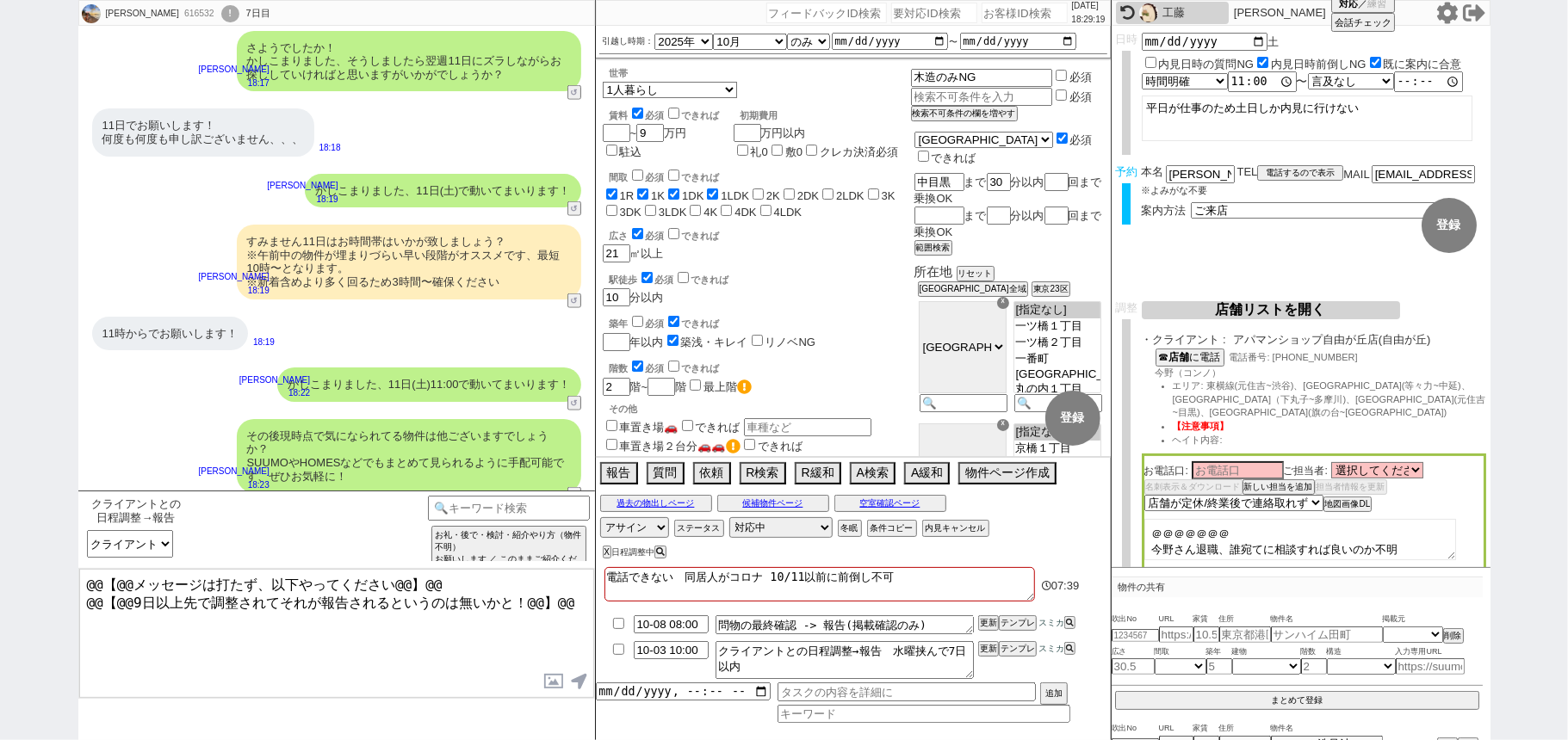
click at [983, 658] on li "10-03 10:00 クライアントとの日程調整→報告　水曜挟んで7日以内 更新 テンプレ スミカ" at bounding box center [852, 660] width 515 height 45
drag, startPoint x: 981, startPoint y: 645, endPoint x: 981, endPoint y: 656, distance: 11.0
click at [981, 653] on button "更新" at bounding box center [986, 649] width 17 height 12
click at [981, 655] on button "更新" at bounding box center [986, 649] width 17 height 12
drag, startPoint x: 980, startPoint y: 641, endPoint x: 975, endPoint y: 655, distance: 14.9
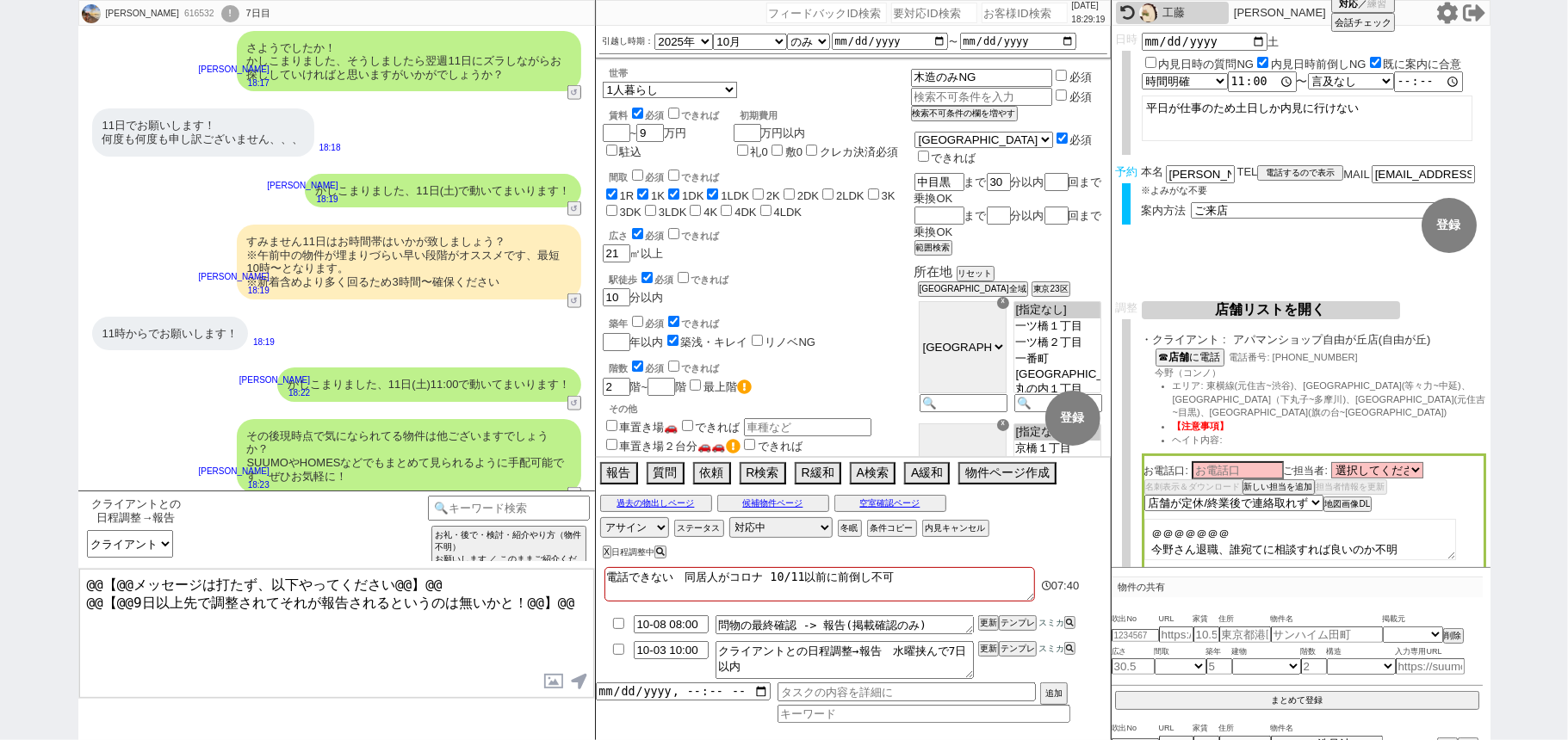
click at [979, 649] on li "10-03 10:00 クライアントとの日程調整→報告　水曜挟んで7日以内 更新 テンプレ スミカ" at bounding box center [852, 660] width 515 height 45
click at [975, 655] on li "10-03 10:00 クライアントとの日程調整→報告　水曜挟んで7日以内 更新 テンプレ スミカ" at bounding box center [852, 660] width 515 height 45
click at [179, 18] on div "616532" at bounding box center [199, 14] width 39 height 14
copy div "616532"
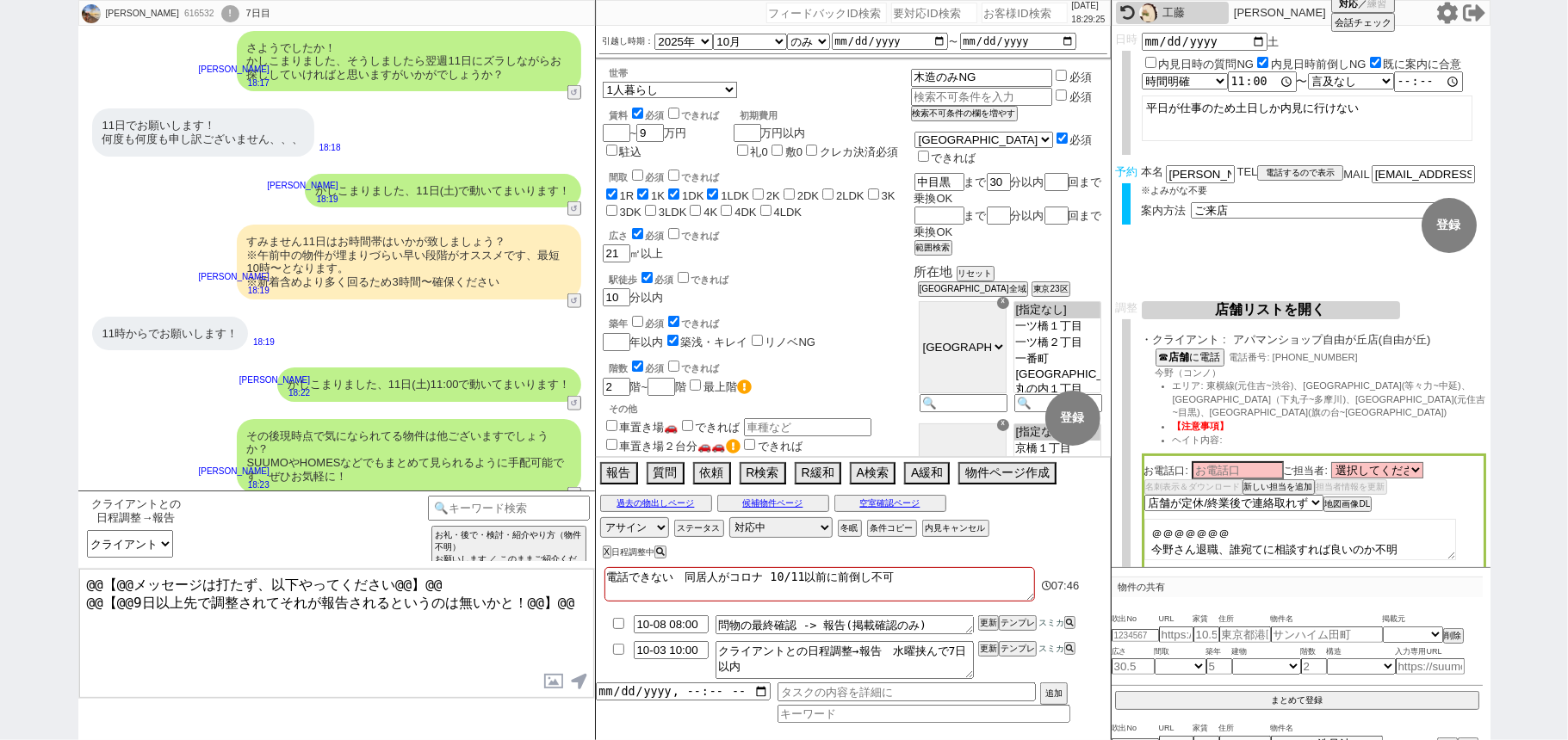
click at [997, 11] on input "number" at bounding box center [1024, 12] width 86 height 20
paste input "616532"
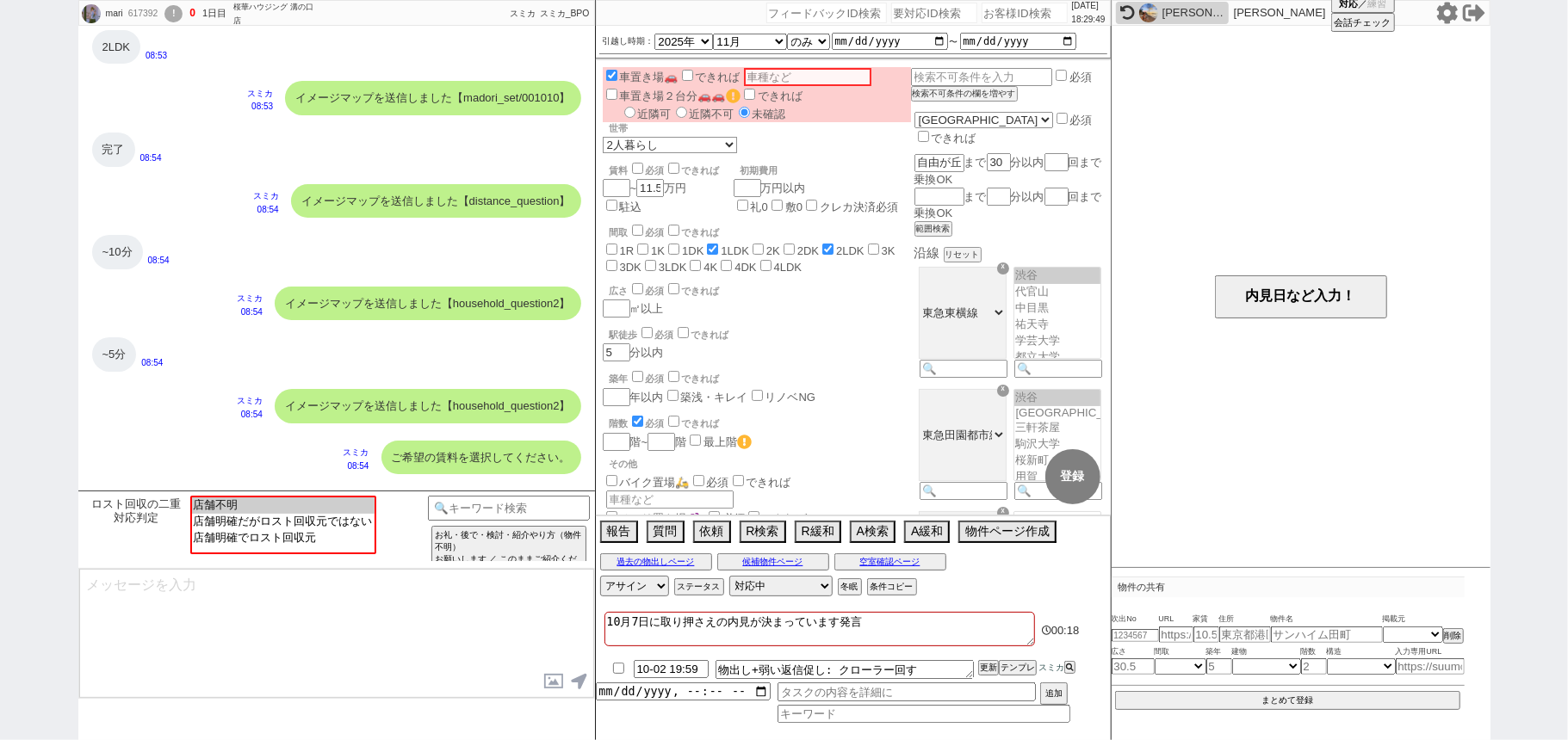
scroll to position [510, 0]
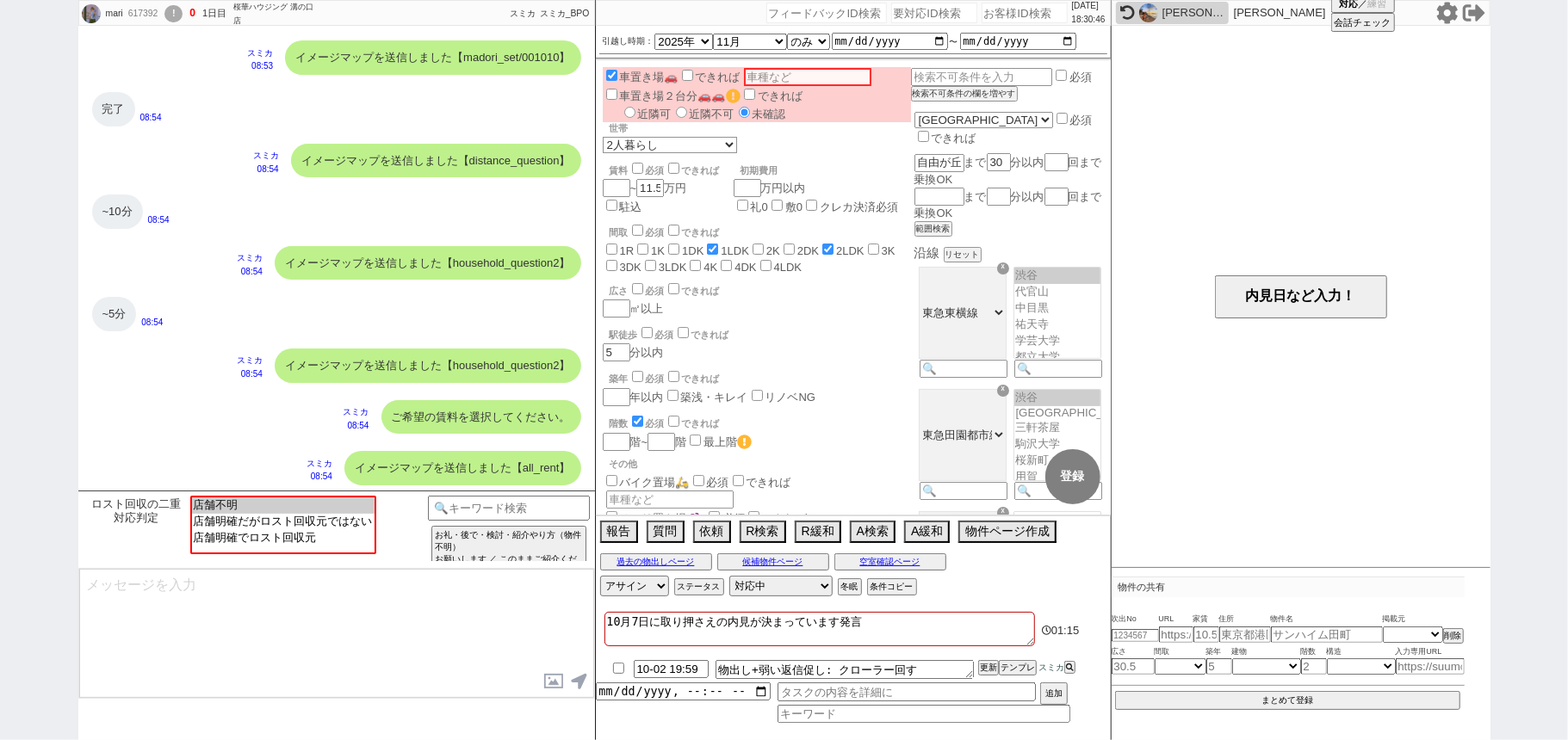
click at [383, 198] on div "~10分 08:54" at bounding box center [337, 212] width 517 height 51
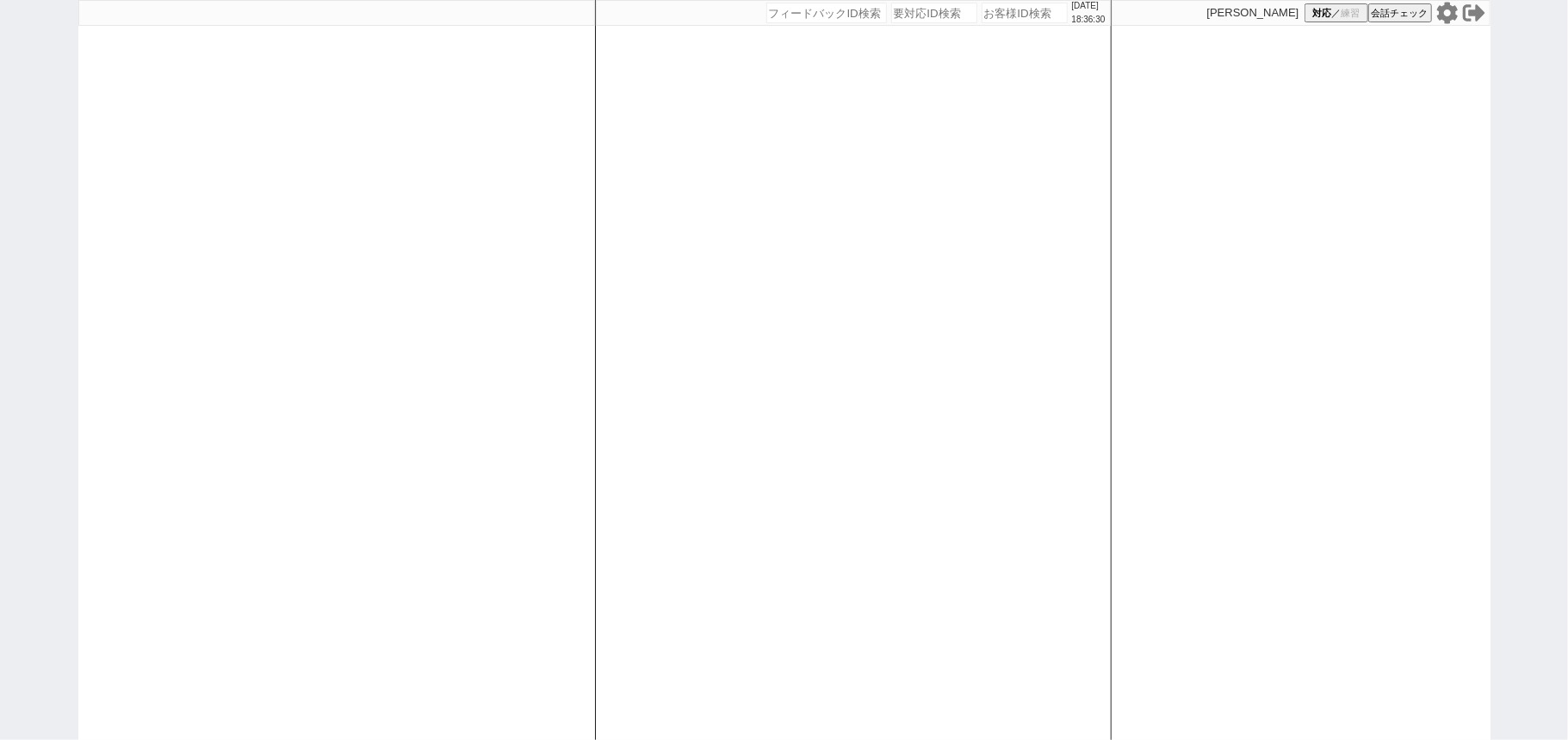
drag, startPoint x: 312, startPoint y: 376, endPoint x: 691, endPoint y: 51, distance: 499.3
click at [312, 363] on div at bounding box center [337, 370] width 517 height 740
drag, startPoint x: 513, startPoint y: 299, endPoint x: 526, endPoint y: 273, distance: 29.1
click at [526, 273] on div at bounding box center [337, 370] width 517 height 740
select select
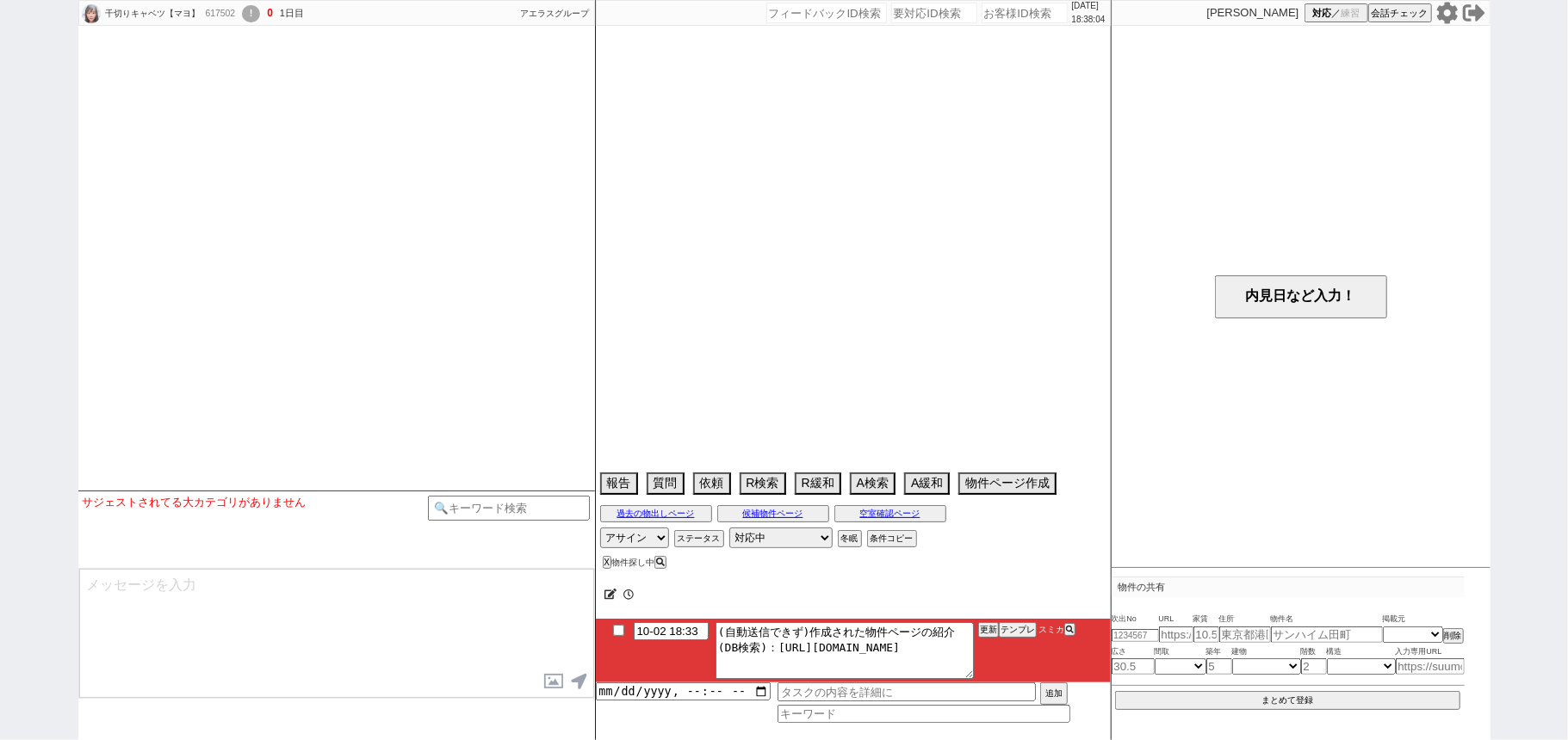
select select
select select "15"
select select "1"
select select "79"
select select "[DATE]"
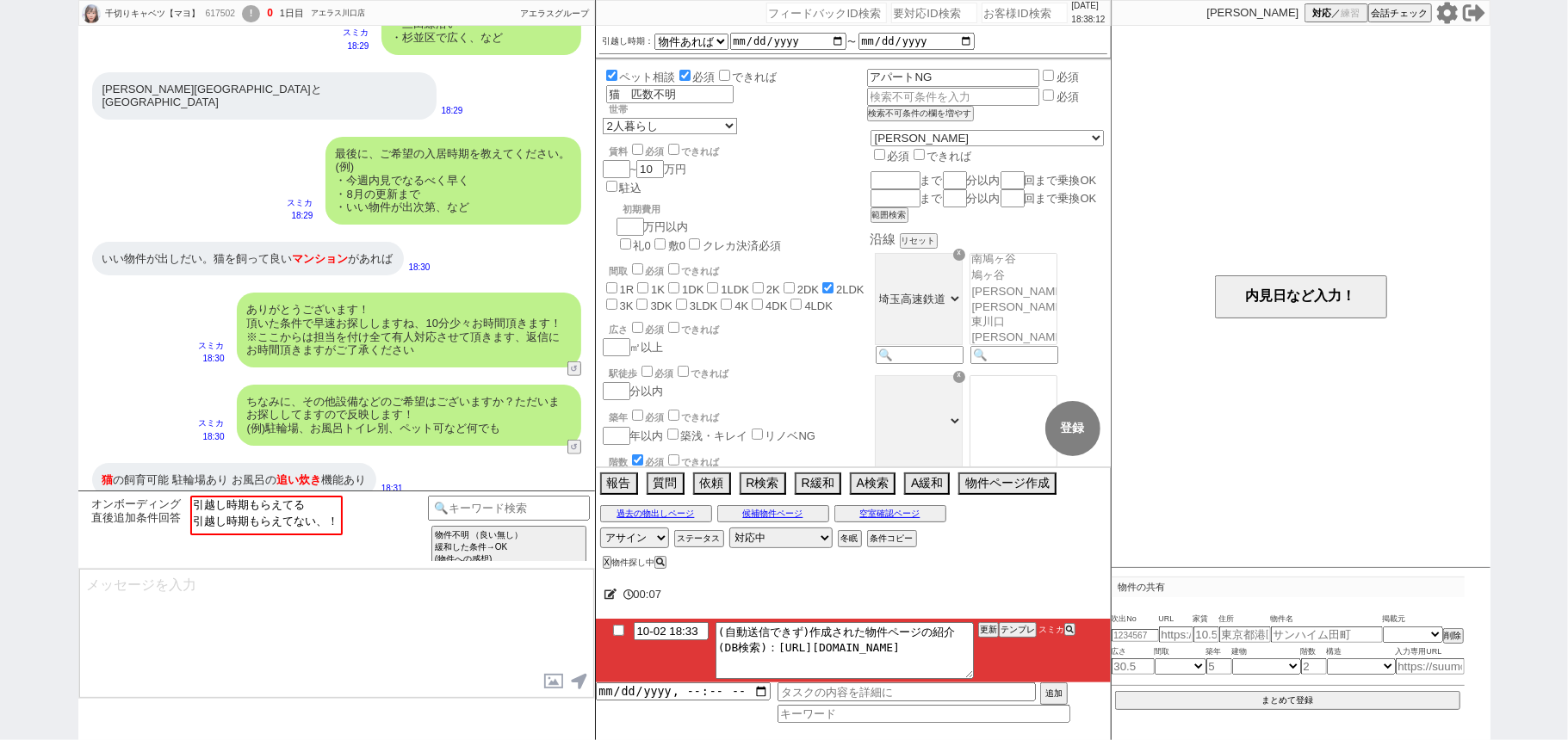
scroll to position [53, 0]
click at [1026, 631] on button "テンプレ" at bounding box center [1018, 631] width 38 height 12
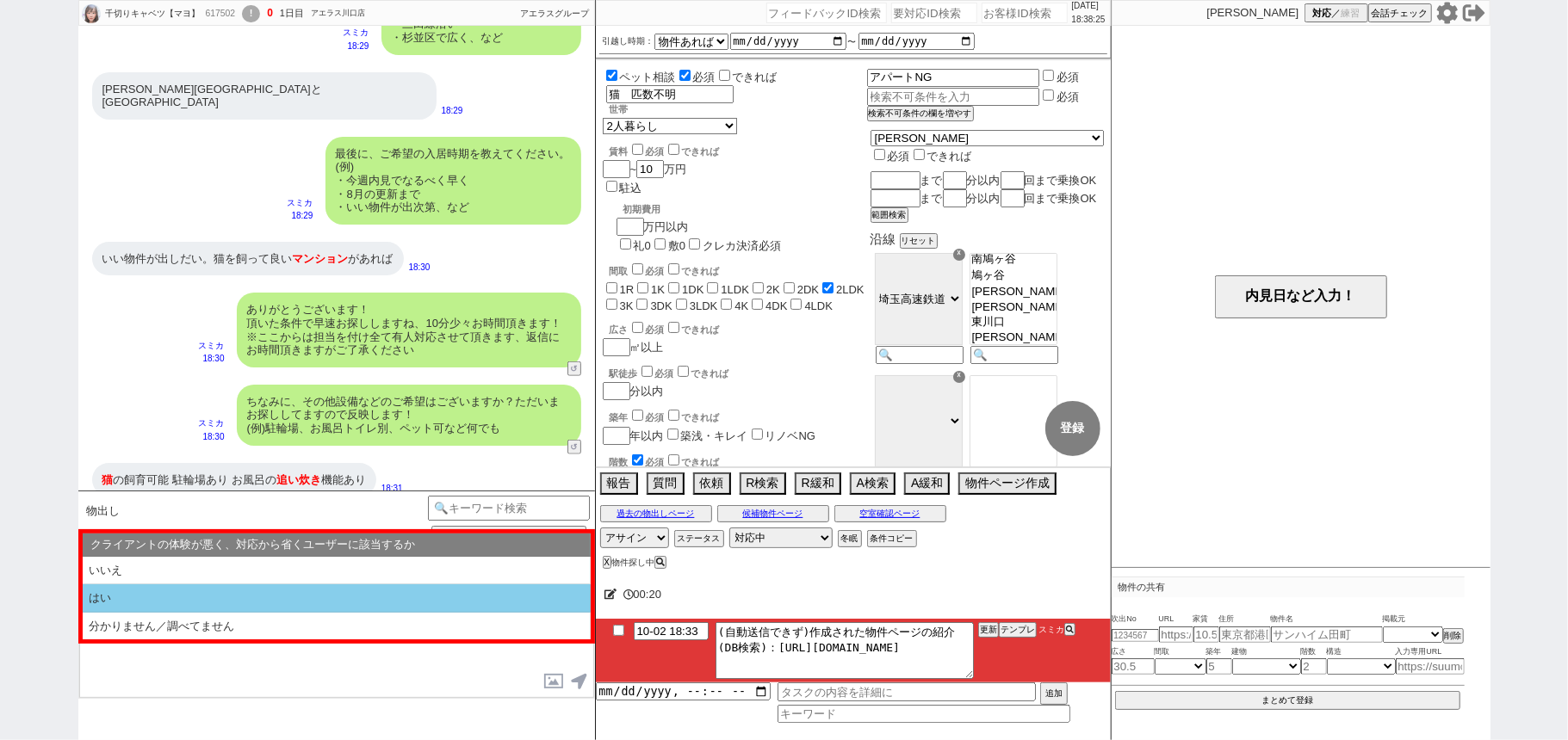
click at [328, 595] on li "はい" at bounding box center [337, 599] width 508 height 28
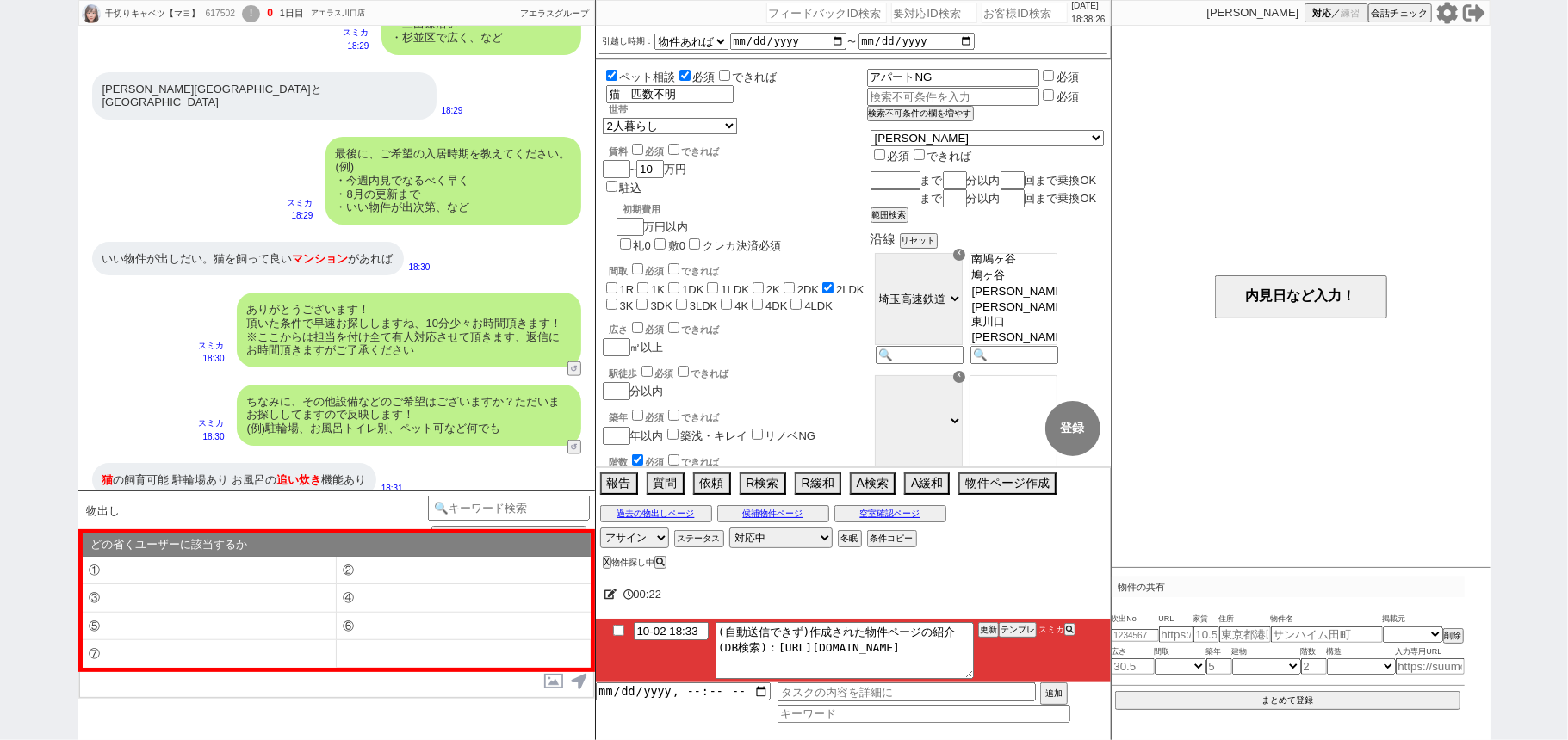
click at [298, 621] on li "⑤" at bounding box center [210, 627] width 254 height 28
select select "⑤"
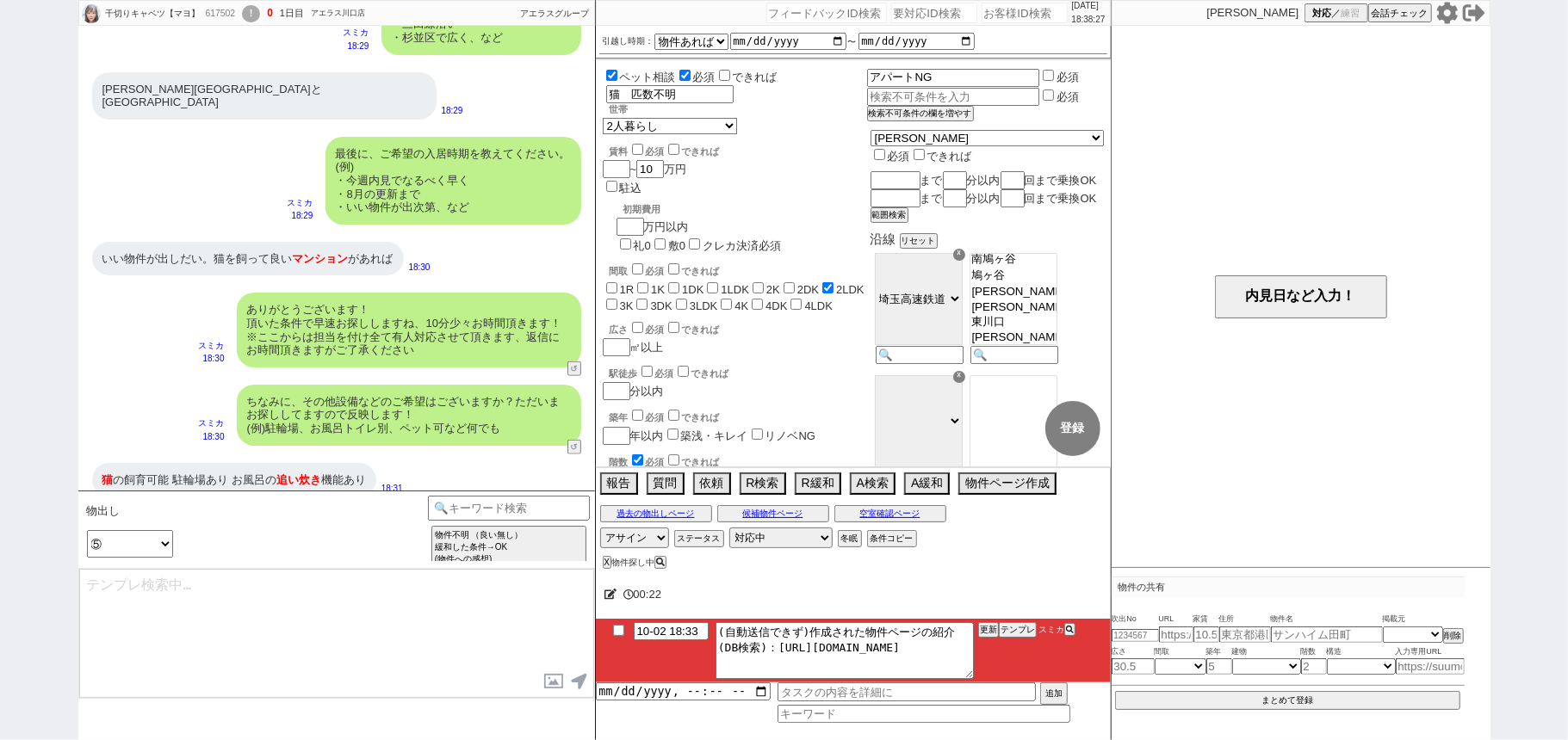
type textarea "すみません、業者システム上でお探ししているのですが、頂いている条件ですと合致する物件がほとんど無く、、！"
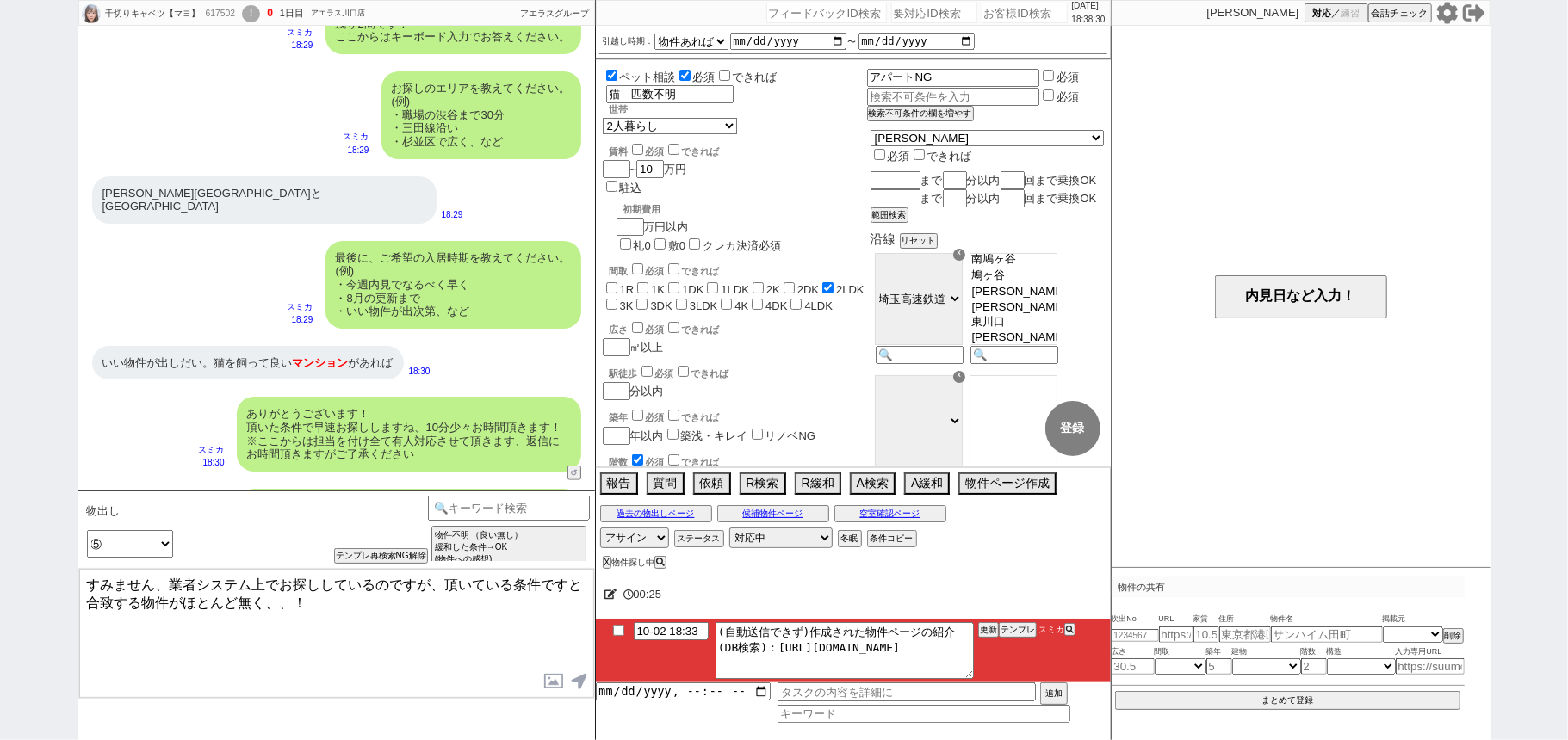
scroll to position [1007, 0]
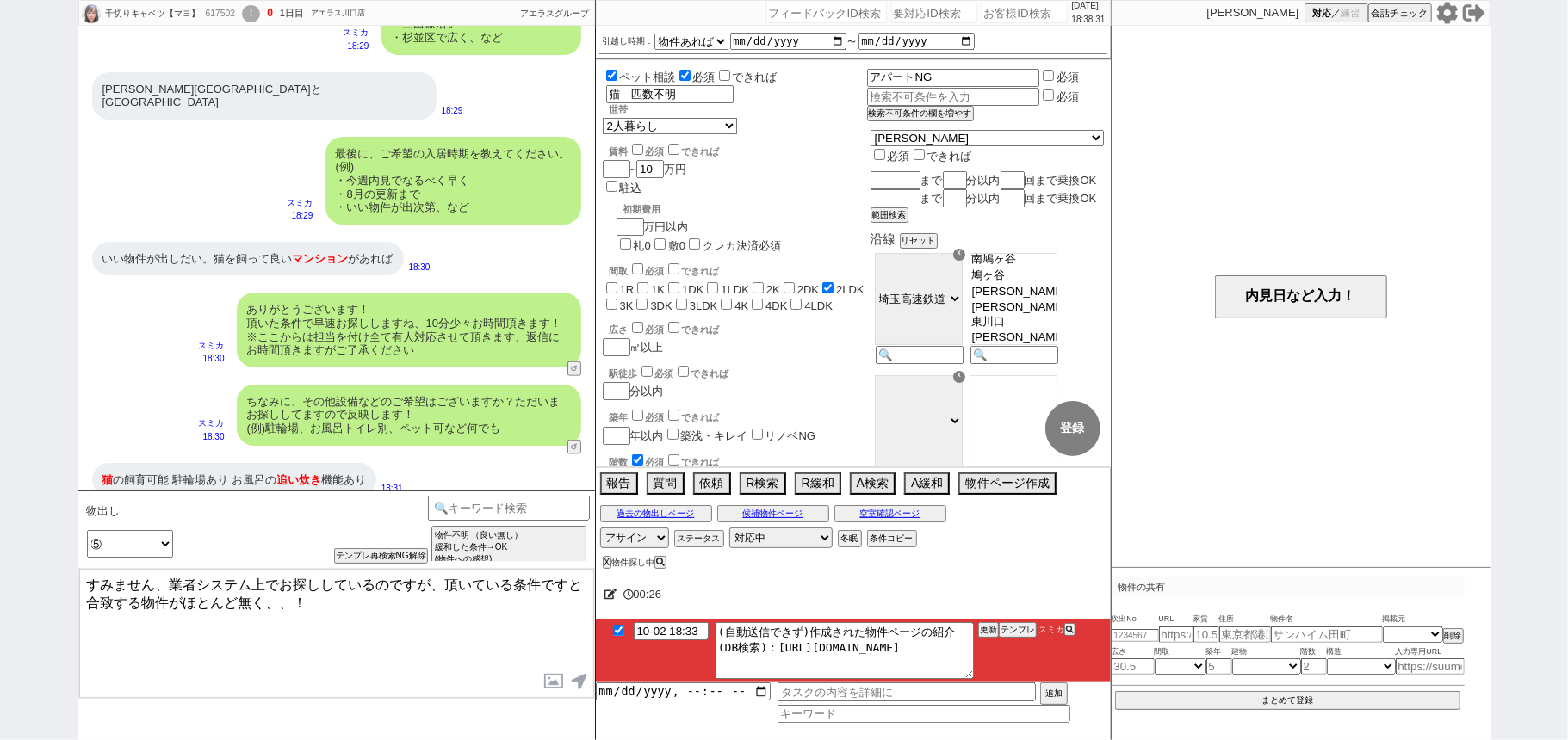
checkbox input "true"
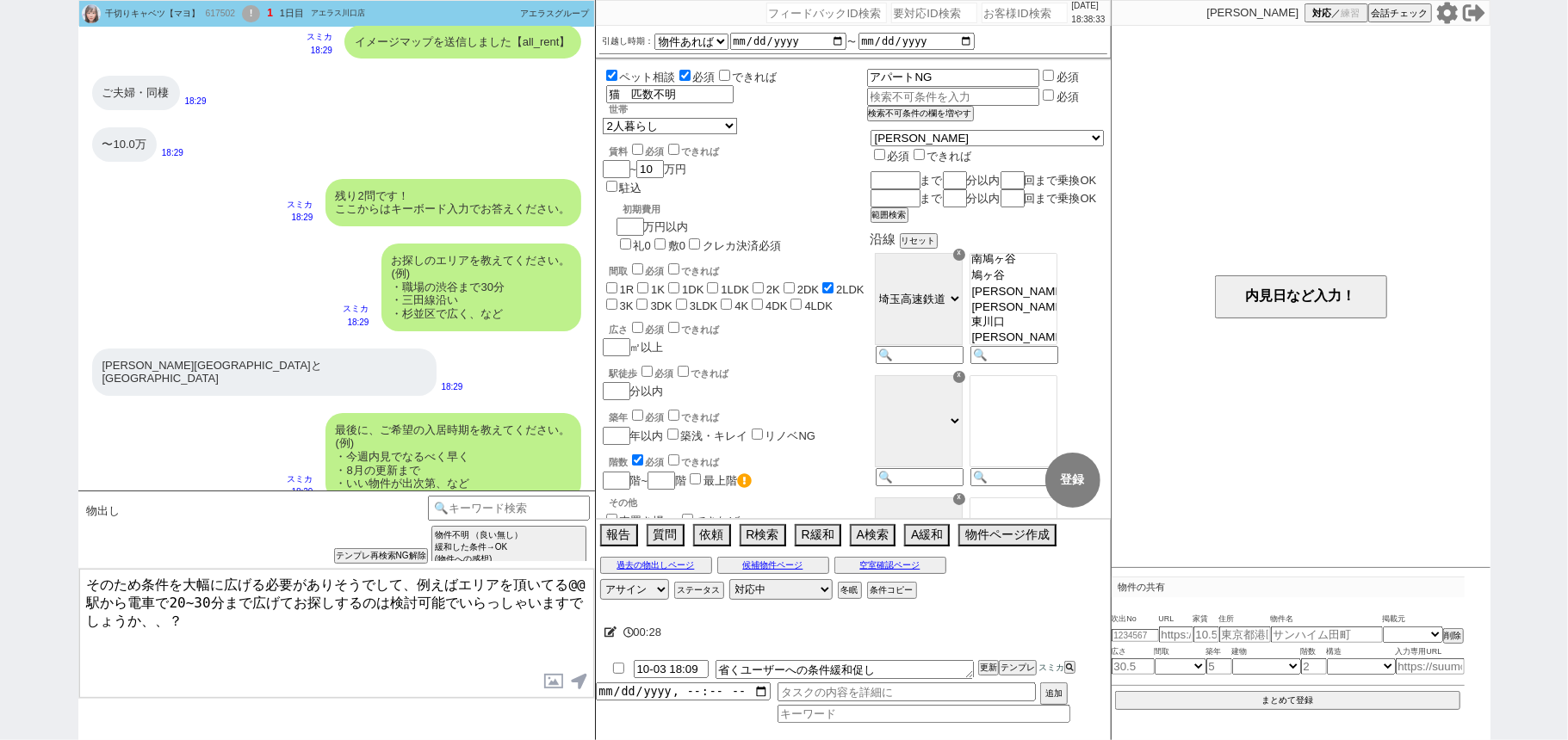
scroll to position [729, 0]
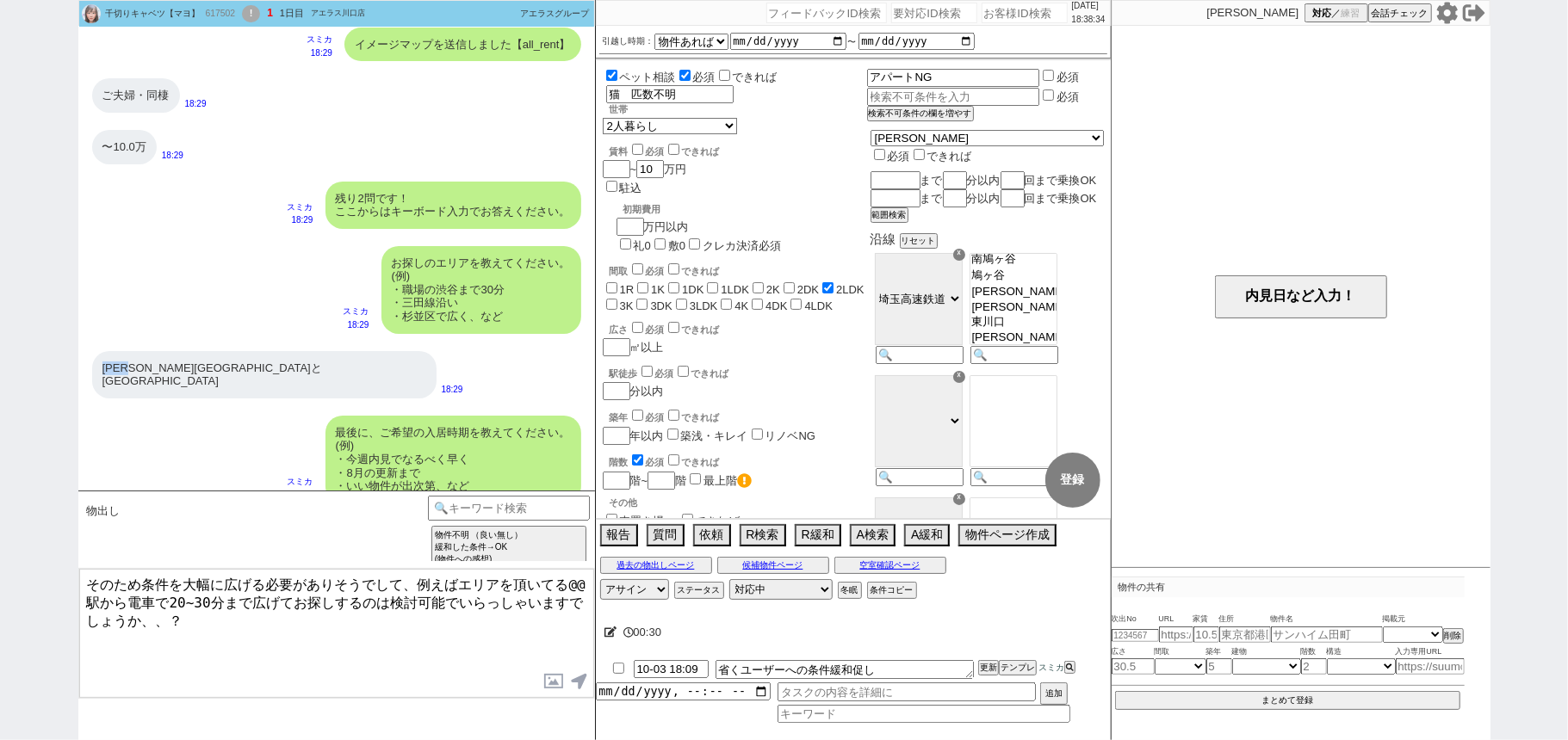
drag, startPoint x: 102, startPoint y: 366, endPoint x: 146, endPoint y: 365, distance: 44.0
click at [146, 365] on div "[PERSON_NAME][GEOGRAPHIC_DATA]と[GEOGRAPHIC_DATA]" at bounding box center [264, 375] width 345 height 48
copy div "[PERSON_NAME]"
drag, startPoint x: 566, startPoint y: 587, endPoint x: 580, endPoint y: 584, distance: 14.3
click at [580, 584] on textarea "そのため条件を大幅に広げる必要がありそうでして、例えばエリアを頂いてる@@駅から電車で20~30分まで広げてお探しするのは検討可能でいらっしゃいますでしょうか…" at bounding box center [337, 633] width 515 height 129
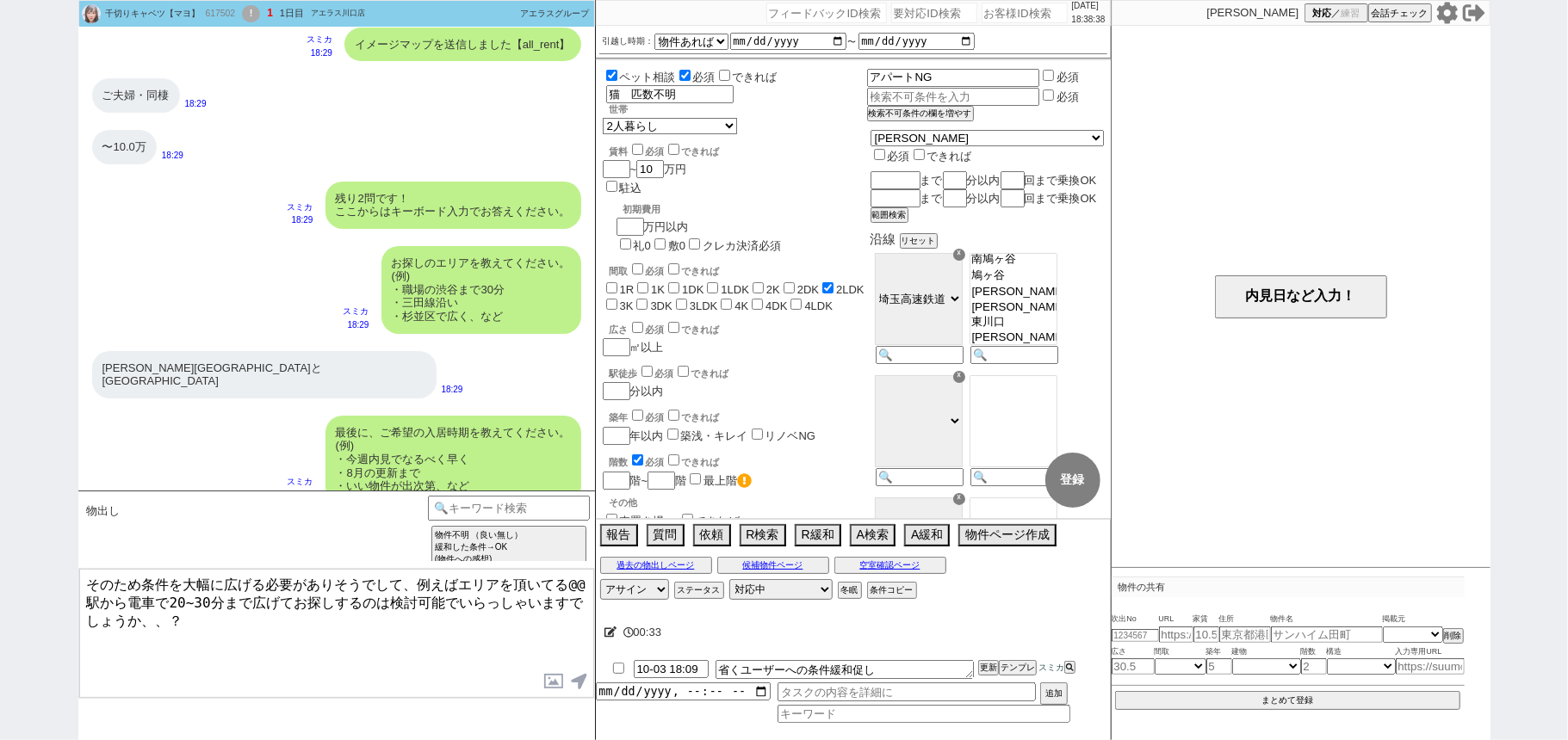
paste textarea "[PERSON_NAME]"
type textarea "そのため条件を大幅に広げる必要がありそうでして、例えばエリアを頂いてる[PERSON_NAME][GEOGRAPHIC_DATA]から電車で20~30分まで広…"
click at [411, 648] on textarea "そのため条件を大幅に広げる必要がありそうでして、例えばエリアを頂いてる[PERSON_NAME][GEOGRAPHIC_DATA]から電車で20~30分まで広…" at bounding box center [337, 633] width 515 height 129
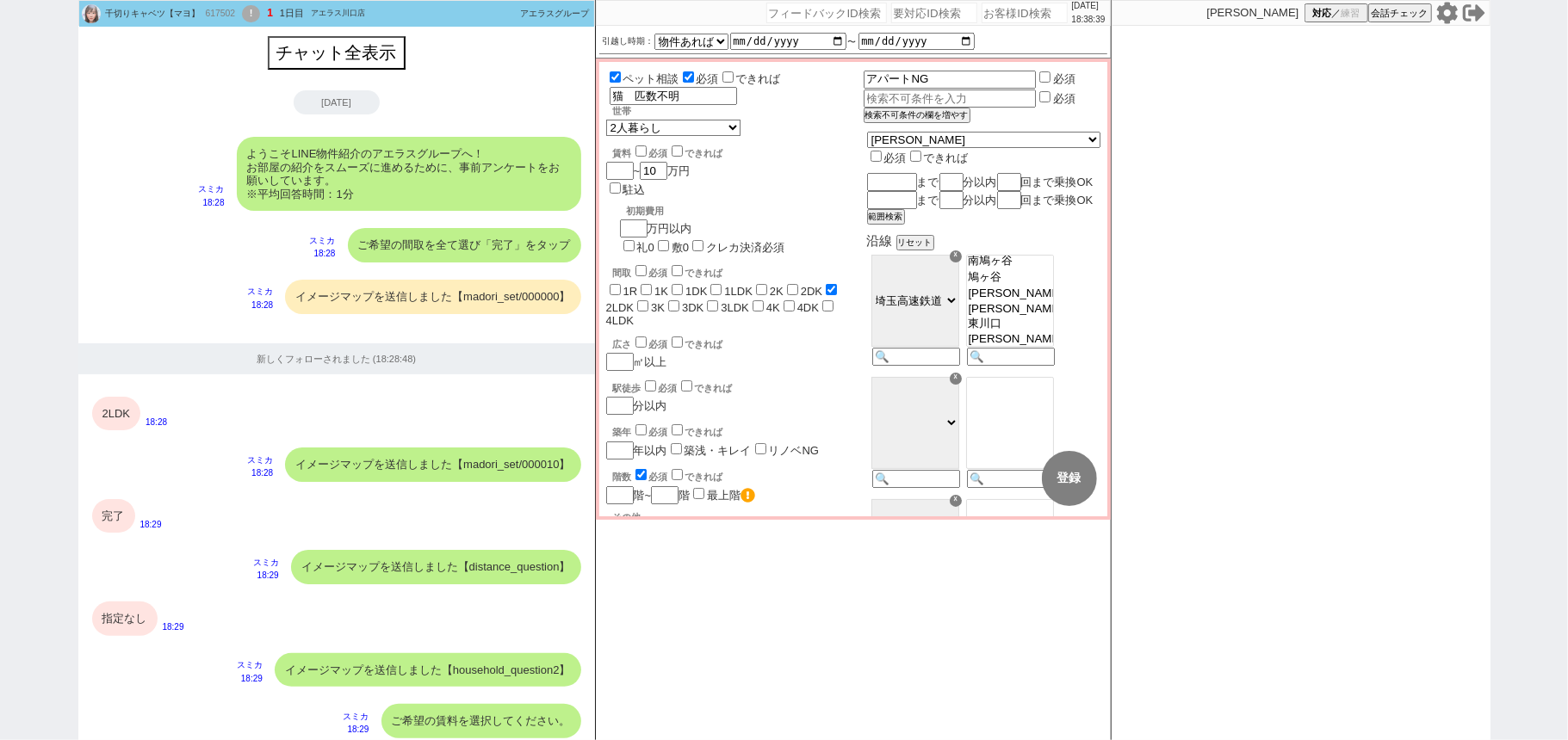
scroll to position [1007, 0]
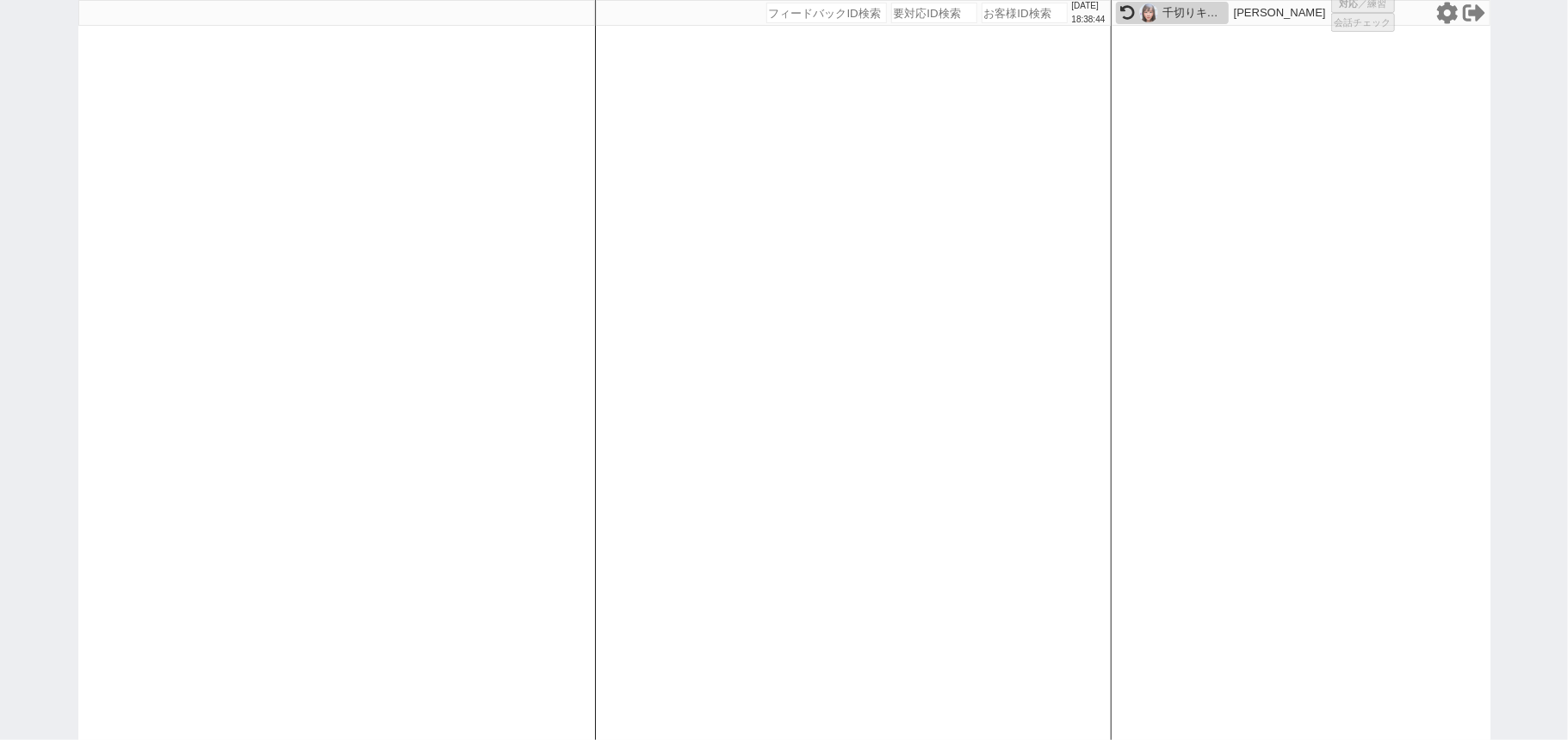
select select "2"
select select "5"
select select
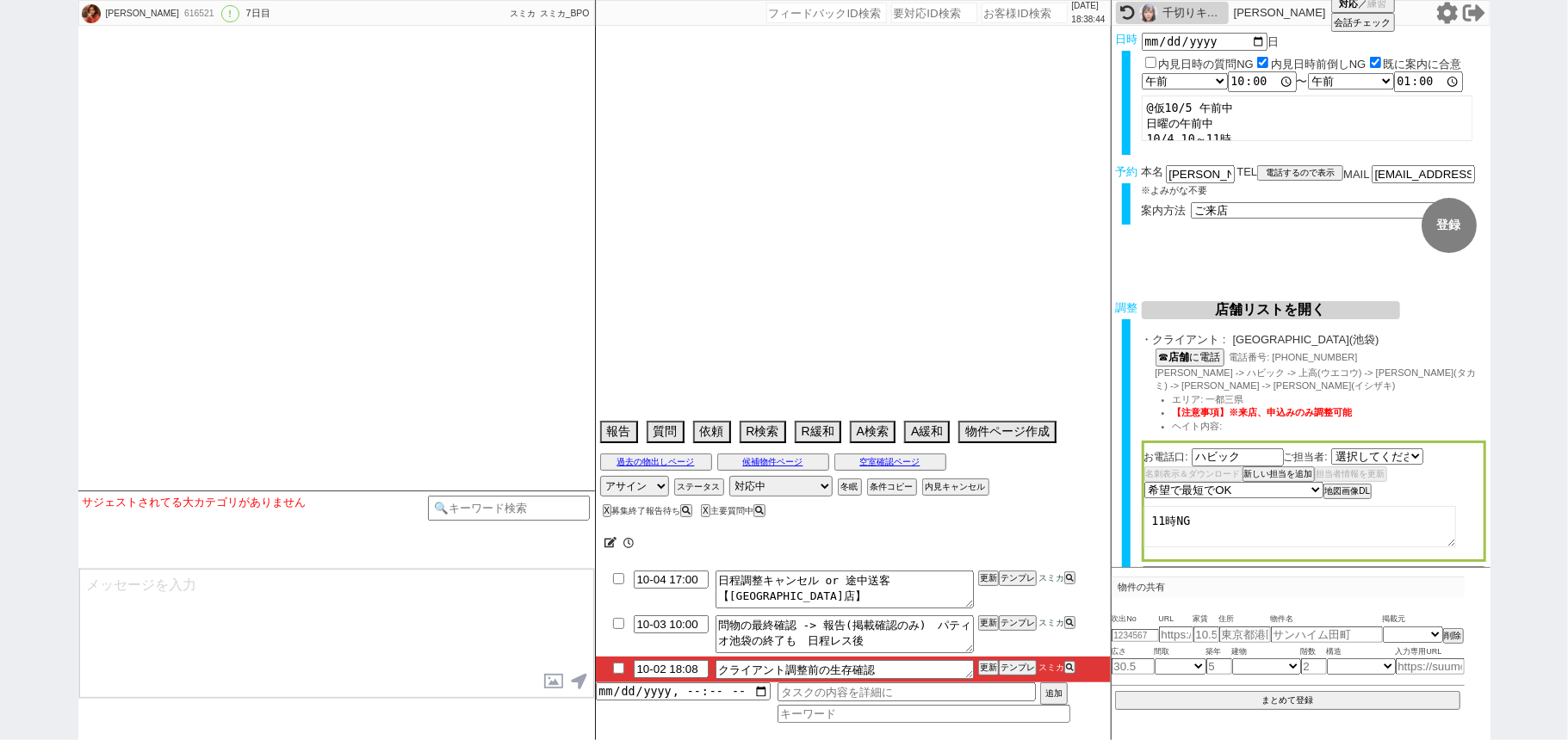
select select "2735"
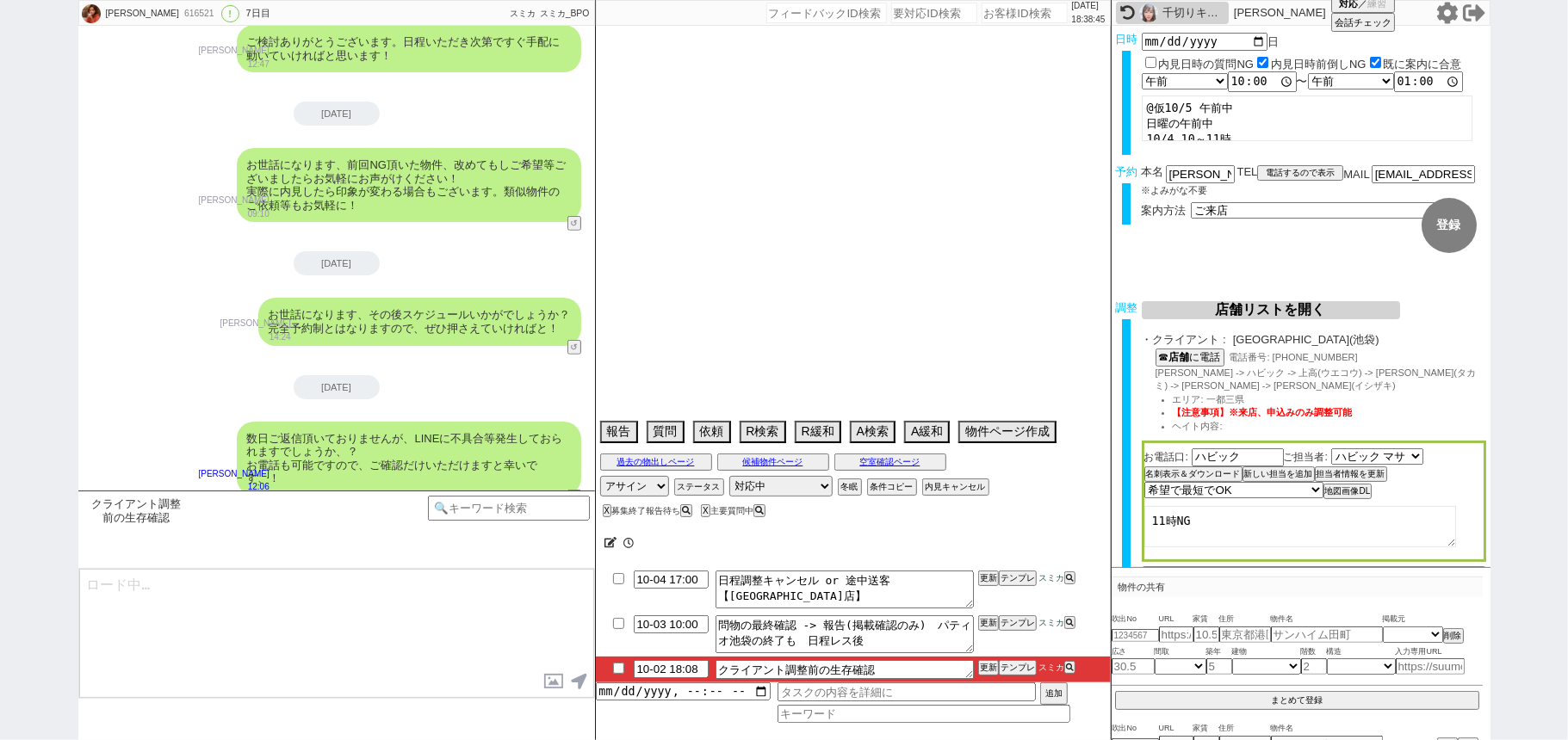
type textarea "LINEかメールでの連絡希望、他社なし"
select select "15"
select select "0"
select select "817"
select select "23"
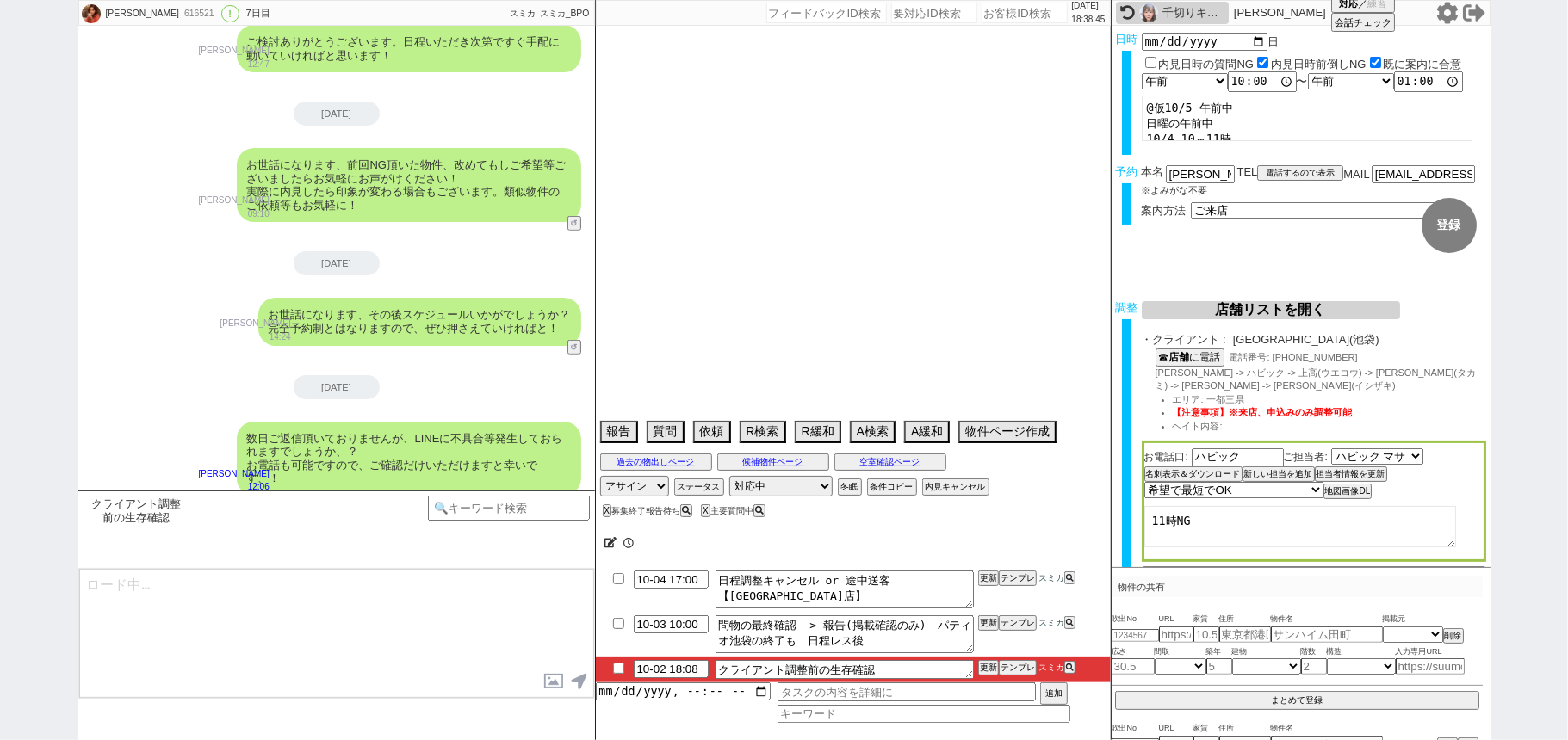
select select "731"
select select "14"
select select "25"
select select "3117"
select select "7"
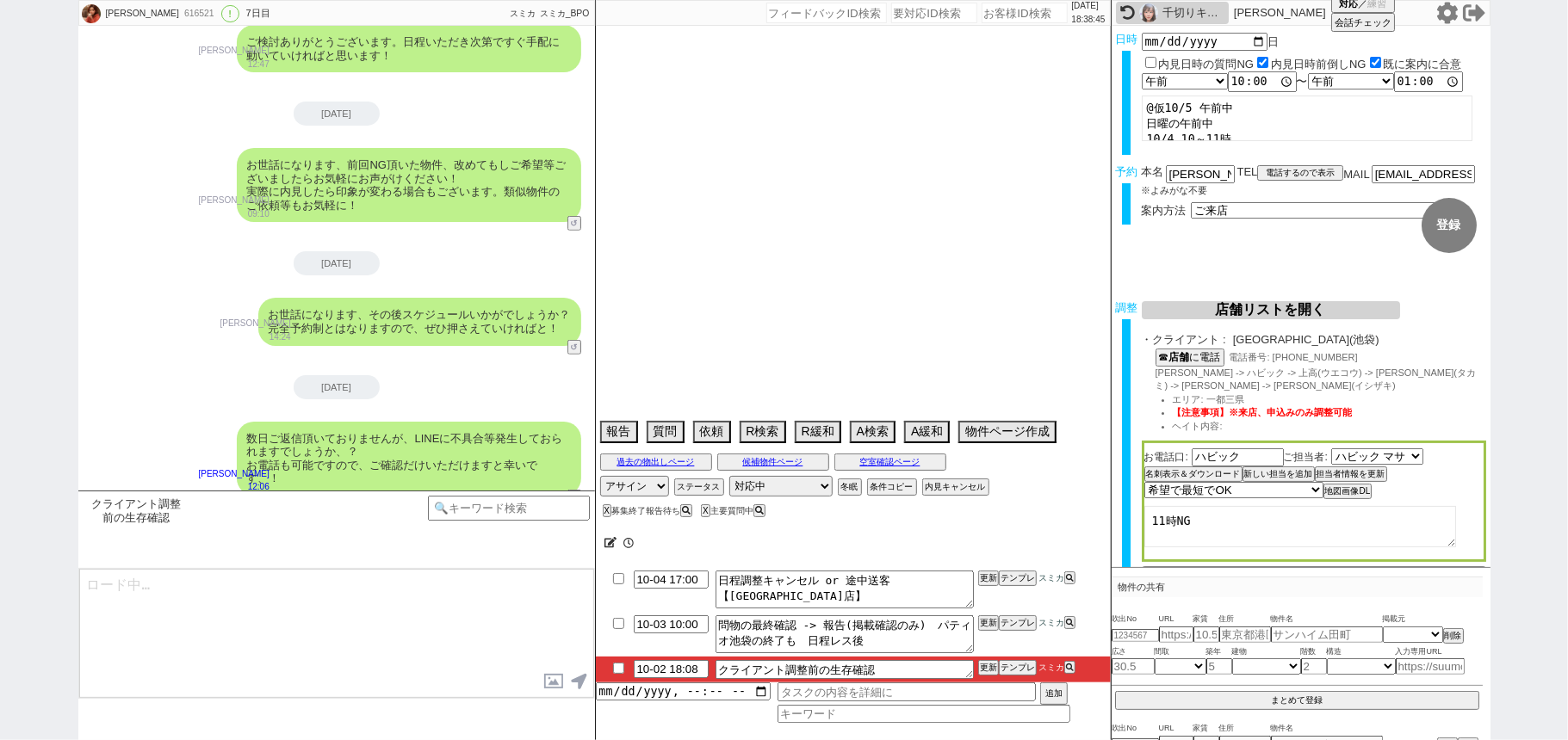
select select "12"
select select "11"
select select "24"
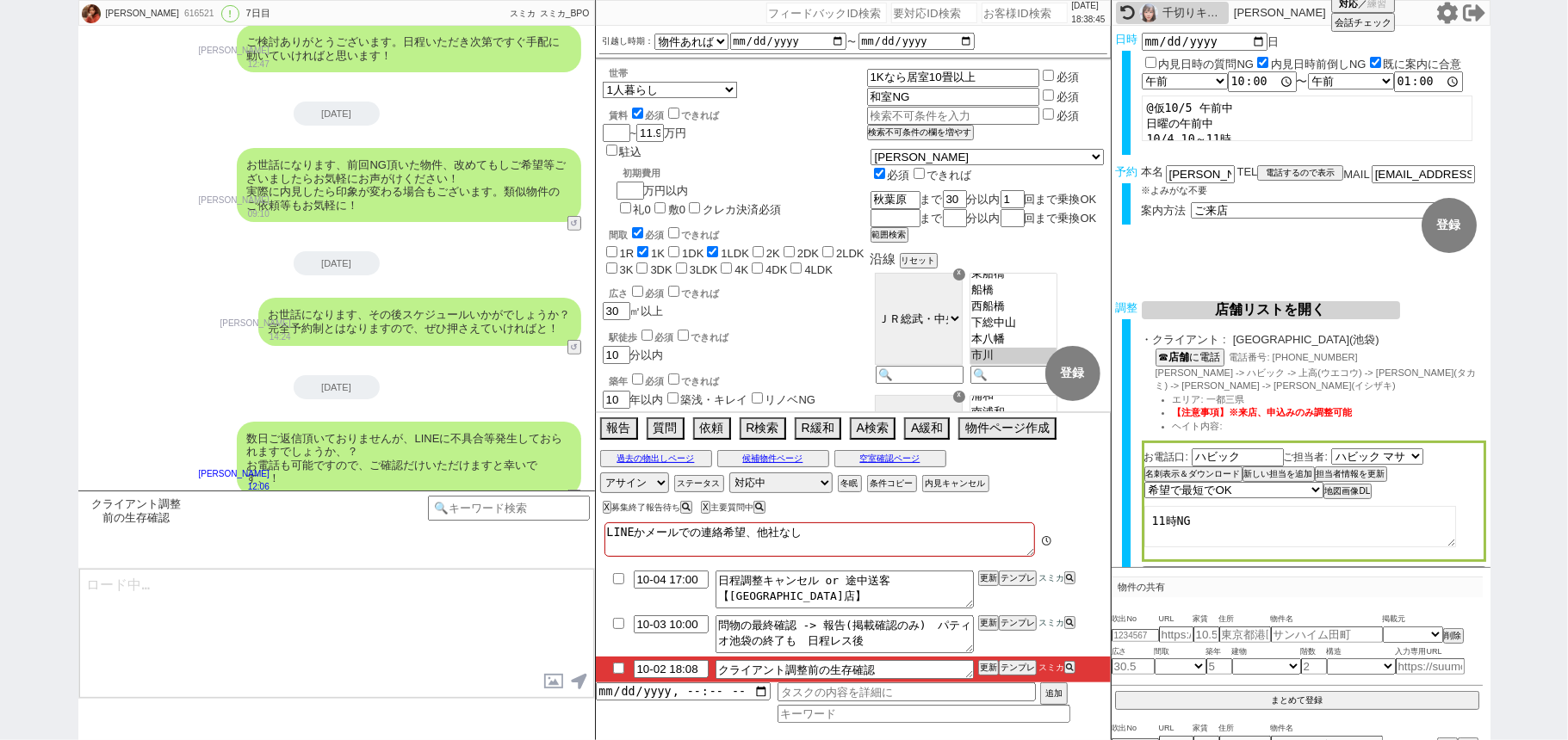
scroll to position [90, 0]
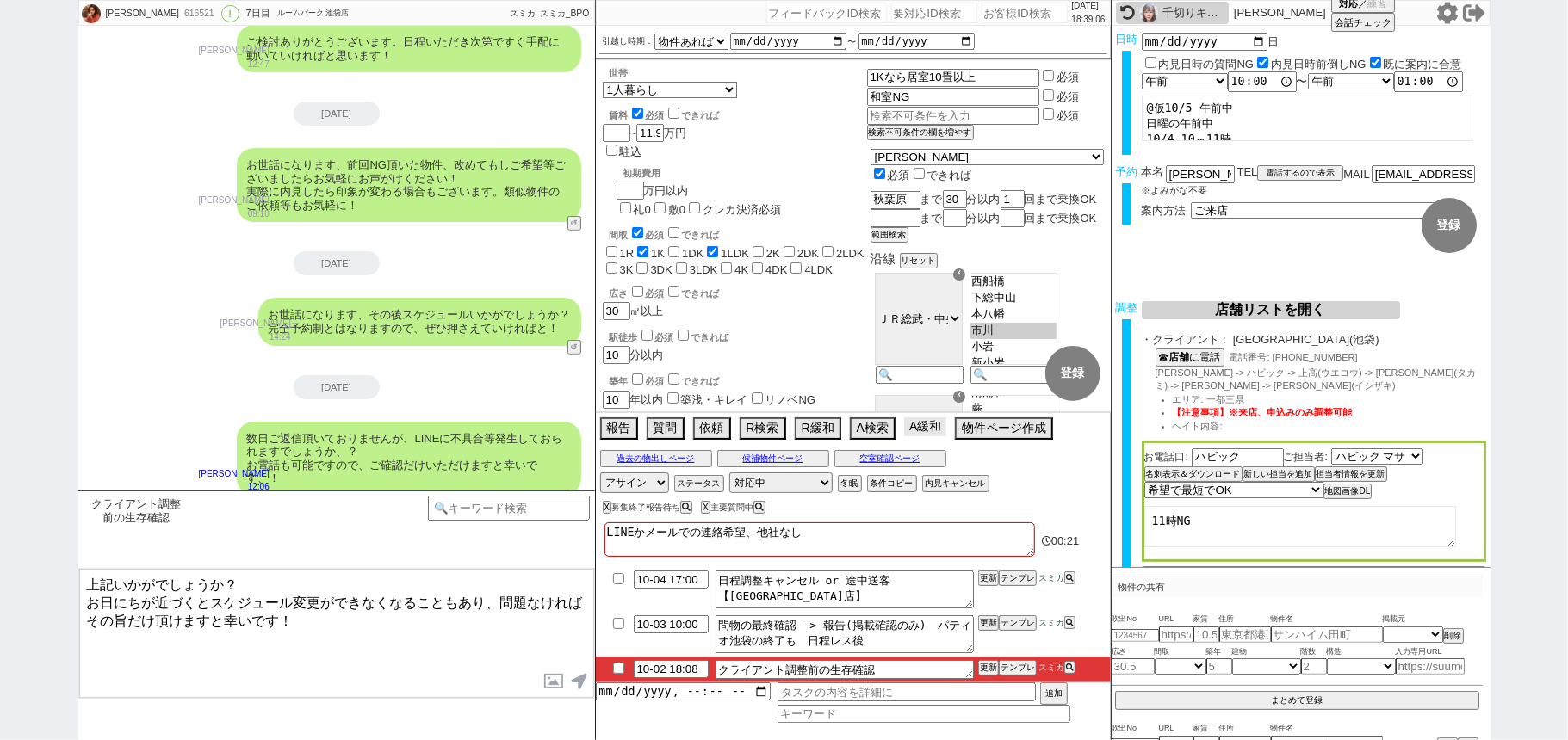
click at [928, 435] on button "A緩和" at bounding box center [925, 427] width 42 height 19
drag, startPoint x: 279, startPoint y: 608, endPoint x: 0, endPoint y: 439, distance: 326.2
click at [0, 545] on div "[PERSON_NAME][GEOGRAPHIC_DATA] ! 0 7日目 ルームパーク 池袋店 冬眠中 自社客 スミカ スミカ_BPO チャット全表示 […" at bounding box center [784, 370] width 1568 height 740
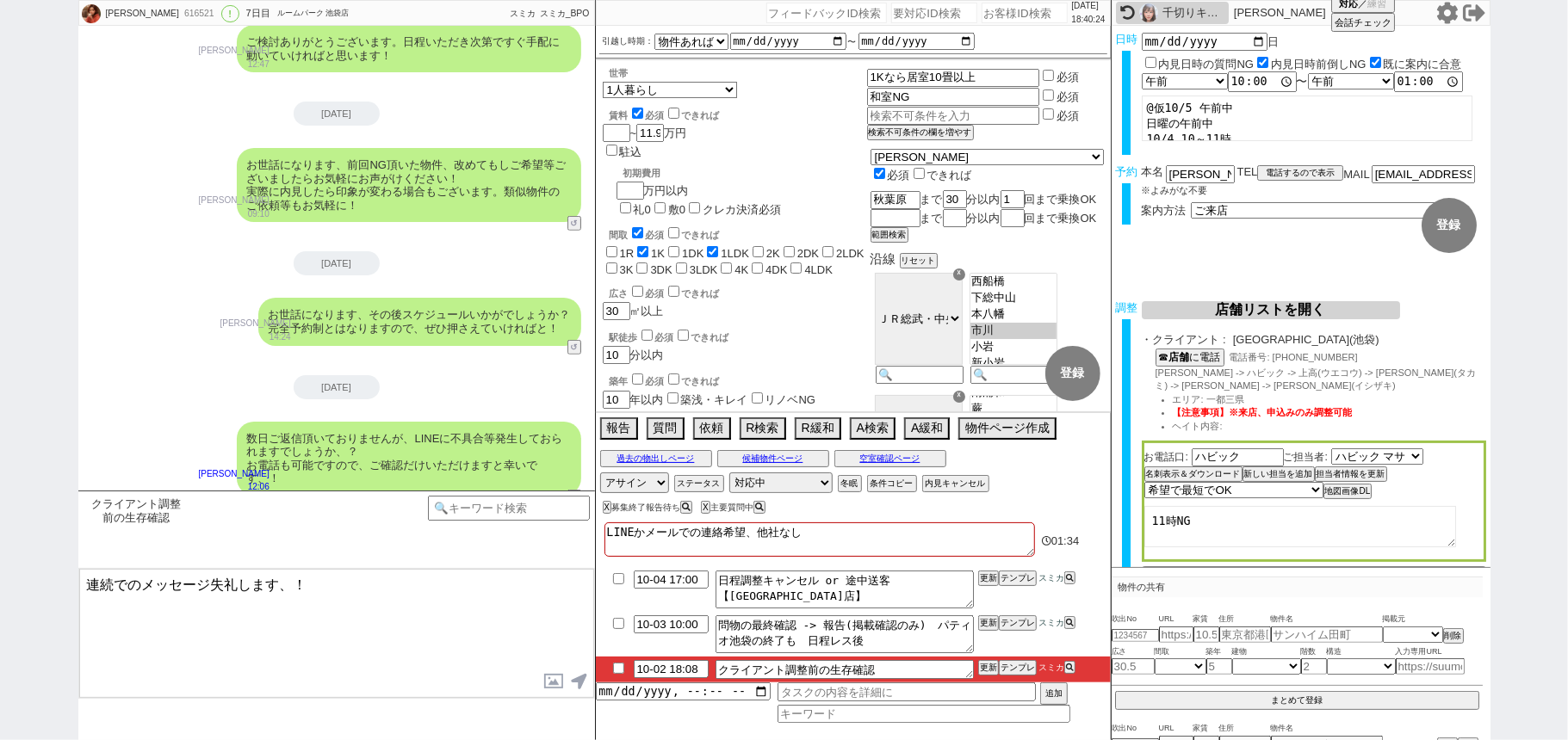
paste textarea "[URL][DOMAIN_NAME]"
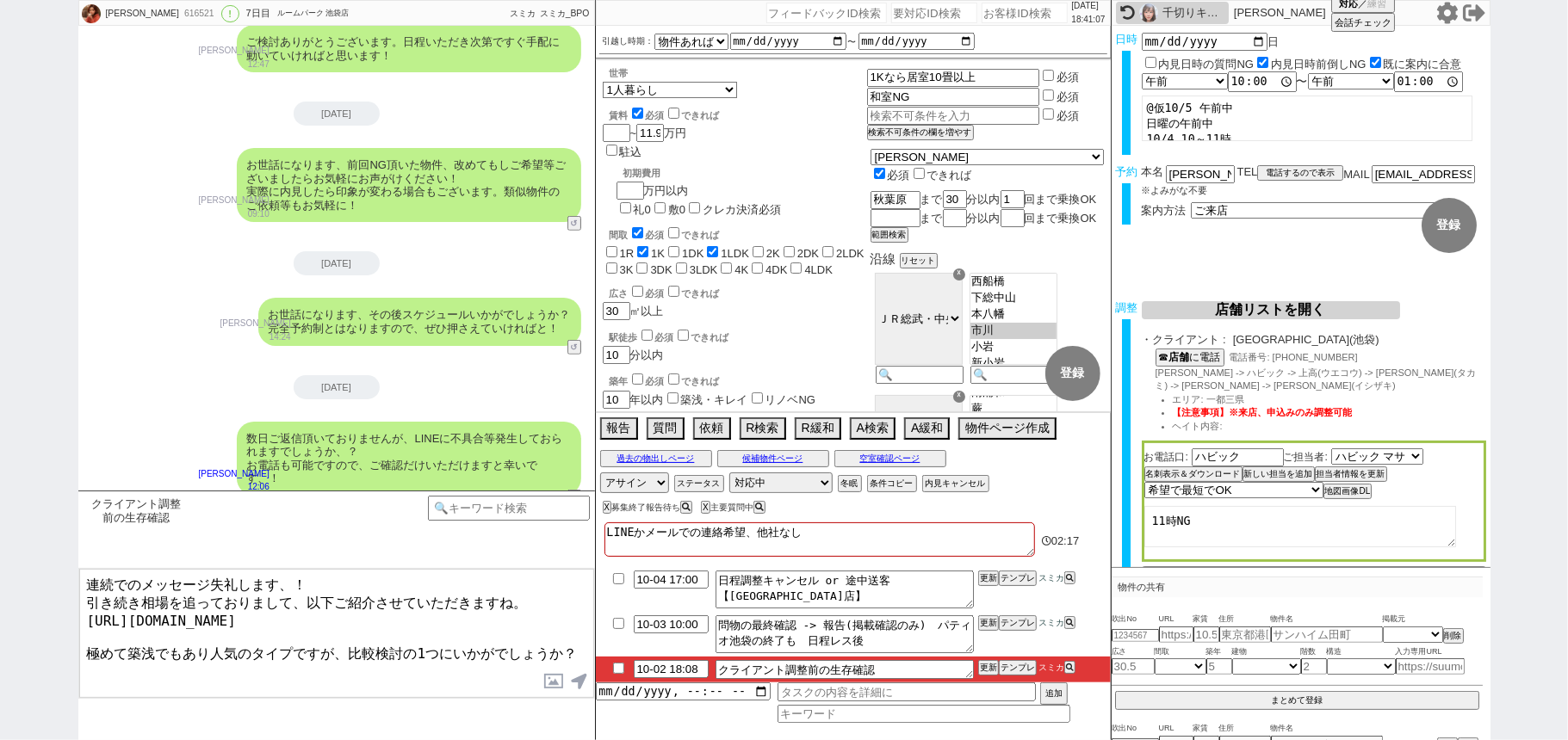
type textarea "連続でのメッセージ失礼します、！ 引き続き相場を追っておりまして、以下ご紹介させていただきますね。 [URL][DOMAIN_NAME] 極めて築浅でもあり人…"
checkbox input "true"
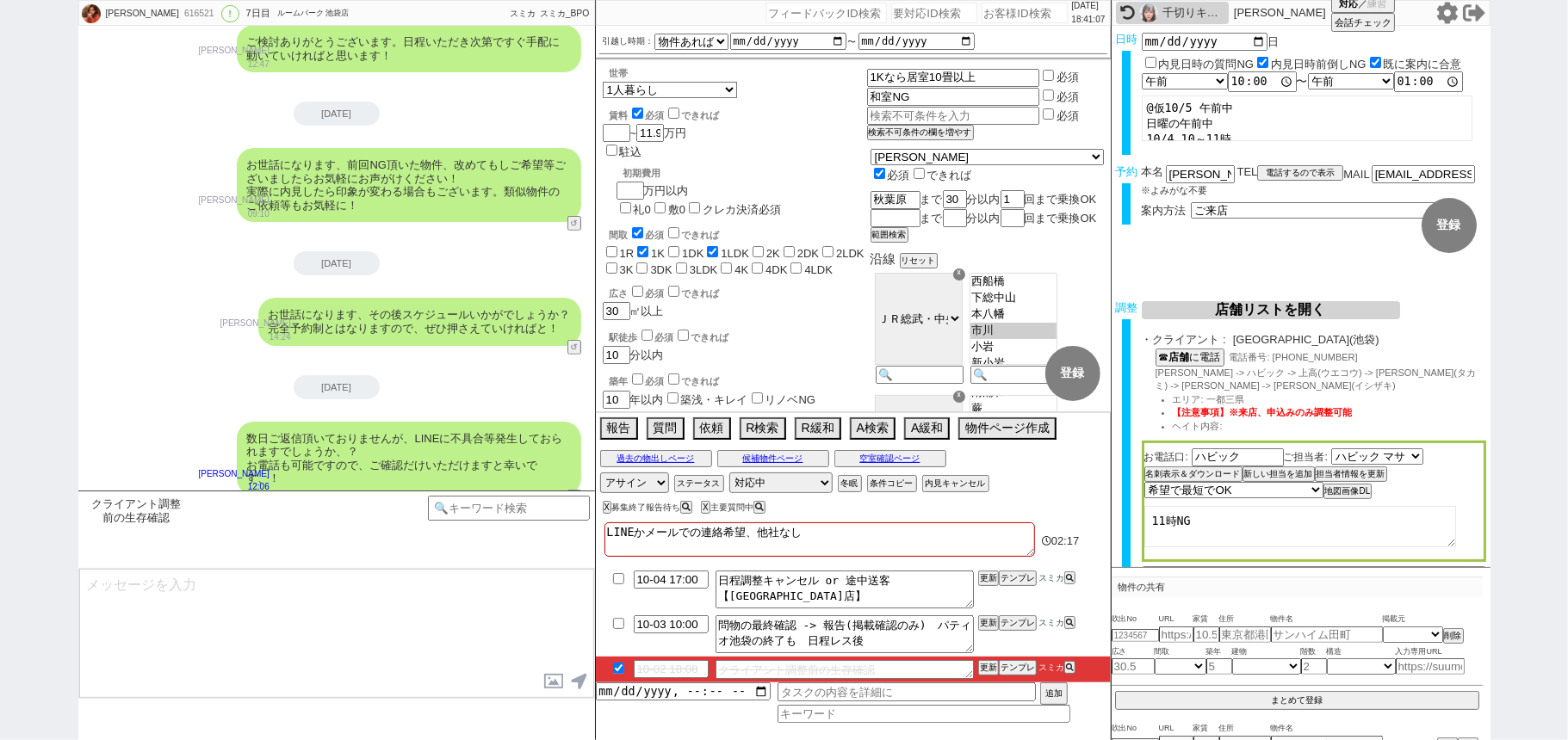
scroll to position [349, 0]
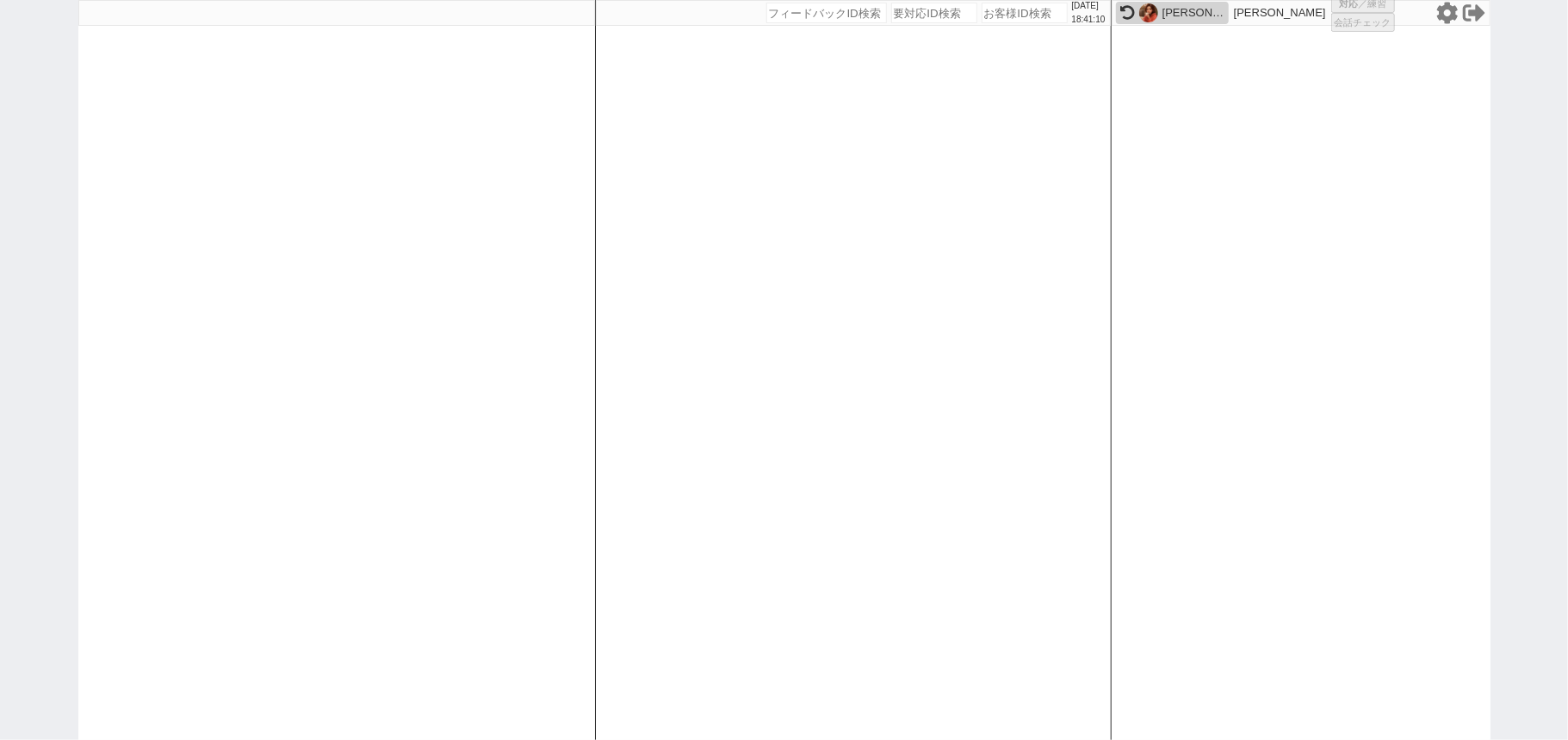
select select
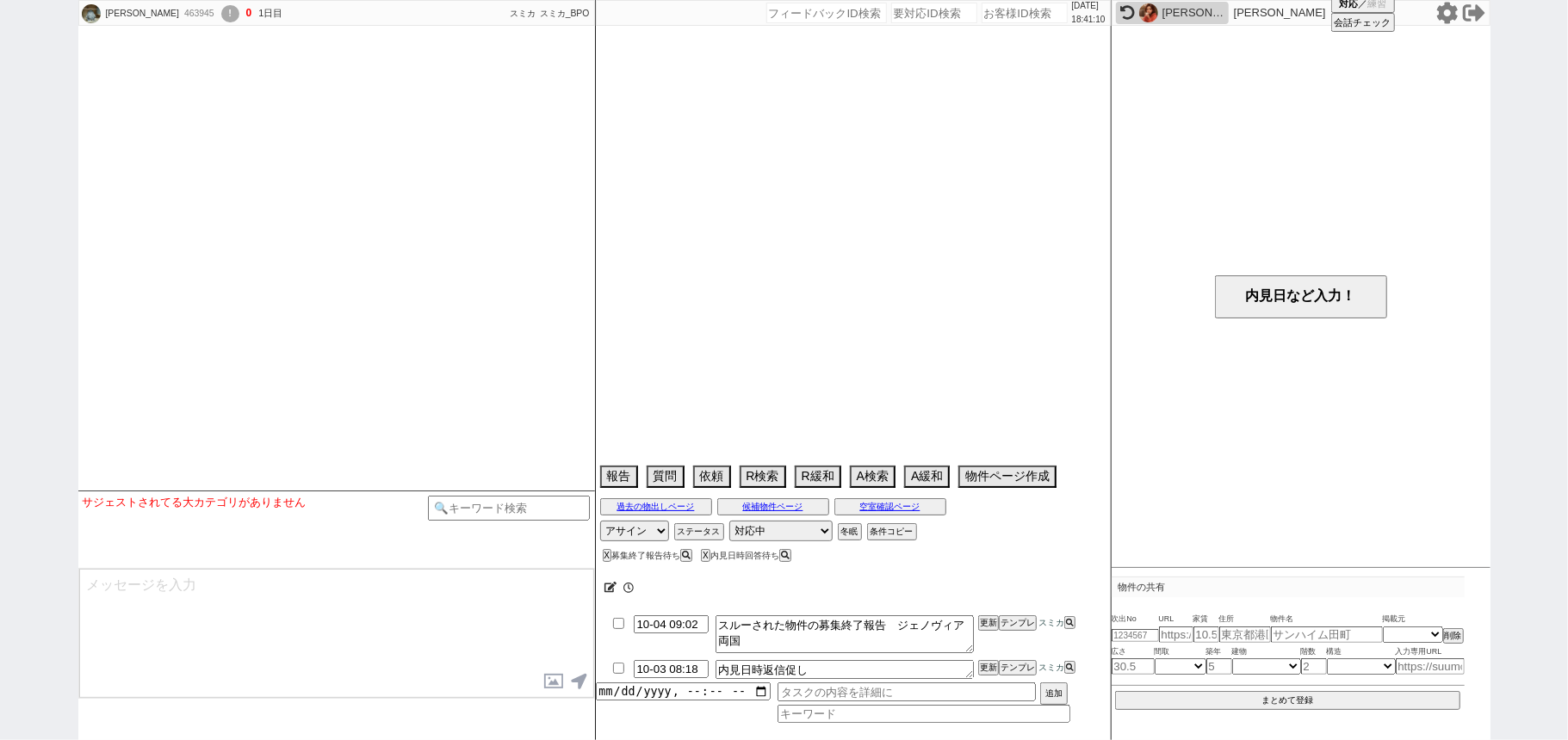
select select
select select "[DATE]"
select select "1"
select select "35"
select select "0"
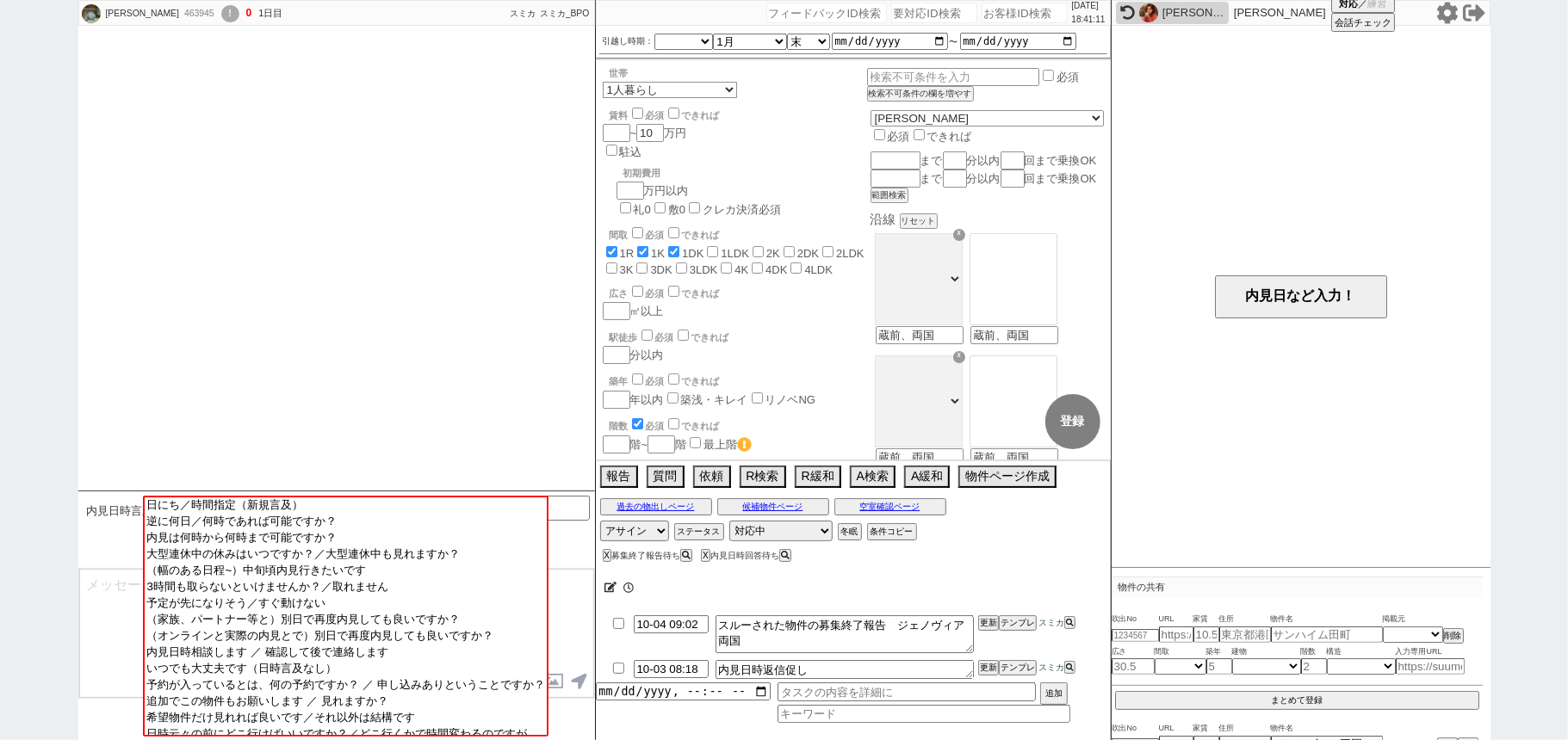
scroll to position [3209, 0]
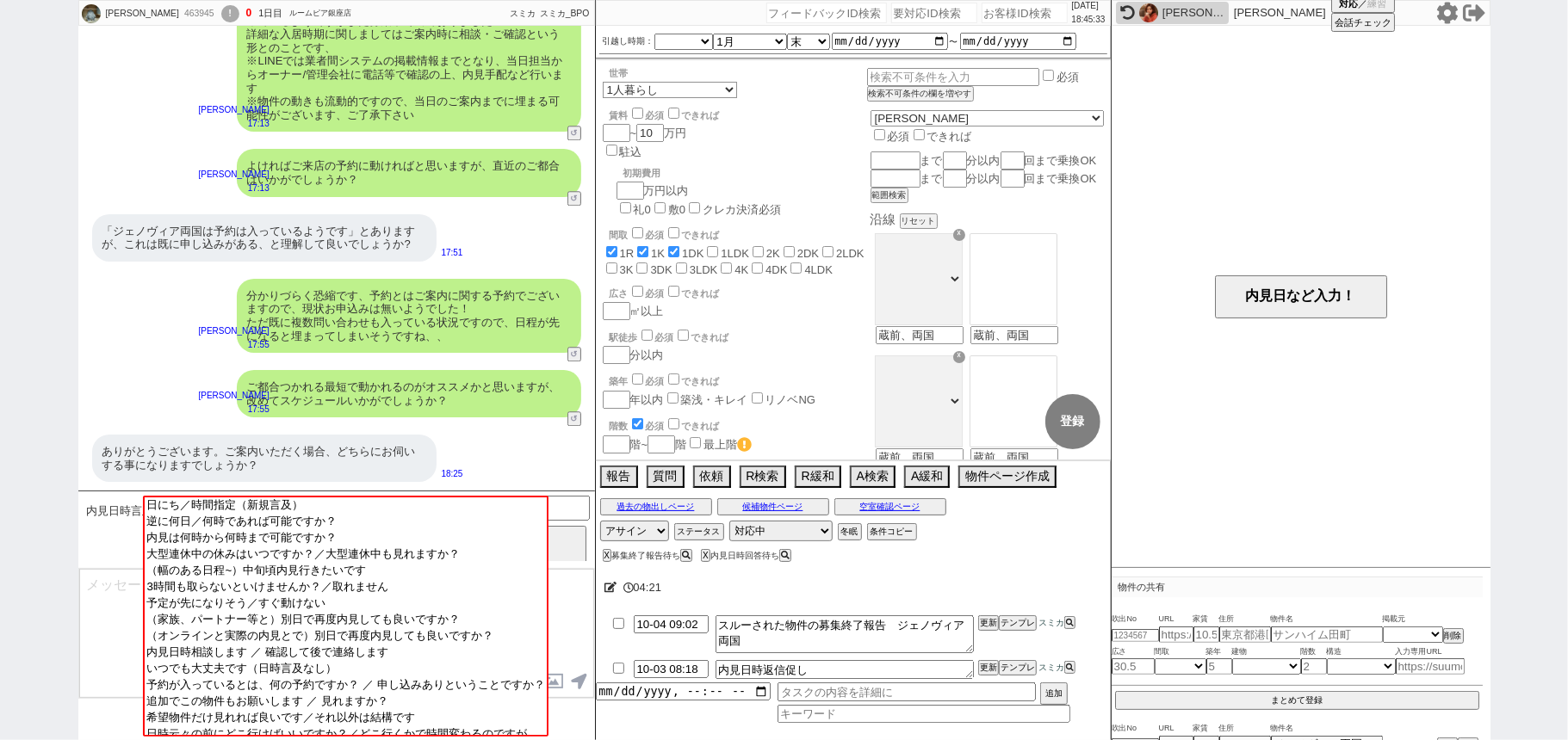
click at [189, 249] on div "「ジェノヴィア両国は予約は入っているようです」とありますが、これは既に申し込みがある、と理解して良いでしょうか?" at bounding box center [264, 238] width 345 height 48
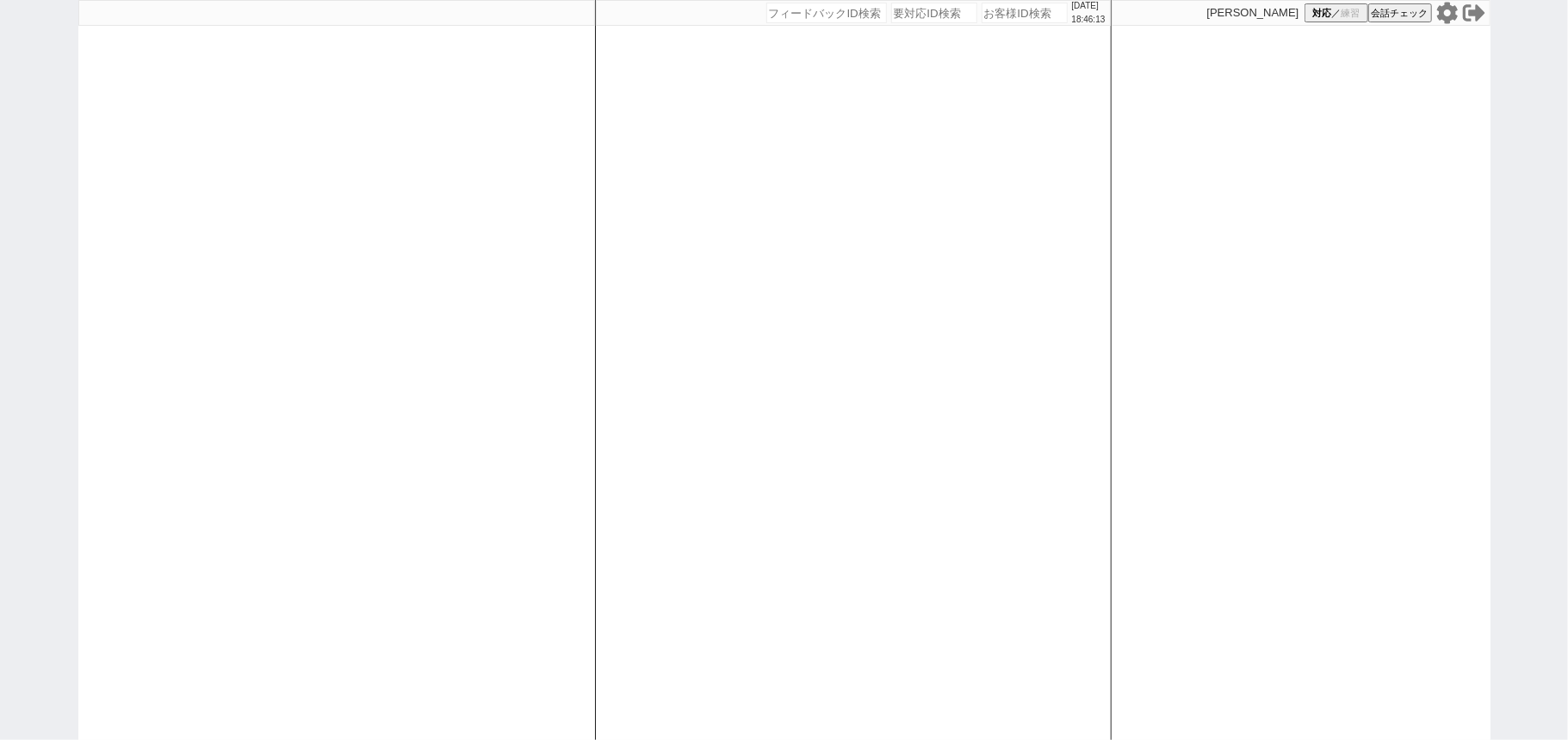
click at [1448, 15] on icon at bounding box center [1447, 12] width 22 height 22
click at [1007, 21] on div "[DATE] 18:54:11" at bounding box center [852, 12] width 515 height 26
paste input "615698"
type input "615698"
select select
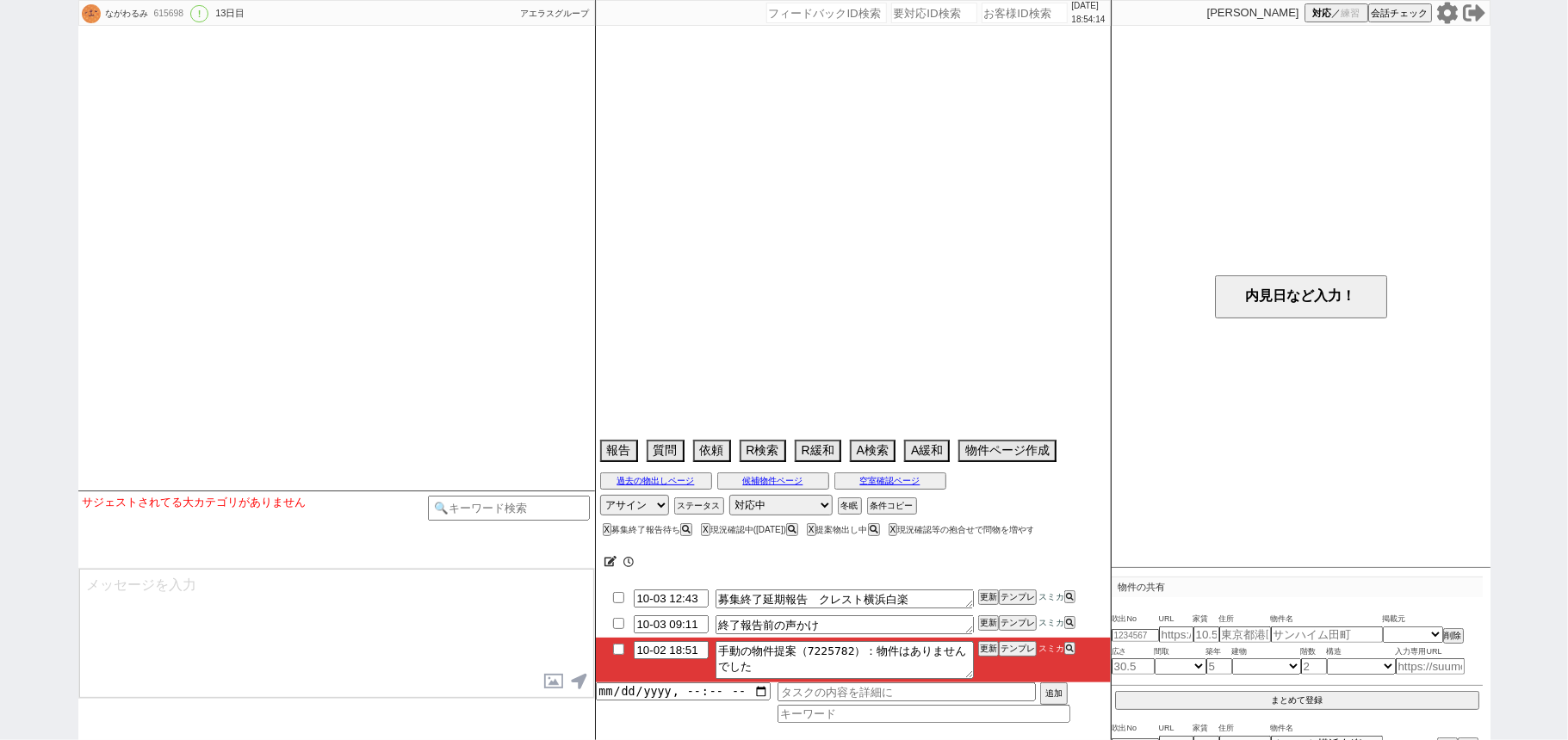
select select "2025"
select select "11"
select select "36"
select select "1"
select select "14"
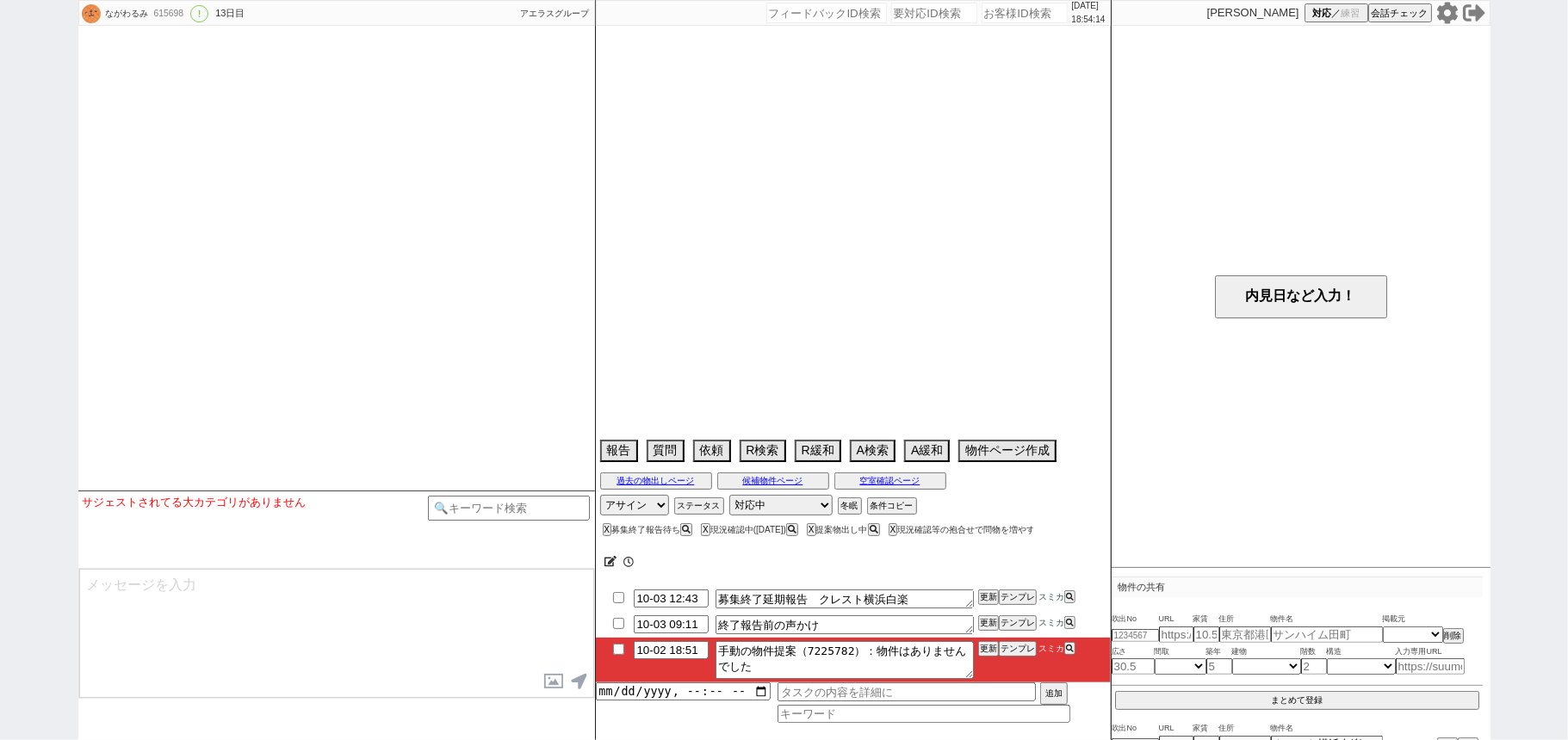
select select "91"
select select "2513"
select select "[DATE]"
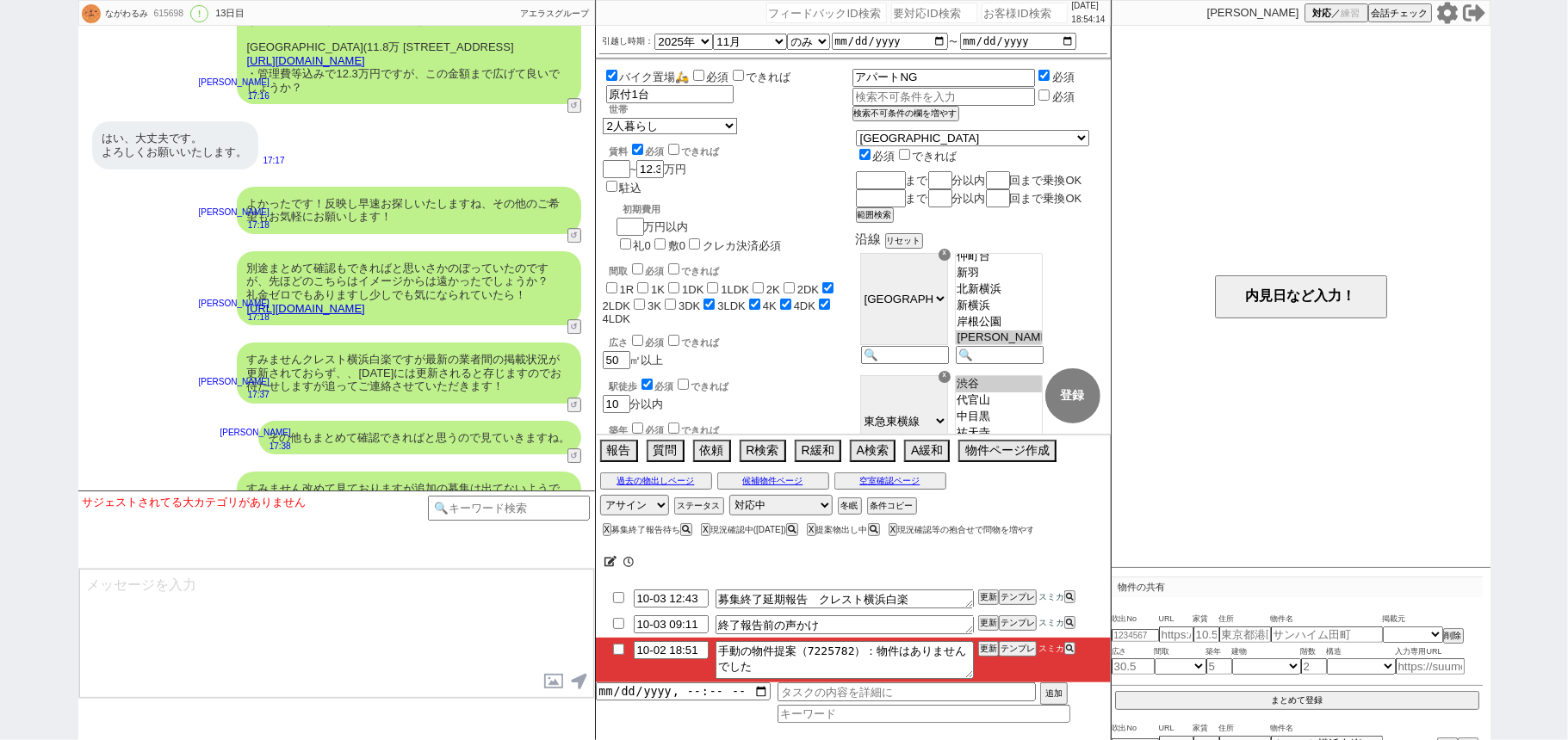
scroll to position [235, 0]
click at [617, 653] on input "checkbox" at bounding box center [618, 649] width 25 height 11
checkbox input "true"
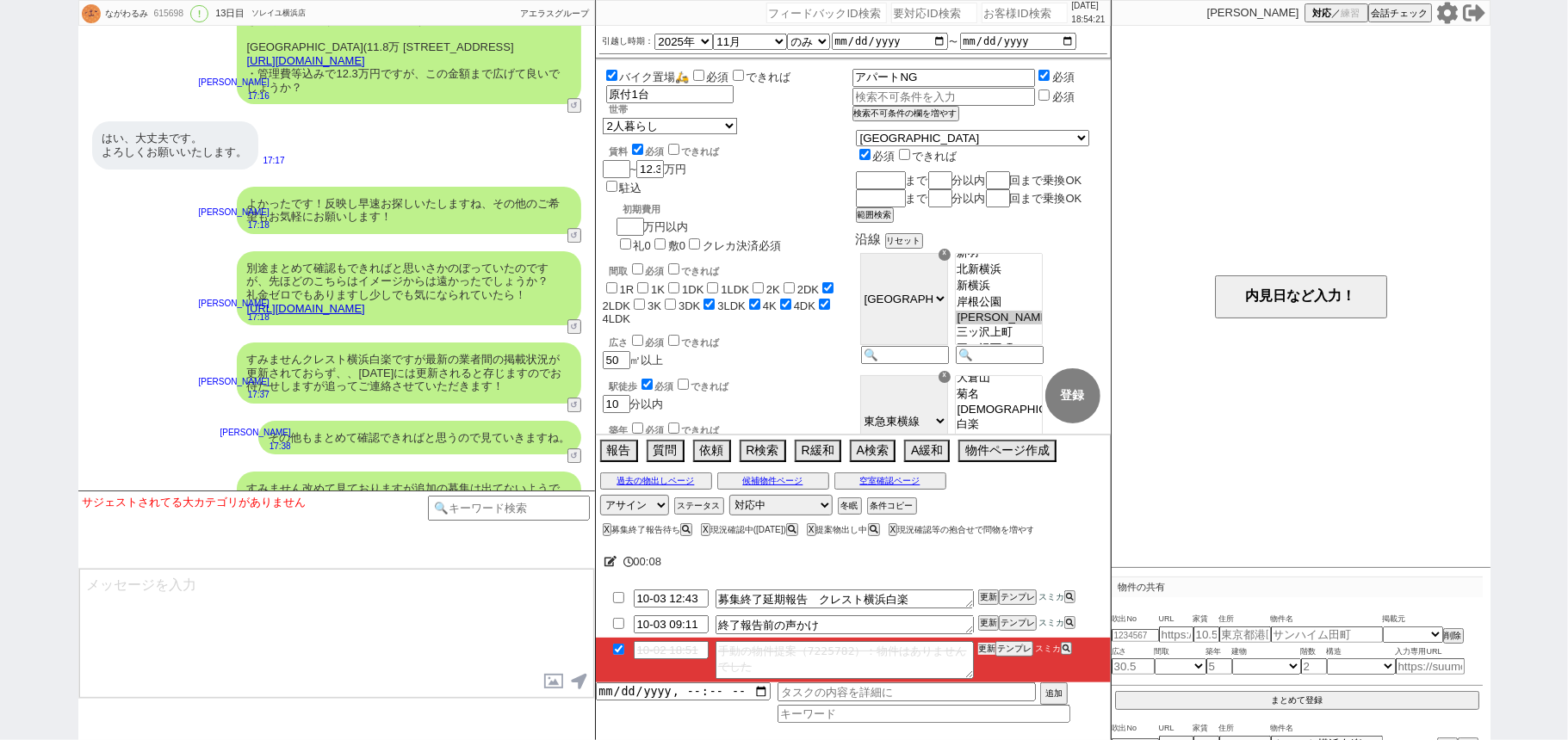
drag, startPoint x: 980, startPoint y: 653, endPoint x: 983, endPoint y: 669, distance: 16.3
click at [983, 666] on li "10-02 18:51 手動の物件提案（7225782）：物件はありませんでした 更新 テンプレ スミカ" at bounding box center [852, 660] width 515 height 45
drag, startPoint x: 981, startPoint y: 651, endPoint x: 979, endPoint y: 664, distance: 13.2
click at [979, 664] on li "10-02 18:51 手動の物件提案（7225782）：物件はありませんでした 更新 テンプレ スミカ" at bounding box center [852, 660] width 515 height 45
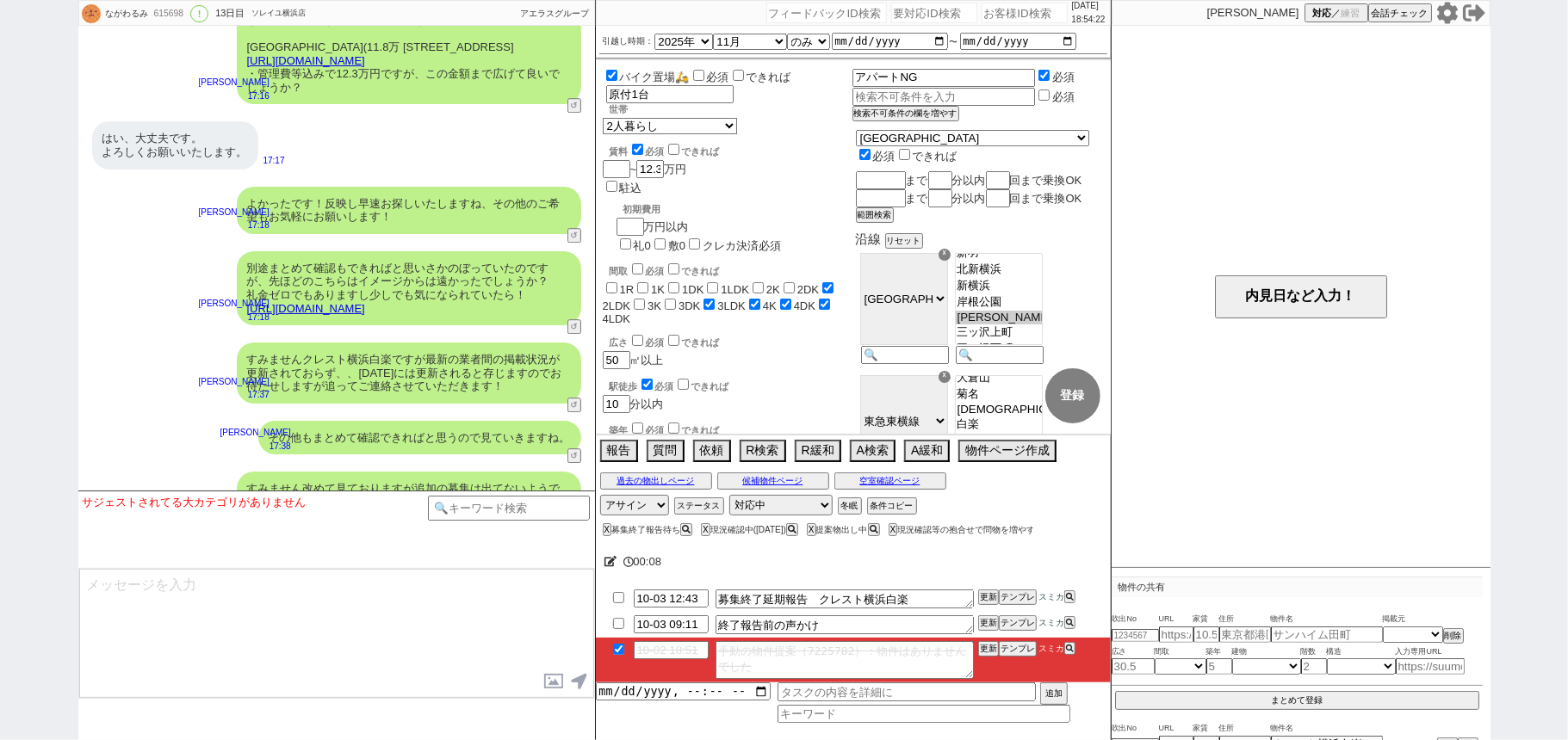
click at [979, 655] on li "10-02 18:51 手動の物件提案（7225782）：物件はありませんでした 更新 テンプレ スミカ" at bounding box center [852, 660] width 515 height 45
drag, startPoint x: 986, startPoint y: 668, endPoint x: 986, endPoint y: 655, distance: 13.0
click at [986, 666] on li "10-02 18:51 手動の物件提案（7225782）：物件はありませんでした 更新 テンプレ スミカ" at bounding box center [852, 660] width 515 height 45
click at [985, 658] on li "10-02 18:51 手動の物件提案（7225782）：物件はありませんでした 更新 テンプレ スミカ" at bounding box center [852, 660] width 515 height 45
click at [982, 675] on li "10-02 18:51 手動の物件提案（7225782）：物件はありませんでした 更新 テンプレ スミカ" at bounding box center [852, 660] width 515 height 45
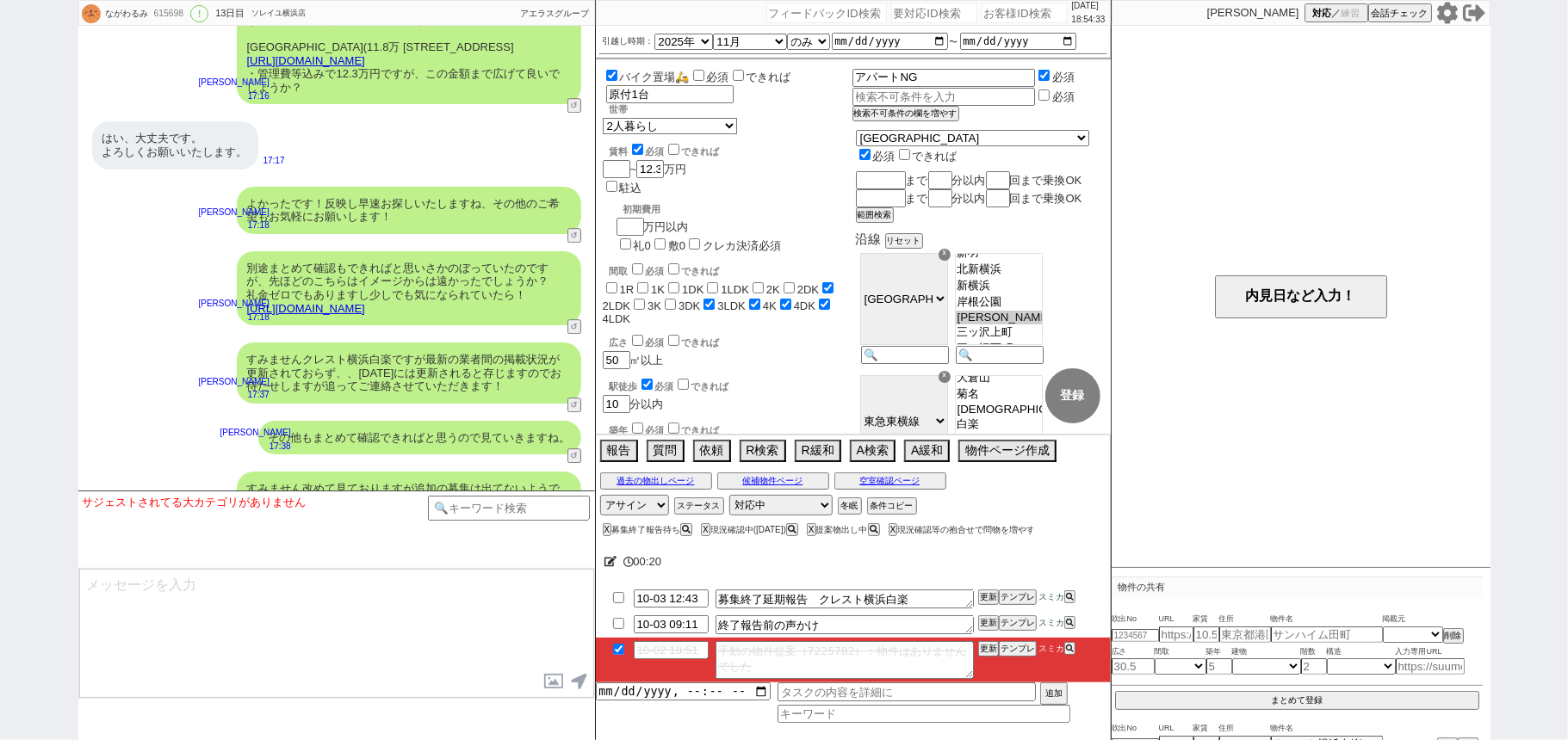
click at [174, 15] on div "615698" at bounding box center [169, 14] width 39 height 14
copy div "615698"
click at [1012, 9] on input "number" at bounding box center [1024, 12] width 86 height 20
paste input "615698"
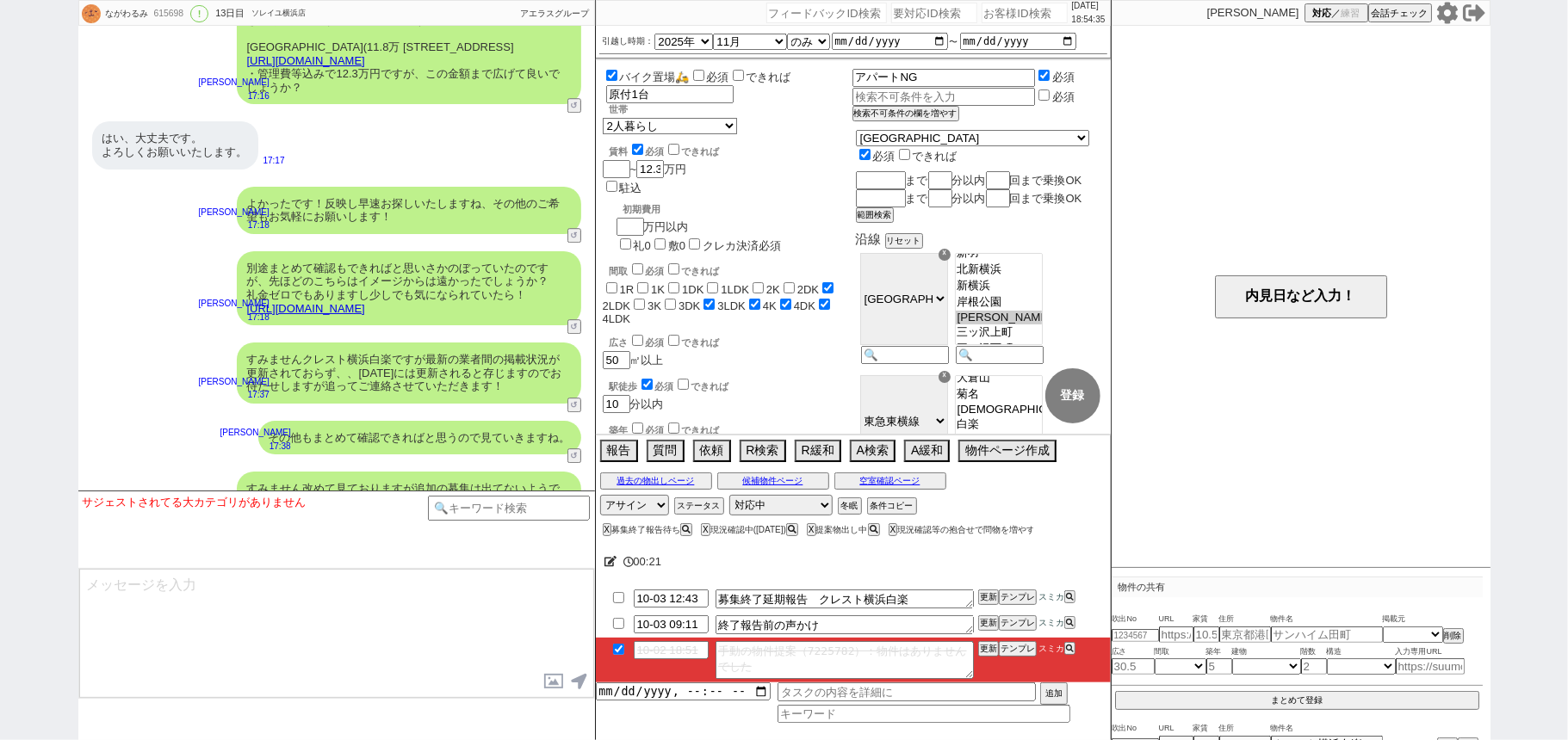
type input "615698"
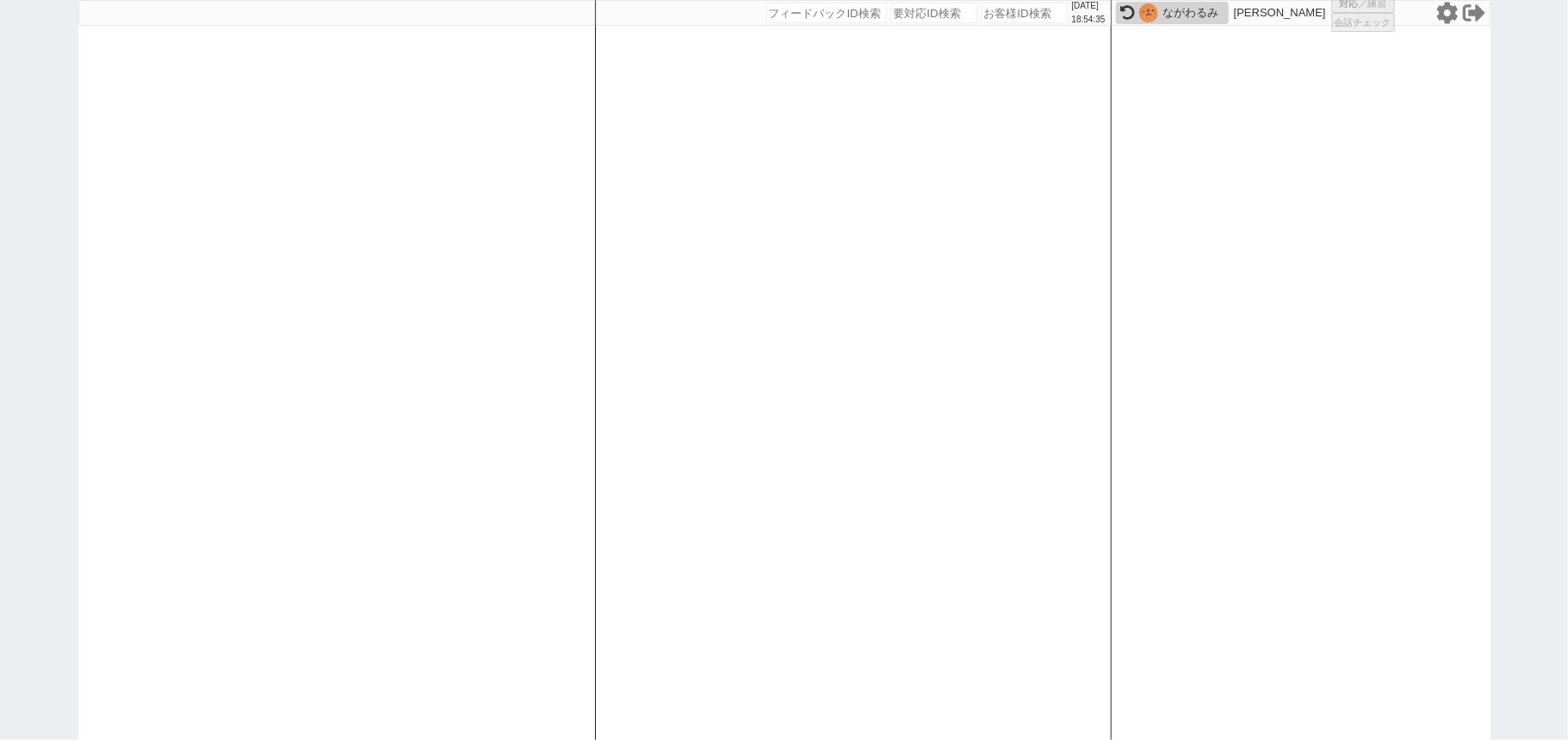
select select
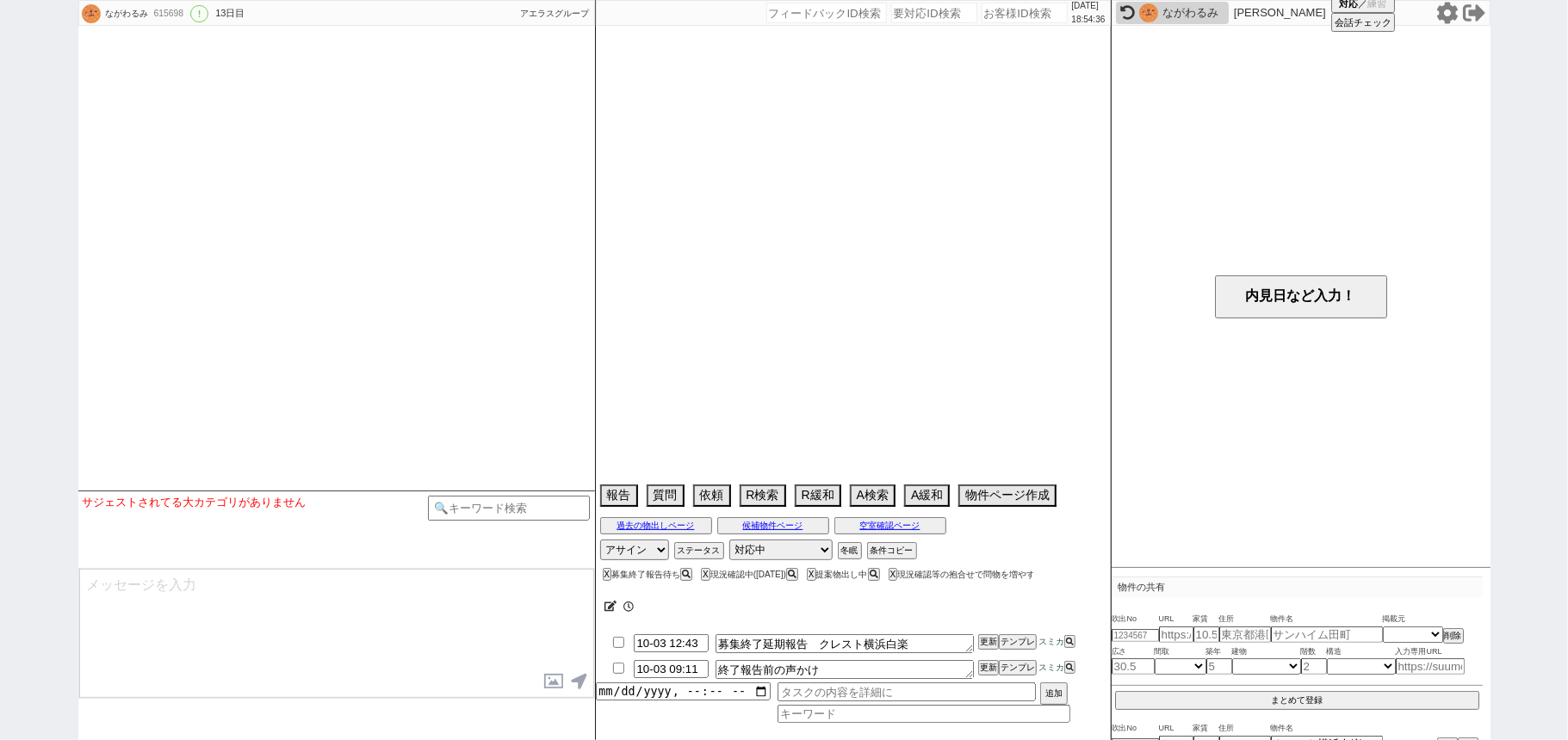
select select "2025"
select select "11"
select select "36"
select select "1"
select select "14"
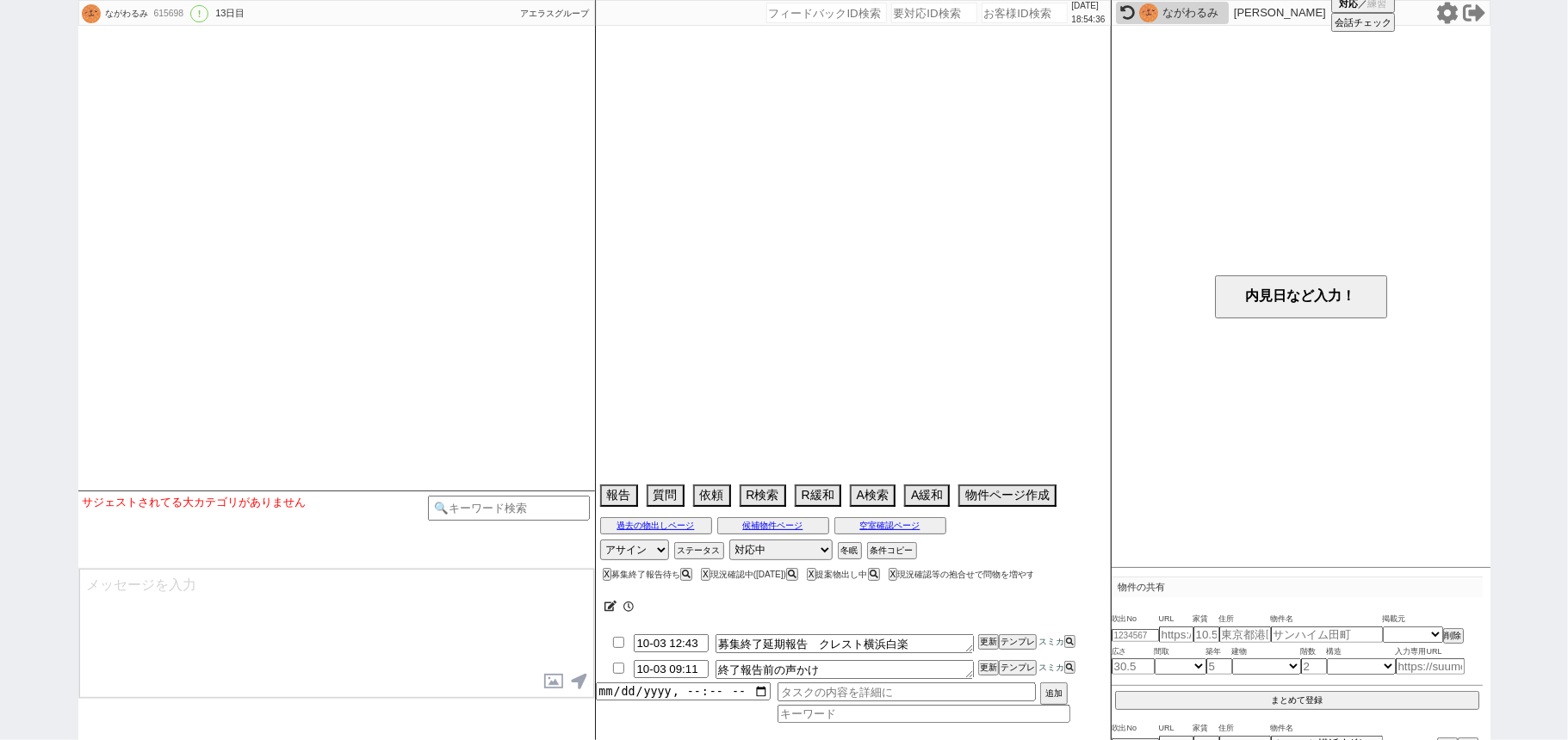
select select "91"
select select "2513"
select select "[DATE]"
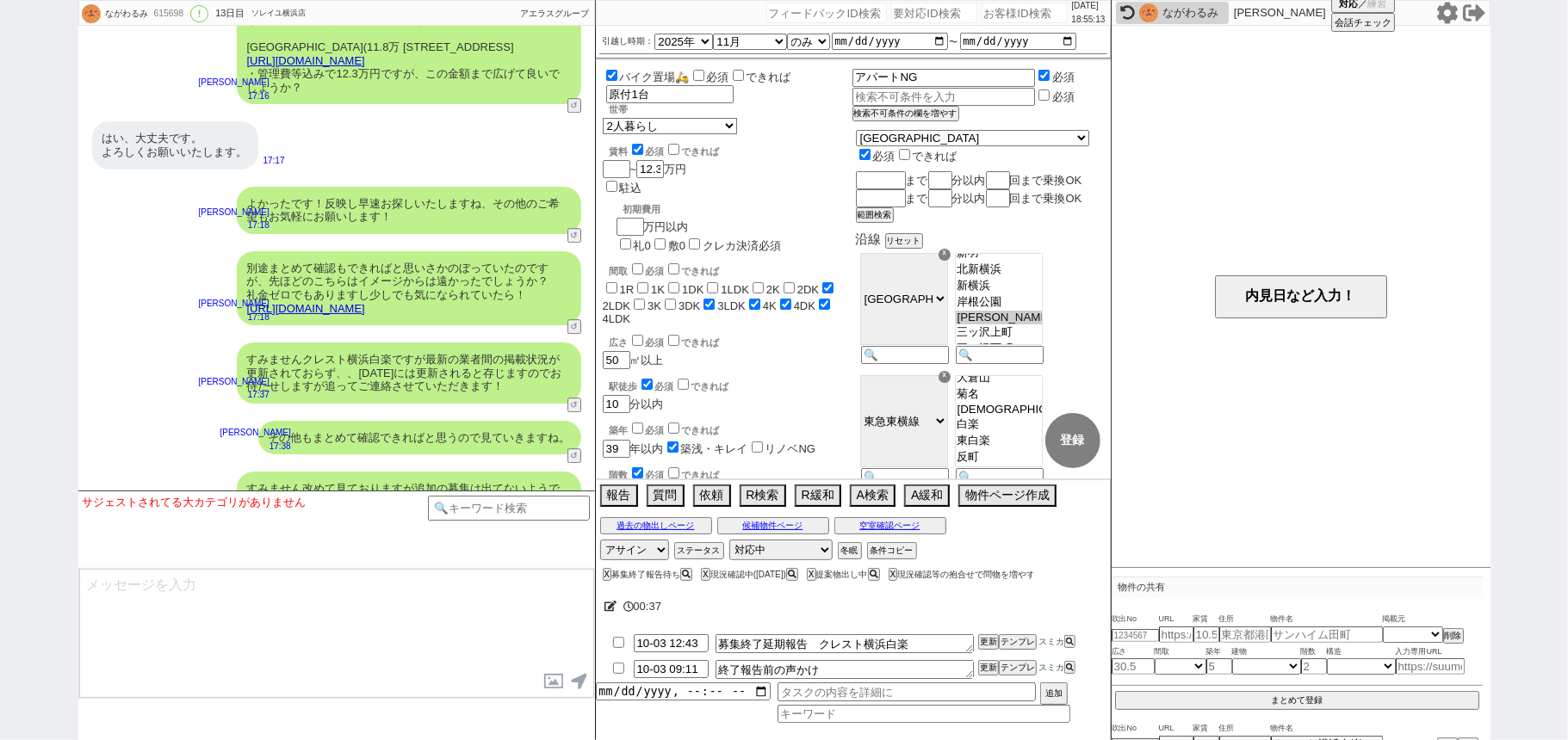
drag, startPoint x: 160, startPoint y: 327, endPoint x: 520, endPoint y: 93, distance: 429.4
click at [159, 334] on div "すみませんクレスト横浜白楽ですが最新の業者間の掲載状況が更新されておらず、、[DATE]には更新されると存じますのでお待たせしますが追ってご連絡させていただき…" at bounding box center [337, 373] width 517 height 79
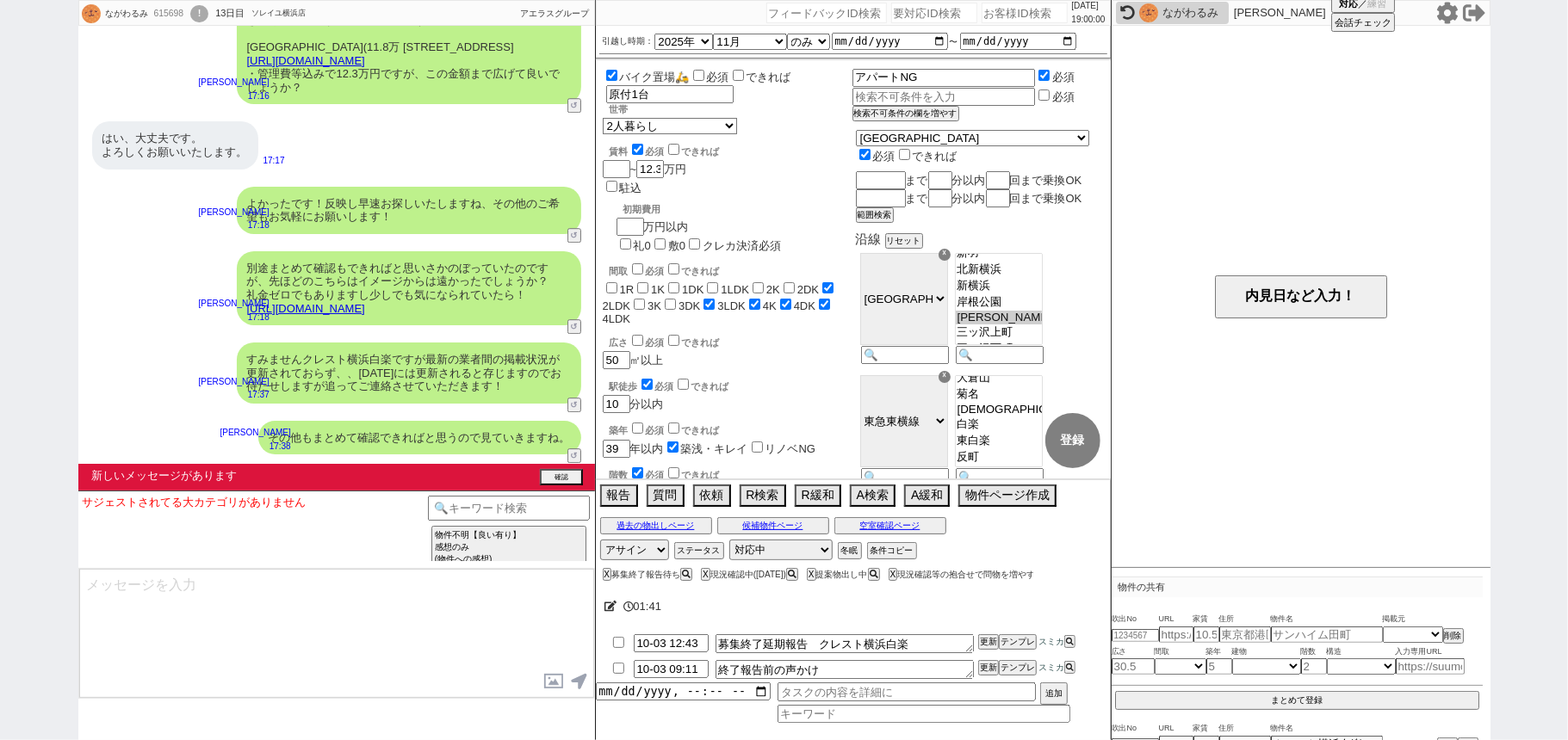
scroll to position [8326, 0]
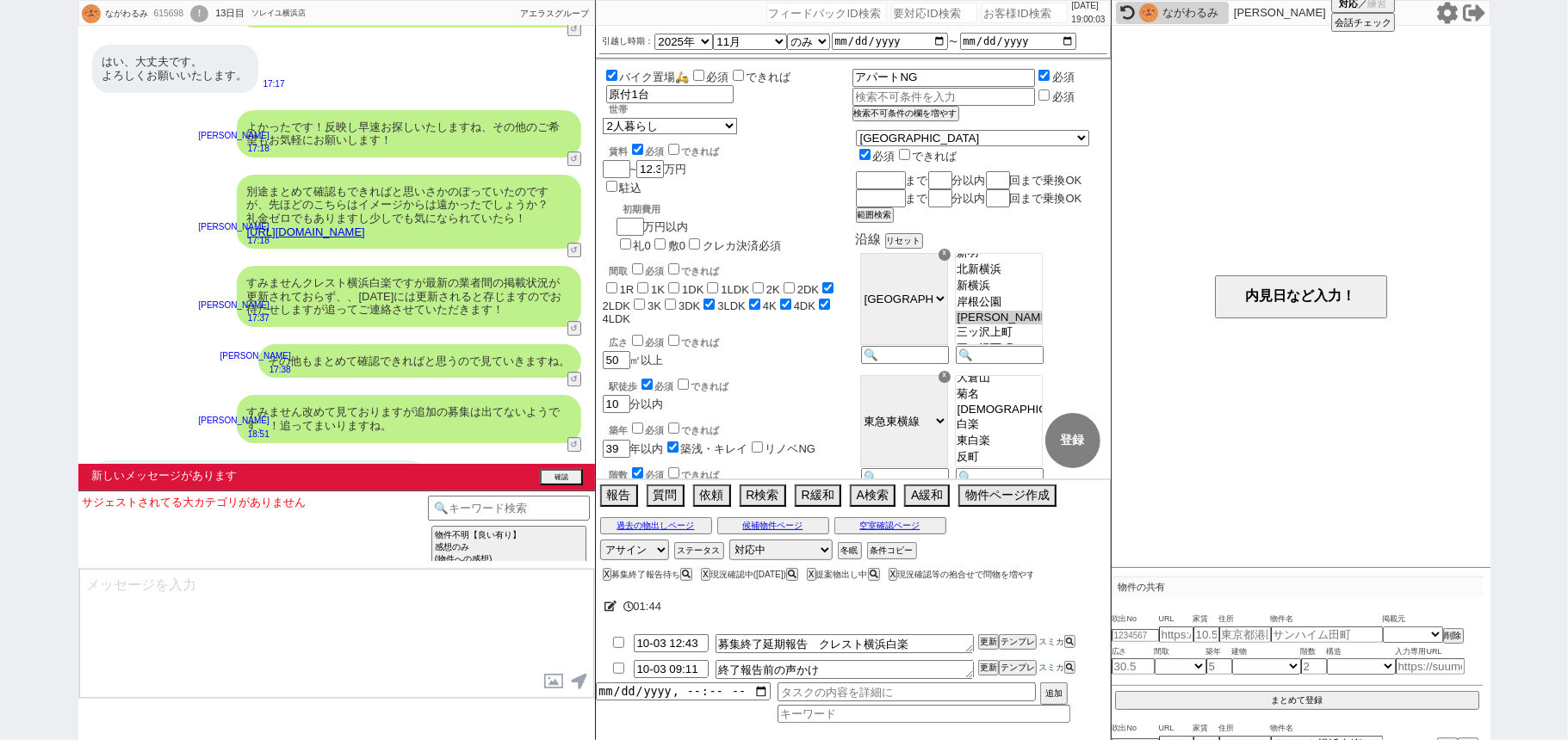
click at [1451, 19] on icon at bounding box center [1447, 12] width 22 height 22
